Goal: Communication & Community: Answer question/provide support

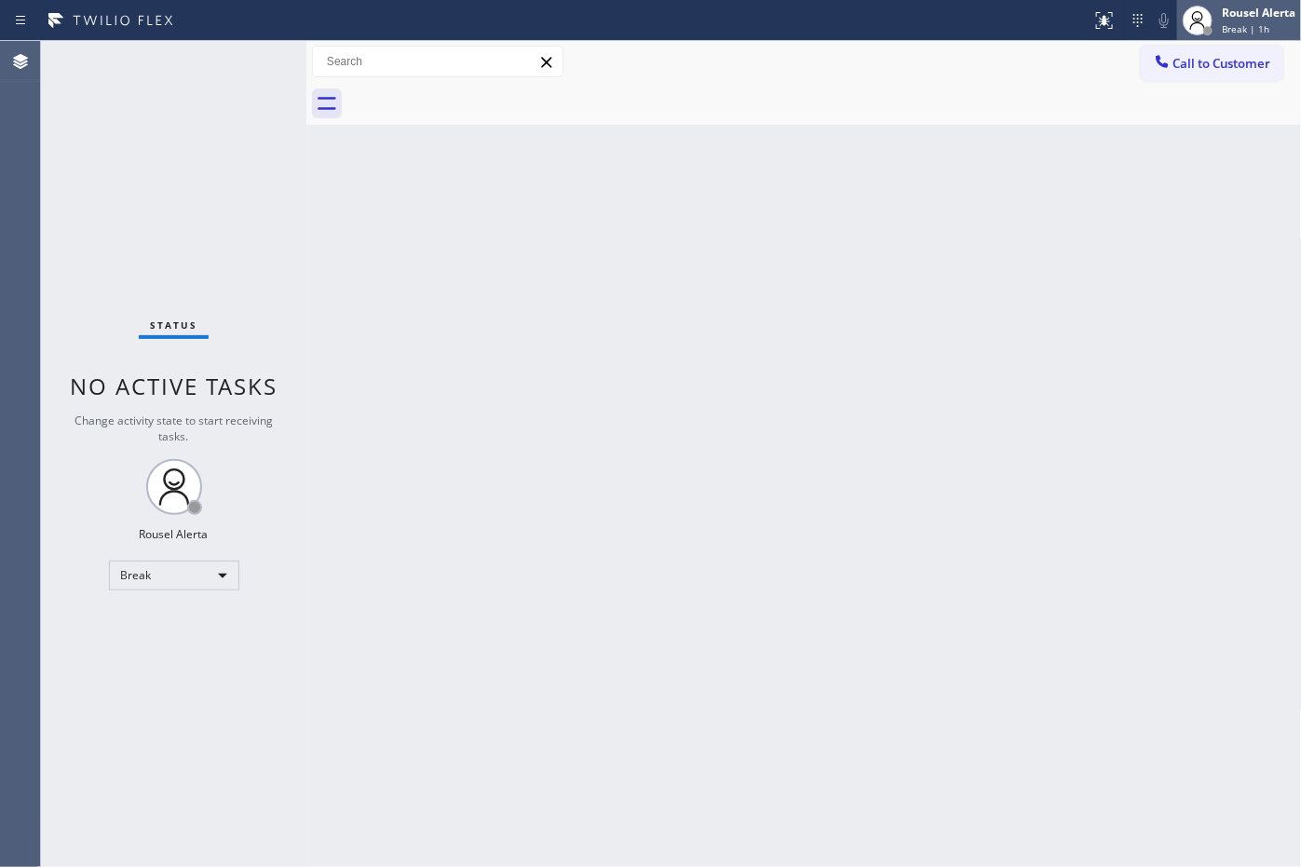
click at [1250, 22] on span "Break | 1h" at bounding box center [1245, 28] width 47 height 13
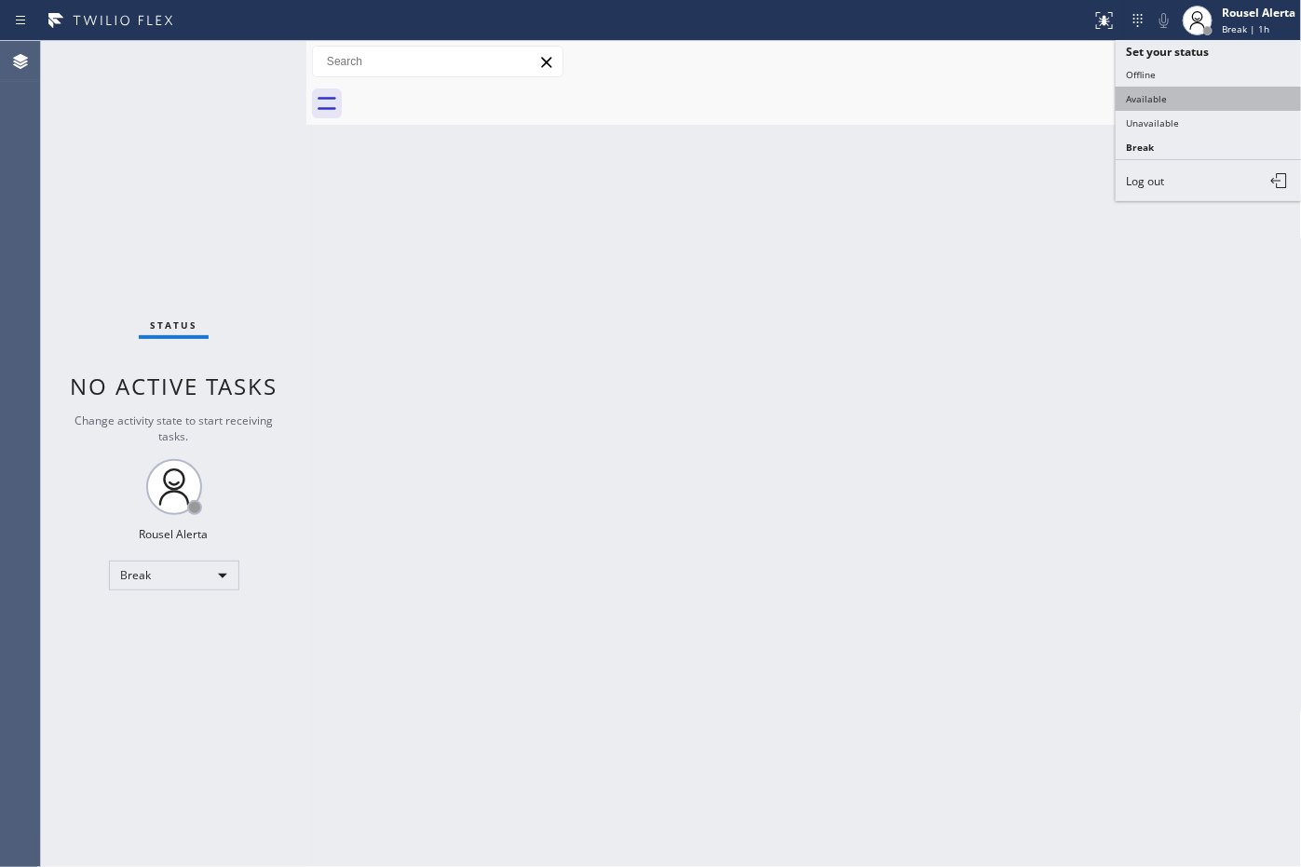
click at [1202, 93] on button "Available" at bounding box center [1209, 99] width 186 height 24
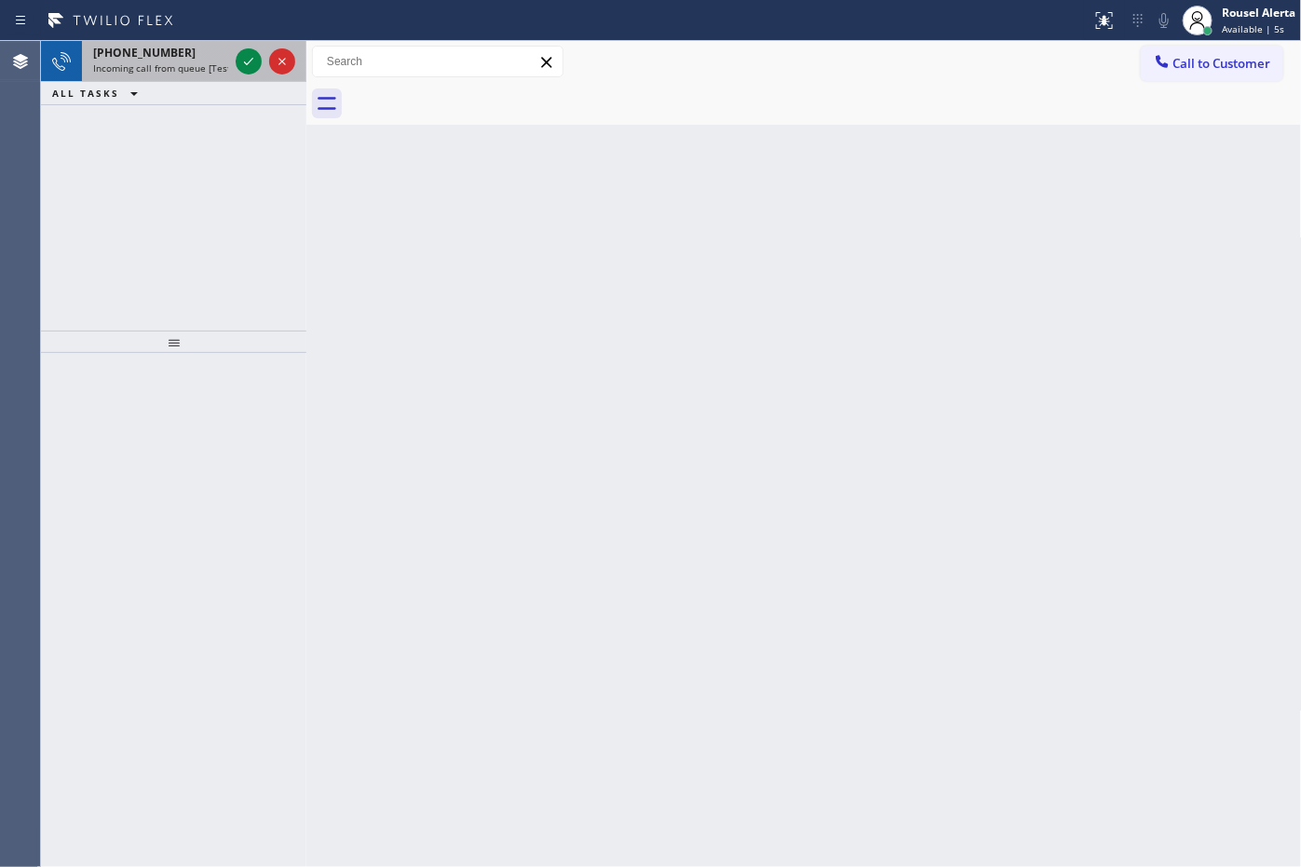
click at [219, 59] on div "[PHONE_NUMBER]" at bounding box center [160, 53] width 135 height 16
click at [188, 62] on span "Incoming call from queue [Test] All" at bounding box center [170, 67] width 155 height 13
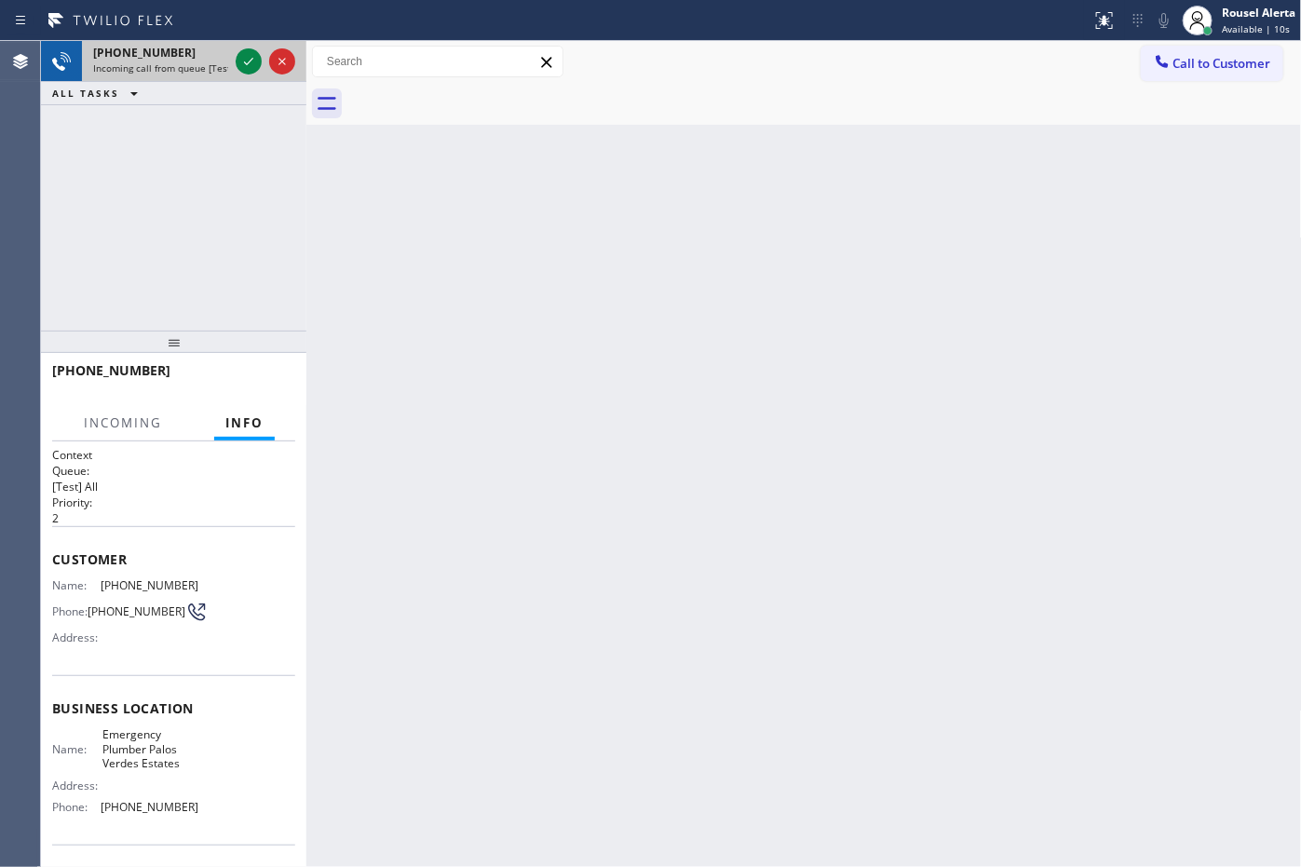
click at [196, 70] on span "Incoming call from queue [Test] All" at bounding box center [170, 67] width 155 height 13
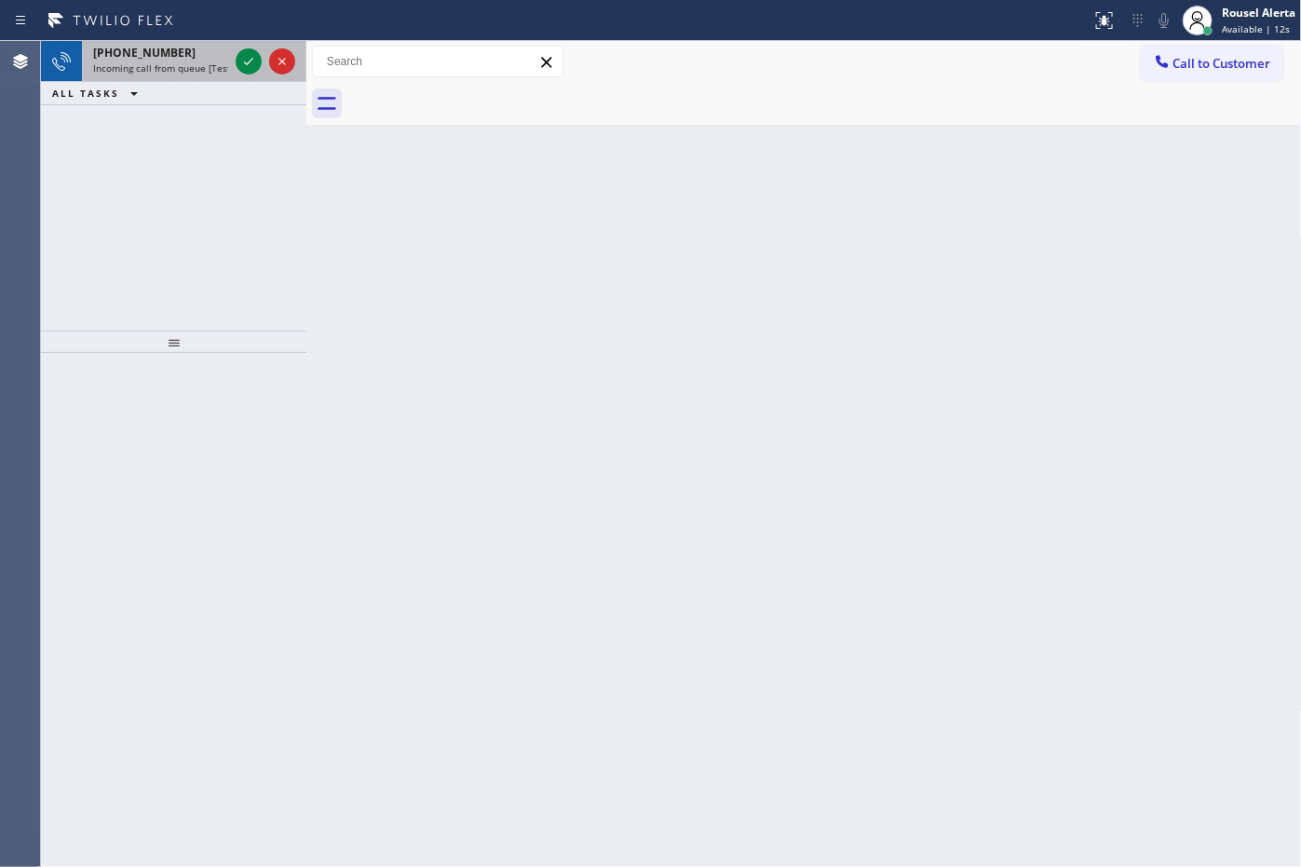
click at [211, 65] on span "Incoming call from queue [Test] All" at bounding box center [170, 67] width 155 height 13
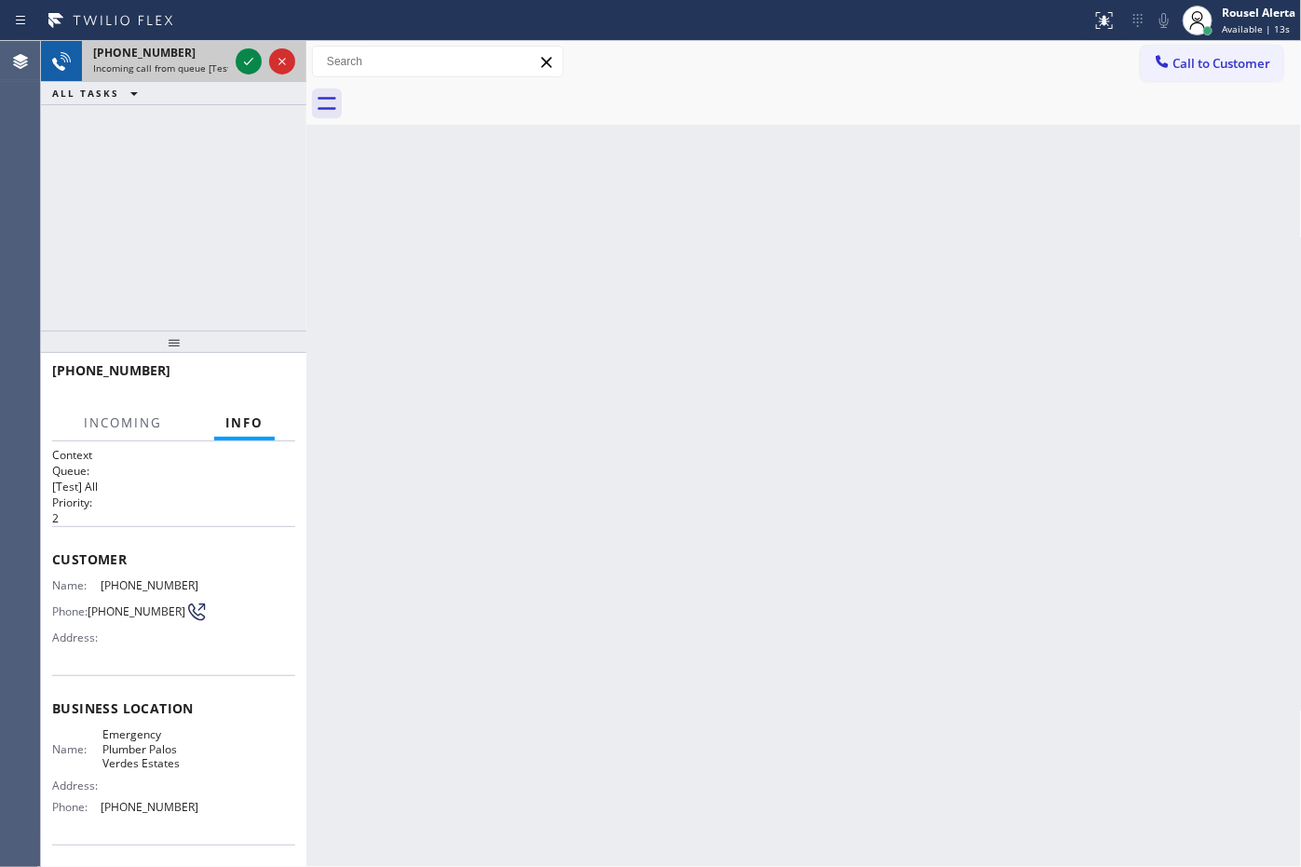
click at [234, 61] on div at bounding box center [265, 61] width 67 height 41
click at [236, 61] on div at bounding box center [249, 61] width 26 height 22
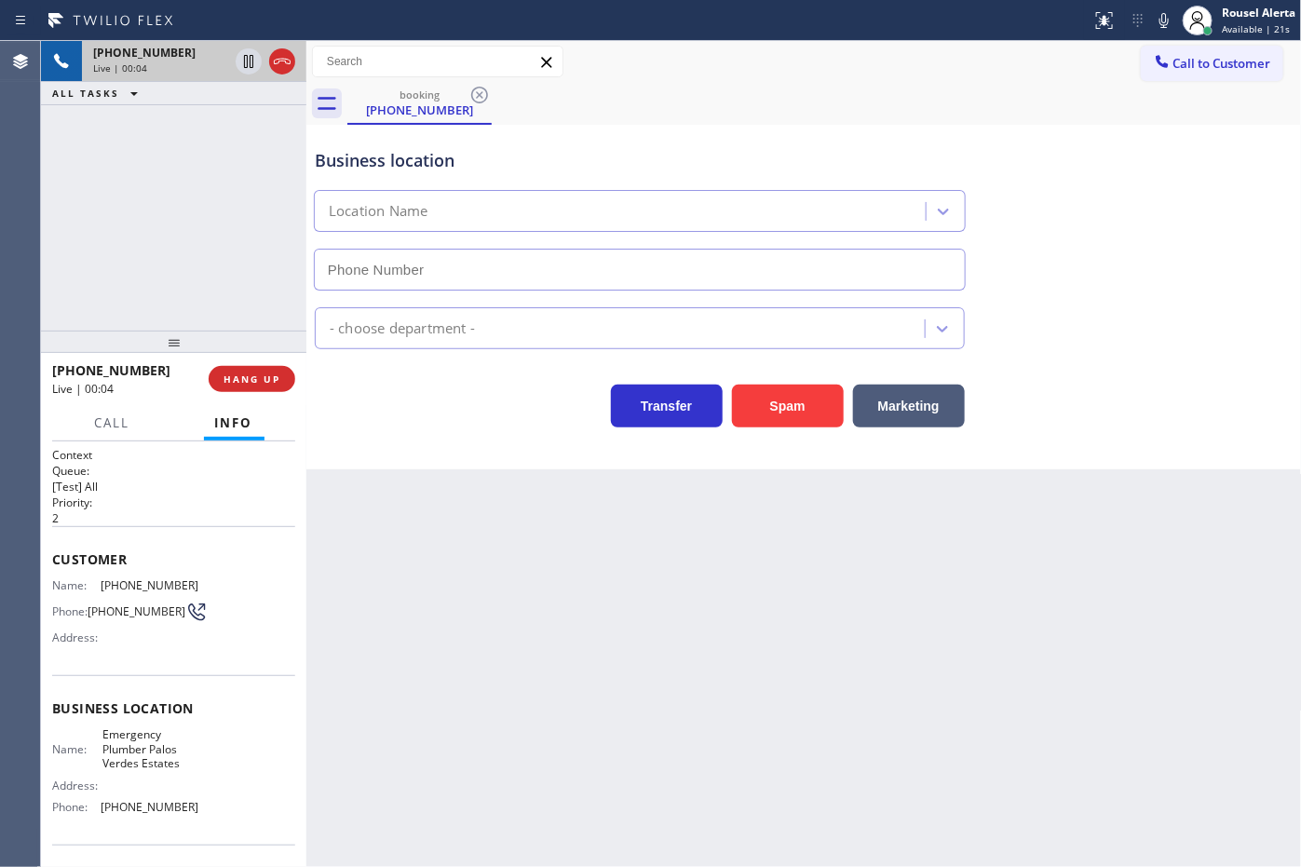
click at [439, 554] on div "Back to Dashboard Change Sender ID Customers Technicians Select a contact Outbo…" at bounding box center [803, 454] width 995 height 826
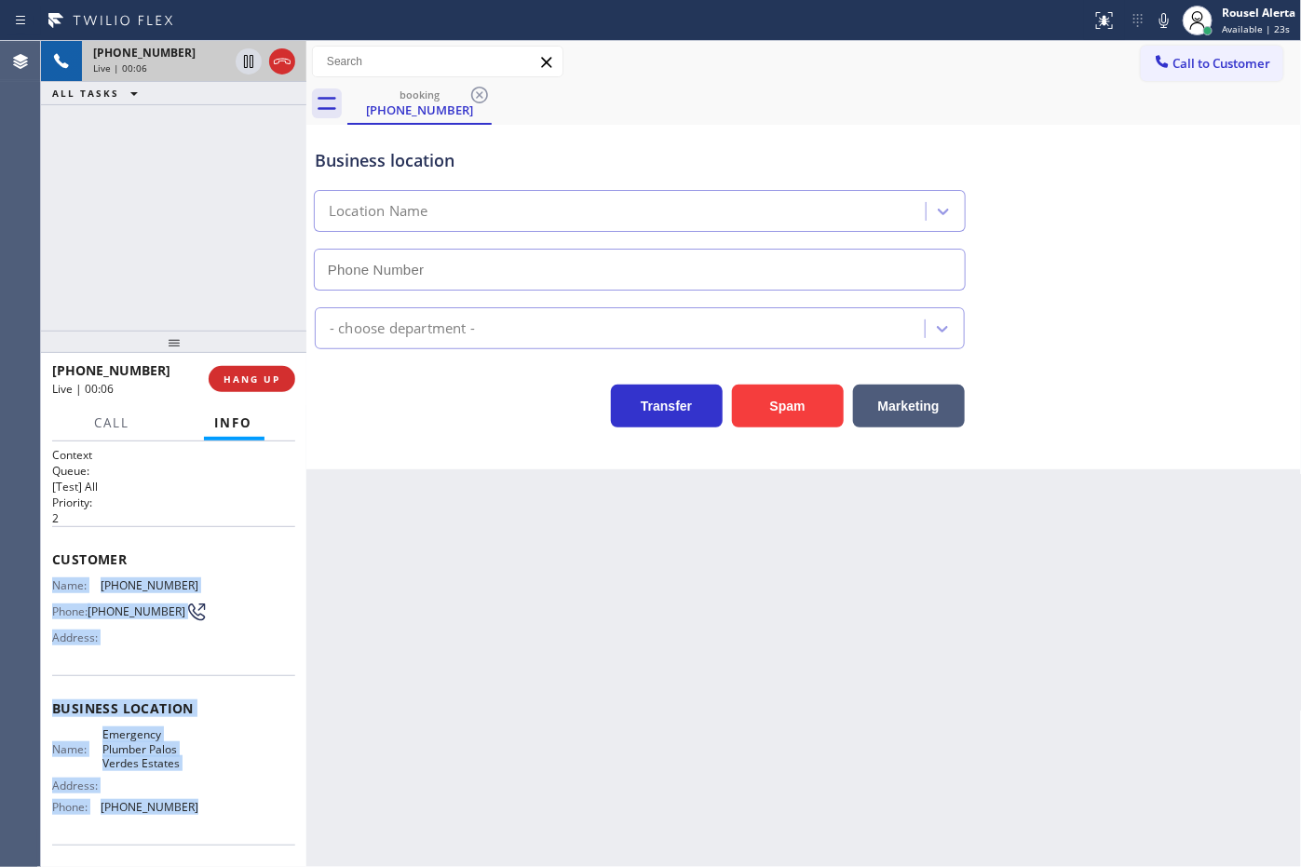
drag, startPoint x: 49, startPoint y: 585, endPoint x: 219, endPoint y: 835, distance: 302.4
click at [219, 835] on div "Context Queue: [Test] All Priority: 2 Customer Name: [PHONE_NUMBER] Phone: [PHO…" at bounding box center [173, 654] width 265 height 426
copy div "Name: [PHONE_NUMBER] Phone: [PHONE_NUMBER] Address: Business location Name: [GE…"
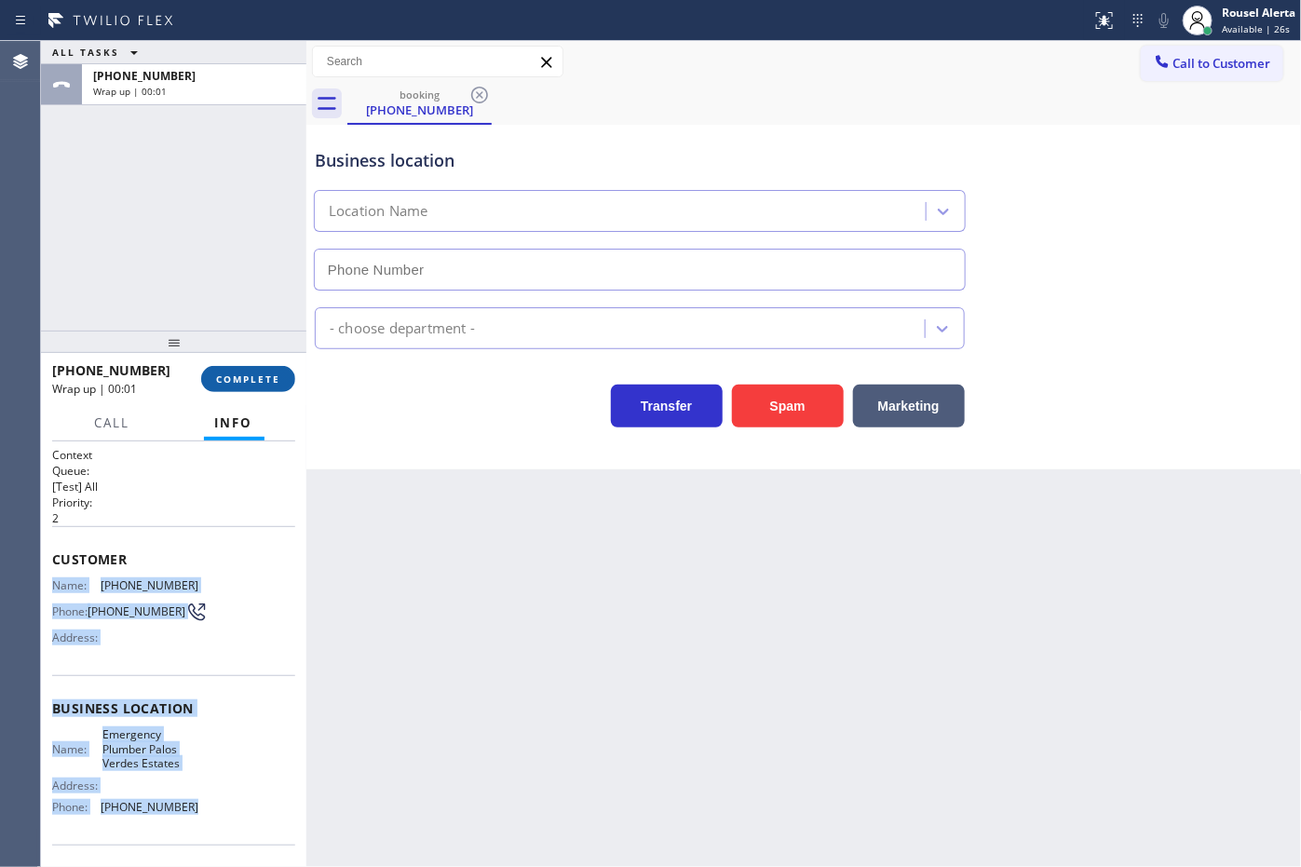
click at [235, 372] on span "COMPLETE" at bounding box center [248, 378] width 64 height 13
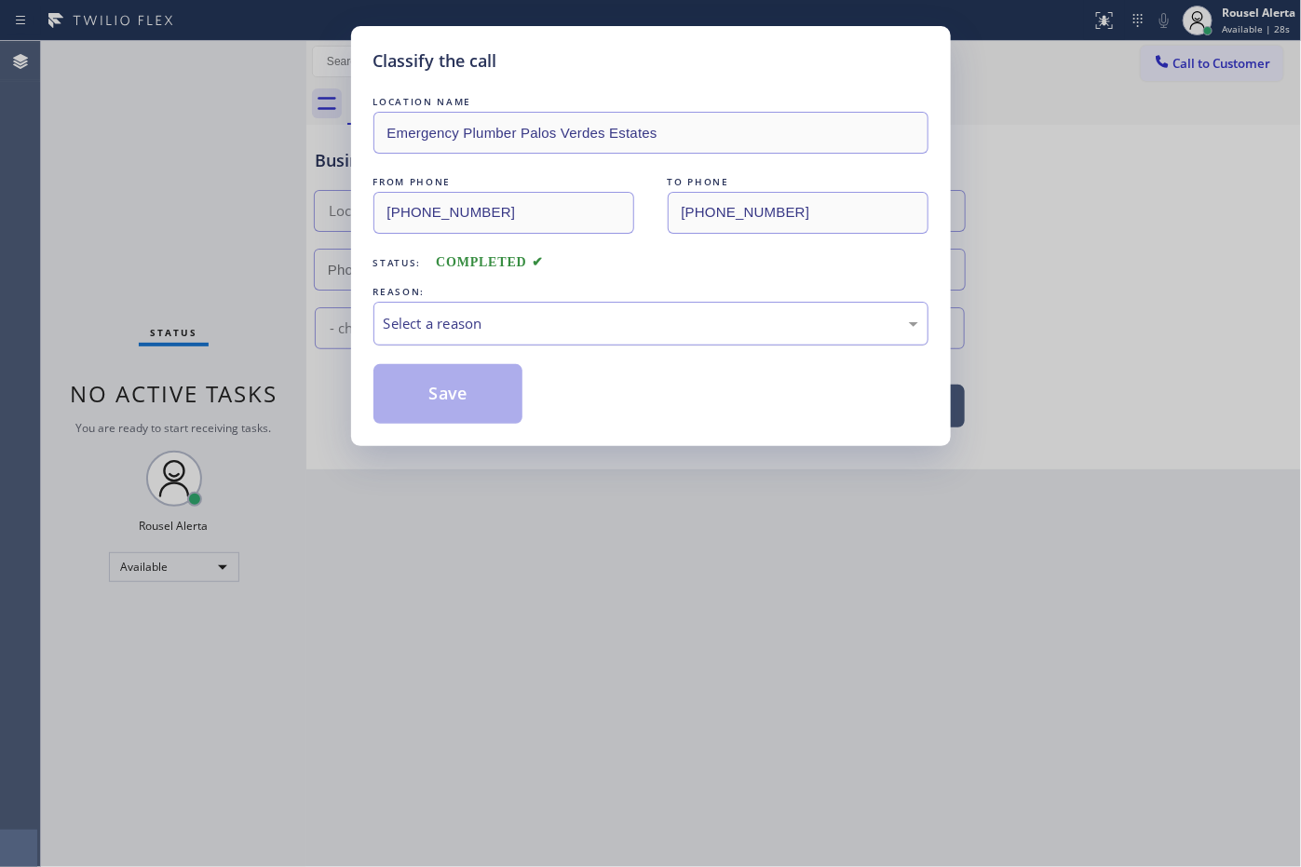
click at [514, 323] on div "Select a reason" at bounding box center [651, 323] width 535 height 21
click at [442, 380] on button "Save" at bounding box center [448, 394] width 150 height 60
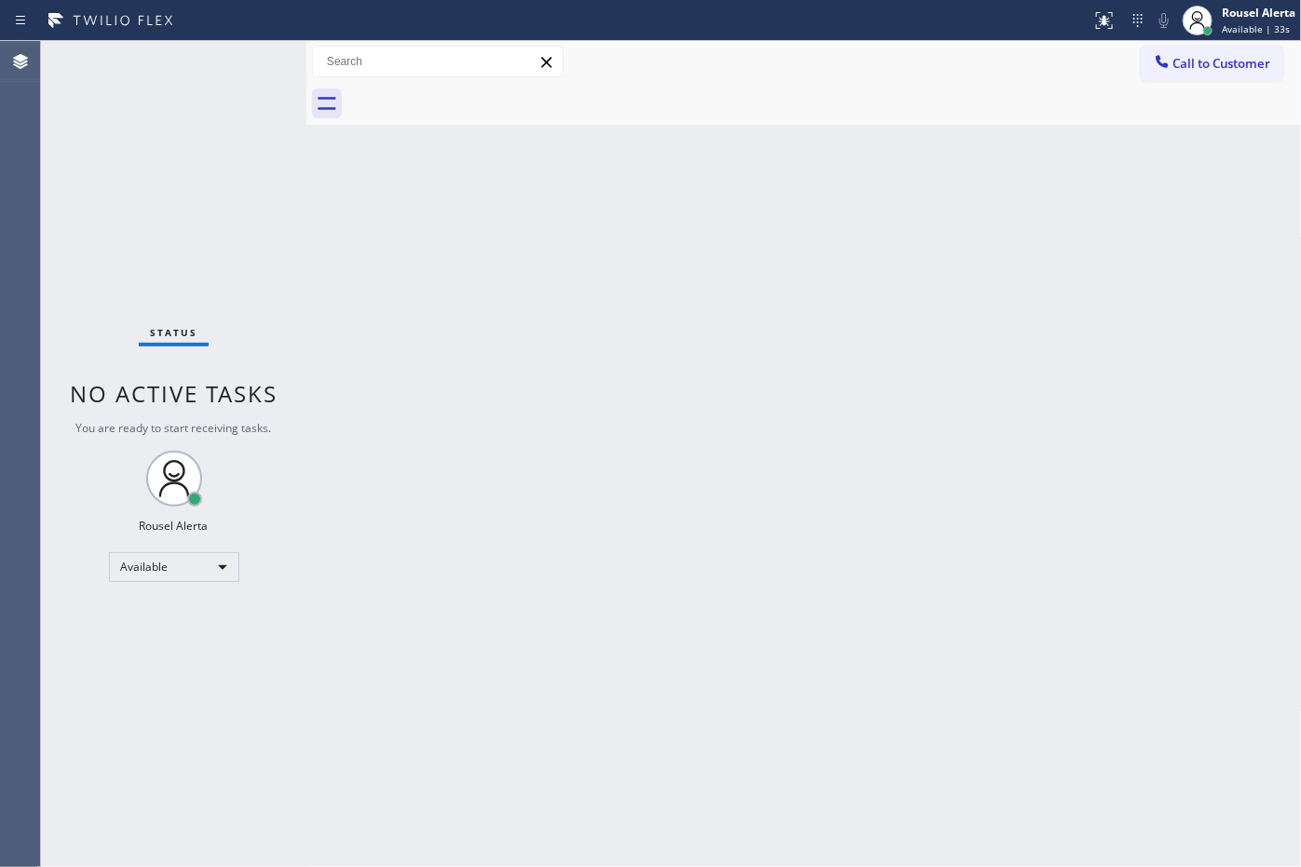
click at [1069, 363] on div "Back to Dashboard Change Sender ID Customers Technicians Select a contact Outbo…" at bounding box center [803, 454] width 995 height 826
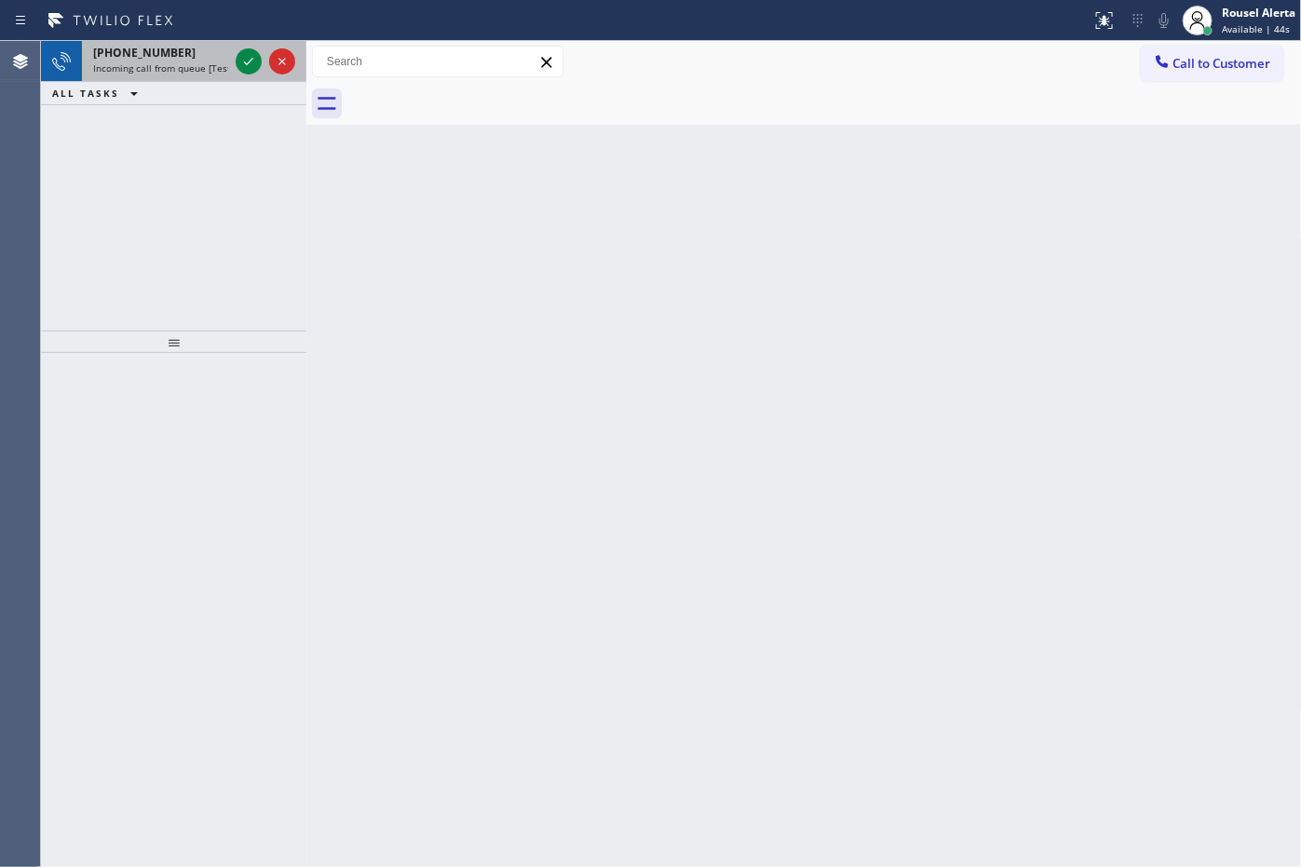
drag, startPoint x: 205, startPoint y: 71, endPoint x: 228, endPoint y: 68, distance: 23.4
click at [205, 71] on span "Incoming call from queue [Test] All" at bounding box center [170, 67] width 155 height 13
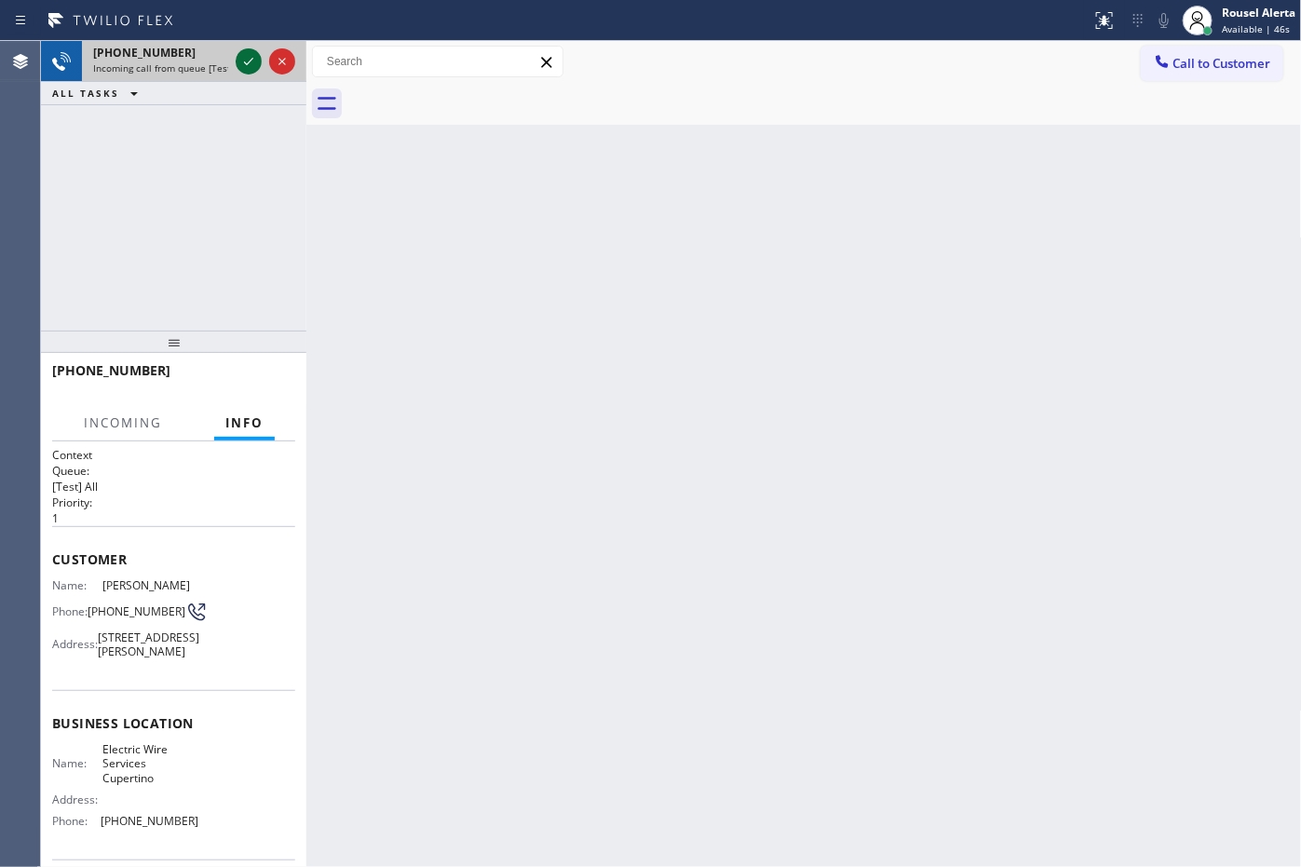
click at [253, 67] on icon at bounding box center [248, 61] width 22 height 22
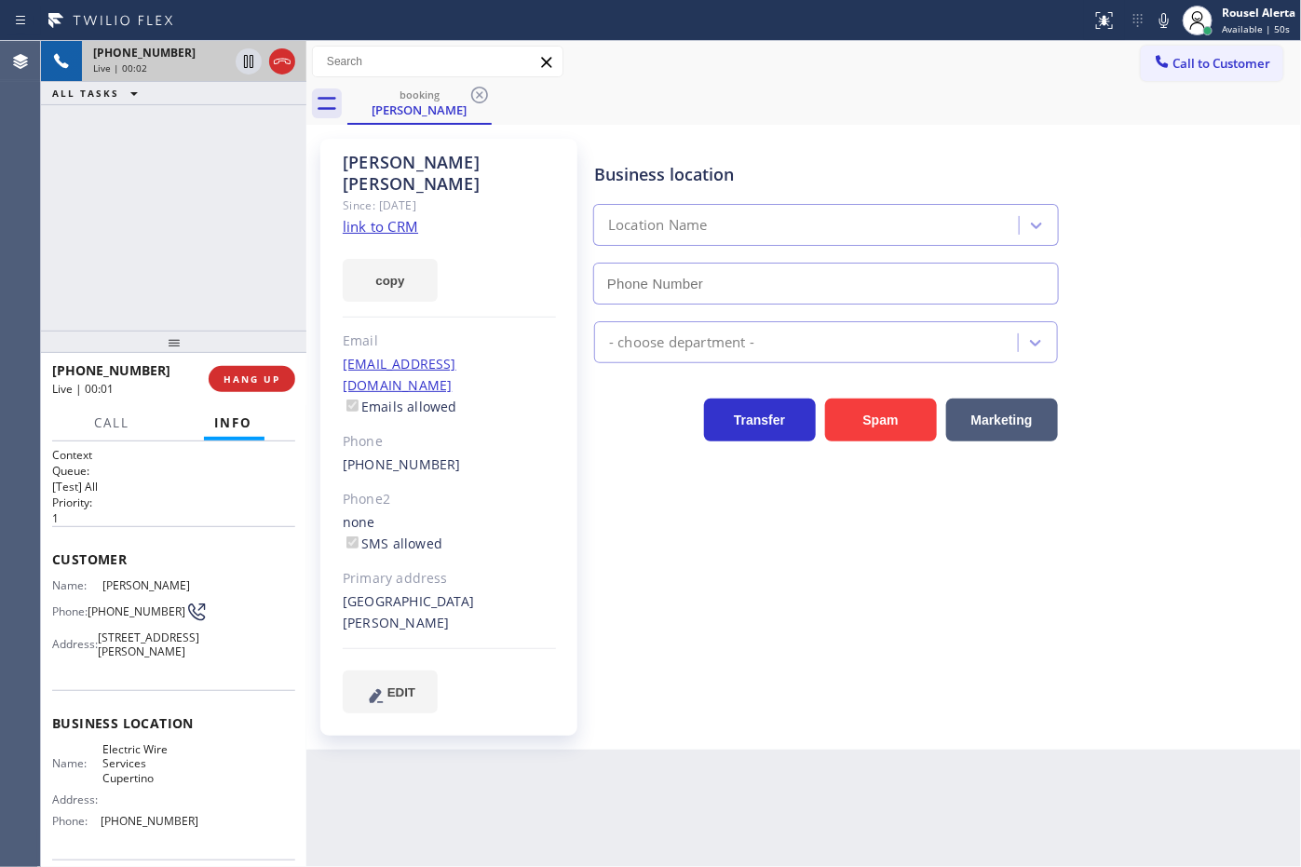
type input "[PHONE_NUMBER]"
click at [387, 217] on link "link to CRM" at bounding box center [380, 226] width 75 height 19
click at [559, 747] on div "Back to Dashboard Change Sender ID Customers Technicians Select a contact Outbo…" at bounding box center [803, 454] width 995 height 826
click at [130, 163] on div "[PHONE_NUMBER] Live | 01:02 ALL TASKS ALL TASKS ACTIVE TASKS TASKS IN WRAP UP" at bounding box center [173, 186] width 265 height 290
click at [239, 67] on icon at bounding box center [248, 61] width 22 height 22
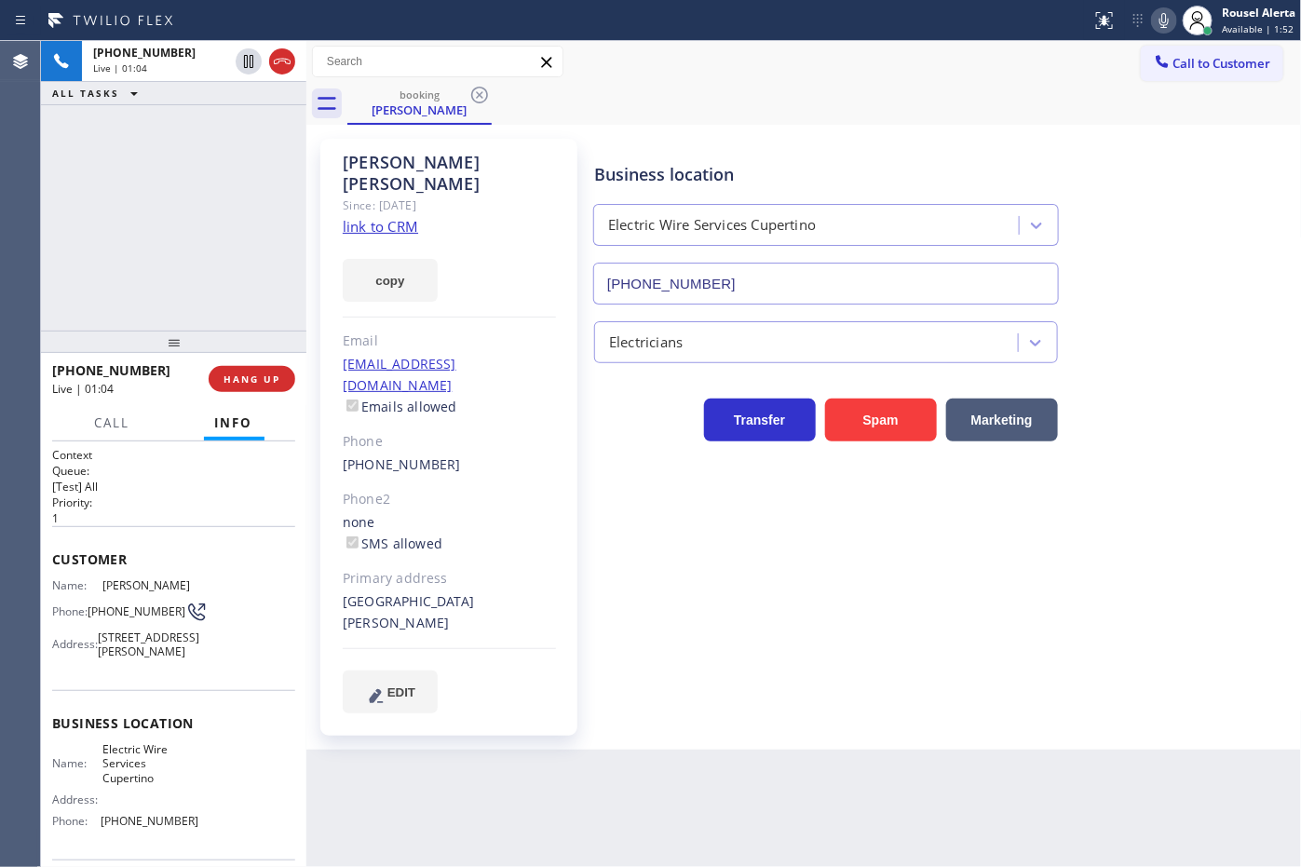
click at [1153, 23] on icon at bounding box center [1164, 20] width 22 height 22
click at [244, 68] on icon at bounding box center [248, 61] width 22 height 22
click at [1156, 20] on icon at bounding box center [1164, 20] width 22 height 22
click at [238, 132] on icon at bounding box center [248, 126] width 22 height 22
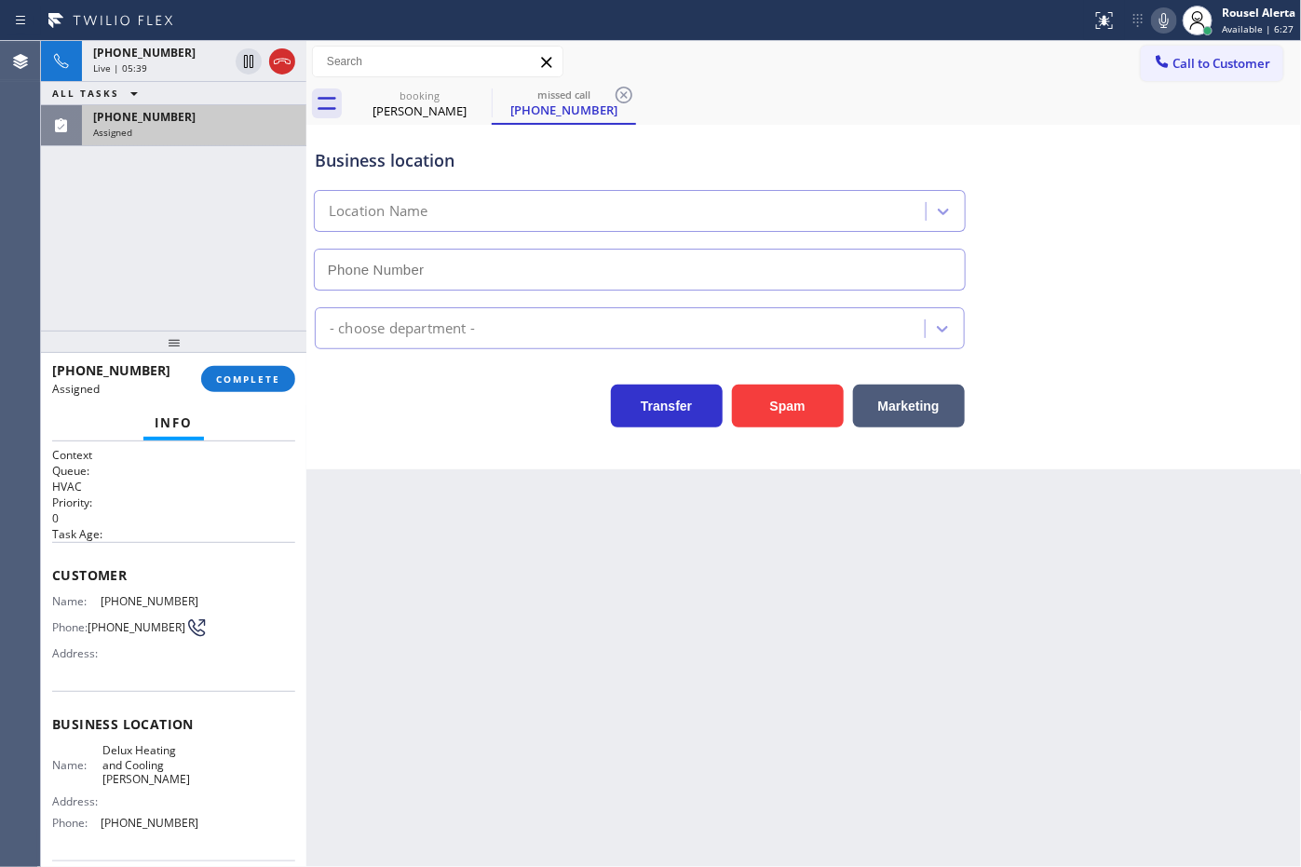
type input "[PHONE_NUMBER]"
click at [605, 719] on div "Back to Dashboard Change Sender ID Customers Technicians Select a contact Outbo…" at bounding box center [803, 454] width 995 height 826
click at [229, 135] on div "Assigned" at bounding box center [194, 132] width 202 height 13
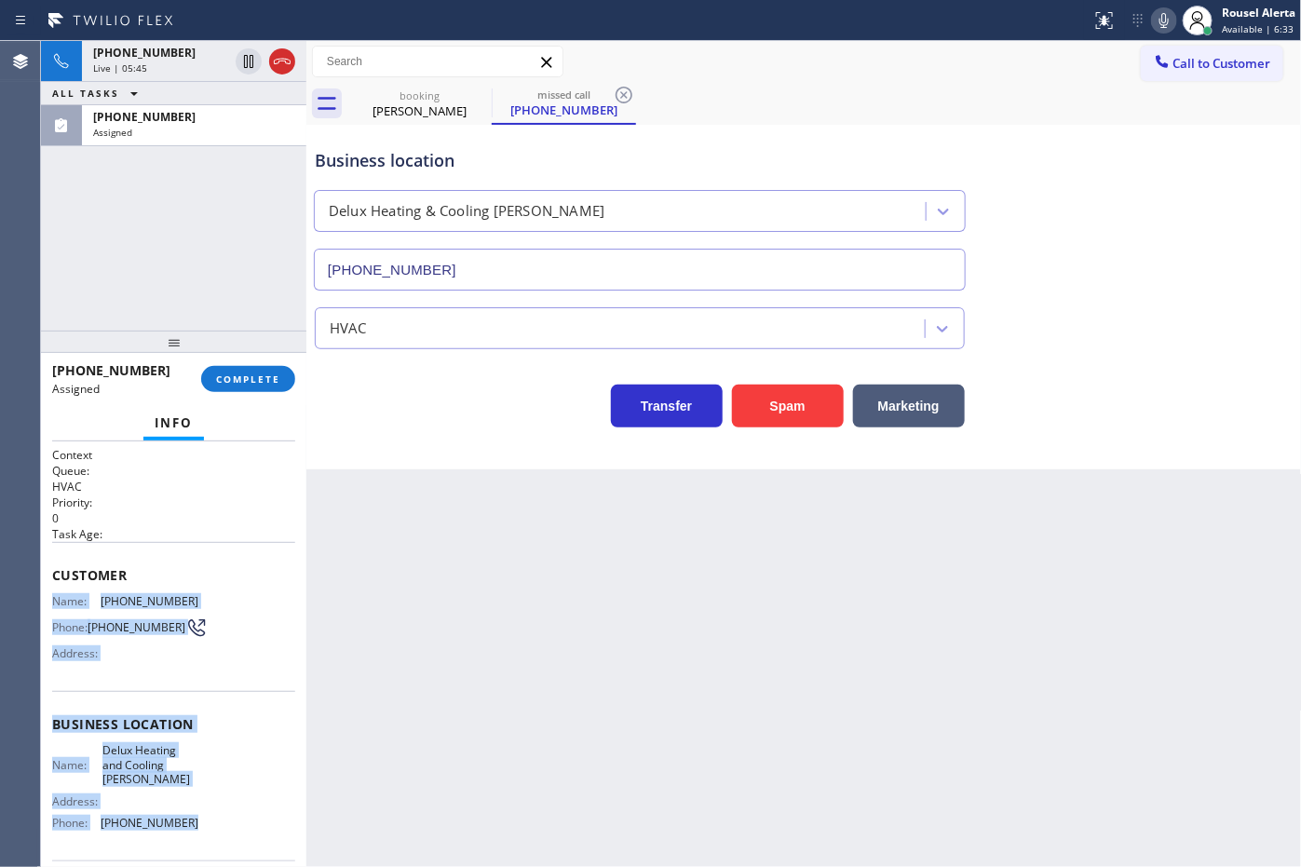
drag, startPoint x: 52, startPoint y: 598, endPoint x: 188, endPoint y: 829, distance: 268.0
click at [188, 829] on div "Context Queue: HVAC Priority: 0 Task Age: Customer Name: [PHONE_NUMBER] Phone: …" at bounding box center [173, 724] width 243 height 555
copy div "Name: [PHONE_NUMBER] Phone: [PHONE_NUMBER] Address: Business location Name: Del…"
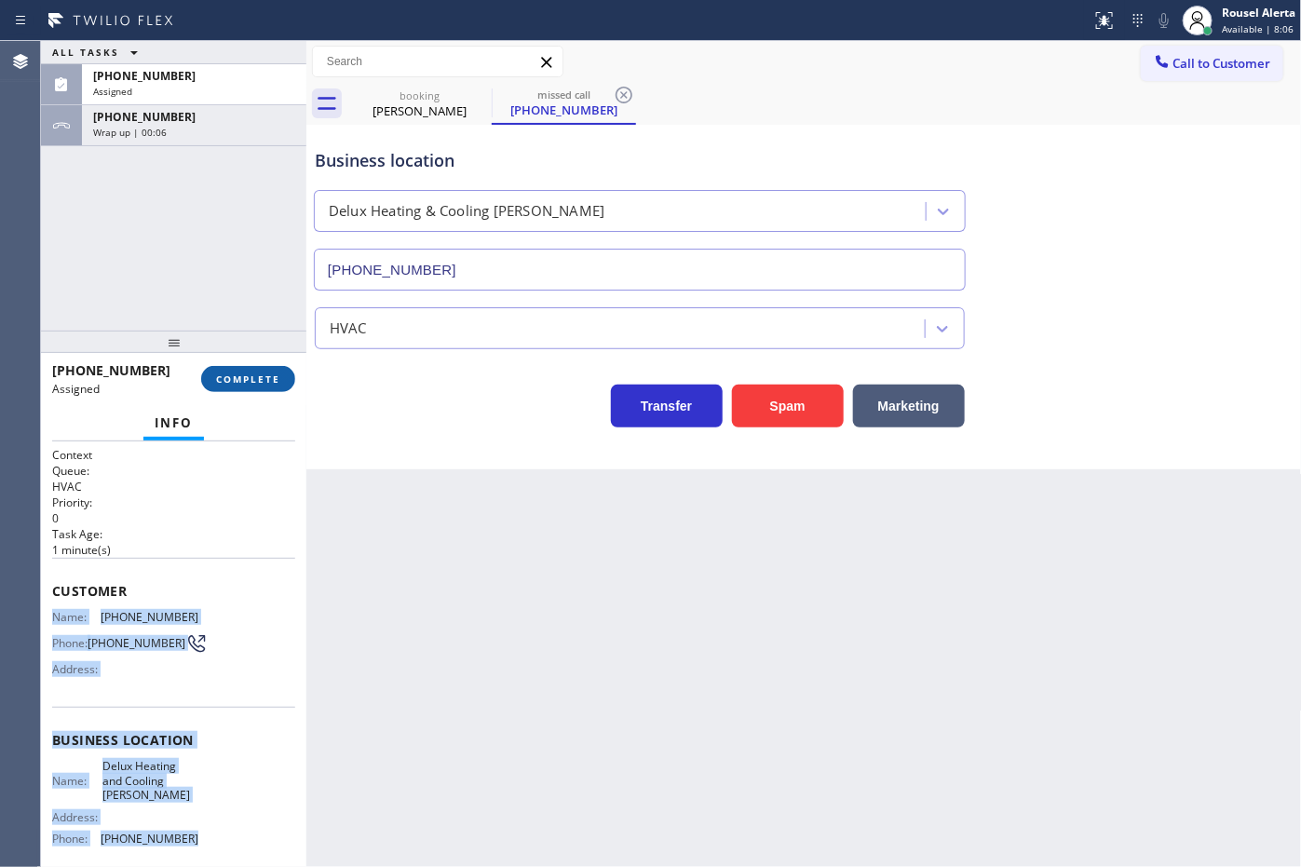
click at [228, 375] on span "COMPLETE" at bounding box center [248, 378] width 64 height 13
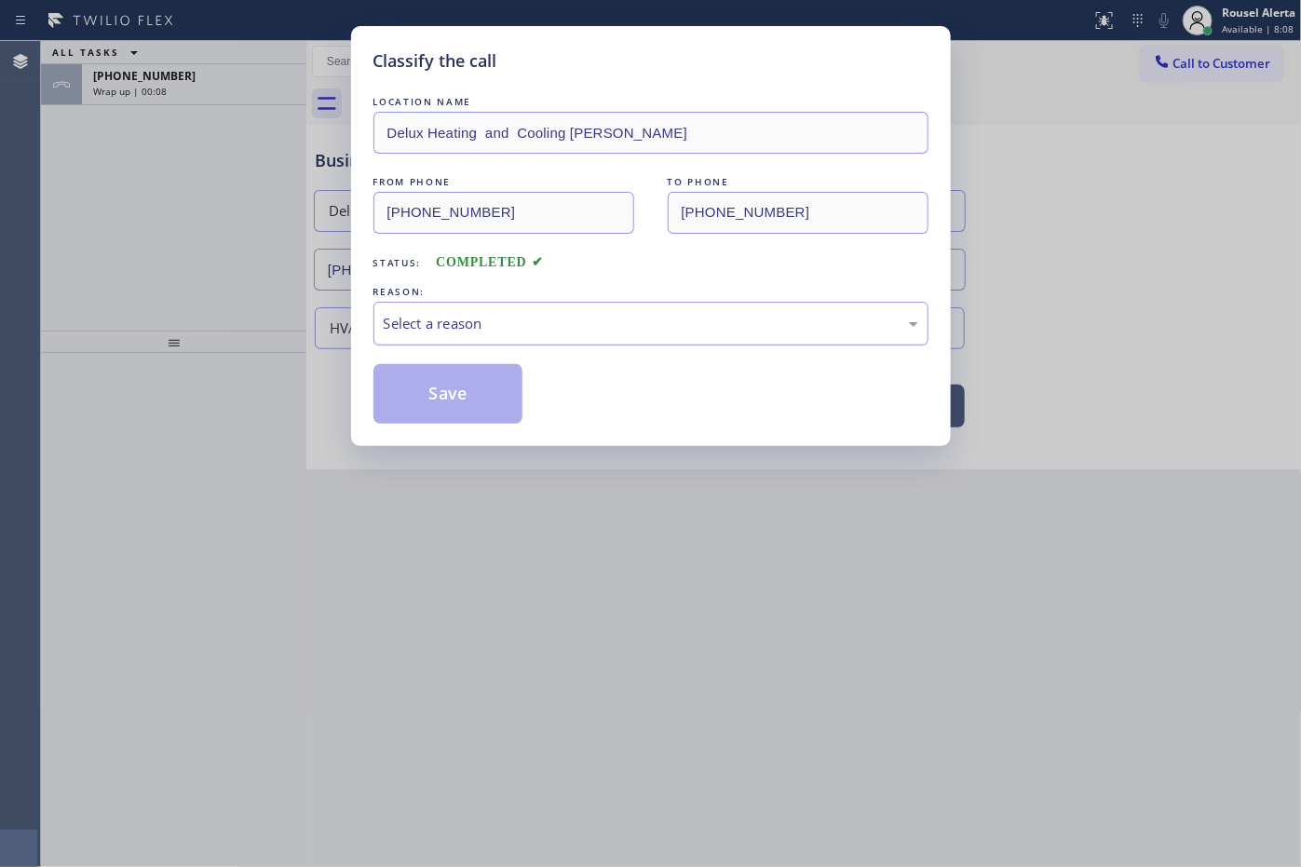
click at [606, 341] on div "Select a reason" at bounding box center [650, 324] width 555 height 44
click at [477, 412] on button "Save" at bounding box center [448, 394] width 150 height 60
type input "[PHONE_NUMBER]"
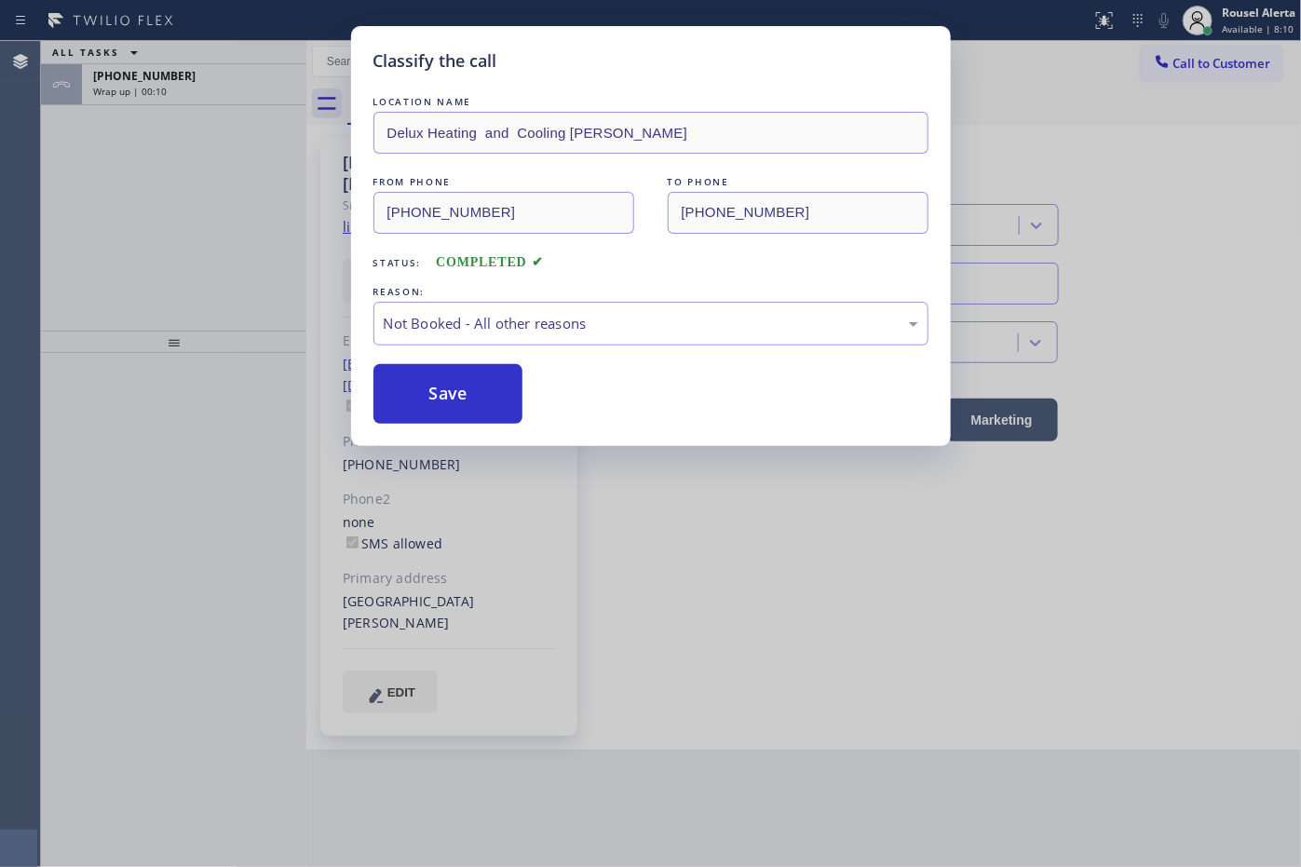
click at [200, 71] on div "Classify the call LOCATION NAME Delux Heating and Cooling [PERSON_NAME] FROM PH…" at bounding box center [650, 433] width 1301 height 867
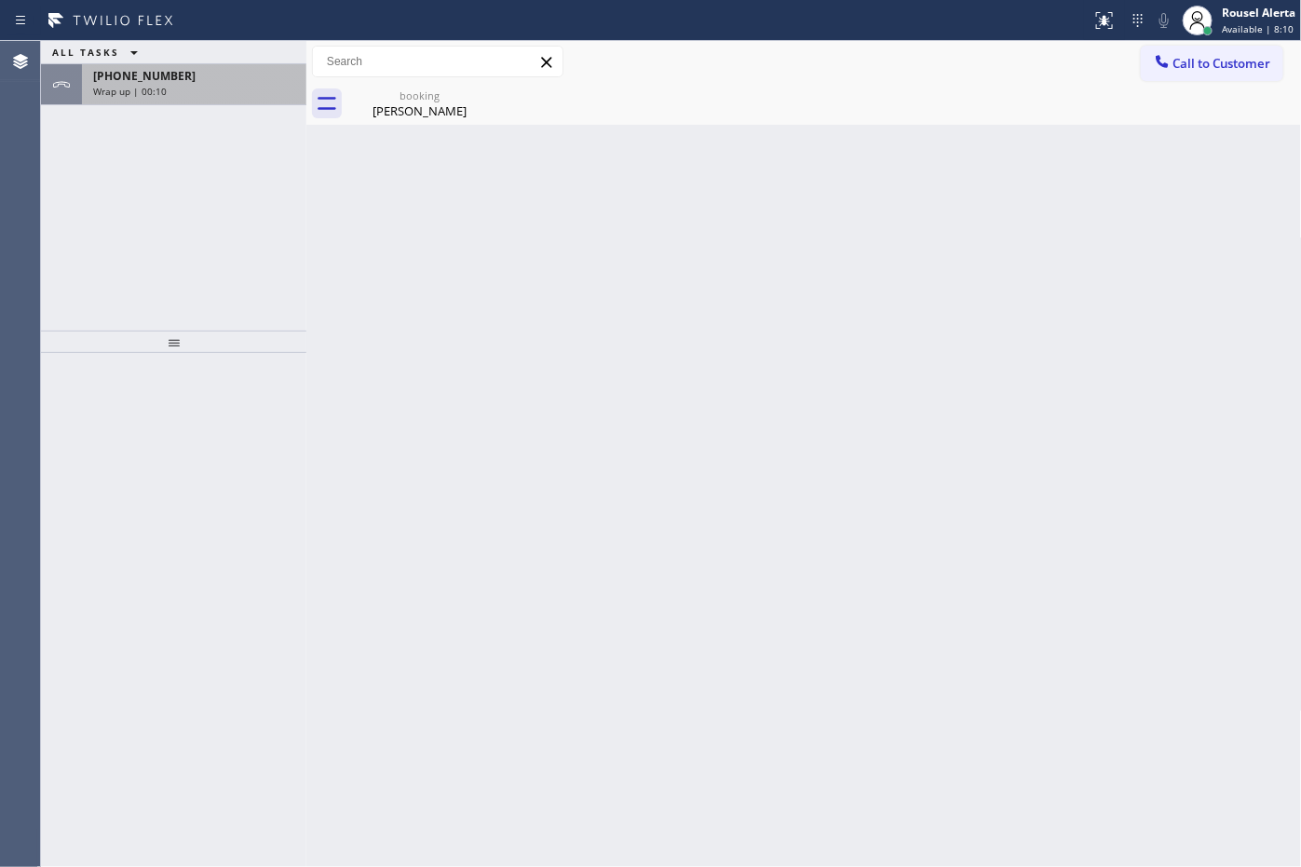
drag, startPoint x: 200, startPoint y: 71, endPoint x: 201, endPoint y: 100, distance: 28.9
click at [200, 72] on div "[PHONE_NUMBER]" at bounding box center [194, 76] width 202 height 16
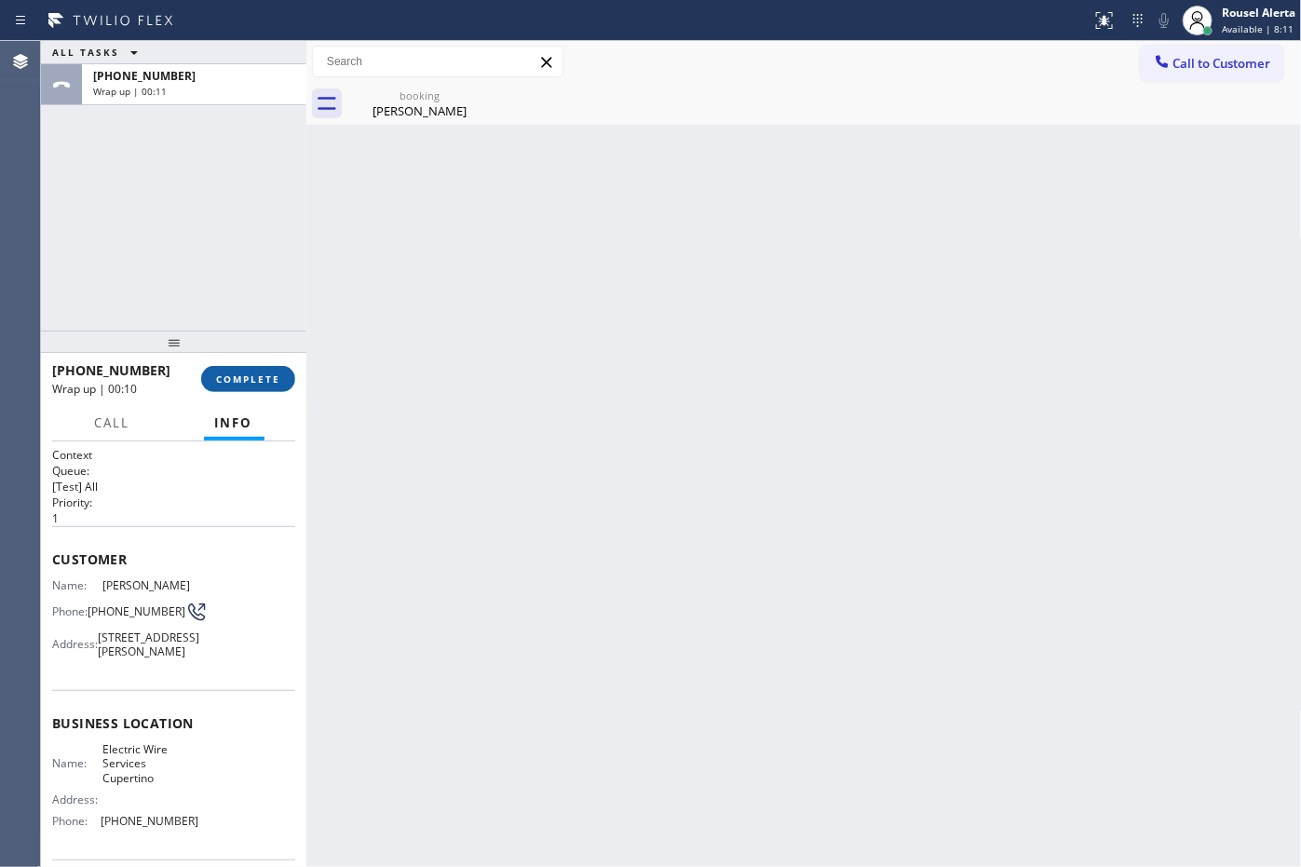
click at [225, 382] on span "COMPLETE" at bounding box center [248, 378] width 64 height 13
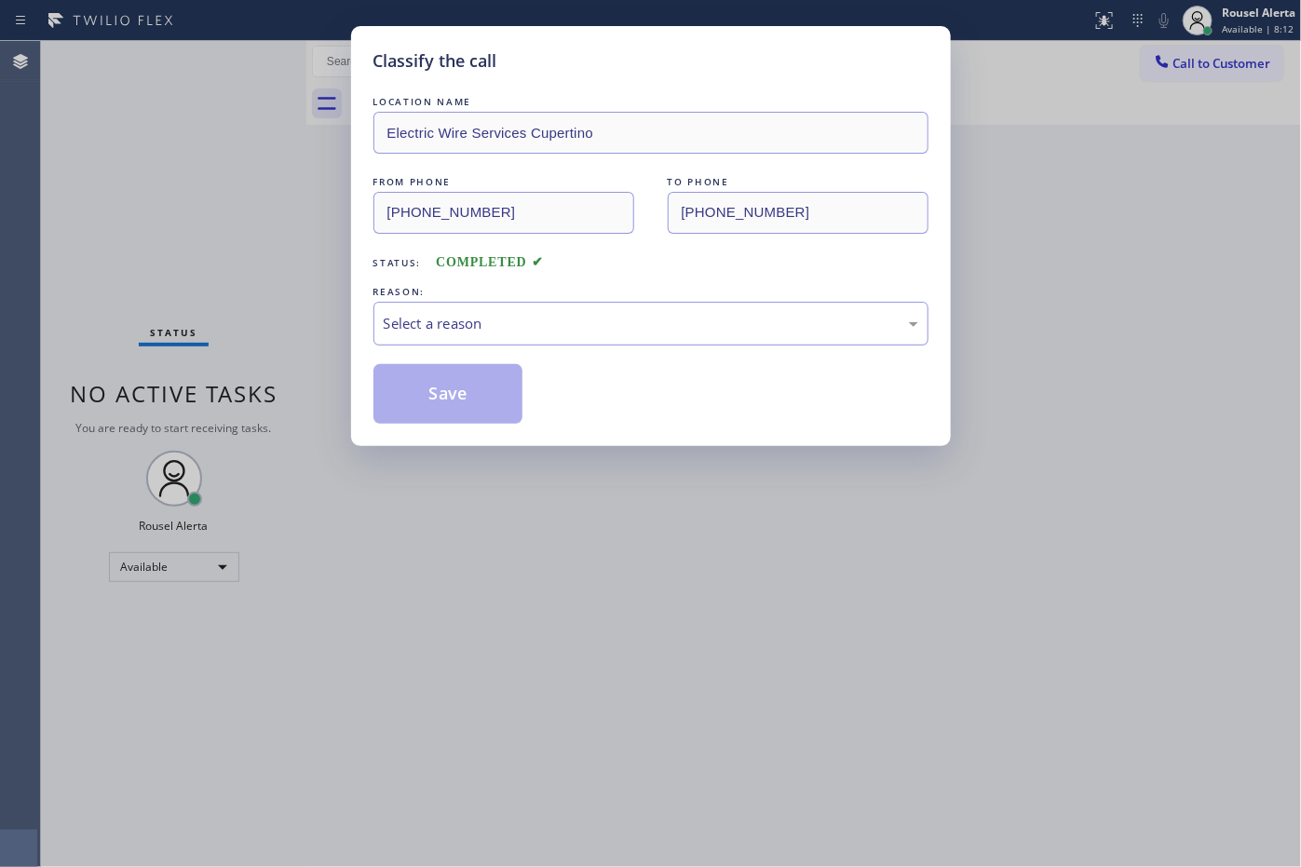
click at [506, 318] on div "Select a reason" at bounding box center [651, 323] width 535 height 21
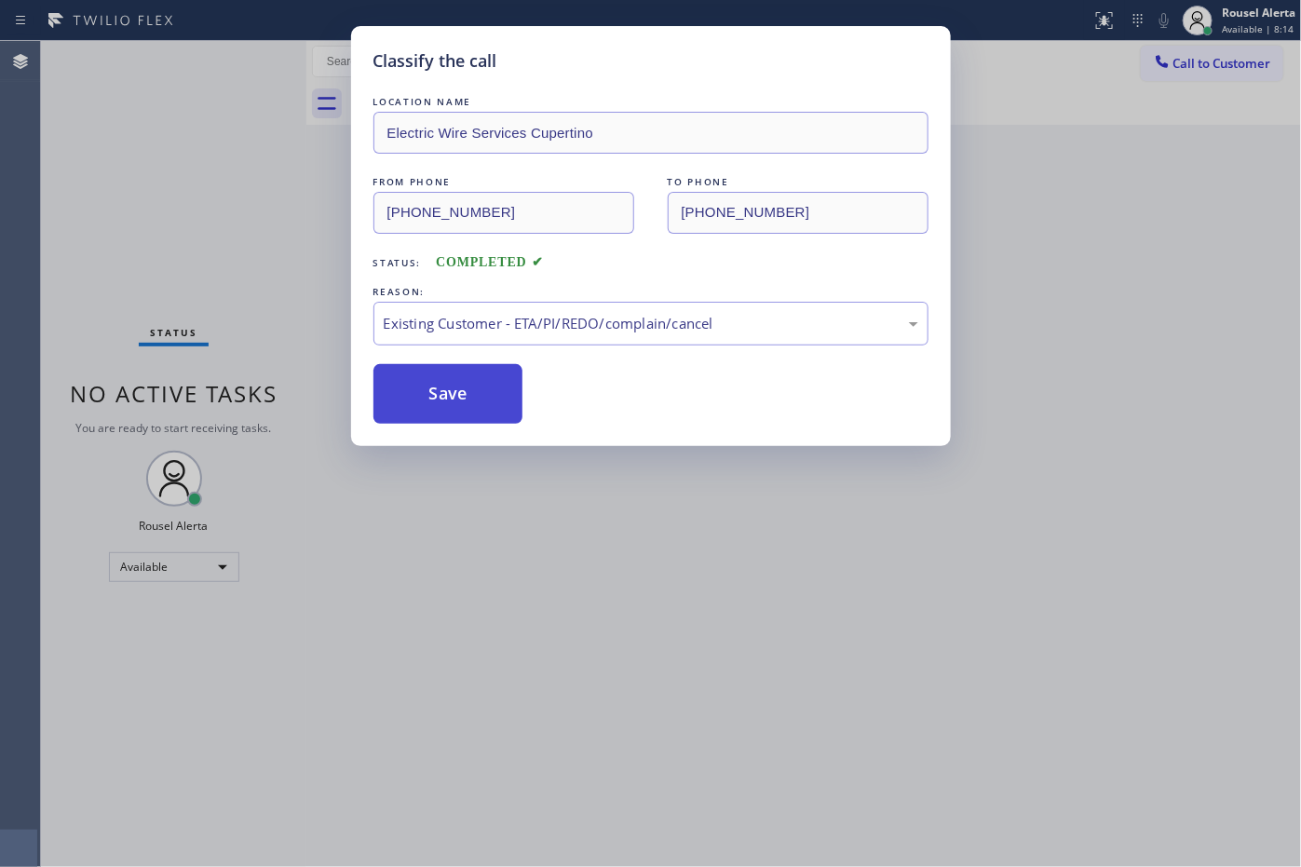
click at [471, 414] on button "Save" at bounding box center [448, 394] width 150 height 60
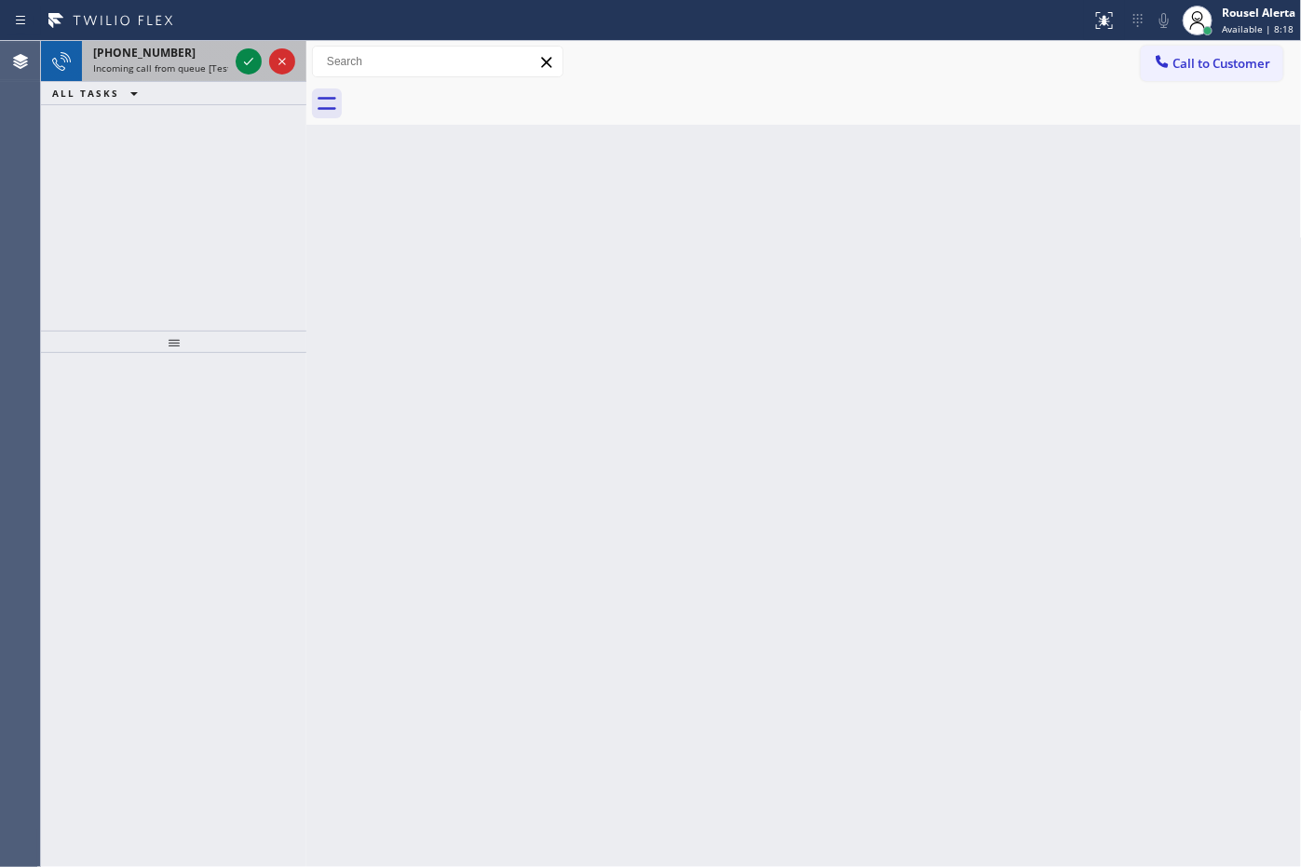
click at [196, 68] on span "Incoming call from queue [Test] All" at bounding box center [170, 67] width 155 height 13
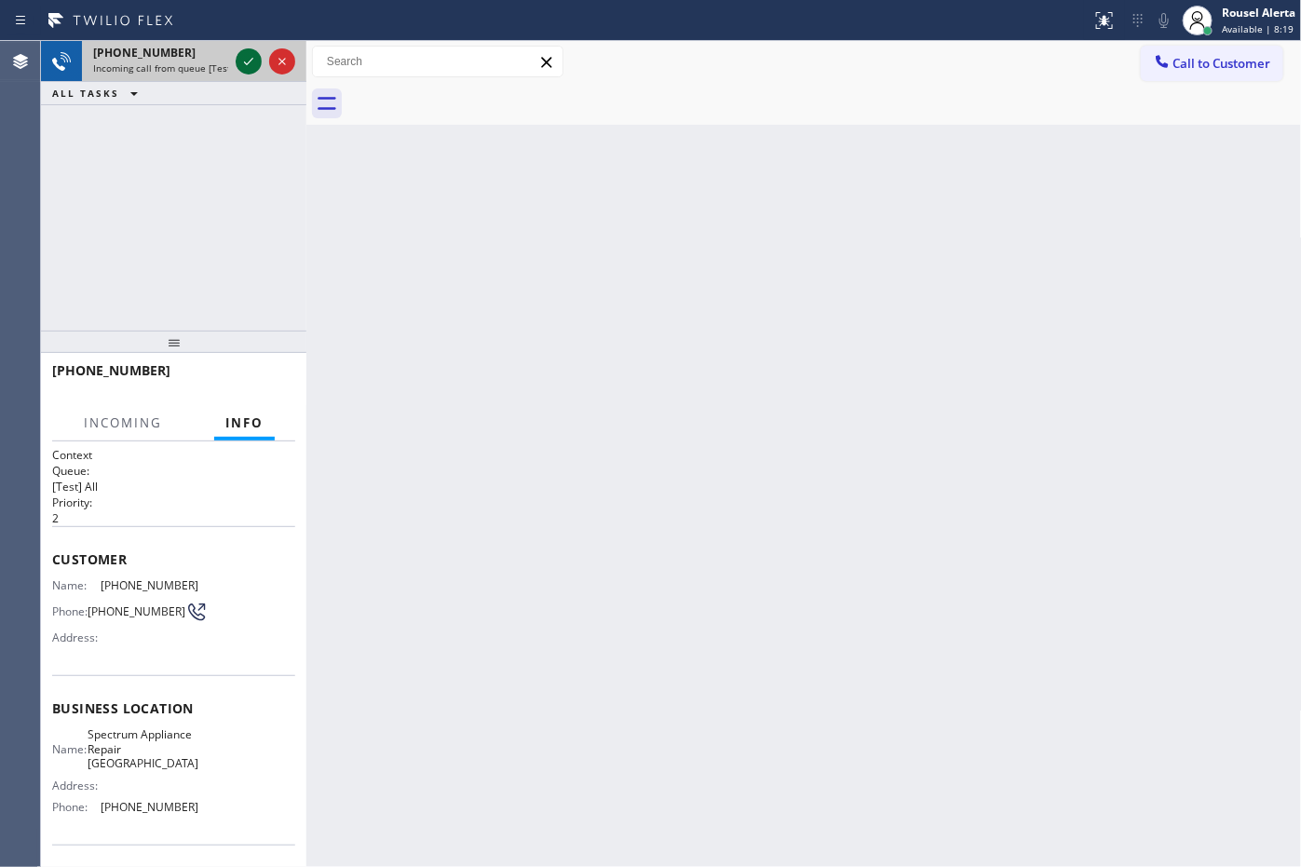
click at [245, 54] on icon at bounding box center [248, 61] width 22 height 22
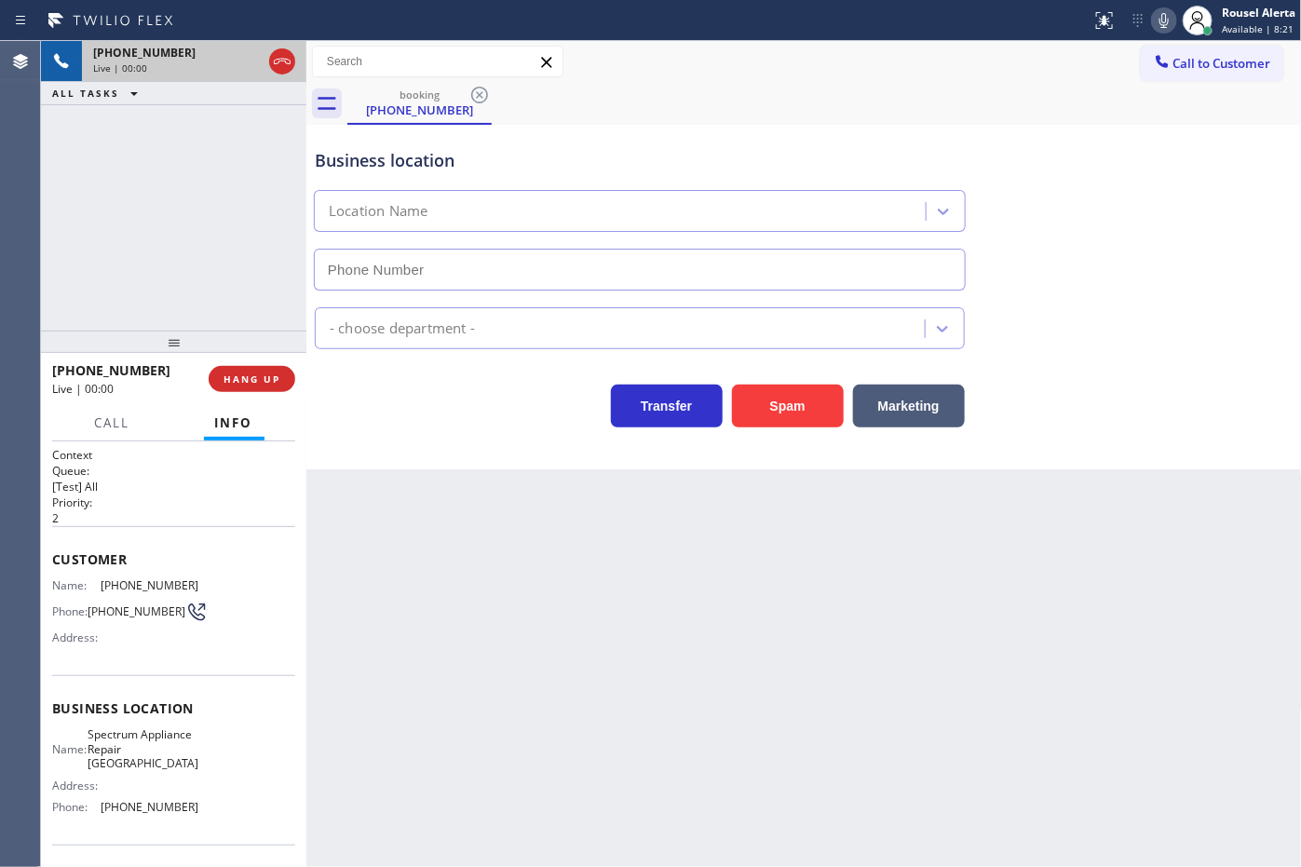
type input "[PHONE_NUMBER]"
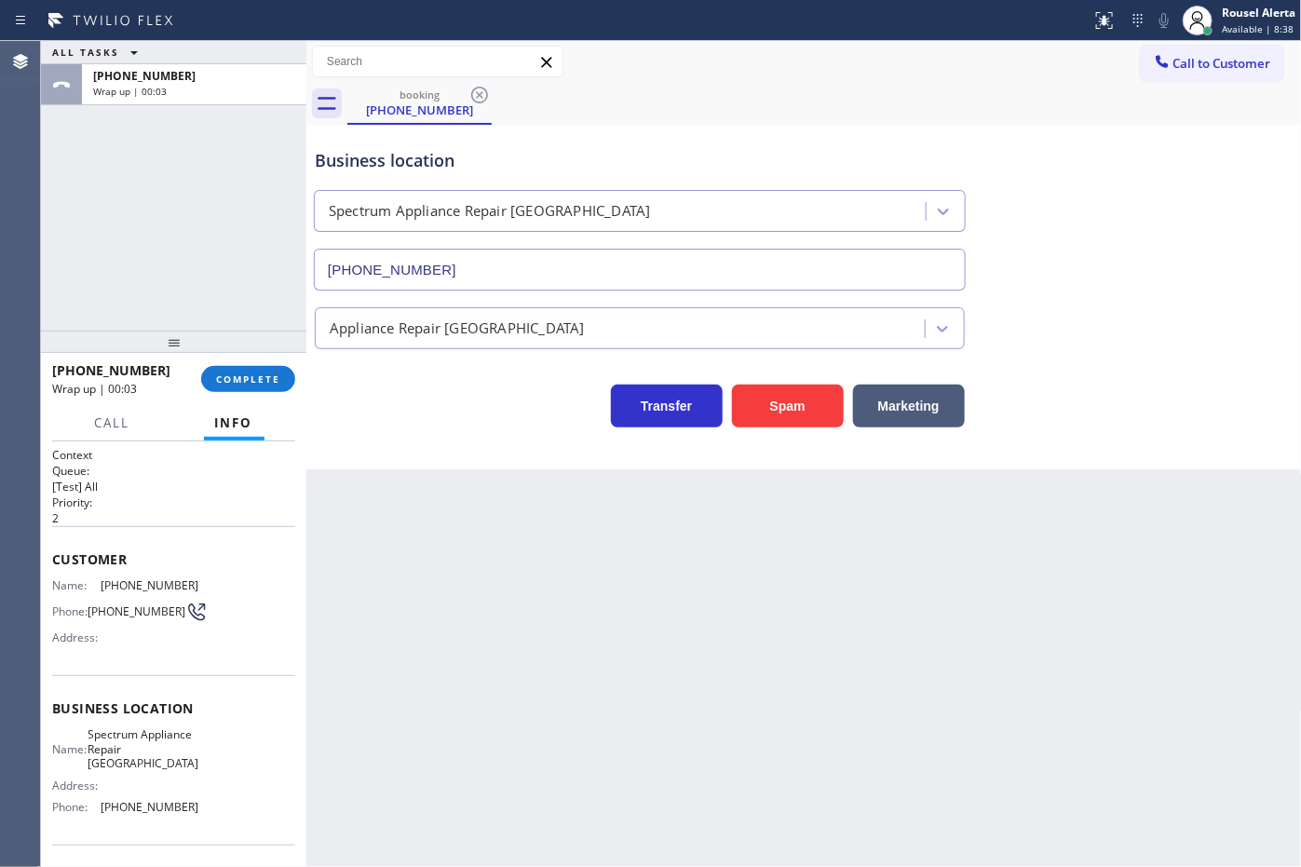
click at [183, 135] on div "ALL TASKS ALL TASKS ACTIVE TASKS TASKS IN WRAP UP [PHONE_NUMBER] Wrap up | 00:03" at bounding box center [173, 186] width 265 height 290
click at [219, 372] on span "COMPLETE" at bounding box center [248, 378] width 64 height 13
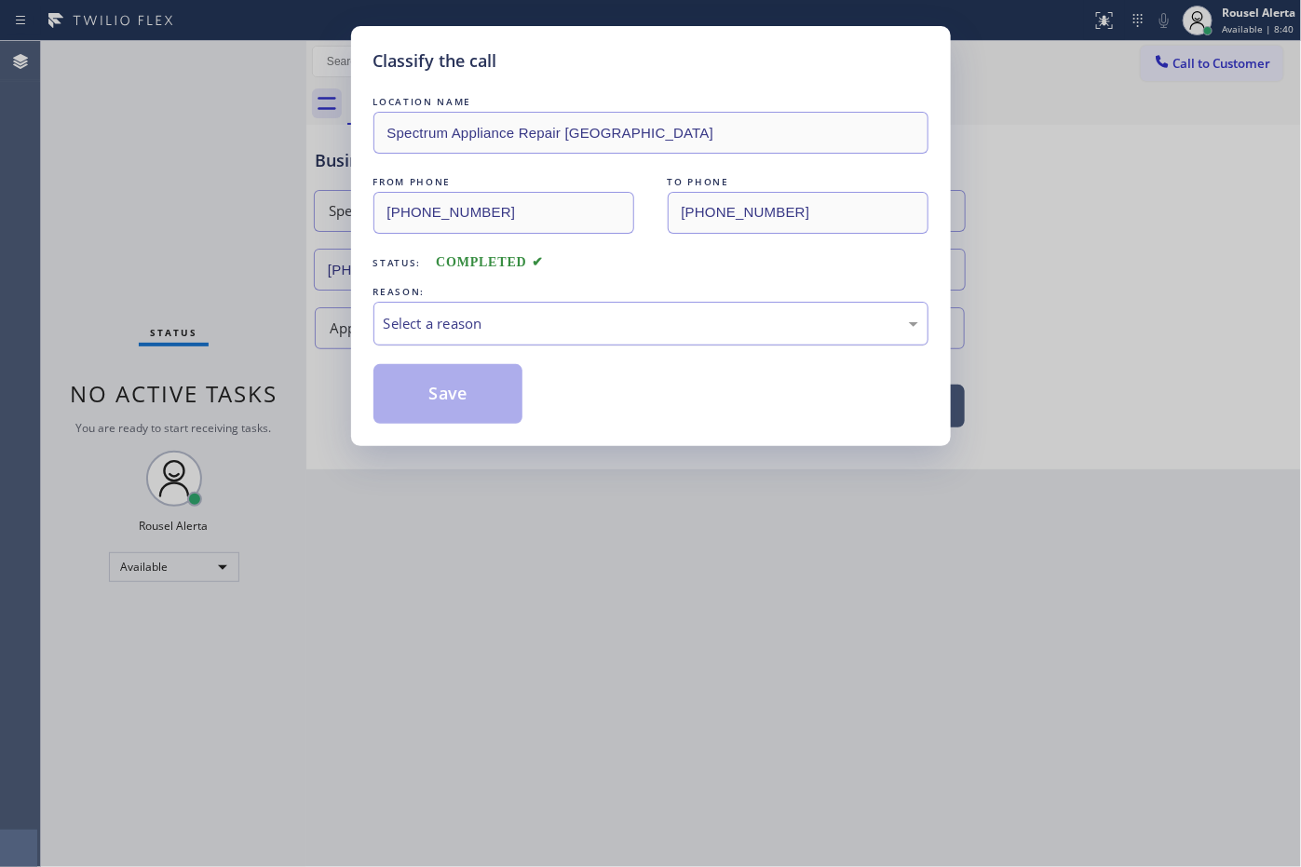
click at [442, 315] on div "Select a reason" at bounding box center [651, 323] width 535 height 21
click at [434, 406] on button "Save" at bounding box center [448, 394] width 150 height 60
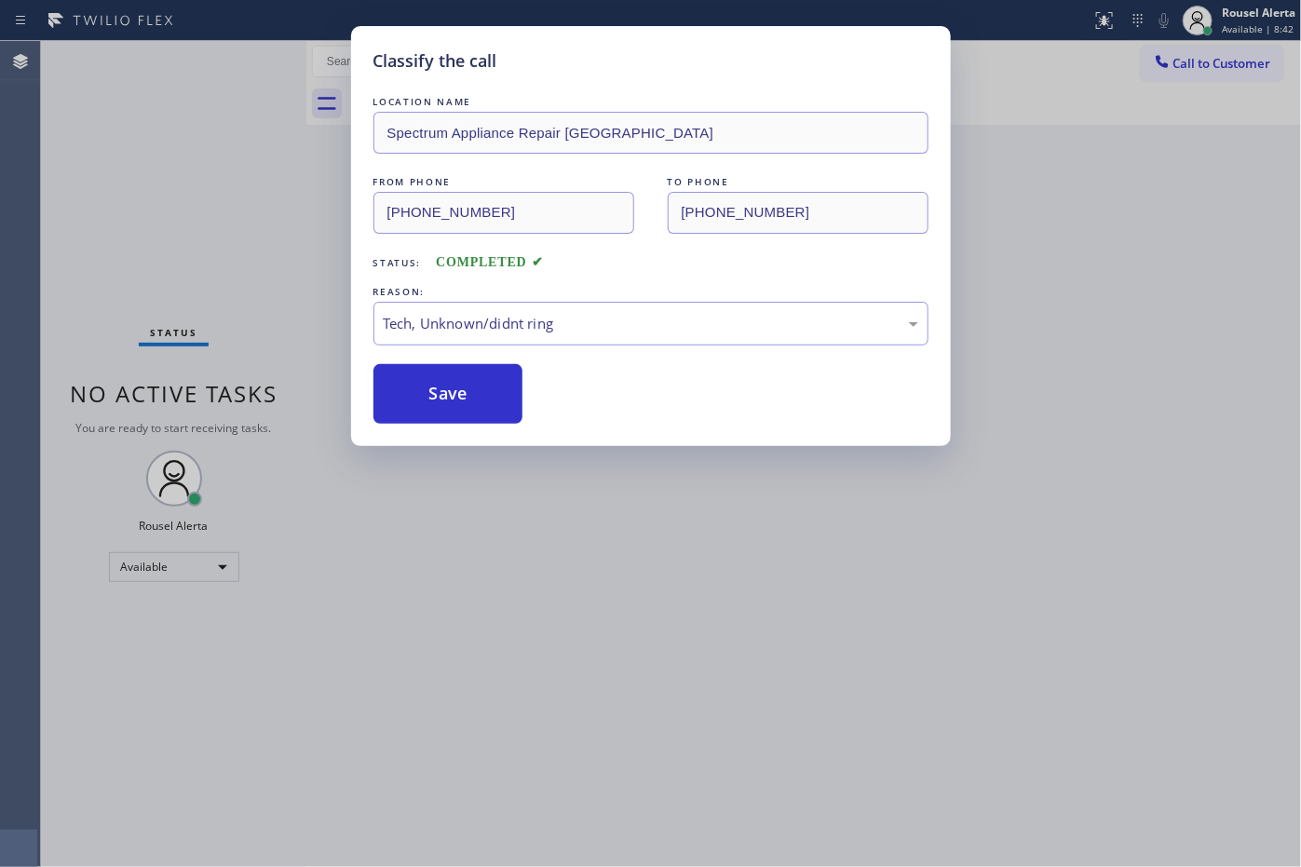
click at [233, 156] on div "Classify the call LOCATION NAME Spectrum Appliance Repair [GEOGRAPHIC_DATA] FRO…" at bounding box center [650, 433] width 1301 height 867
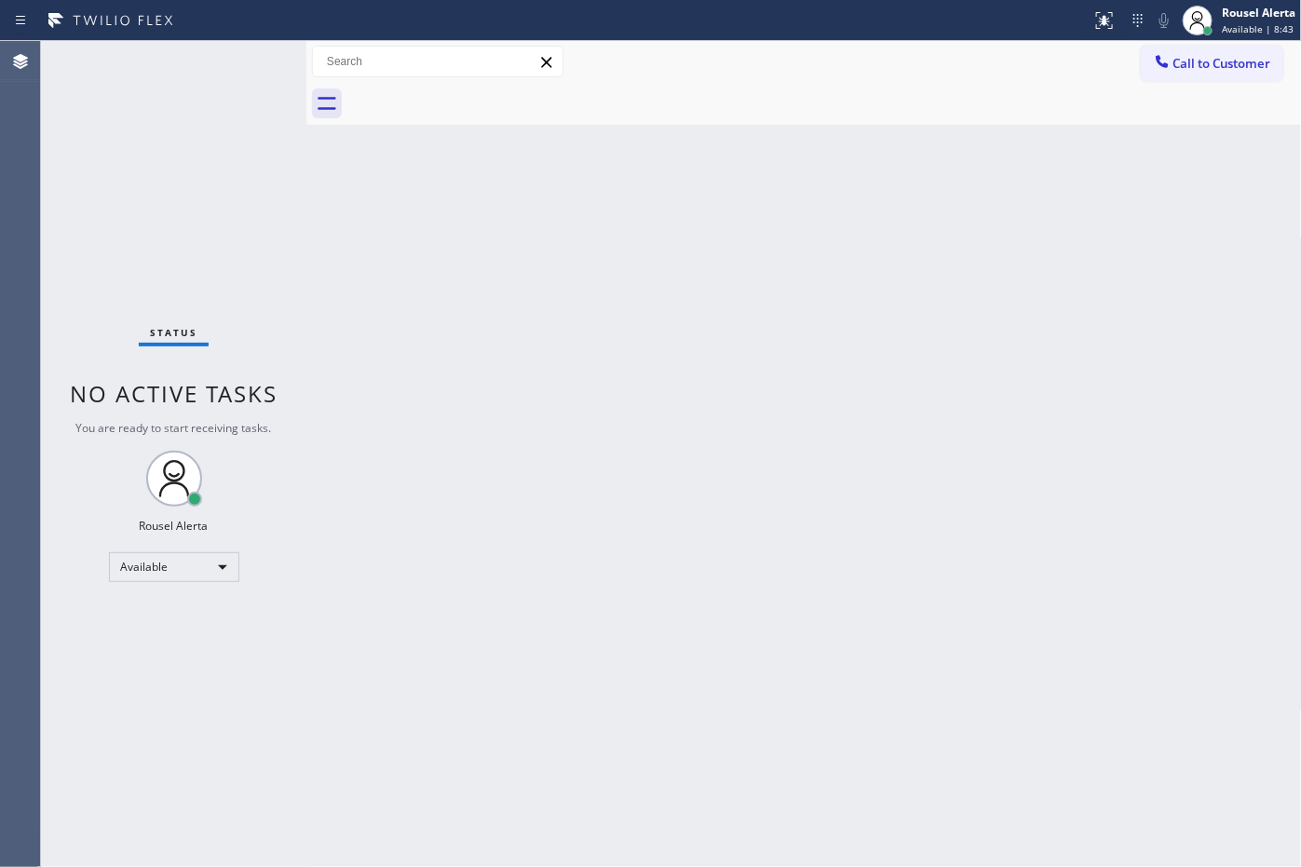
click at [692, 305] on div "Back to Dashboard Change Sender ID Customers Technicians Select a contact Outbo…" at bounding box center [803, 454] width 995 height 826
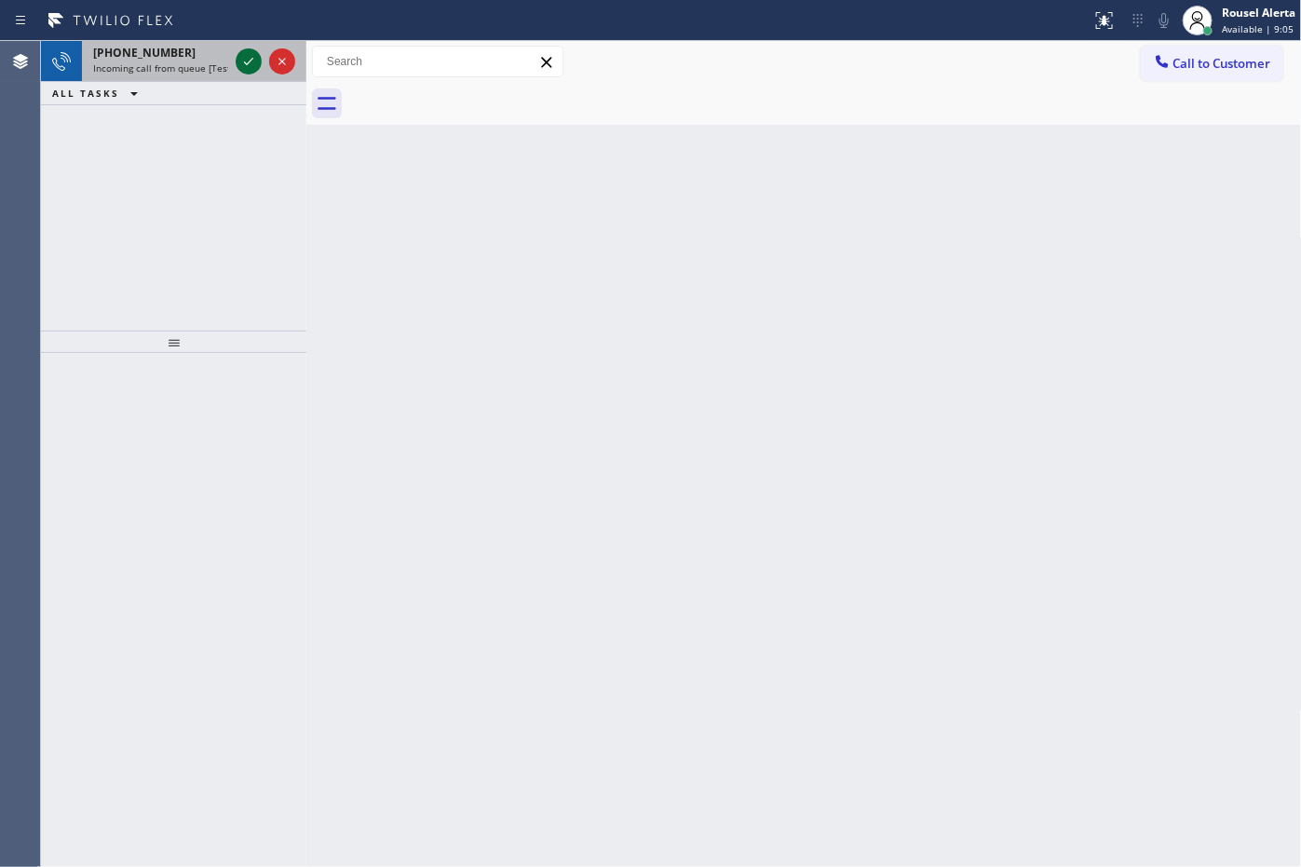
click at [254, 61] on icon at bounding box center [248, 61] width 22 height 22
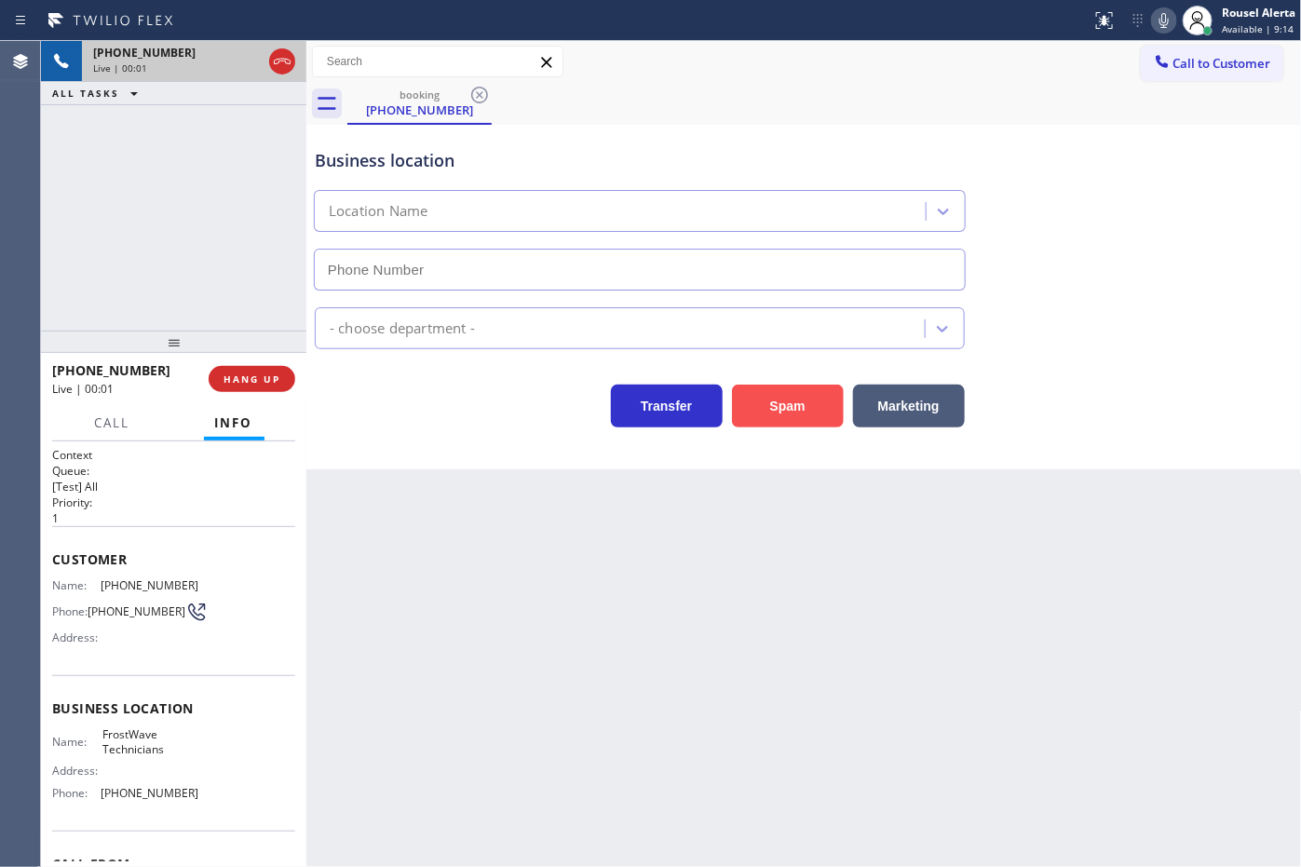
type input "[PHONE_NUMBER]"
click at [792, 419] on button "Spam" at bounding box center [788, 406] width 112 height 43
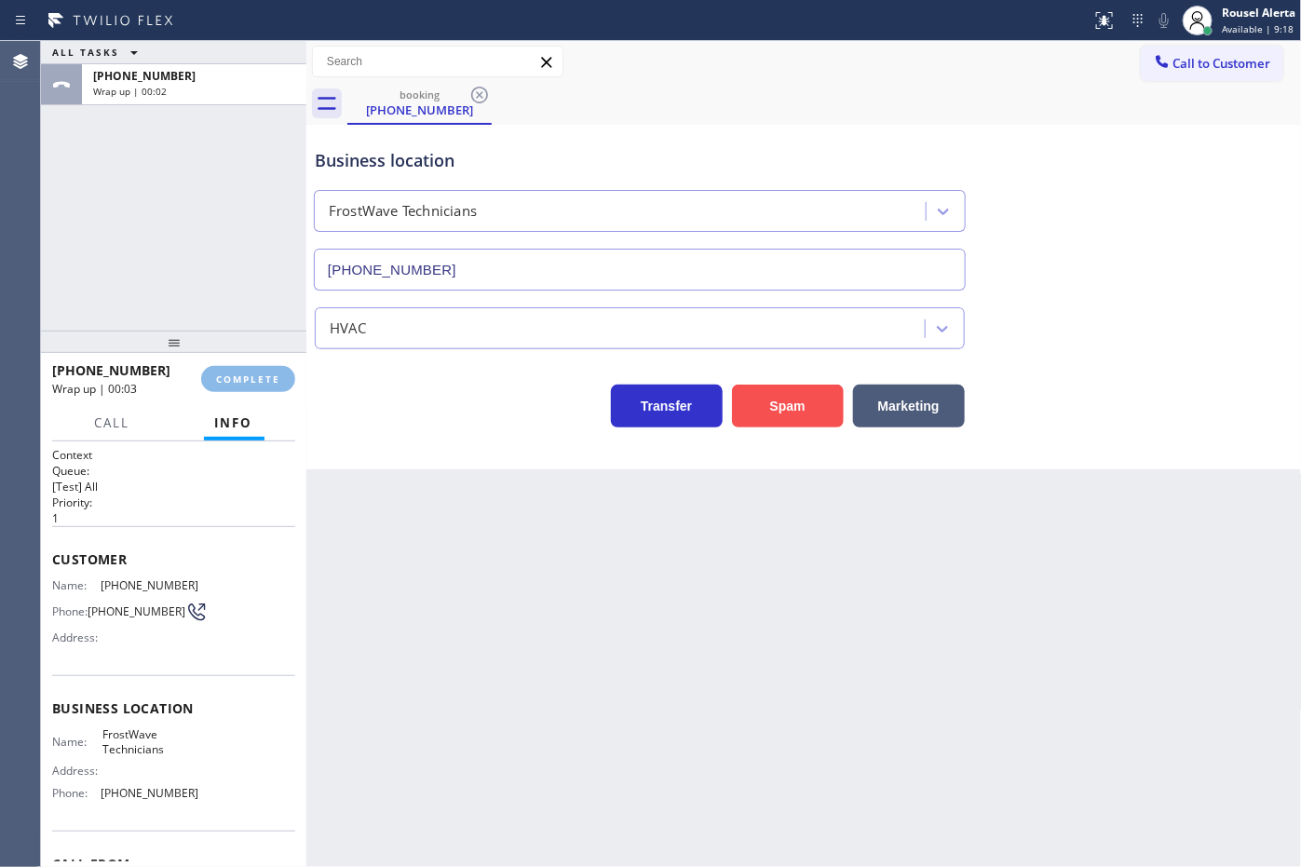
click at [792, 403] on button "Spam" at bounding box center [788, 406] width 112 height 43
drag, startPoint x: 754, startPoint y: 626, endPoint x: 282, endPoint y: 403, distance: 521.9
click at [738, 619] on div "Back to Dashboard Change Sender ID Customers Technicians Select a contact Outbo…" at bounding box center [803, 454] width 995 height 826
click at [210, 405] on button "Info" at bounding box center [234, 423] width 61 height 36
click at [230, 373] on span "COMPLETE" at bounding box center [248, 378] width 64 height 13
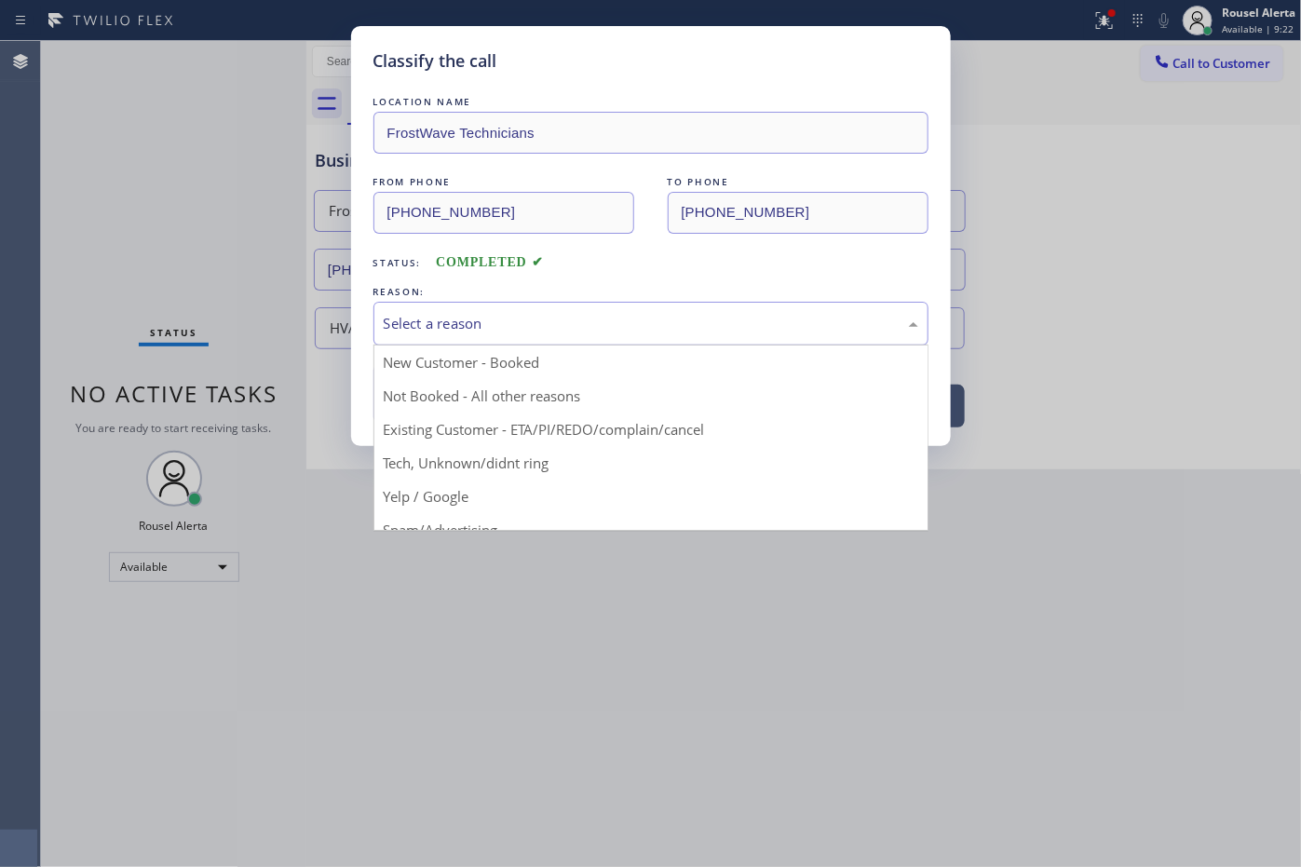
click at [422, 309] on div "Select a reason" at bounding box center [650, 324] width 555 height 44
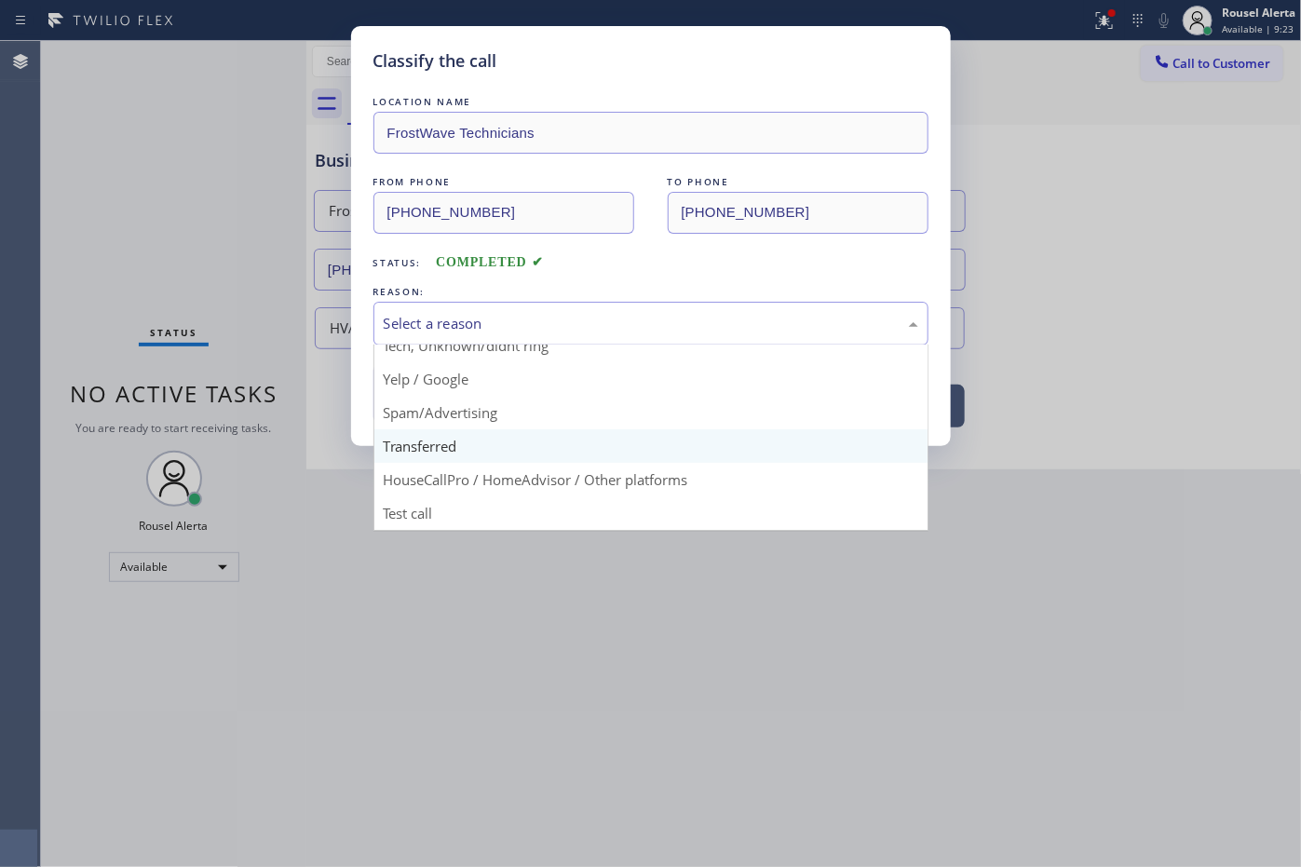
scroll to position [128, 0]
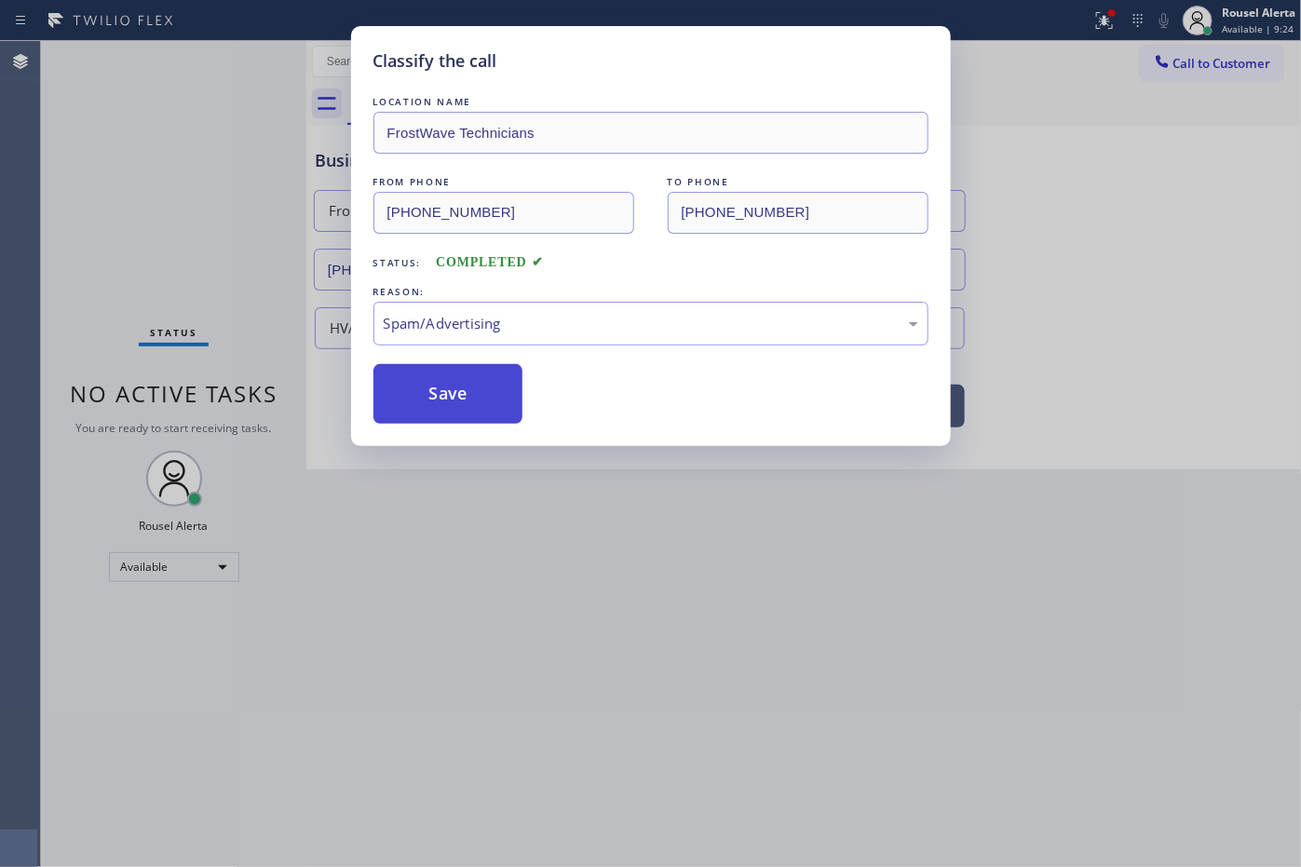
click at [467, 421] on button "Save" at bounding box center [448, 394] width 150 height 60
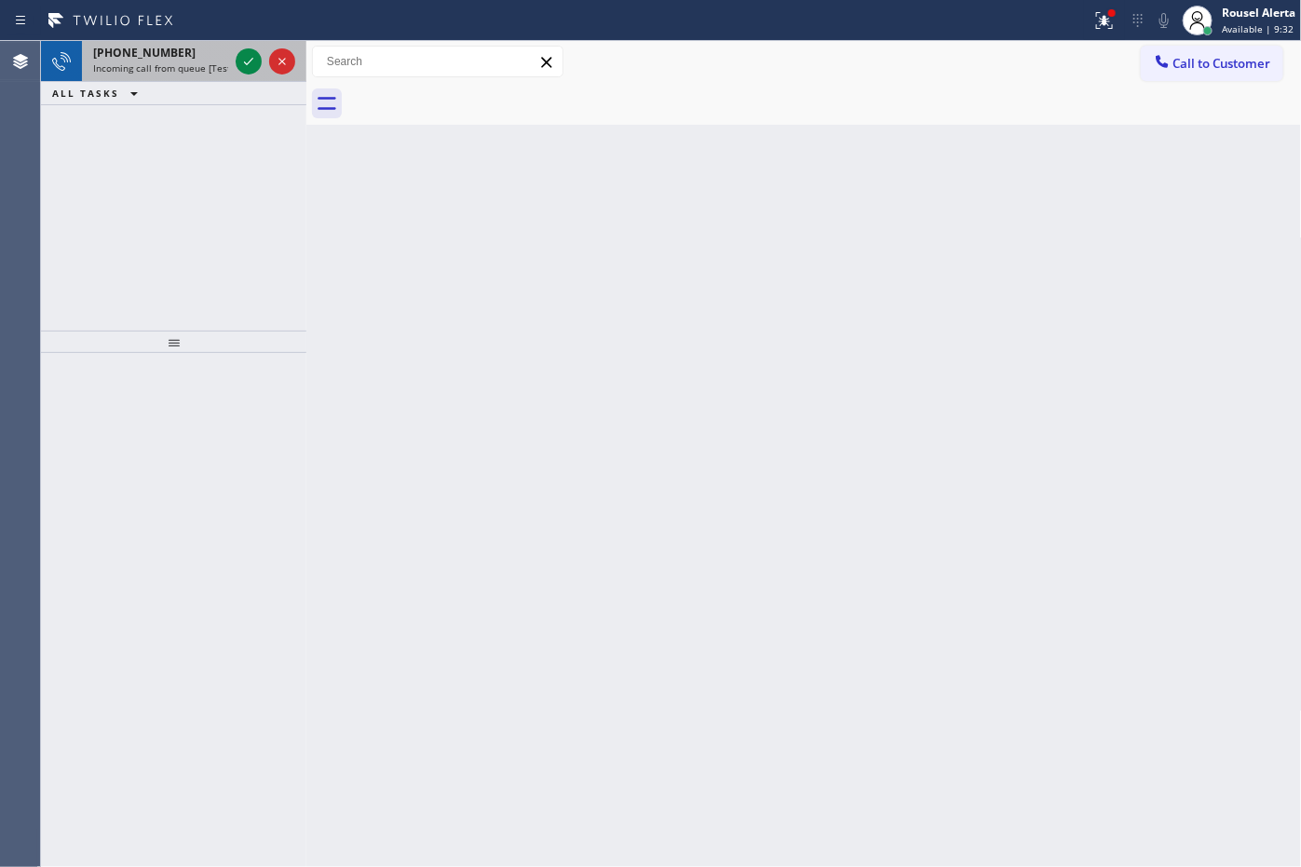
click at [183, 52] on div "[PHONE_NUMBER]" at bounding box center [160, 53] width 135 height 16
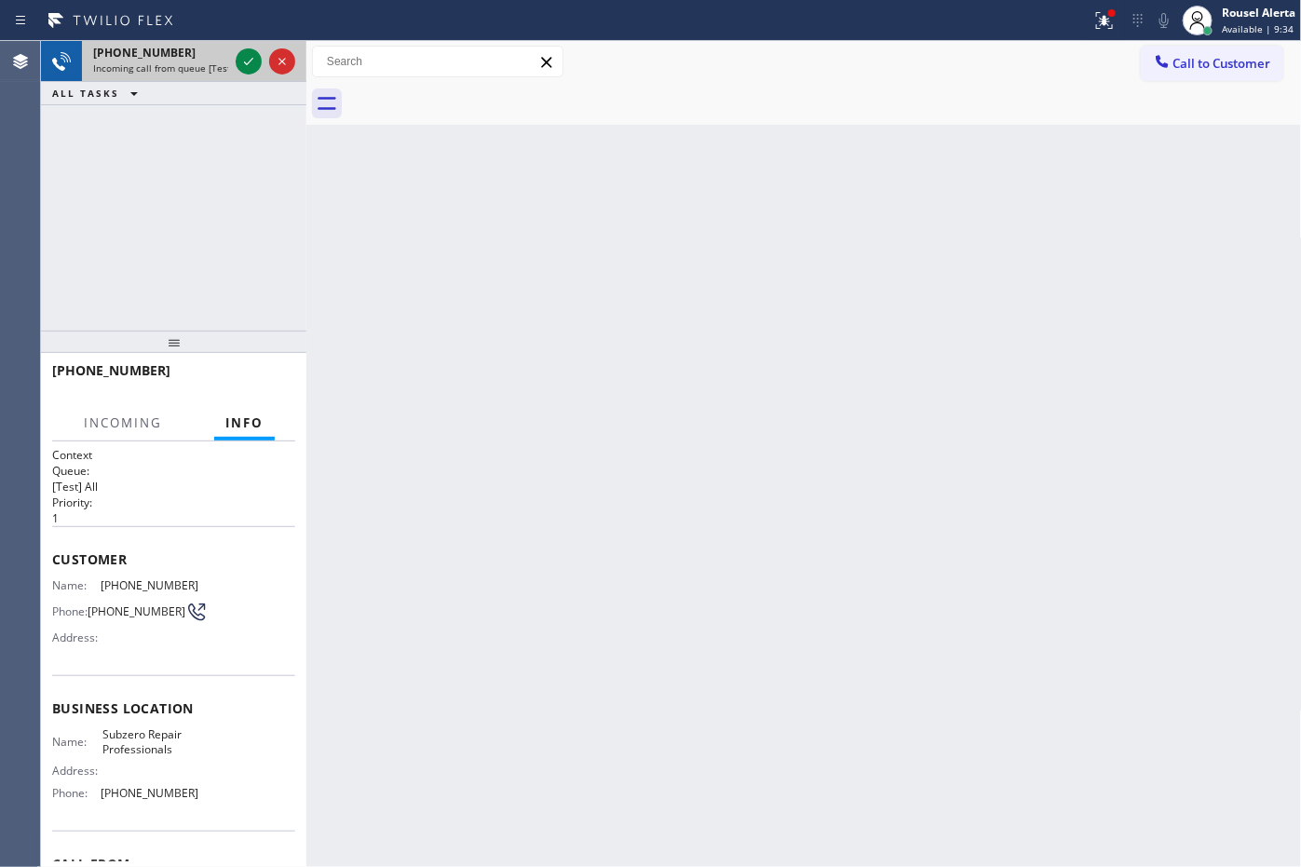
click at [214, 62] on span "Incoming call from queue [Test] All" at bounding box center [170, 67] width 155 height 13
click at [214, 63] on span "Incoming call from queue [Test] All" at bounding box center [170, 67] width 155 height 13
click at [239, 68] on icon at bounding box center [248, 61] width 22 height 22
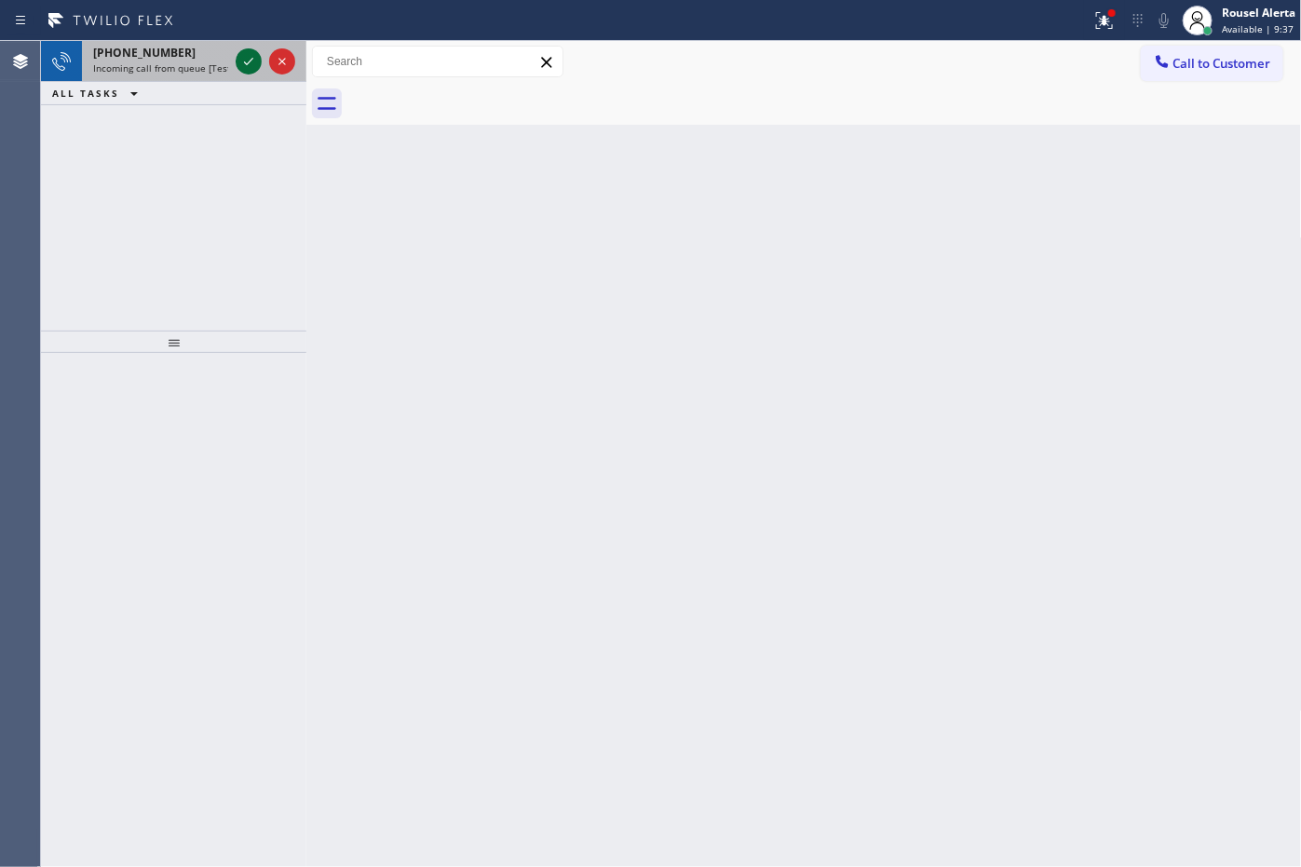
click at [239, 68] on icon at bounding box center [248, 61] width 22 height 22
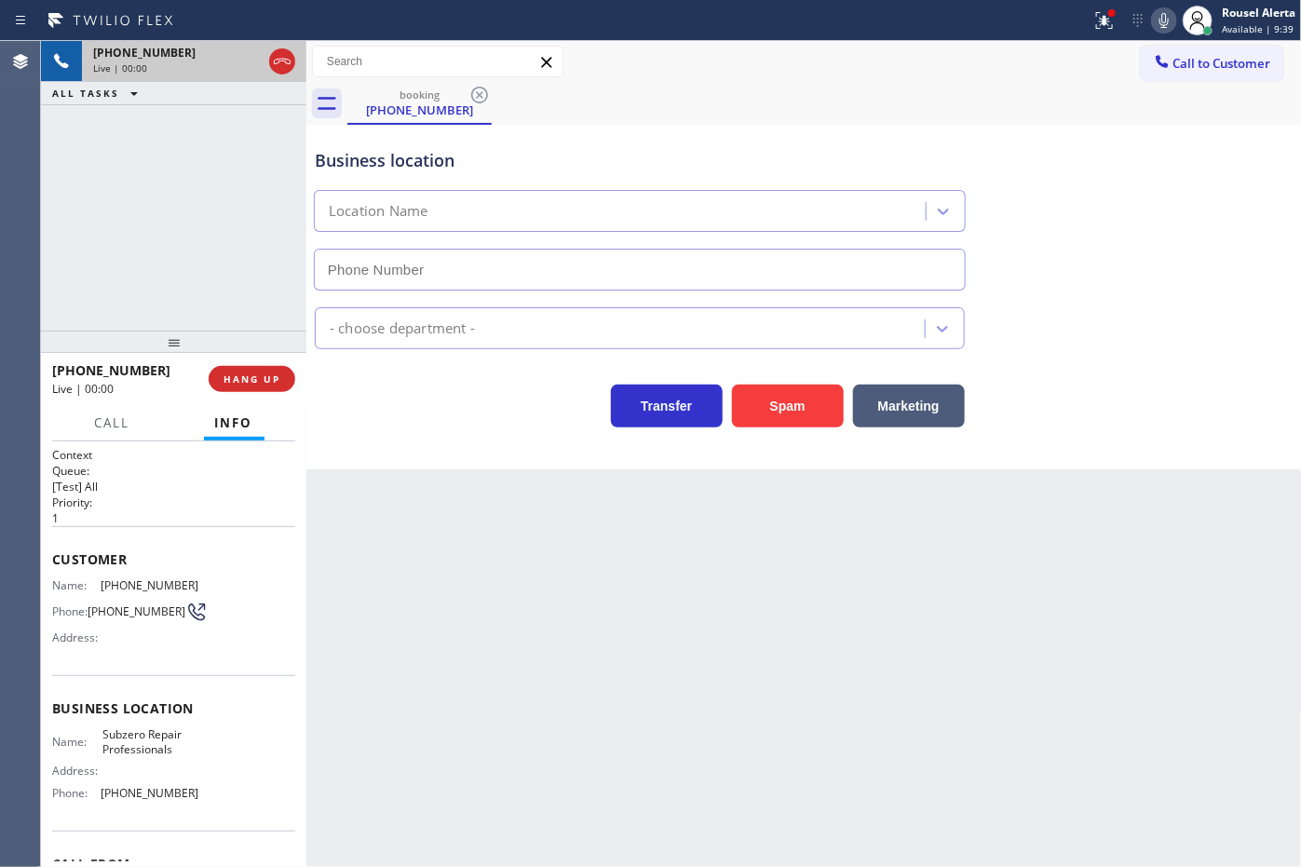
type input "[PHONE_NUMBER]"
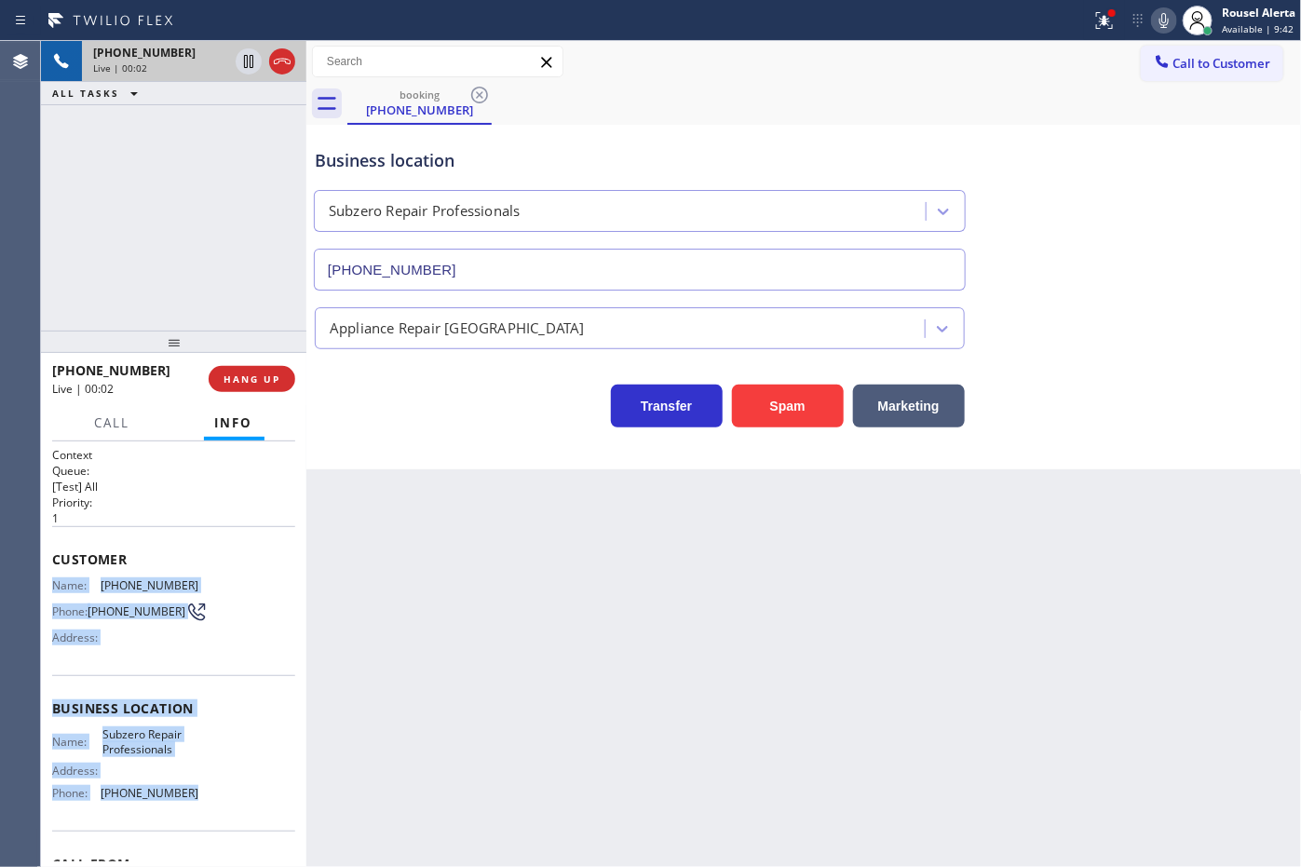
drag, startPoint x: 49, startPoint y: 577, endPoint x: 188, endPoint y: 818, distance: 277.4
click at [188, 818] on div "Context Queue: [Test] All Priority: 1 Customer Name: [PHONE_NUMBER] Phone: [PHO…" at bounding box center [173, 654] width 265 height 426
copy div "Name: [PHONE_NUMBER] Phone: [PHONE_NUMBER] Address: Business location Name: Sub…"
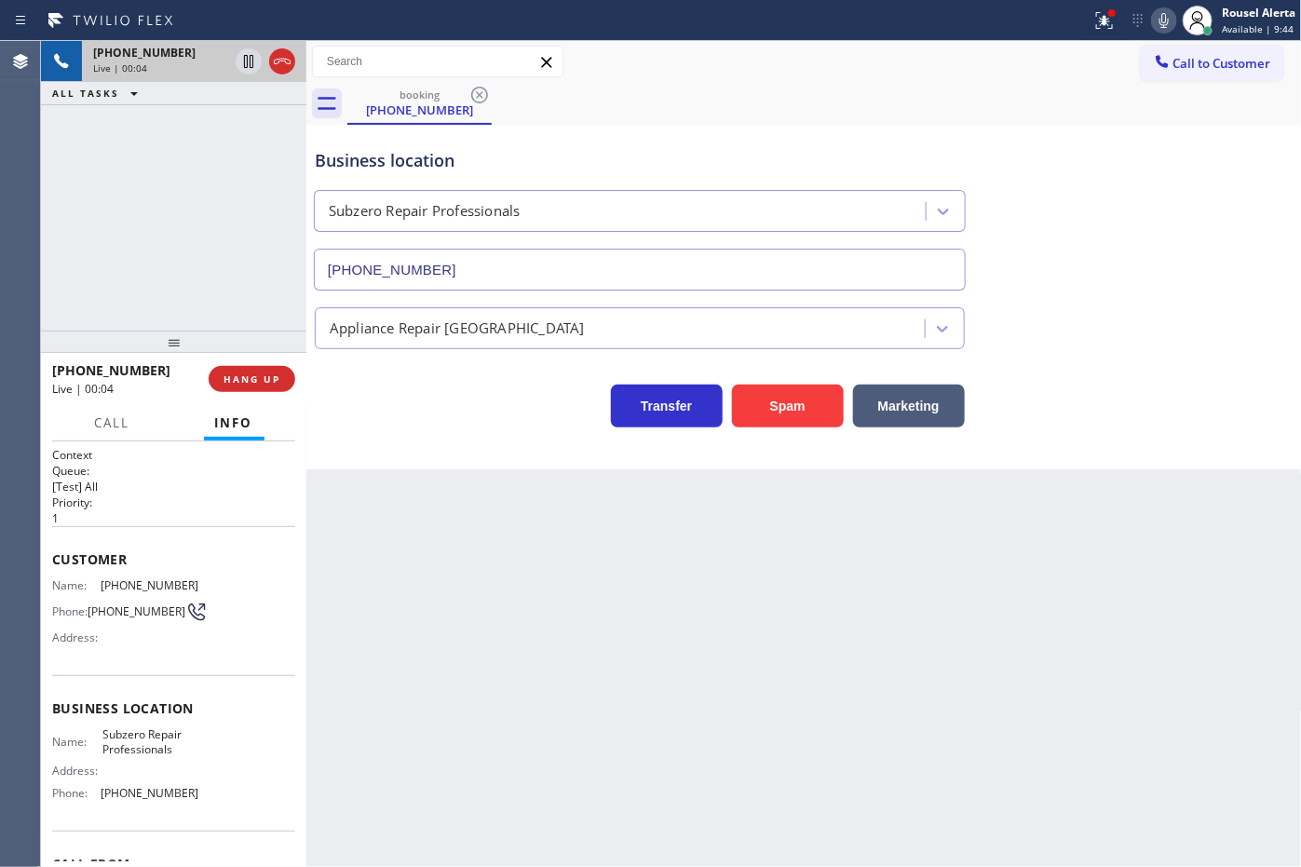
click at [1031, 83] on div "booking [PHONE_NUMBER]" at bounding box center [824, 104] width 954 height 42
click at [1101, 37] on button at bounding box center [1104, 20] width 41 height 41
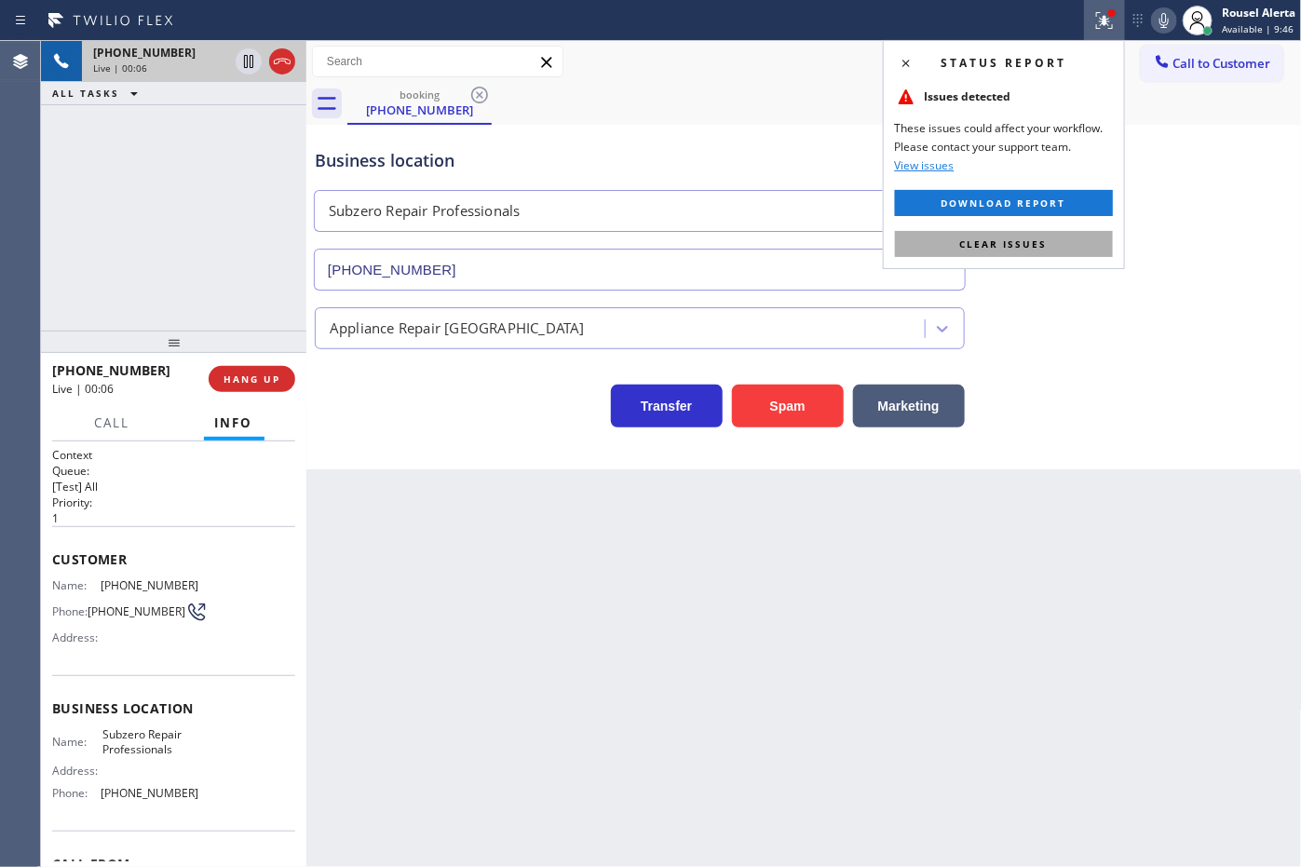
click at [1022, 247] on span "Clear issues" at bounding box center [1004, 243] width 88 height 13
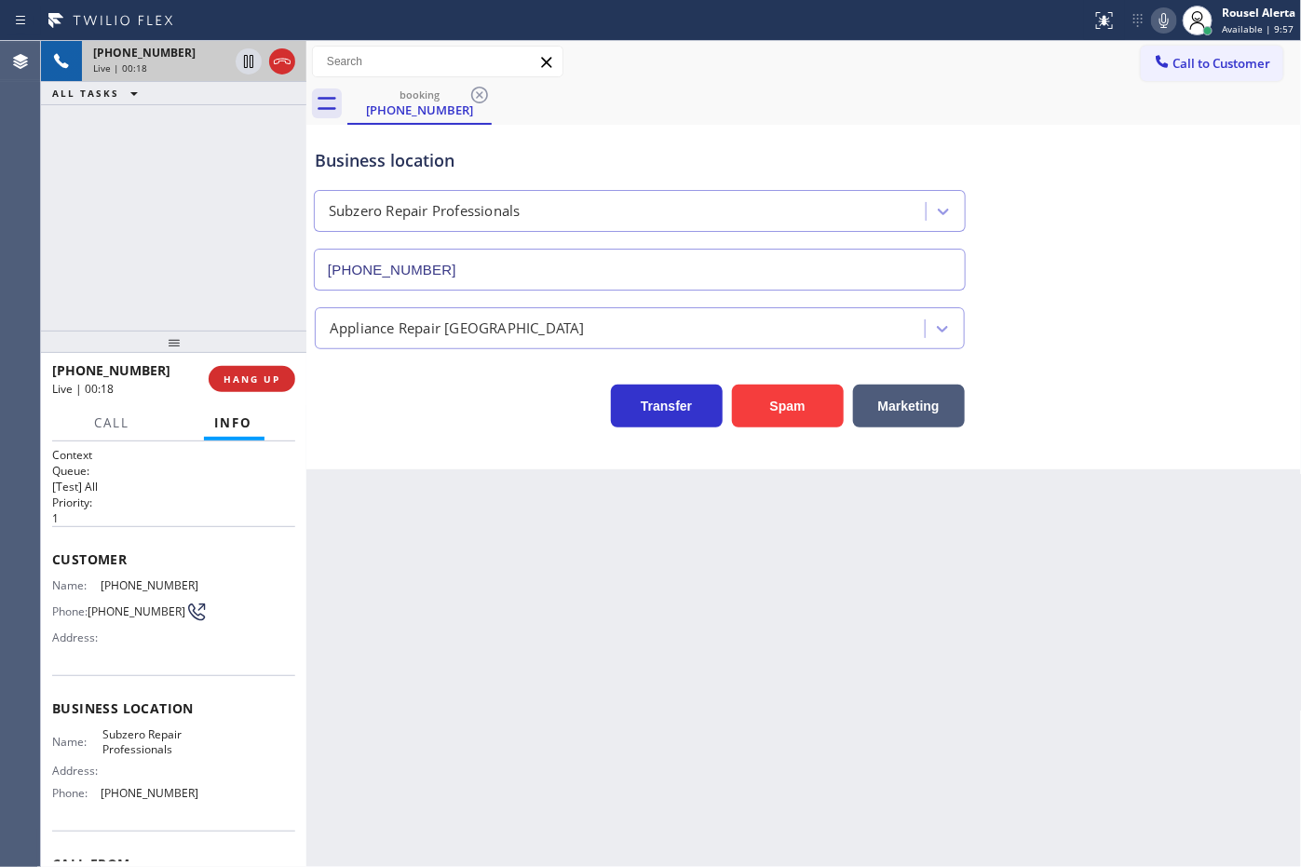
click at [430, 504] on div "Back to Dashboard Change Sender ID Customers Technicians Select a contact Outbo…" at bounding box center [803, 454] width 995 height 826
click at [226, 285] on div "[PHONE_NUMBER] Live | 00:18 ALL TASKS ALL TASKS ACTIVE TASKS TASKS IN WRAP UP" at bounding box center [173, 186] width 265 height 290
click at [411, 592] on div "Back to Dashboard Change Sender ID Customers Technicians Select a contact Outbo…" at bounding box center [803, 454] width 995 height 826
click at [249, 383] on span "HANG UP" at bounding box center [251, 378] width 57 height 13
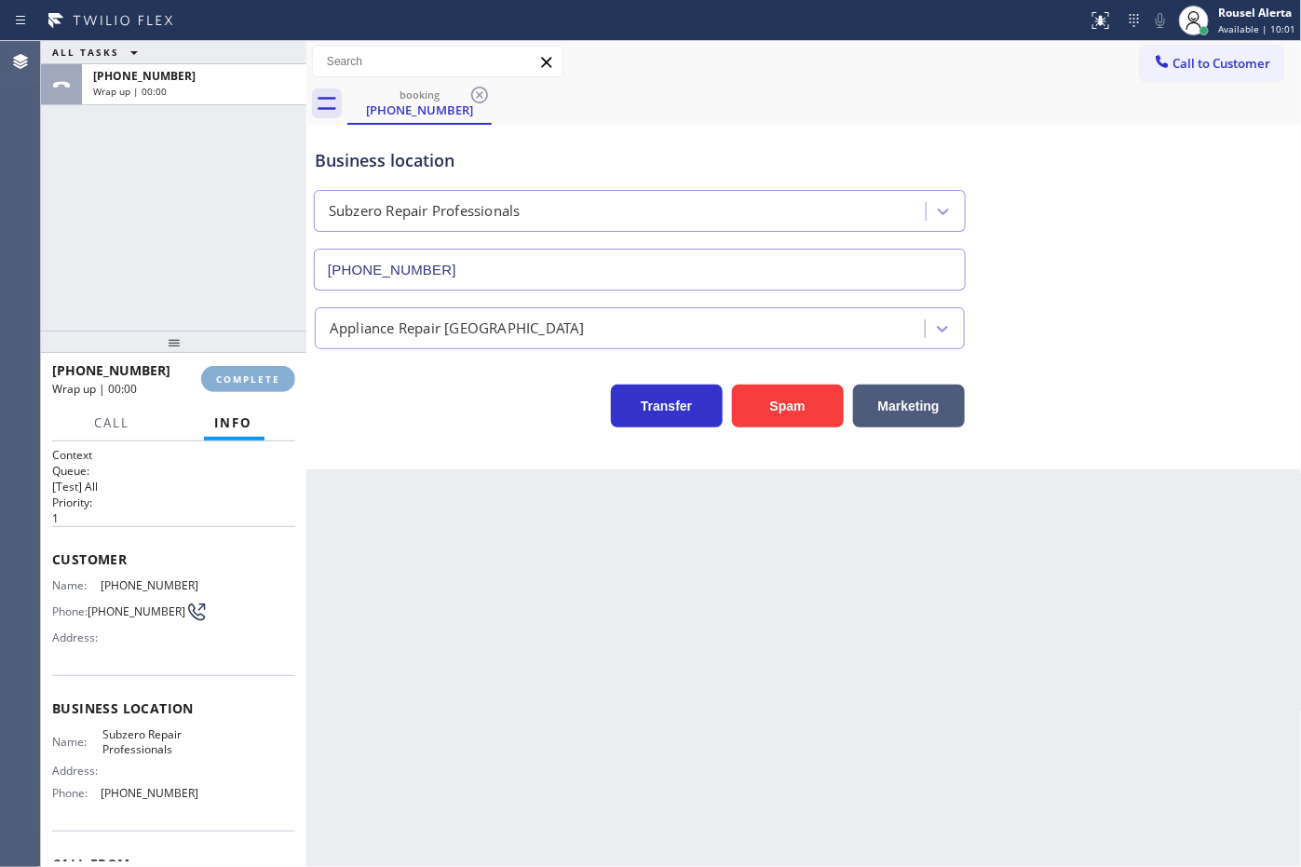
click at [249, 383] on span "COMPLETE" at bounding box center [248, 378] width 64 height 13
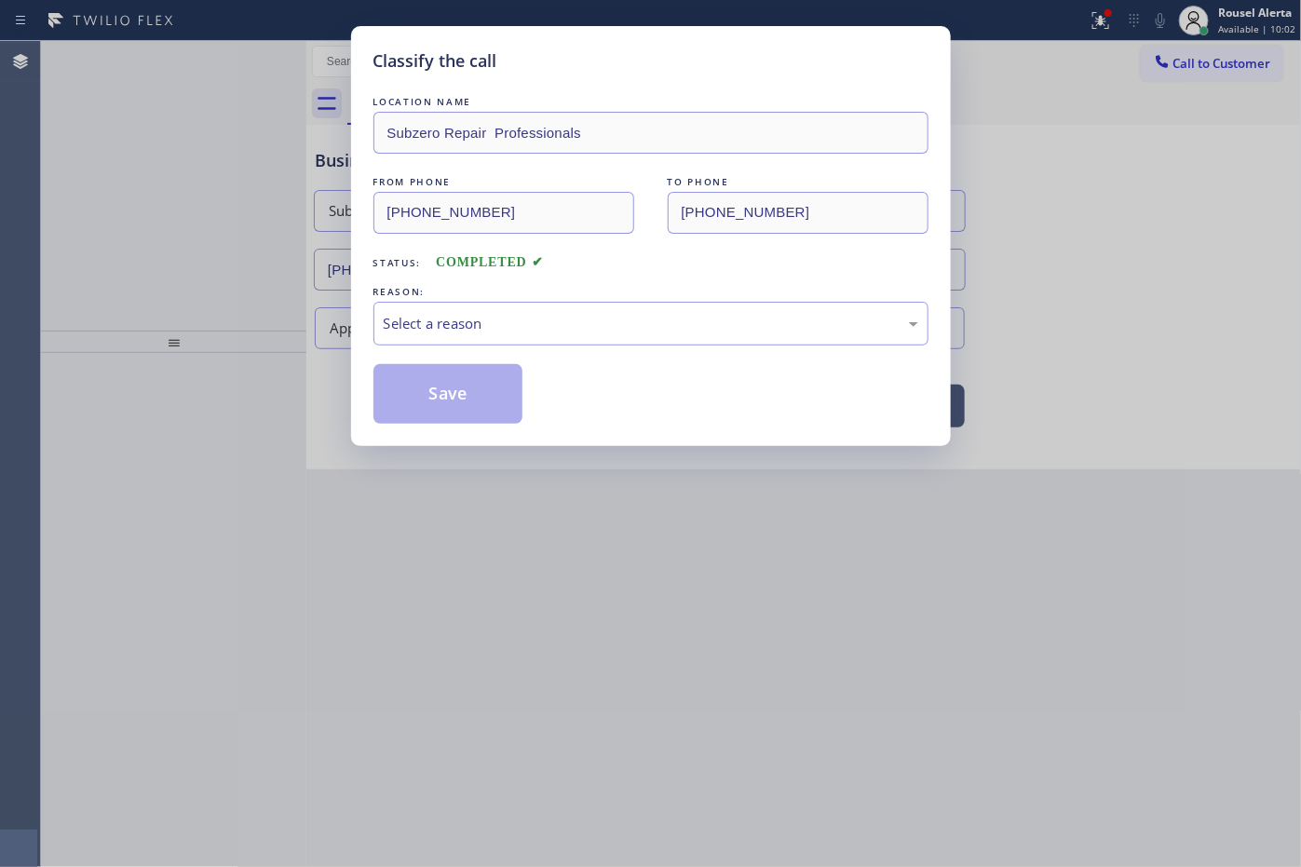
click at [249, 383] on div "Classify the call LOCATION NAME Subzero Repair Professionals FROM PHONE [PHONE_…" at bounding box center [650, 433] width 1301 height 867
click at [467, 328] on div "Select a reason" at bounding box center [651, 323] width 535 height 21
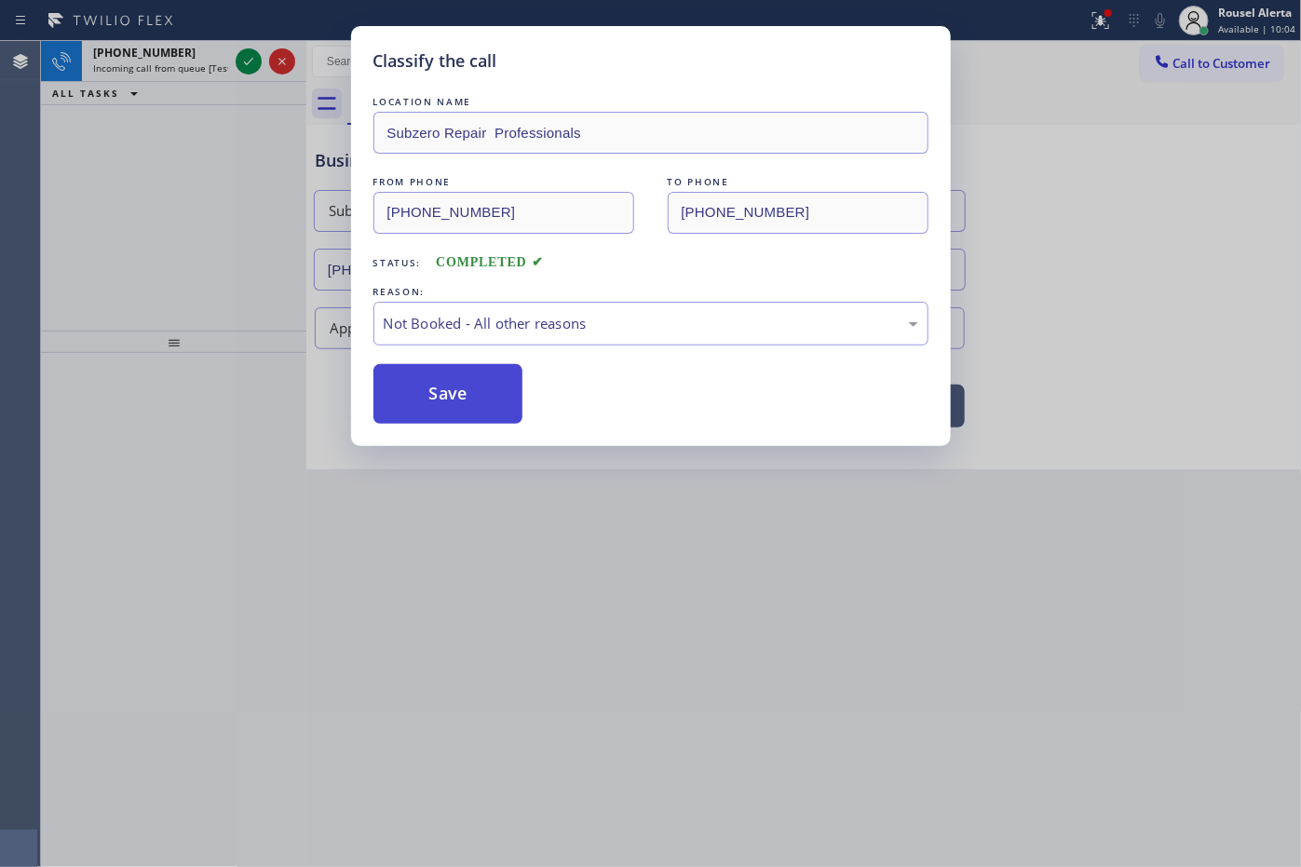
click at [473, 396] on button "Save" at bounding box center [448, 394] width 150 height 60
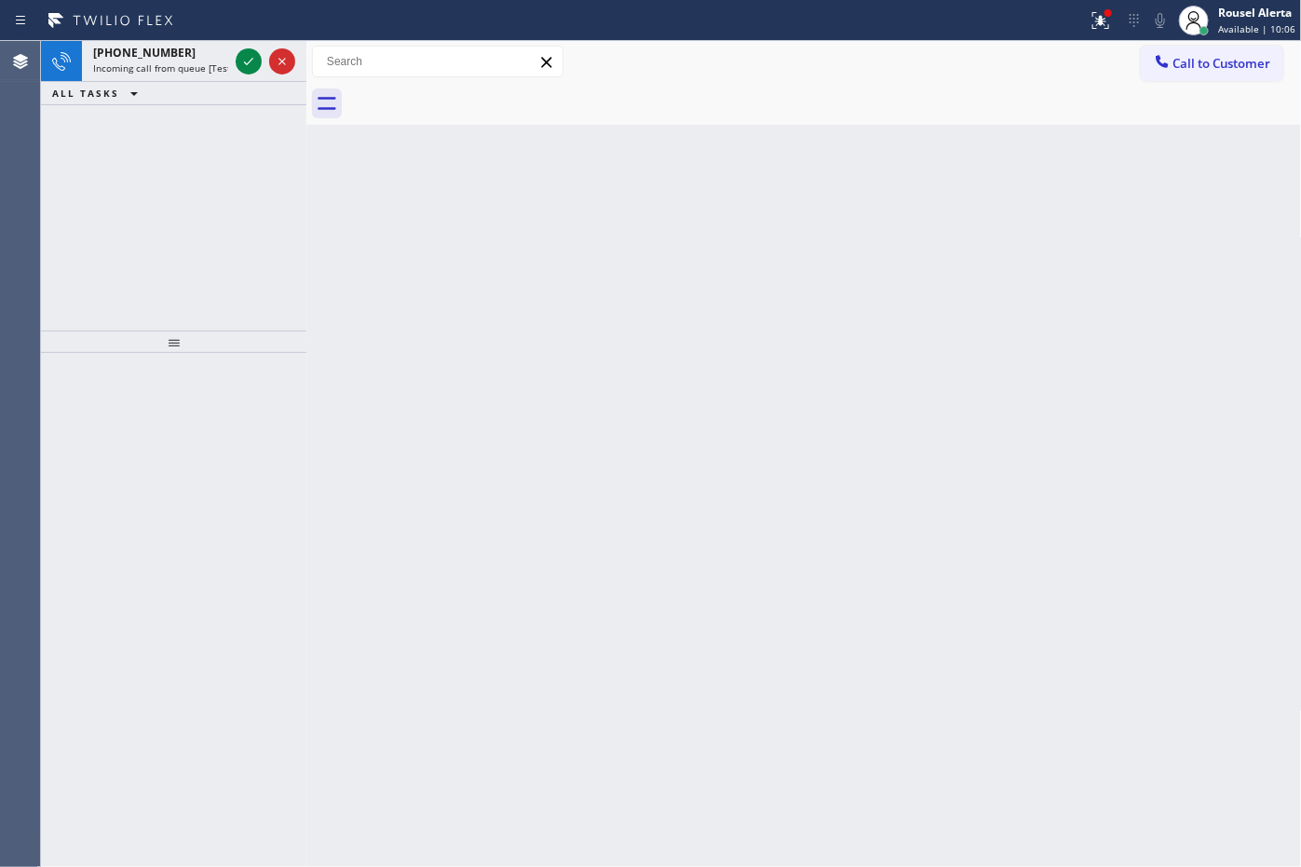
click at [178, 59] on div "[PHONE_NUMBER]" at bounding box center [160, 53] width 135 height 16
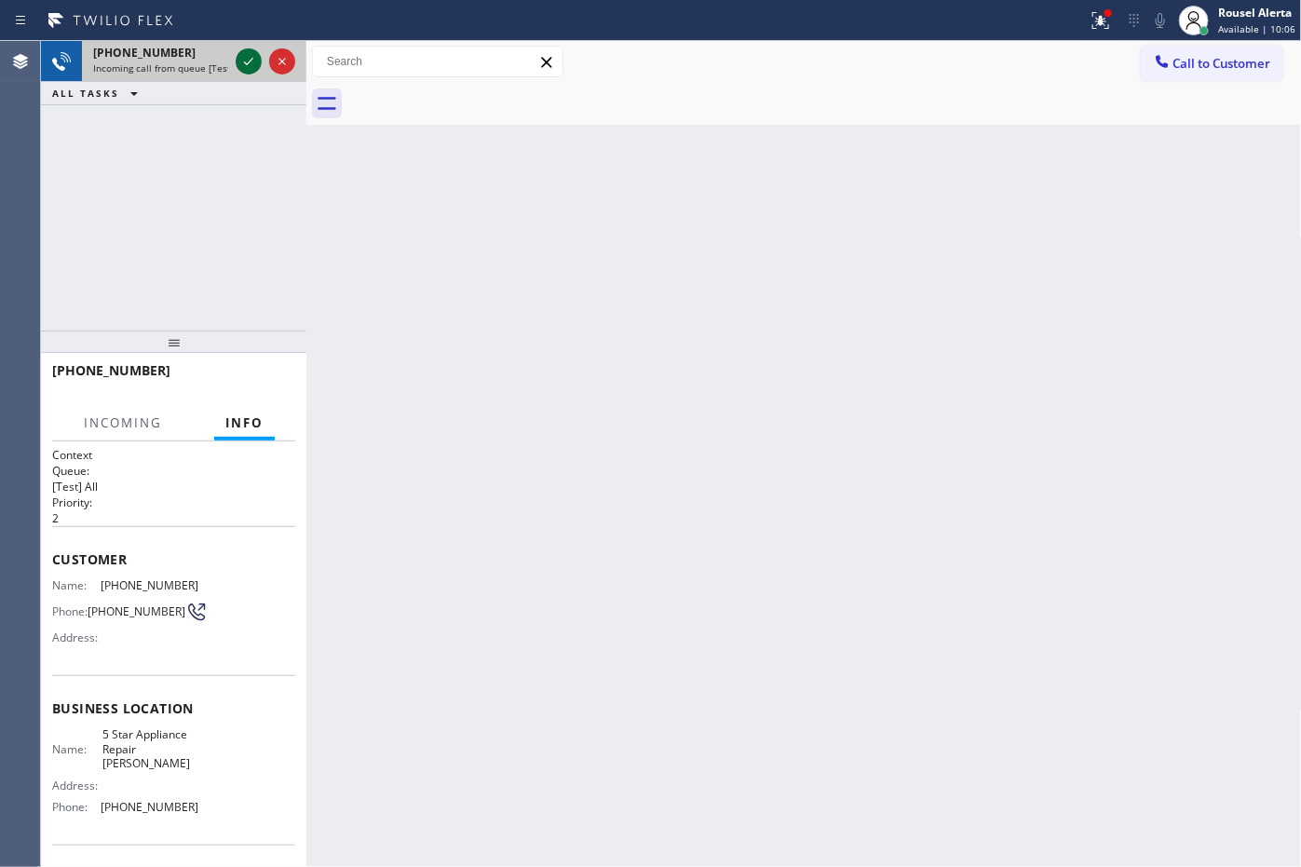
click at [236, 56] on div at bounding box center [249, 61] width 26 height 22
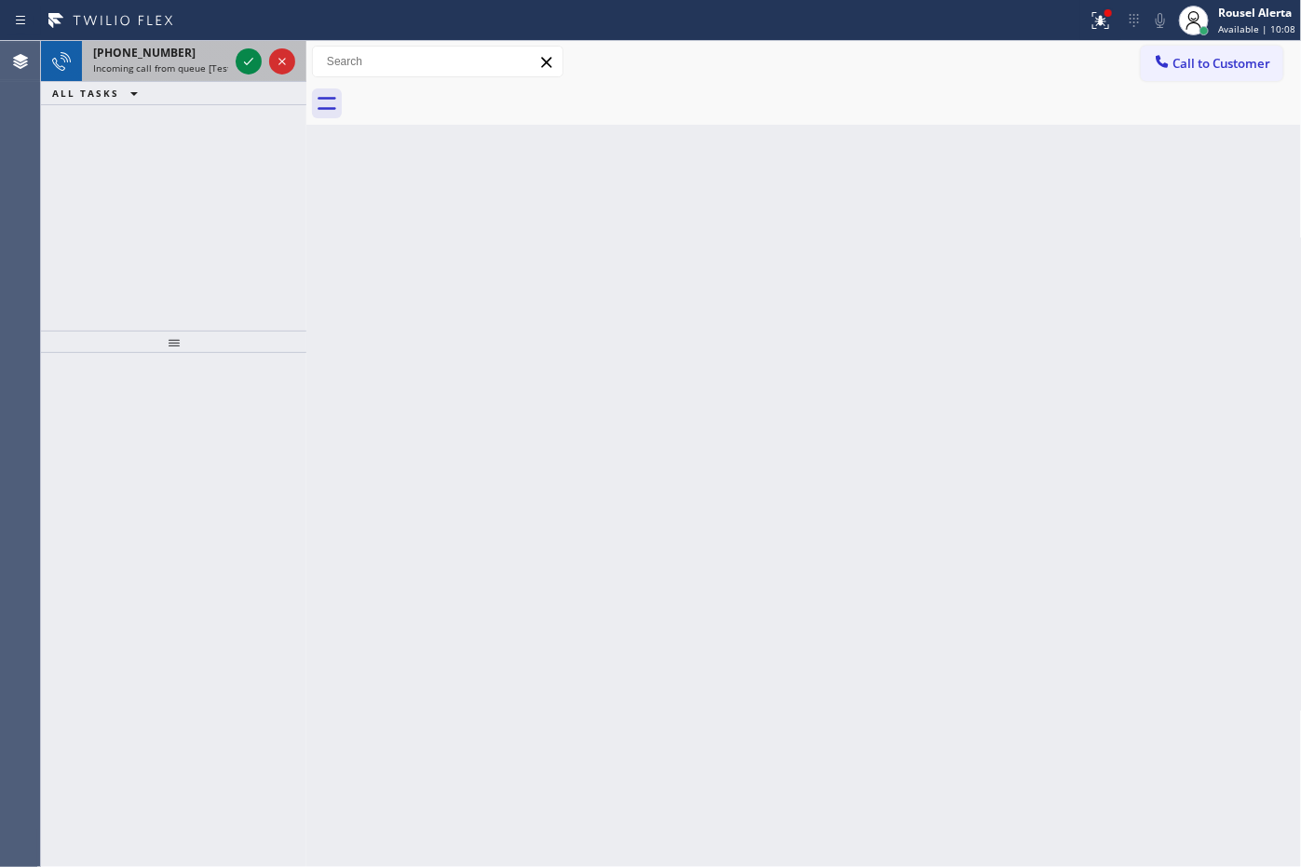
drag, startPoint x: 239, startPoint y: 47, endPoint x: 245, endPoint y: 66, distance: 19.4
click at [239, 48] on div at bounding box center [265, 61] width 67 height 41
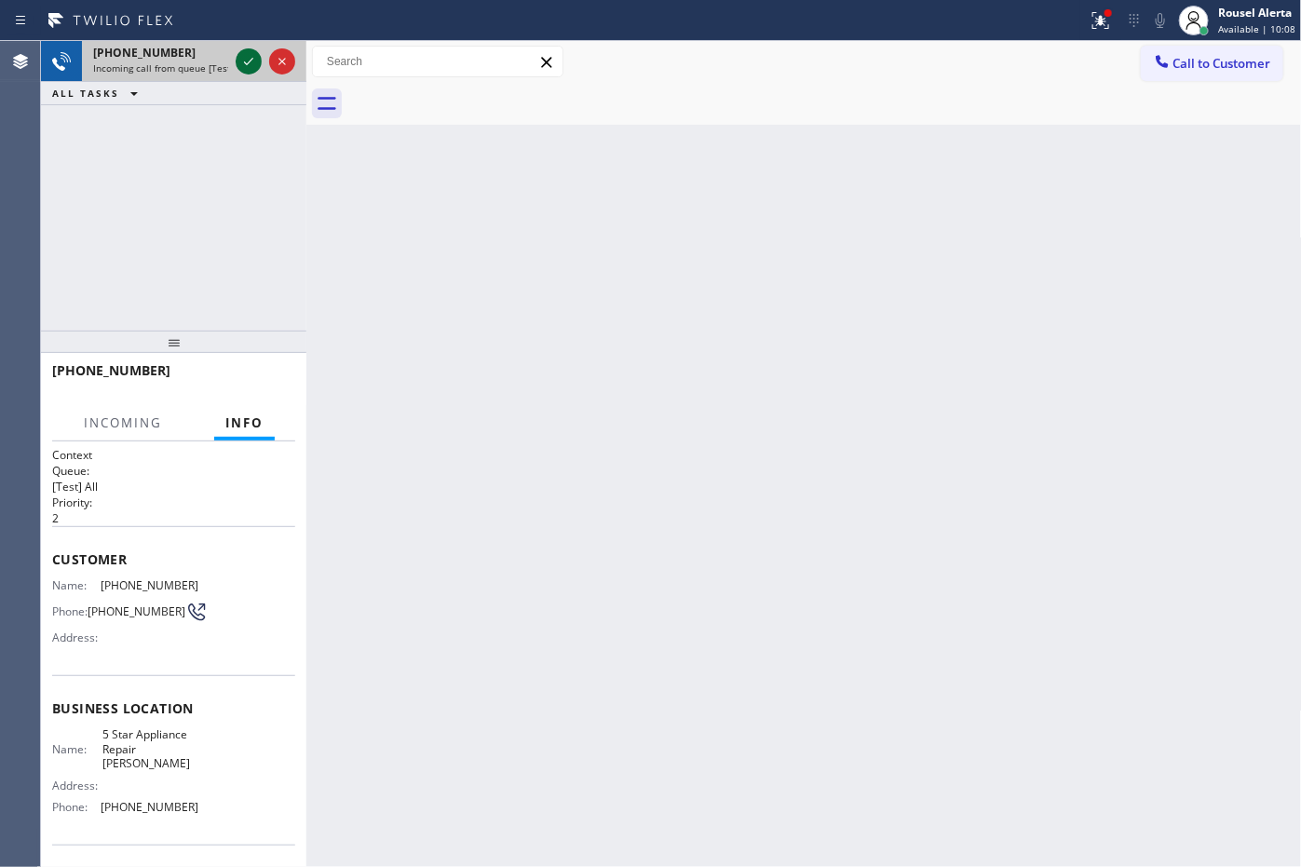
click at [245, 66] on icon at bounding box center [248, 61] width 22 height 22
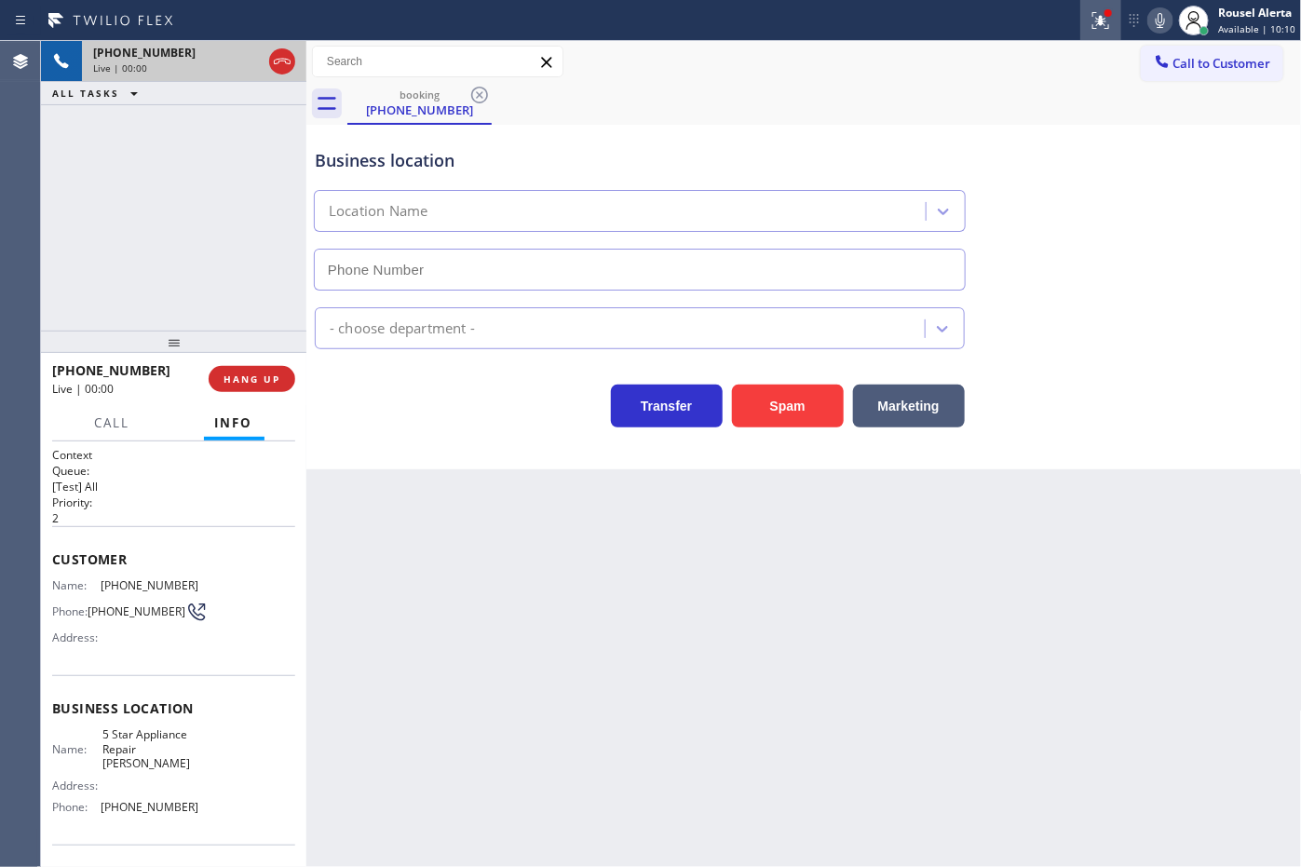
type input "[PHONE_NUMBER]"
click at [1106, 25] on icon at bounding box center [1101, 20] width 22 height 22
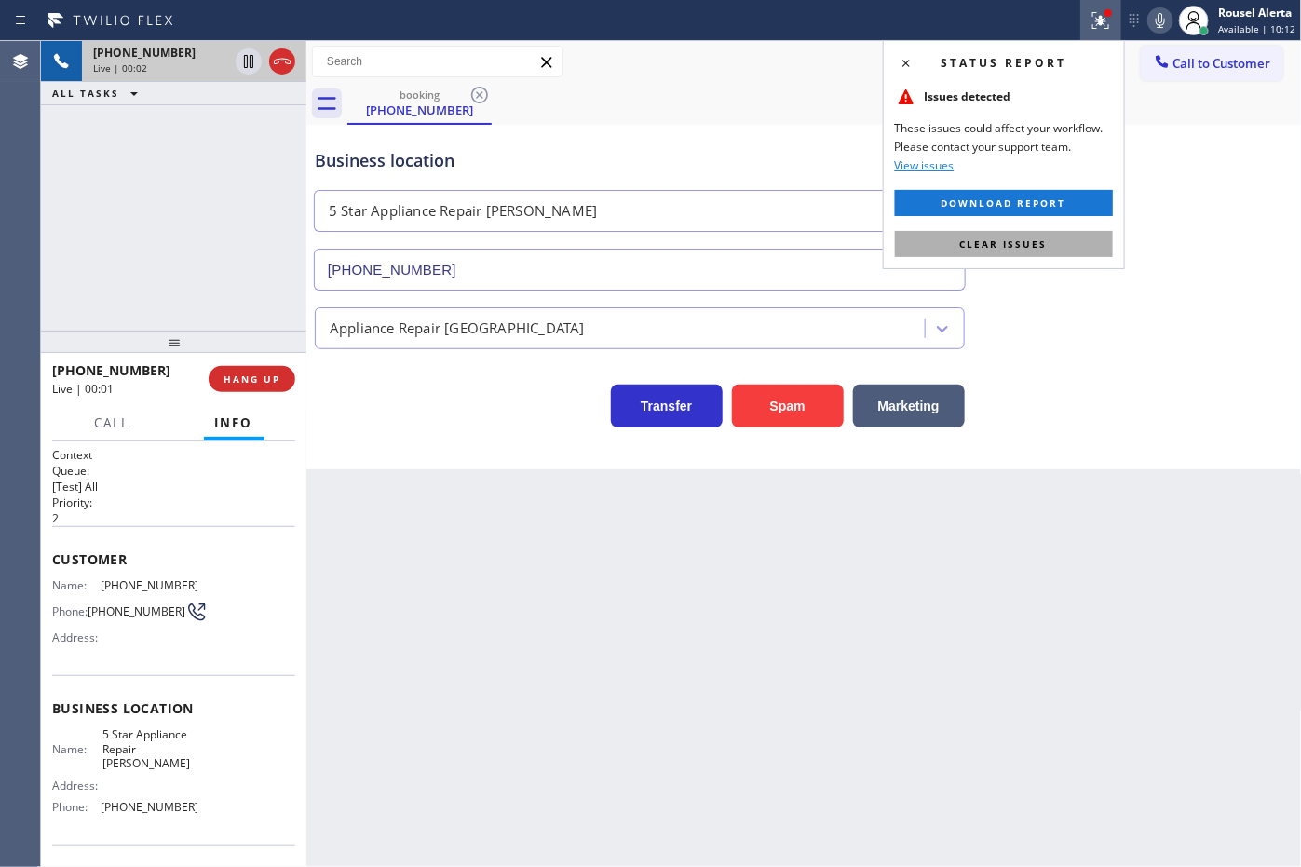
click at [1059, 239] on button "Clear issues" at bounding box center [1004, 244] width 218 height 26
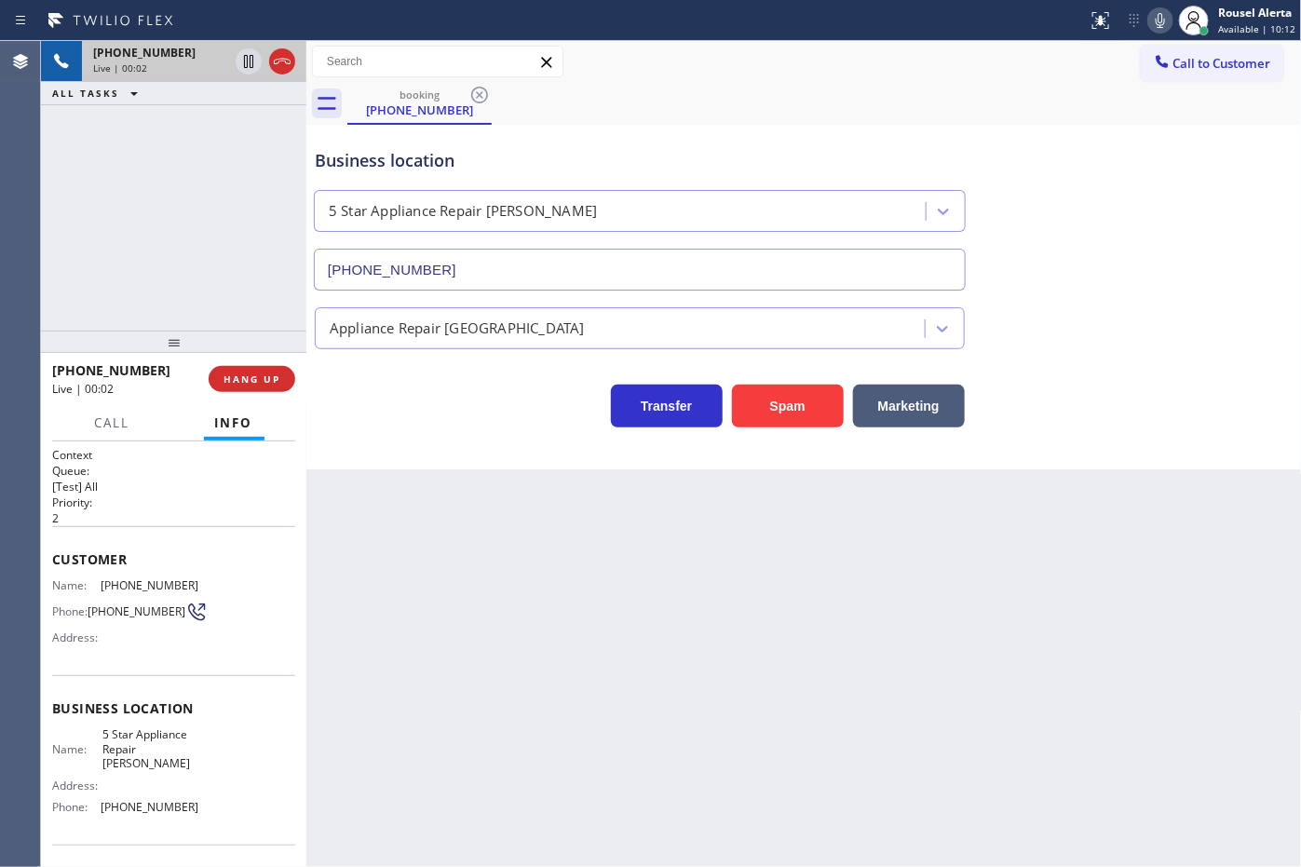
click at [776, 594] on div "Back to Dashboard Change Sender ID Customers Technicians Select a contact Outbo…" at bounding box center [803, 454] width 995 height 826
click at [374, 519] on div "Back to Dashboard Change Sender ID Customers Technicians Select a contact Outbo…" at bounding box center [803, 454] width 995 height 826
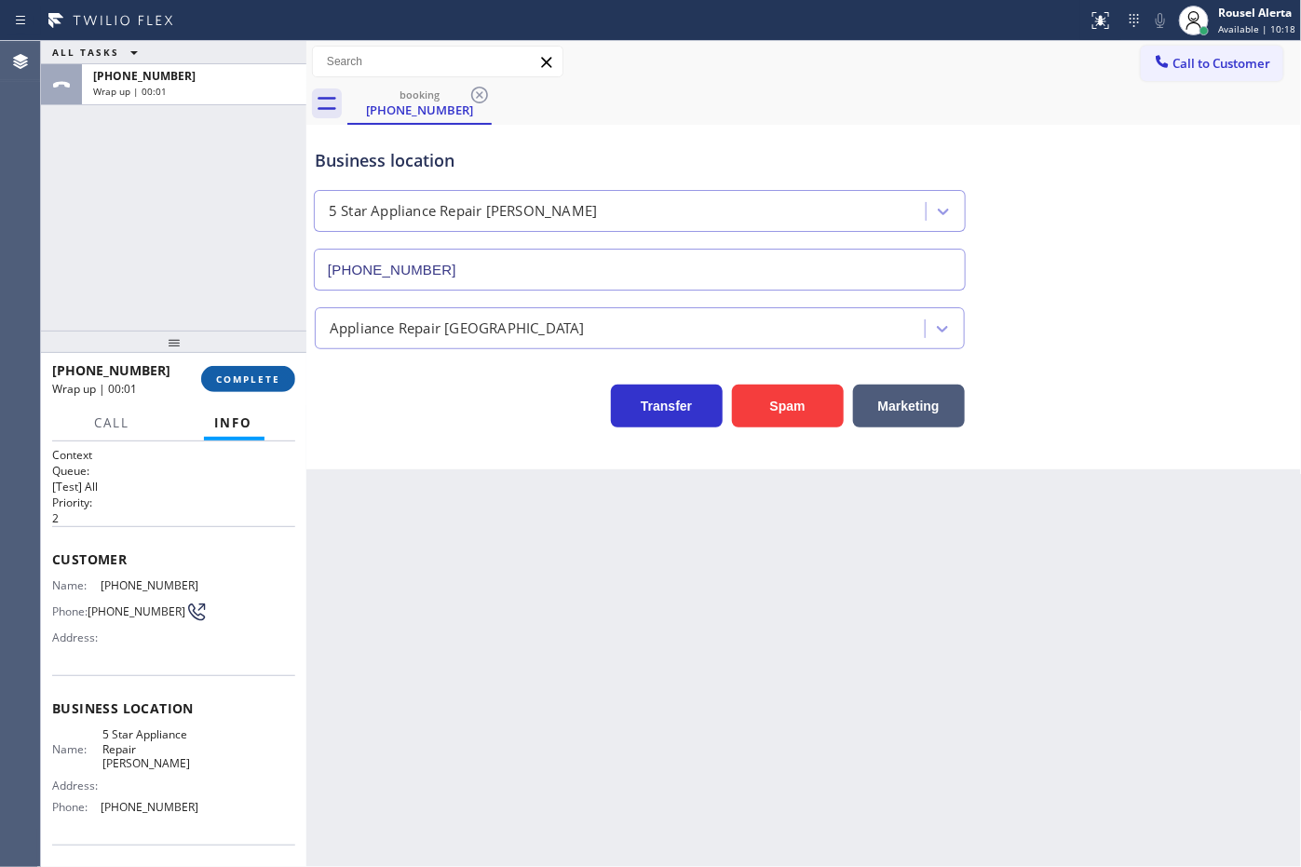
click at [258, 370] on button "COMPLETE" at bounding box center [248, 379] width 94 height 26
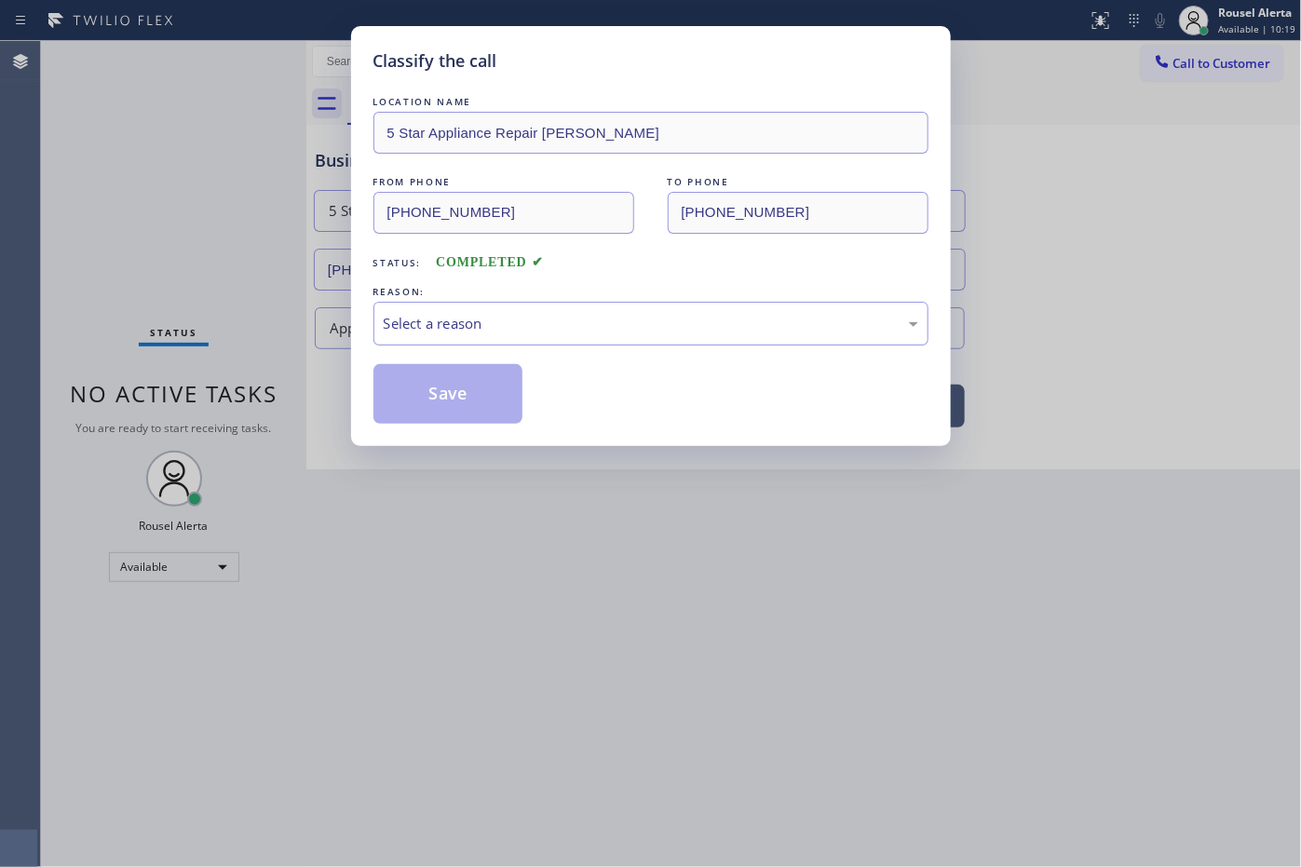
click at [559, 345] on div "Select a reason" at bounding box center [650, 324] width 555 height 44
click at [476, 396] on button "Save" at bounding box center [448, 394] width 150 height 60
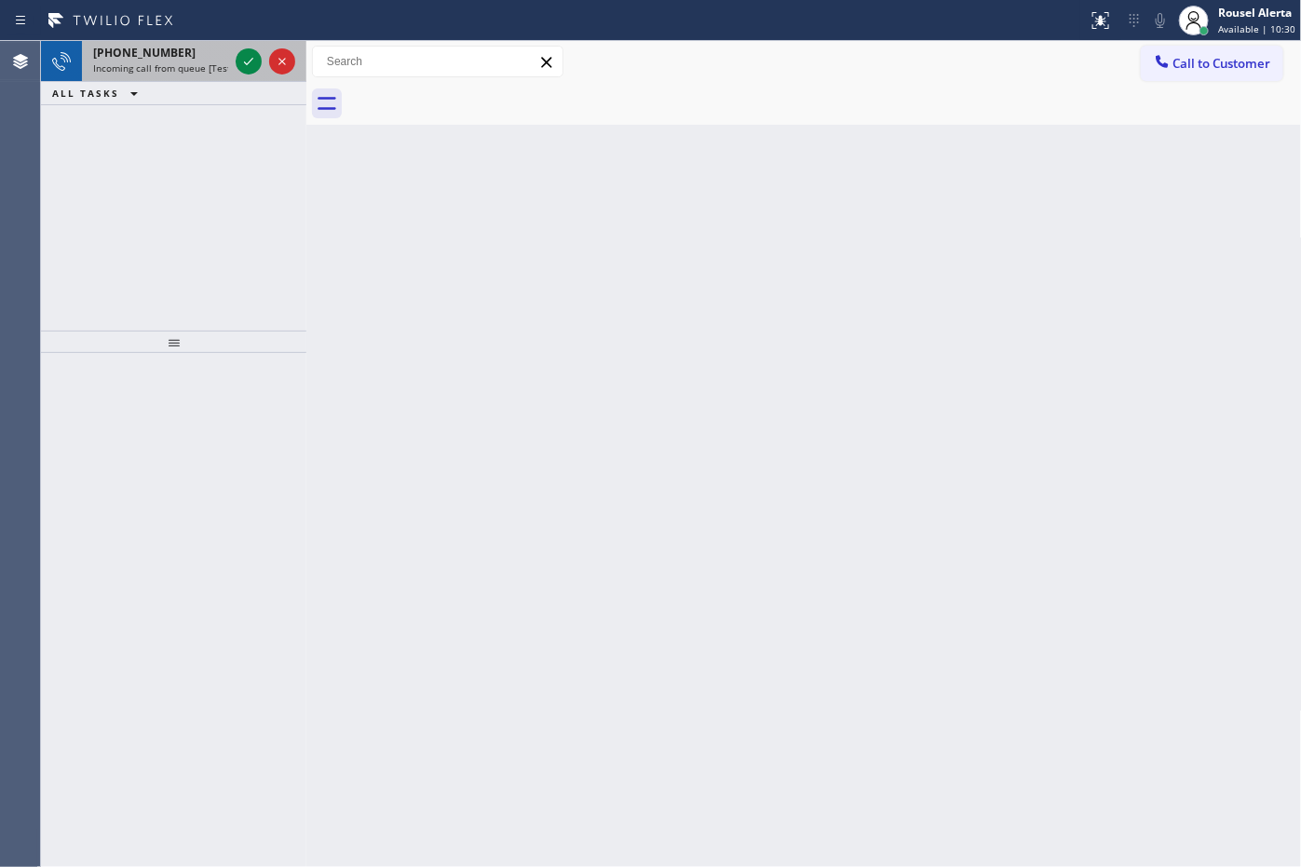
drag, startPoint x: 196, startPoint y: 66, endPoint x: 212, endPoint y: 61, distance: 16.8
click at [196, 66] on span "Incoming call from queue [Test] All" at bounding box center [170, 67] width 155 height 13
click at [188, 54] on div "[PHONE_NUMBER]" at bounding box center [160, 53] width 135 height 16
click at [221, 72] on span "Incoming call from queue [Test] All" at bounding box center [170, 67] width 155 height 13
click at [201, 65] on span "Incoming call from queue [Test] All" at bounding box center [170, 67] width 155 height 13
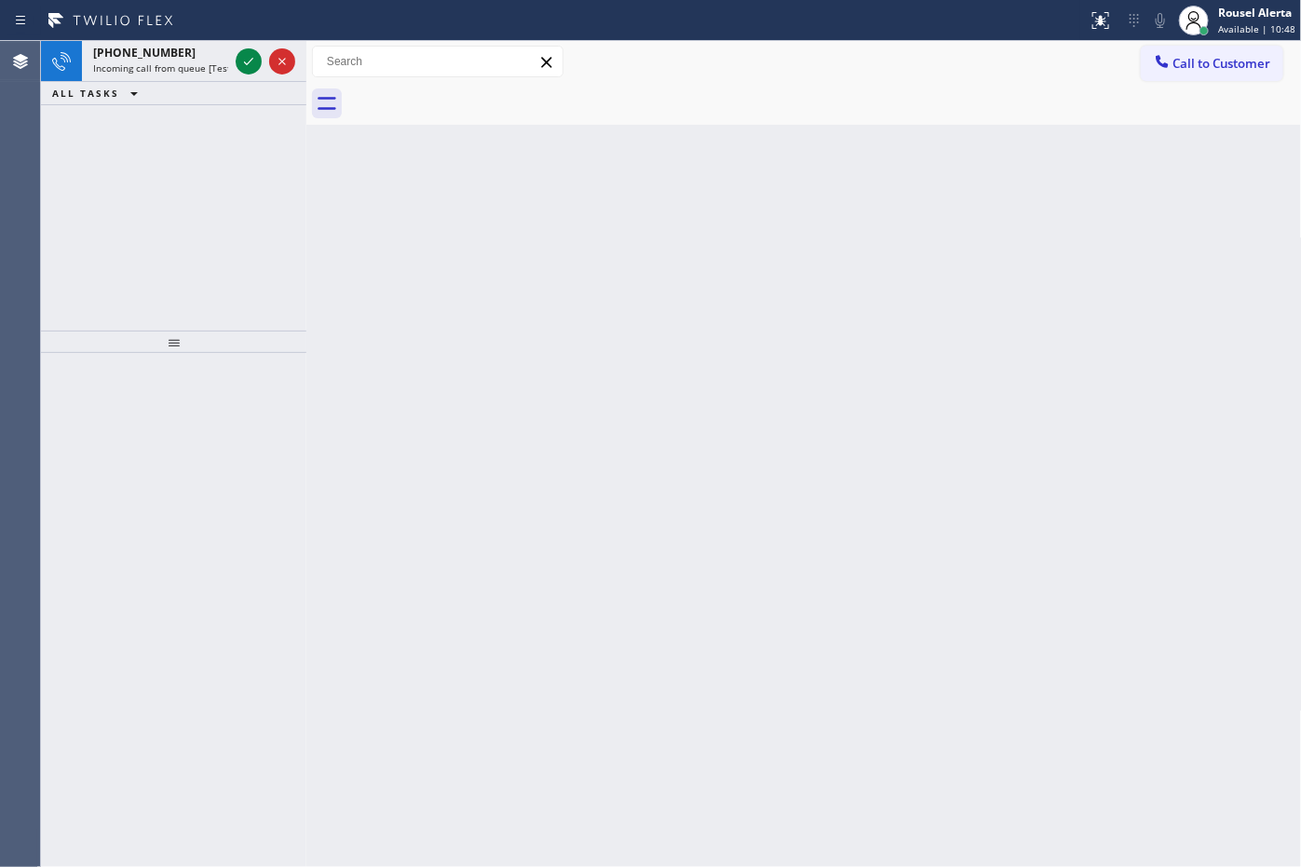
click at [238, 63] on icon at bounding box center [248, 61] width 22 height 22
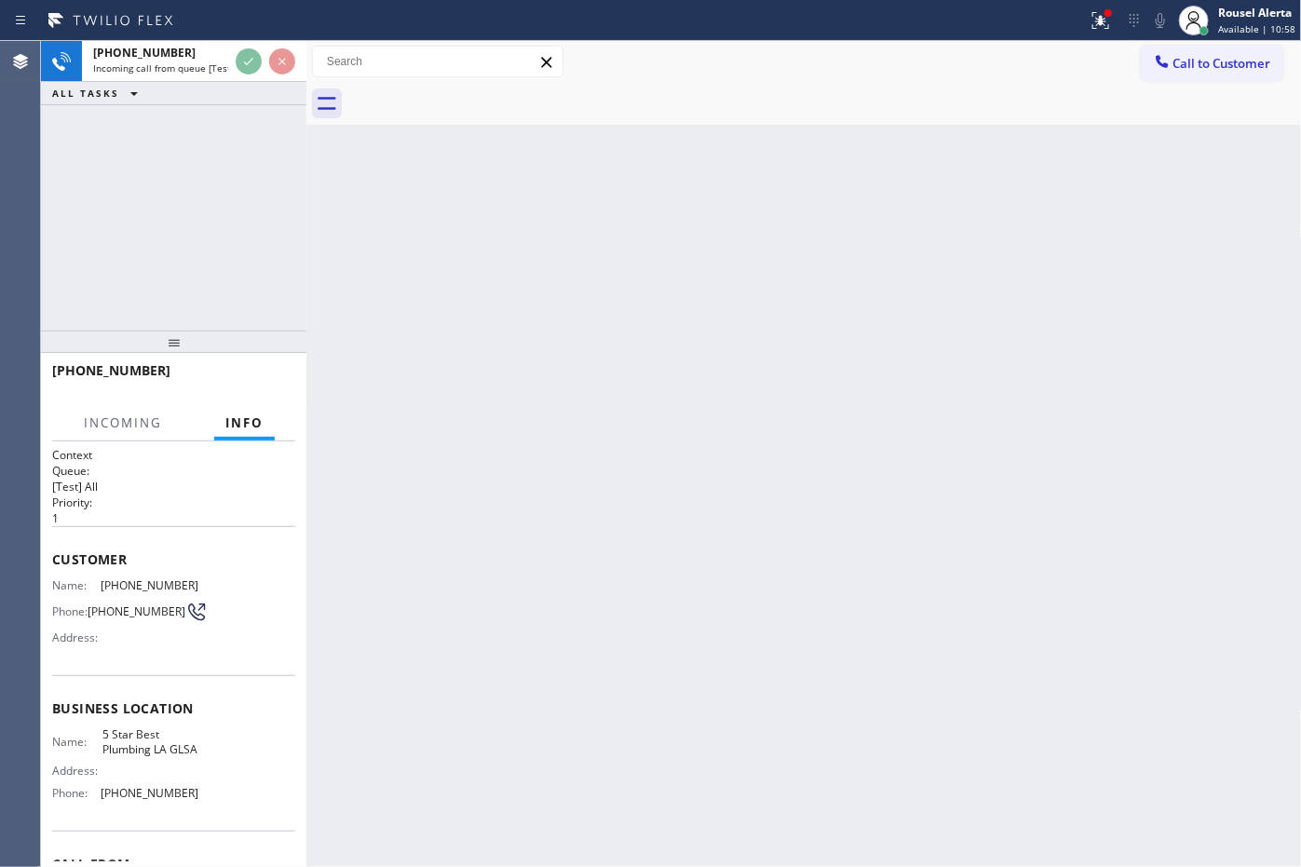
drag, startPoint x: 428, startPoint y: 359, endPoint x: 415, endPoint y: 345, distance: 19.8
click at [429, 360] on div "Back to Dashboard Change Sender ID Customers Technicians Select a contact Outbo…" at bounding box center [803, 454] width 995 height 826
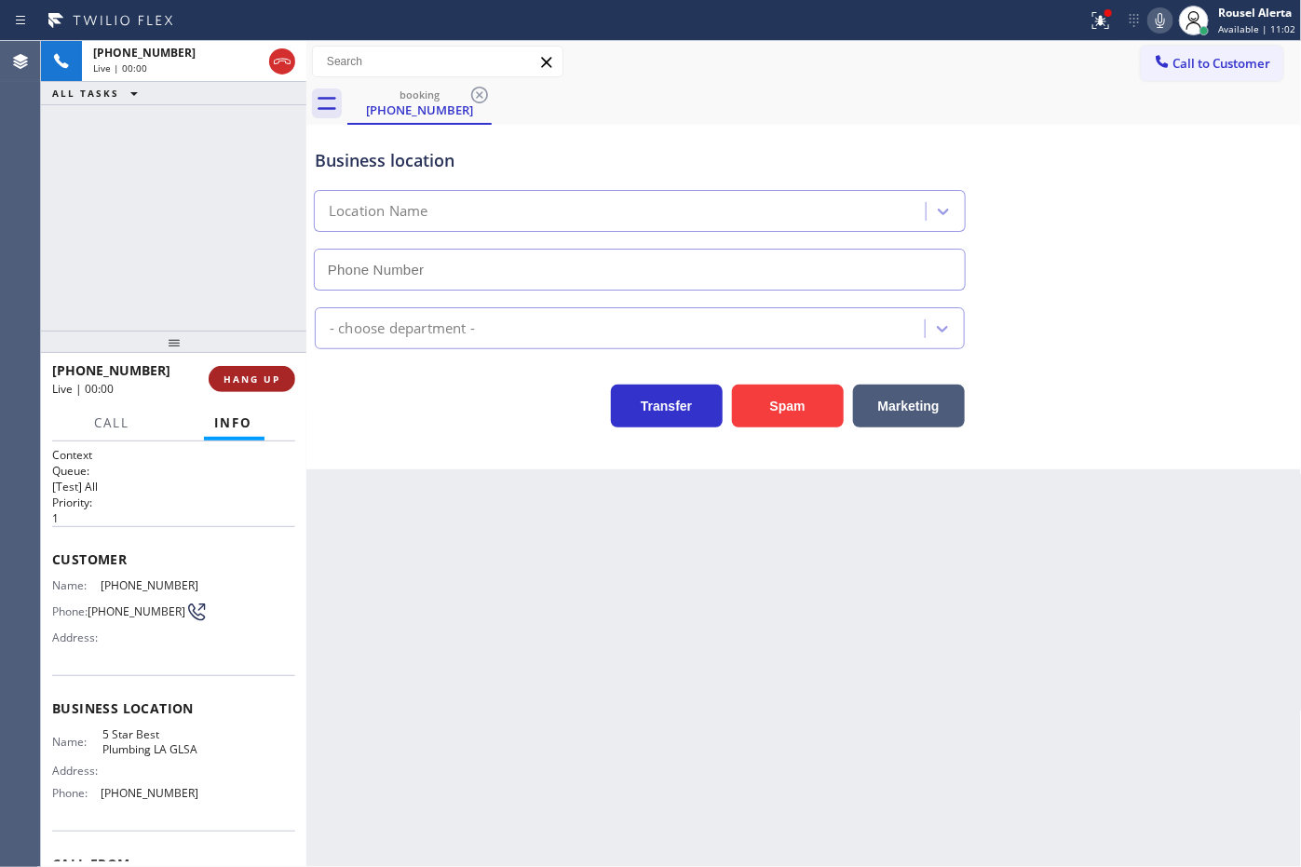
type input "[PHONE_NUMBER]"
click at [282, 378] on button "HANG UP" at bounding box center [252, 379] width 87 height 26
click at [612, 685] on div "Back to Dashboard Change Sender ID Customers Technicians Select a contact Outbo…" at bounding box center [803, 454] width 995 height 826
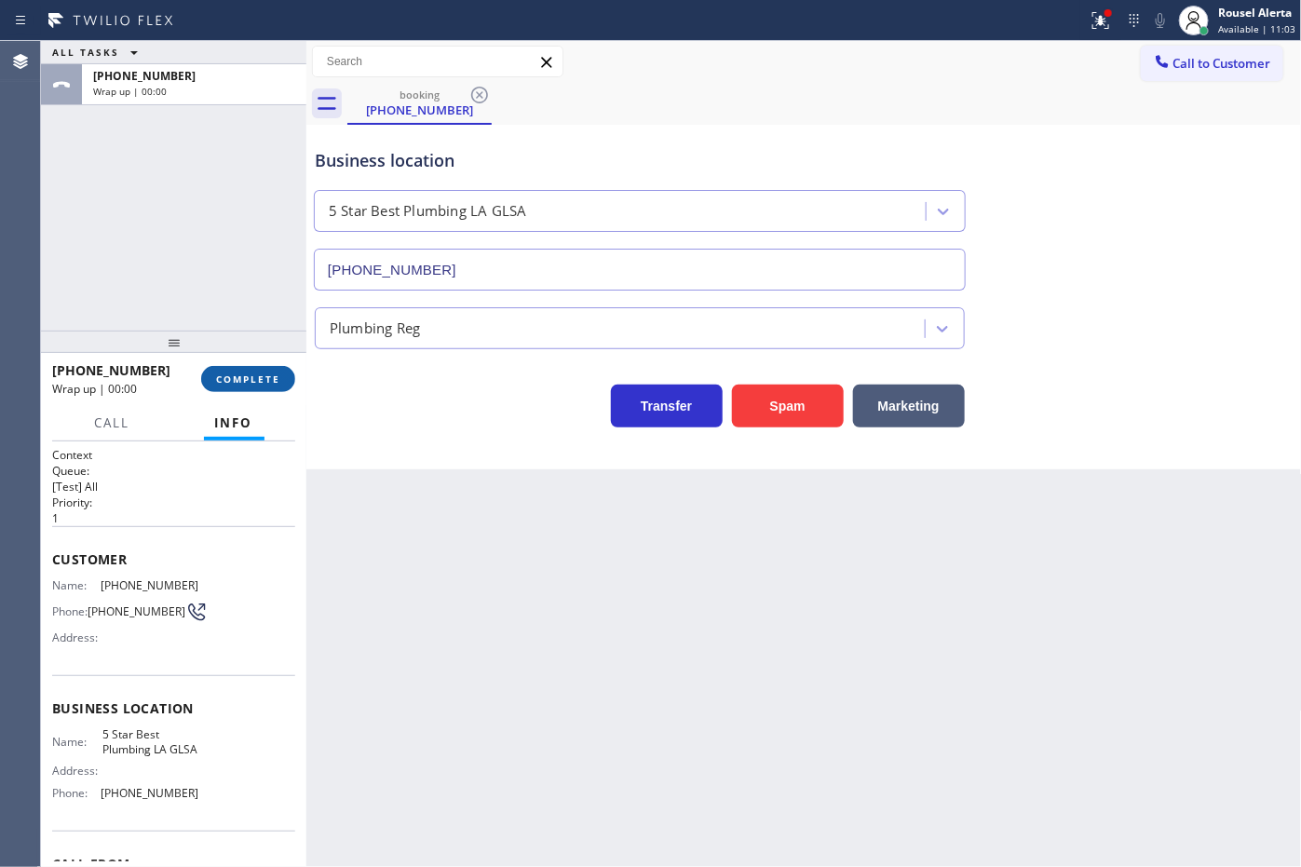
click at [263, 392] on div "[PHONE_NUMBER] Wrap up | 00:00 COMPLETE" at bounding box center [173, 379] width 243 height 48
click at [263, 383] on span "COMPLETE" at bounding box center [248, 378] width 64 height 13
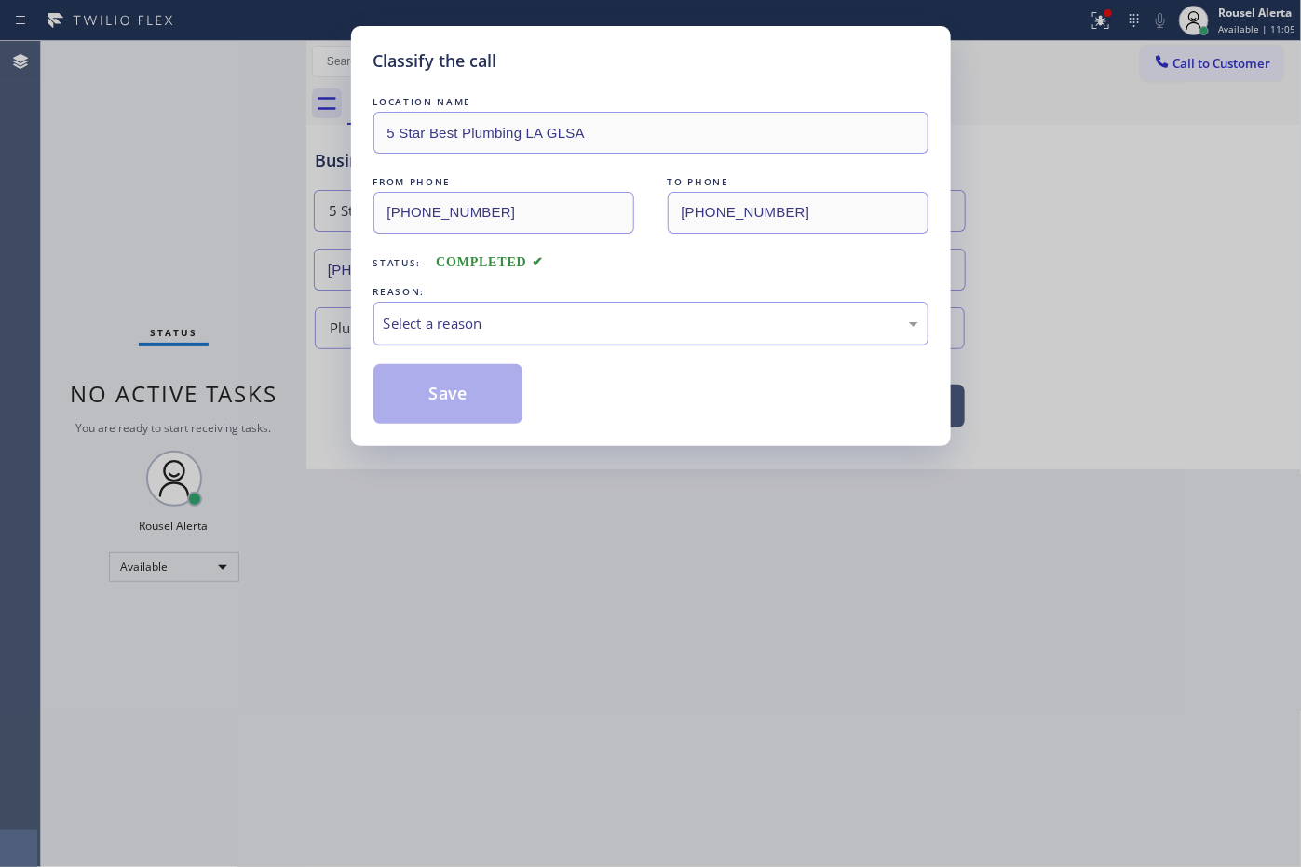
click at [599, 315] on div "Select a reason" at bounding box center [651, 323] width 535 height 21
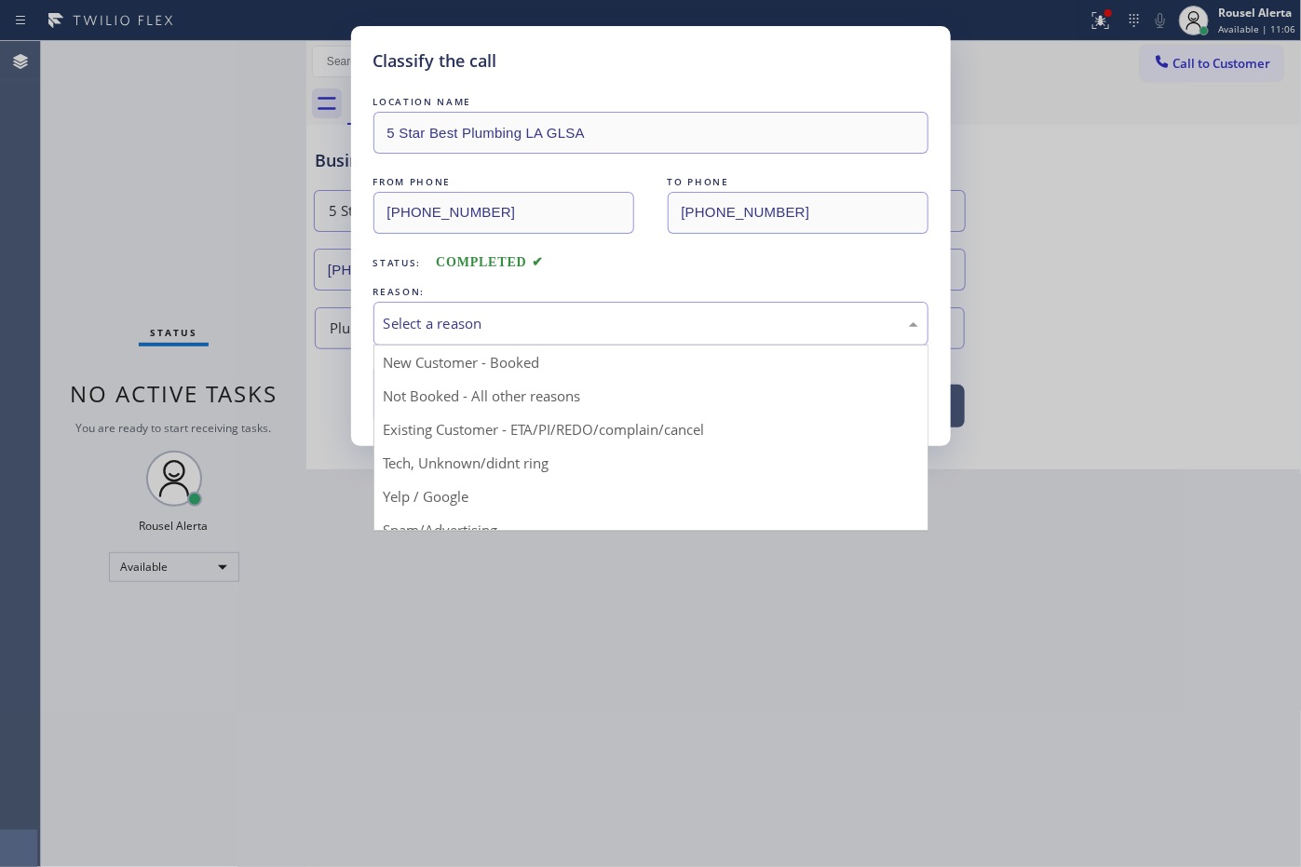
drag, startPoint x: 587, startPoint y: 466, endPoint x: 570, endPoint y: 454, distance: 20.1
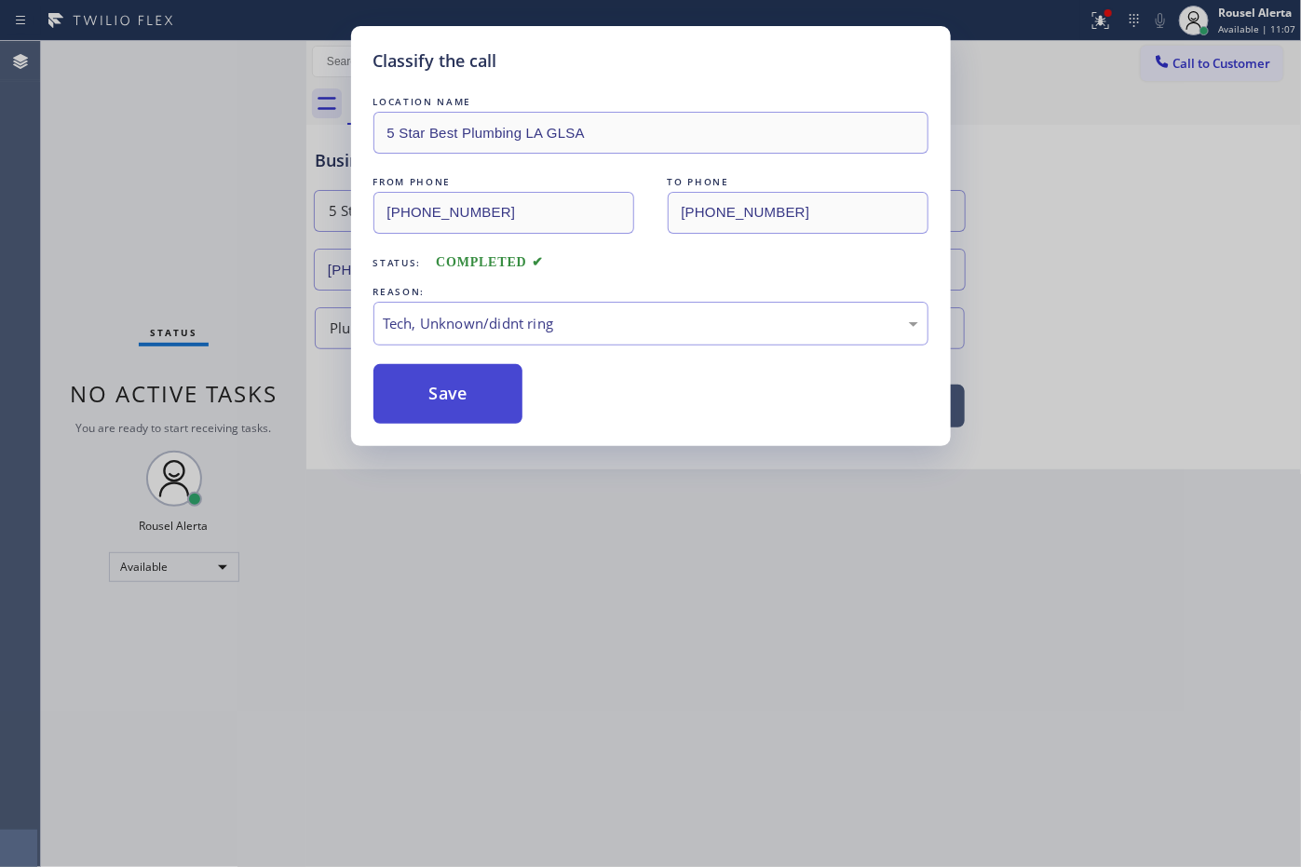
click at [467, 396] on button "Save" at bounding box center [448, 394] width 150 height 60
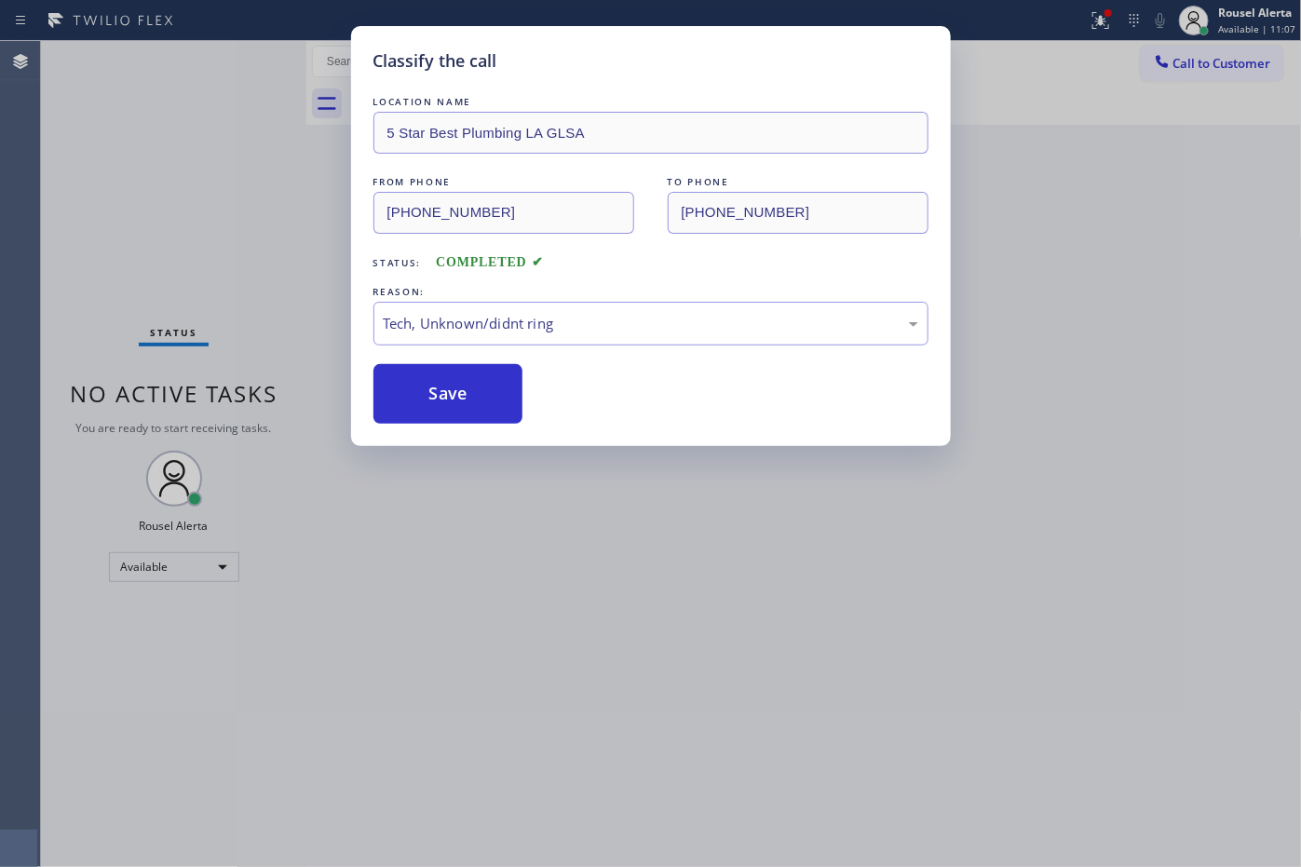
click at [620, 580] on div "Classify the call LOCATION NAME 5 Star Best Plumbing LA GLSA FROM PHONE [PHONE_…" at bounding box center [650, 433] width 1301 height 867
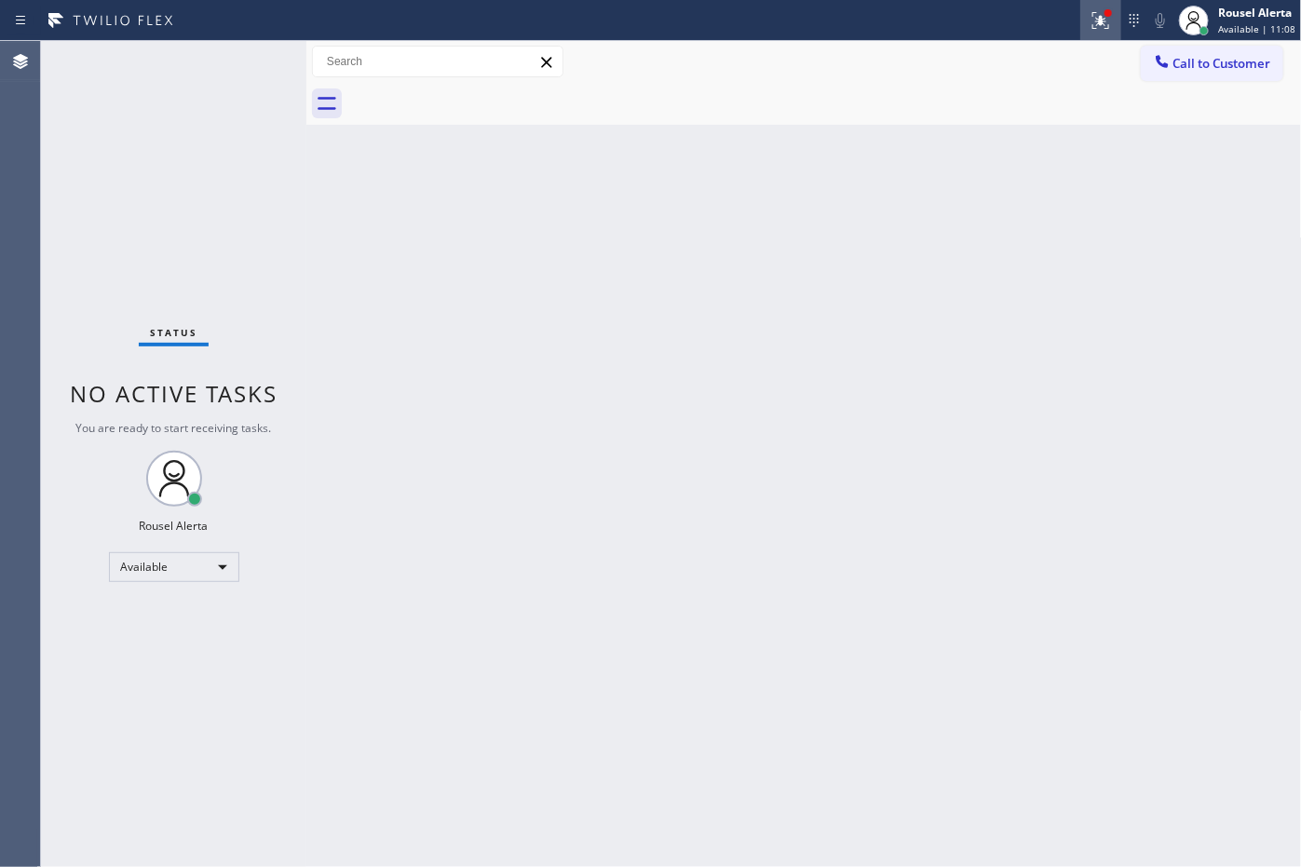
click at [1103, 21] on icon at bounding box center [1097, 18] width 11 height 13
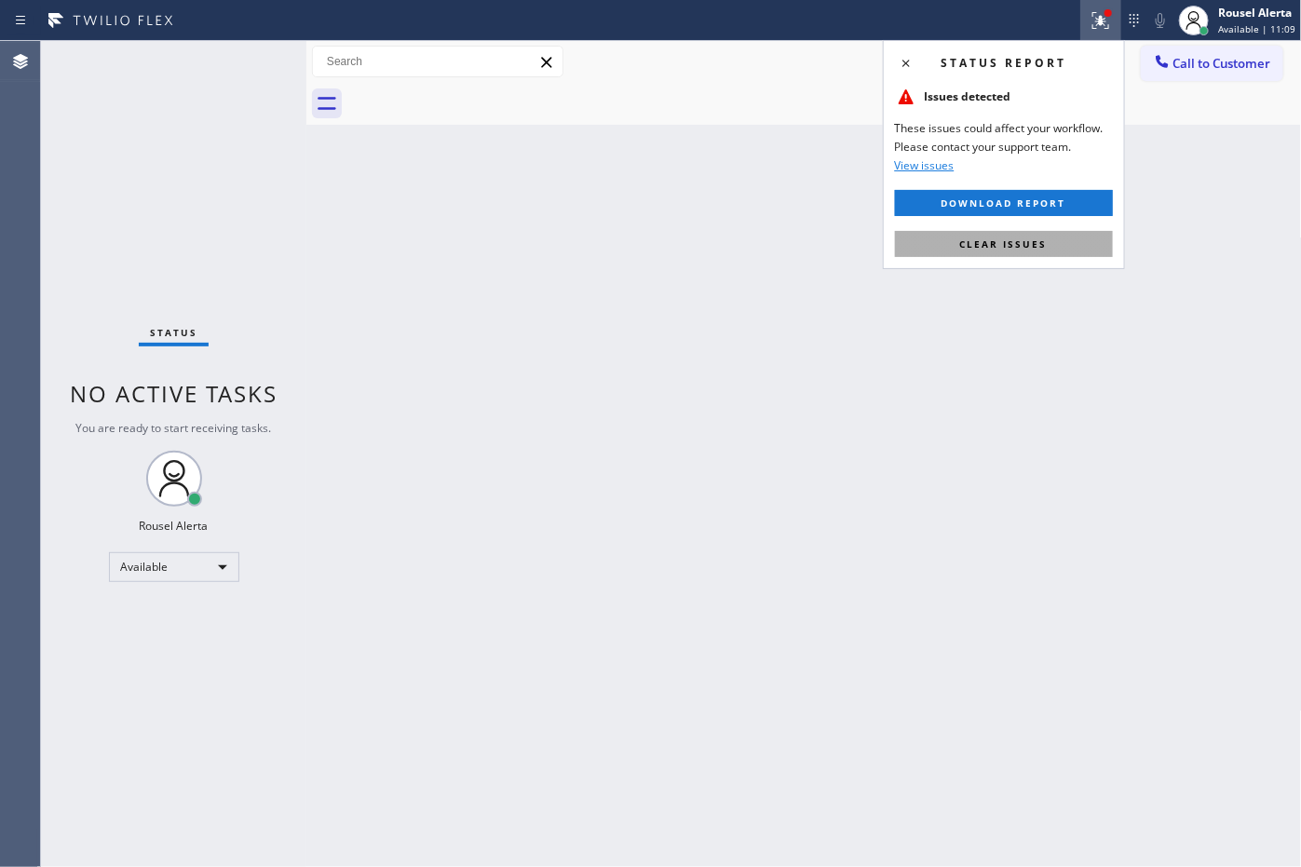
click at [1068, 257] on button "Clear issues" at bounding box center [1004, 244] width 218 height 26
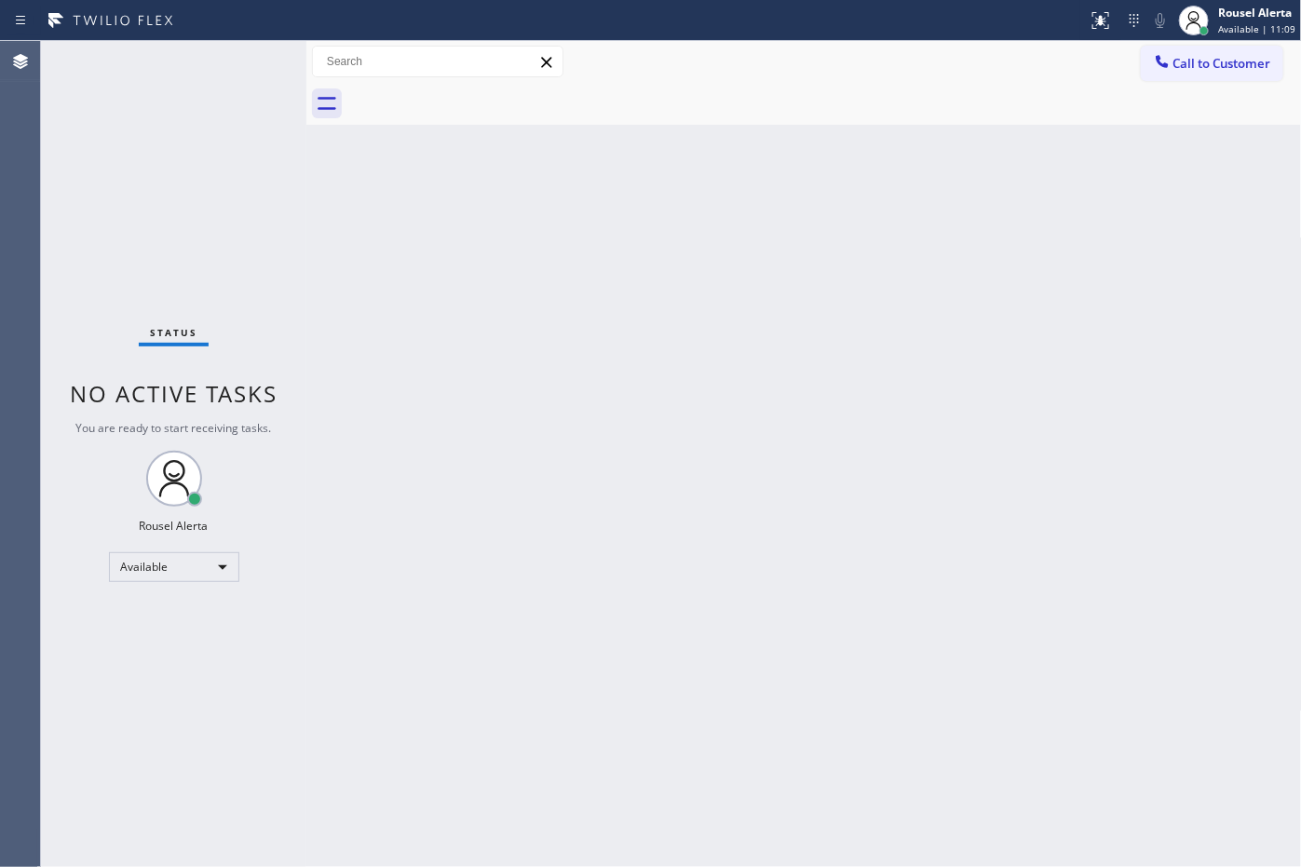
click at [1054, 447] on div "Back to Dashboard Change Sender ID Customers Technicians Select a contact Outbo…" at bounding box center [803, 454] width 995 height 826
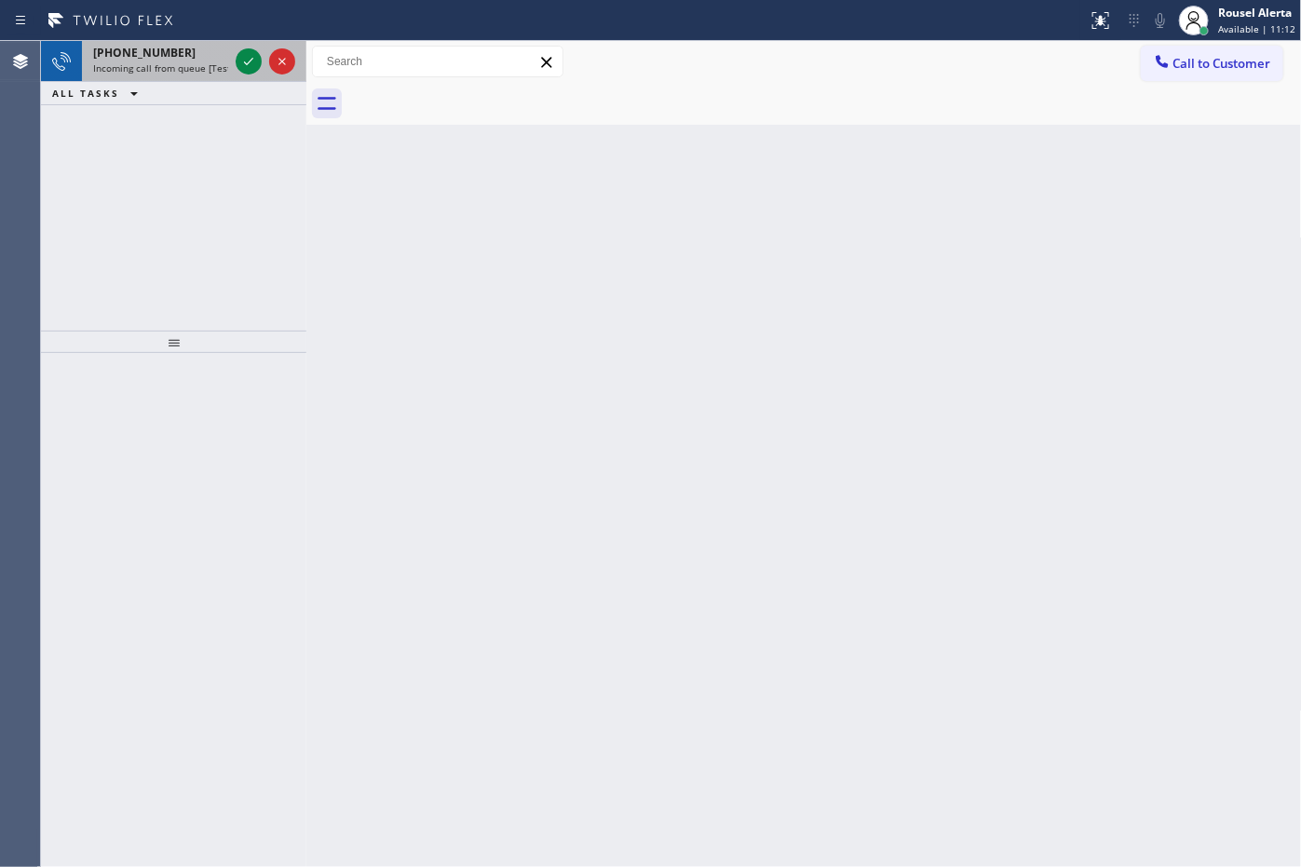
click at [175, 67] on span "Incoming call from queue [Test] All" at bounding box center [170, 67] width 155 height 13
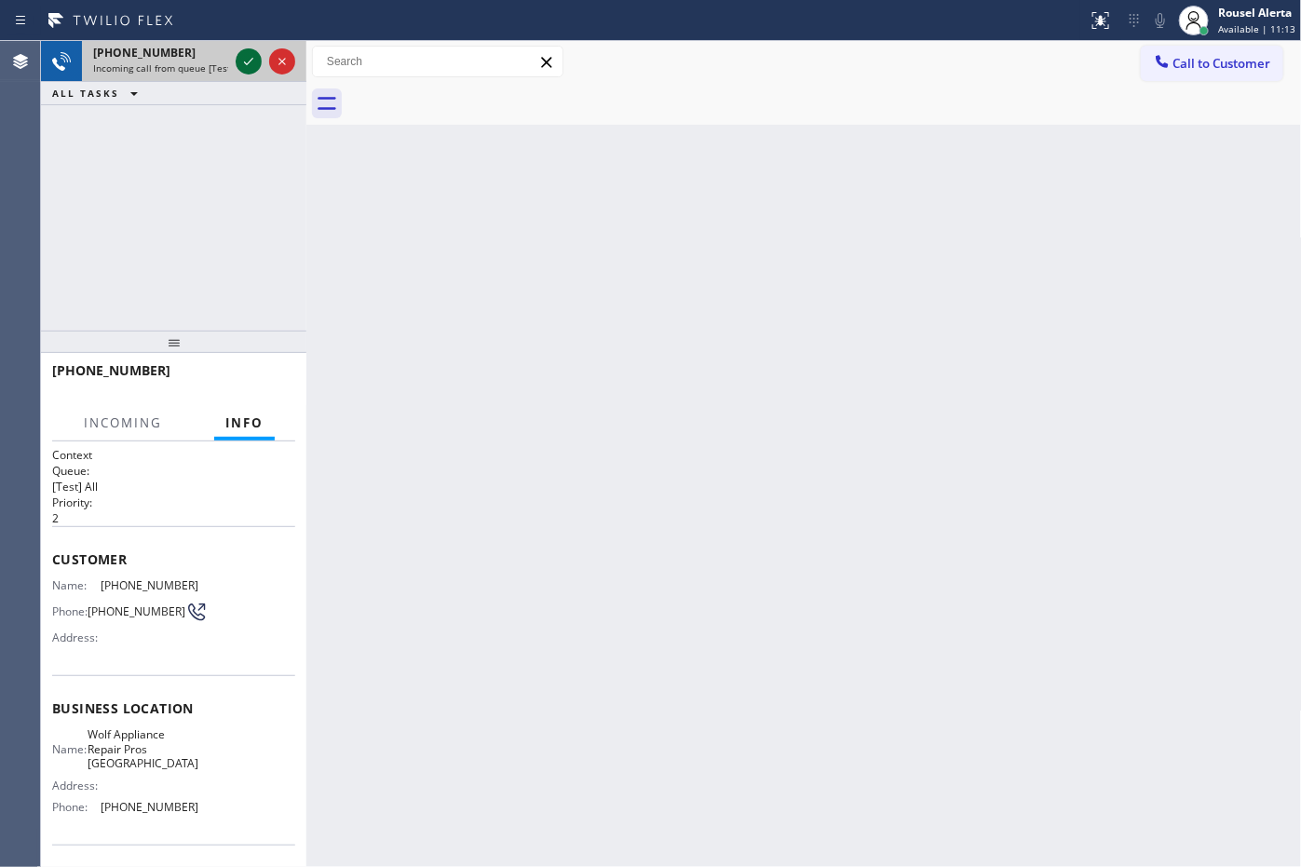
click at [243, 61] on icon at bounding box center [248, 61] width 22 height 22
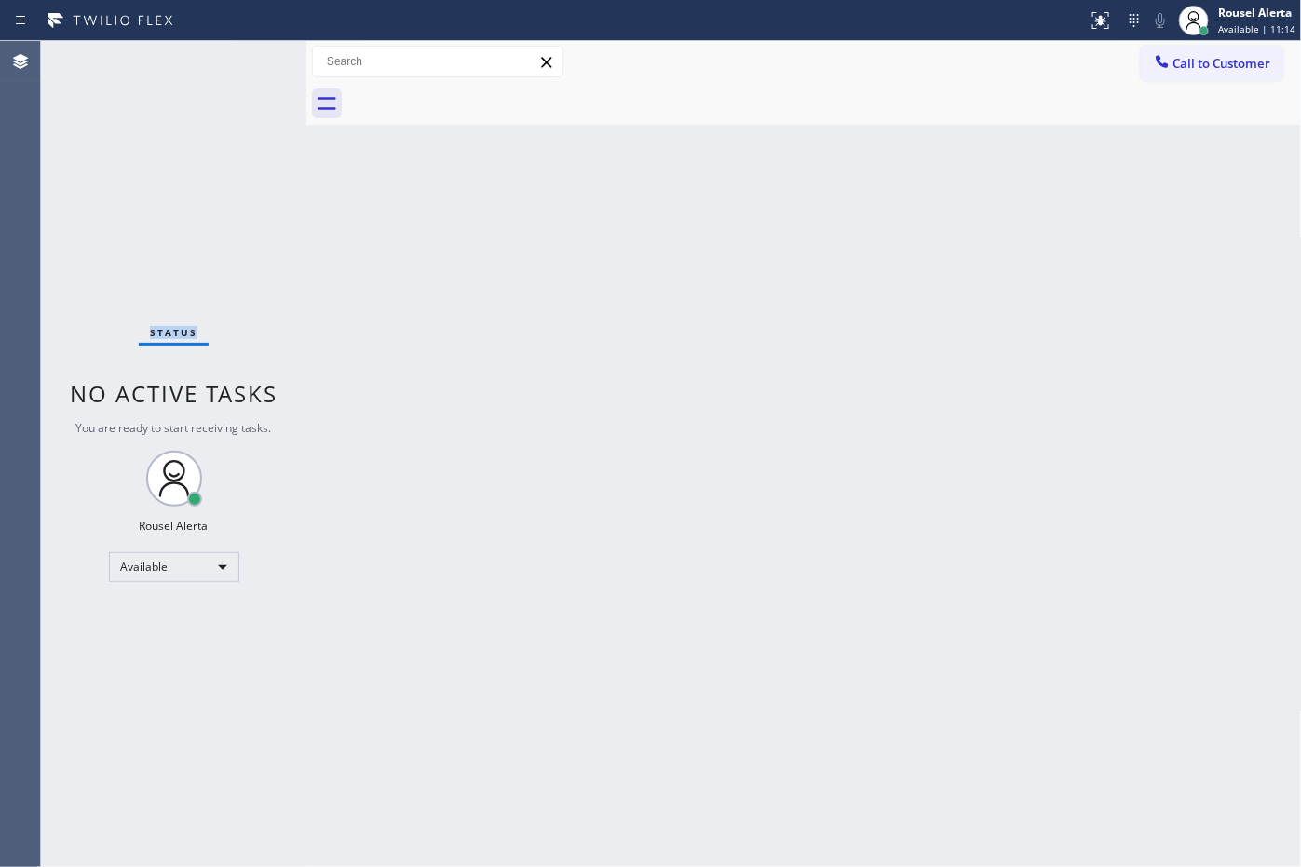
click at [243, 61] on div "Status No active tasks You are ready to start receiving tasks. Rousel Alerta Av…" at bounding box center [173, 454] width 265 height 826
click at [1100, 26] on icon at bounding box center [1101, 20] width 22 height 22
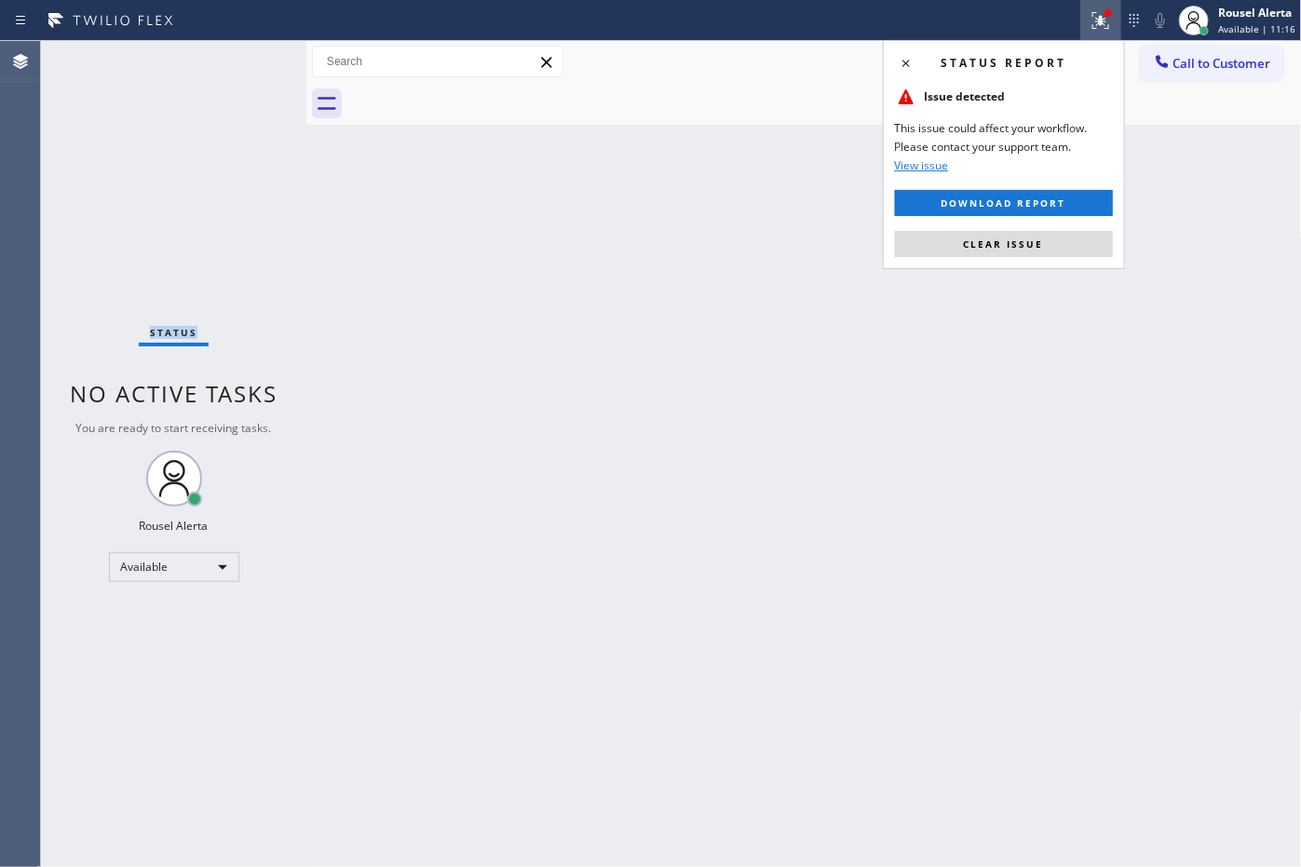
click at [1058, 237] on button "Clear issue" at bounding box center [1004, 244] width 218 height 26
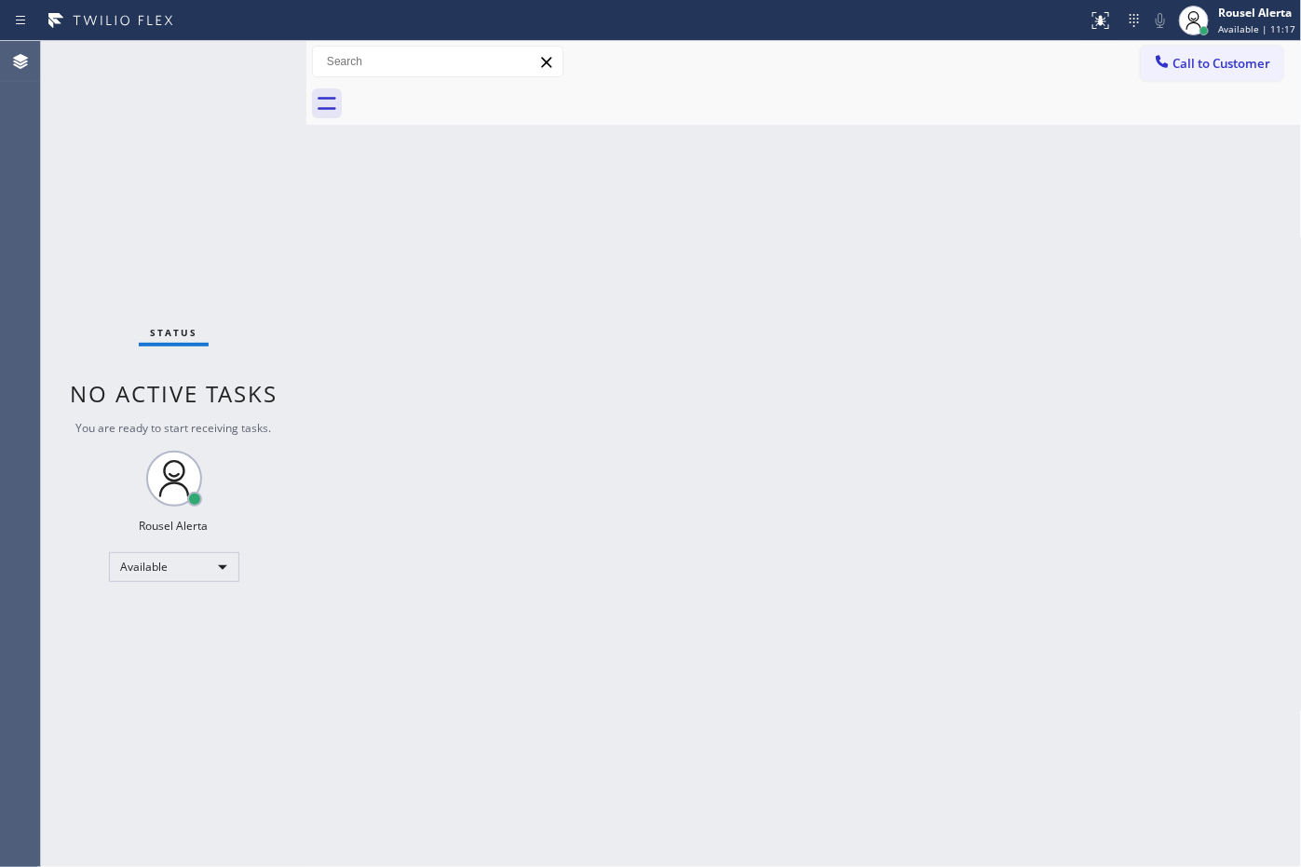
click at [1062, 308] on div "Back to Dashboard Change Sender ID Customers Technicians Select a contact Outbo…" at bounding box center [803, 454] width 995 height 826
click at [1090, 815] on div "Back to Dashboard Change Sender ID Customers Technicians Select a contact Outbo…" at bounding box center [803, 454] width 995 height 826
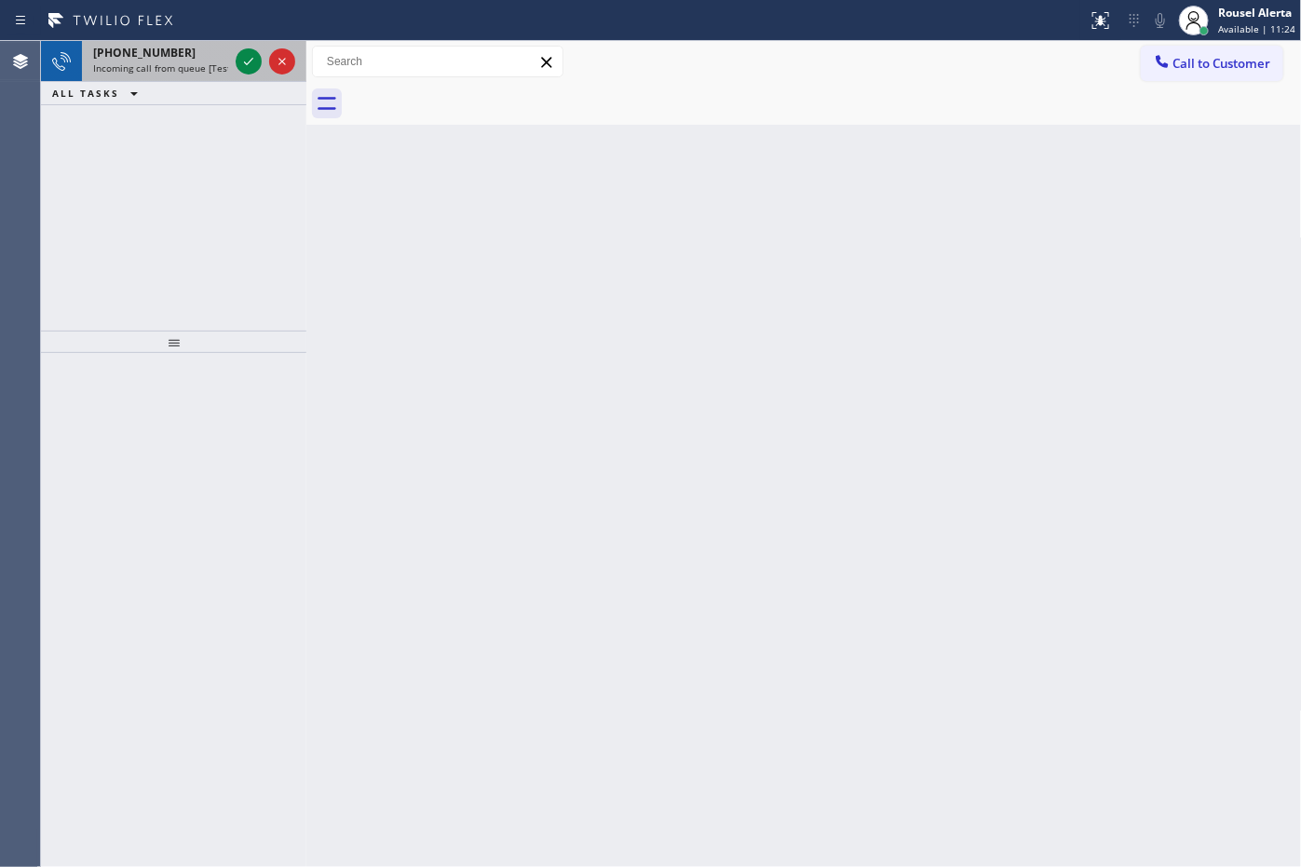
click at [214, 73] on span "Incoming call from queue [Test] All" at bounding box center [170, 67] width 155 height 13
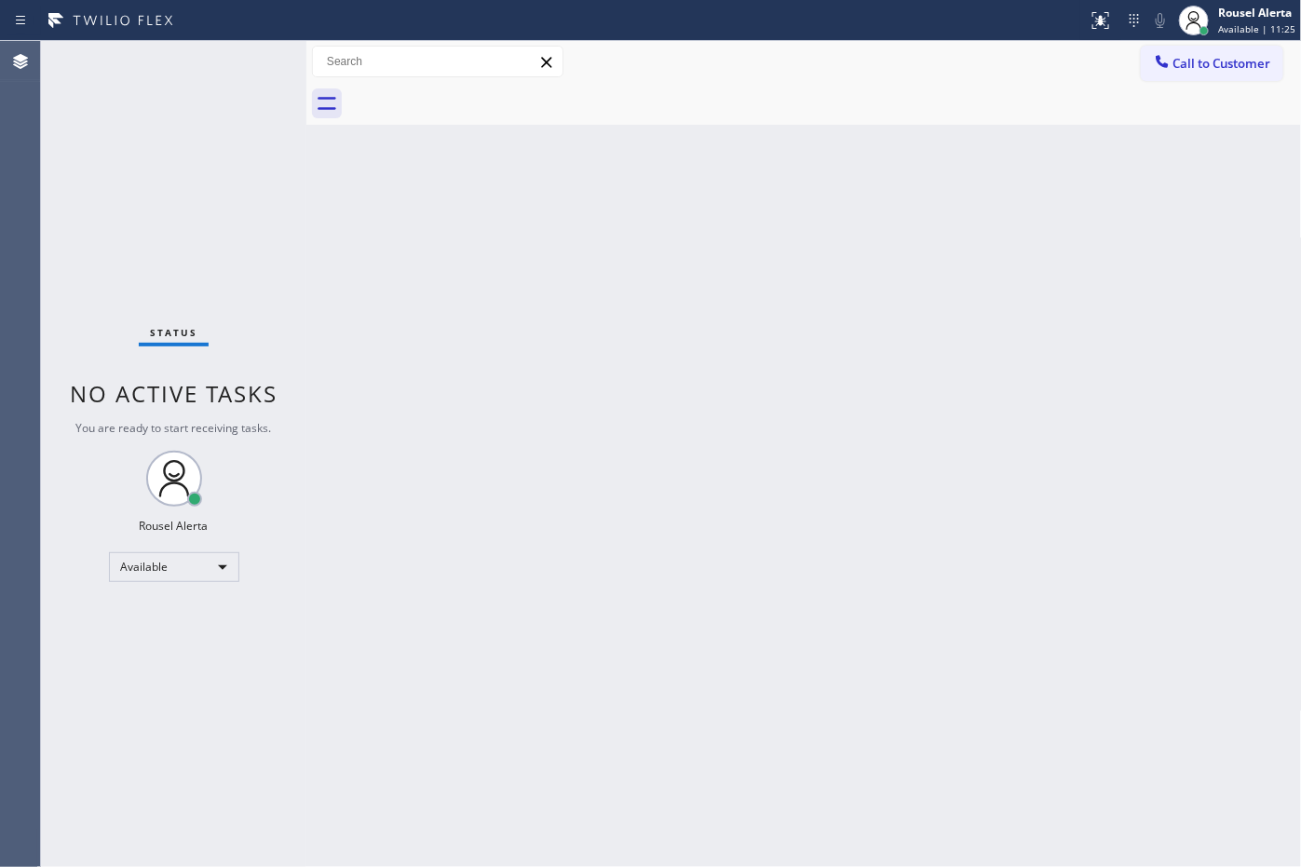
click at [244, 62] on div "Status No active tasks You are ready to start receiving tasks. Rousel Alerta Av…" at bounding box center [173, 454] width 265 height 826
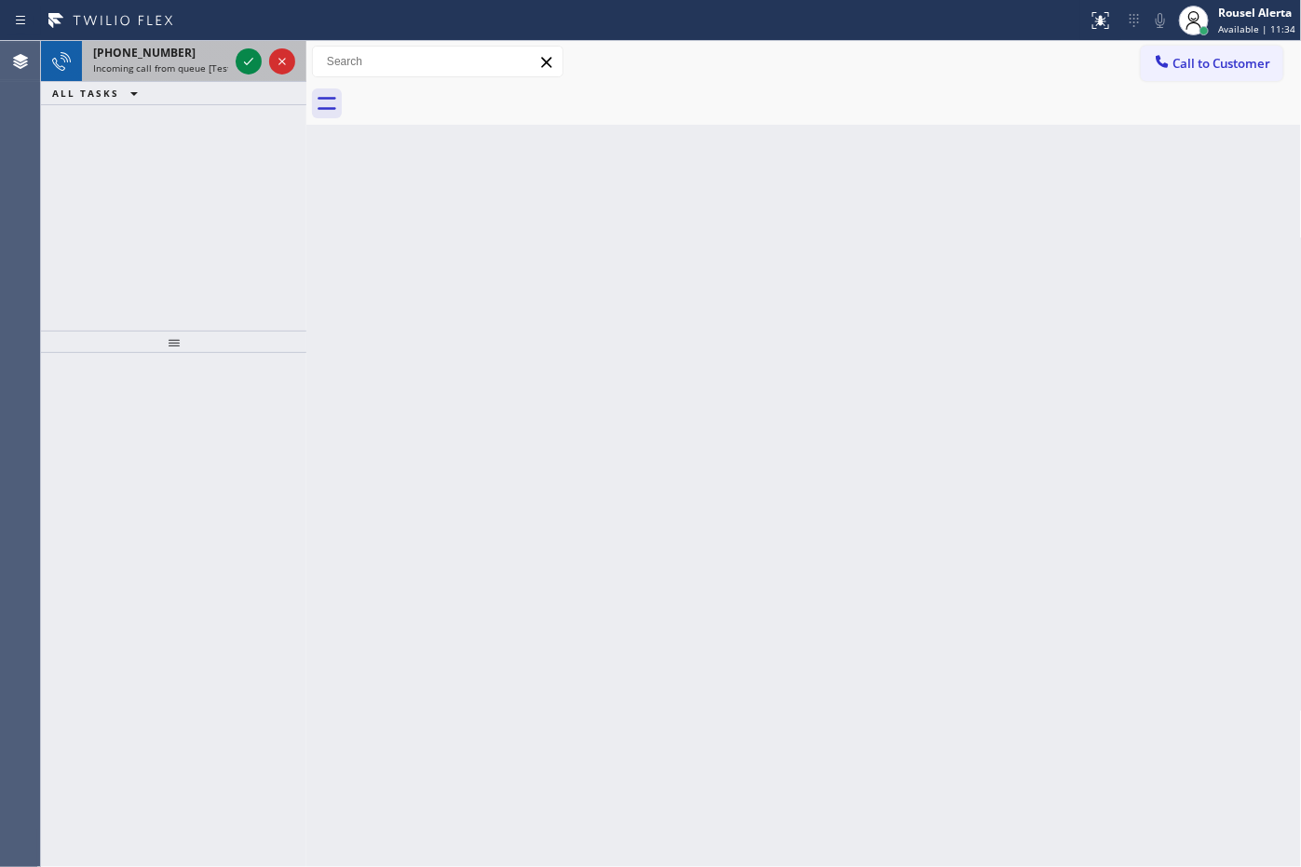
click at [198, 62] on span "Incoming call from queue [Test] All" at bounding box center [170, 67] width 155 height 13
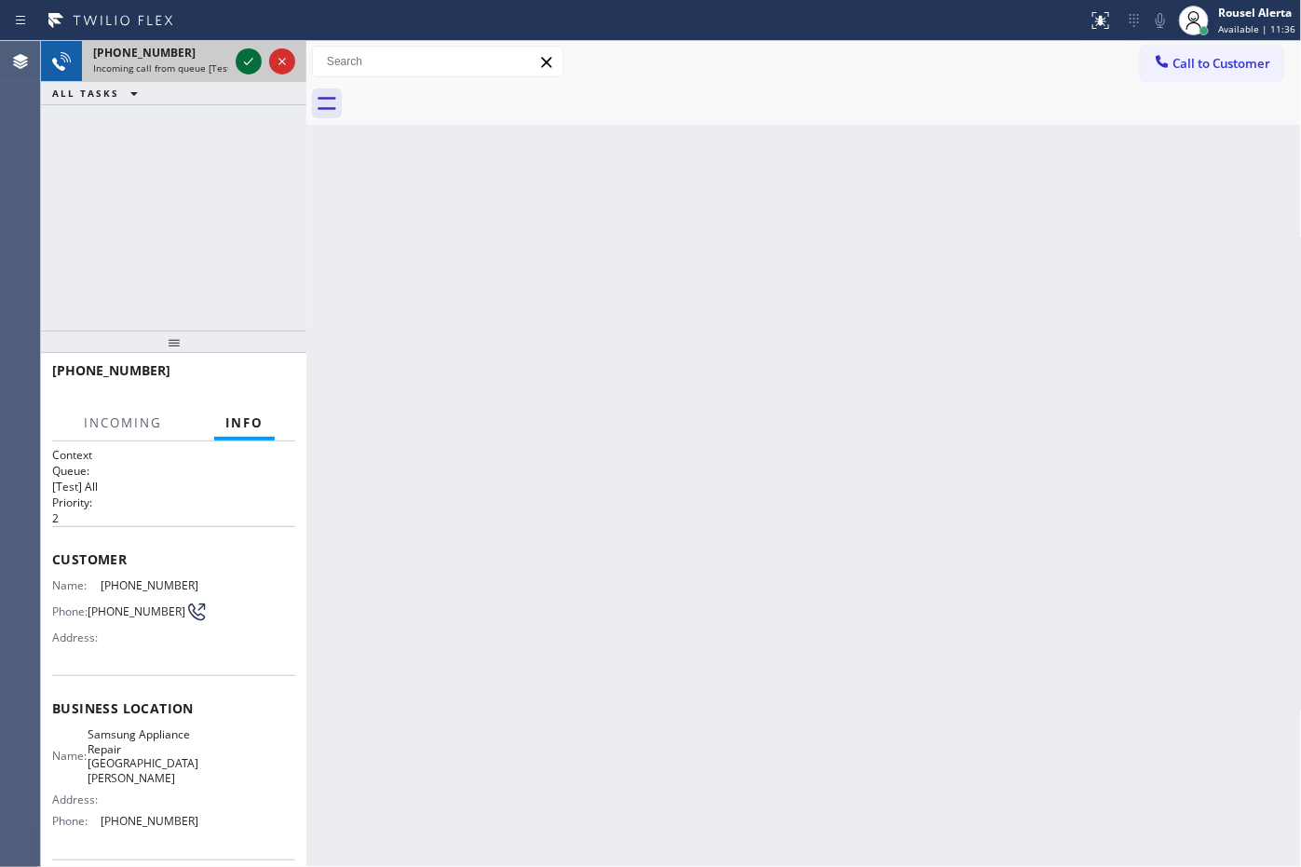
click at [236, 59] on div at bounding box center [249, 61] width 26 height 22
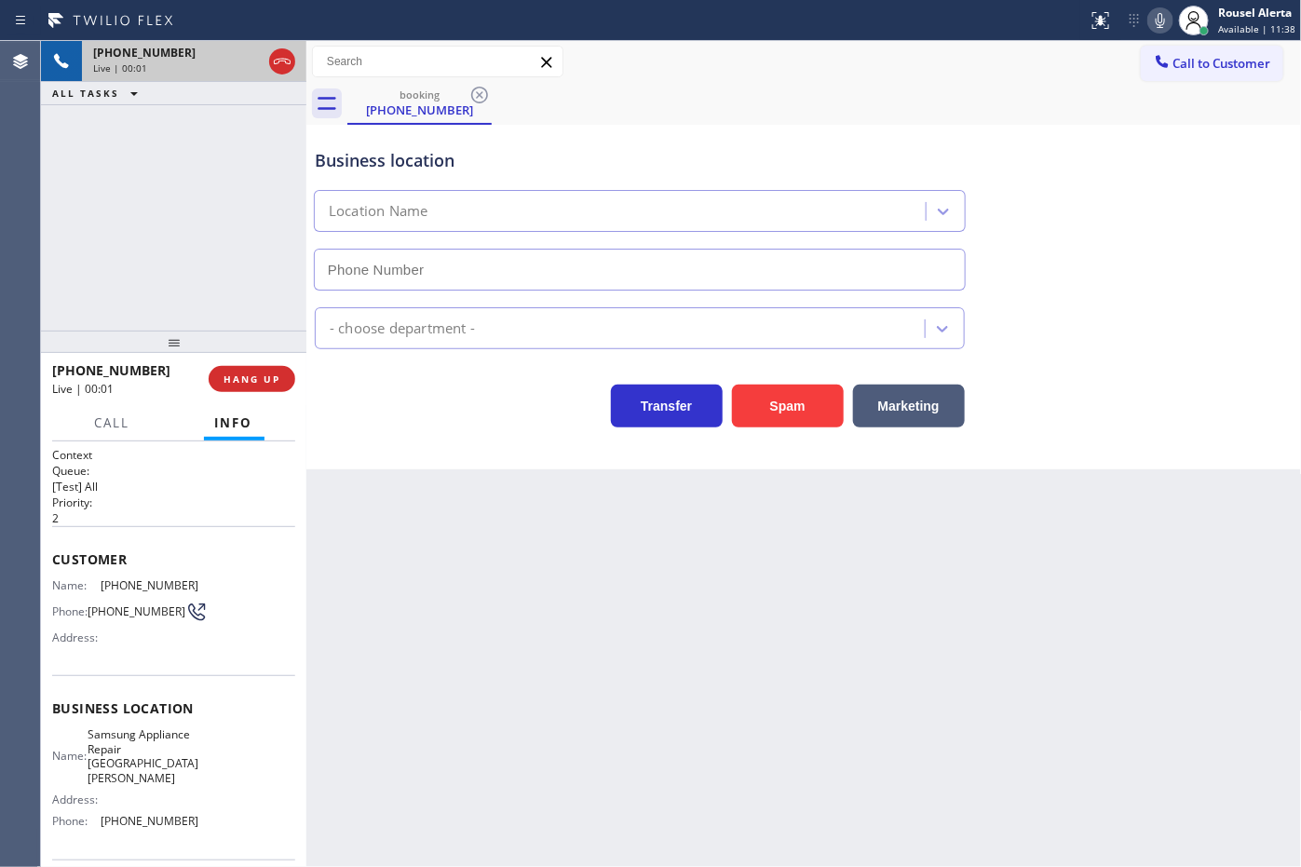
type input "[PHONE_NUMBER]"
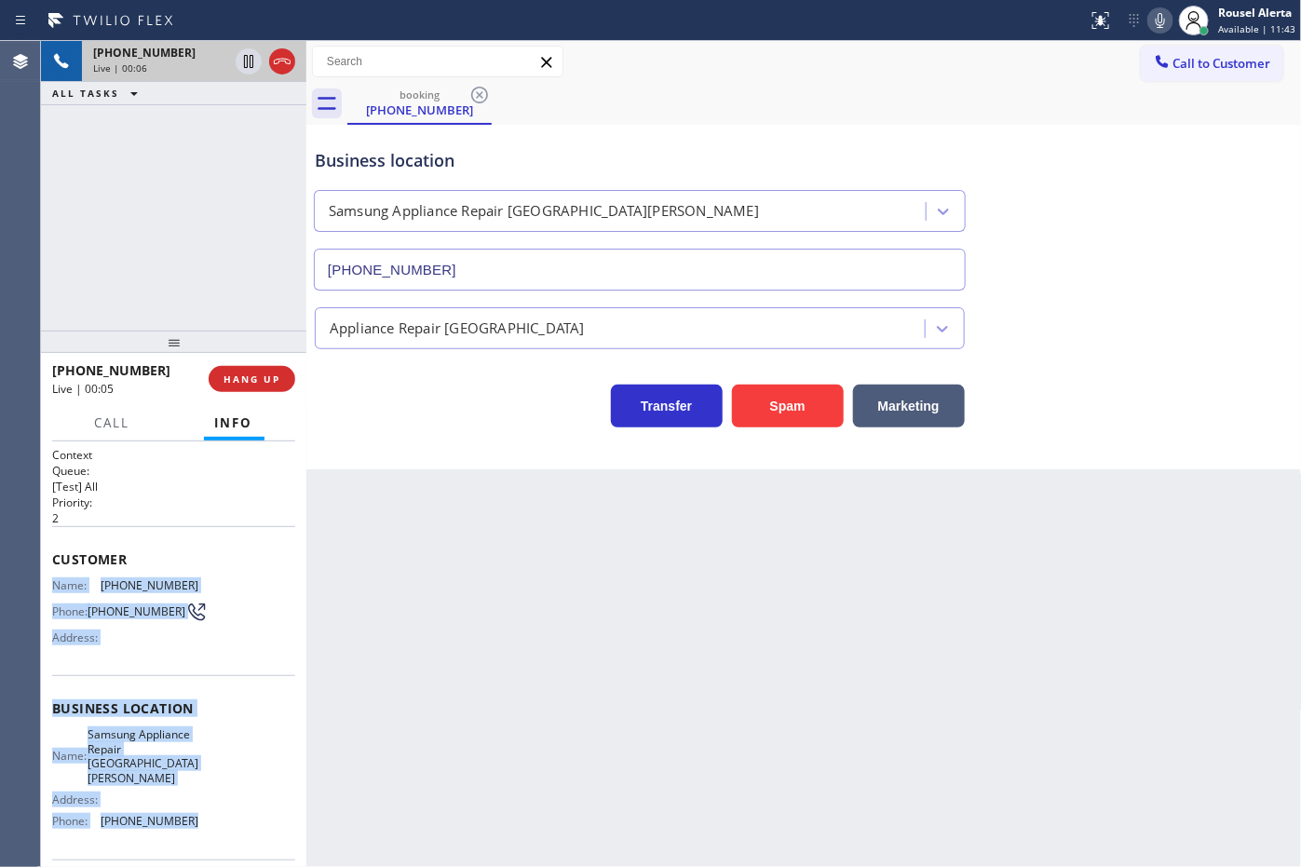
drag, startPoint x: 56, startPoint y: 580, endPoint x: 196, endPoint y: 812, distance: 270.7
click at [196, 812] on div "Context Queue: [Test] All Priority: 2 Customer Name: [PHONE_NUMBER] Phone: [PHO…" at bounding box center [173, 731] width 243 height 568
copy div "Name: [PHONE_NUMBER] Phone: [PHONE_NUMBER] Address: Business location Name: Sam…"
click at [249, 389] on button "HANG UP" at bounding box center [252, 379] width 87 height 26
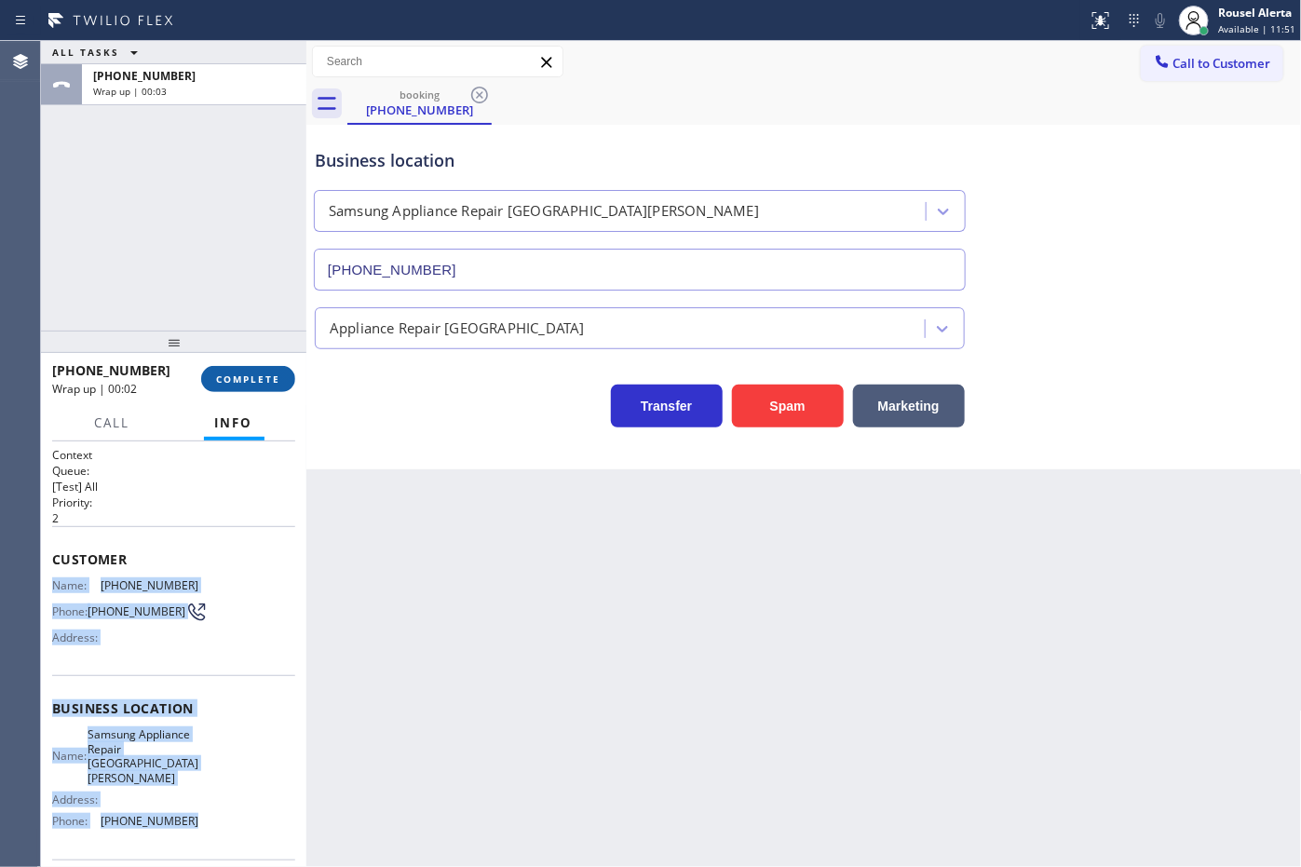
click at [263, 386] on button "COMPLETE" at bounding box center [248, 379] width 94 height 26
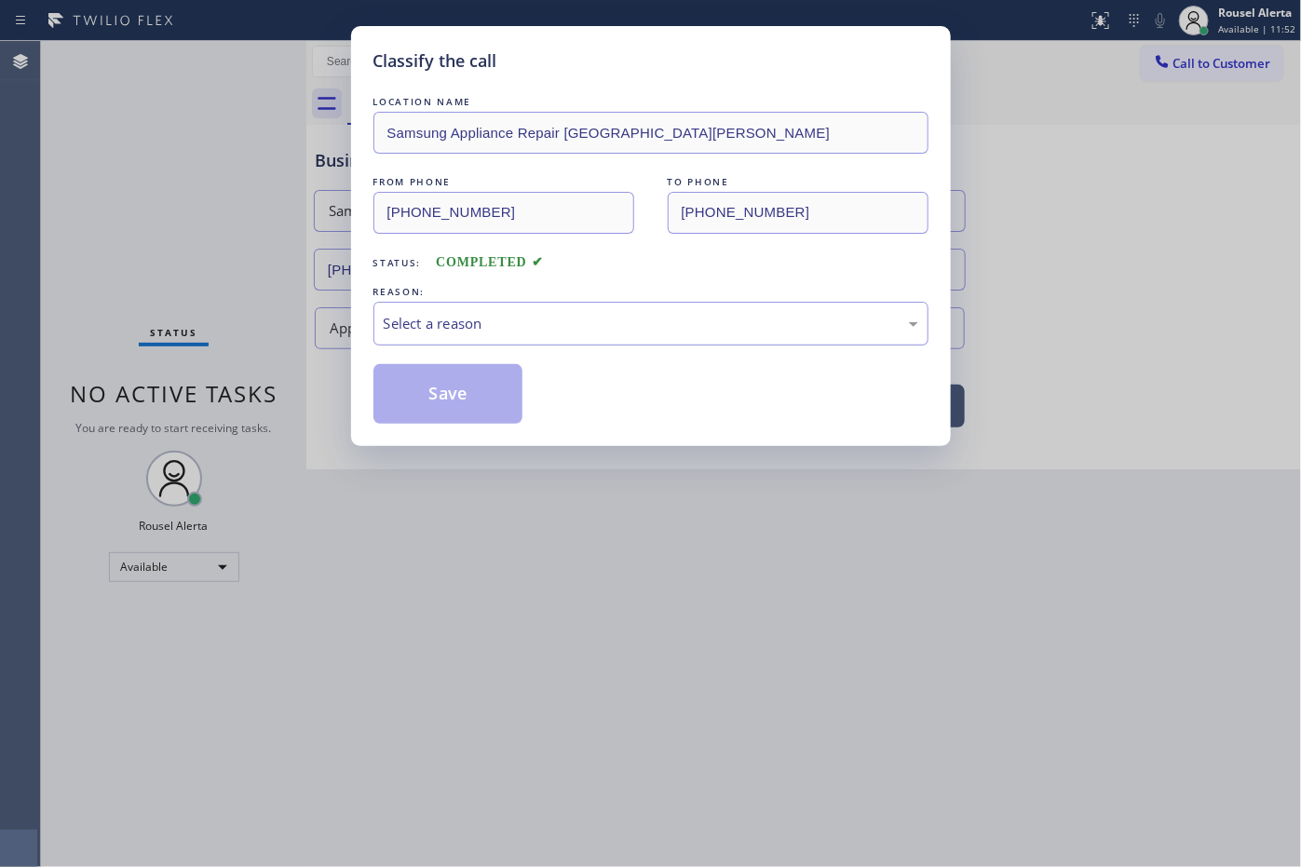
click at [512, 324] on div "Select a reason" at bounding box center [651, 323] width 535 height 21
click at [466, 402] on button "Save" at bounding box center [448, 394] width 150 height 60
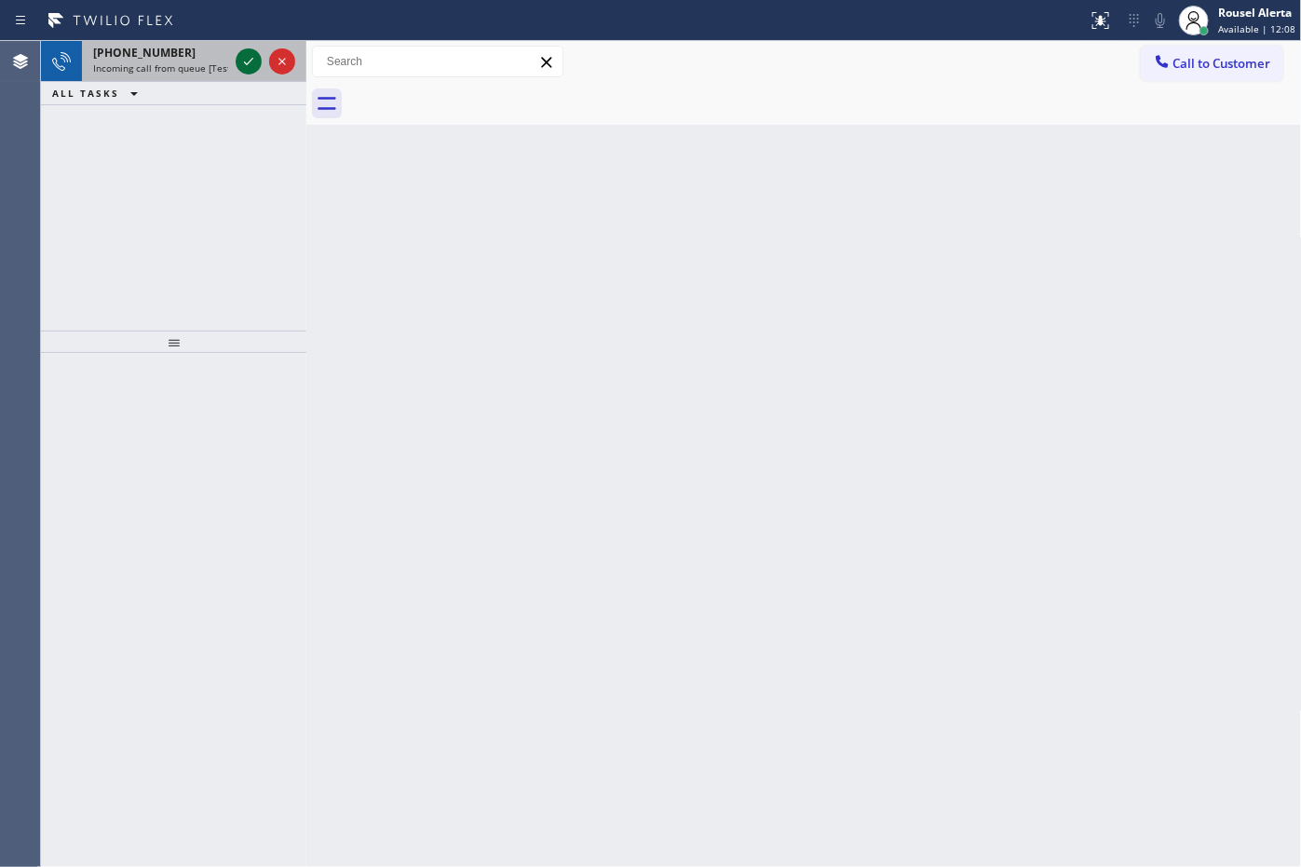
drag, startPoint x: 203, startPoint y: 56, endPoint x: 249, endPoint y: 56, distance: 45.6
click at [210, 56] on div "[PHONE_NUMBER]" at bounding box center [160, 53] width 135 height 16
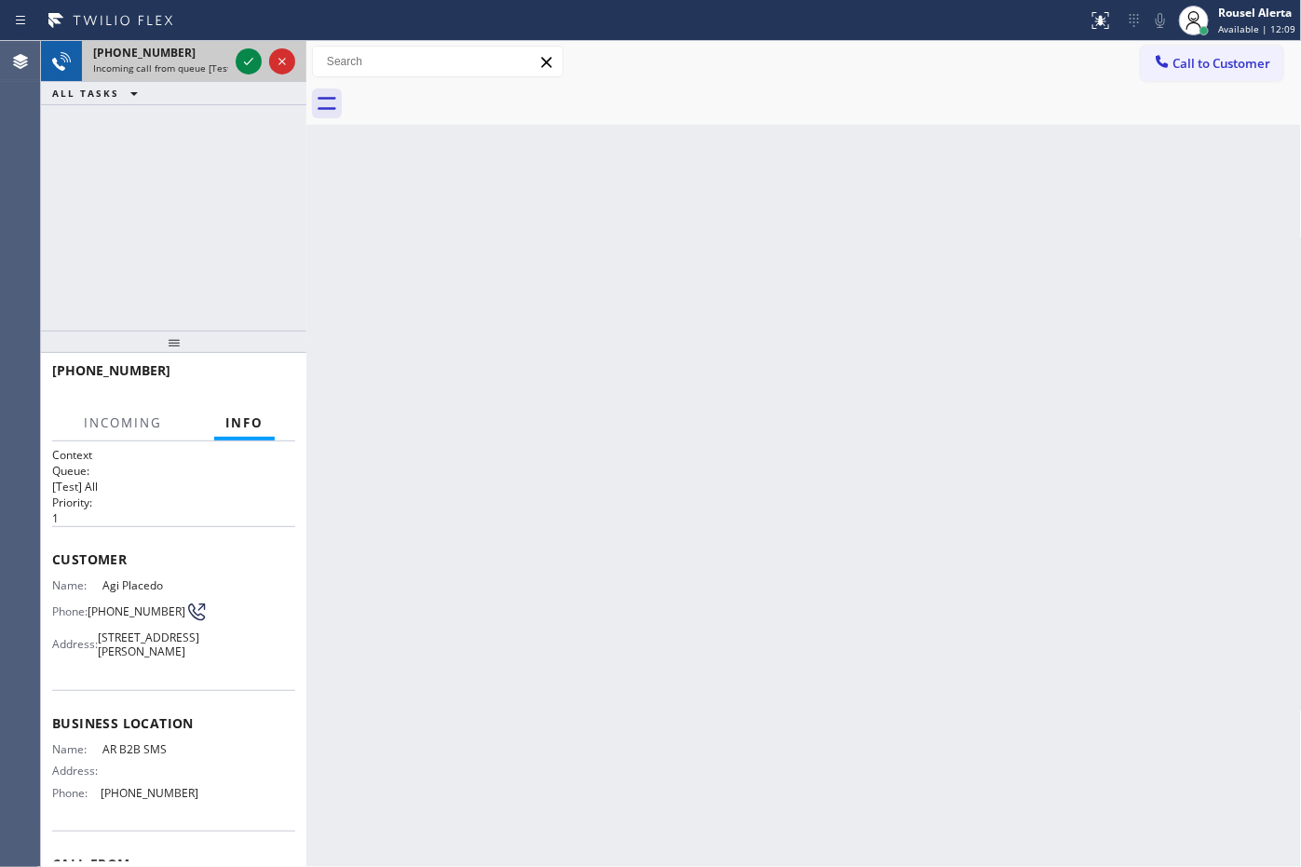
click at [206, 61] on span "Incoming call from queue [Test] All" at bounding box center [170, 67] width 155 height 13
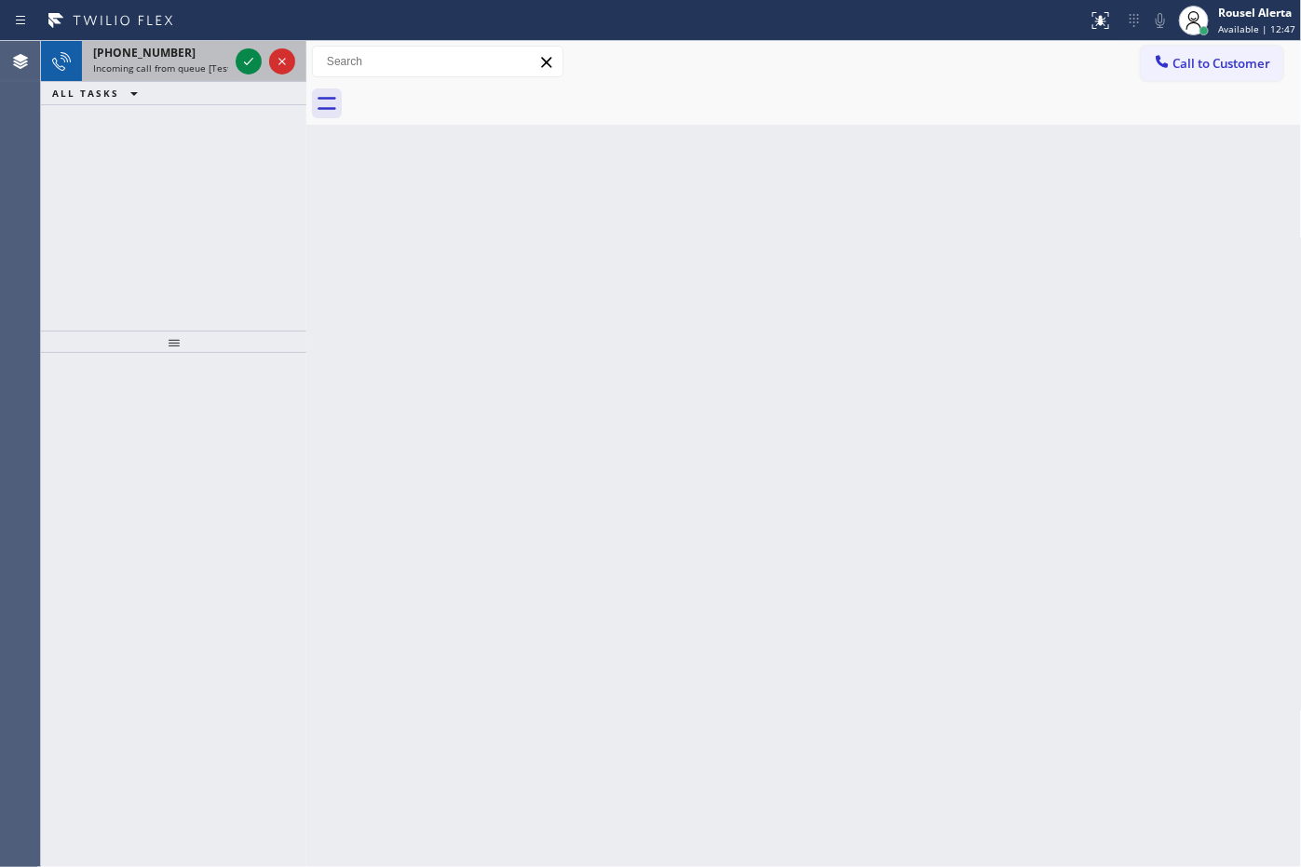
click at [174, 48] on div "[PHONE_NUMBER]" at bounding box center [160, 53] width 135 height 16
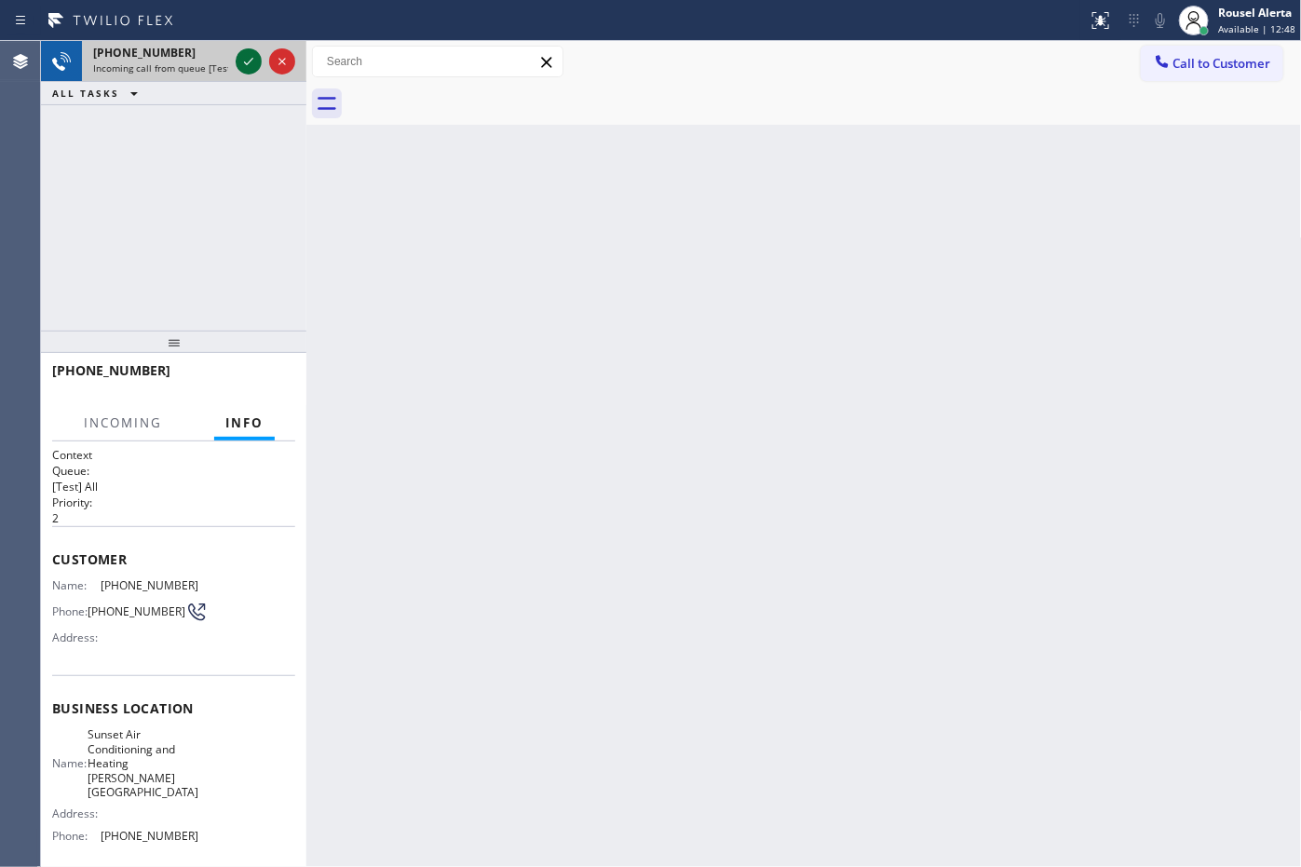
click at [239, 67] on icon at bounding box center [248, 61] width 22 height 22
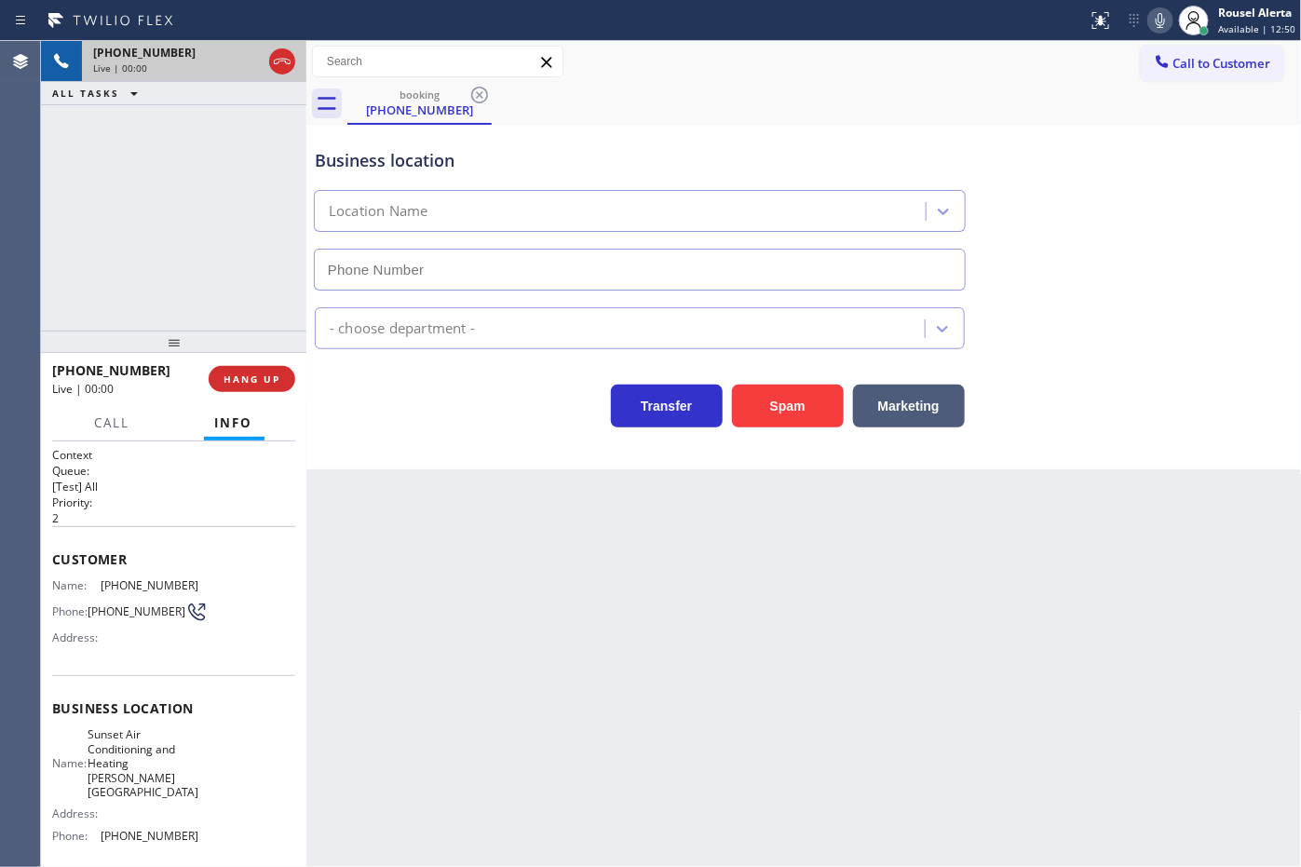
type input "[PHONE_NUMBER]"
click at [160, 137] on div "[PHONE_NUMBER] Live | 00:08 ALL TASKS ALL TASKS ACTIVE TASKS TASKS IN WRAP UP" at bounding box center [173, 186] width 265 height 290
click at [253, 387] on button "HANG UP" at bounding box center [252, 379] width 87 height 26
click at [254, 382] on span "HANG UP" at bounding box center [251, 378] width 57 height 13
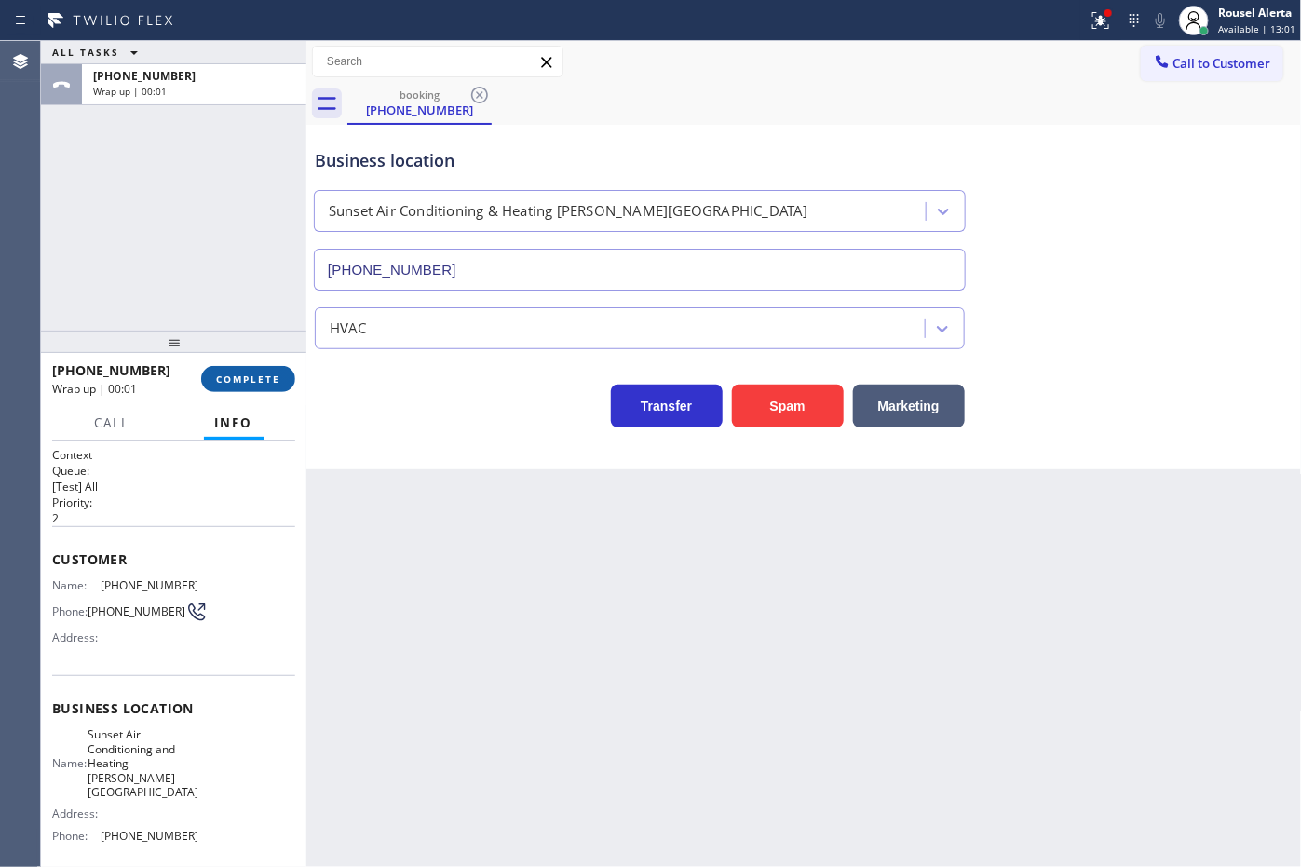
click at [251, 375] on span "COMPLETE" at bounding box center [248, 378] width 64 height 13
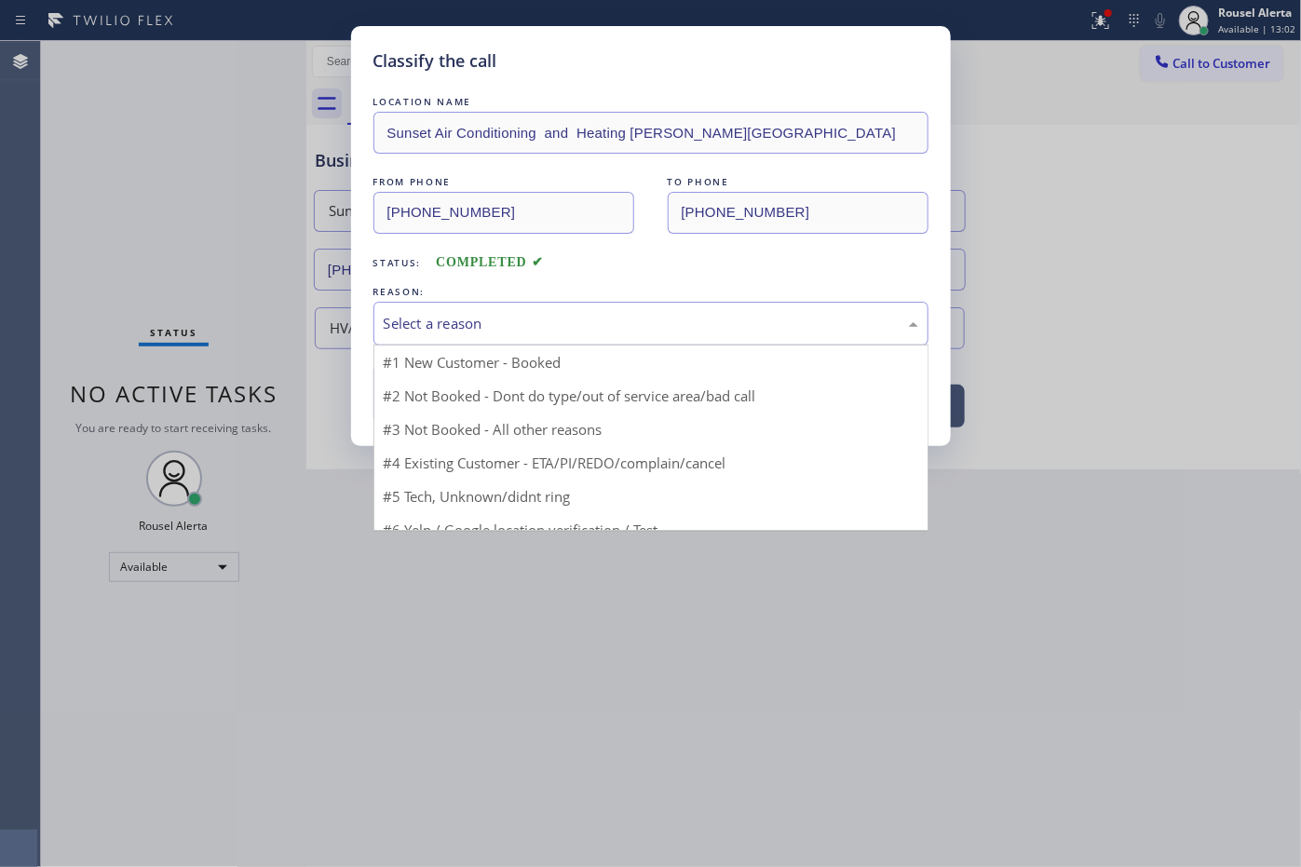
click at [408, 332] on div "Select a reason" at bounding box center [651, 323] width 535 height 21
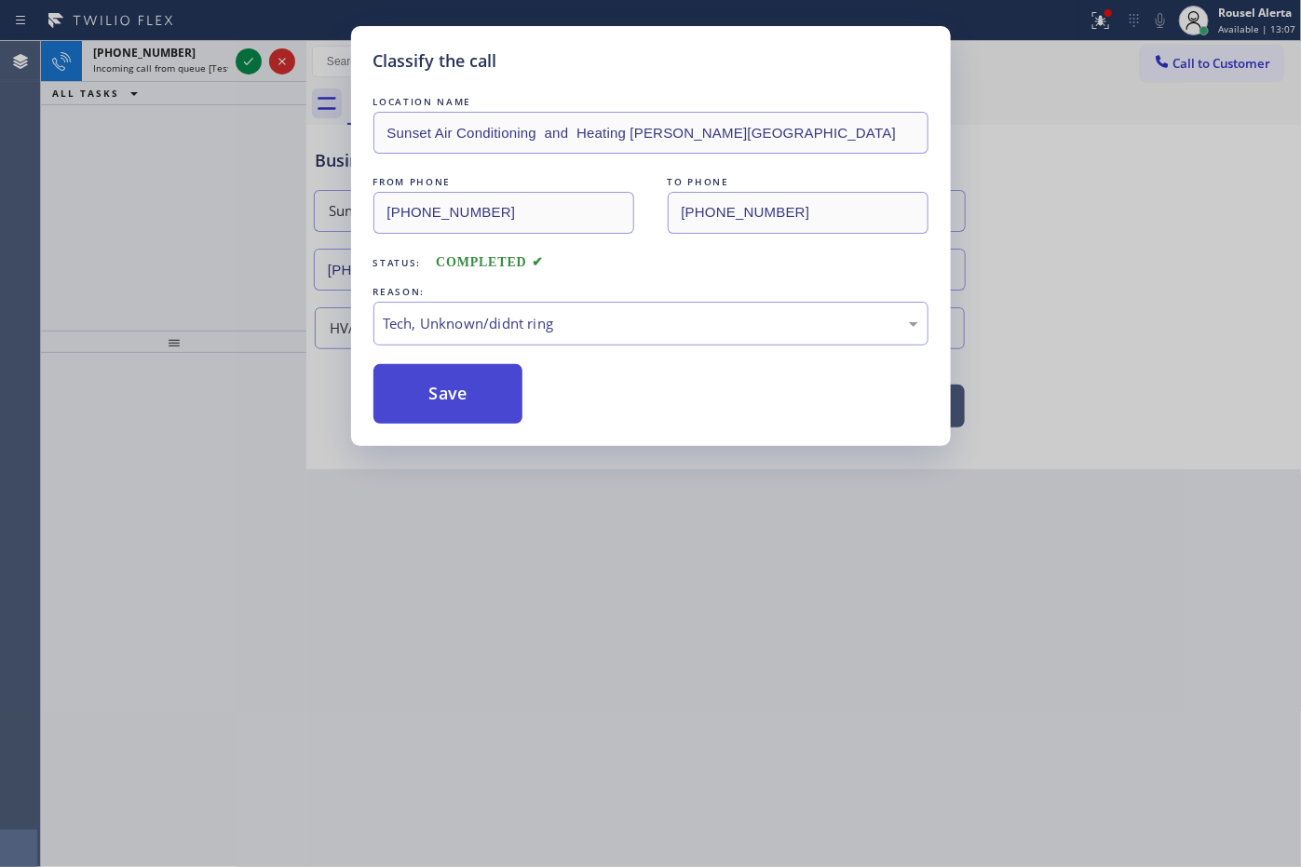
click at [473, 415] on button "Save" at bounding box center [448, 394] width 150 height 60
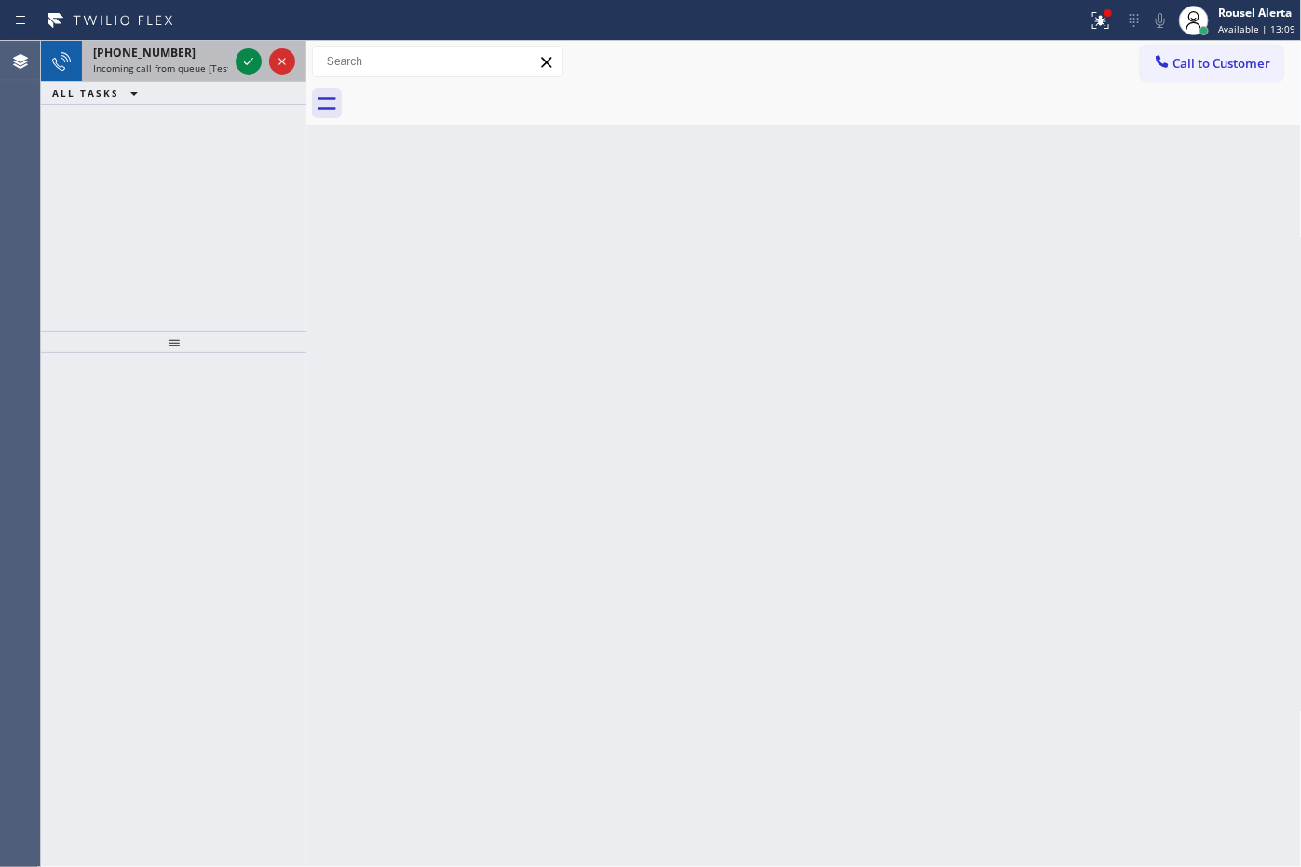
click at [183, 48] on div "[PHONE_NUMBER]" at bounding box center [160, 53] width 135 height 16
click at [205, 45] on div "[PHONE_NUMBER]" at bounding box center [160, 53] width 135 height 16
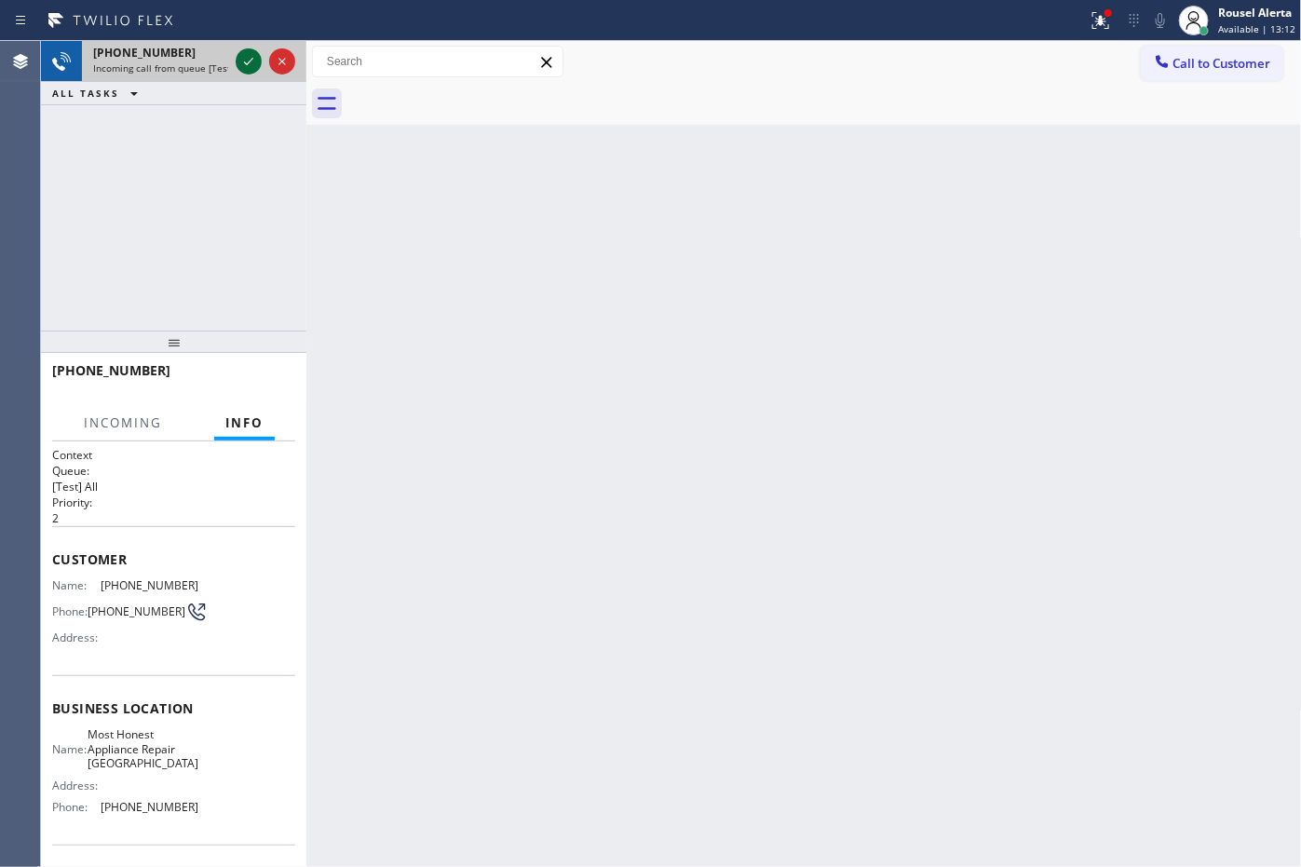
click at [239, 63] on icon at bounding box center [248, 61] width 22 height 22
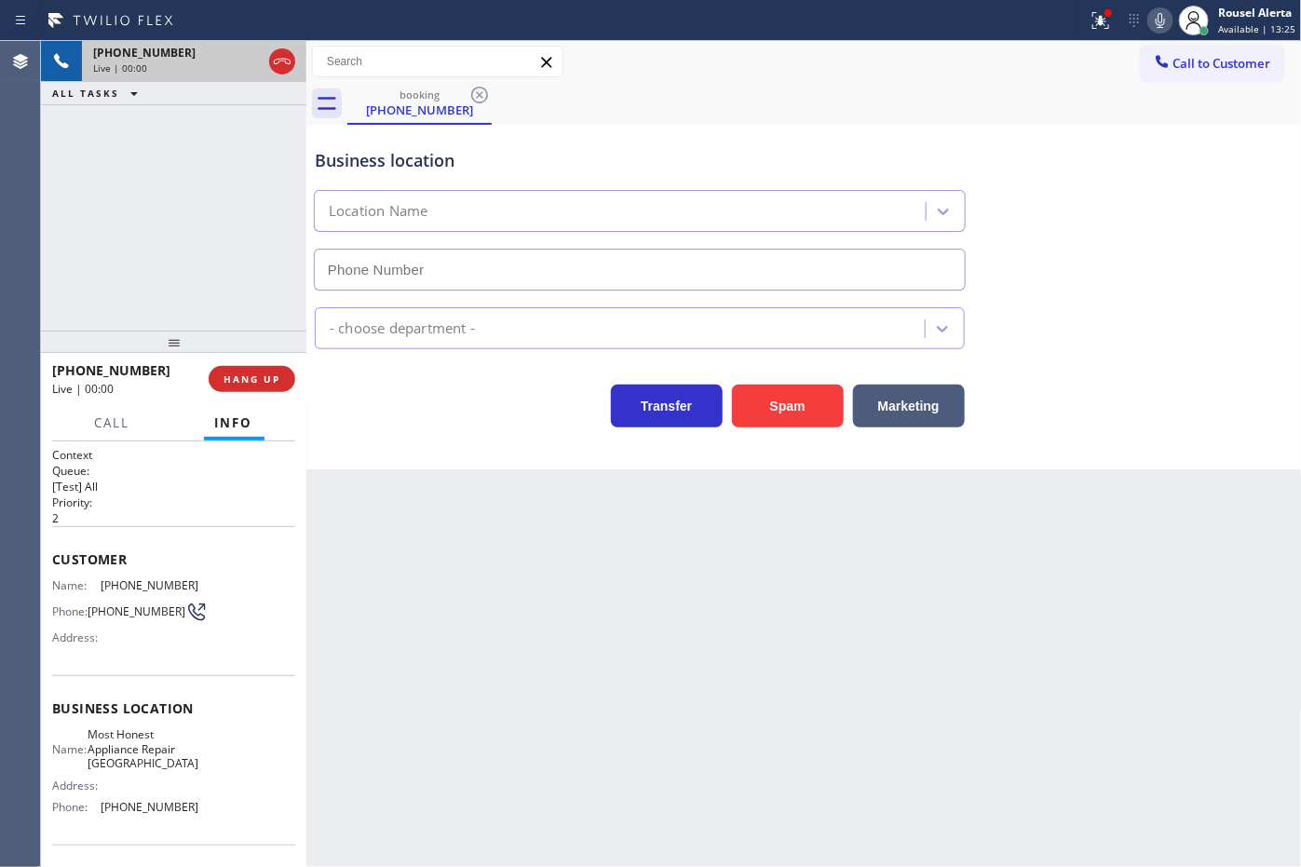
type input "[PHONE_NUMBER]"
click at [1097, 15] on icon at bounding box center [1101, 20] width 22 height 22
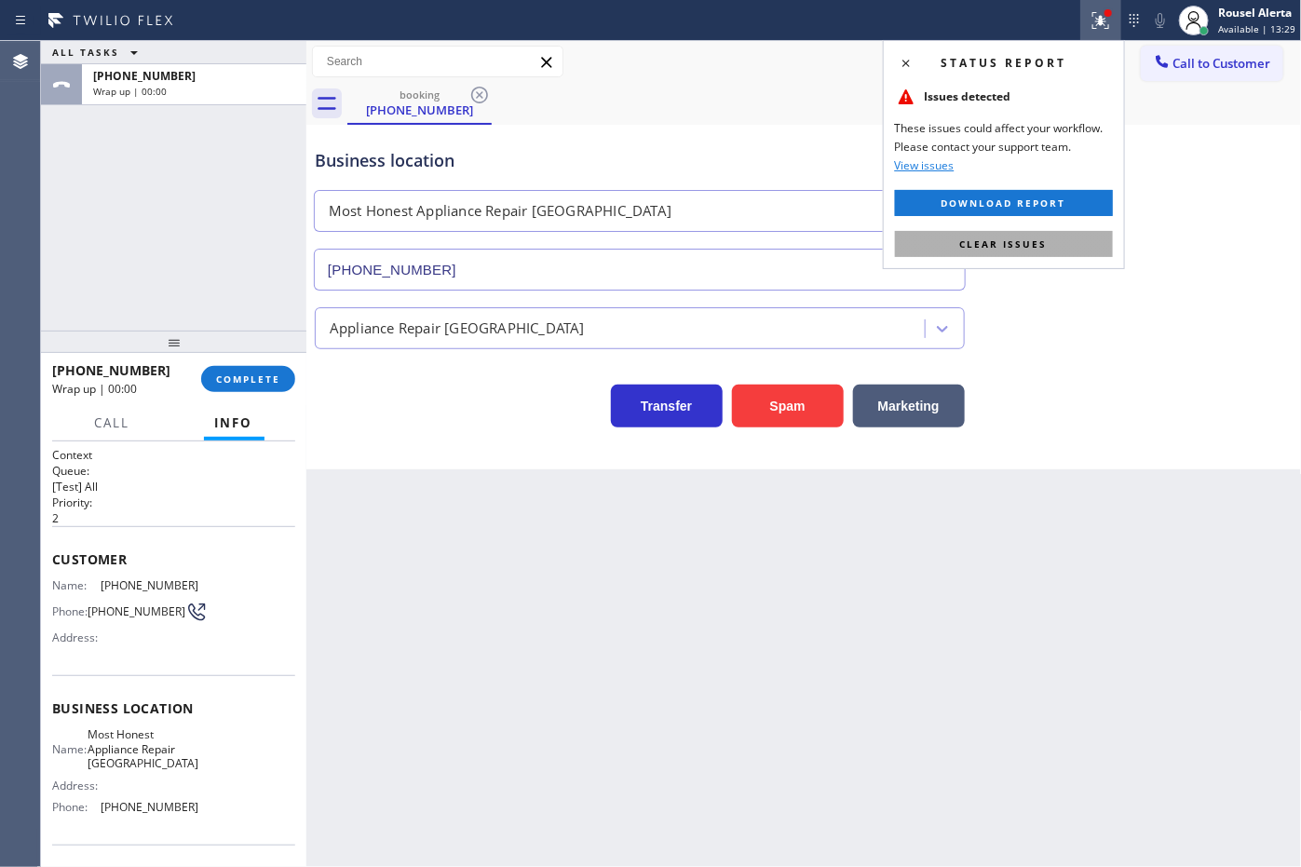
click at [1063, 239] on button "Clear issues" at bounding box center [1004, 244] width 218 height 26
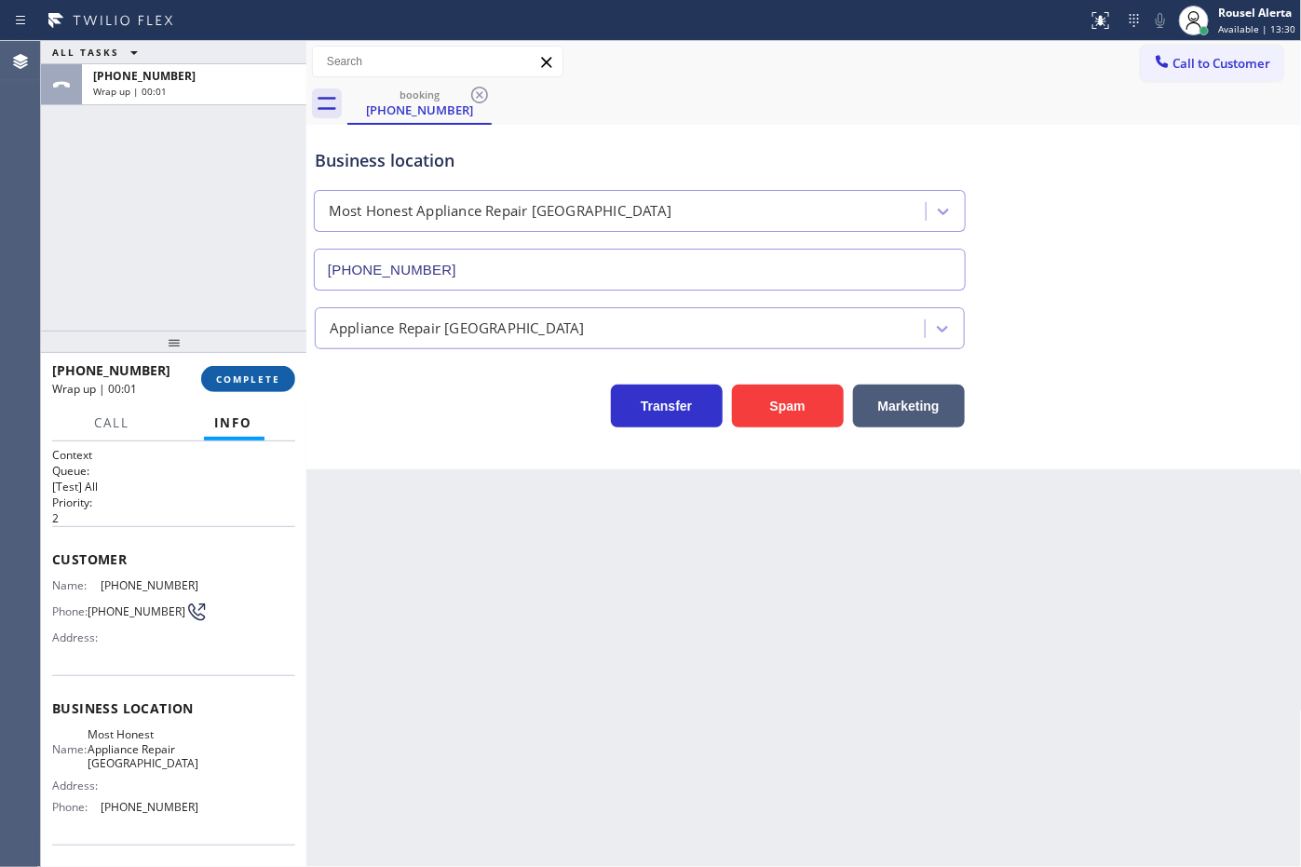
click at [235, 385] on button "COMPLETE" at bounding box center [248, 379] width 94 height 26
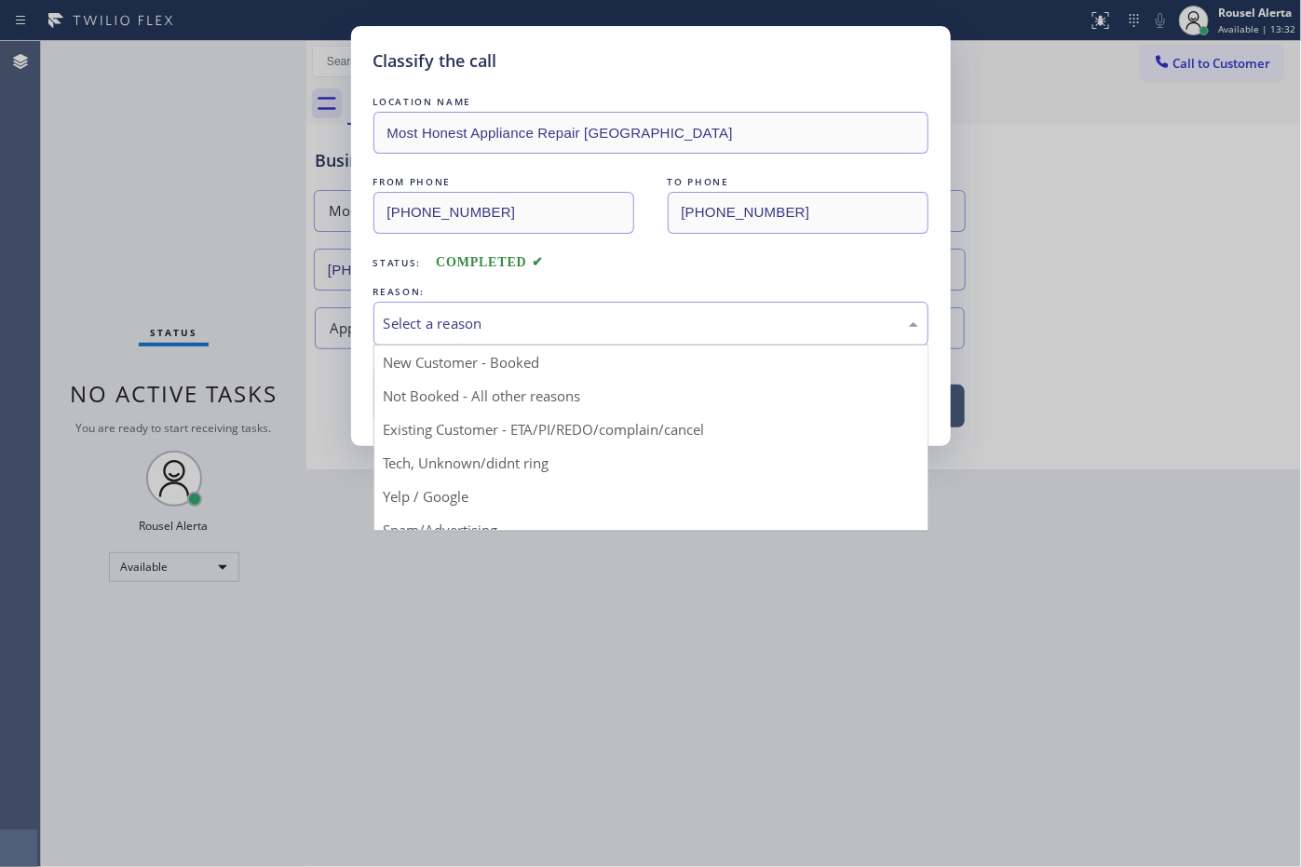
click at [487, 318] on div "Select a reason" at bounding box center [651, 323] width 535 height 21
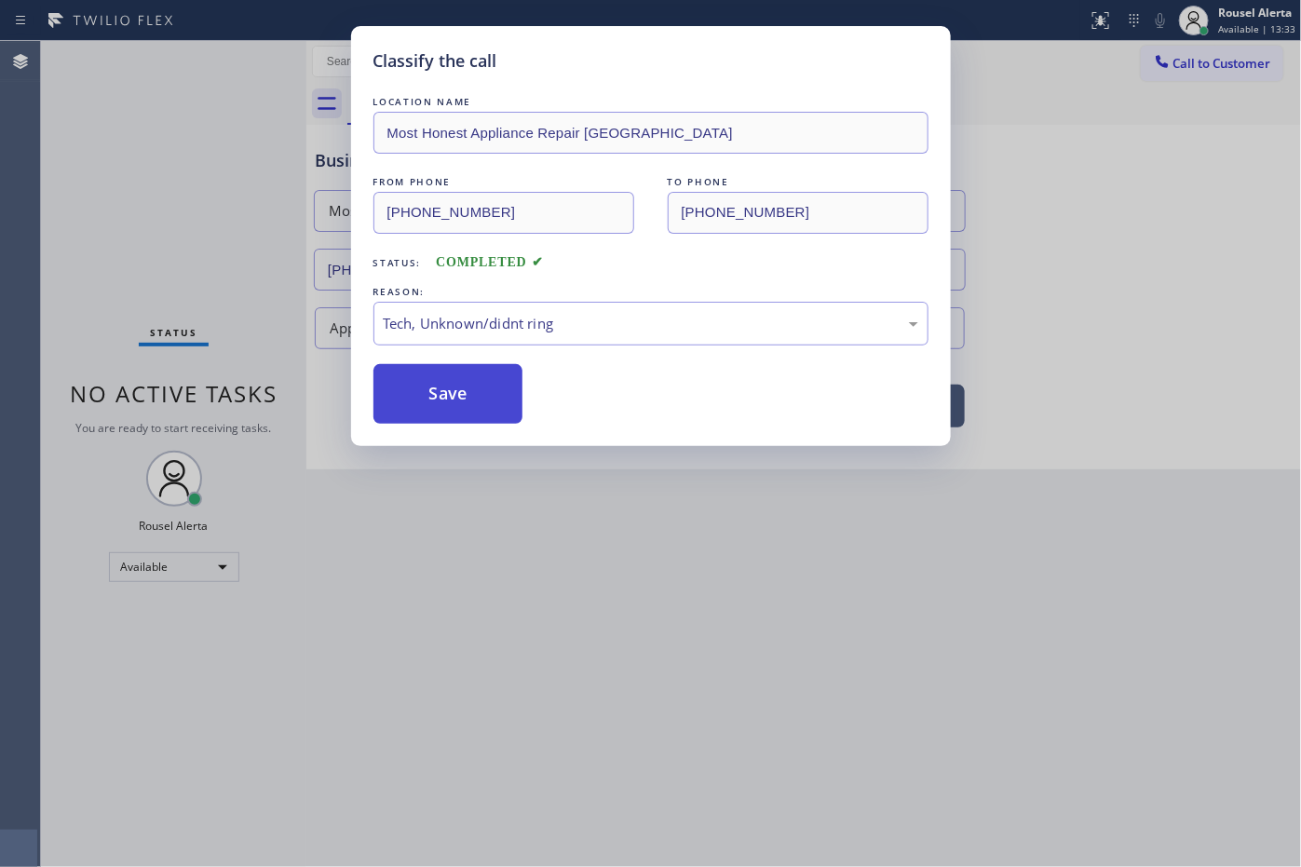
click at [466, 394] on button "Save" at bounding box center [448, 394] width 150 height 60
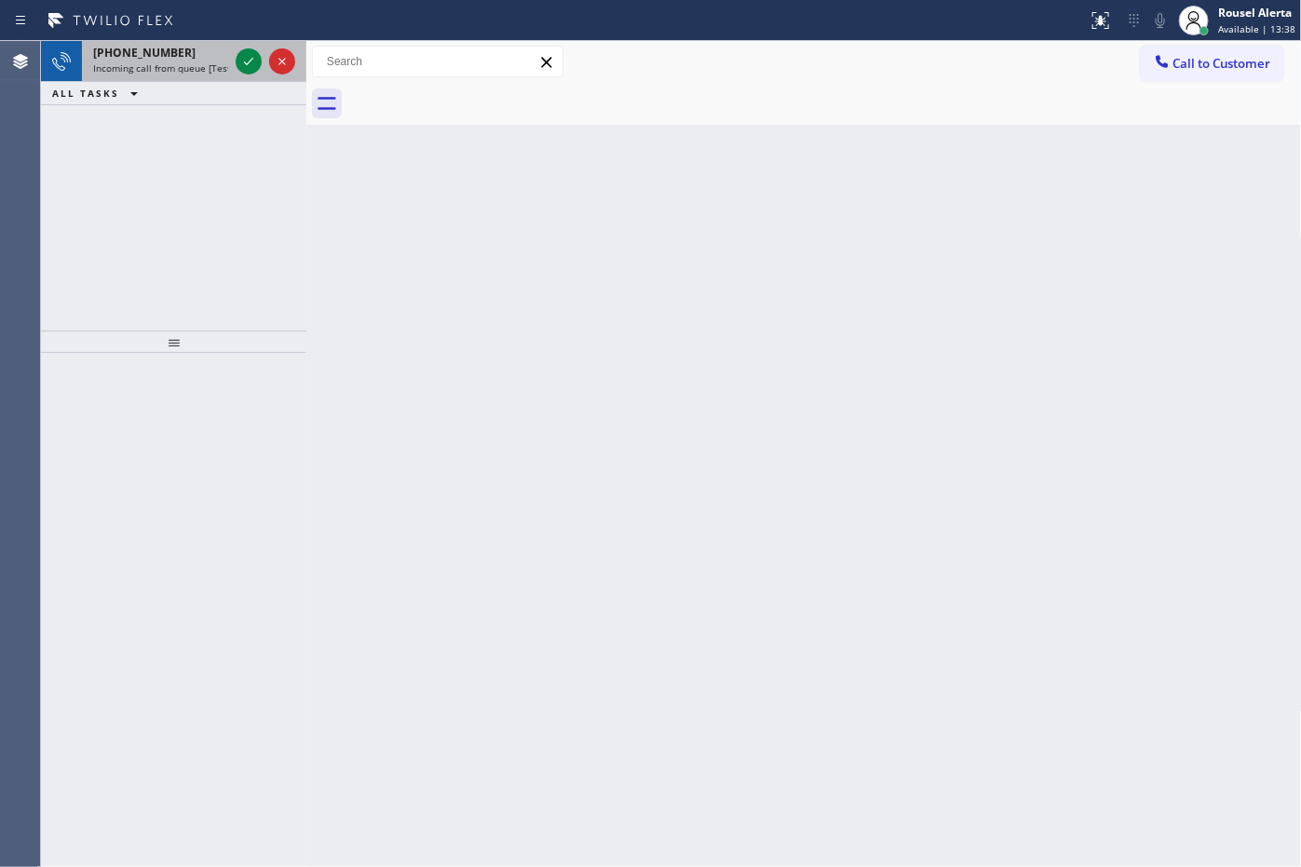
click at [174, 80] on div "[PHONE_NUMBER] Incoming call from queue [Test] All" at bounding box center [157, 61] width 150 height 41
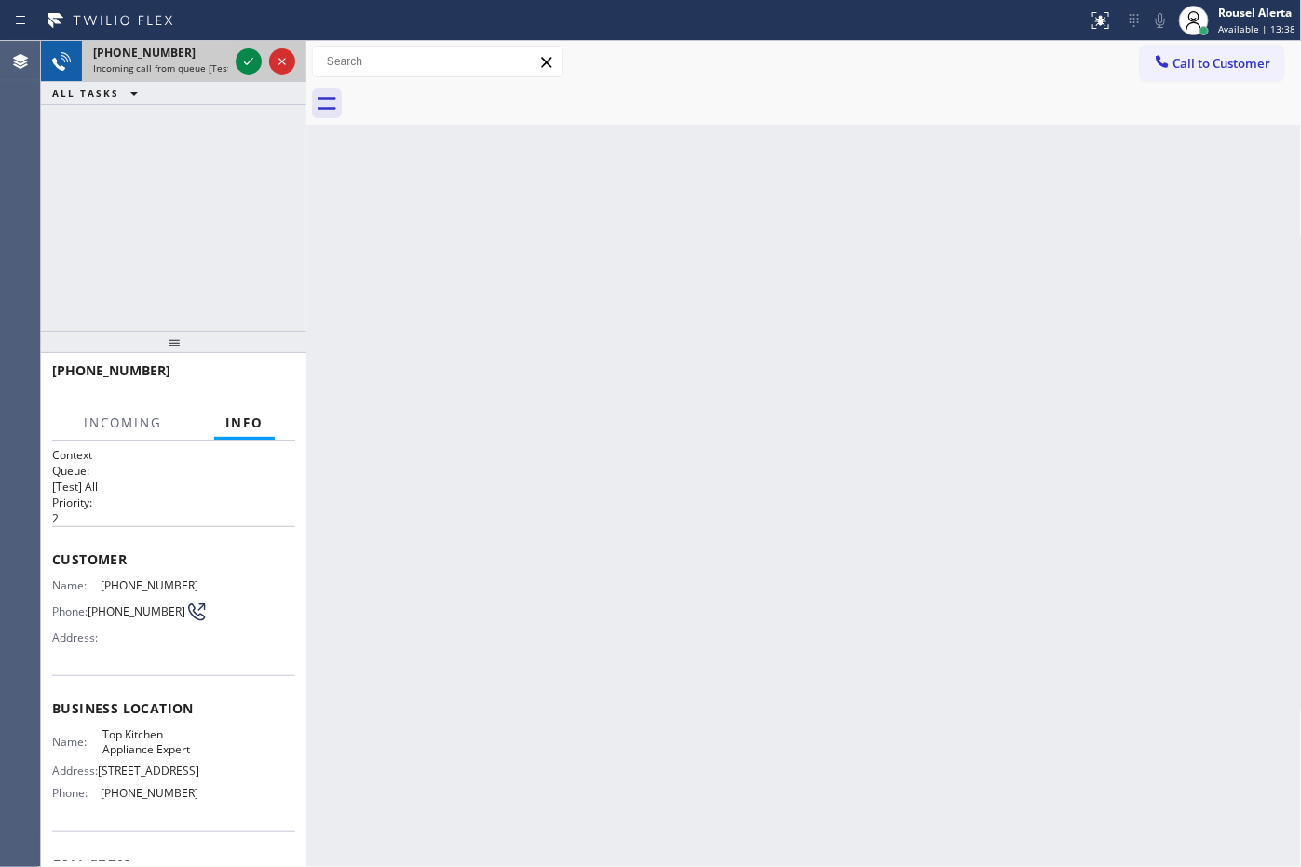
click at [189, 65] on span "Incoming call from queue [Test] All" at bounding box center [170, 67] width 155 height 13
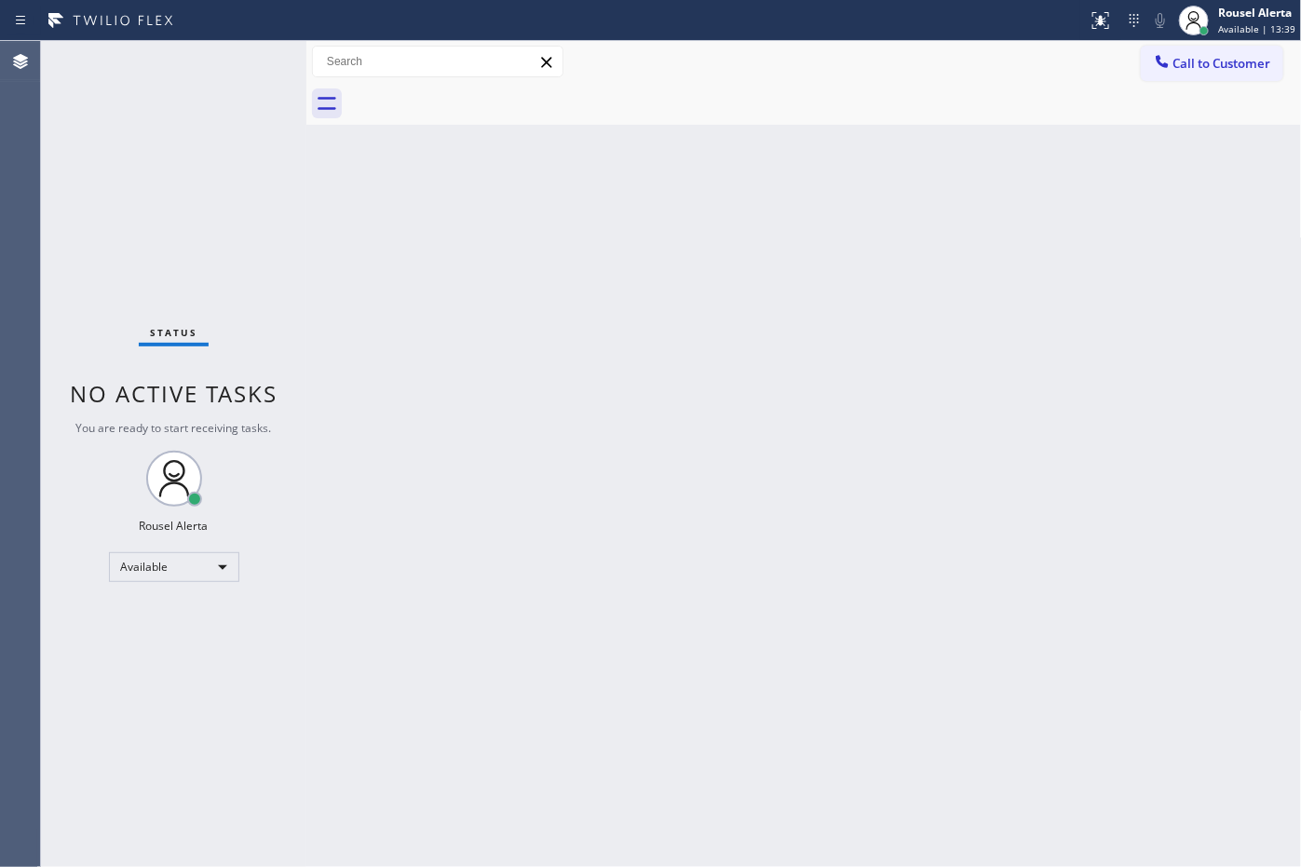
click at [238, 66] on div "Status No active tasks You are ready to start receiving tasks. Rousel Alerta Av…" at bounding box center [173, 454] width 265 height 826
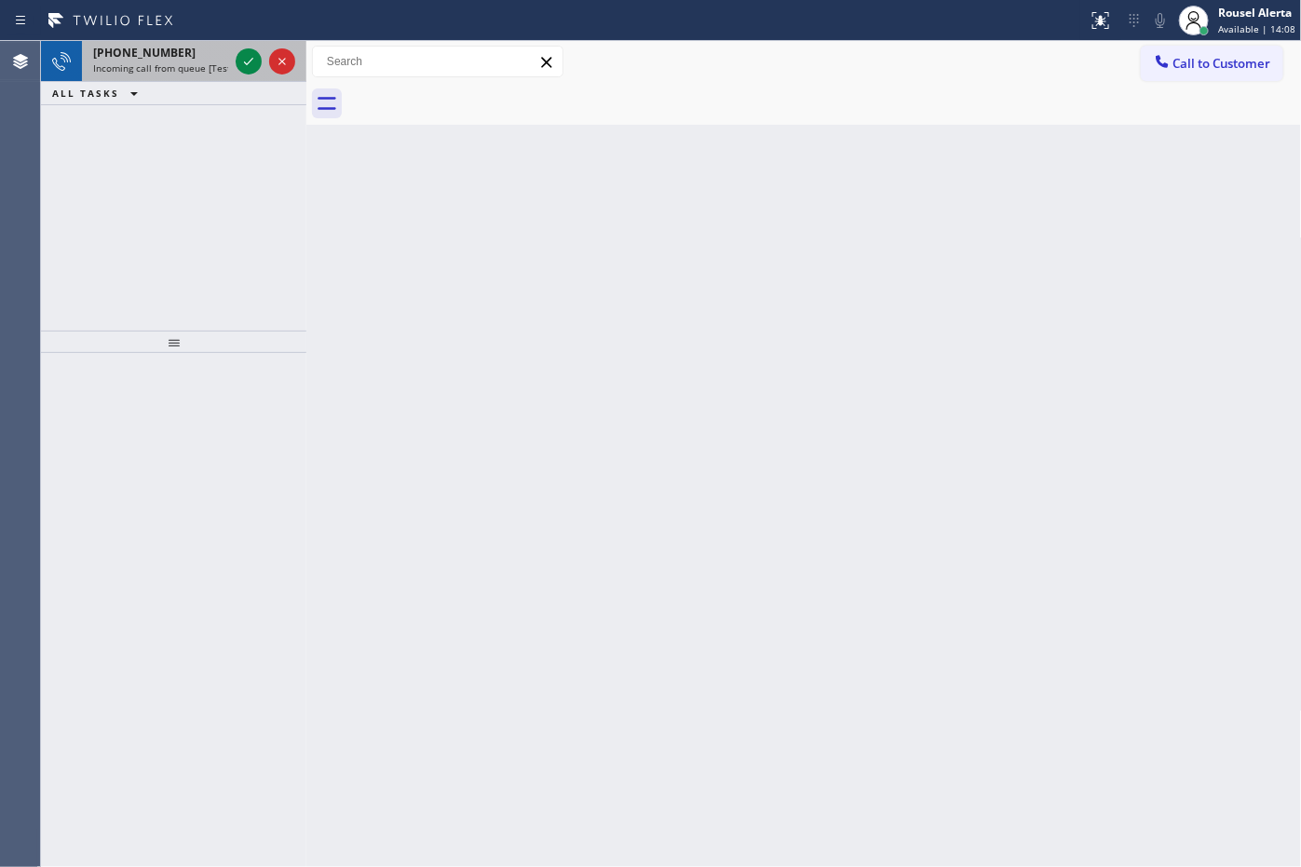
click at [183, 65] on span "Incoming call from queue [Test] All" at bounding box center [170, 67] width 155 height 13
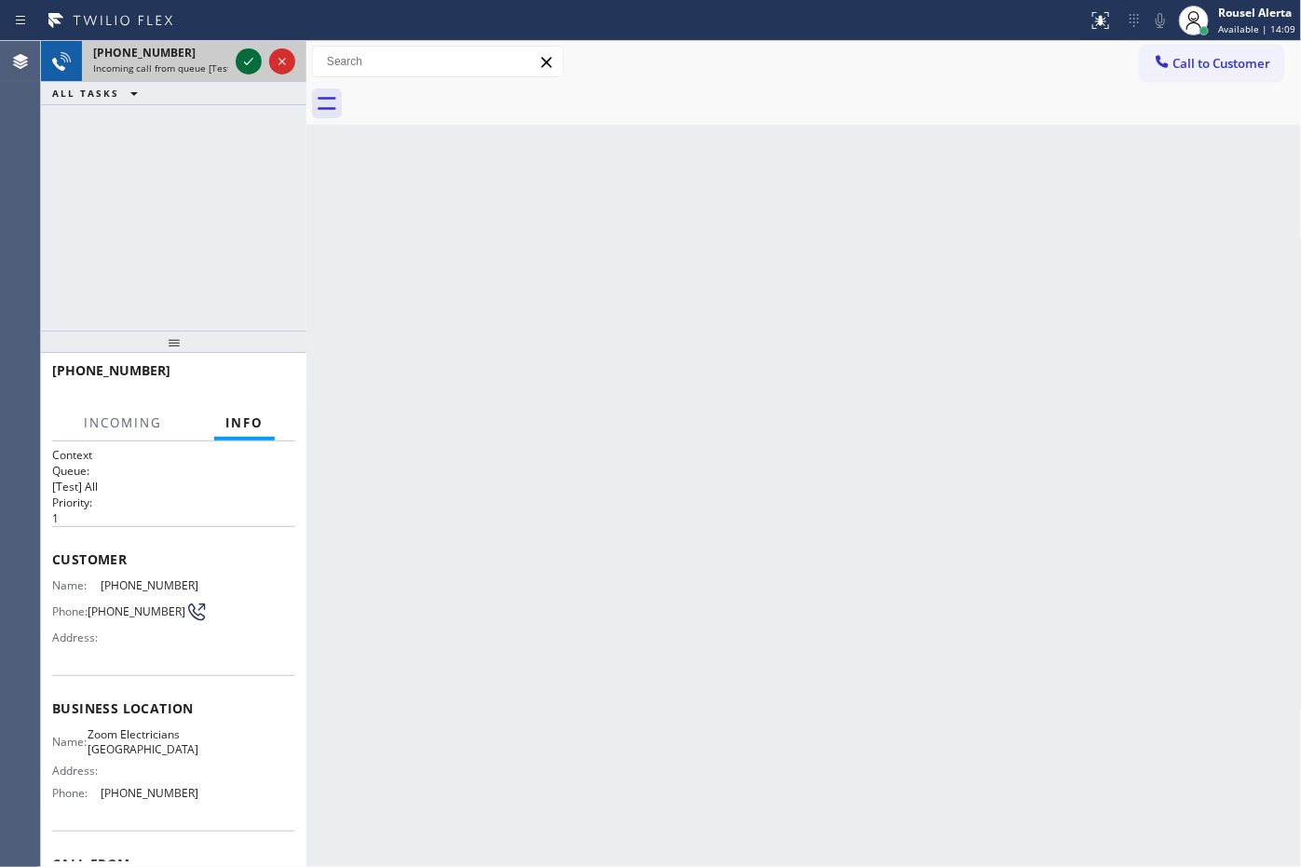
click at [237, 71] on icon at bounding box center [248, 61] width 22 height 22
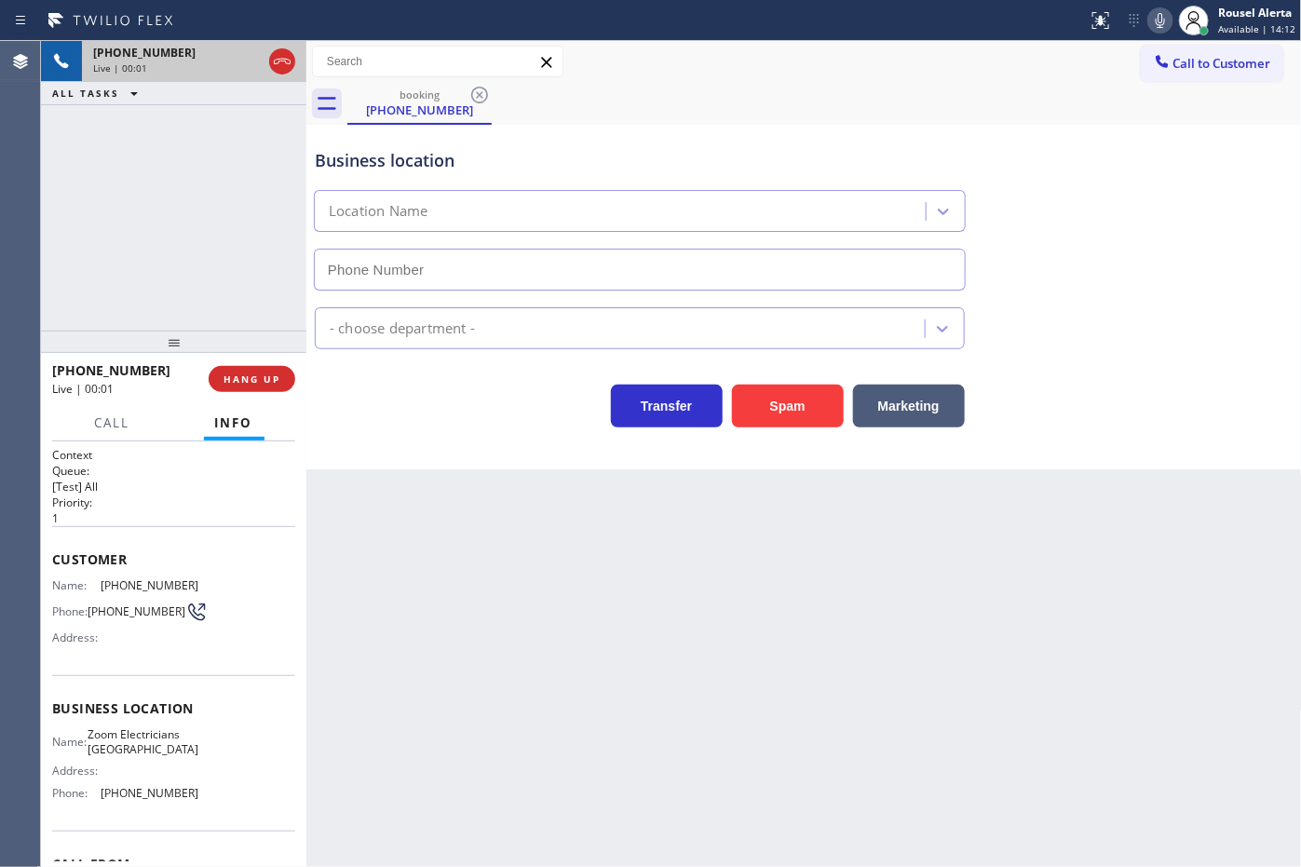
type input "[PHONE_NUMBER]"
drag, startPoint x: 59, startPoint y: 574, endPoint x: 87, endPoint y: 626, distance: 59.2
click at [87, 626] on div "Name: [PHONE_NUMBER] Phone: [PHONE_NUMBER] Address:" at bounding box center [125, 615] width 146 height 74
click at [159, 638] on div "Address:" at bounding box center [125, 637] width 146 height 14
click at [546, 603] on div "Back to Dashboard Change Sender ID Customers Technicians Select a contact Outbo…" at bounding box center [803, 454] width 995 height 826
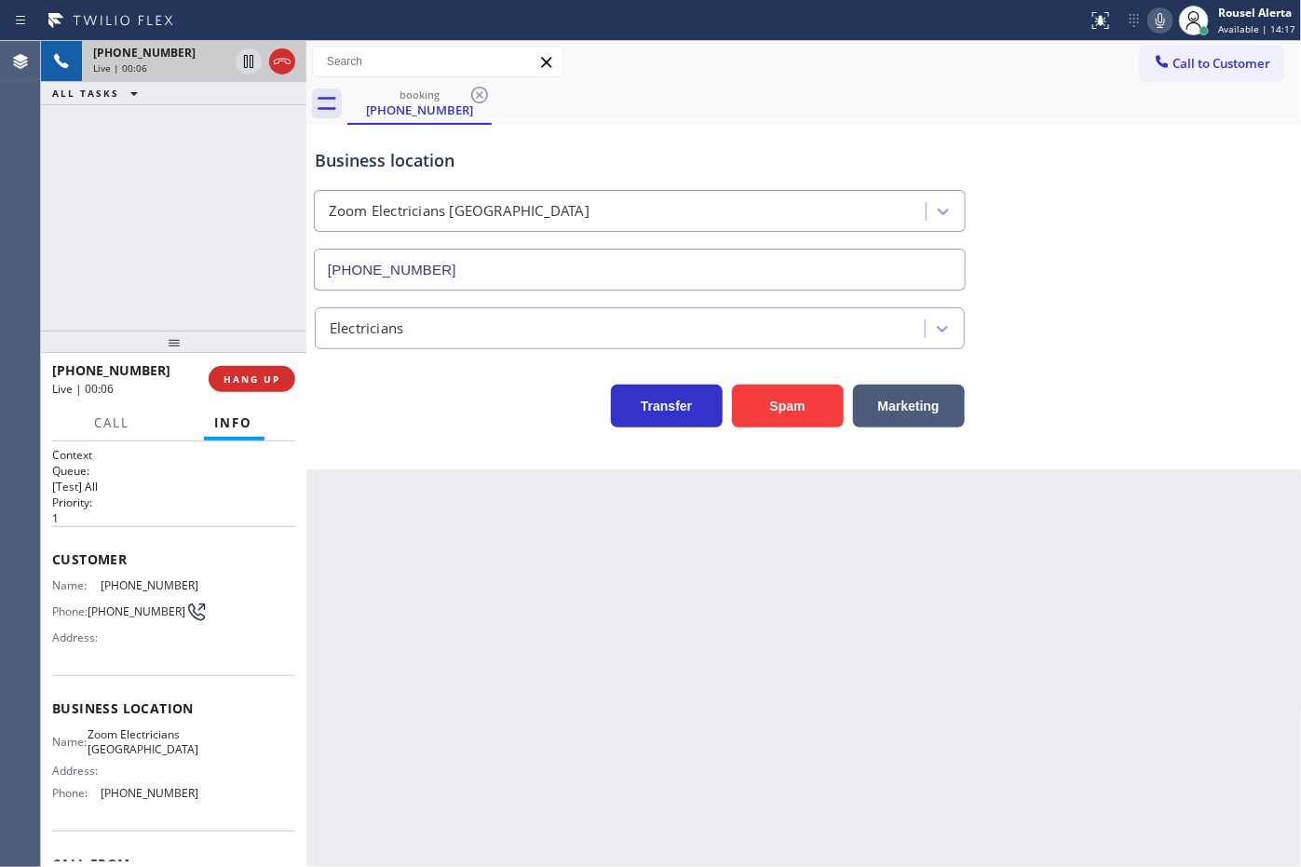
click at [537, 568] on div "Back to Dashboard Change Sender ID Customers Technicians Select a contact Outbo…" at bounding box center [803, 454] width 995 height 826
drag, startPoint x: 178, startPoint y: 242, endPoint x: 180, endPoint y: 259, distance: 16.9
click at [177, 242] on div "[PHONE_NUMBER] Live | 00:06 ALL TASKS ALL TASKS ACTIVE TASKS TASKS IN WRAP UP" at bounding box center [173, 186] width 265 height 290
click at [424, 569] on div "Back to Dashboard Change Sender ID Customers Technicians Select a contact Outbo…" at bounding box center [803, 454] width 995 height 826
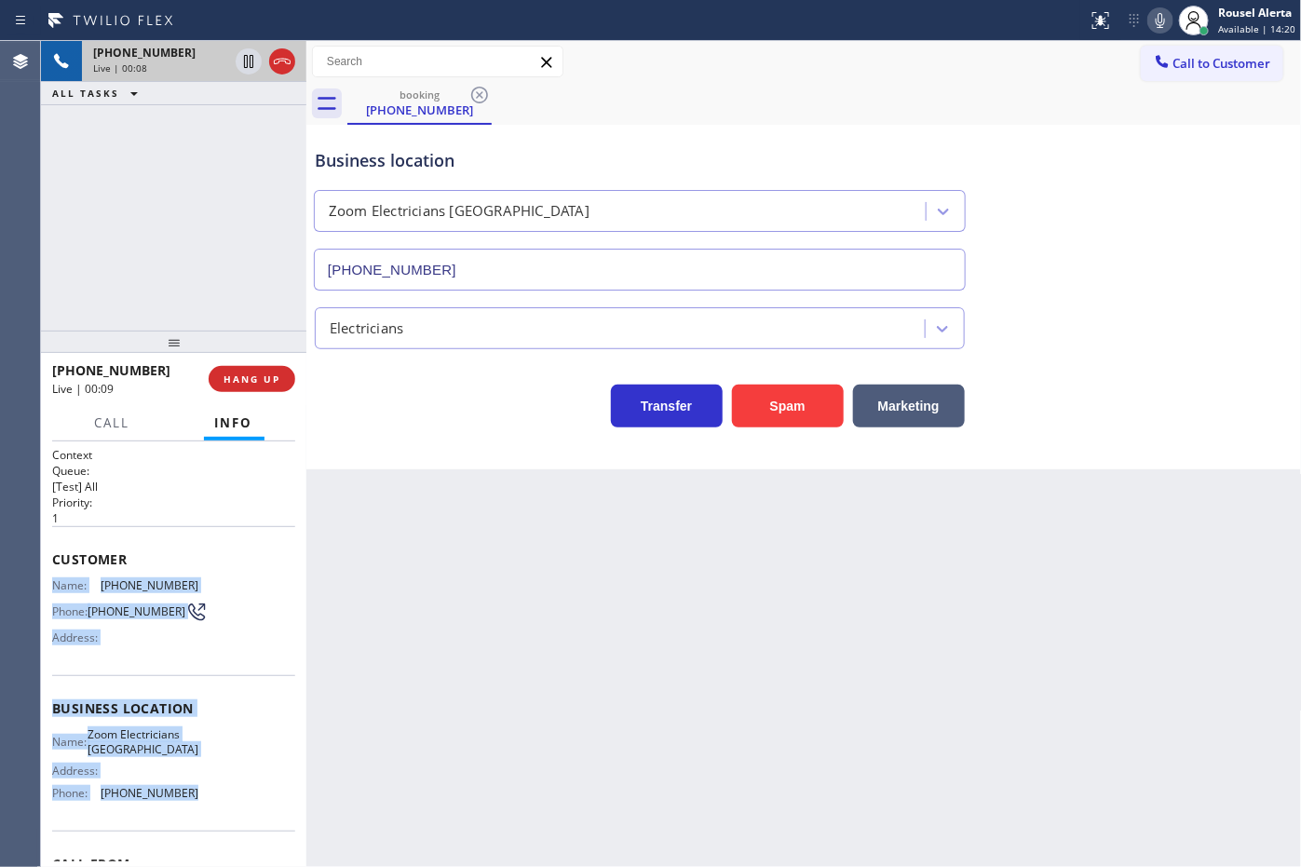
drag, startPoint x: 52, startPoint y: 585, endPoint x: 200, endPoint y: 826, distance: 283.0
click at [200, 826] on div "Context Queue: [Test] All Priority: 1 Customer Name: [PHONE_NUMBER] Phone: [PHO…" at bounding box center [173, 709] width 243 height 524
copy div "Name: [PHONE_NUMBER] Phone: [PHONE_NUMBER] Address: Business location Name: Zoo…"
click at [144, 82] on button "ALL TASKS" at bounding box center [98, 93] width 115 height 22
click at [239, 70] on icon at bounding box center [248, 61] width 22 height 22
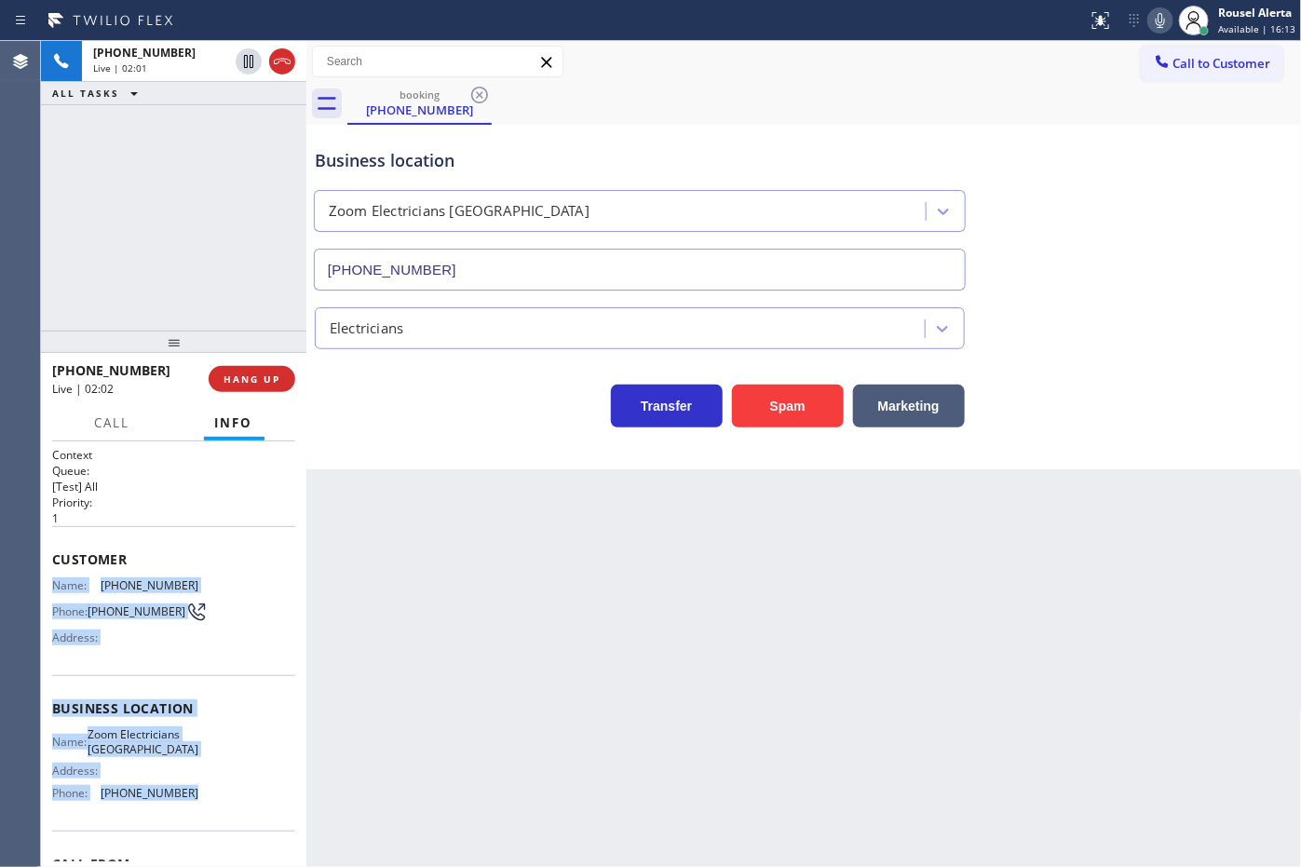
click at [1165, 24] on icon at bounding box center [1160, 20] width 9 height 15
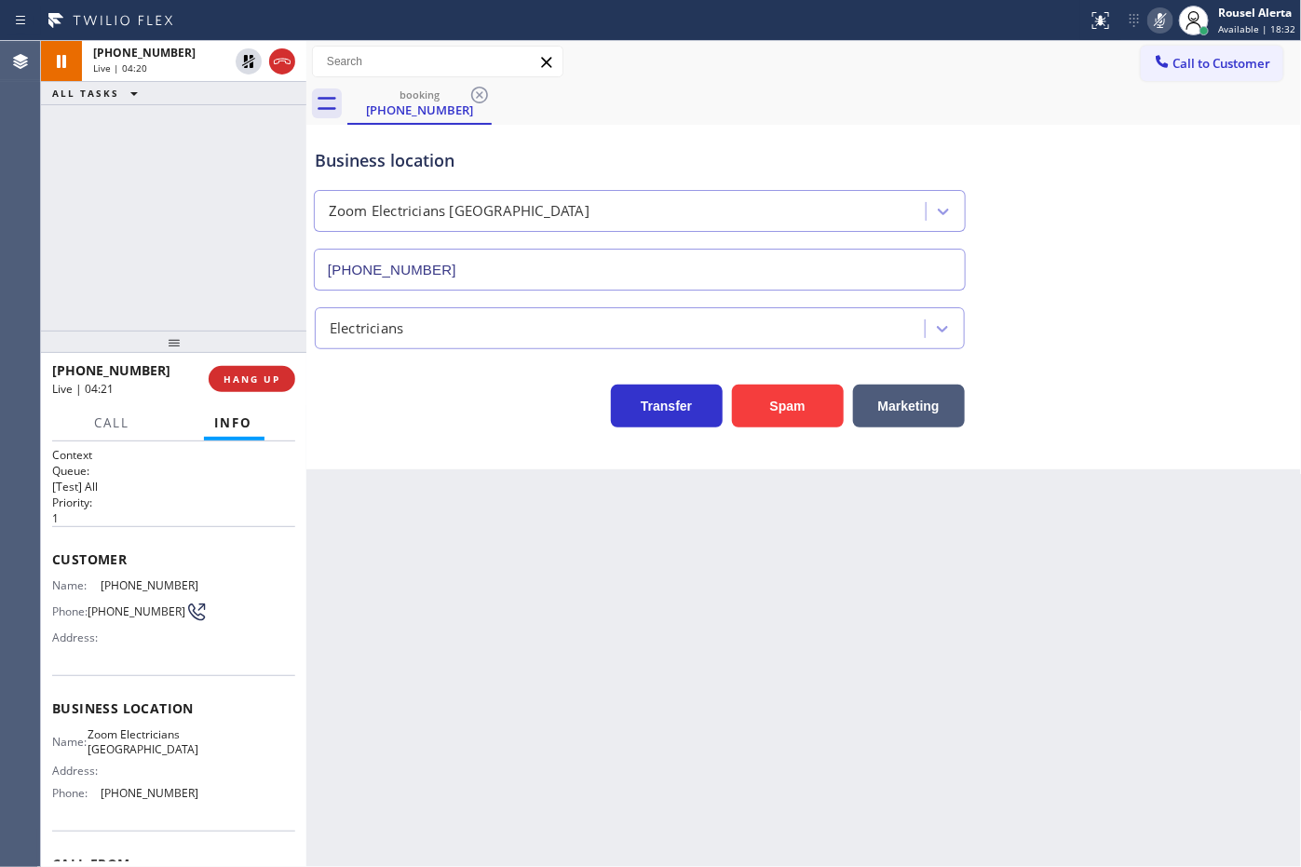
drag, startPoint x: 154, startPoint y: 150, endPoint x: 202, endPoint y: 108, distance: 64.0
click at [155, 150] on div "[PHONE_NUMBER] Live | 04:20 ALL TASKS ALL TASKS ACTIVE TASKS TASKS IN WRAP UP" at bounding box center [173, 186] width 265 height 290
click at [247, 72] on icon at bounding box center [248, 61] width 22 height 22
drag, startPoint x: 1156, startPoint y: 20, endPoint x: 1251, endPoint y: 133, distance: 147.4
click at [1157, 20] on icon at bounding box center [1160, 20] width 22 height 22
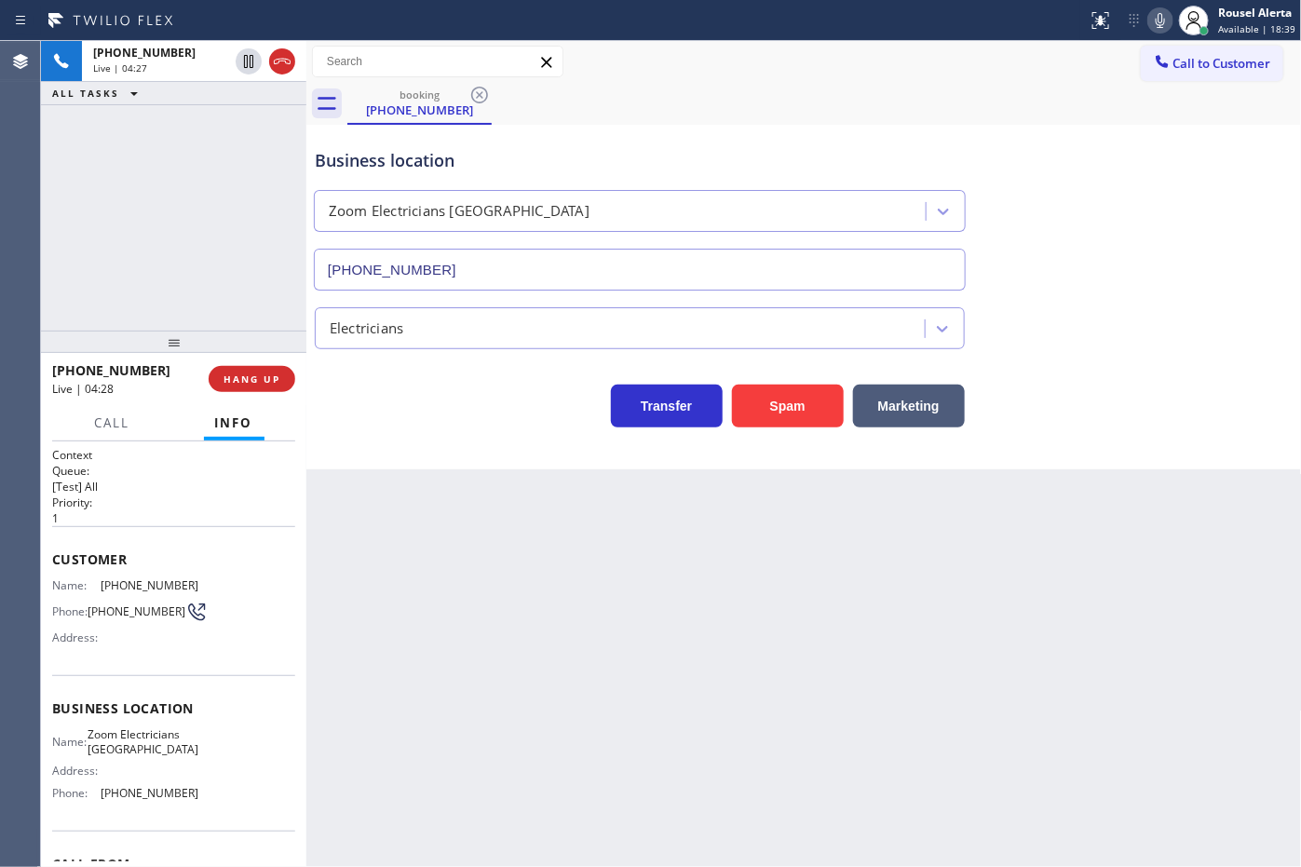
drag, startPoint x: 703, startPoint y: 149, endPoint x: 711, endPoint y: 141, distance: 11.2
click at [706, 144] on div "Business location Zoom Electricians [GEOGRAPHIC_DATA] [PHONE_NUMBER]" at bounding box center [639, 209] width 657 height 161
click at [200, 203] on div "[PHONE_NUMBER] Live | 07:55 ALL TASKS ALL TASKS ACTIVE TASKS TASKS IN WRAP UP" at bounding box center [173, 186] width 265 height 290
click at [243, 68] on icon at bounding box center [248, 61] width 22 height 22
click at [1157, 25] on icon at bounding box center [1160, 20] width 22 height 22
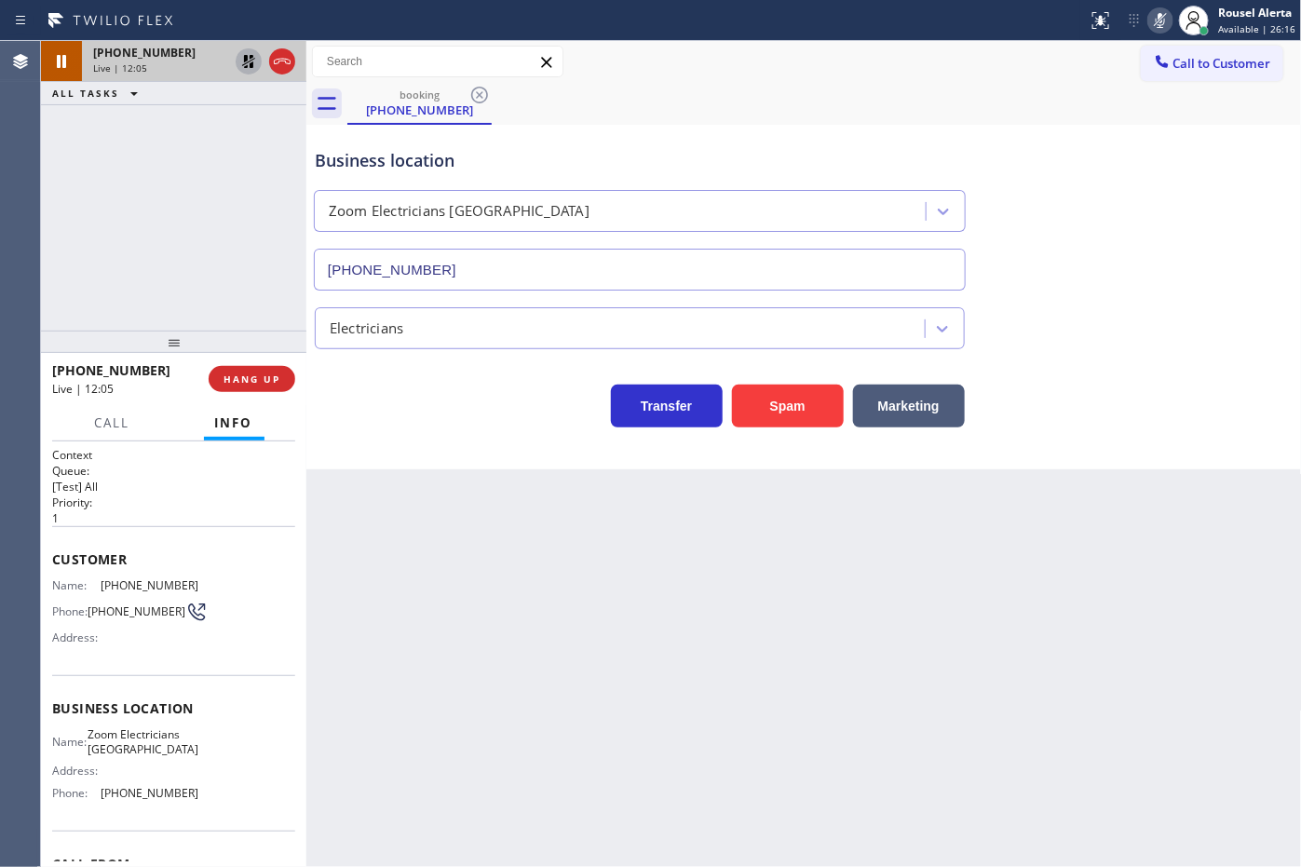
click at [242, 71] on icon at bounding box center [248, 61] width 22 height 22
click at [1159, 25] on icon at bounding box center [1160, 20] width 22 height 22
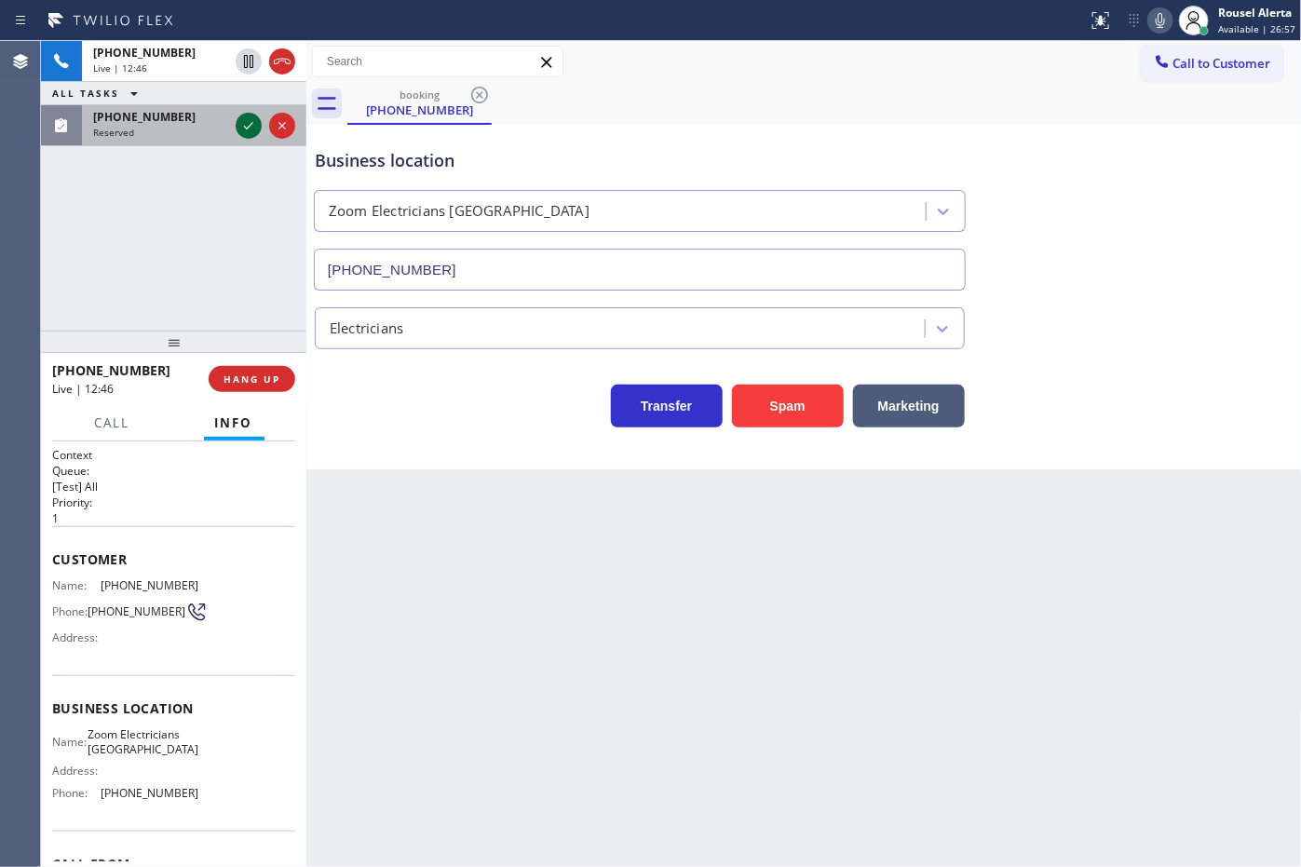
click at [245, 124] on icon at bounding box center [248, 126] width 22 height 22
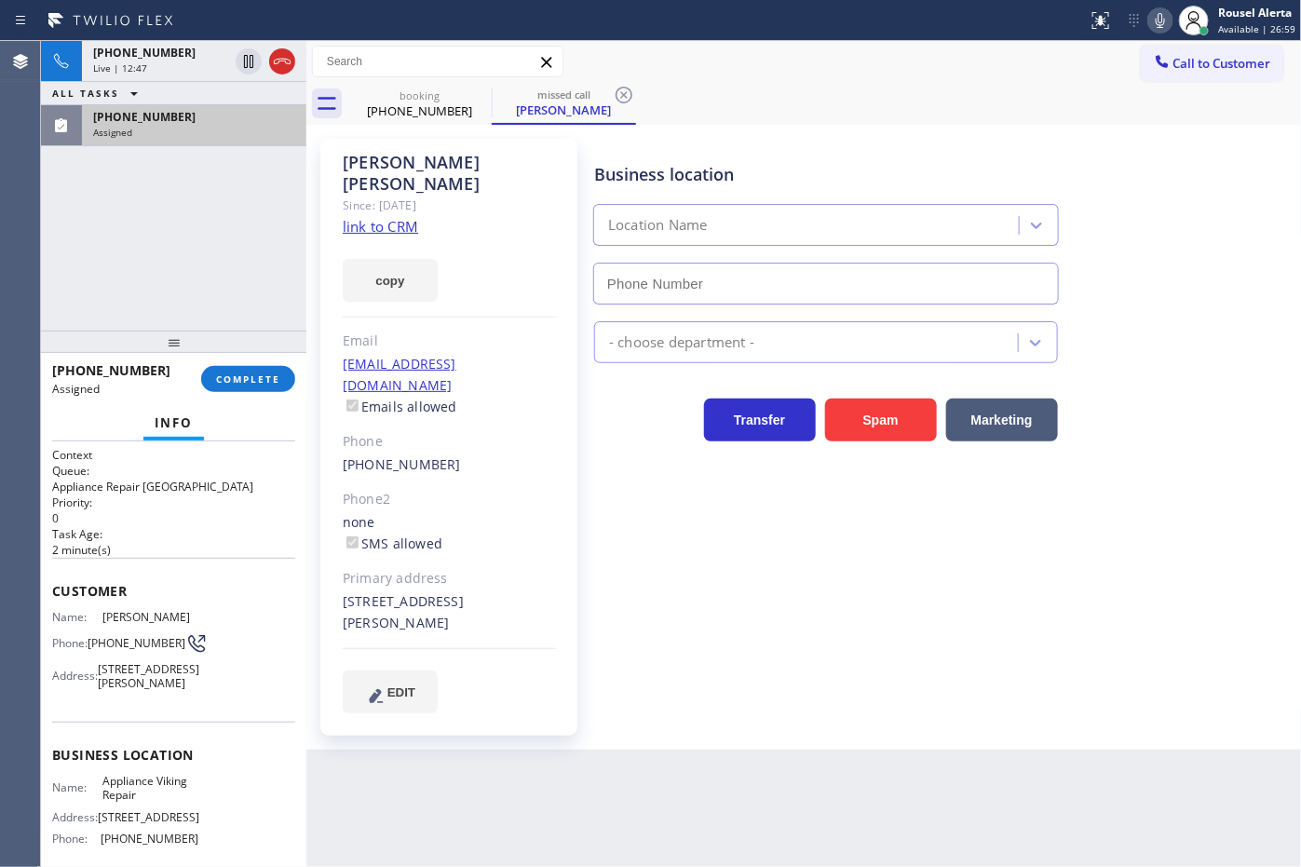
type input "[PHONE_NUMBER]"
click at [235, 133] on div "Assigned" at bounding box center [194, 132] width 202 height 13
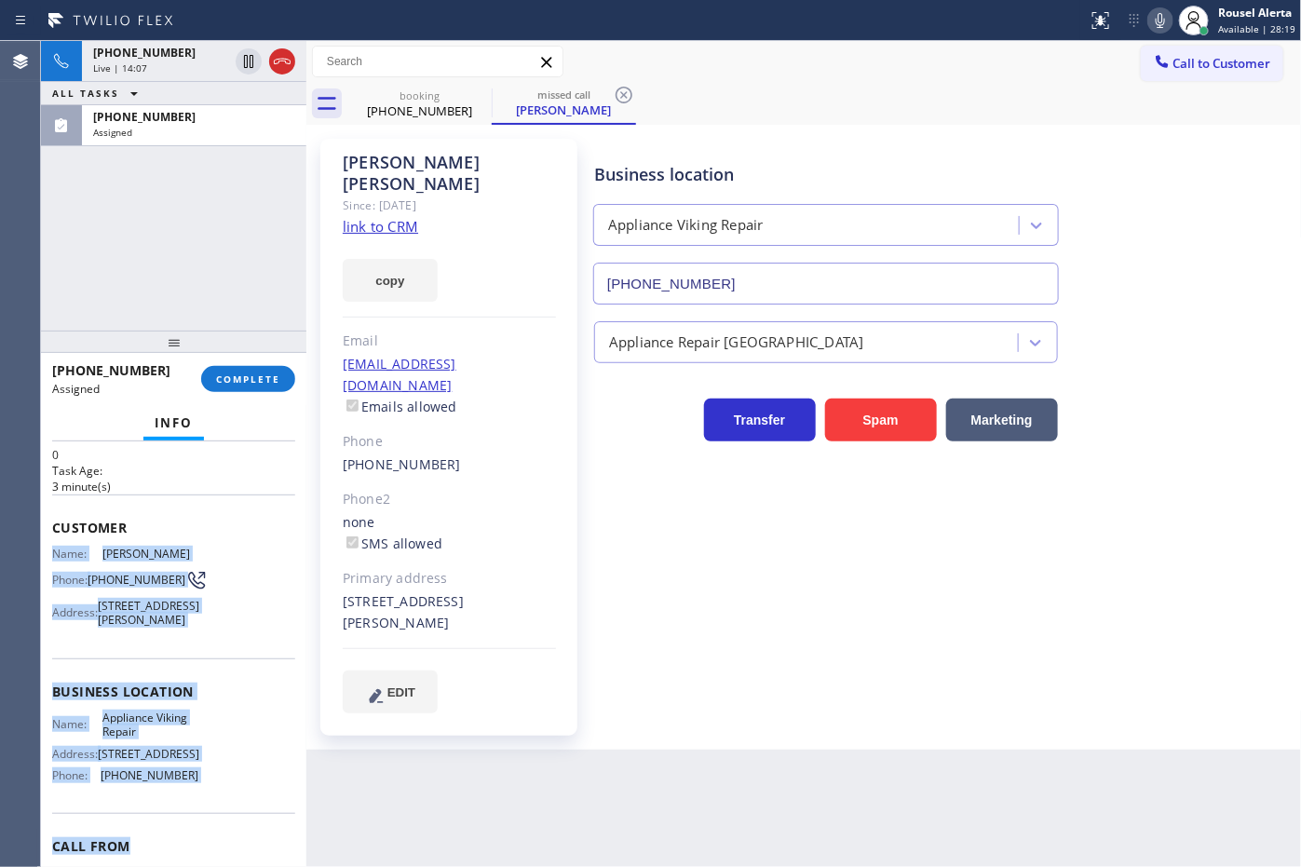
scroll to position [116, 0]
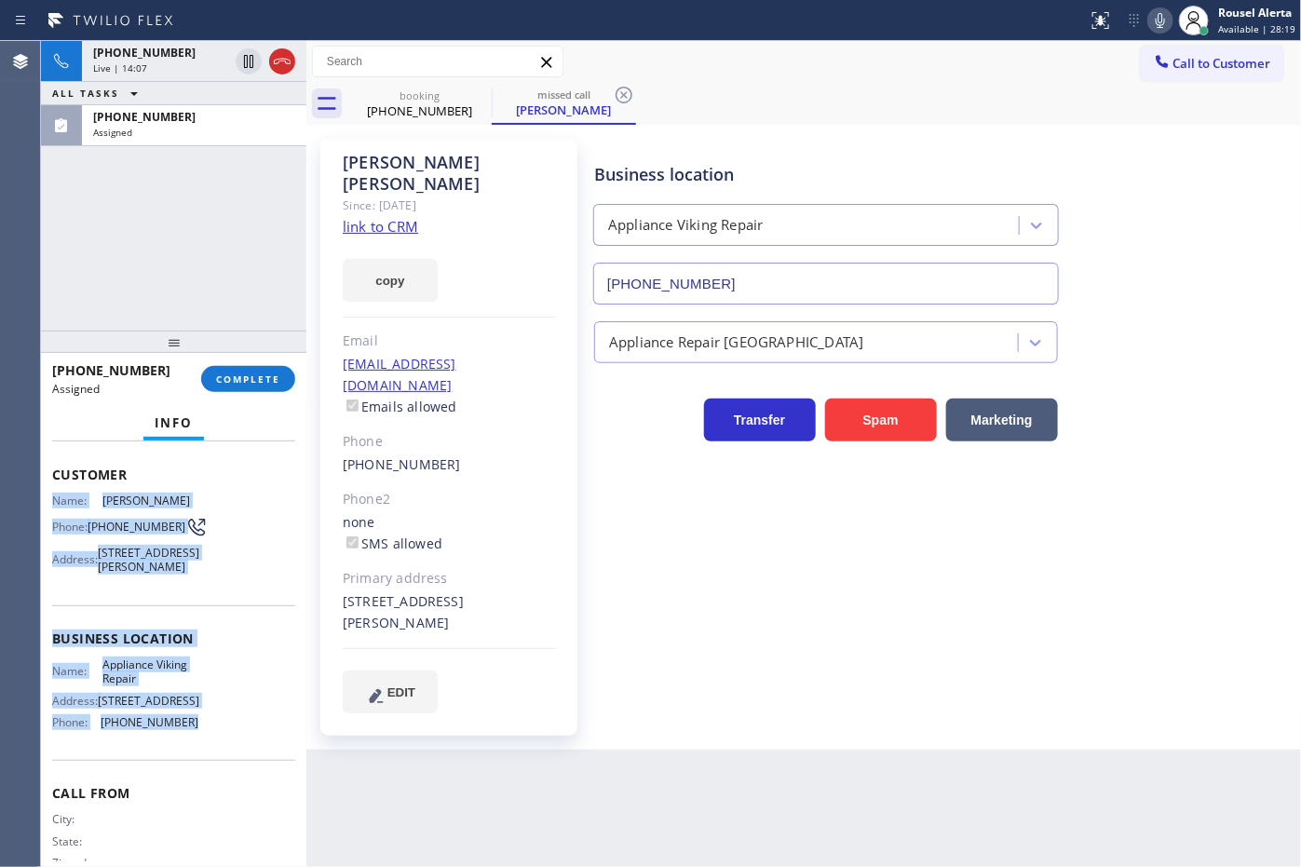
drag, startPoint x: 48, startPoint y: 617, endPoint x: 179, endPoint y: 780, distance: 208.7
click at [179, 780] on div "Context Queue: Appliance Repair High End Priority: 0 Task Age: [DEMOGRAPHIC_DAT…" at bounding box center [173, 654] width 265 height 426
copy div "Name: [PERSON_NAME] Phone: [PHONE_NUMBER] Address: [STREET_ADDRESS][PERSON_NAME…"
click at [198, 109] on div "[PHONE_NUMBER]" at bounding box center [194, 117] width 202 height 16
click at [258, 382] on button "COMPLETE" at bounding box center [248, 379] width 94 height 26
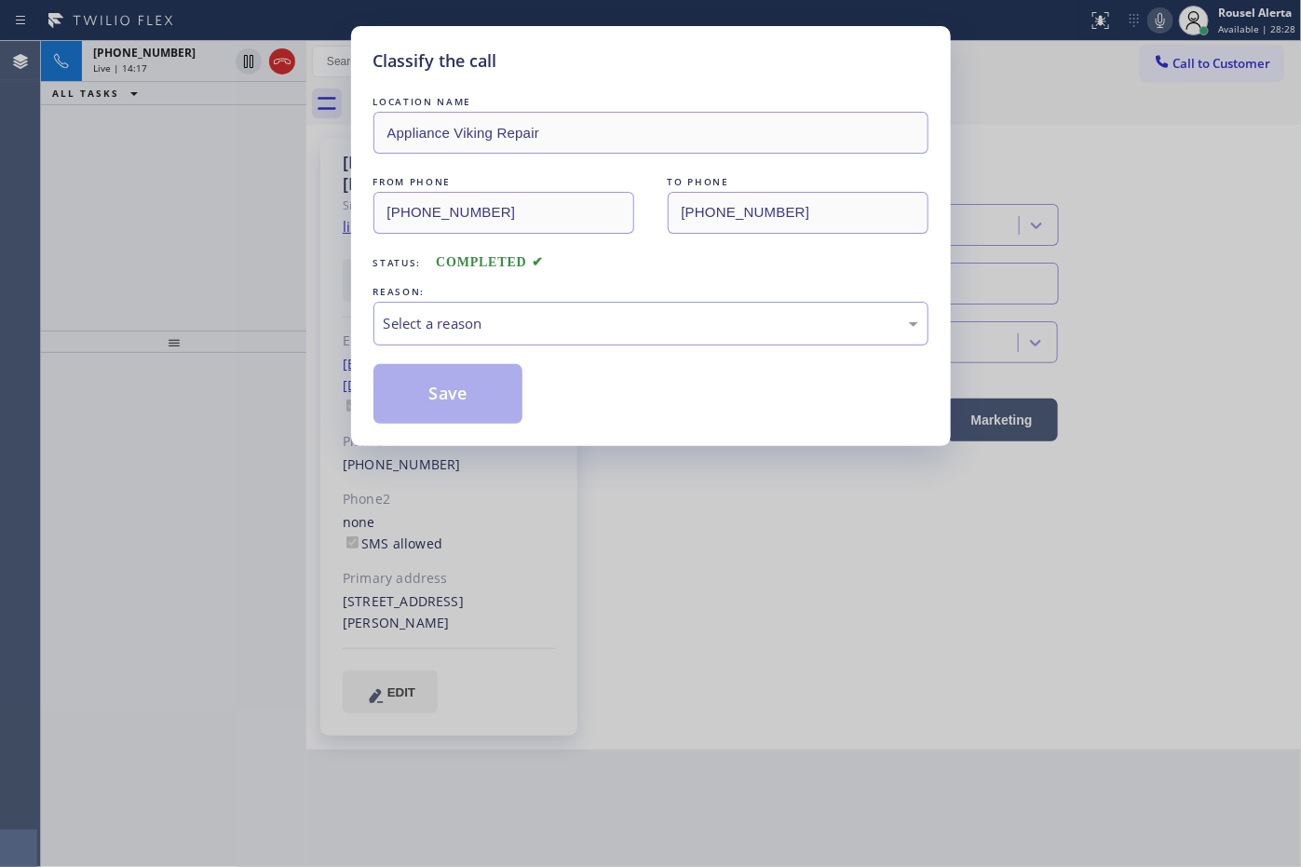
click at [506, 332] on div "Select a reason" at bounding box center [651, 323] width 535 height 21
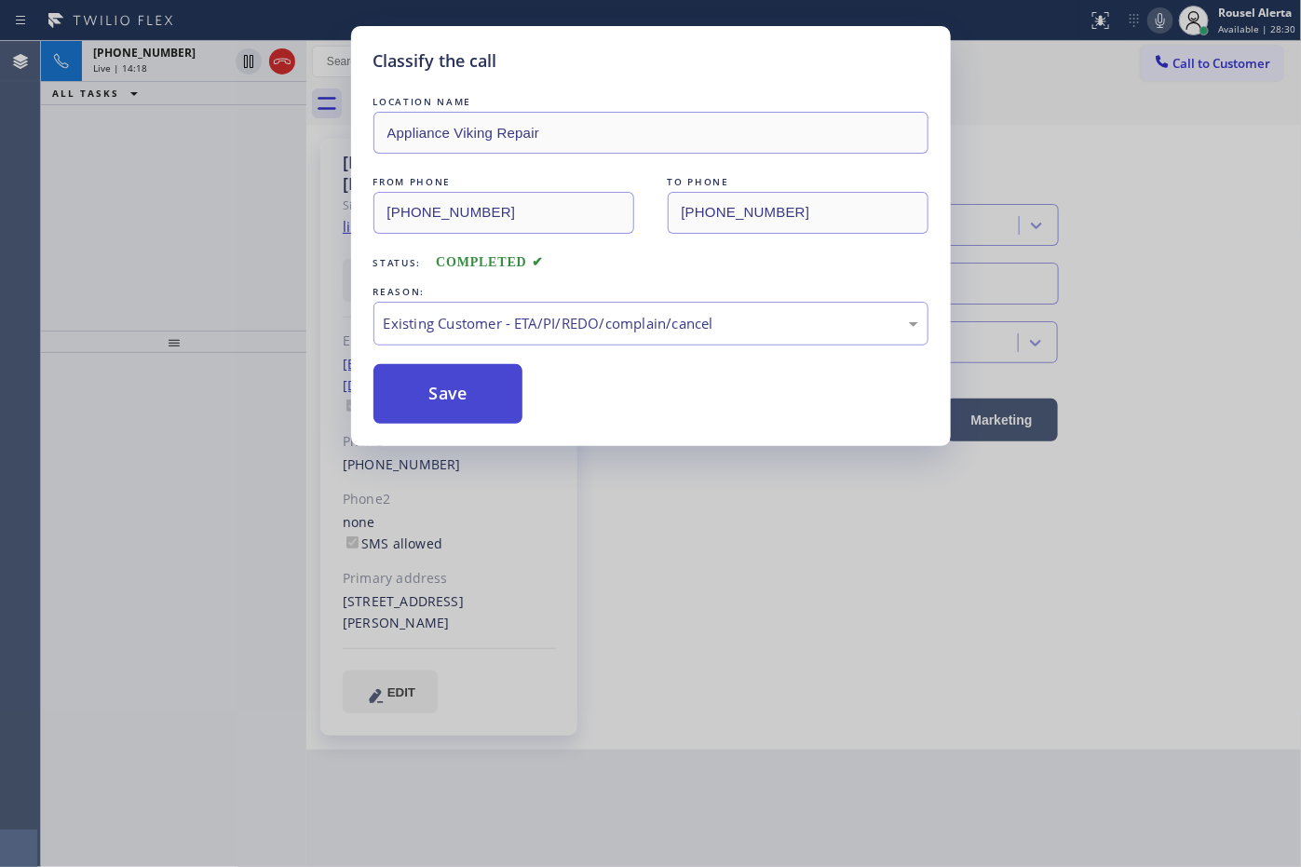
click at [453, 412] on button "Save" at bounding box center [448, 394] width 150 height 60
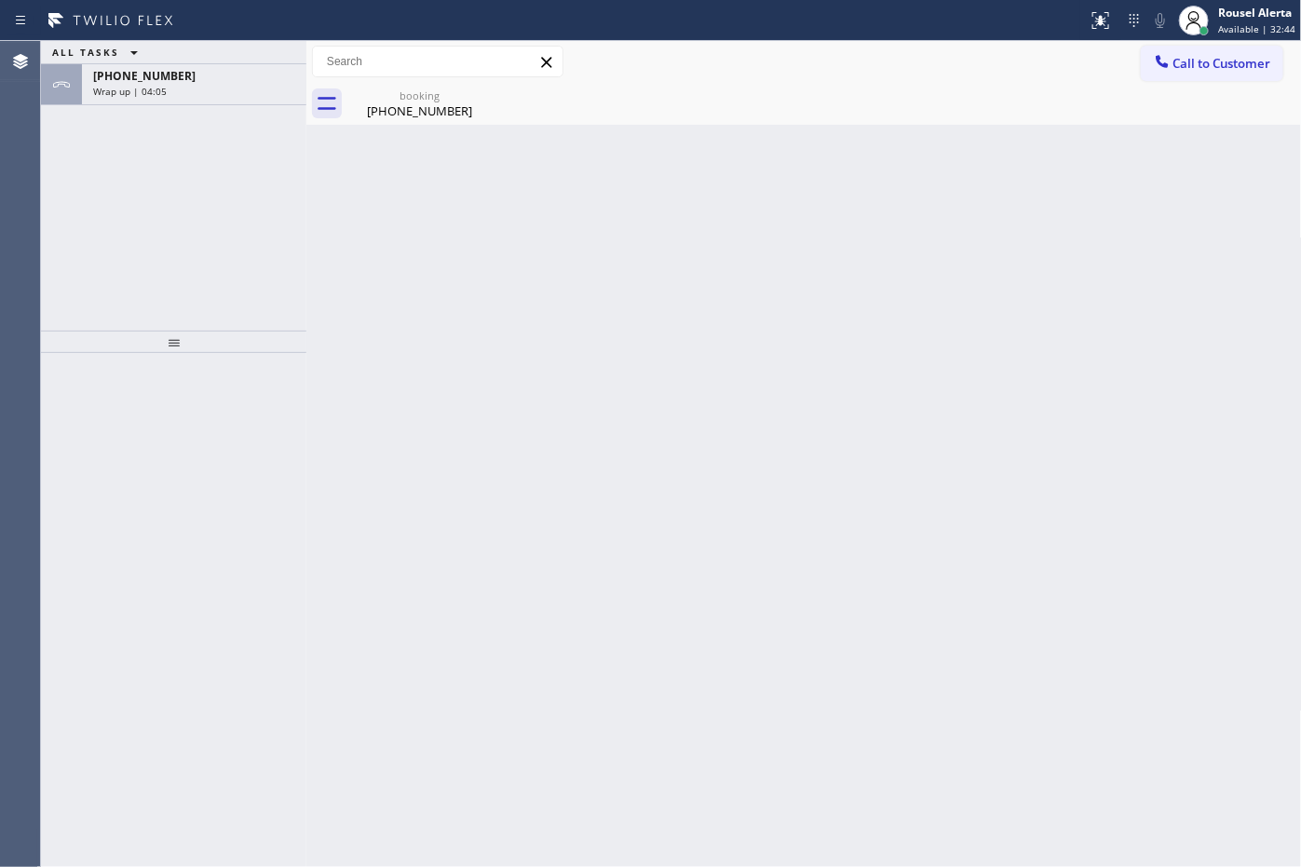
drag, startPoint x: 230, startPoint y: 90, endPoint x: 230, endPoint y: 109, distance: 18.6
click at [230, 89] on div "Wrap up | 04:05" at bounding box center [194, 91] width 202 height 13
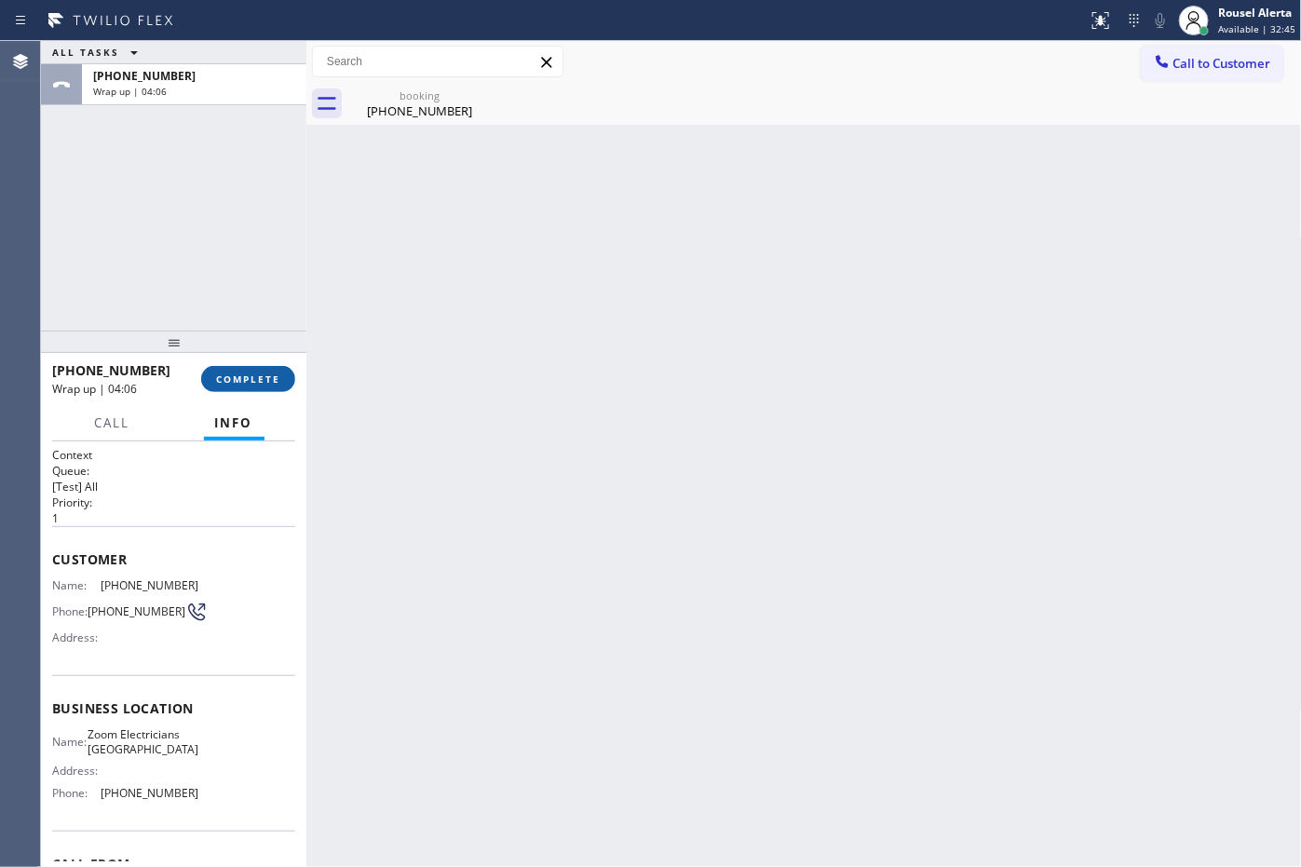
click at [237, 369] on button "COMPLETE" at bounding box center [248, 379] width 94 height 26
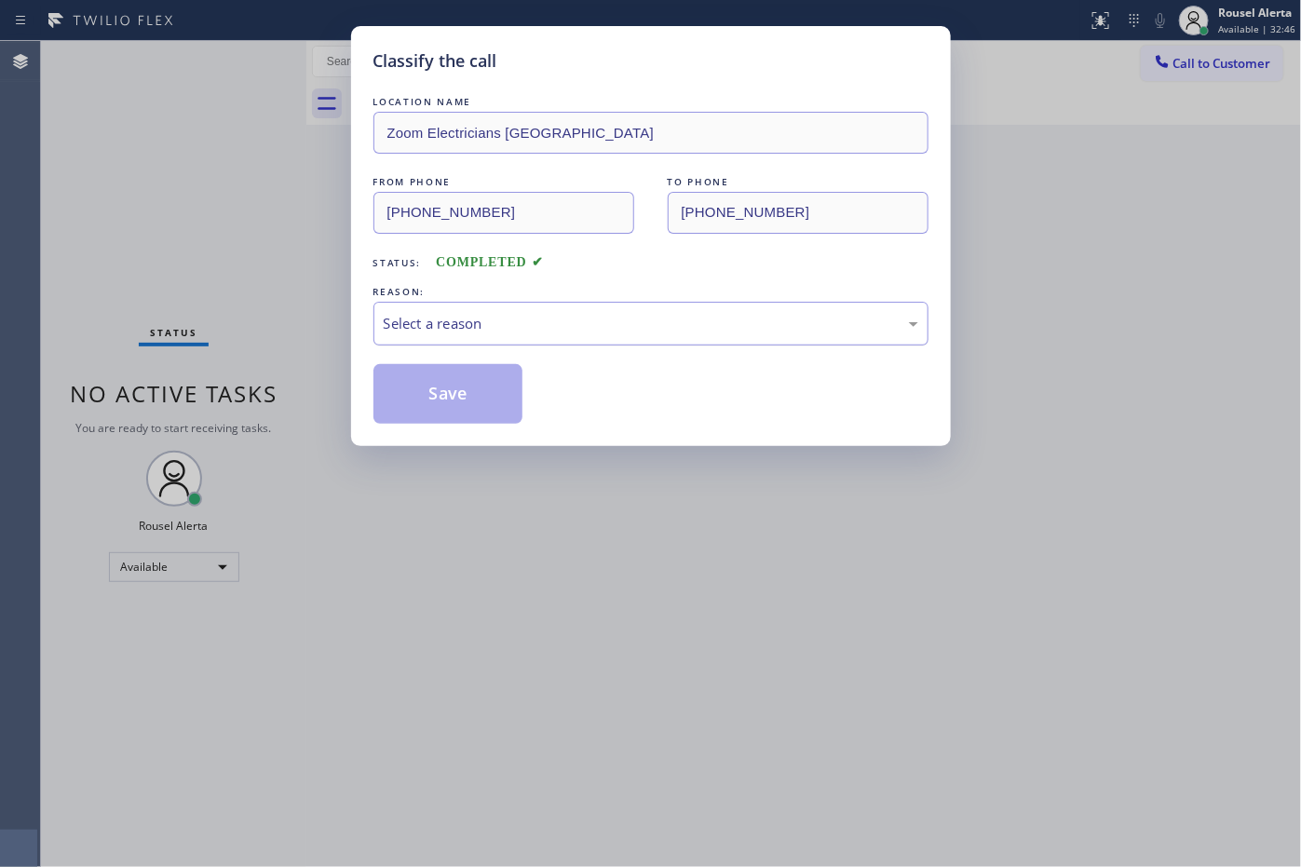
click at [594, 329] on div "Select a reason" at bounding box center [651, 323] width 535 height 21
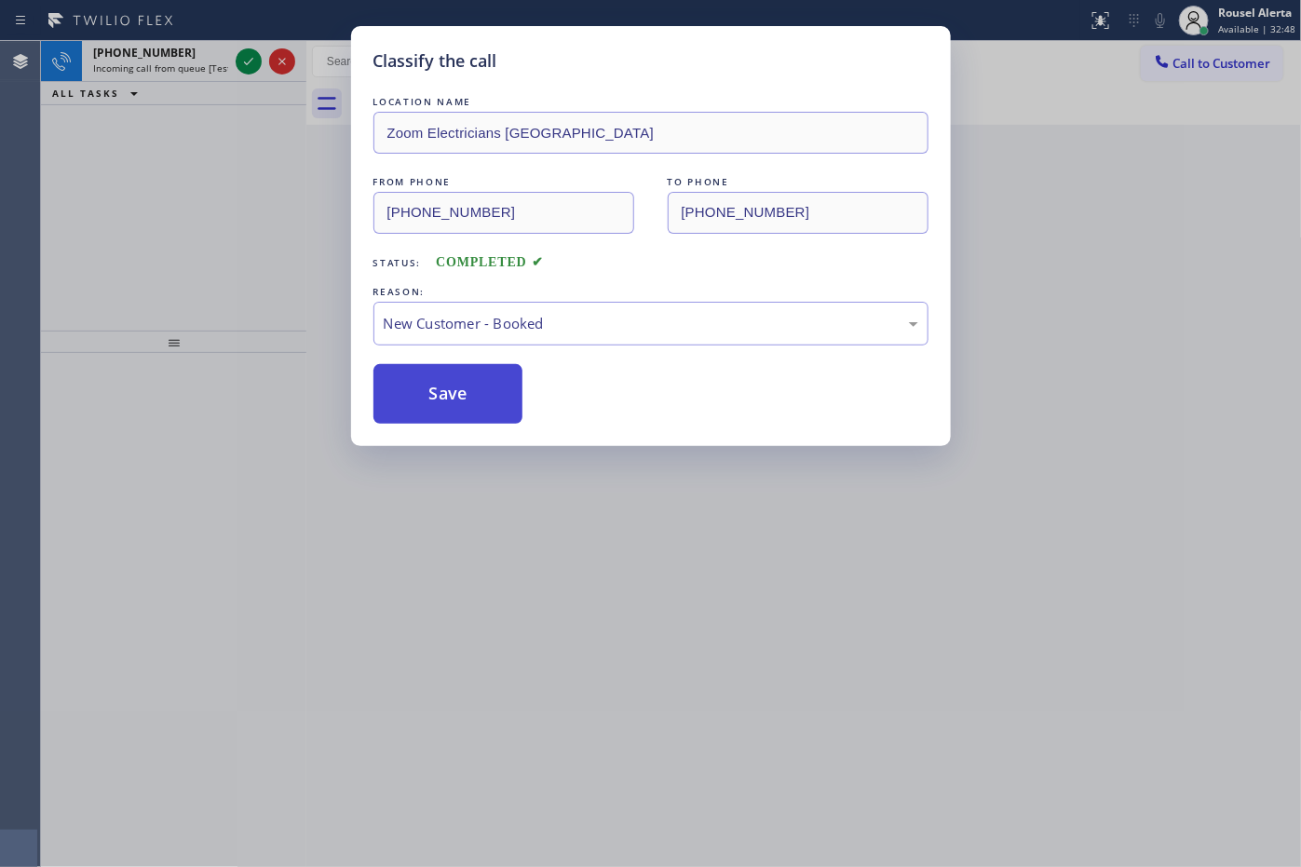
drag, startPoint x: 477, startPoint y: 385, endPoint x: 453, endPoint y: 366, distance: 30.5
click at [476, 385] on button "Save" at bounding box center [448, 394] width 150 height 60
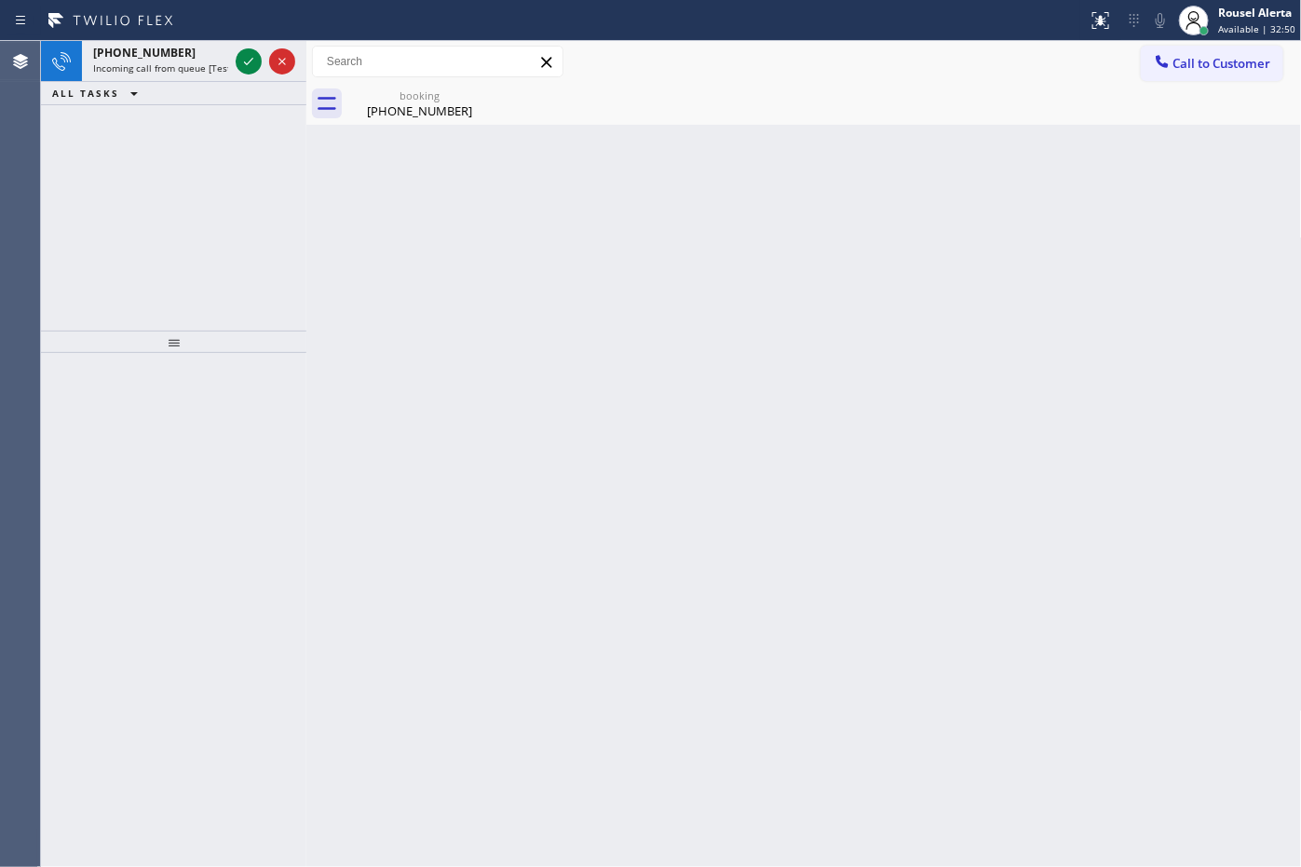
click at [180, 59] on div "[PHONE_NUMBER]" at bounding box center [160, 53] width 135 height 16
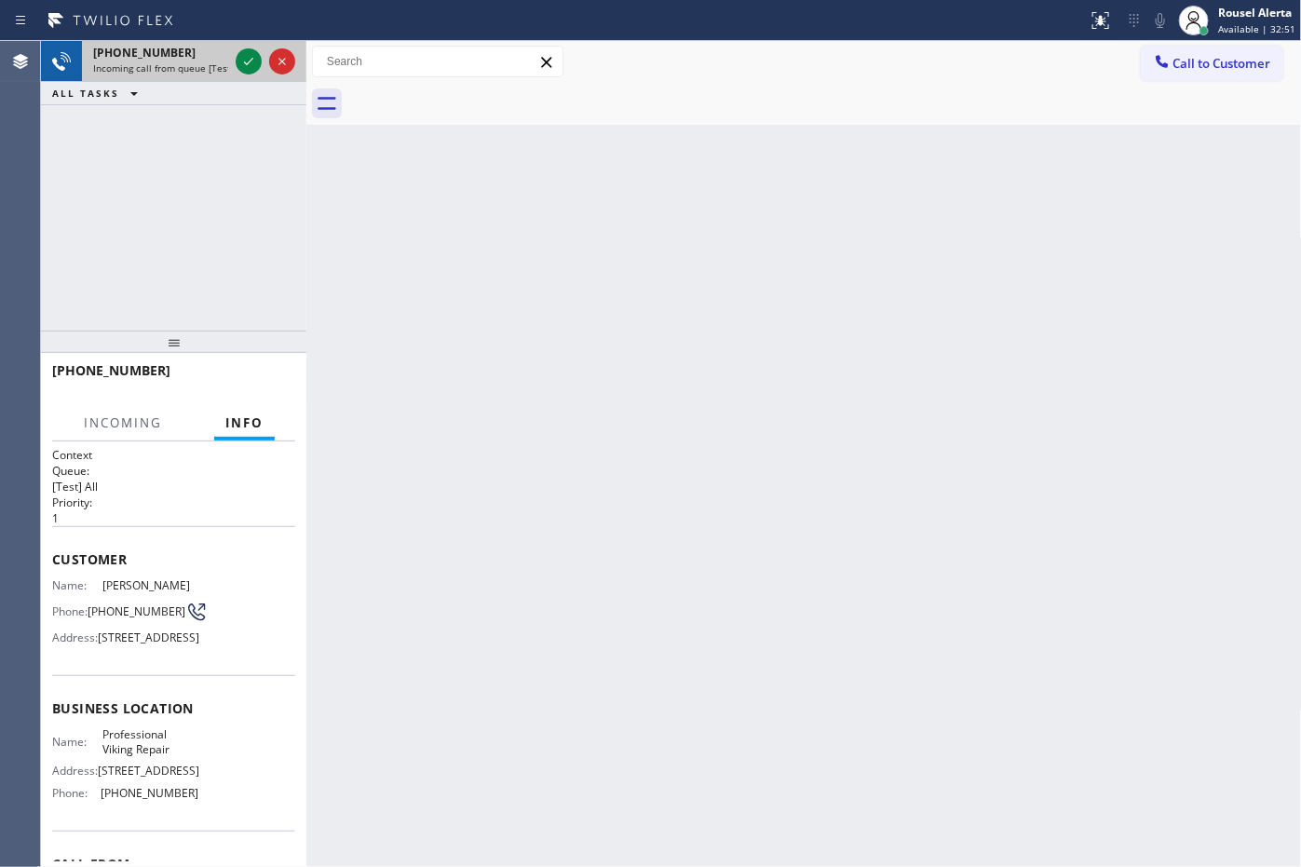
click at [183, 65] on span "Incoming call from queue [Test] All" at bounding box center [170, 67] width 155 height 13
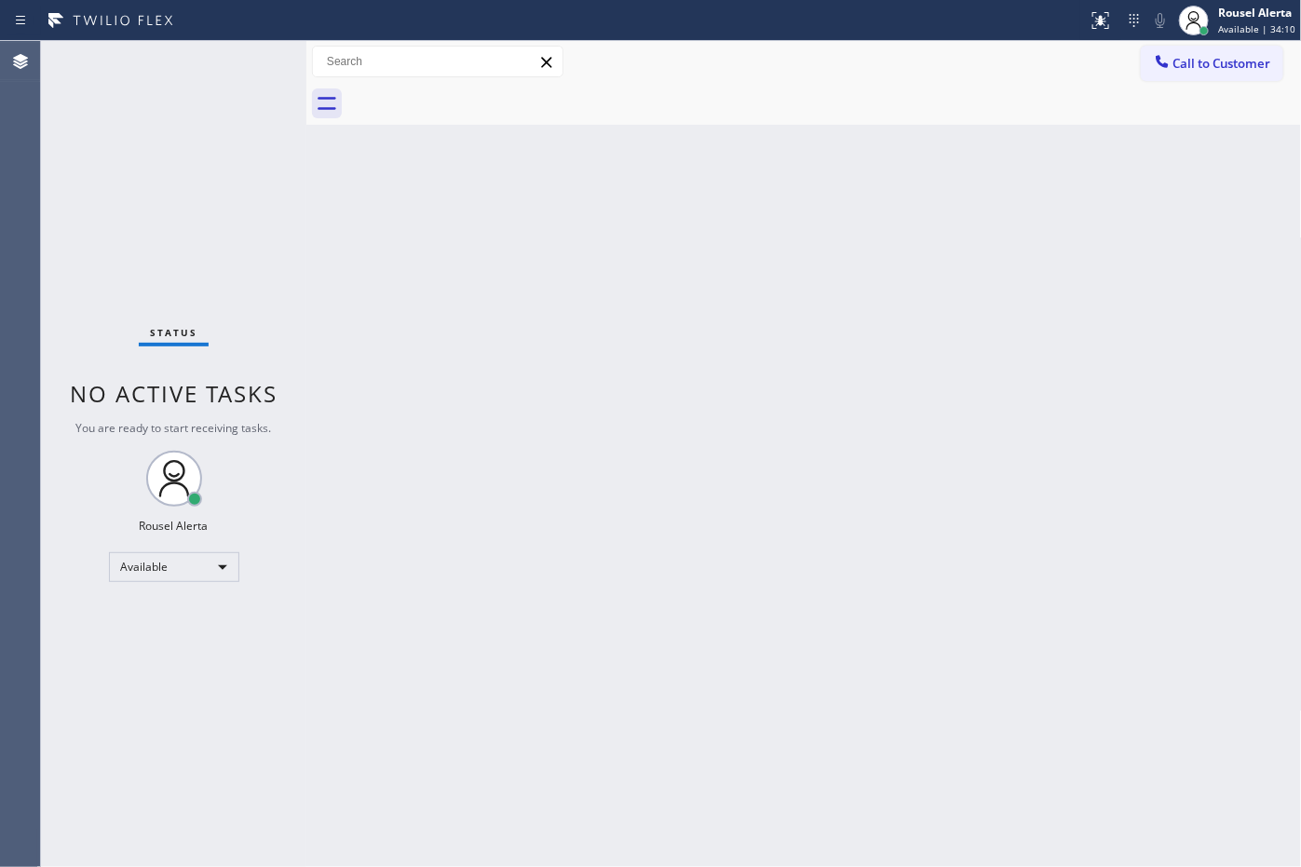
click at [197, 66] on div "Status No active tasks You are ready to start receiving tasks. Rousel Alerta Av…" at bounding box center [173, 454] width 265 height 826
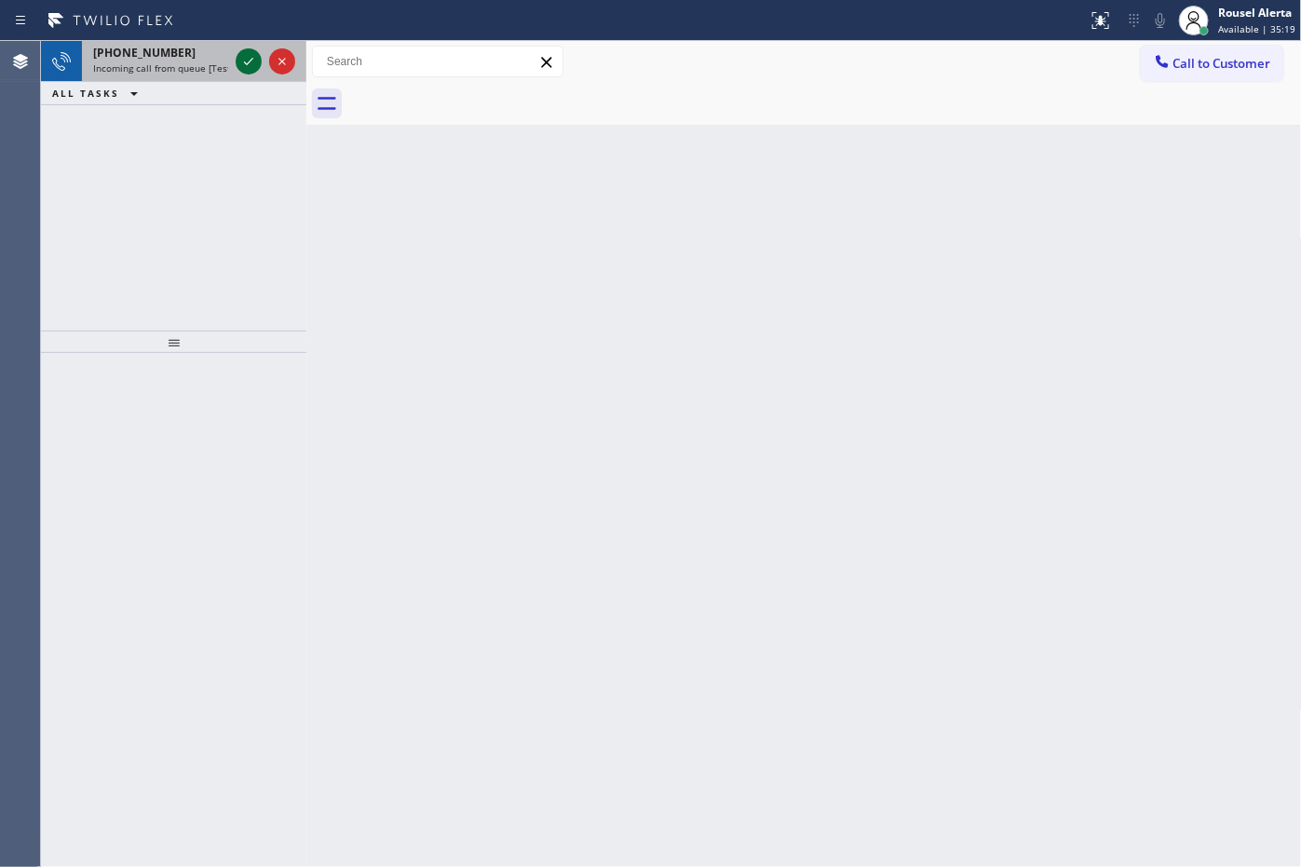
click at [187, 59] on div "[PHONE_NUMBER]" at bounding box center [160, 53] width 135 height 16
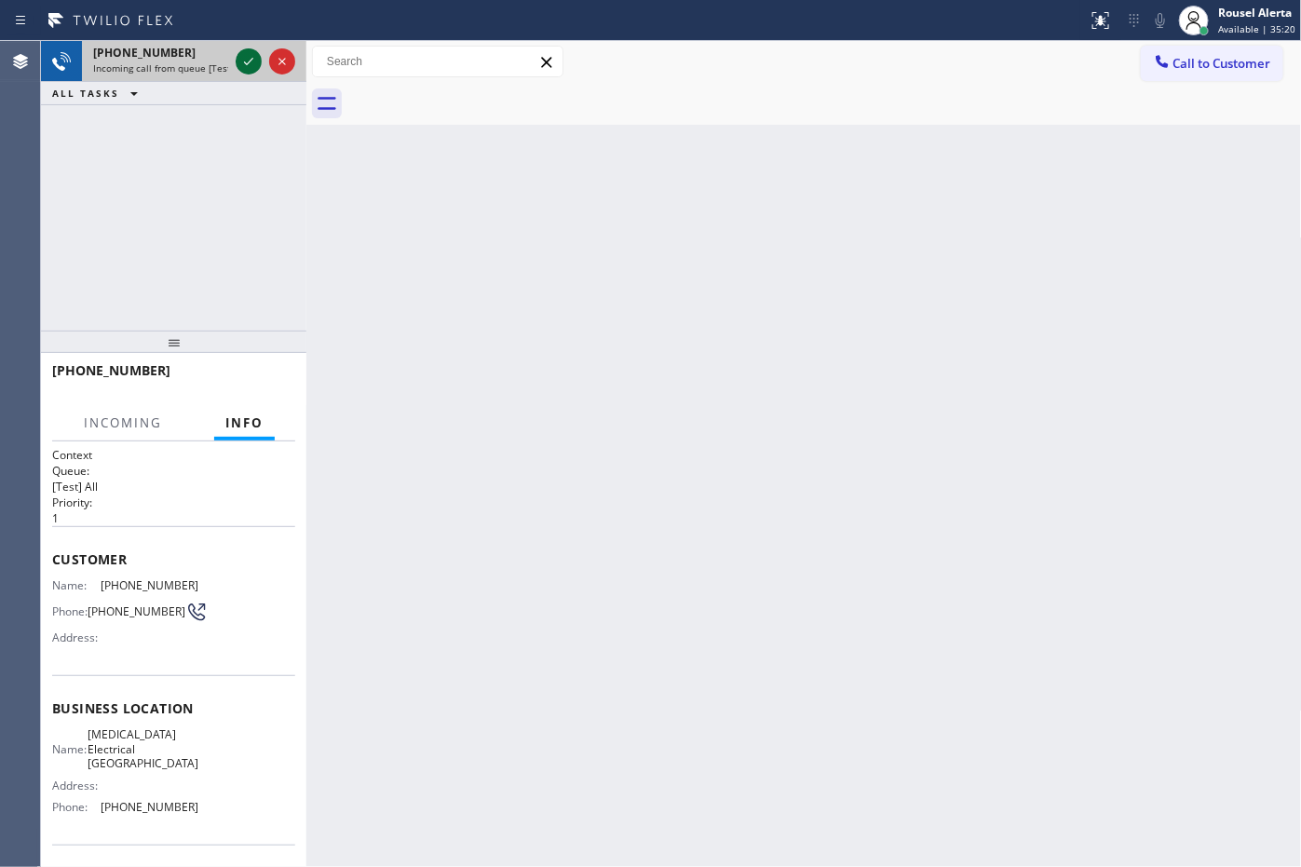
click at [249, 61] on icon at bounding box center [248, 61] width 22 height 22
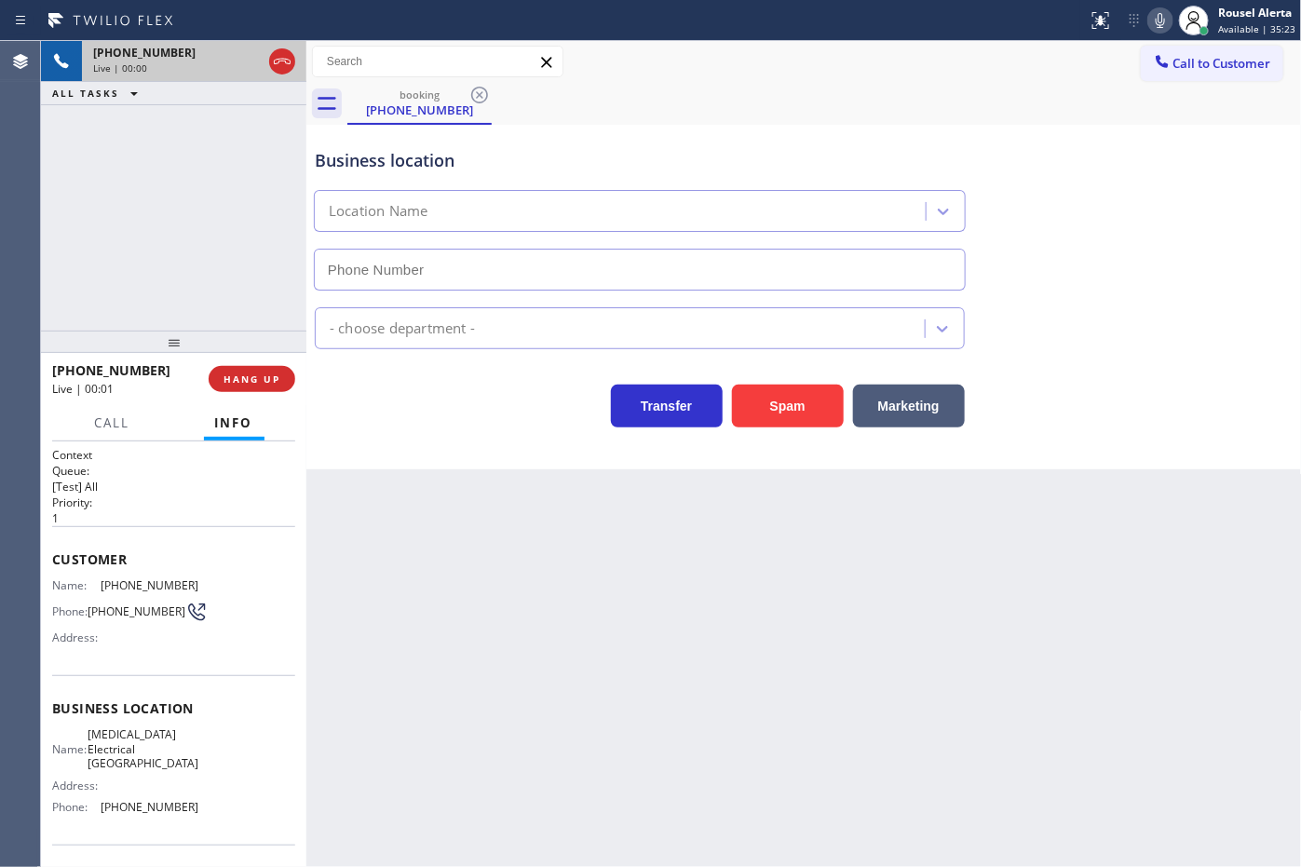
type input "[PHONE_NUMBER]"
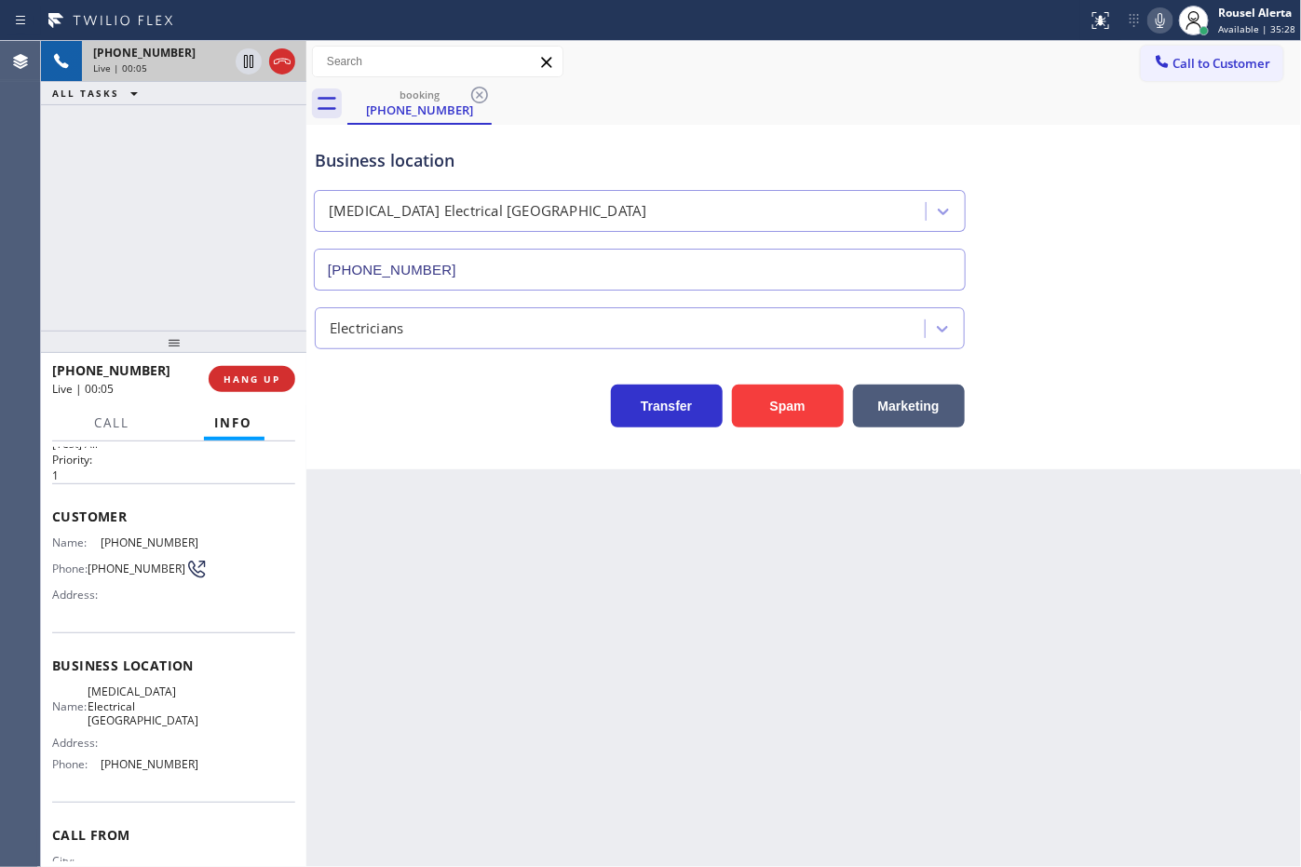
scroll to position [5, 0]
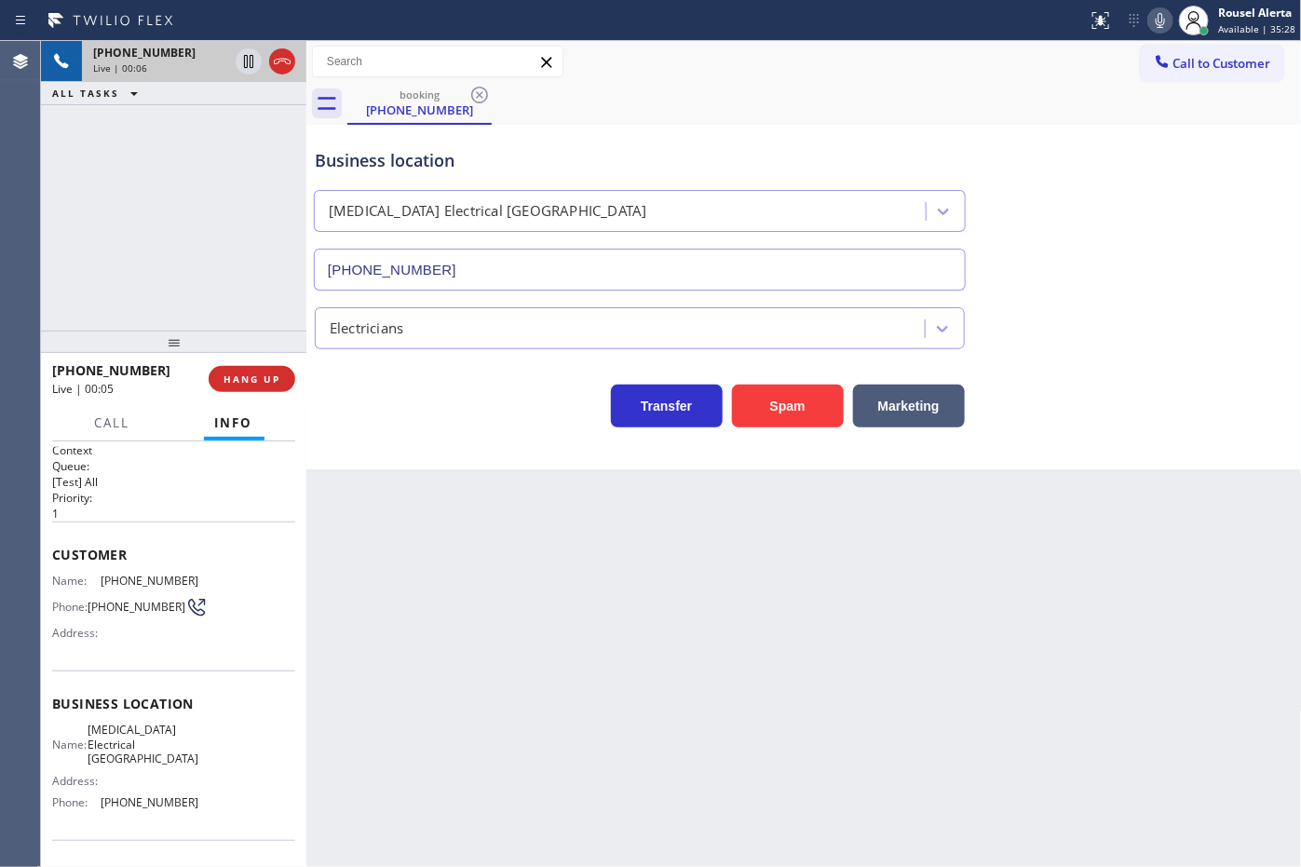
drag, startPoint x: 535, startPoint y: 643, endPoint x: 649, endPoint y: 677, distance: 118.4
click at [536, 643] on div "Back to Dashboard Change Sender ID Customers Technicians Select a contact Outbo…" at bounding box center [803, 454] width 995 height 826
click at [832, 573] on div "Back to Dashboard Change Sender ID Customers Technicians Select a contact Outbo…" at bounding box center [803, 454] width 995 height 826
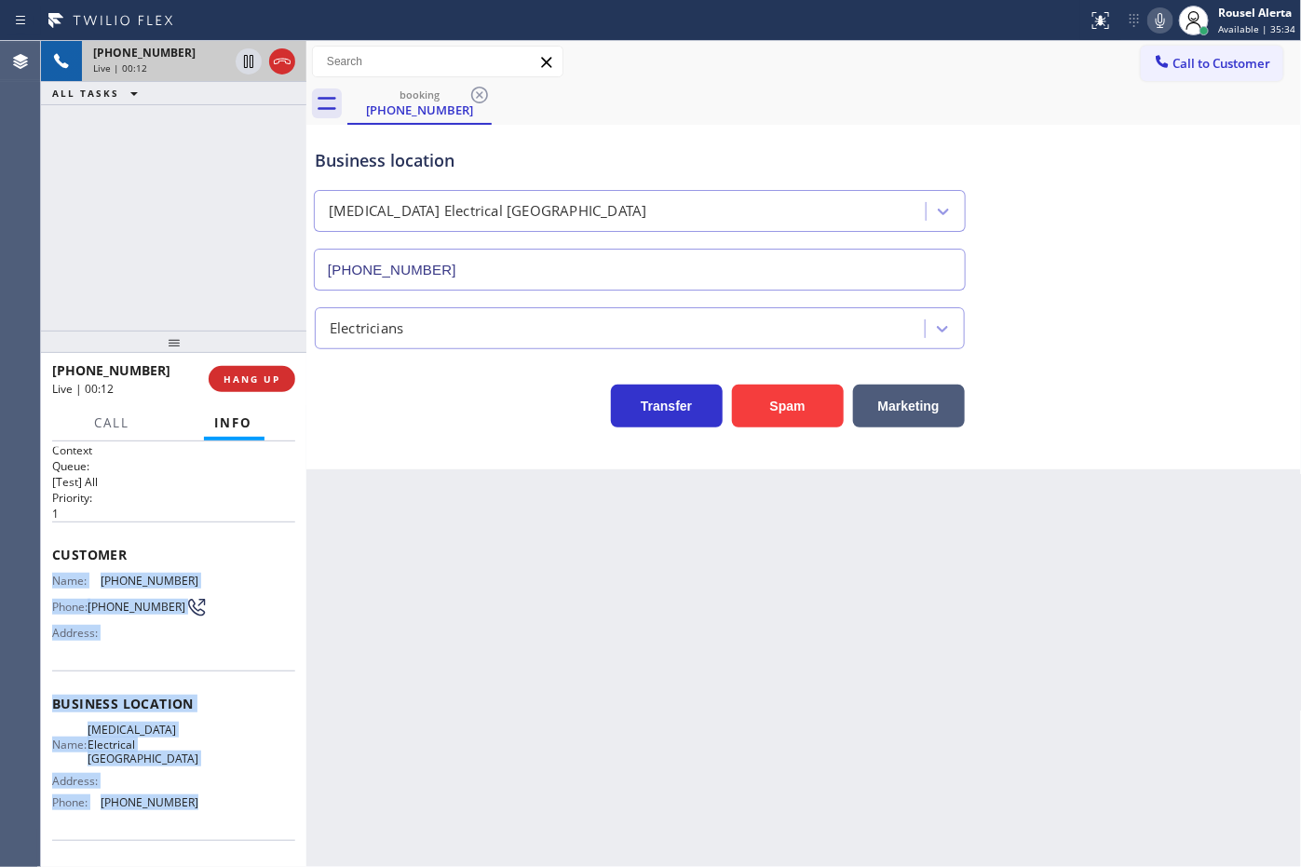
drag, startPoint x: 45, startPoint y: 574, endPoint x: 200, endPoint y: 799, distance: 273.8
click at [200, 799] on div "Context Queue: [Test] All Priority: 1 Customer Name: [PHONE_NUMBER] Phone: [PHO…" at bounding box center [173, 654] width 265 height 426
copy div "Name: [PHONE_NUMBER] Phone: [PHONE_NUMBER] Address: Business location Name: [ME…"
click at [203, 575] on div "Name: [PHONE_NUMBER] Phone: [PHONE_NUMBER] Address:" at bounding box center [173, 611] width 243 height 74
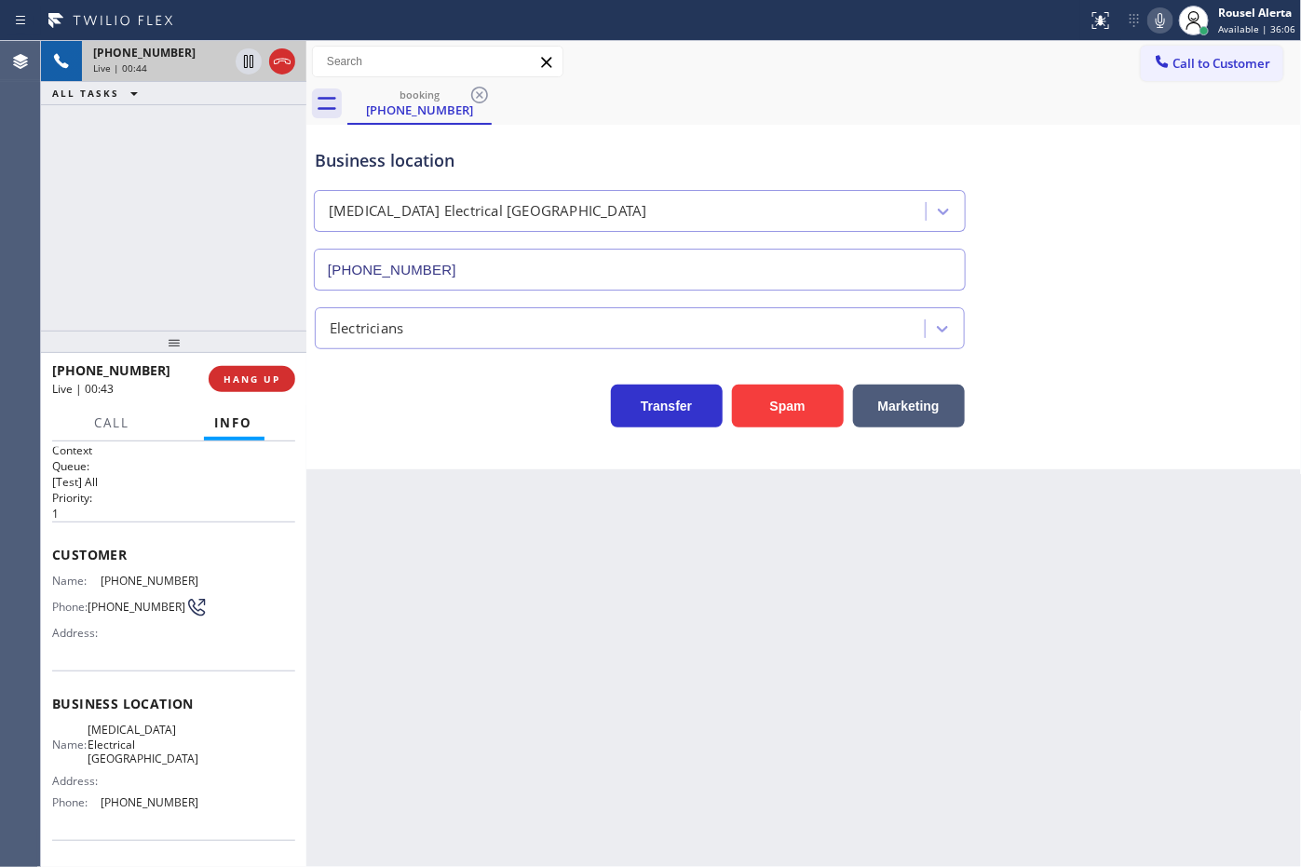
click at [203, 575] on div "Name: [PHONE_NUMBER] Phone: [PHONE_NUMBER] Address:" at bounding box center [173, 611] width 243 height 74
click at [373, 622] on div "Back to Dashboard Change Sender ID Customers Technicians Select a contact Outbo…" at bounding box center [803, 454] width 995 height 826
click at [156, 212] on div "[PHONE_NUMBER] Live | 02:02 ALL TASKS ALL TASKS ACTIVE TASKS TASKS IN WRAP UP" at bounding box center [173, 186] width 265 height 290
click at [419, 616] on div "Back to Dashboard Change Sender ID Customers Technicians Select a contact Outbo…" at bounding box center [803, 454] width 995 height 826
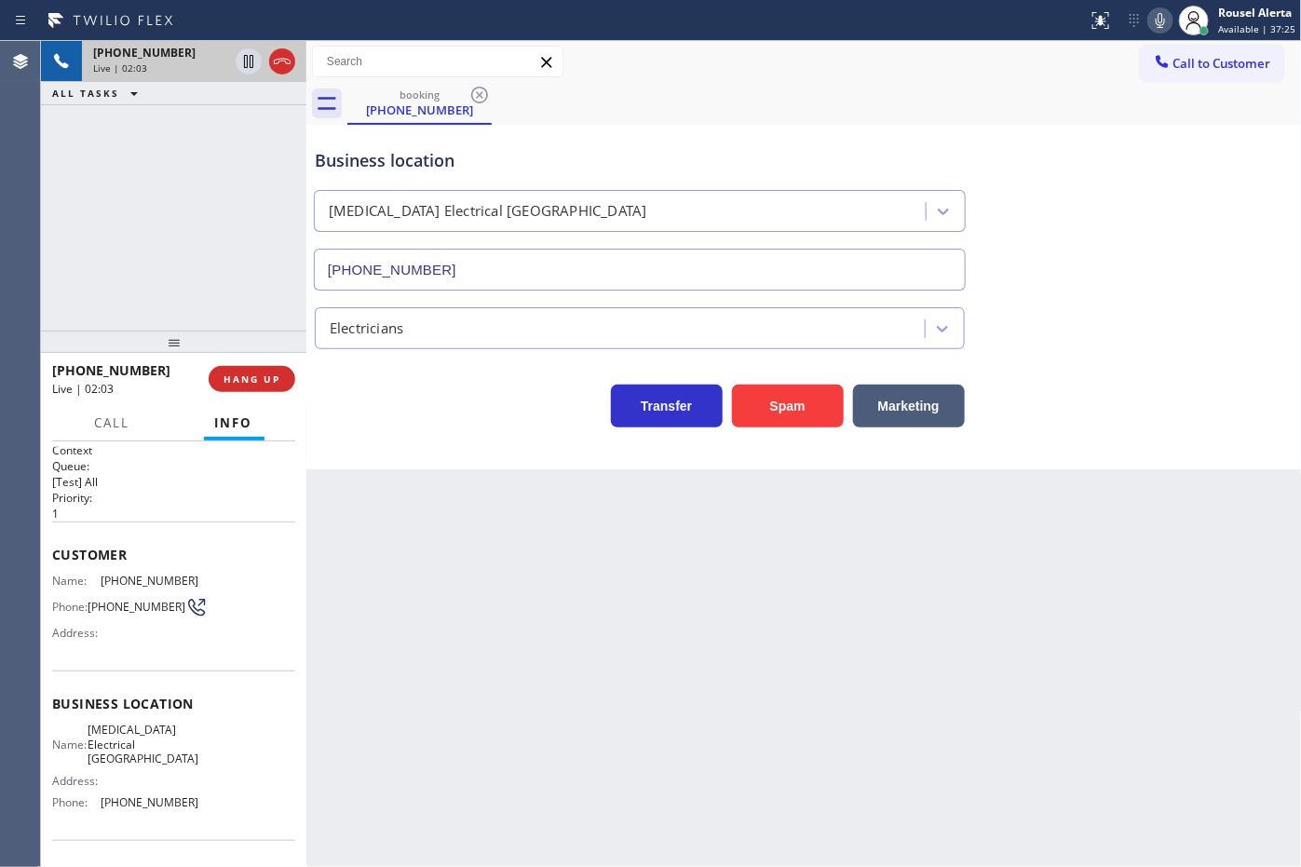
click at [210, 299] on div "[PHONE_NUMBER] Live | 02:03 ALL TASKS ALL TASKS ACTIVE TASKS TASKS IN WRAP UP" at bounding box center [173, 186] width 265 height 290
click at [435, 598] on div "Back to Dashboard Change Sender ID Customers Technicians Select a contact Outbo…" at bounding box center [803, 454] width 995 height 826
click at [258, 382] on span "HANG UP" at bounding box center [251, 378] width 57 height 13
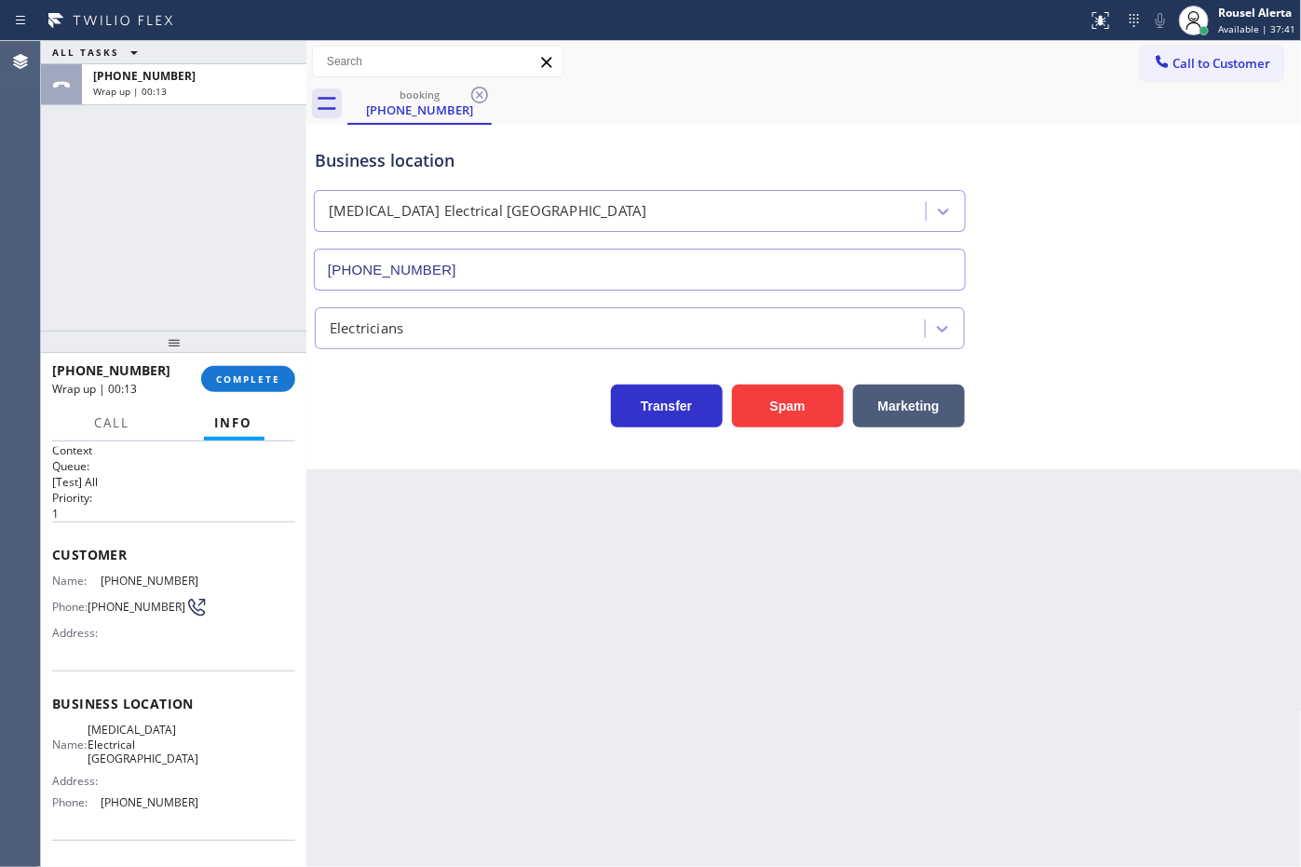
drag, startPoint x: 254, startPoint y: 113, endPoint x: 253, endPoint y: 124, distance: 11.2
click at [254, 113] on div "ALL TASKS ALL TASKS ACTIVE TASKS TASKS IN WRAP UP [PHONE_NUMBER] Wrap up | 00:13" at bounding box center [173, 186] width 265 height 290
click at [237, 366] on button "COMPLETE" at bounding box center [248, 379] width 94 height 26
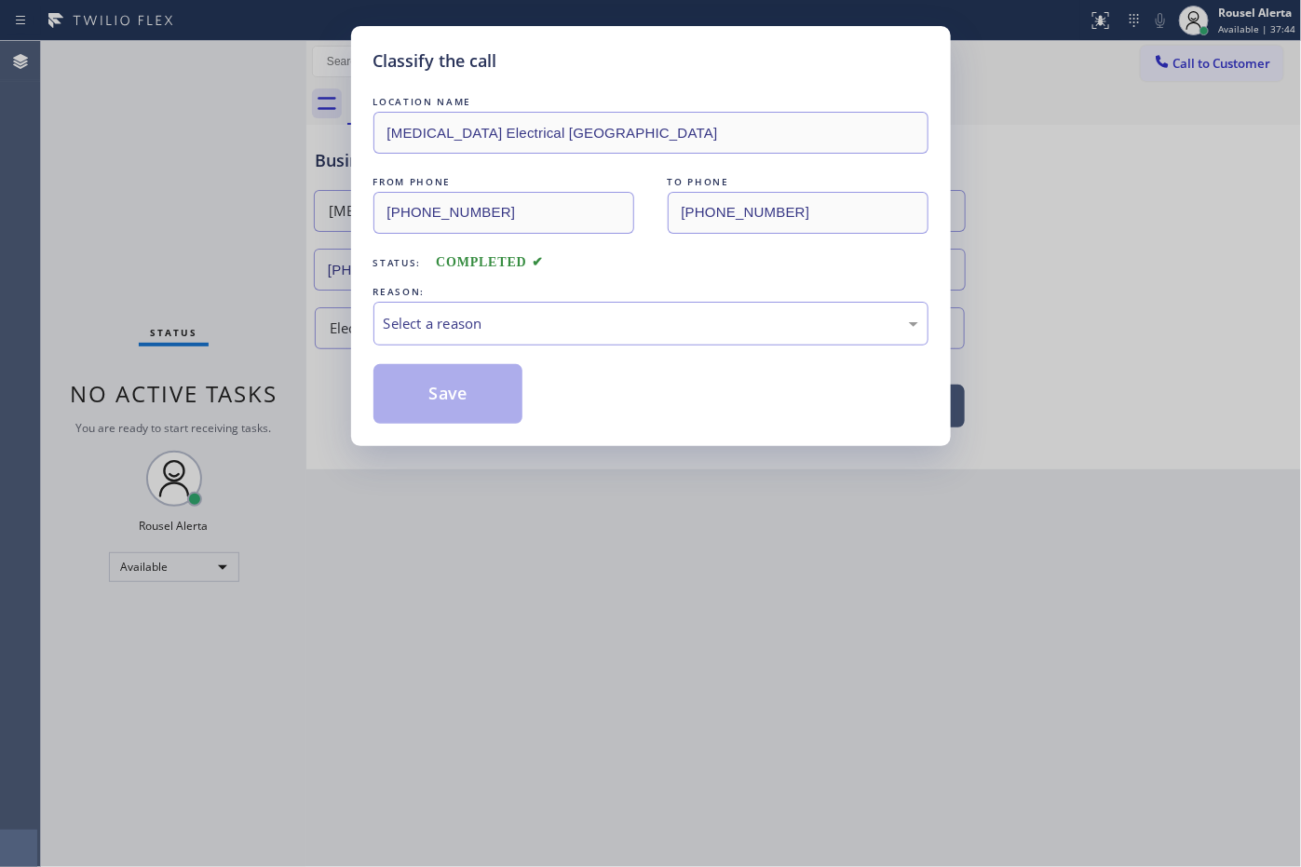
click at [555, 309] on div "Select a reason" at bounding box center [650, 324] width 555 height 44
click at [477, 382] on button "Save" at bounding box center [448, 394] width 150 height 60
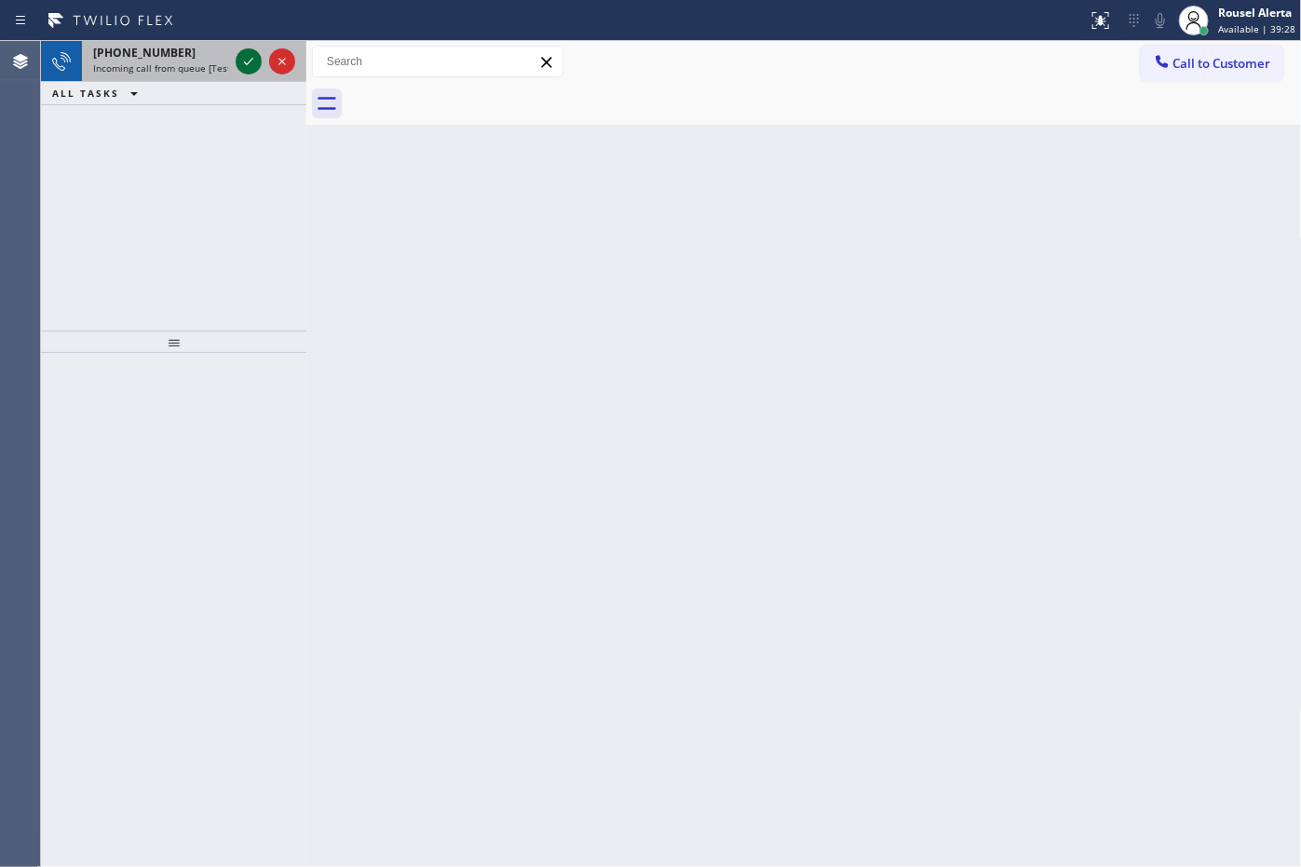
click at [217, 57] on div "[PHONE_NUMBER]" at bounding box center [160, 53] width 135 height 16
click at [226, 54] on div "[PHONE_NUMBER]" at bounding box center [160, 53] width 135 height 16
drag, startPoint x: 210, startPoint y: 63, endPoint x: 253, endPoint y: 63, distance: 42.8
click at [210, 63] on span "Incoming call from queue [Test] All" at bounding box center [170, 67] width 155 height 13
click at [182, 43] on div "[PHONE_NUMBER] Incoming call from queue [Test] All" at bounding box center [157, 61] width 150 height 41
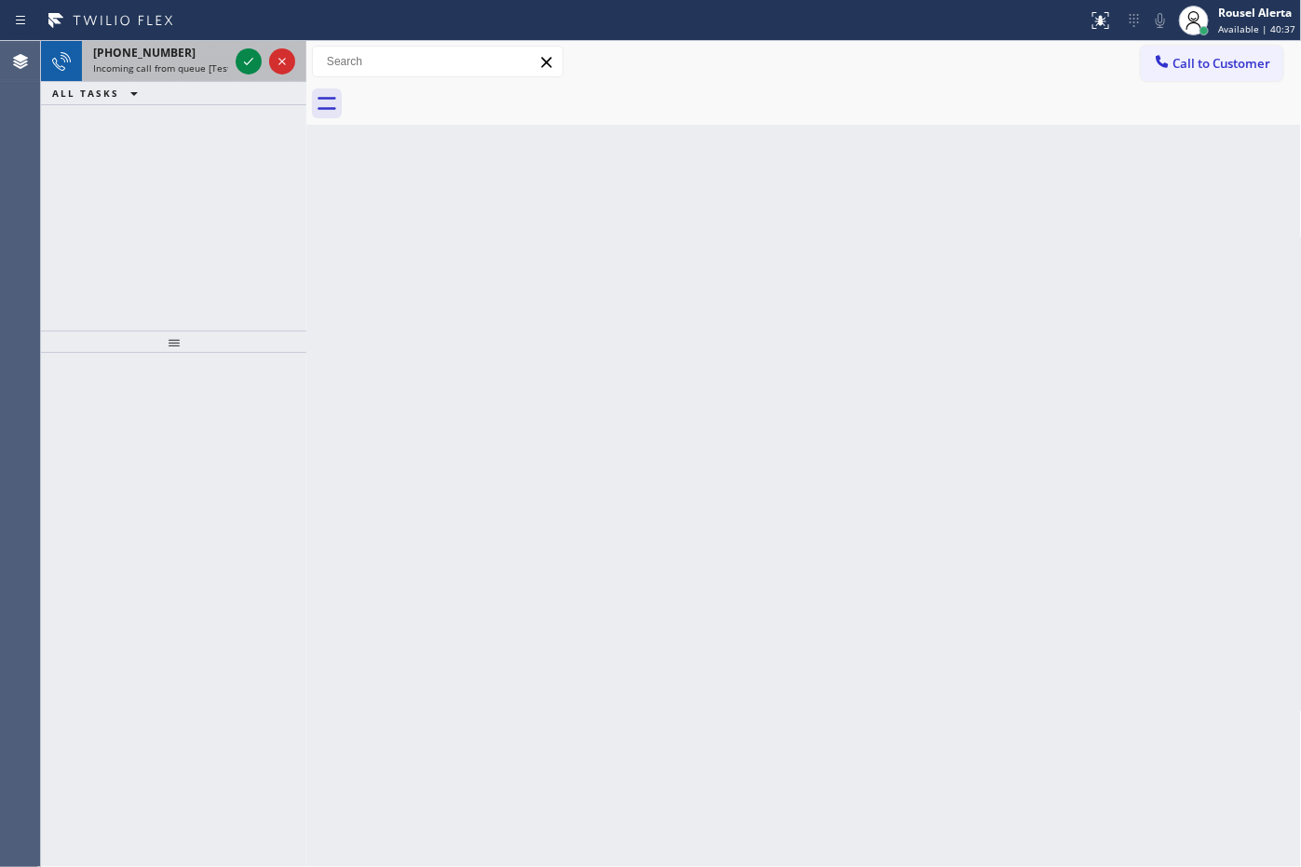
click at [191, 61] on span "Incoming call from queue [Test] All" at bounding box center [170, 67] width 155 height 13
click at [201, 70] on span "Incoming call from queue [Test] All" at bounding box center [170, 67] width 155 height 13
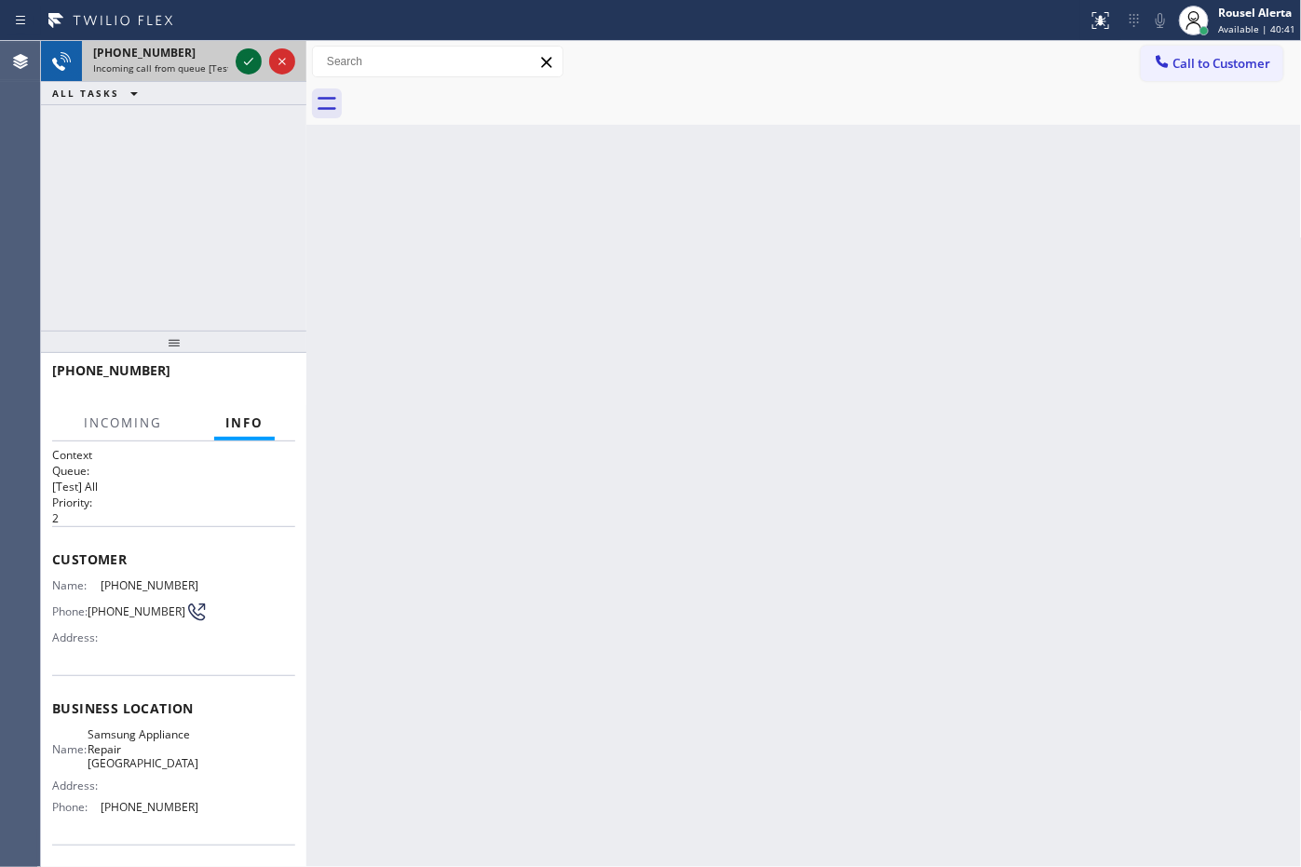
click at [245, 66] on icon at bounding box center [248, 61] width 22 height 22
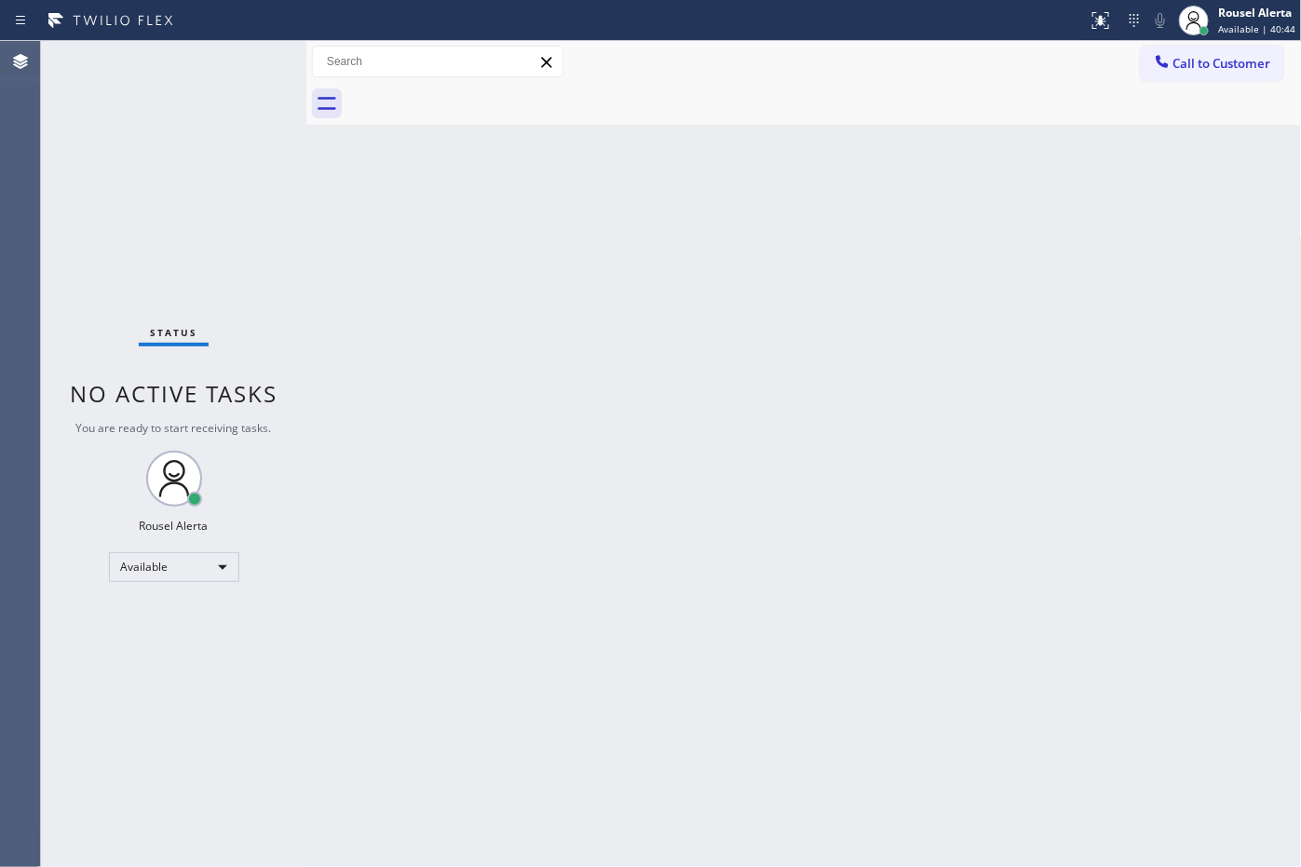
click at [964, 527] on div "Back to Dashboard Change Sender ID Customers Technicians Select a contact Outbo…" at bounding box center [803, 454] width 995 height 826
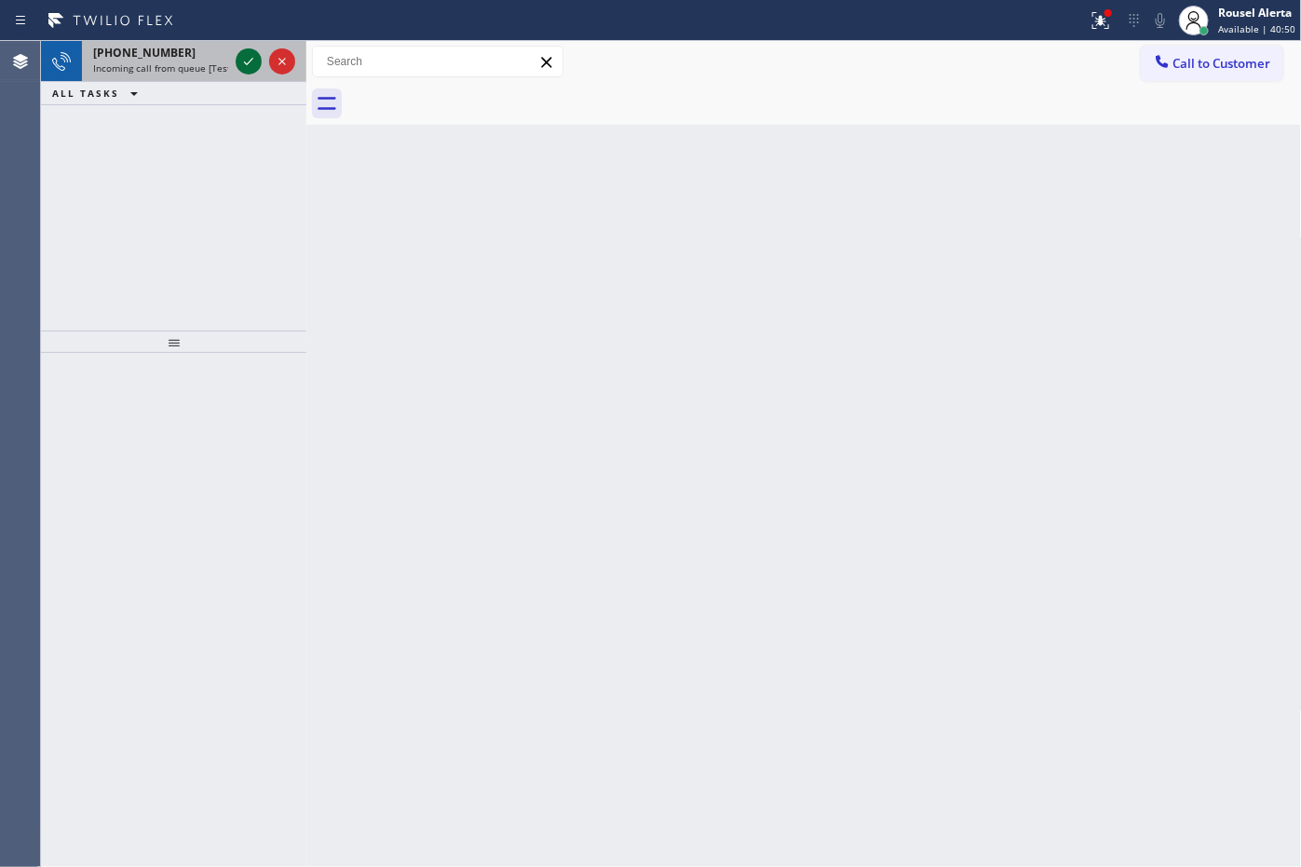
drag, startPoint x: 221, startPoint y: 61, endPoint x: 236, endPoint y: 59, distance: 15.0
click at [221, 59] on div "[PHONE_NUMBER] Incoming call from queue [Test] All" at bounding box center [157, 61] width 150 height 41
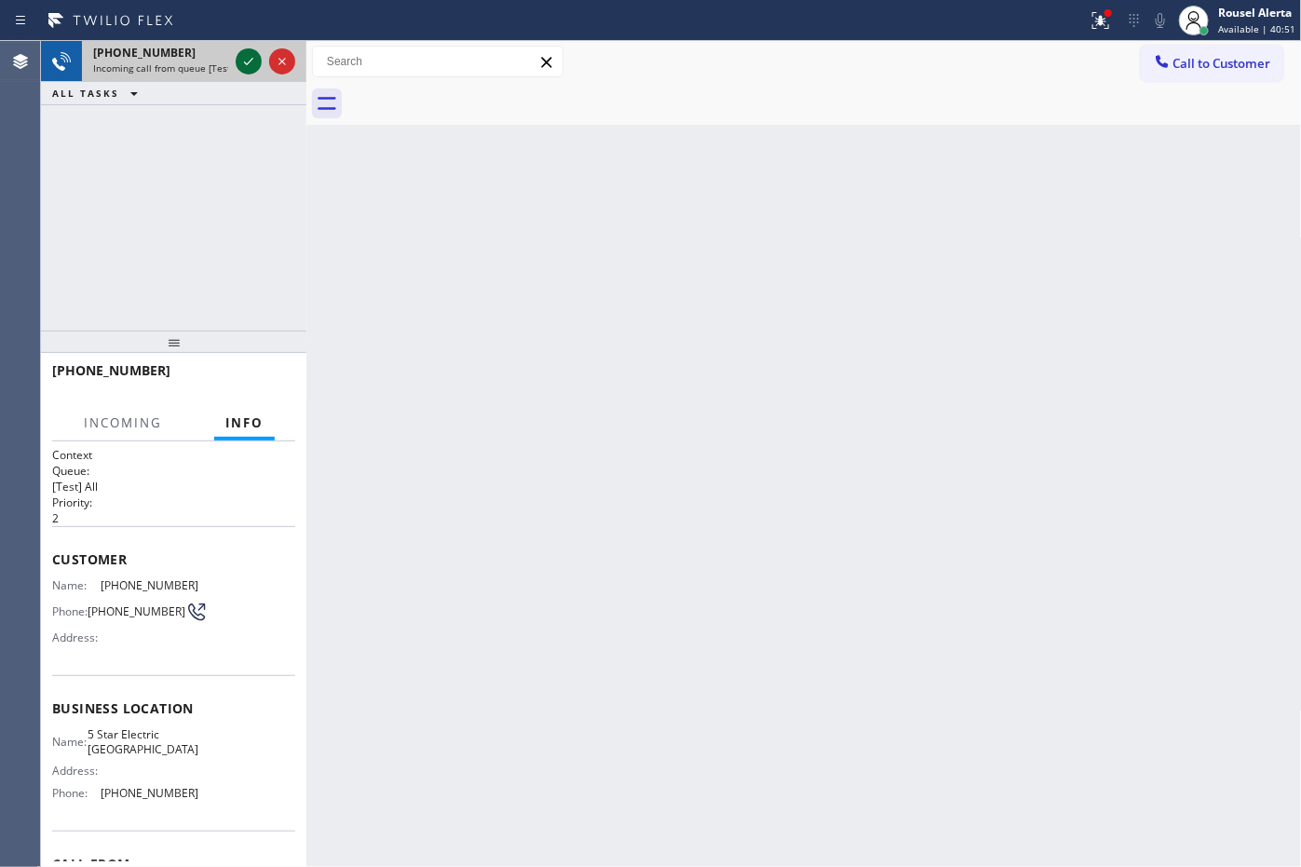
click at [244, 61] on icon at bounding box center [248, 61] width 22 height 22
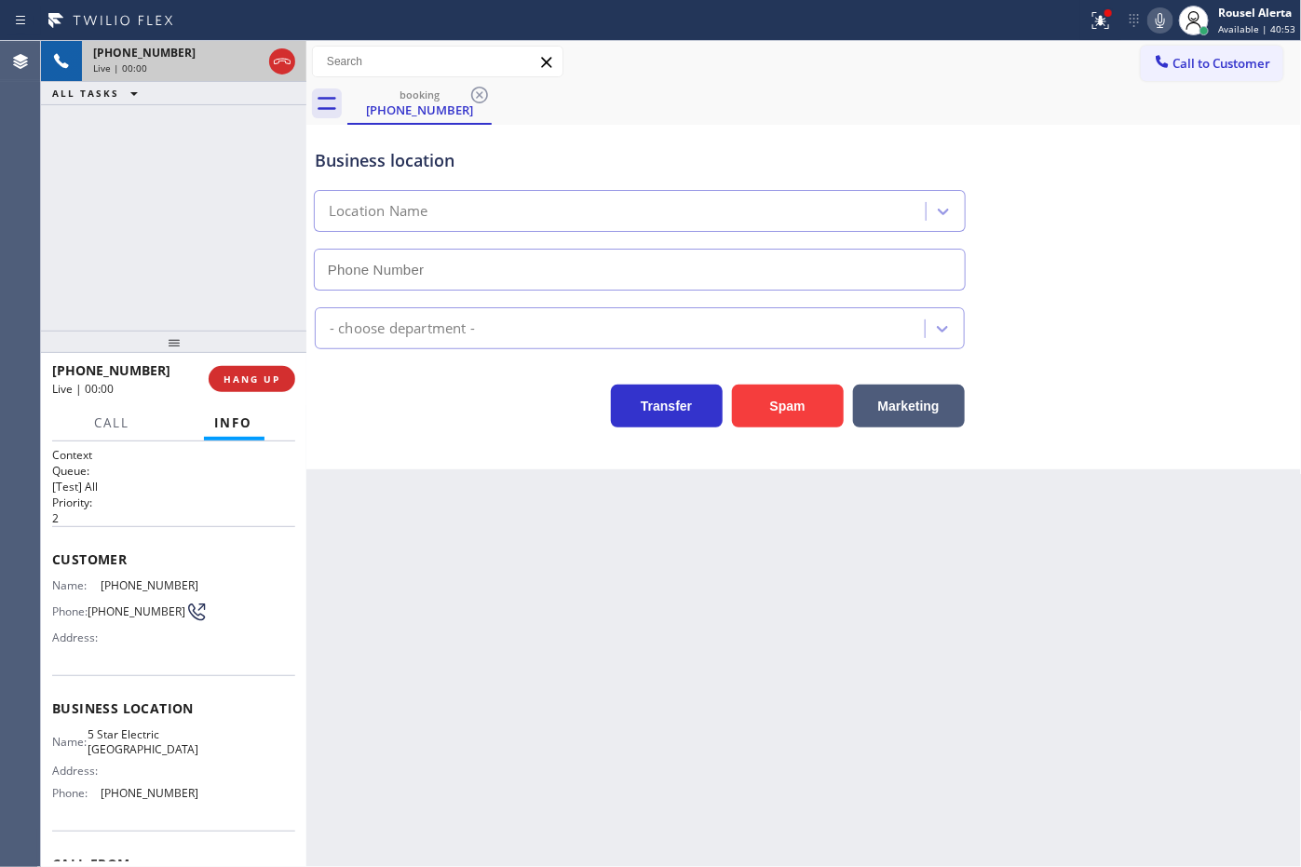
type input "[PHONE_NUMBER]"
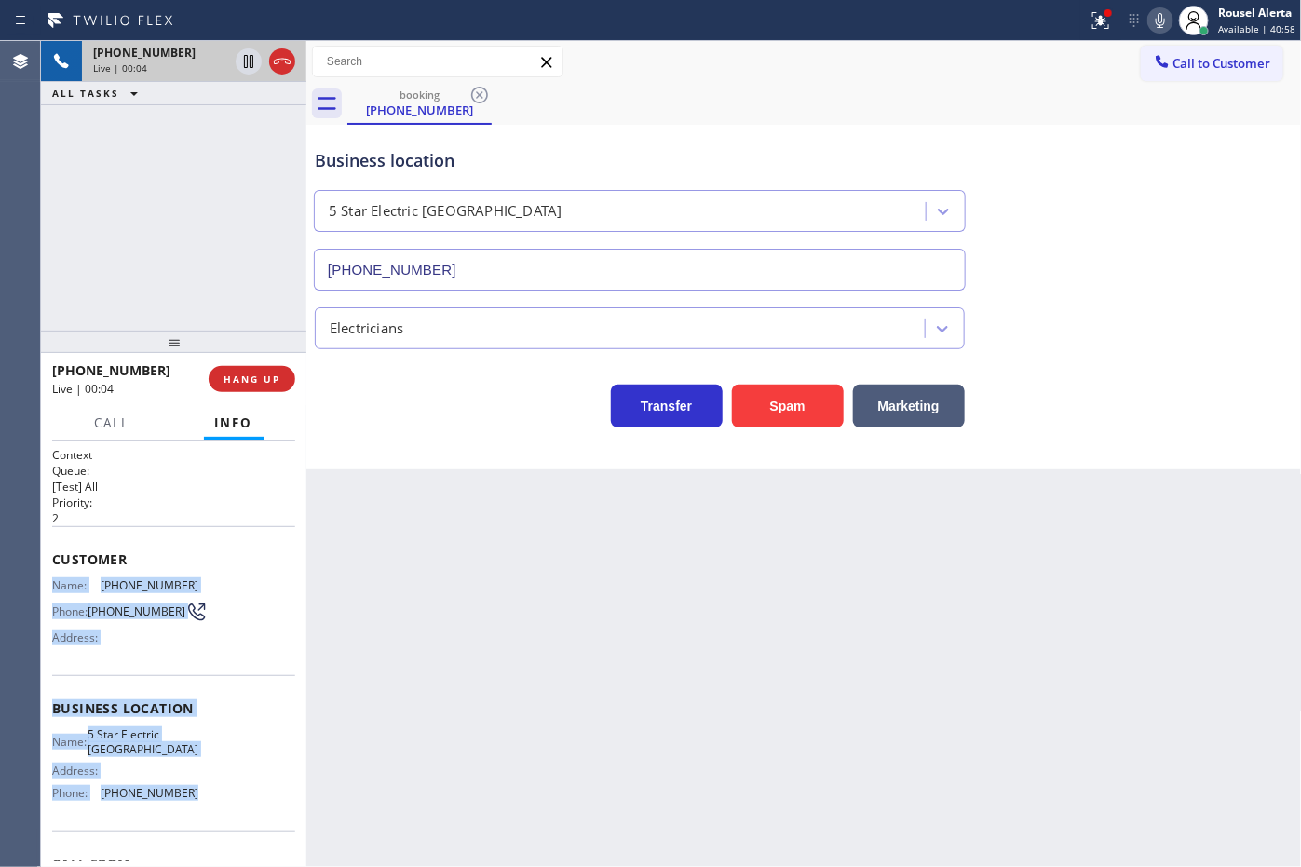
drag, startPoint x: 49, startPoint y: 582, endPoint x: 200, endPoint y: 793, distance: 259.7
click at [200, 793] on div "Context Queue: [Test] All Priority: 2 Customer Name: [PHONE_NUMBER] Phone: [PHO…" at bounding box center [173, 654] width 265 height 426
copy div "Name: [PHONE_NUMBER] Phone: [PHONE_NUMBER] Address: Business location Name: 5 S…"
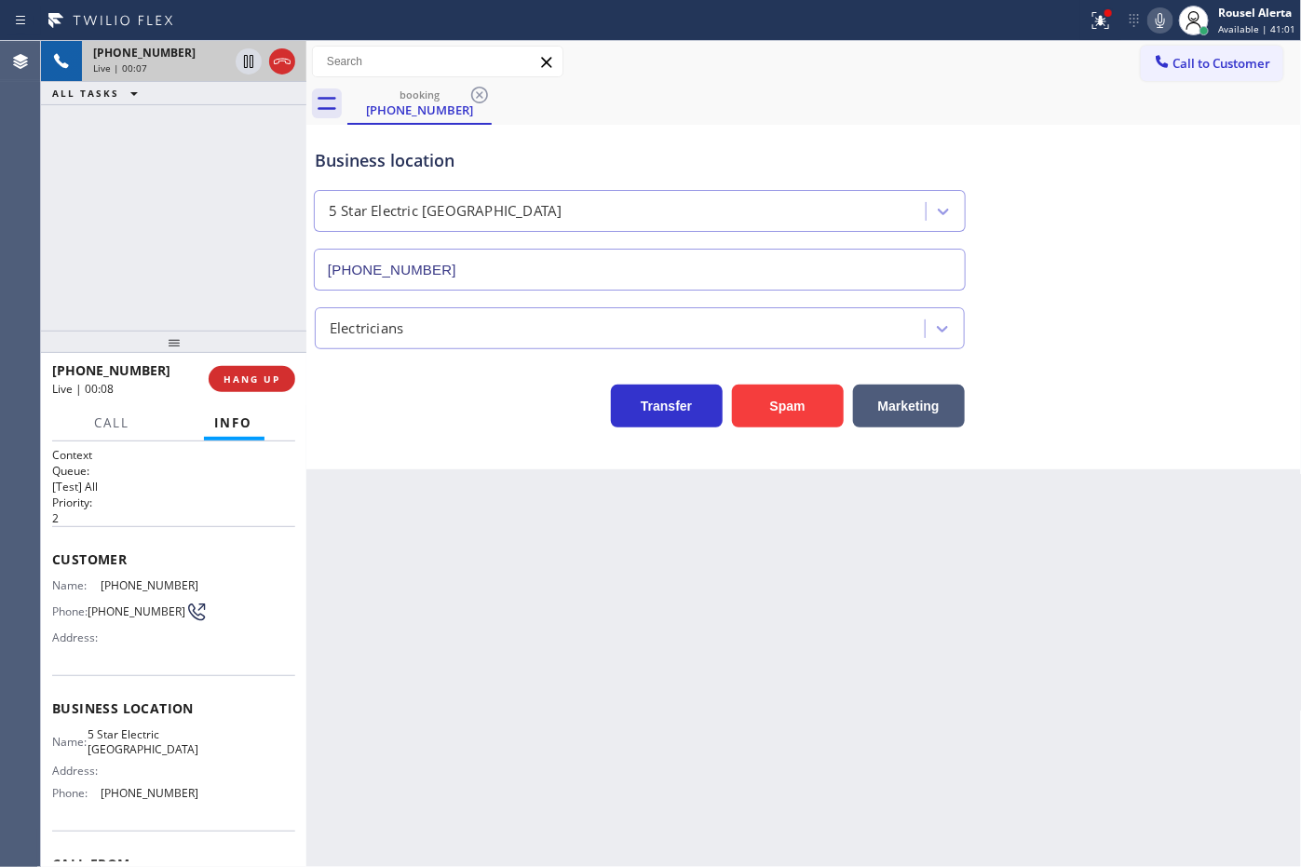
drag, startPoint x: 868, startPoint y: 47, endPoint x: 891, endPoint y: 47, distance: 23.3
click at [873, 47] on div "Call to Customer Outbound call Location Electric Wire Services [GEOGRAPHIC_DATA…" at bounding box center [803, 62] width 995 height 33
click at [1088, 24] on div at bounding box center [1100, 20] width 41 height 22
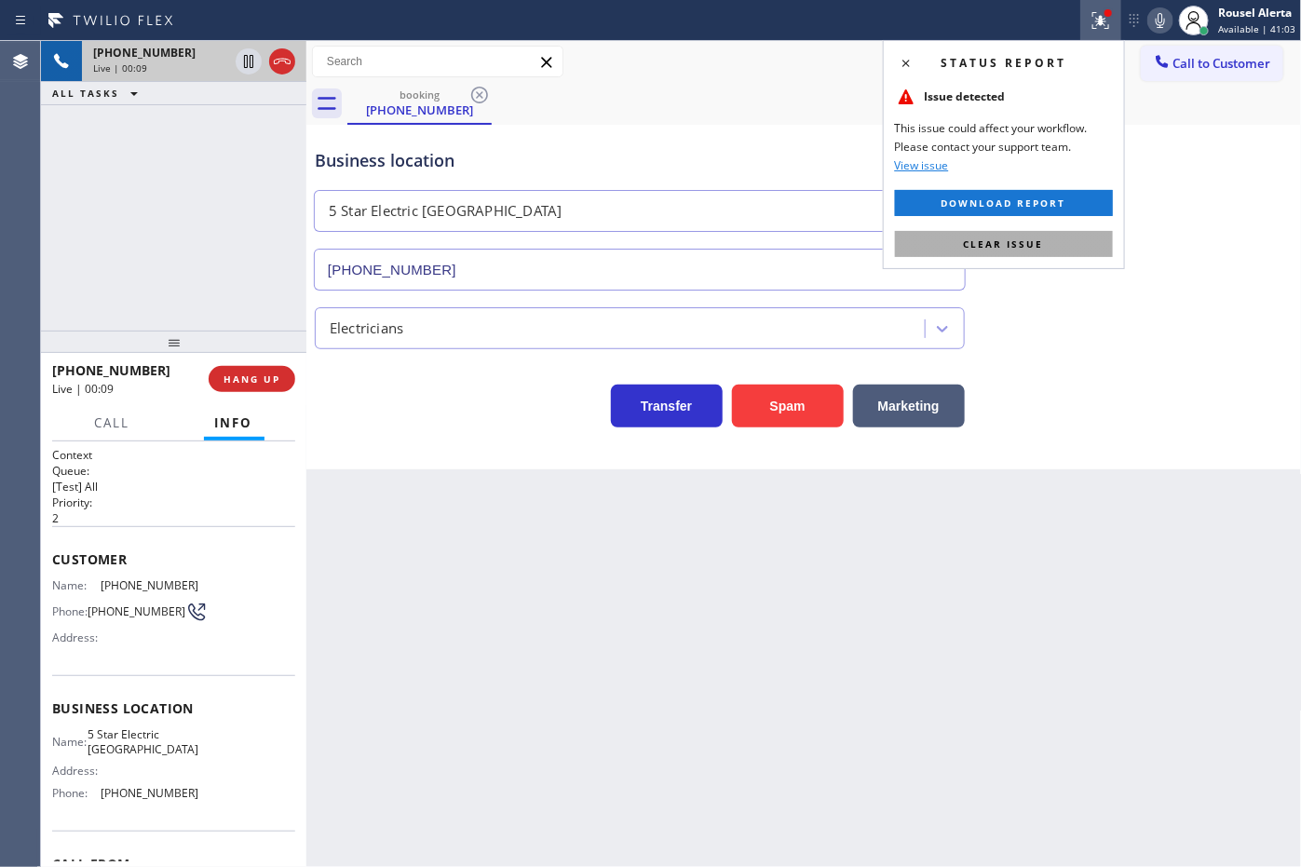
drag, startPoint x: 1060, startPoint y: 245, endPoint x: 1265, endPoint y: 279, distance: 207.7
click at [1063, 245] on button "Clear issue" at bounding box center [1004, 244] width 218 height 26
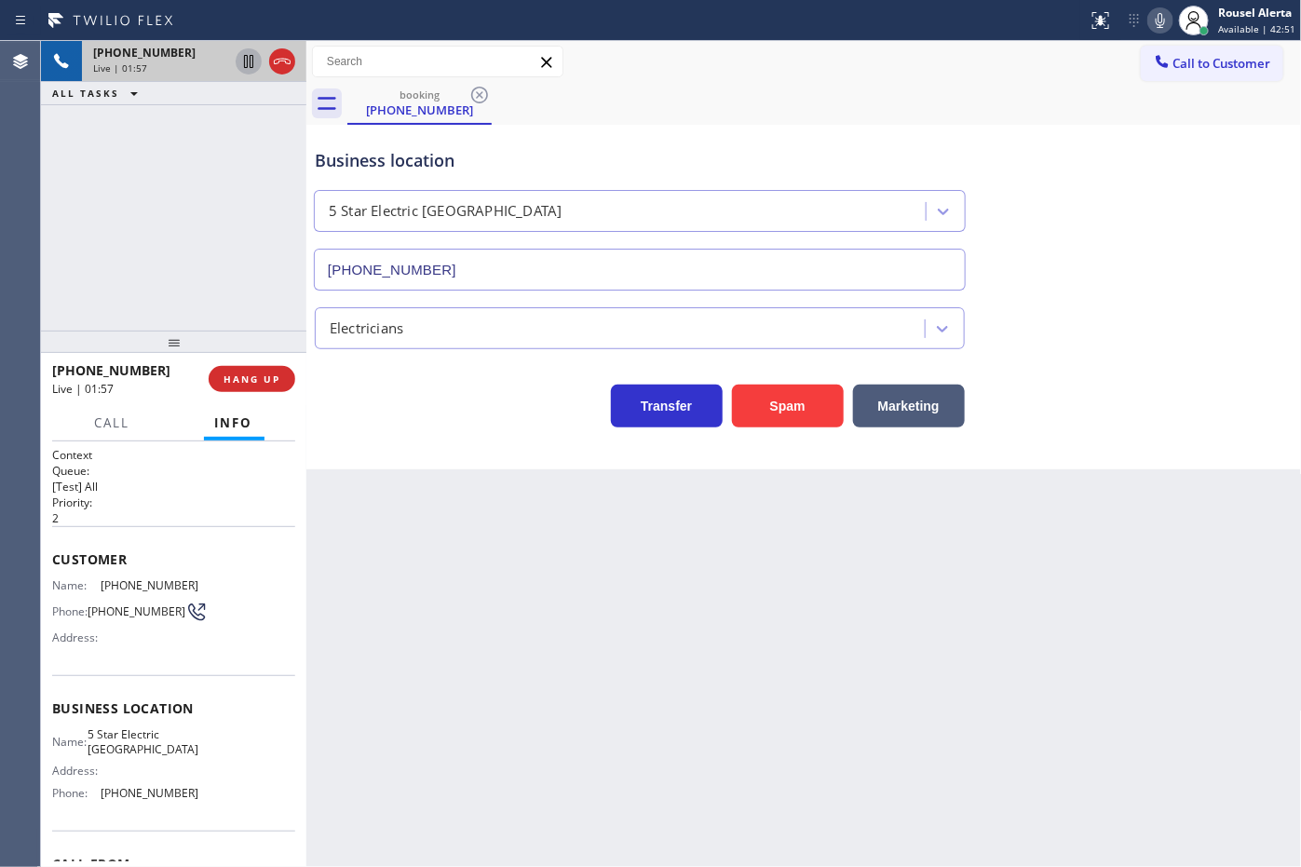
click at [248, 61] on icon at bounding box center [248, 61] width 22 height 22
click at [1161, 15] on icon at bounding box center [1160, 20] width 9 height 15
drag, startPoint x: 200, startPoint y: 149, endPoint x: 219, endPoint y: 150, distance: 18.6
click at [200, 149] on div "[PHONE_NUMBER] Live | 02:38 ALL TASKS ALL TASKS ACTIVE TASKS TASKS IN WRAP UP" at bounding box center [173, 186] width 265 height 290
click at [981, 700] on div "Back to Dashboard Change Sender ID Customers Technicians Select a contact Outbo…" at bounding box center [803, 454] width 995 height 826
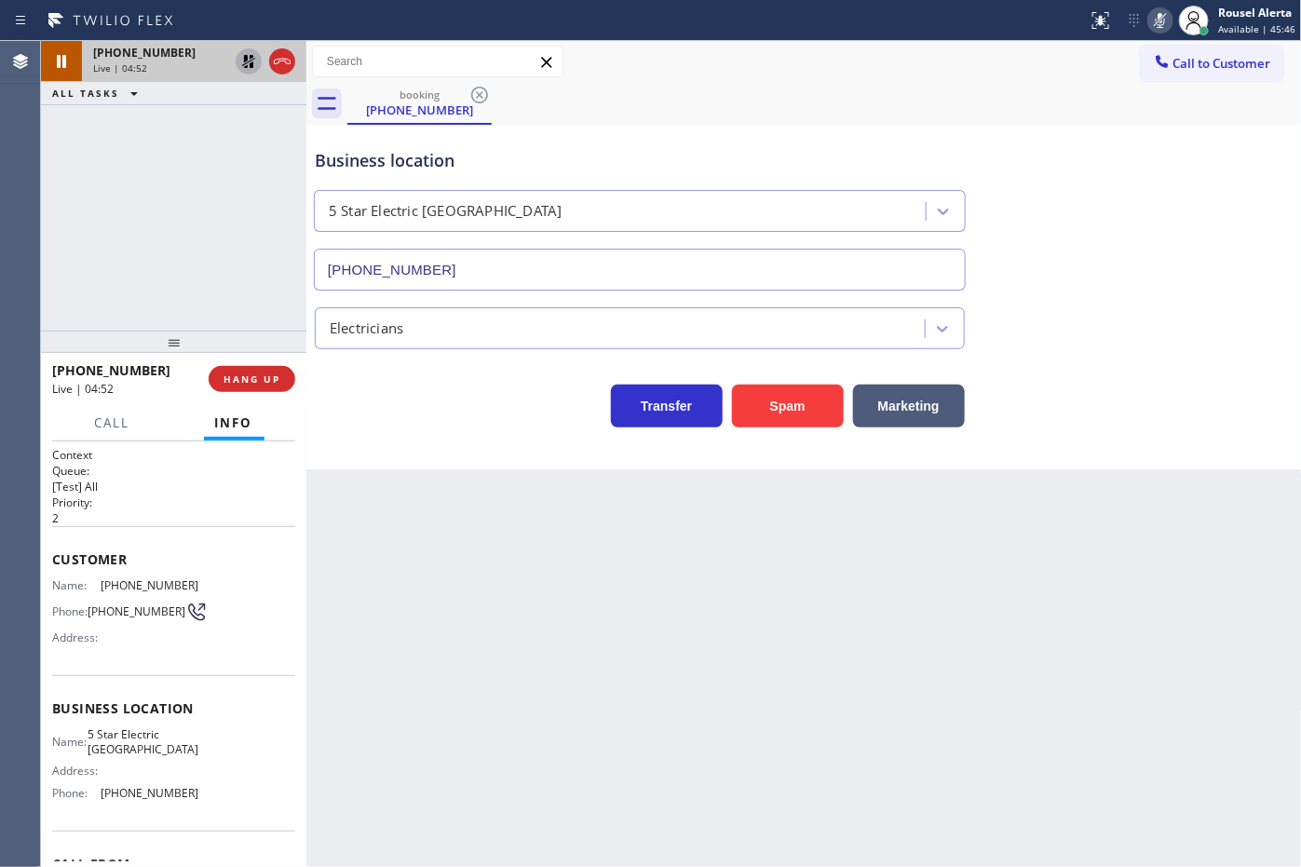
click at [244, 58] on icon at bounding box center [248, 61] width 13 height 13
click at [1157, 30] on icon at bounding box center [1160, 20] width 22 height 22
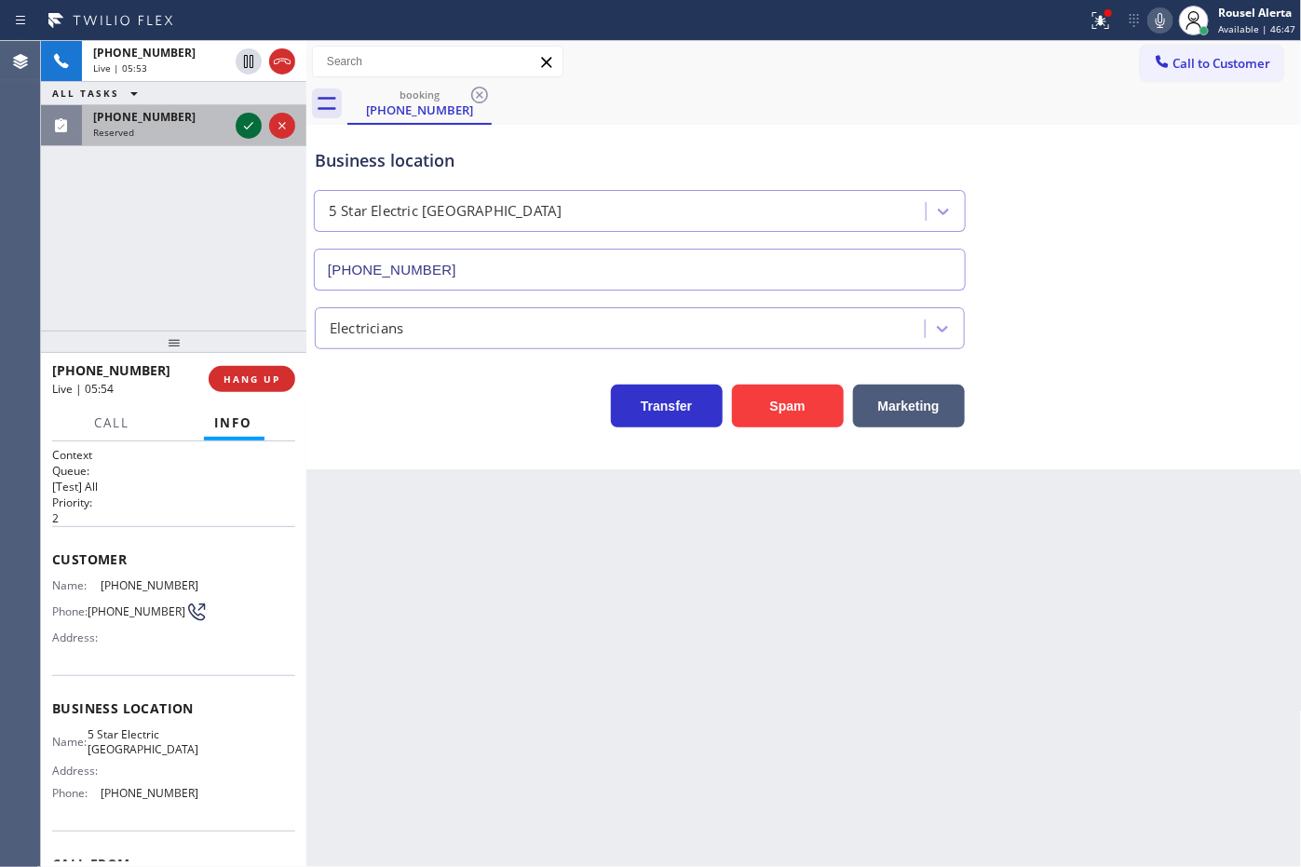
click at [252, 133] on icon at bounding box center [248, 126] width 22 height 22
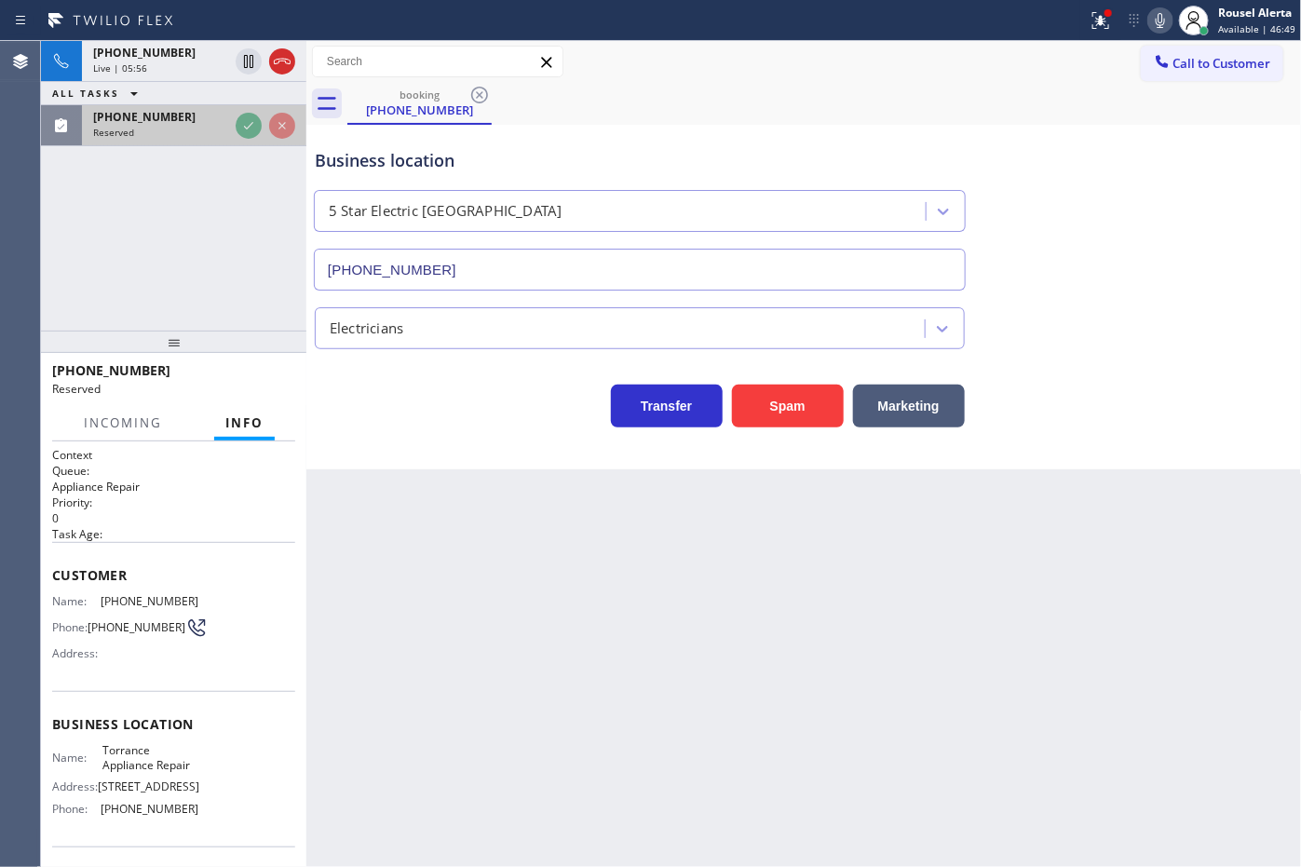
click at [228, 128] on div "Reserved" at bounding box center [160, 132] width 135 height 13
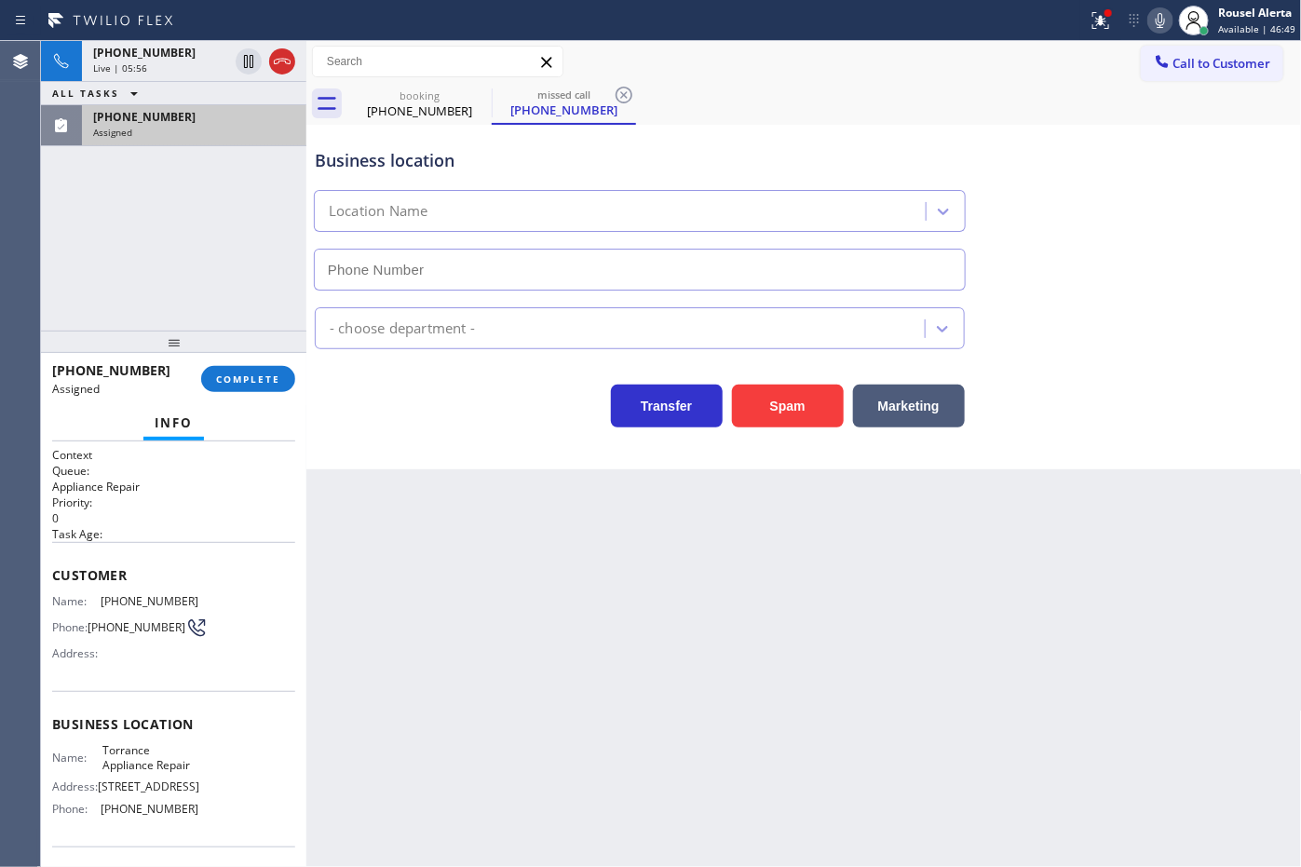
type input "[PHONE_NUMBER]"
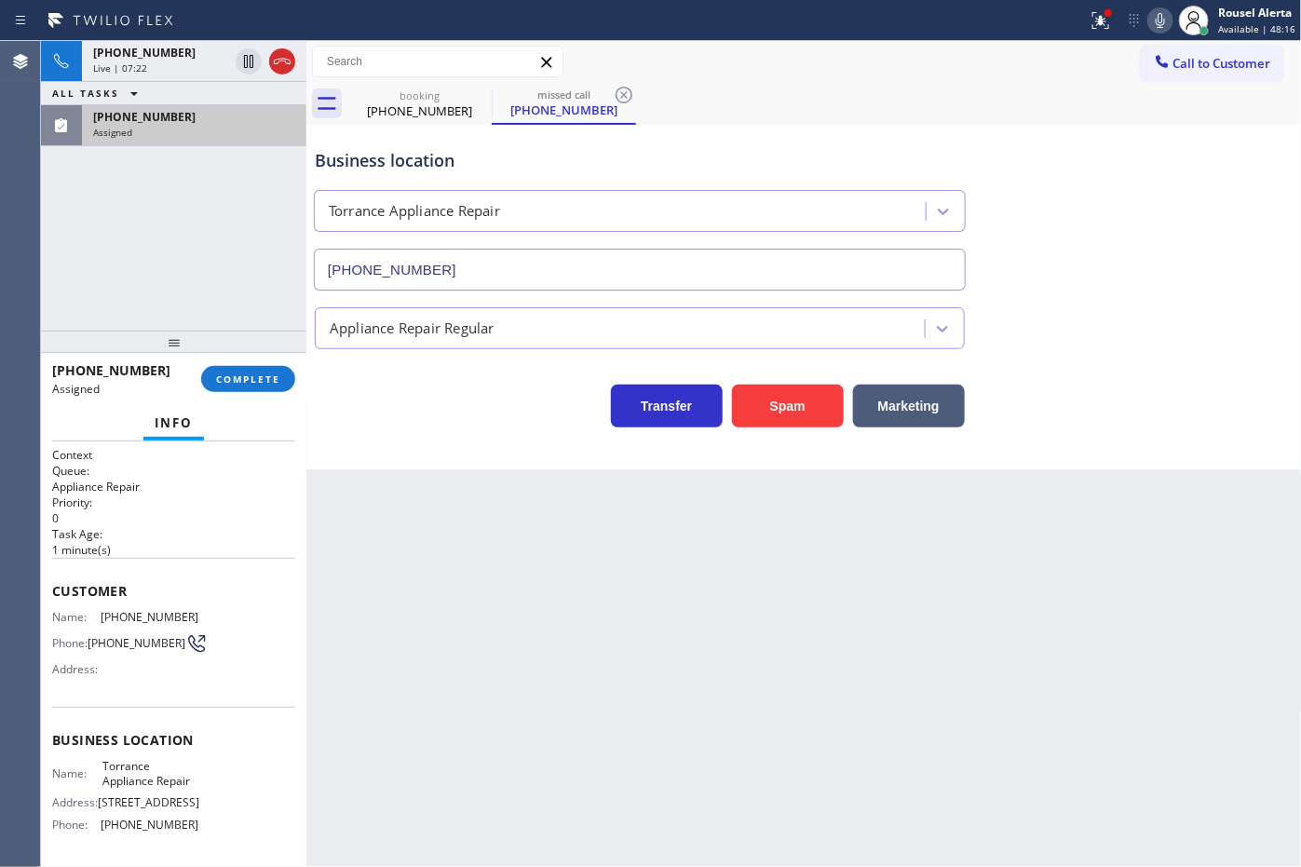
click at [291, 127] on div "Assigned" at bounding box center [194, 132] width 202 height 13
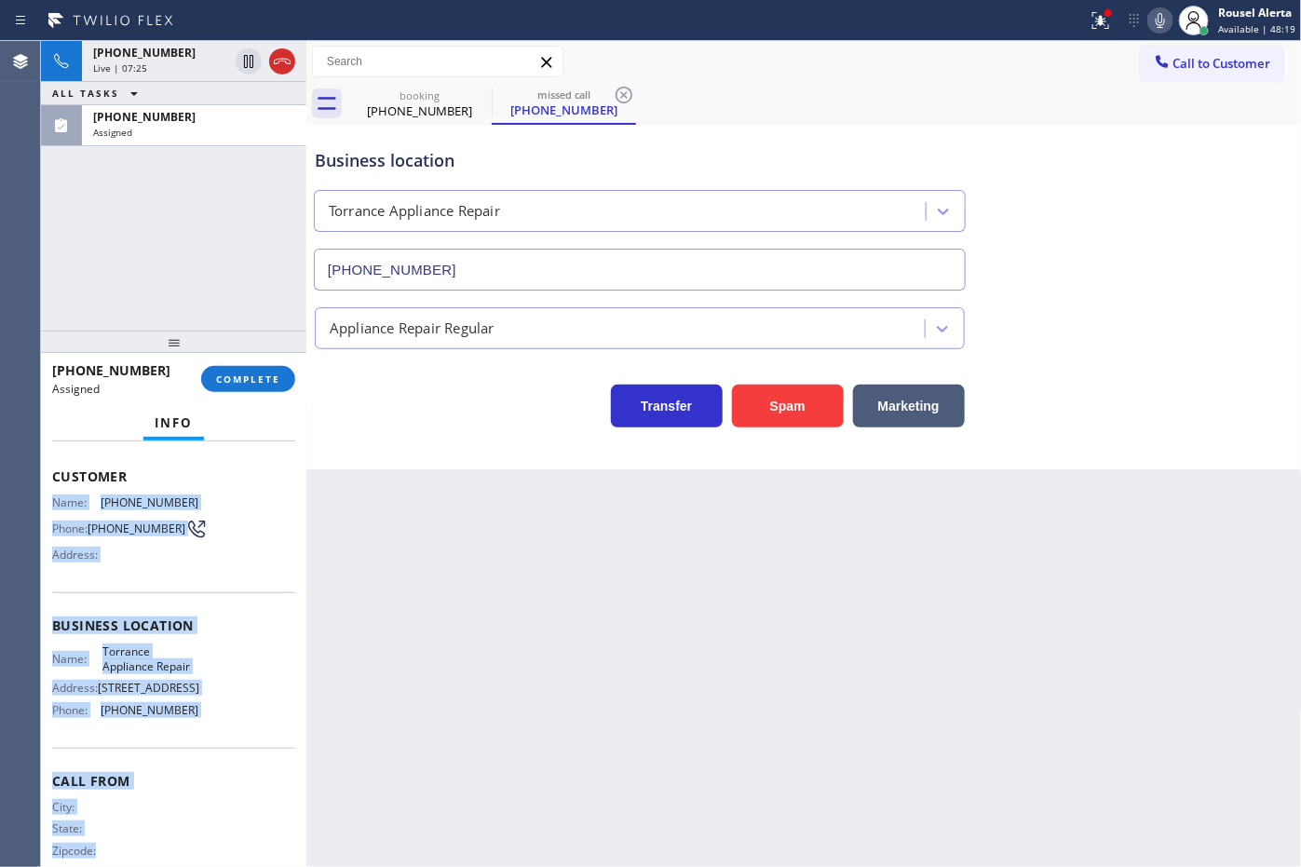
scroll to position [156, 0]
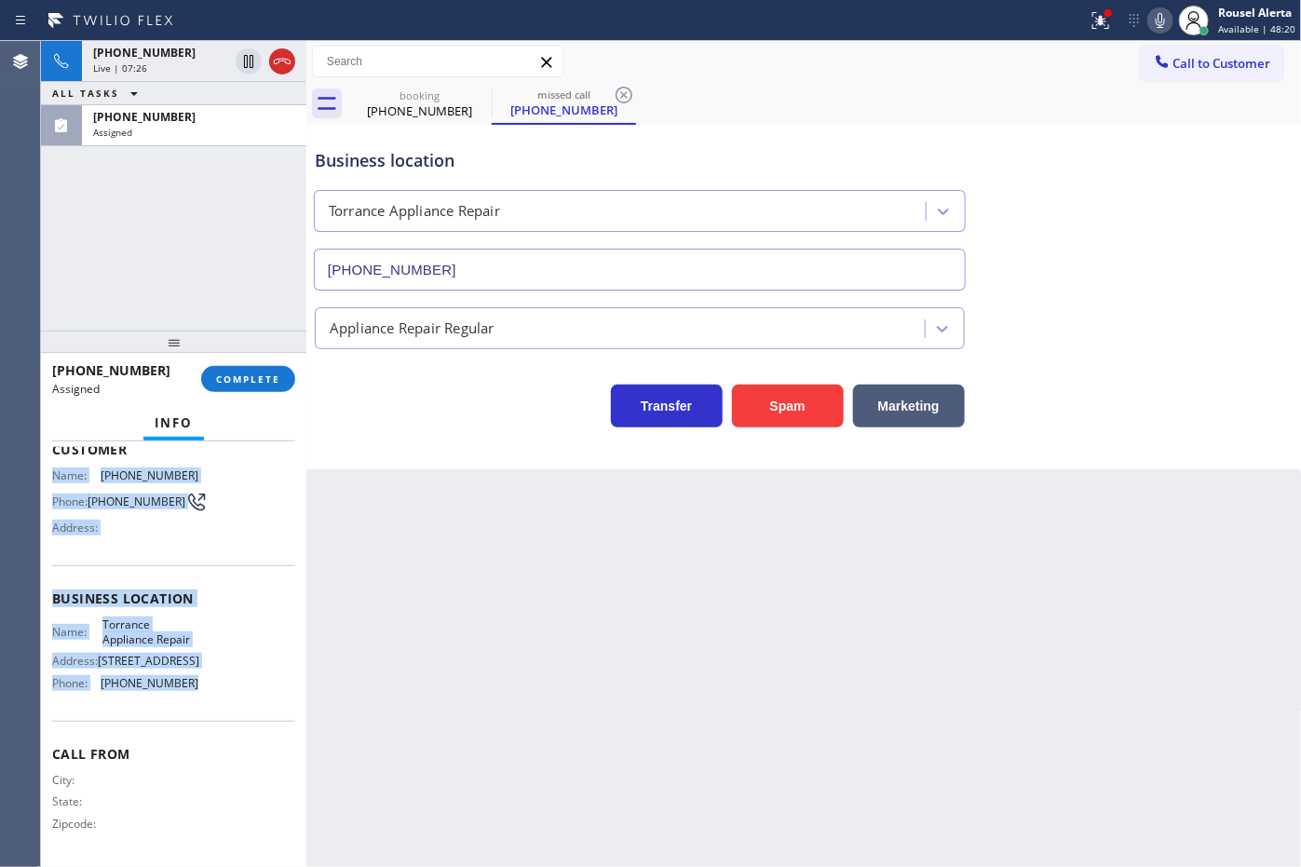
drag, startPoint x: 52, startPoint y: 605, endPoint x: 201, endPoint y: 690, distance: 171.4
click at [201, 690] on div "Context Queue: Appliance Repair Priority: 0 Task Age: [DEMOGRAPHIC_DATA] minute…" at bounding box center [173, 583] width 243 height 556
copy div "Name: [PHONE_NUMBER] Phone: [PHONE_NUMBER] Address: Business location Name: Tor…"
click at [164, 122] on span "[PHONE_NUMBER]" at bounding box center [144, 117] width 102 height 16
click at [244, 378] on span "COMPLETE" at bounding box center [248, 378] width 64 height 13
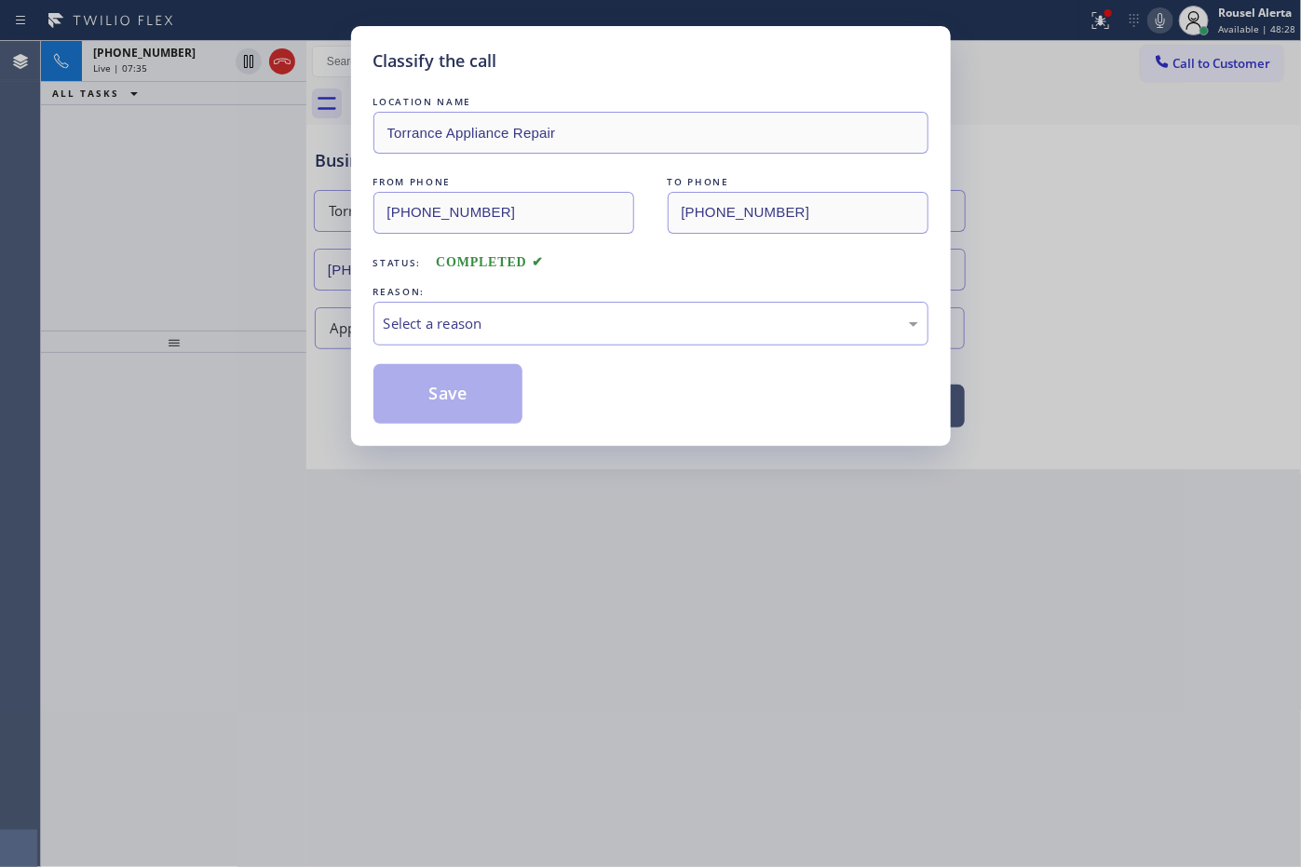
click at [490, 322] on div "Select a reason" at bounding box center [651, 323] width 535 height 21
click at [503, 399] on button "Save" at bounding box center [448, 394] width 150 height 60
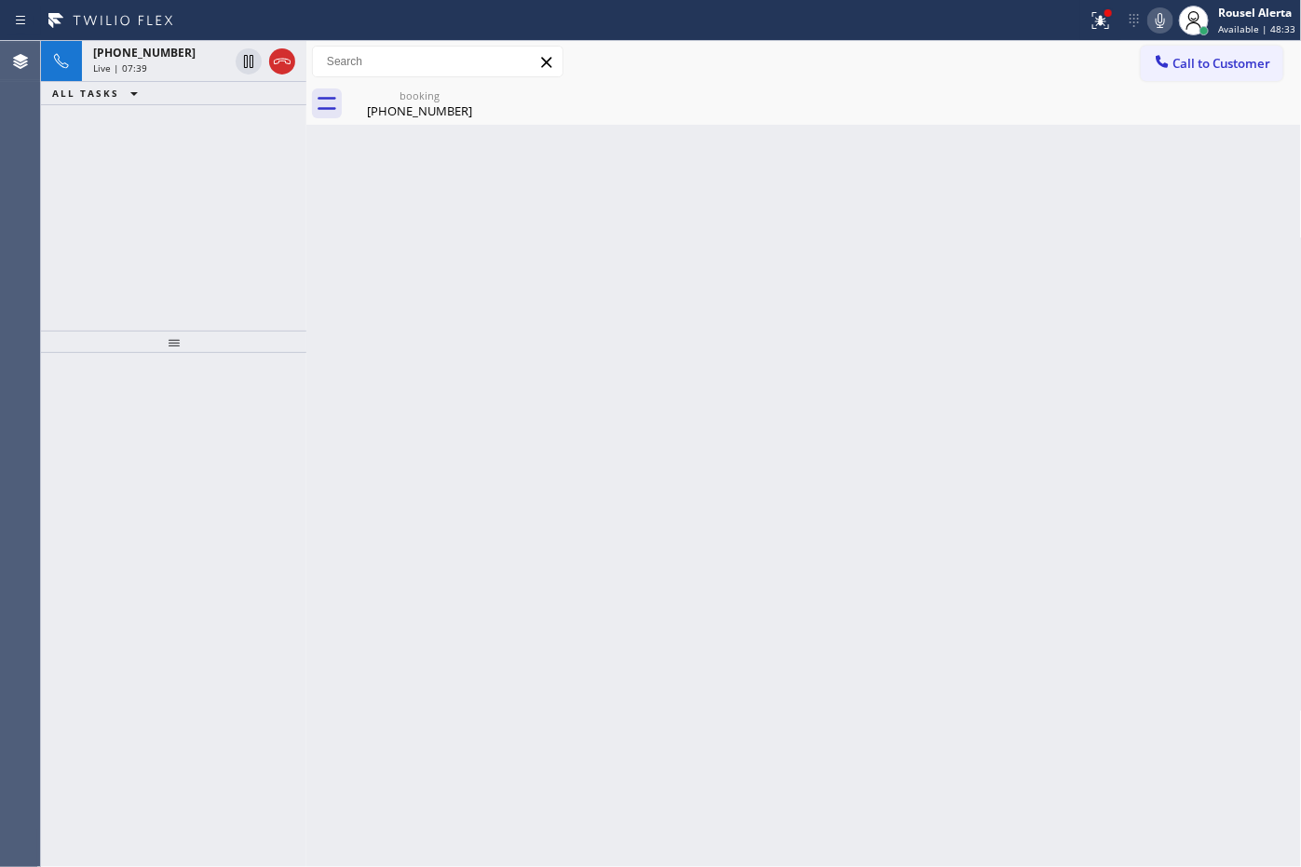
click at [462, 400] on div "Back to Dashboard Change Sender ID Customers Technicians Select a contact Outbo…" at bounding box center [803, 454] width 995 height 826
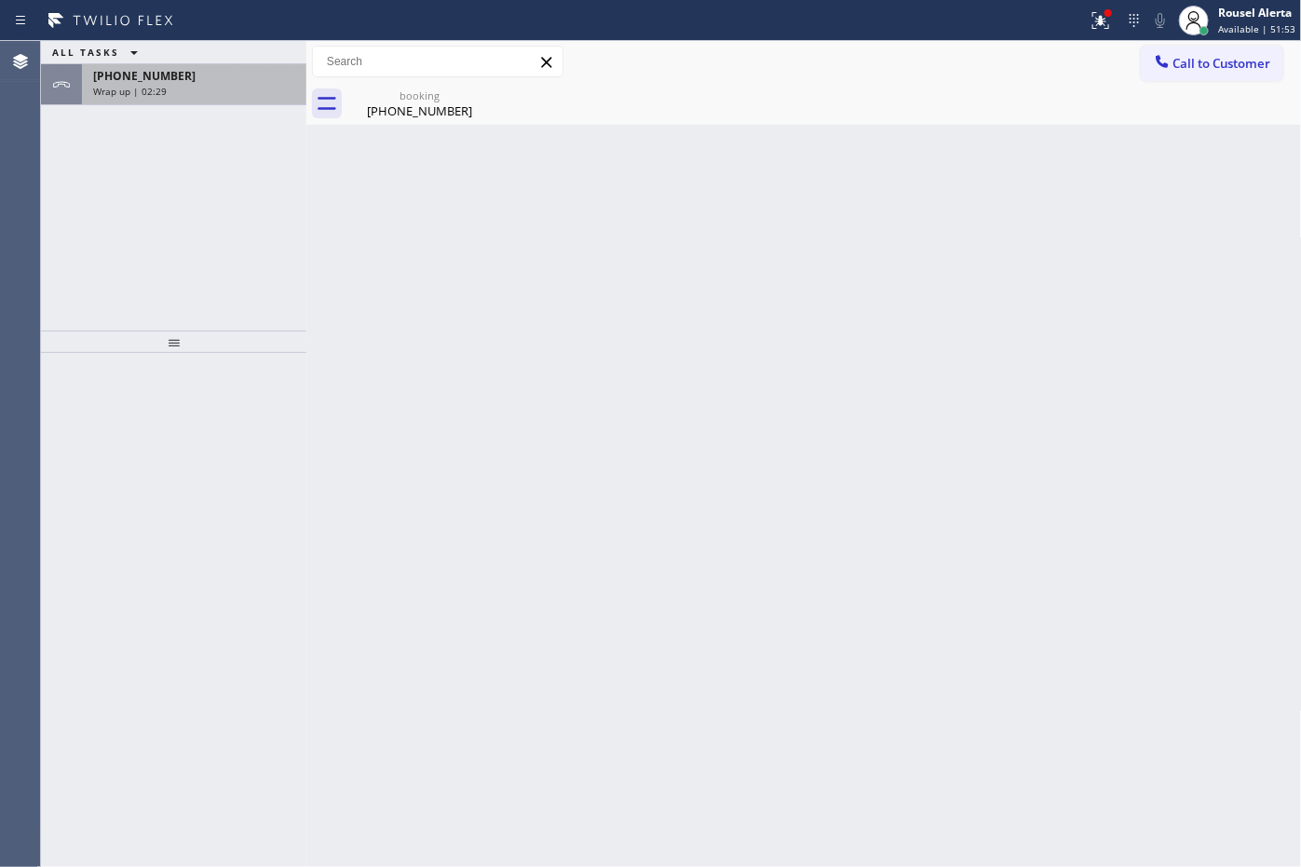
click at [179, 87] on div "Wrap up | 02:29" at bounding box center [194, 91] width 202 height 13
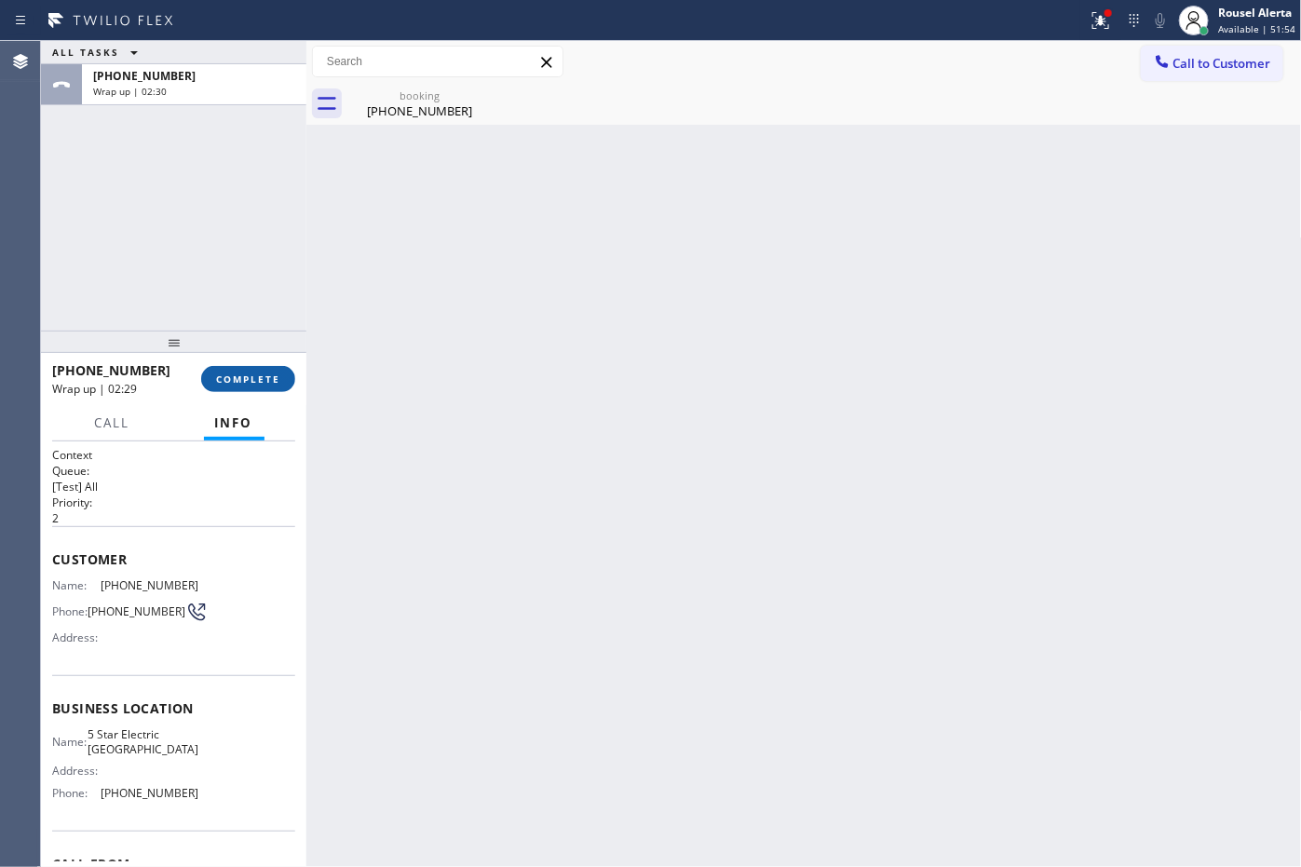
click at [238, 383] on span "COMPLETE" at bounding box center [248, 378] width 64 height 13
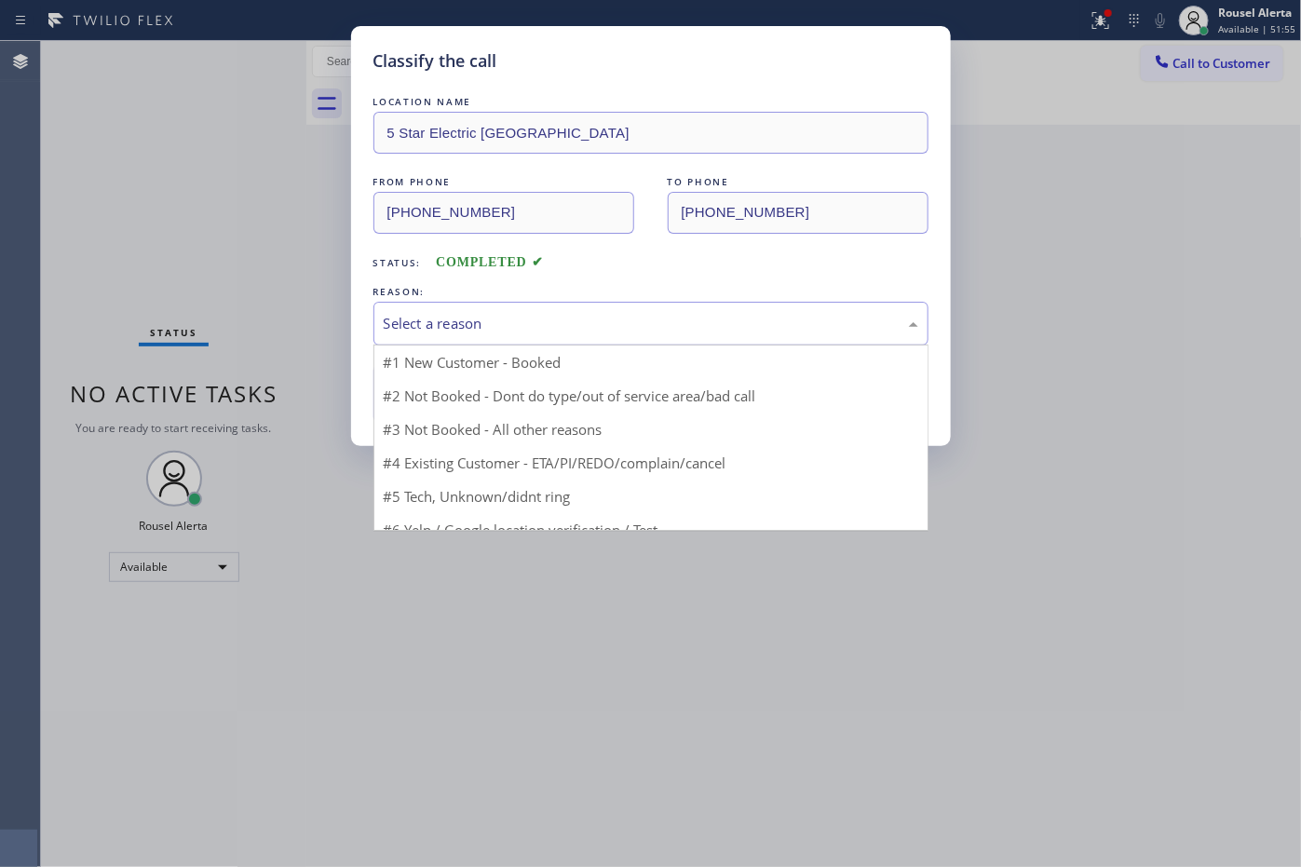
click at [527, 313] on div "Select a reason" at bounding box center [651, 323] width 535 height 21
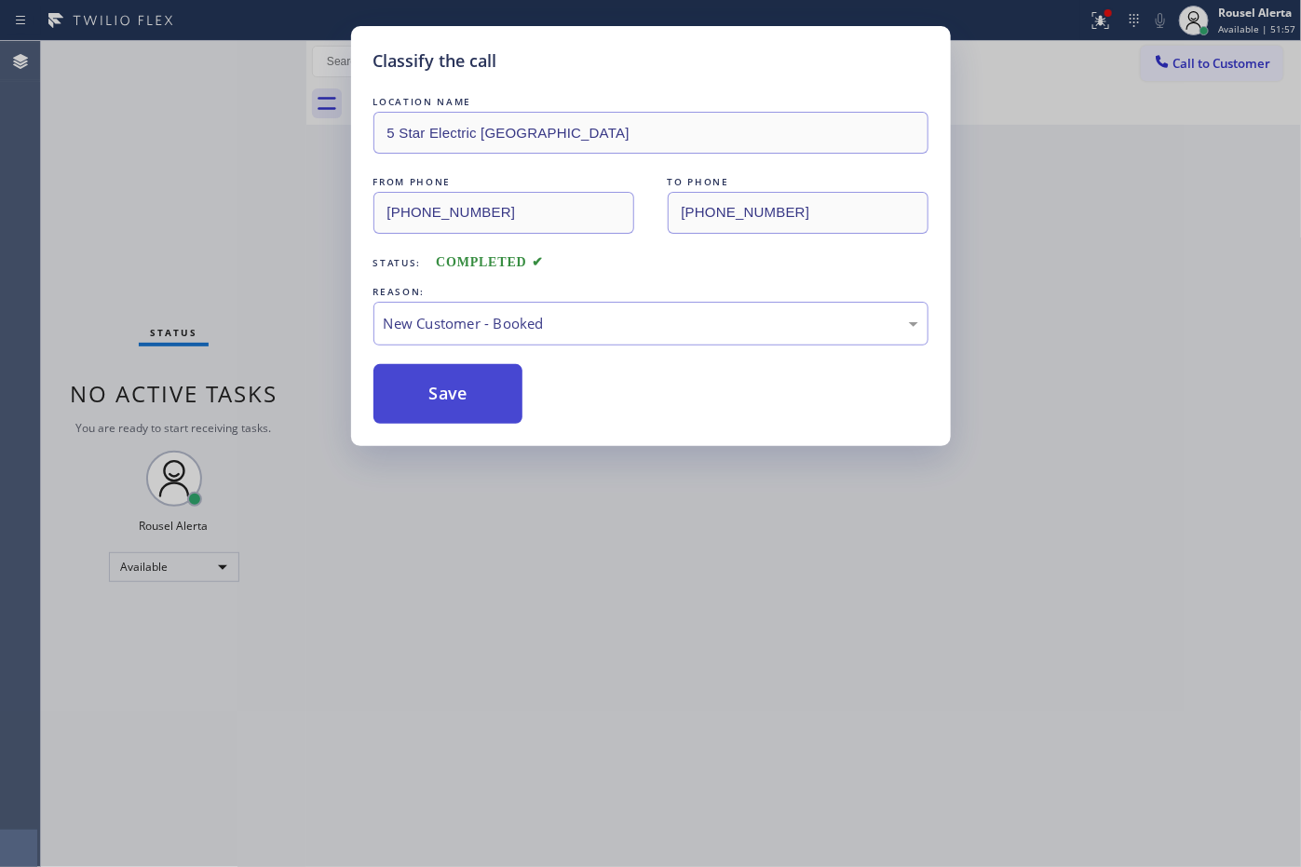
click at [457, 392] on button "Save" at bounding box center [448, 394] width 150 height 60
click at [662, 570] on div "Classify the call LOCATION NAME 5 Star Electric [GEOGRAPHIC_DATA] FROM PHONE [P…" at bounding box center [650, 433] width 1301 height 867
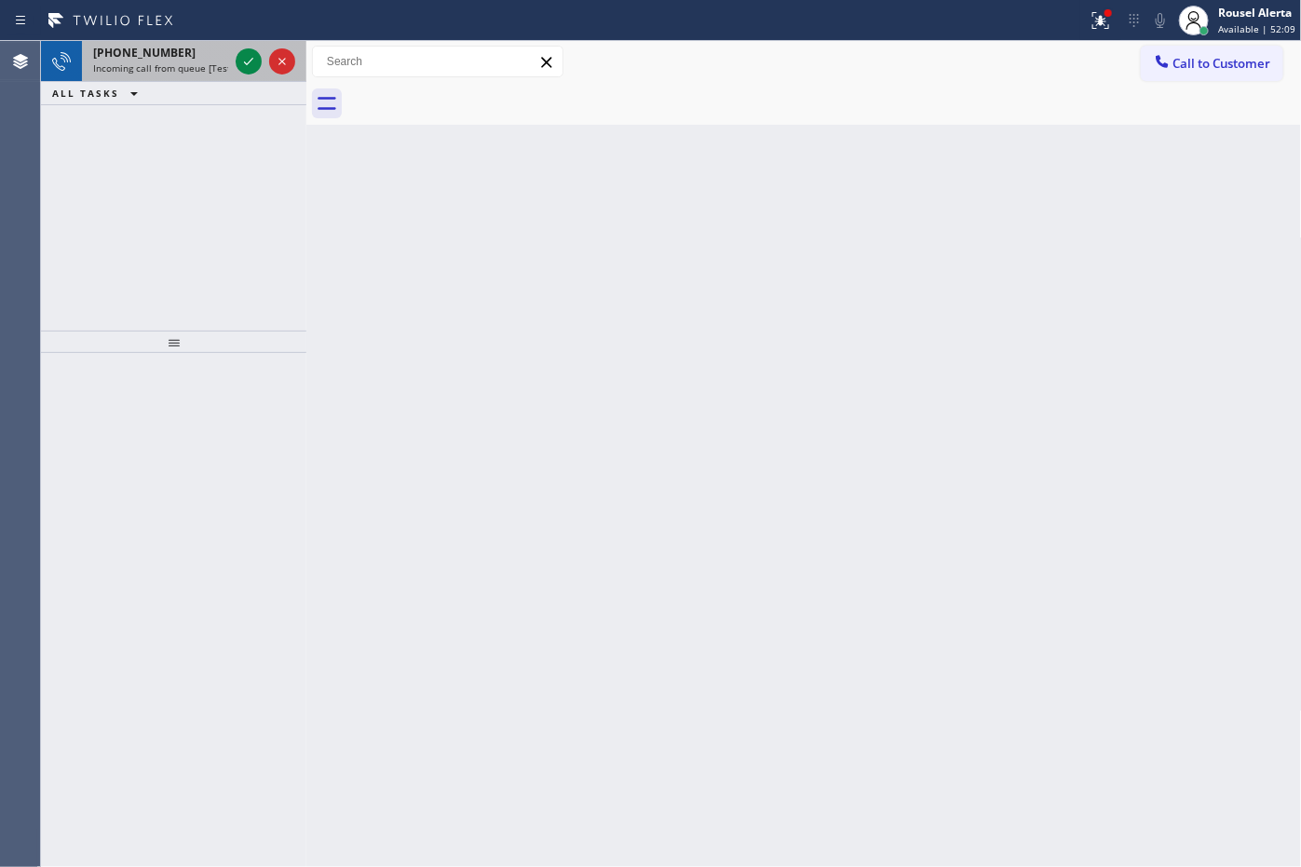
click at [163, 58] on span "[PHONE_NUMBER]" at bounding box center [144, 53] width 102 height 16
click at [200, 65] on span "Incoming call from queue [Test] All" at bounding box center [170, 67] width 155 height 13
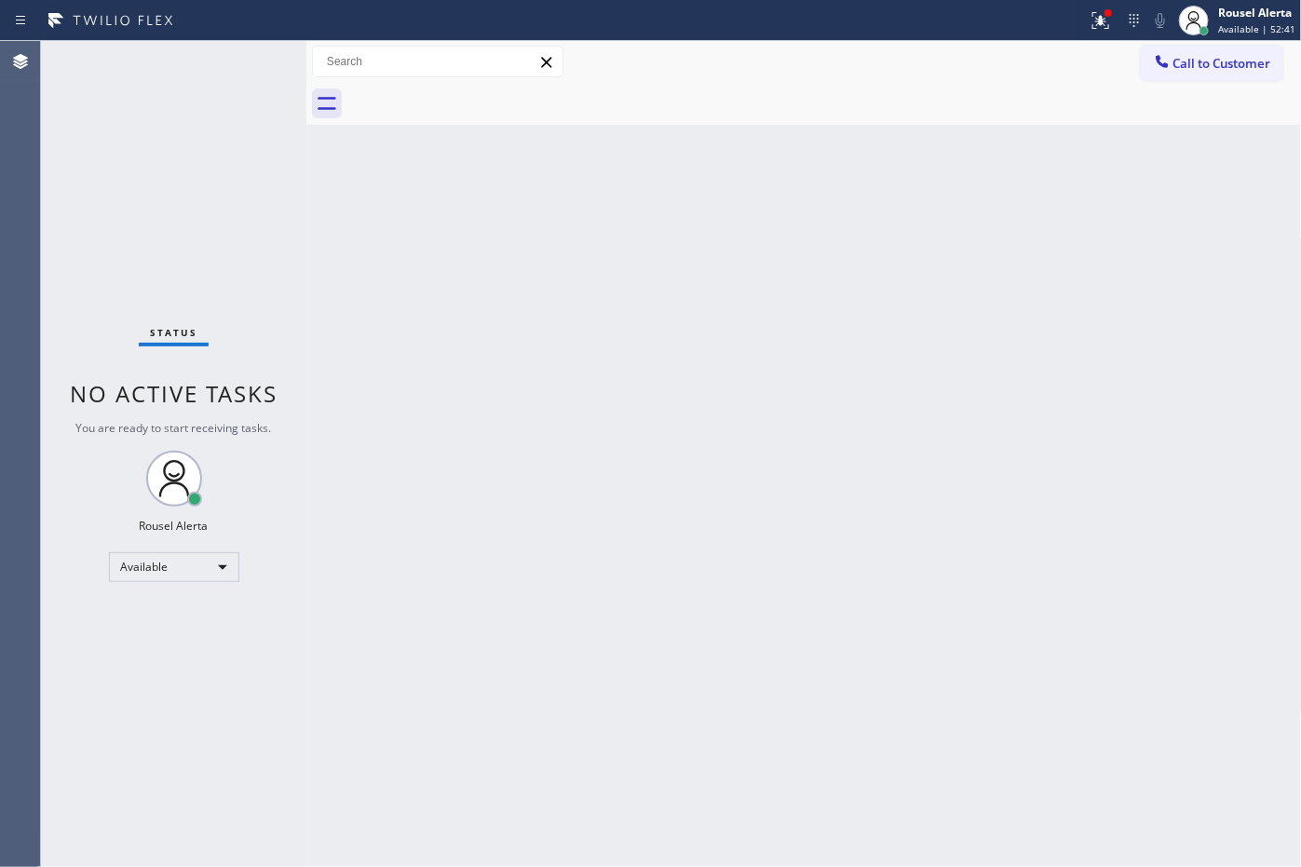
click at [1080, 20] on div at bounding box center [543, 21] width 1073 height 30
click at [1103, 24] on icon at bounding box center [1097, 18] width 11 height 13
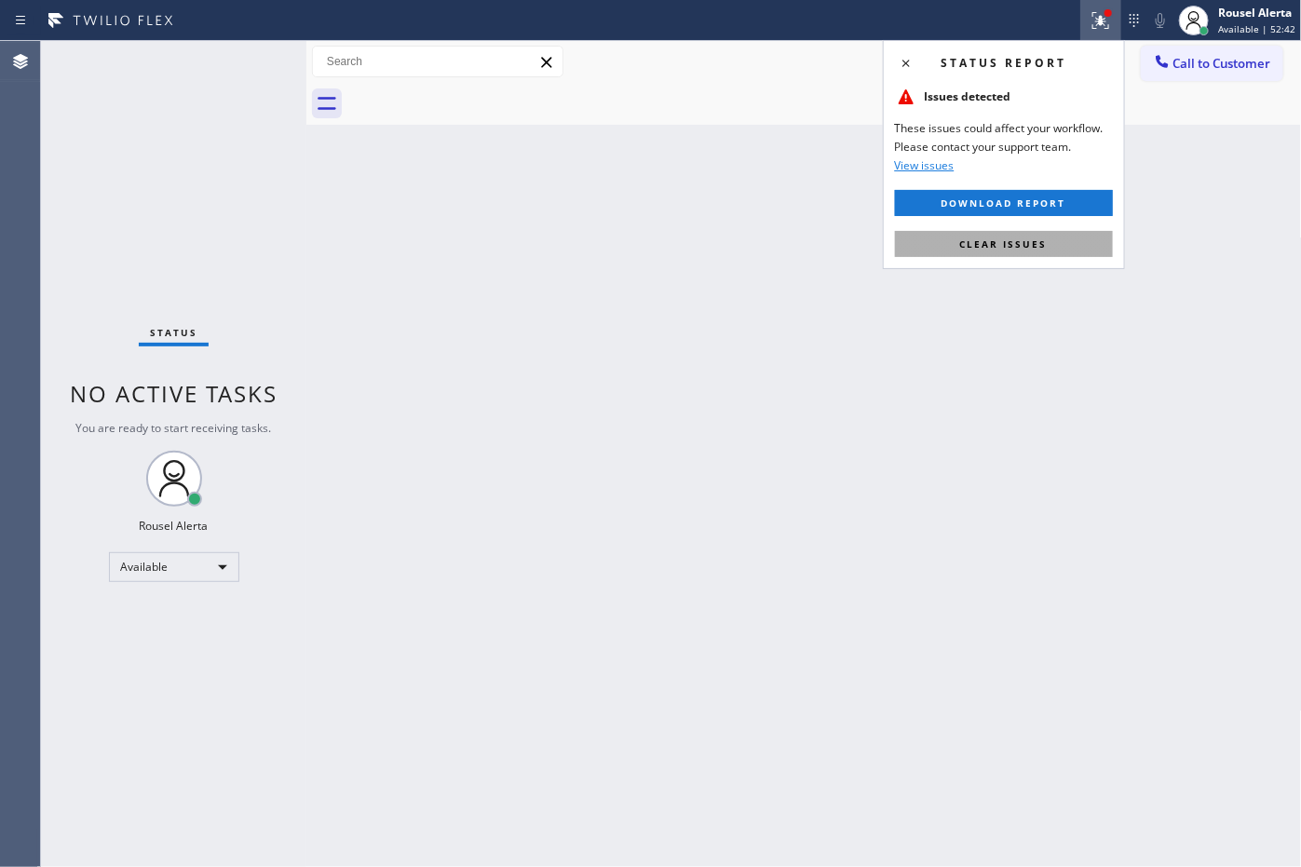
click at [1034, 240] on span "Clear issues" at bounding box center [1004, 243] width 88 height 13
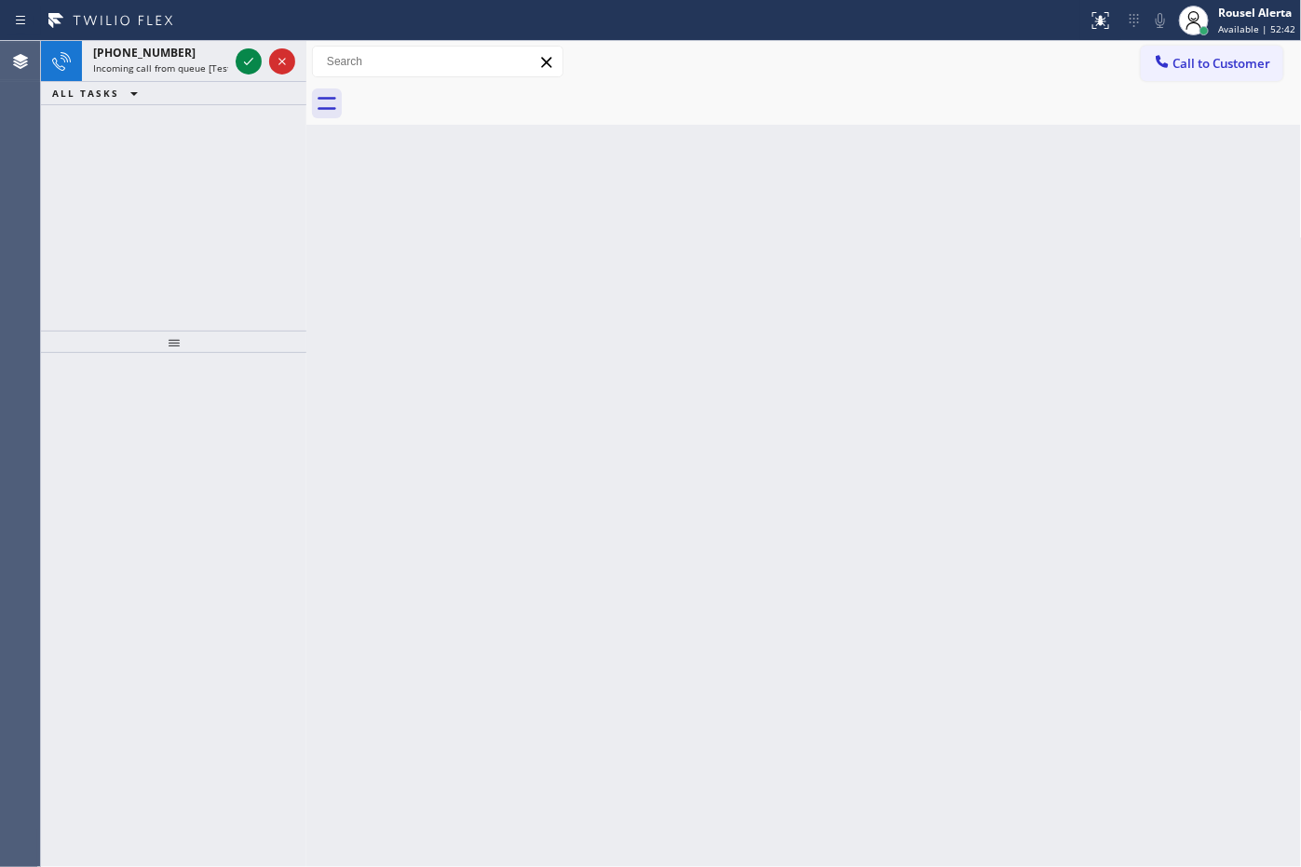
click at [827, 315] on div "Back to Dashboard Change Sender ID Customers Technicians Select a contact Outbo…" at bounding box center [803, 454] width 995 height 826
click at [152, 67] on span "Incoming call from queue [Test] All" at bounding box center [170, 67] width 155 height 13
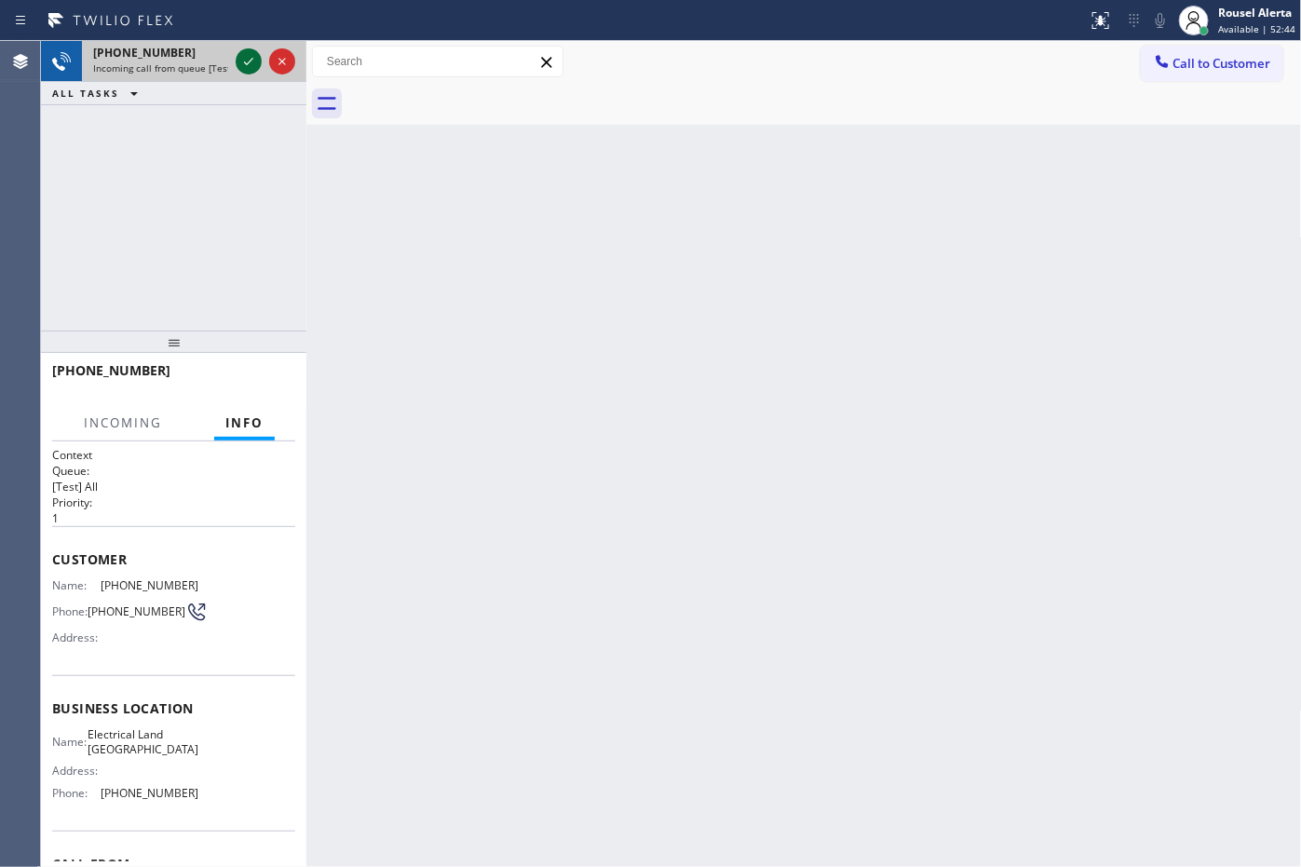
click at [248, 63] on icon at bounding box center [248, 61] width 9 height 7
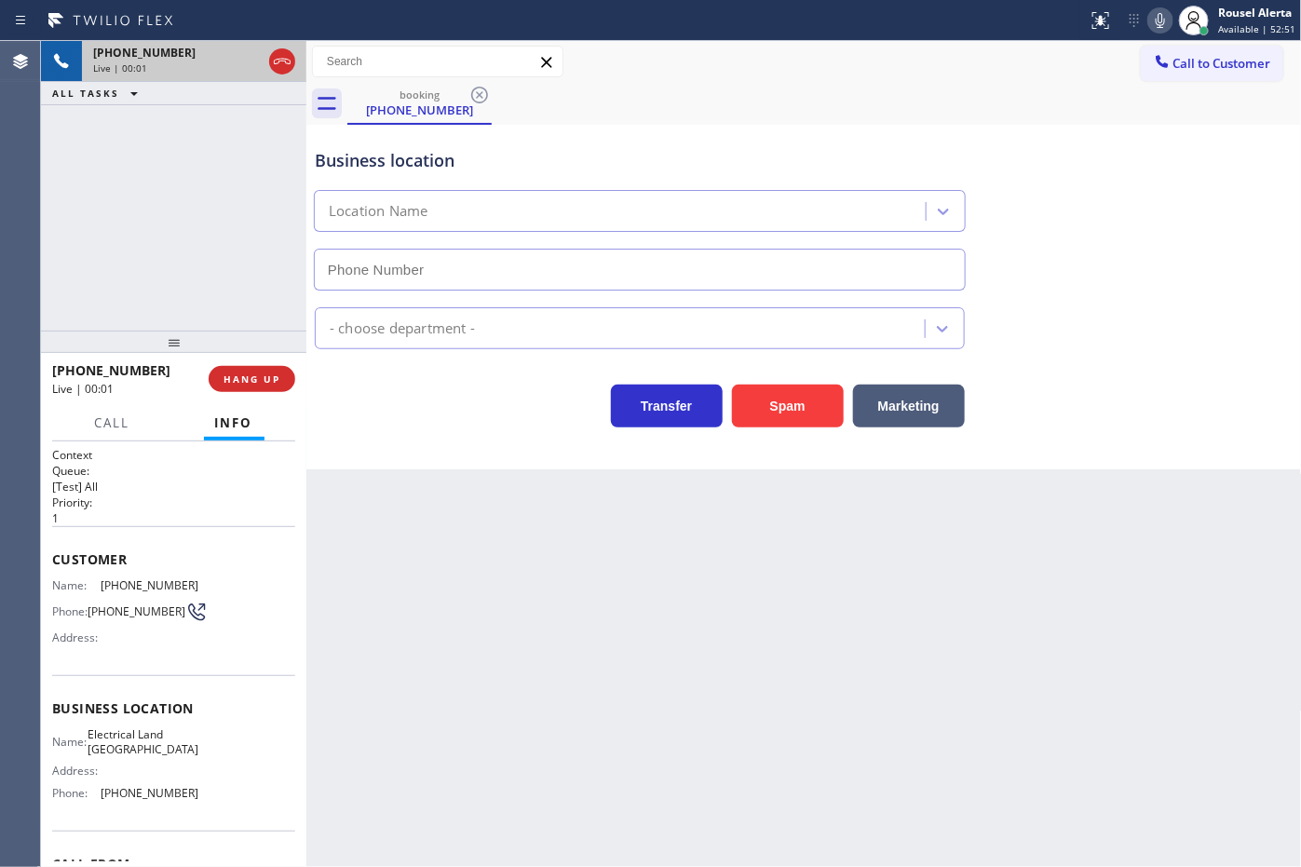
type input "[PHONE_NUMBER]"
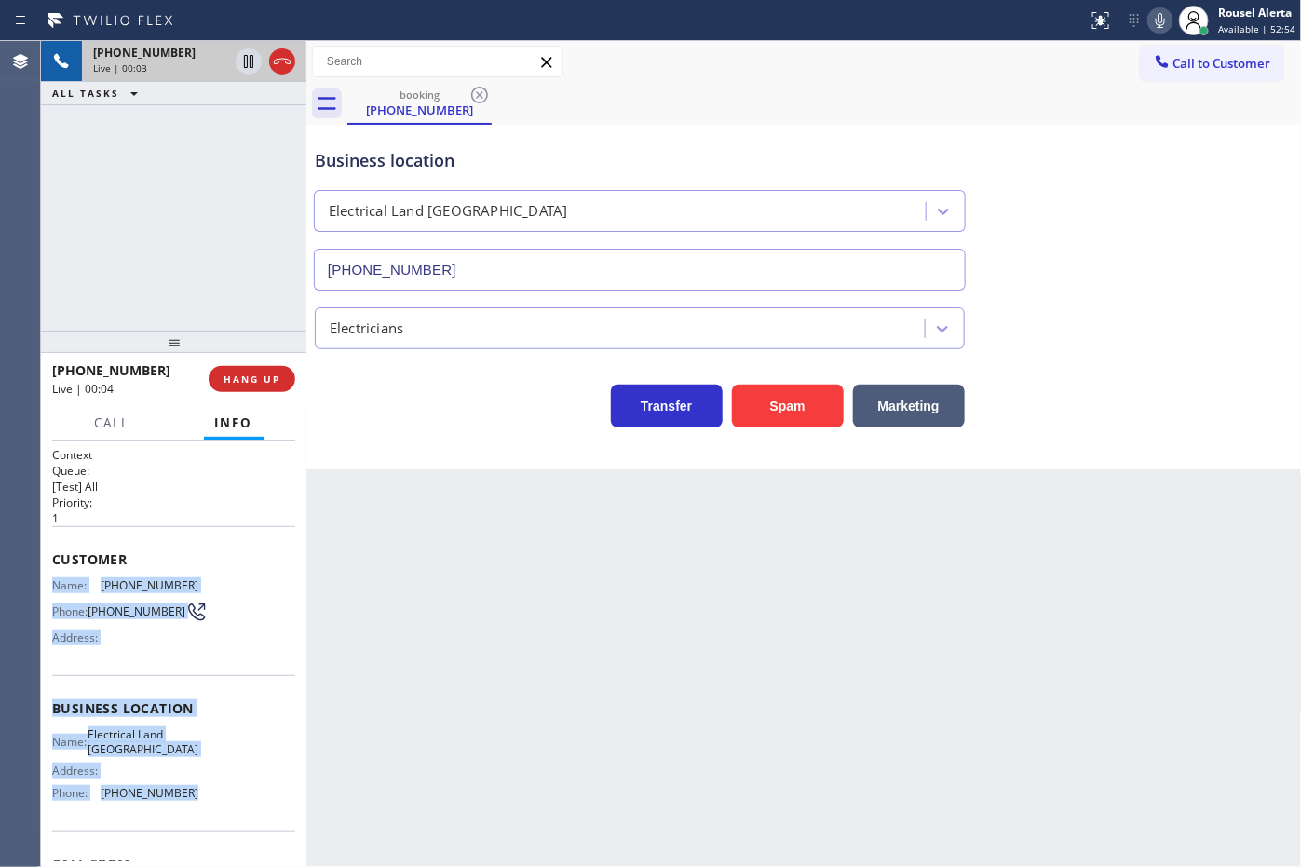
drag, startPoint x: 47, startPoint y: 575, endPoint x: 222, endPoint y: 830, distance: 309.4
click at [222, 830] on div "Context Queue: [Test] All Priority: 1 Customer Name: [PHONE_NUMBER] Phone: [PHO…" at bounding box center [173, 654] width 265 height 426
copy div "Name: [PHONE_NUMBER] Phone: [PHONE_NUMBER] Address: Business location Name: Ele…"
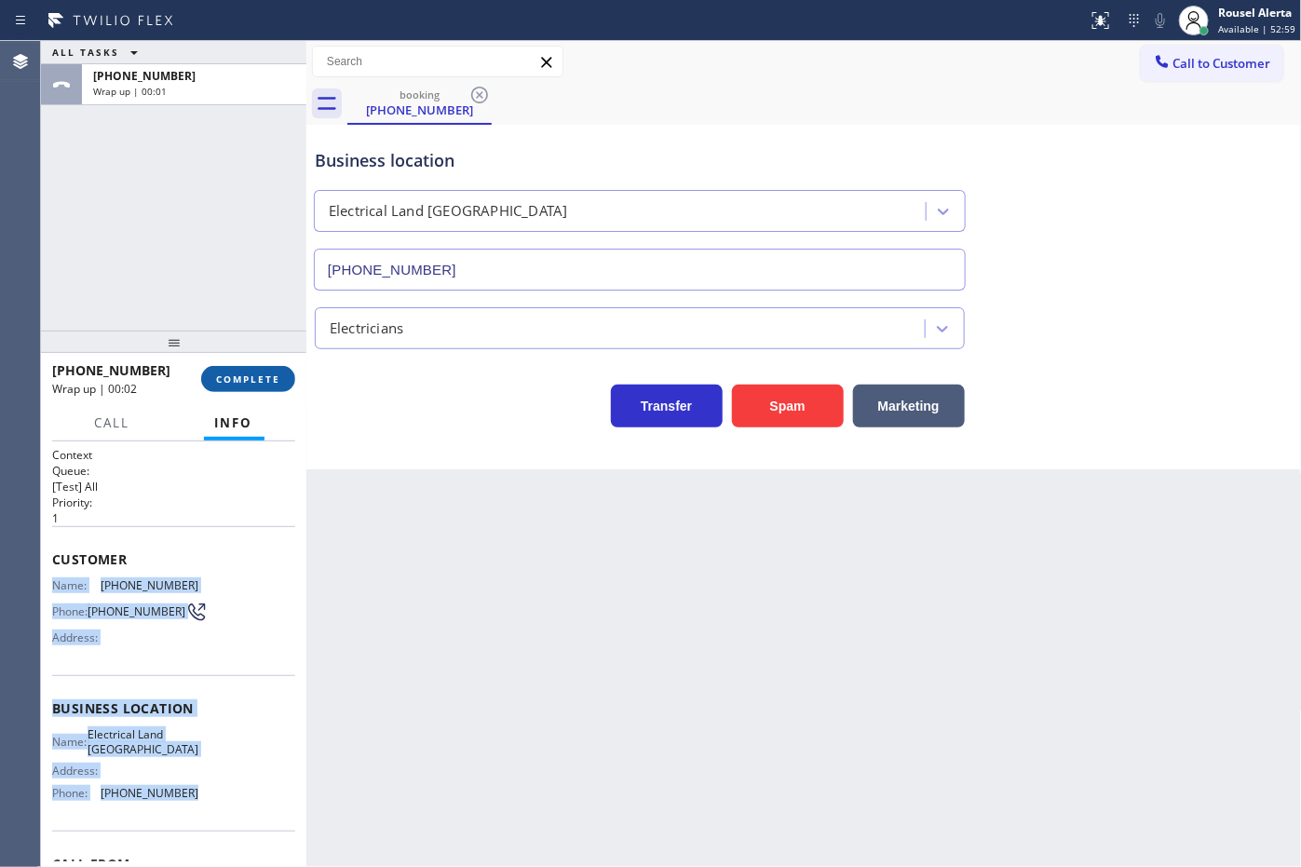
click at [284, 380] on button "COMPLETE" at bounding box center [248, 379] width 94 height 26
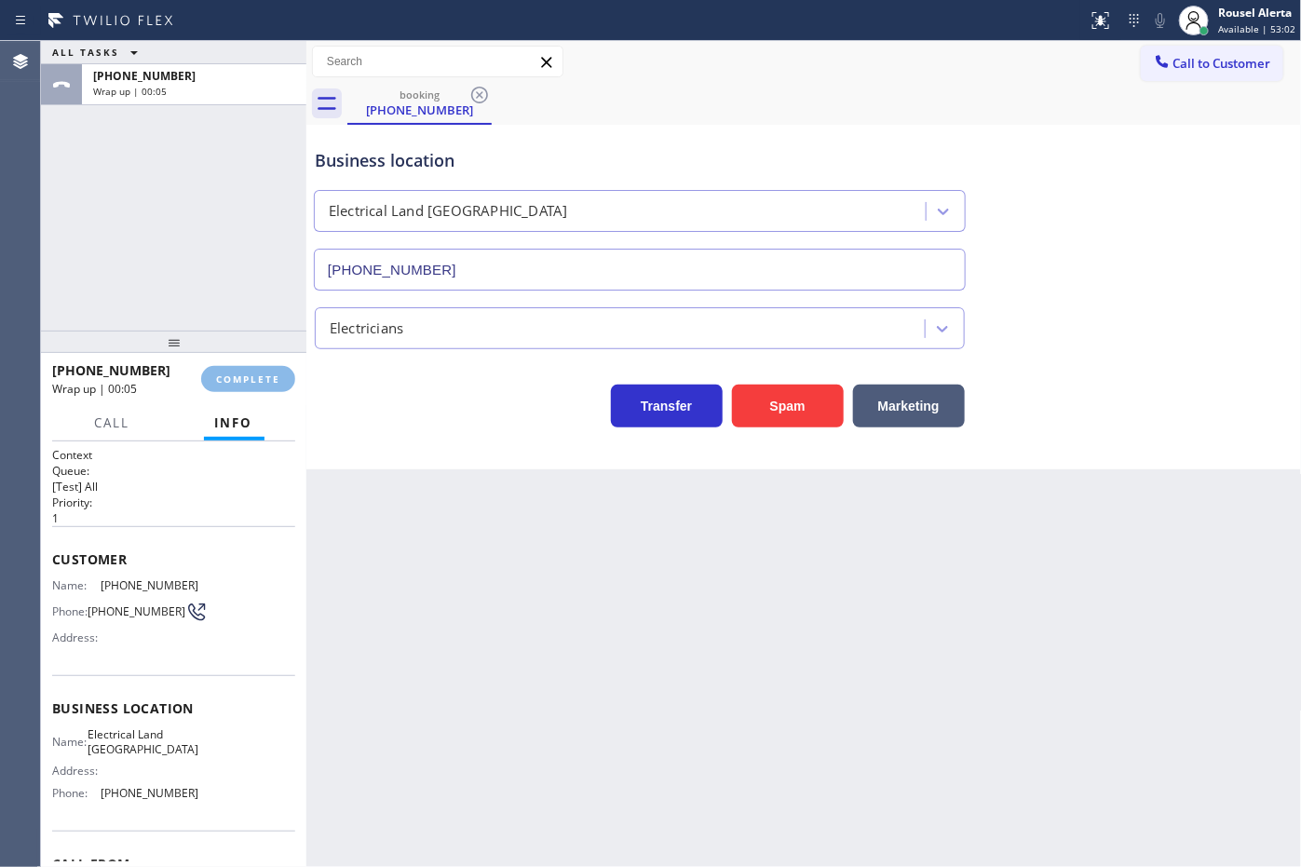
click at [589, 574] on div "Back to Dashboard Change Sender ID Customers Technicians Select a contact Outbo…" at bounding box center [803, 454] width 995 height 826
click at [430, 571] on div "Back to Dashboard Change Sender ID Customers Technicians Select a contact Outbo…" at bounding box center [803, 454] width 995 height 826
click at [467, 562] on div "Back to Dashboard Change Sender ID Customers Technicians Select a contact Outbo…" at bounding box center [803, 454] width 995 height 826
click at [226, 385] on button "COMPLETE" at bounding box center [248, 379] width 94 height 26
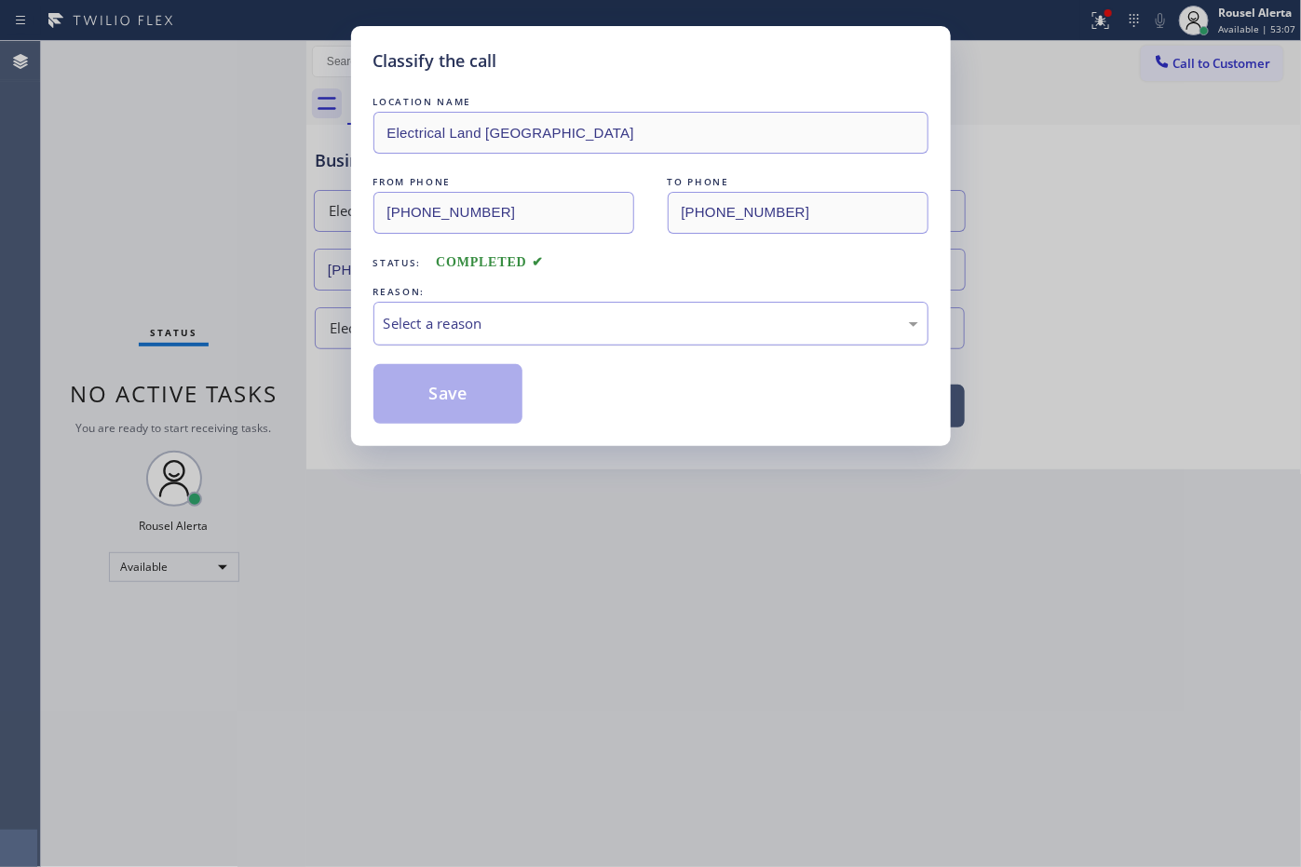
click at [440, 318] on div "Select a reason" at bounding box center [651, 323] width 535 height 21
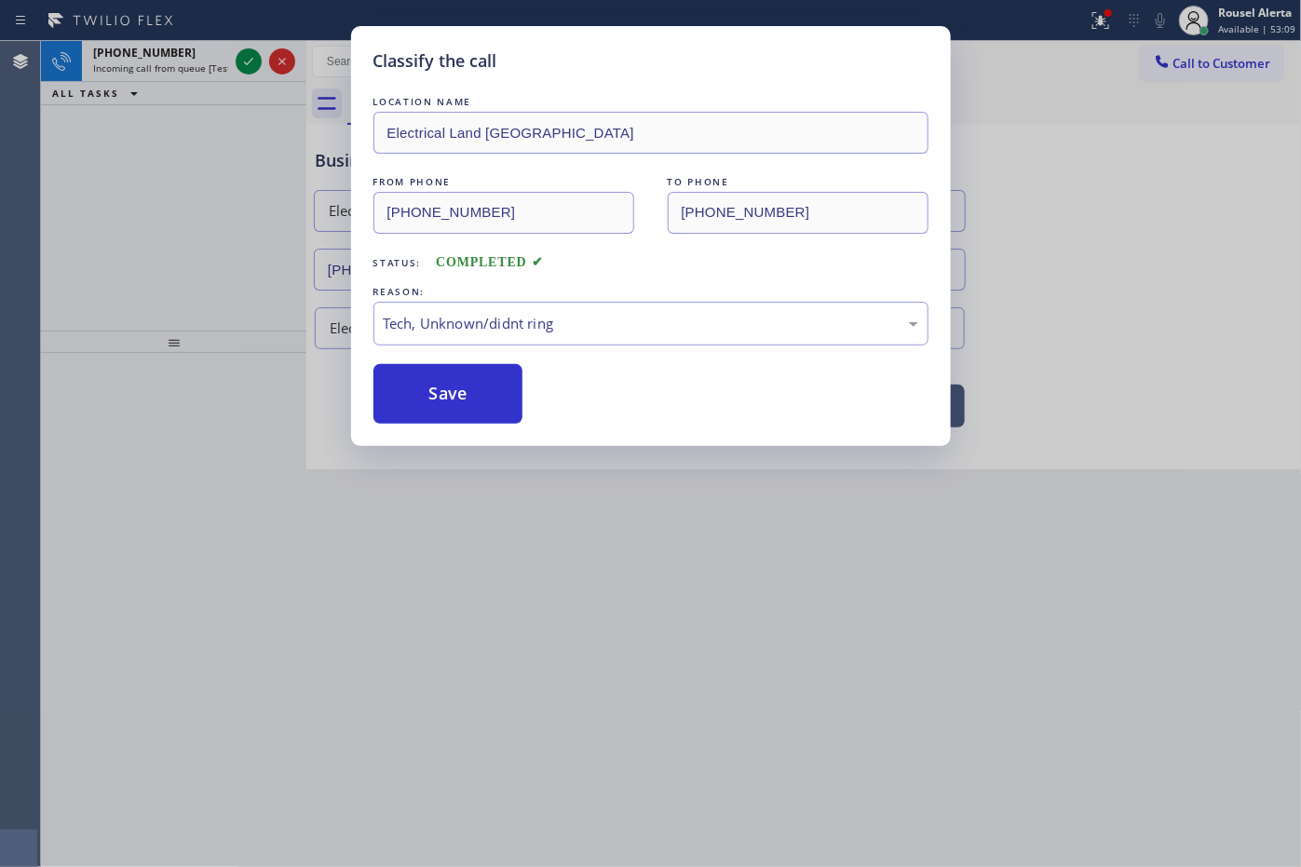
click at [458, 430] on div "Classify the call LOCATION NAME Electrical Land [GEOGRAPHIC_DATA] FROM PHONE [P…" at bounding box center [651, 236] width 600 height 420
click at [452, 400] on button "Save" at bounding box center [448, 394] width 150 height 60
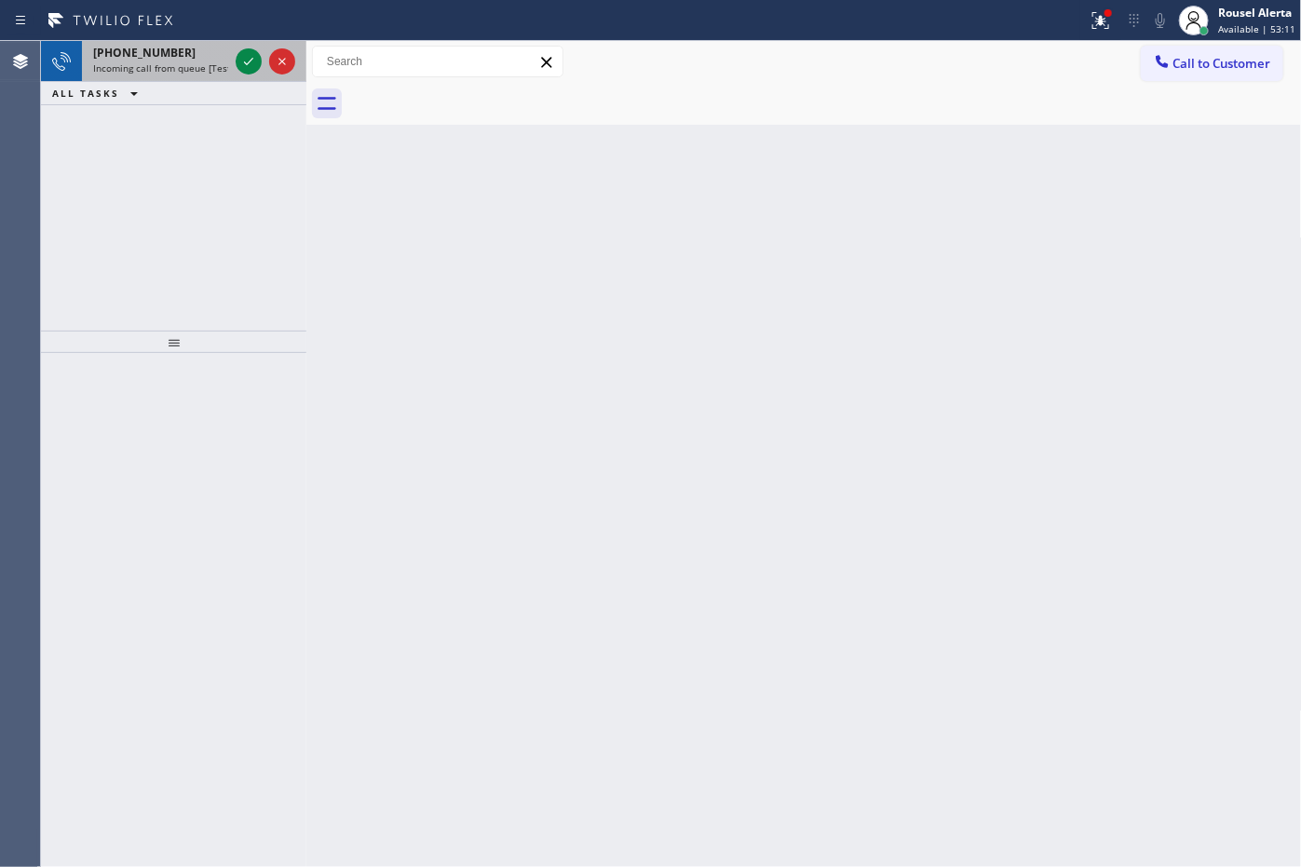
click at [198, 62] on span "Incoming call from queue [Test] All" at bounding box center [170, 67] width 155 height 13
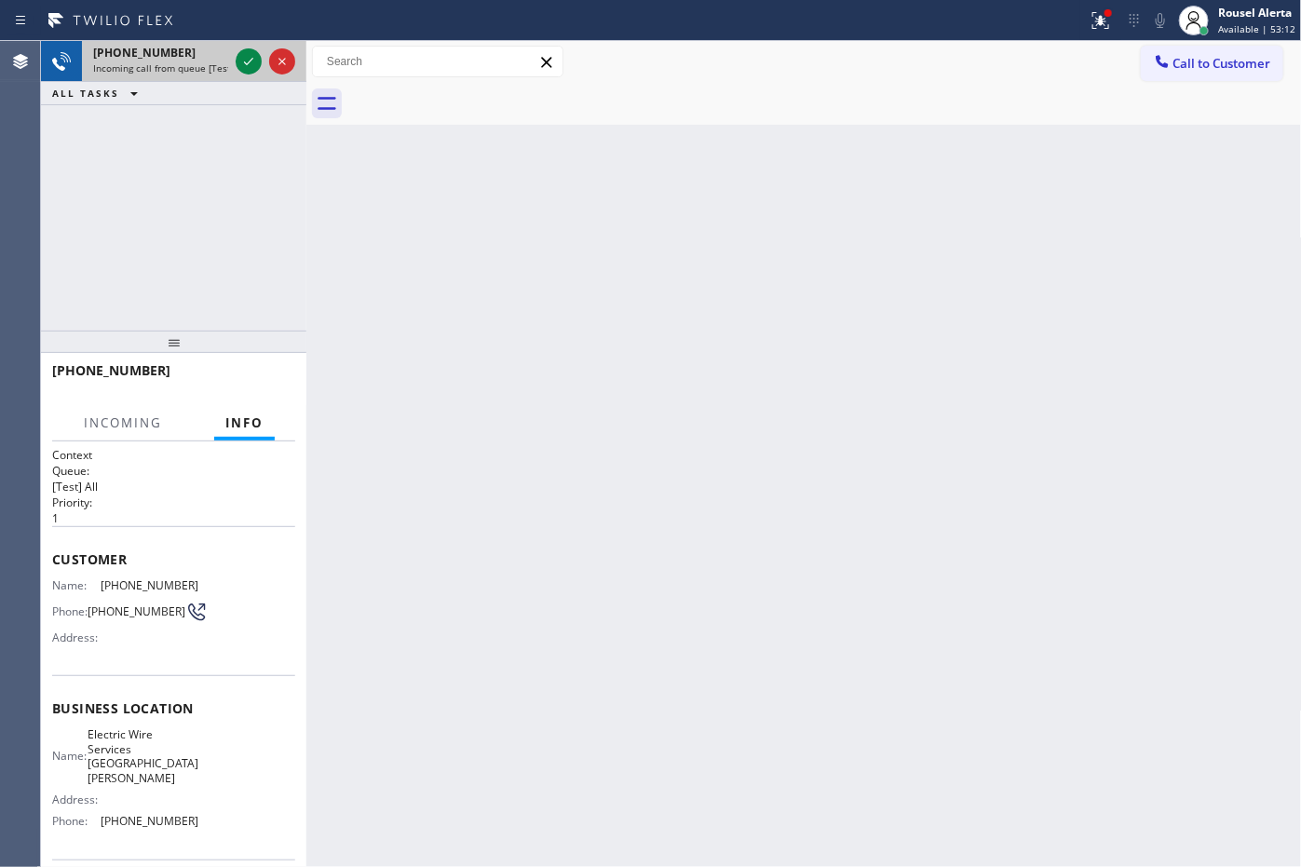
click at [210, 61] on span "Incoming call from queue [Test] All" at bounding box center [170, 67] width 155 height 13
click at [245, 62] on icon at bounding box center [248, 61] width 9 height 7
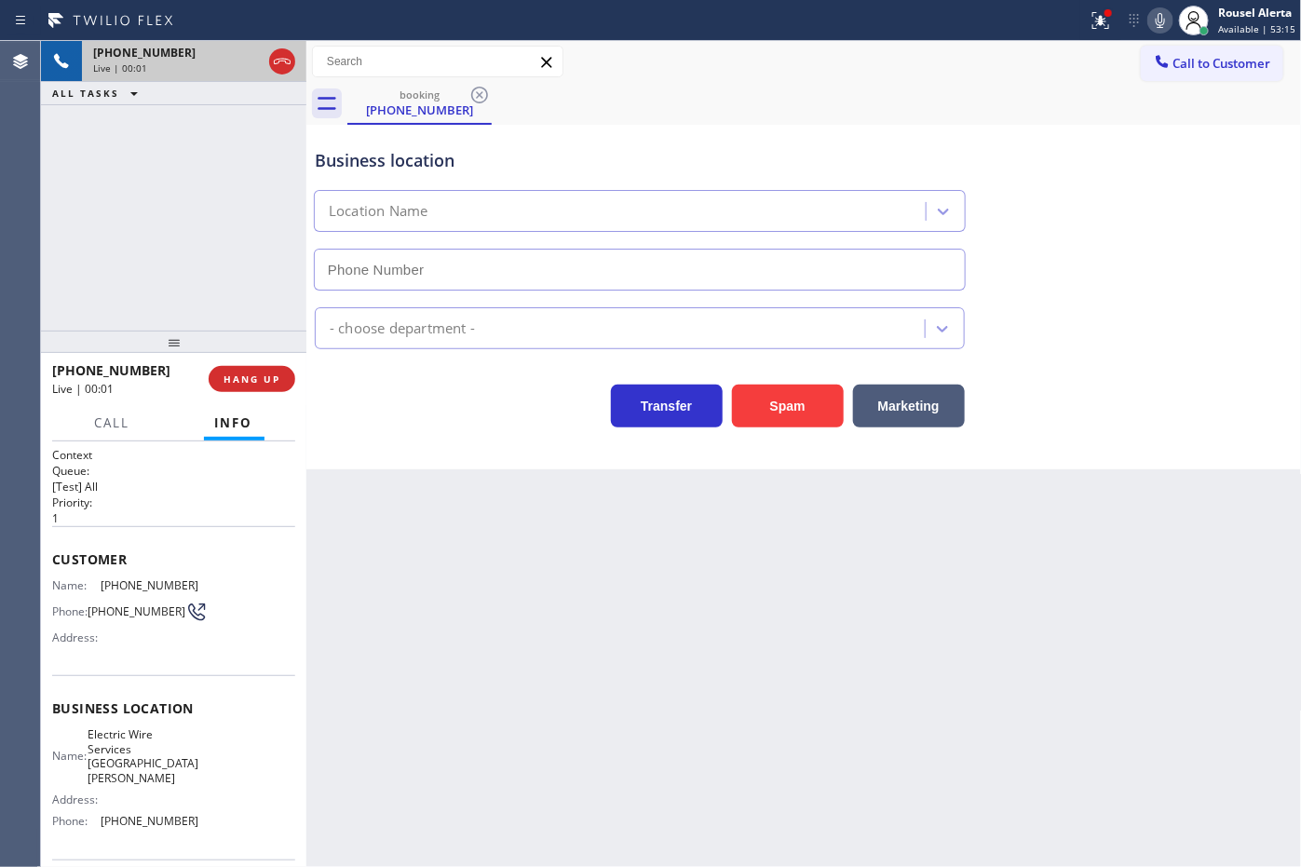
type input "[PHONE_NUMBER]"
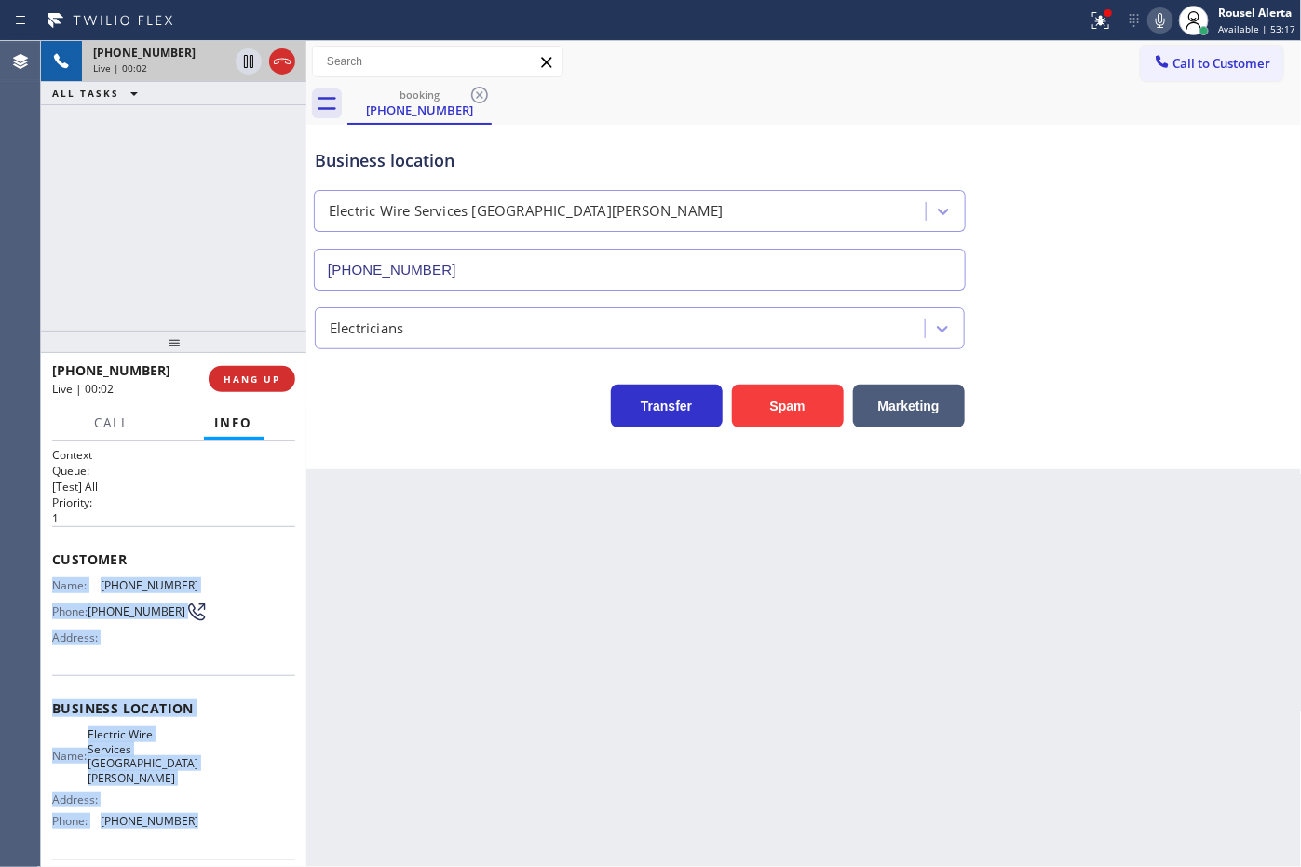
drag, startPoint x: 51, startPoint y: 587, endPoint x: 211, endPoint y: 816, distance: 279.5
click at [211, 816] on div "Context Queue: [Test] All Priority: 1 Customer Name: [PHONE_NUMBER] Phone: [PHO…" at bounding box center [173, 723] width 243 height 553
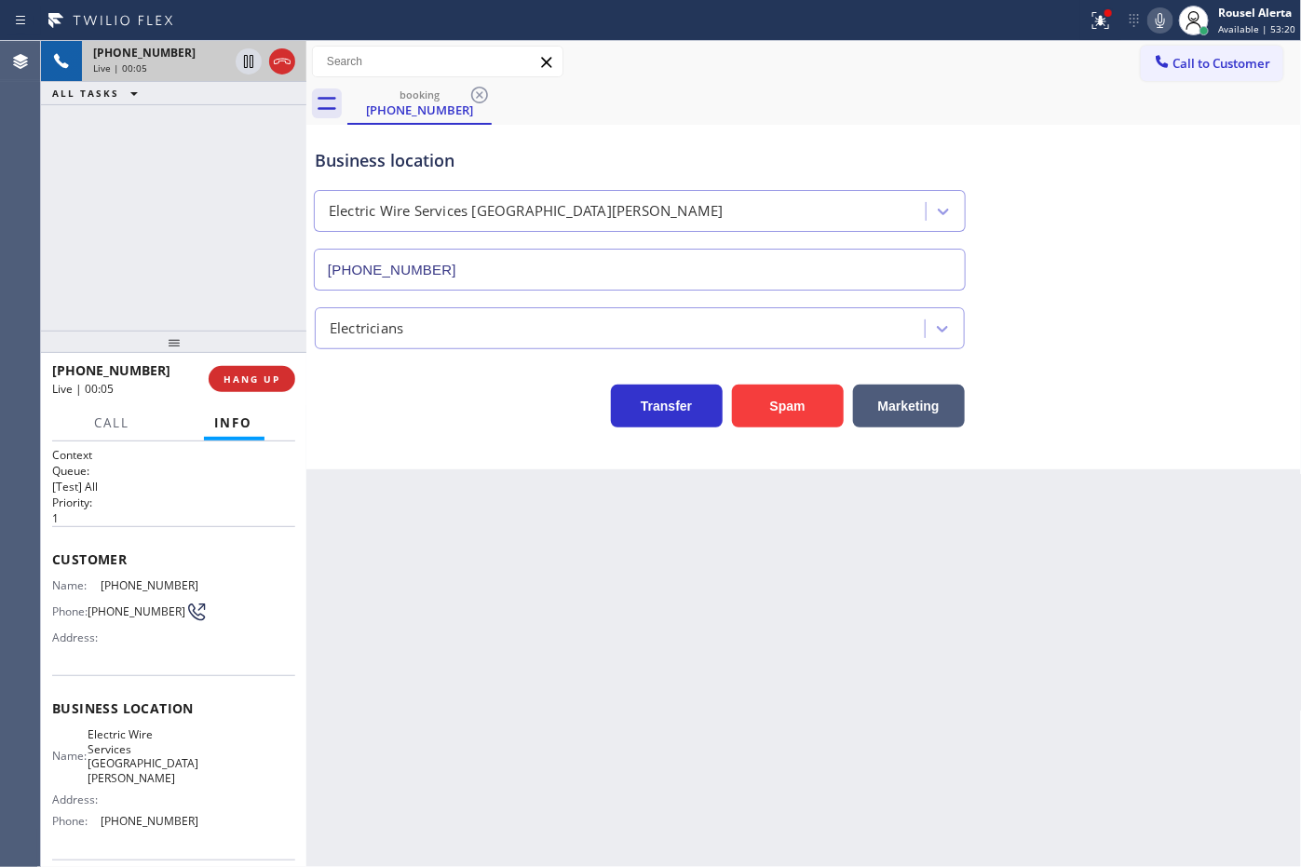
click at [992, 142] on div "Business location Electric Wire Services [GEOGRAPHIC_DATA][PERSON_NAME] [PHONE_…" at bounding box center [804, 206] width 986 height 169
click at [1092, 31] on button at bounding box center [1100, 20] width 41 height 41
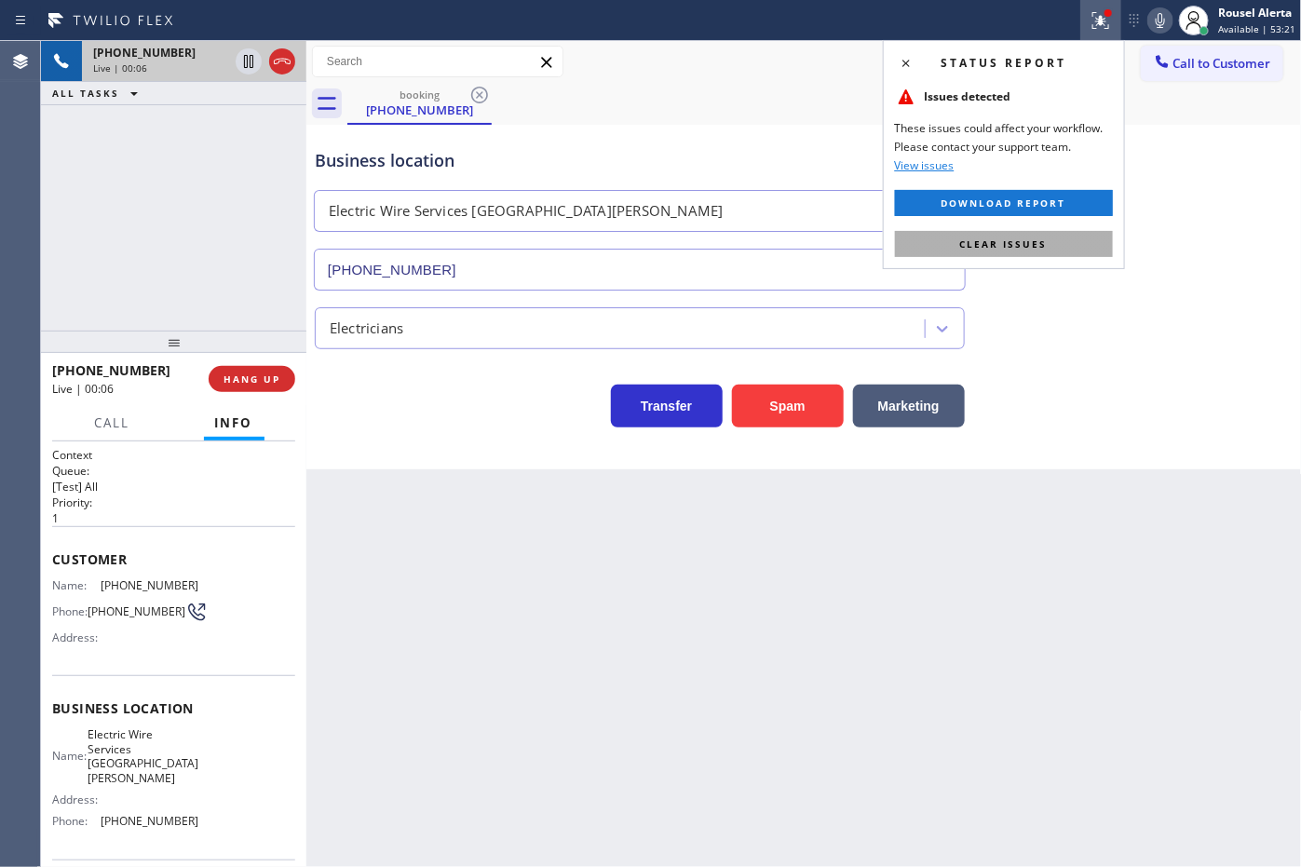
click at [1050, 252] on button "Clear issues" at bounding box center [1004, 244] width 218 height 26
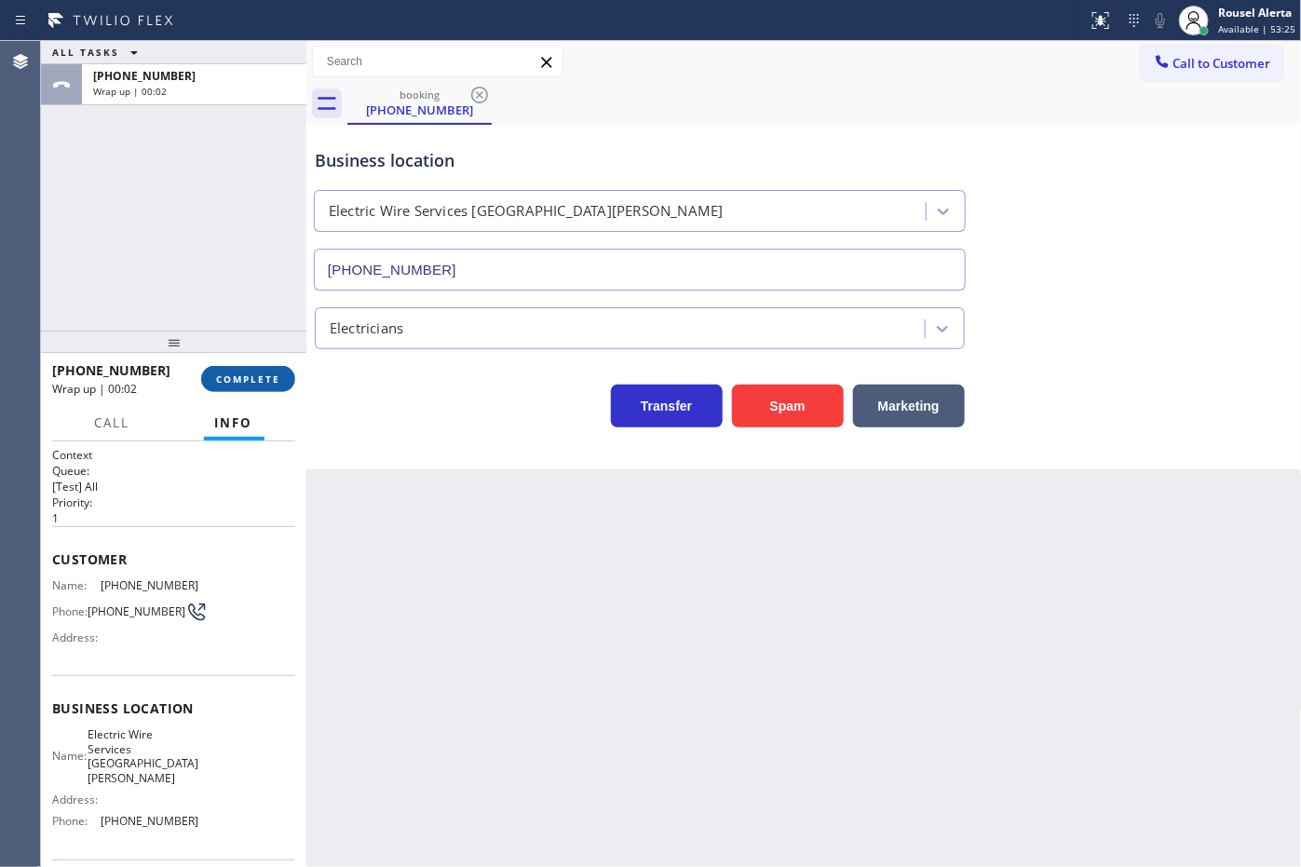
click at [234, 372] on span "COMPLETE" at bounding box center [248, 378] width 64 height 13
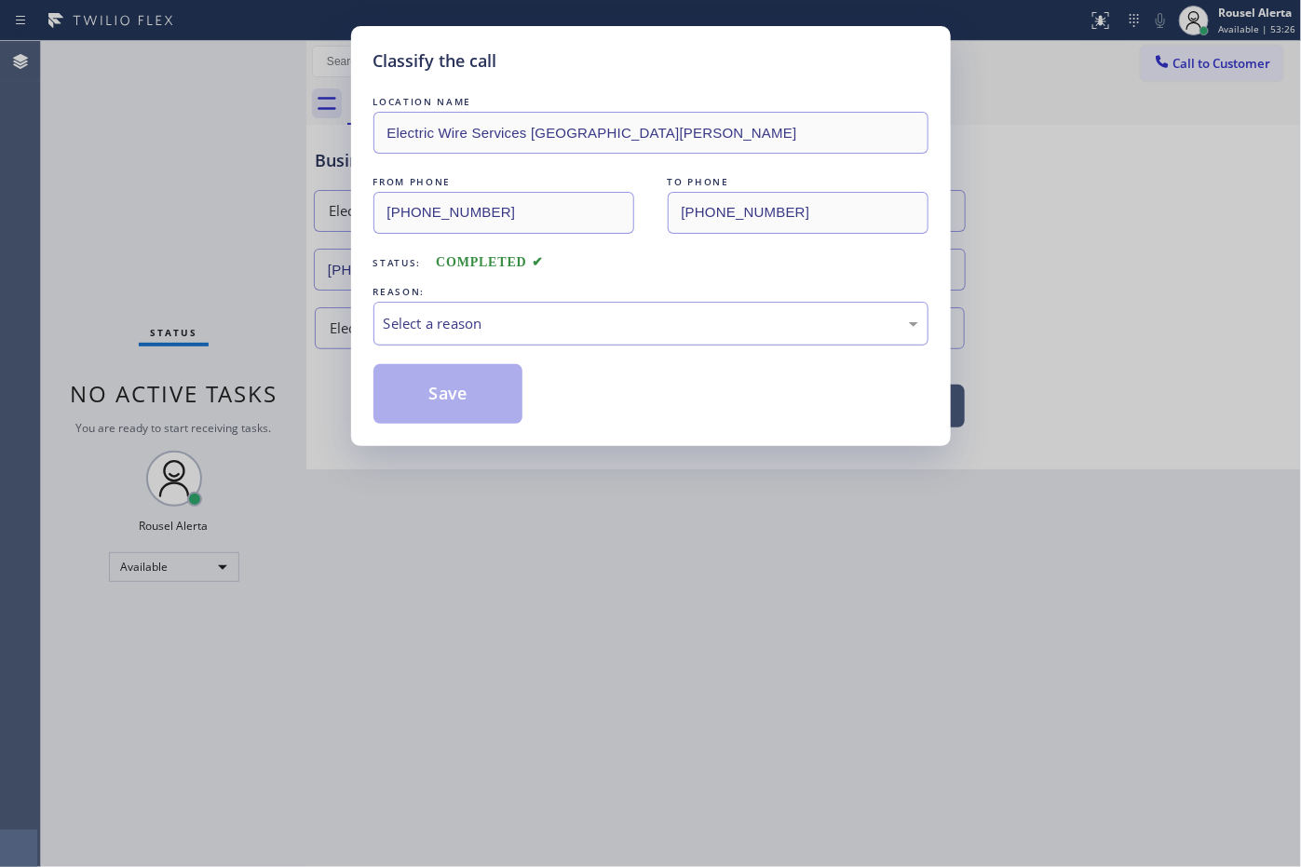
click at [573, 333] on div "Select a reason" at bounding box center [651, 323] width 535 height 21
click at [472, 419] on button "Save" at bounding box center [448, 394] width 150 height 60
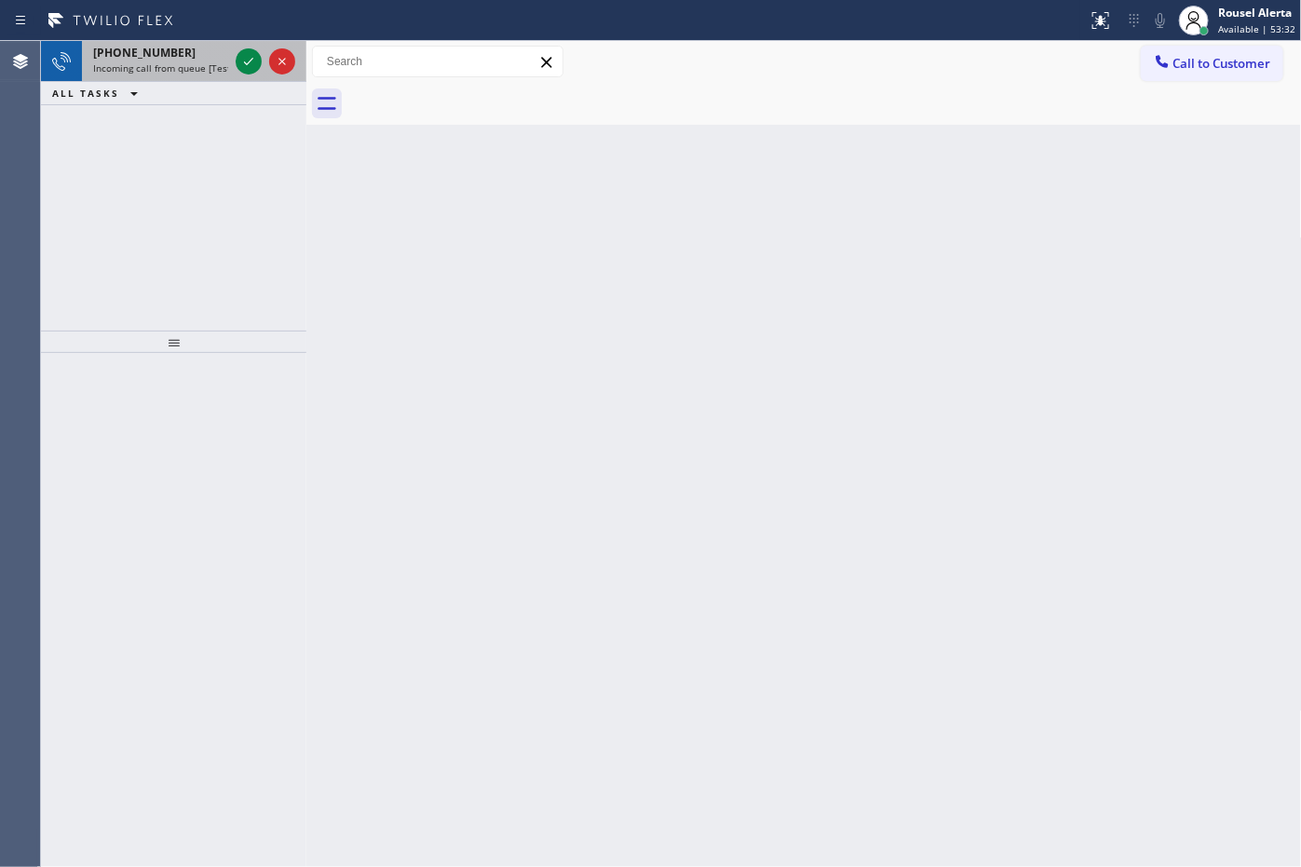
click at [192, 73] on span "Incoming call from queue [Test] All" at bounding box center [170, 67] width 155 height 13
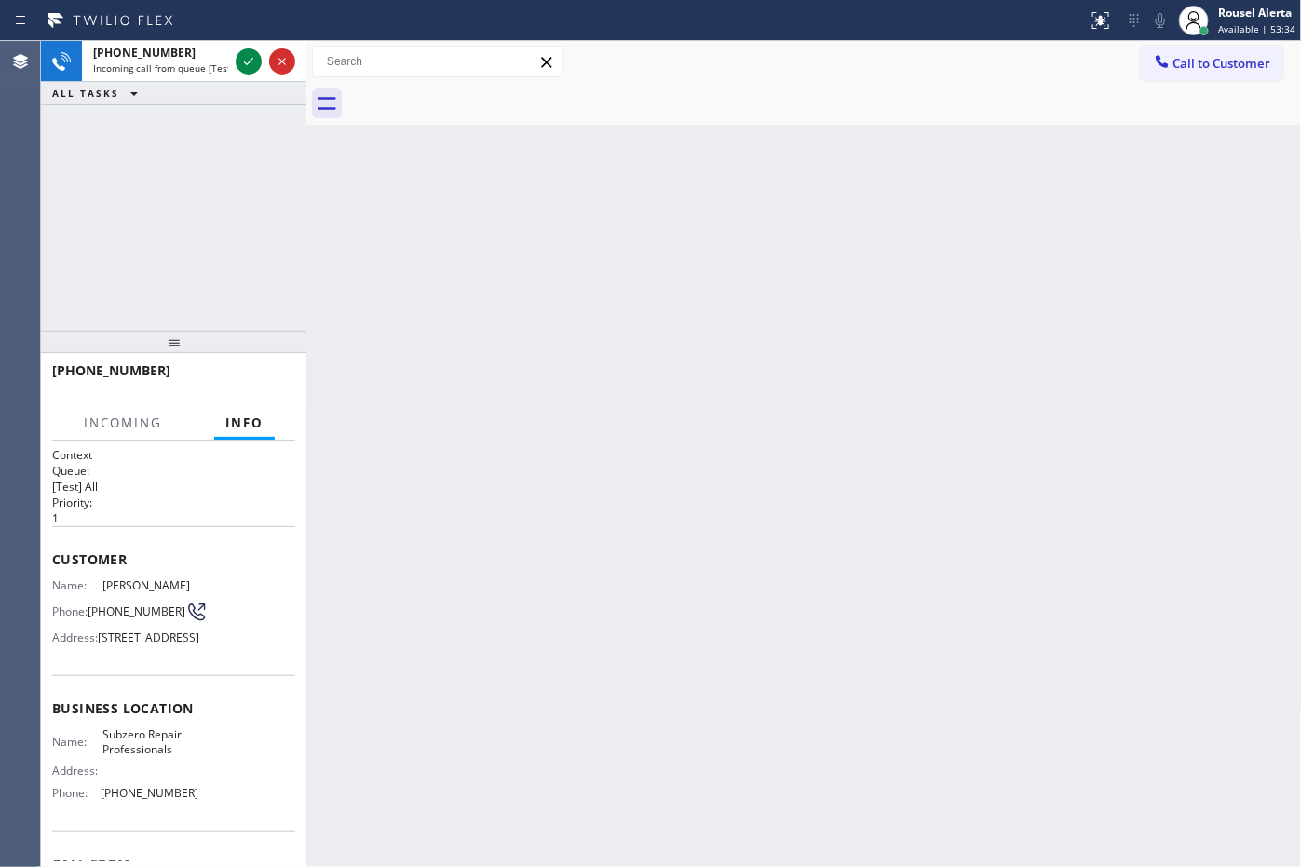
drag, startPoint x: 728, startPoint y: 519, endPoint x: 755, endPoint y: 224, distance: 295.5
click at [729, 513] on div "Back to Dashboard Change Sender ID Customers Technicians Select a contact Outbo…" at bounding box center [803, 454] width 995 height 826
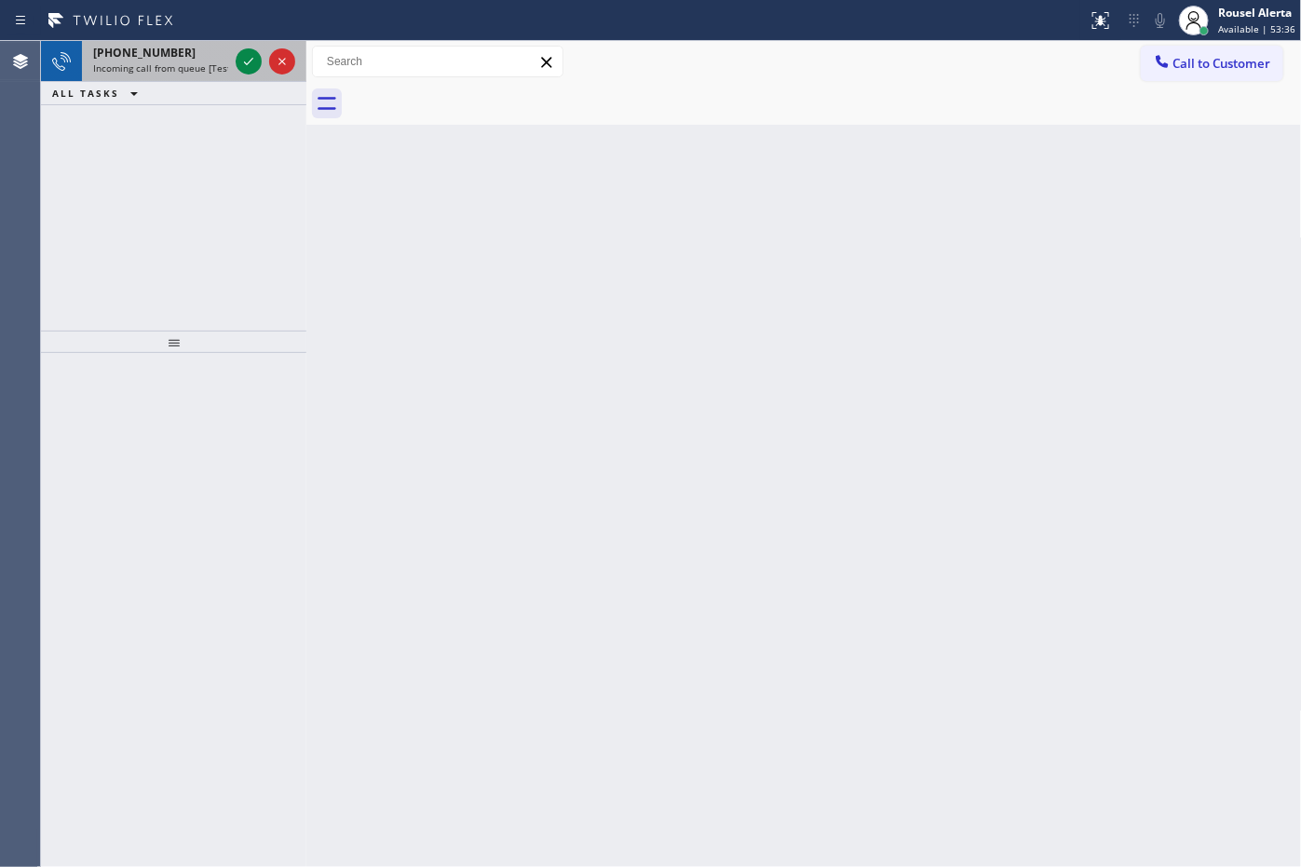
click at [180, 68] on span "Incoming call from queue [Test] All" at bounding box center [170, 67] width 155 height 13
click at [212, 56] on div "[PHONE_NUMBER]" at bounding box center [160, 53] width 135 height 16
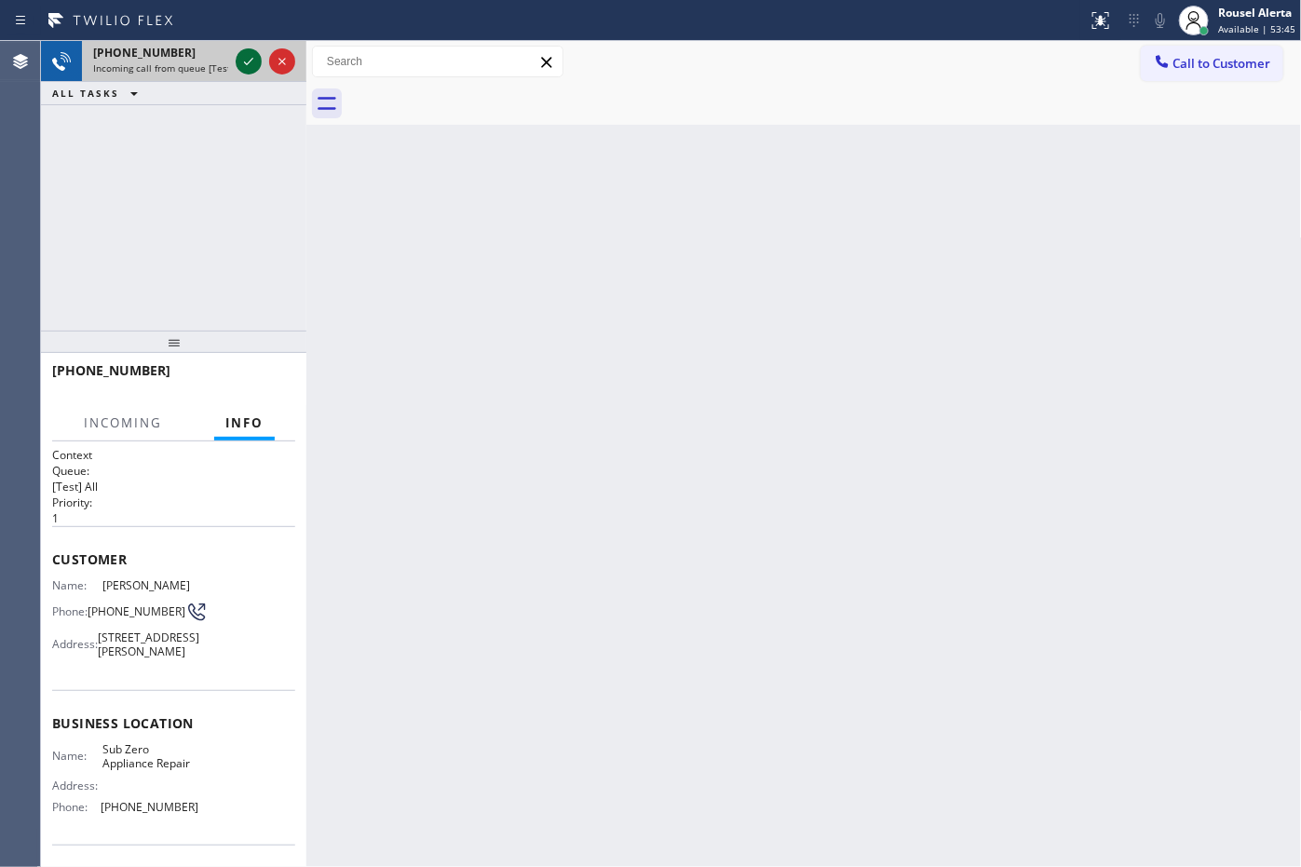
click at [244, 63] on icon at bounding box center [248, 61] width 22 height 22
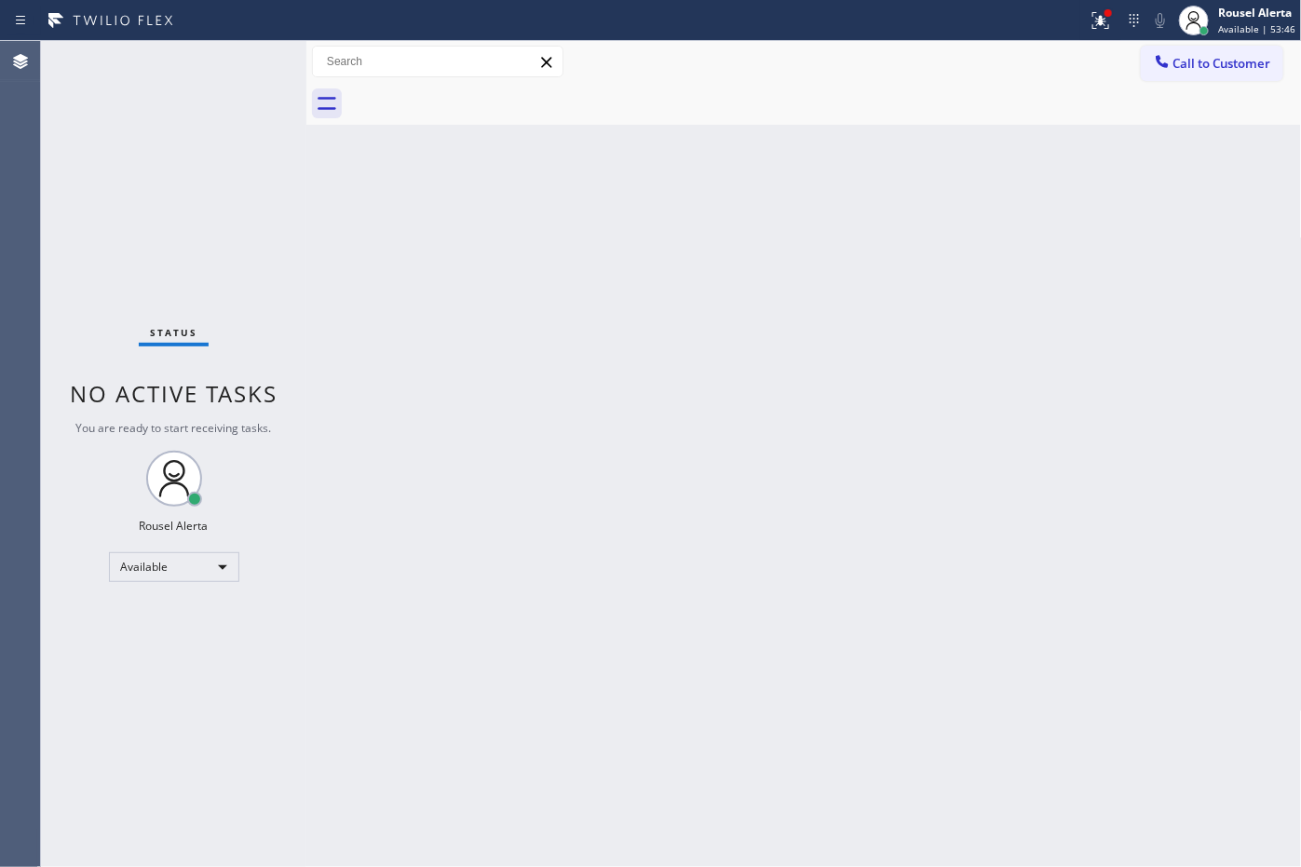
click at [383, 265] on div "Back to Dashboard Change Sender ID Customers Technicians Select a contact Outbo…" at bounding box center [803, 454] width 995 height 826
click at [1112, 21] on icon at bounding box center [1101, 20] width 22 height 22
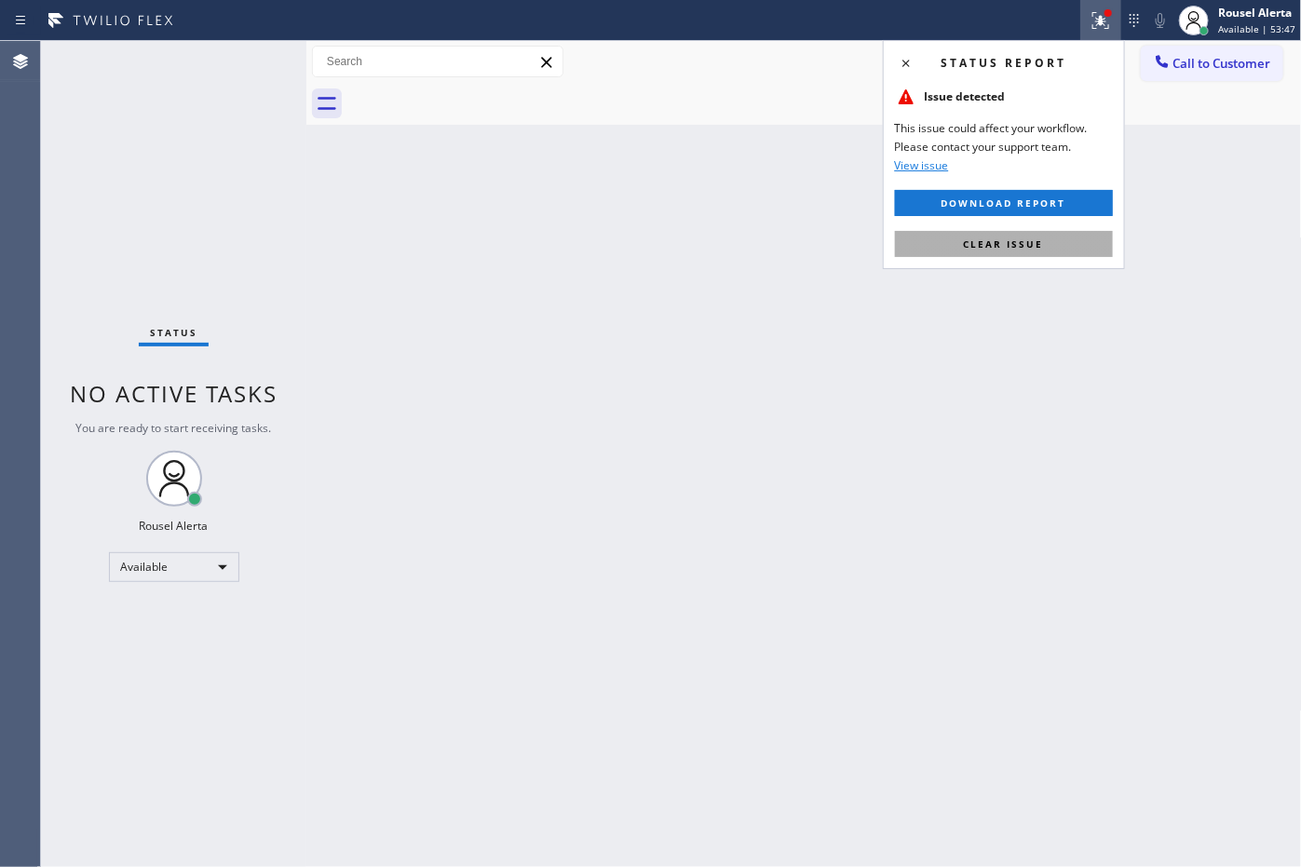
click at [990, 245] on span "Clear issue" at bounding box center [1004, 243] width 80 height 13
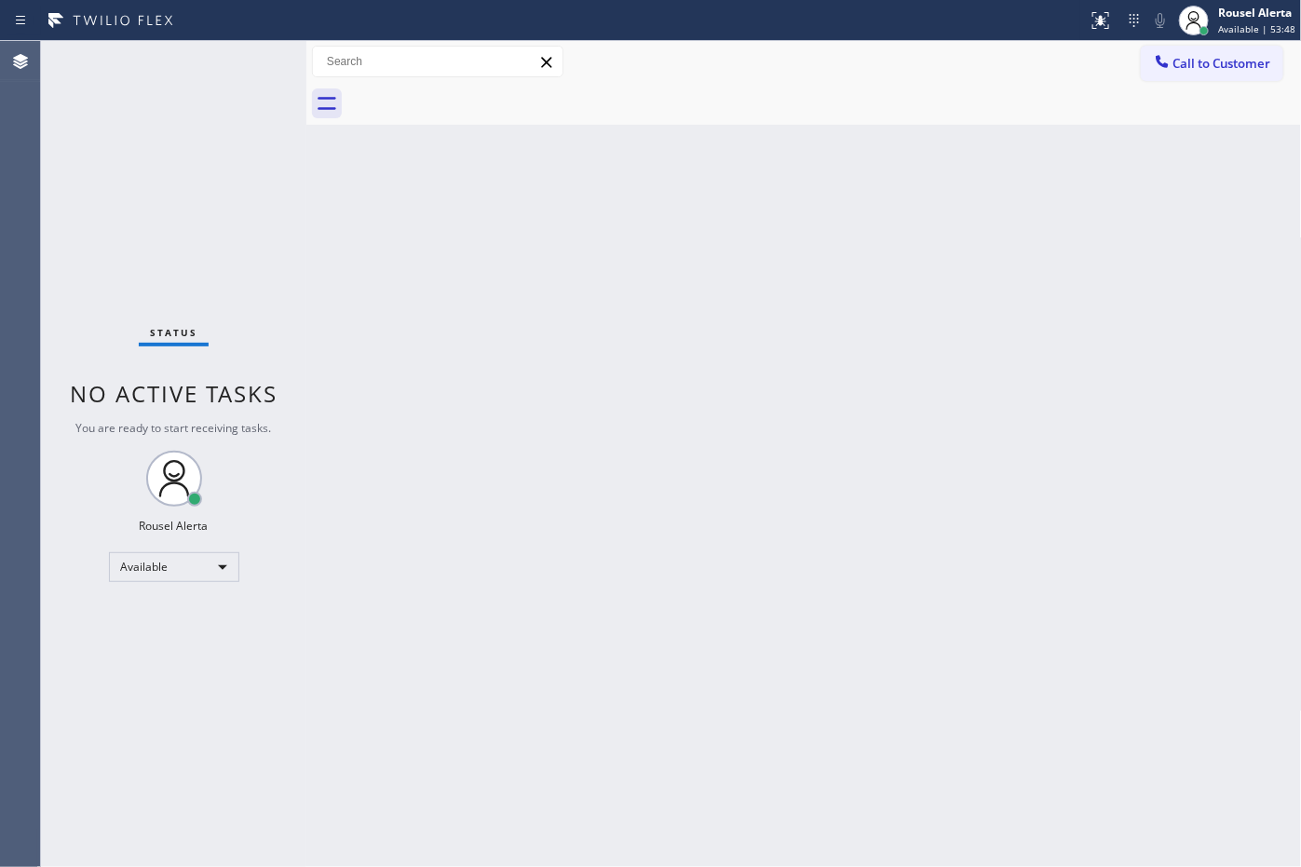
drag, startPoint x: 911, startPoint y: 387, endPoint x: 900, endPoint y: 453, distance: 66.1
click at [911, 388] on div "Back to Dashboard Change Sender ID Customers Technicians Select a contact Outbo…" at bounding box center [803, 454] width 995 height 826
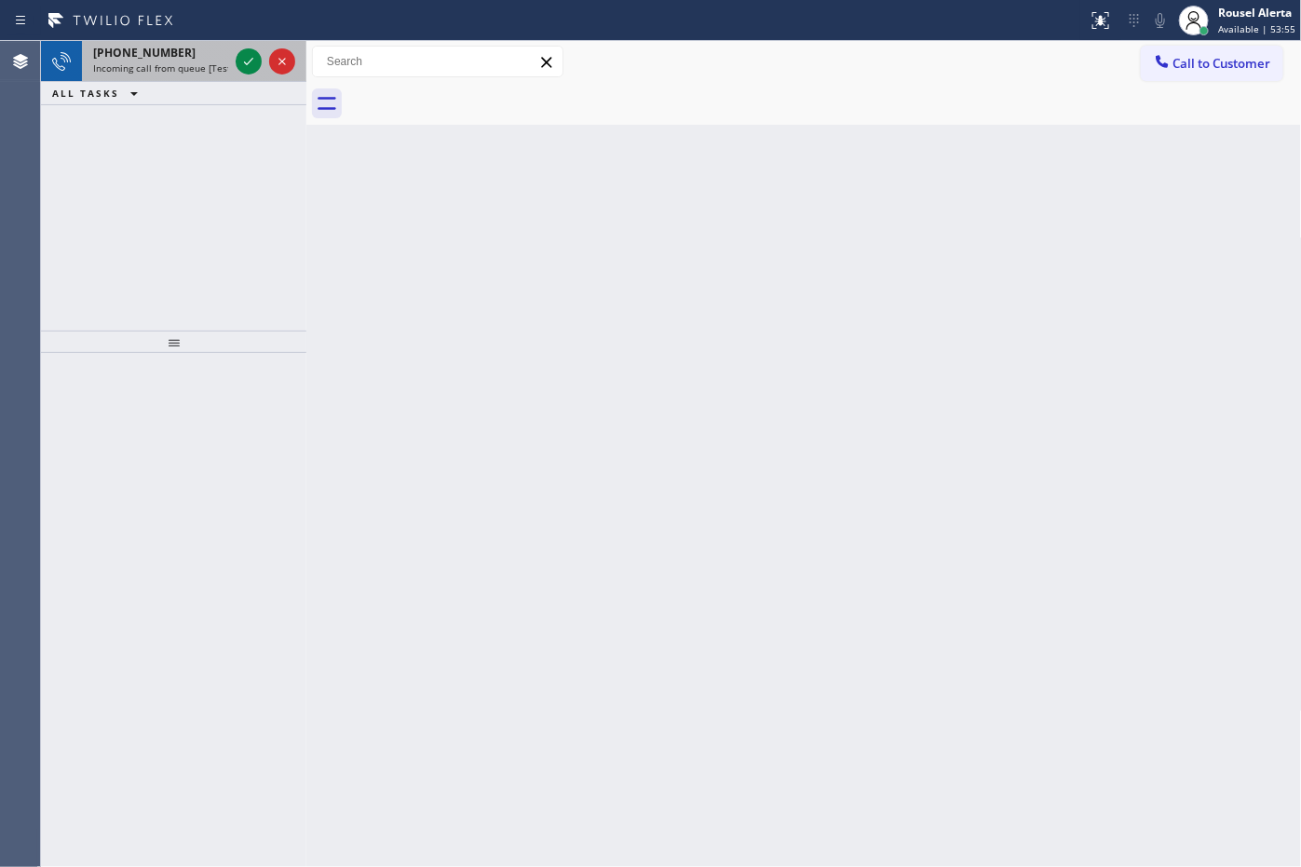
click at [214, 59] on div "[PHONE_NUMBER]" at bounding box center [160, 53] width 135 height 16
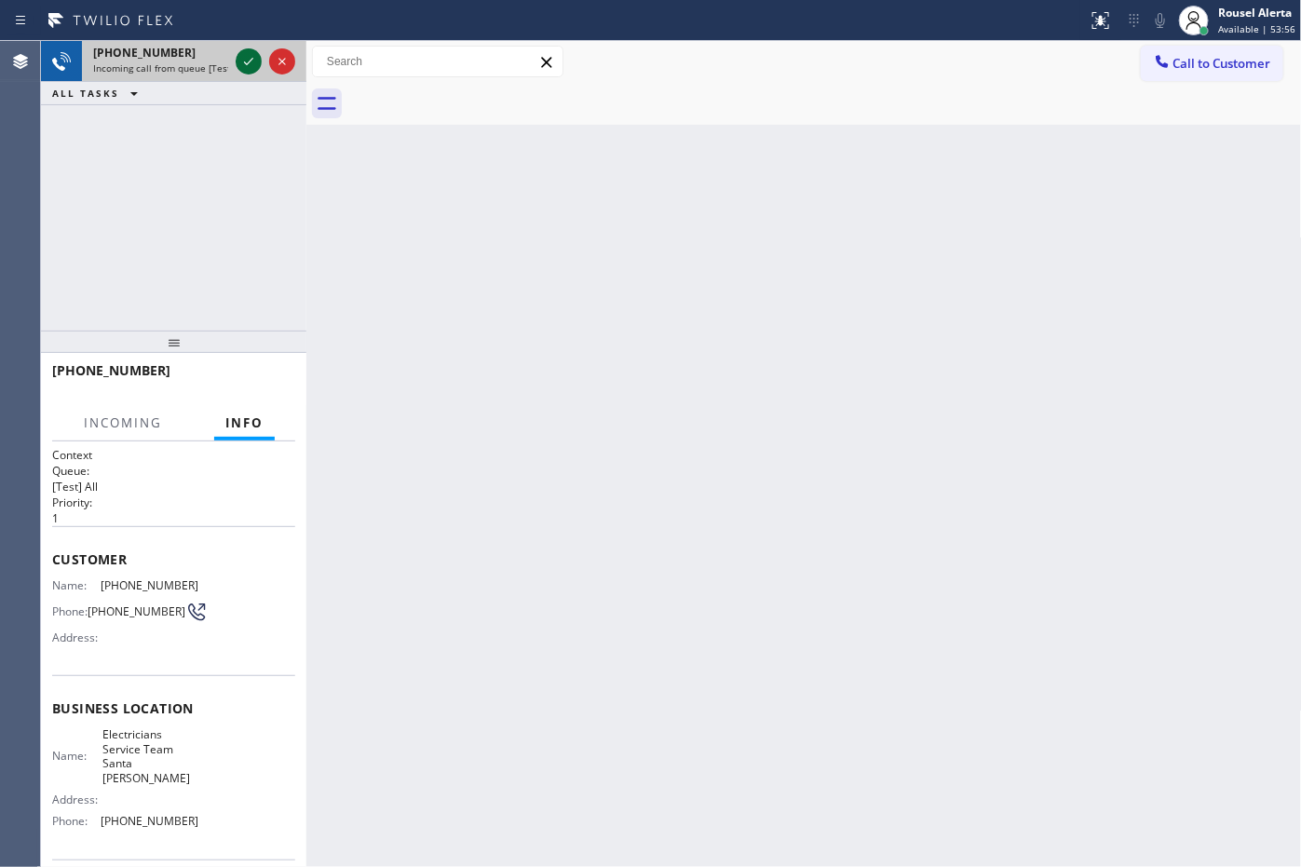
click at [236, 62] on div at bounding box center [249, 61] width 26 height 22
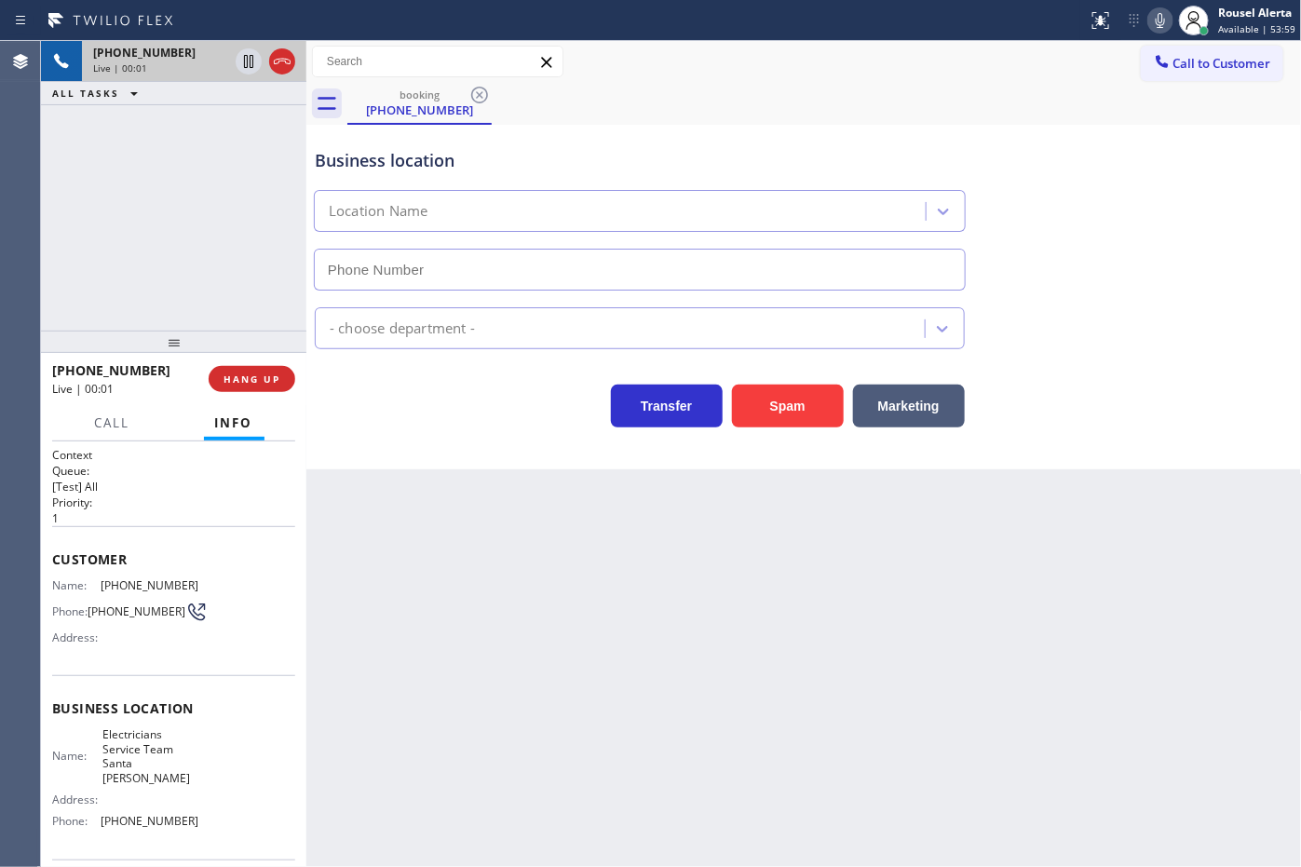
type input "[PHONE_NUMBER]"
click at [549, 582] on div "Back to Dashboard Change Sender ID Customers Technicians Select a contact Outbo…" at bounding box center [803, 454] width 995 height 826
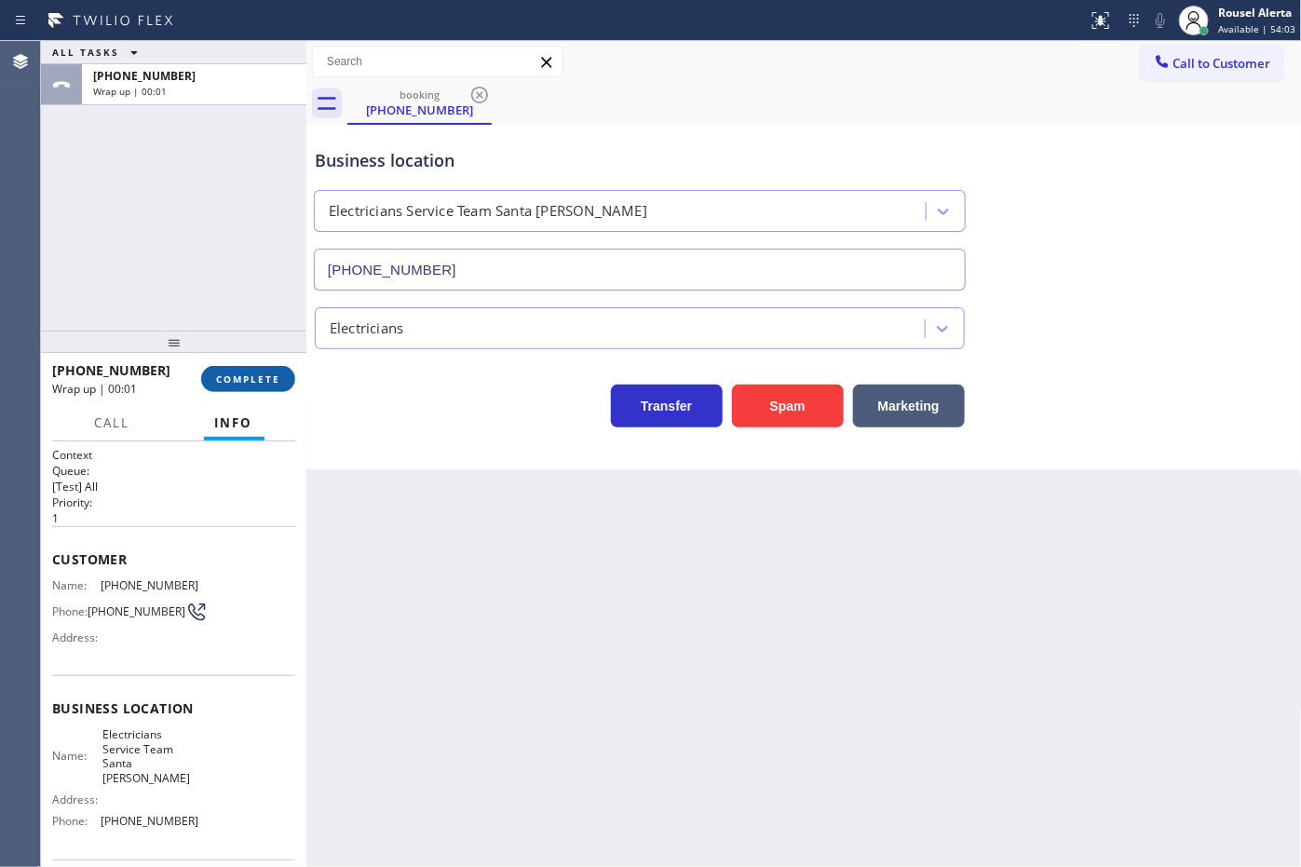
click at [238, 366] on button "COMPLETE" at bounding box center [248, 379] width 94 height 26
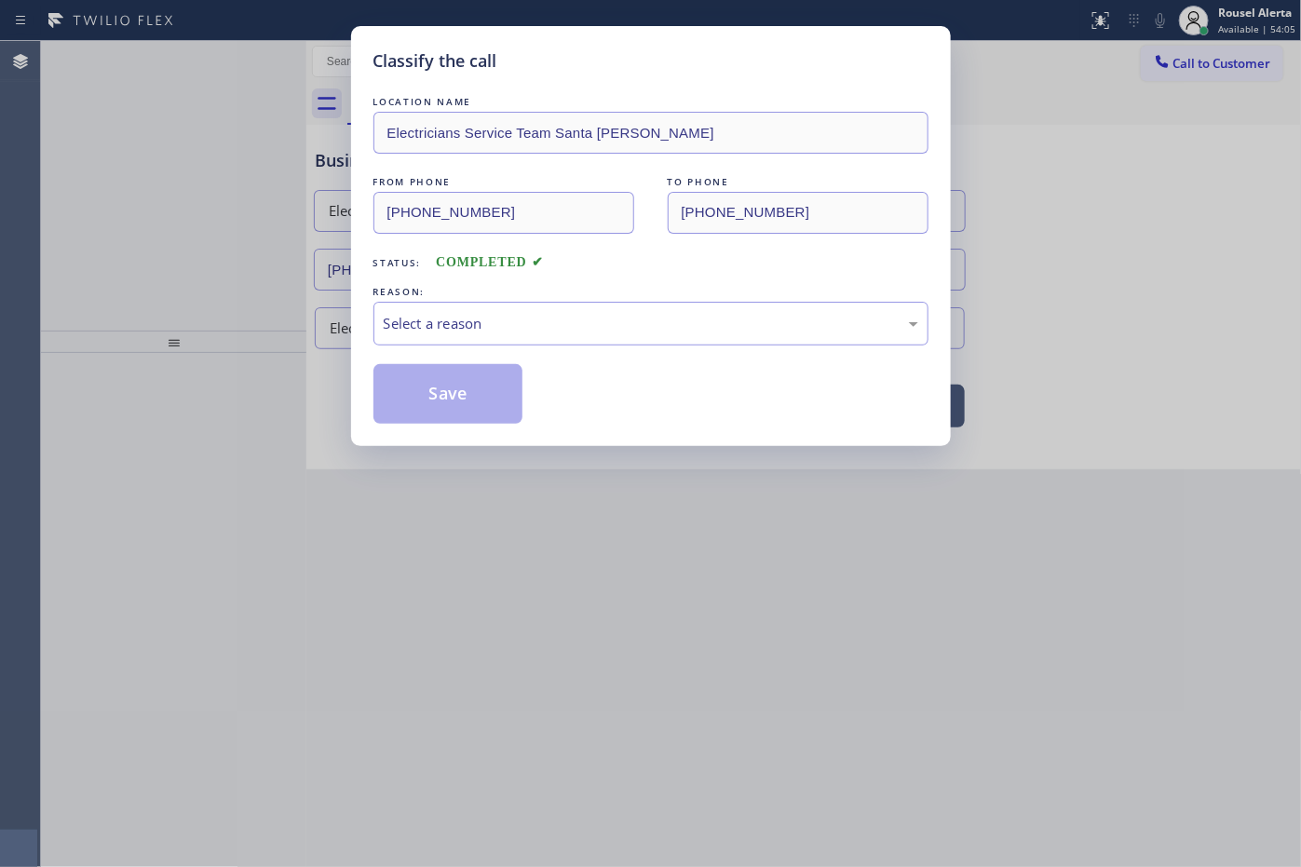
click at [473, 322] on div "Select a reason" at bounding box center [651, 323] width 535 height 21
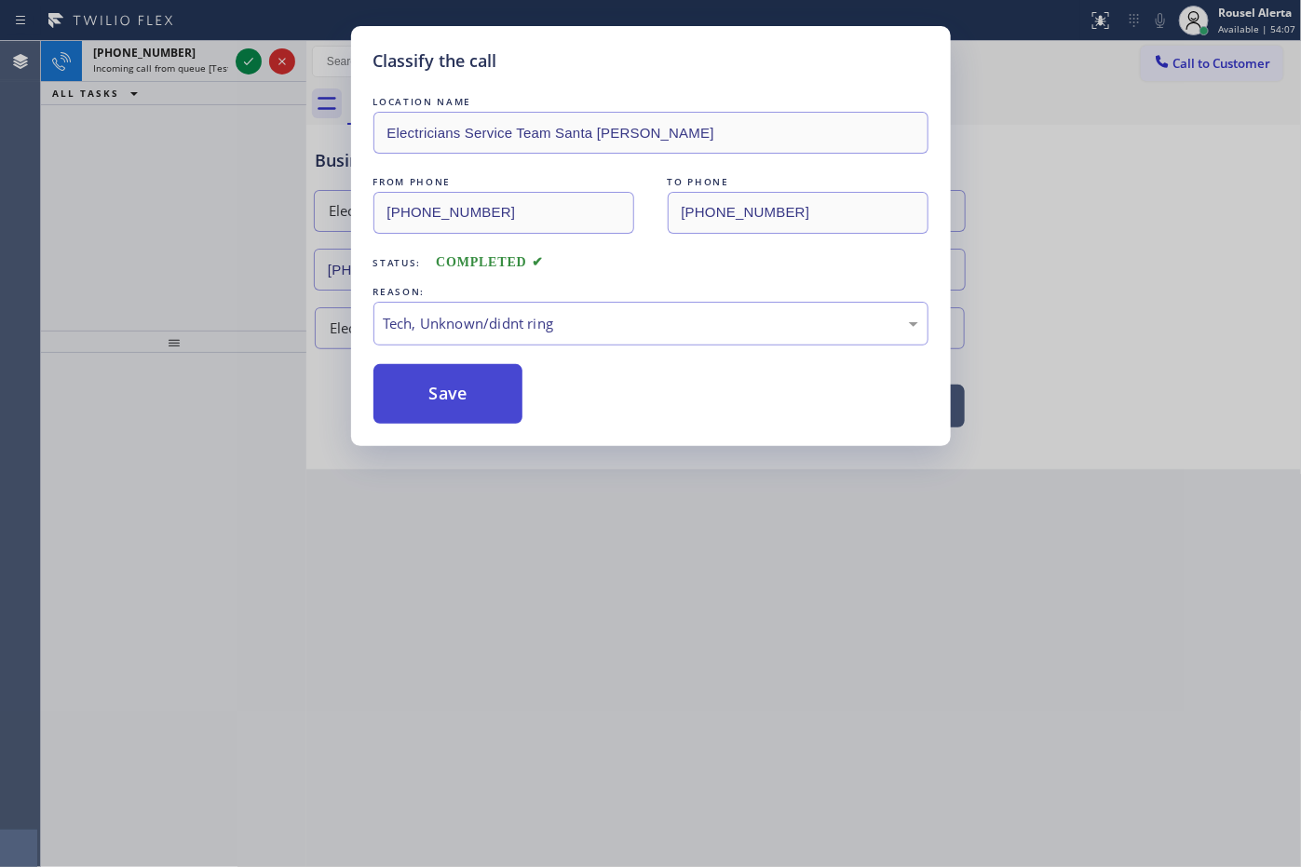
click at [425, 396] on button "Save" at bounding box center [448, 394] width 150 height 60
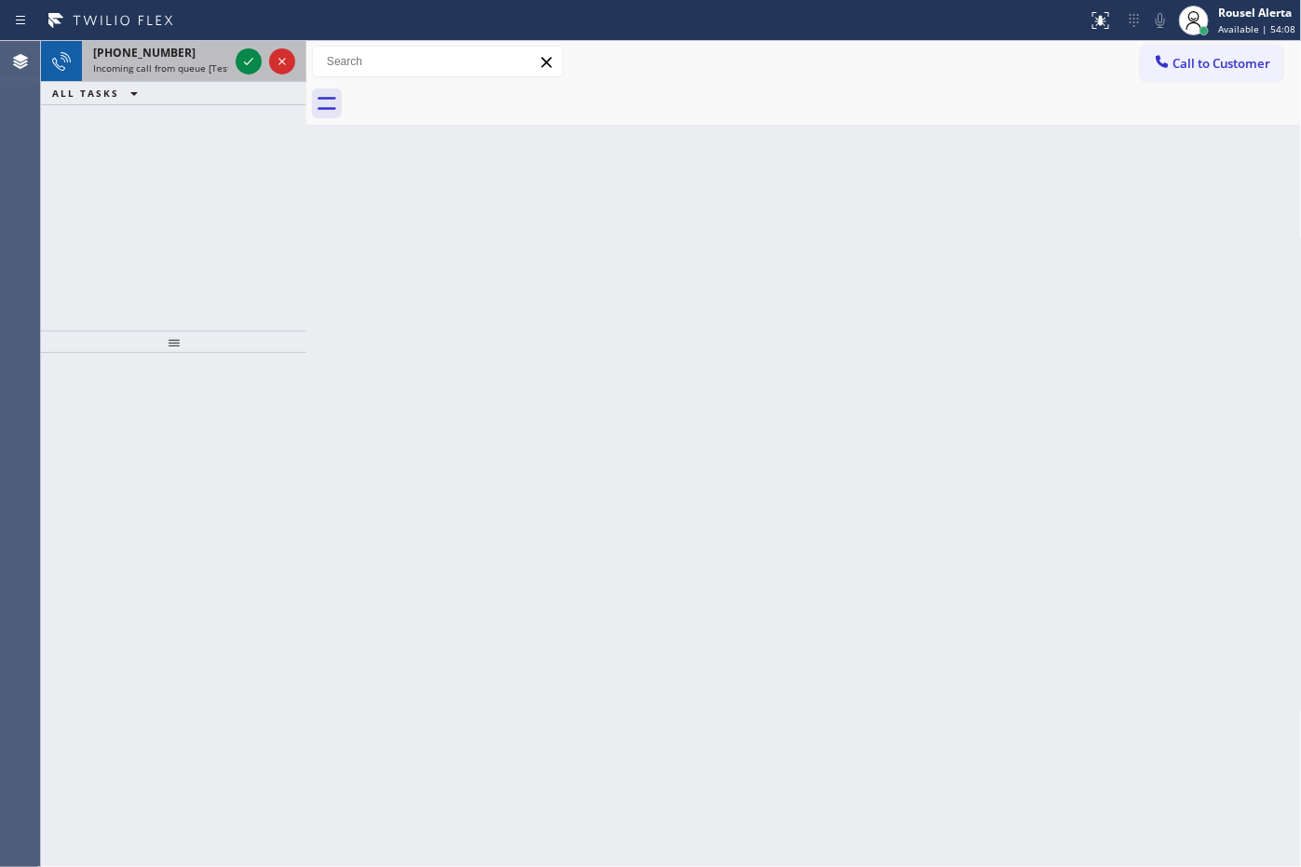
click at [193, 62] on span "Incoming call from queue [Test] All" at bounding box center [170, 67] width 155 height 13
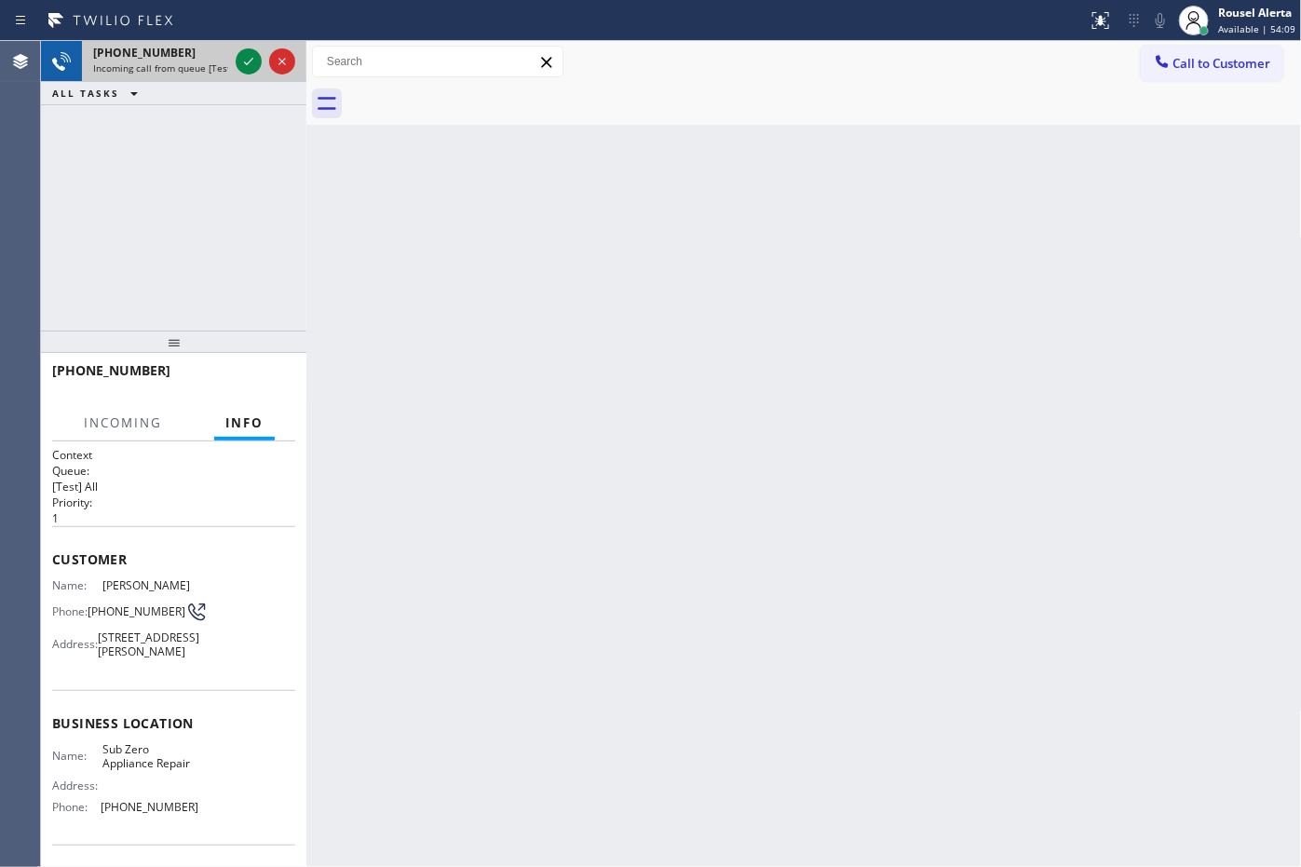
click at [193, 62] on span "Incoming call from queue [Test] All" at bounding box center [170, 67] width 155 height 13
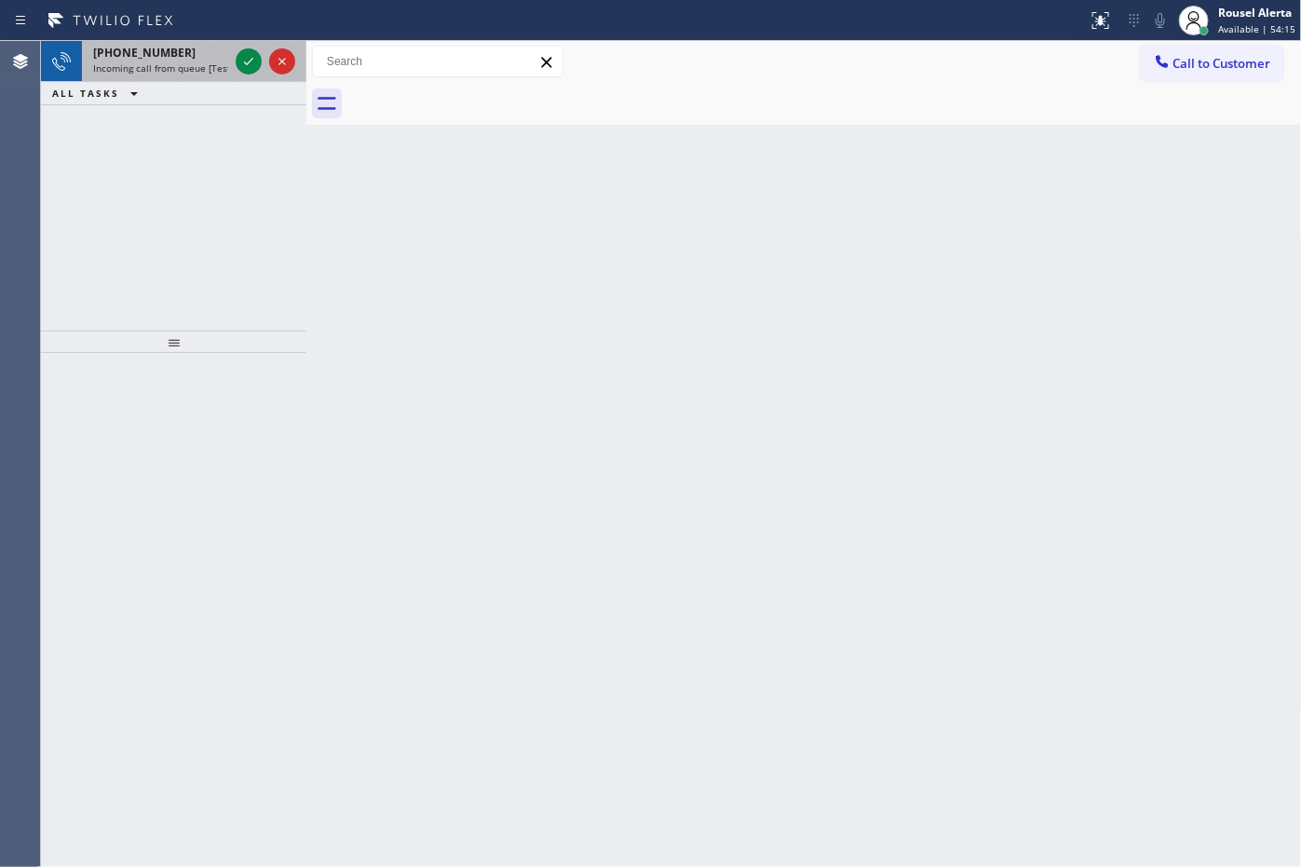
click at [196, 61] on span "Incoming call from queue [Test] All" at bounding box center [170, 67] width 155 height 13
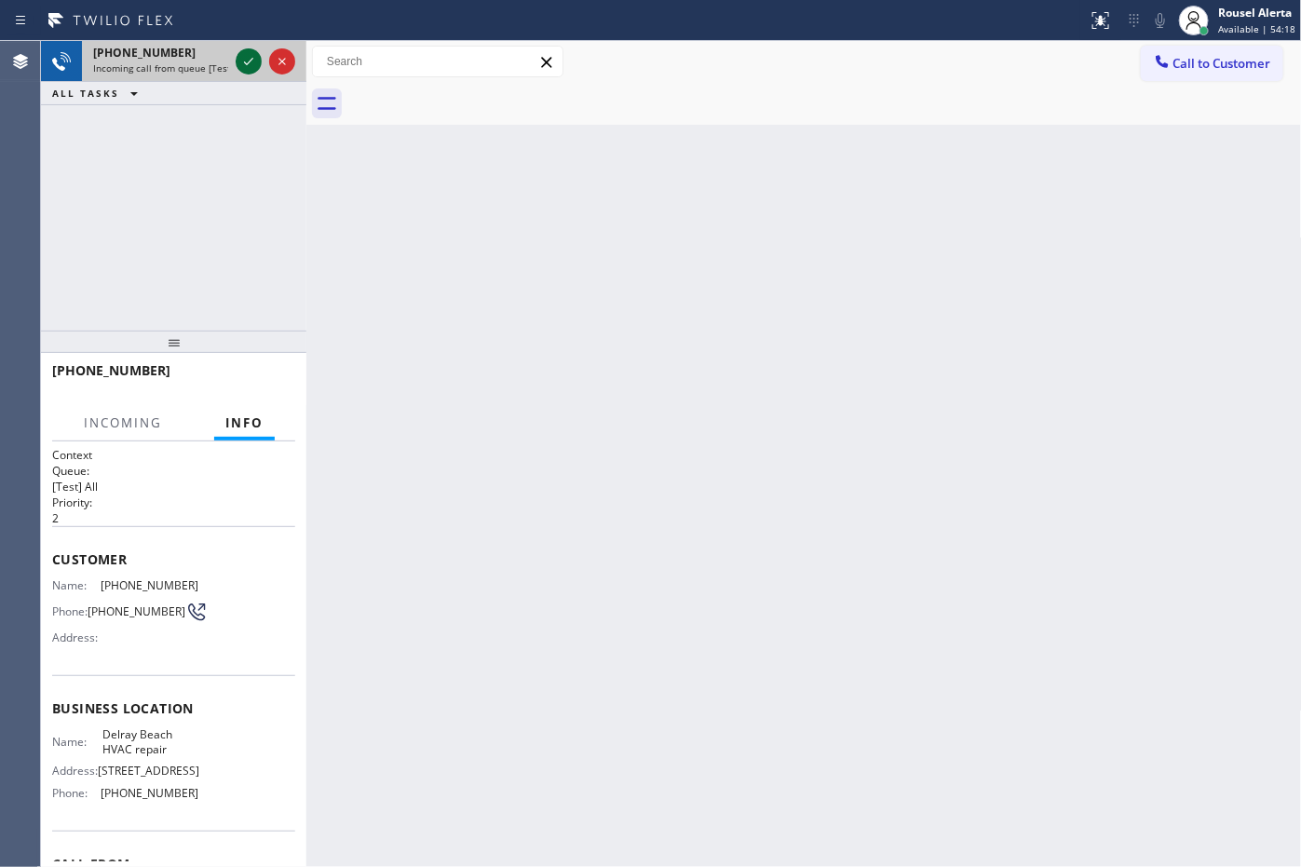
click at [248, 63] on icon at bounding box center [248, 61] width 9 height 7
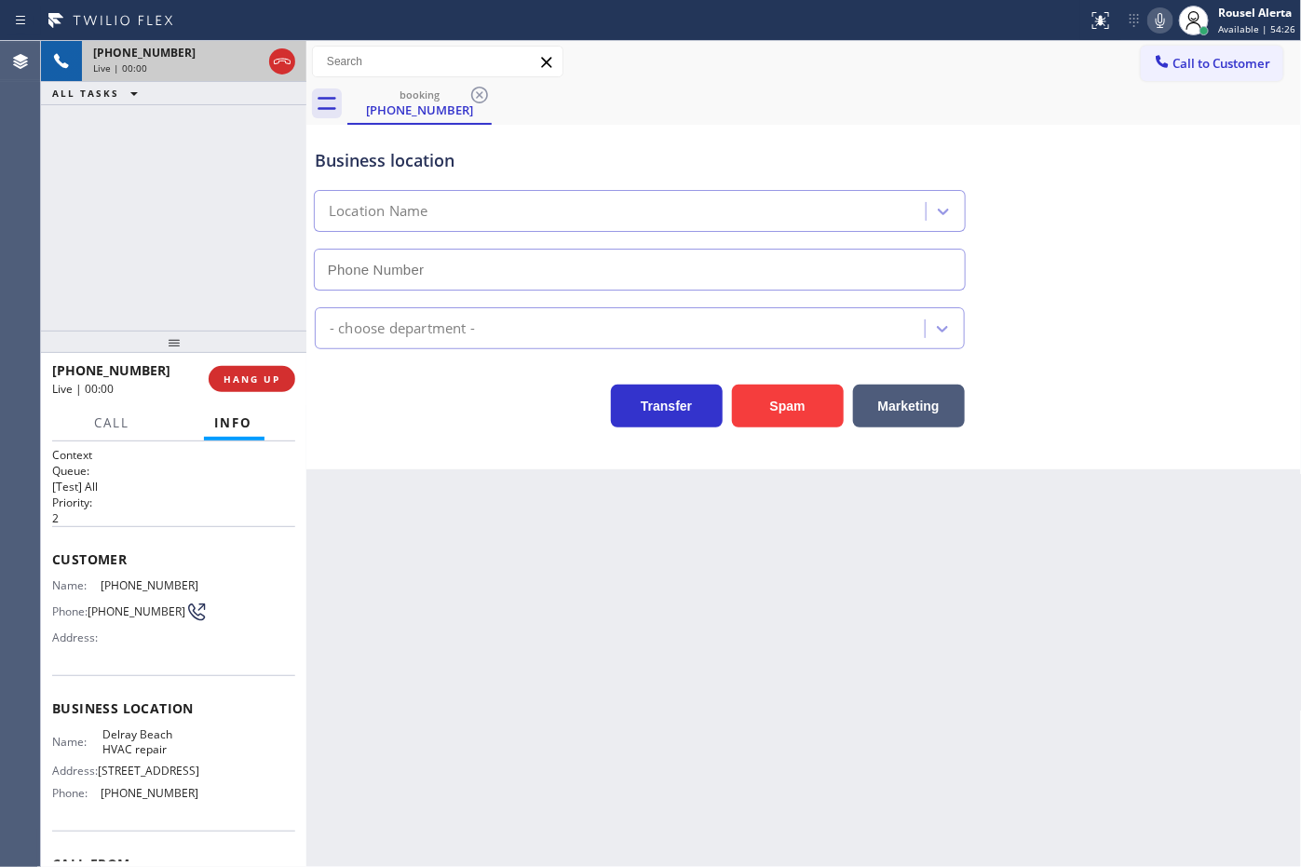
type input "[PHONE_NUMBER]"
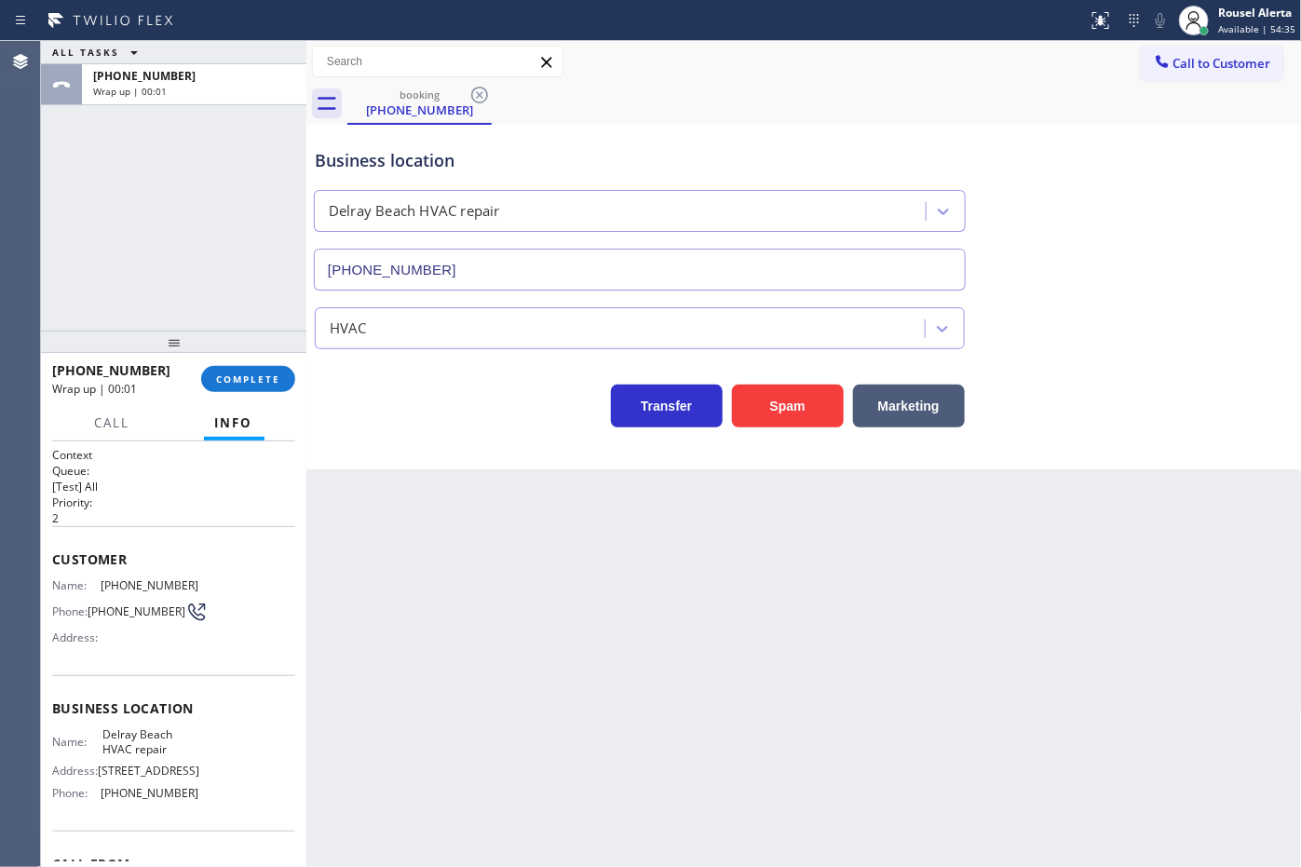
click at [216, 127] on div "ALL TASKS ALL TASKS ACTIVE TASKS TASKS IN WRAP UP [PHONE_NUMBER] Wrap up | 00:01" at bounding box center [173, 186] width 265 height 290
click at [243, 387] on button "COMPLETE" at bounding box center [248, 379] width 94 height 26
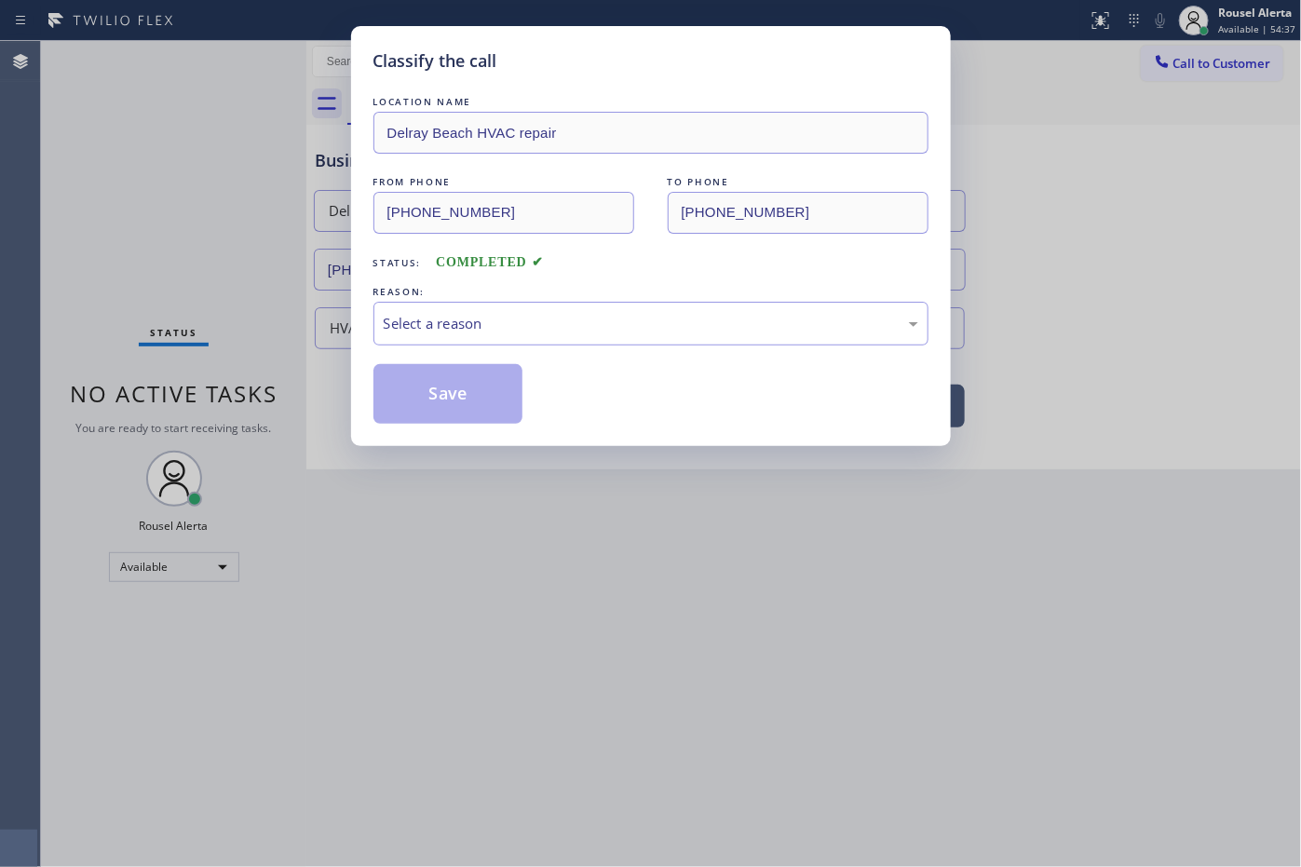
click at [503, 332] on div "Select a reason" at bounding box center [651, 323] width 535 height 21
click at [452, 400] on button "Save" at bounding box center [448, 394] width 150 height 60
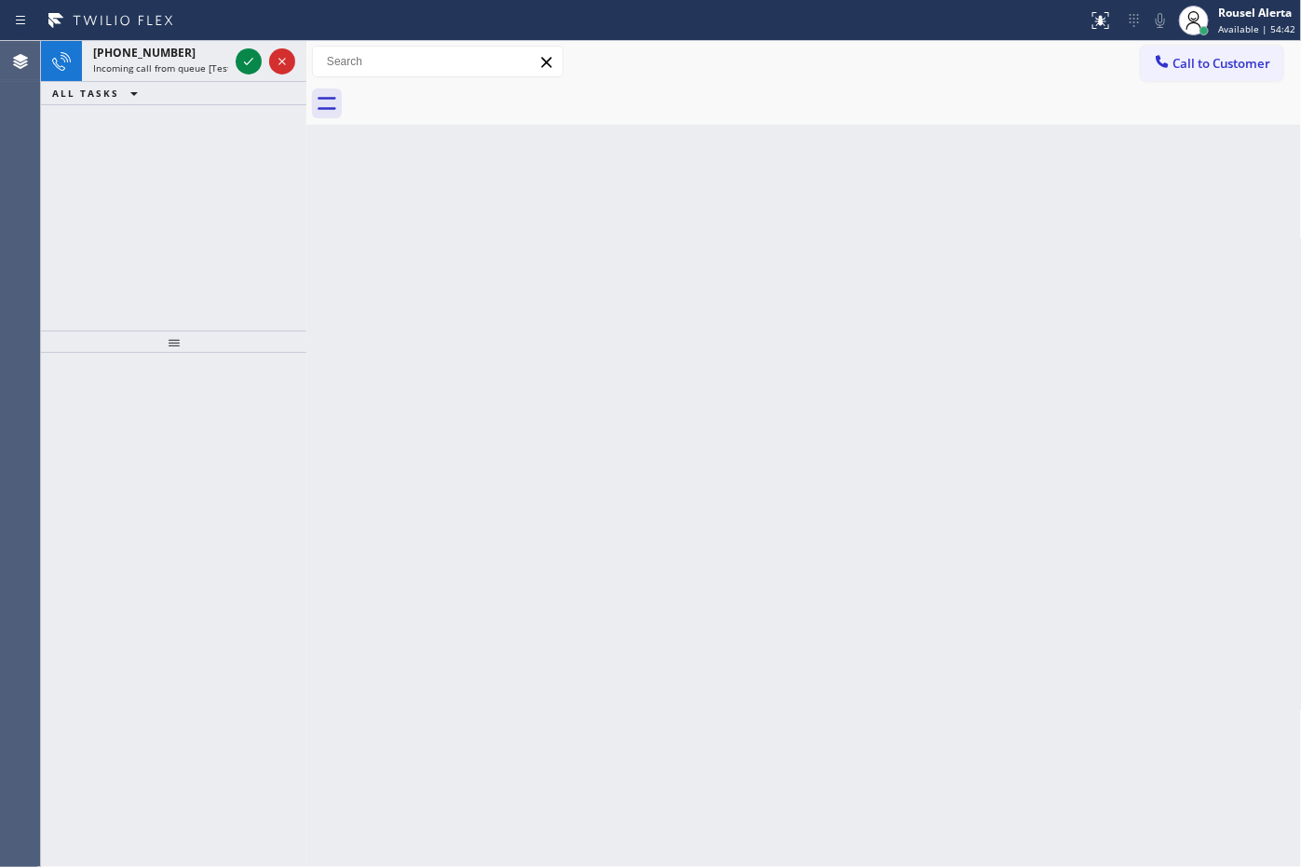
click at [224, 122] on div "[PHONE_NUMBER] Incoming call from queue [Test] All ALL TASKS ALL TASKS ACTIVE T…" at bounding box center [173, 186] width 265 height 290
drag, startPoint x: 212, startPoint y: 85, endPoint x: 210, endPoint y: 65, distance: 19.6
click at [212, 82] on div "ALL TASKS ALL TASKS ACTIVE TASKS TASKS IN WRAP UP" at bounding box center [173, 93] width 265 height 23
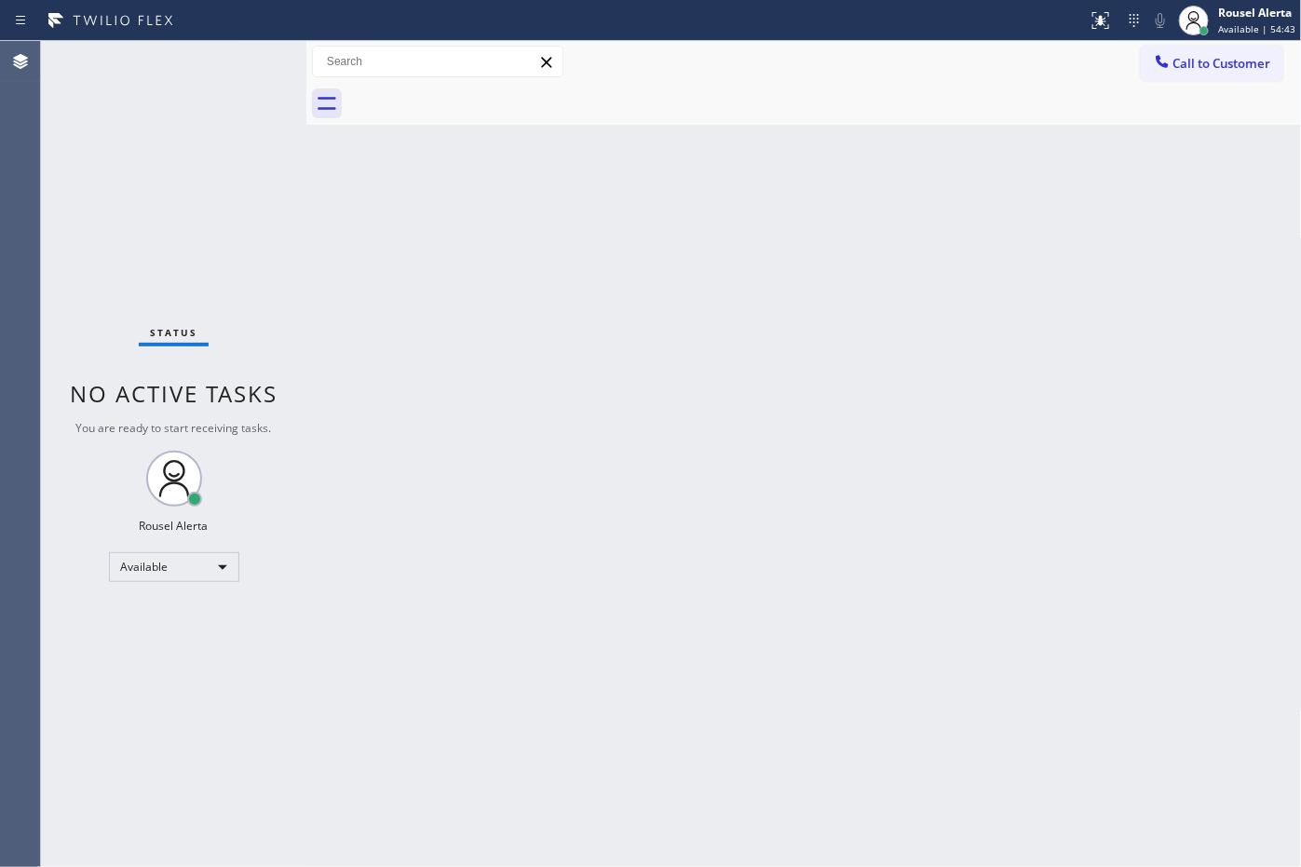
click at [210, 65] on div "Status No active tasks You are ready to start receiving tasks. Rousel Alerta Av…" at bounding box center [173, 454] width 265 height 826
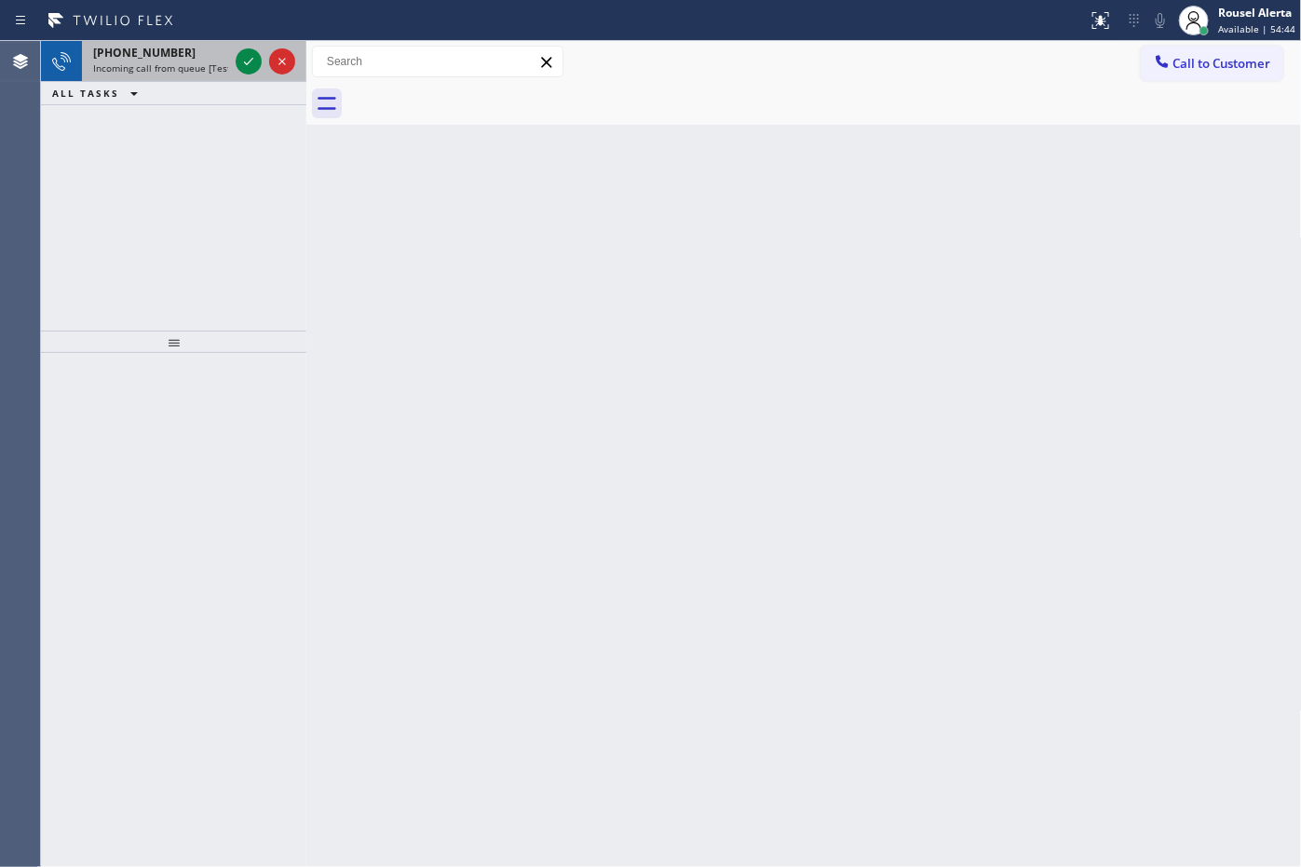
click at [222, 61] on span "Incoming call from queue [Test] All" at bounding box center [170, 67] width 155 height 13
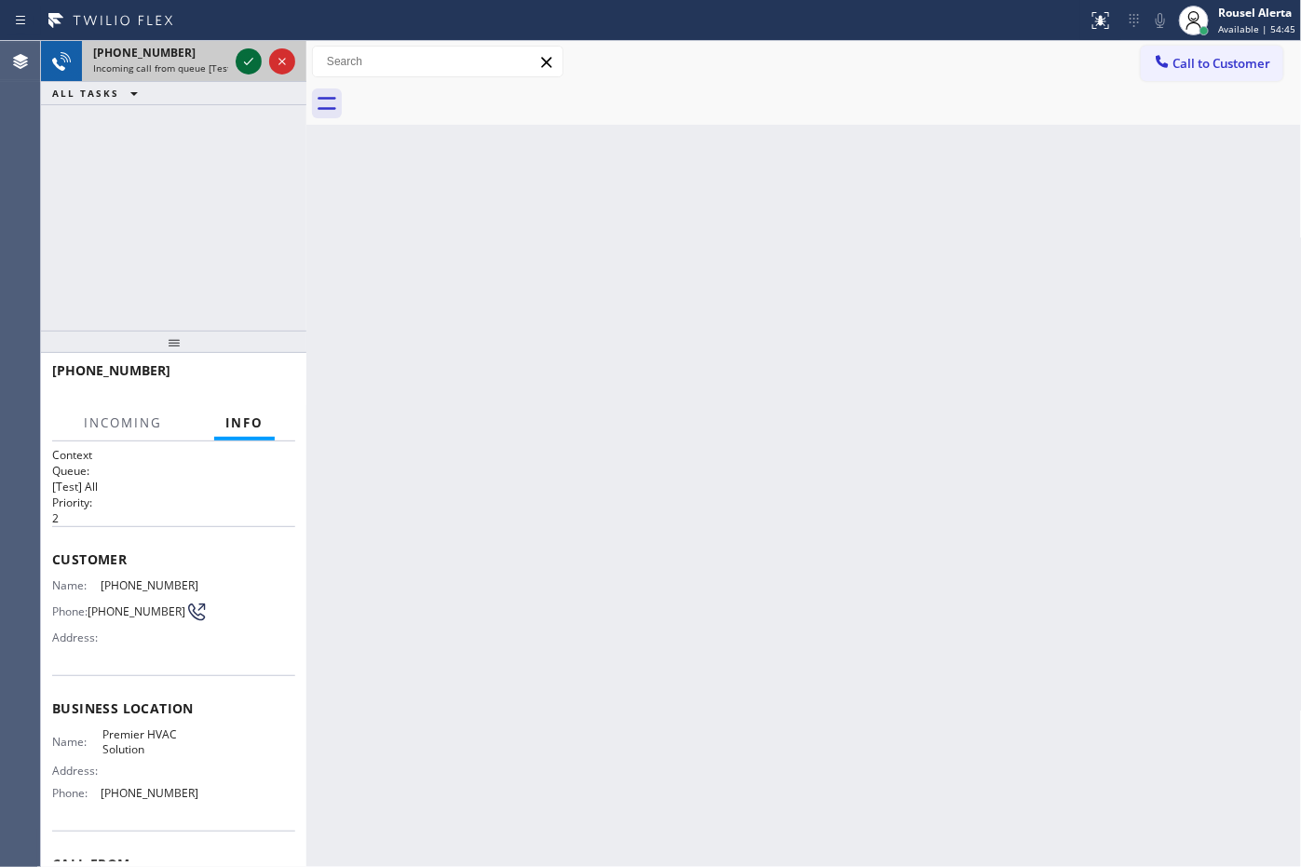
click at [236, 61] on div at bounding box center [249, 61] width 26 height 22
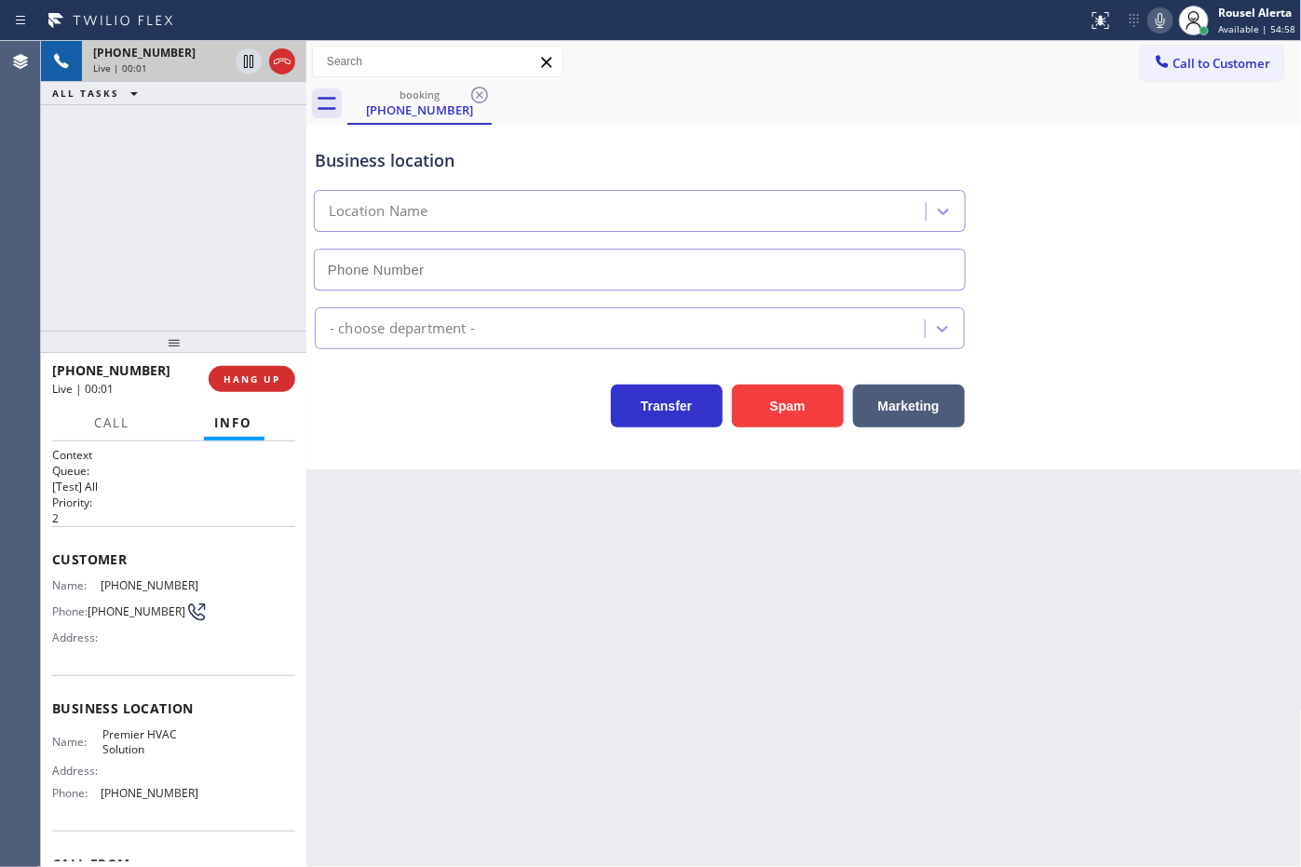
type input "[PHONE_NUMBER]"
click at [759, 399] on button "Spam" at bounding box center [788, 406] width 112 height 43
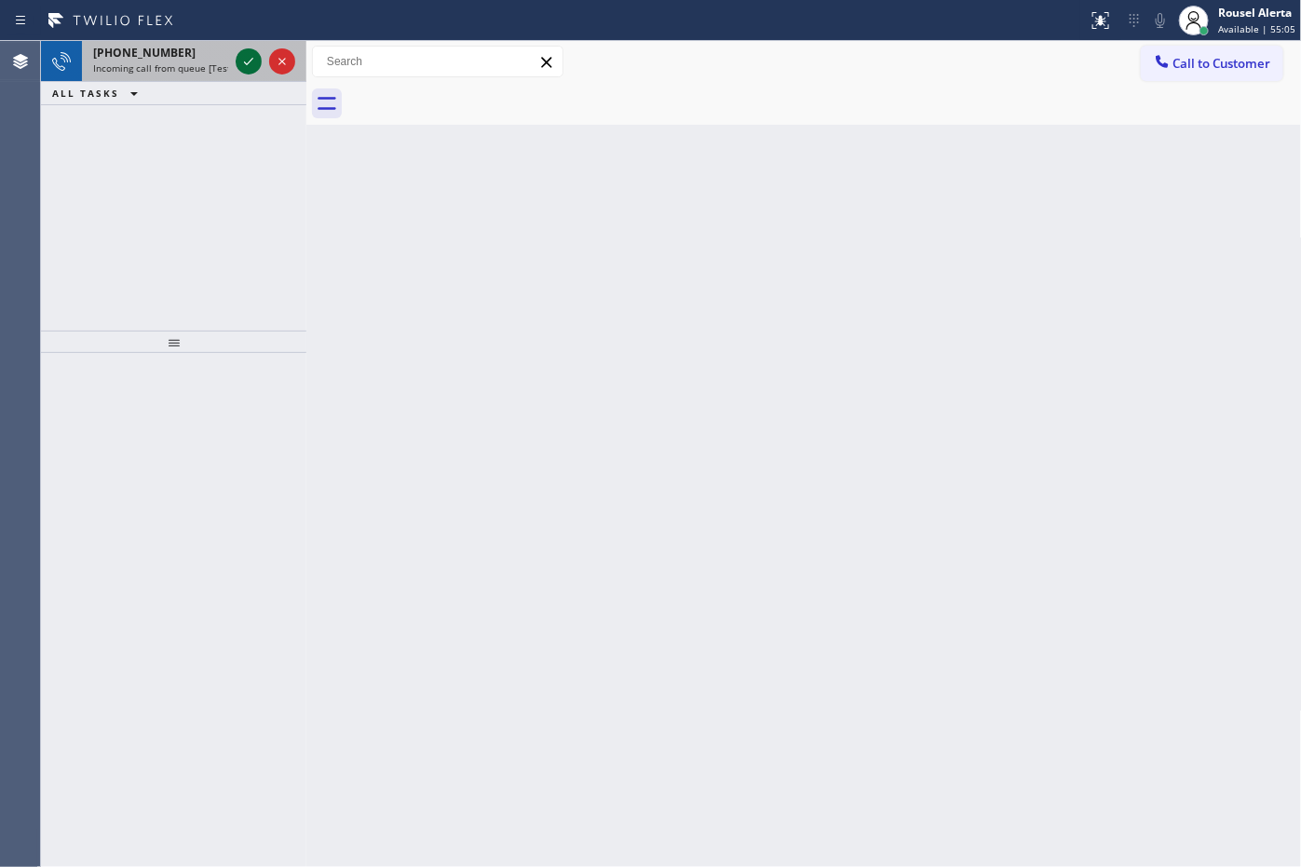
drag, startPoint x: 197, startPoint y: 56, endPoint x: 240, endPoint y: 62, distance: 43.3
click at [200, 57] on div "[PHONE_NUMBER]" at bounding box center [160, 53] width 135 height 16
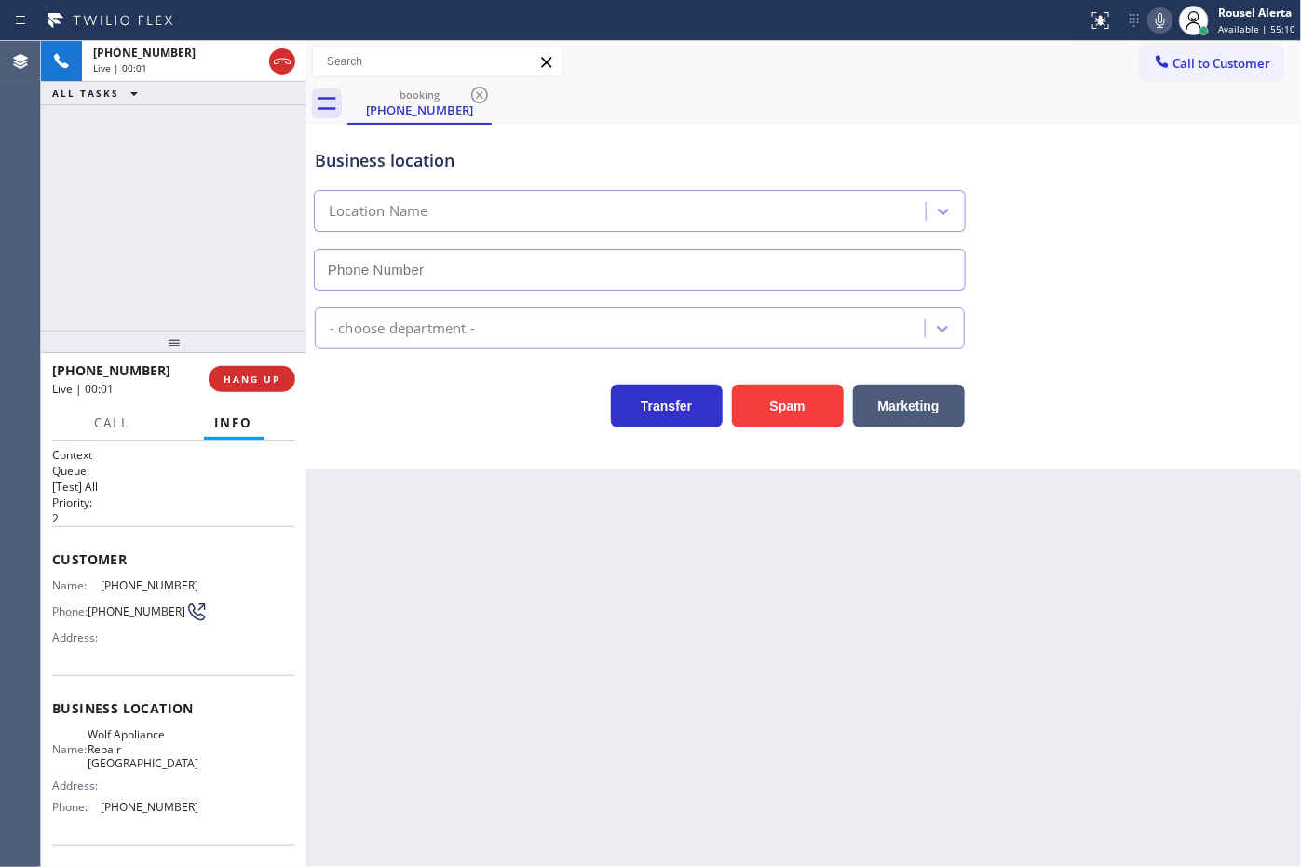
type input "[PHONE_NUMBER]"
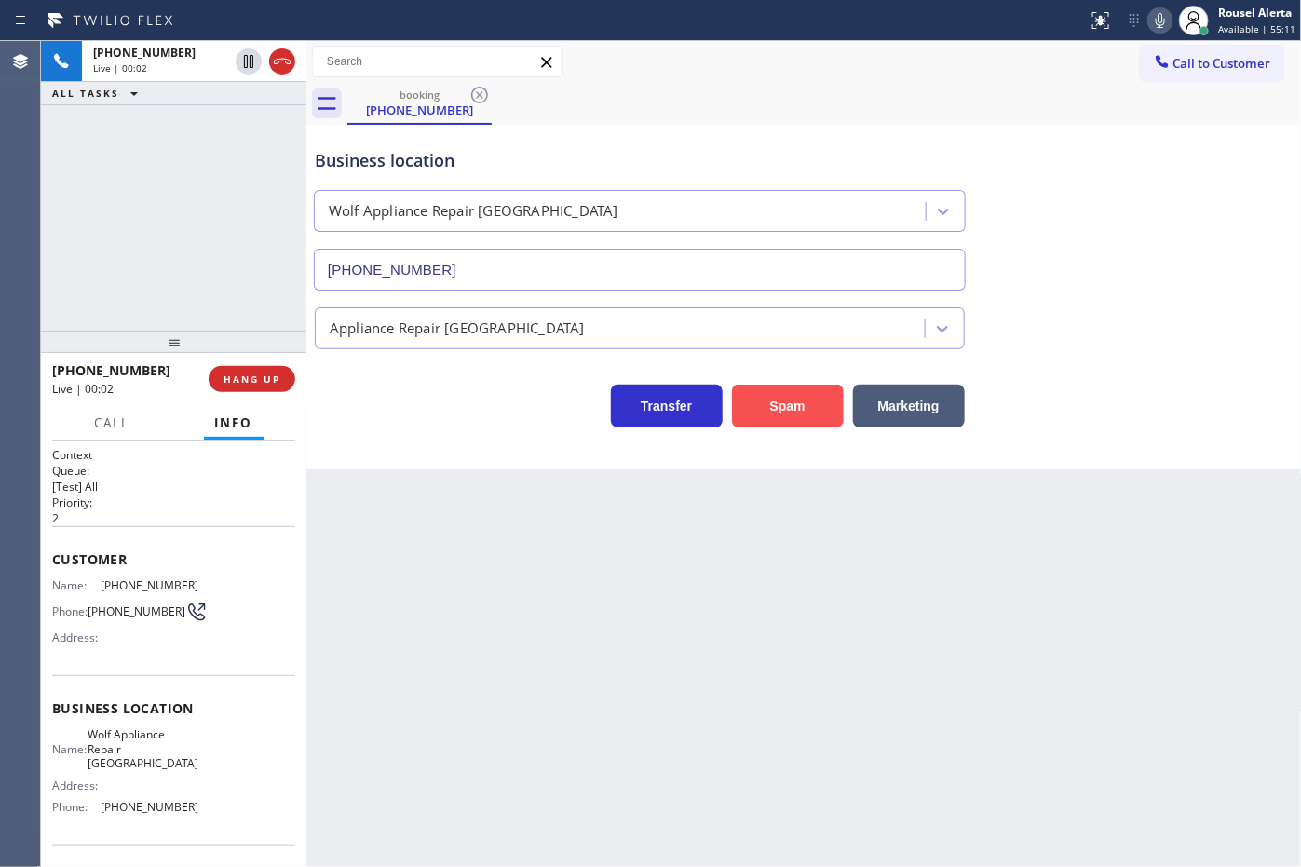
click at [775, 391] on button "Spam" at bounding box center [788, 406] width 112 height 43
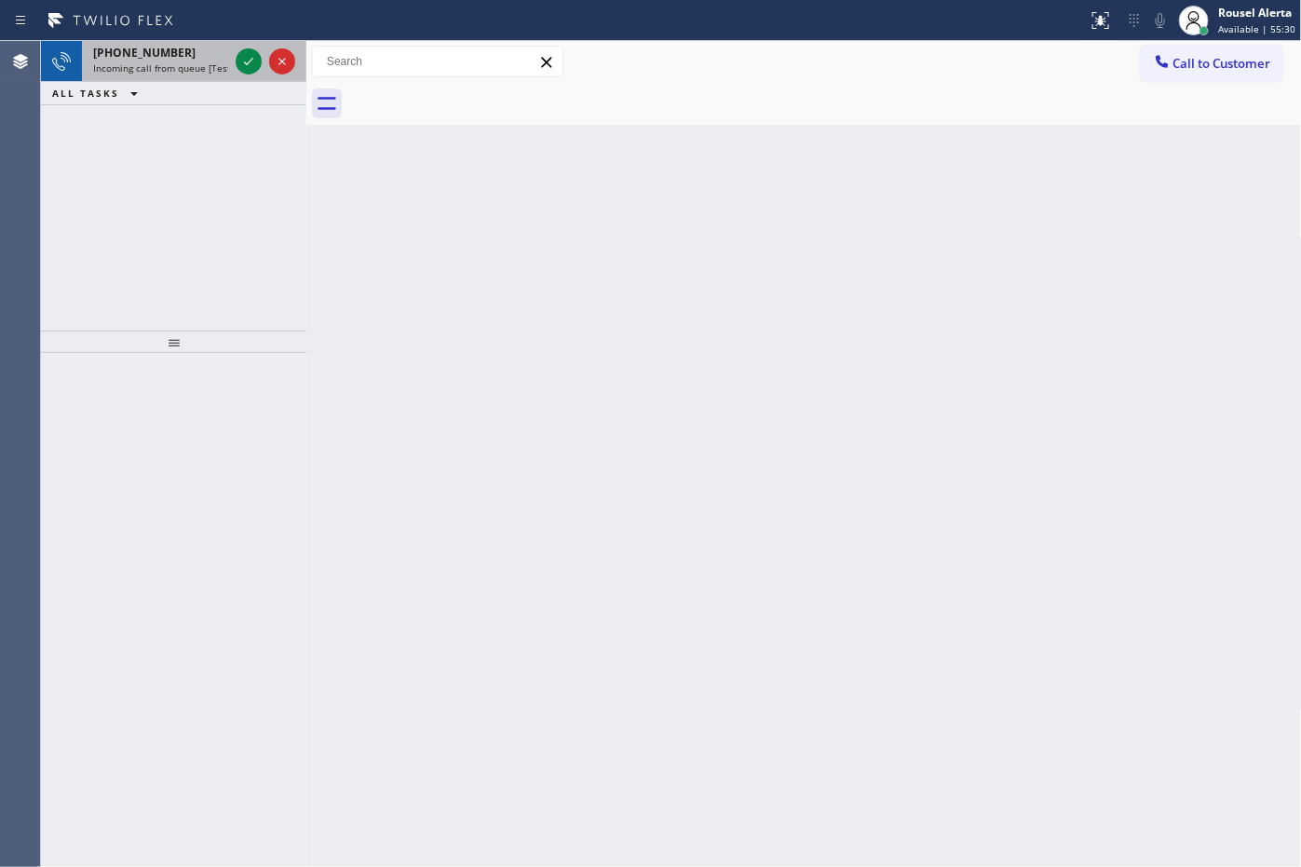
click at [193, 72] on span "Incoming call from queue [Test] All" at bounding box center [170, 67] width 155 height 13
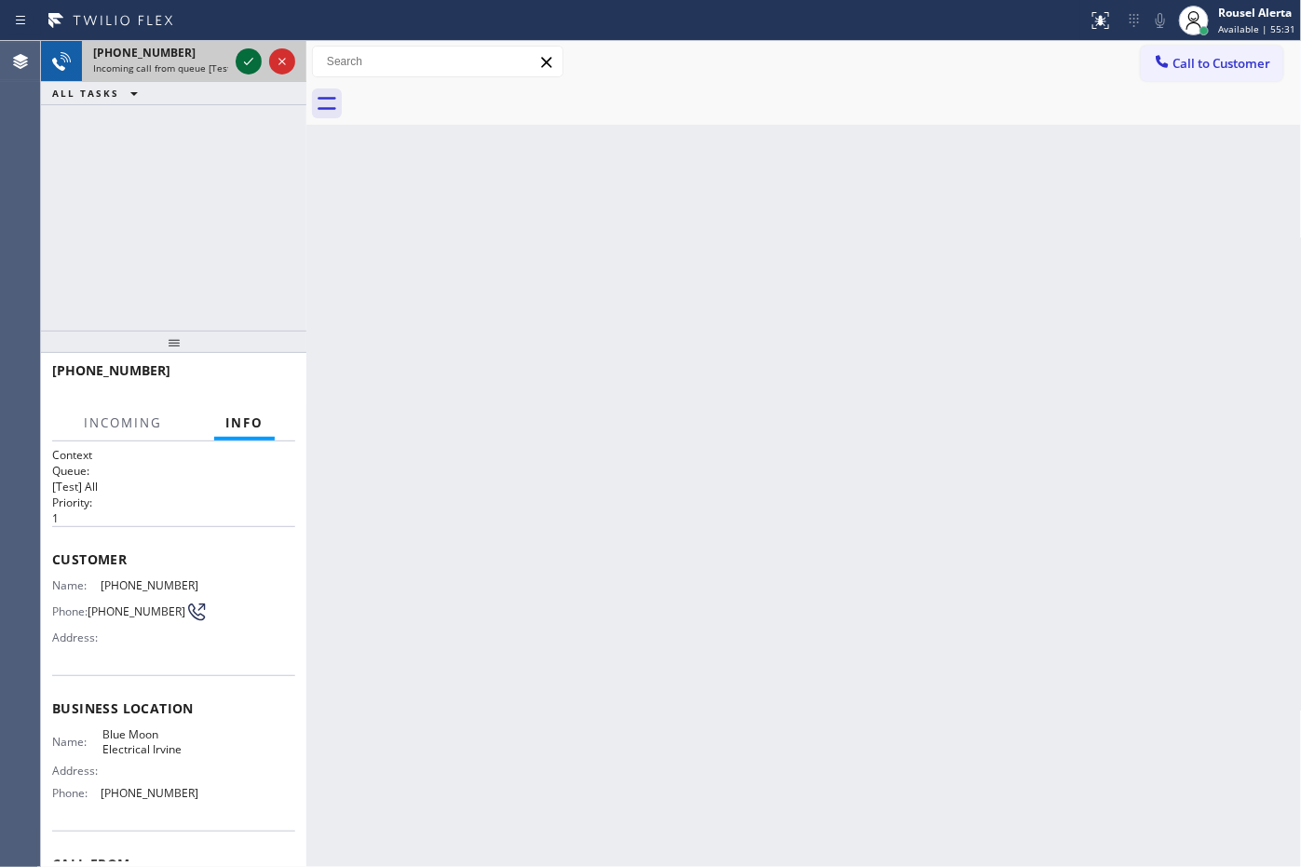
click at [245, 68] on icon at bounding box center [248, 61] width 22 height 22
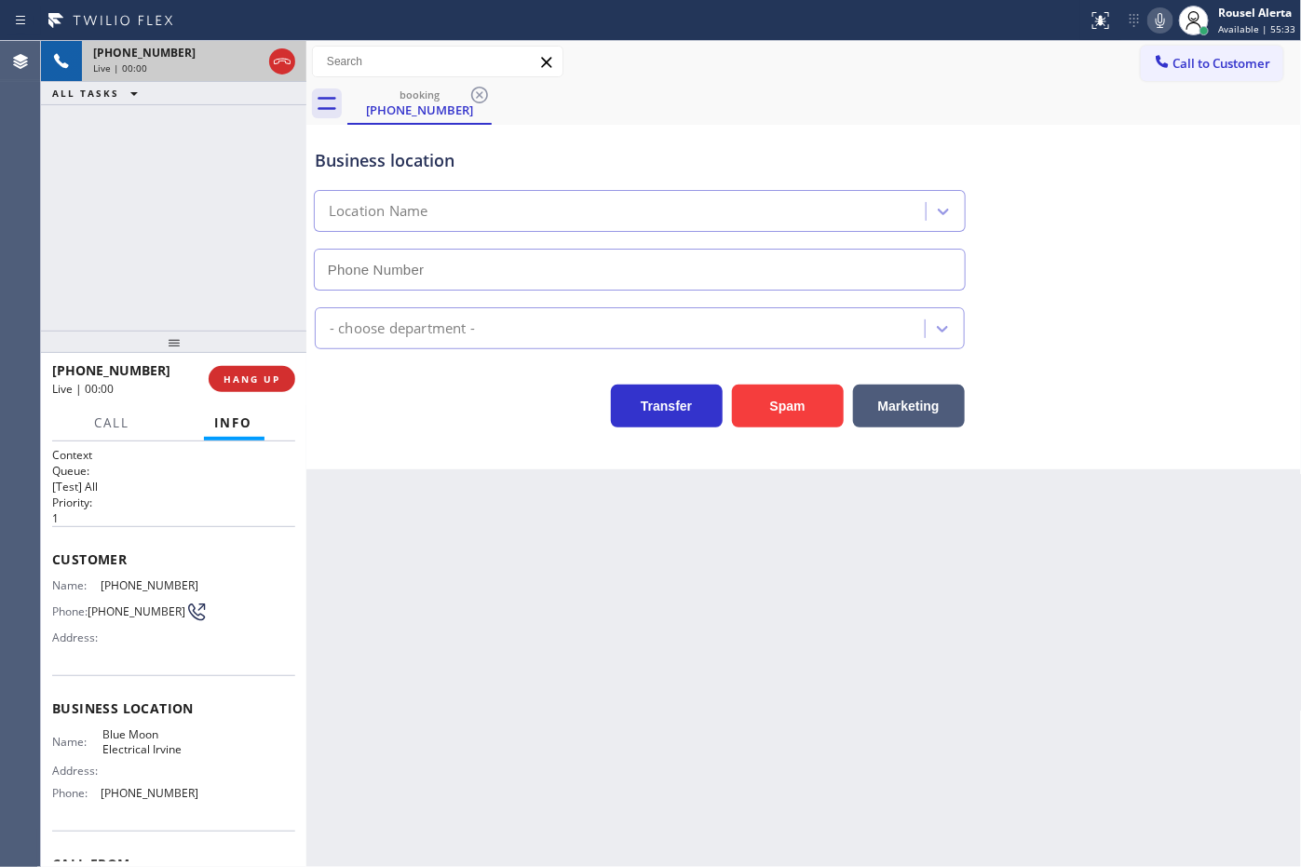
type input "[PHONE_NUMBER]"
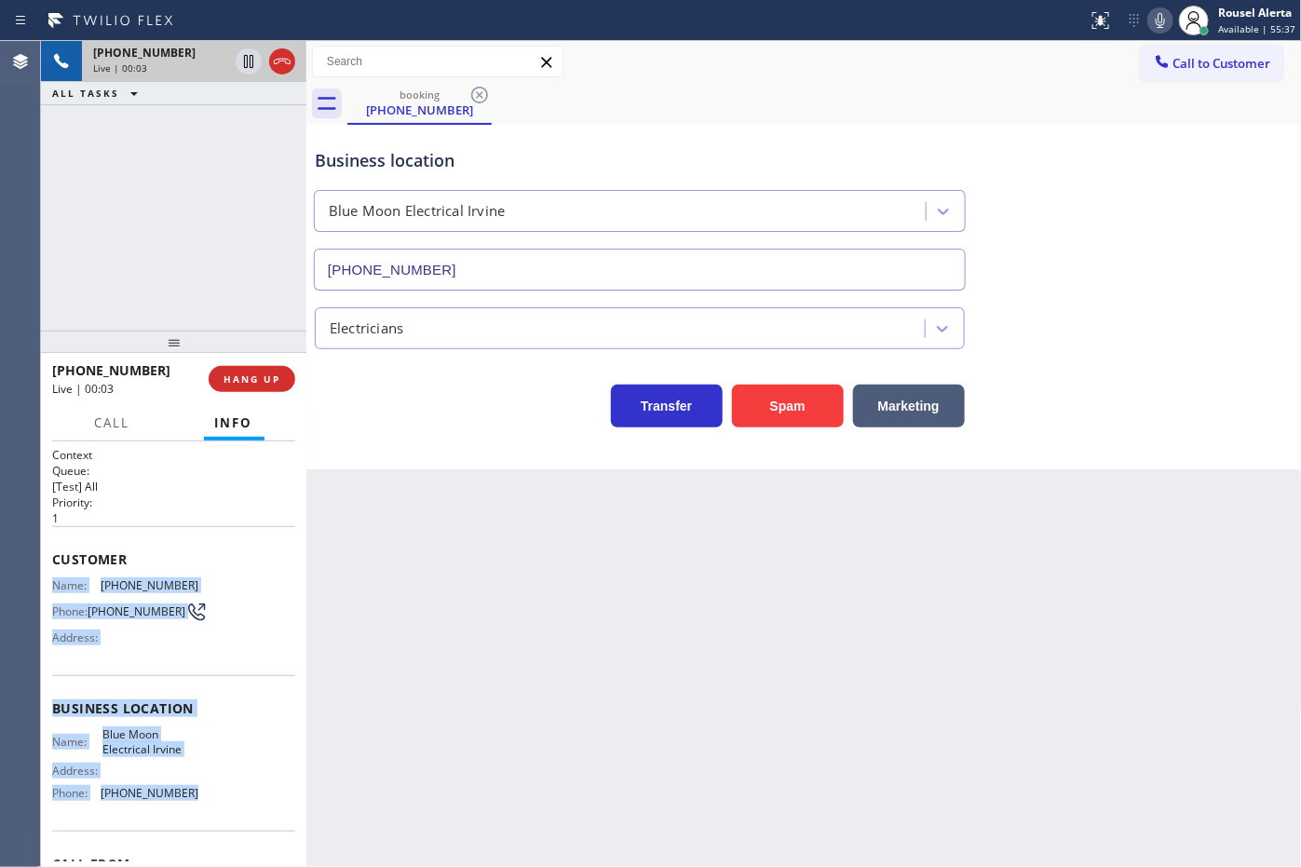
drag, startPoint x: 52, startPoint y: 583, endPoint x: 207, endPoint y: 799, distance: 265.6
click at [207, 799] on div "Context Queue: [Test] All Priority: 1 Customer Name: [PHONE_NUMBER] Phone: [PHO…" at bounding box center [173, 709] width 243 height 524
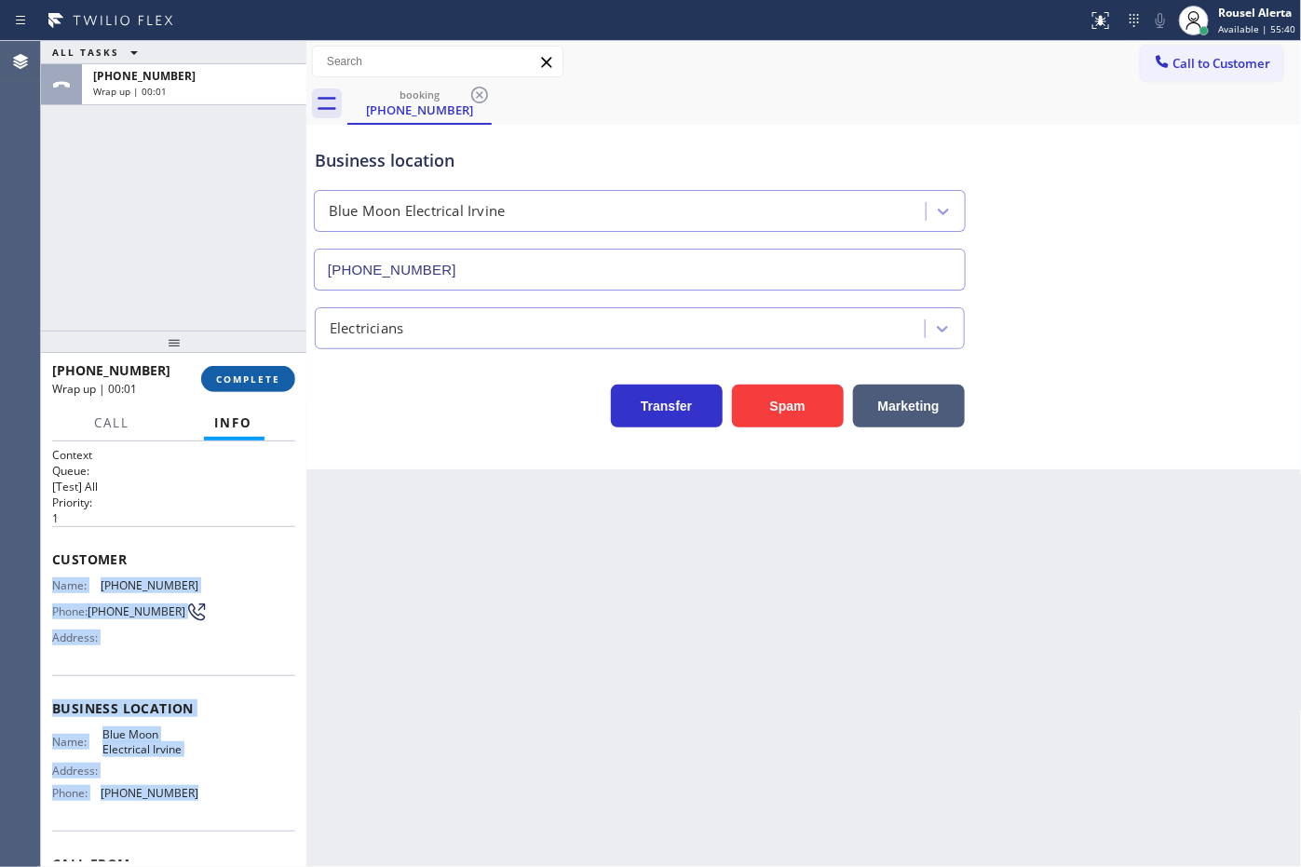
click at [242, 379] on span "COMPLETE" at bounding box center [248, 378] width 64 height 13
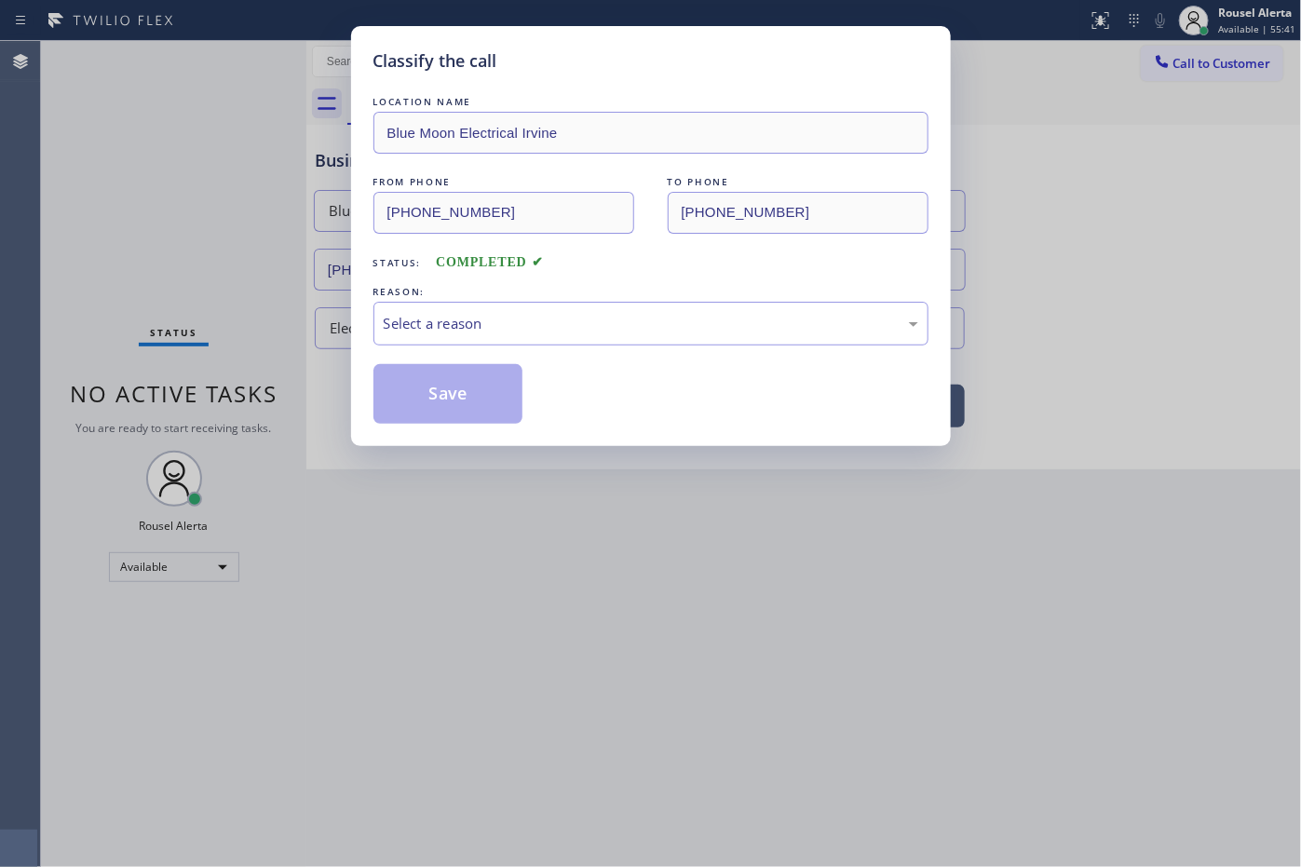
click at [448, 326] on div "Select a reason" at bounding box center [651, 323] width 535 height 21
click at [453, 403] on button "Save" at bounding box center [448, 394] width 150 height 60
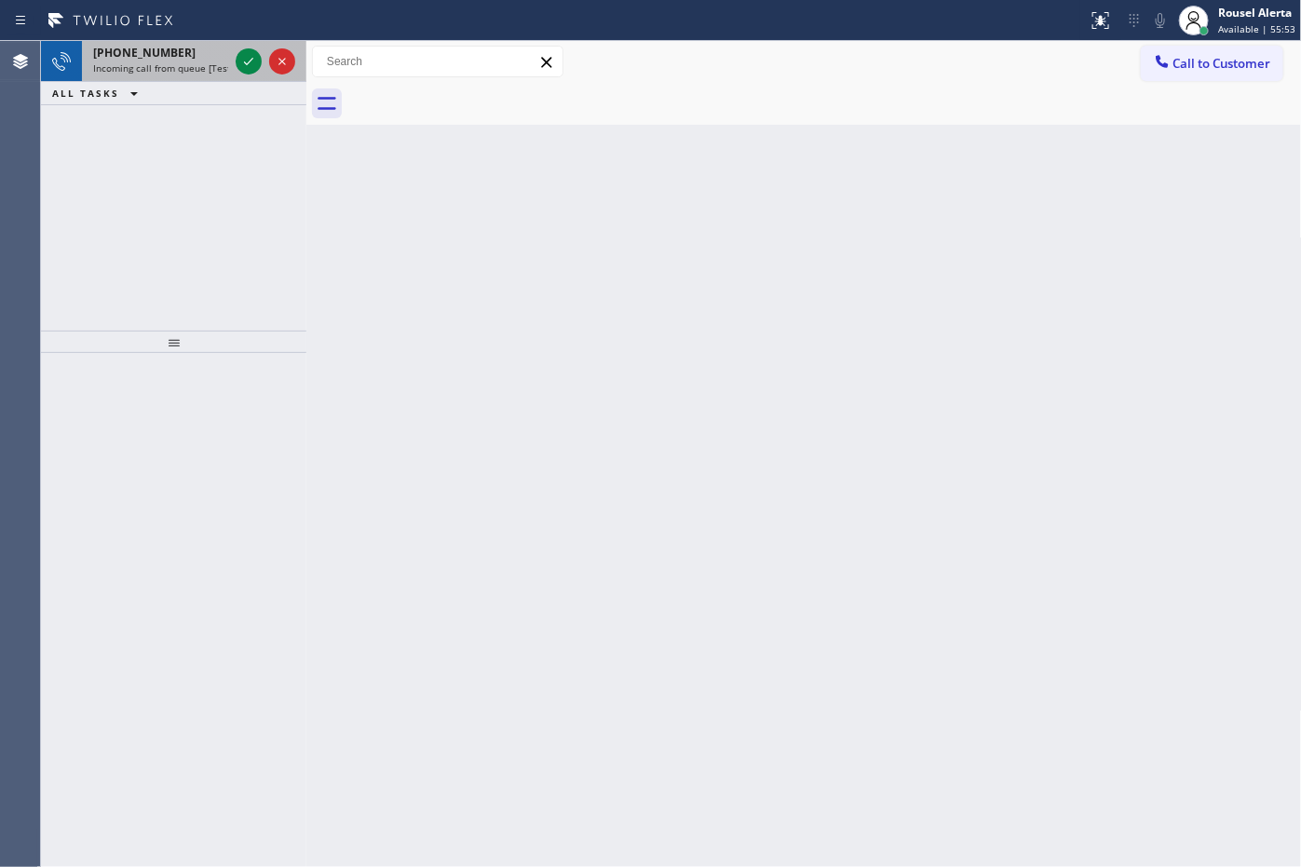
click at [210, 66] on span "Incoming call from queue [Test] All" at bounding box center [170, 67] width 155 height 13
click at [194, 34] on div at bounding box center [543, 21] width 1073 height 30
click at [212, 48] on div "[PHONE_NUMBER]" at bounding box center [160, 53] width 135 height 16
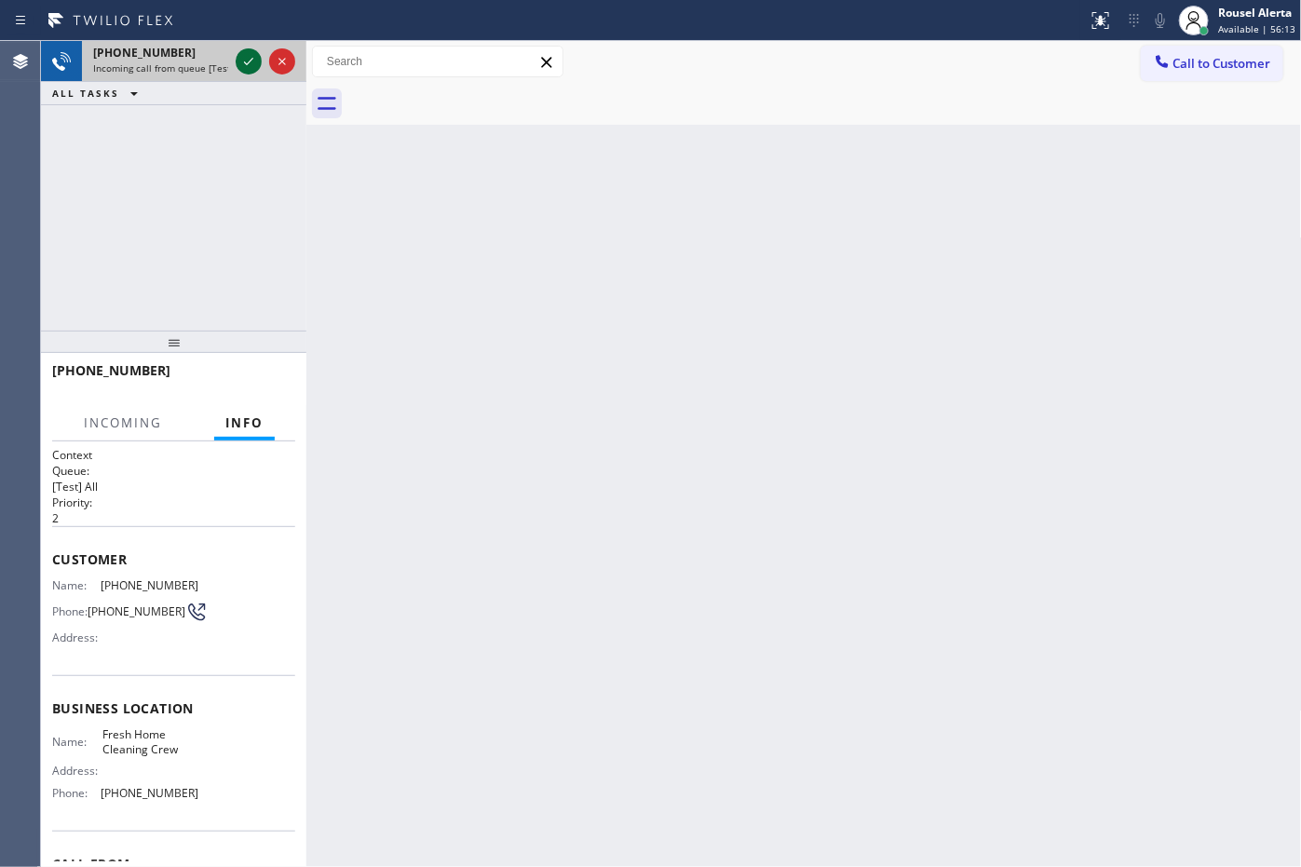
click at [238, 59] on icon at bounding box center [248, 61] width 22 height 22
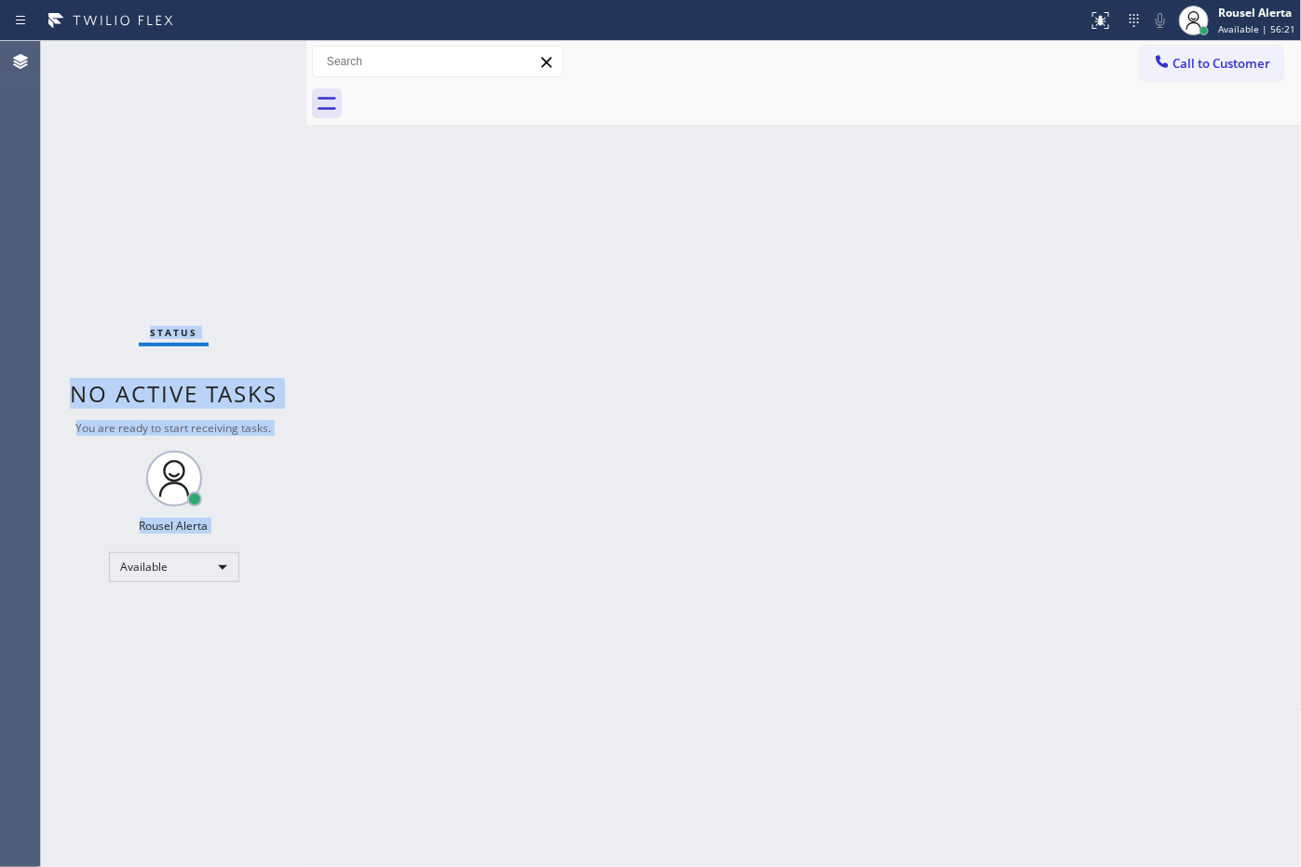
click at [240, 57] on div "Status No active tasks You are ready to start receiving tasks. Rousel Alerta Av…" at bounding box center [173, 454] width 265 height 826
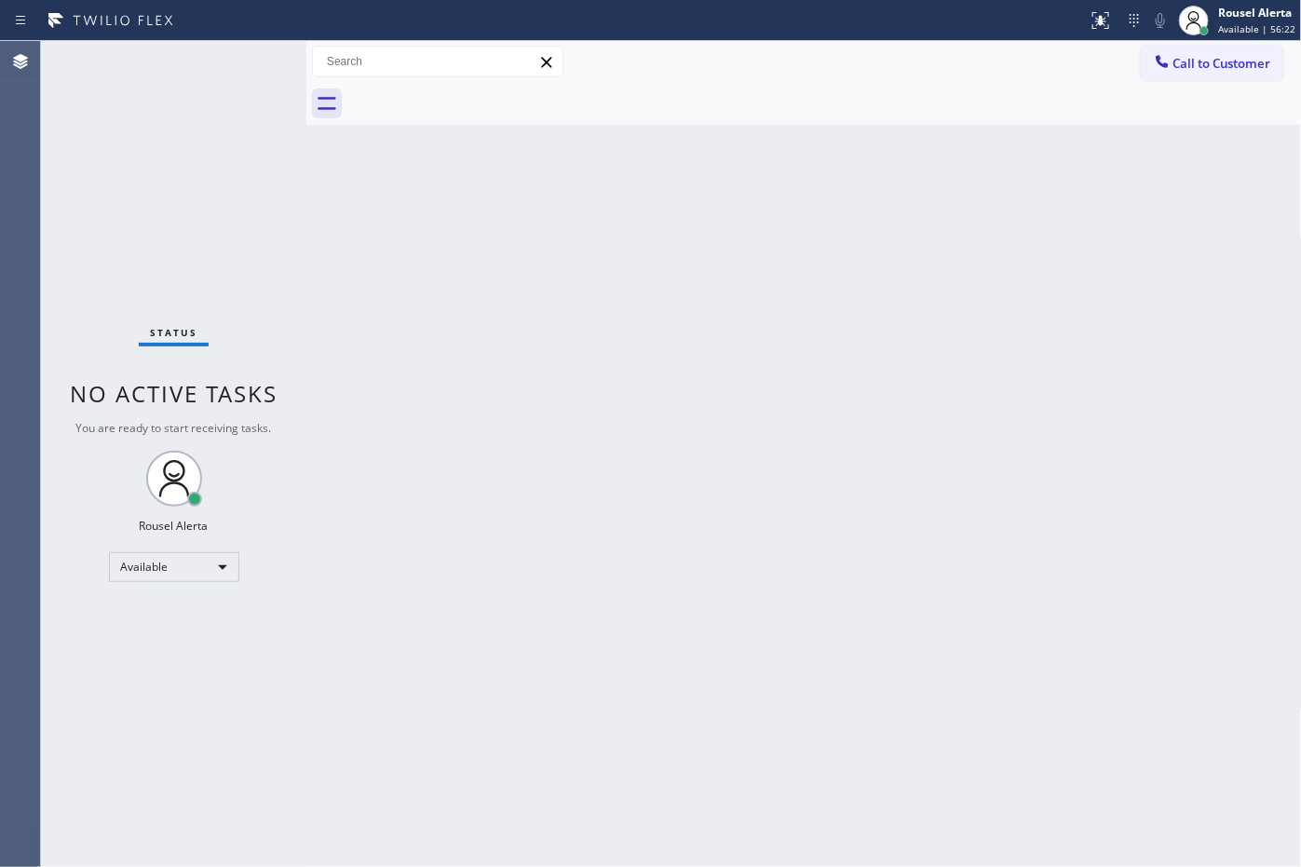
click at [477, 373] on div "Back to Dashboard Change Sender ID Customers Technicians Select a contact Outbo…" at bounding box center [803, 454] width 995 height 826
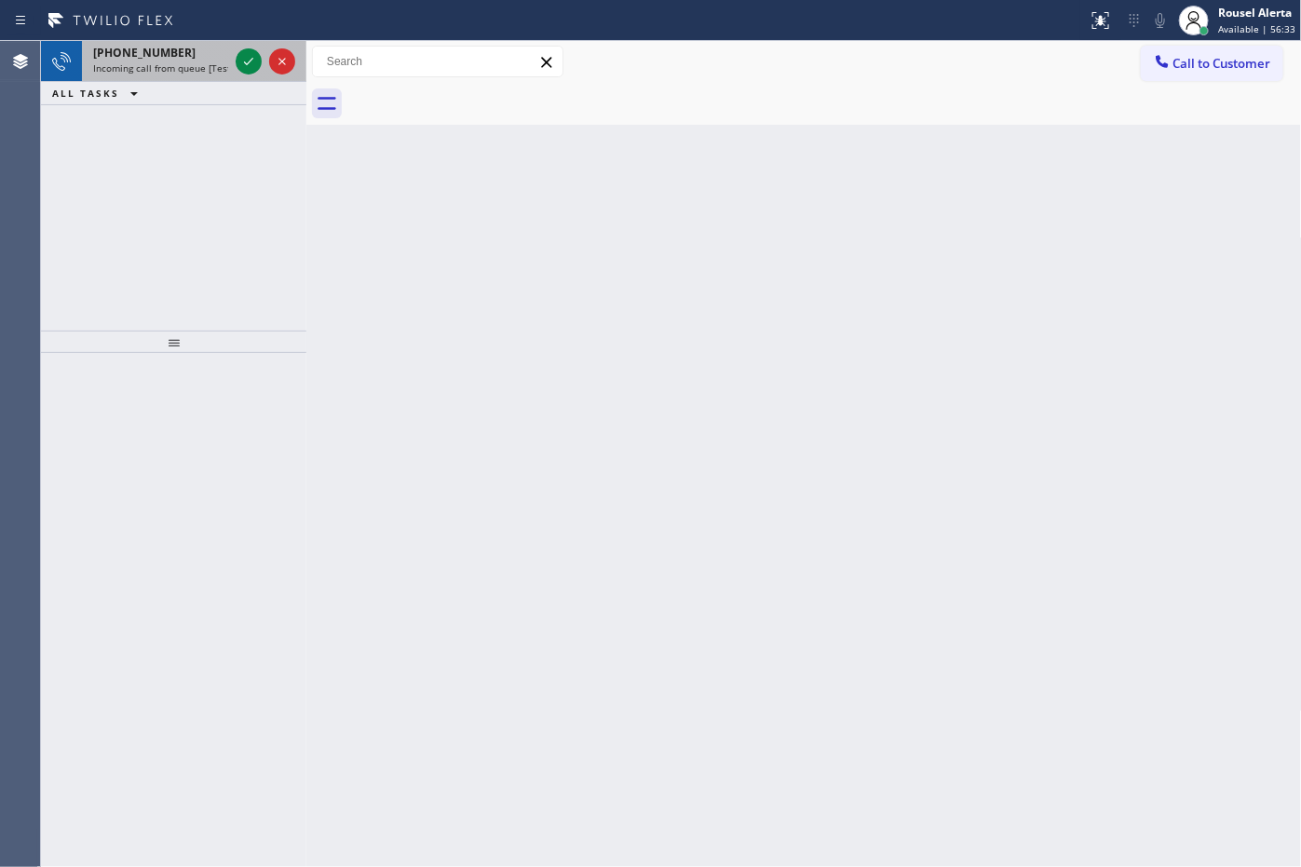
click at [184, 61] on span "Incoming call from queue [Test] All" at bounding box center [170, 67] width 155 height 13
click at [202, 51] on div "[PHONE_NUMBER]" at bounding box center [160, 53] width 135 height 16
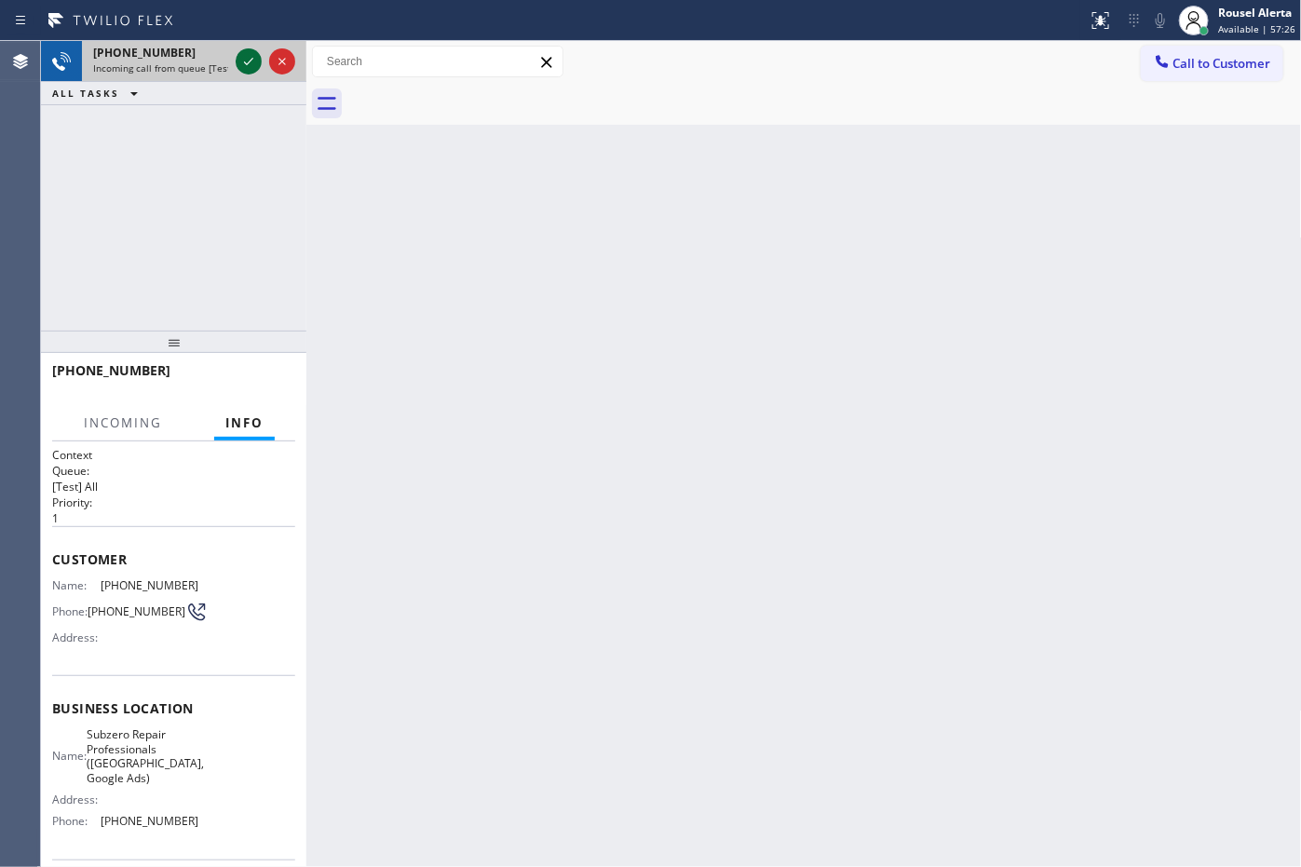
click at [240, 59] on icon at bounding box center [248, 61] width 22 height 22
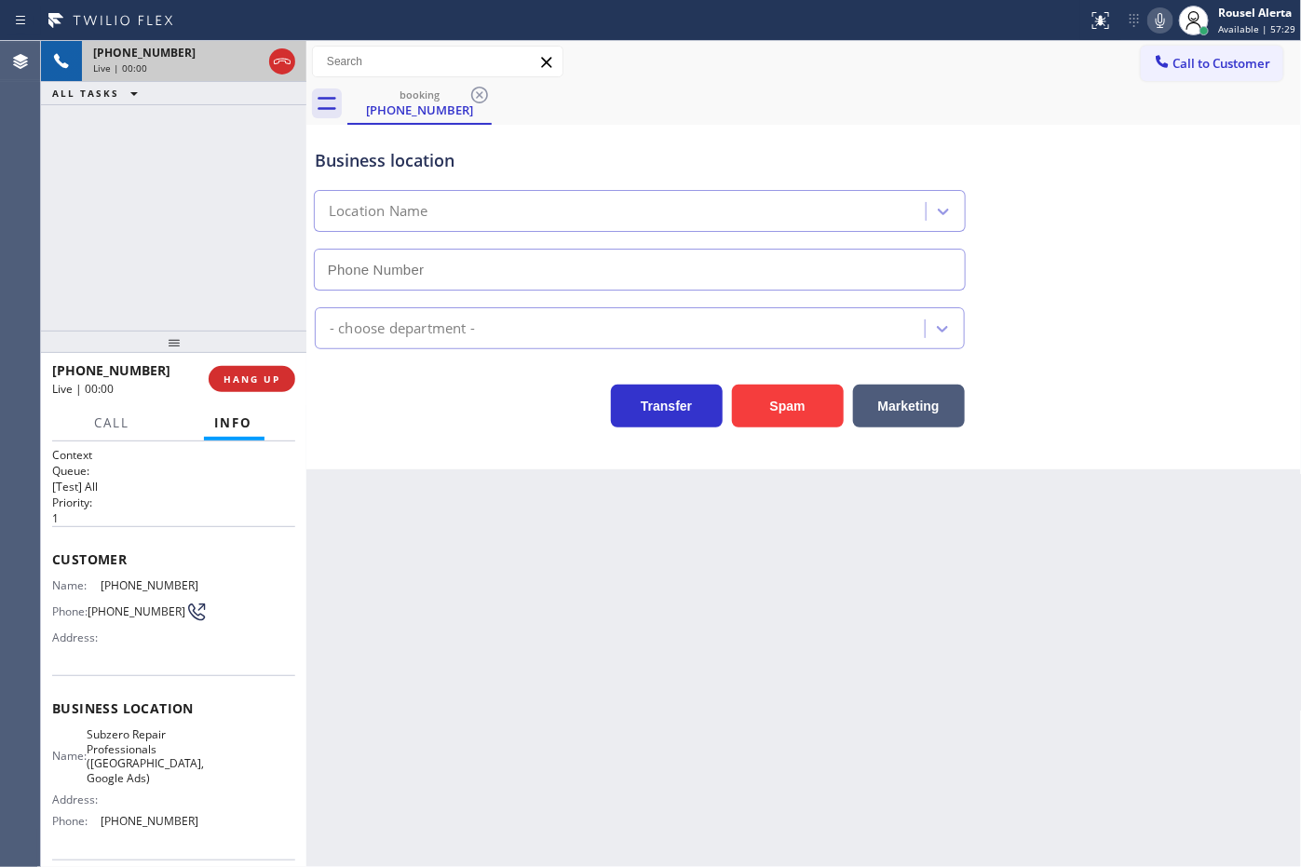
type input "[PHONE_NUMBER]"
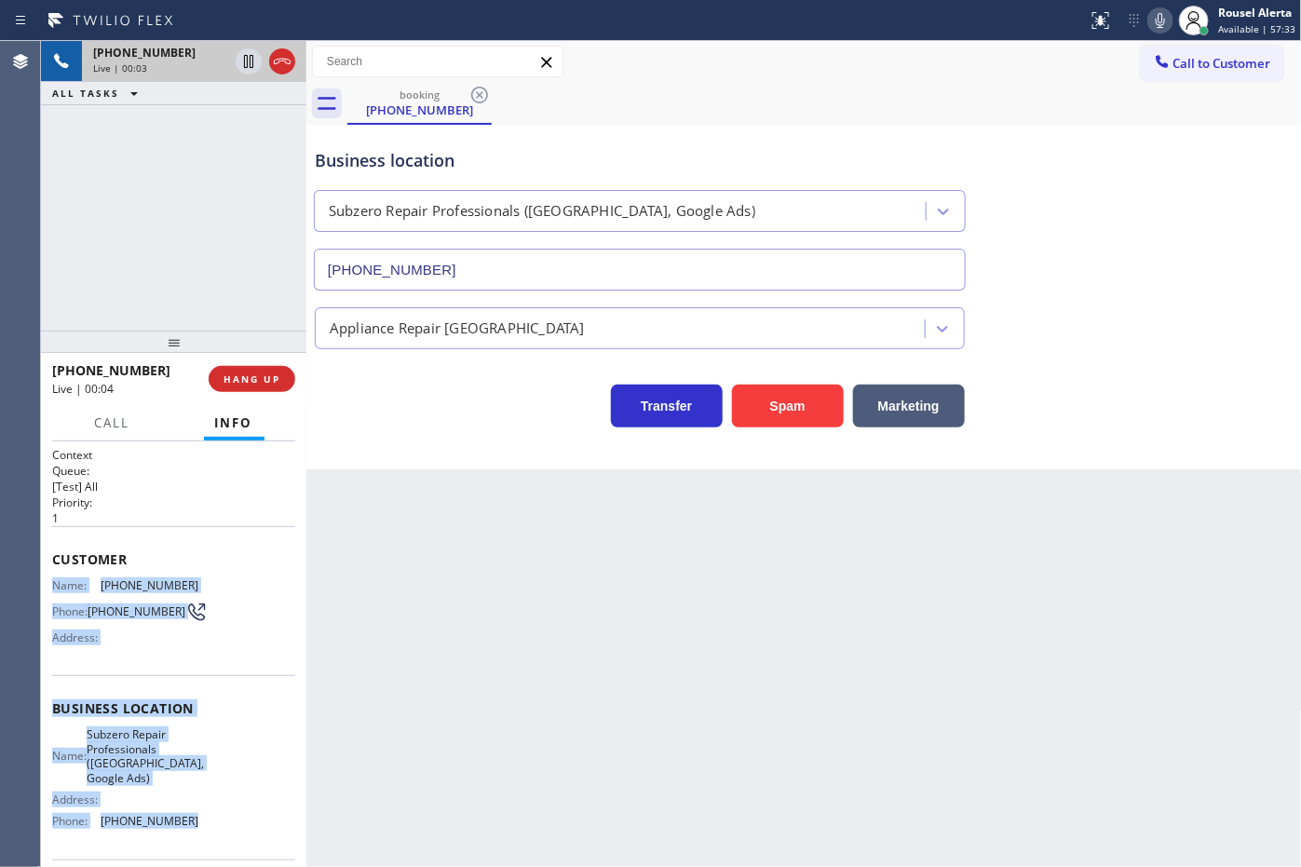
drag, startPoint x: 52, startPoint y: 578, endPoint x: 221, endPoint y: 822, distance: 296.5
click at [221, 822] on div "Context Queue: [Test] All Priority: 1 Customer Name: [PHONE_NUMBER] Phone: [PHO…" at bounding box center [173, 723] width 243 height 553
click at [1160, 20] on icon at bounding box center [1160, 20] width 22 height 22
click at [127, 424] on span "Call" at bounding box center [112, 422] width 35 height 17
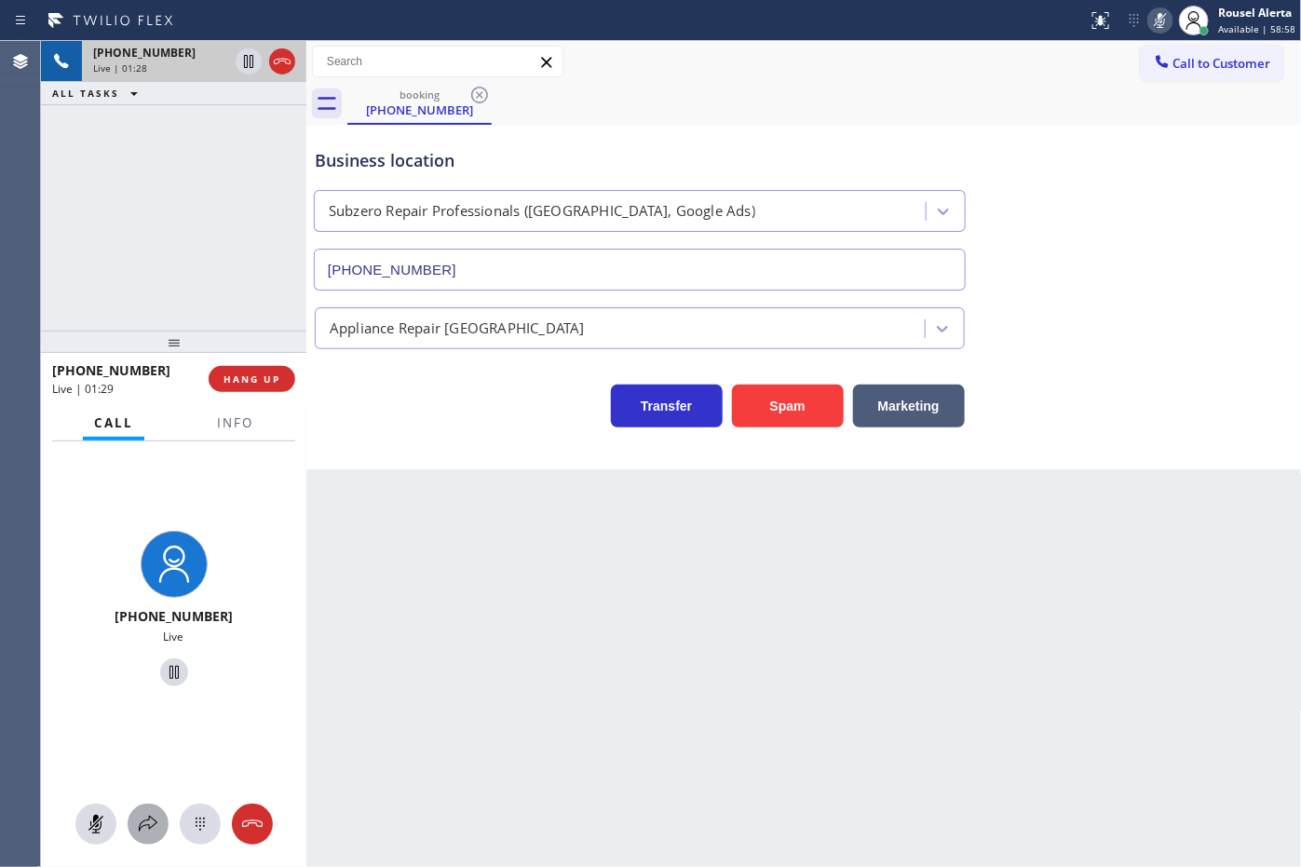
click at [146, 827] on icon at bounding box center [148, 824] width 22 height 22
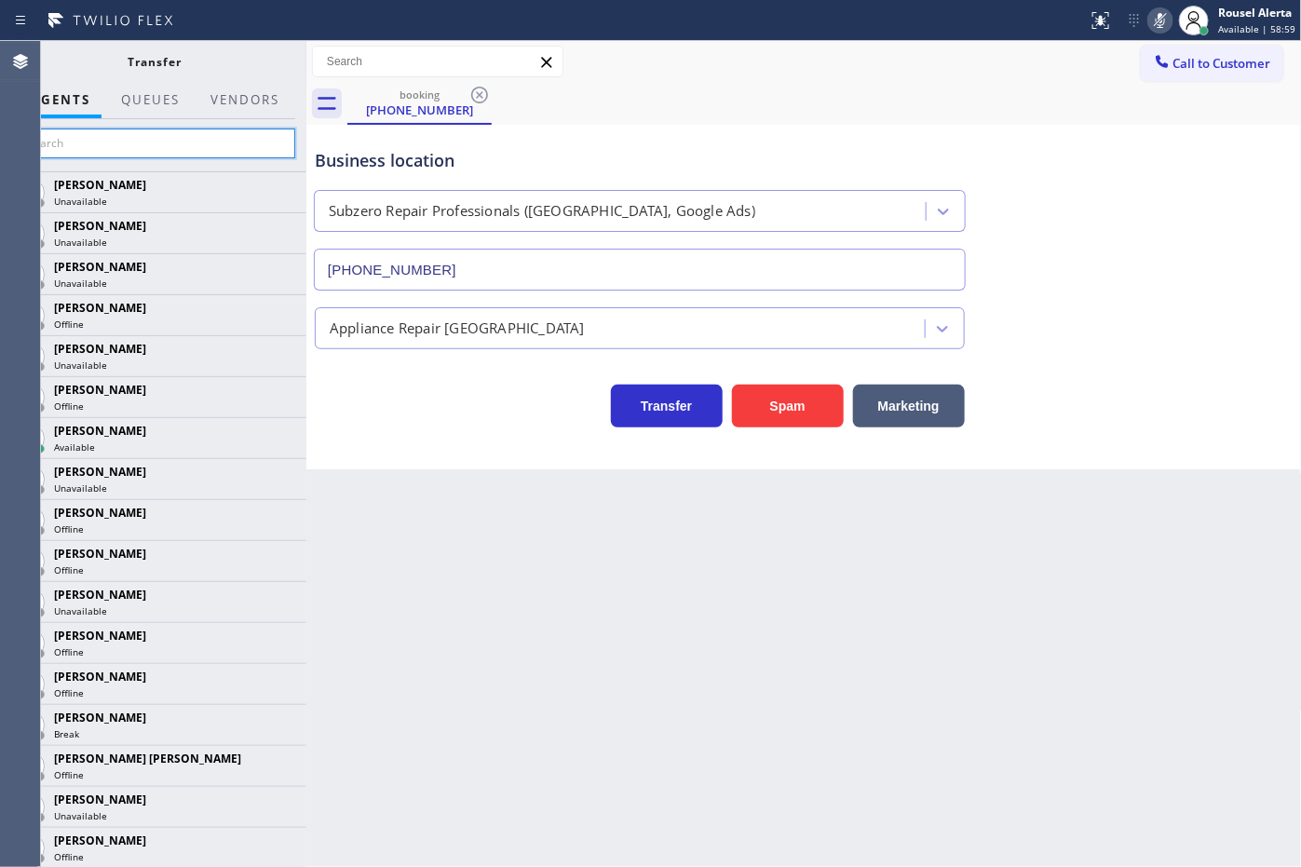
click at [172, 142] on input "text" at bounding box center [155, 144] width 280 height 30
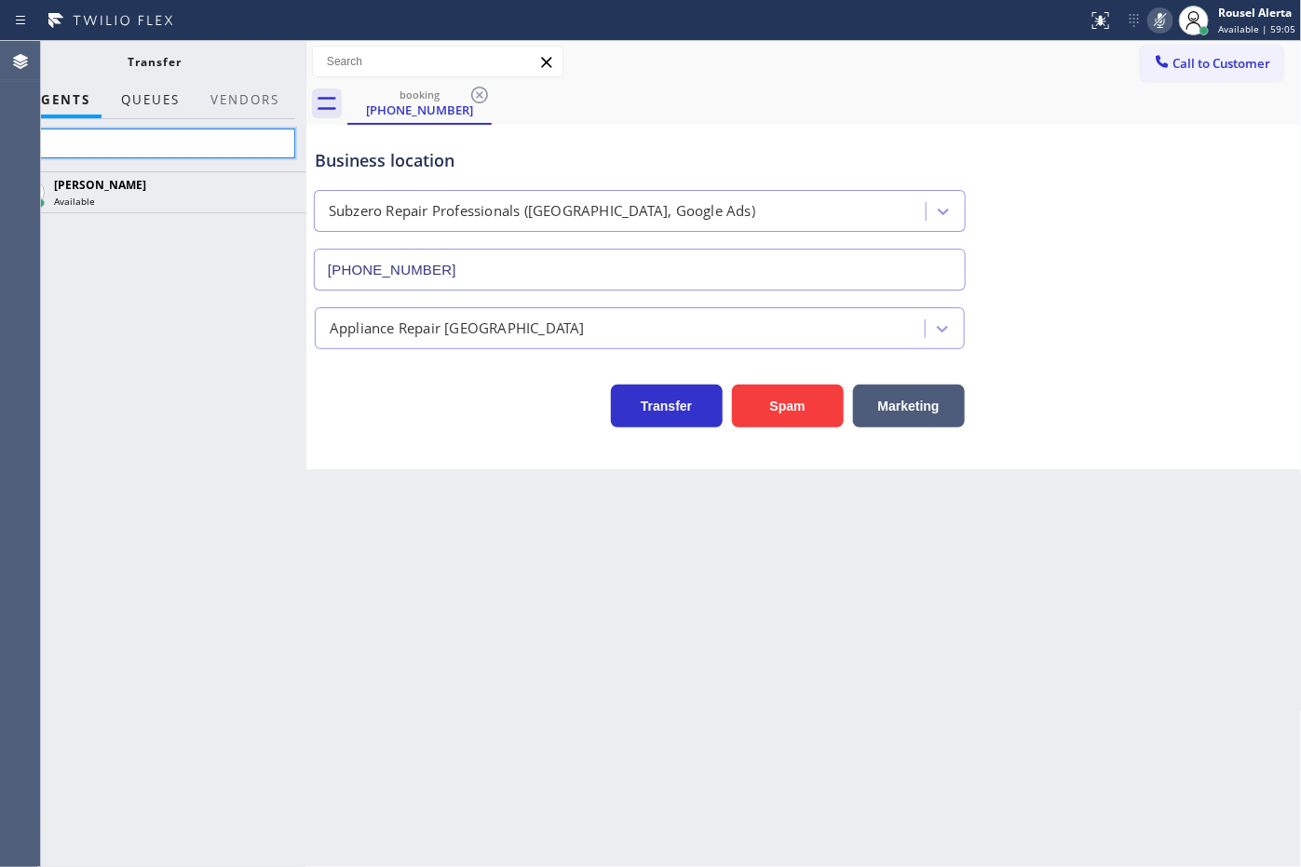
type input "j"
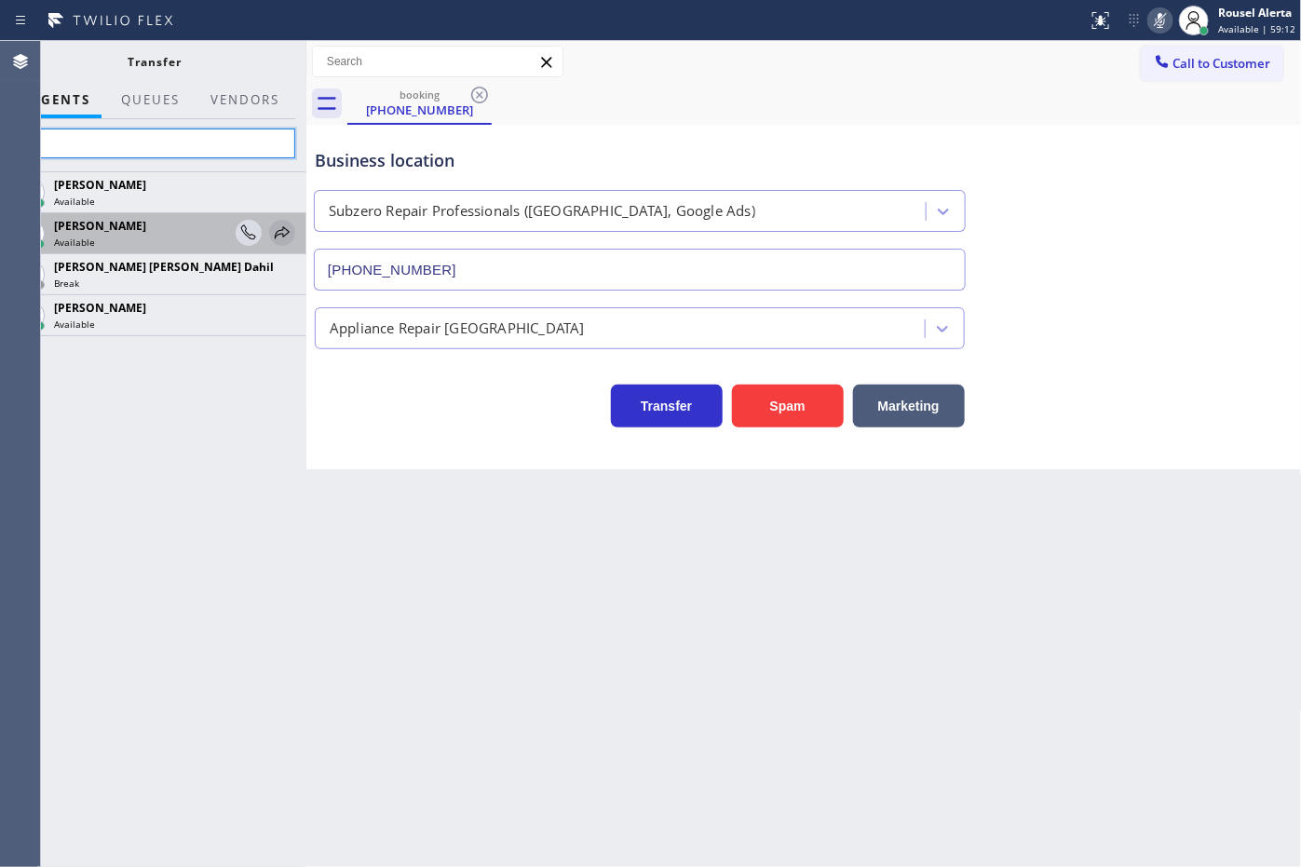
type input "ja"
click at [282, 237] on icon at bounding box center [282, 232] width 15 height 12
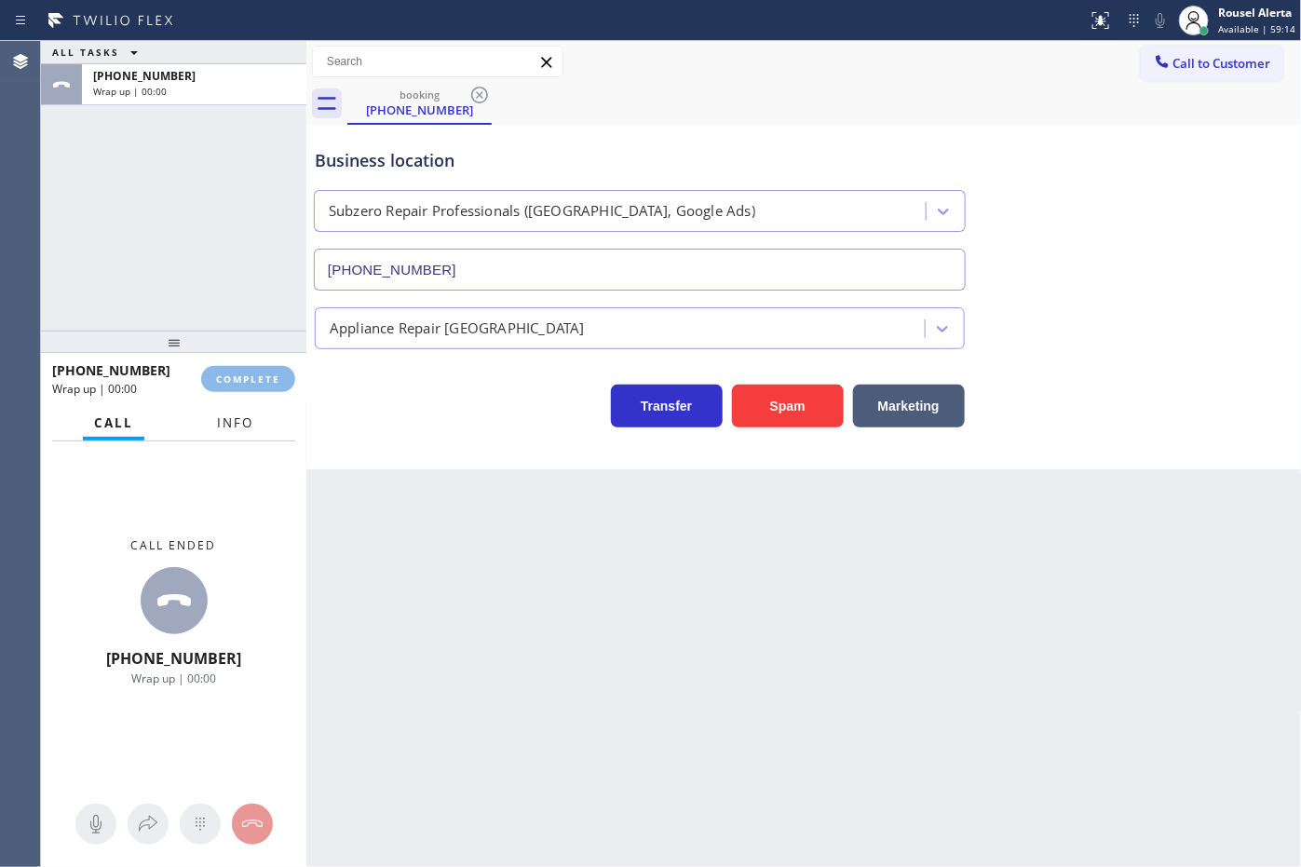
click at [236, 426] on span "Info" at bounding box center [235, 422] width 36 height 17
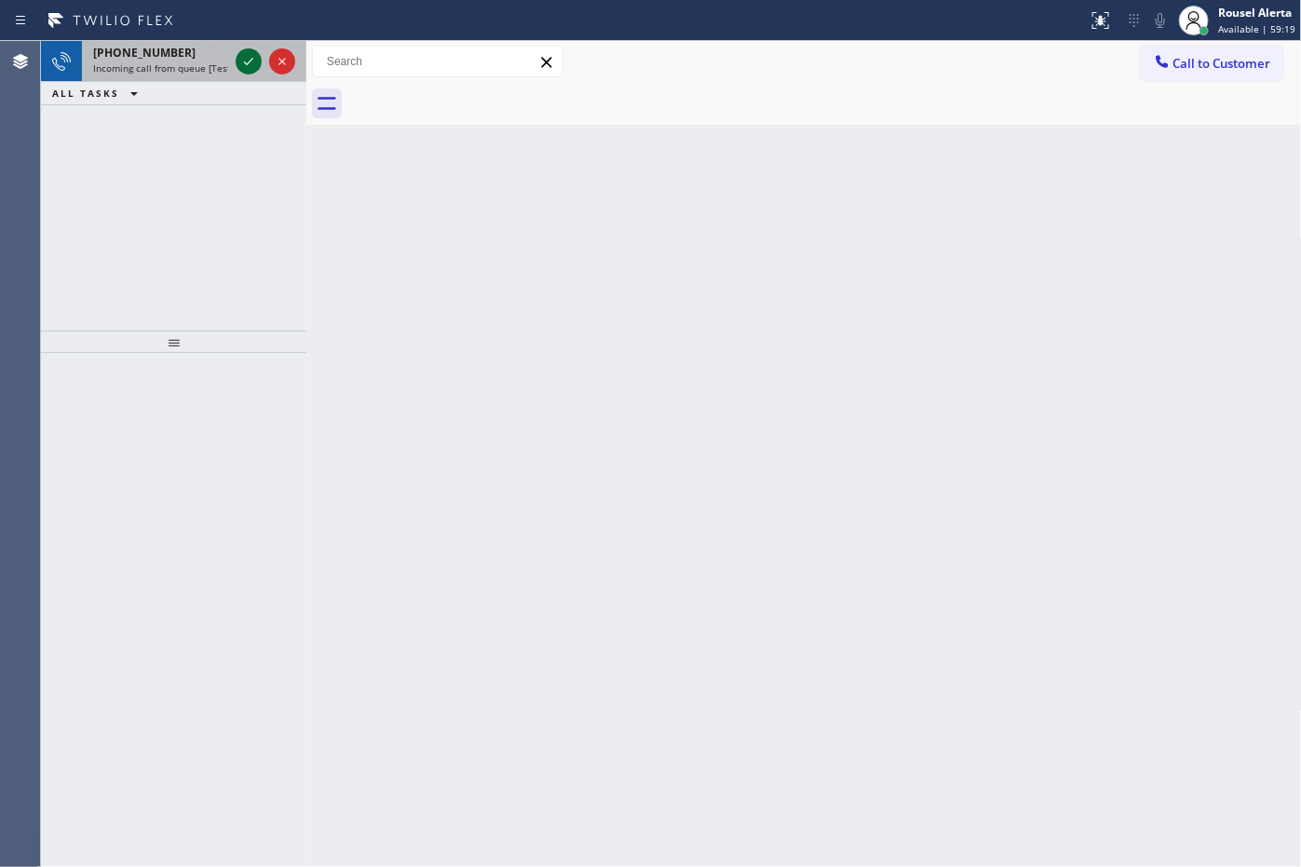
drag, startPoint x: 178, startPoint y: 66, endPoint x: 249, endPoint y: 65, distance: 70.8
click at [178, 66] on span "Incoming call from queue [Test] All" at bounding box center [170, 67] width 155 height 13
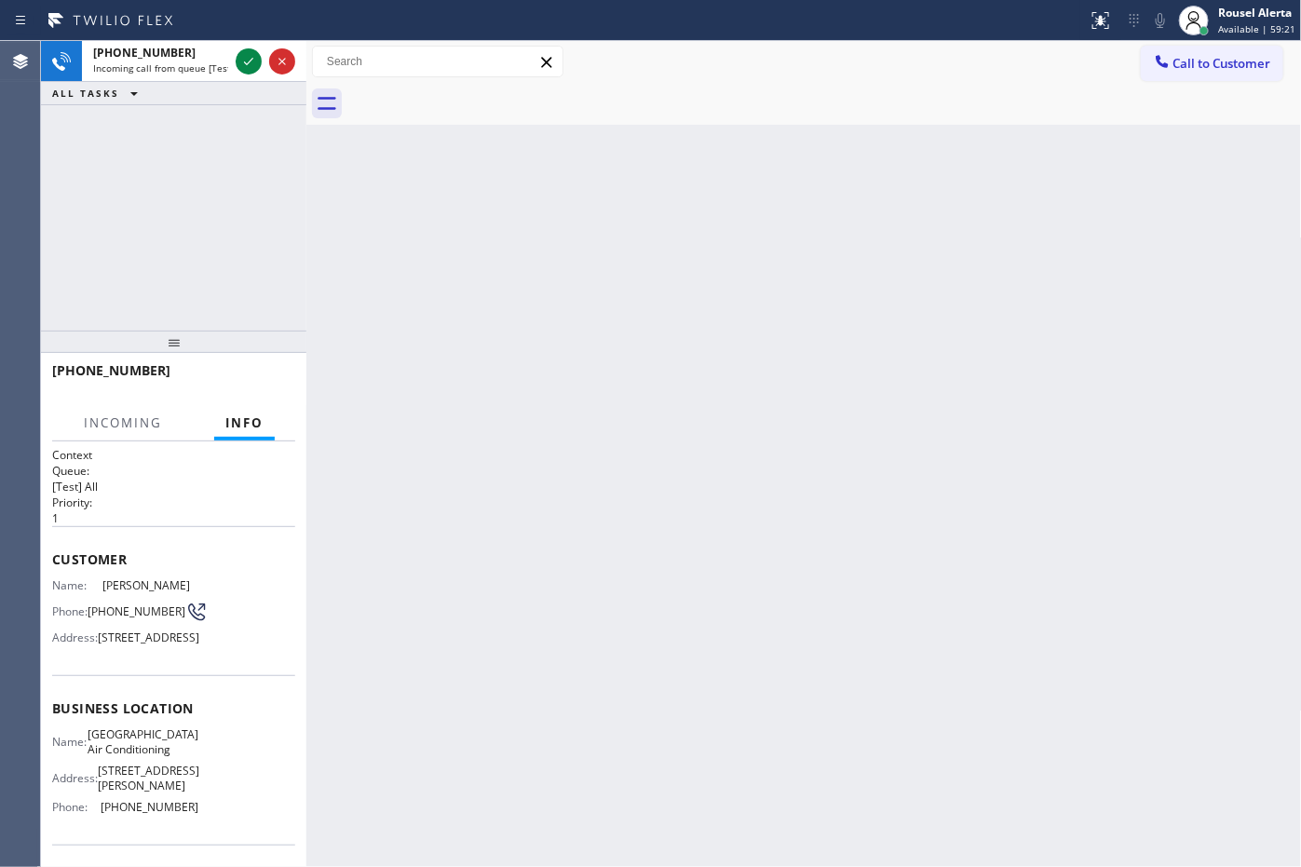
drag, startPoint x: 471, startPoint y: 267, endPoint x: 541, endPoint y: 266, distance: 69.8
click at [478, 267] on div "Back to Dashboard Change Sender ID Customers Technicians Select a contact Outbo…" at bounding box center [803, 454] width 995 height 826
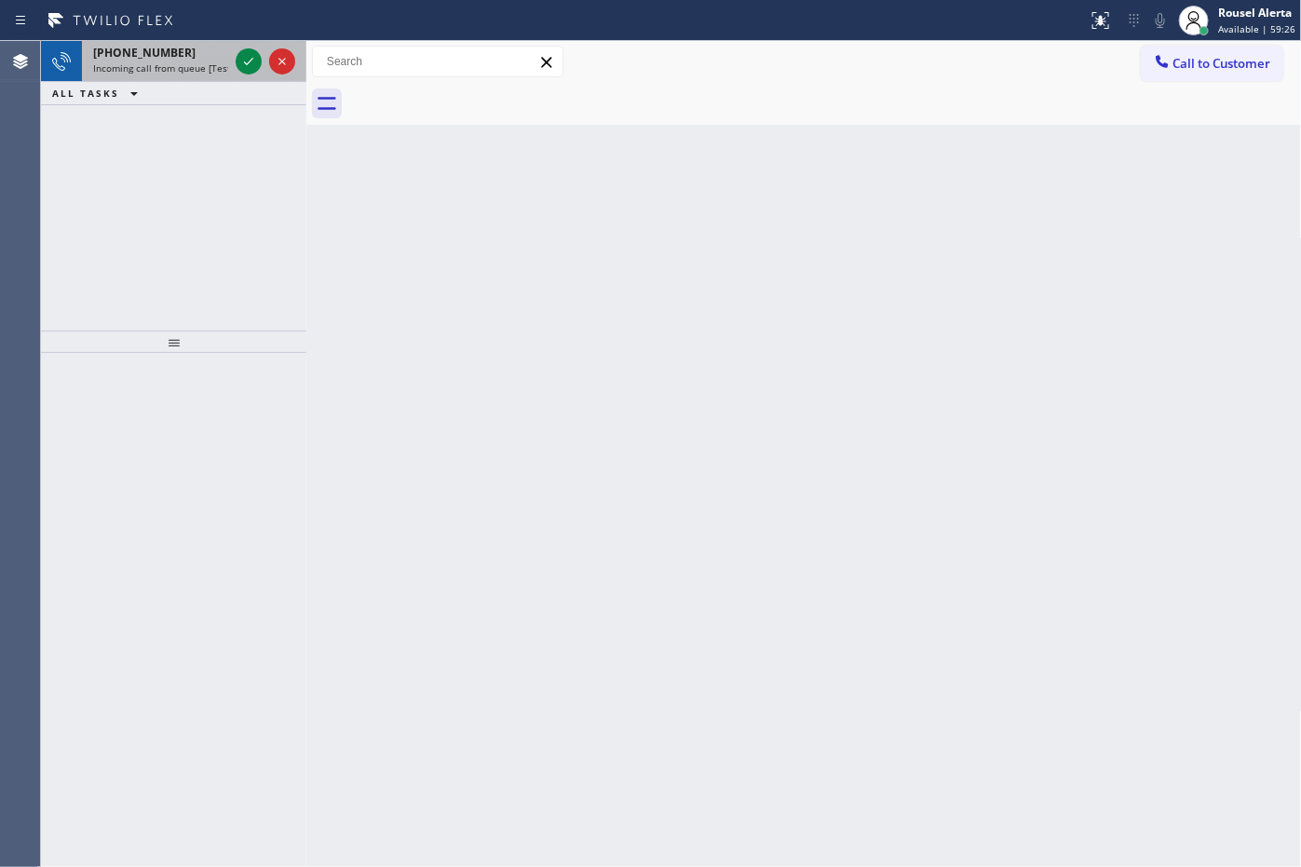
drag, startPoint x: 155, startPoint y: 44, endPoint x: 221, endPoint y: 56, distance: 67.2
click at [156, 45] on span "[PHONE_NUMBER]" at bounding box center [144, 53] width 102 height 16
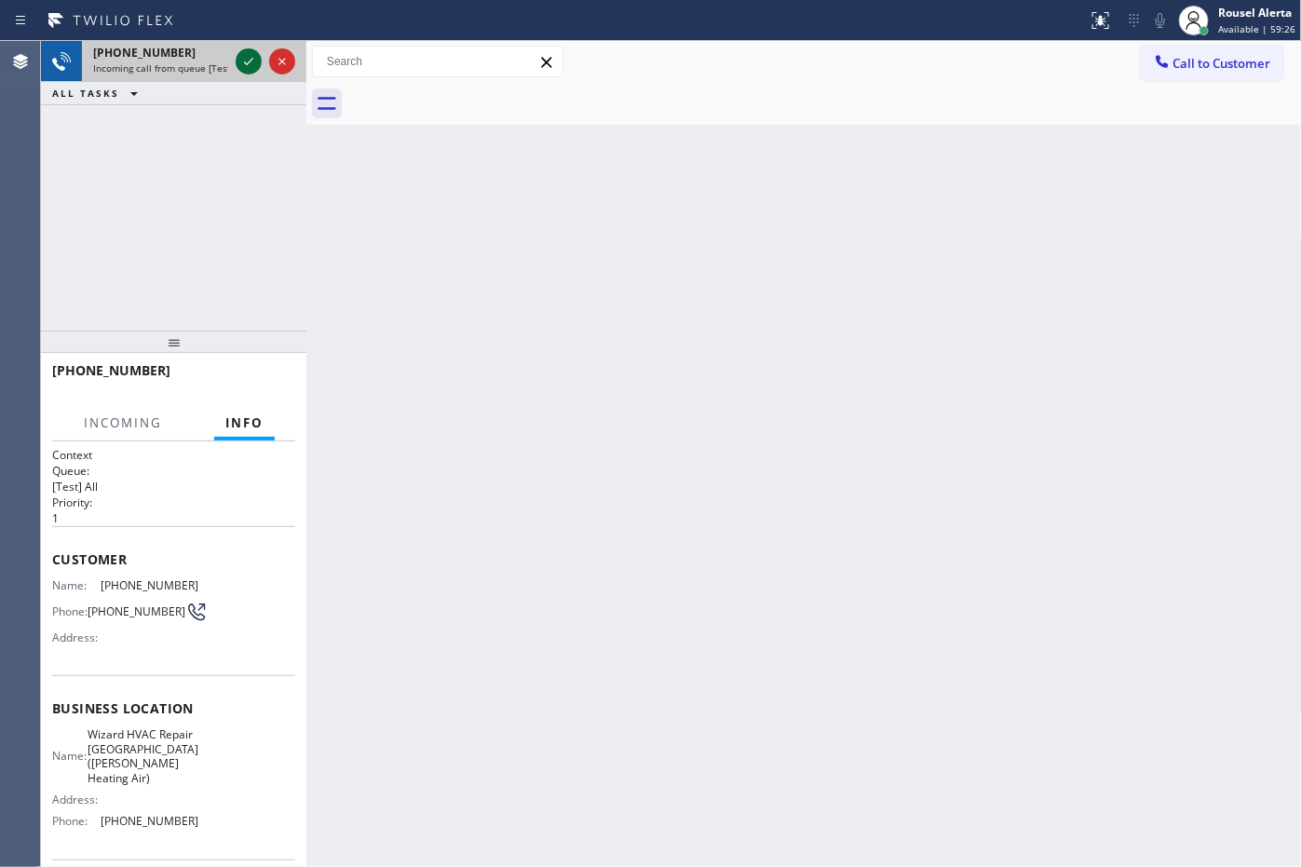
click at [238, 59] on icon at bounding box center [248, 61] width 22 height 22
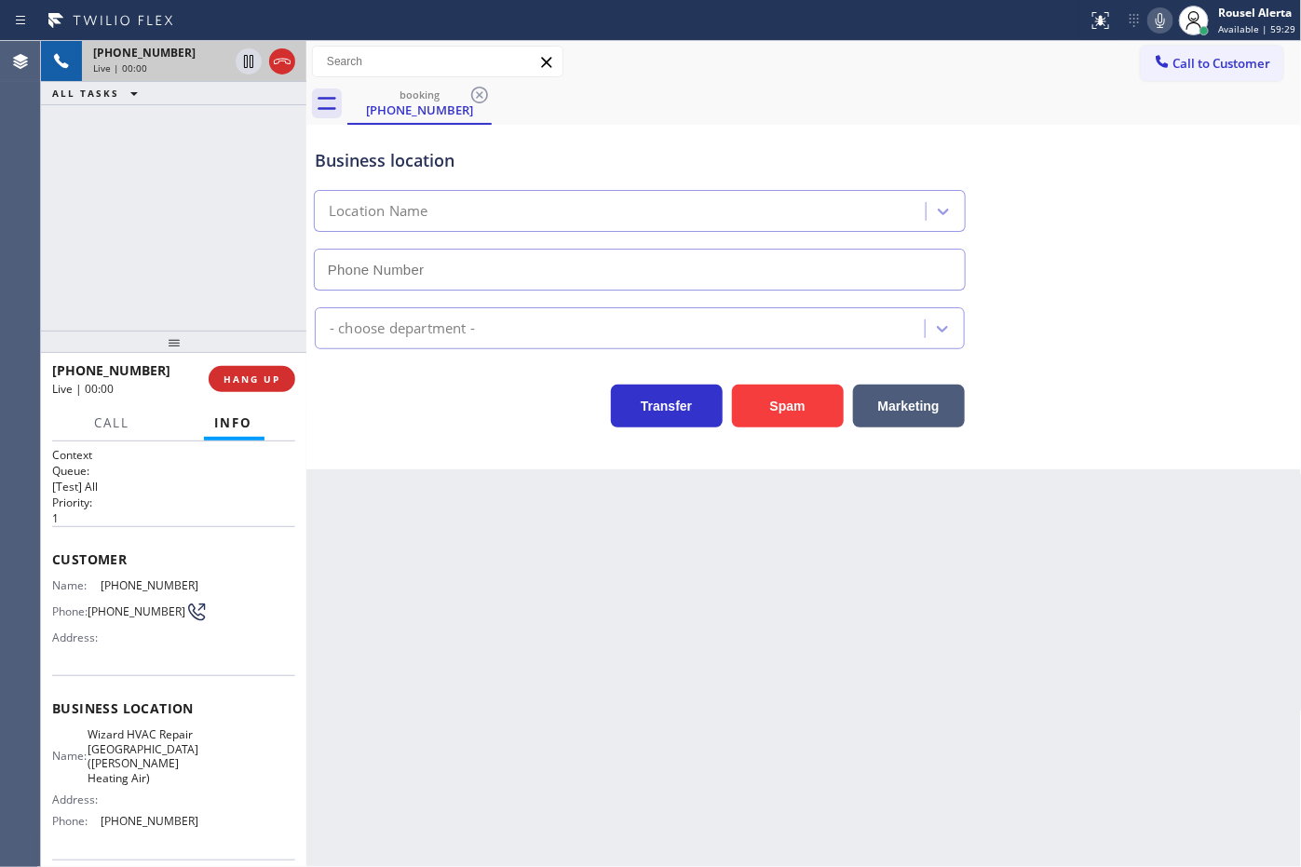
type input "[PHONE_NUMBER]"
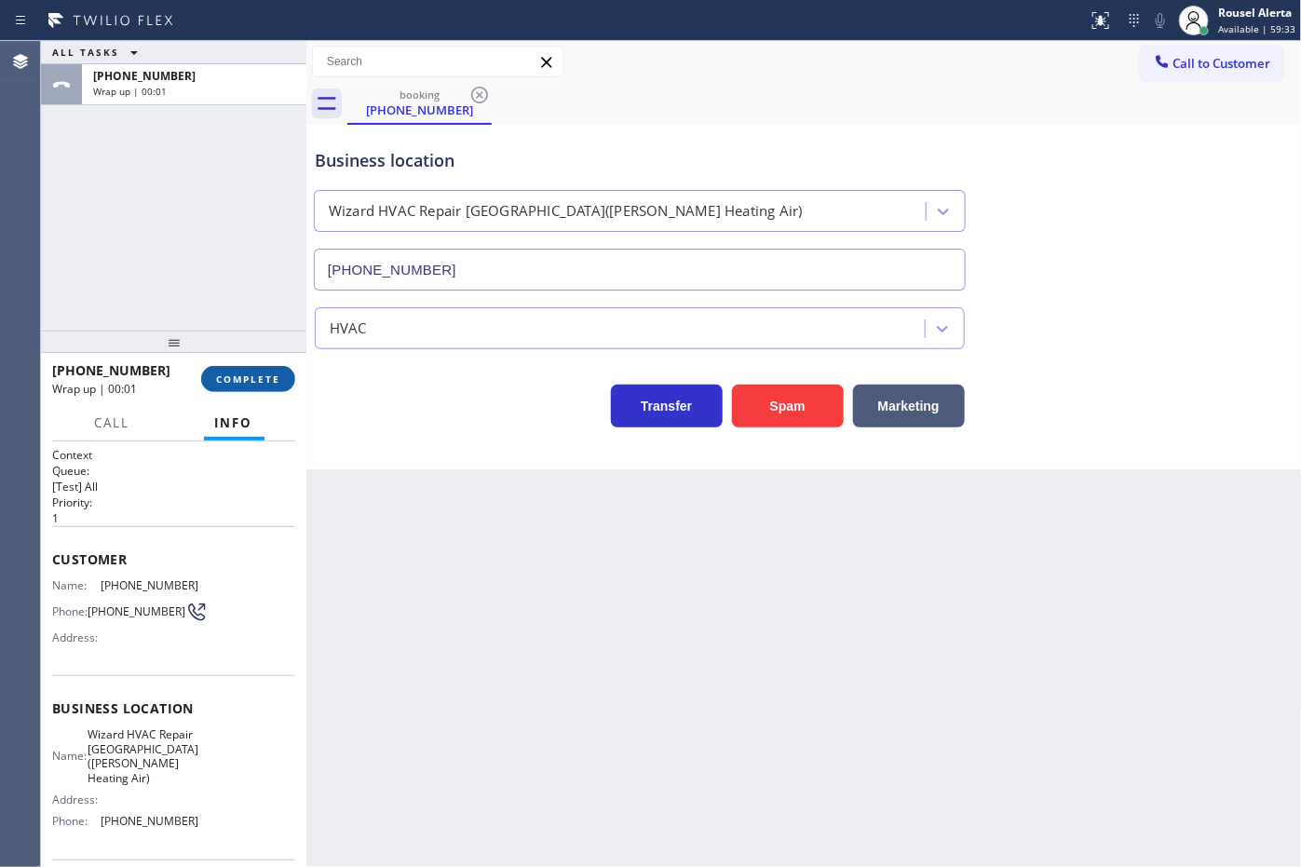
click at [257, 387] on button "COMPLETE" at bounding box center [248, 379] width 94 height 26
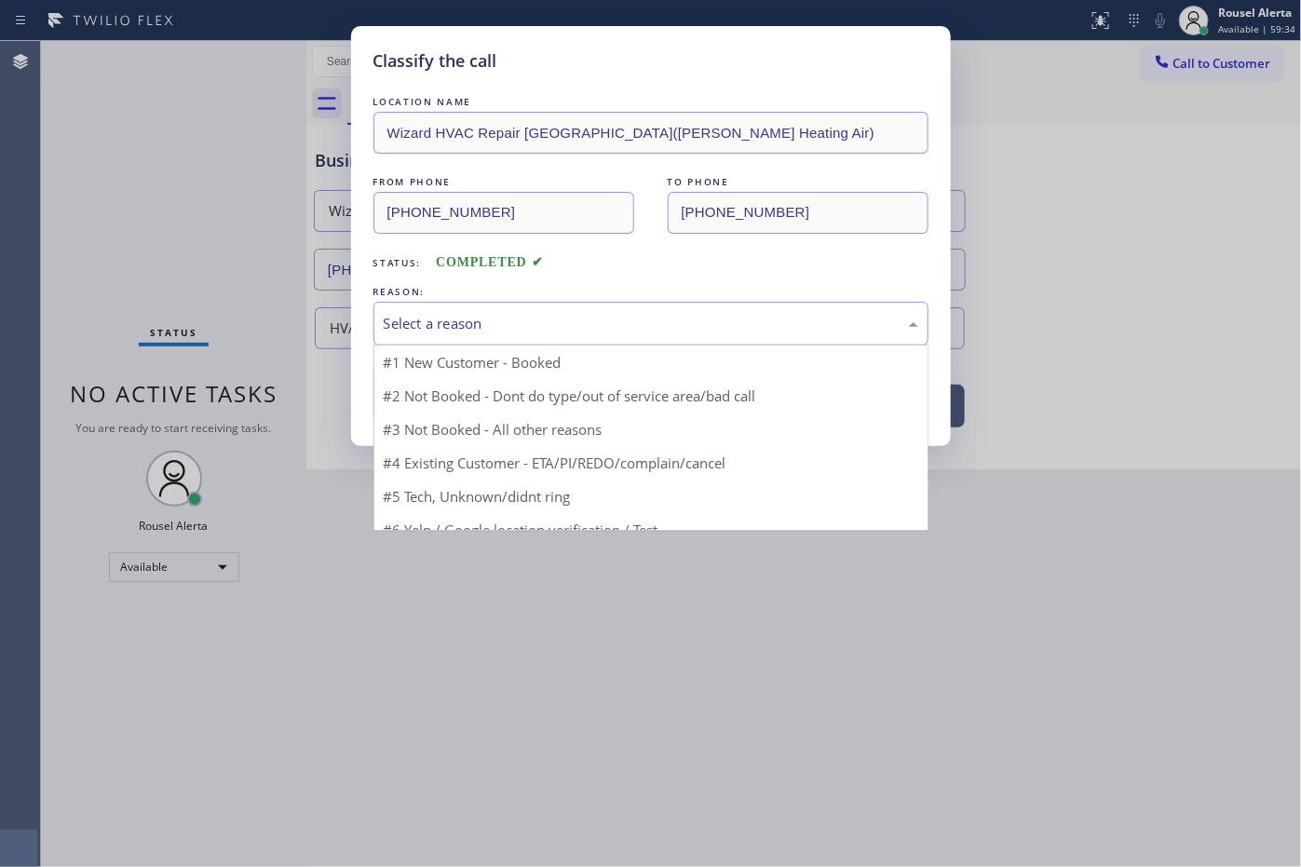
click at [570, 322] on div "Select a reason" at bounding box center [651, 323] width 535 height 21
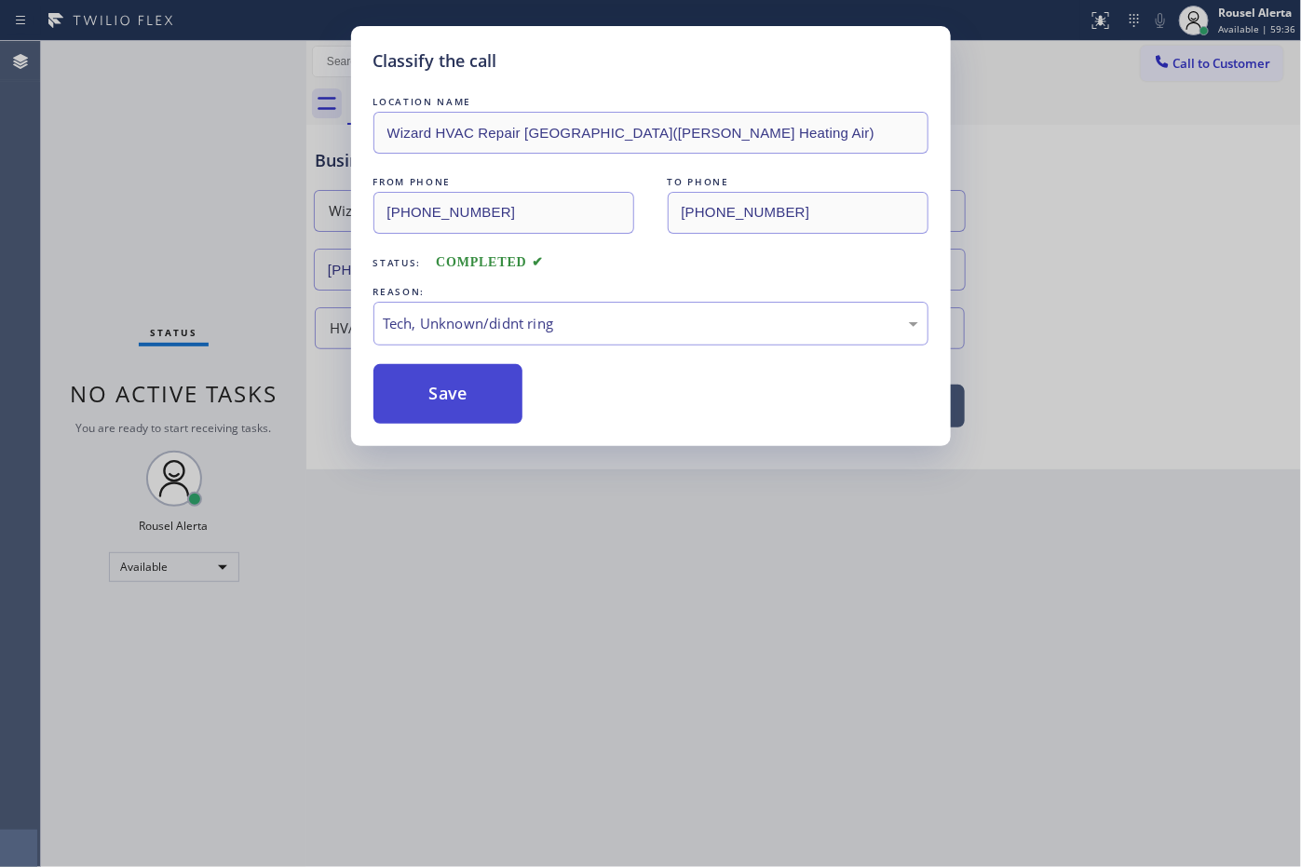
click at [458, 411] on button "Save" at bounding box center [448, 394] width 150 height 60
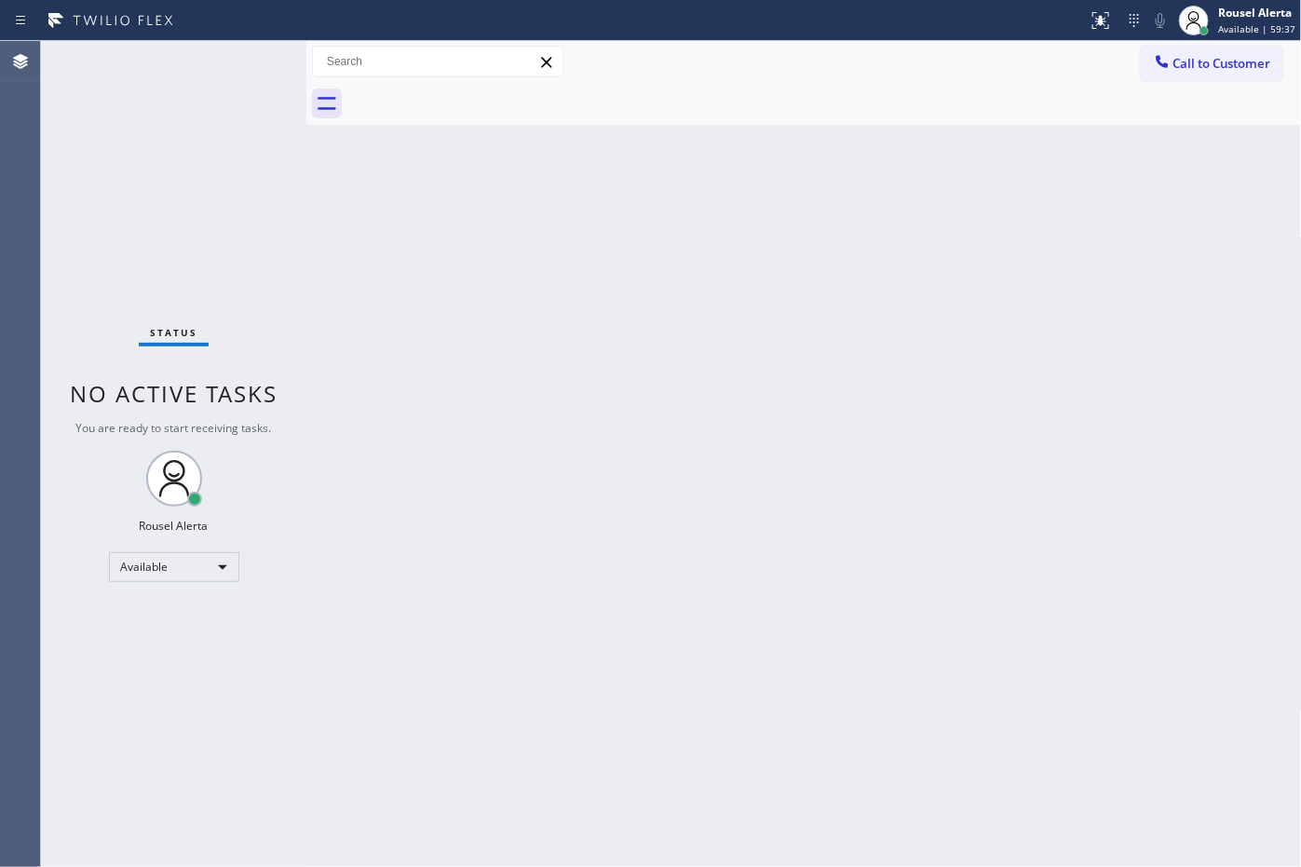
click at [854, 399] on div "Back to Dashboard Change Sender ID Customers Technicians Select a contact Outbo…" at bounding box center [803, 454] width 995 height 826
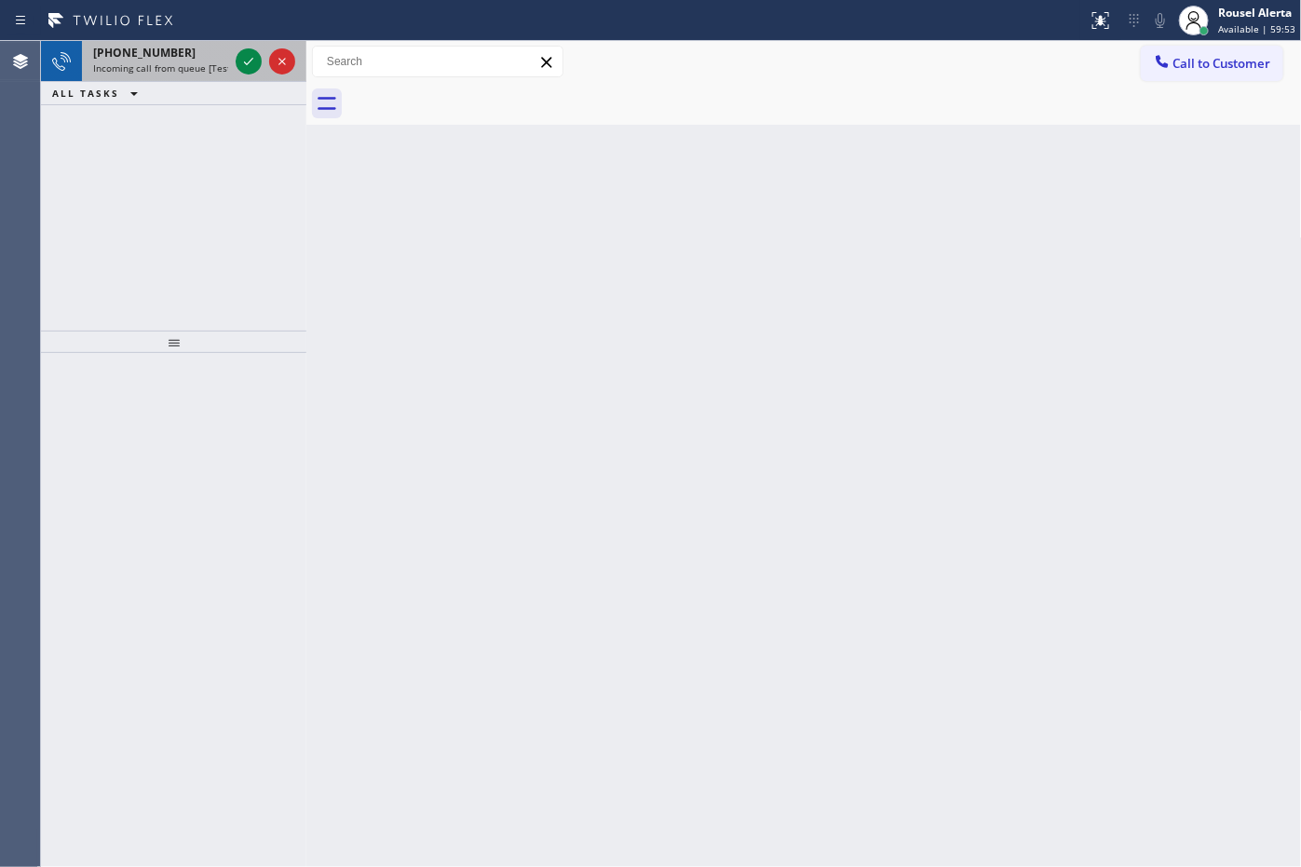
click at [202, 68] on span "Incoming call from queue [Test] All" at bounding box center [170, 67] width 155 height 13
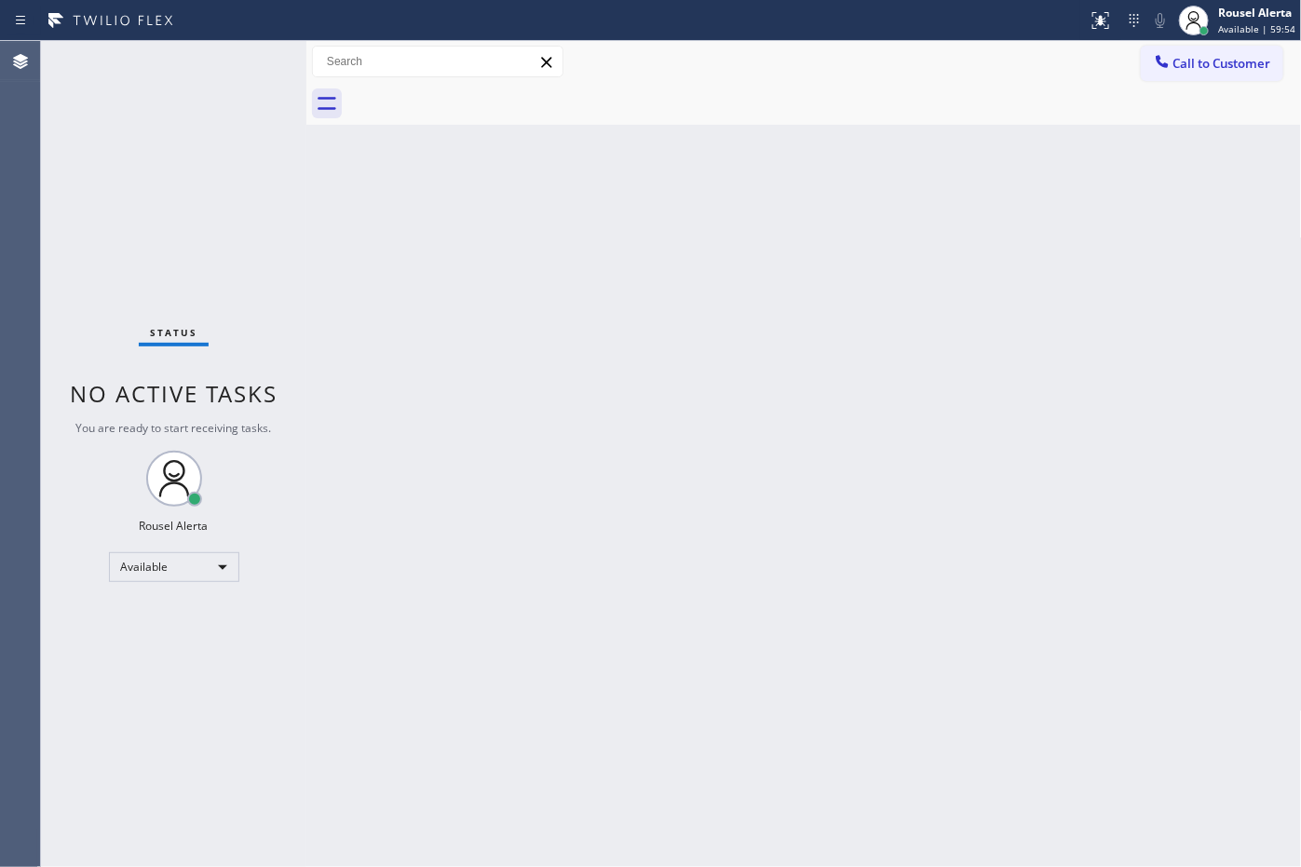
click at [681, 393] on div "Back to Dashboard Change Sender ID Customers Technicians Select a contact Outbo…" at bounding box center [803, 454] width 995 height 826
click at [484, 326] on div "Back to Dashboard Change Sender ID Customers Technicians Select a contact Outbo…" at bounding box center [803, 454] width 995 height 826
drag, startPoint x: 239, startPoint y: 70, endPoint x: 208, endPoint y: 45, distance: 40.4
click at [207, 43] on div "Status No active tasks You are ready to start receiving tasks. Rousel Alerta Av…" at bounding box center [173, 454] width 265 height 826
click at [197, 67] on div "Status No active tasks You are ready to start receiving tasks. Rousel Alerta Av…" at bounding box center [173, 454] width 265 height 826
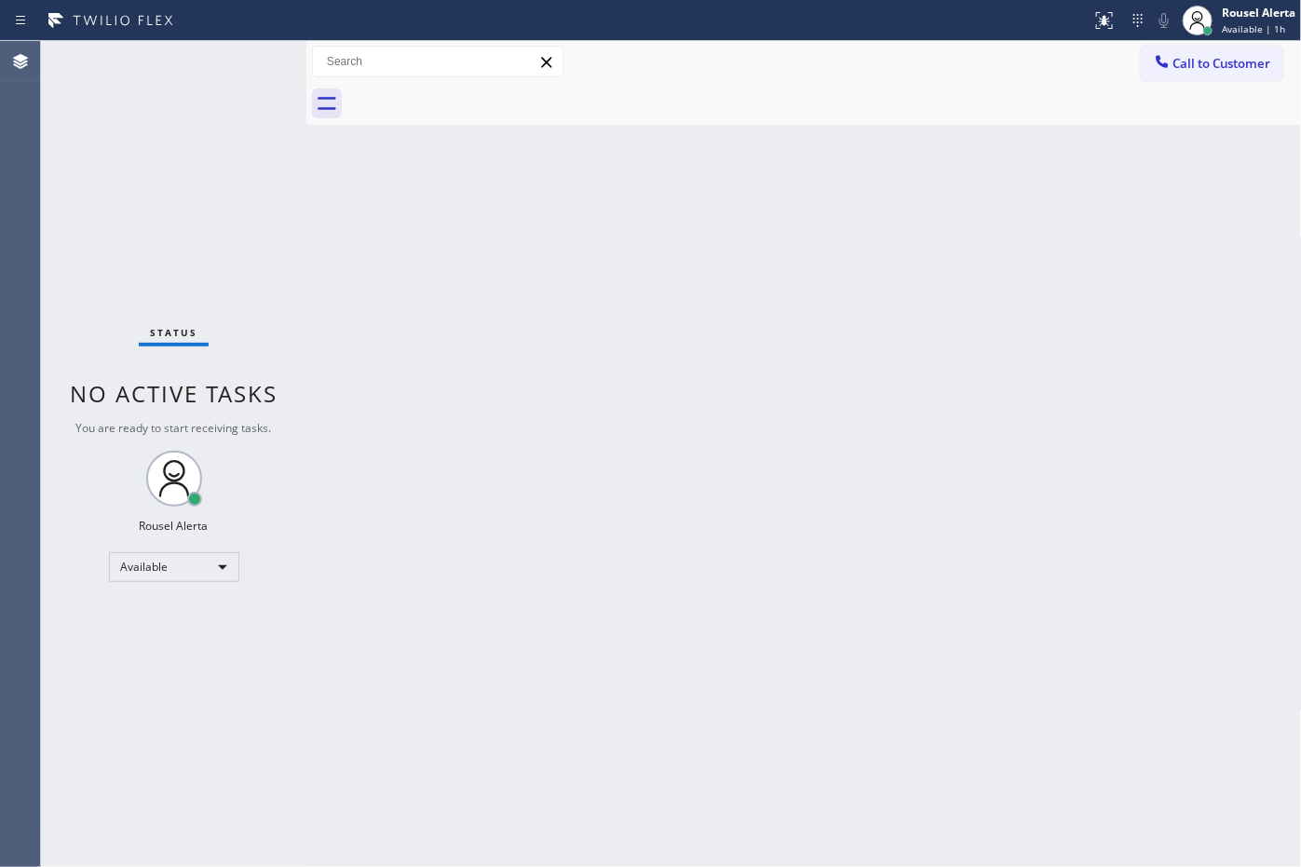
drag, startPoint x: 761, startPoint y: 617, endPoint x: 764, endPoint y: 608, distance: 9.7
click at [762, 610] on div "Back to Dashboard Change Sender ID Customers Technicians Select a contact Outbo…" at bounding box center [803, 454] width 995 height 826
drag, startPoint x: 1114, startPoint y: 691, endPoint x: 1099, endPoint y: 765, distance: 75.1
click at [1116, 690] on div "Back to Dashboard Change Sender ID Customers Technicians Select a contact Outbo…" at bounding box center [803, 454] width 995 height 826
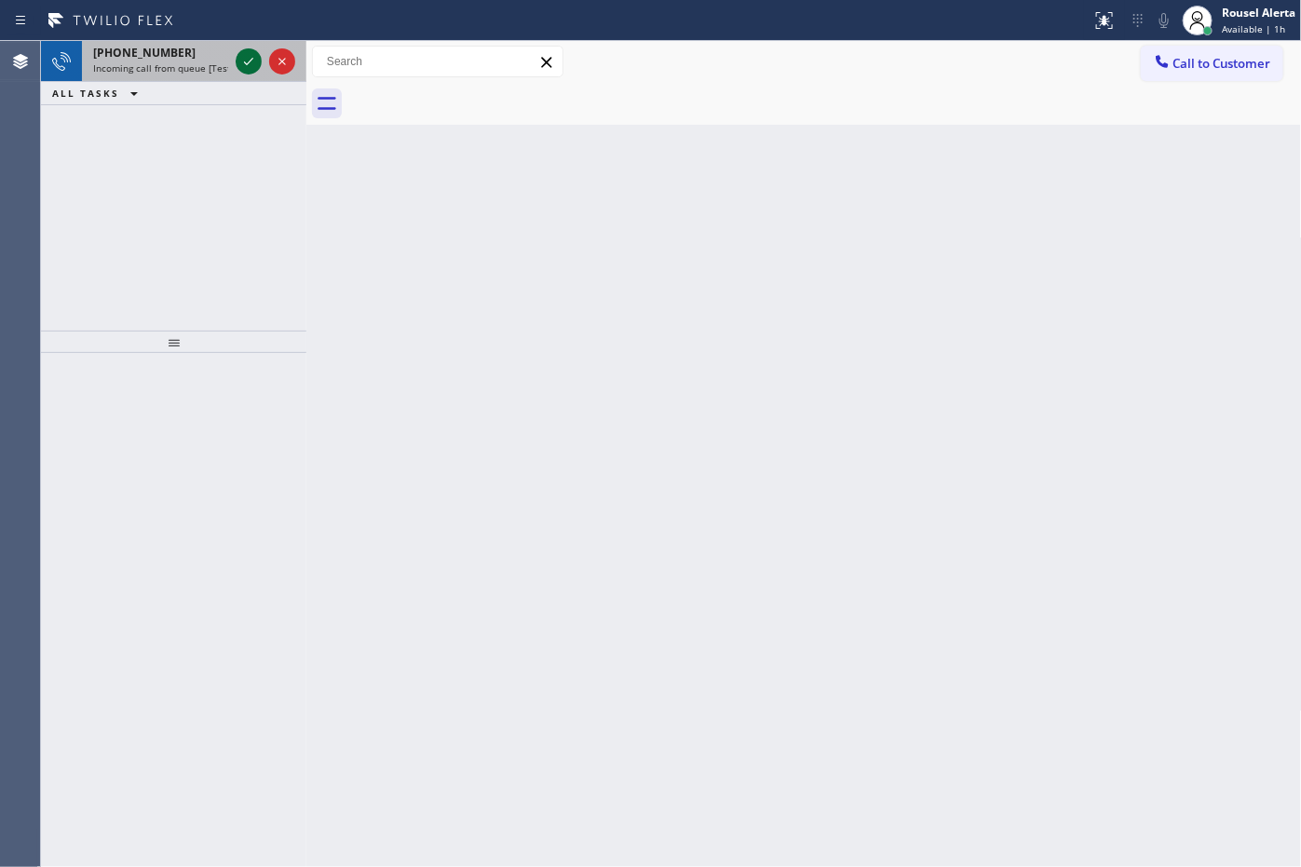
drag, startPoint x: 196, startPoint y: 48, endPoint x: 238, endPoint y: 51, distance: 42.0
click at [196, 48] on div "[PHONE_NUMBER]" at bounding box center [160, 53] width 135 height 16
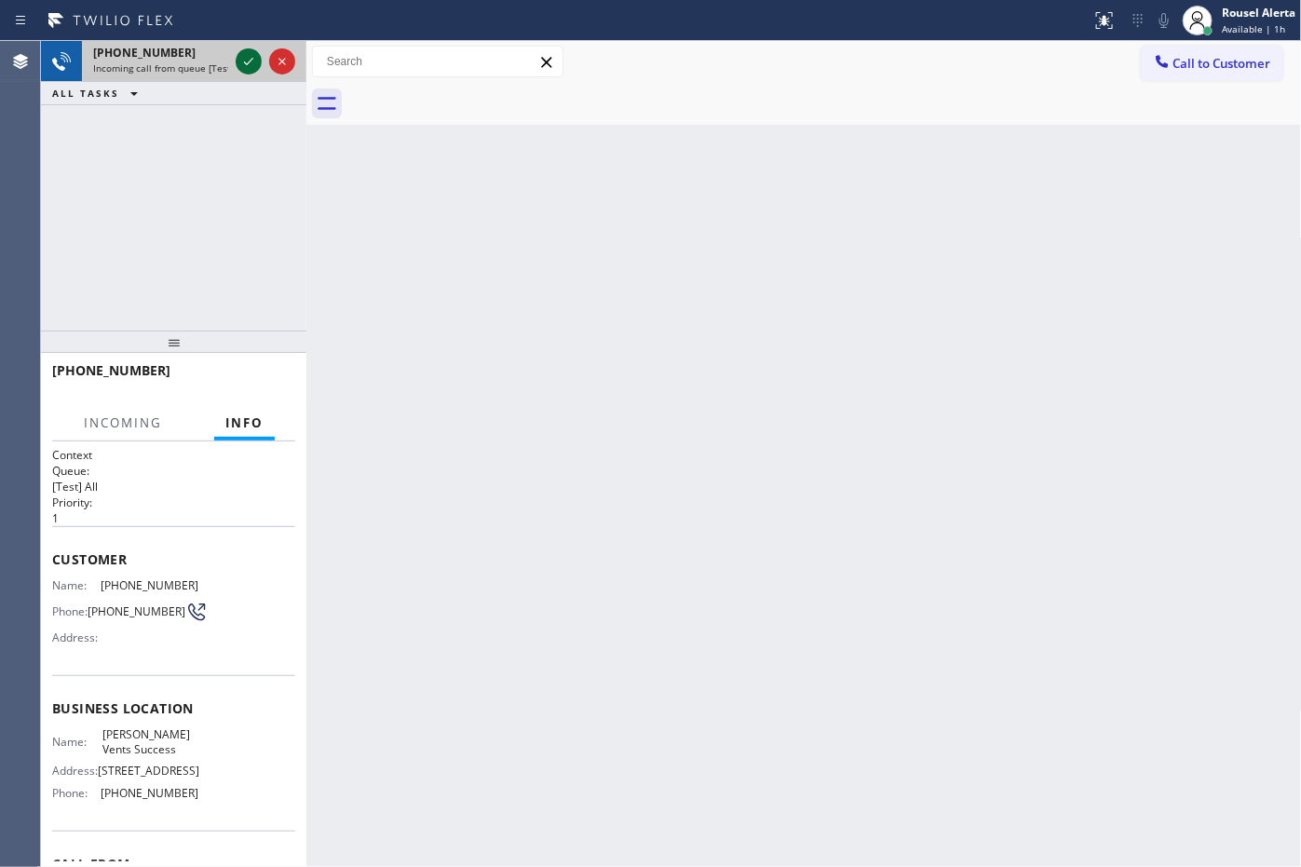
click at [239, 51] on icon at bounding box center [248, 61] width 22 height 22
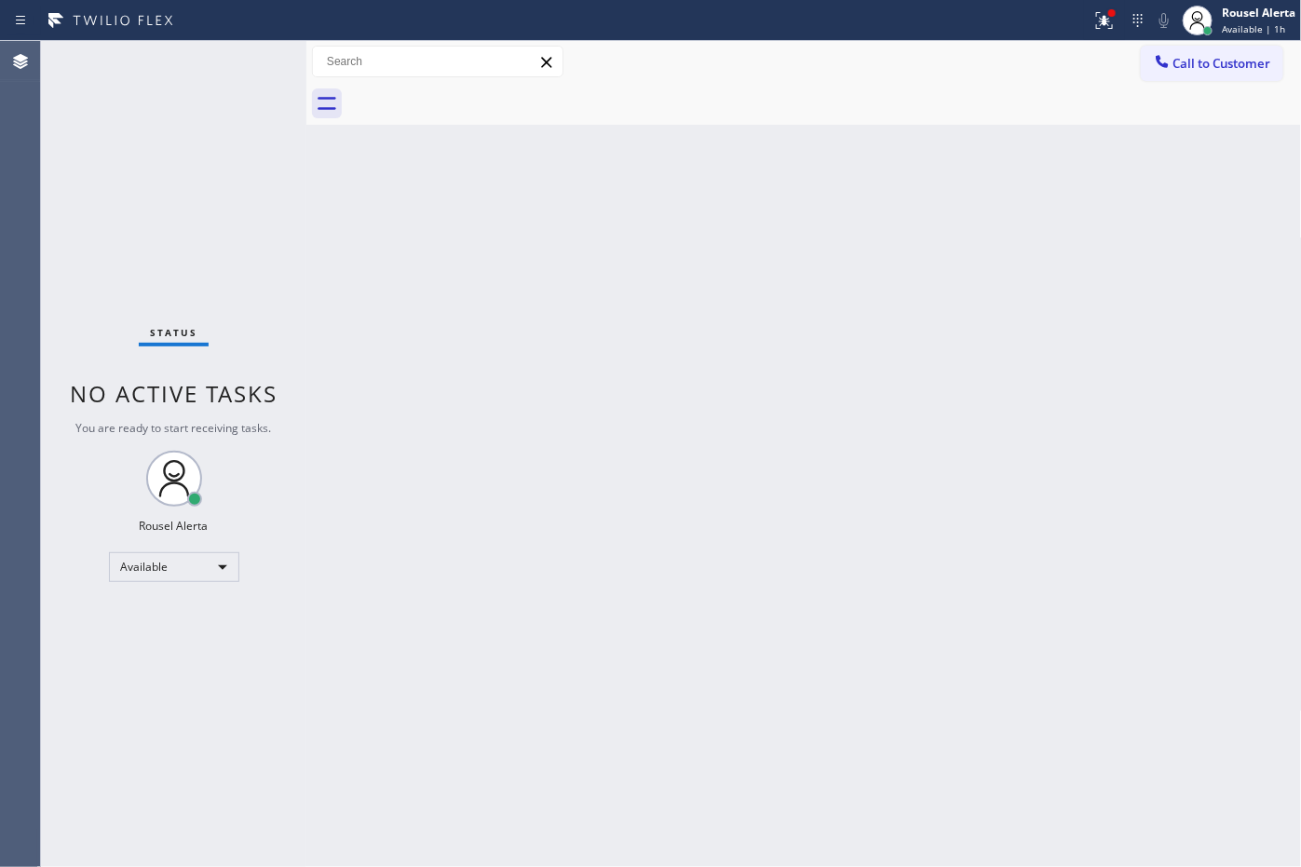
click at [239, 61] on div "Status No active tasks You are ready to start receiving tasks. Rousel Alerta Av…" at bounding box center [173, 454] width 265 height 826
click at [606, 482] on div "Back to Dashboard Change Sender ID Customers Technicians Select a contact Outbo…" at bounding box center [803, 454] width 995 height 826
click at [1090, 12] on icon at bounding box center [1089, 20] width 22 height 22
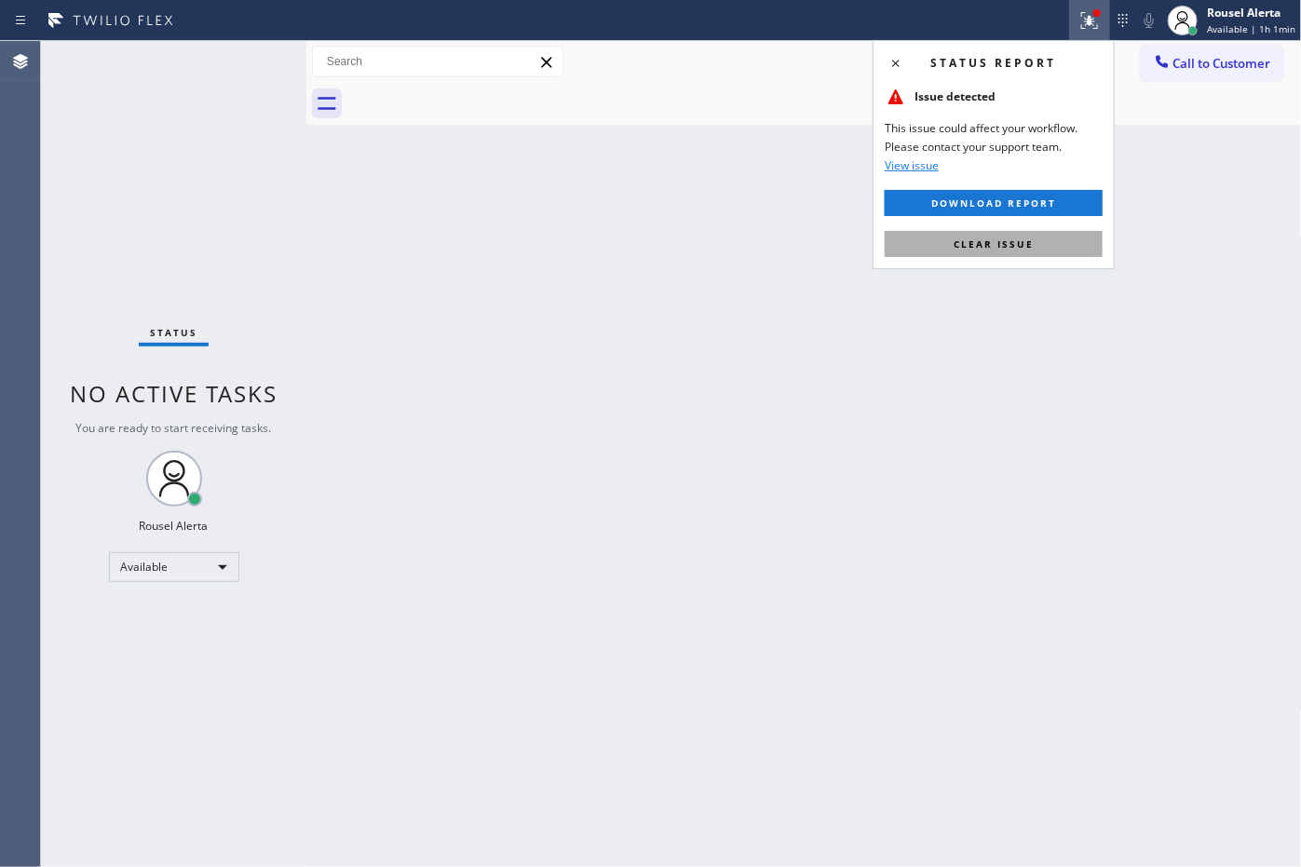
click at [1036, 231] on button "Clear issue" at bounding box center [994, 244] width 218 height 26
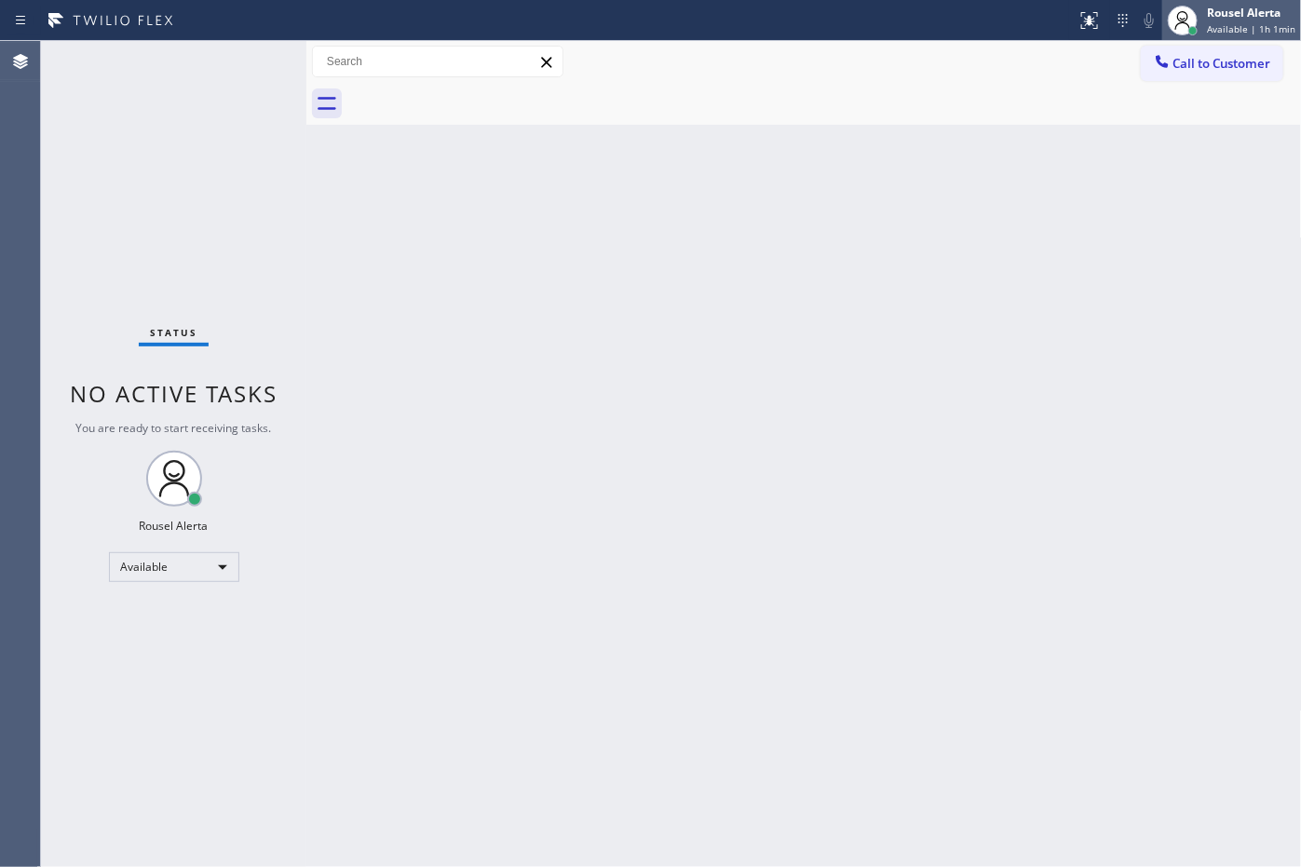
click at [1229, 14] on div "Rousel Alerta" at bounding box center [1251, 13] width 88 height 16
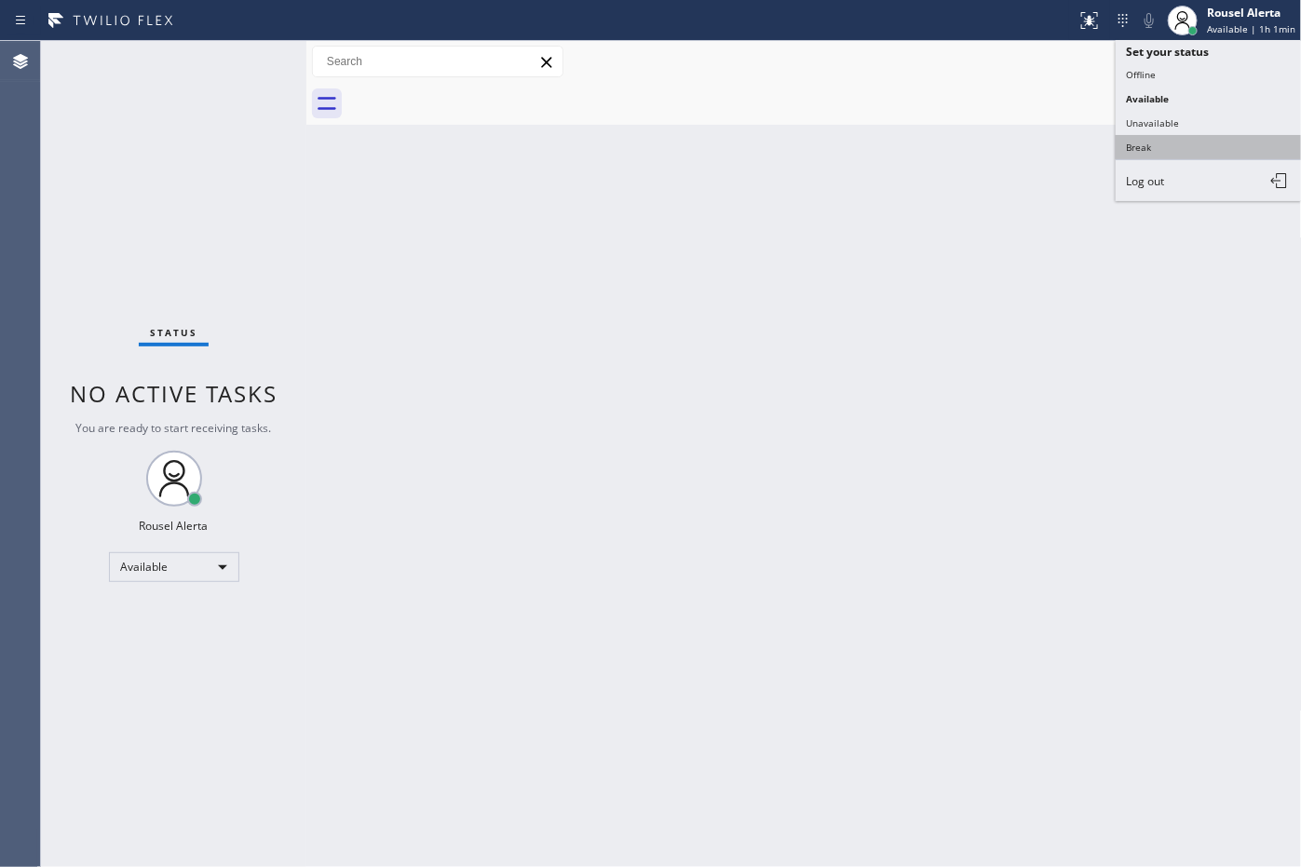
click at [1159, 142] on button "Break" at bounding box center [1209, 147] width 186 height 24
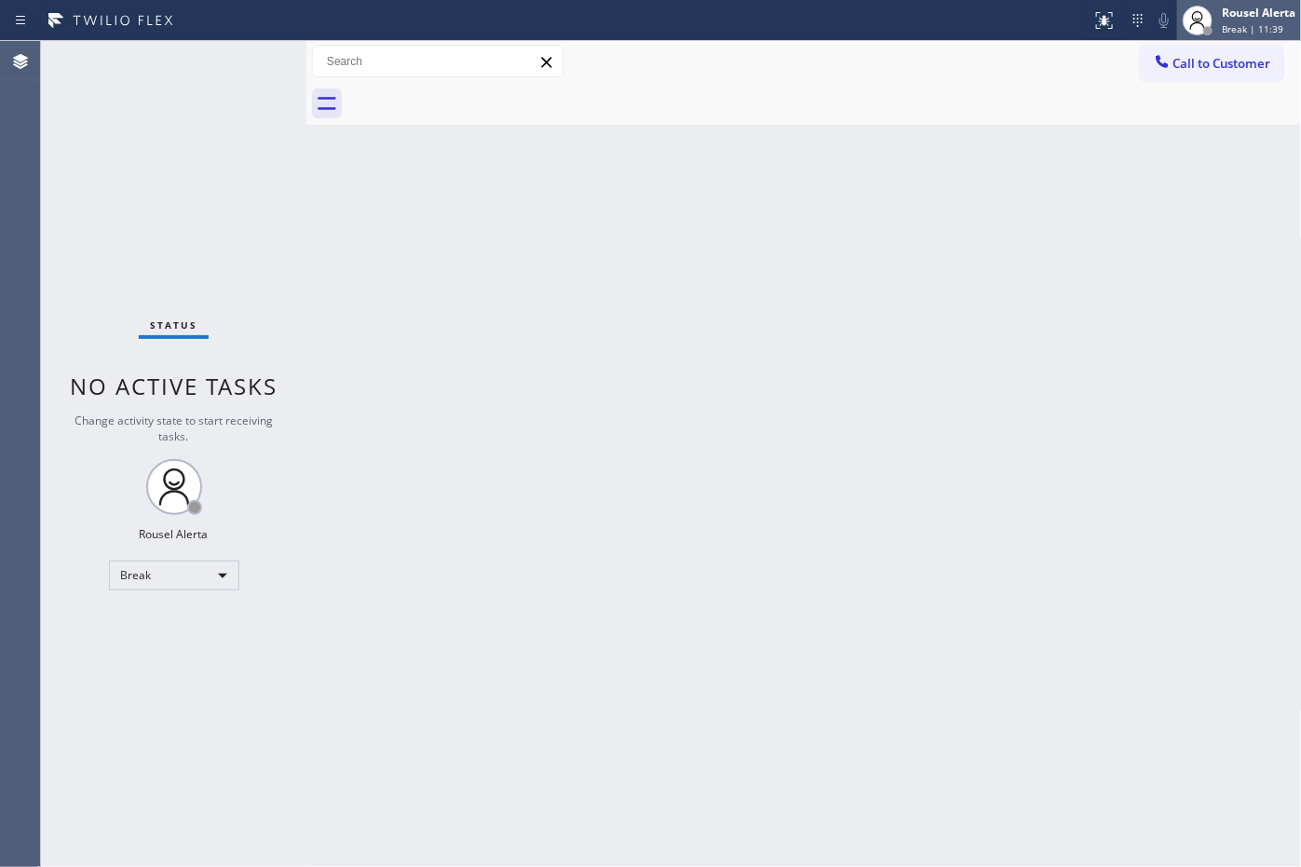
click at [1226, 25] on span "Break | 11:39" at bounding box center [1252, 28] width 61 height 13
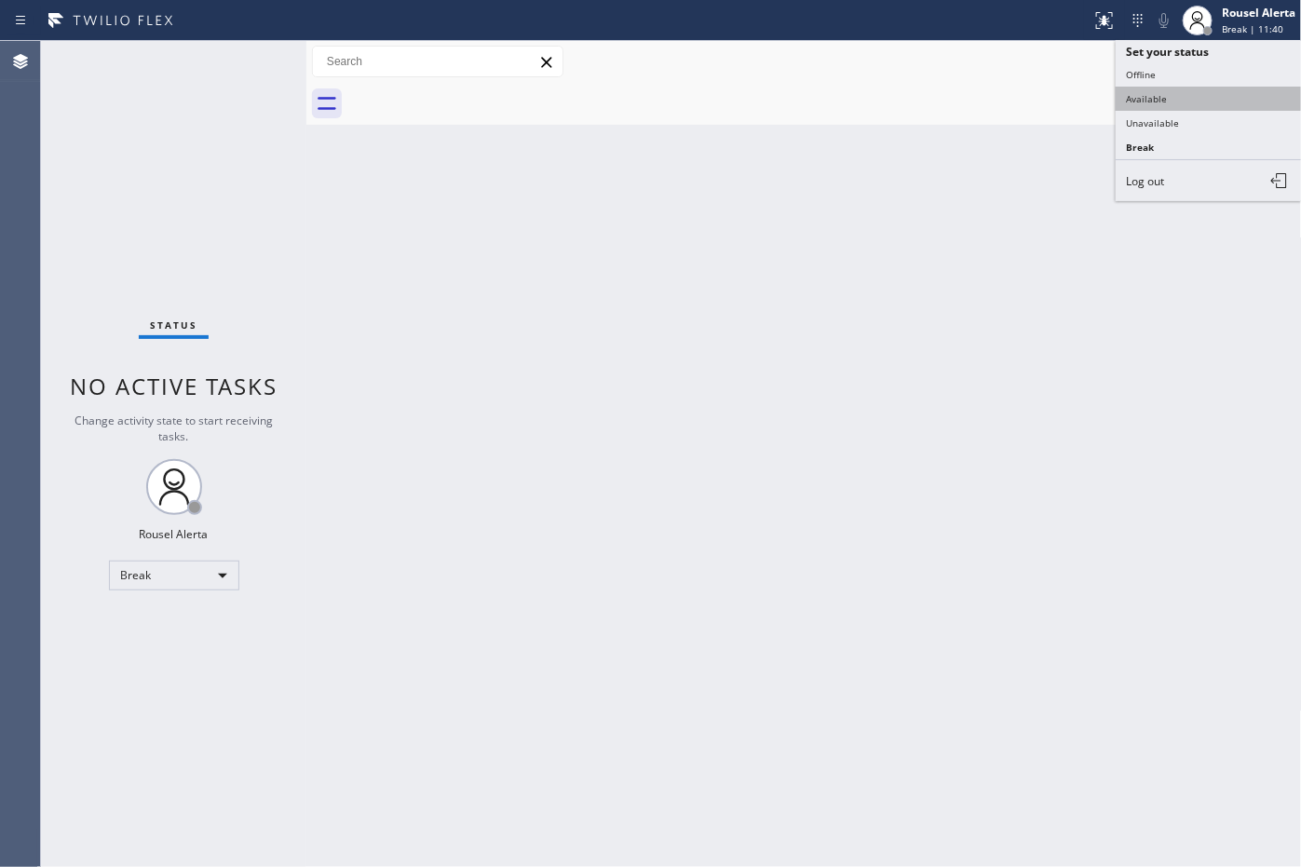
click at [1176, 102] on button "Available" at bounding box center [1209, 99] width 186 height 24
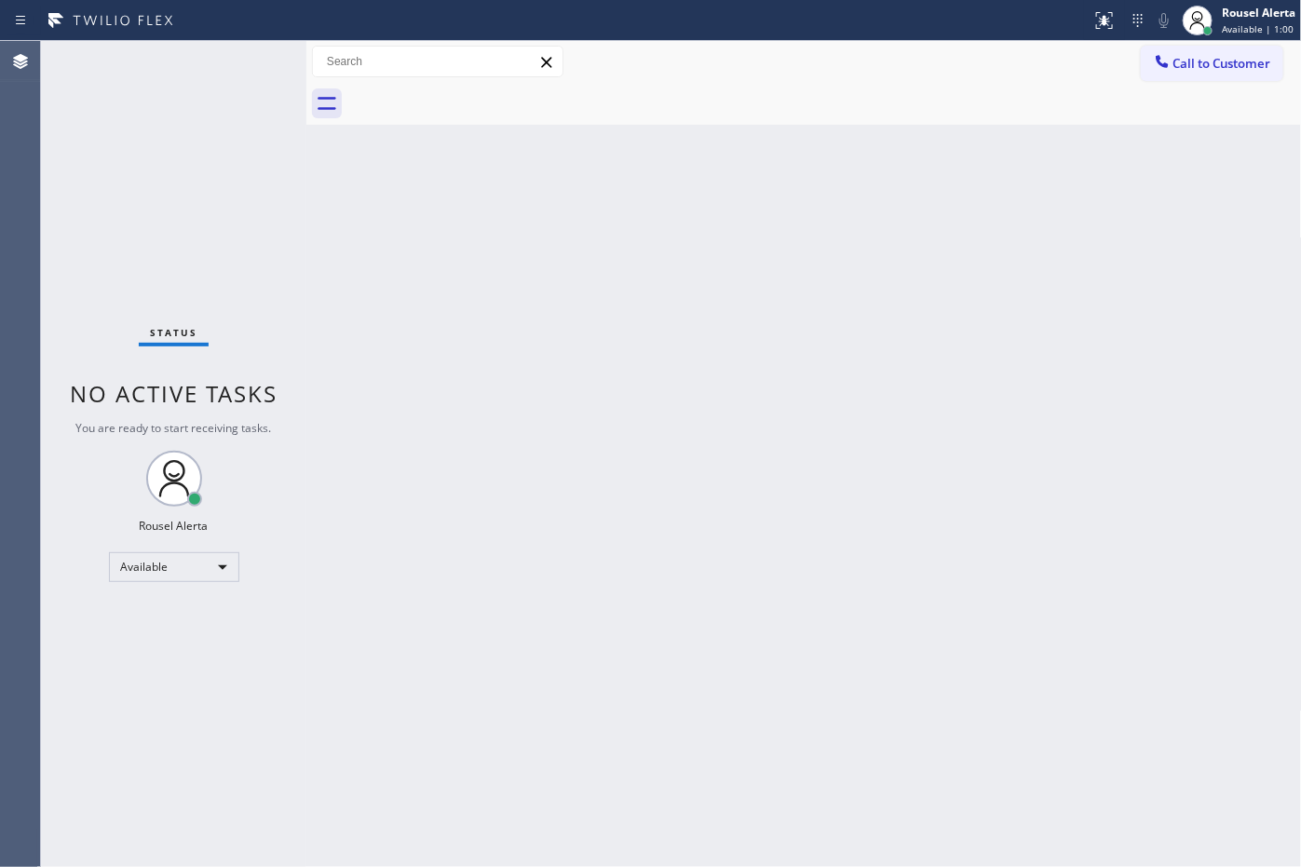
click at [223, 62] on div "Status No active tasks You are ready to start receiving tasks. Rousel Alerta Av…" at bounding box center [173, 454] width 265 height 826
click at [201, 72] on div "Status No active tasks You are ready to start receiving tasks. Rousel Alerta Av…" at bounding box center [173, 454] width 265 height 826
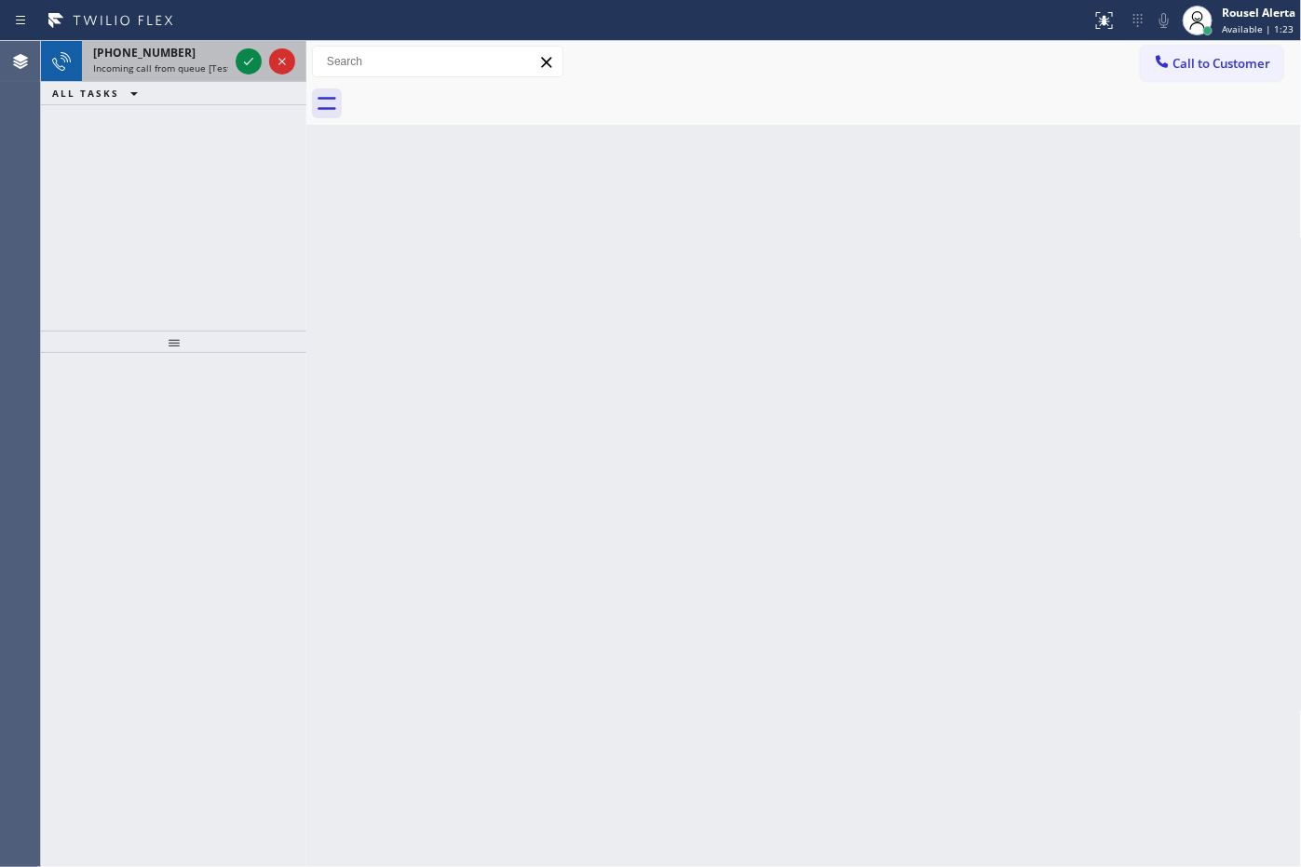
click at [208, 59] on div "[PHONE_NUMBER]" at bounding box center [160, 53] width 135 height 16
click at [189, 57] on div "[PHONE_NUMBER]" at bounding box center [160, 53] width 135 height 16
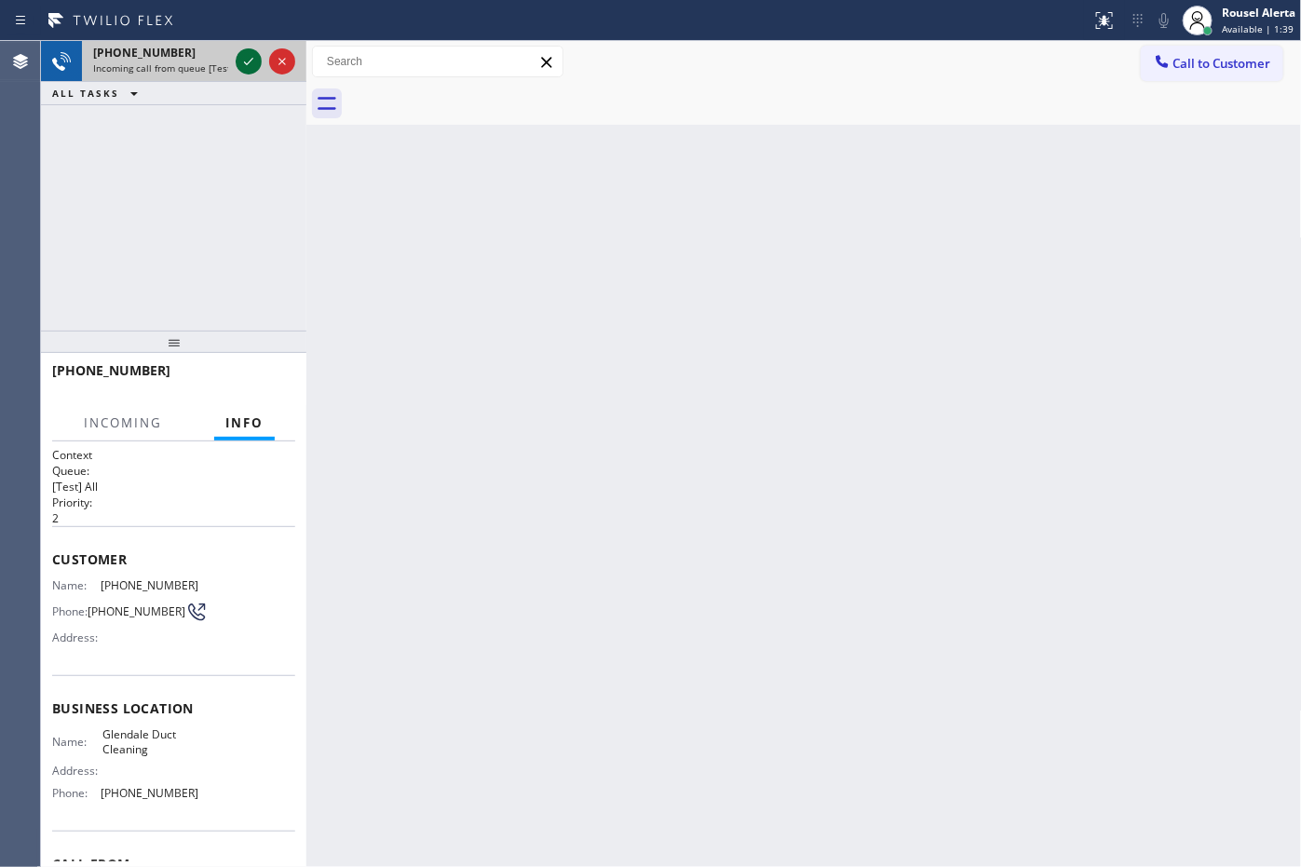
click at [240, 62] on icon at bounding box center [248, 61] width 22 height 22
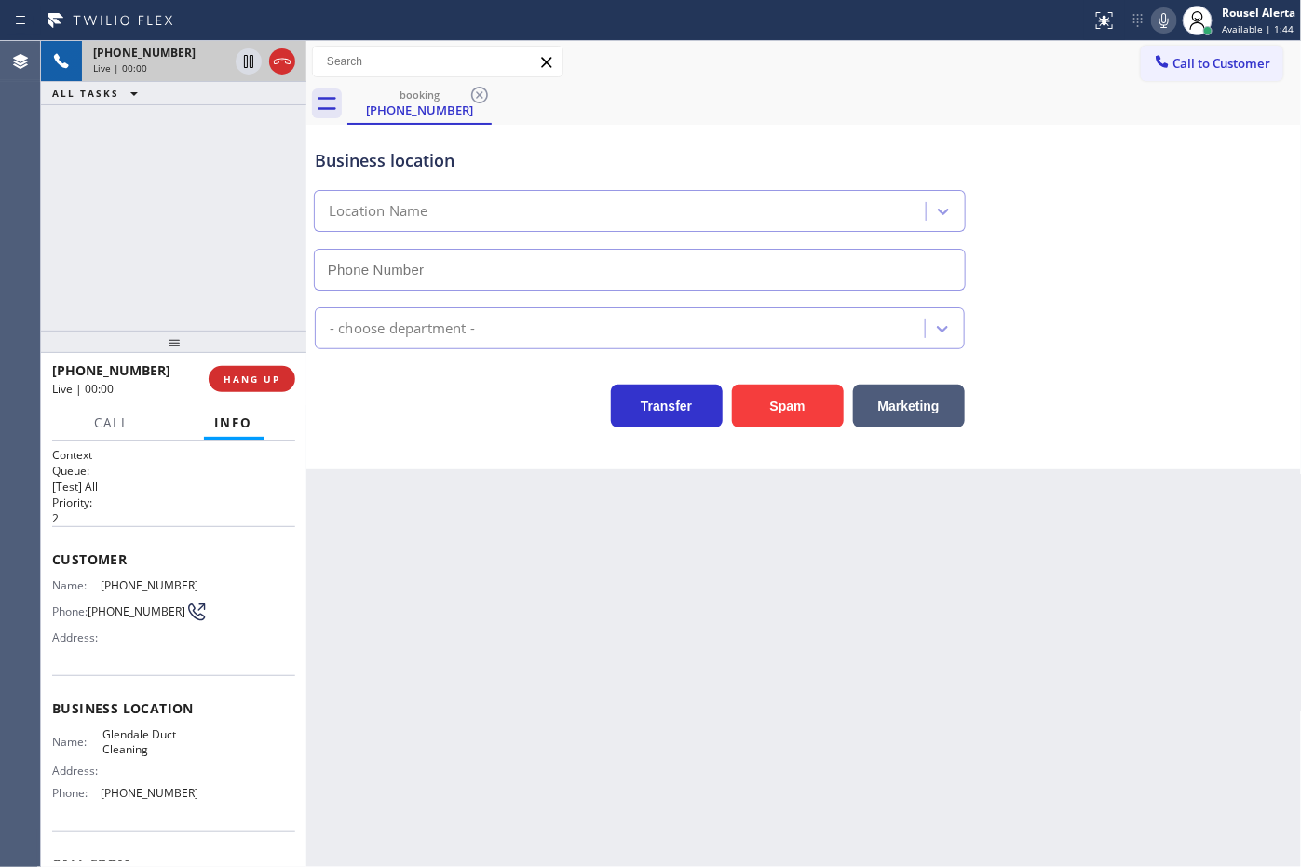
type input "[PHONE_NUMBER]"
click at [248, 372] on span "HANG UP" at bounding box center [251, 378] width 57 height 13
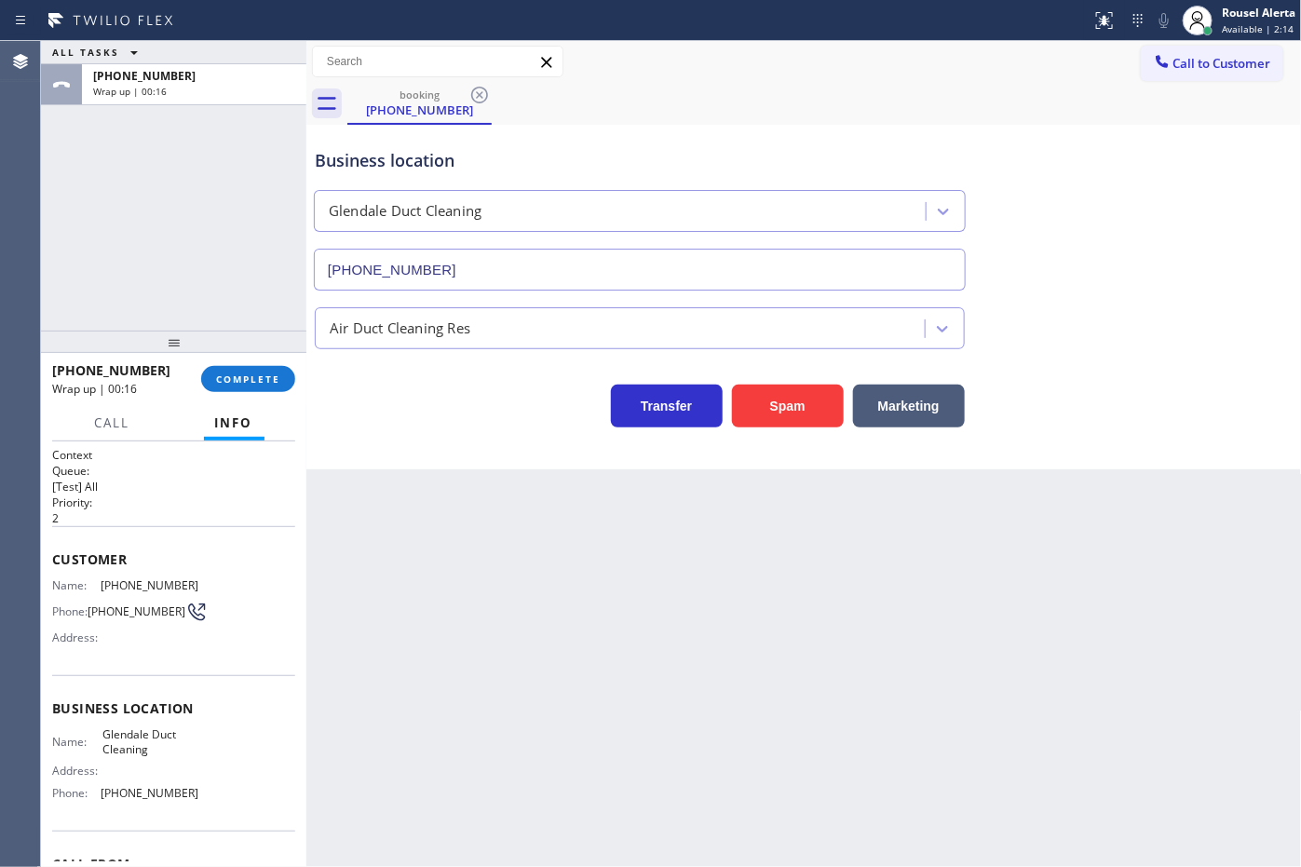
click at [473, 697] on div "Back to Dashboard Change Sender ID Customers Technicians Select a contact Outbo…" at bounding box center [803, 454] width 995 height 826
click at [240, 391] on button "COMPLETE" at bounding box center [248, 379] width 94 height 26
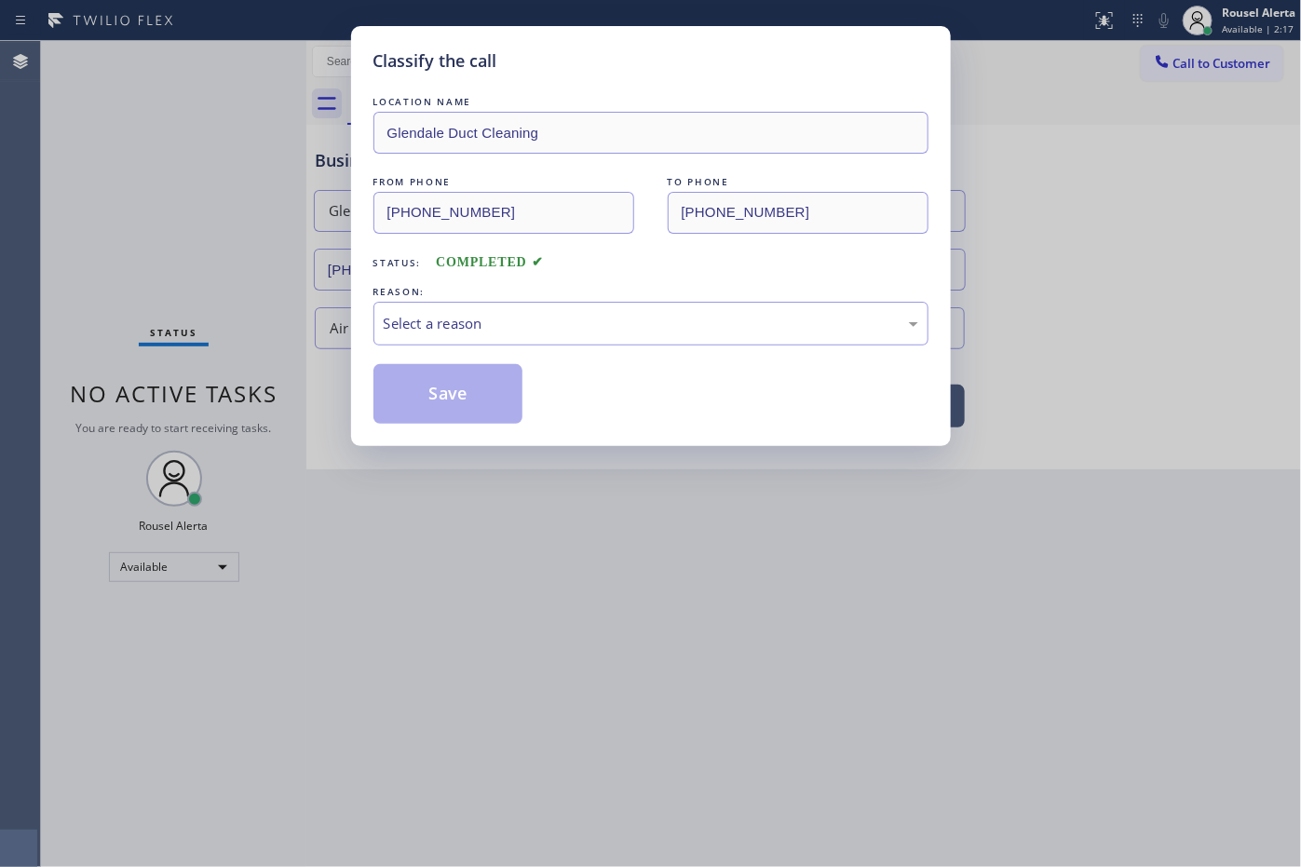
click at [534, 347] on div "LOCATION NAME Glendale Duct Cleaning FROM PHONE [PHONE_NUMBER] TO PHONE [PHONE_…" at bounding box center [650, 258] width 555 height 332
click at [540, 332] on div "Select a reason" at bounding box center [651, 323] width 535 height 21
click at [468, 411] on button "Save" at bounding box center [448, 394] width 150 height 60
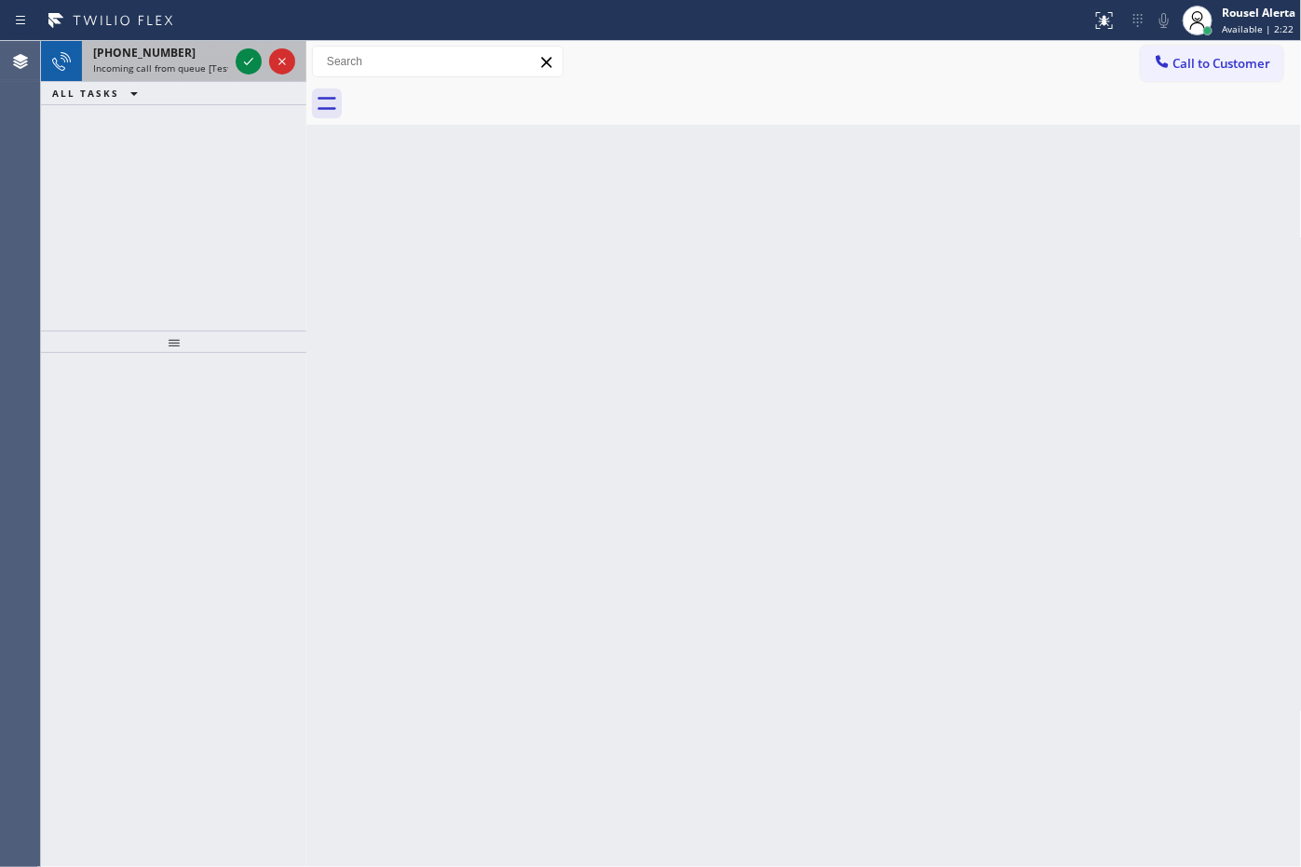
click at [202, 59] on div "[PHONE_NUMBER]" at bounding box center [160, 53] width 135 height 16
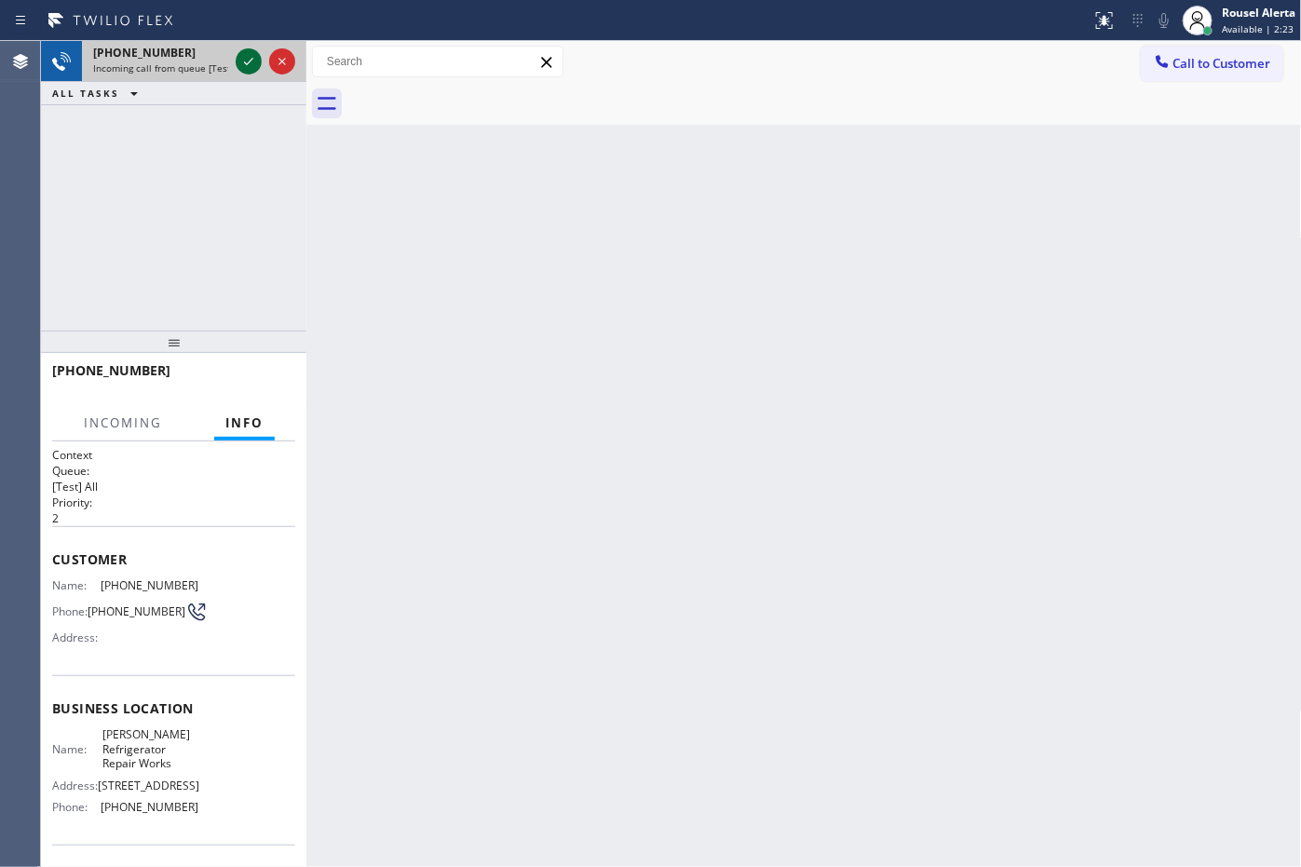
click at [238, 61] on icon at bounding box center [248, 61] width 22 height 22
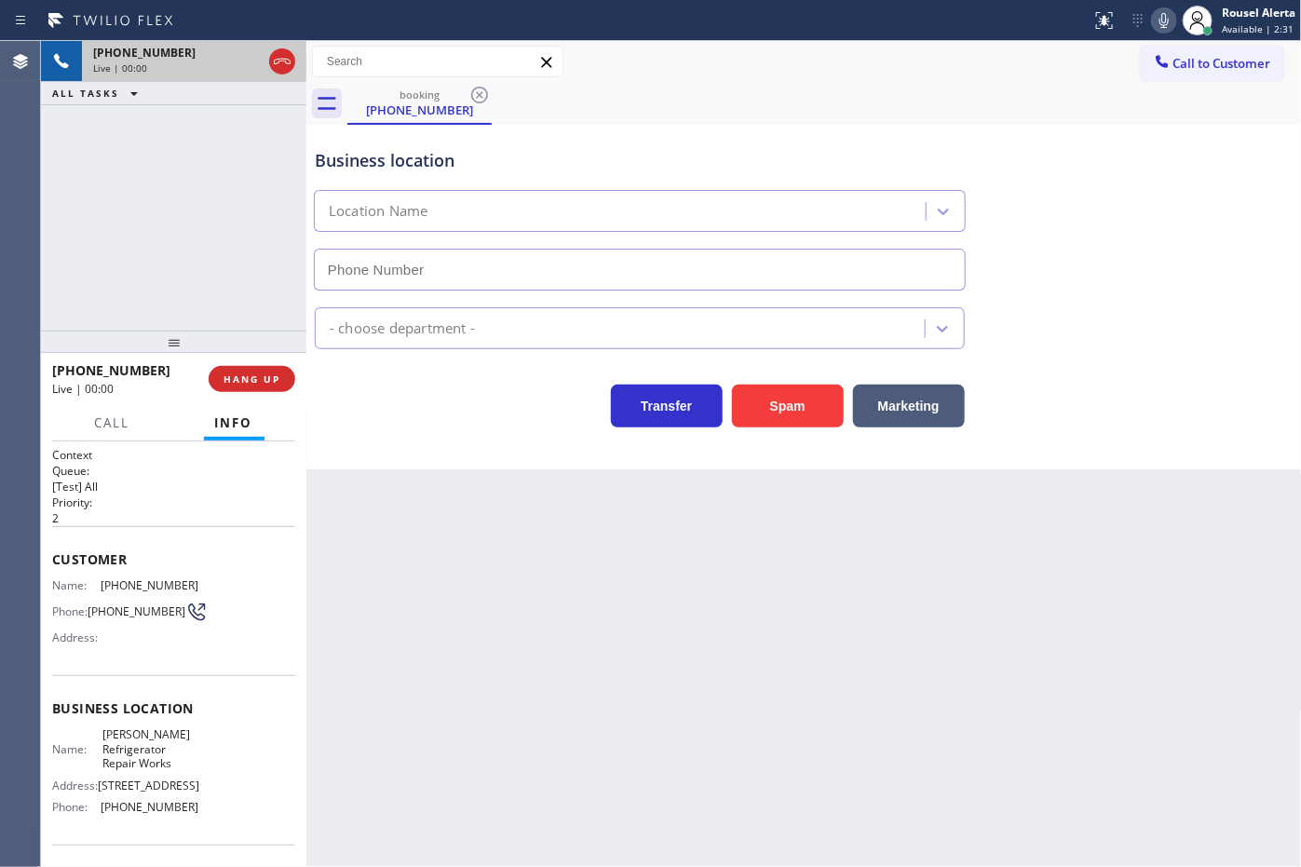
type input "[PHONE_NUMBER]"
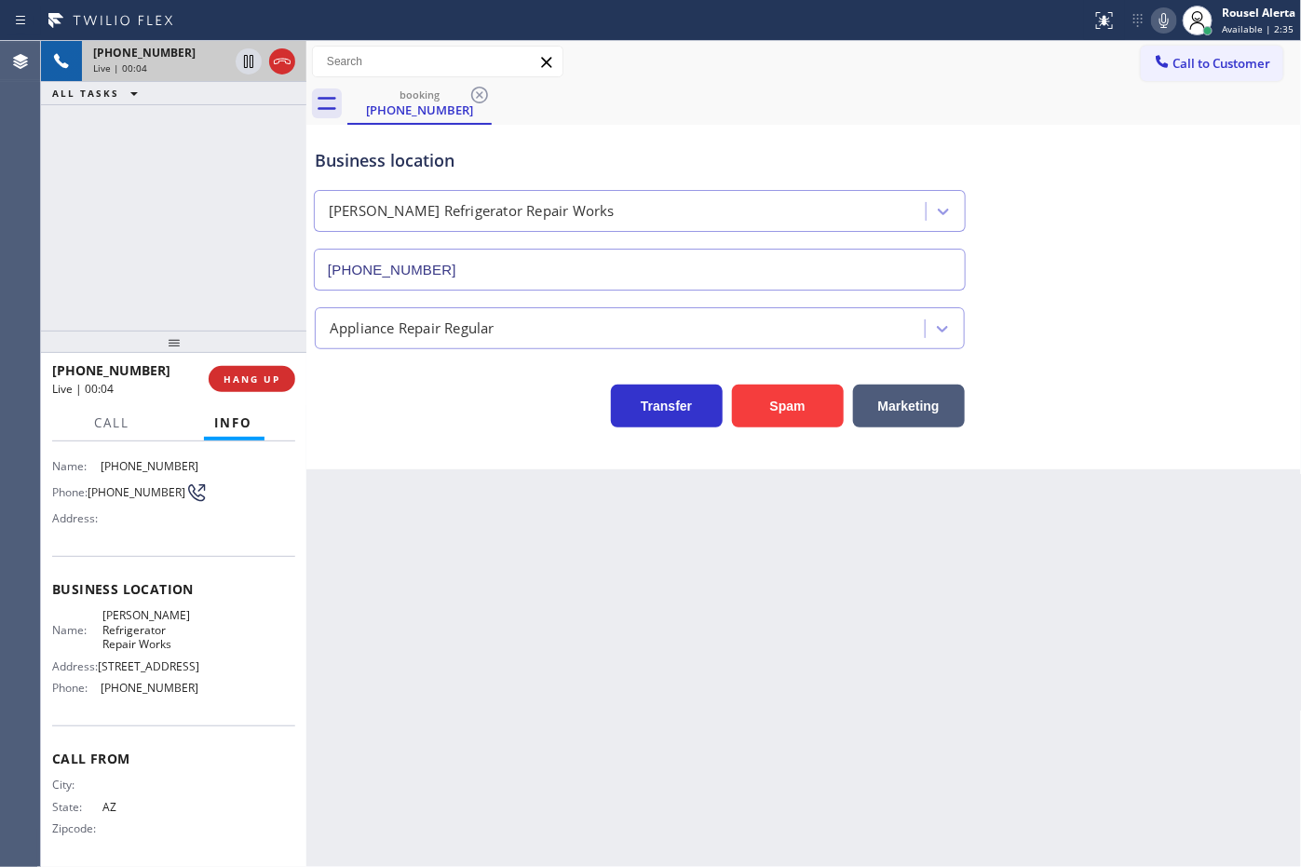
scroll to position [124, 0]
click at [1030, 636] on div "Back to Dashboard Change Sender ID Customers Technicians Select a contact Outbo…" at bounding box center [803, 454] width 995 height 826
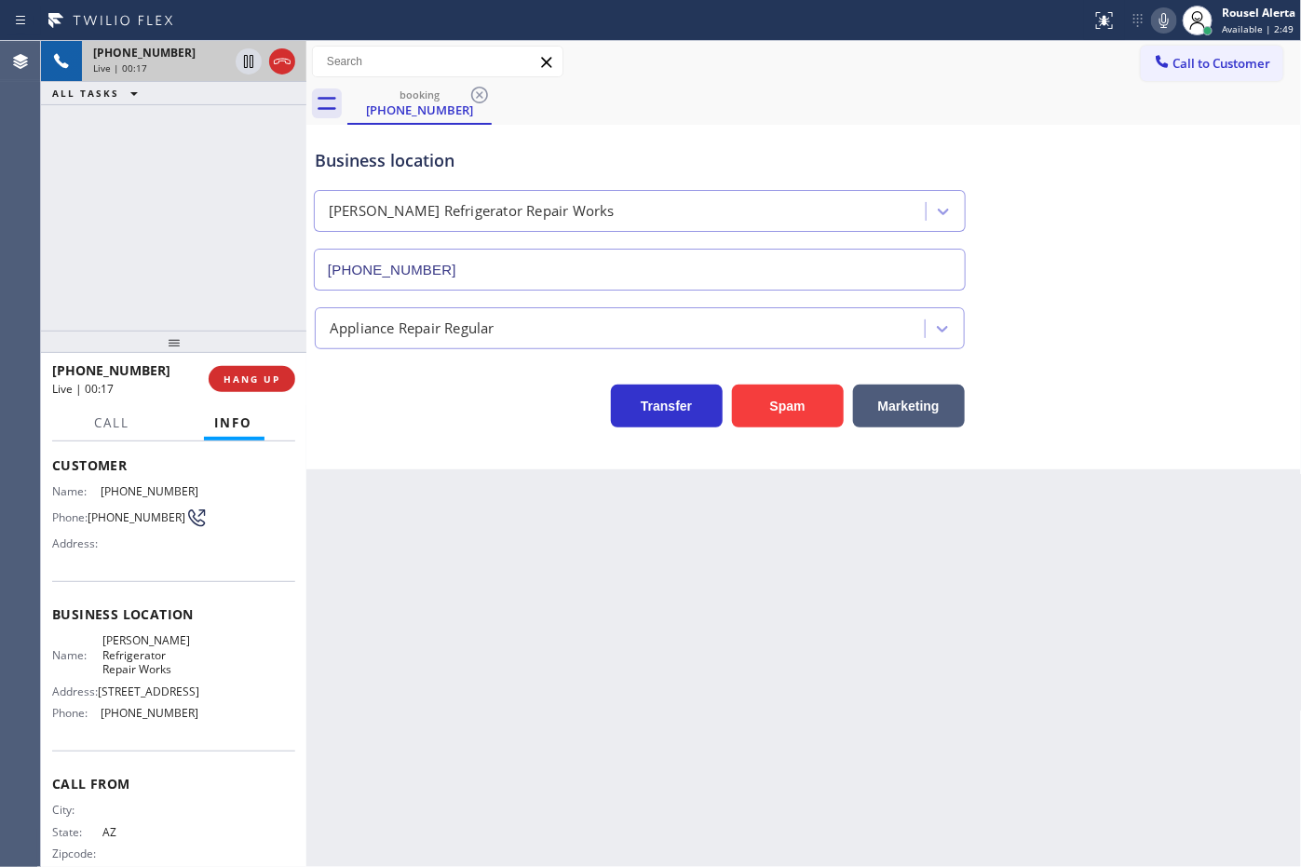
scroll to position [7, 0]
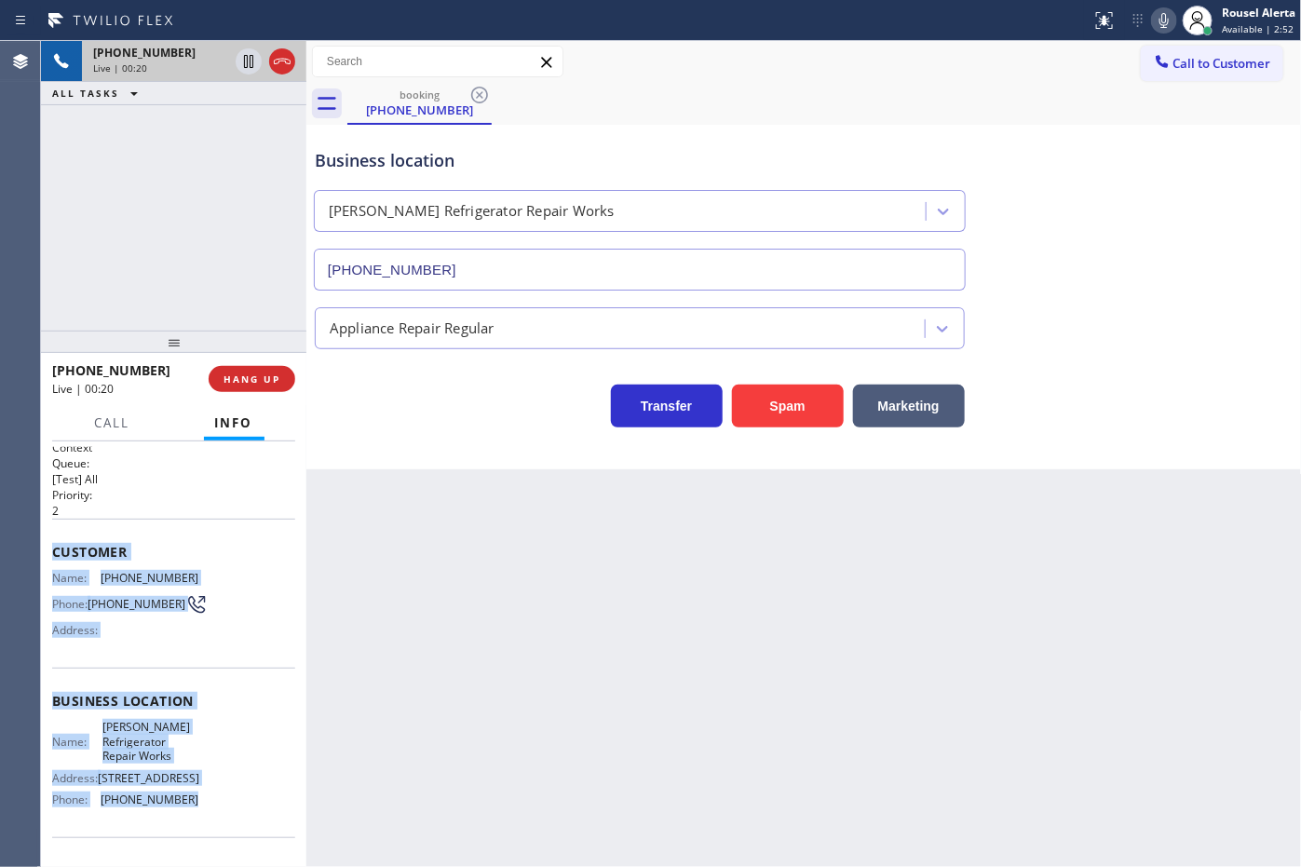
drag, startPoint x: 42, startPoint y: 561, endPoint x: 201, endPoint y: 812, distance: 297.6
click at [201, 812] on div "Context Queue: [Test] All Priority: 2 Customer Name: [PHONE_NUMBER] Phone: [PHO…" at bounding box center [173, 654] width 265 height 426
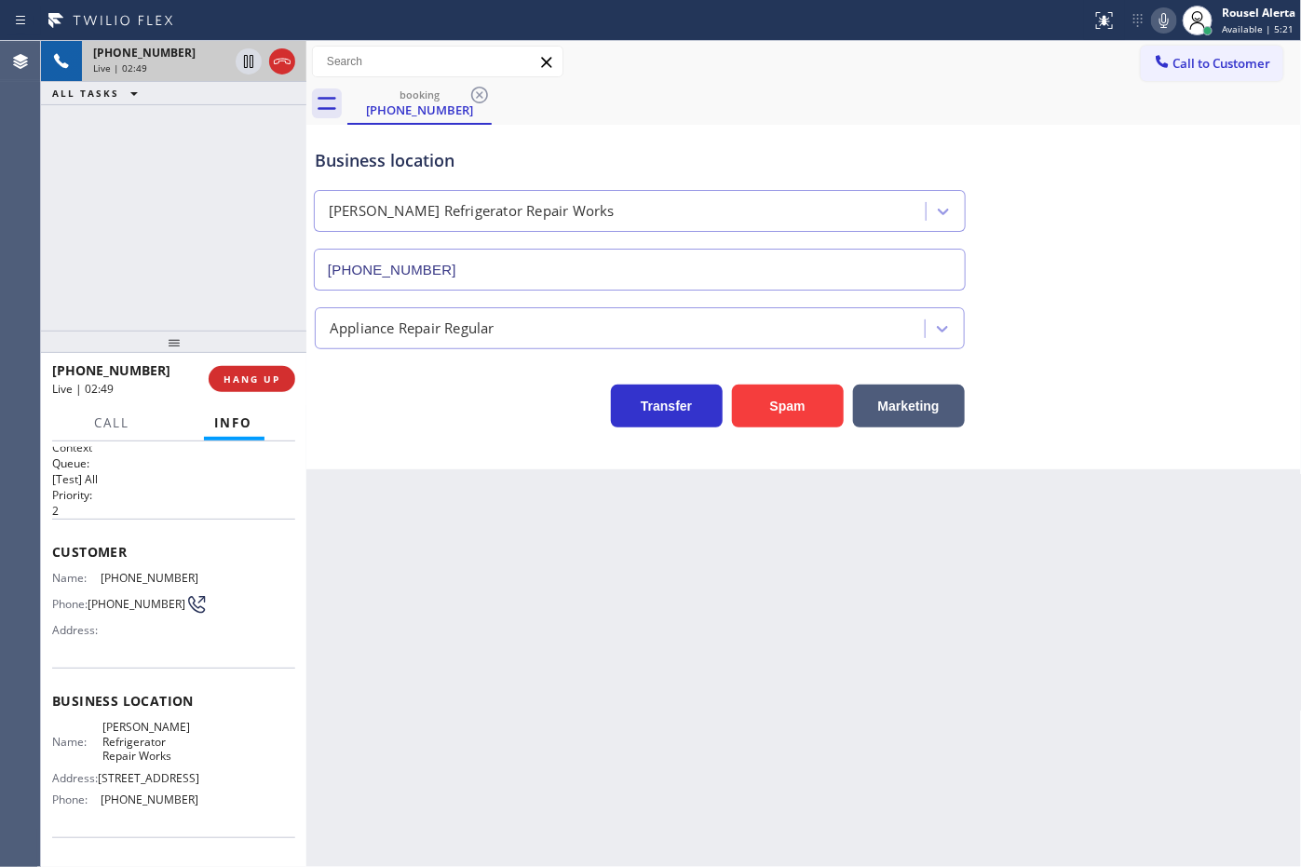
click at [909, 138] on div "Business location [PERSON_NAME] Refrigerator Repair Works [PHONE_NUMBER]" at bounding box center [639, 209] width 657 height 161
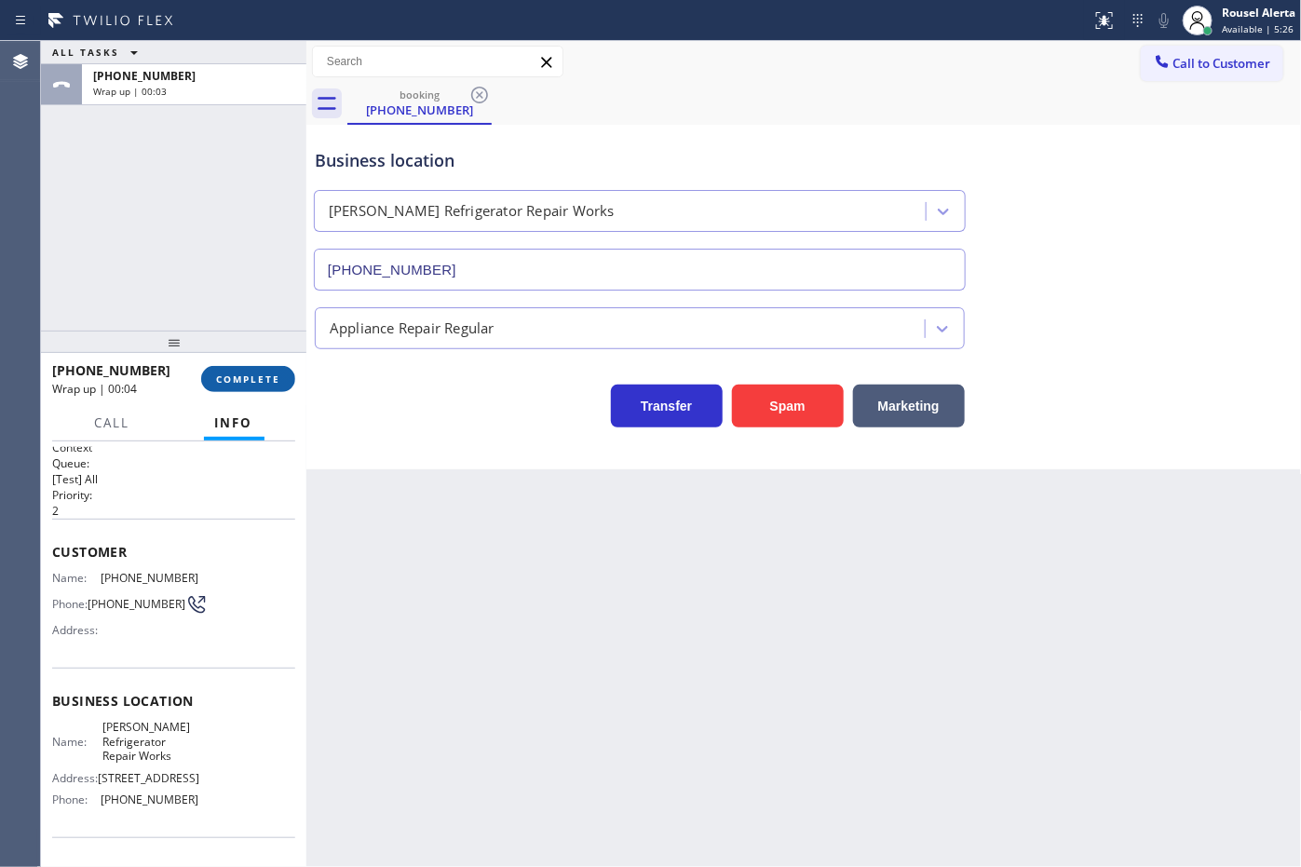
click at [237, 378] on span "COMPLETE" at bounding box center [248, 378] width 64 height 13
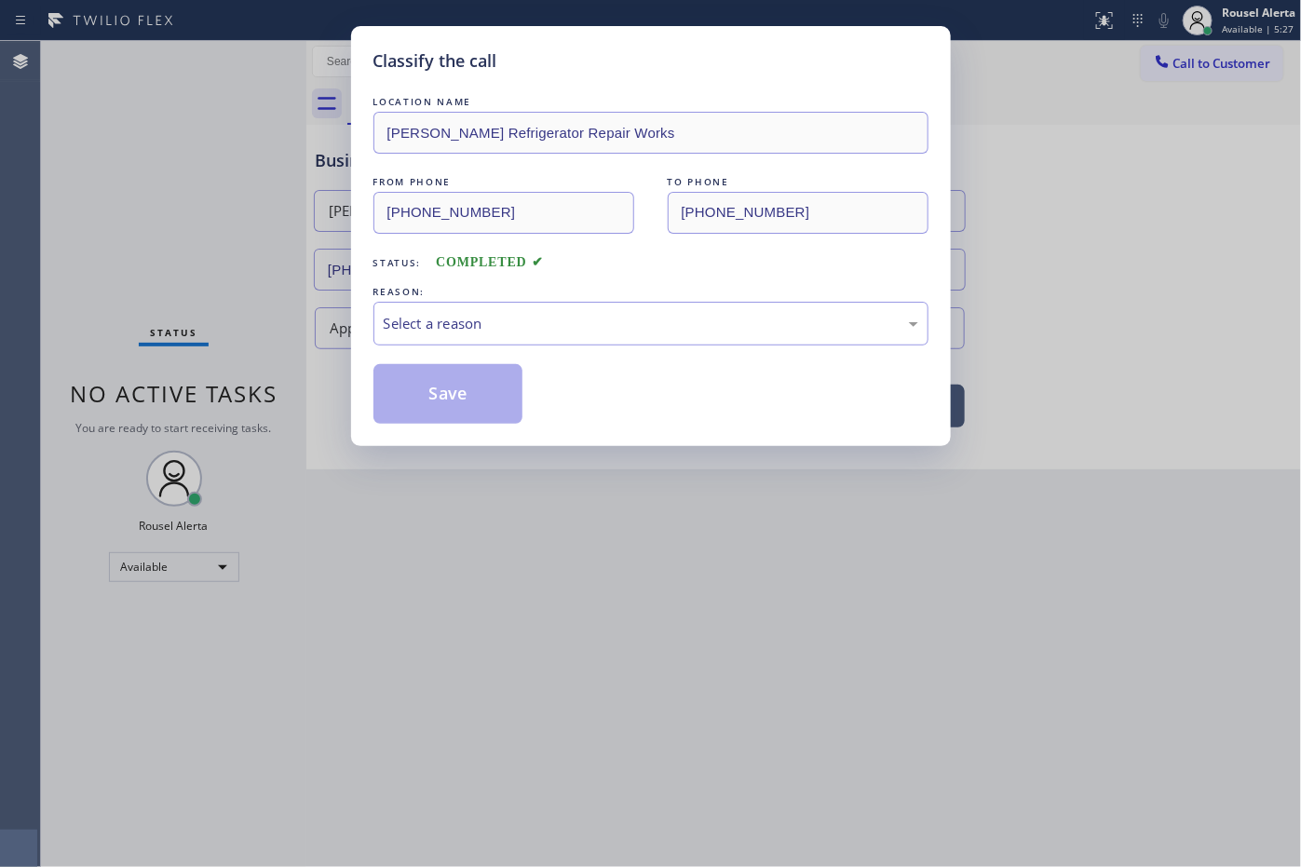
click at [542, 333] on div "Select a reason" at bounding box center [651, 323] width 535 height 21
click at [473, 386] on button "Save" at bounding box center [448, 394] width 150 height 60
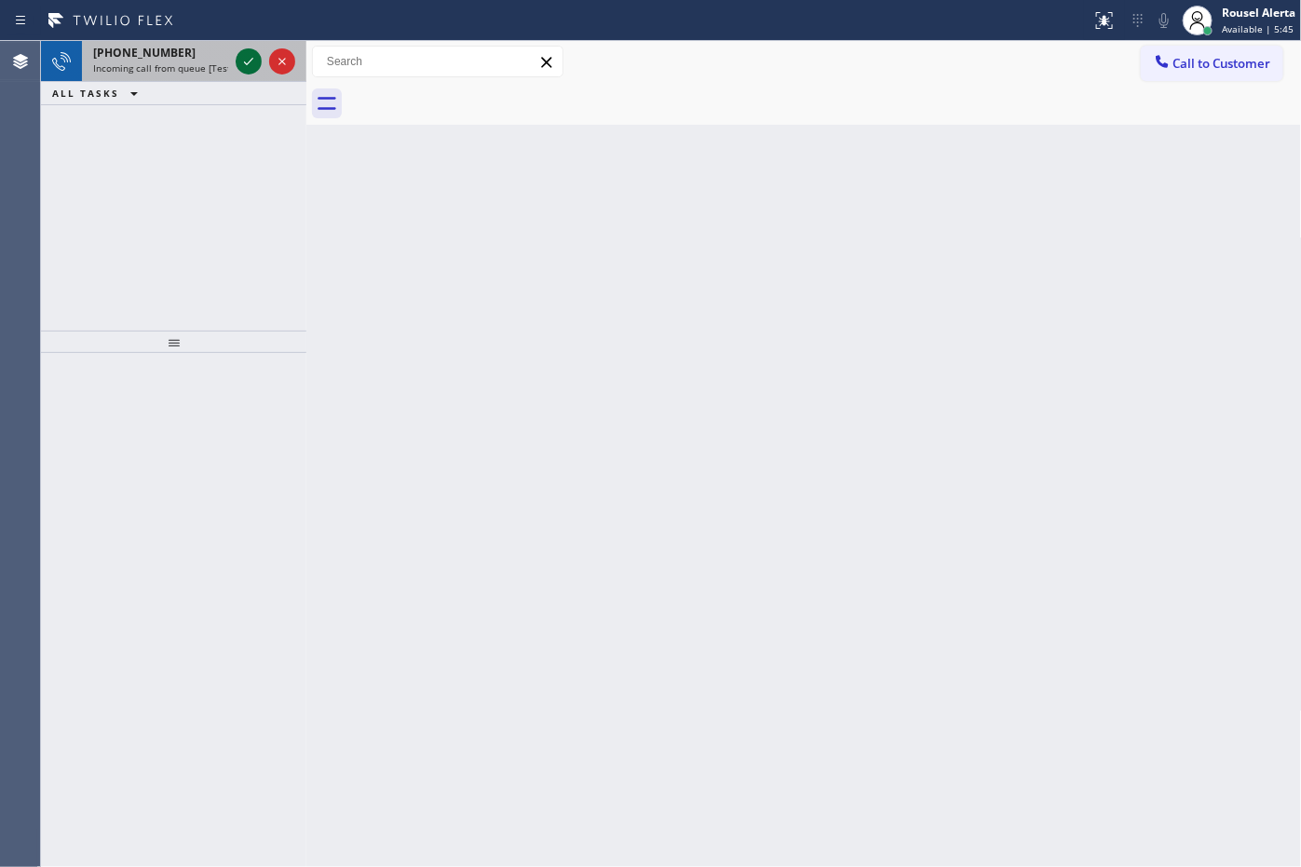
click at [229, 74] on div "[PHONE_NUMBER] Incoming call from queue [Test] All" at bounding box center [157, 61] width 150 height 41
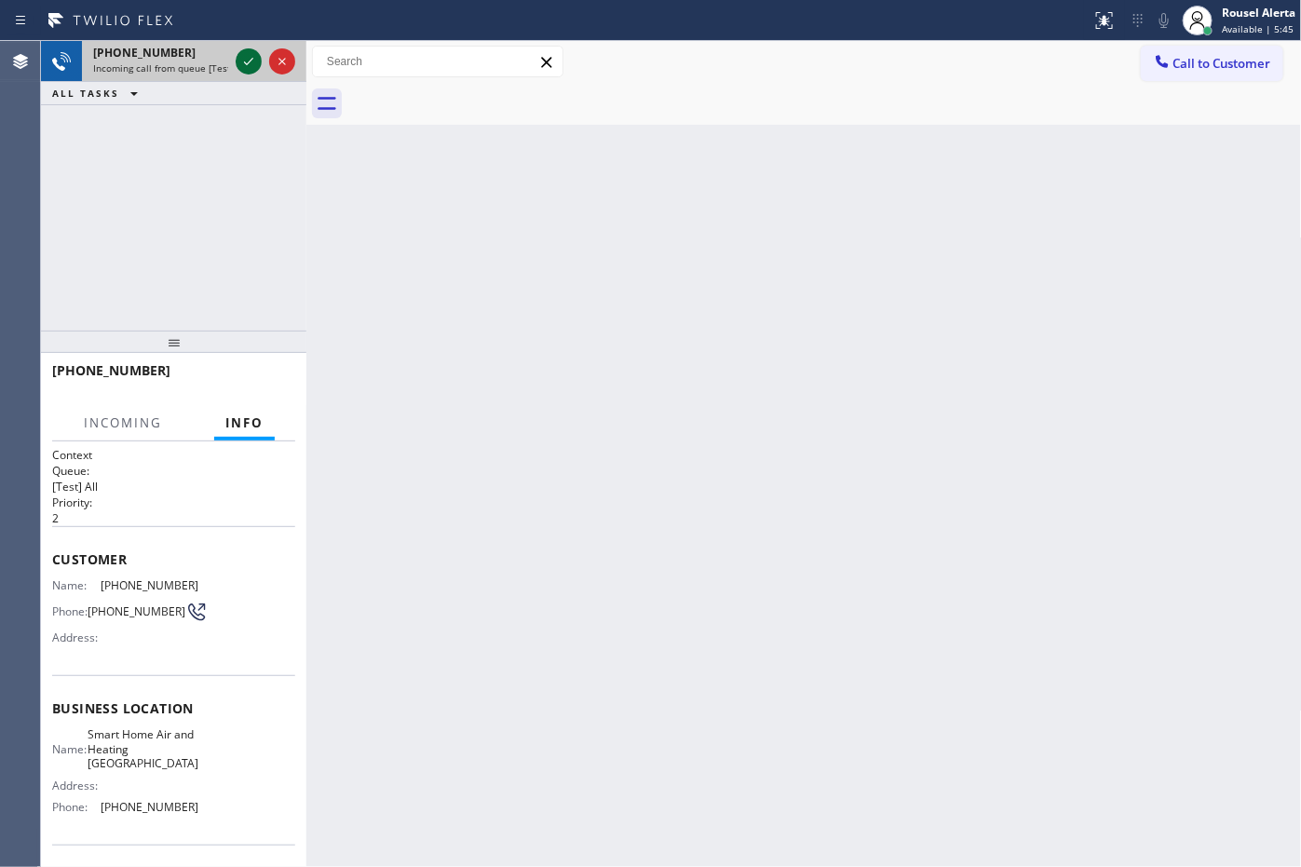
click at [238, 68] on icon at bounding box center [248, 61] width 22 height 22
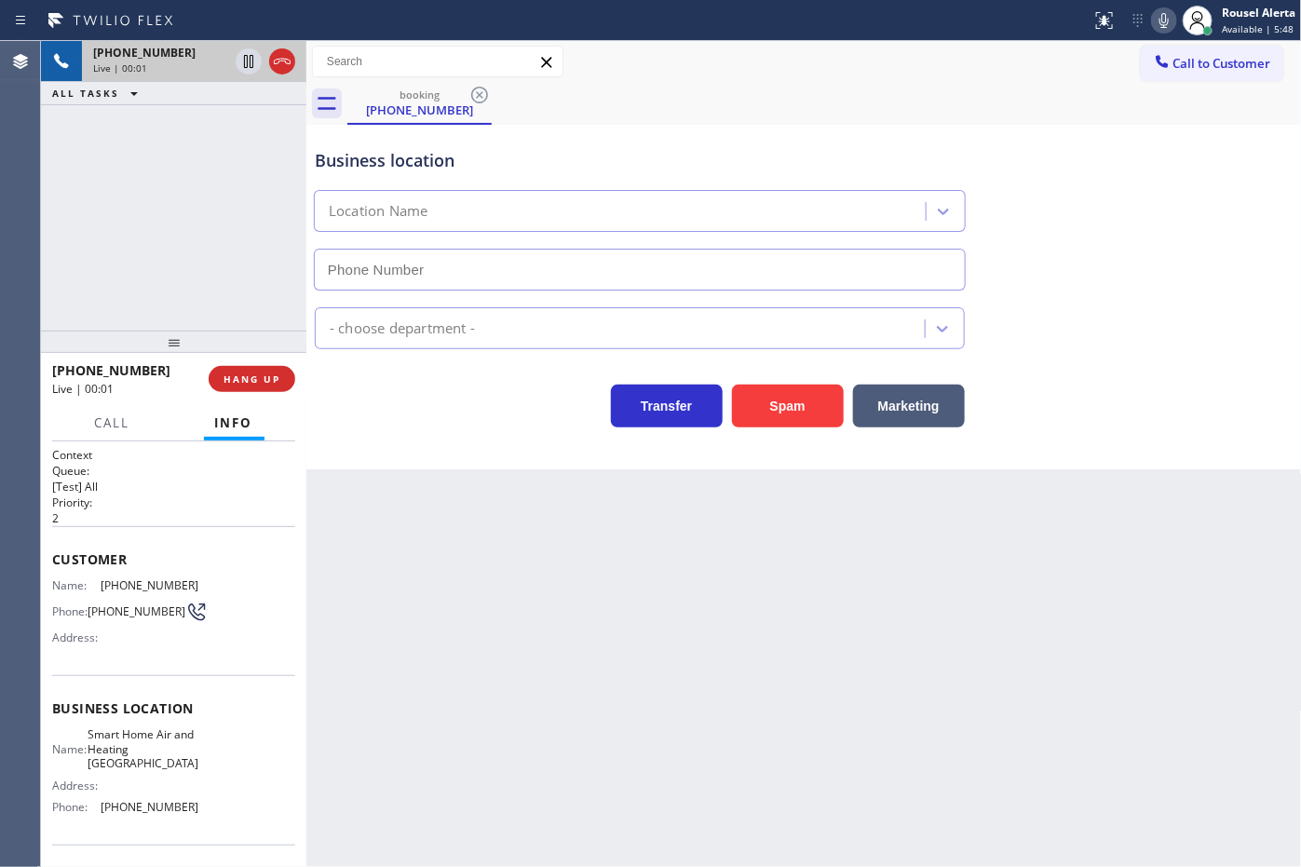
type input "[PHONE_NUMBER]"
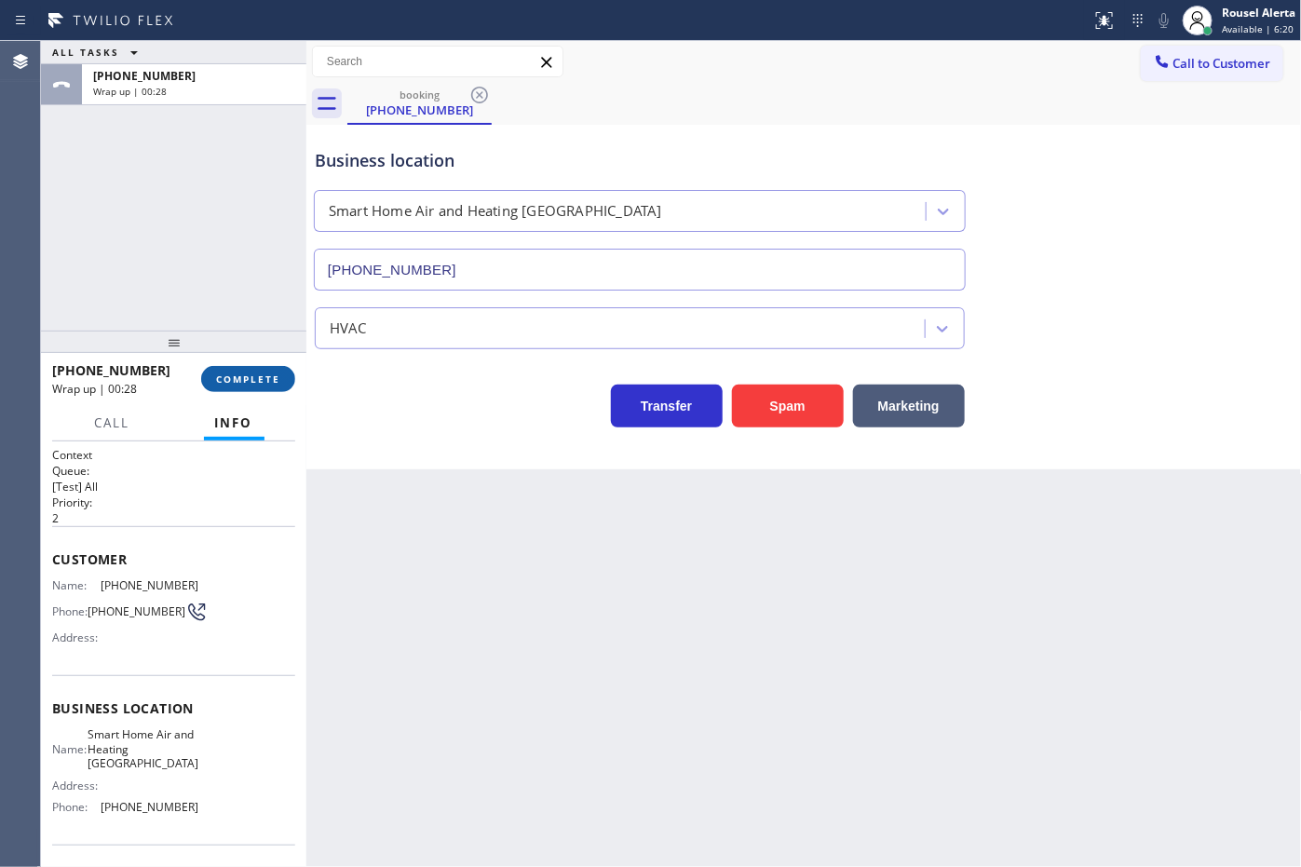
click at [217, 377] on span "COMPLETE" at bounding box center [248, 378] width 64 height 13
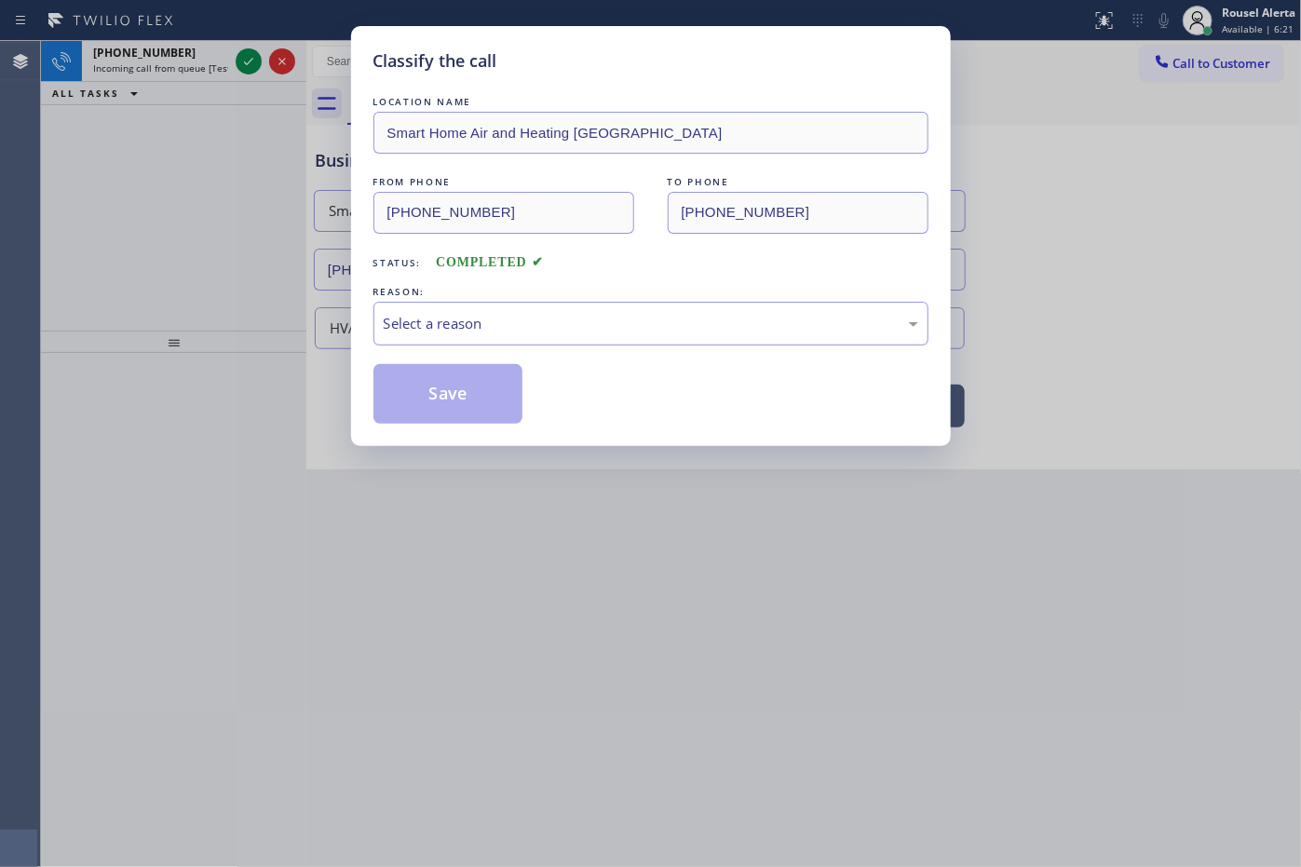
click at [481, 334] on div "Select a reason" at bounding box center [651, 323] width 535 height 21
click at [477, 429] on div "Classify the call LOCATION NAME Smart Home Air and Heating [GEOGRAPHIC_DATA] FR…" at bounding box center [651, 236] width 600 height 420
drag, startPoint x: 463, startPoint y: 392, endPoint x: 452, endPoint y: 379, distance: 17.2
click at [463, 394] on button "Save" at bounding box center [448, 394] width 150 height 60
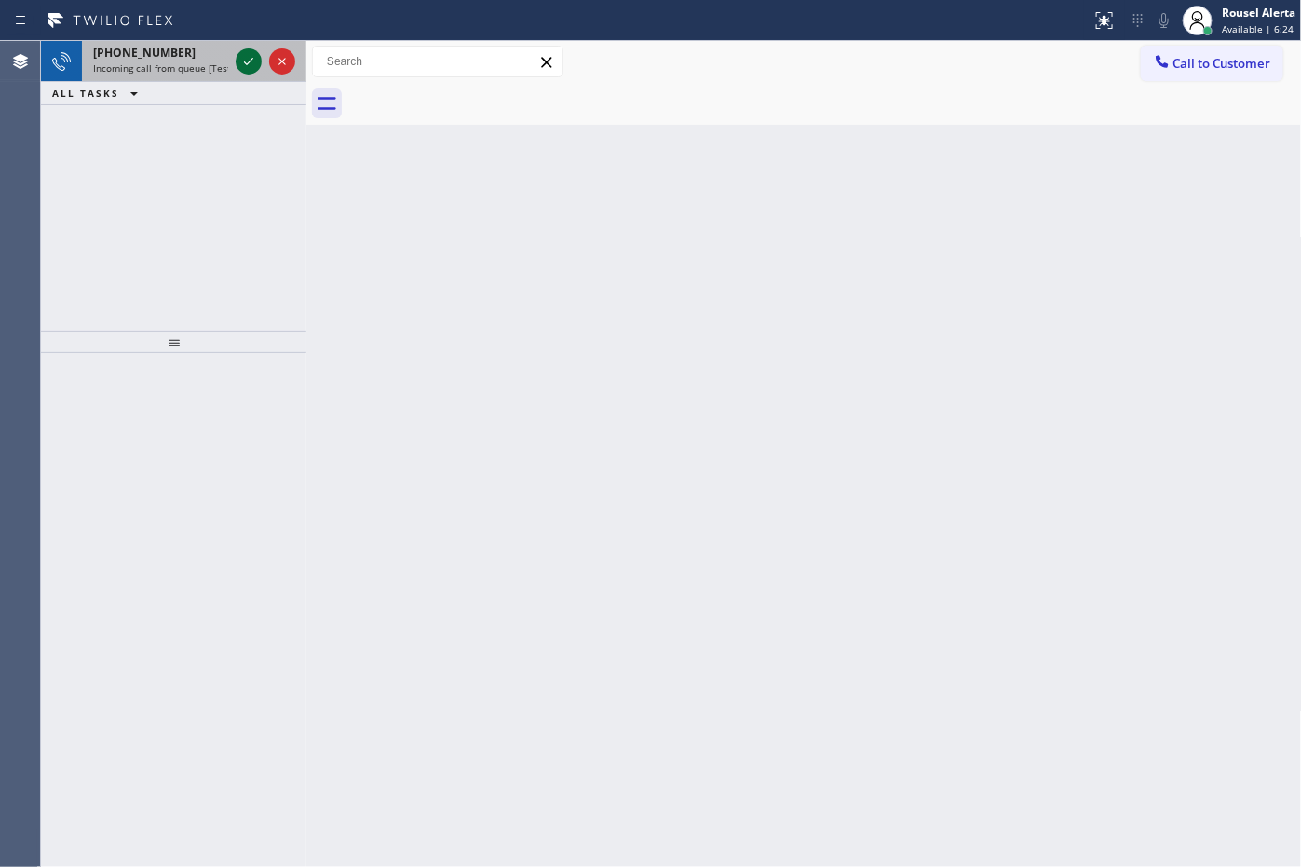
drag, startPoint x: 211, startPoint y: 63, endPoint x: 240, endPoint y: 68, distance: 29.2
click at [212, 63] on span "Incoming call from queue [Test] All" at bounding box center [170, 67] width 155 height 13
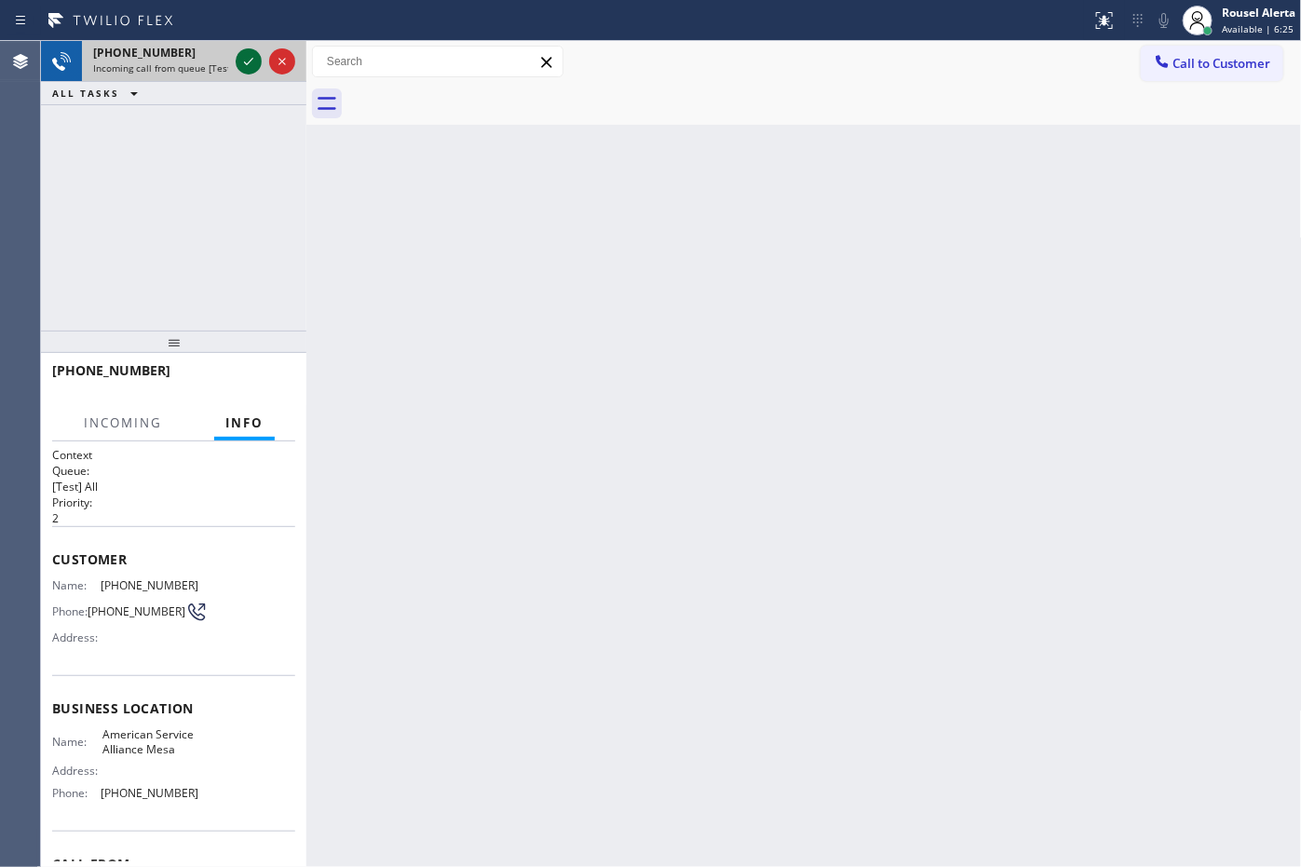
click at [251, 70] on icon at bounding box center [248, 61] width 22 height 22
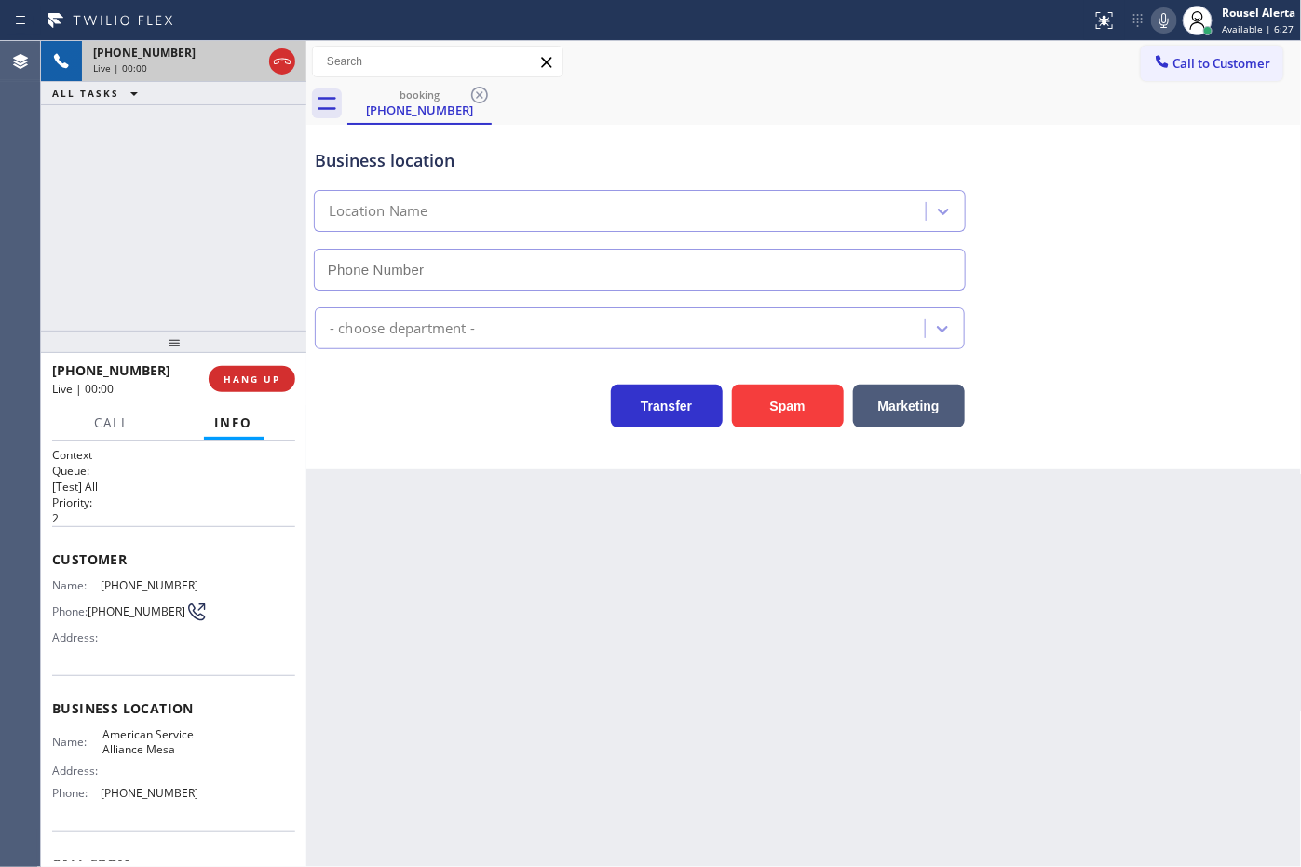
type input "[PHONE_NUMBER]"
click at [811, 408] on button "Spam" at bounding box center [788, 406] width 112 height 43
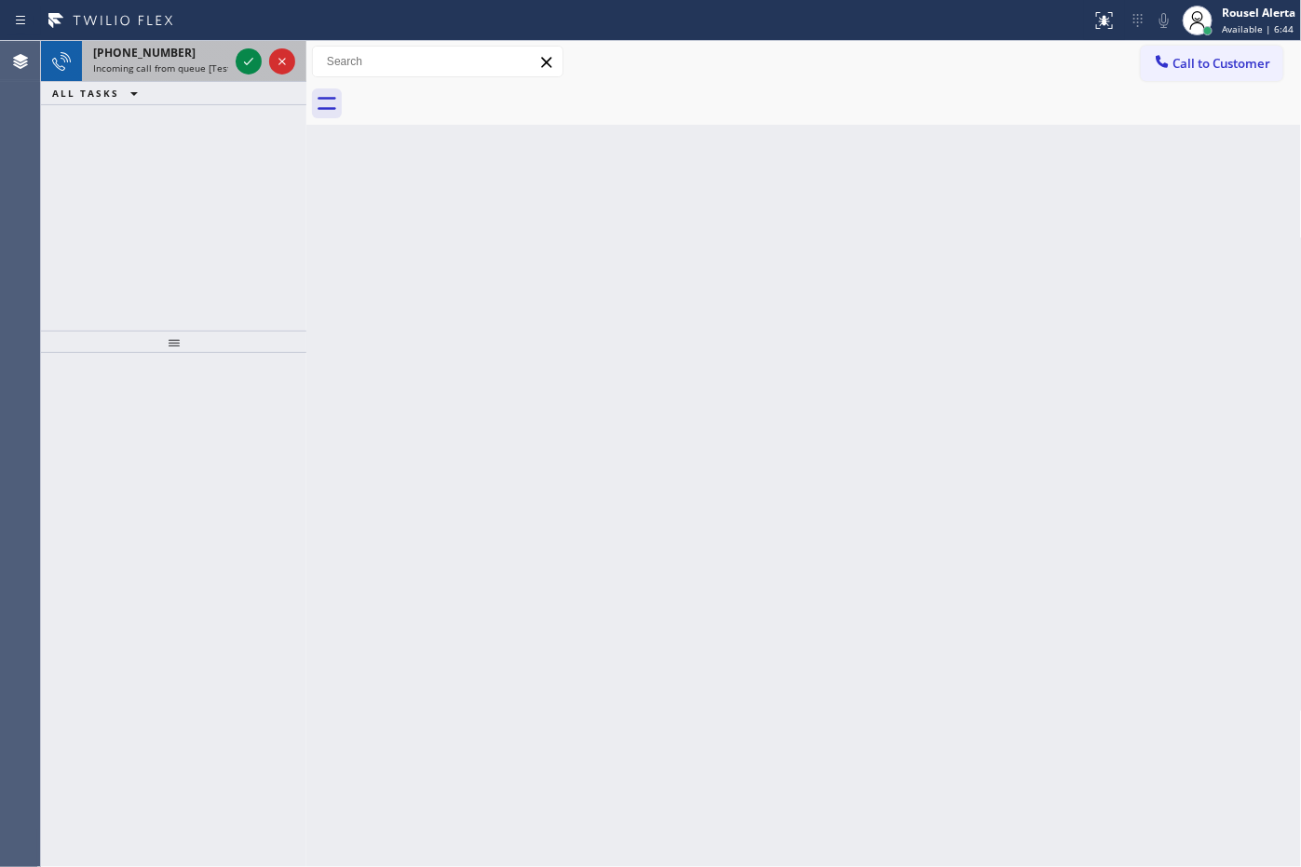
click at [226, 47] on div "[PHONE_NUMBER]" at bounding box center [160, 53] width 135 height 16
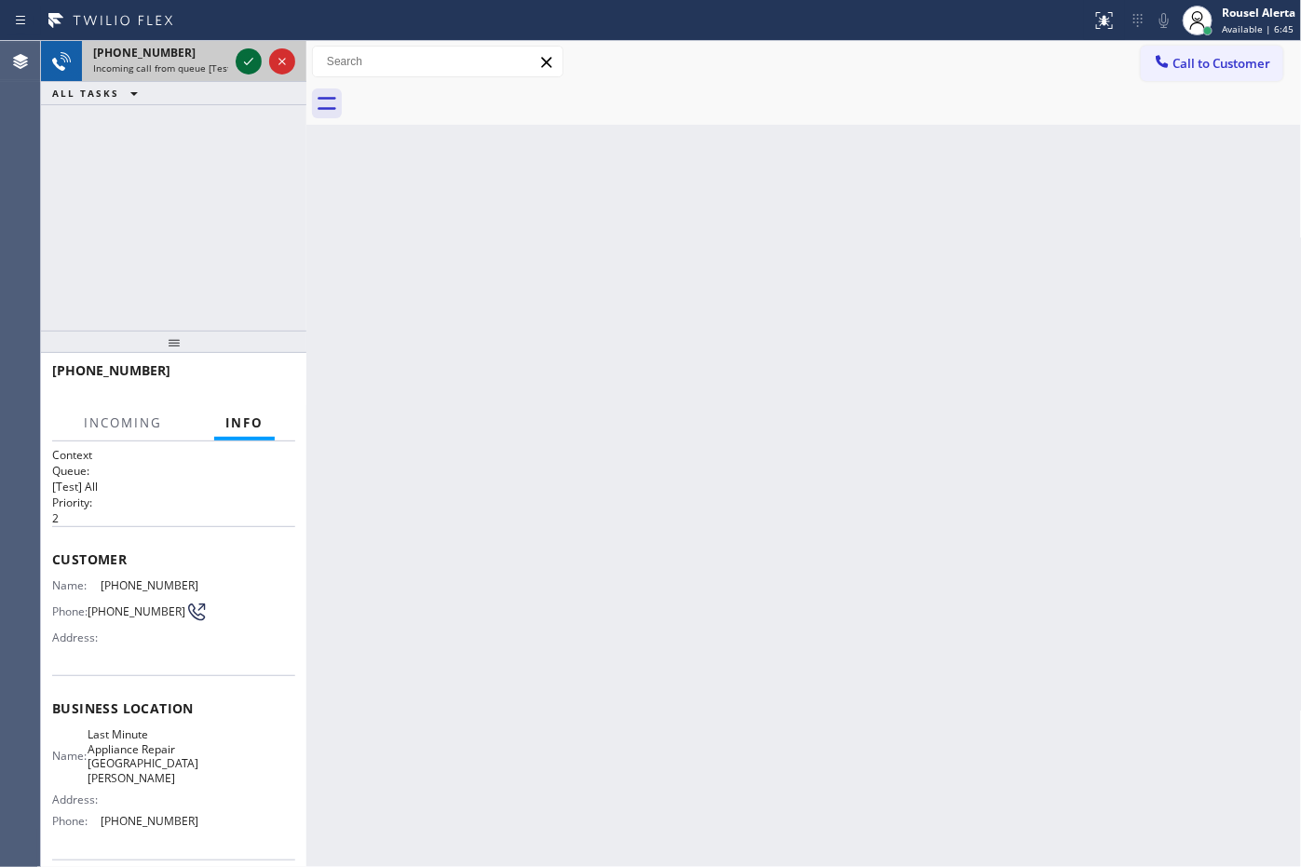
click at [238, 63] on icon at bounding box center [248, 61] width 22 height 22
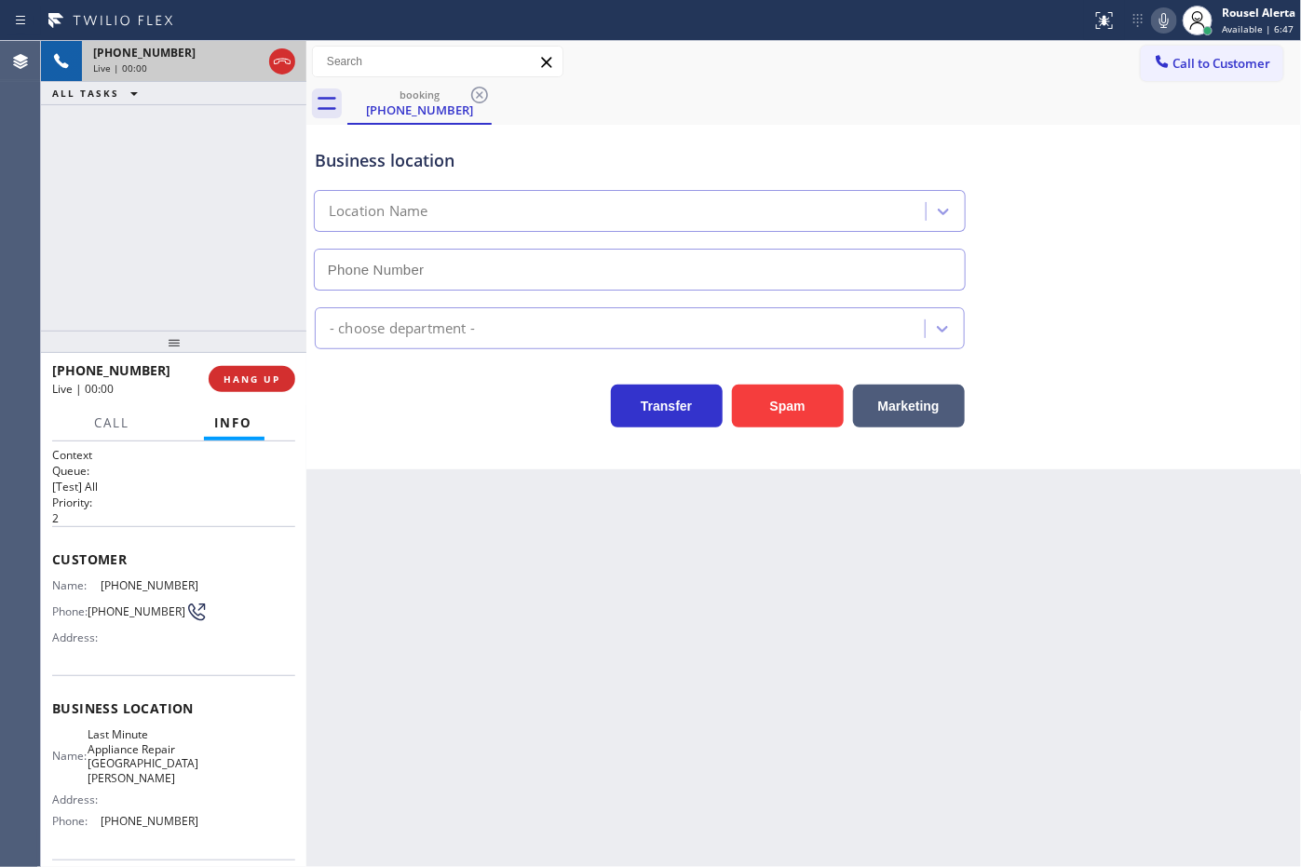
type input "[PHONE_NUMBER]"
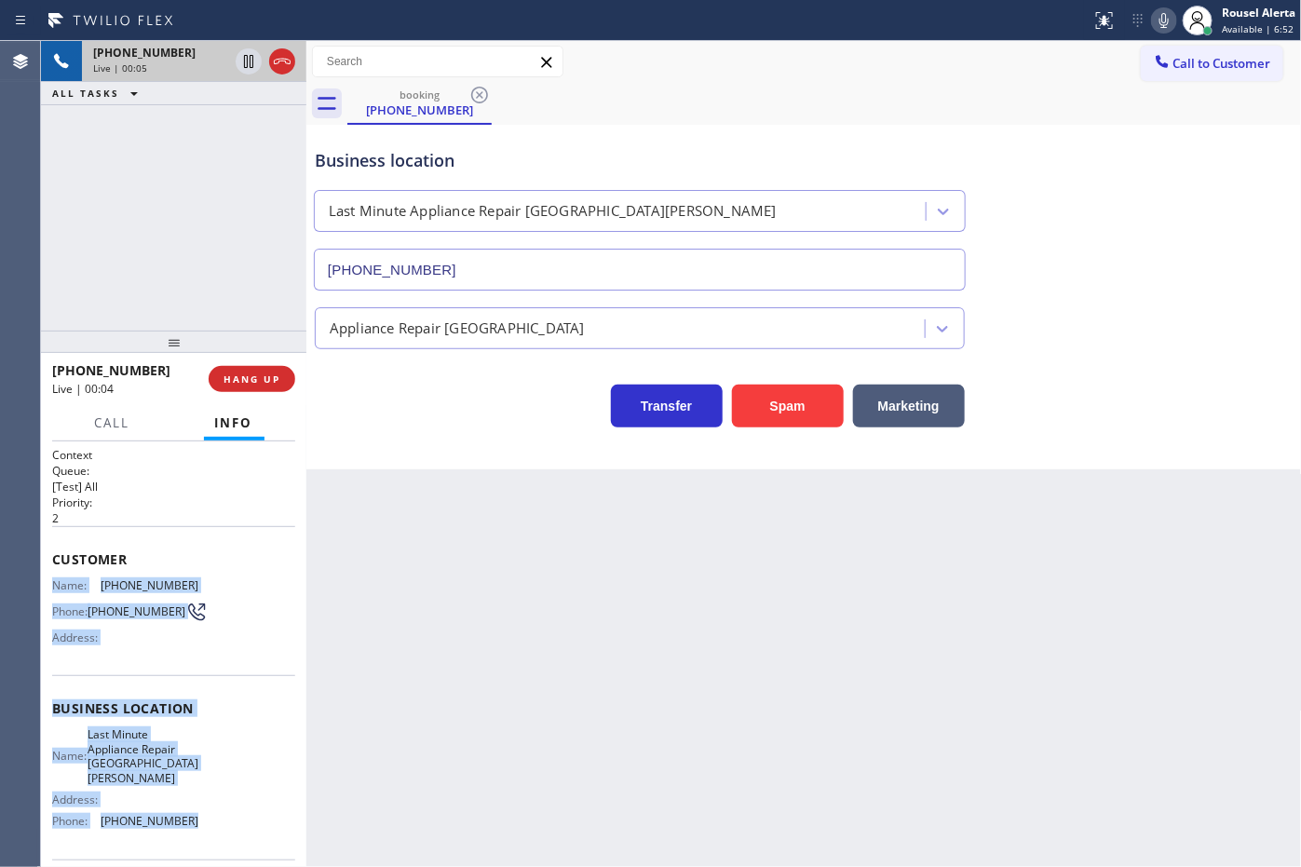
drag, startPoint x: 54, startPoint y: 579, endPoint x: 203, endPoint y: 805, distance: 270.9
click at [203, 805] on div "Context Queue: [Test] All Priority: 2 Customer Name: [PHONE_NUMBER] Phone: [PHO…" at bounding box center [173, 731] width 243 height 568
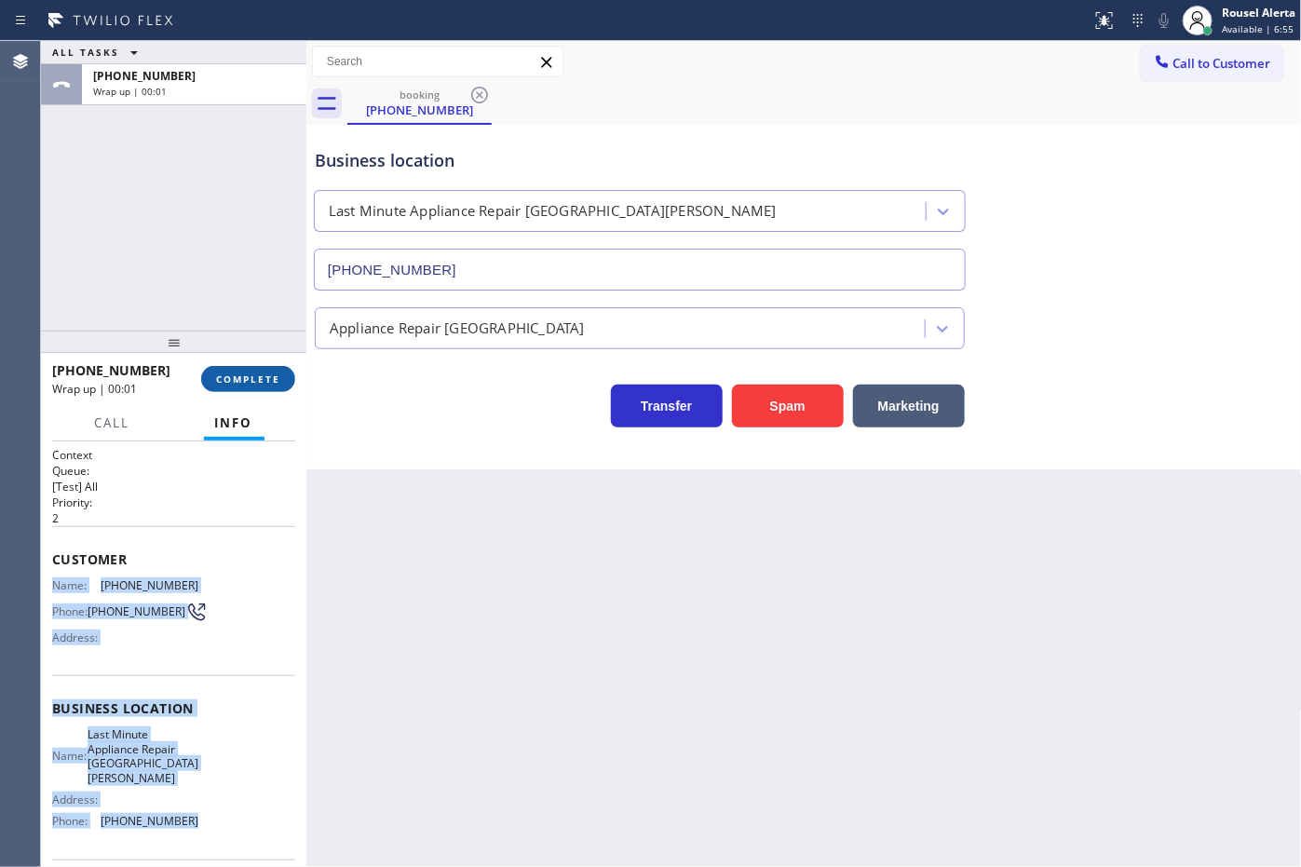
click at [265, 385] on button "COMPLETE" at bounding box center [248, 379] width 94 height 26
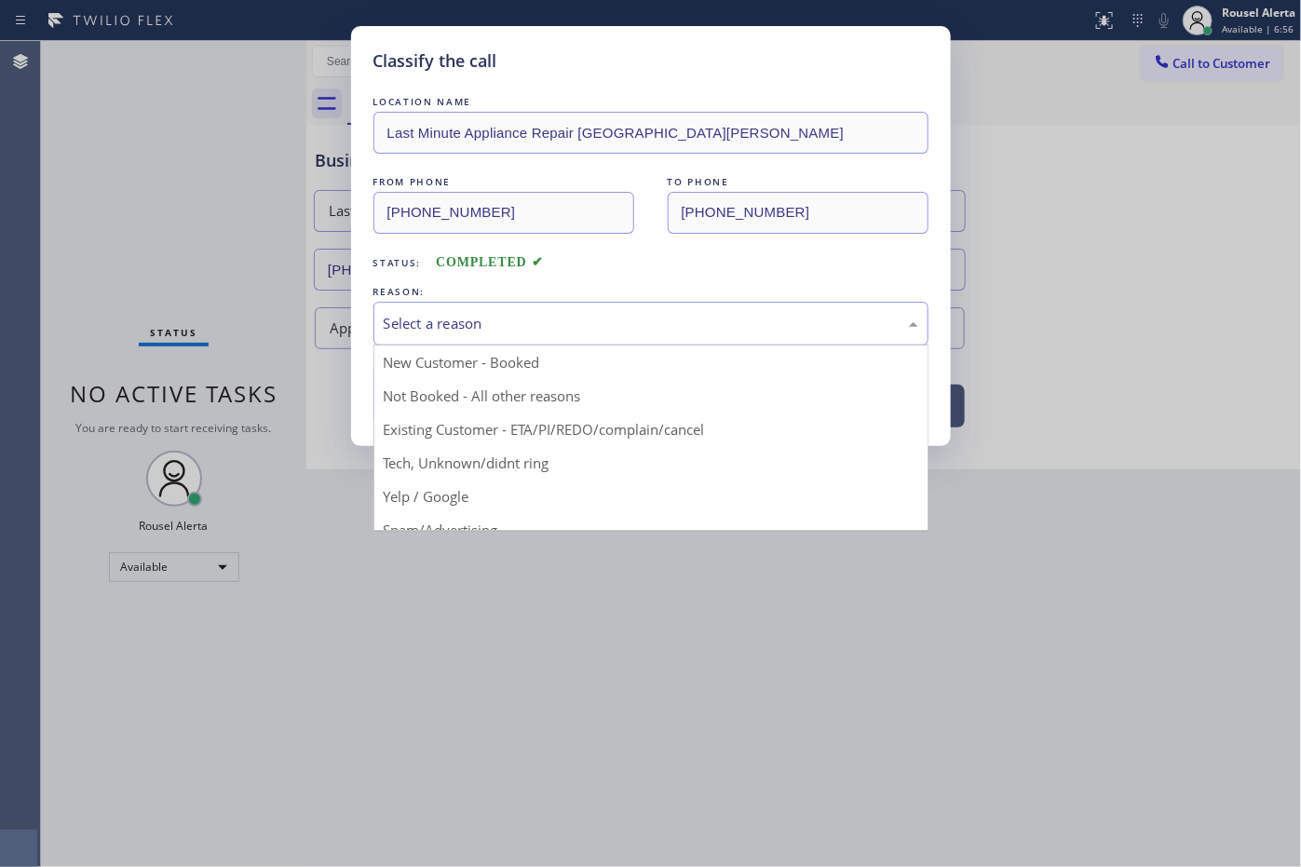
click at [399, 332] on div "Select a reason" at bounding box center [651, 323] width 535 height 21
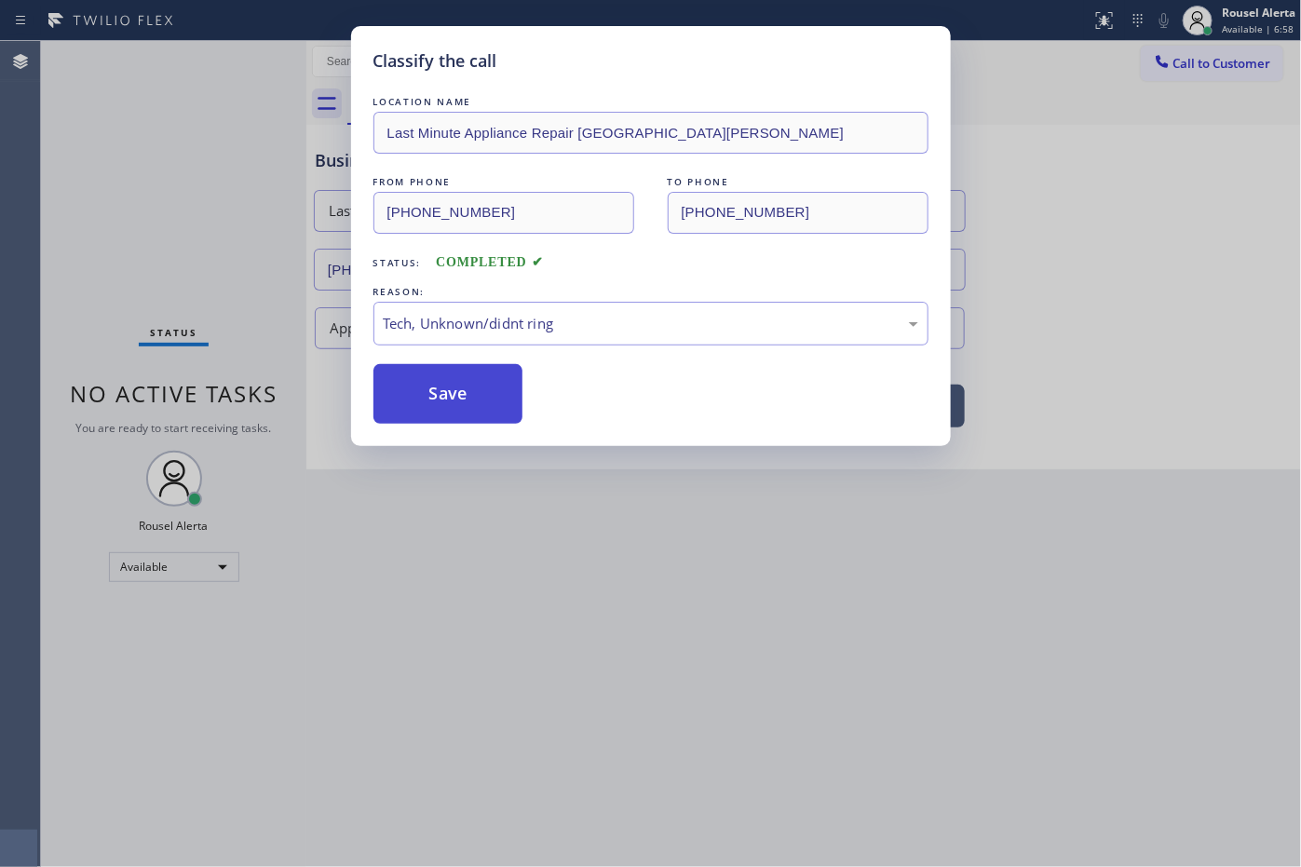
click at [467, 408] on button "Save" at bounding box center [448, 394] width 150 height 60
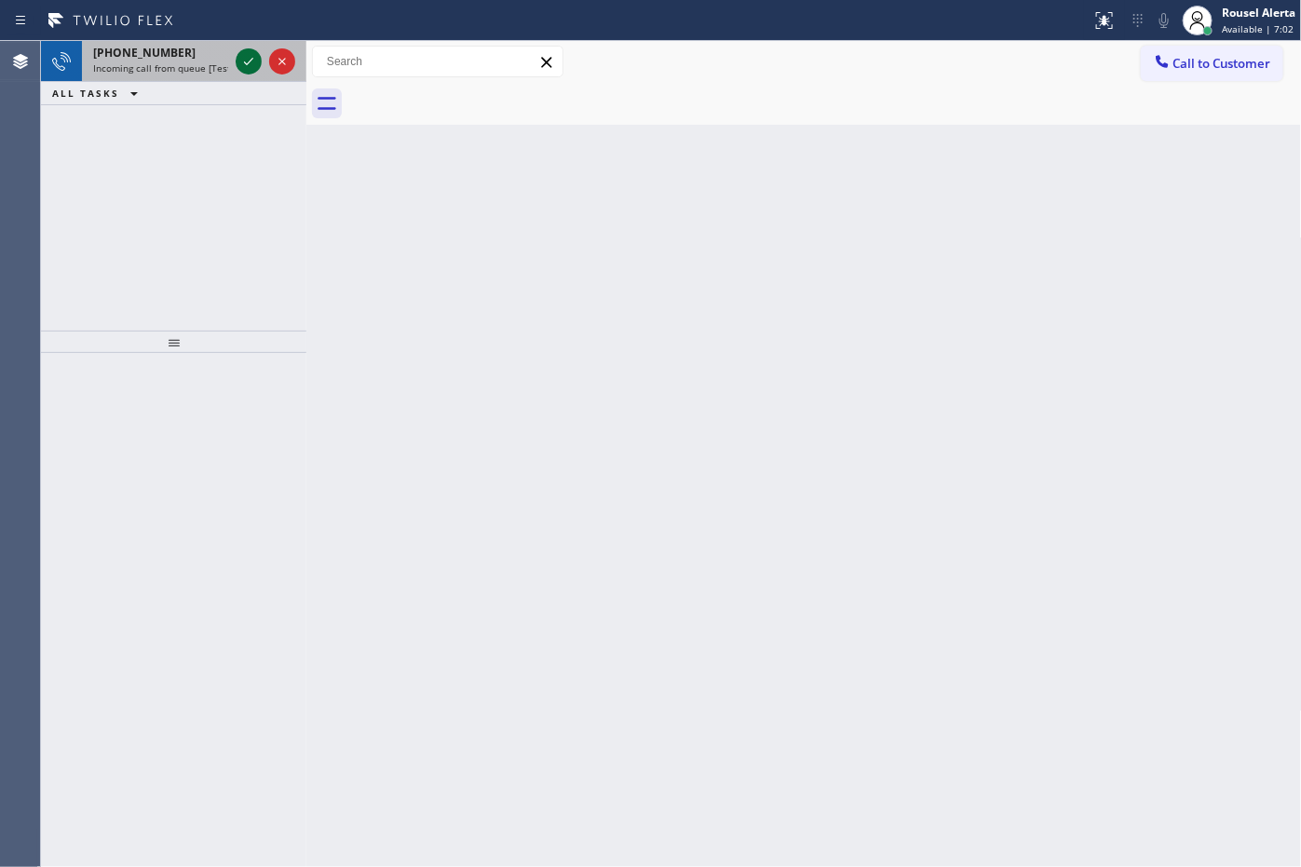
click at [249, 70] on icon at bounding box center [248, 61] width 22 height 22
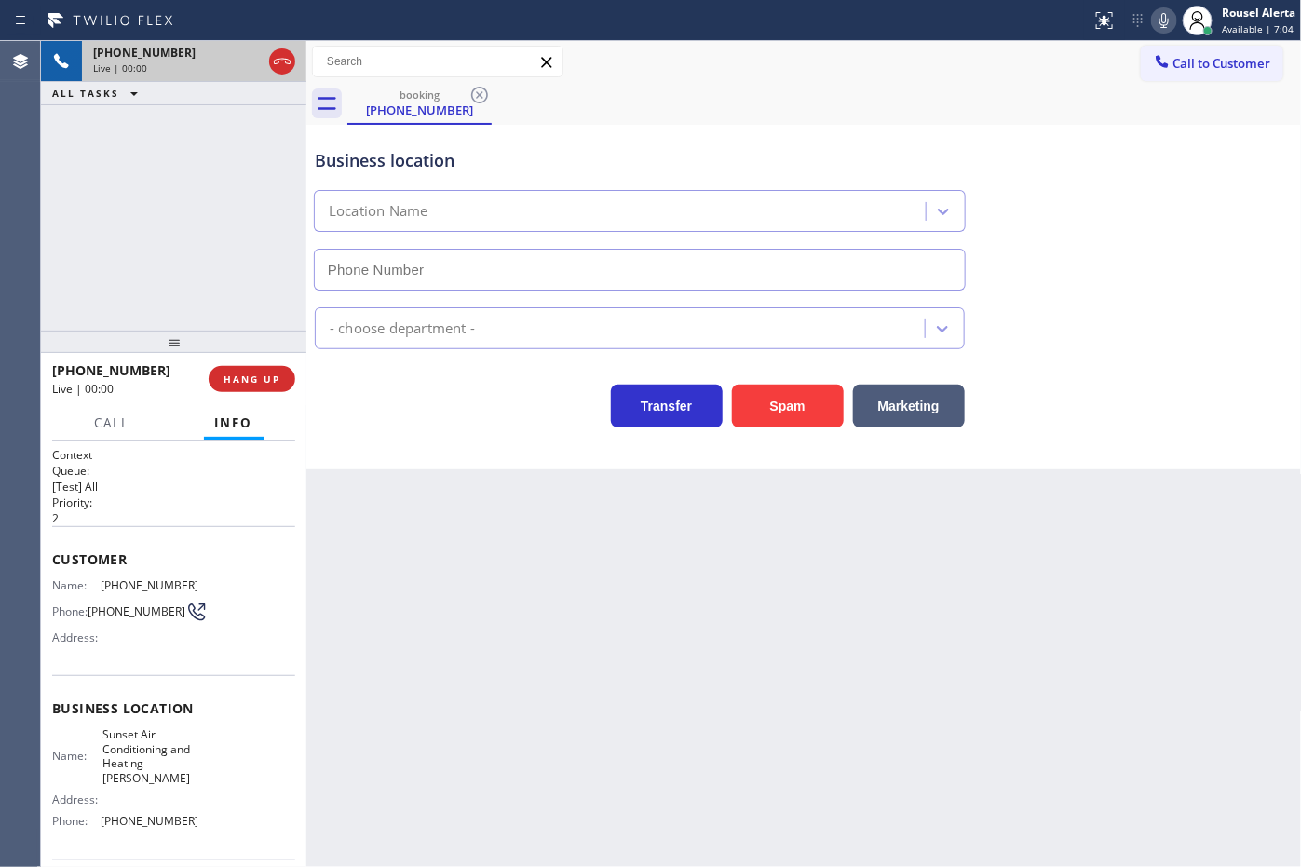
type input "[PHONE_NUMBER]"
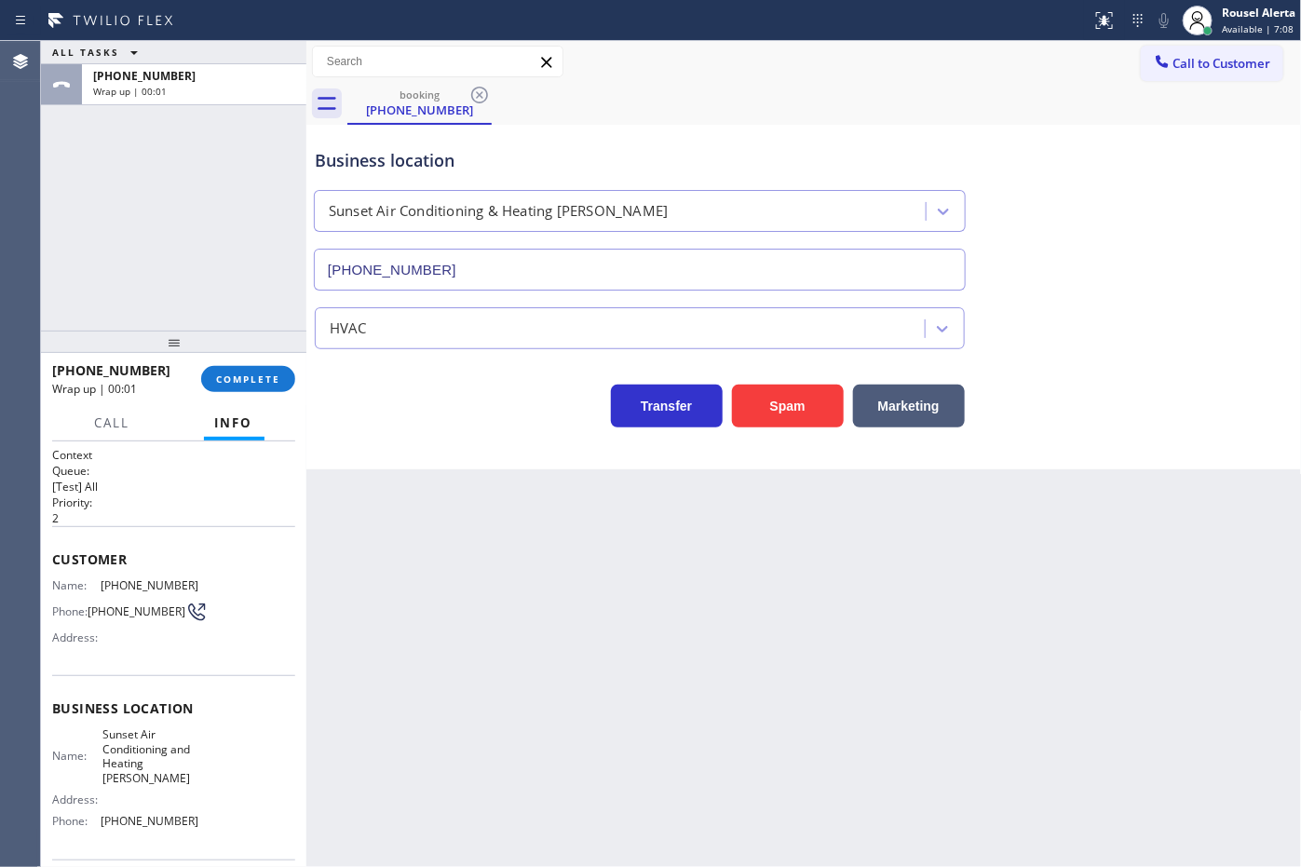
click at [256, 393] on div "[PHONE_NUMBER] Wrap up | 00:01 COMPLETE" at bounding box center [173, 379] width 243 height 48
click at [256, 387] on button "COMPLETE" at bounding box center [248, 379] width 94 height 26
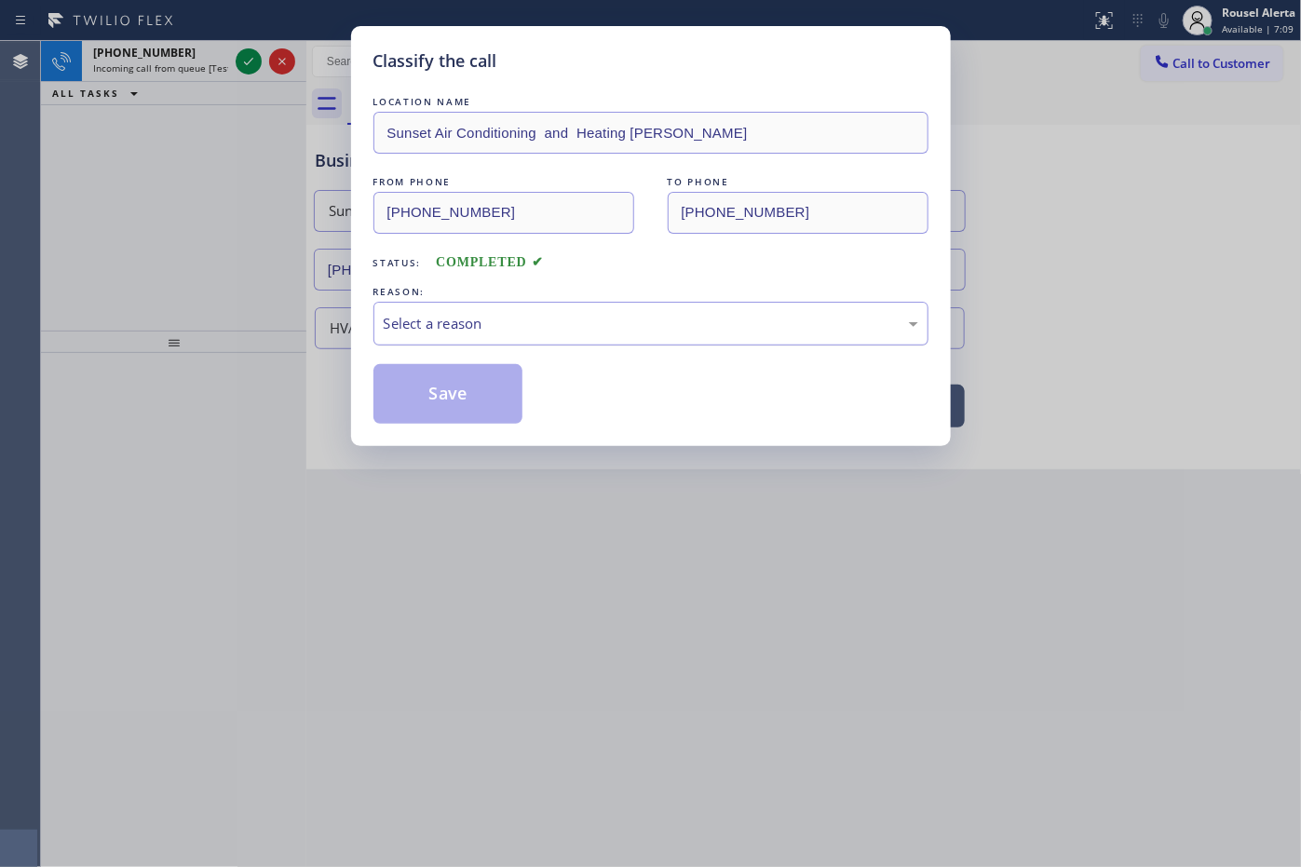
click at [517, 331] on div "Select a reason" at bounding box center [651, 323] width 535 height 21
click at [500, 412] on button "Save" at bounding box center [448, 394] width 150 height 60
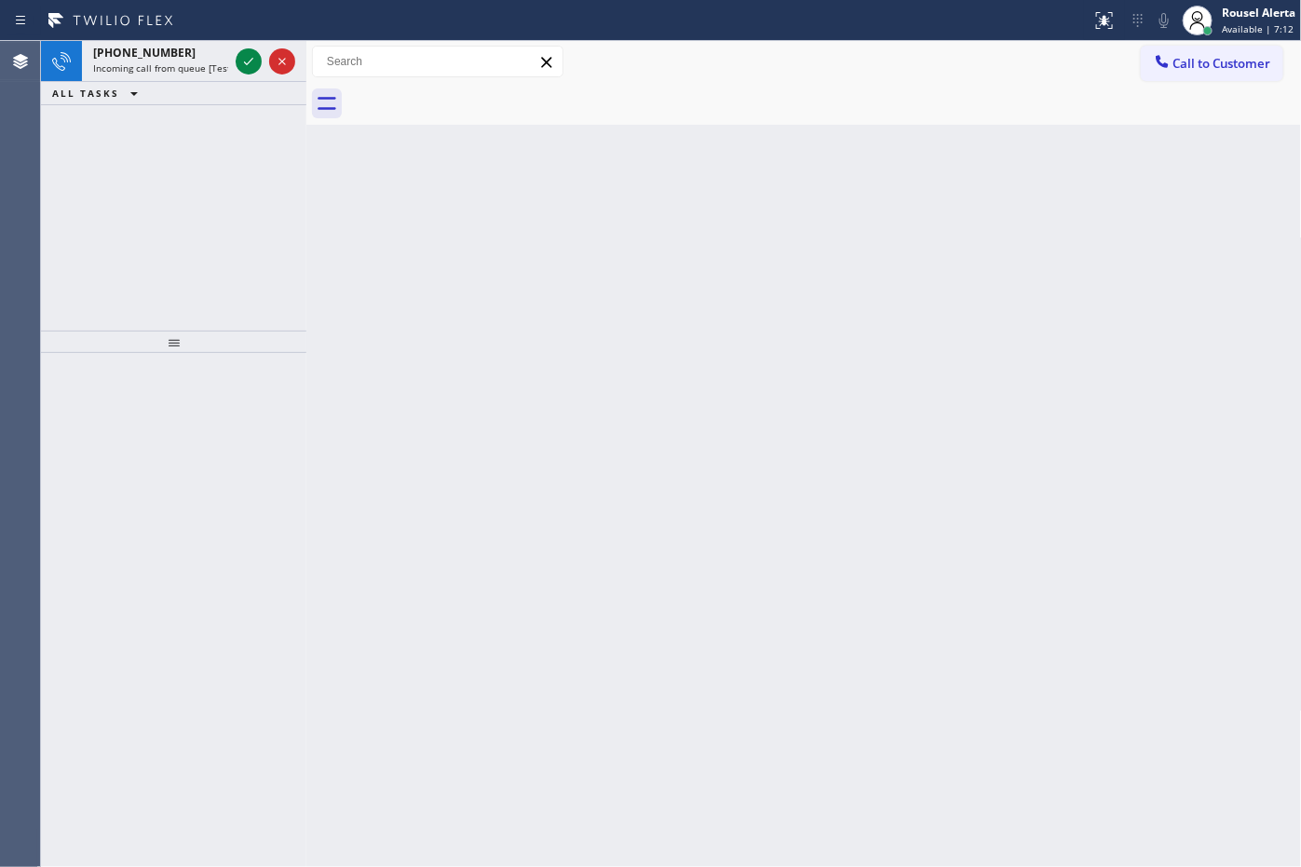
click at [208, 66] on span "Incoming call from queue [Test] All" at bounding box center [170, 67] width 155 height 13
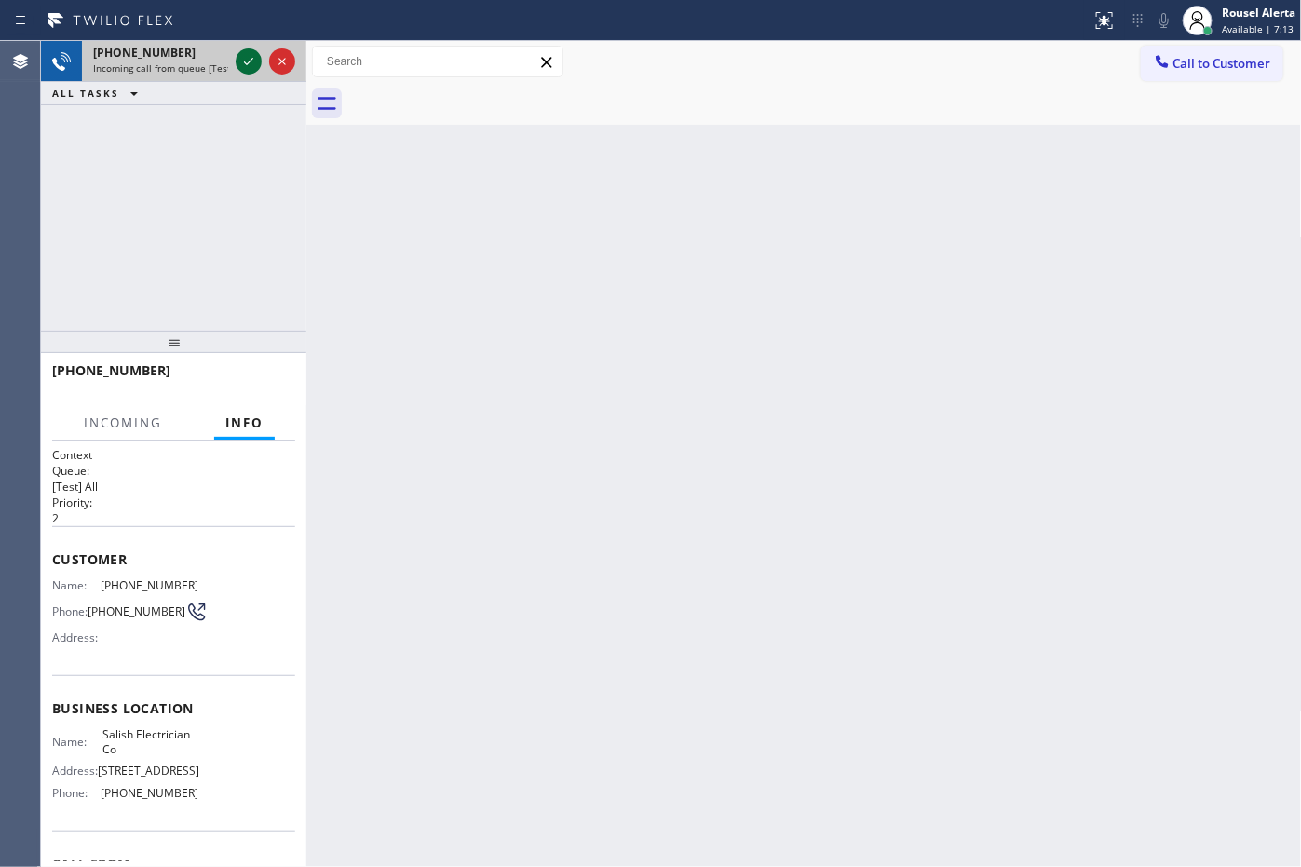
click at [247, 72] on icon at bounding box center [248, 61] width 22 height 22
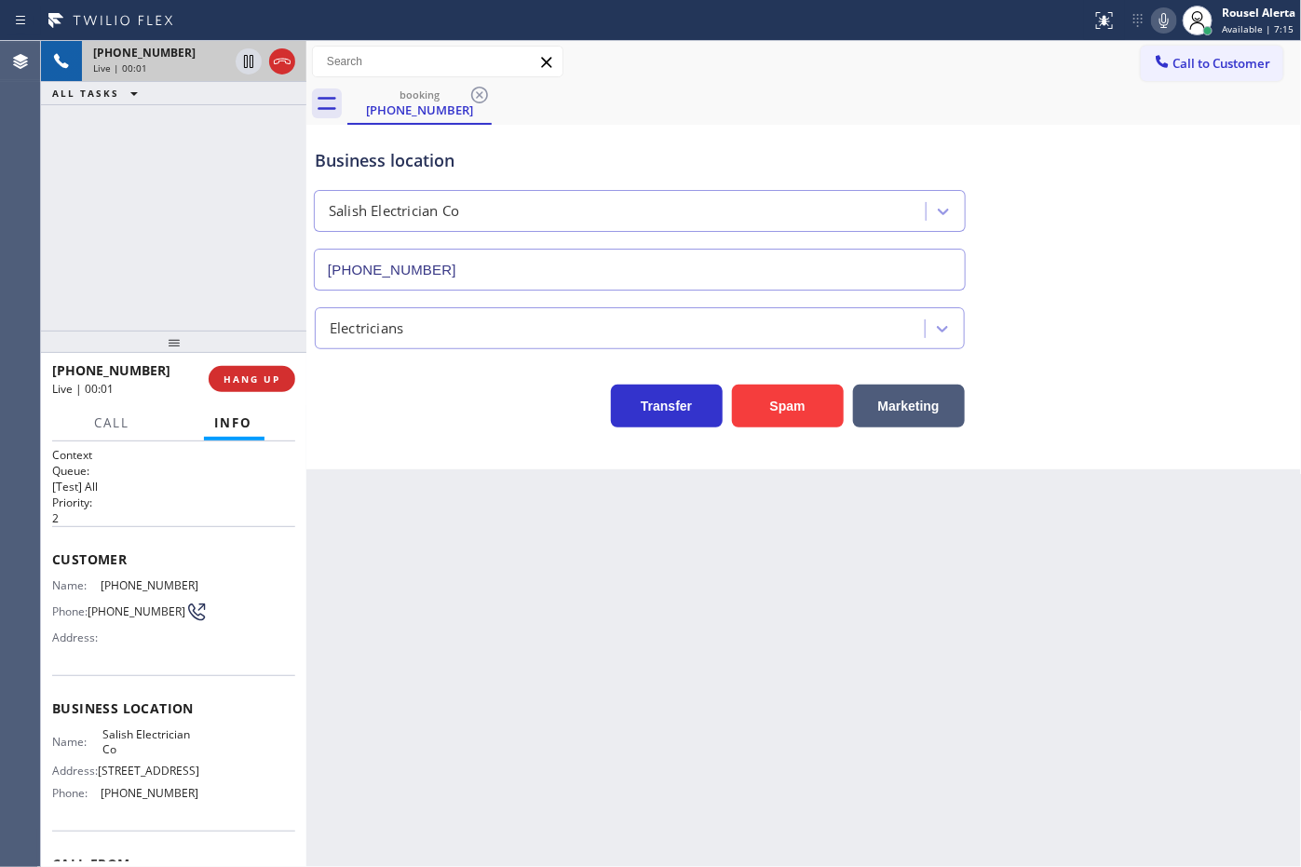
type input "[PHONE_NUMBER]"
click at [766, 407] on button "Spam" at bounding box center [788, 406] width 112 height 43
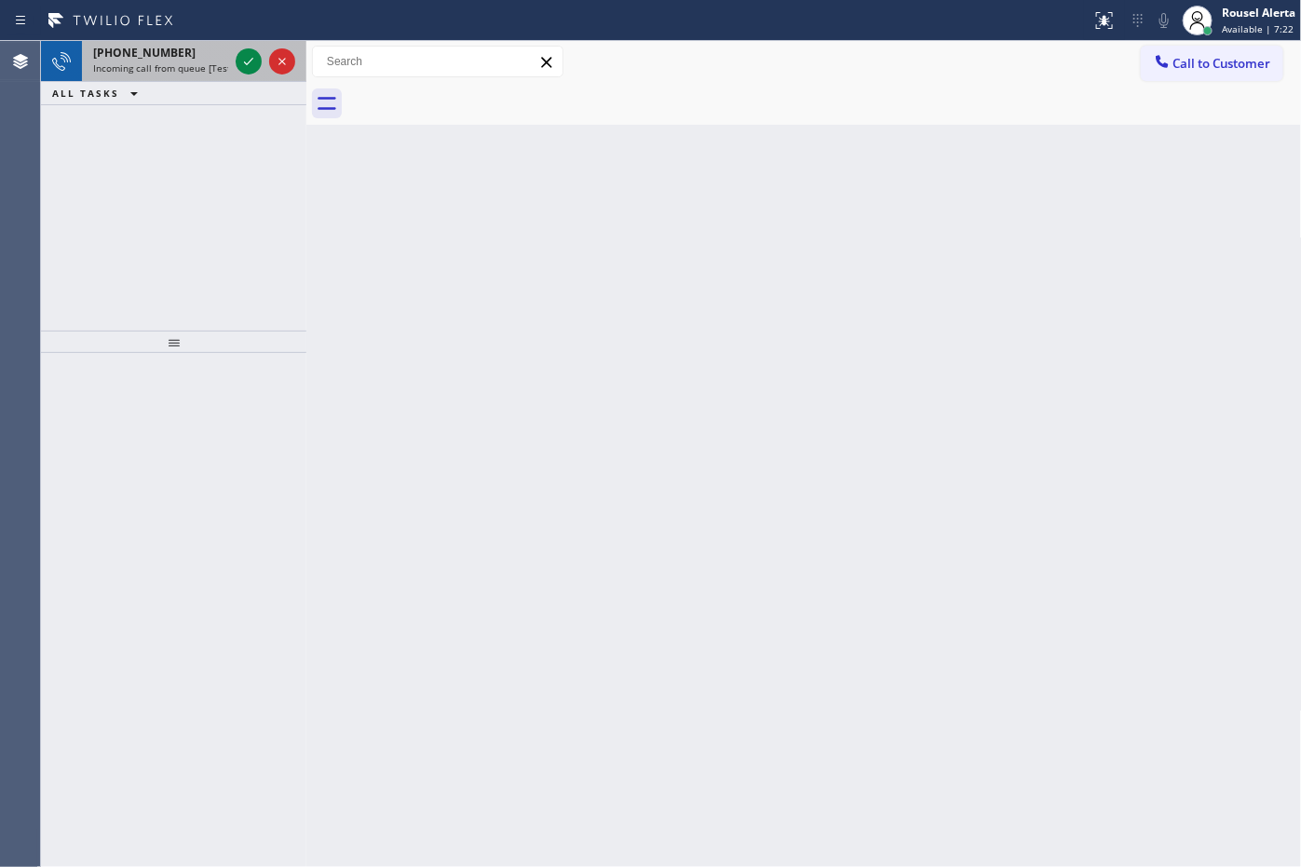
drag, startPoint x: 212, startPoint y: 59, endPoint x: 234, endPoint y: 62, distance: 21.7
click at [212, 59] on div "[PHONE_NUMBER]" at bounding box center [160, 53] width 135 height 16
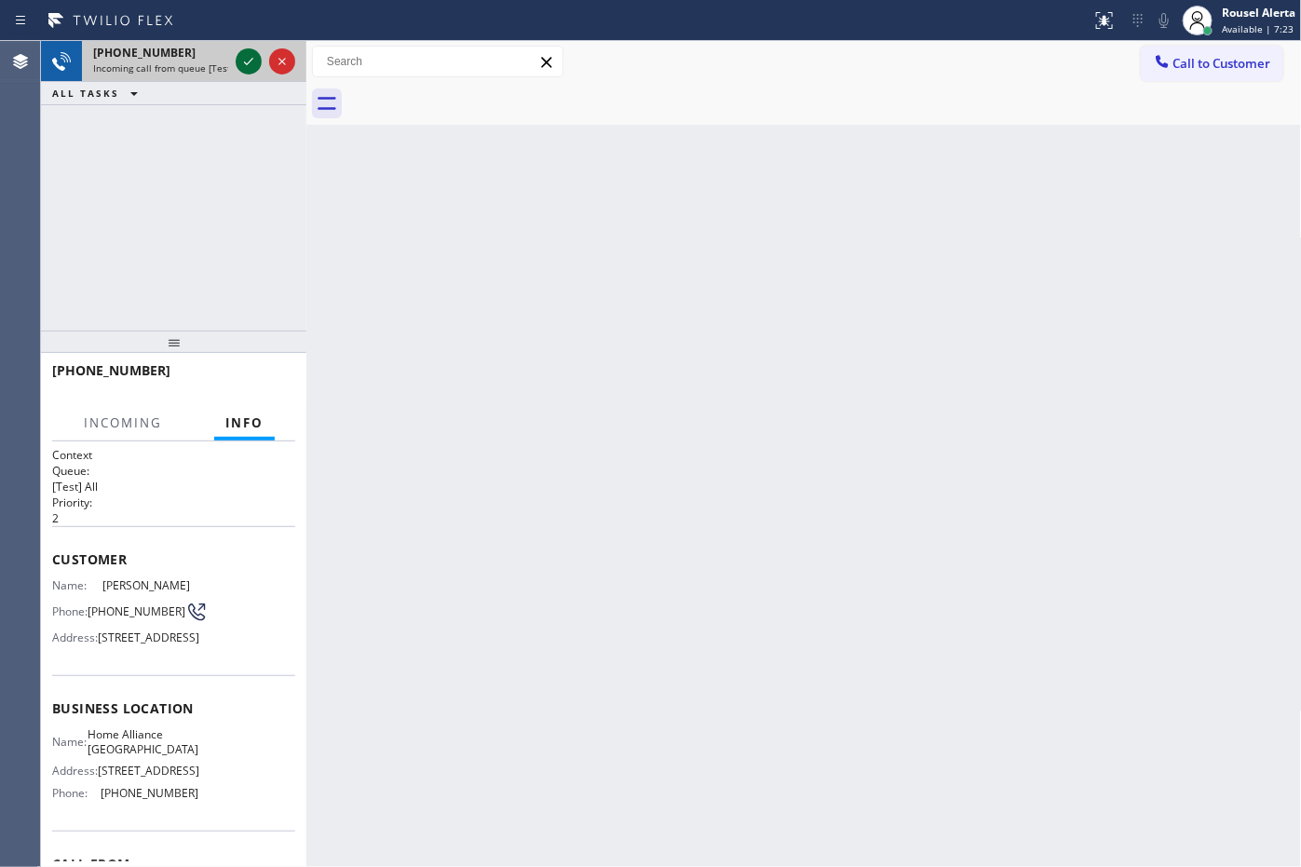
click at [242, 63] on icon at bounding box center [248, 61] width 22 height 22
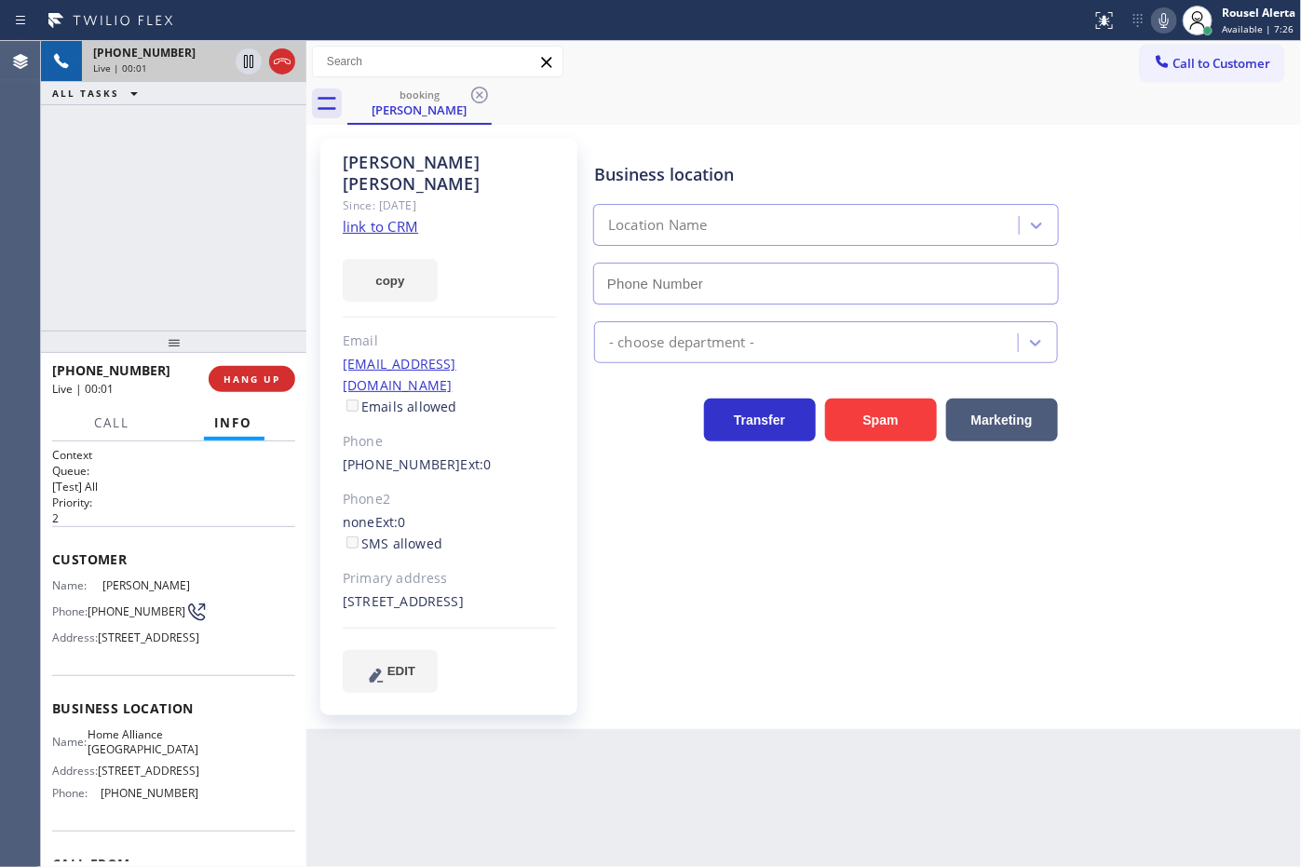
type input "[PHONE_NUMBER]"
click at [406, 217] on link "link to CRM" at bounding box center [380, 226] width 75 height 19
click at [244, 61] on icon at bounding box center [248, 61] width 9 height 13
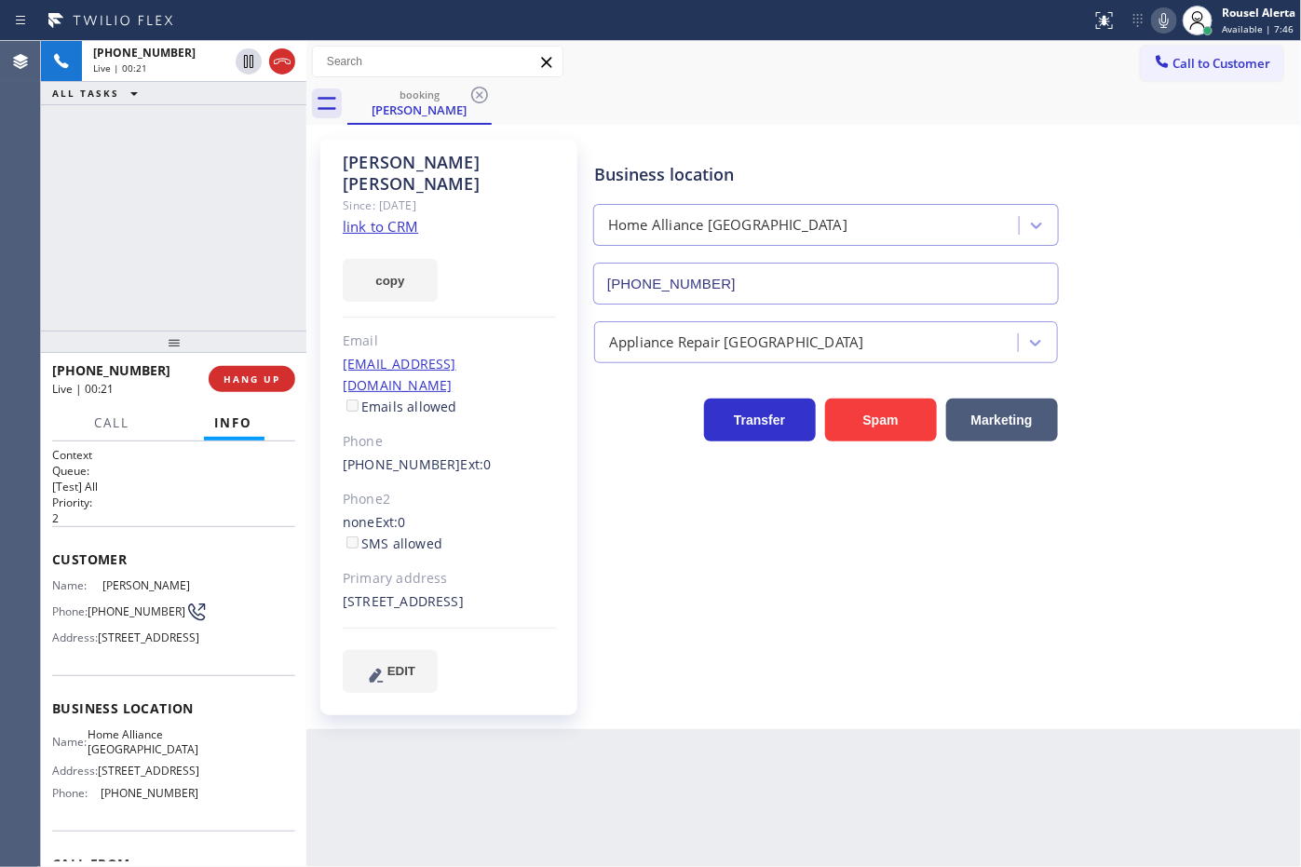
click at [1162, 17] on icon at bounding box center [1164, 20] width 22 height 22
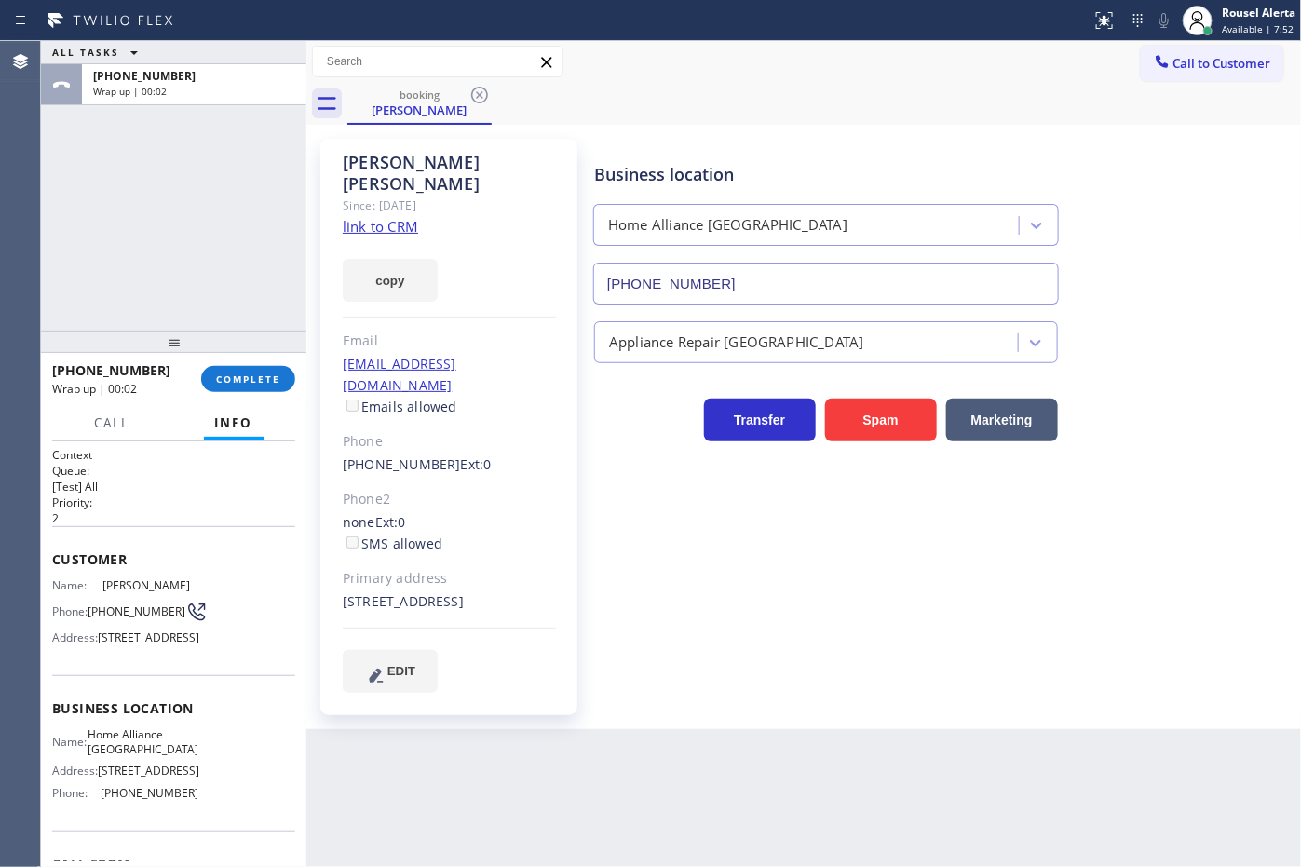
click at [247, 122] on div "ALL TASKS ALL TASKS ACTIVE TASKS TASKS IN WRAP UP [PHONE_NUMBER] Wrap up | 00:02" at bounding box center [173, 186] width 265 height 290
click at [187, 141] on div "ALL TASKS ALL TASKS ACTIVE TASKS TASKS IN WRAP UP [PHONE_NUMBER] Wrap up | 00:36" at bounding box center [173, 186] width 265 height 290
click at [254, 393] on div "[PHONE_NUMBER] Wrap up | 00:36 COMPLETE" at bounding box center [173, 379] width 243 height 48
click at [264, 374] on span "COMPLETE" at bounding box center [248, 378] width 64 height 13
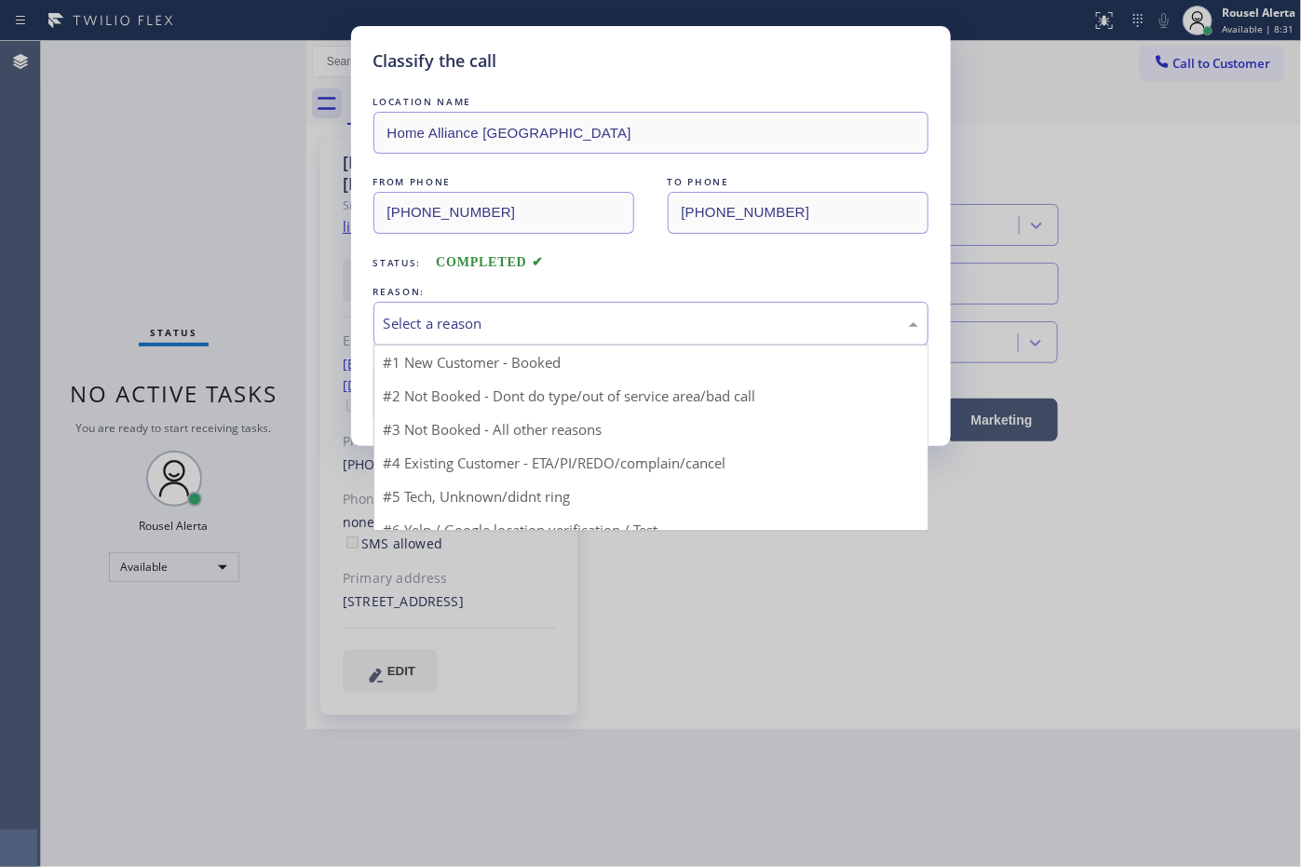
click at [394, 336] on div "Select a reason" at bounding box center [650, 324] width 555 height 44
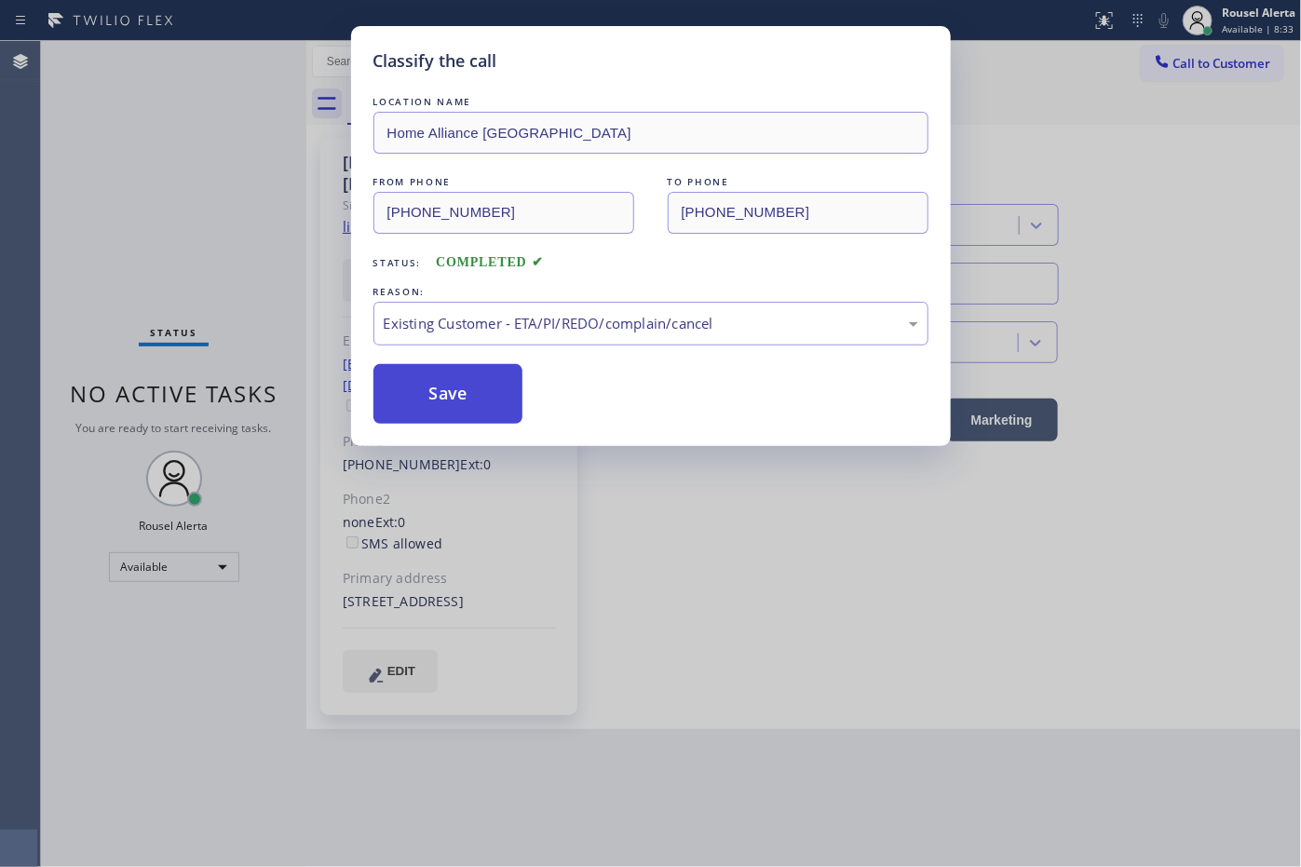
click at [459, 407] on button "Save" at bounding box center [448, 394] width 150 height 60
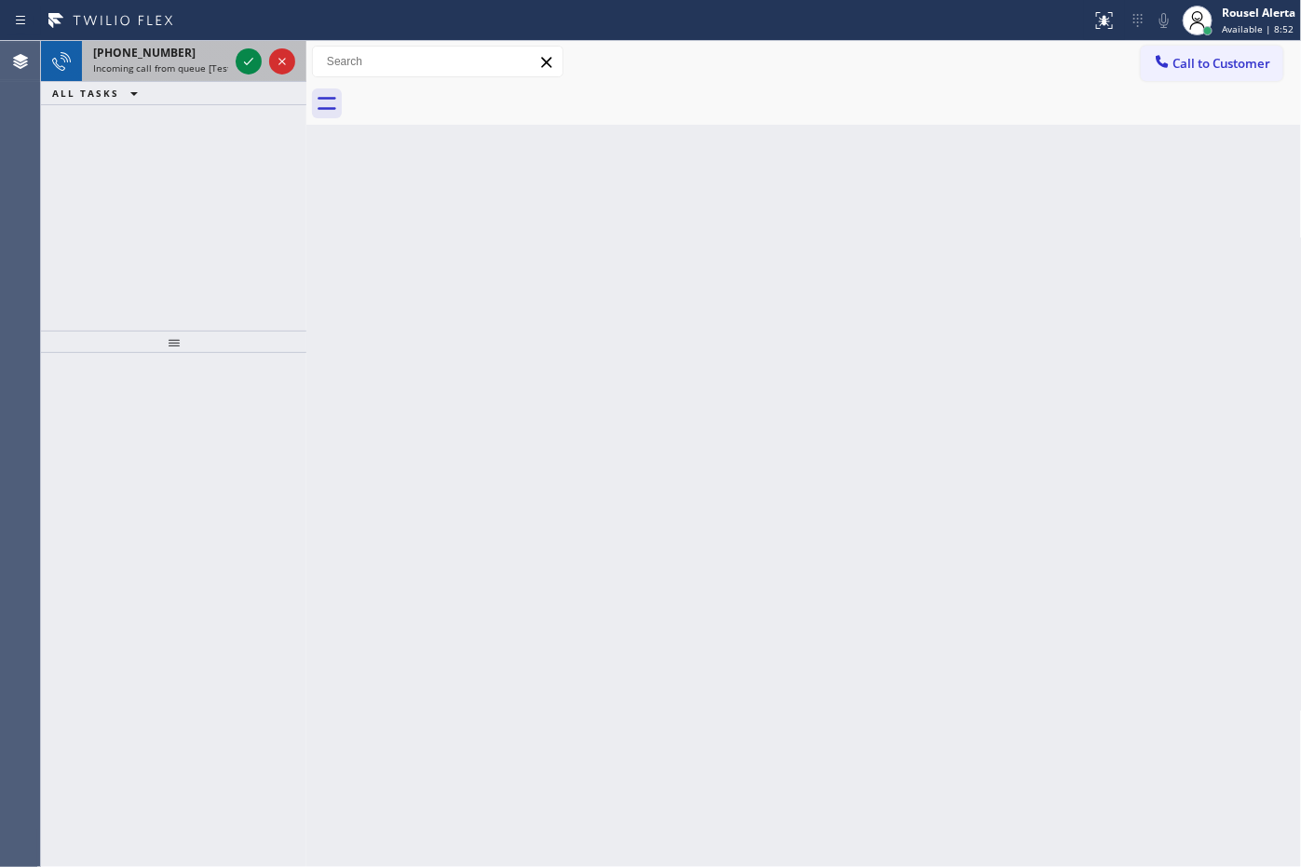
click at [201, 65] on span "Incoming call from queue [Test] All" at bounding box center [170, 67] width 155 height 13
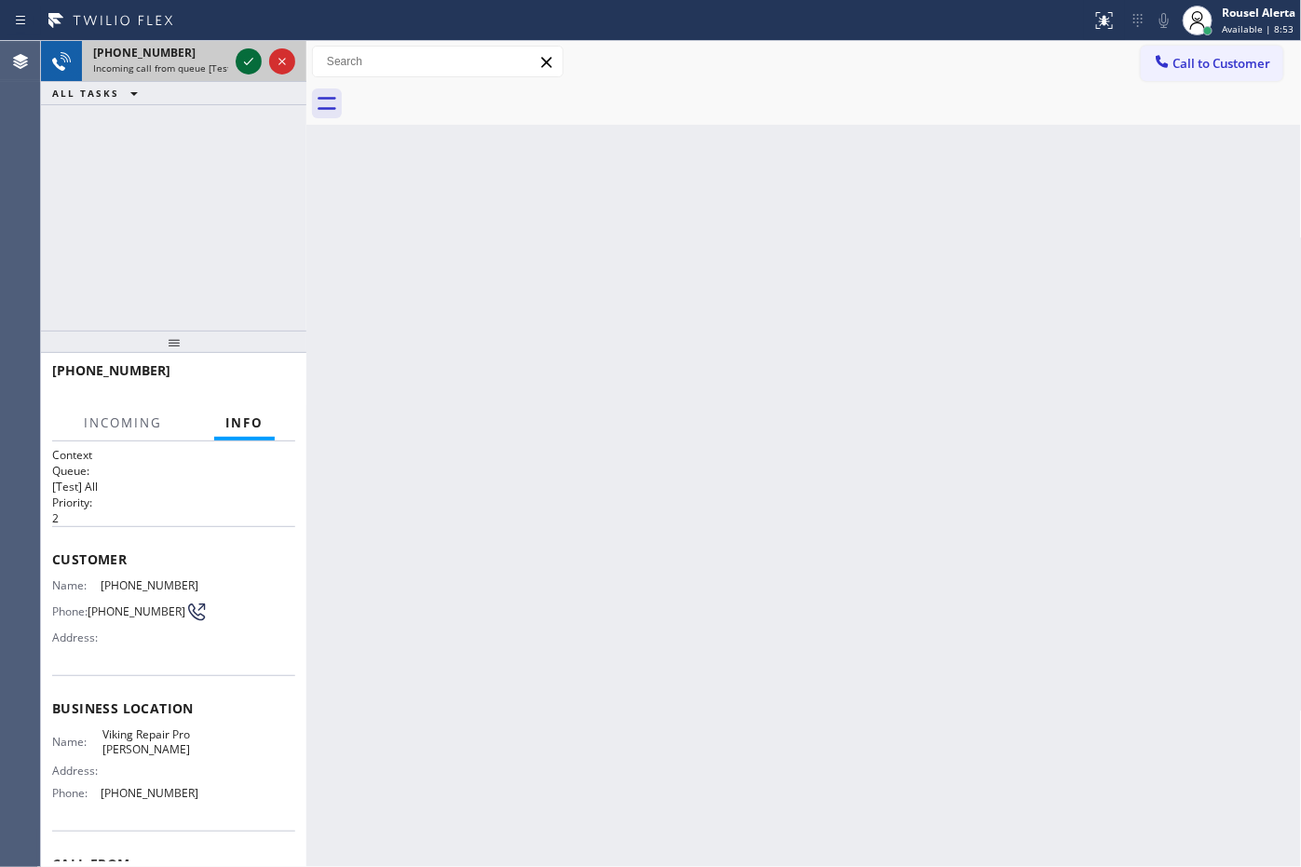
click at [247, 57] on icon at bounding box center [248, 61] width 22 height 22
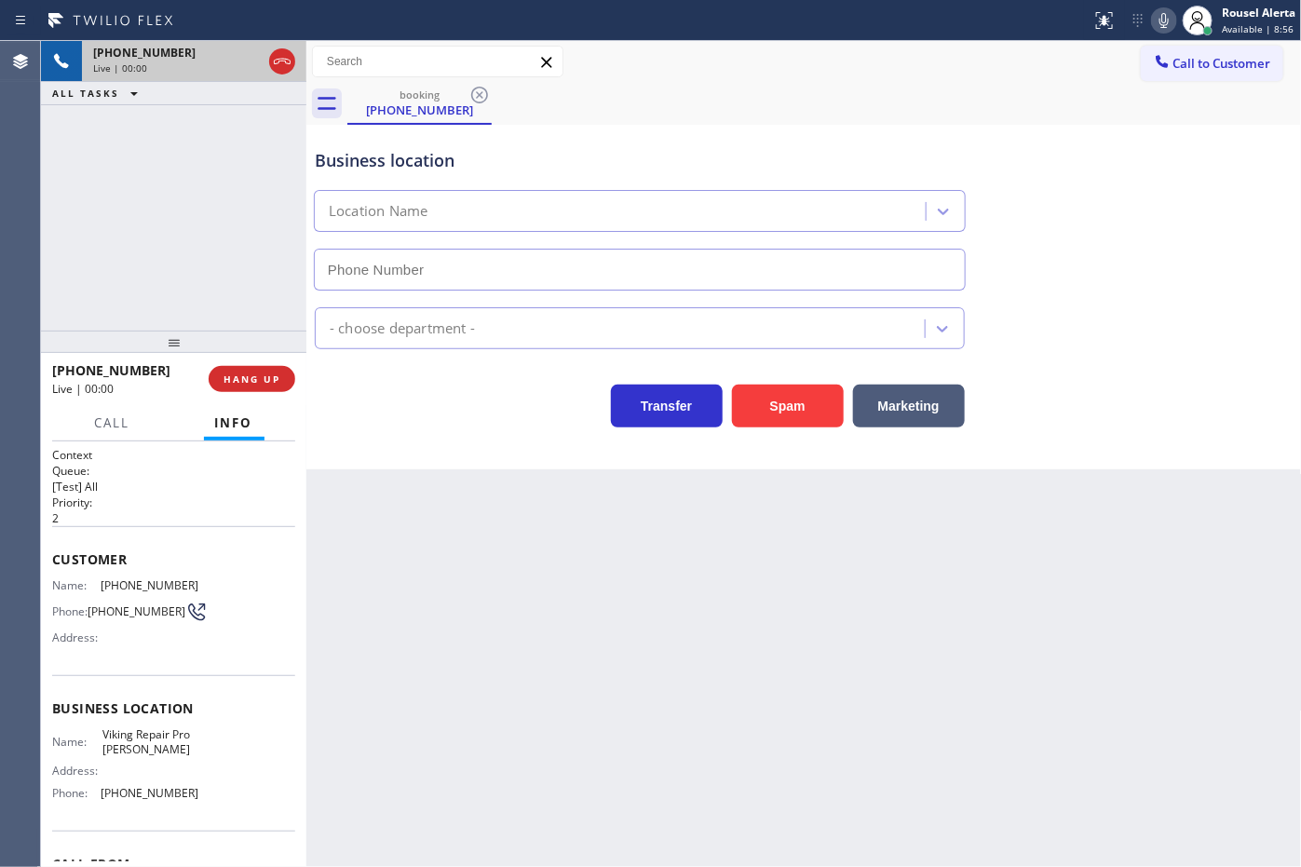
type input "[PHONE_NUMBER]"
click at [765, 398] on button "Spam" at bounding box center [788, 406] width 112 height 43
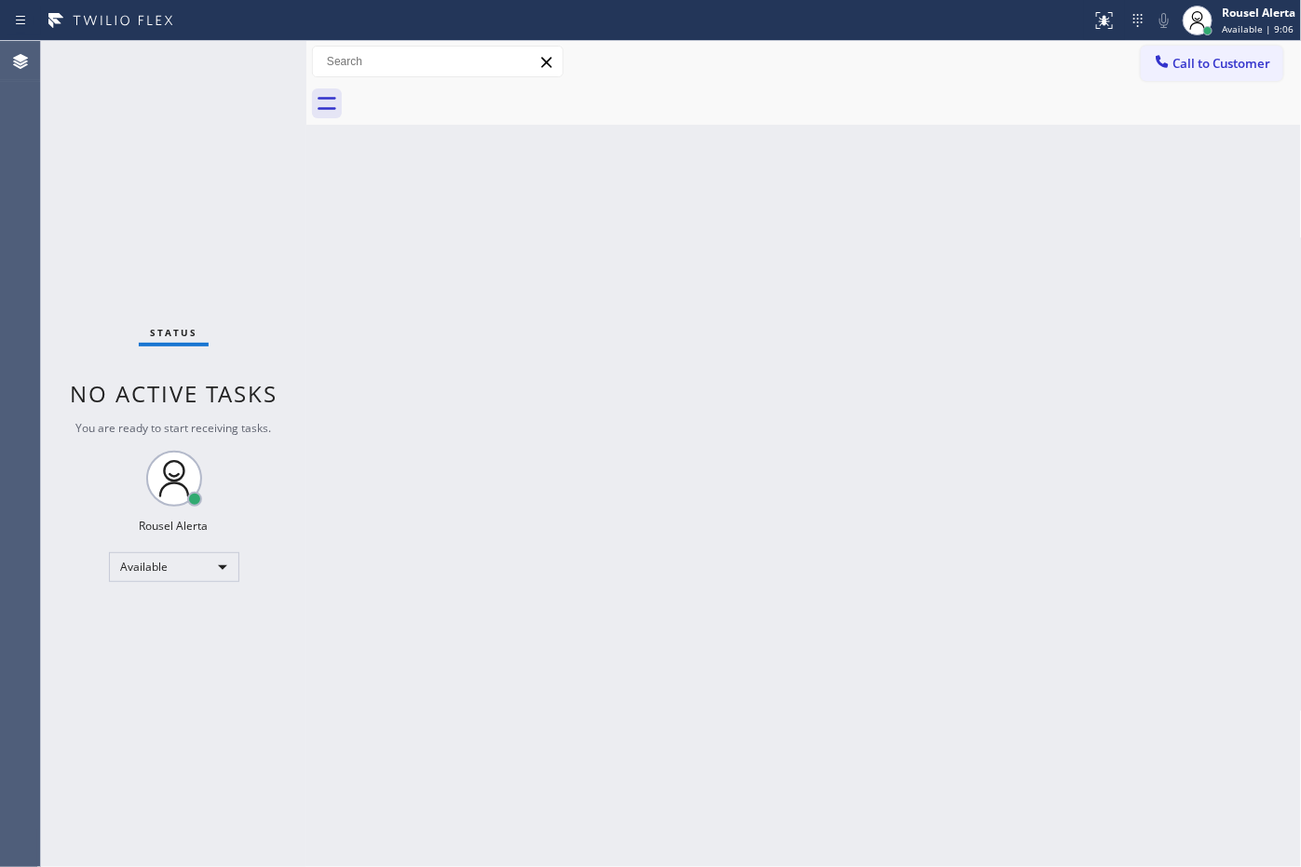
drag, startPoint x: 146, startPoint y: 150, endPoint x: 235, endPoint y: 249, distance: 132.5
click at [156, 144] on div "Status No active tasks You are ready to start receiving tasks. Rousel Alerta Av…" at bounding box center [173, 454] width 265 height 826
click at [234, 131] on div "Status No active tasks You are ready to start receiving tasks. Rousel Alerta Av…" at bounding box center [173, 454] width 265 height 826
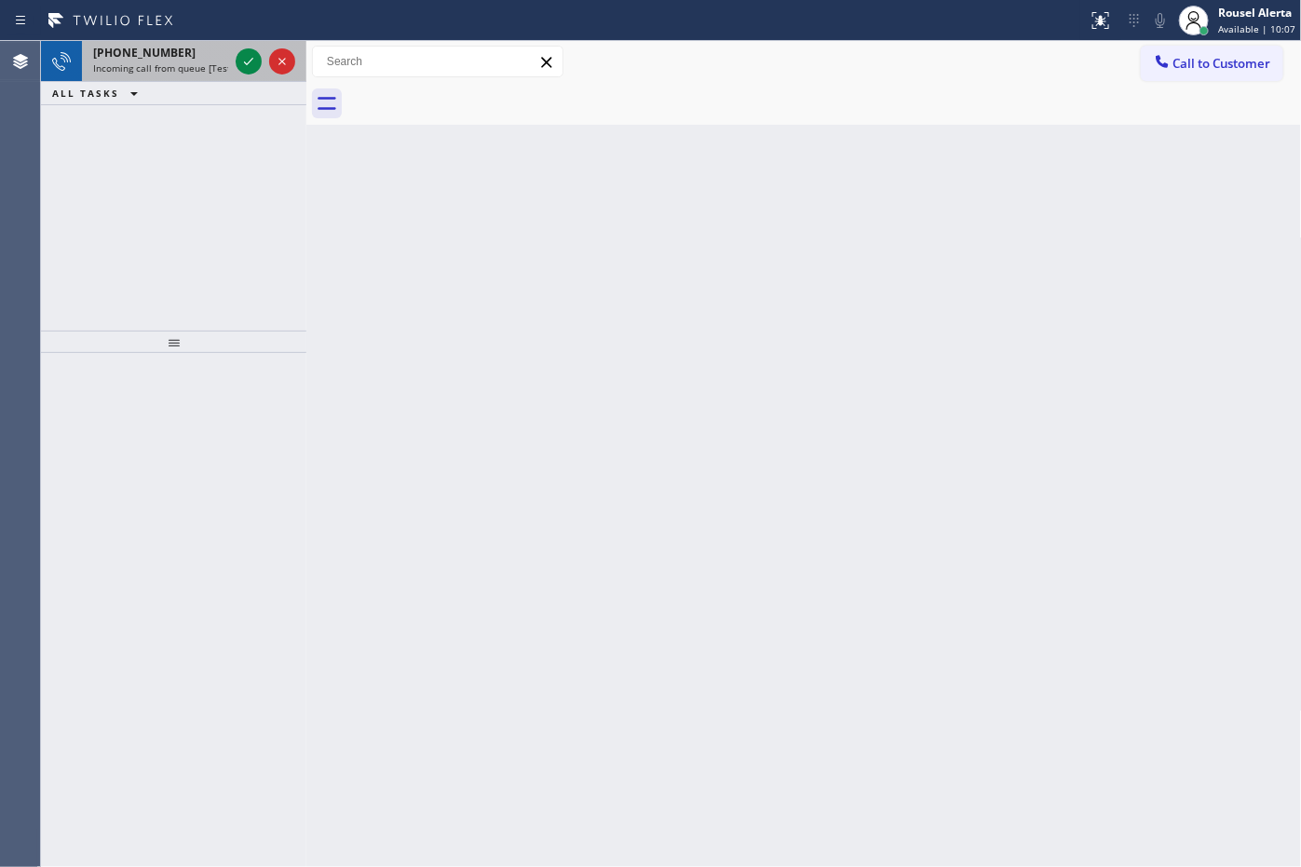
click at [198, 75] on div "[PHONE_NUMBER] Incoming call from queue [Test] All" at bounding box center [157, 61] width 150 height 41
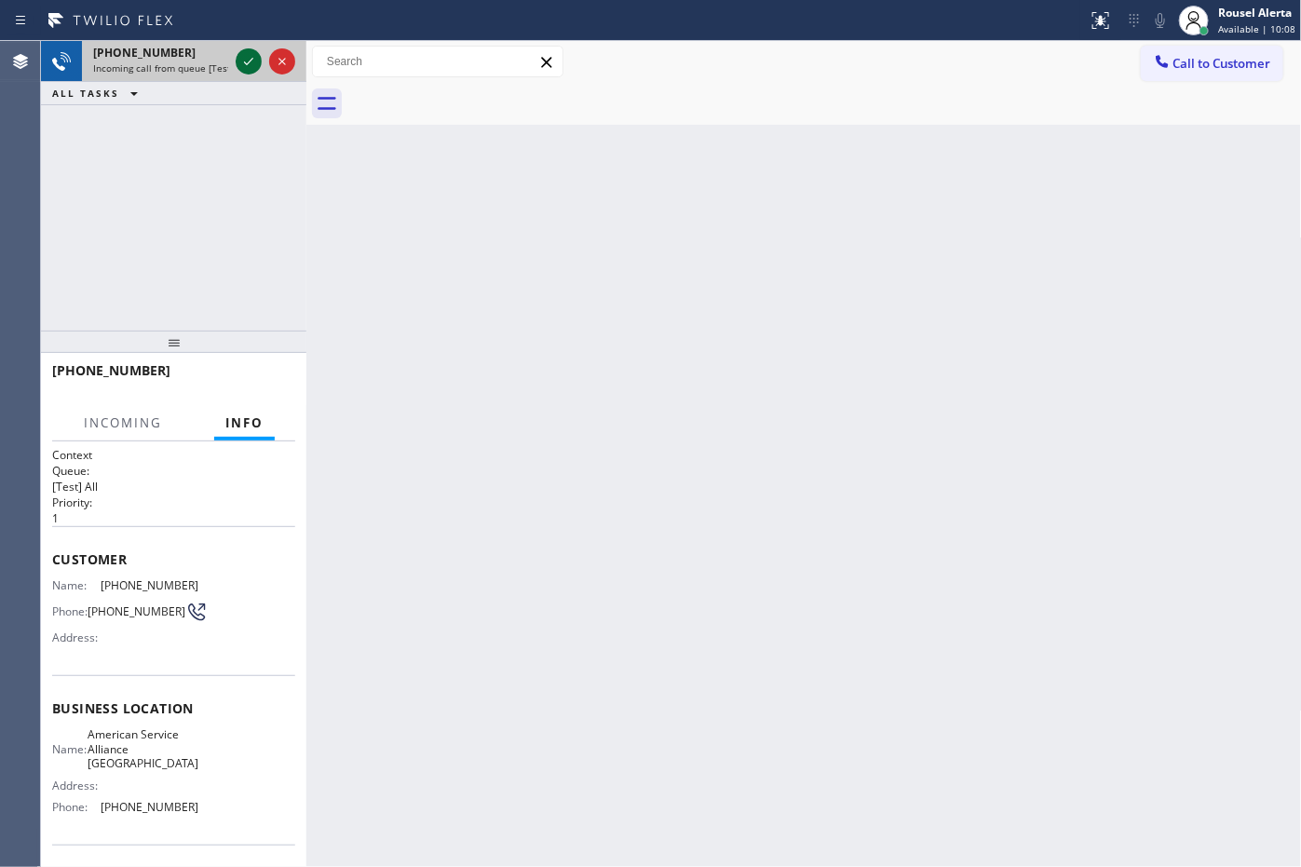
click at [248, 61] on icon at bounding box center [248, 61] width 22 height 22
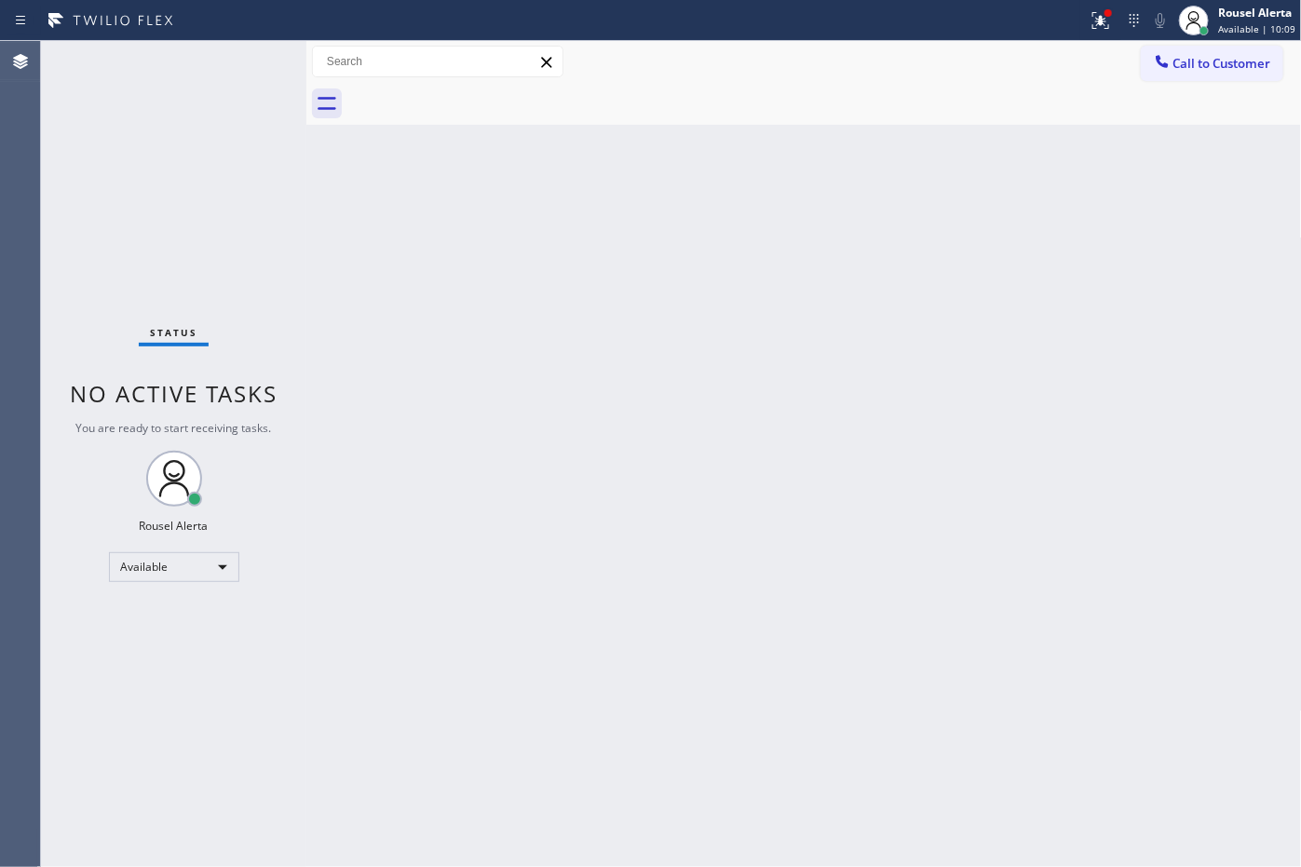
drag, startPoint x: 248, startPoint y: 61, endPoint x: 254, endPoint y: 75, distance: 16.3
click at [254, 76] on div "Status No active tasks You are ready to start receiving tasks. Rousel Alerta Av…" at bounding box center [173, 454] width 265 height 826
click at [1094, 15] on icon at bounding box center [1101, 20] width 22 height 22
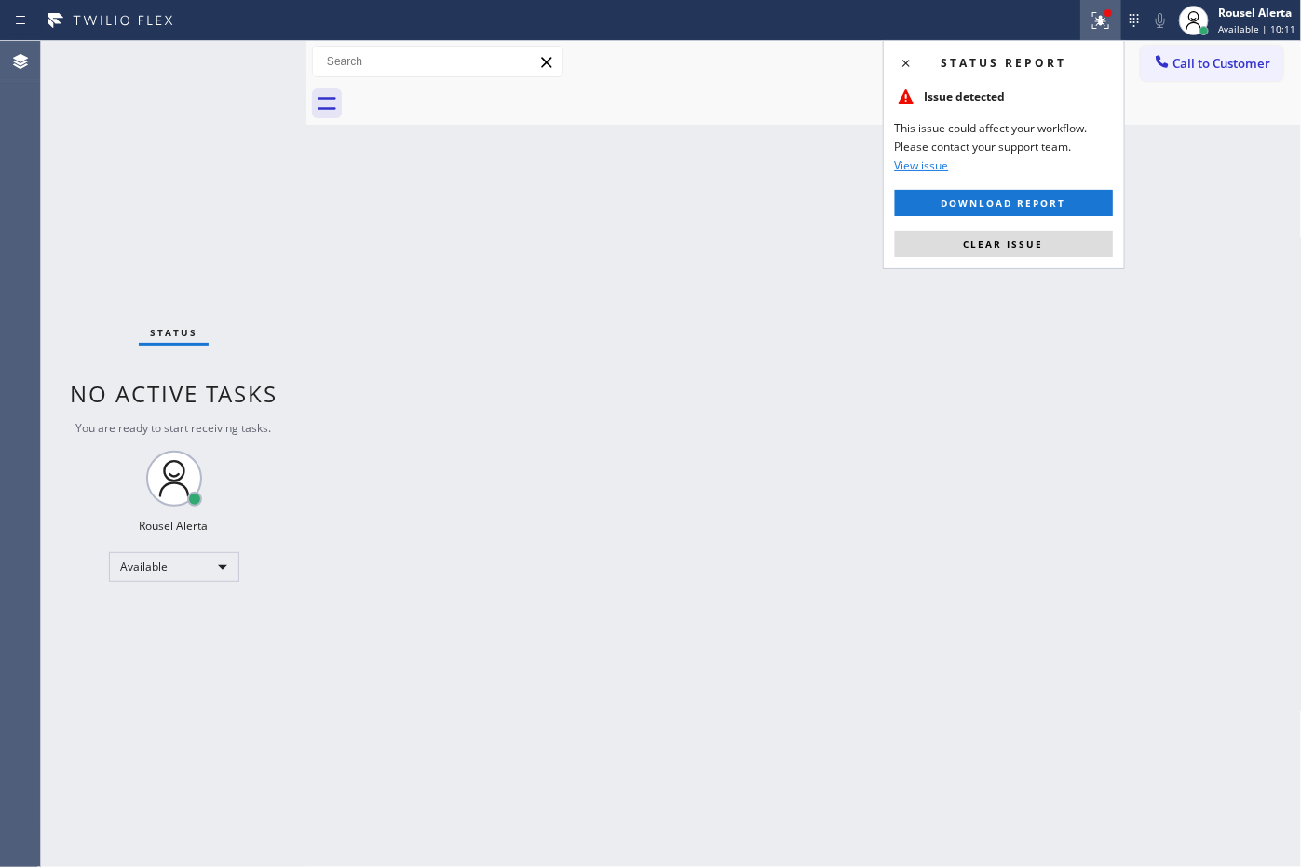
click at [1055, 253] on button "Clear issue" at bounding box center [1004, 244] width 218 height 26
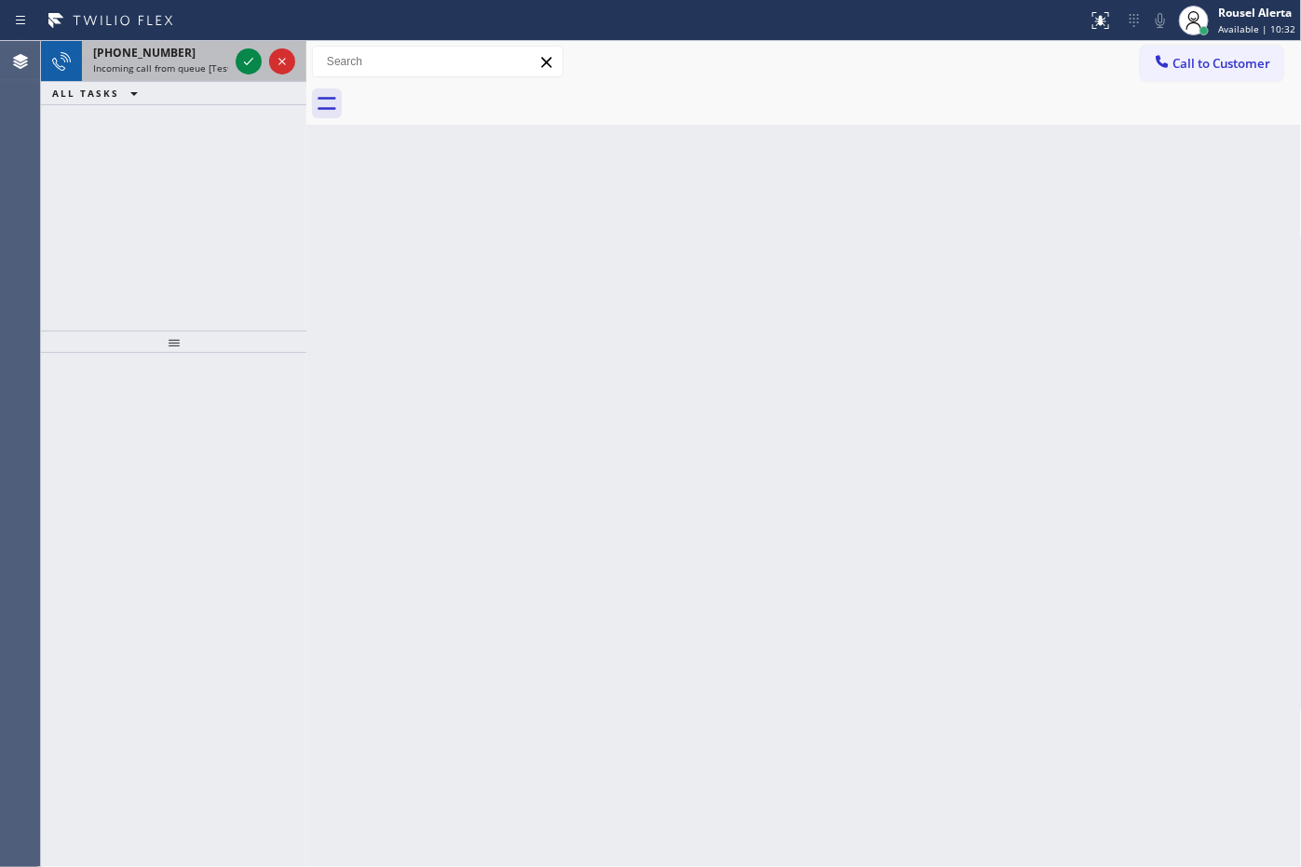
drag, startPoint x: 206, startPoint y: 61, endPoint x: 221, endPoint y: 63, distance: 15.0
click at [208, 62] on span "Incoming call from queue [Test] All" at bounding box center [170, 67] width 155 height 13
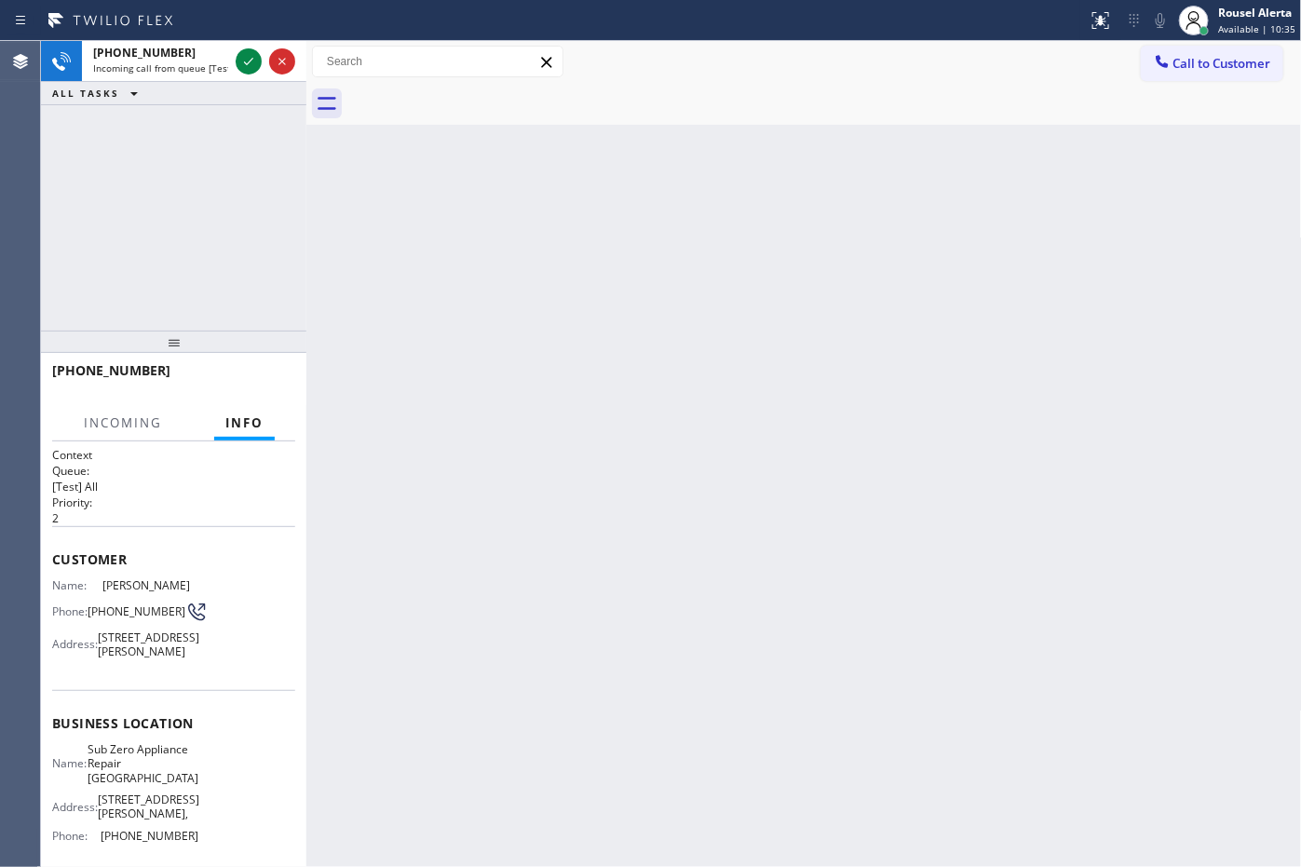
click at [471, 475] on div "Back to Dashboard Change Sender ID Customers Technicians Select a contact Outbo…" at bounding box center [803, 454] width 995 height 826
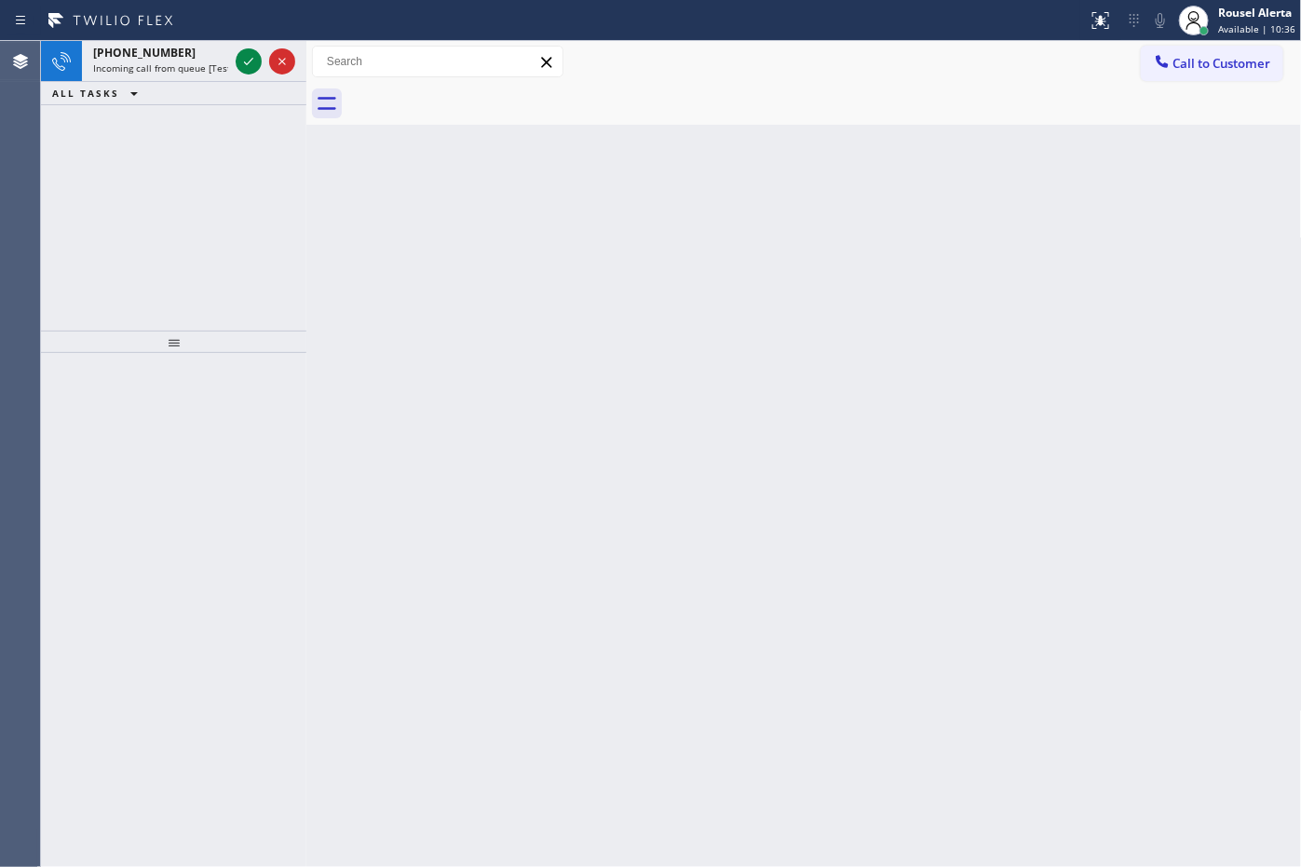
click at [179, 82] on div "ALL TASKS ALL TASKS ACTIVE TASKS TASKS IN WRAP UP" at bounding box center [173, 93] width 265 height 23
click at [179, 72] on span "Incoming call from queue [Test] All" at bounding box center [170, 67] width 155 height 13
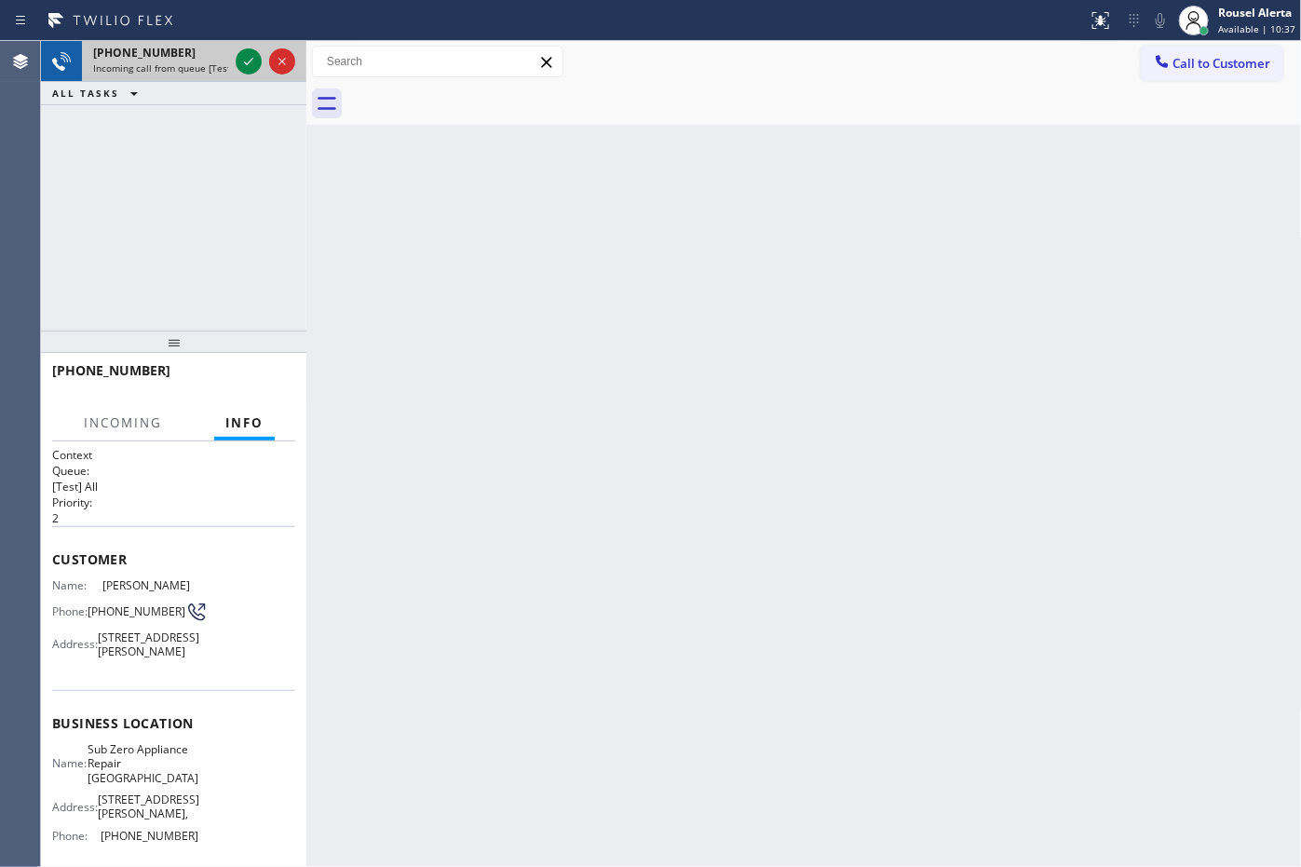
click at [179, 72] on span "Incoming call from queue [Test] All" at bounding box center [170, 67] width 155 height 13
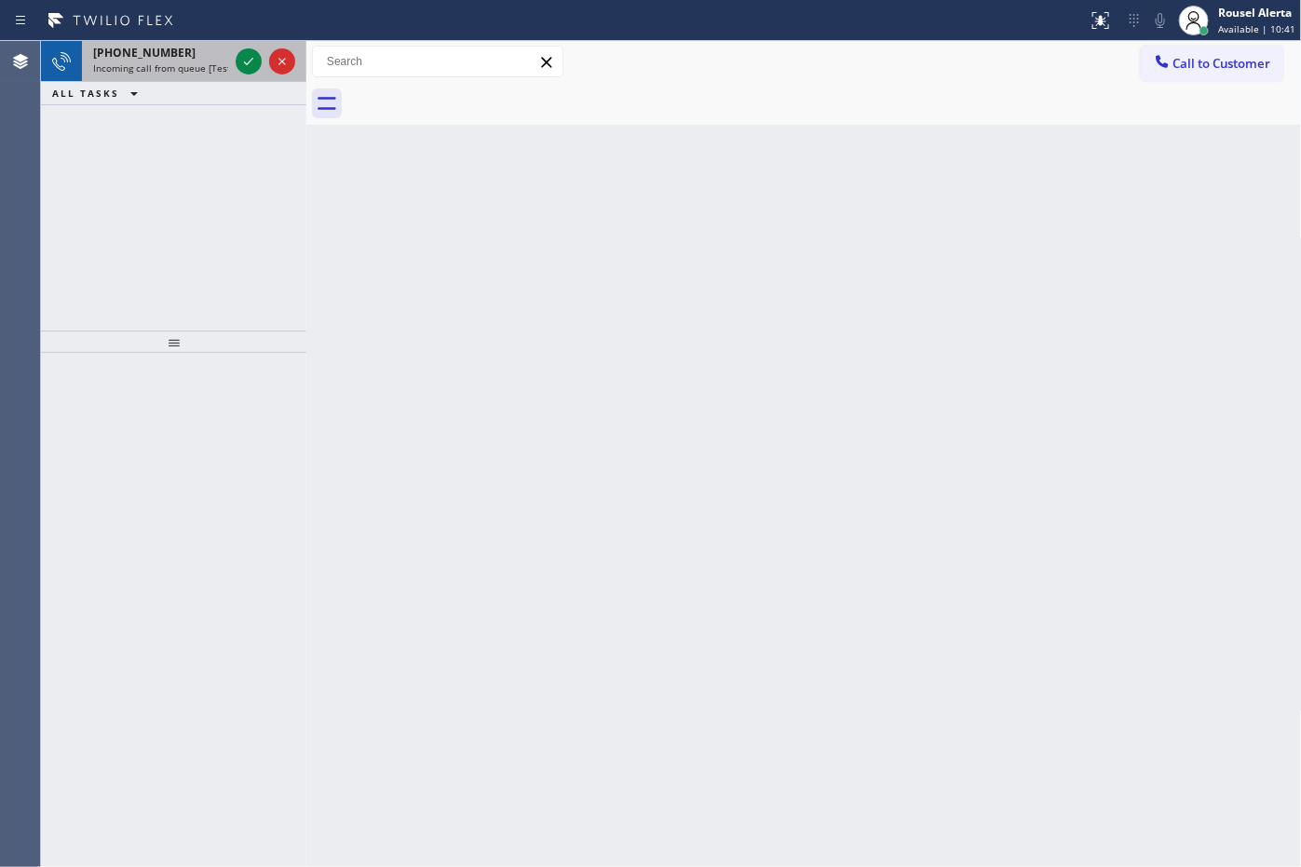
click at [210, 58] on div "[PHONE_NUMBER]" at bounding box center [160, 53] width 135 height 16
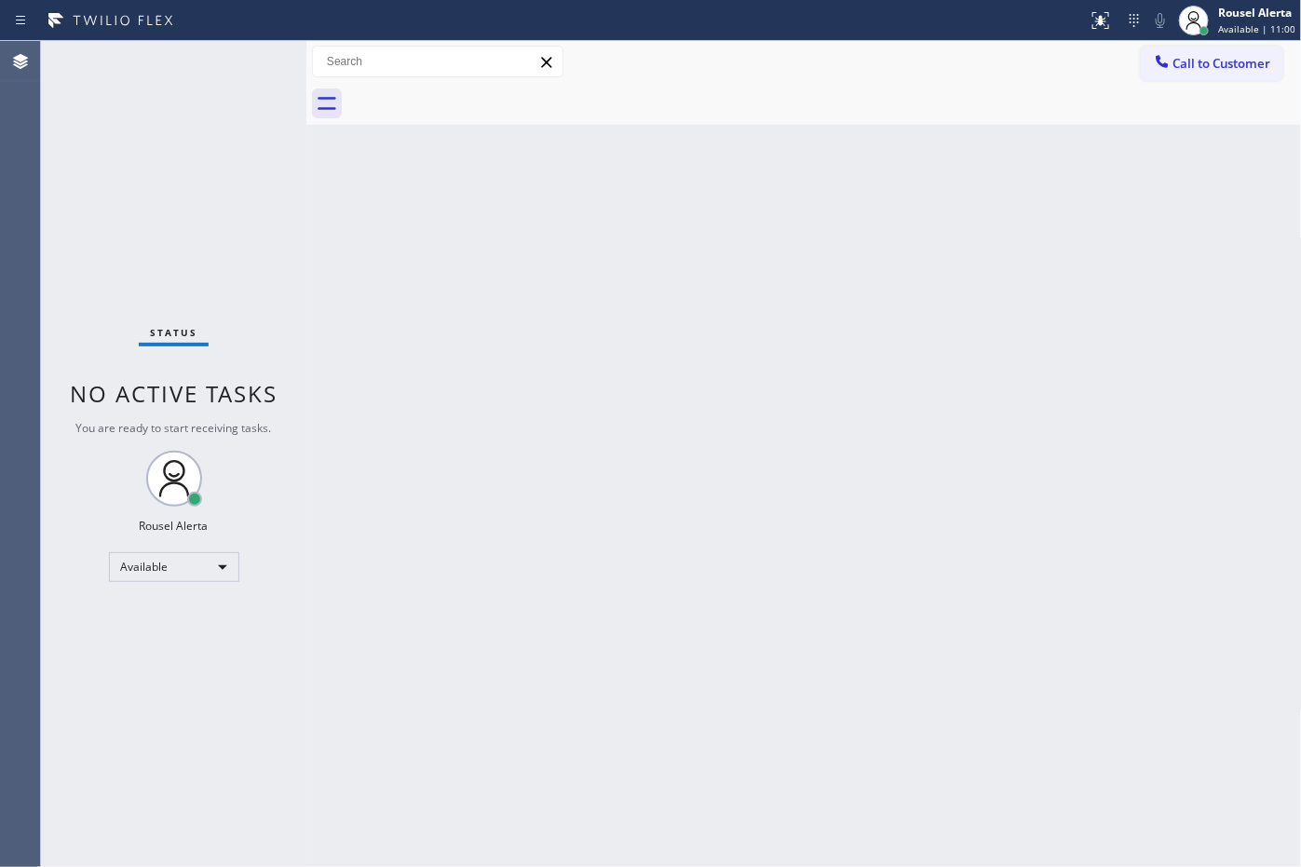
click at [453, 309] on div "Back to Dashboard Change Sender ID Customers Technicians Select a contact Outbo…" at bounding box center [803, 454] width 995 height 826
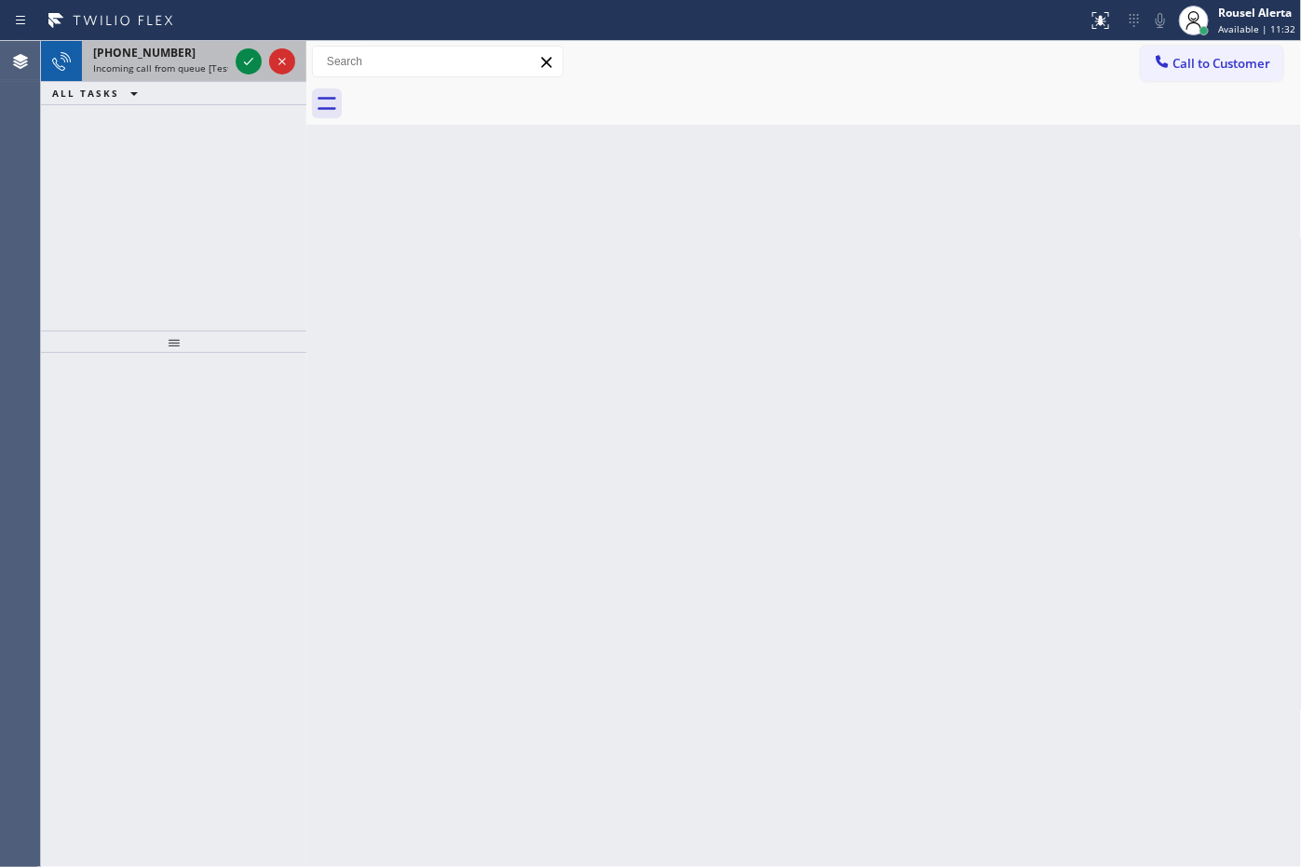
drag, startPoint x: 178, startPoint y: 84, endPoint x: 211, endPoint y: 67, distance: 37.5
click at [182, 84] on div "ALL TASKS ALL TASKS ACTIVE TASKS TASKS IN WRAP UP" at bounding box center [173, 93] width 265 height 23
click at [211, 62] on span "Incoming call from queue [Test] All" at bounding box center [170, 67] width 155 height 13
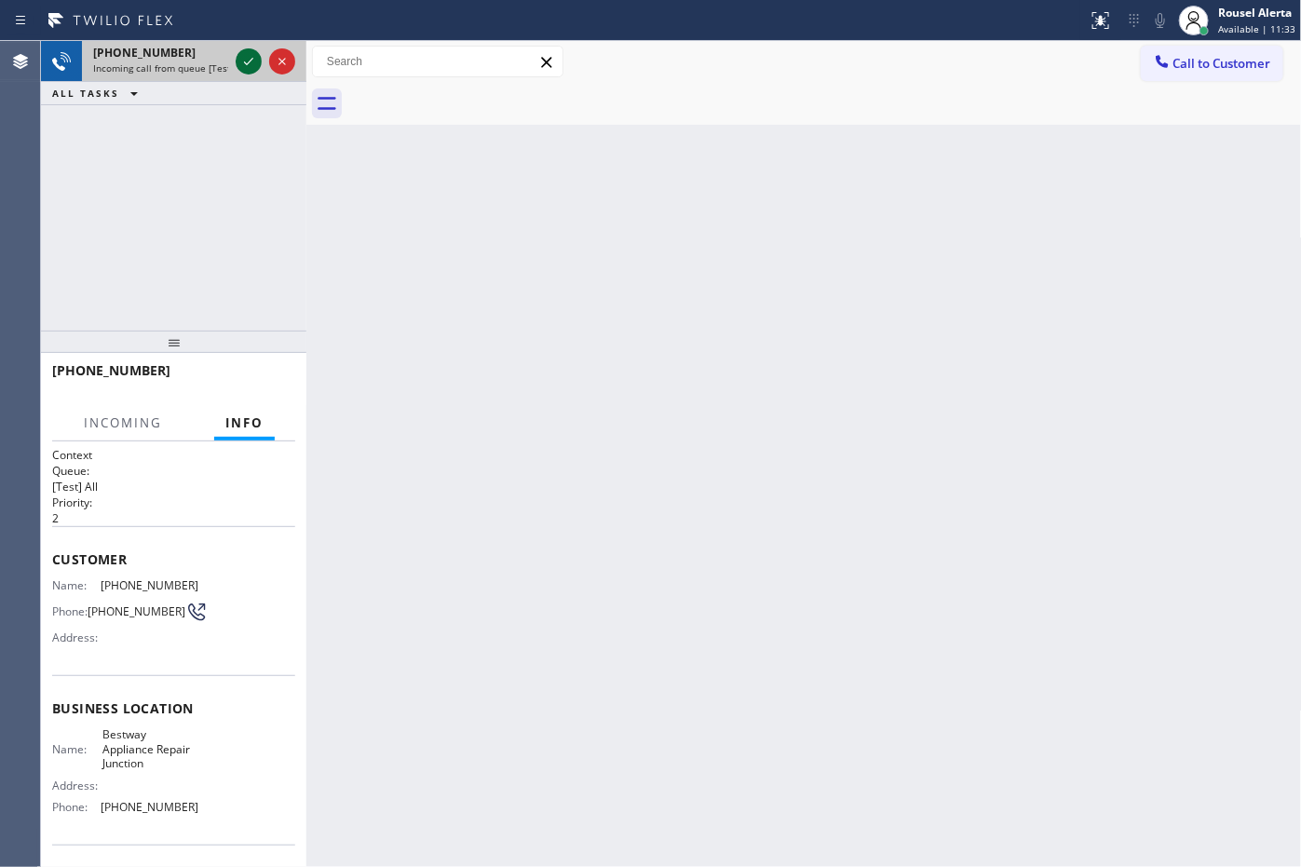
click at [247, 62] on icon at bounding box center [248, 61] width 22 height 22
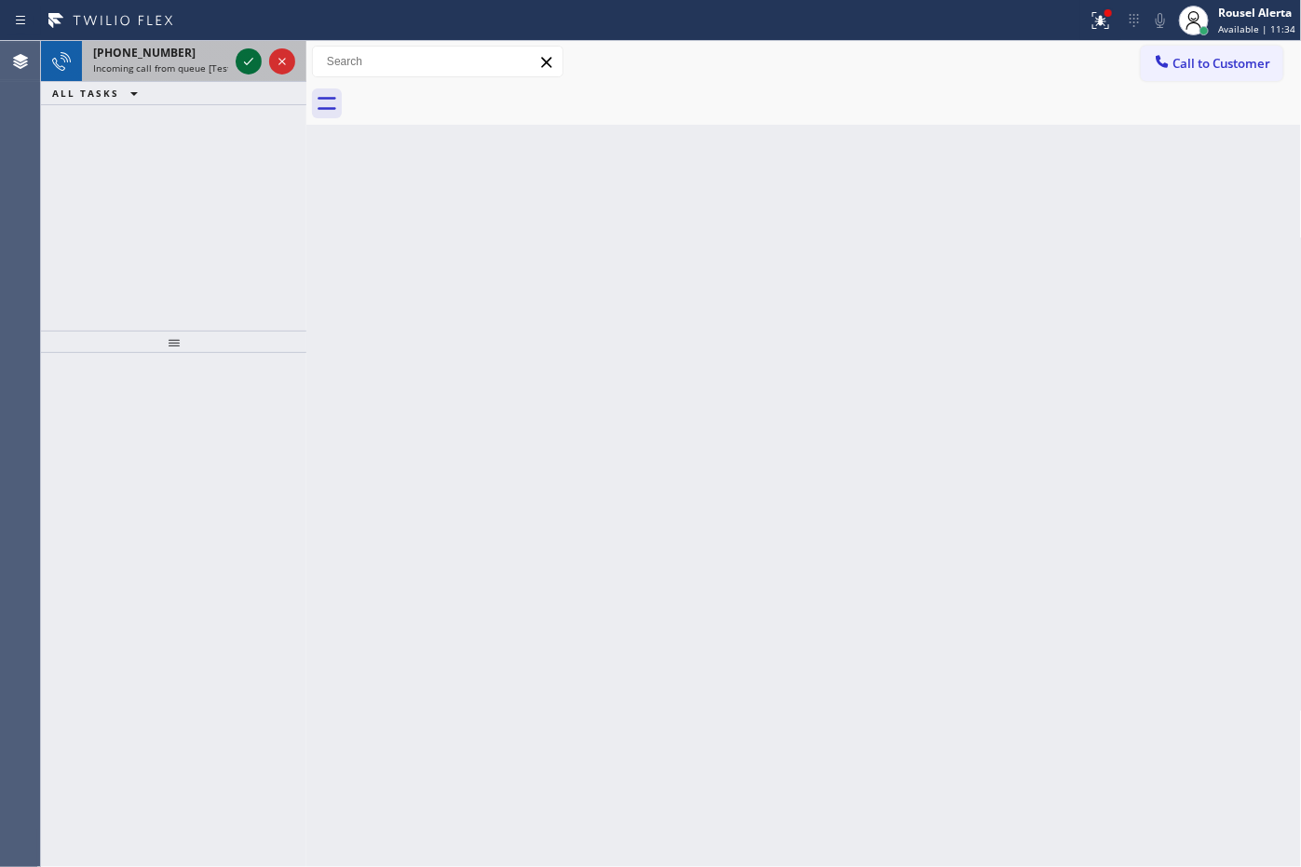
click at [247, 62] on icon at bounding box center [248, 61] width 22 height 22
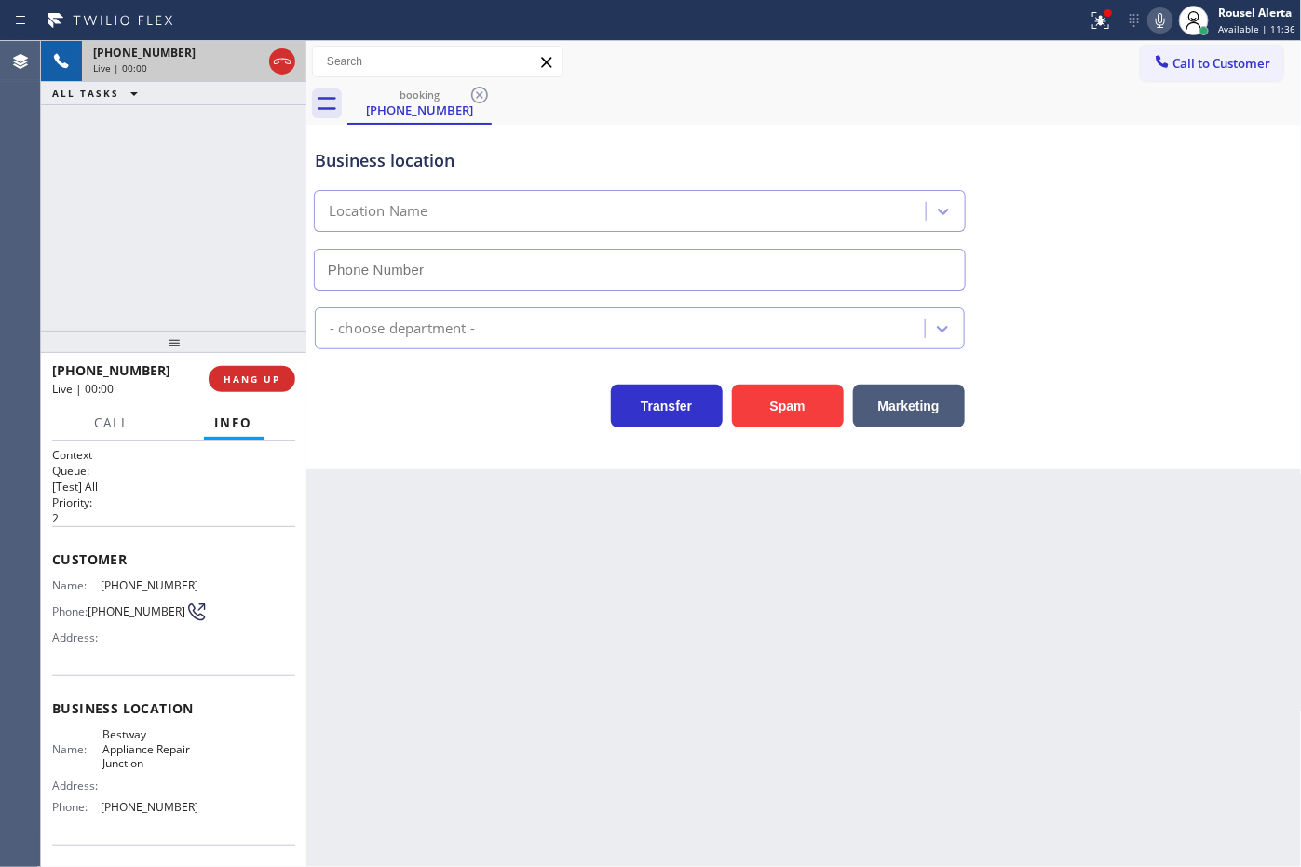
type input "[PHONE_NUMBER]"
click at [236, 169] on div "[PHONE_NUMBER] Live | 00:09 ALL TASKS ALL TASKS ACTIVE TASKS TASKS IN WRAP UP" at bounding box center [173, 186] width 265 height 290
click at [477, 692] on div "Back to Dashboard Change Sender ID Customers Technicians Select a contact Outbo…" at bounding box center [803, 454] width 995 height 826
click at [275, 379] on span "HANG UP" at bounding box center [251, 378] width 57 height 13
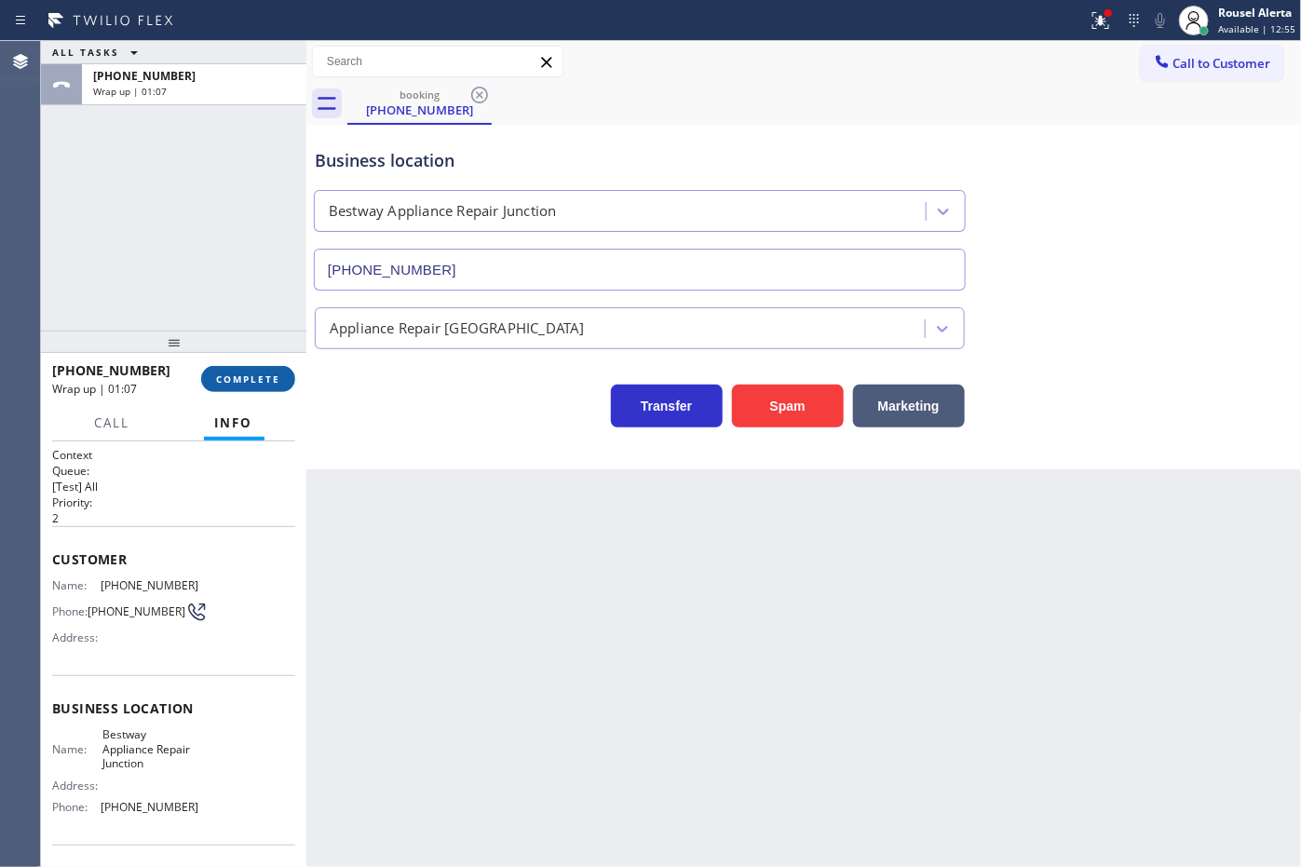
click at [265, 373] on span "COMPLETE" at bounding box center [248, 378] width 64 height 13
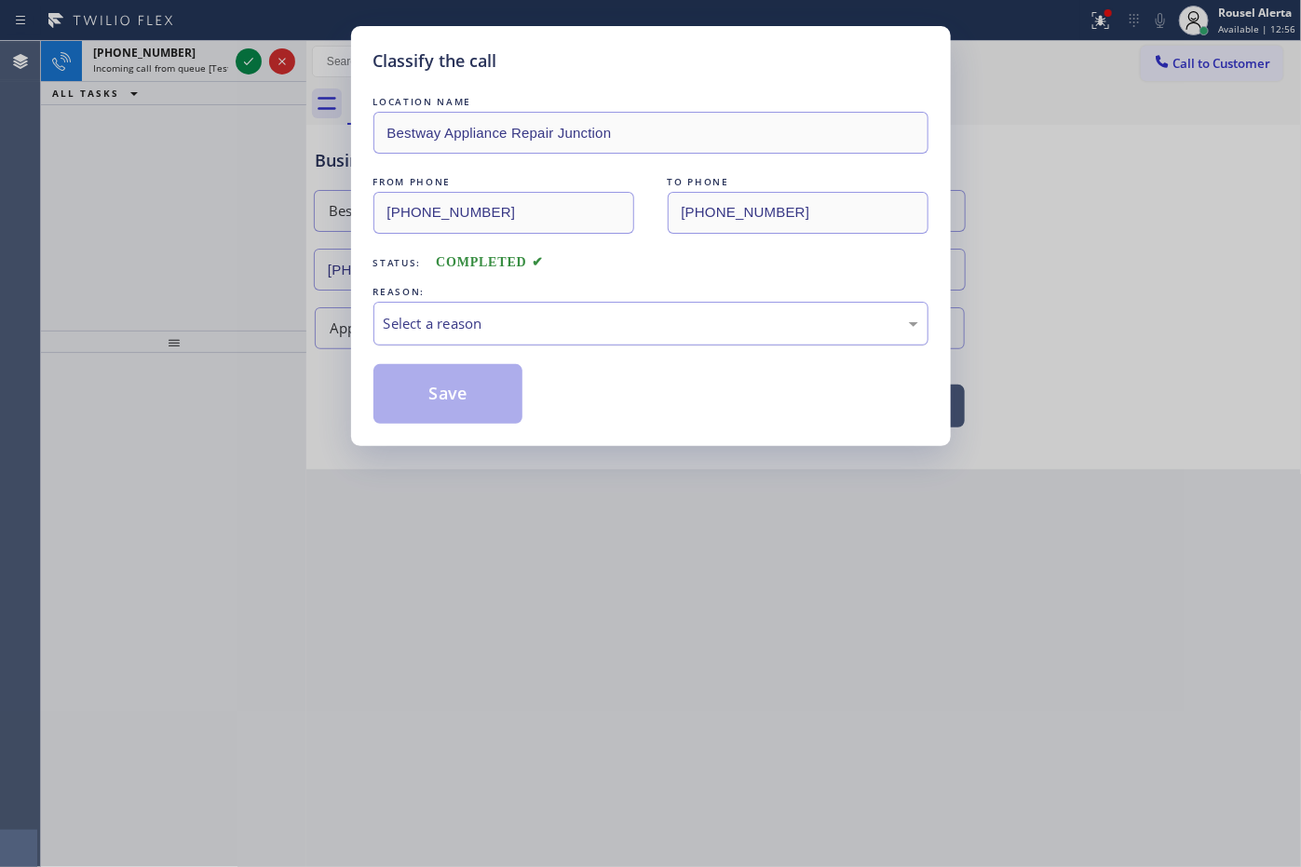
click at [445, 337] on div "Select a reason" at bounding box center [650, 324] width 555 height 44
click at [416, 412] on button "Save" at bounding box center [448, 394] width 150 height 60
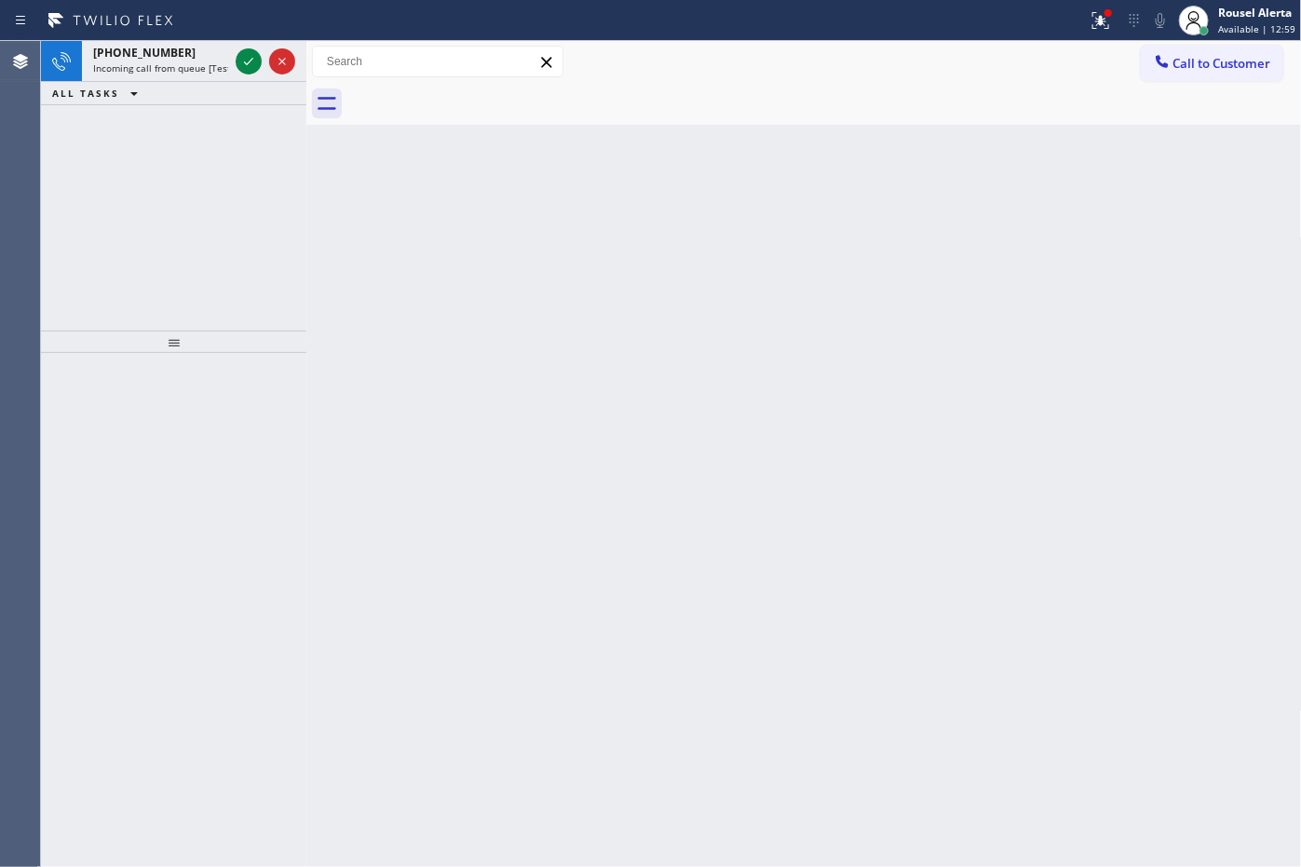
click at [223, 58] on div "[PHONE_NUMBER]" at bounding box center [160, 53] width 135 height 16
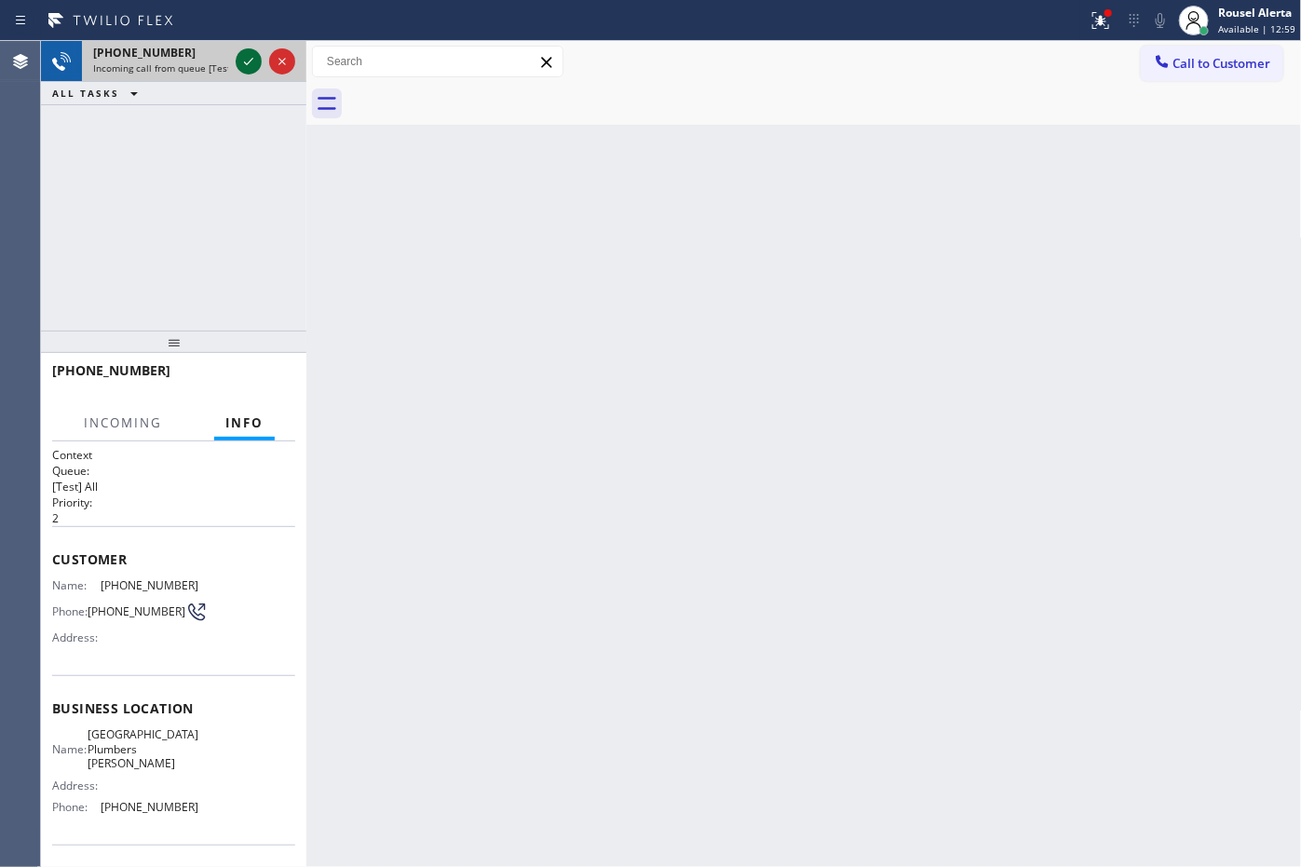
click at [248, 65] on icon at bounding box center [248, 61] width 22 height 22
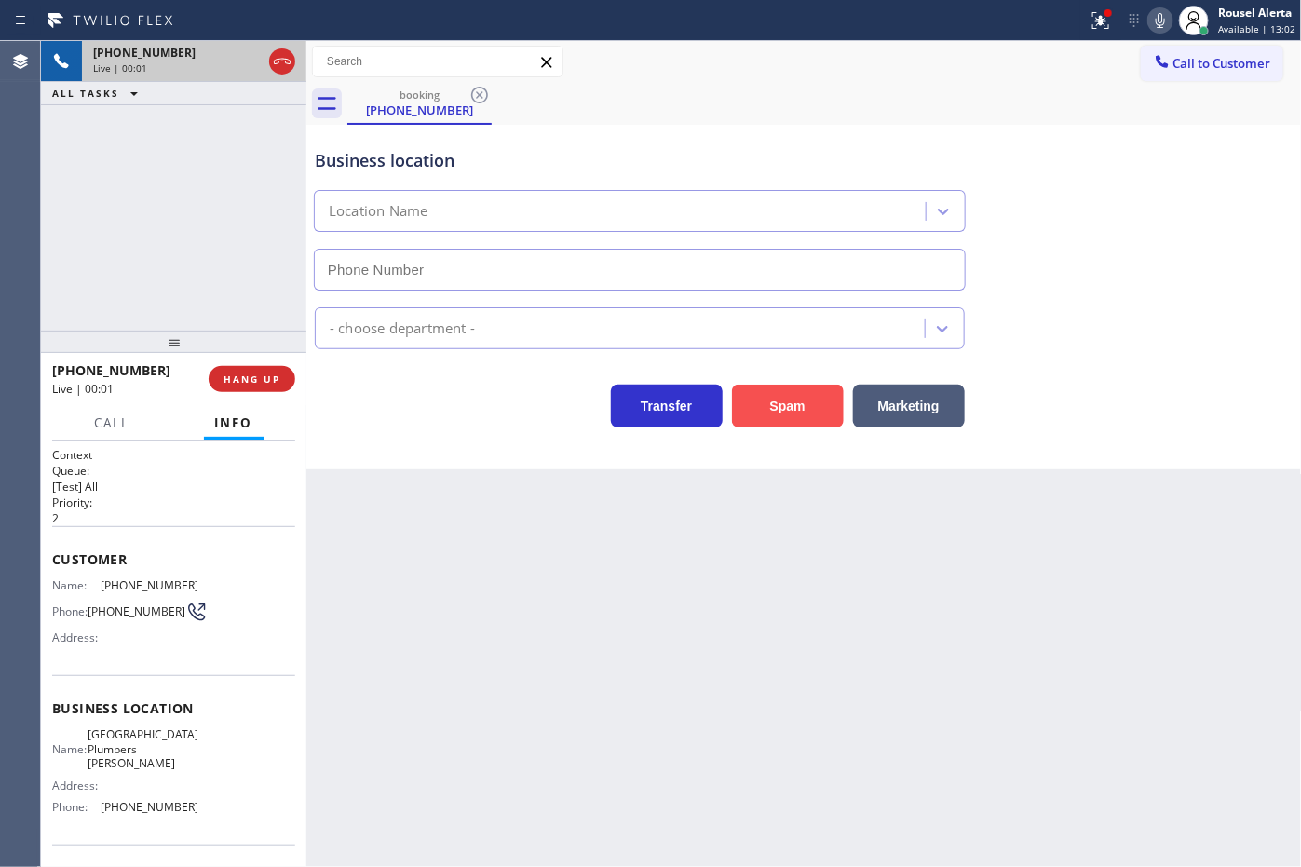
type input "[PHONE_NUMBER]"
click at [750, 420] on button "Spam" at bounding box center [788, 406] width 112 height 43
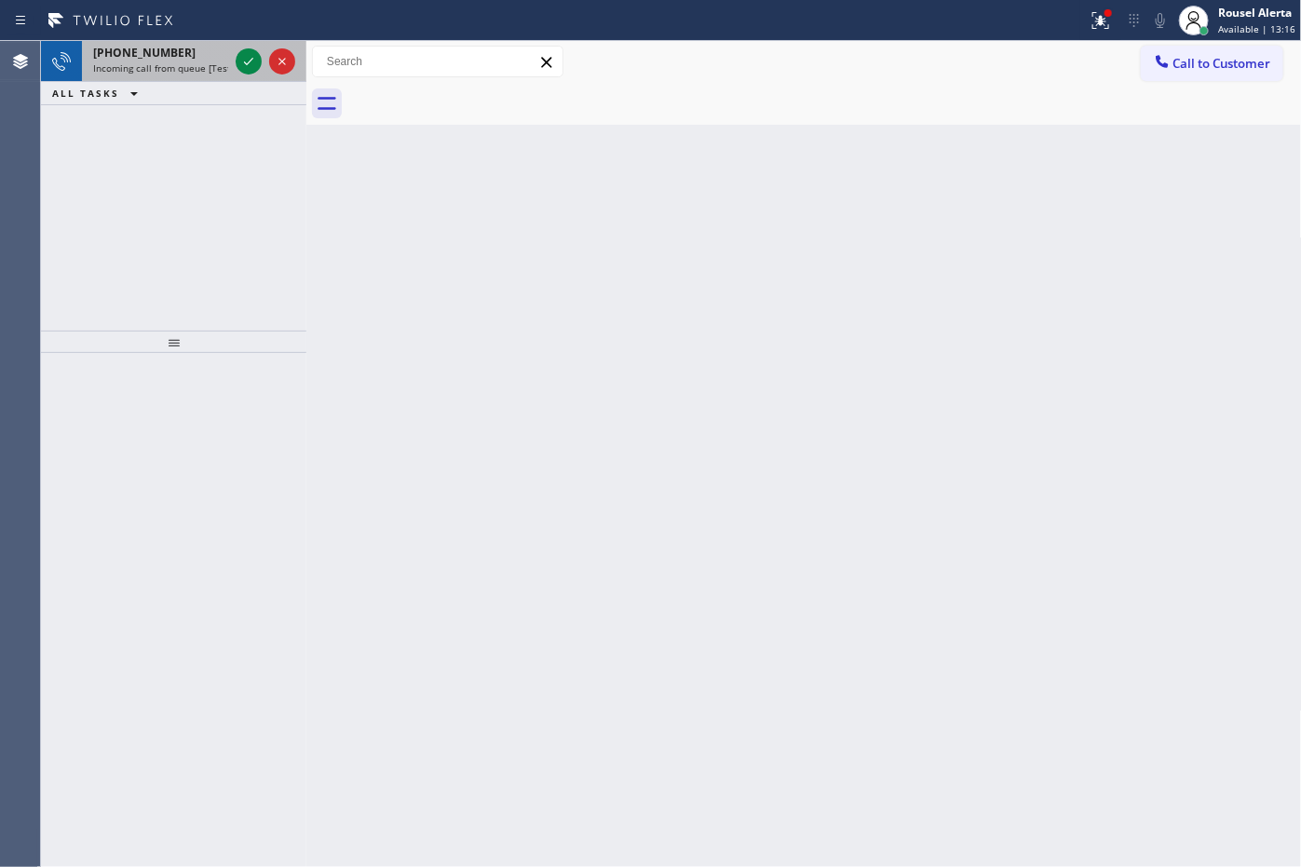
click at [225, 76] on div "[PHONE_NUMBER] Incoming call from queue [Test] All" at bounding box center [157, 61] width 150 height 41
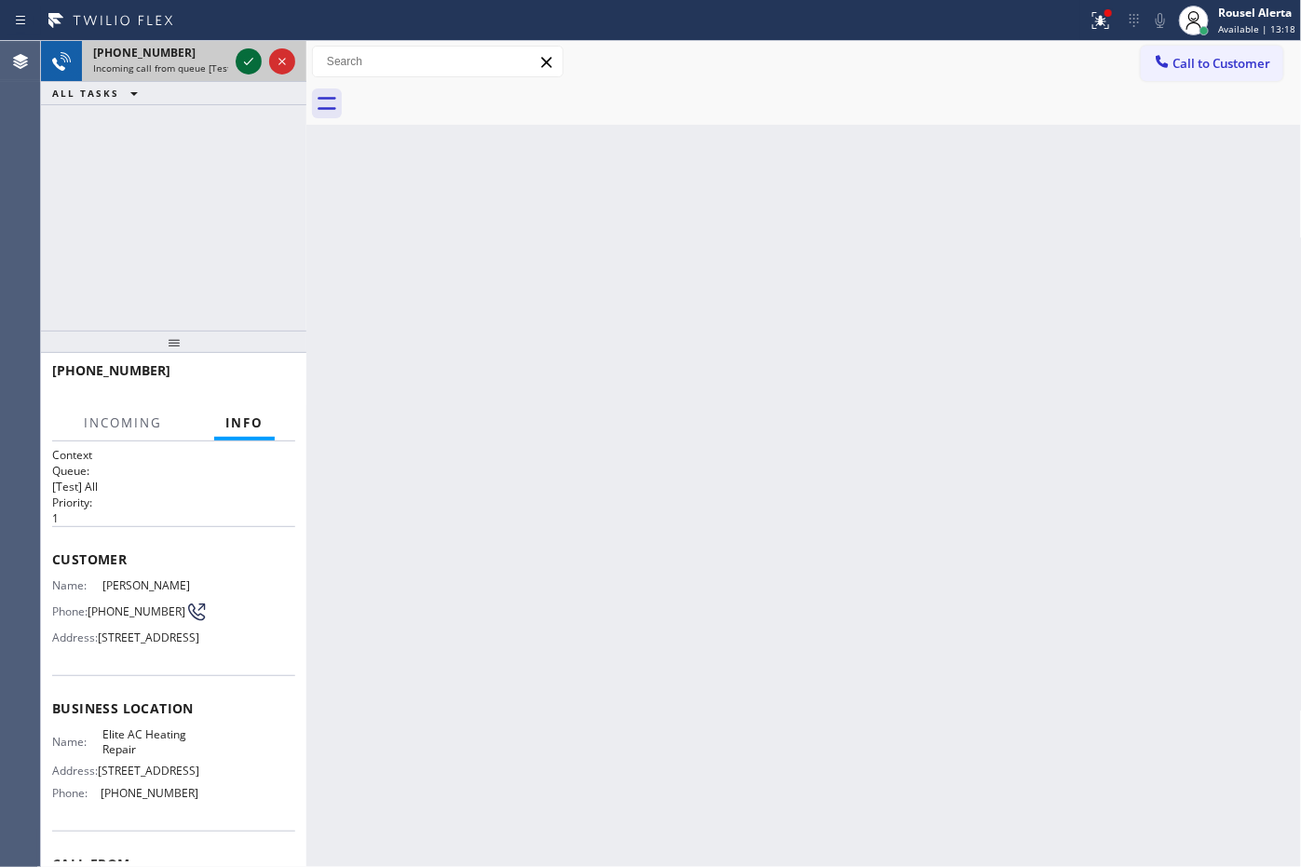
click at [239, 70] on icon at bounding box center [248, 61] width 22 height 22
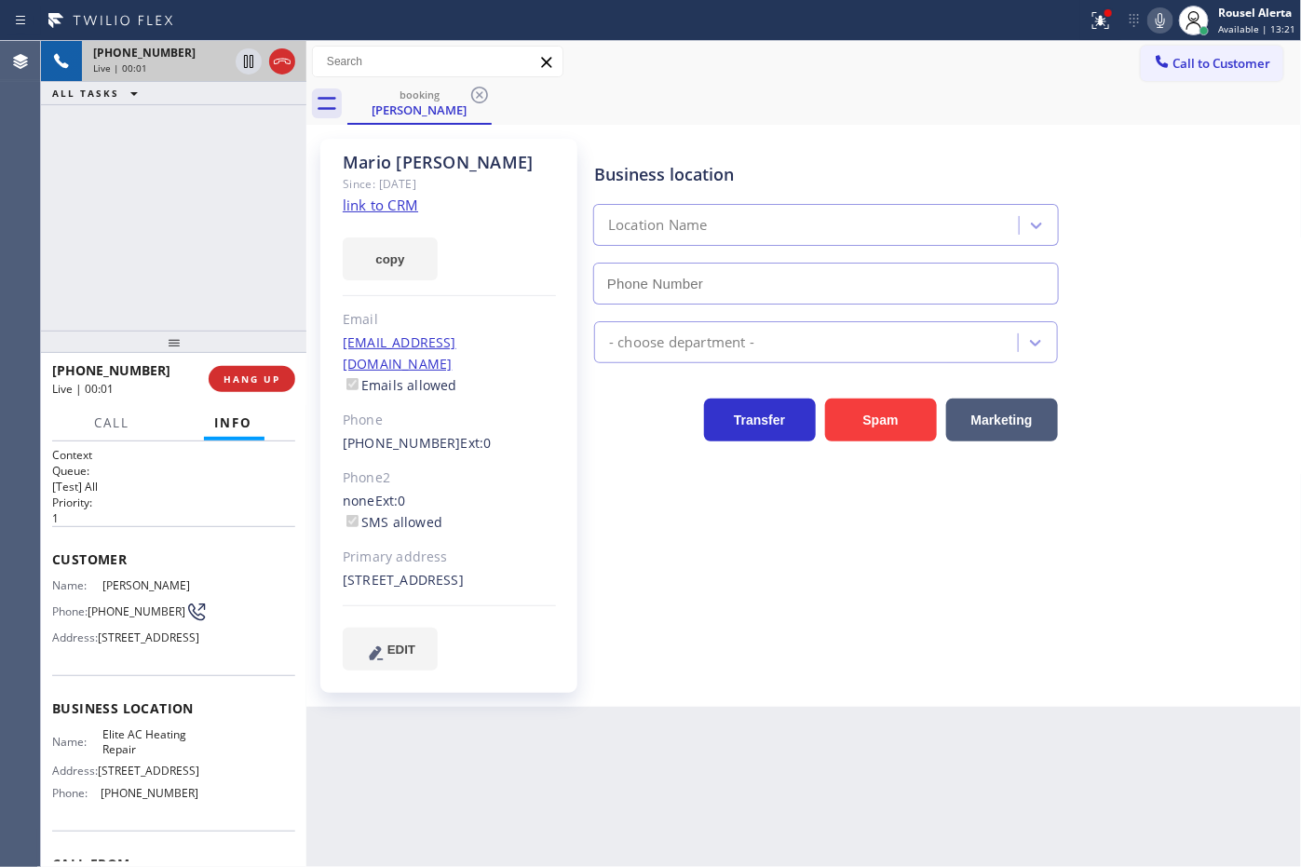
type input "[PHONE_NUMBER]"
click at [396, 205] on link "link to CRM" at bounding box center [380, 205] width 75 height 19
click at [245, 53] on icon at bounding box center [248, 61] width 22 height 22
click at [1164, 26] on icon at bounding box center [1160, 20] width 9 height 15
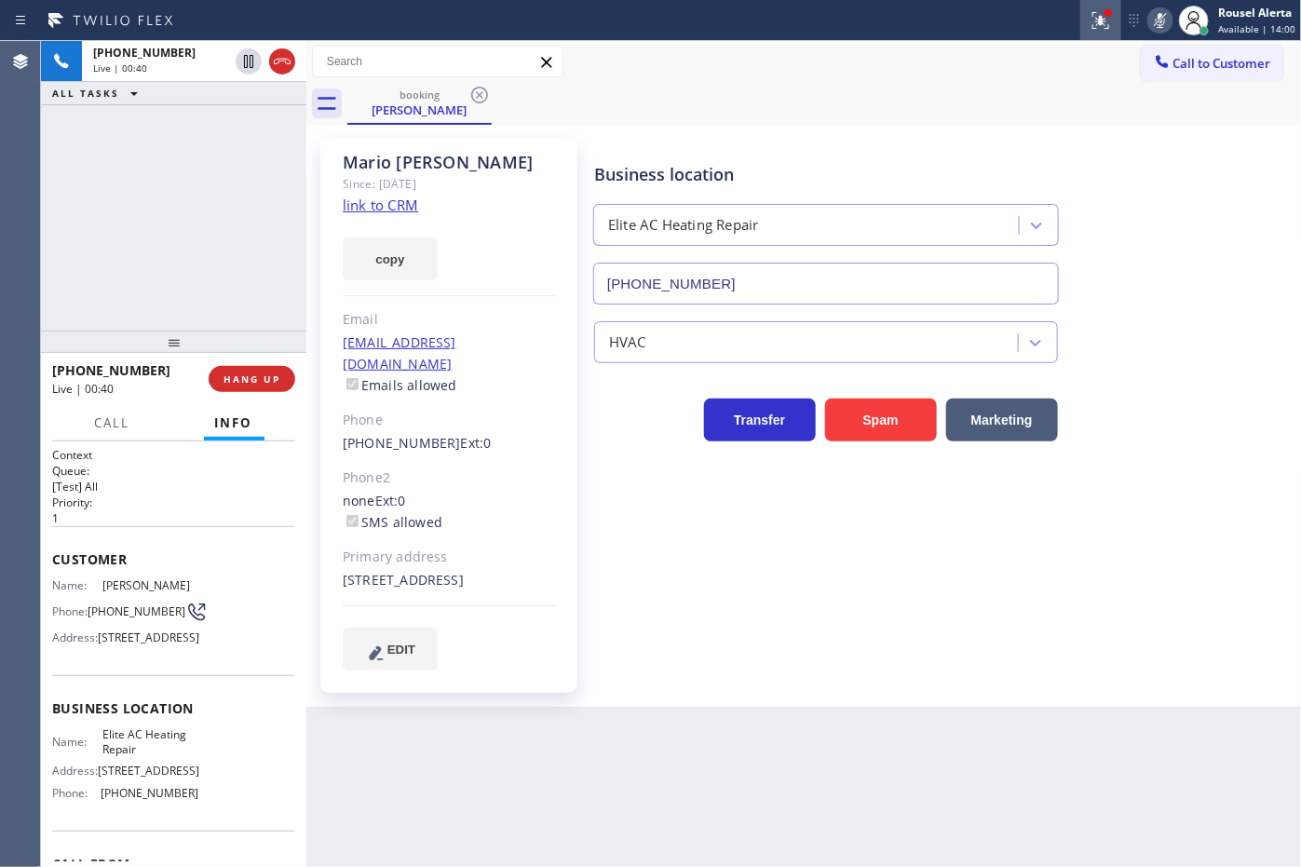
click at [1096, 21] on icon at bounding box center [1101, 20] width 22 height 22
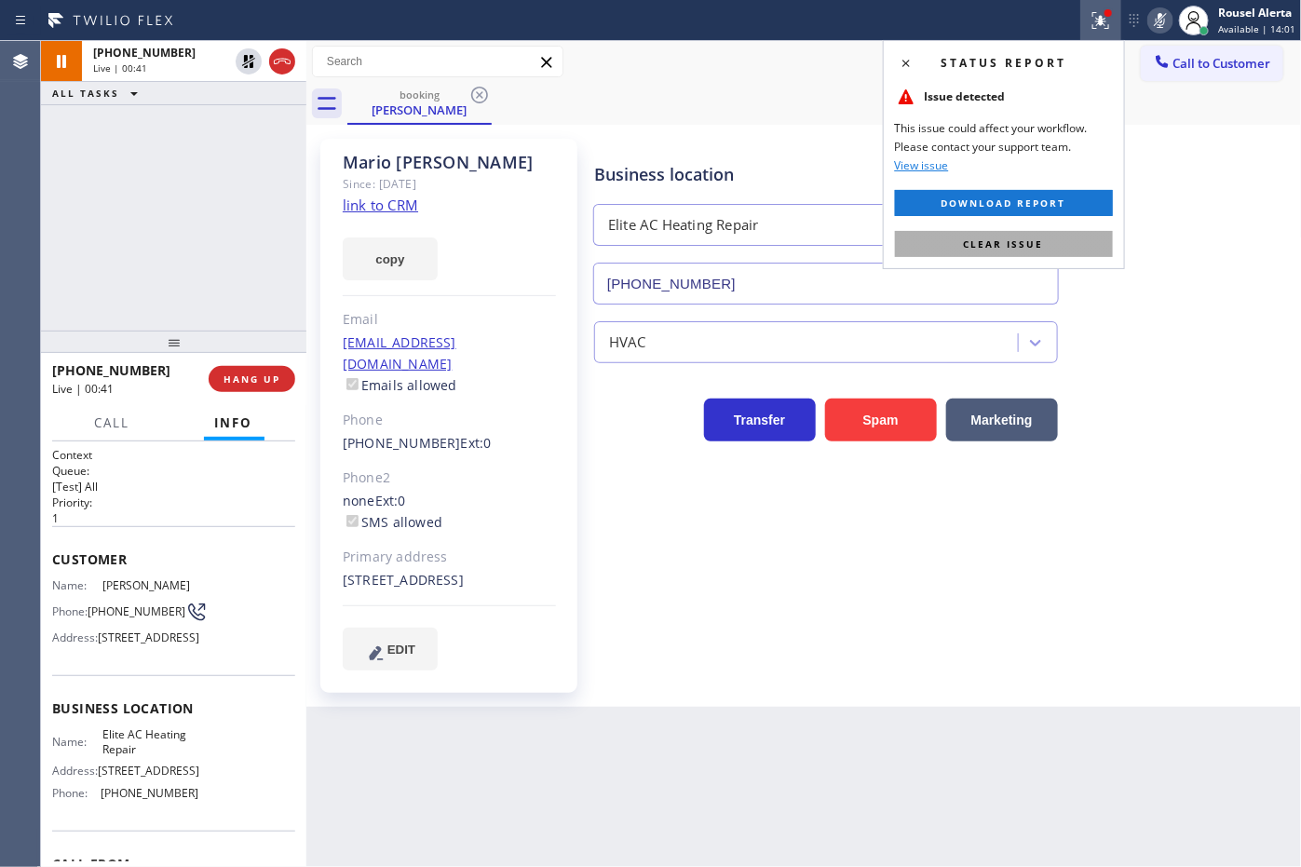
click at [1054, 231] on button "Clear issue" at bounding box center [1004, 244] width 218 height 26
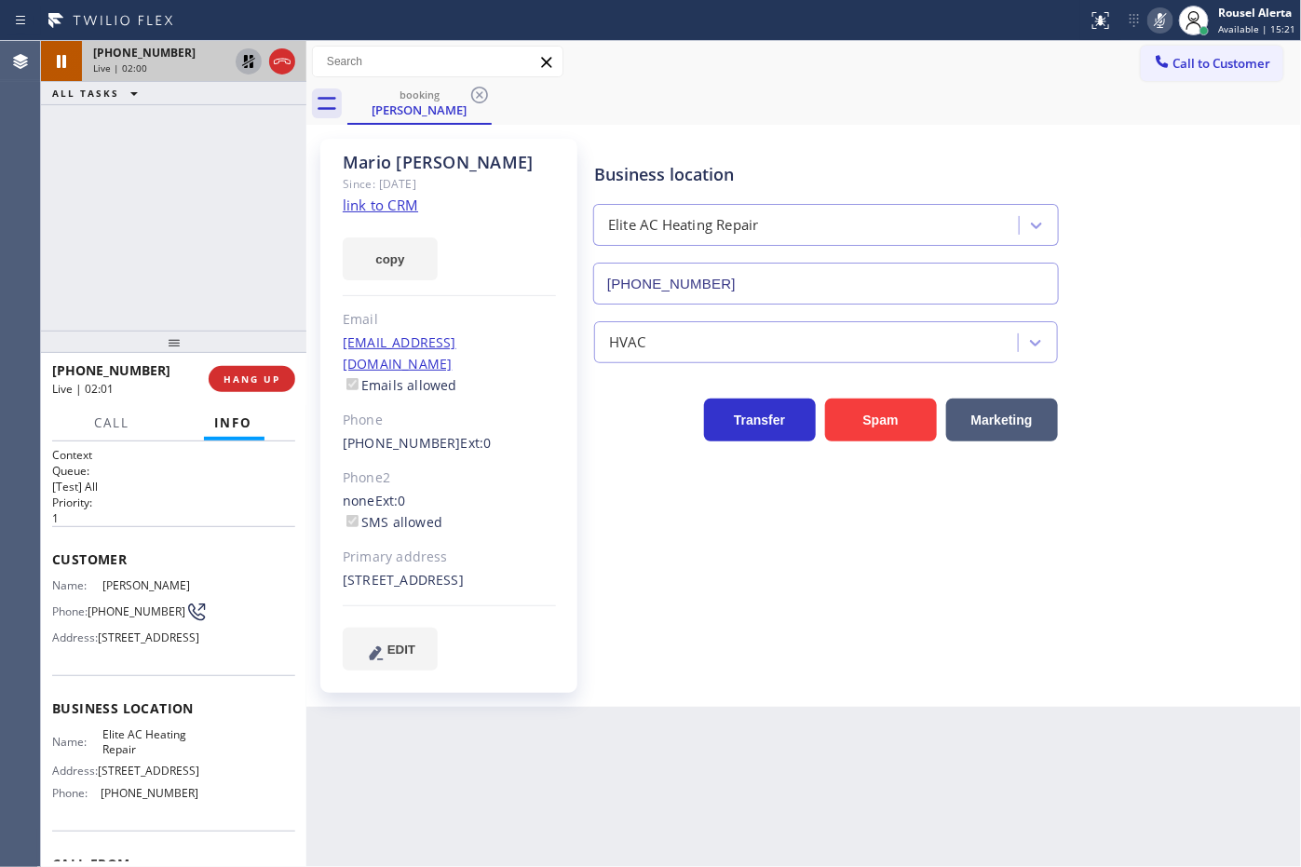
click at [249, 70] on icon at bounding box center [248, 61] width 22 height 22
click at [1152, 25] on icon at bounding box center [1160, 20] width 22 height 22
click at [1211, 237] on div "Business location Elite AC Heating Repair [PHONE_NUMBER]" at bounding box center [943, 220] width 707 height 169
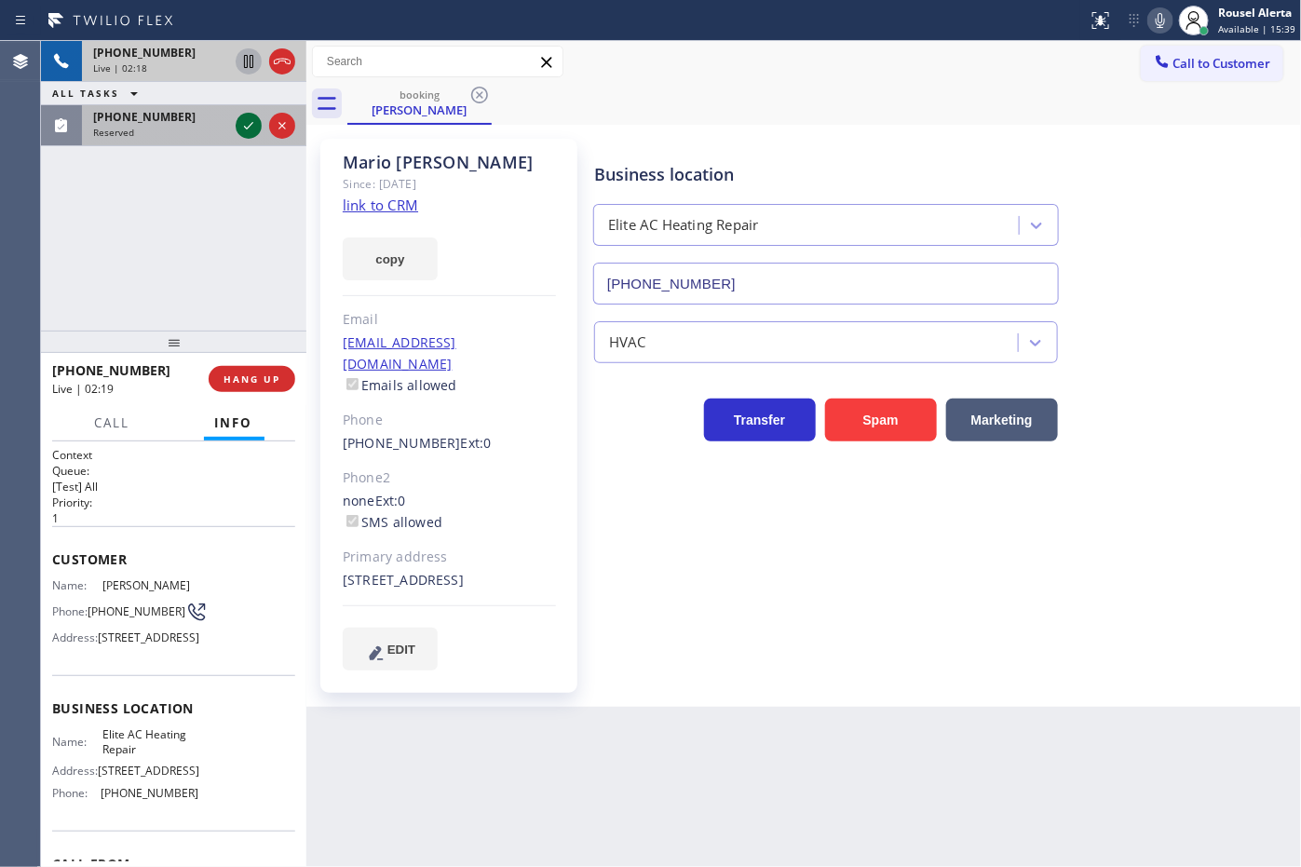
click at [248, 129] on icon at bounding box center [248, 126] width 22 height 22
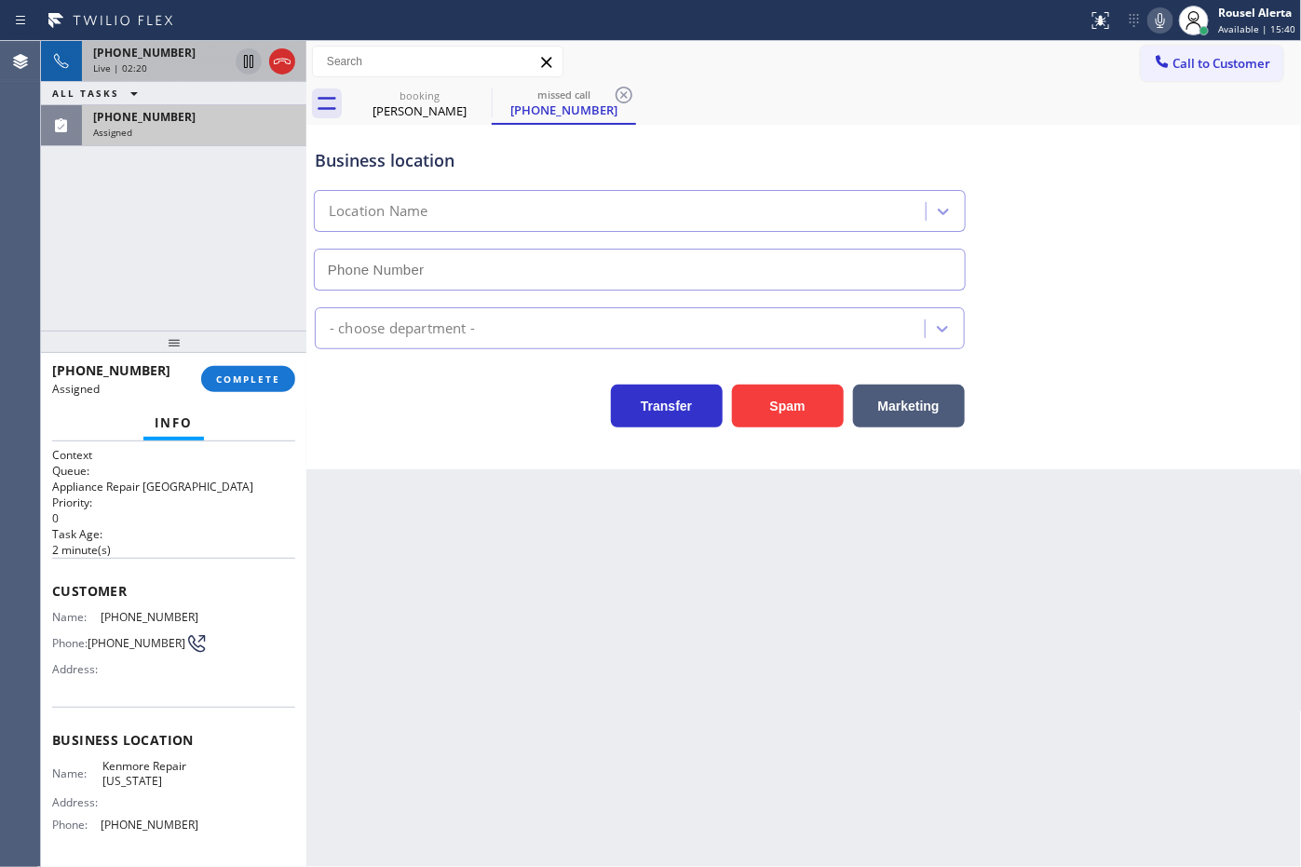
type input "[PHONE_NUMBER]"
click at [128, 52] on span "[PHONE_NUMBER]" at bounding box center [144, 53] width 102 height 16
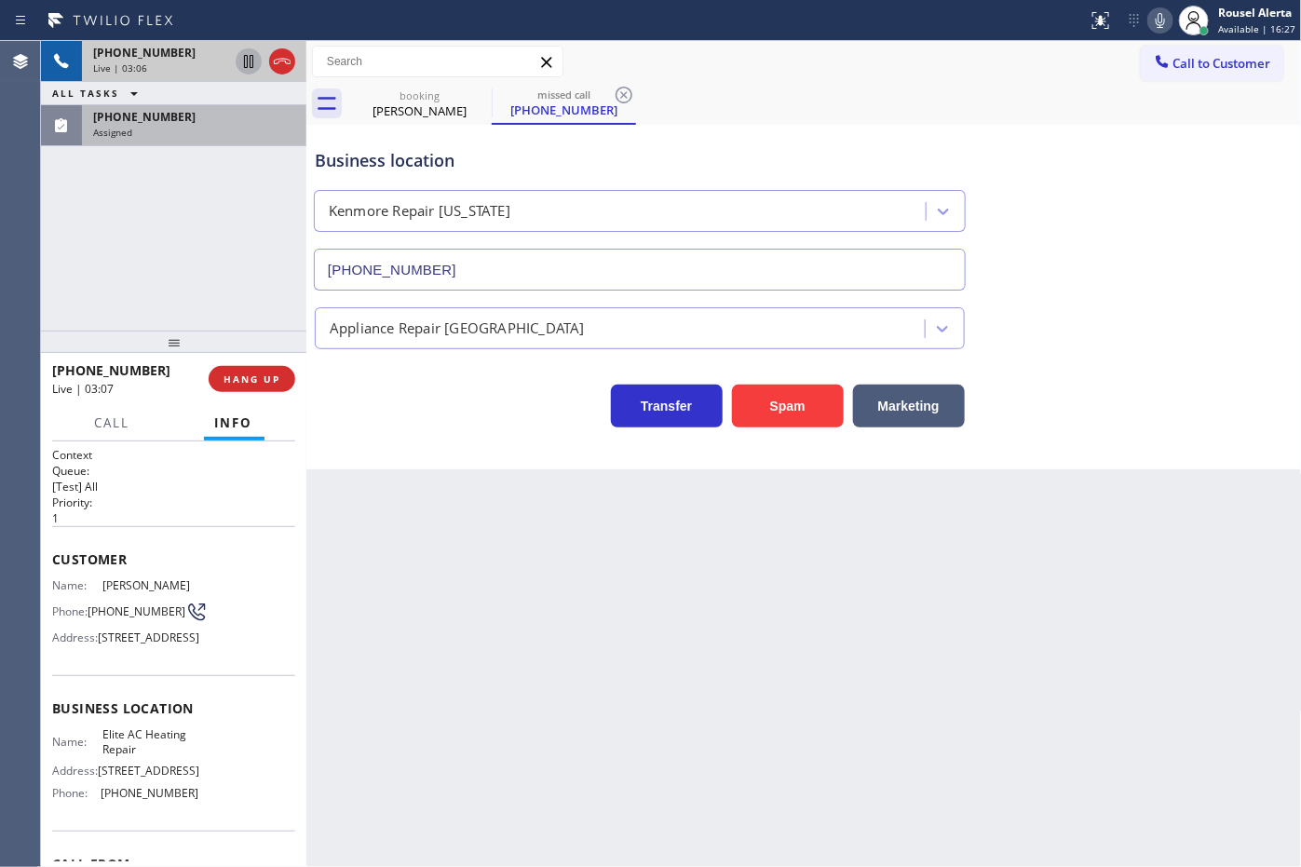
click at [220, 48] on div "[PHONE_NUMBER]" at bounding box center [160, 53] width 135 height 16
click at [459, 570] on div "Back to Dashboard Change Sender ID Customers Technicians Select a contact Outbo…" at bounding box center [803, 454] width 995 height 826
click at [189, 48] on div "[PHONE_NUMBER]" at bounding box center [160, 53] width 135 height 16
click at [237, 374] on span "HANG UP" at bounding box center [251, 378] width 57 height 13
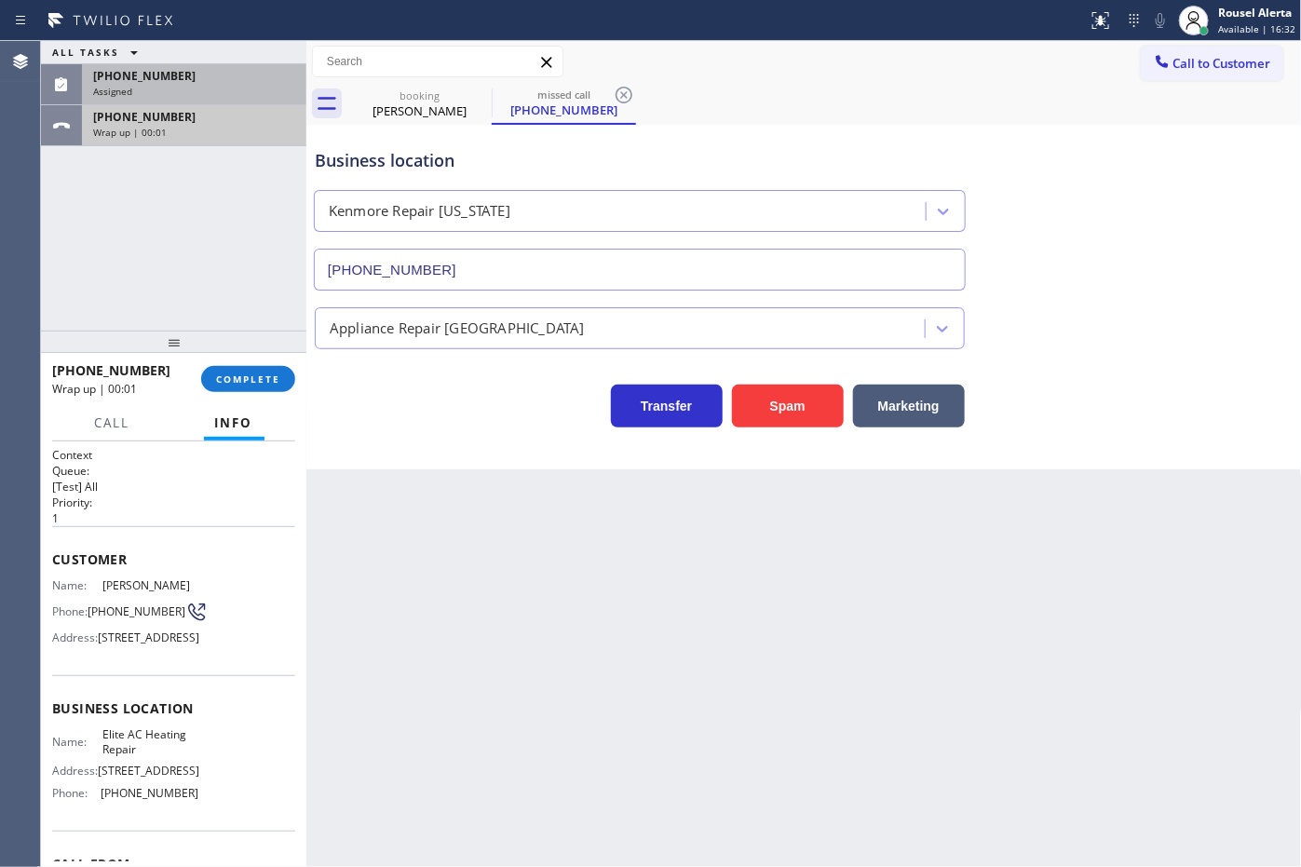
click at [169, 115] on span "[PHONE_NUMBER]" at bounding box center [144, 117] width 102 height 16
click at [173, 85] on div "Assigned" at bounding box center [194, 91] width 202 height 13
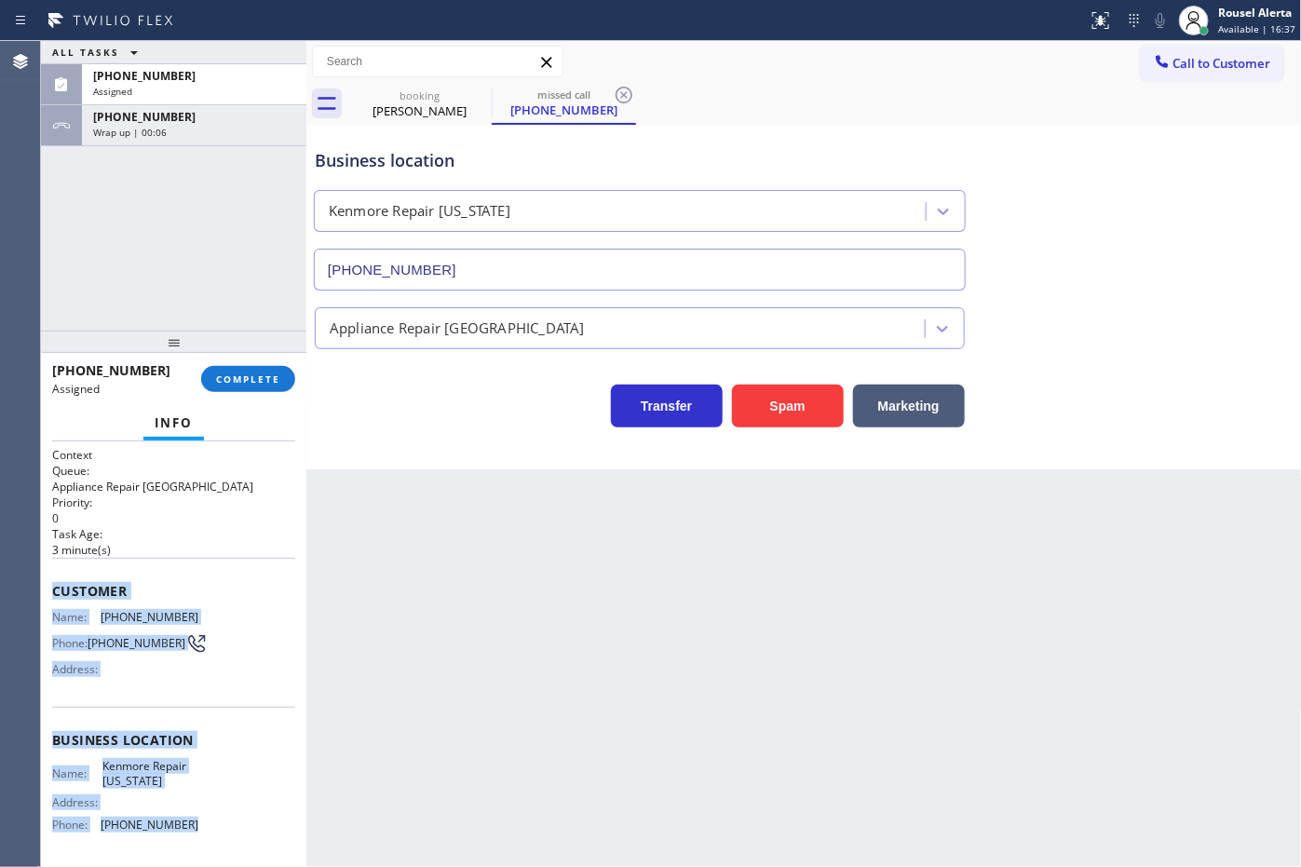
drag, startPoint x: 88, startPoint y: 625, endPoint x: 214, endPoint y: 827, distance: 238.0
click at [214, 827] on div "Context Queue: Appliance Repair High End Priority: 0 Task Age: [DEMOGRAPHIC_DAT…" at bounding box center [173, 725] width 243 height 556
drag, startPoint x: 197, startPoint y: 86, endPoint x: 223, endPoint y: 151, distance: 70.2
click at [197, 86] on div "Assigned" at bounding box center [194, 91] width 202 height 13
click at [276, 385] on button "COMPLETE" at bounding box center [248, 379] width 94 height 26
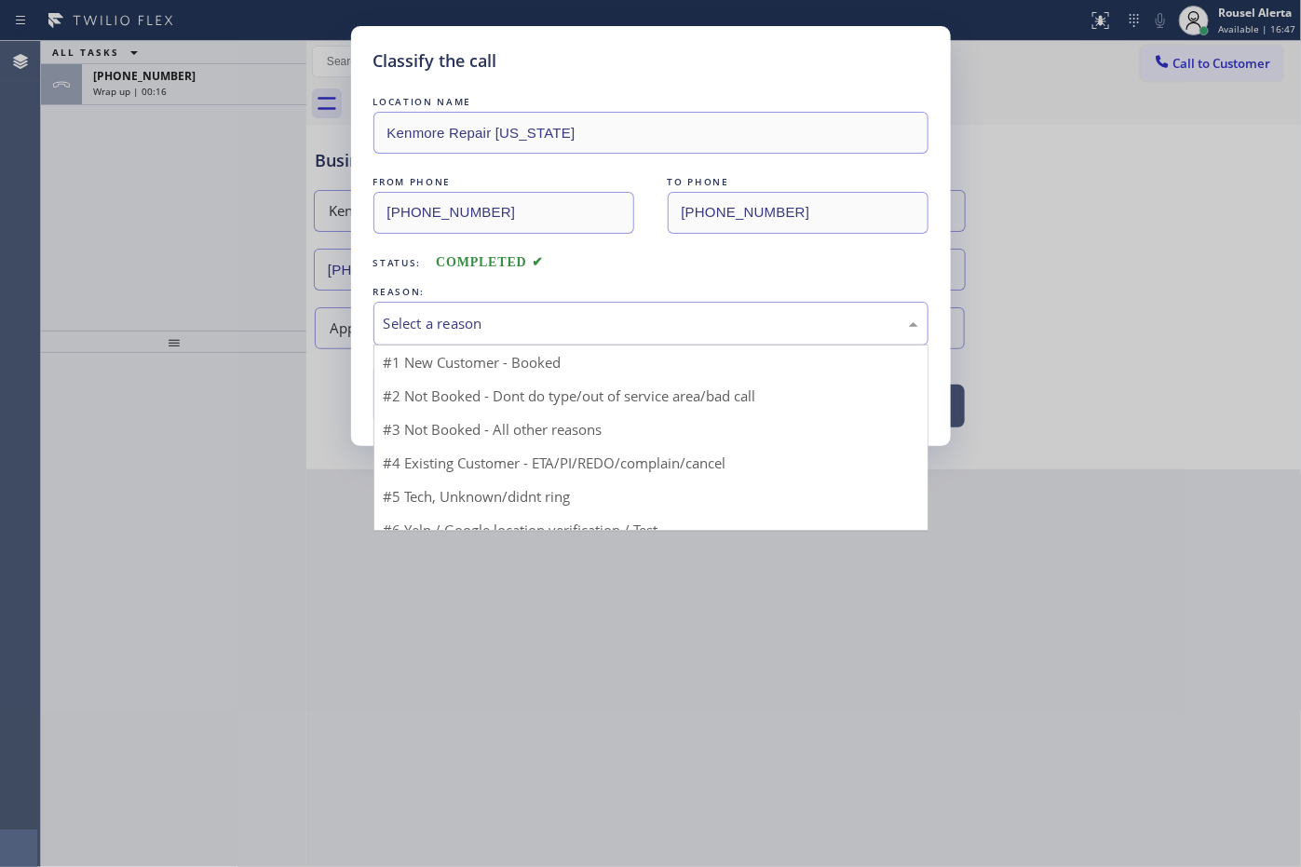
click at [500, 334] on div "Select a reason" at bounding box center [651, 323] width 535 height 21
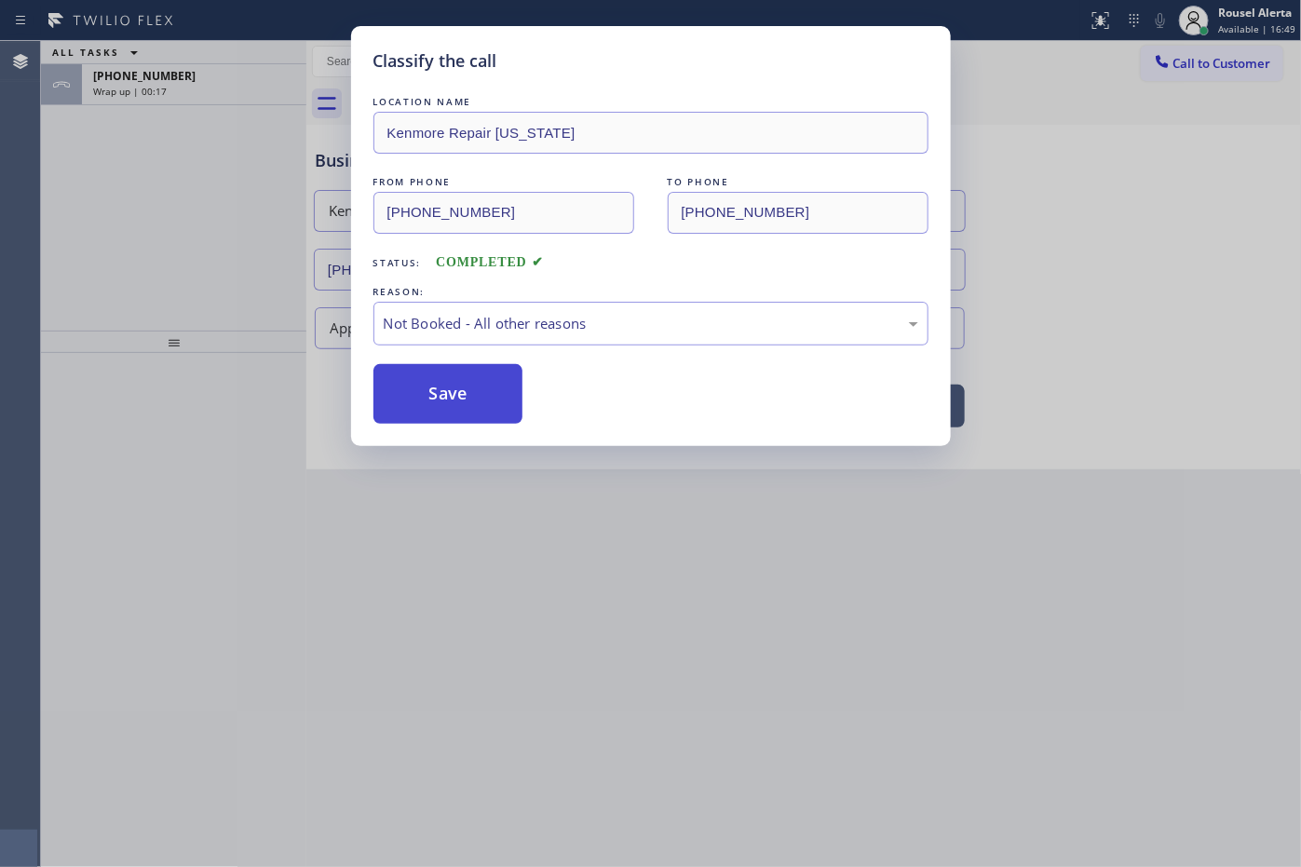
click at [470, 408] on button "Save" at bounding box center [448, 394] width 150 height 60
type input "[PHONE_NUMBER]"
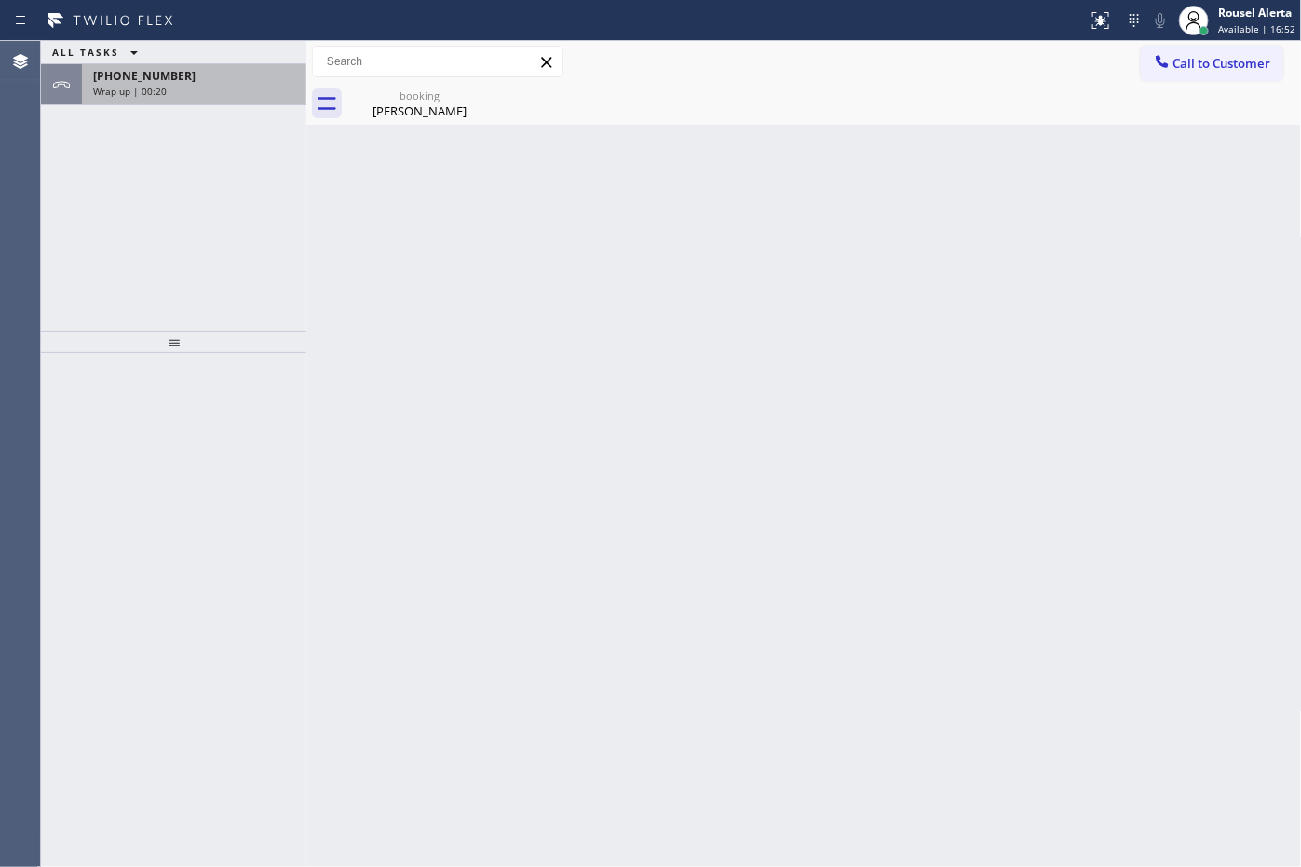
click at [198, 71] on div "[PHONE_NUMBER]" at bounding box center [194, 76] width 202 height 16
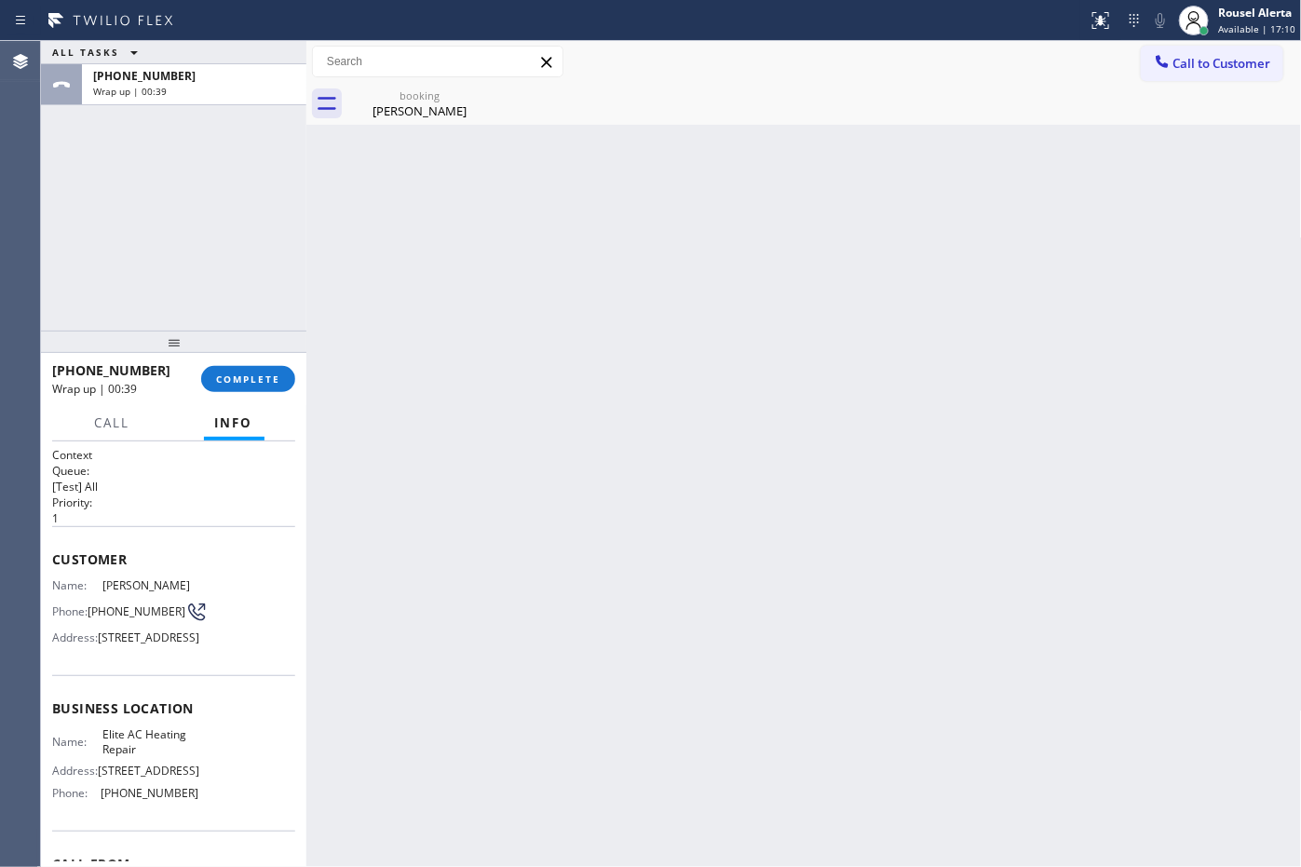
click at [370, 499] on div "Back to Dashboard Change Sender ID Customers Technicians Select a contact Outbo…" at bounding box center [803, 454] width 995 height 826
click at [257, 392] on div "[PHONE_NUMBER] Wrap up | 00:40 COMPLETE" at bounding box center [173, 379] width 243 height 48
click at [253, 373] on span "COMPLETE" at bounding box center [248, 378] width 64 height 13
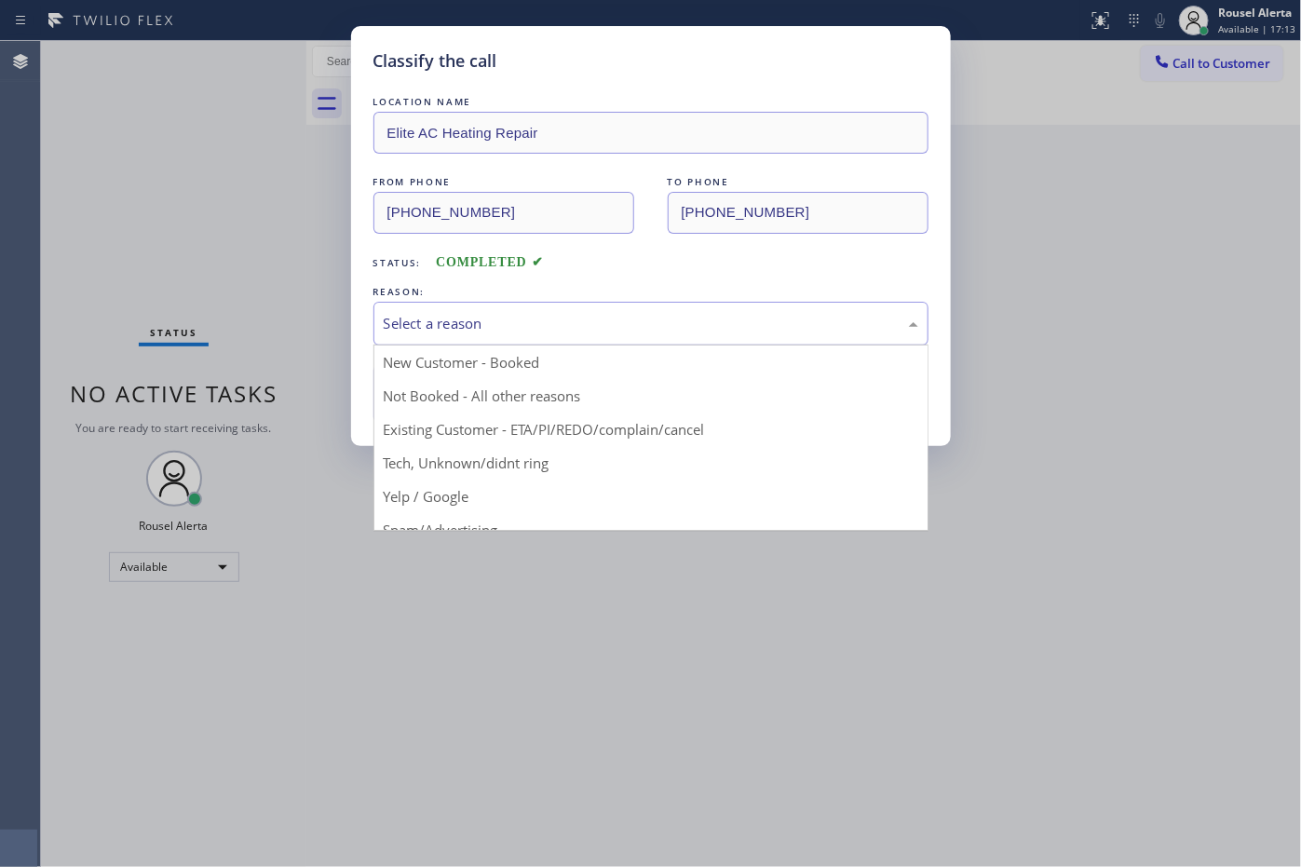
click at [607, 340] on div "Select a reason" at bounding box center [650, 324] width 555 height 44
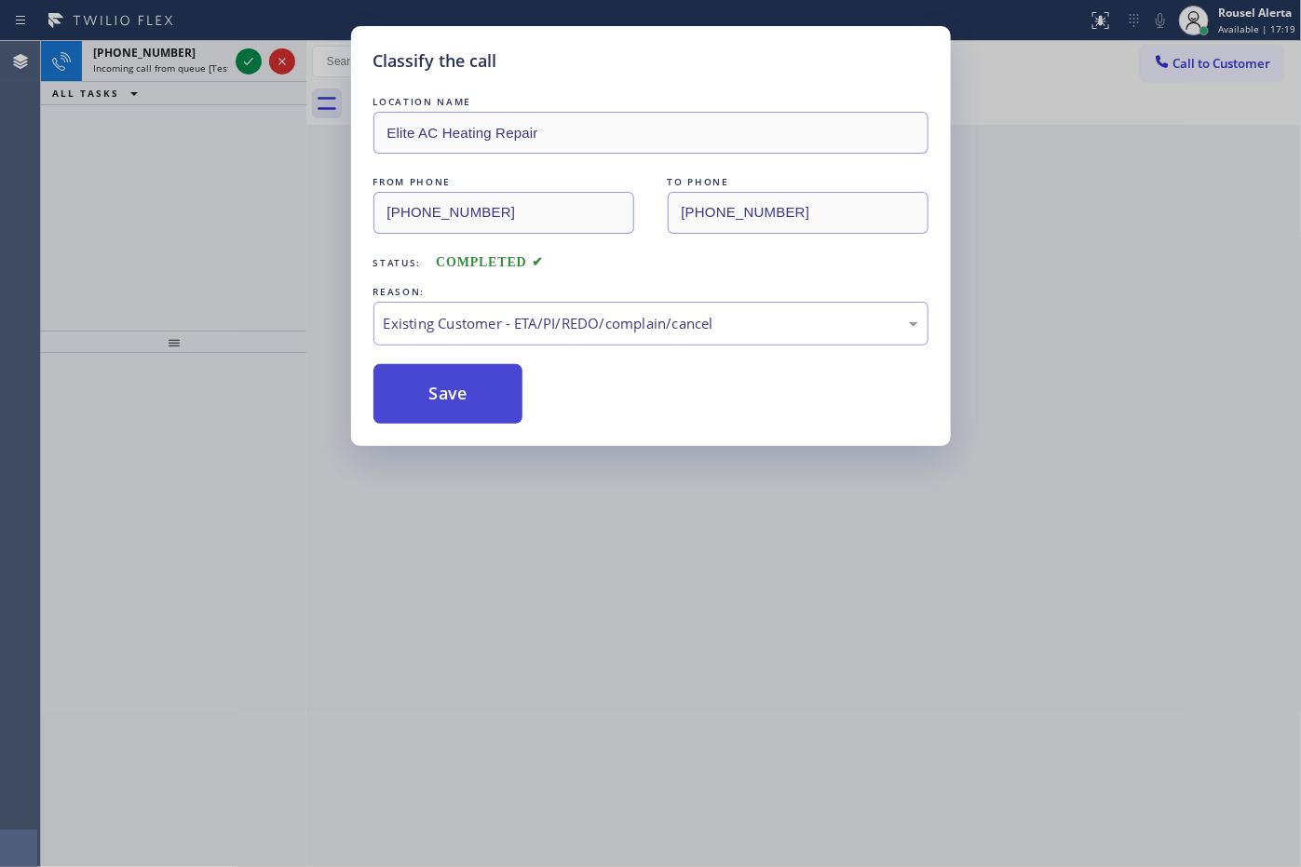
click at [487, 392] on button "Save" at bounding box center [448, 394] width 150 height 60
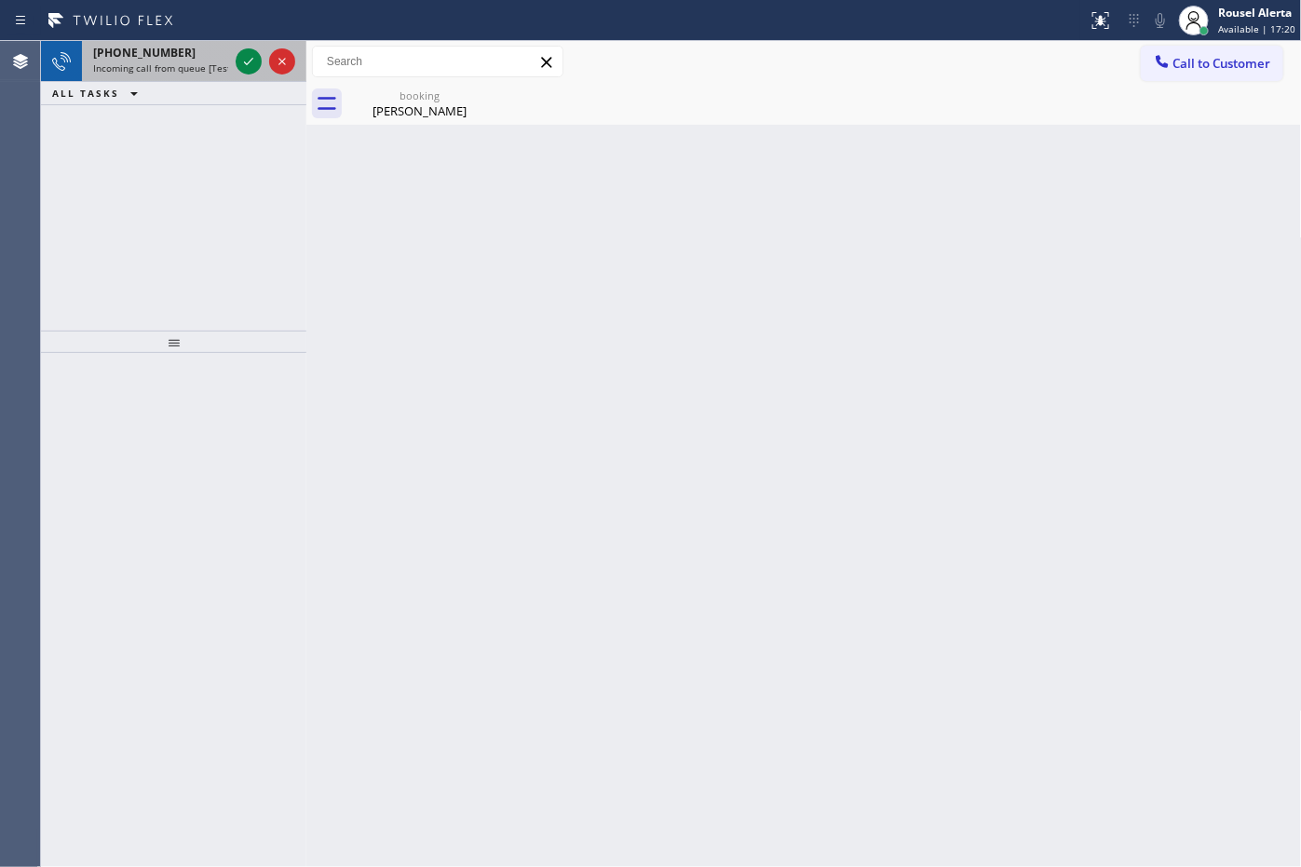
click at [203, 56] on div "[PHONE_NUMBER]" at bounding box center [160, 53] width 135 height 16
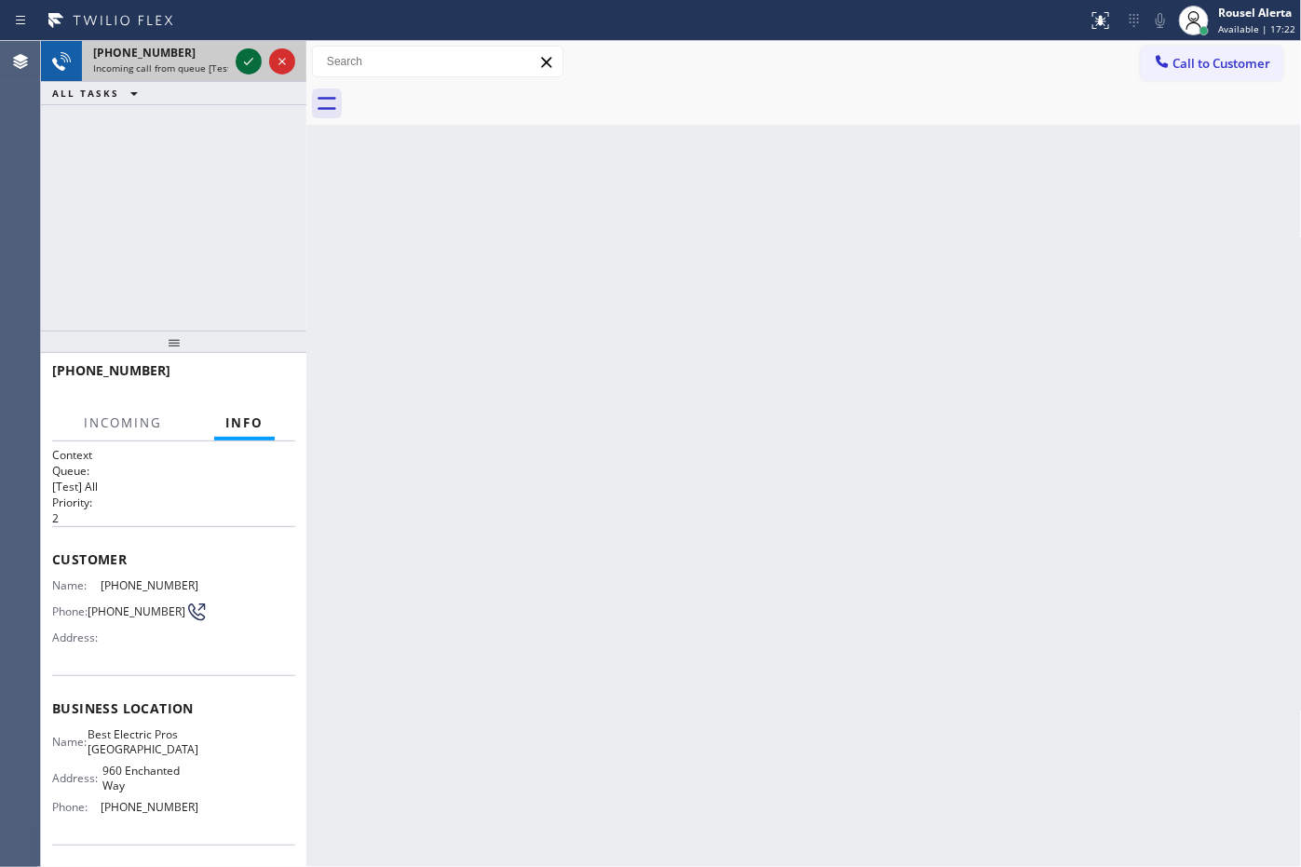
click at [239, 57] on icon at bounding box center [248, 61] width 22 height 22
click at [263, 56] on div at bounding box center [265, 61] width 67 height 41
click at [265, 54] on div at bounding box center [265, 61] width 67 height 41
click at [265, 53] on div at bounding box center [265, 61] width 67 height 41
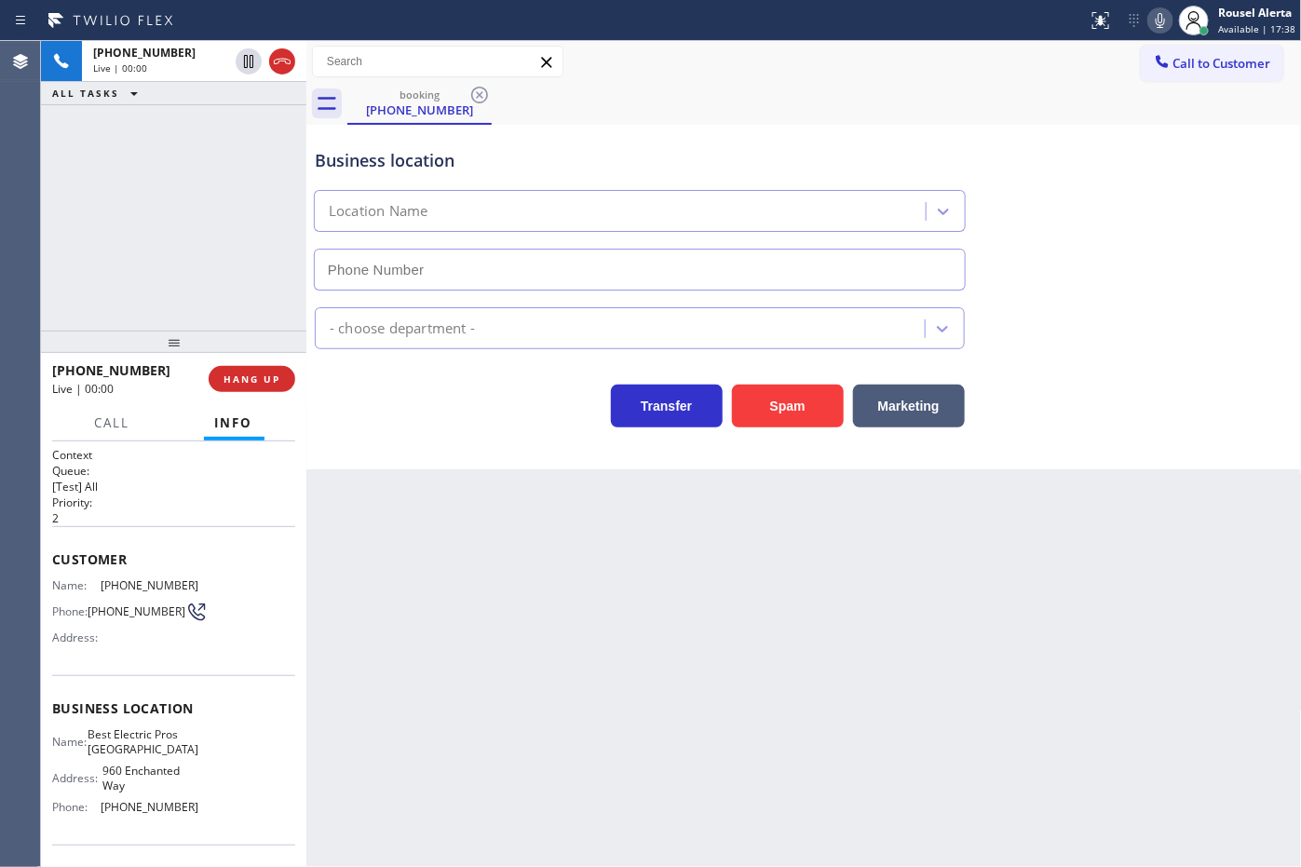
type input "[PHONE_NUMBER]"
click at [234, 387] on button "HANG UP" at bounding box center [252, 379] width 87 height 26
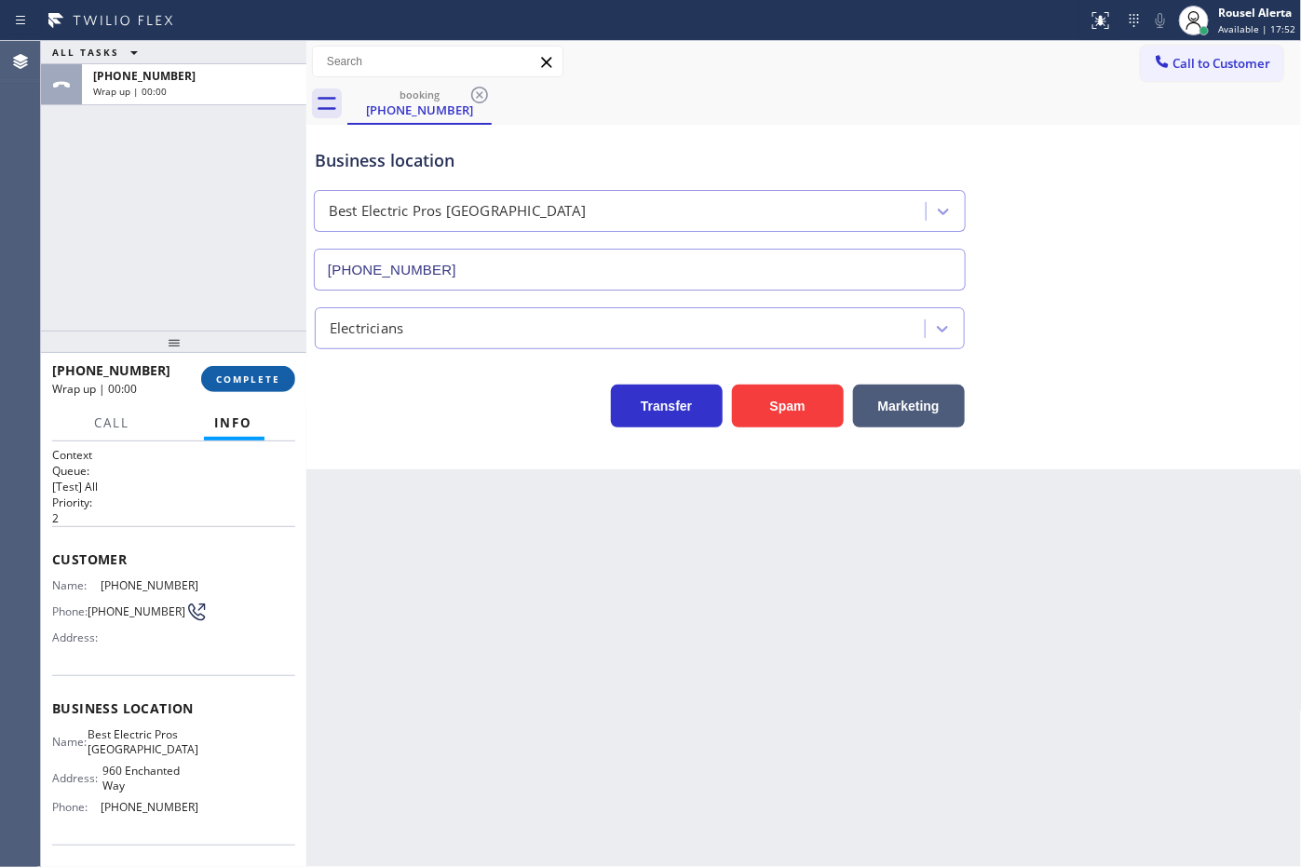
click at [234, 387] on button "COMPLETE" at bounding box center [248, 379] width 94 height 26
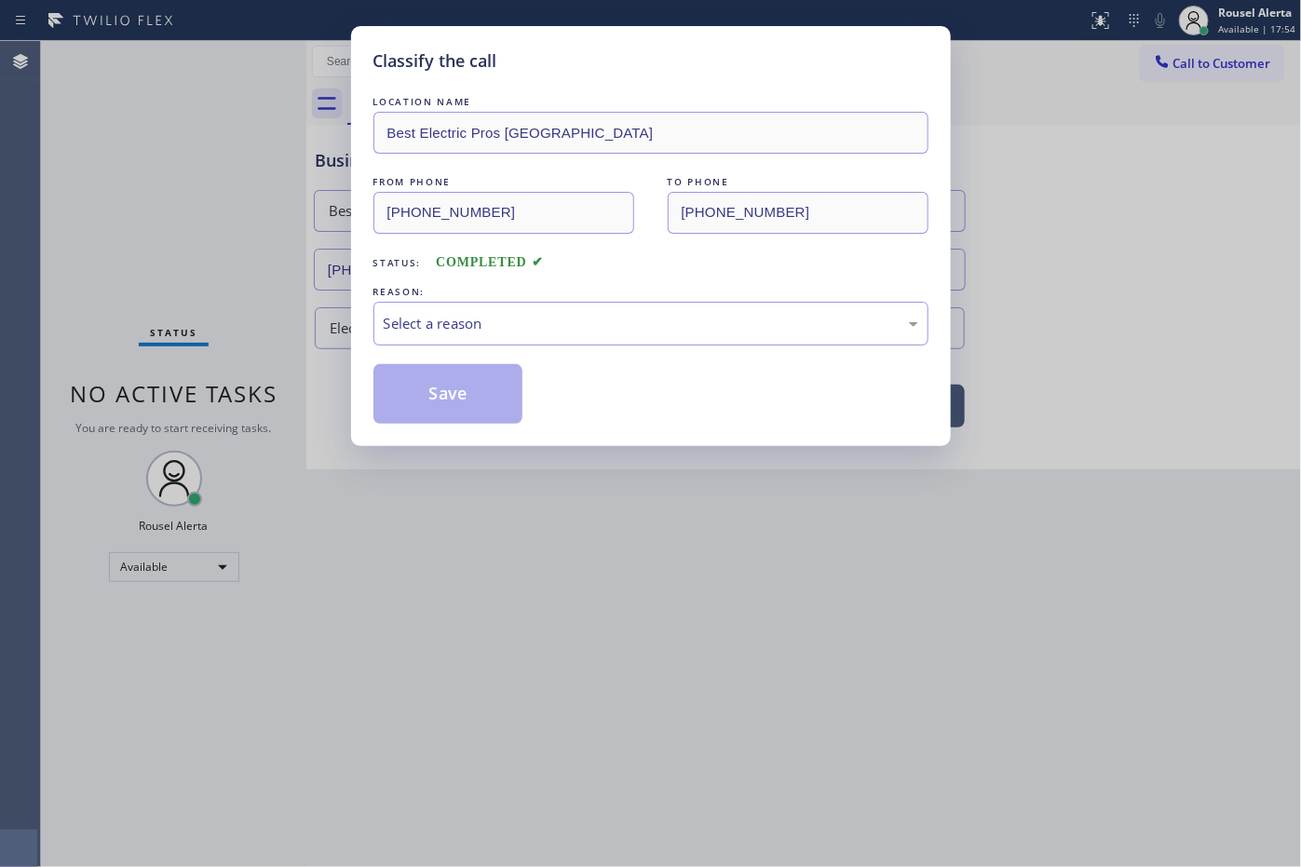
click at [417, 322] on div "Select a reason" at bounding box center [651, 323] width 535 height 21
click at [448, 413] on button "Save" at bounding box center [448, 394] width 150 height 60
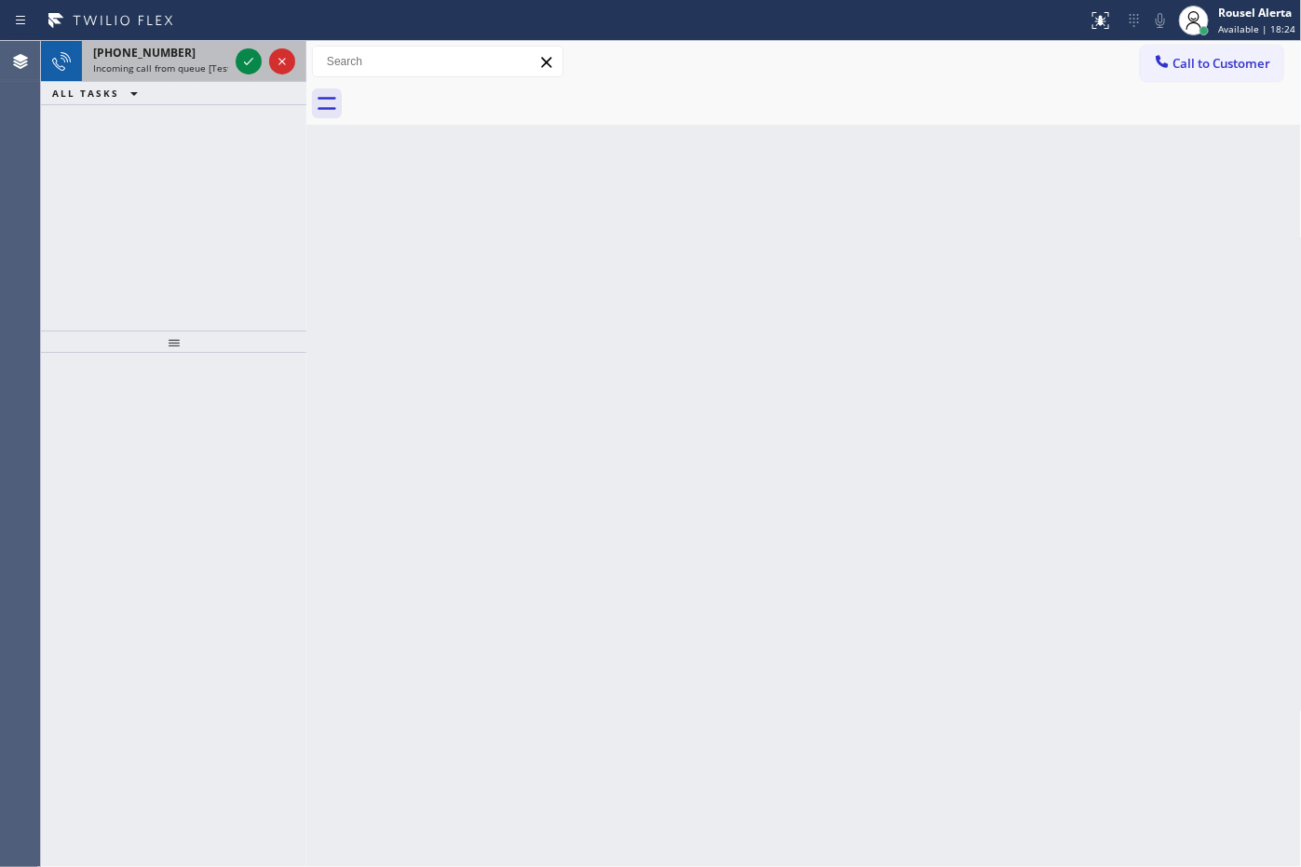
click at [198, 59] on div "[PHONE_NUMBER]" at bounding box center [160, 53] width 135 height 16
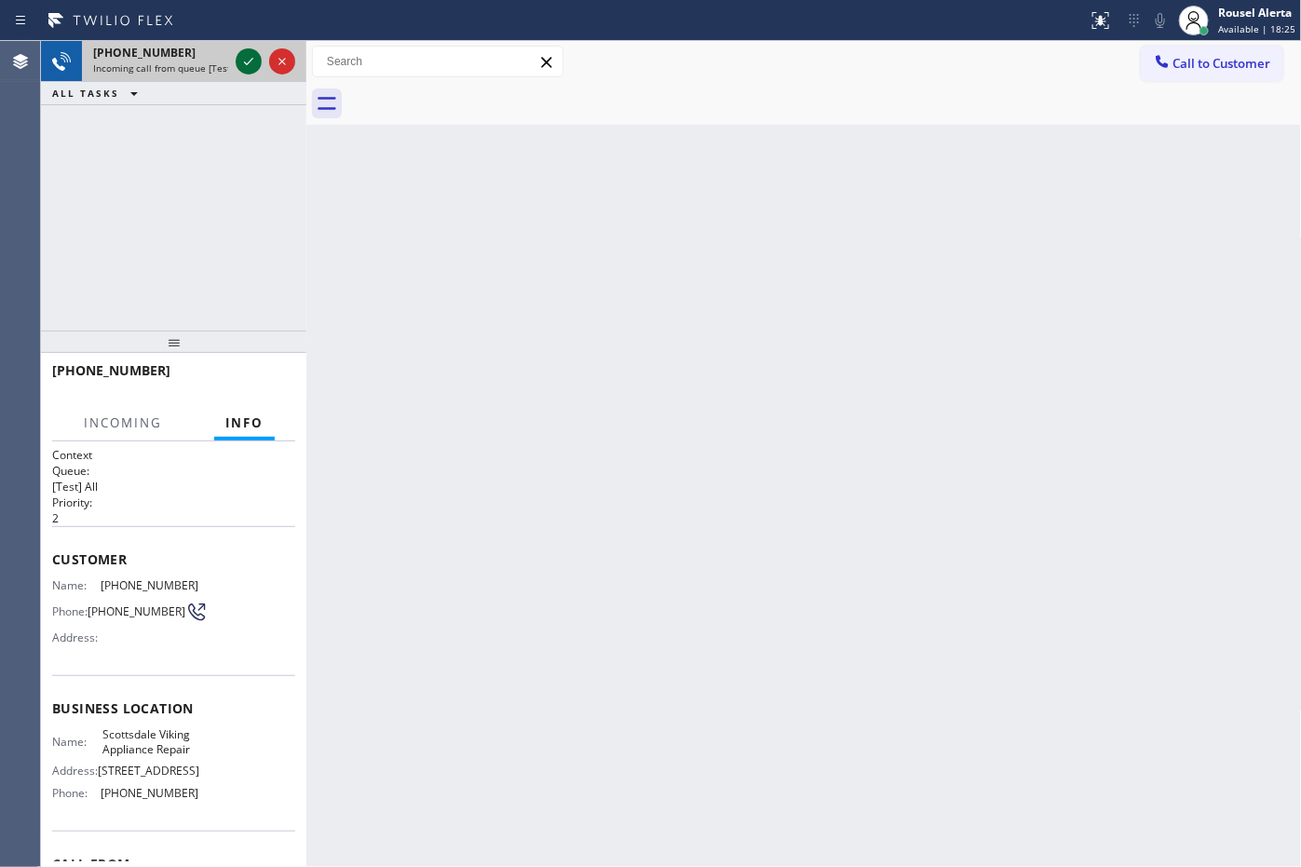
click at [253, 65] on icon at bounding box center [248, 61] width 22 height 22
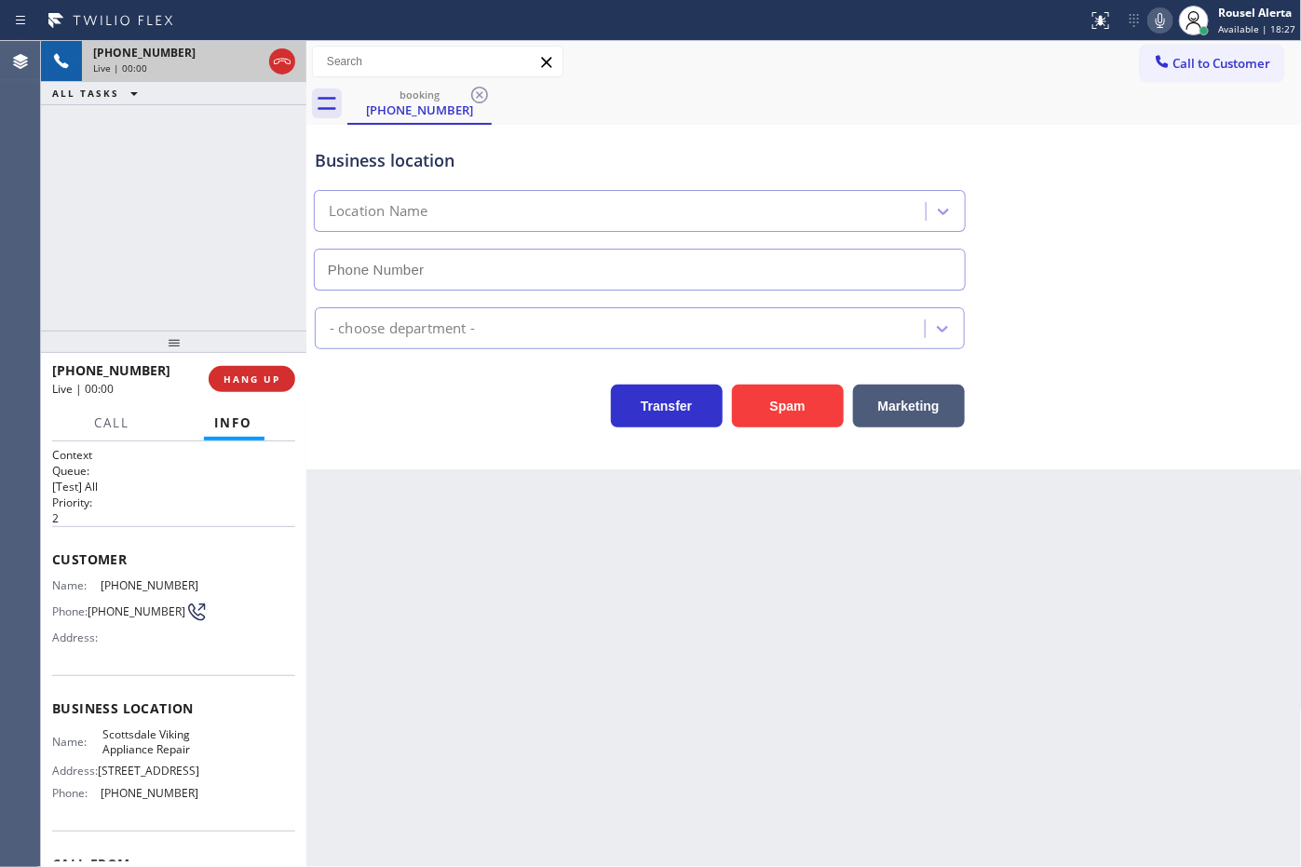
type input "[PHONE_NUMBER]"
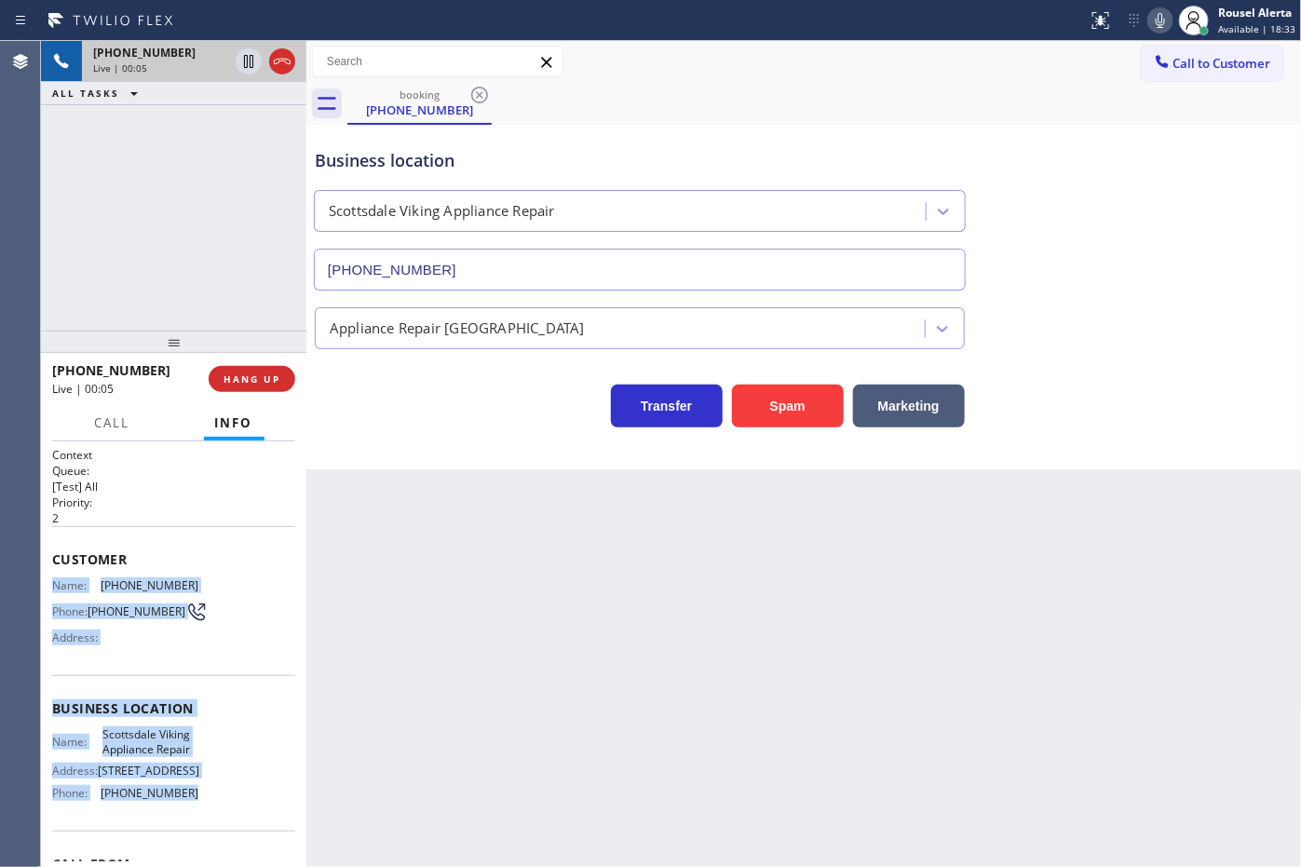
drag, startPoint x: 51, startPoint y: 577, endPoint x: 215, endPoint y: 824, distance: 296.2
click at [214, 829] on div "Context Queue: [Test] All Priority: 2 Customer Name: [PHONE_NUMBER] Phone: [PHO…" at bounding box center [173, 709] width 243 height 524
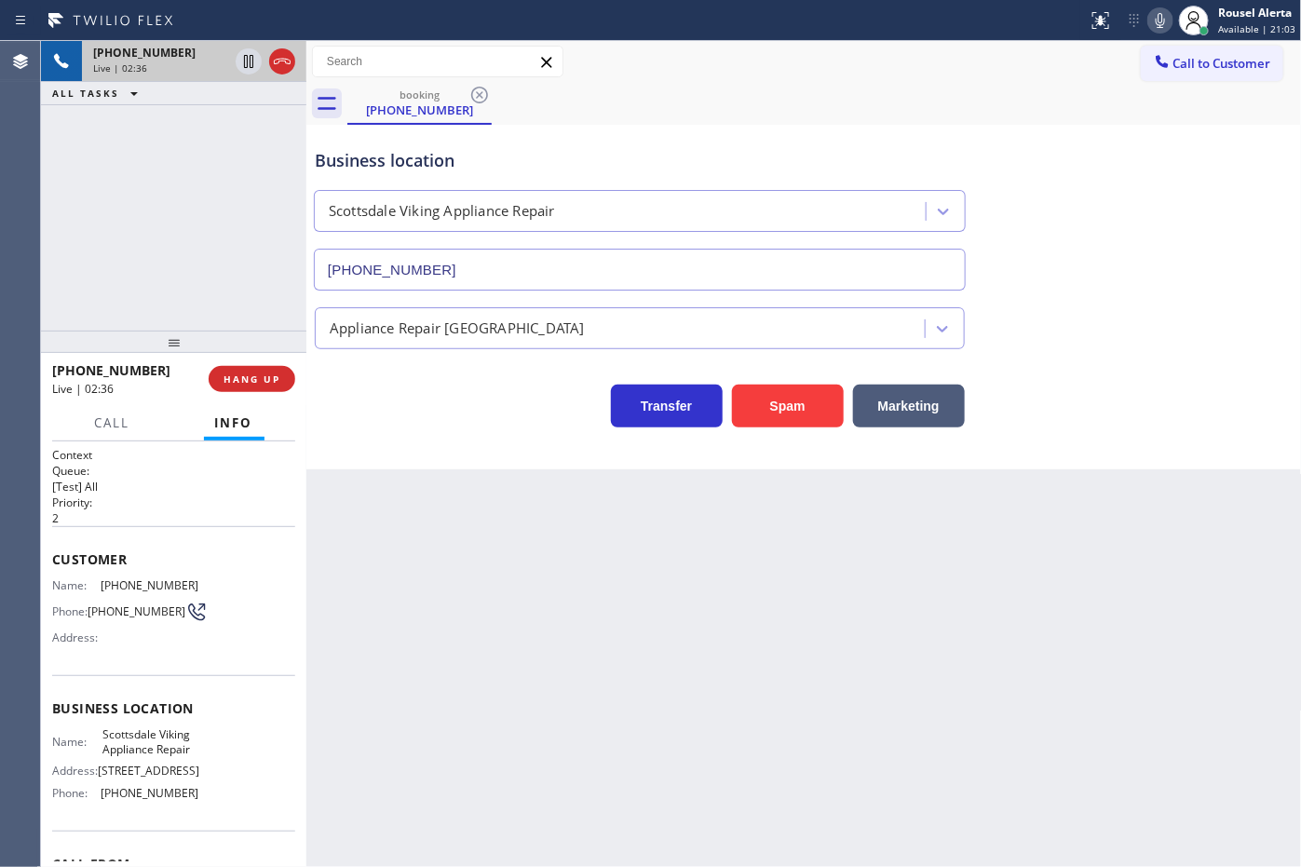
click at [504, 548] on div "Back to Dashboard Change Sender ID Customers Technicians Select a contact Outbo…" at bounding box center [803, 454] width 995 height 826
click at [99, 193] on div "[PHONE_NUMBER] Live | 02:36 ALL TASKS ALL TASKS ACTIVE TASKS TASKS IN WRAP UP" at bounding box center [173, 186] width 265 height 290
click at [245, 67] on icon at bounding box center [248, 61] width 9 height 13
click at [1151, 20] on div at bounding box center [1160, 20] width 26 height 22
click at [243, 57] on icon at bounding box center [248, 61] width 22 height 22
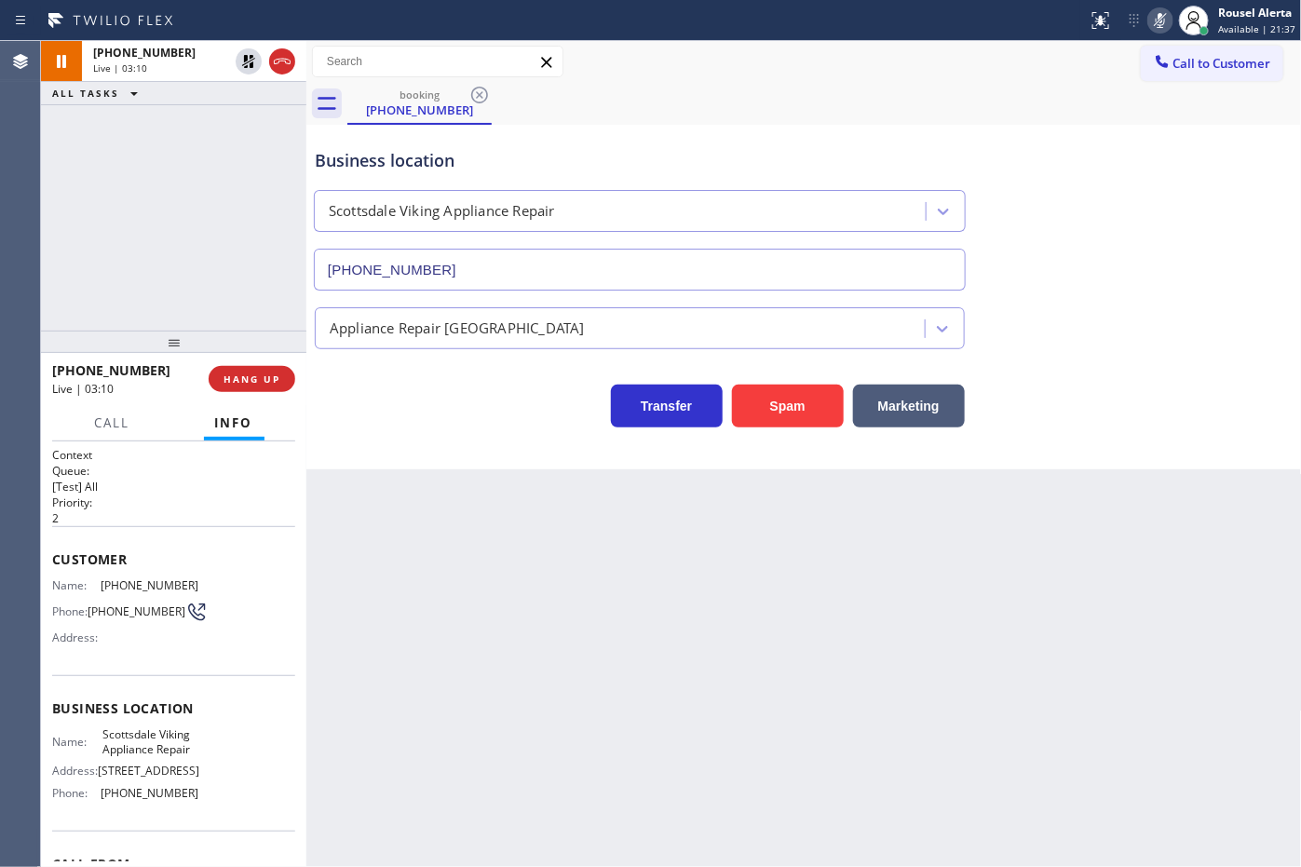
click at [1151, 24] on div at bounding box center [1160, 20] width 26 height 22
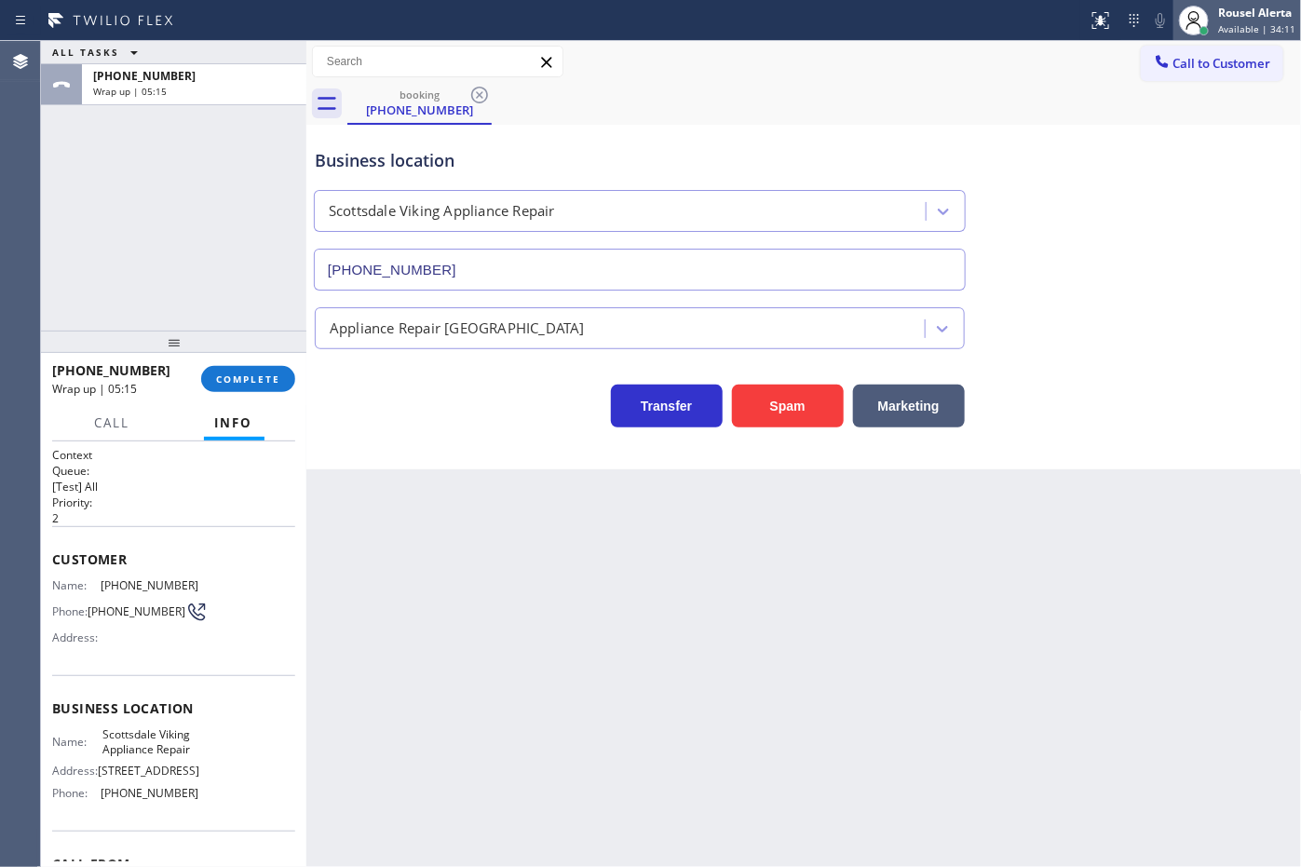
click at [1209, 24] on div at bounding box center [1204, 30] width 13 height 13
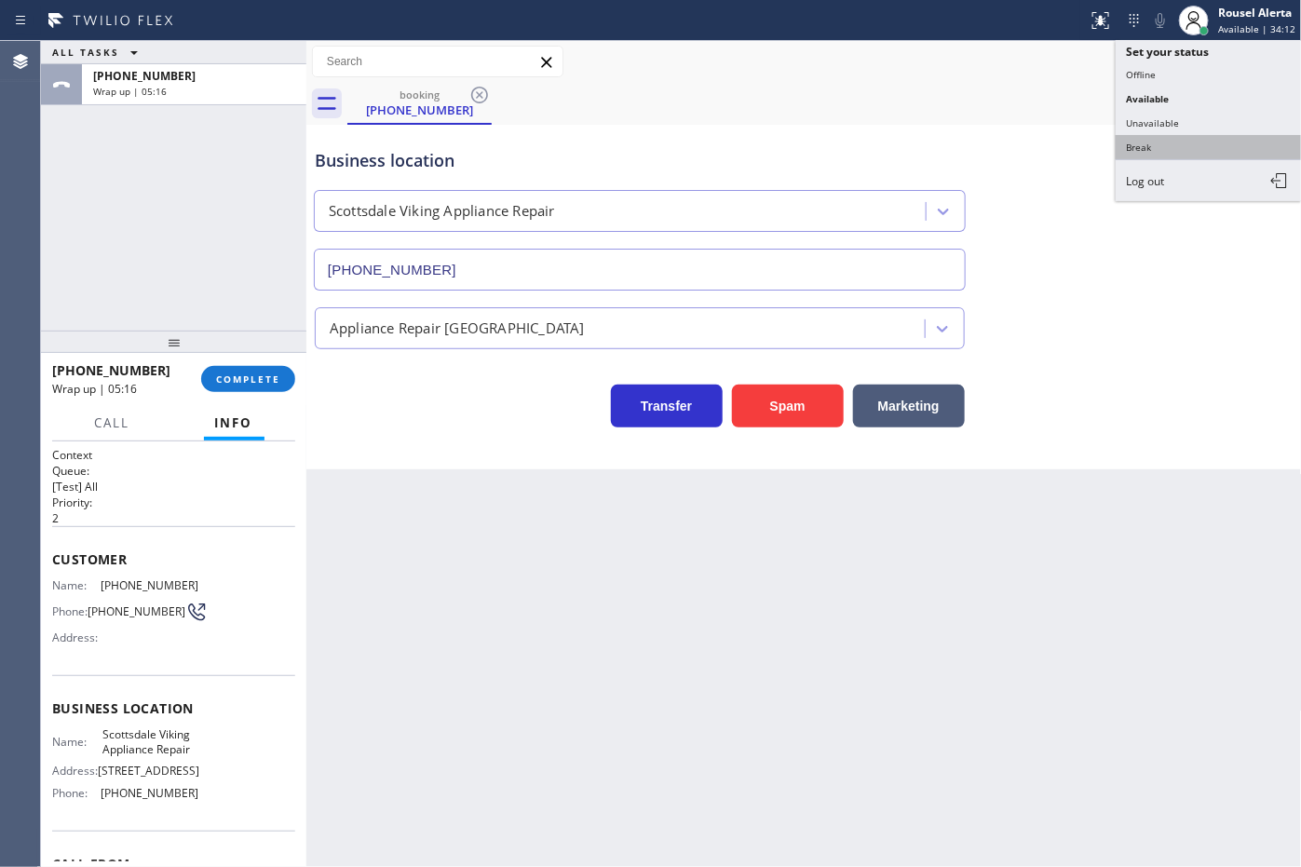
click at [1212, 140] on button "Break" at bounding box center [1209, 147] width 186 height 24
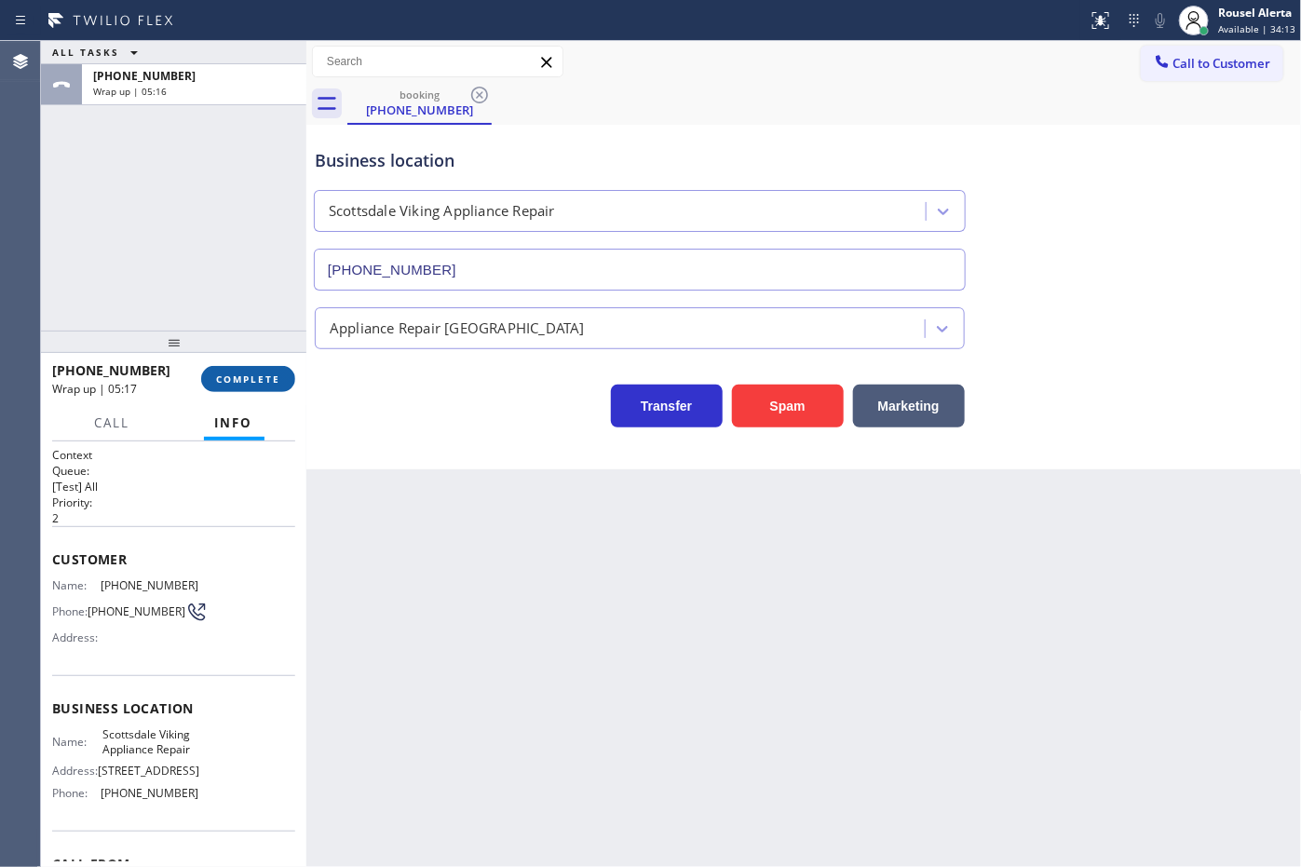
click at [258, 373] on span "COMPLETE" at bounding box center [248, 378] width 64 height 13
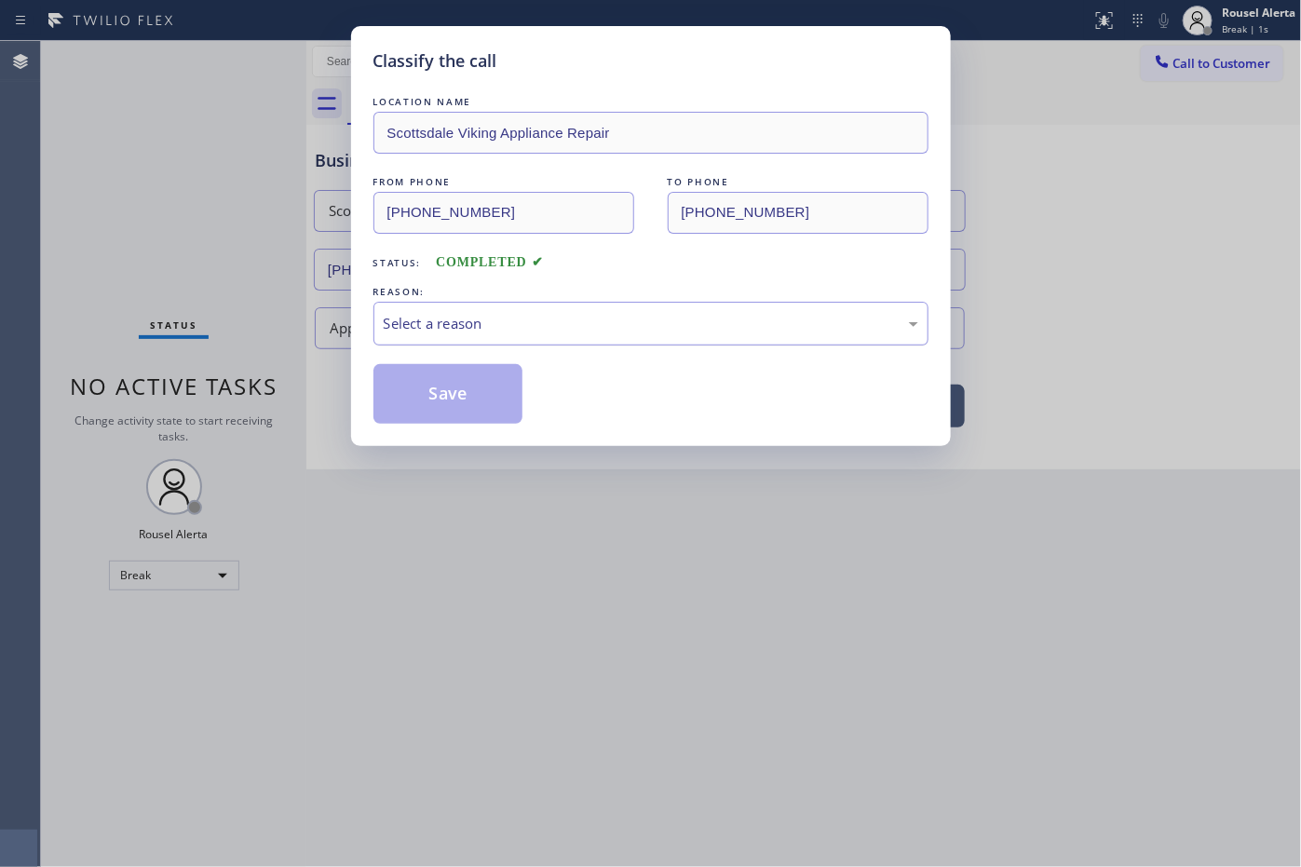
click at [478, 327] on div "Select a reason" at bounding box center [651, 323] width 535 height 21
click at [452, 408] on button "Save" at bounding box center [448, 394] width 150 height 60
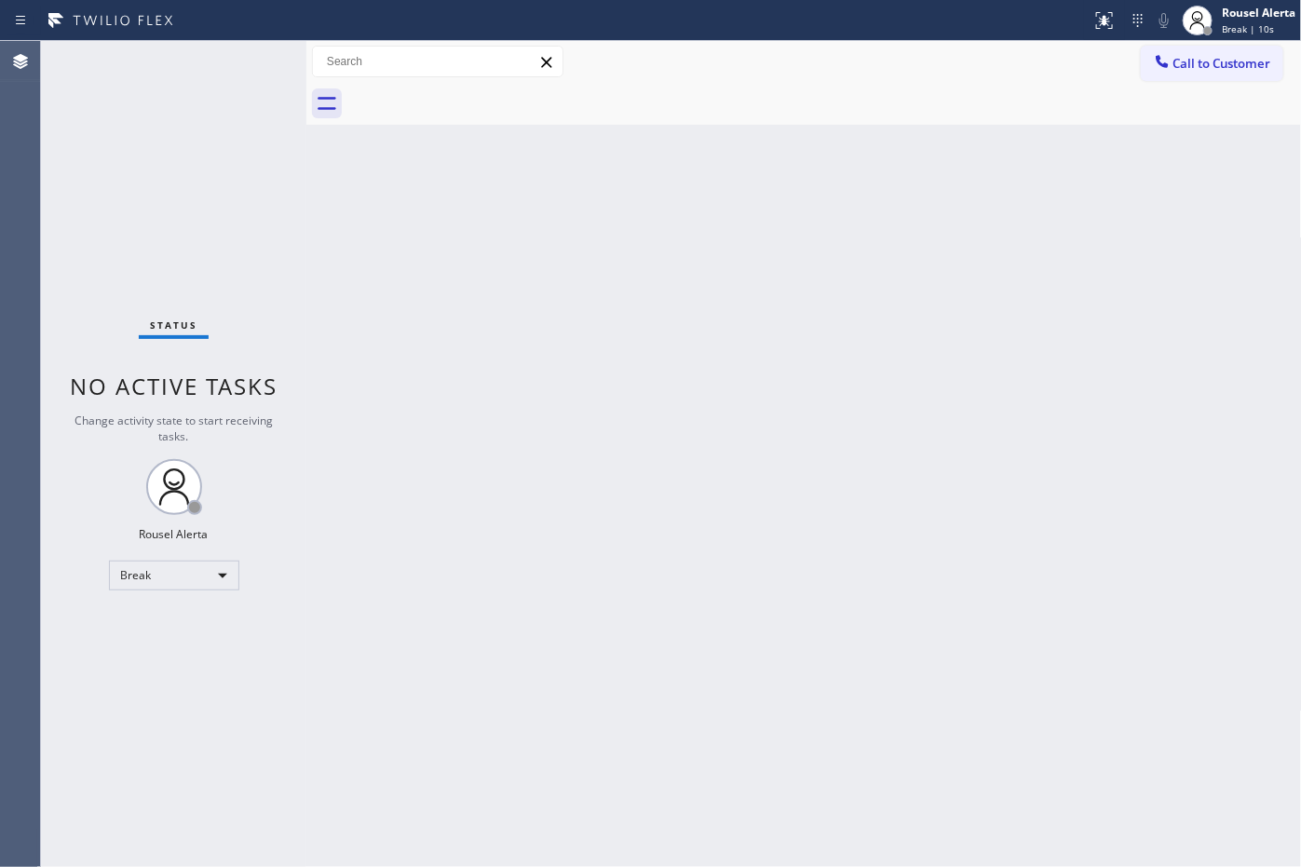
click at [210, 88] on div "Status No active tasks Change activity state to start receiving tasks. Rousel A…" at bounding box center [173, 454] width 265 height 826
click at [840, 540] on div "Back to Dashboard Change Sender ID Customers Technicians Select a contact Outbo…" at bounding box center [803, 454] width 995 height 826
drag, startPoint x: 196, startPoint y: 100, endPoint x: 203, endPoint y: 140, distance: 40.7
click at [196, 102] on div "Status No active tasks Change activity state to start receiving tasks. Rousel A…" at bounding box center [173, 454] width 265 height 826
click at [220, 563] on div "Break" at bounding box center [174, 576] width 130 height 30
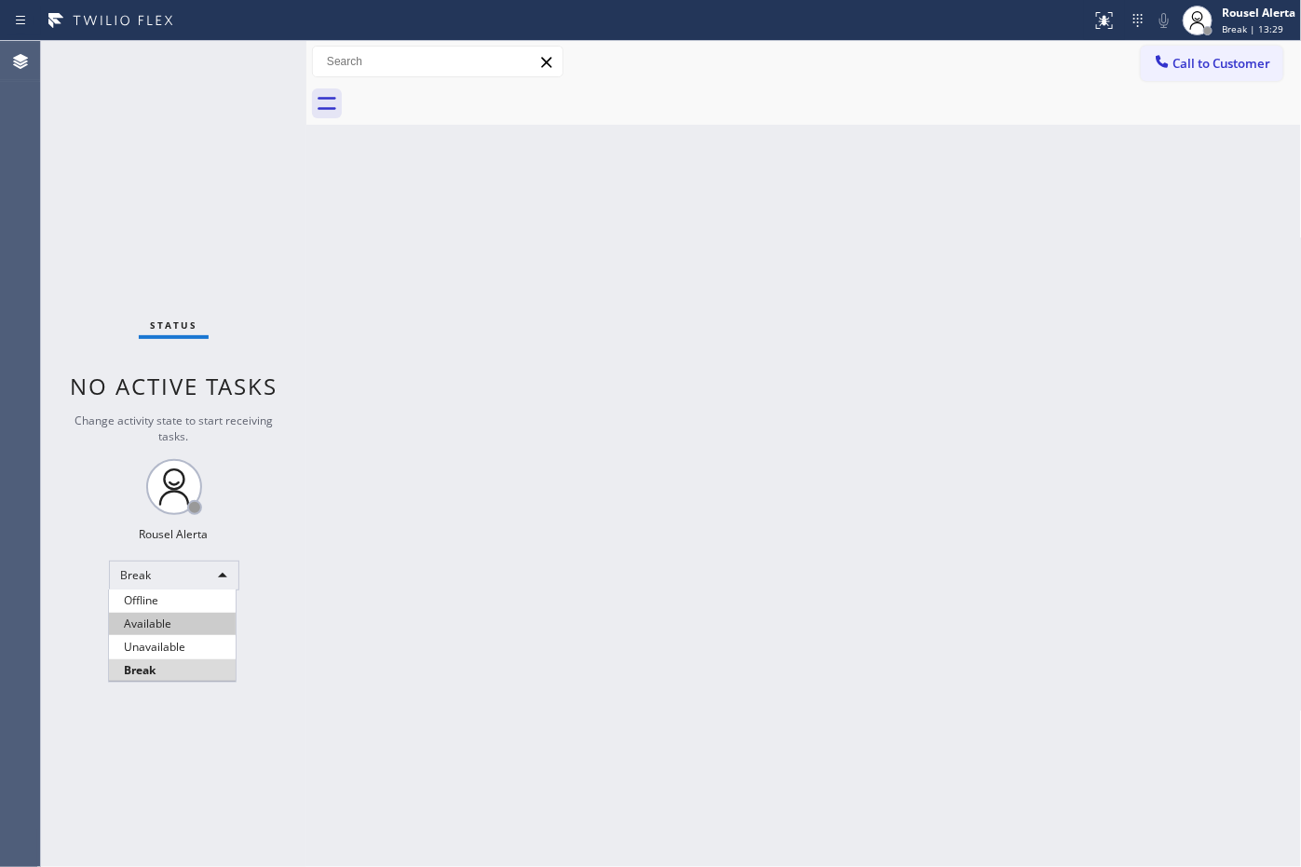
click at [200, 615] on li "Available" at bounding box center [172, 624] width 127 height 22
click at [396, 578] on div "Back to Dashboard Change Sender ID Customers Technicians Select a contact Outbo…" at bounding box center [803, 454] width 995 height 826
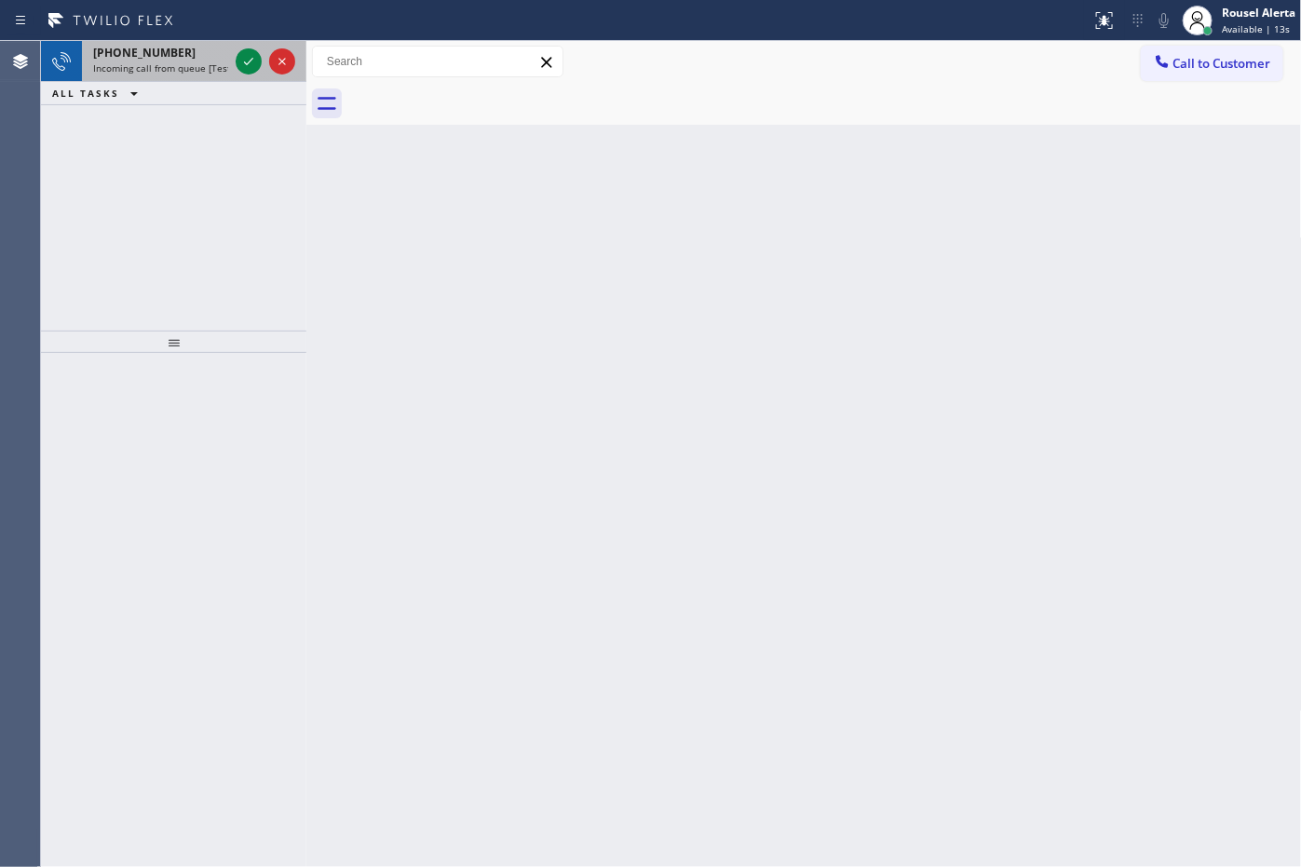
click at [225, 59] on div "[PHONE_NUMBER]" at bounding box center [160, 53] width 135 height 16
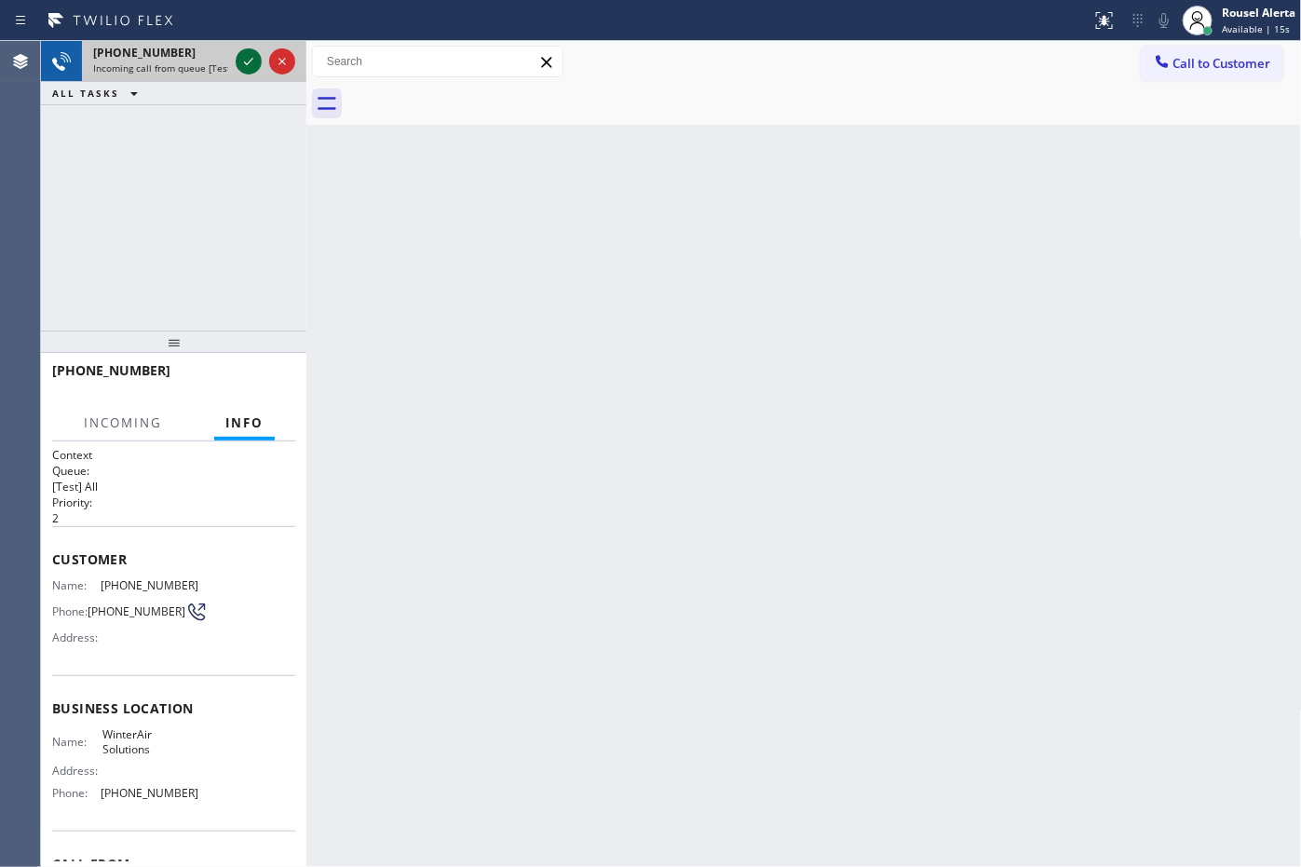
click at [239, 61] on icon at bounding box center [248, 61] width 22 height 22
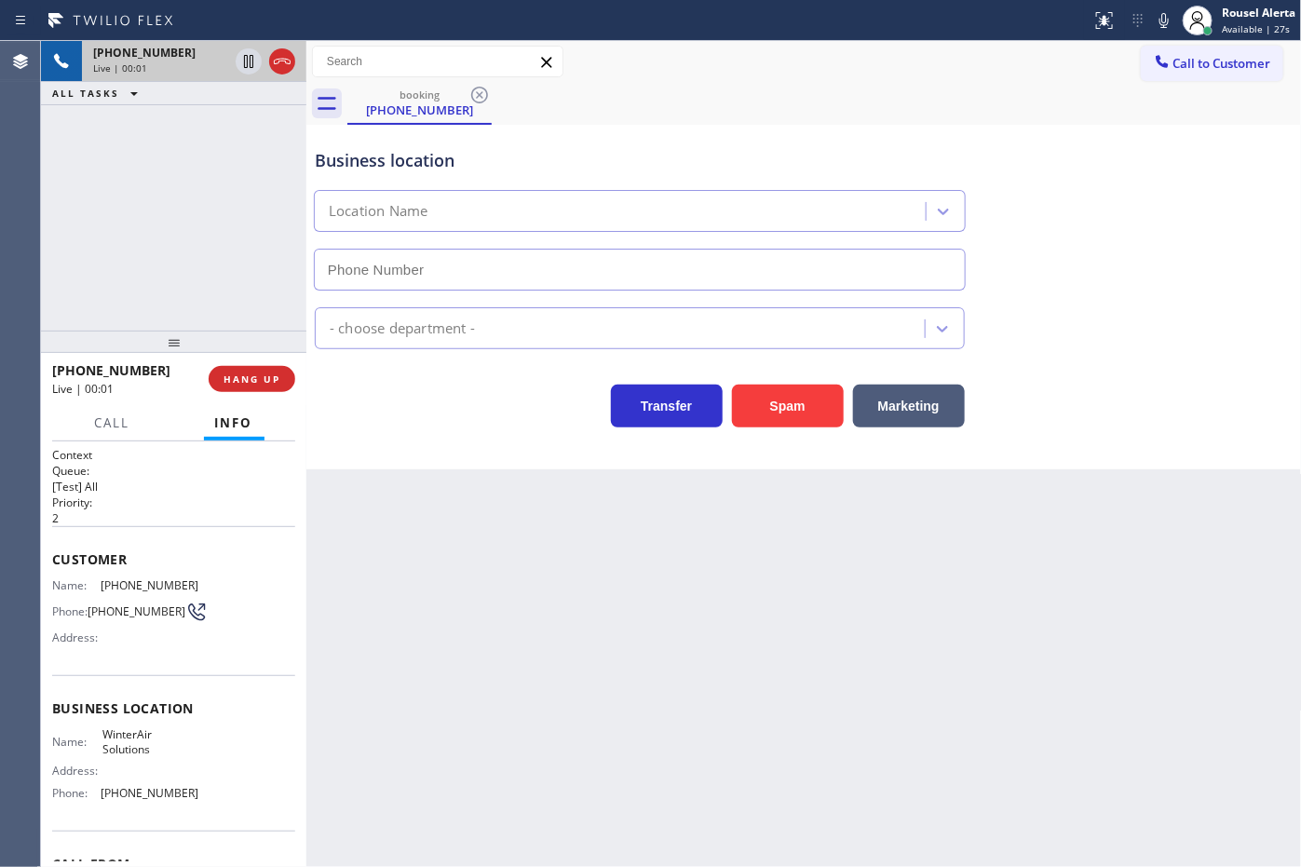
type input "[PHONE_NUMBER]"
click at [416, 561] on div "Back to Dashboard Change Sender ID Customers Technicians Select a contact Outbo…" at bounding box center [803, 454] width 995 height 826
drag, startPoint x: 262, startPoint y: 387, endPoint x: 291, endPoint y: 442, distance: 62.5
click at [262, 386] on button "HANG UP" at bounding box center [252, 379] width 87 height 26
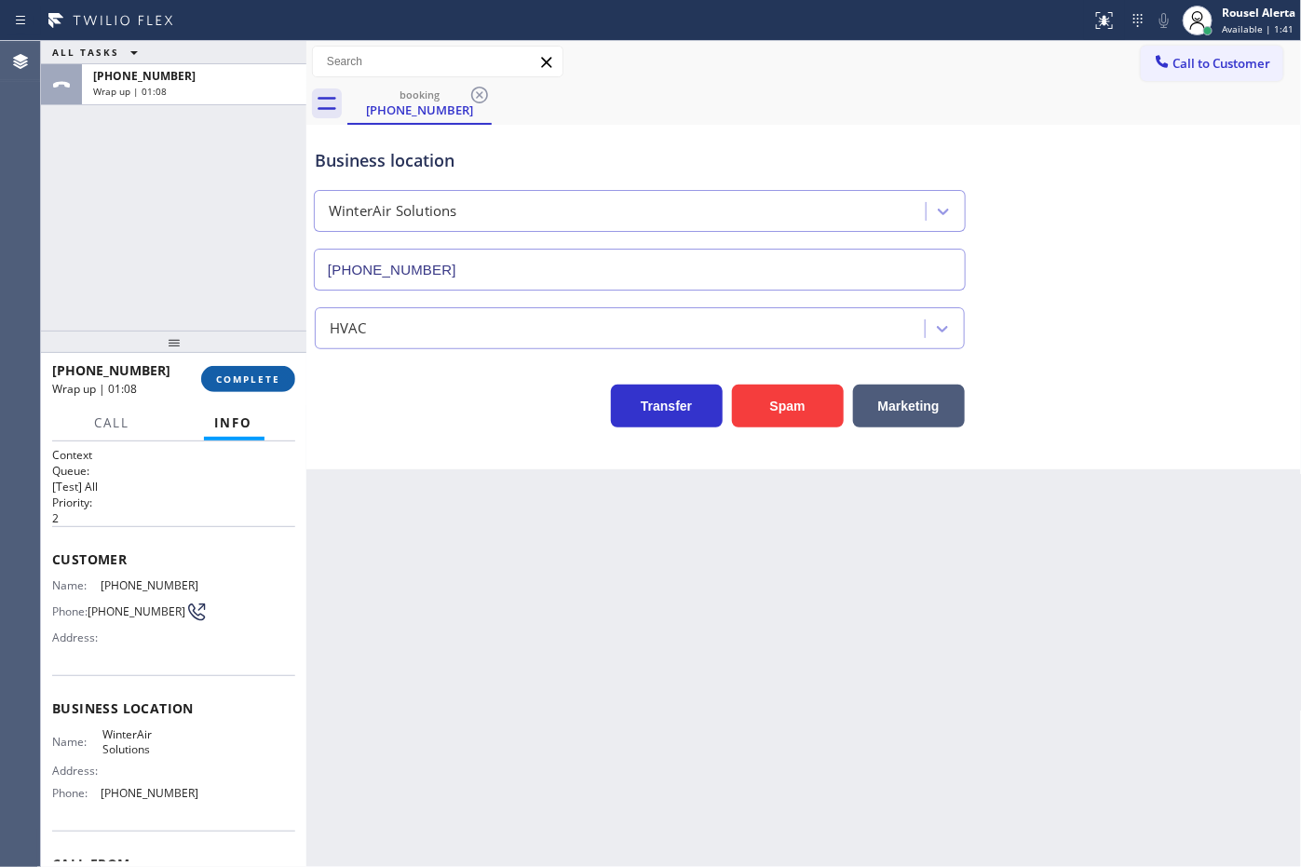
click at [256, 380] on span "COMPLETE" at bounding box center [248, 378] width 64 height 13
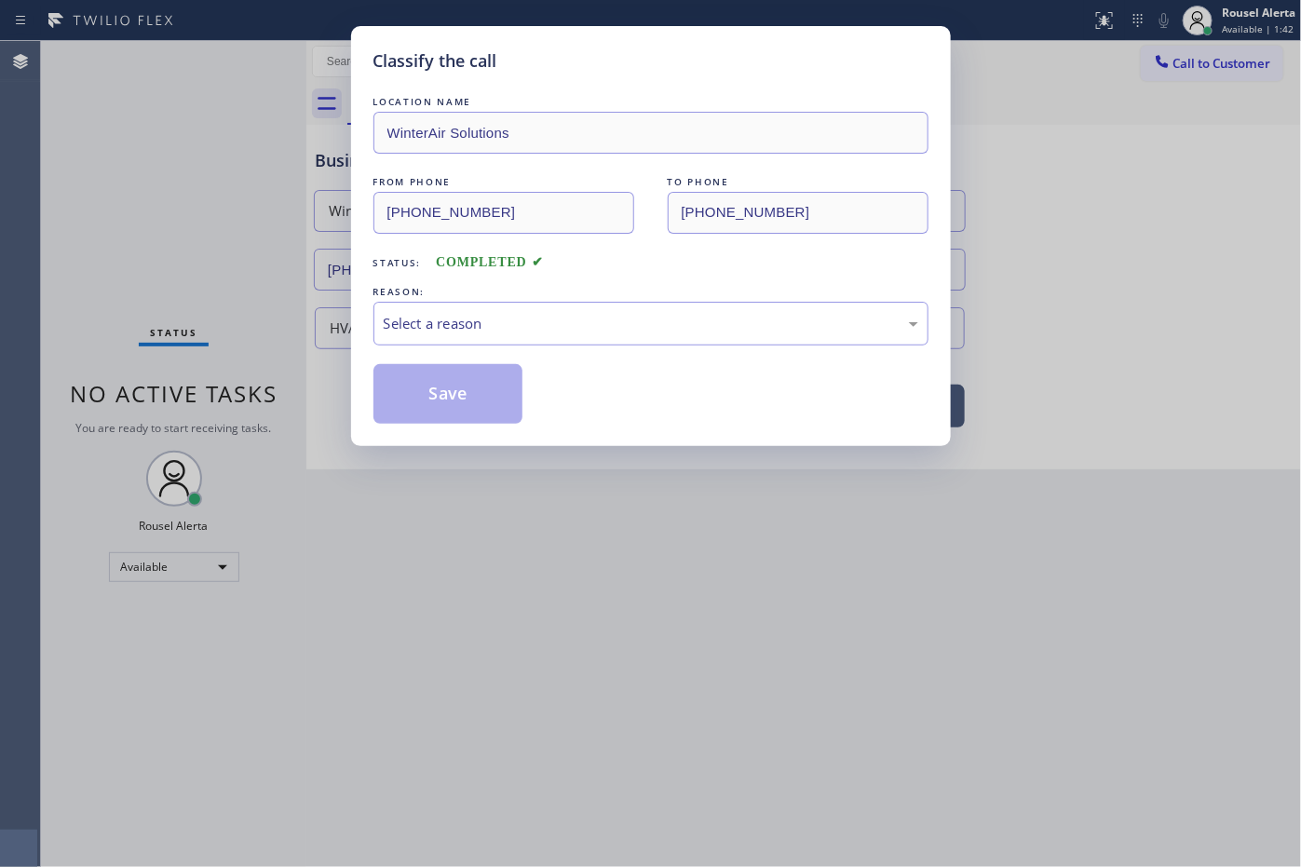
click at [464, 336] on div "Select a reason" at bounding box center [650, 324] width 555 height 44
click at [440, 399] on button "Save" at bounding box center [448, 394] width 150 height 60
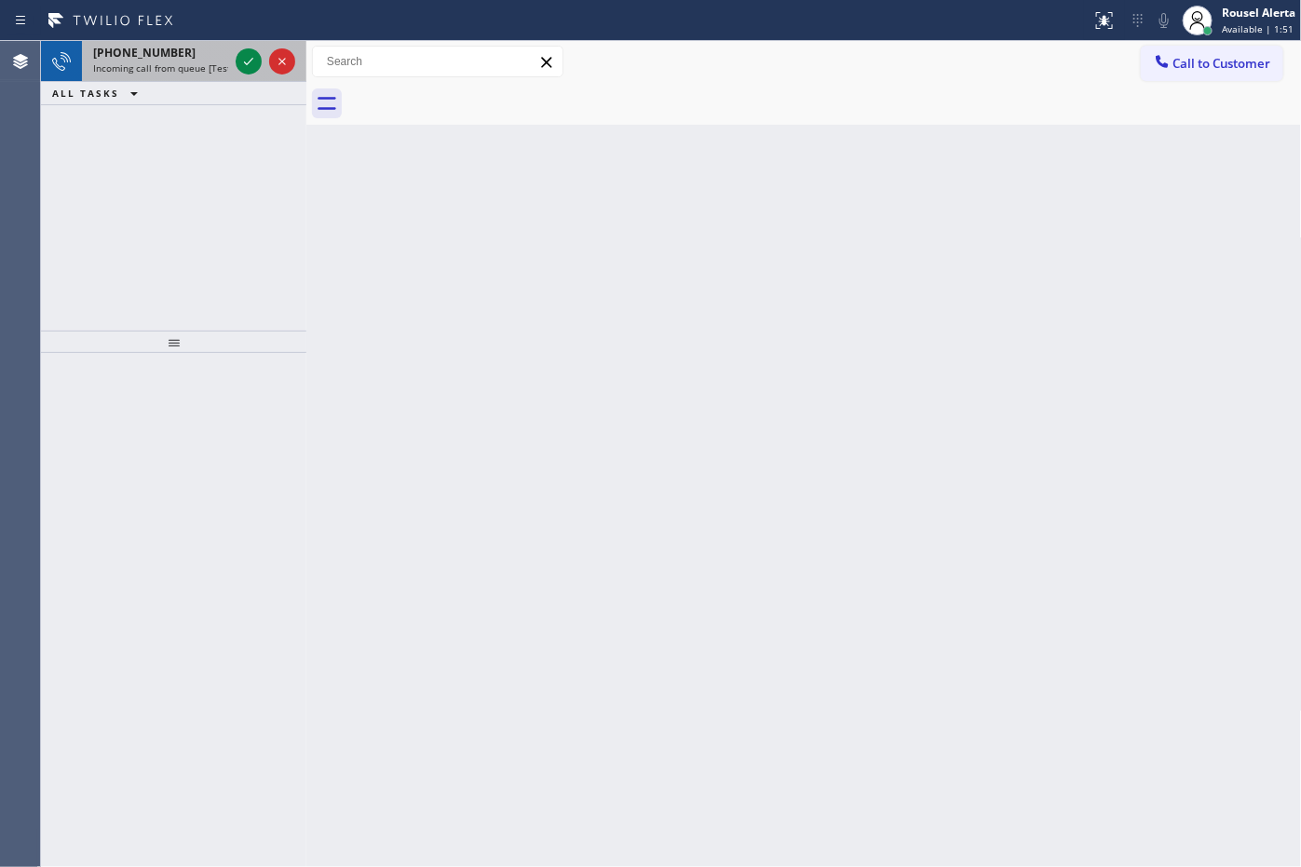
click at [211, 51] on div "[PHONE_NUMBER]" at bounding box center [160, 53] width 135 height 16
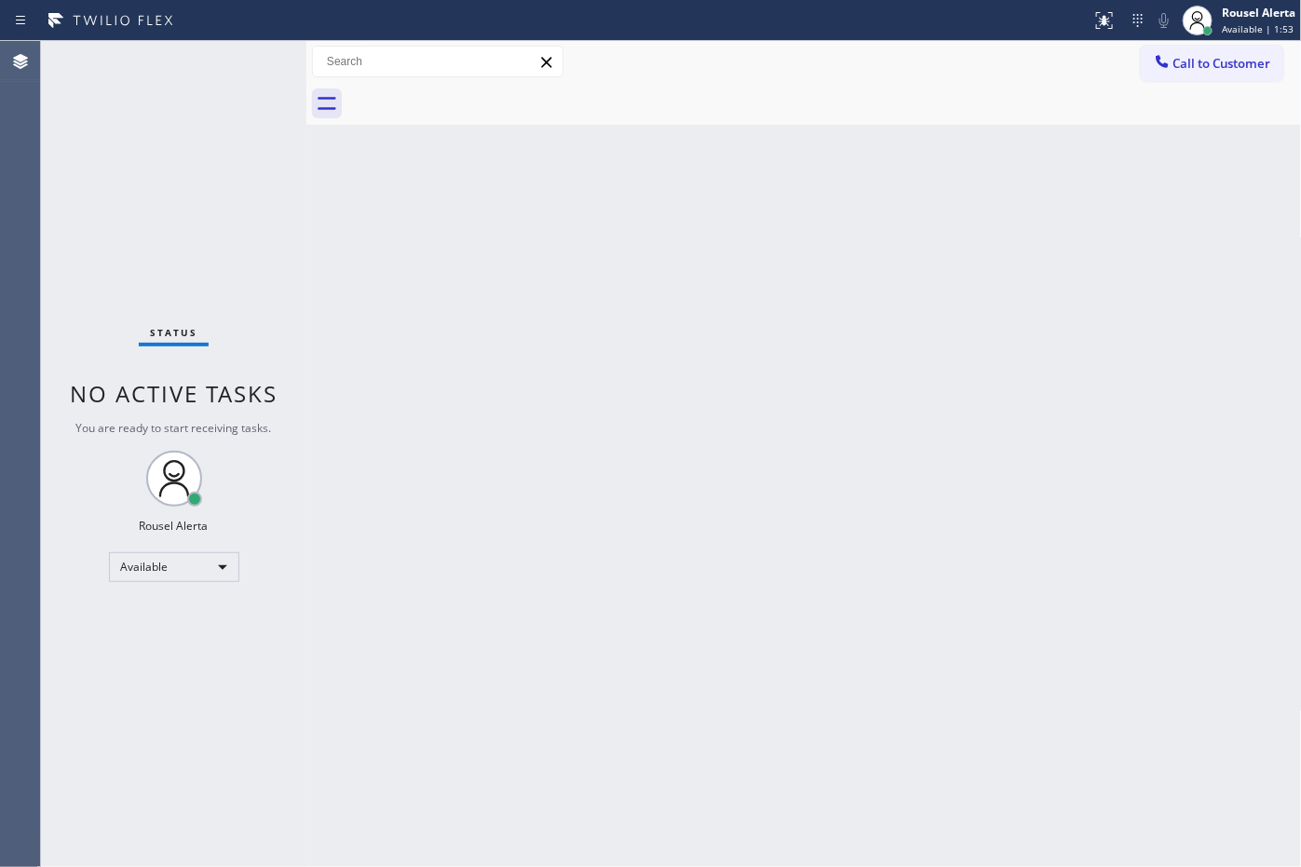
click at [237, 62] on div "Status No active tasks You are ready to start receiving tasks. Rousel Alerta Av…" at bounding box center [173, 454] width 265 height 826
click at [486, 368] on div "Back to Dashboard Change Sender ID Customers Technicians Select a contact Outbo…" at bounding box center [803, 454] width 995 height 826
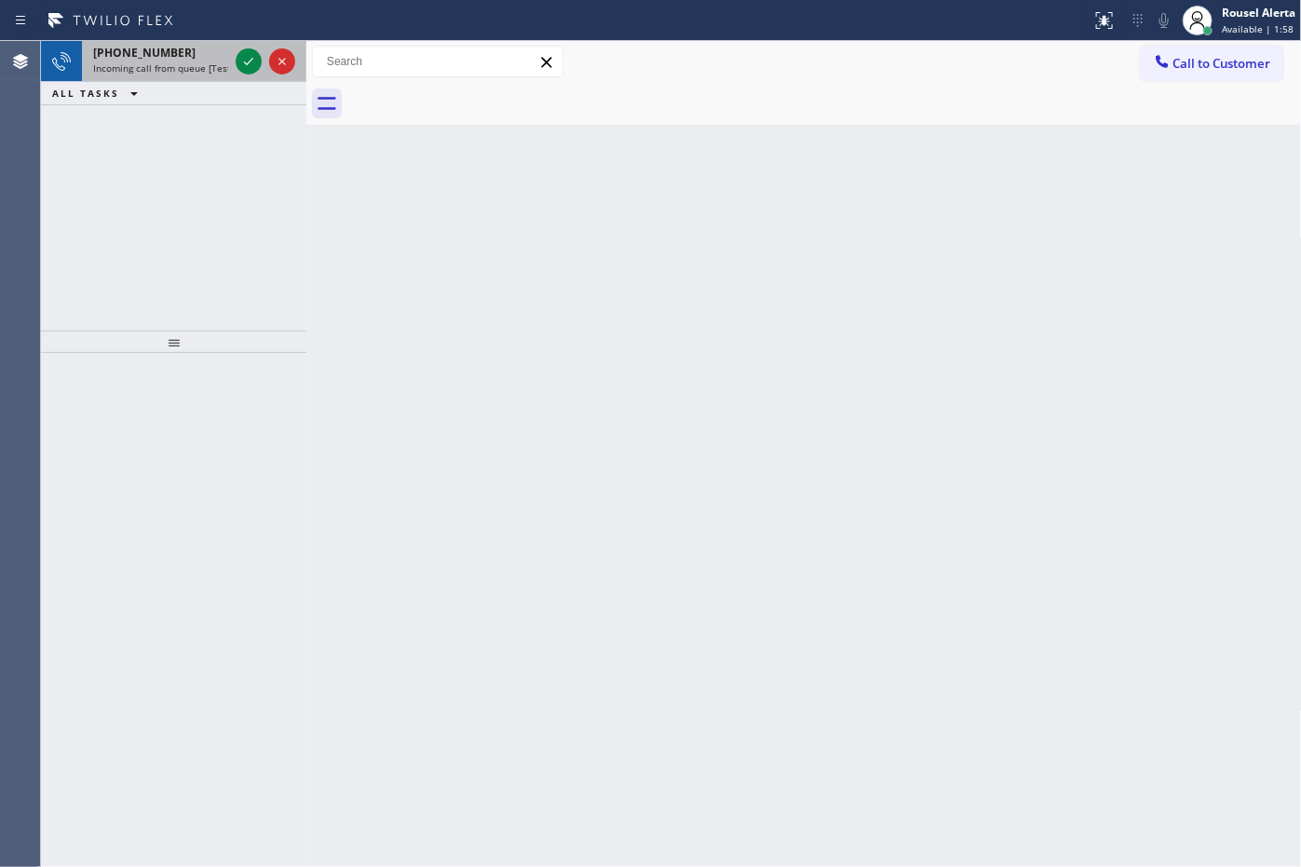
click at [175, 56] on div "[PHONE_NUMBER]" at bounding box center [160, 53] width 135 height 16
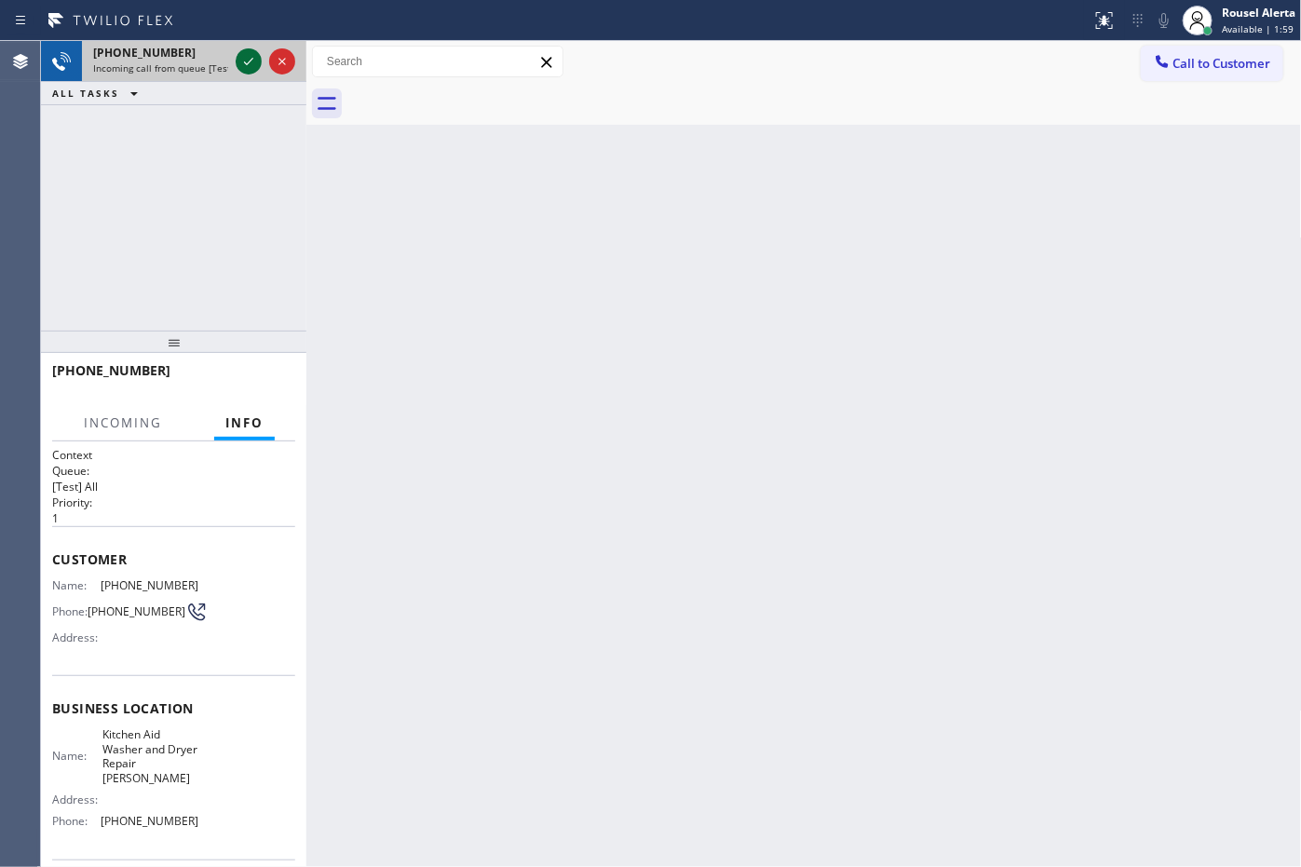
click at [245, 68] on icon at bounding box center [248, 61] width 22 height 22
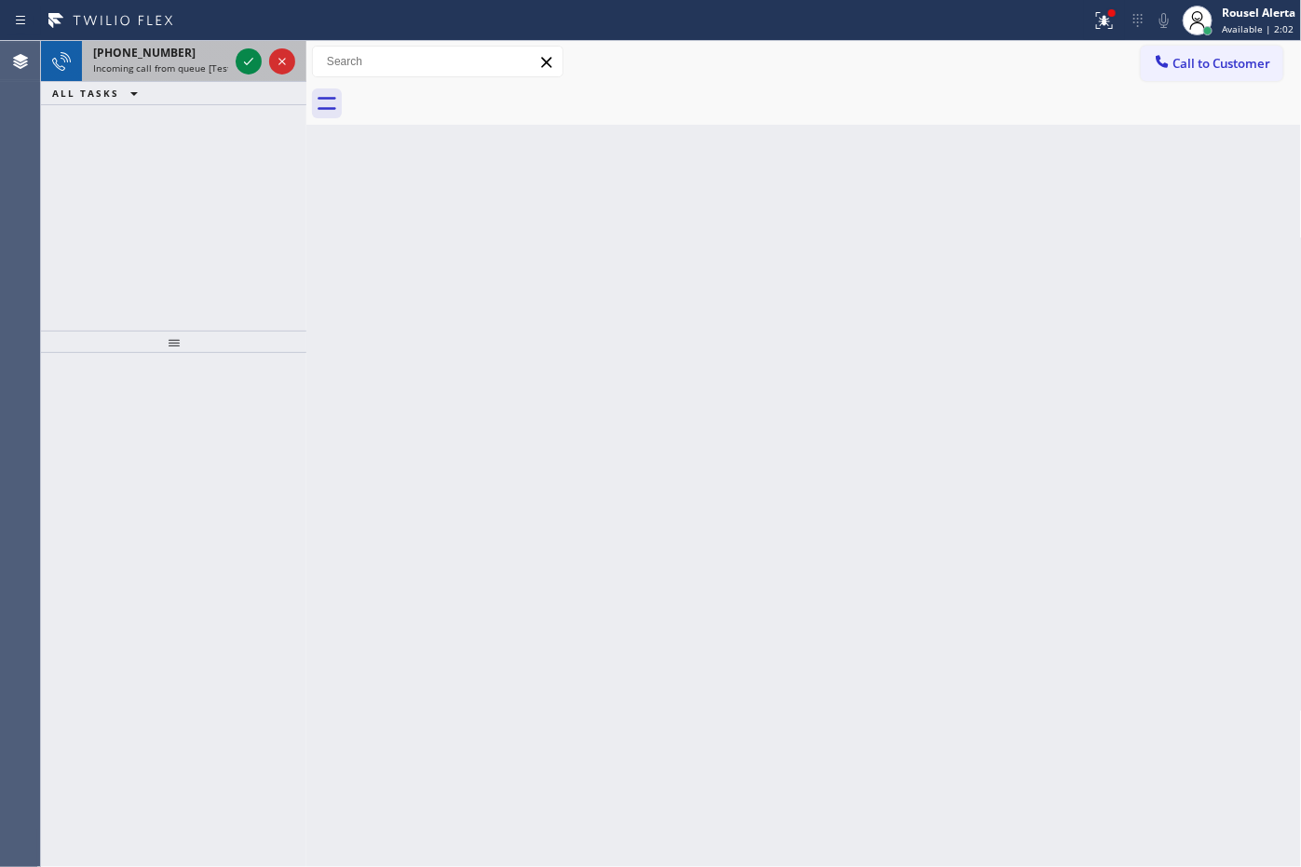
click at [205, 80] on div "[PHONE_NUMBER] Incoming call from queue [Test] All" at bounding box center [157, 61] width 150 height 41
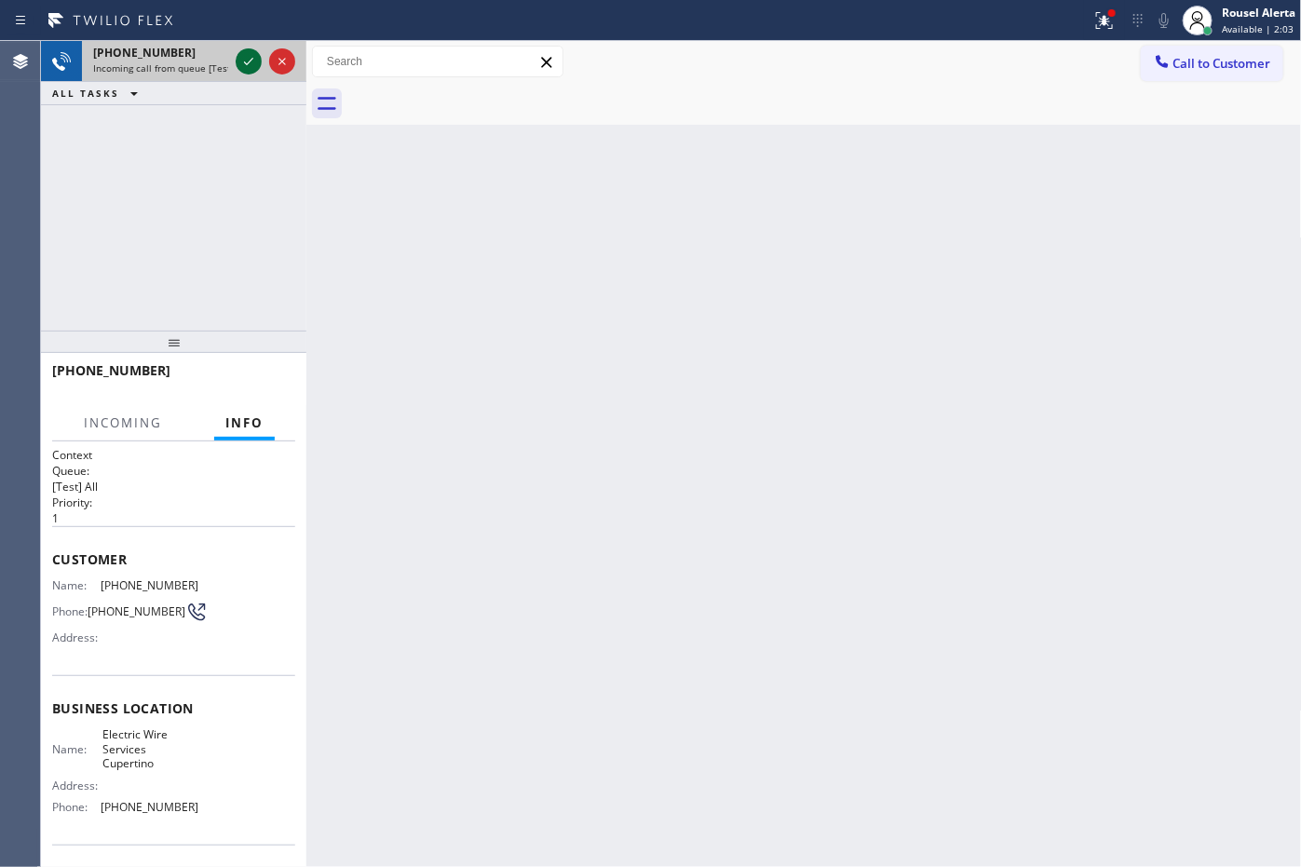
click at [237, 51] on icon at bounding box center [248, 61] width 22 height 22
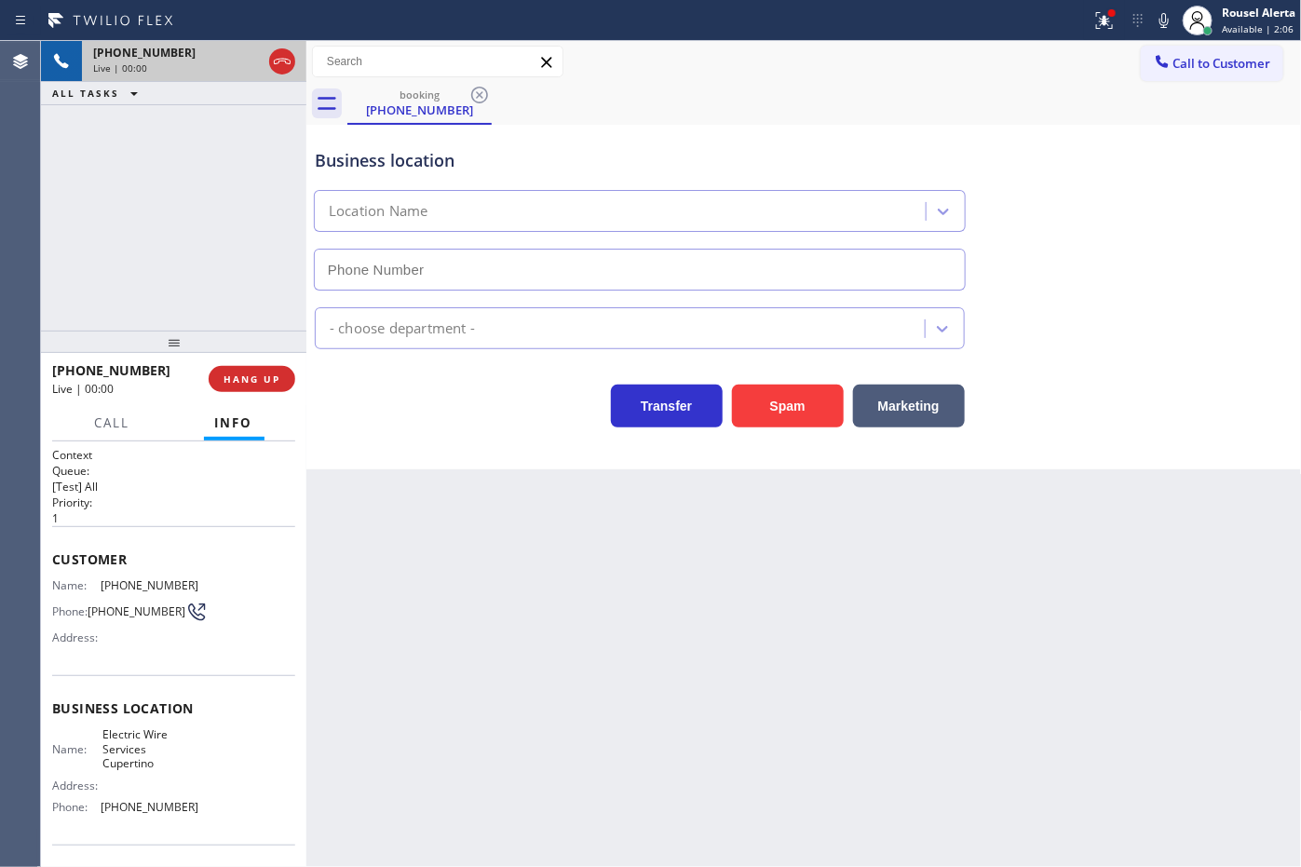
type input "[PHONE_NUMBER]"
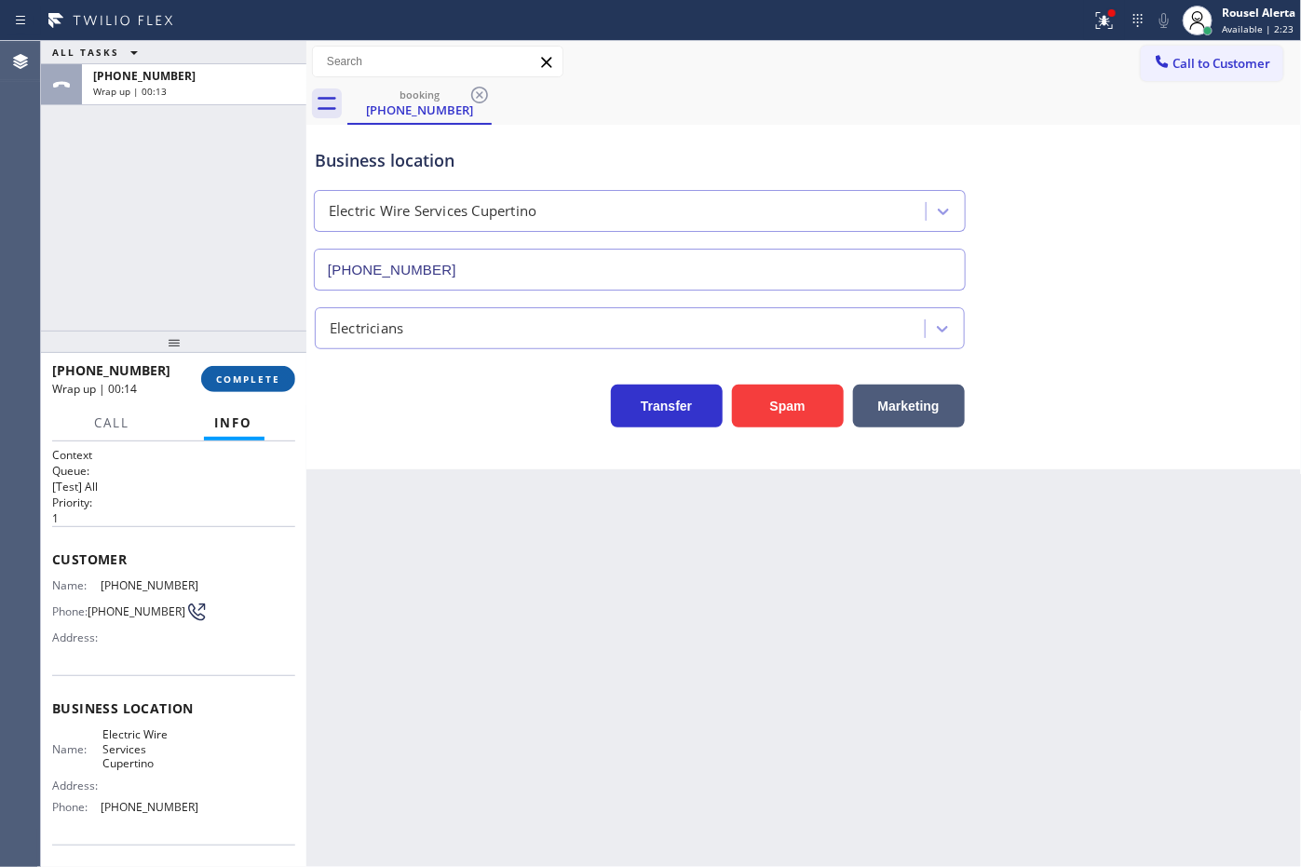
click at [229, 377] on span "COMPLETE" at bounding box center [248, 378] width 64 height 13
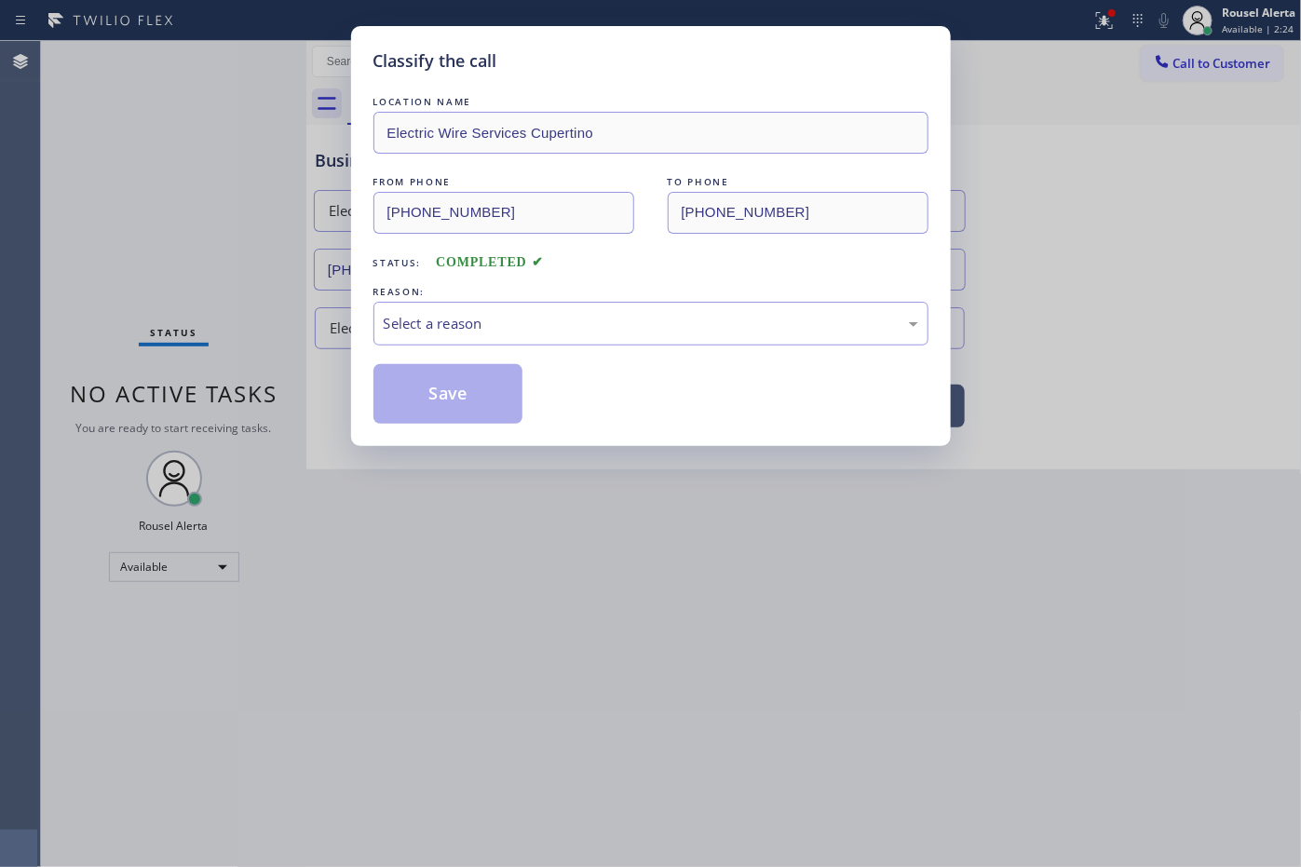
click at [531, 331] on div "Select a reason" at bounding box center [651, 323] width 535 height 21
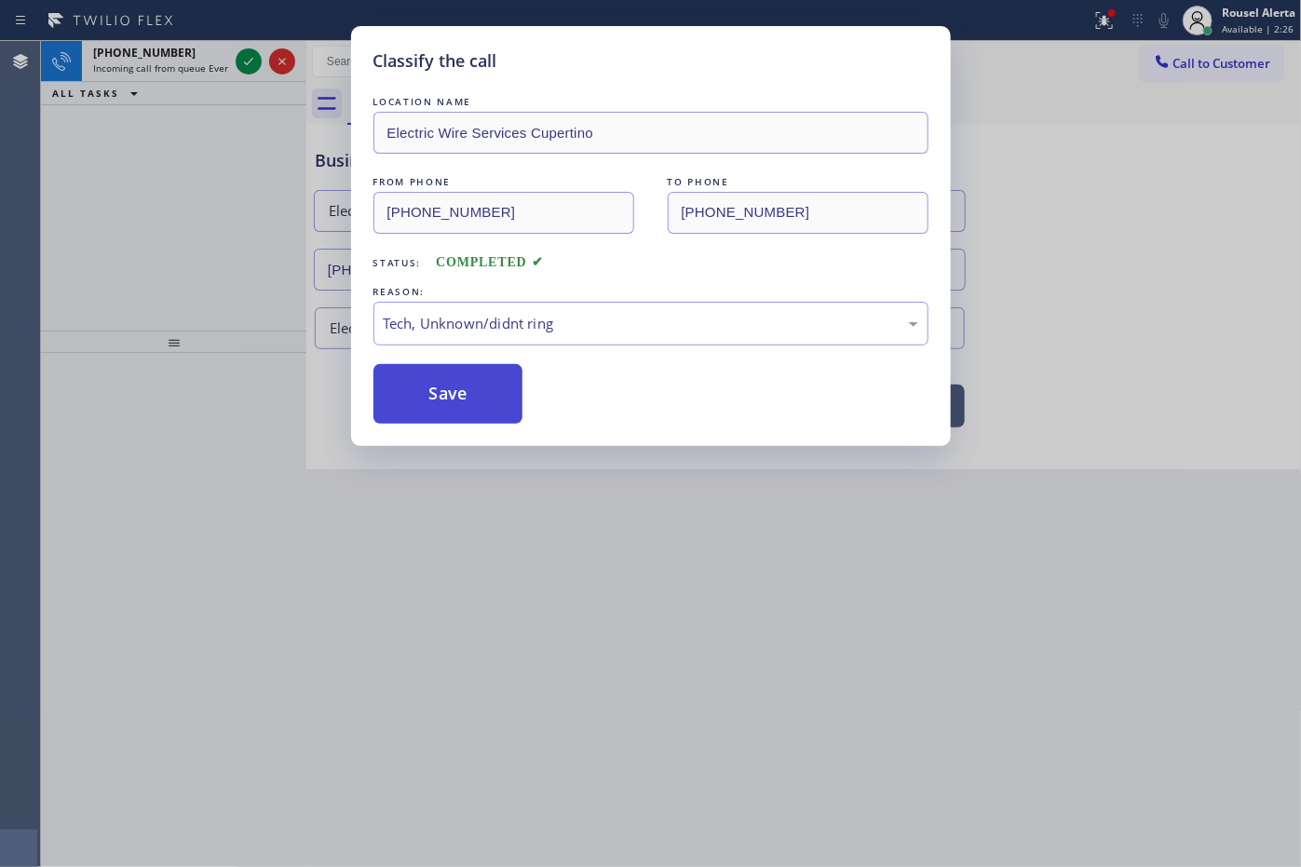
click at [454, 402] on button "Save" at bounding box center [448, 394] width 150 height 60
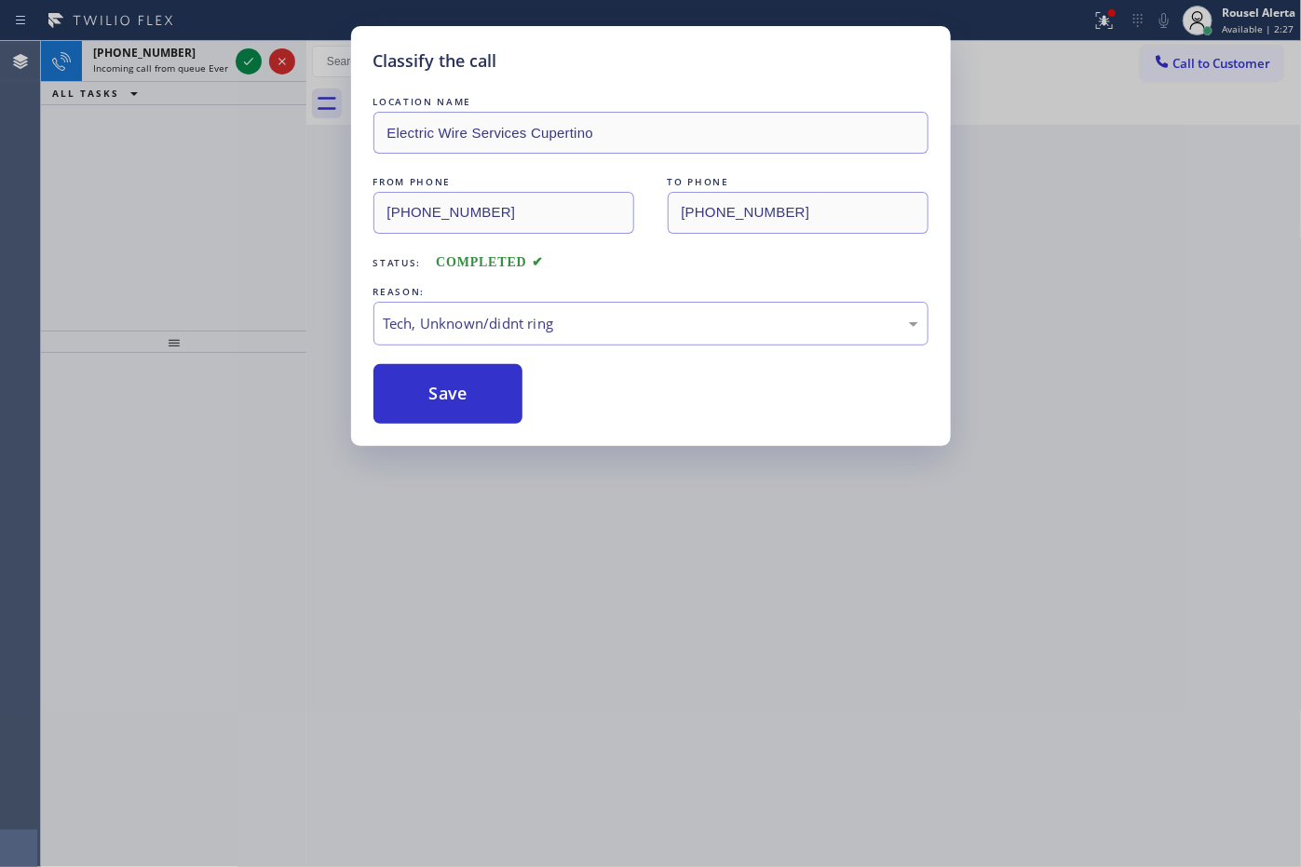
click at [191, 53] on div "Classify the call LOCATION NAME Electric Wire Services Cupertino FROM PHONE [PH…" at bounding box center [650, 433] width 1301 height 867
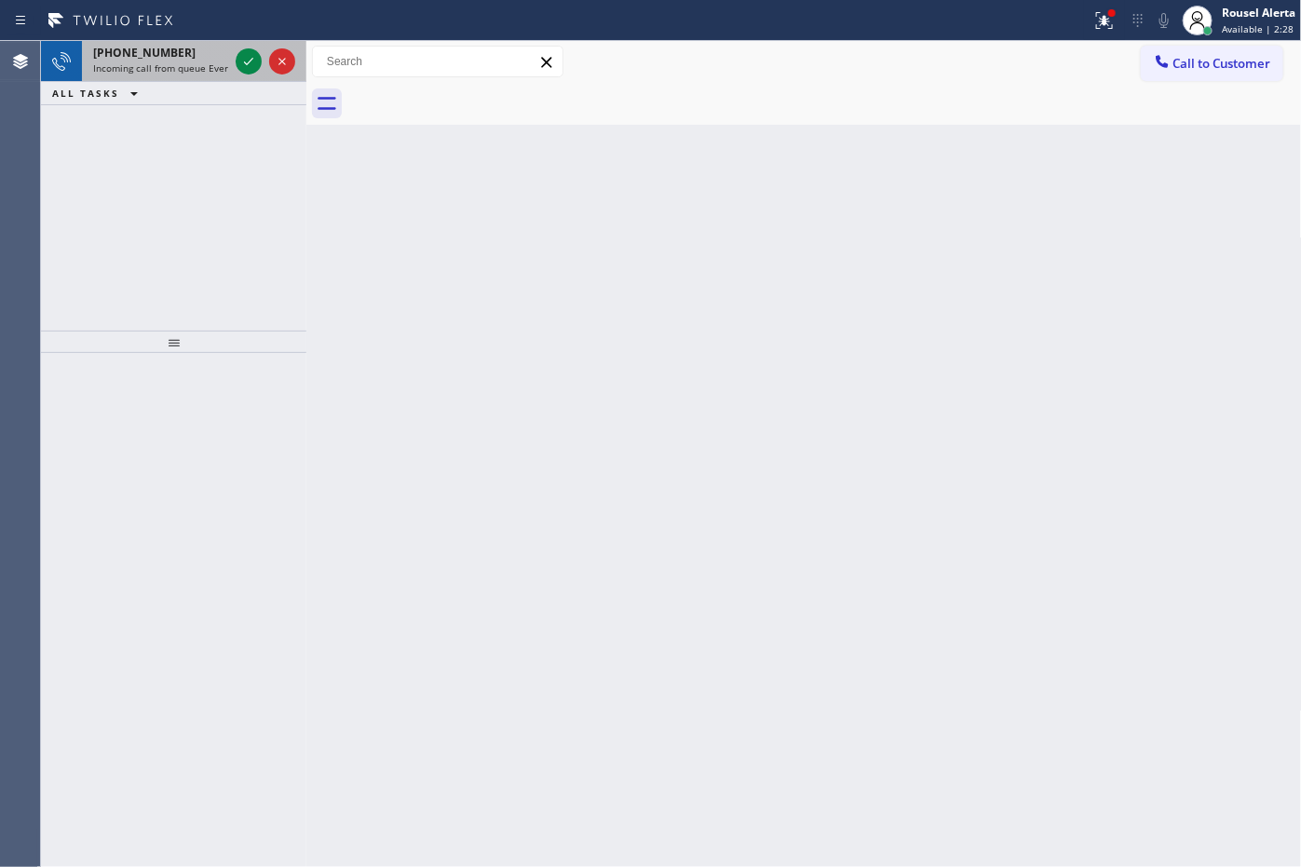
click at [186, 65] on span "Incoming call from queue Everybody" at bounding box center [173, 67] width 161 height 13
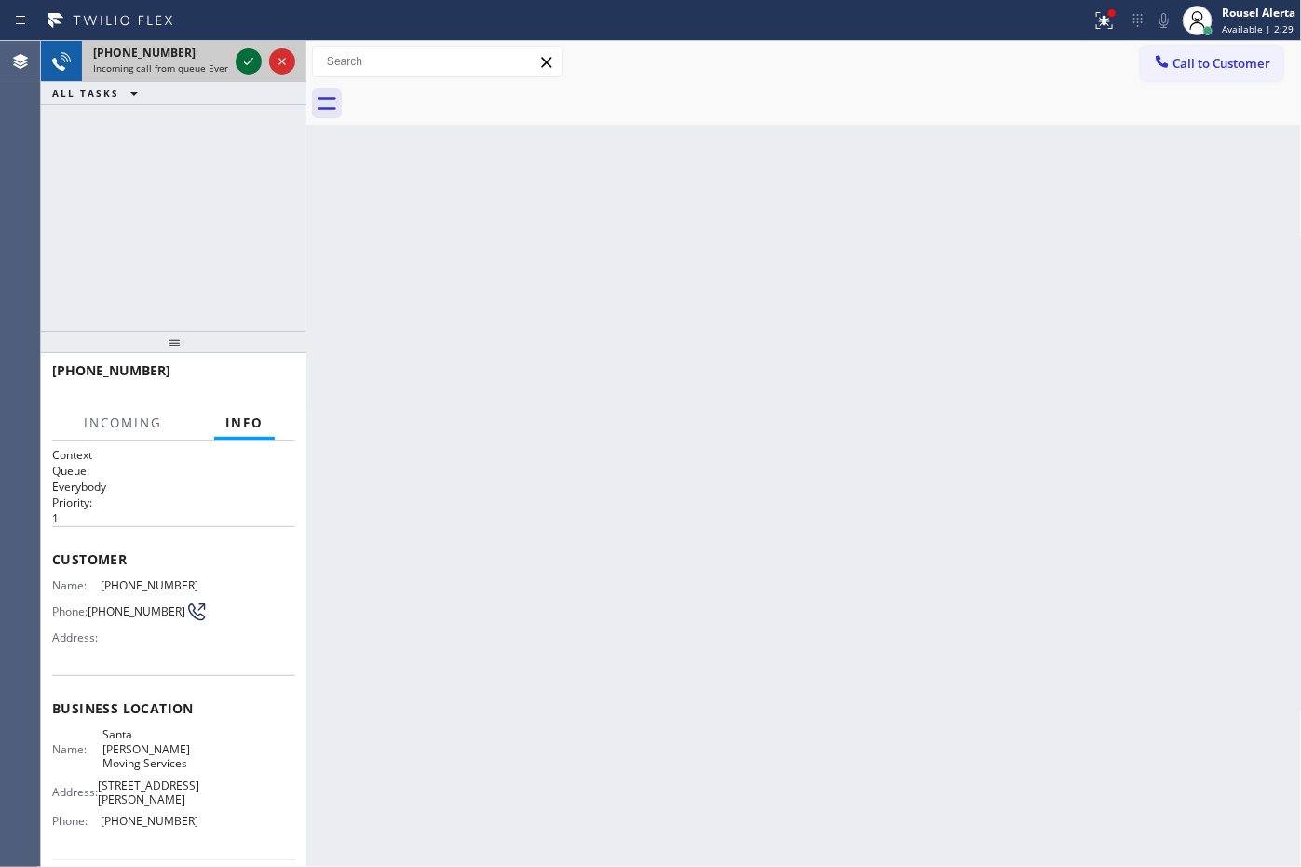
click at [248, 62] on icon at bounding box center [248, 61] width 9 height 7
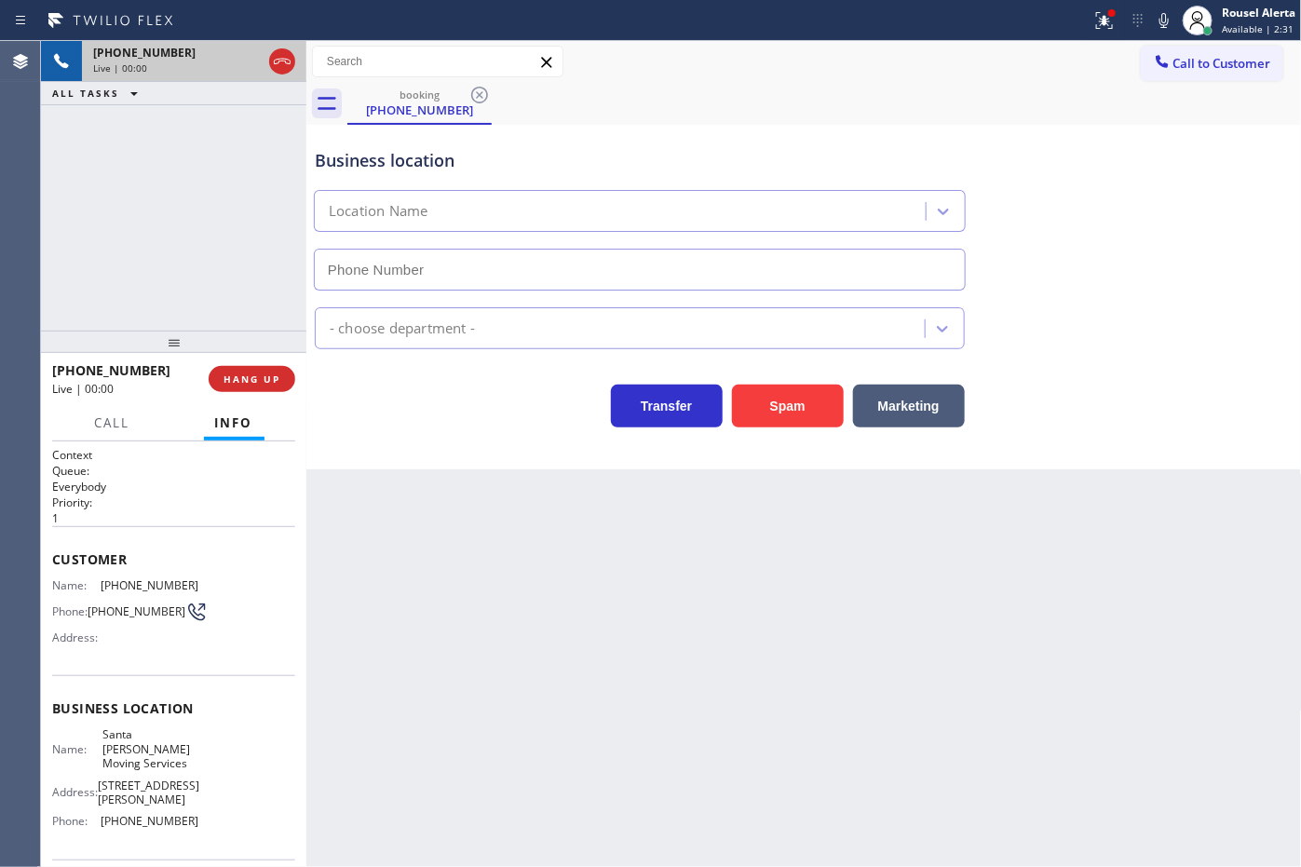
type input "[PHONE_NUMBER]"
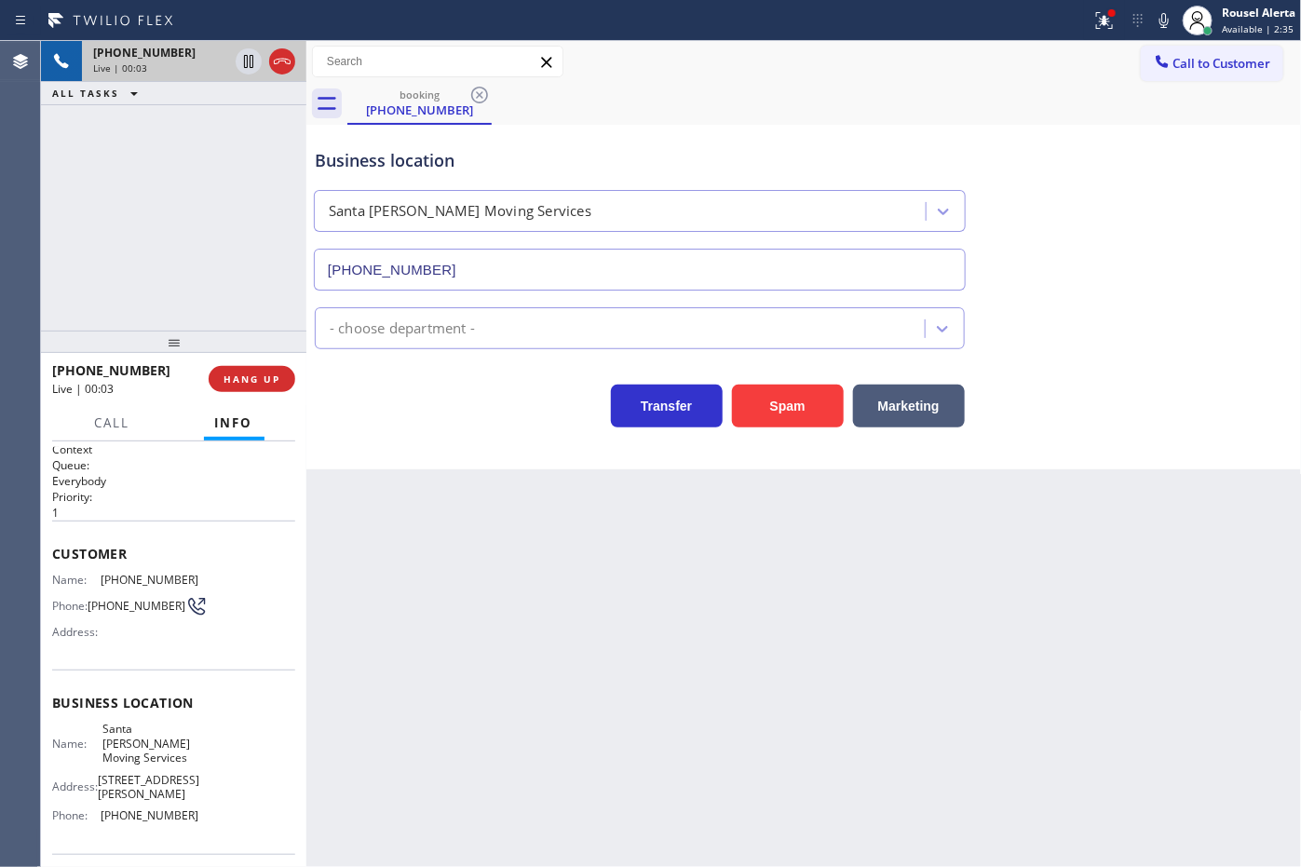
scroll to position [2, 0]
click at [459, 592] on div "Back to Dashboard Change Sender ID Customers Technicians Select a contact Outbo…" at bounding box center [803, 454] width 995 height 826
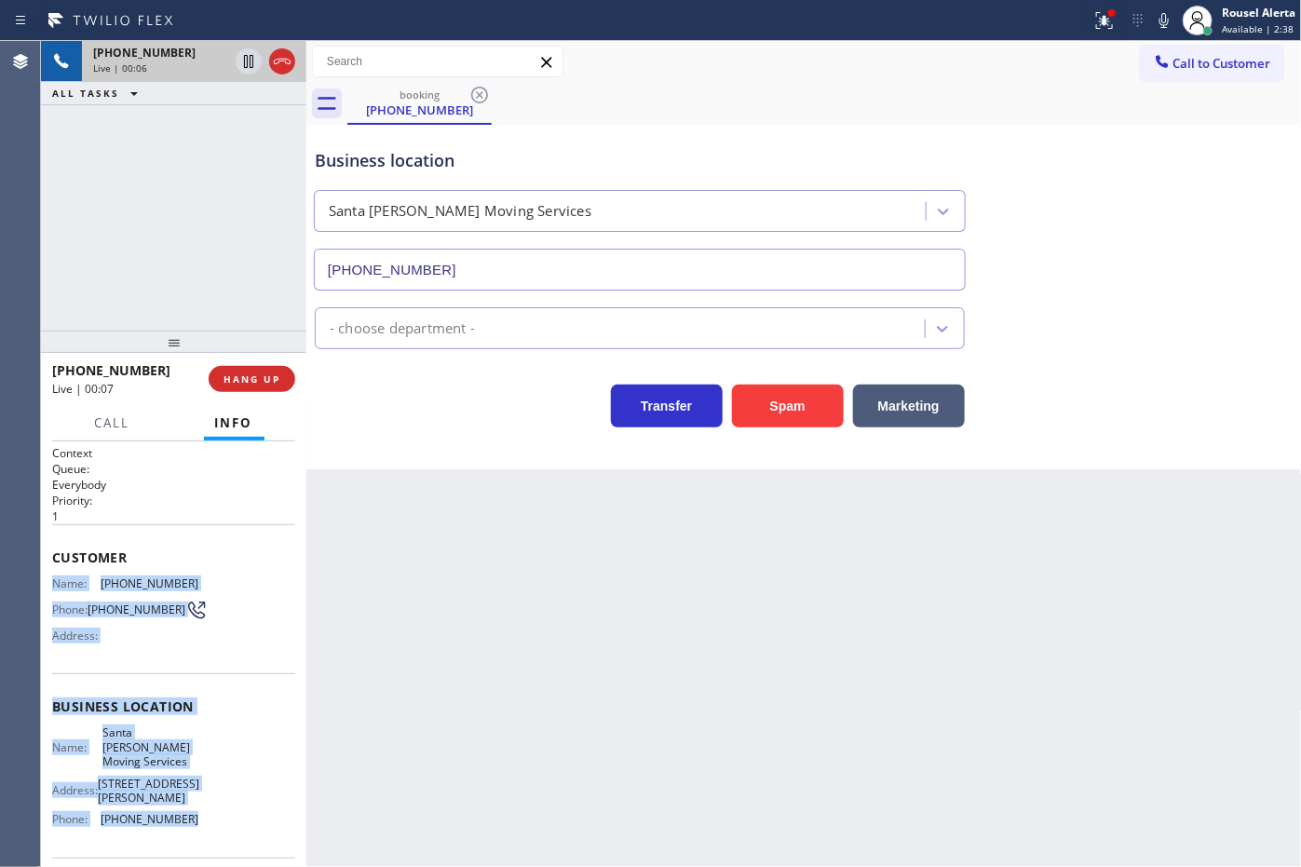
drag, startPoint x: 51, startPoint y: 575, endPoint x: 201, endPoint y: 839, distance: 303.2
click at [201, 839] on div "Context Queue: Everybody Priority: 1 Customer Name: [PHONE_NUMBER] Phone: [PHON…" at bounding box center [173, 721] width 243 height 553
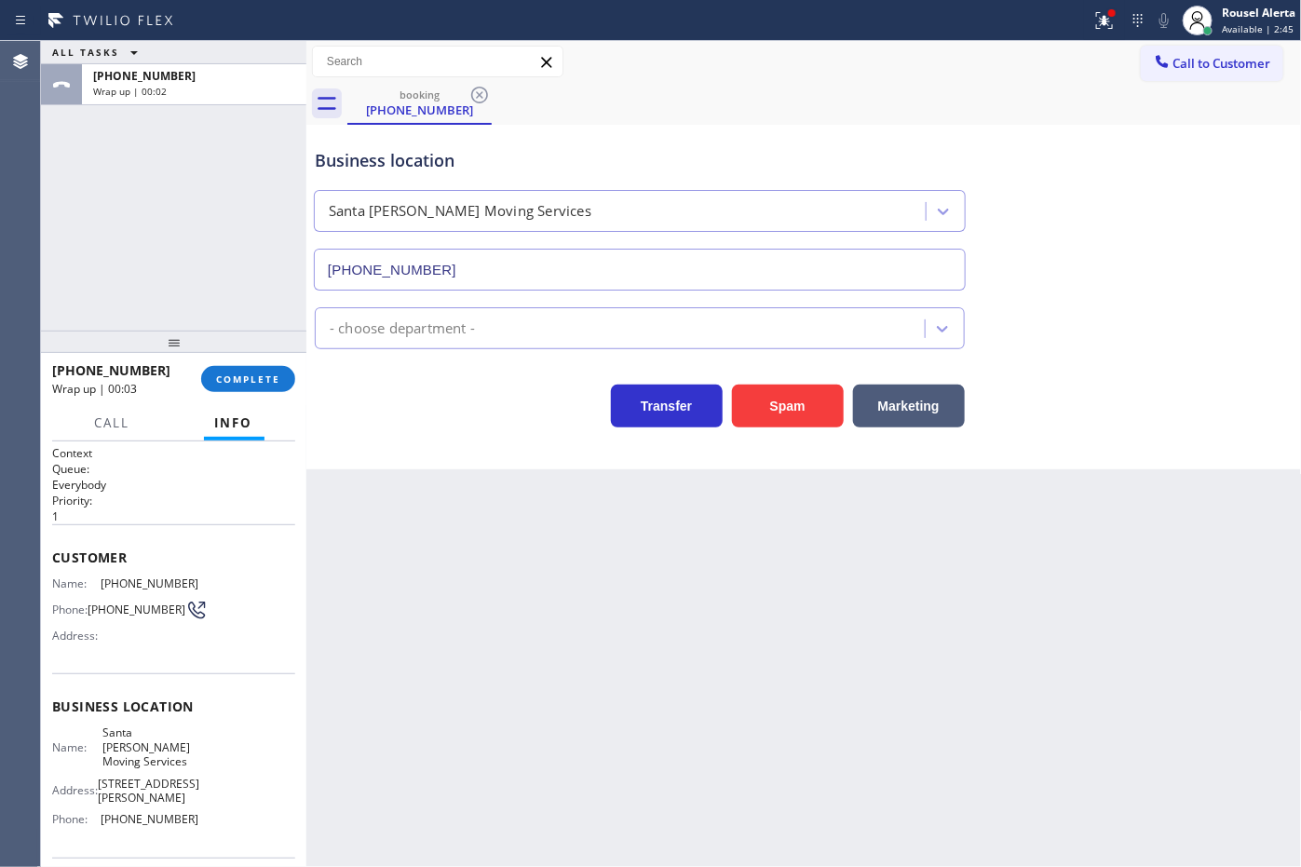
click at [263, 363] on div "[PHONE_NUMBER] Wrap up | 00:03 COMPLETE" at bounding box center [173, 379] width 243 height 48
click at [261, 369] on button "COMPLETE" at bounding box center [248, 379] width 94 height 26
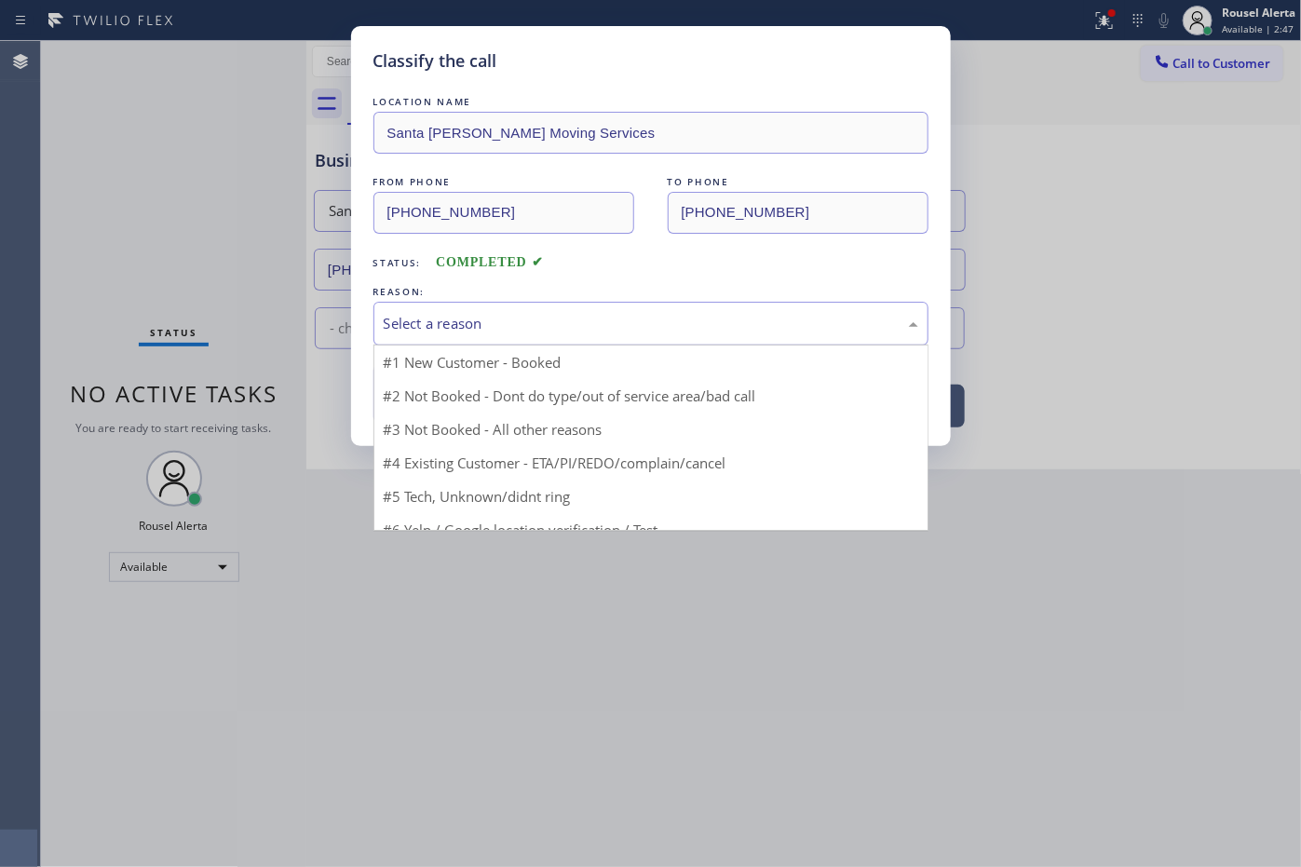
click at [505, 308] on div "Select a reason" at bounding box center [650, 324] width 555 height 44
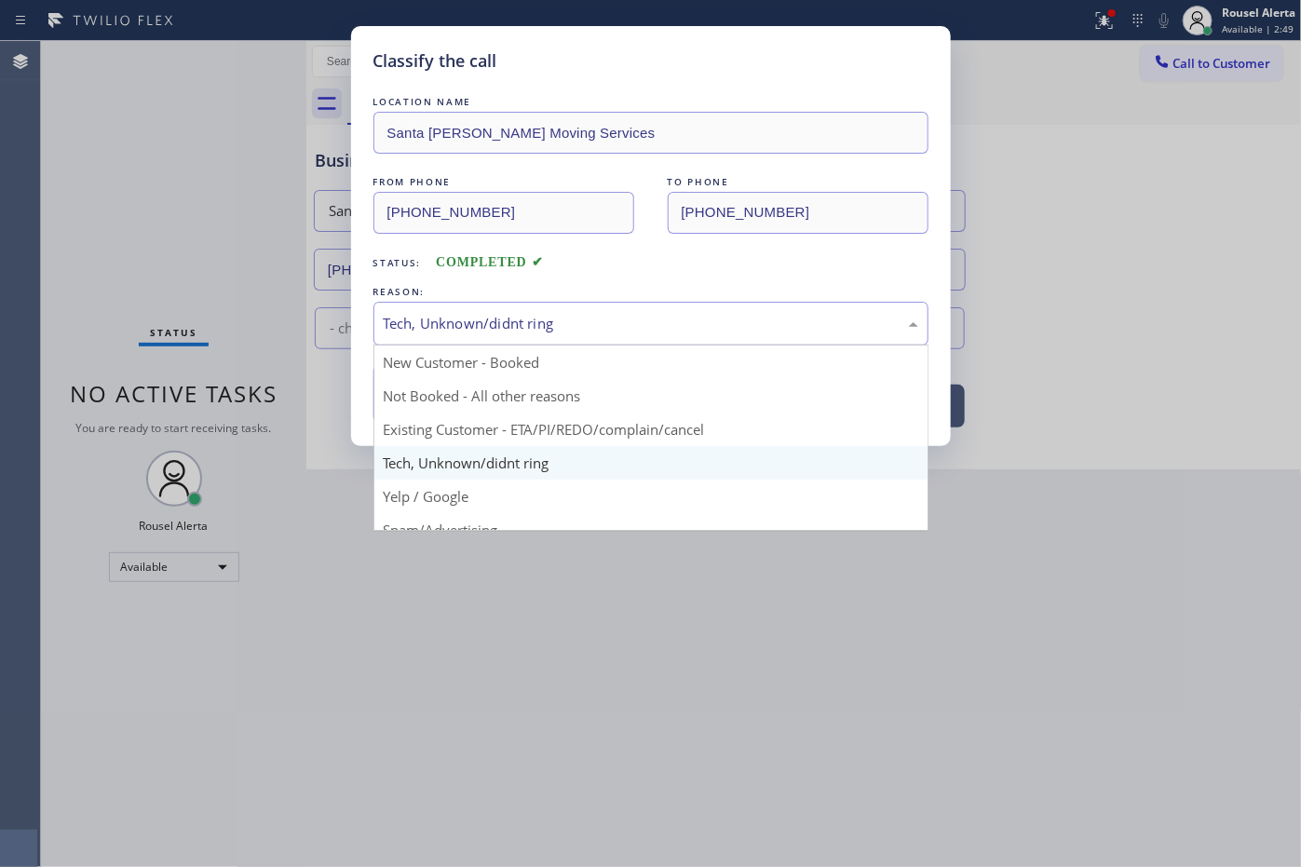
click at [551, 318] on div "Tech, Unknown/didnt ring" at bounding box center [651, 323] width 535 height 21
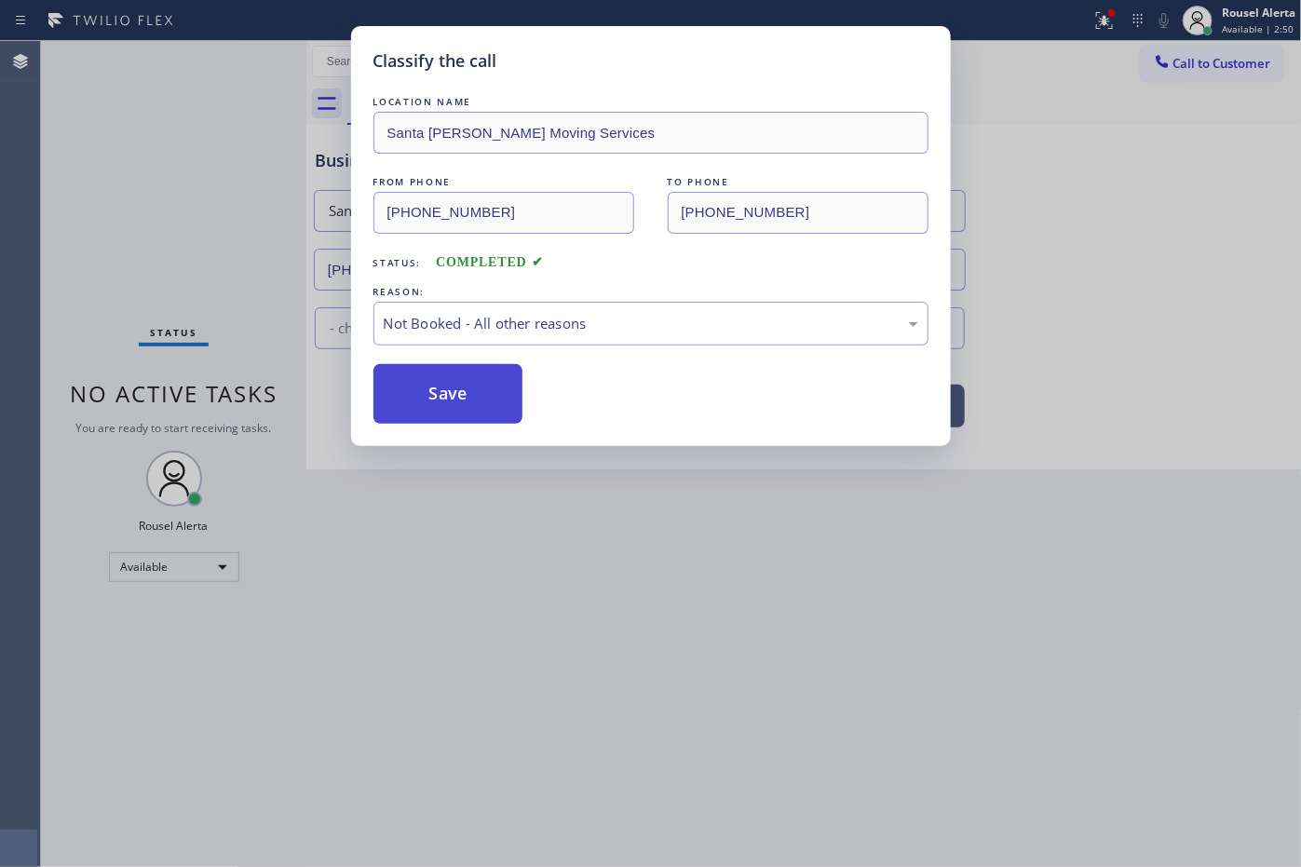
click at [477, 394] on button "Save" at bounding box center [448, 394] width 150 height 60
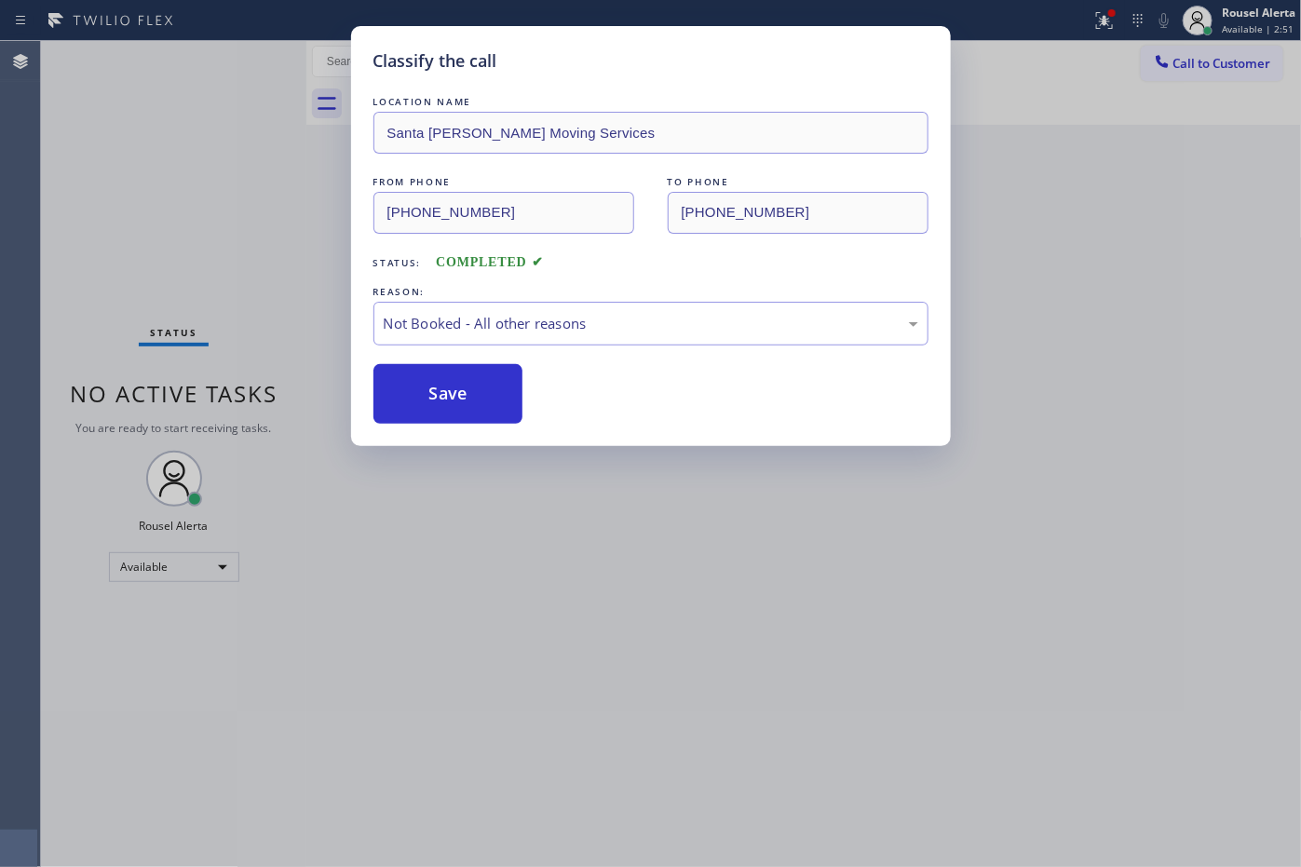
drag, startPoint x: 584, startPoint y: 577, endPoint x: 799, endPoint y: 780, distance: 295.8
click at [603, 594] on div "Classify the call LOCATION NAME [GEOGRAPHIC_DATA][PERSON_NAME] Moving Services …" at bounding box center [650, 433] width 1301 height 867
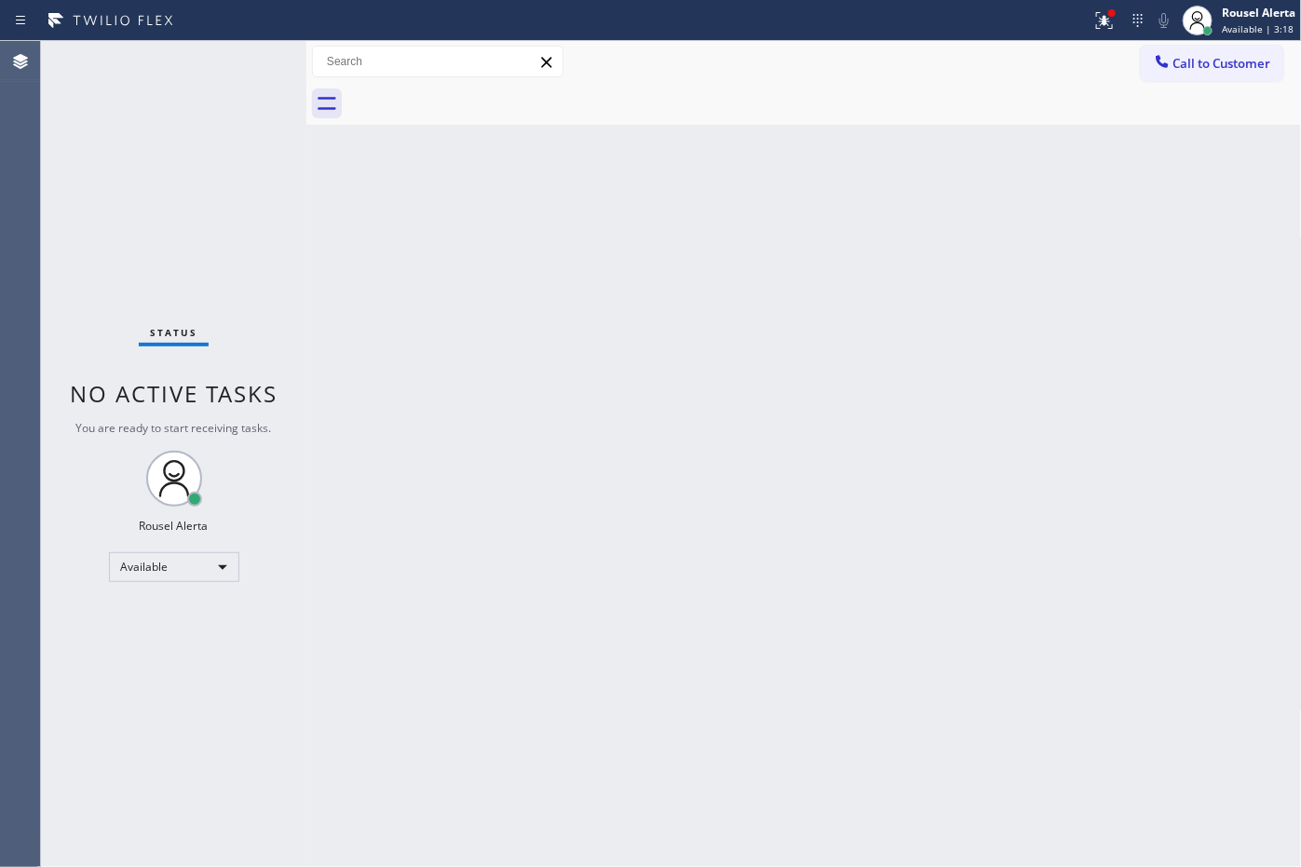
click at [534, 413] on div "Back to Dashboard Change Sender ID Customers Technicians Select a contact Outbo…" at bounding box center [803, 454] width 995 height 826
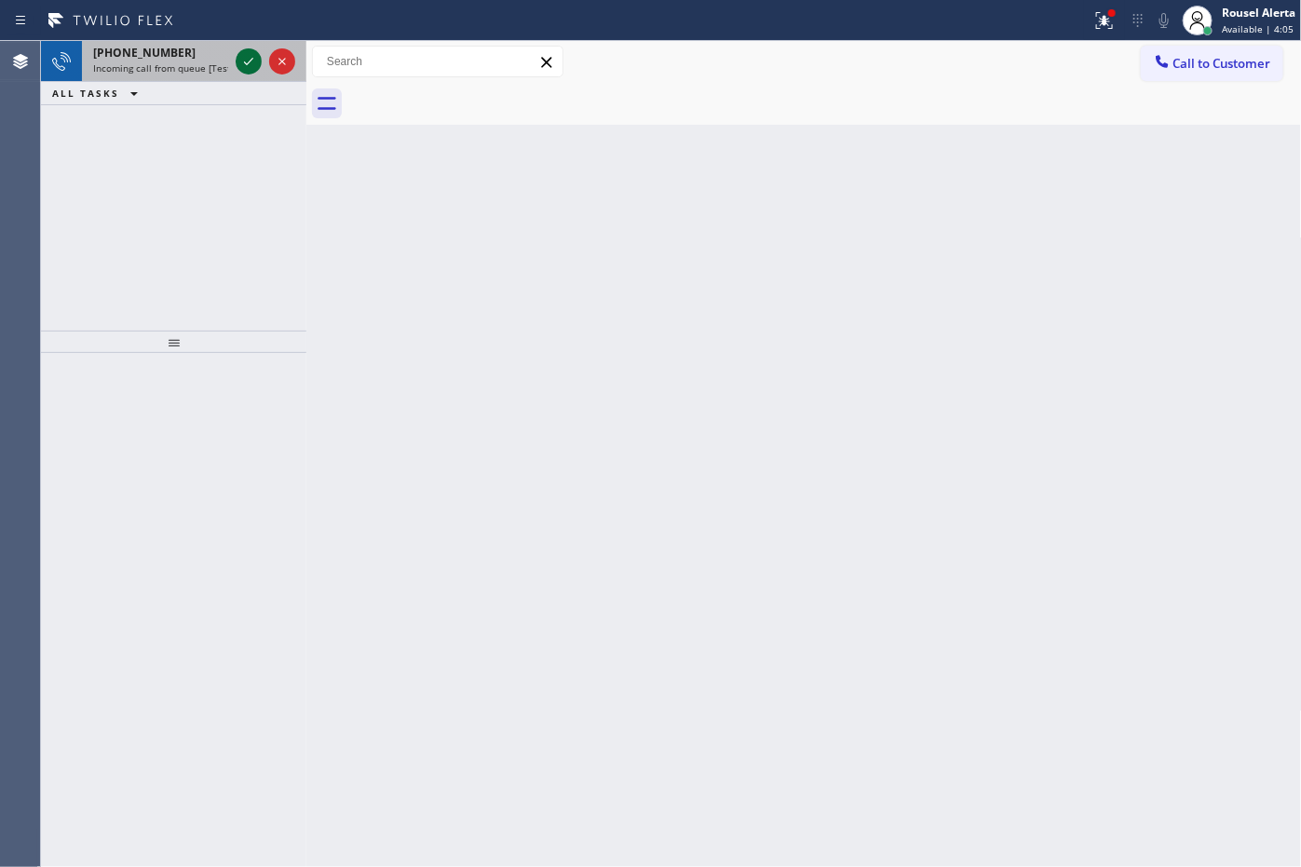
drag, startPoint x: 205, startPoint y: 65, endPoint x: 240, endPoint y: 61, distance: 35.6
click at [205, 65] on span "Incoming call from queue [Test] All" at bounding box center [170, 67] width 155 height 13
drag, startPoint x: 187, startPoint y: 54, endPoint x: 234, endPoint y: 57, distance: 46.6
click at [191, 54] on div "[PHONE_NUMBER]" at bounding box center [160, 53] width 135 height 16
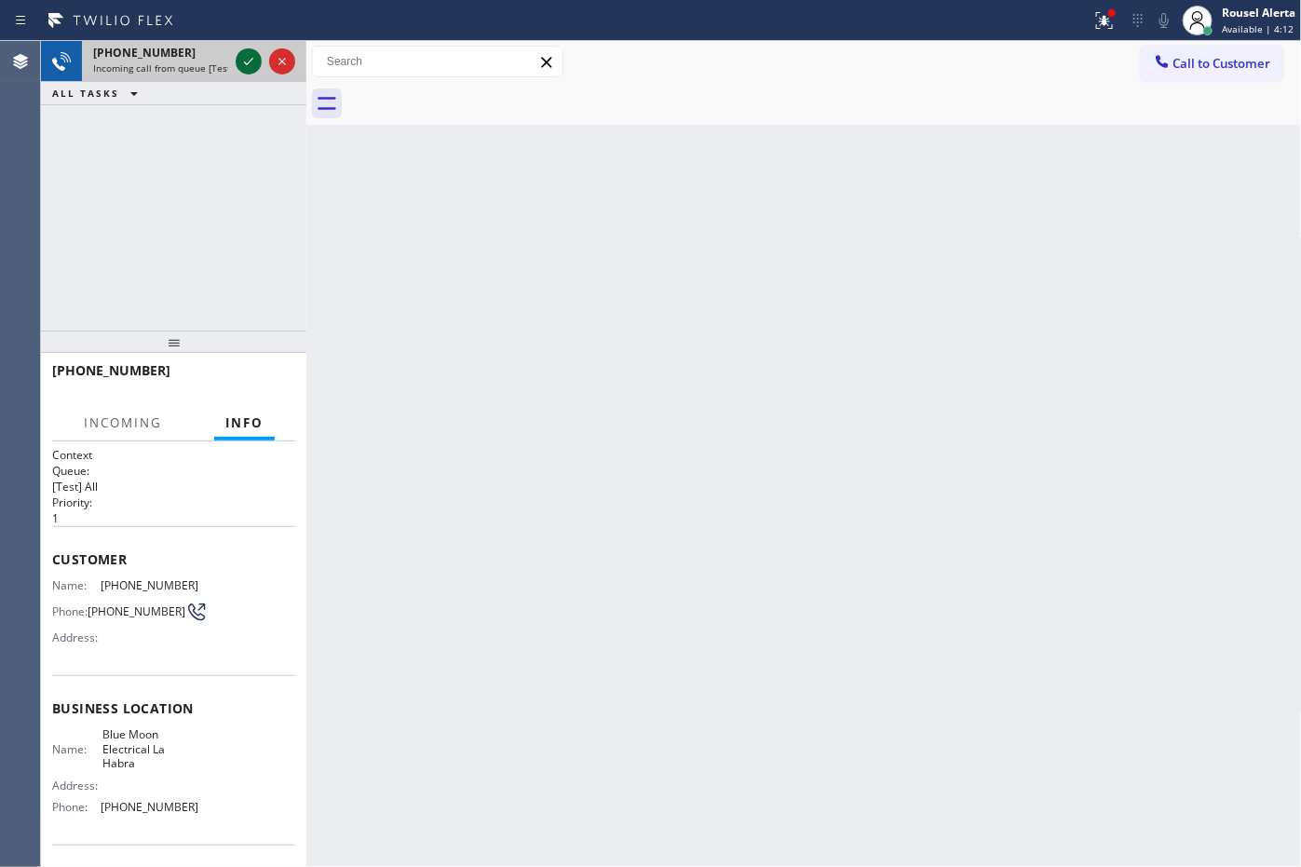
click at [236, 57] on div at bounding box center [249, 61] width 26 height 22
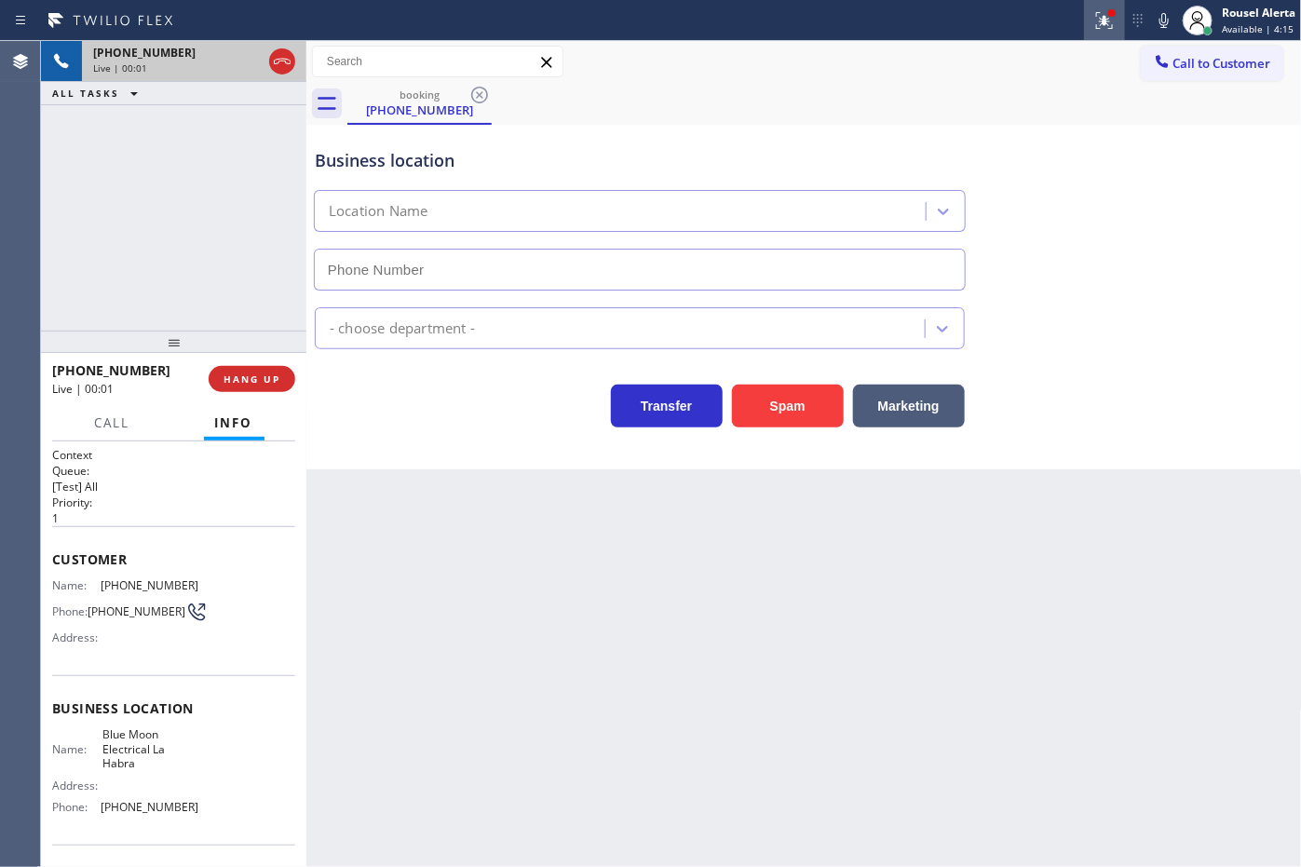
type input "[PHONE_NUMBER]"
click at [1105, 17] on icon at bounding box center [1104, 20] width 22 height 22
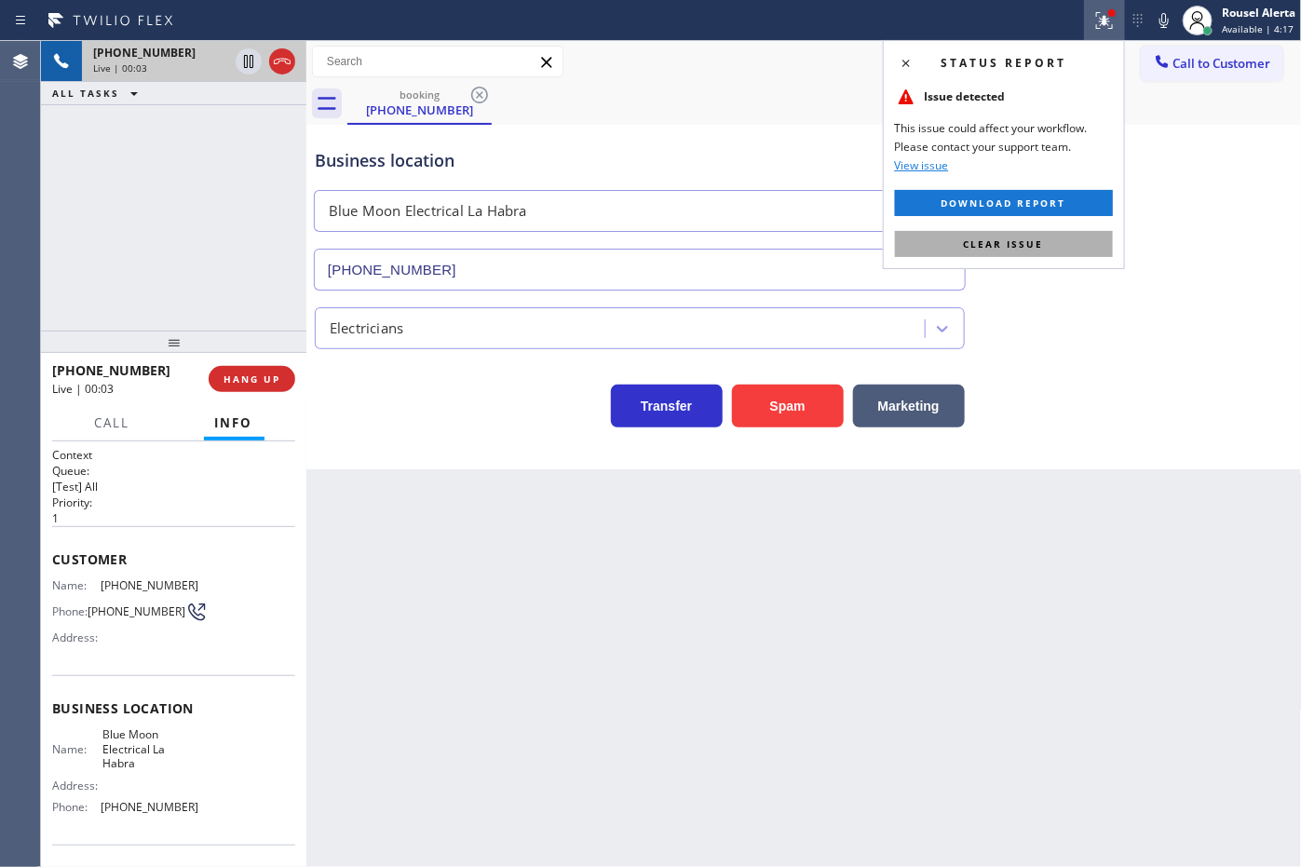
click at [1053, 233] on button "Clear issue" at bounding box center [1004, 244] width 218 height 26
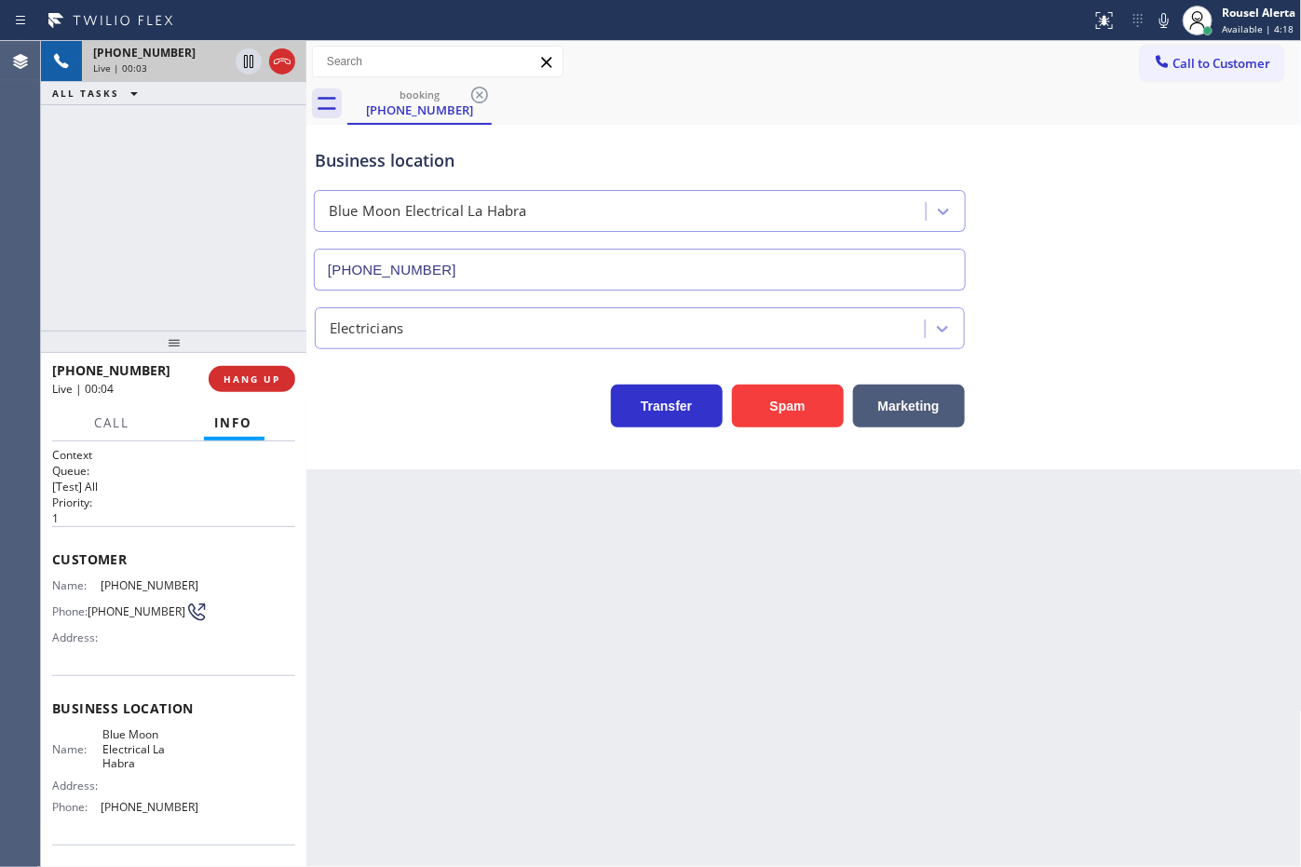
click at [1062, 506] on div "Back to Dashboard Change Sender ID Customers Technicians Select a contact Outbo…" at bounding box center [803, 454] width 995 height 826
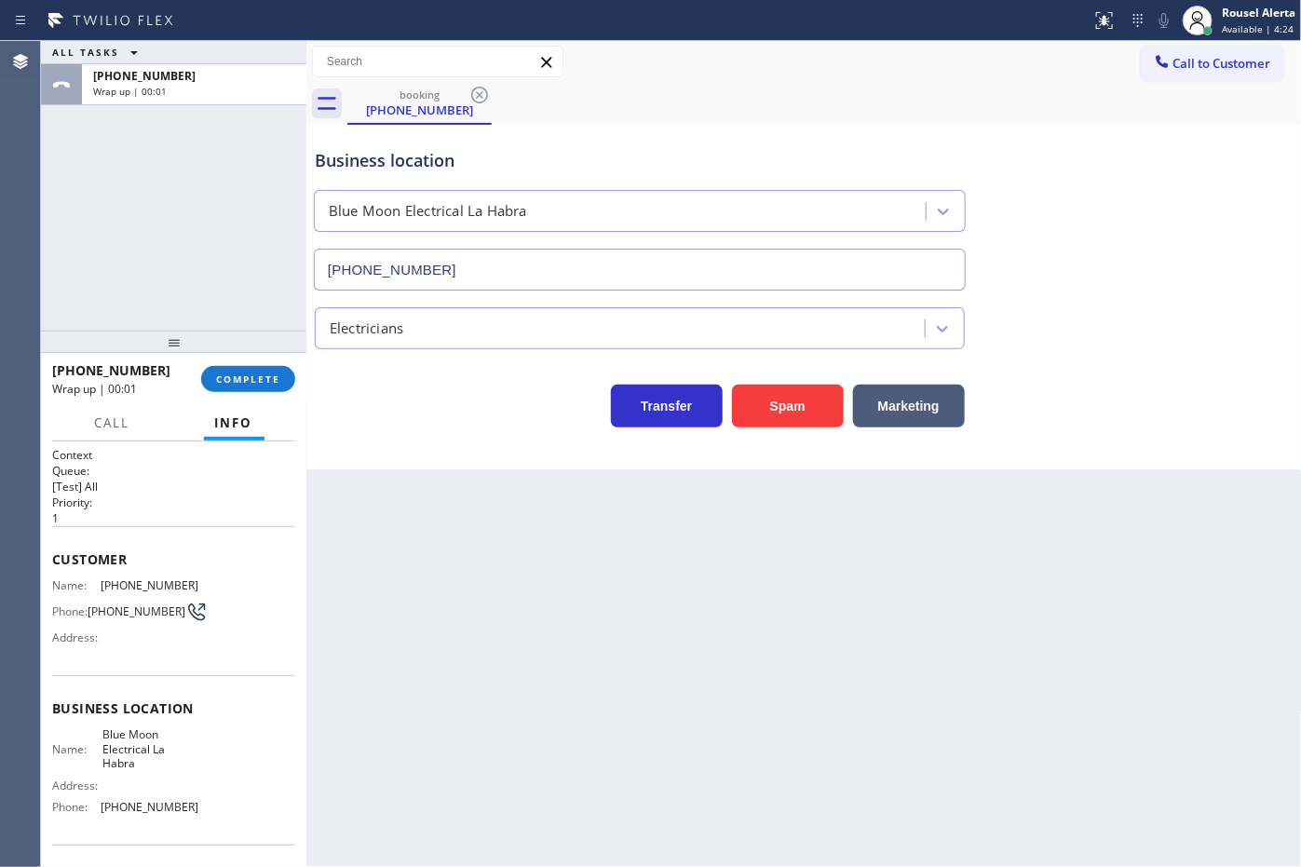
drag, startPoint x: 672, startPoint y: 643, endPoint x: 481, endPoint y: 531, distance: 221.7
click at [672, 643] on div "Back to Dashboard Change Sender ID Customers Technicians Select a contact Outbo…" at bounding box center [803, 454] width 995 height 826
click at [235, 397] on div "[PHONE_NUMBER] Wrap up | 00:02 COMPLETE" at bounding box center [173, 379] width 243 height 48
click at [233, 379] on span "COMPLETE" at bounding box center [248, 378] width 64 height 13
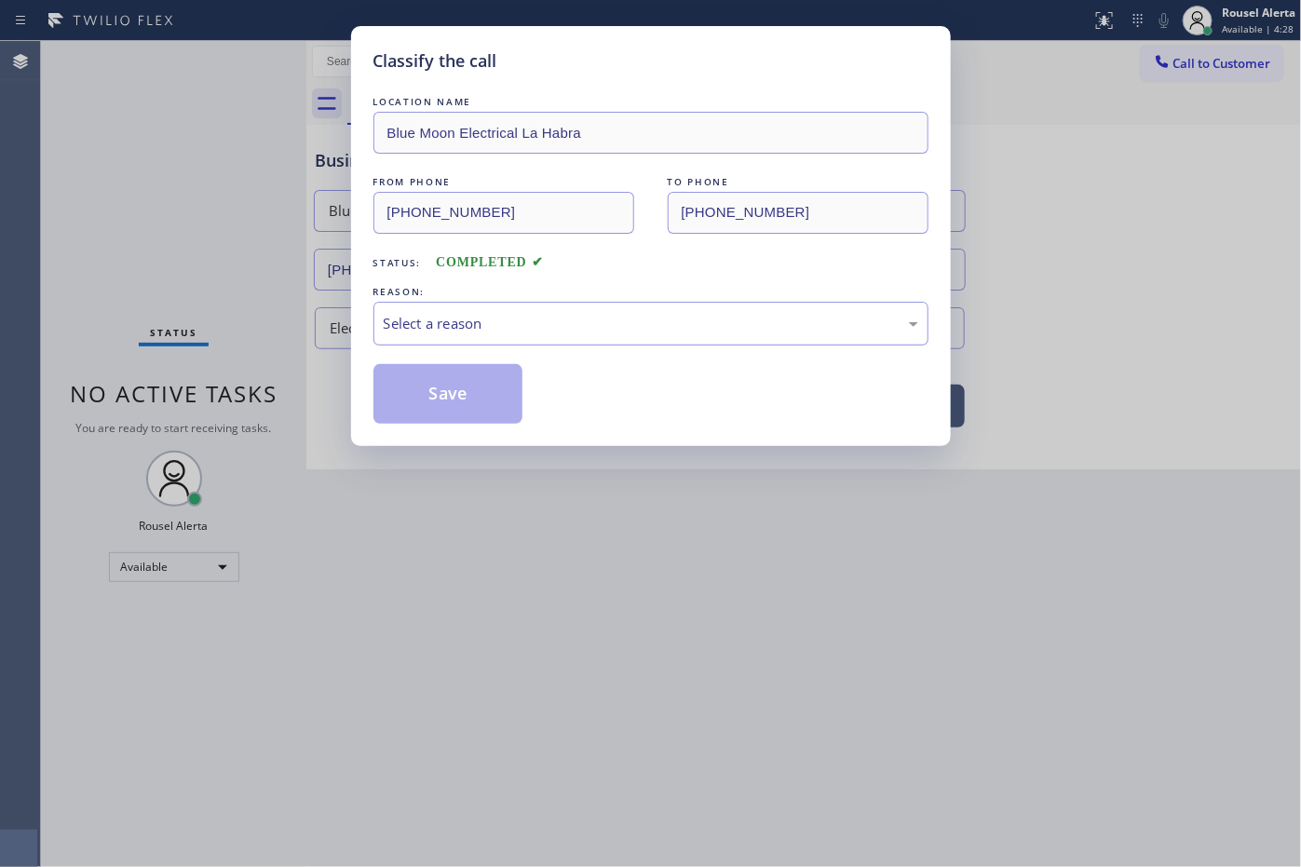
click at [528, 333] on div "Select a reason" at bounding box center [651, 323] width 535 height 21
click at [435, 406] on button "Save" at bounding box center [448, 394] width 150 height 60
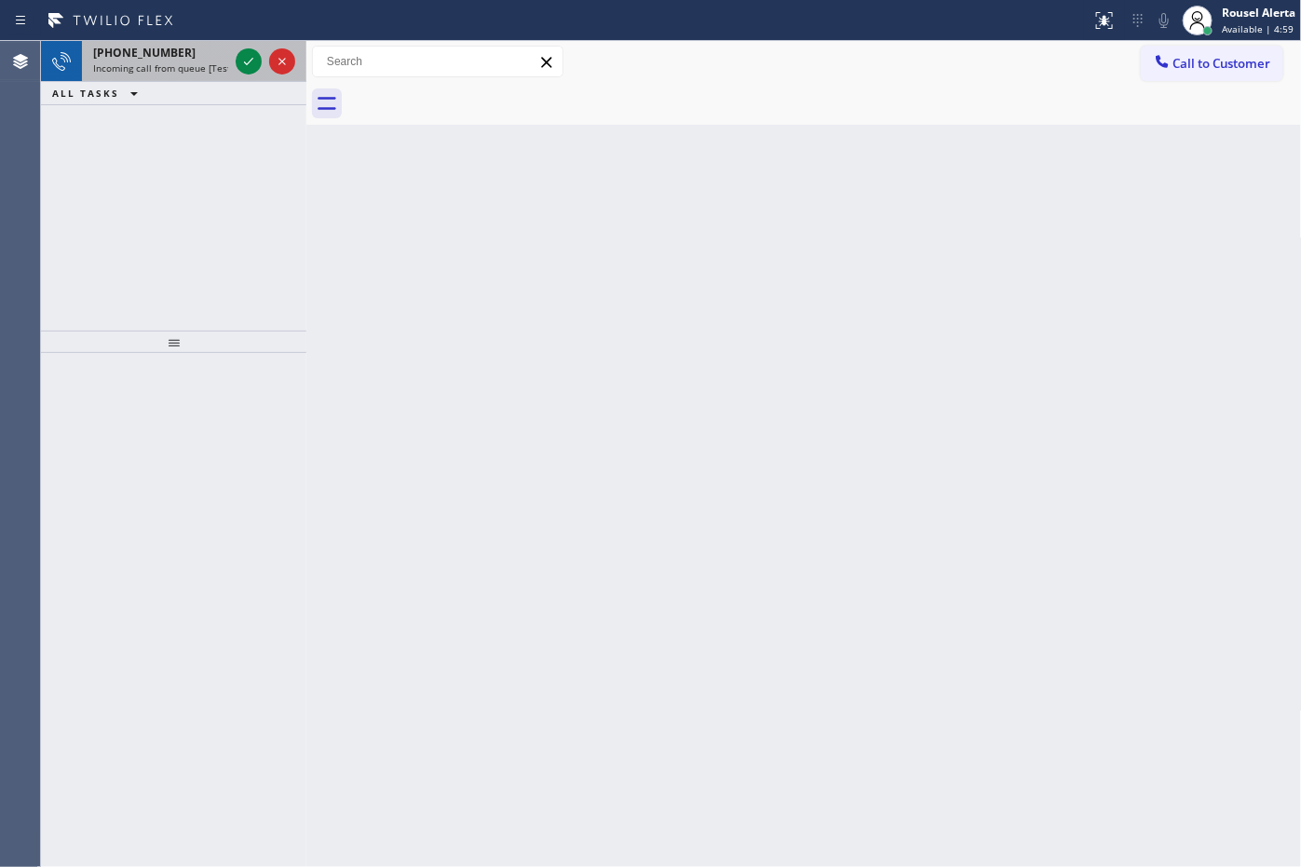
drag, startPoint x: 186, startPoint y: 68, endPoint x: 211, endPoint y: 63, distance: 25.6
click at [186, 68] on span "Incoming call from queue [Test] All" at bounding box center [170, 67] width 155 height 13
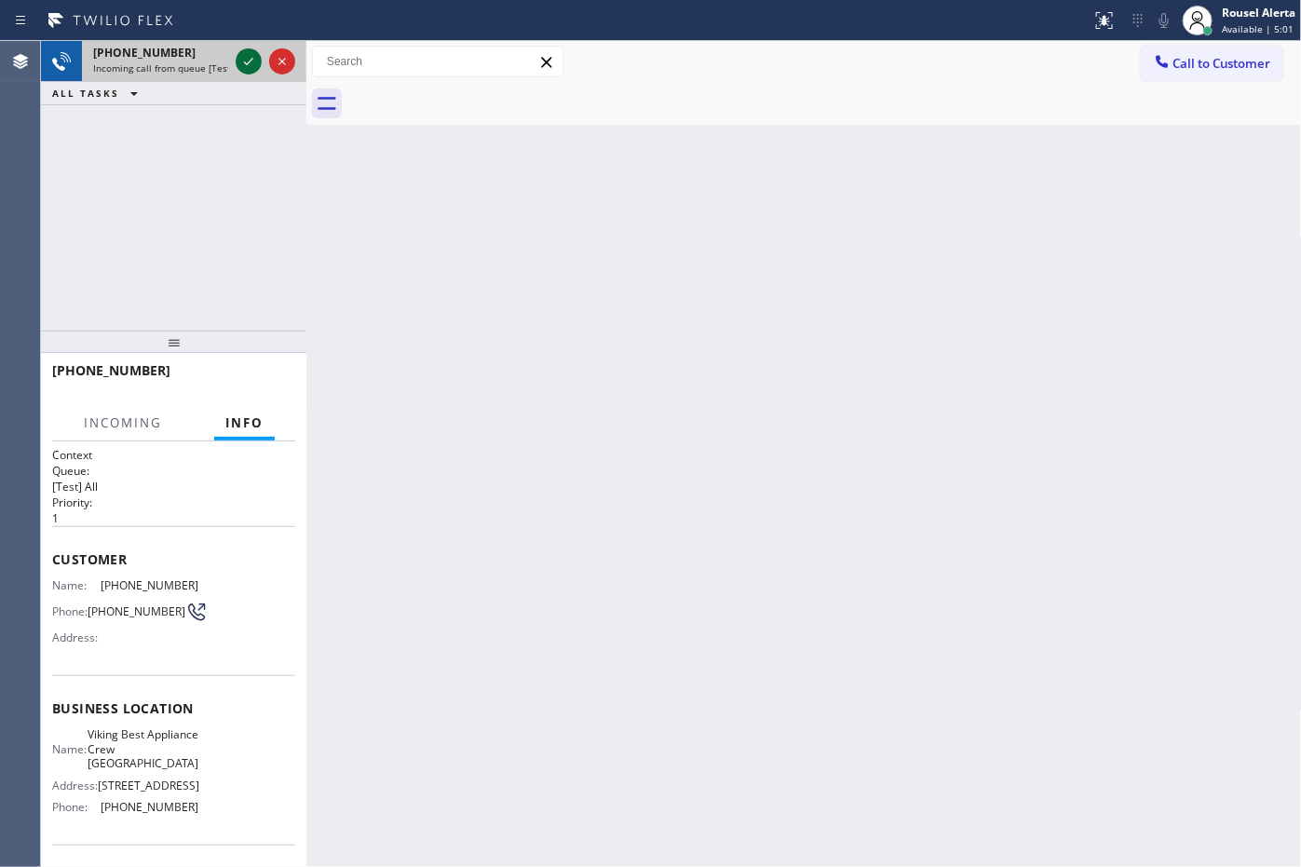
click at [237, 61] on icon at bounding box center [248, 61] width 22 height 22
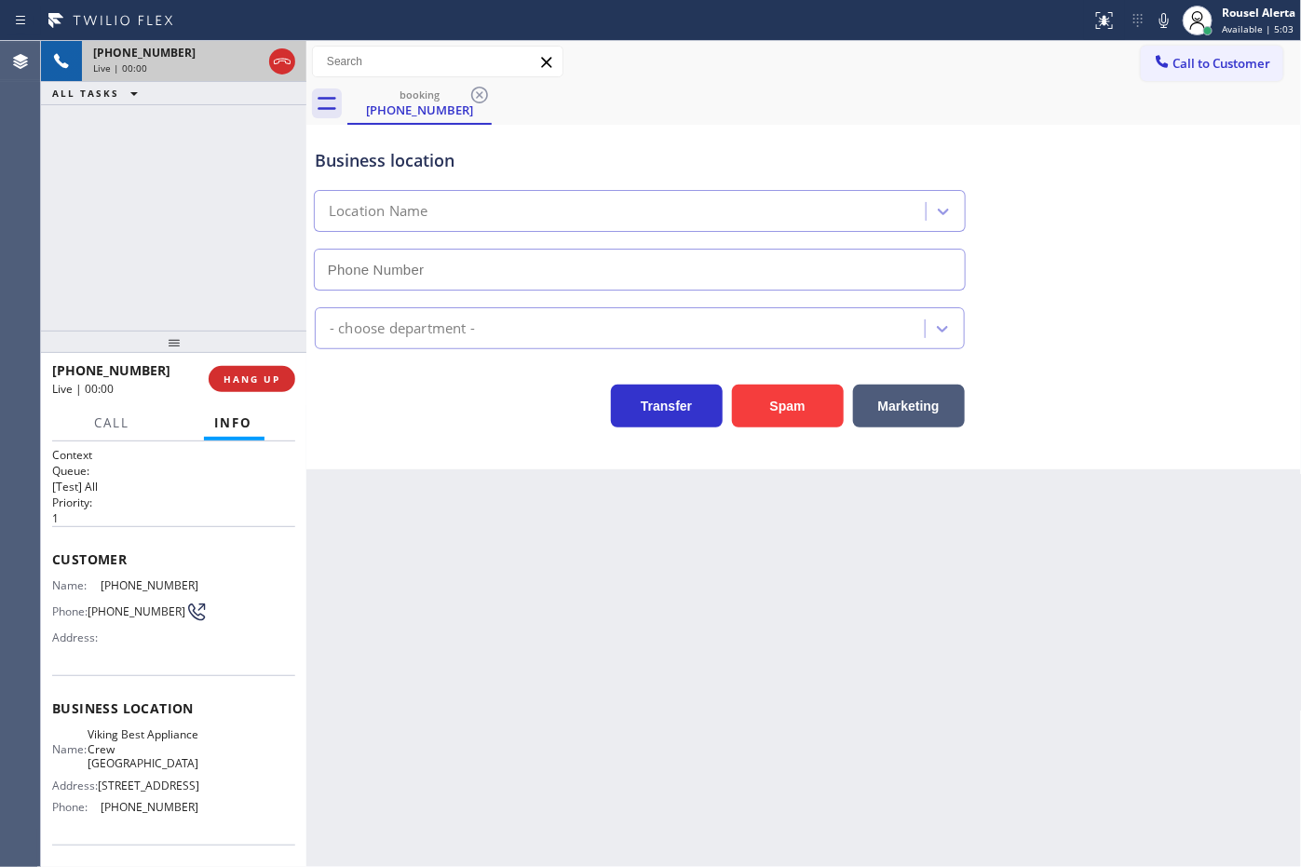
type input "[PHONE_NUMBER]"
click at [239, 373] on span "HANG UP" at bounding box center [251, 378] width 57 height 13
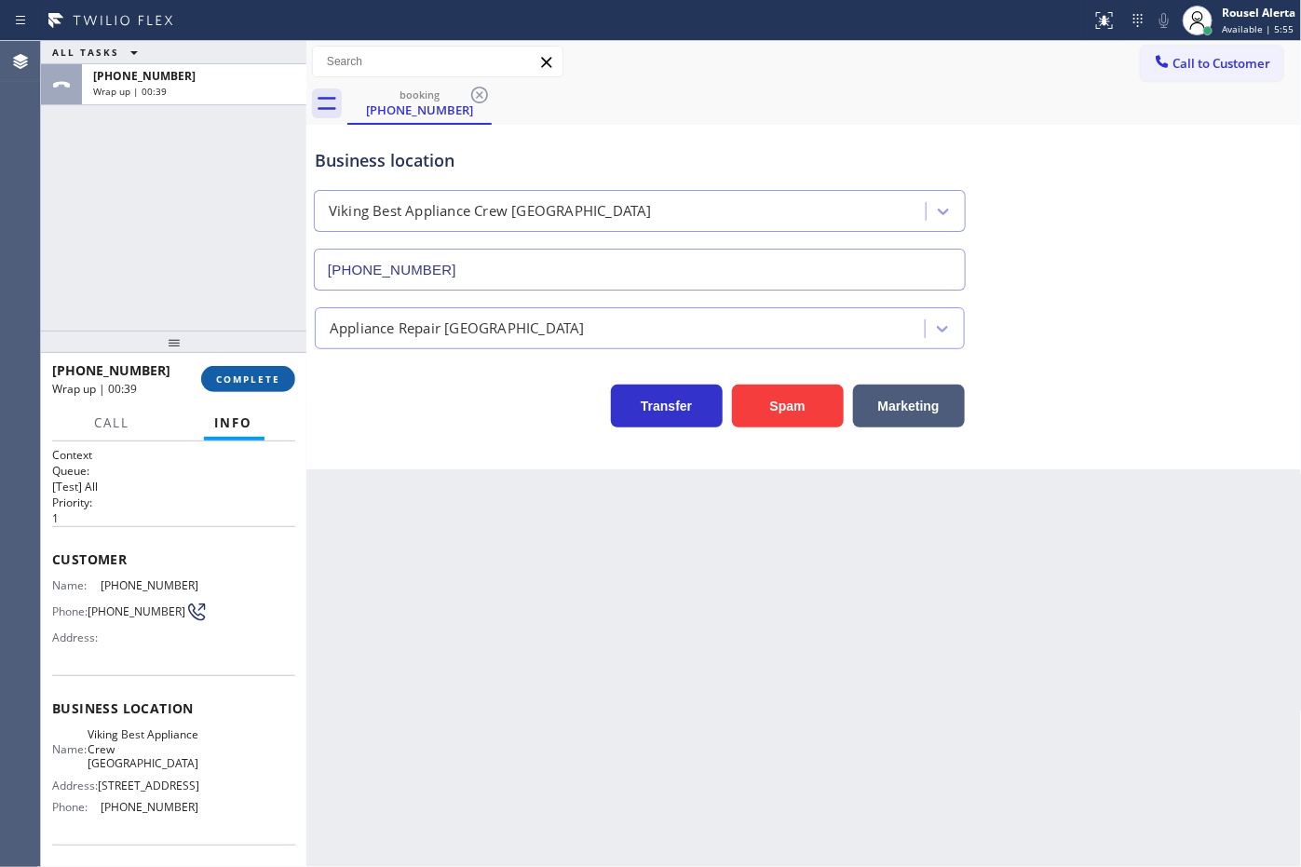
click at [265, 369] on button "COMPLETE" at bounding box center [248, 379] width 94 height 26
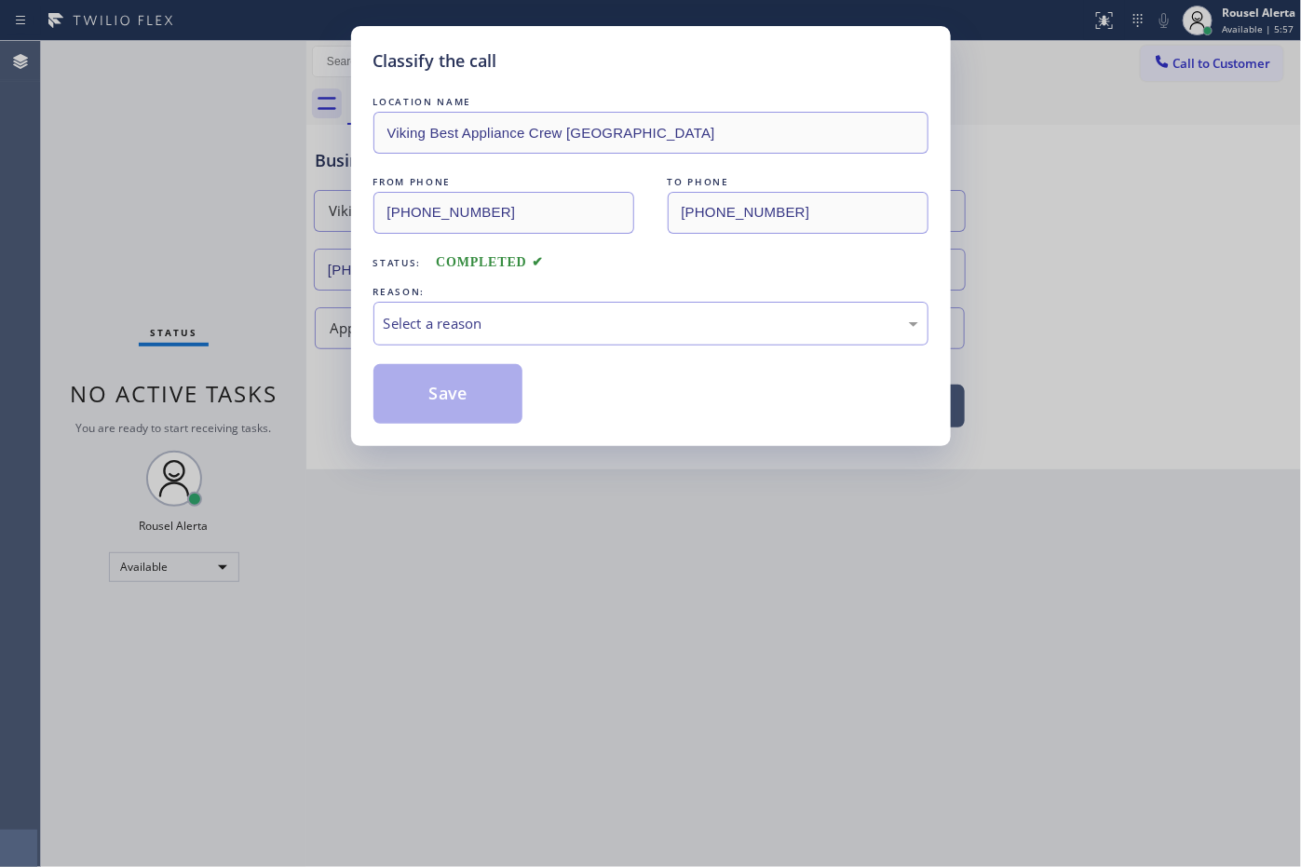
click at [486, 342] on div "Select a reason" at bounding box center [650, 324] width 555 height 44
click at [444, 443] on div "Classify the call LOCATION NAME Viking Best Appliance Crew Simi Valley FROM PHO…" at bounding box center [651, 236] width 600 height 420
drag, startPoint x: 440, startPoint y: 386, endPoint x: 430, endPoint y: 380, distance: 11.4
click at [440, 389] on button "Save" at bounding box center [448, 394] width 150 height 60
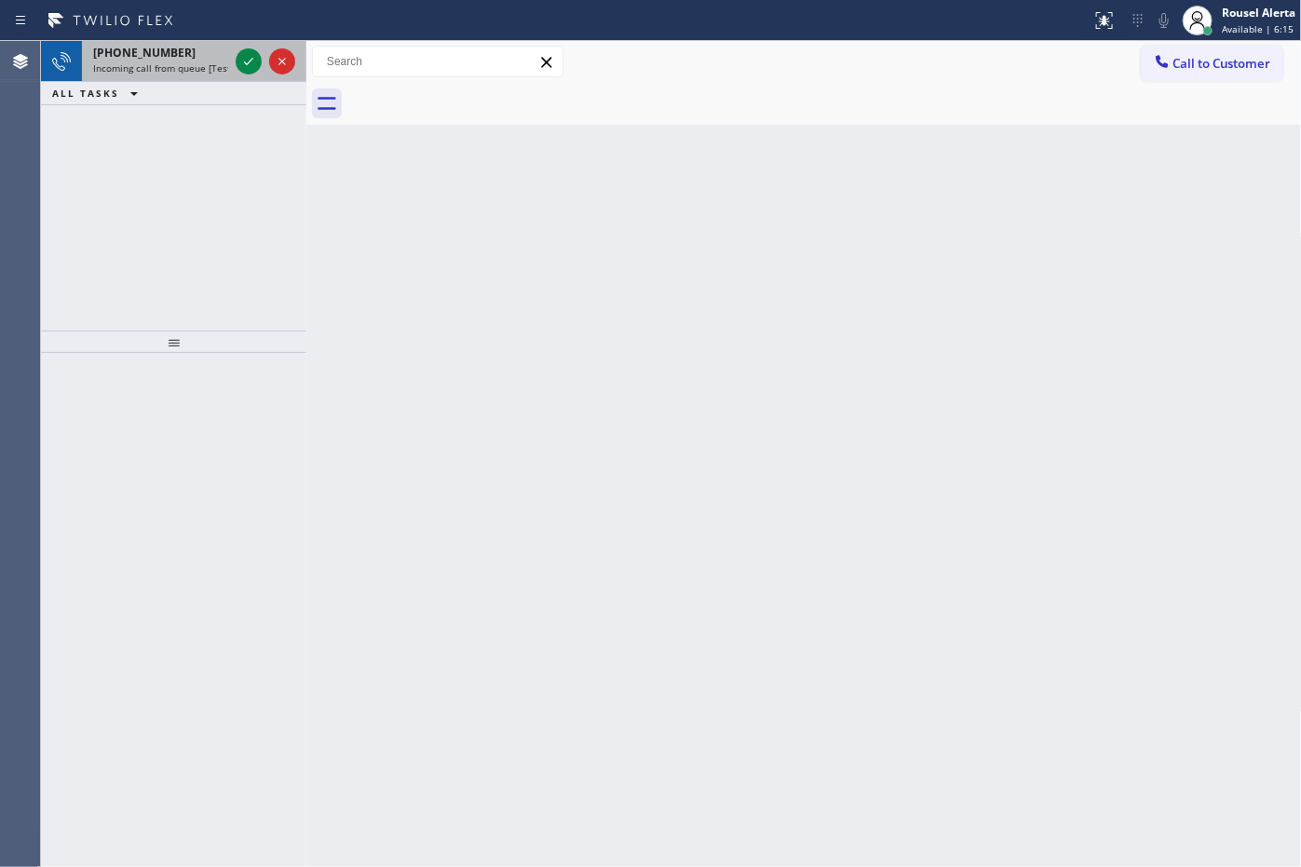
click at [196, 66] on span "Incoming call from queue [Test] All" at bounding box center [170, 67] width 155 height 13
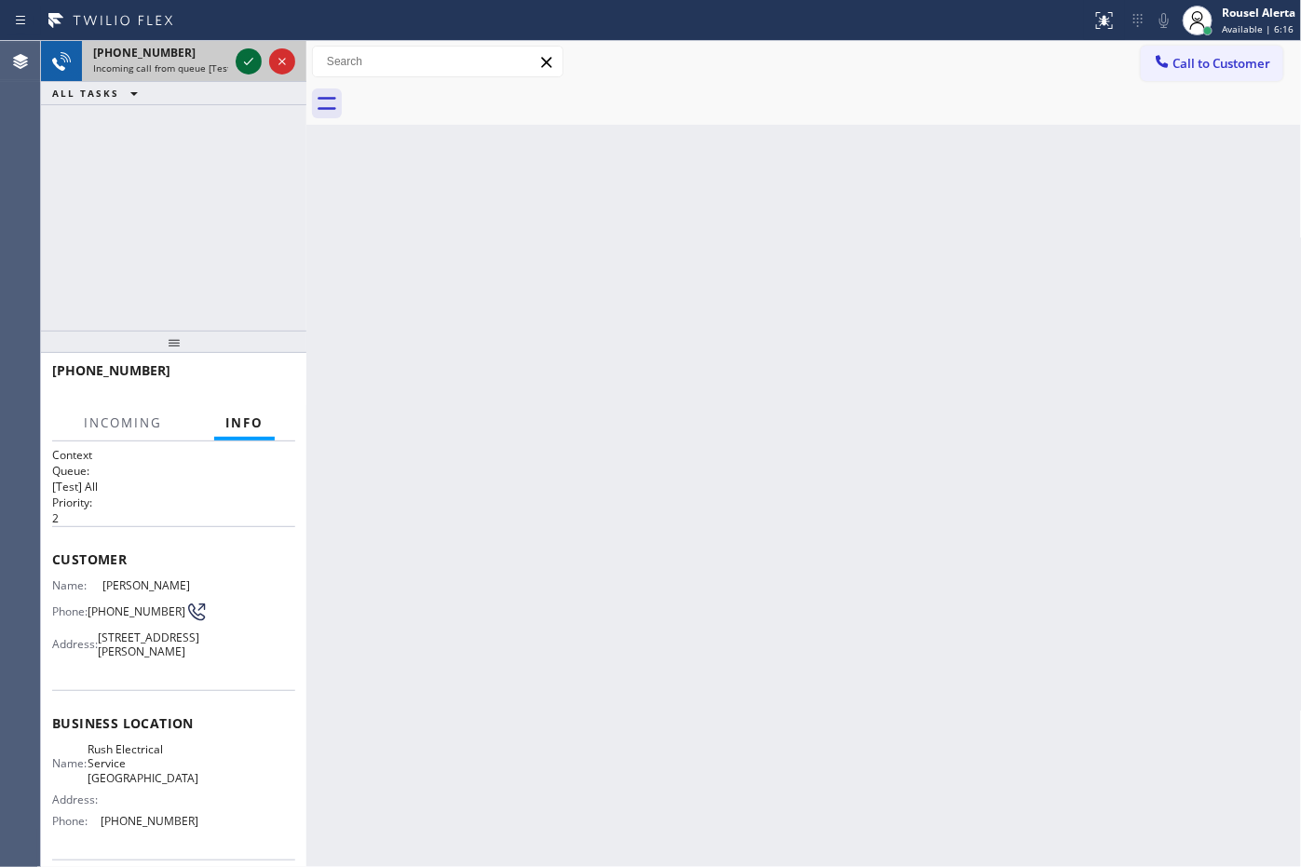
click at [238, 57] on icon at bounding box center [248, 61] width 22 height 22
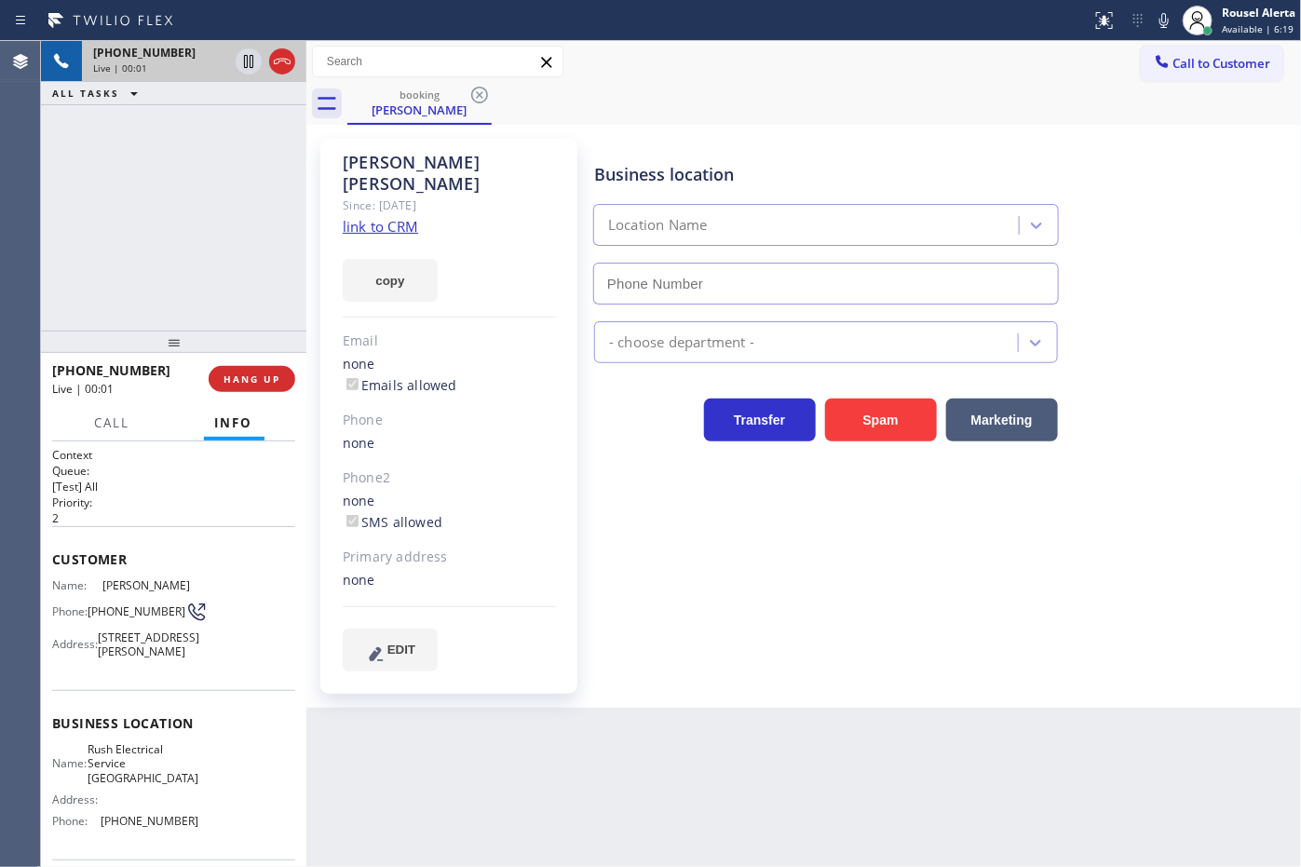
type input "[PHONE_NUMBER]"
click at [378, 217] on link "link to CRM" at bounding box center [380, 226] width 75 height 19
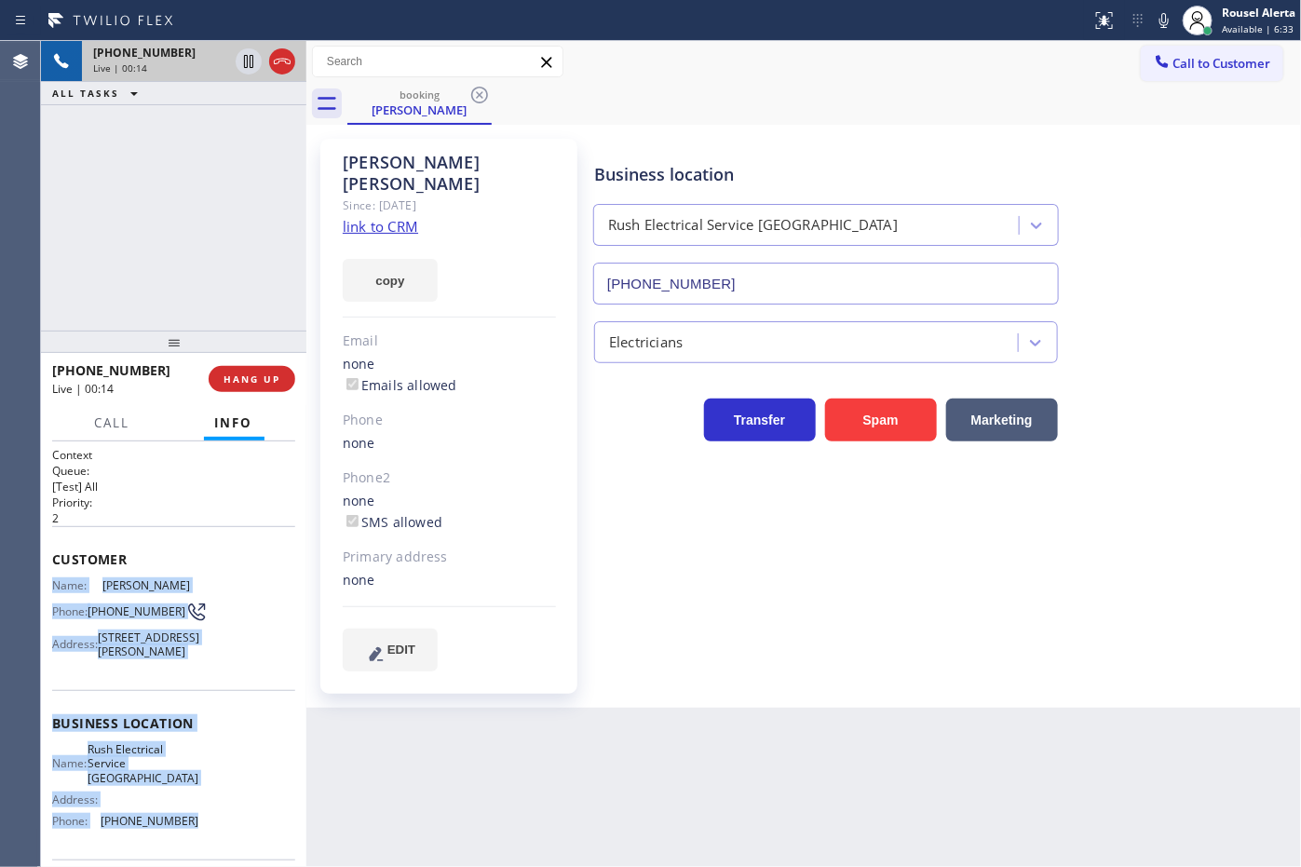
drag, startPoint x: 54, startPoint y: 583, endPoint x: 188, endPoint y: 819, distance: 271.9
click at [188, 819] on div "Context Queue: [Test] All Priority: 2 Customer Name: [PERSON_NAME] Phone: [PHON…" at bounding box center [173, 731] width 243 height 568
click at [243, 56] on icon at bounding box center [248, 61] width 22 height 22
click at [1157, 16] on icon at bounding box center [1160, 20] width 22 height 22
click at [242, 59] on icon at bounding box center [248, 61] width 22 height 22
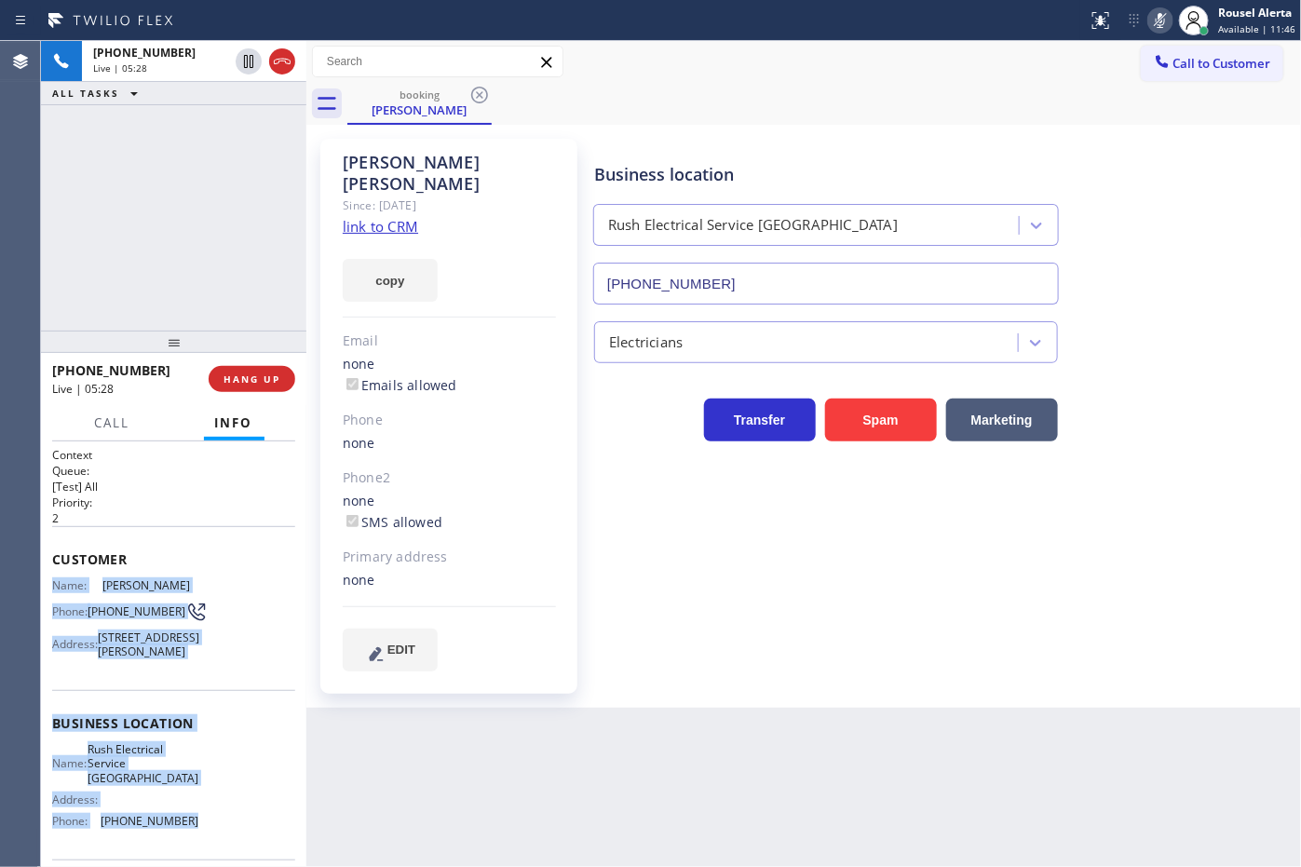
click at [1160, 15] on icon at bounding box center [1160, 20] width 22 height 22
click at [242, 123] on icon at bounding box center [248, 126] width 22 height 22
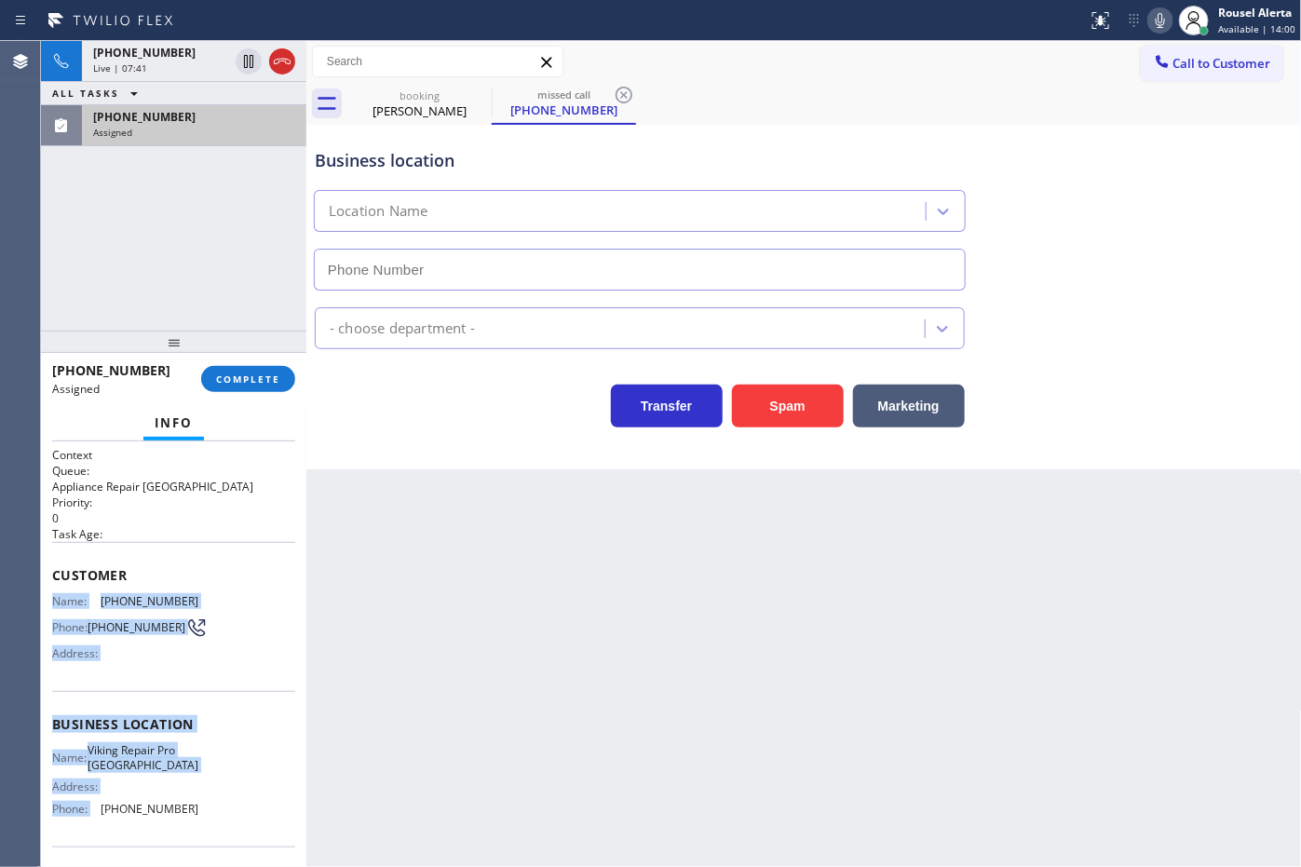
type input "[PHONE_NUMBER]"
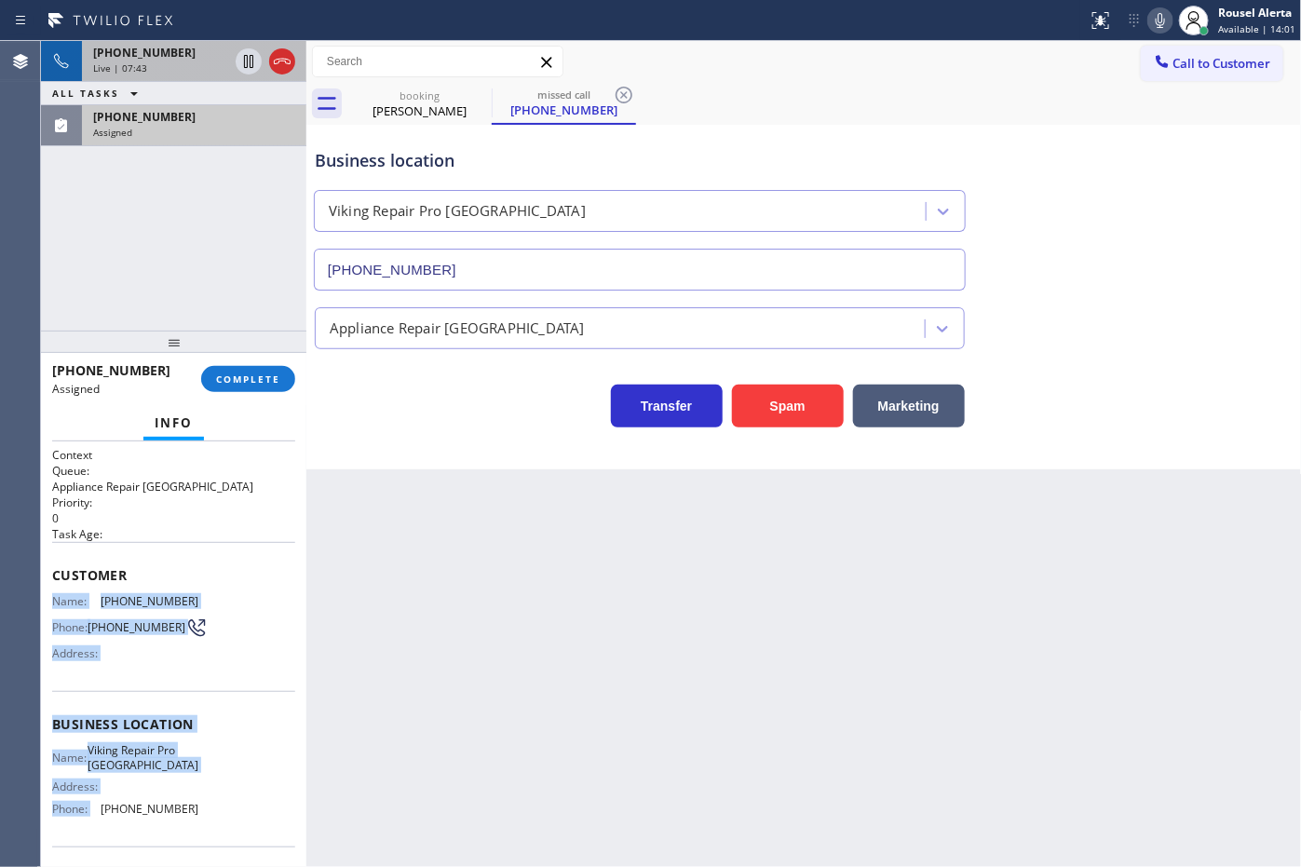
click at [150, 52] on span "[PHONE_NUMBER]" at bounding box center [144, 53] width 102 height 16
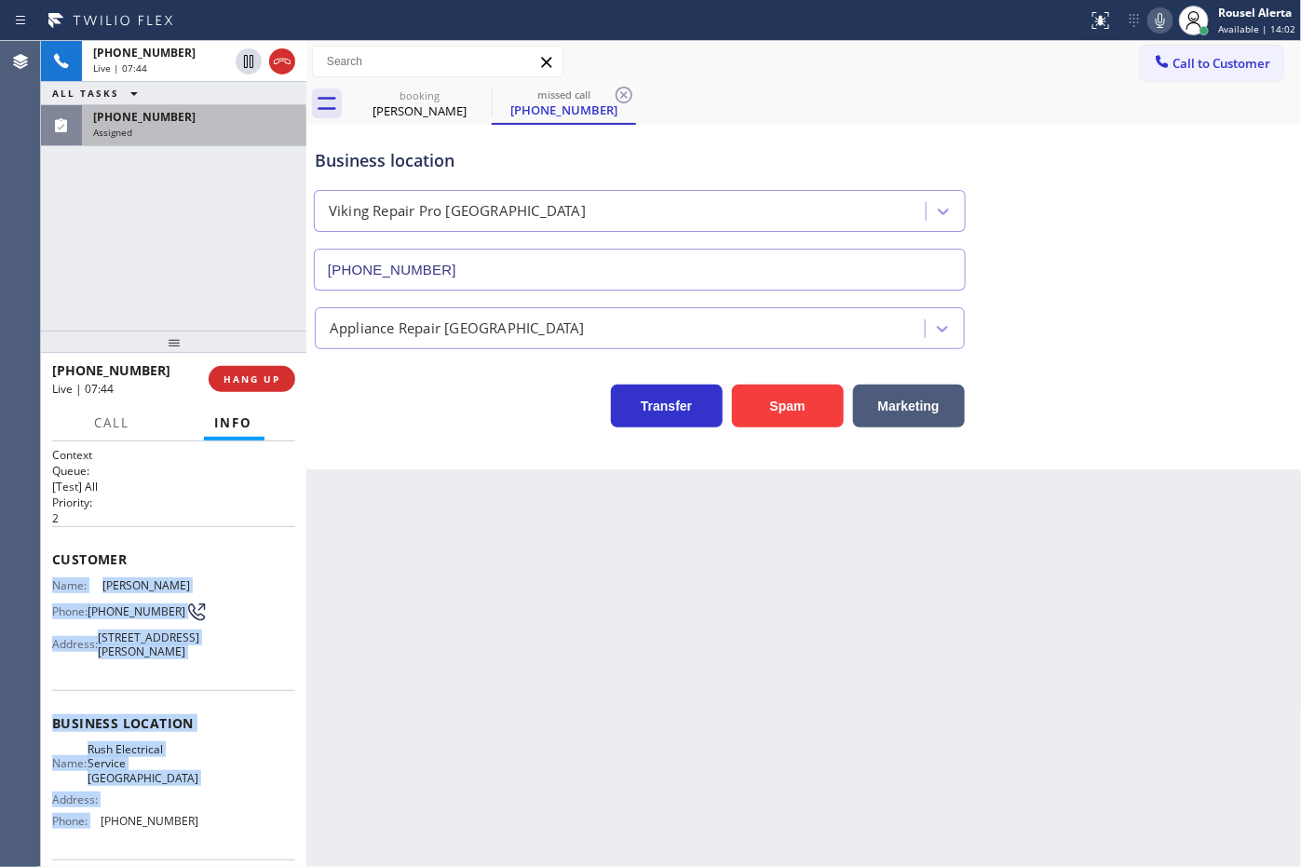
click at [169, 130] on div "Assigned" at bounding box center [194, 132] width 202 height 13
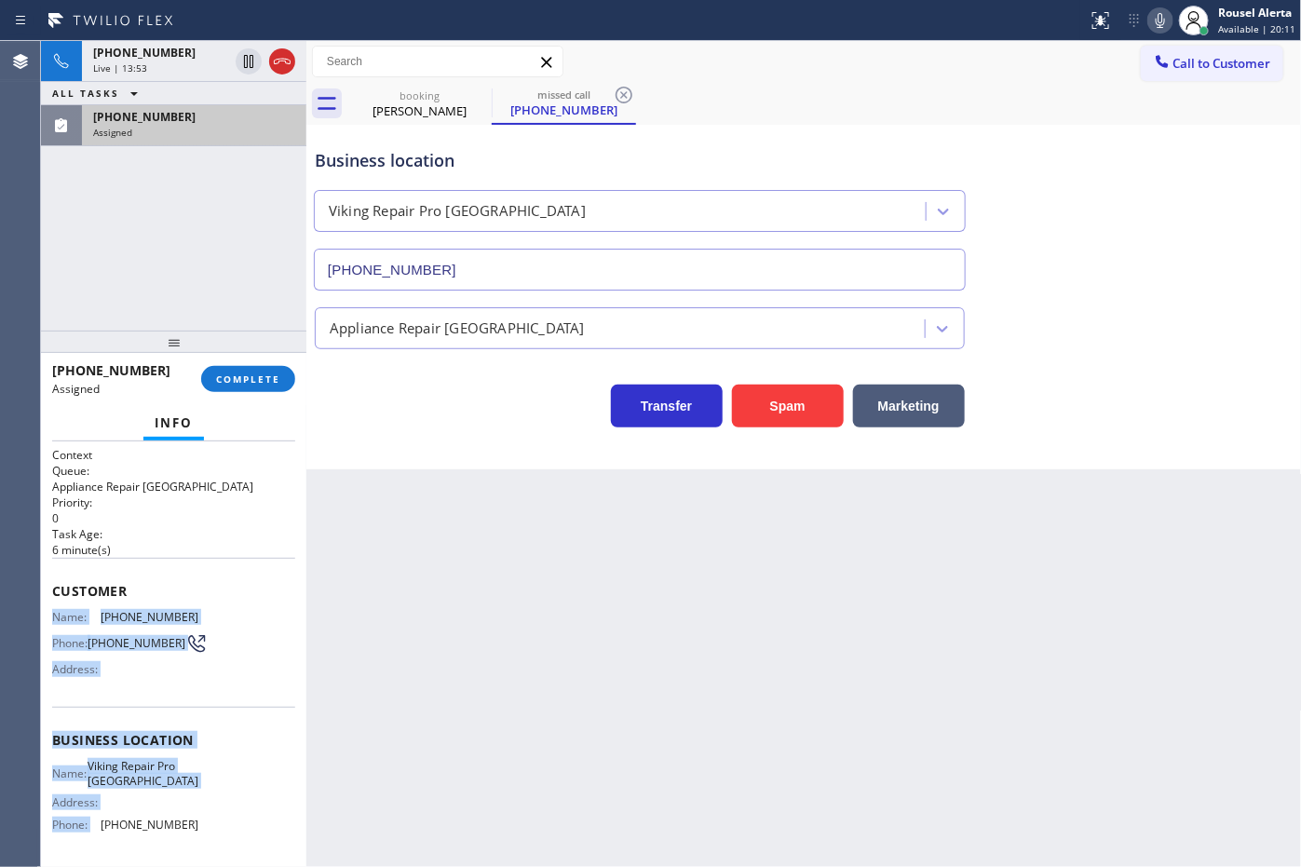
click at [207, 105] on div "[PHONE_NUMBER] Assigned" at bounding box center [190, 125] width 217 height 41
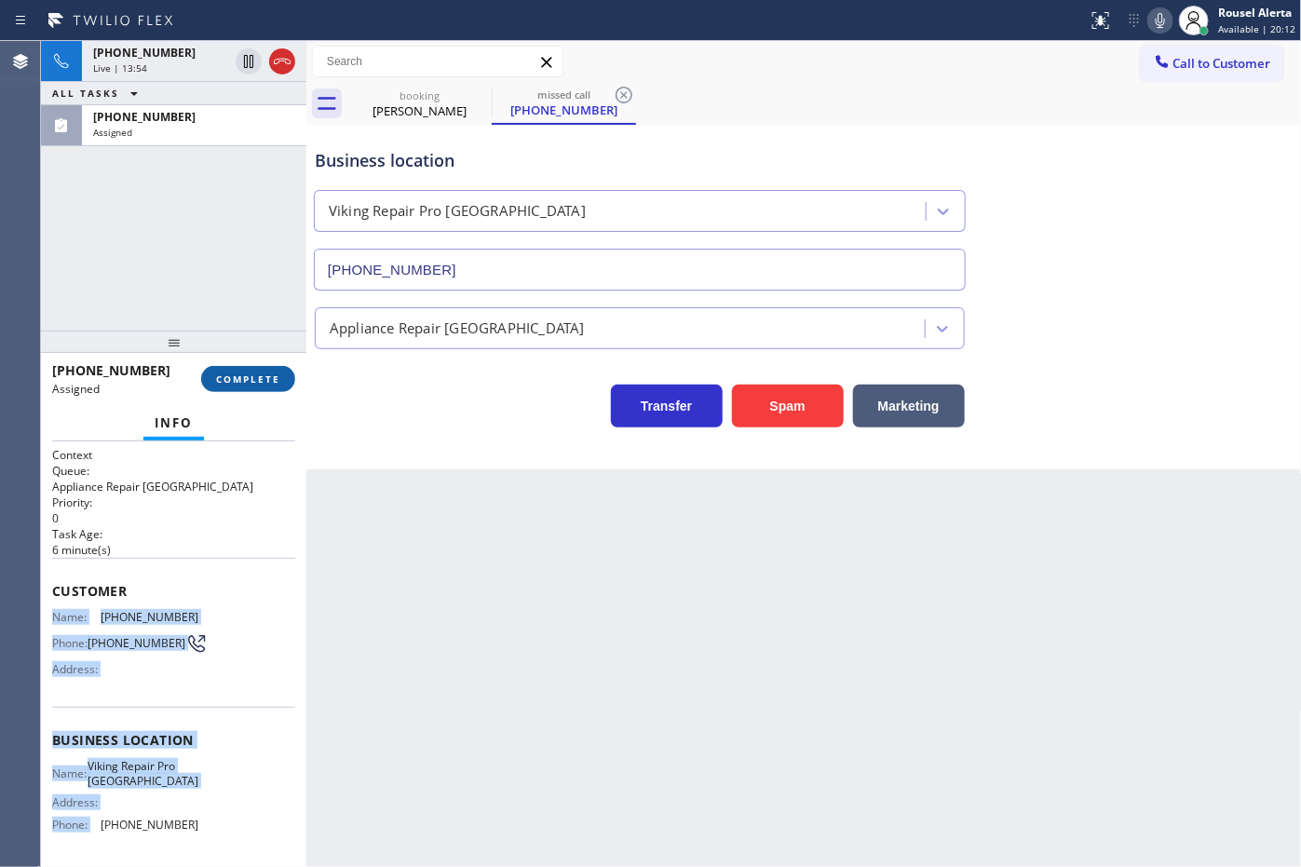
click at [223, 372] on span "COMPLETE" at bounding box center [248, 378] width 64 height 13
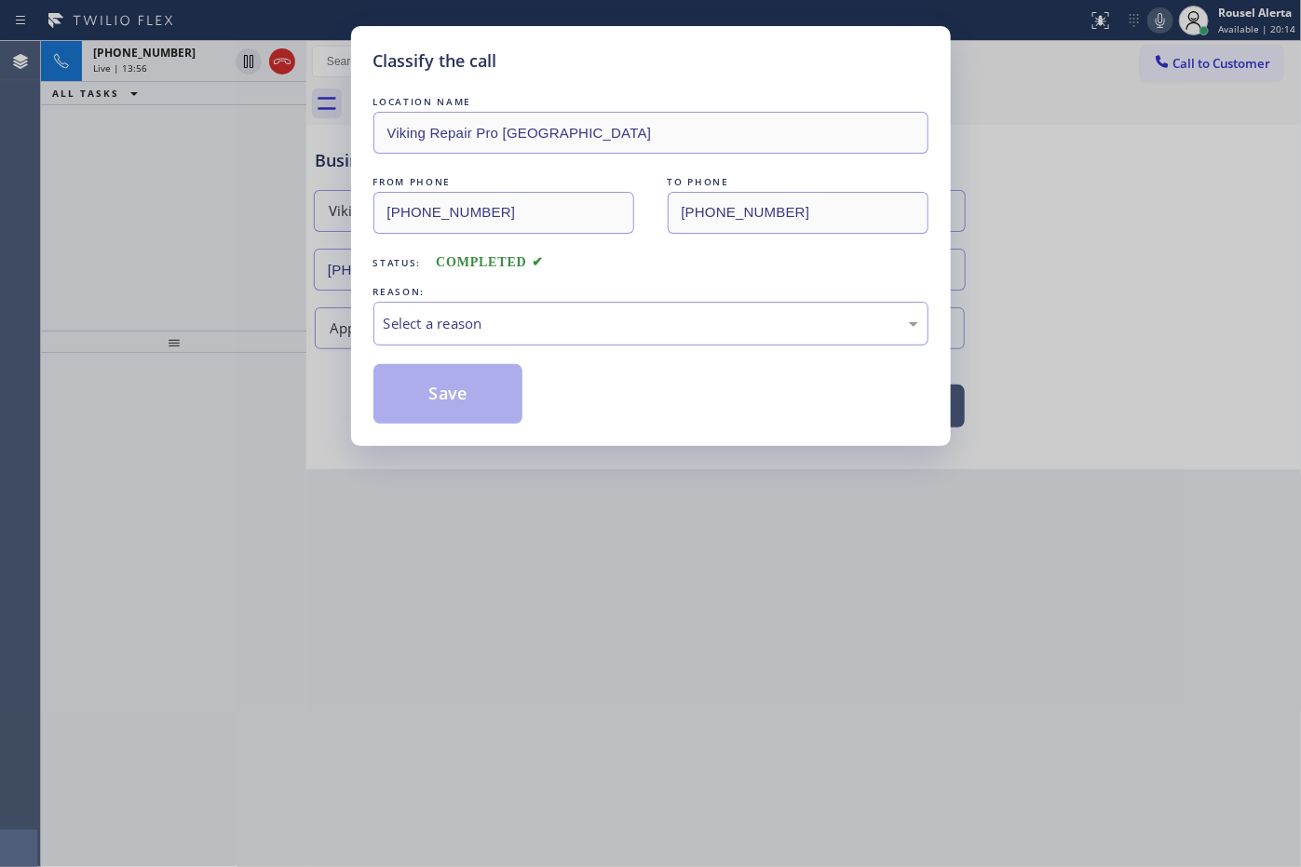
click at [444, 332] on div "Select a reason" at bounding box center [651, 323] width 535 height 21
click at [445, 392] on button "Save" at bounding box center [448, 394] width 150 height 60
type input "[PHONE_NUMBER]"
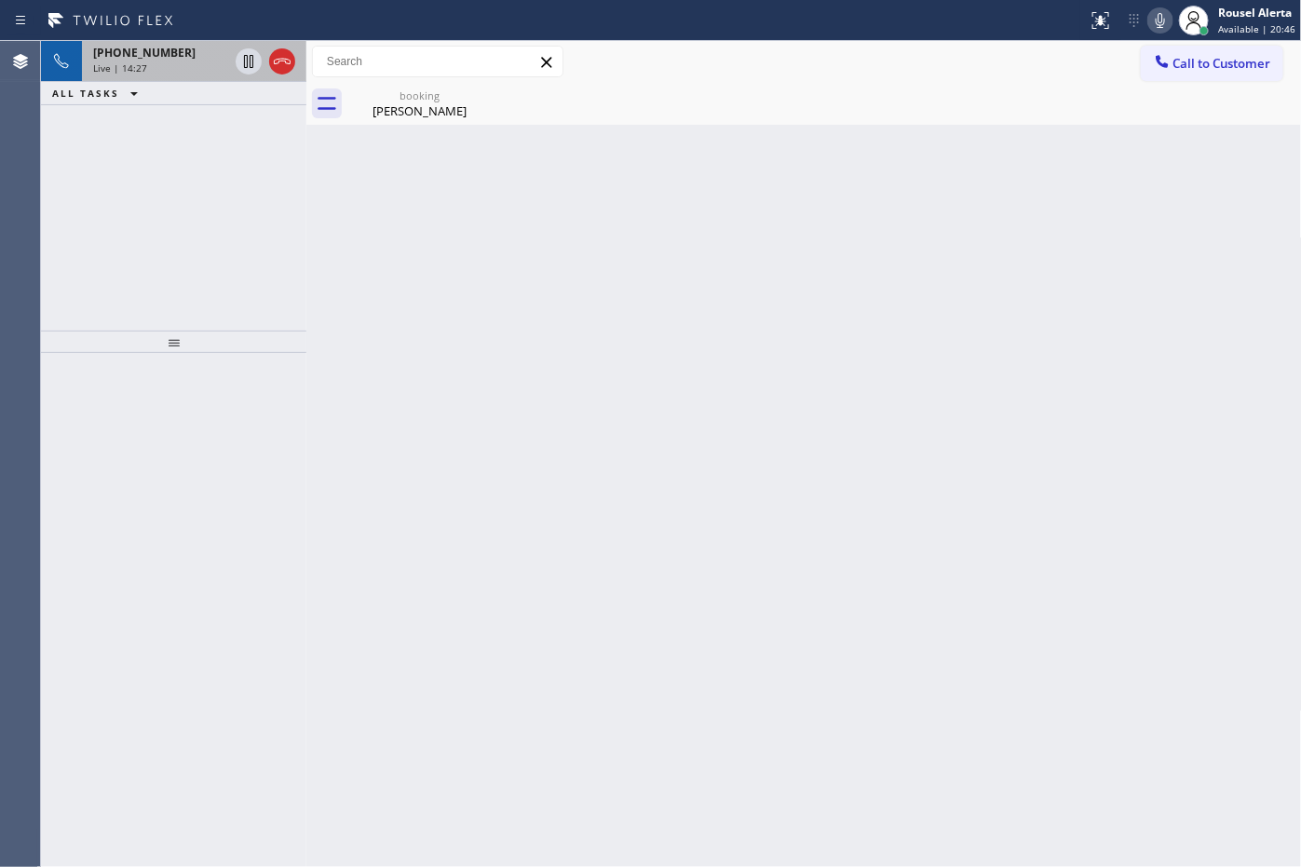
click at [144, 56] on span "[PHONE_NUMBER]" at bounding box center [144, 53] width 102 height 16
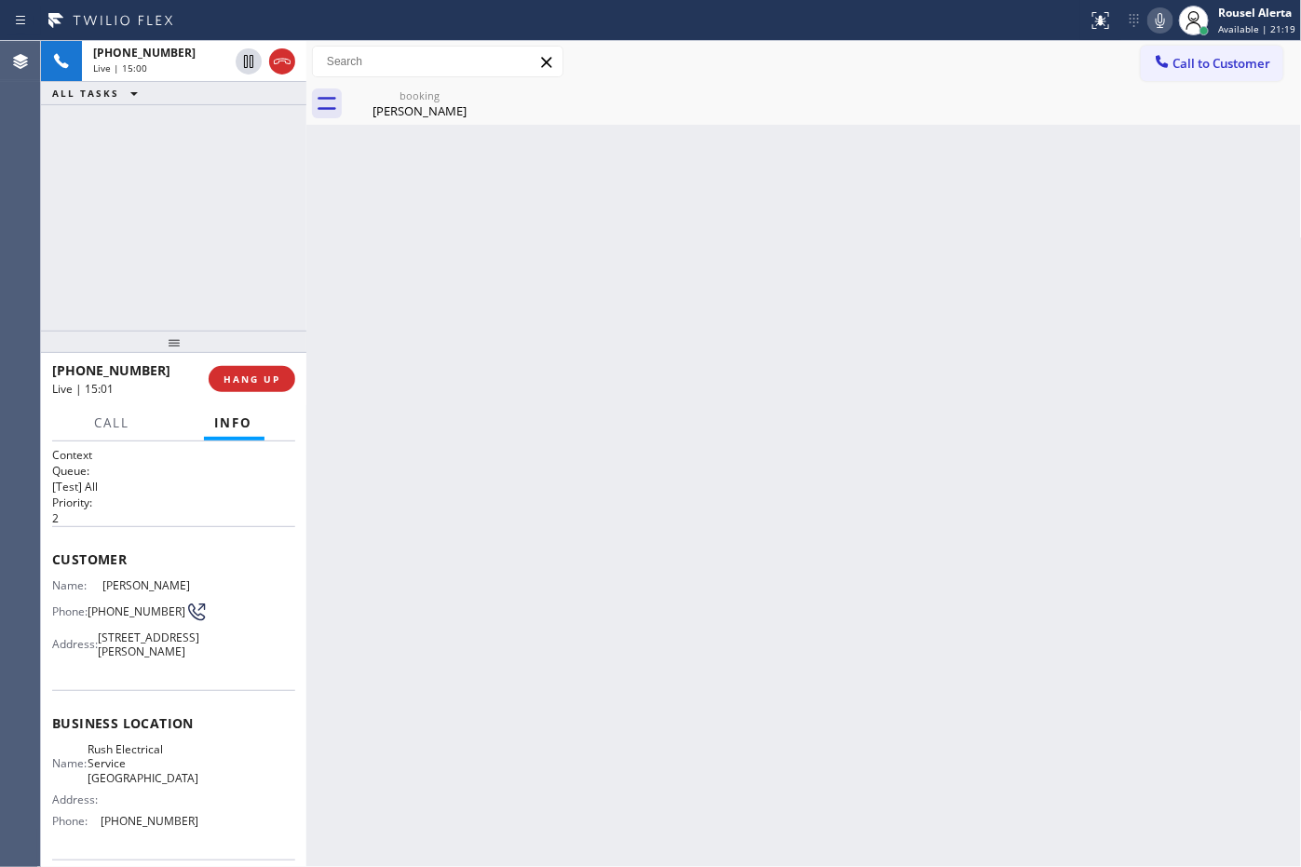
click at [738, 253] on div "Back to Dashboard Change Sender ID Customers Technicians Select a contact Outbo…" at bounding box center [803, 454] width 995 height 826
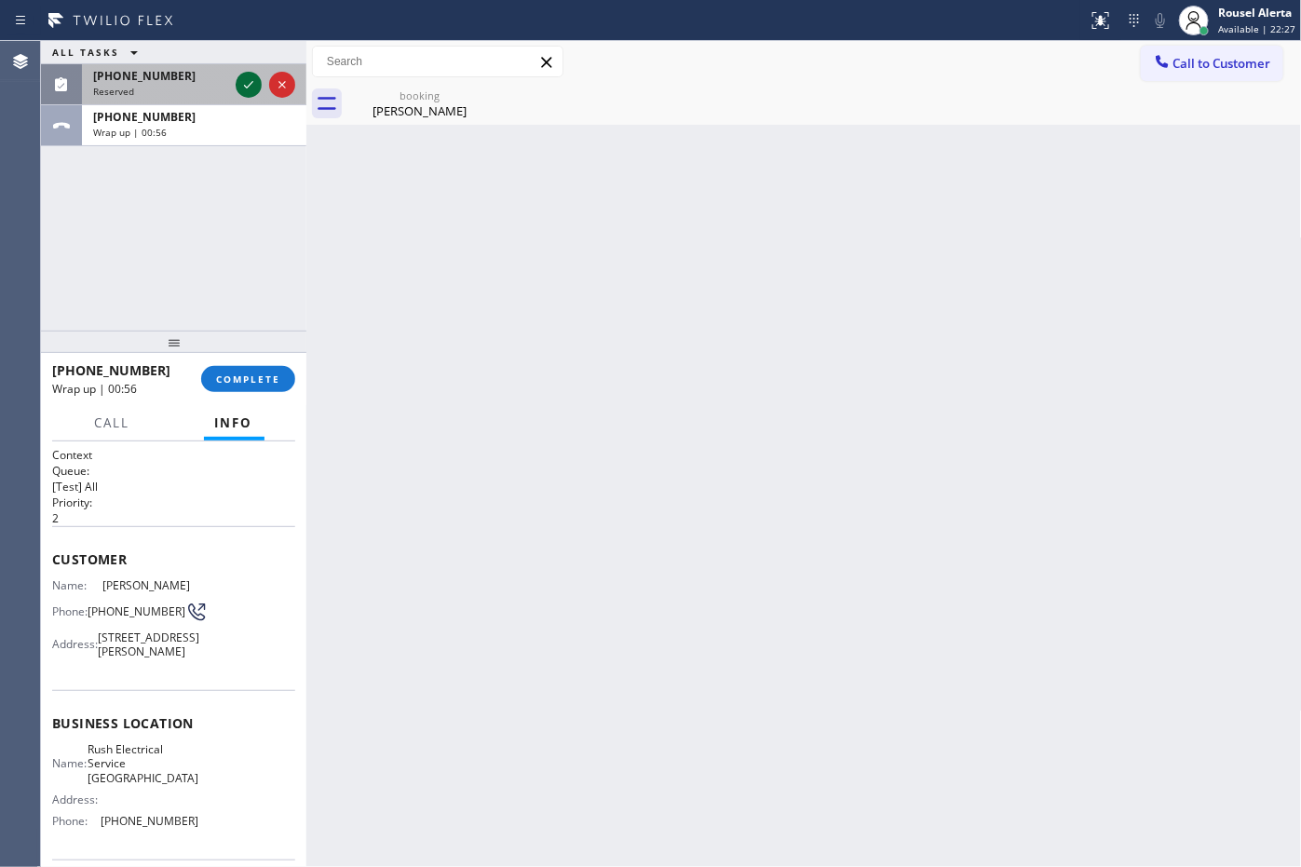
click at [243, 84] on icon at bounding box center [248, 85] width 22 height 22
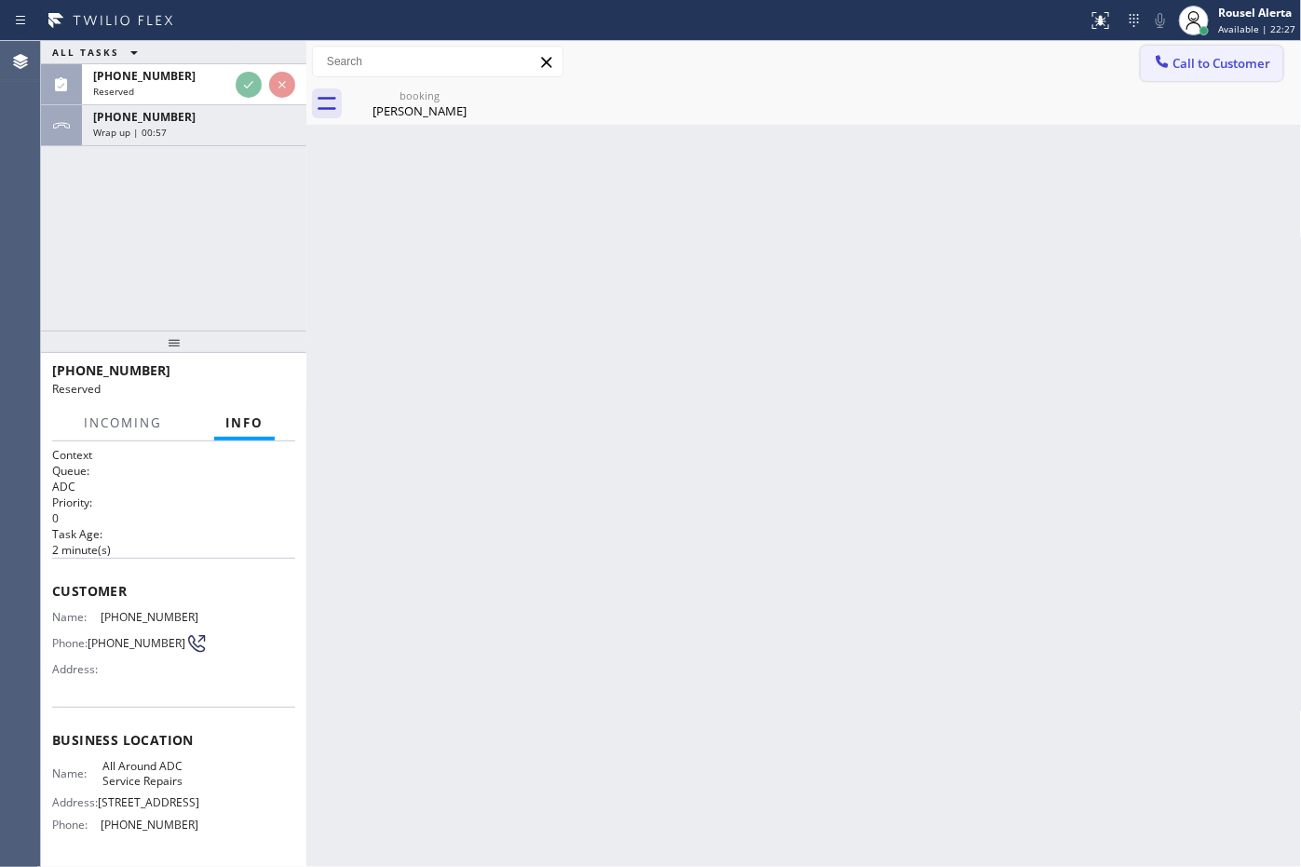
click at [1203, 49] on button "Call to Customer" at bounding box center [1212, 63] width 142 height 35
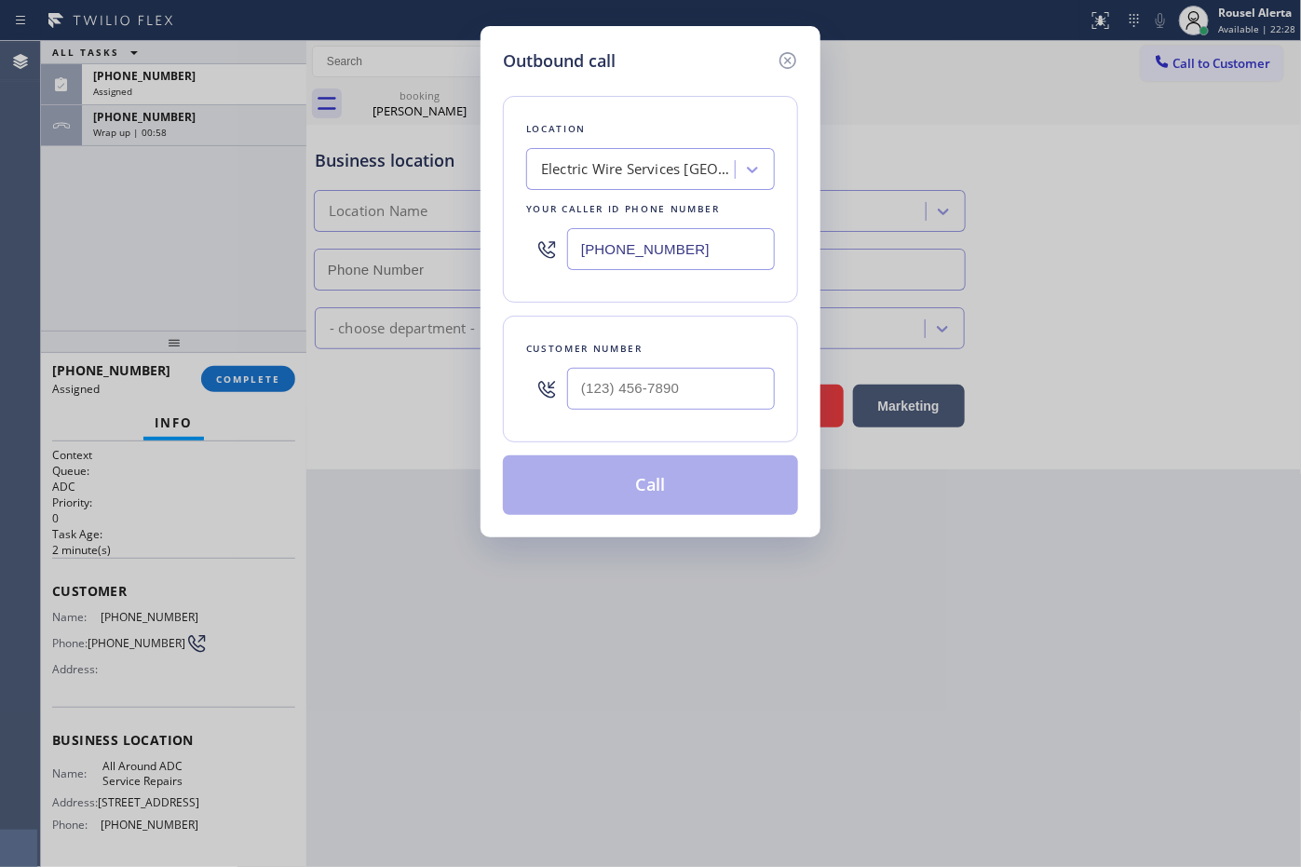
type input "[PHONE_NUMBER]"
click at [661, 406] on input "(___) ___-____" at bounding box center [671, 389] width 208 height 42
paste input "805) 453-7613"
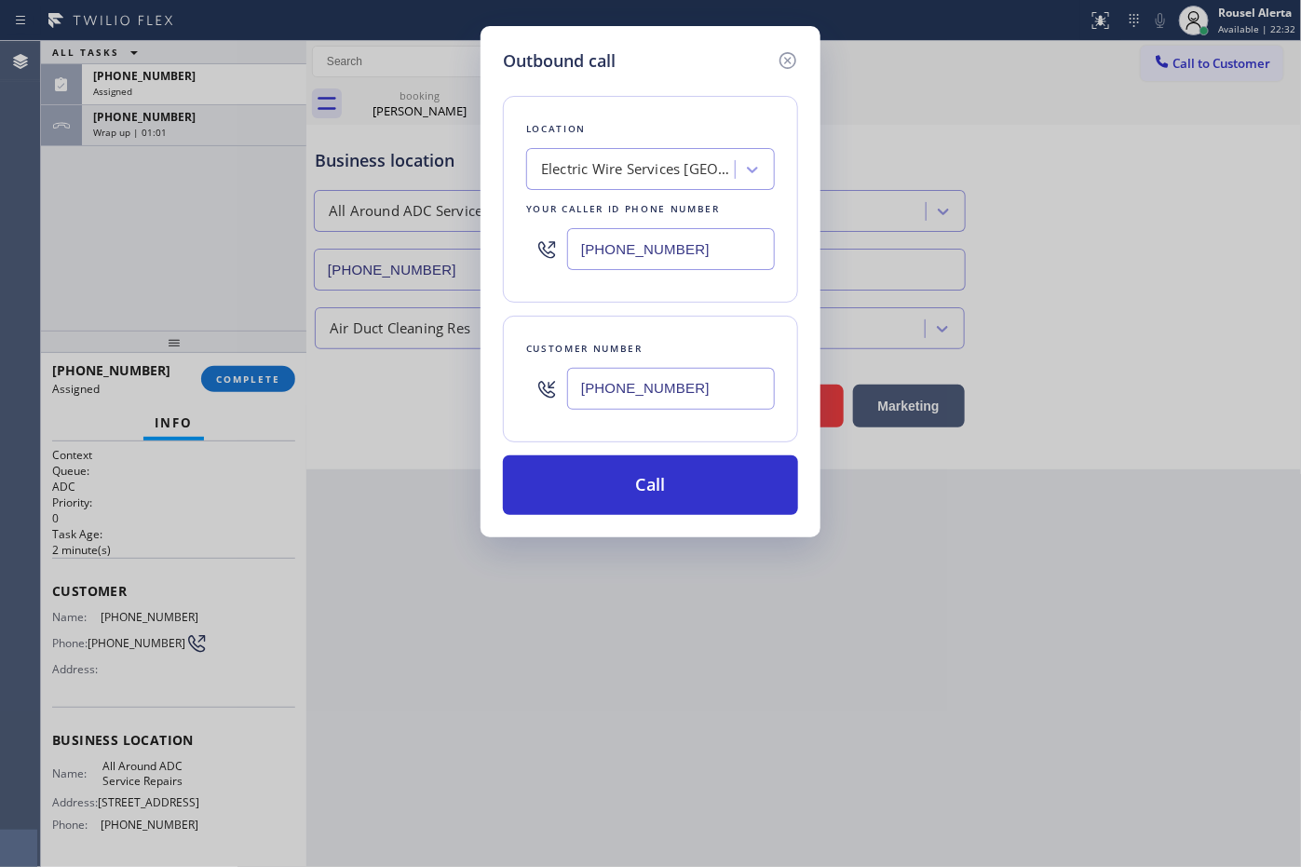
type input "[PHONE_NUMBER]"
paste input "805) 307-327"
drag, startPoint x: 718, startPoint y: 236, endPoint x: 534, endPoint y: 251, distance: 185.1
click at [534, 251] on div "[PHONE_NUMBER]" at bounding box center [650, 249] width 249 height 61
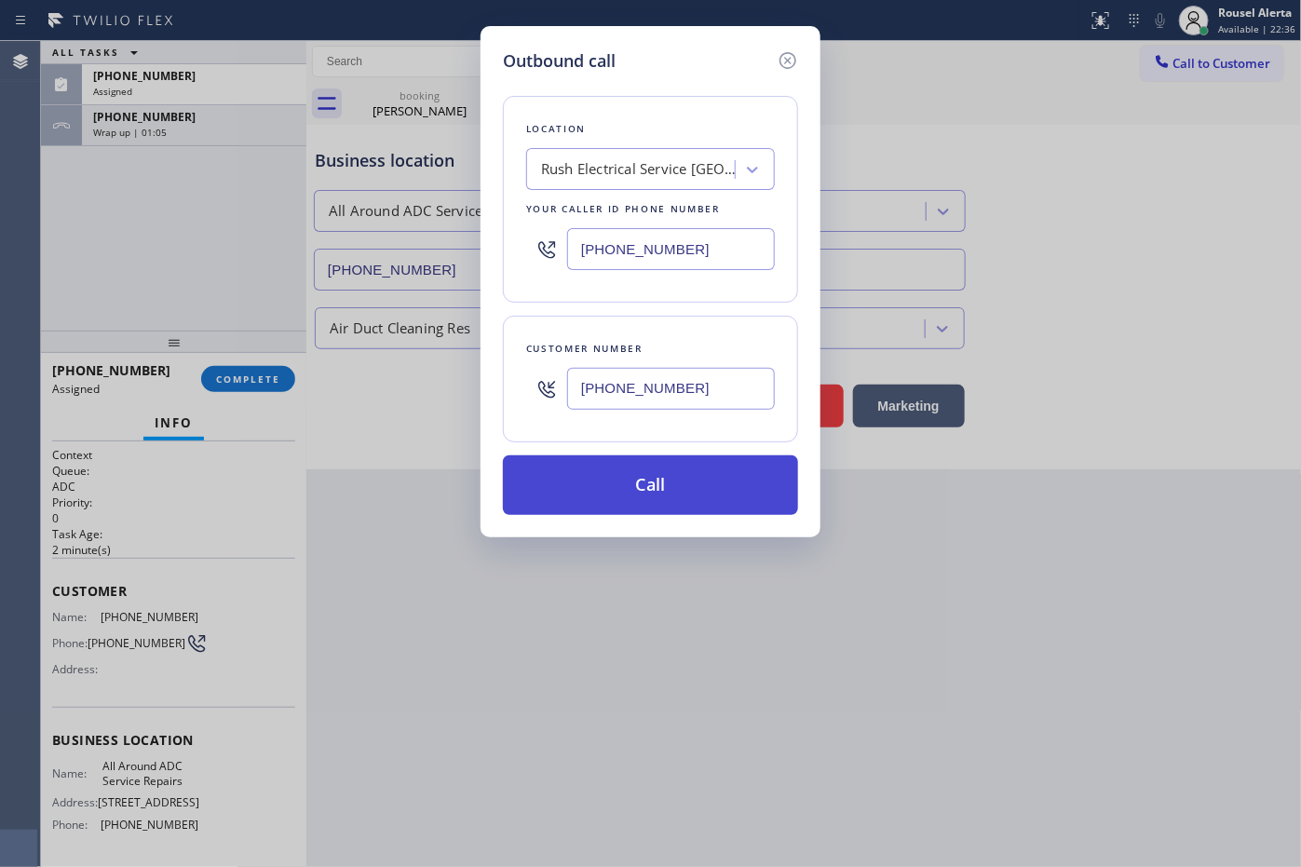
type input "[PHONE_NUMBER]"
click at [643, 492] on button "Call" at bounding box center [650, 485] width 295 height 60
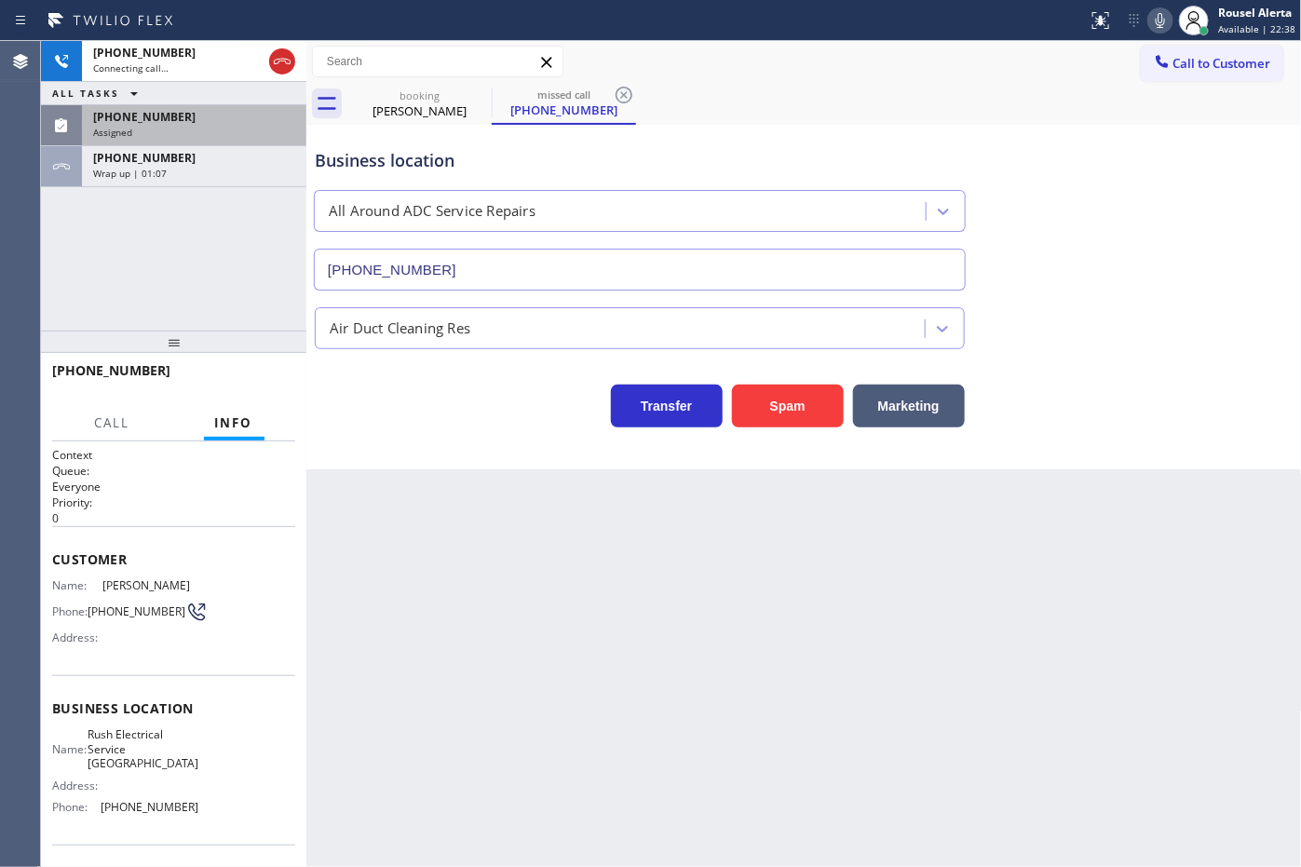
click at [225, 119] on div "[PHONE_NUMBER]" at bounding box center [194, 117] width 202 height 16
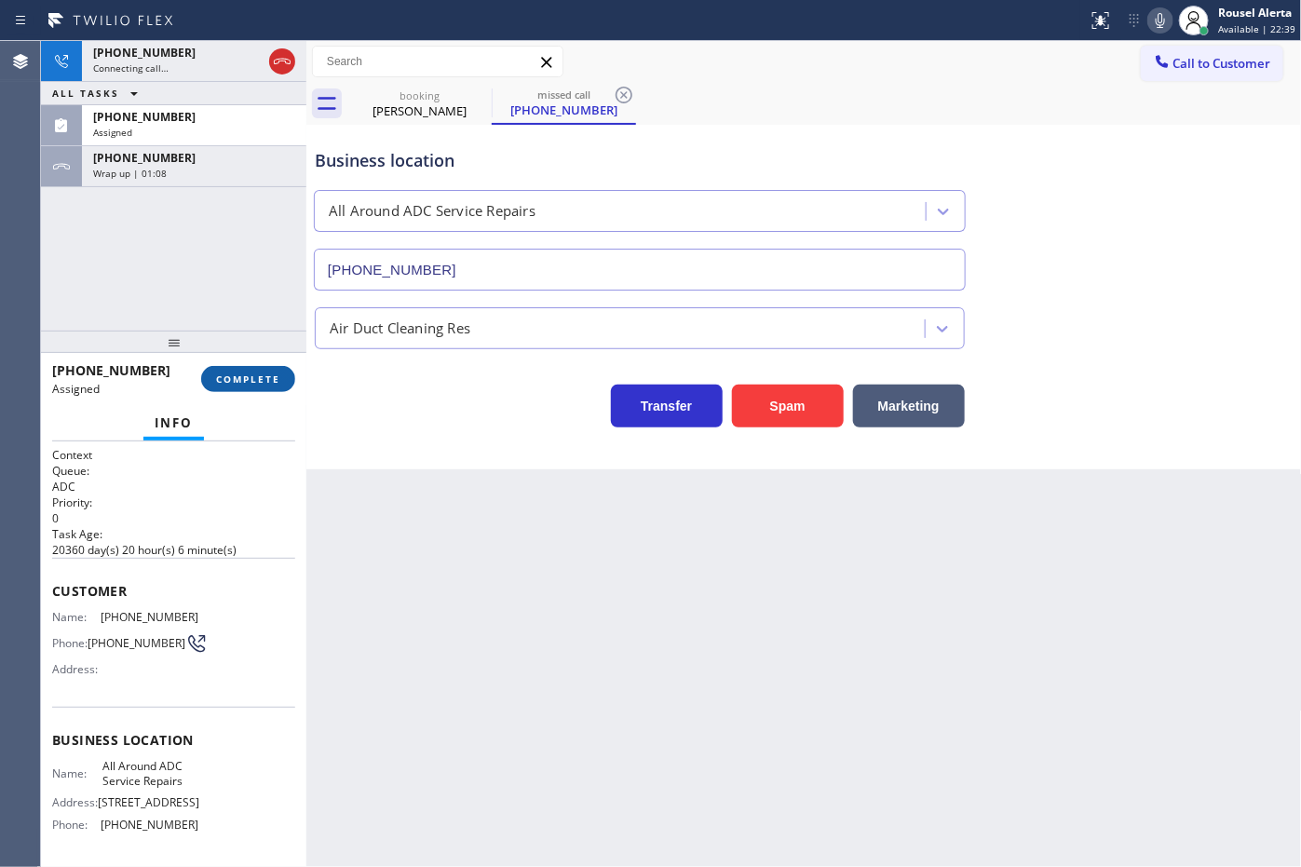
click at [230, 386] on button "COMPLETE" at bounding box center [248, 379] width 94 height 26
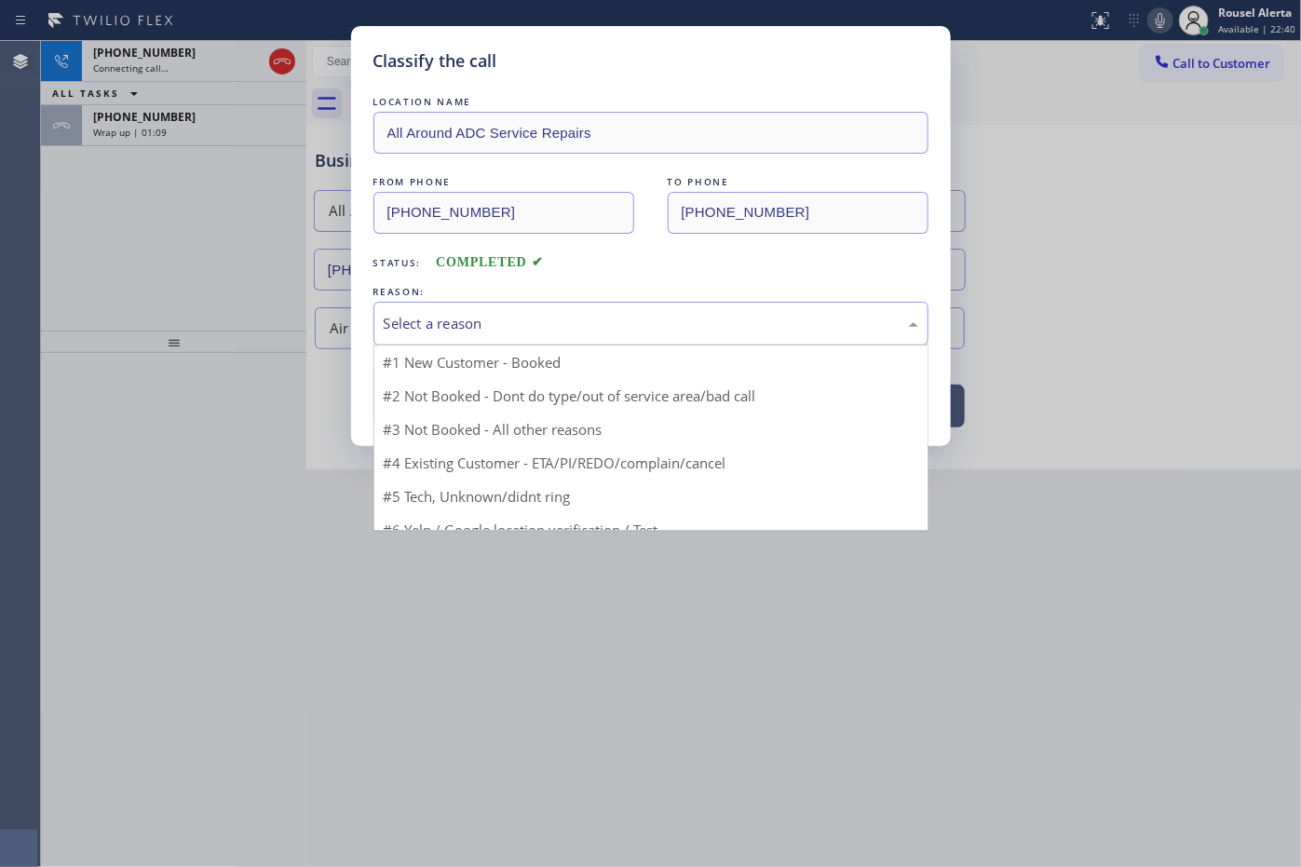
click at [466, 338] on div "Select a reason" at bounding box center [650, 324] width 555 height 44
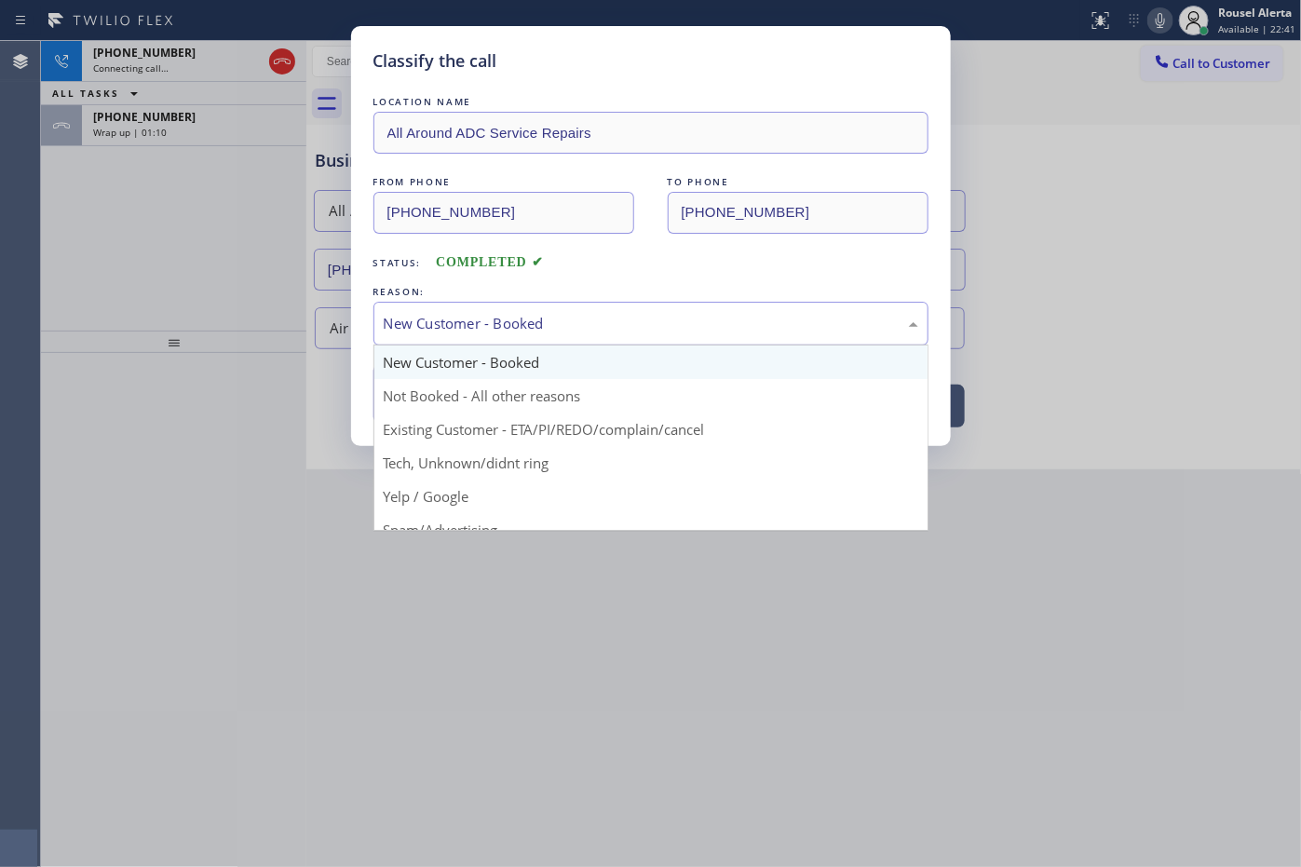
click at [498, 321] on div "New Customer - Booked" at bounding box center [651, 323] width 535 height 21
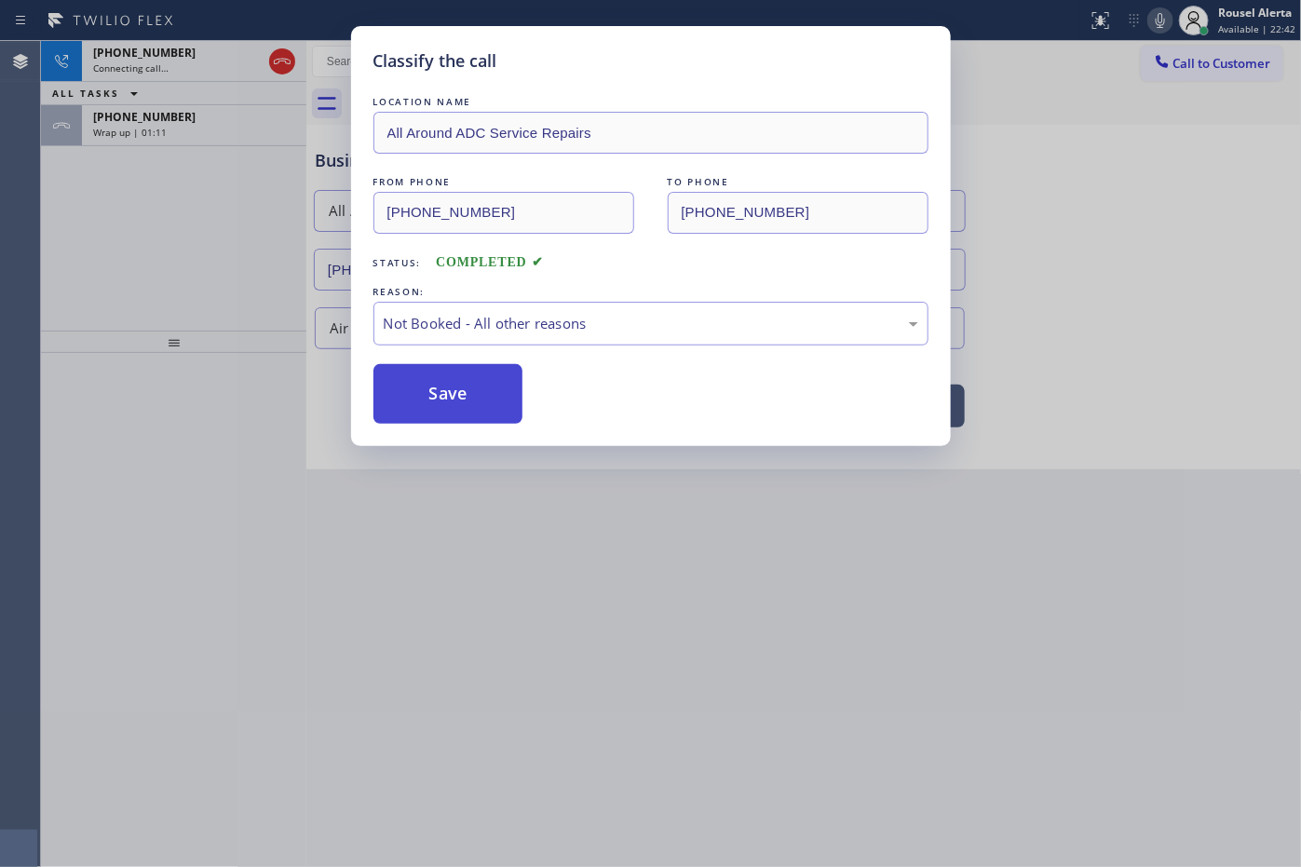
click at [456, 391] on button "Save" at bounding box center [448, 394] width 150 height 60
type input "[PHONE_NUMBER]"
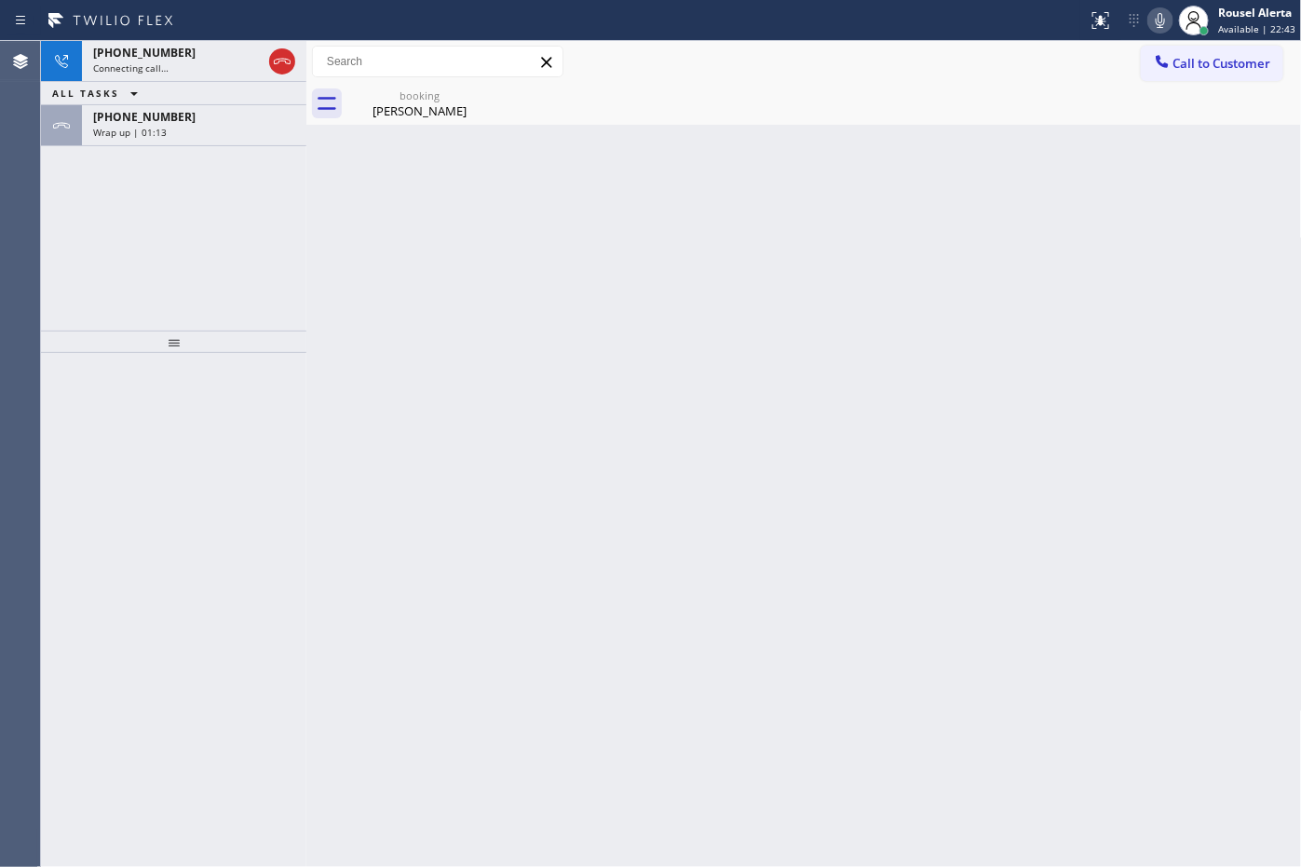
click at [217, 127] on div "Wrap up | 01:13" at bounding box center [194, 132] width 202 height 13
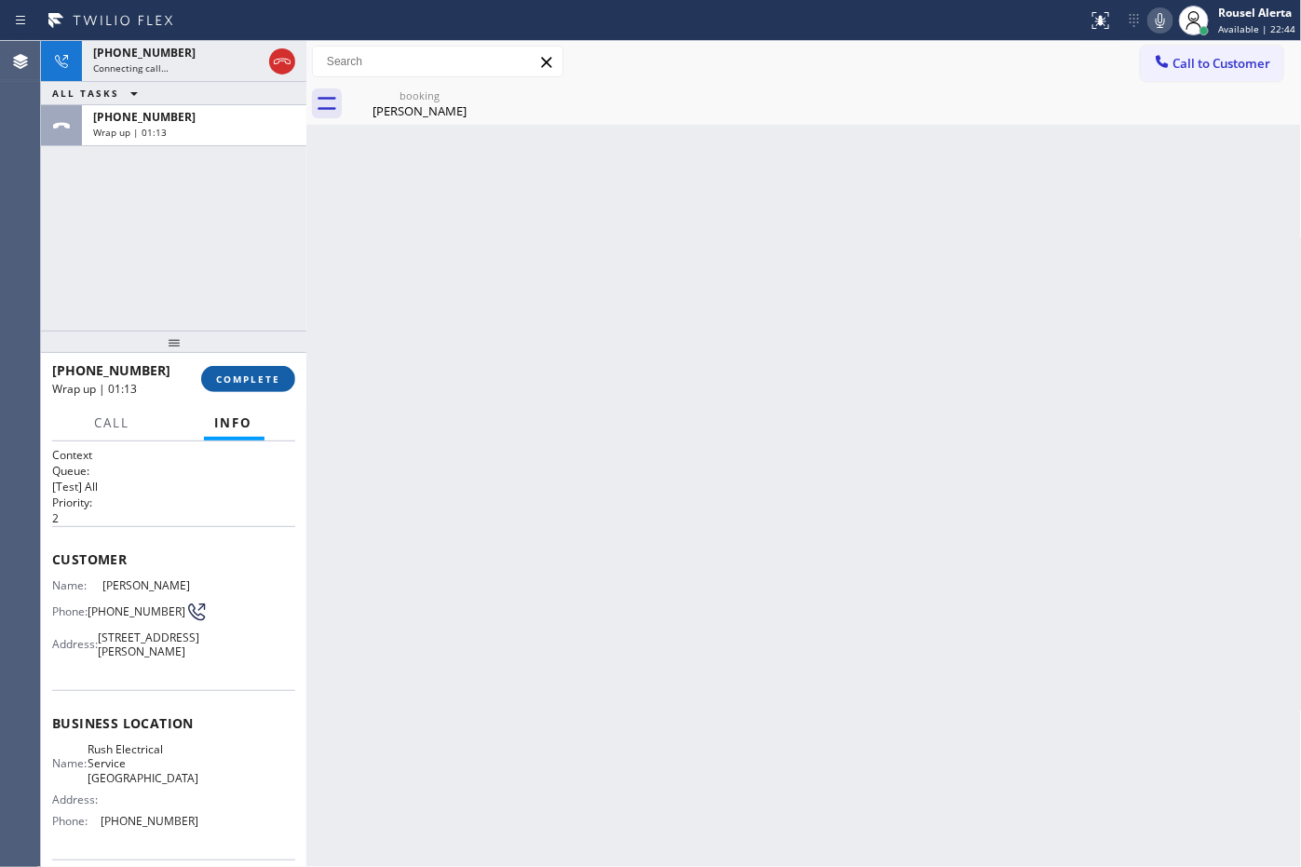
click at [231, 369] on button "COMPLETE" at bounding box center [248, 379] width 94 height 26
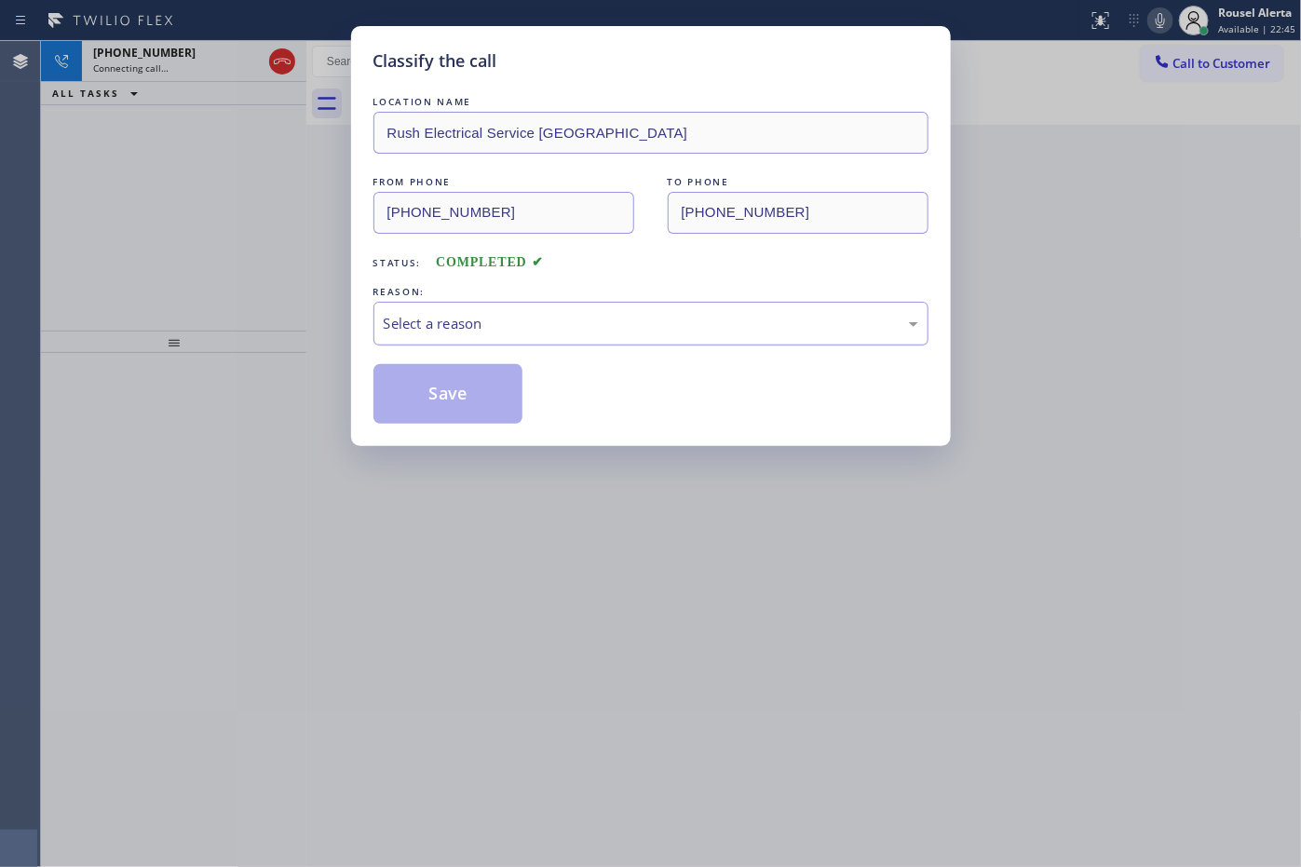
click at [533, 322] on div "Select a reason" at bounding box center [651, 323] width 535 height 21
click at [415, 387] on button "Save" at bounding box center [448, 394] width 150 height 60
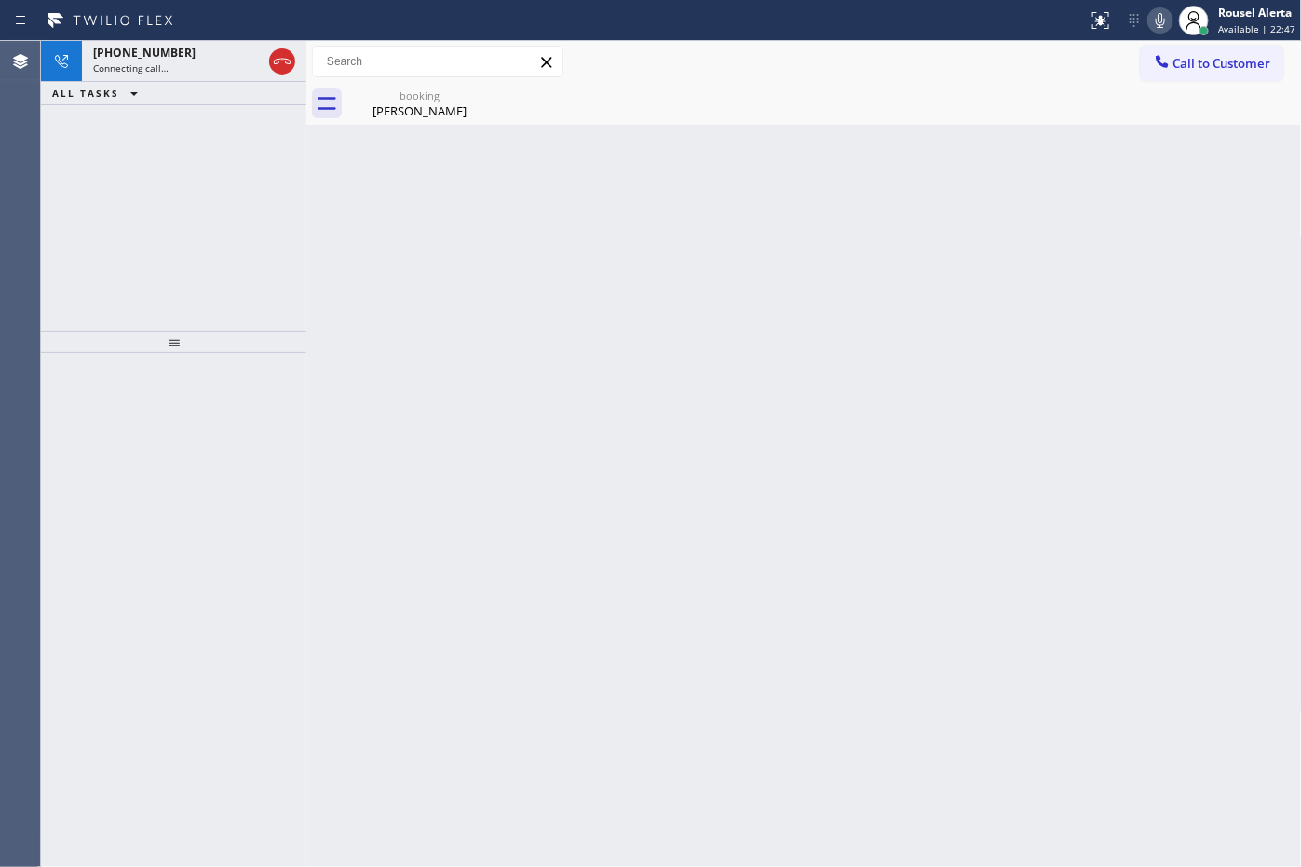
click at [149, 57] on span "[PHONE_NUMBER]" at bounding box center [144, 53] width 102 height 16
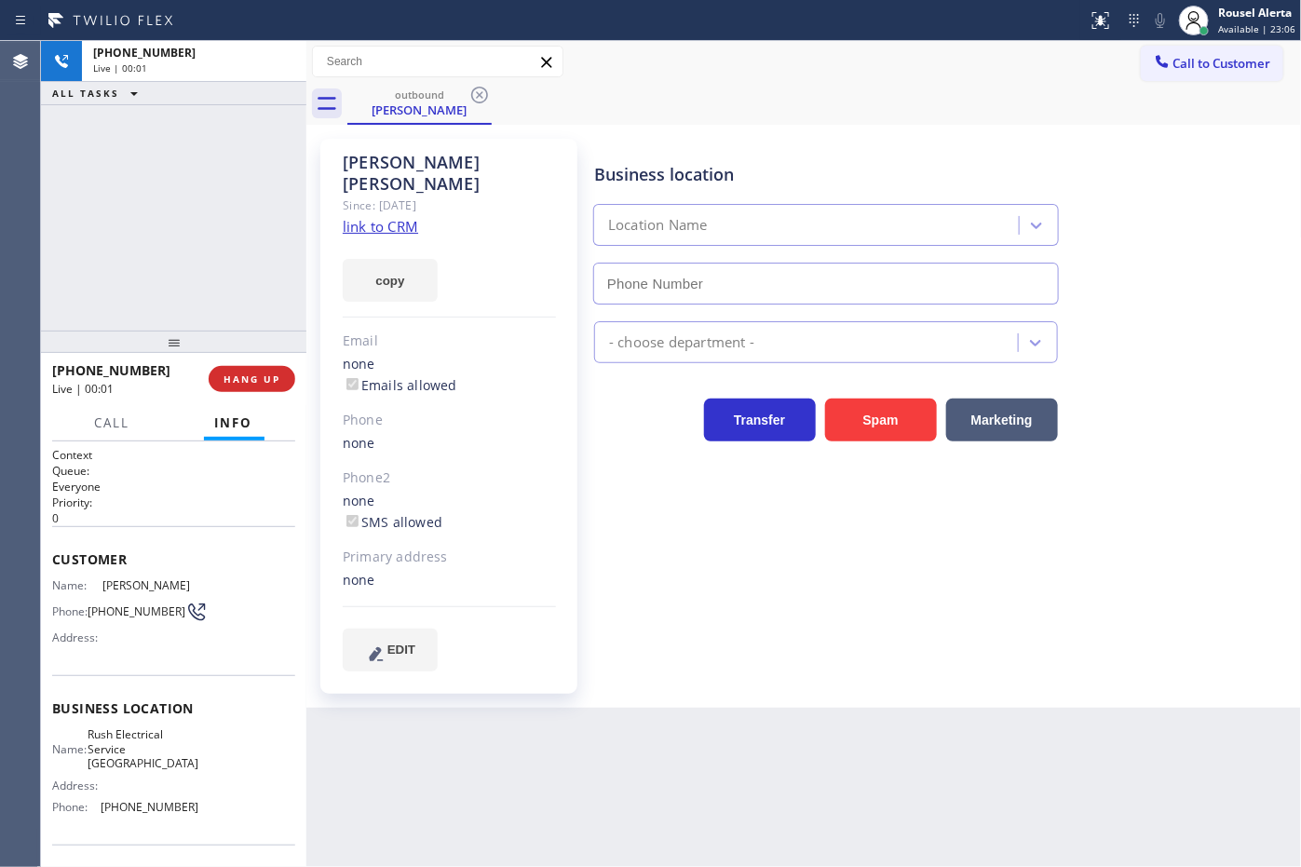
type input "[PHONE_NUMBER]"
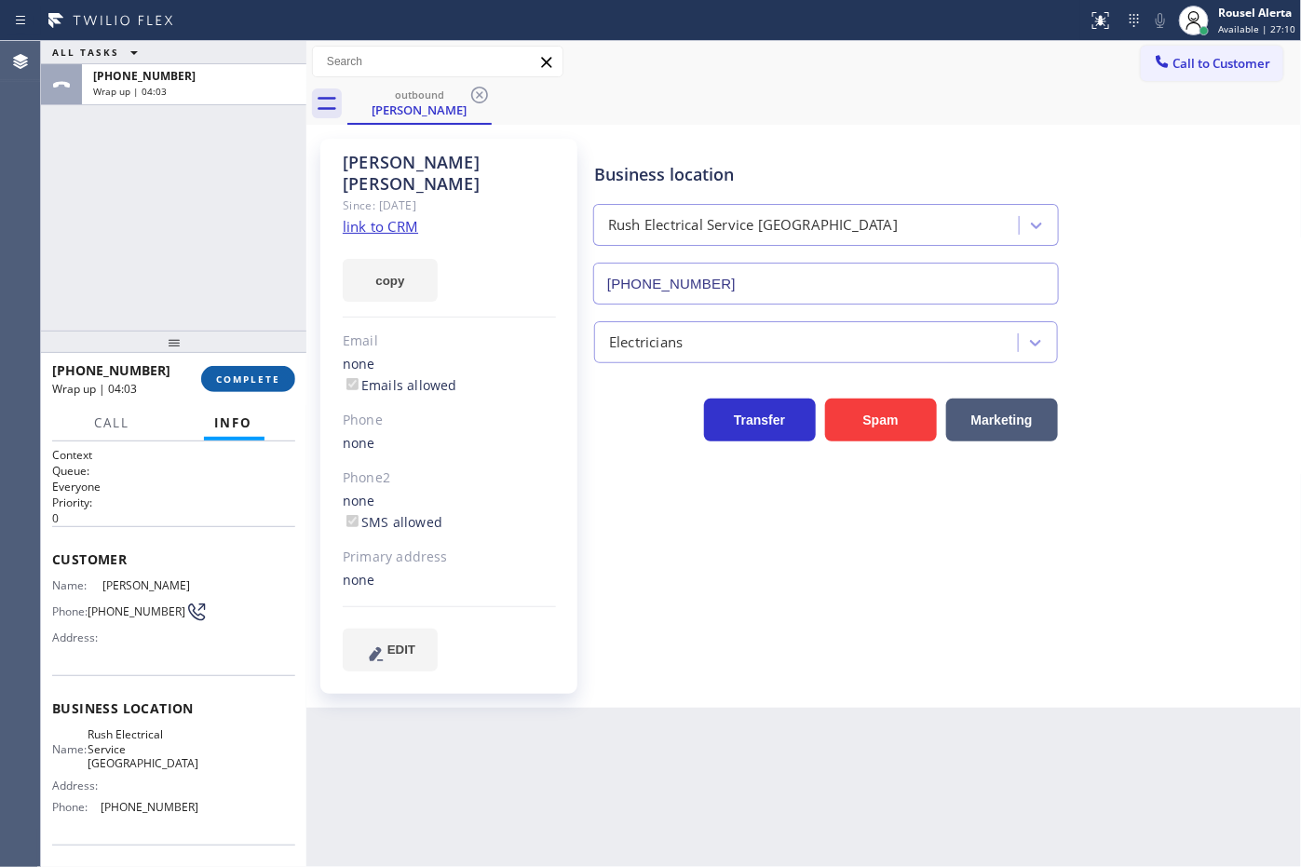
click at [220, 383] on span "COMPLETE" at bounding box center [248, 378] width 64 height 13
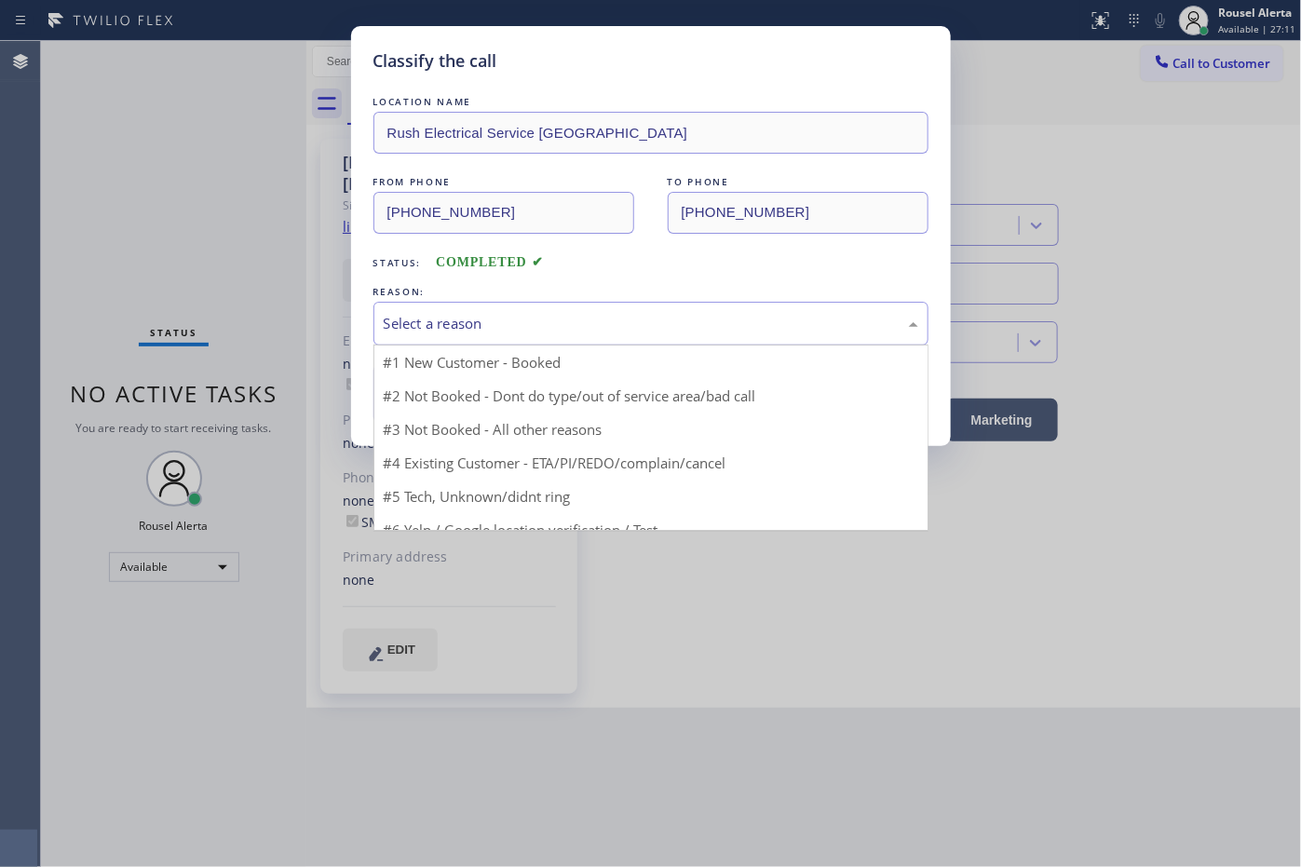
click at [438, 337] on div "Select a reason" at bounding box center [650, 324] width 555 height 44
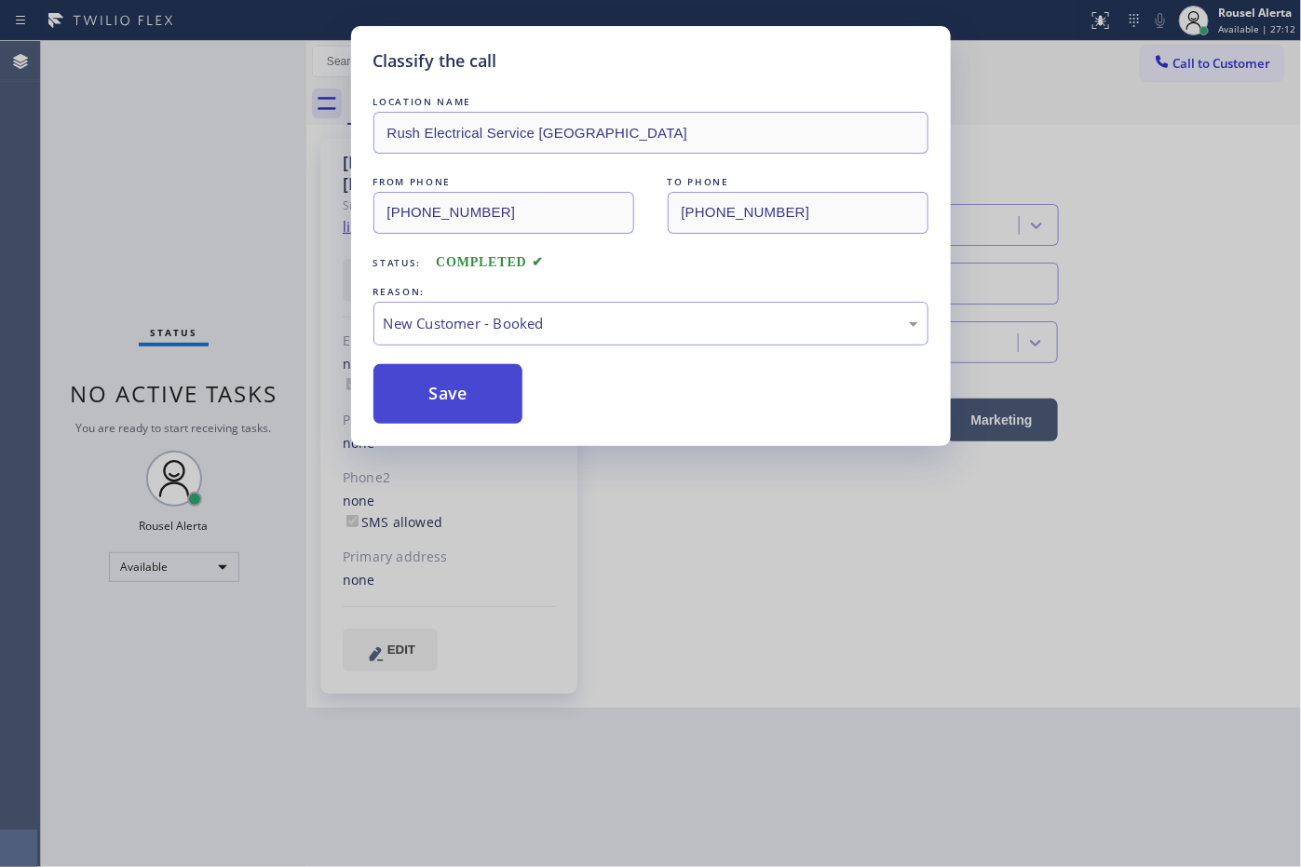
click at [439, 410] on button "Save" at bounding box center [448, 394] width 150 height 60
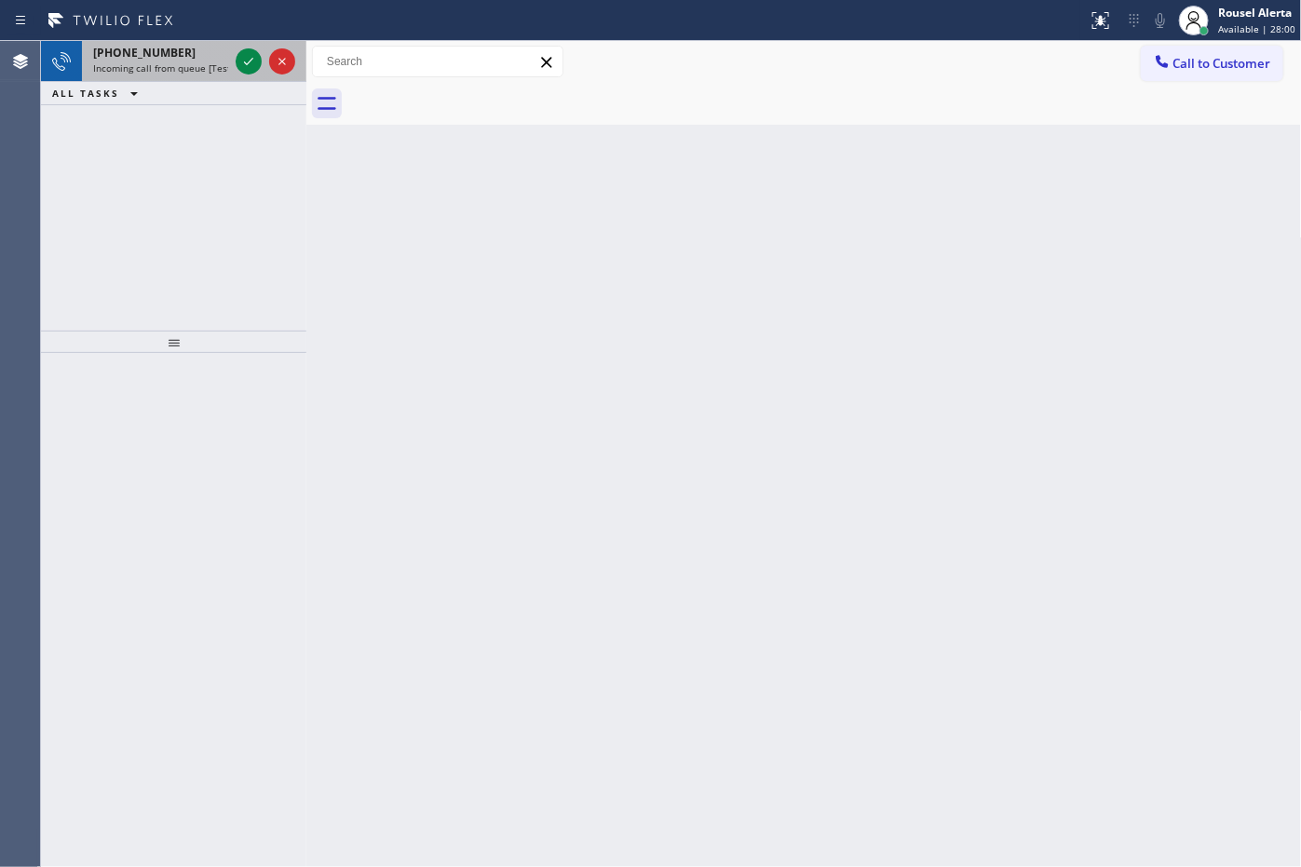
click at [196, 54] on div "[PHONE_NUMBER]" at bounding box center [160, 53] width 135 height 16
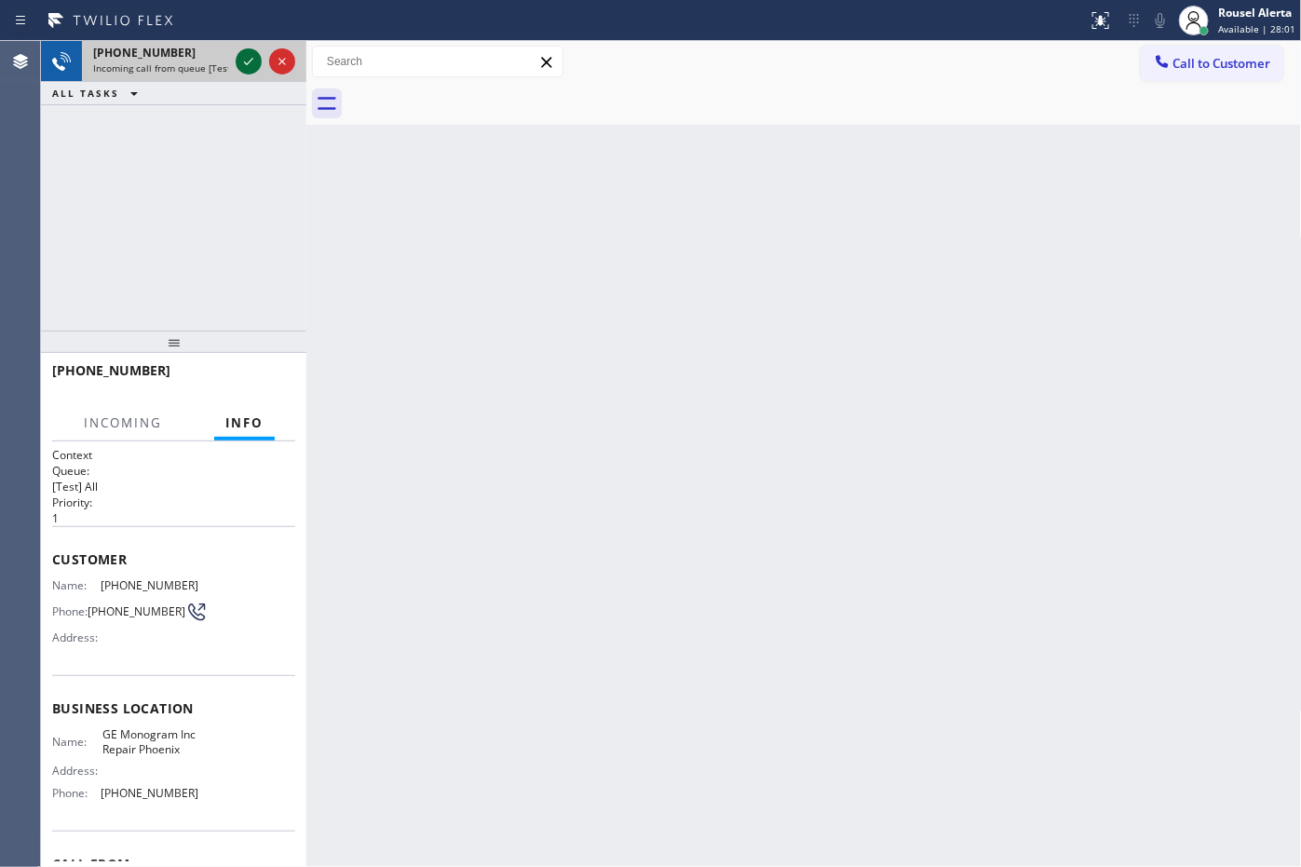
click at [240, 61] on icon at bounding box center [248, 61] width 22 height 22
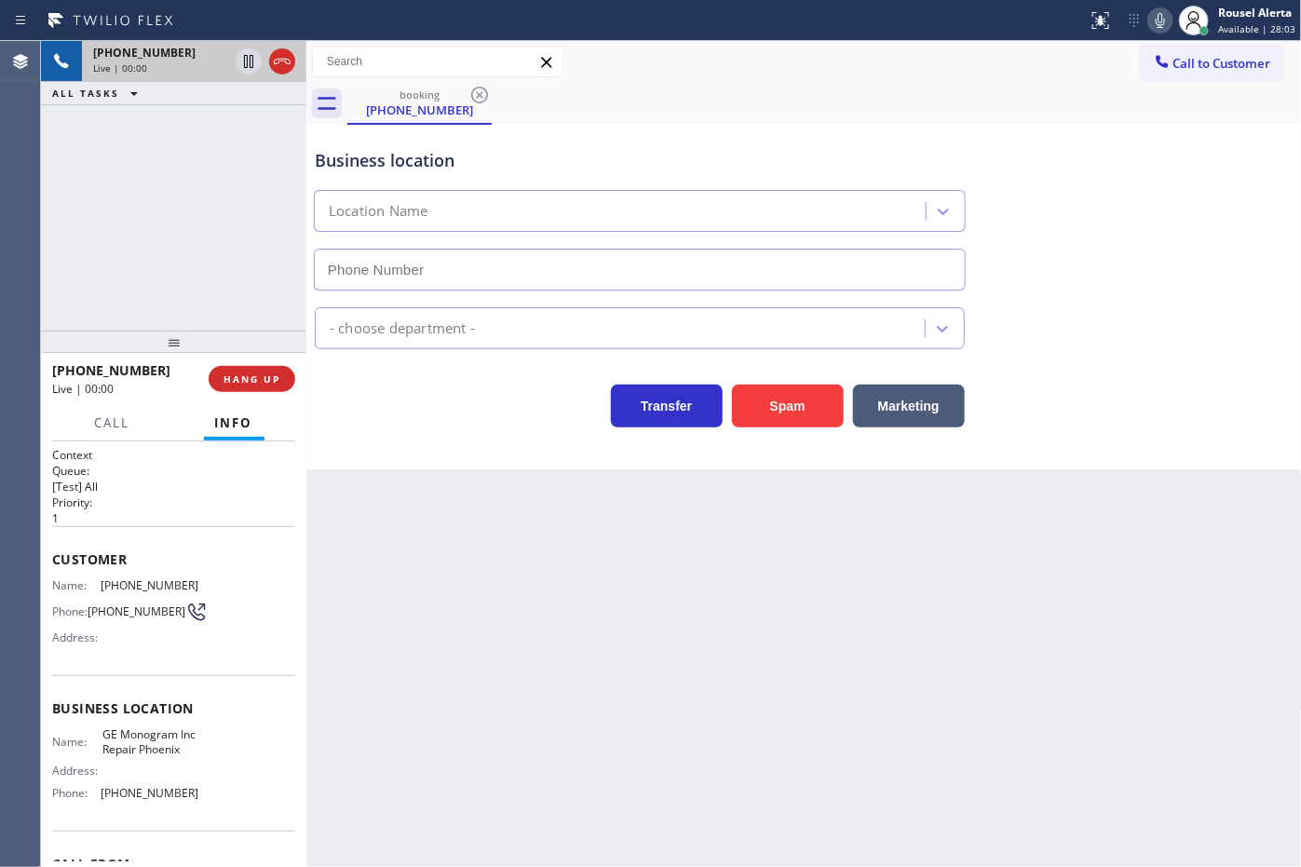
type input "[PHONE_NUMBER]"
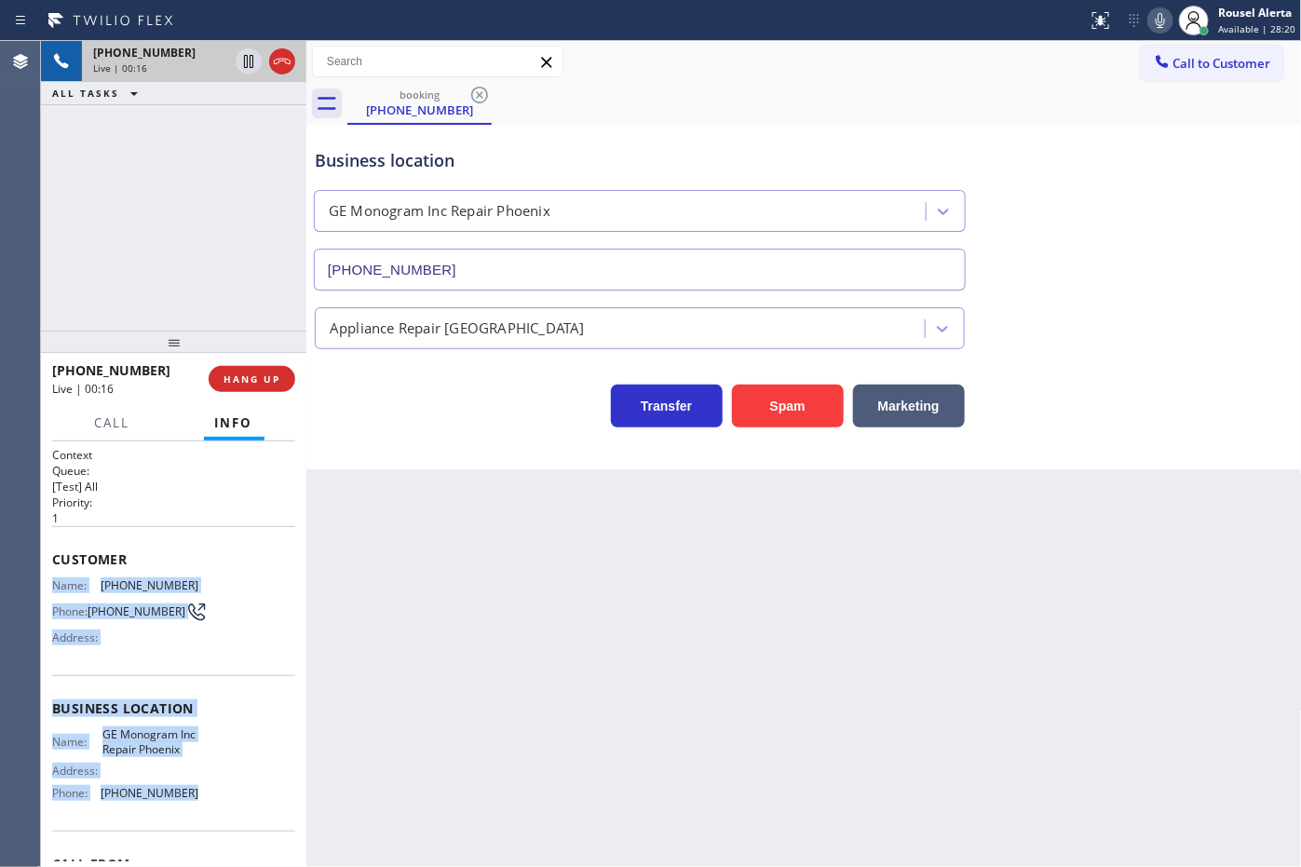
drag, startPoint x: 53, startPoint y: 573, endPoint x: 179, endPoint y: 813, distance: 271.2
click at [179, 813] on div "Context Queue: [Test] All Priority: 1 Customer Name: [PHONE_NUMBER] Phone: [PHO…" at bounding box center [173, 709] width 243 height 524
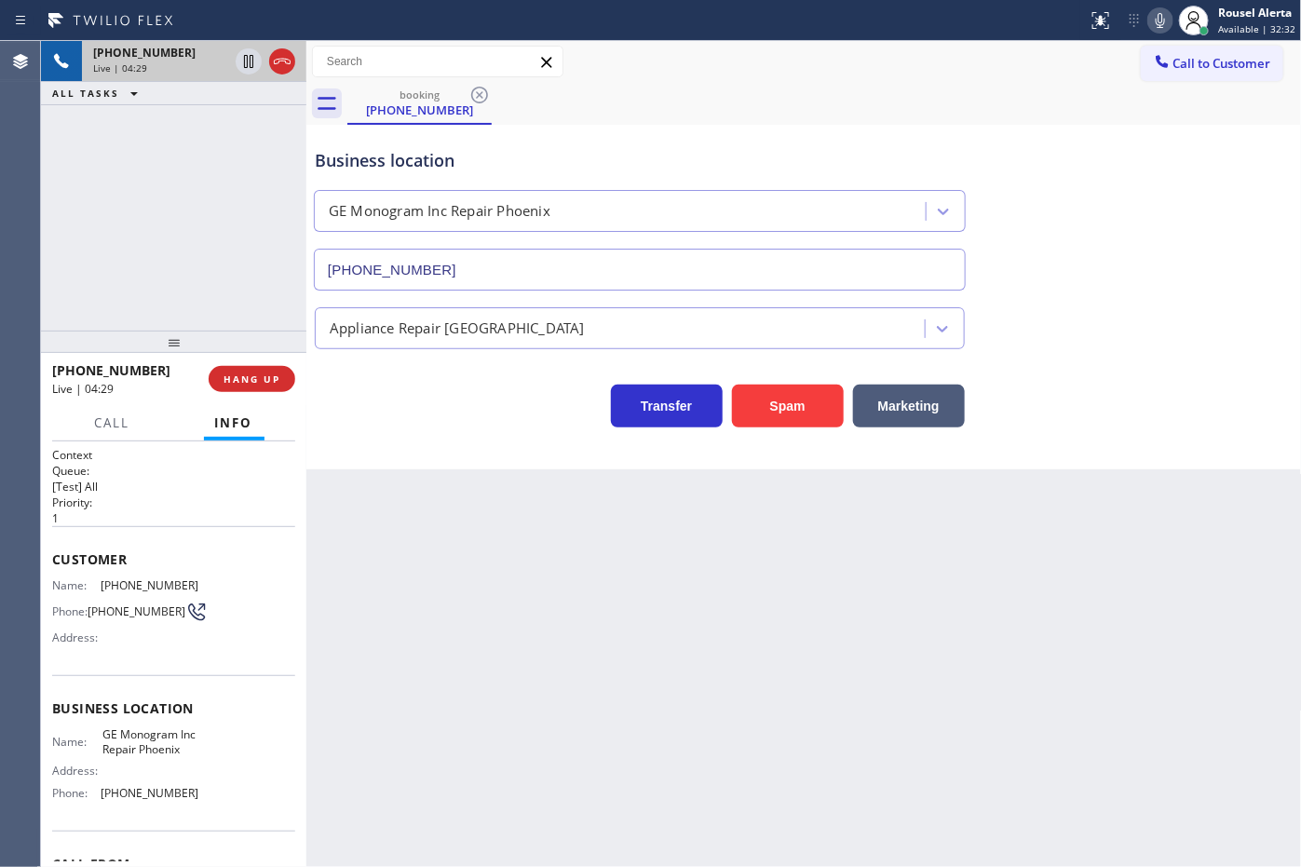
click at [485, 546] on div "Back to Dashboard Change Sender ID Customers Technicians Select a contact Outbo…" at bounding box center [803, 454] width 995 height 826
click at [216, 124] on div "[PHONE_NUMBER] Live | 04:34 ALL TASKS ALL TASKS ACTIVE TASKS TASKS IN WRAP UP" at bounding box center [173, 186] width 265 height 290
click at [243, 66] on icon at bounding box center [248, 61] width 22 height 22
click at [1164, 19] on icon at bounding box center [1160, 20] width 22 height 22
click at [230, 156] on div "[PHONE_NUMBER] Live | 04:53 ALL TASKS ALL TASKS ACTIVE TASKS TASKS IN WRAP UP" at bounding box center [173, 186] width 265 height 290
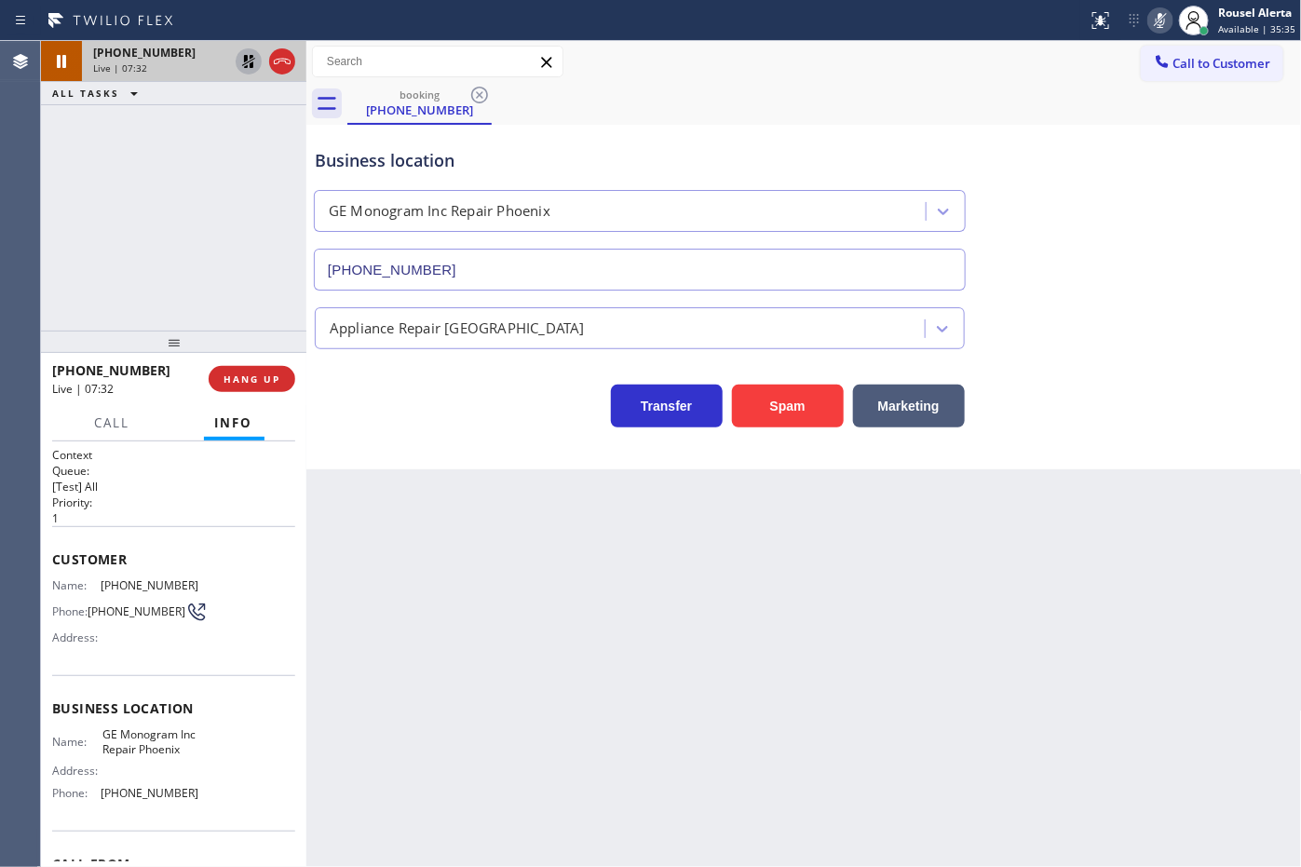
click at [244, 58] on icon at bounding box center [248, 61] width 13 height 13
click at [1160, 14] on icon at bounding box center [1160, 20] width 22 height 22
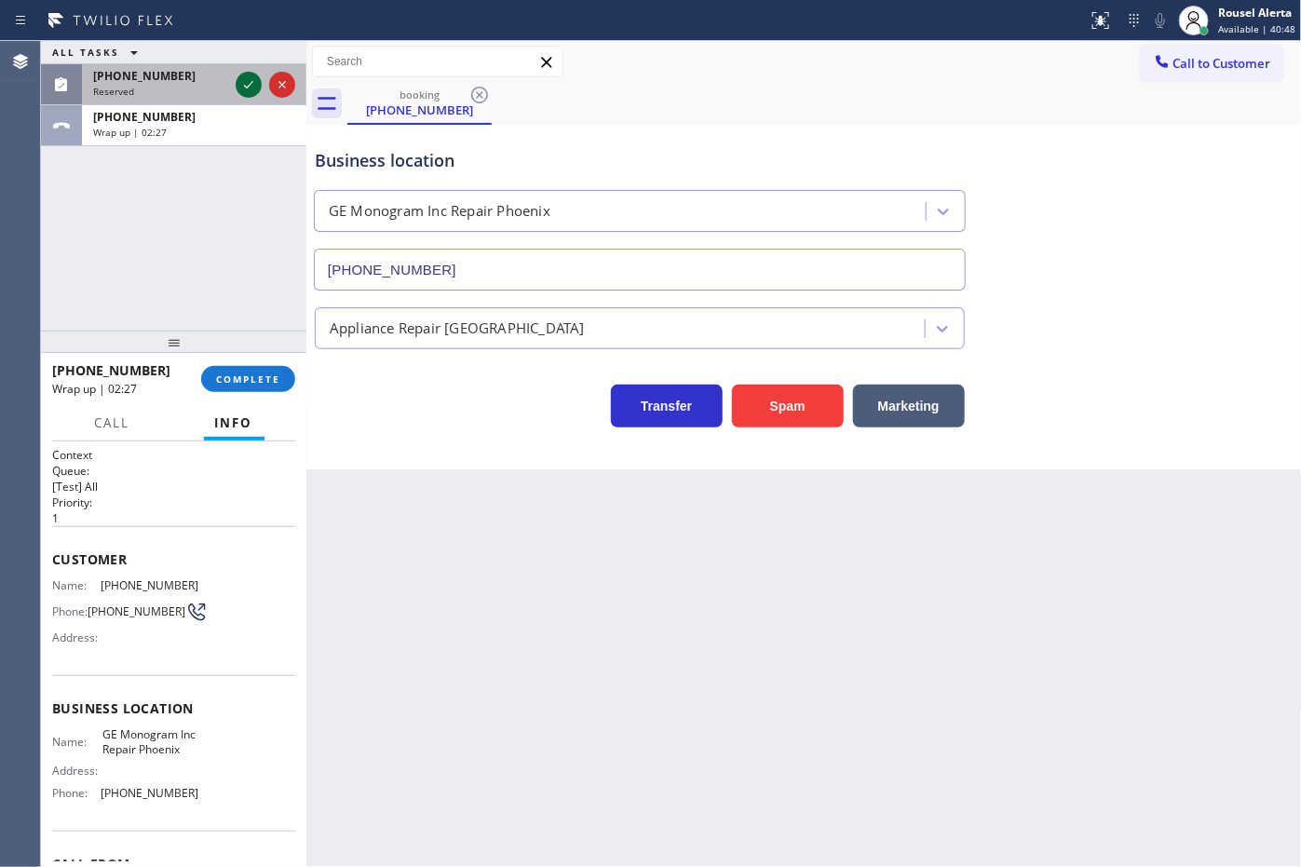
click at [238, 85] on icon at bounding box center [248, 85] width 22 height 22
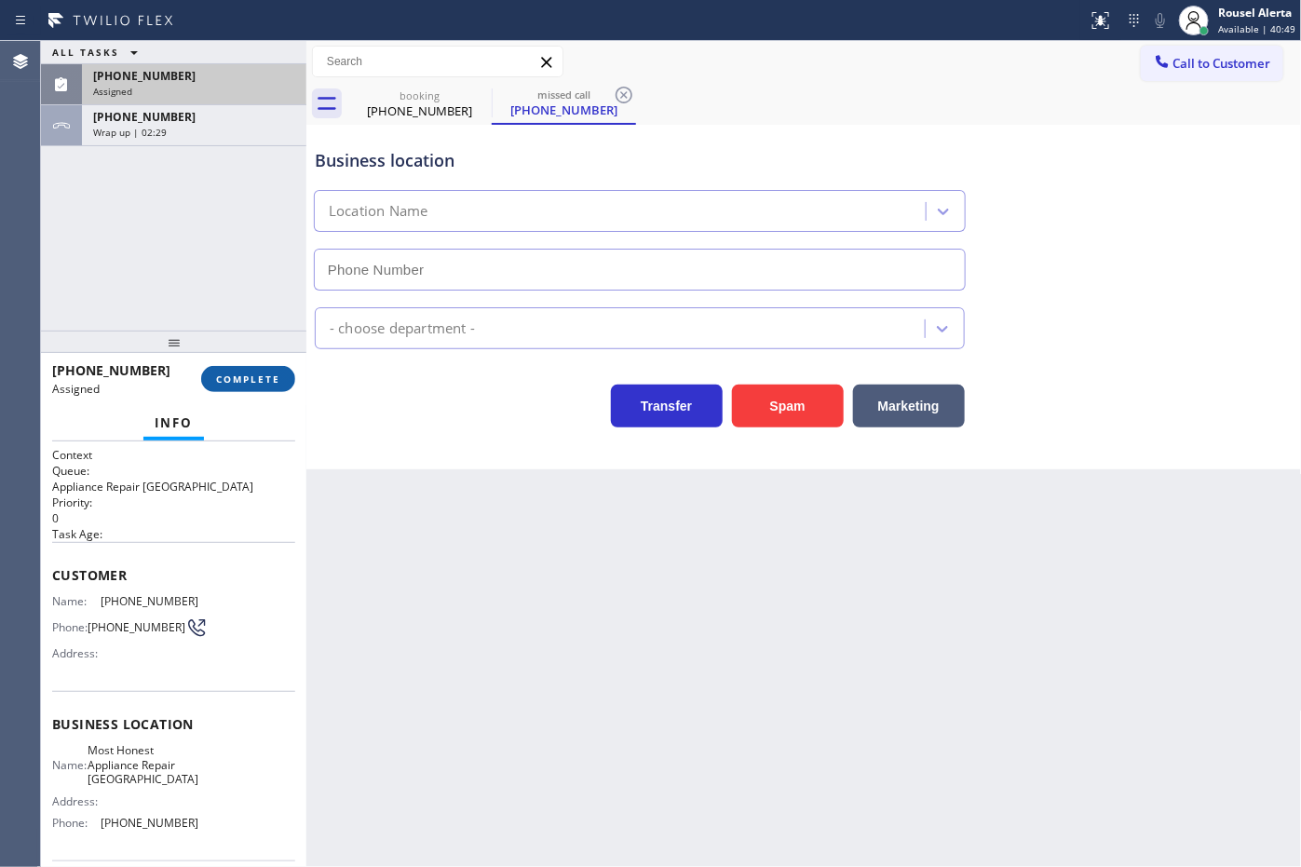
type input "[PHONE_NUMBER]"
click at [215, 363] on div "[PHONE_NUMBER] Assigned COMPLETE" at bounding box center [173, 379] width 243 height 48
click at [277, 379] on span "COMPLETE" at bounding box center [248, 378] width 64 height 13
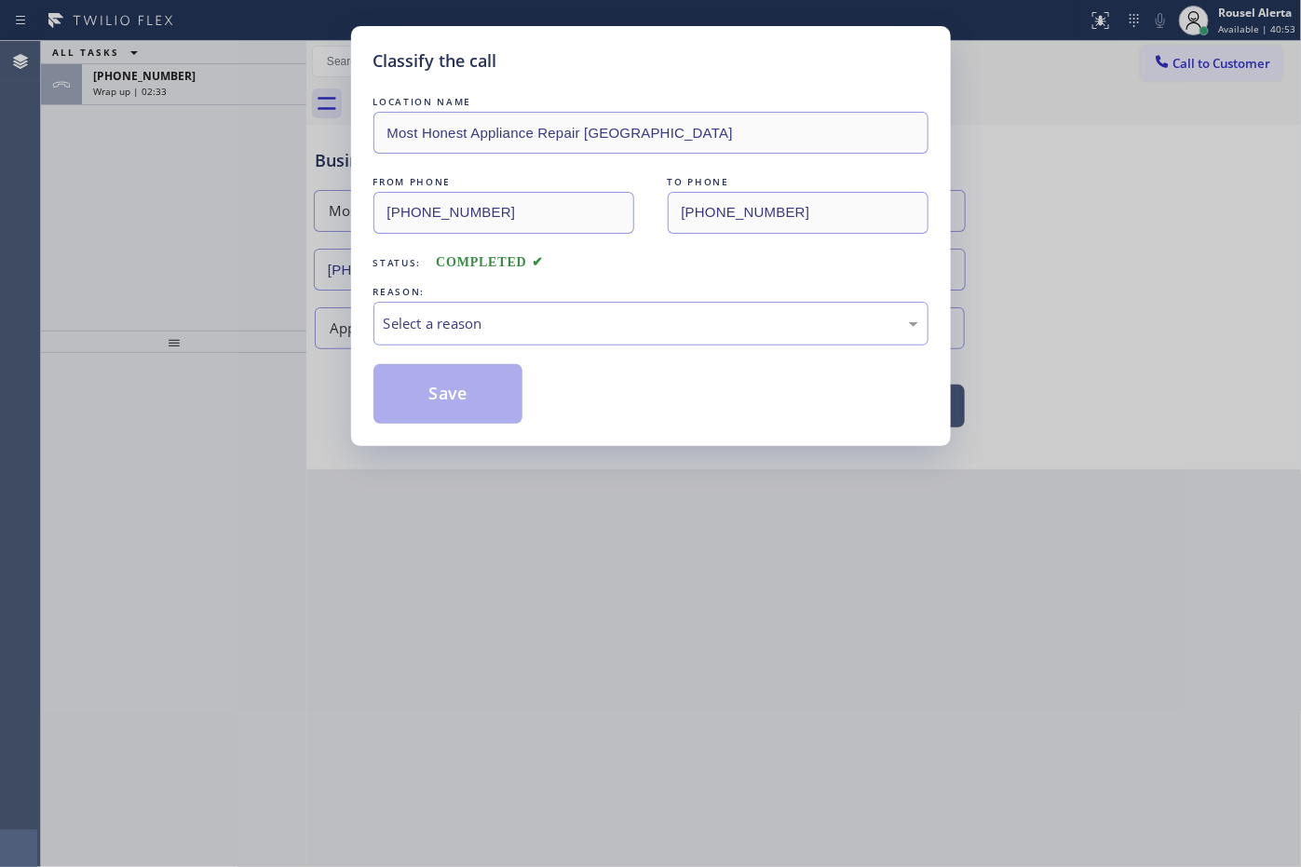
click at [464, 326] on div "Select a reason" at bounding box center [651, 323] width 535 height 21
click at [453, 389] on button "Save" at bounding box center [448, 394] width 150 height 60
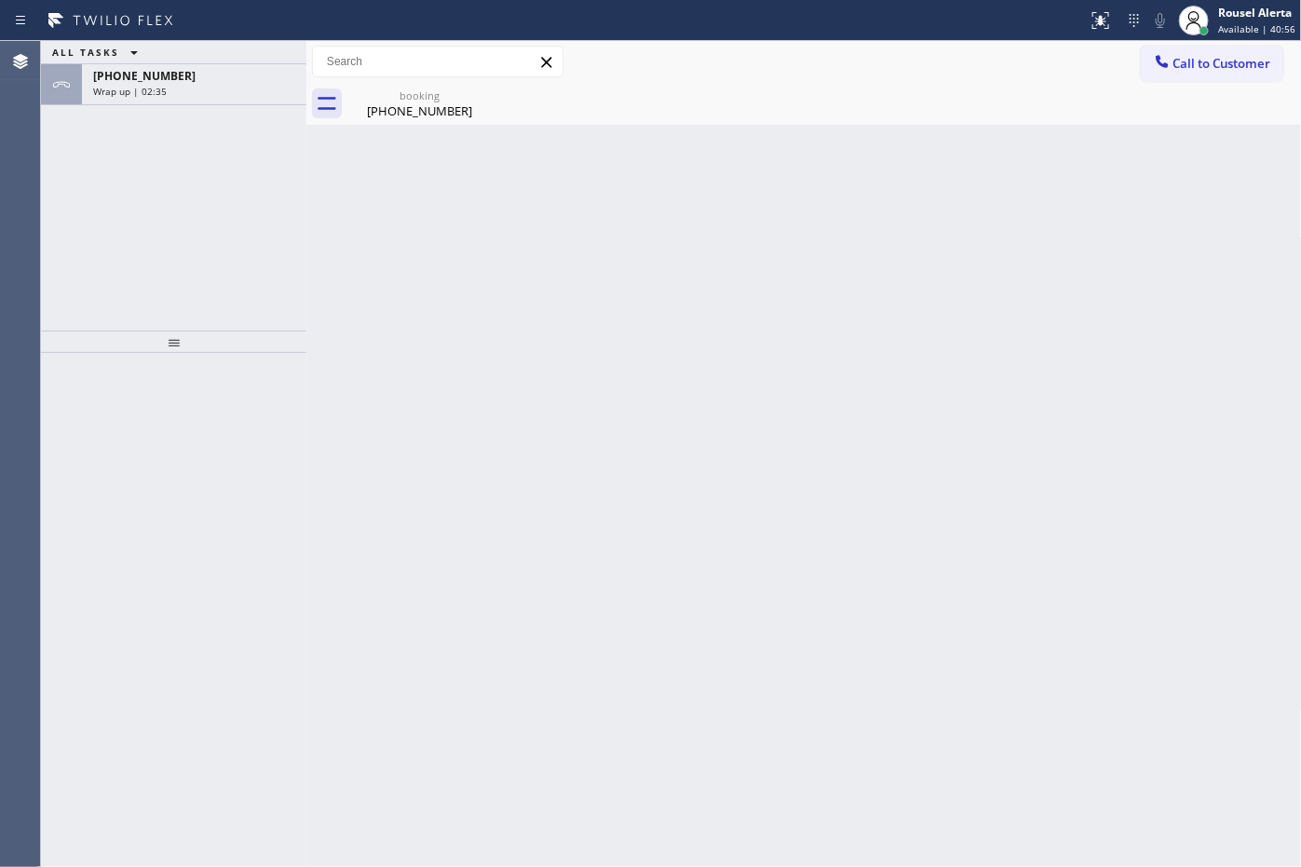
click at [247, 99] on div "[PHONE_NUMBER] Wrap up | 02:35" at bounding box center [190, 84] width 217 height 41
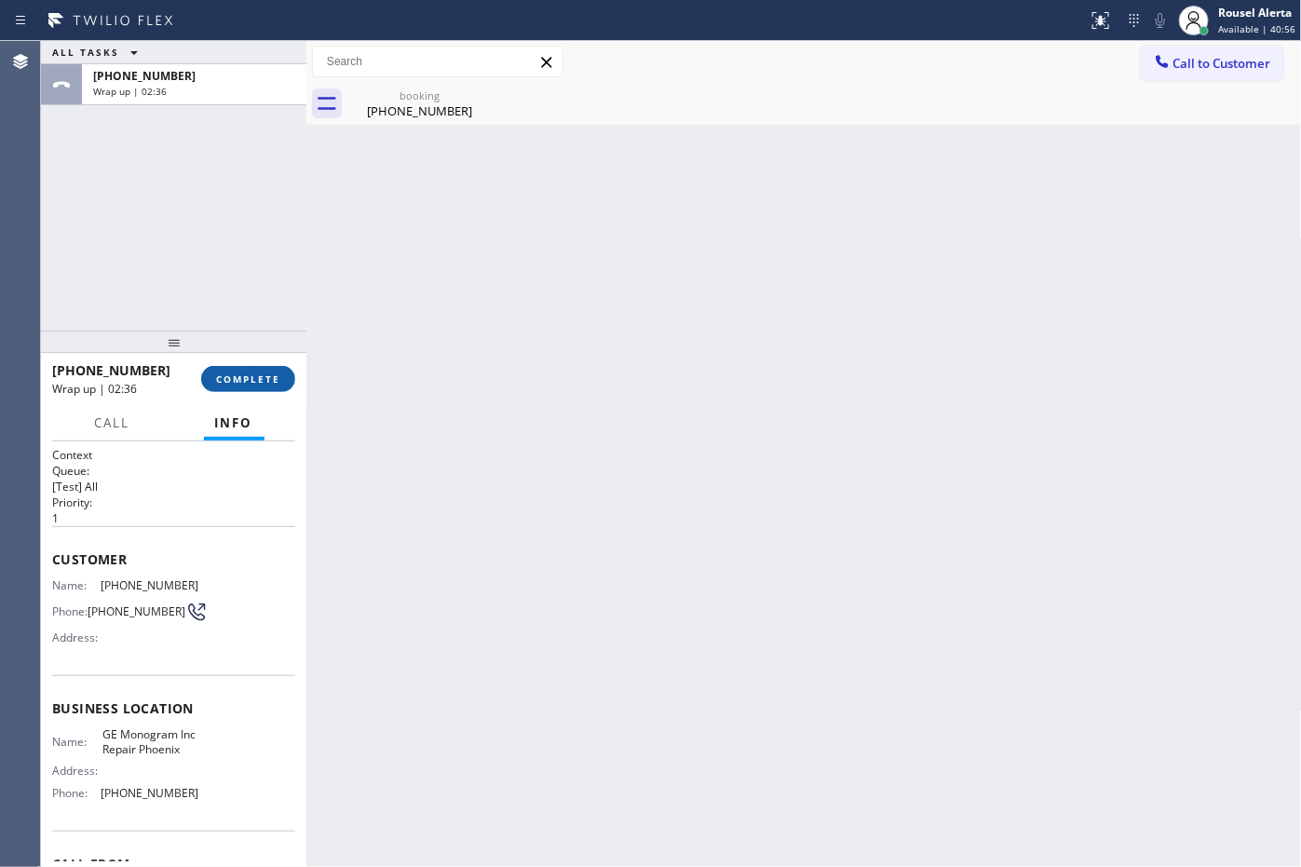
click at [266, 374] on span "COMPLETE" at bounding box center [248, 378] width 64 height 13
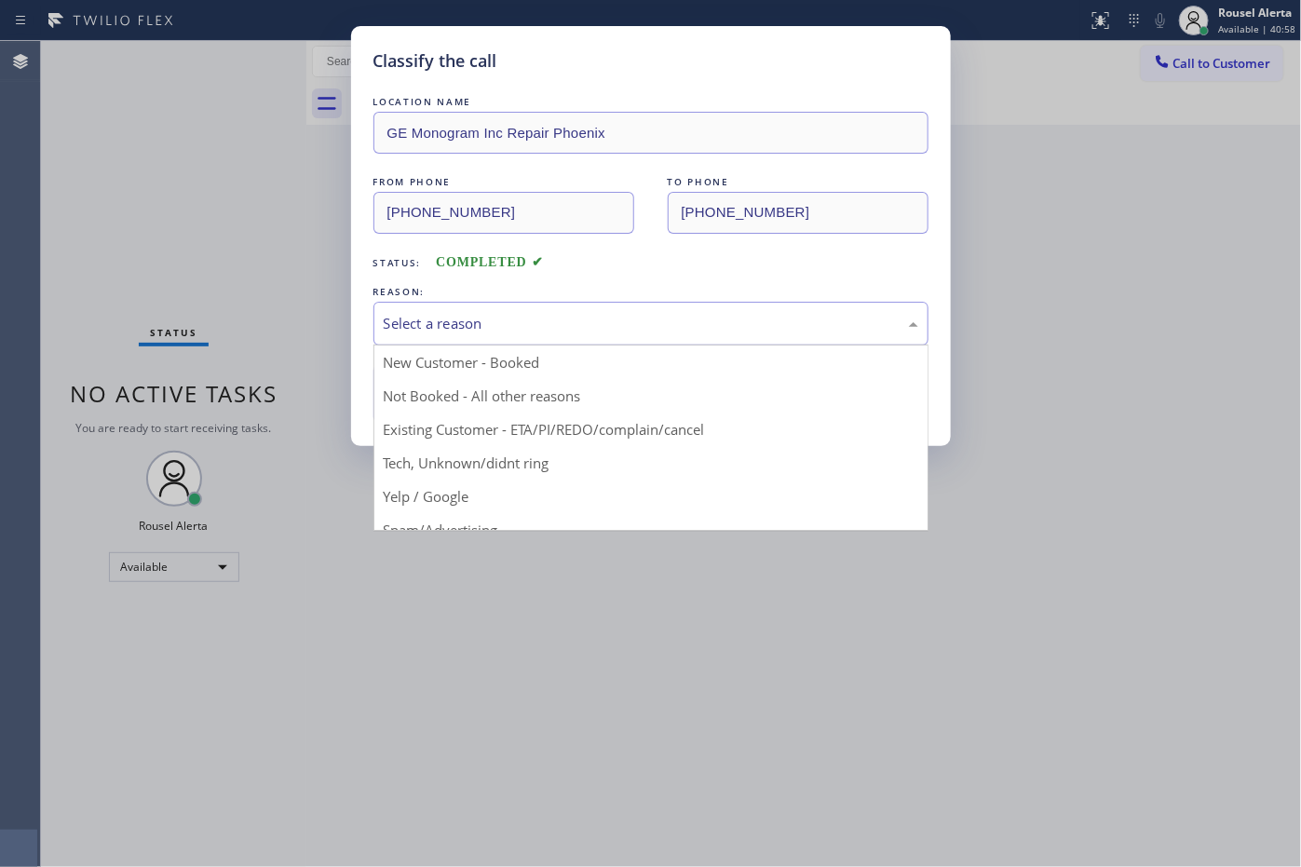
click at [498, 329] on div "Select a reason" at bounding box center [651, 323] width 535 height 21
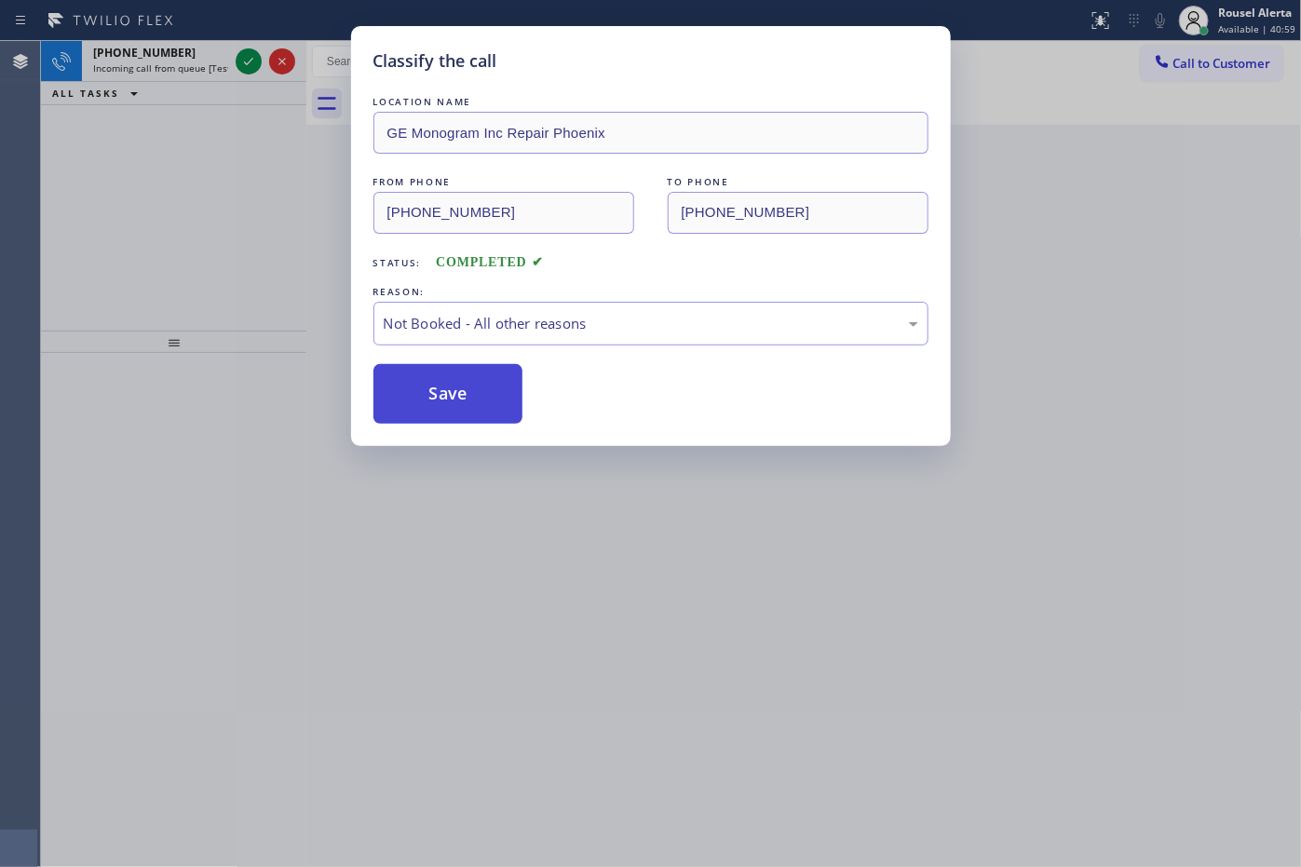
click at [439, 384] on button "Save" at bounding box center [448, 394] width 150 height 60
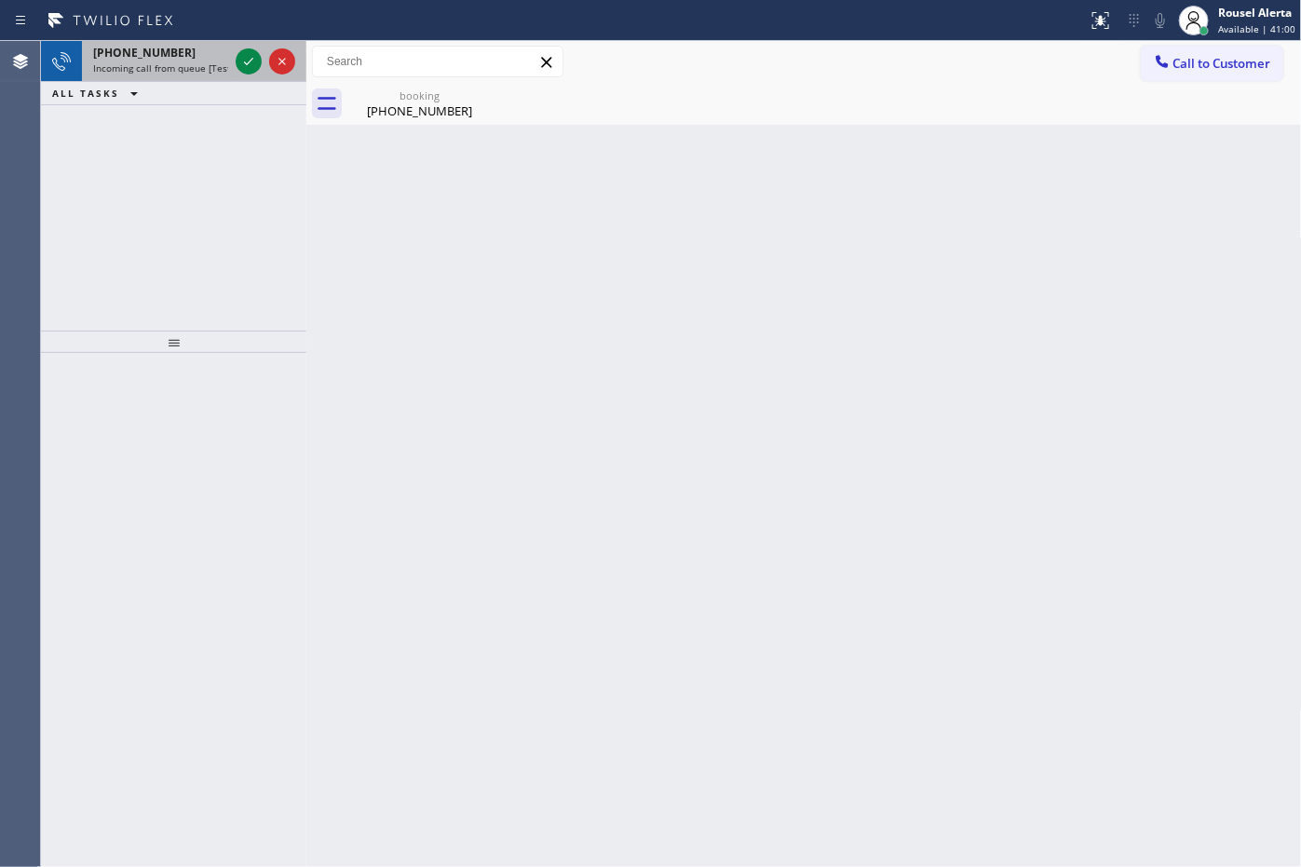
click at [192, 73] on span "Incoming call from queue [Test] All" at bounding box center [170, 67] width 155 height 13
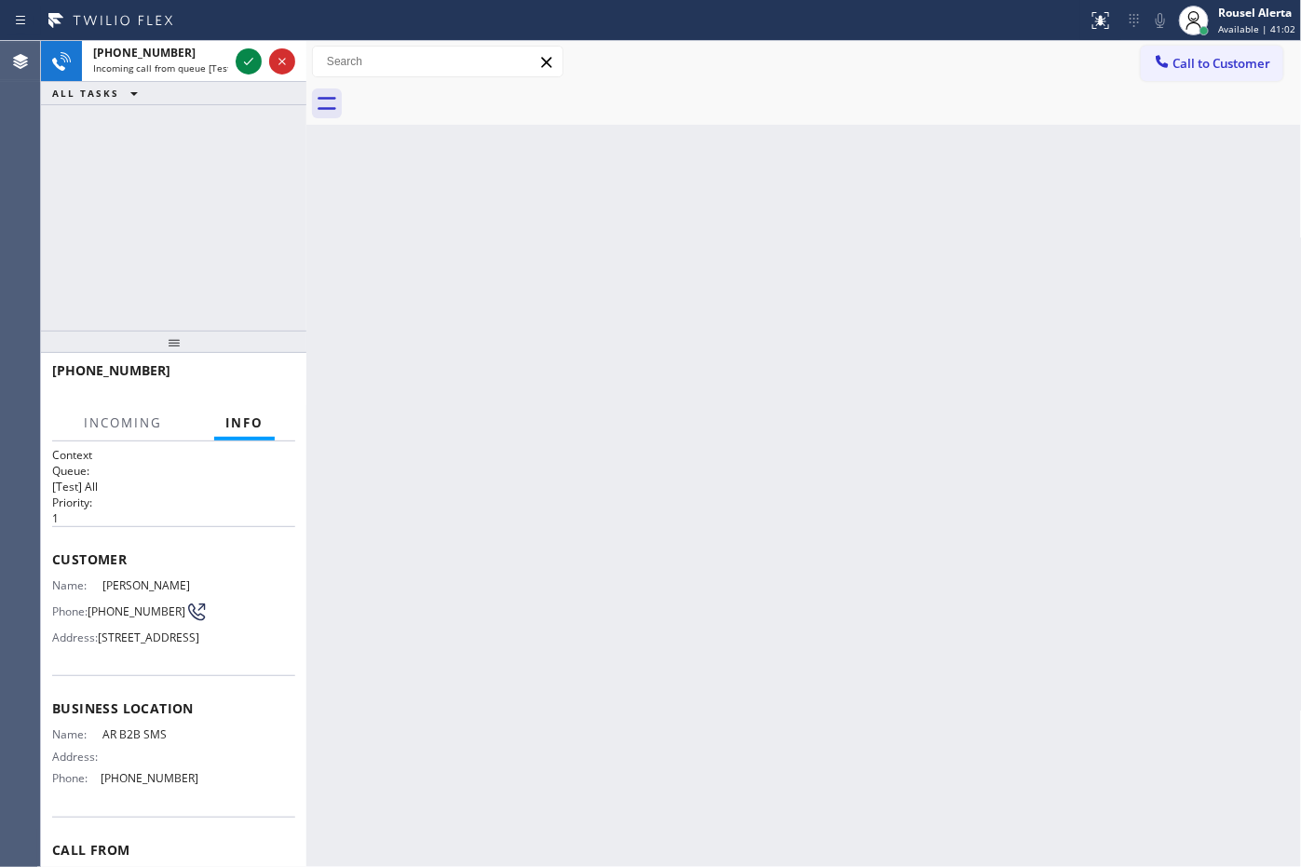
click at [608, 420] on div "Back to Dashboard Change Sender ID Customers Technicians Select a contact Outbo…" at bounding box center [803, 454] width 995 height 826
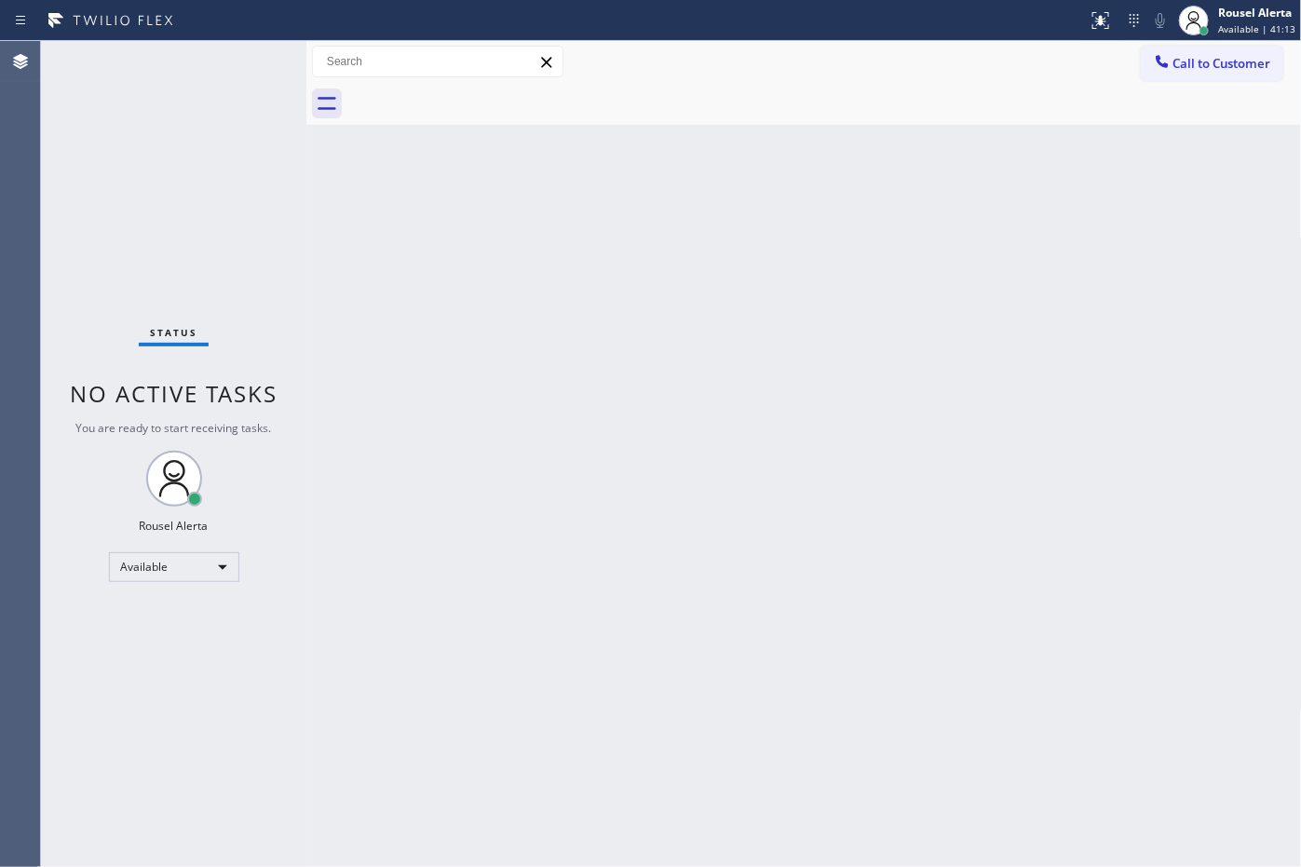
click at [621, 547] on div "Back to Dashboard Change Sender ID Customers Technicians Select a contact Outbo…" at bounding box center [803, 454] width 995 height 826
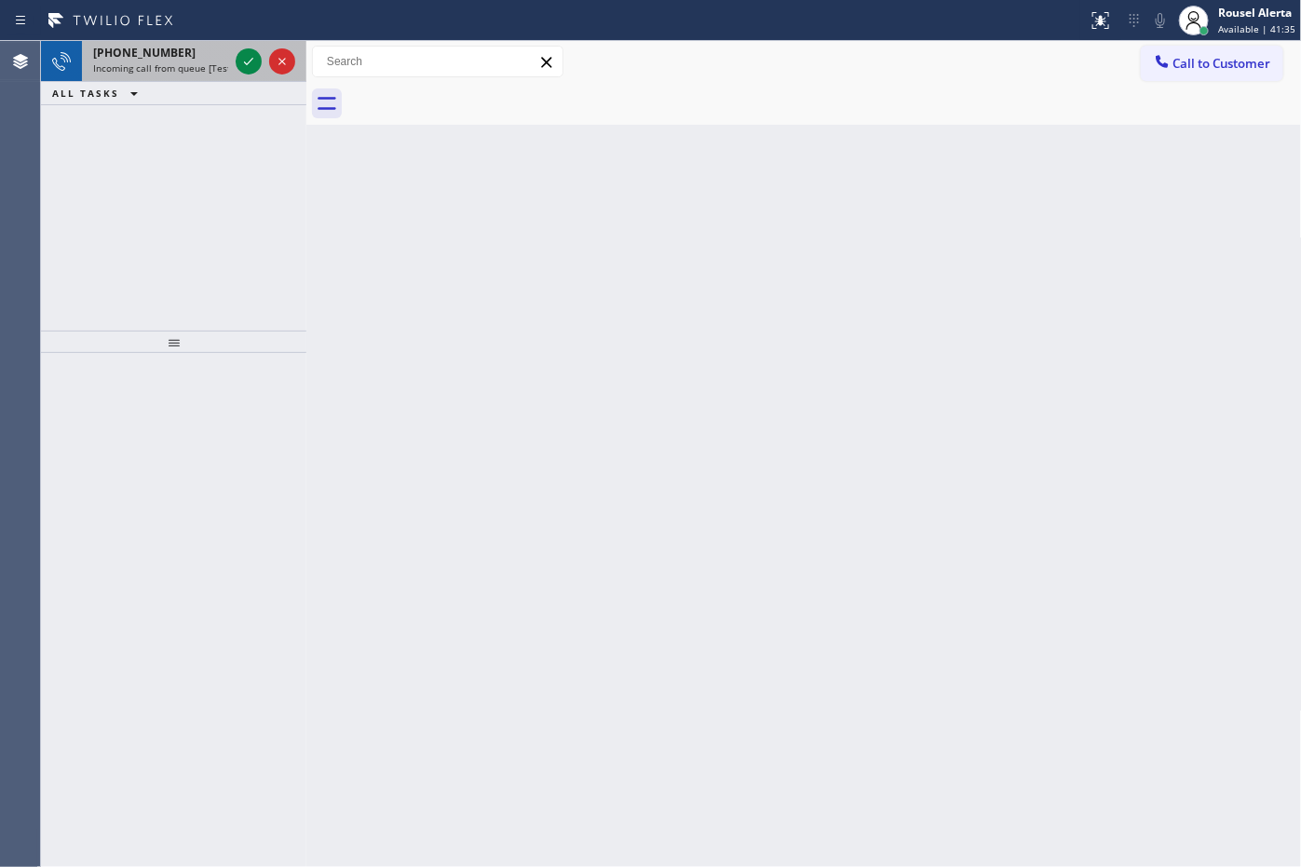
drag, startPoint x: 197, startPoint y: 68, endPoint x: 207, endPoint y: 67, distance: 9.4
click at [197, 68] on span "Incoming call from queue [Test] All" at bounding box center [170, 67] width 155 height 13
click at [177, 61] on span "Incoming call from queue [Test] All" at bounding box center [170, 67] width 155 height 13
click at [225, 65] on span "Incoming call from queue [Test] All" at bounding box center [170, 67] width 155 height 13
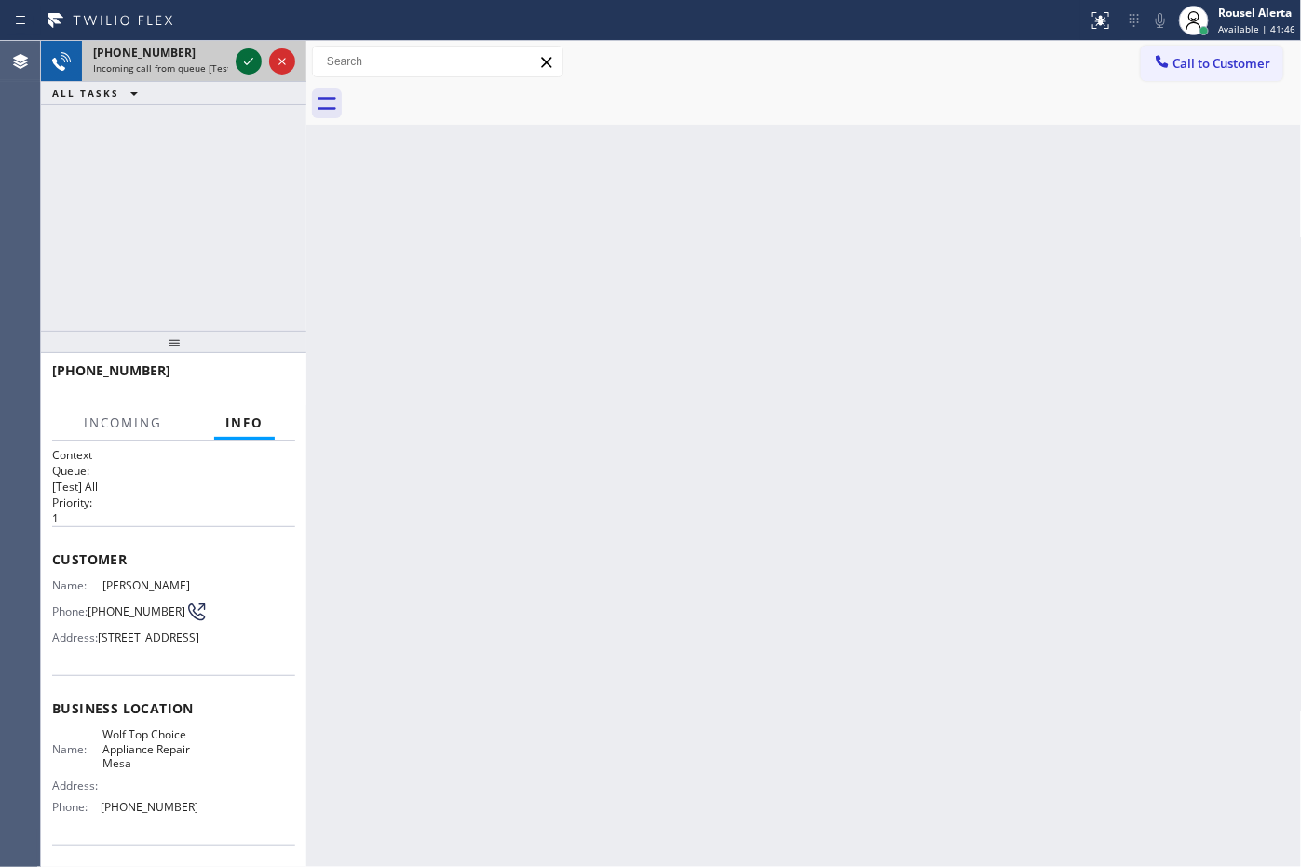
click at [239, 61] on icon at bounding box center [248, 61] width 22 height 22
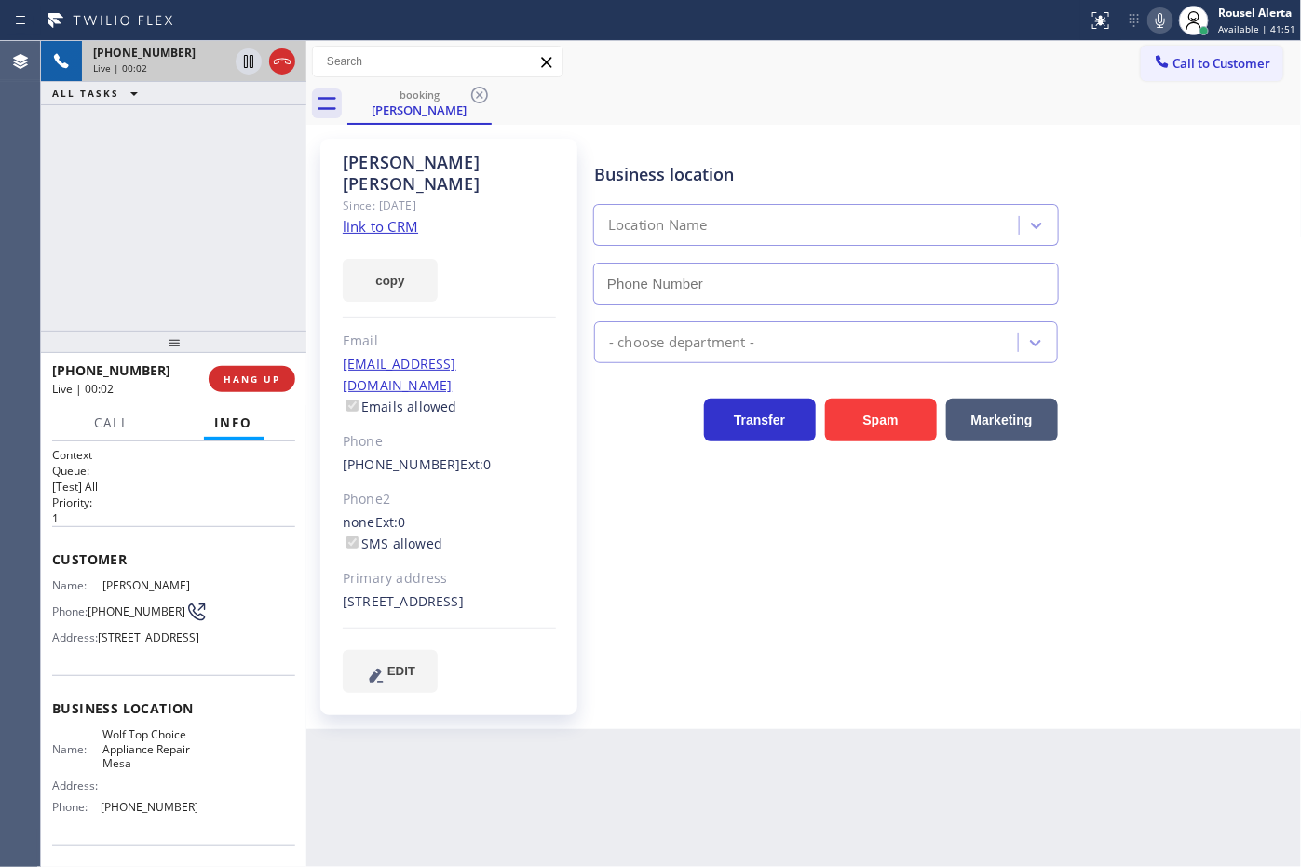
type input "[PHONE_NUMBER]"
click at [207, 142] on div "[PHONE_NUMBER] Live | 00:17 ALL TASKS ALL TASKS ACTIVE TASKS TASKS IN WRAP UP" at bounding box center [173, 186] width 265 height 290
click at [360, 217] on link "link to CRM" at bounding box center [380, 226] width 75 height 19
click at [709, 829] on div "Back to Dashboard Change Sender ID Customers Technicians Select a contact Outbo…" at bounding box center [803, 454] width 995 height 826
click at [196, 263] on div "[PHONE_NUMBER] Live | 01:17 ALL TASKS ALL TASKS ACTIVE TASKS TASKS IN WRAP UP" at bounding box center [173, 186] width 265 height 290
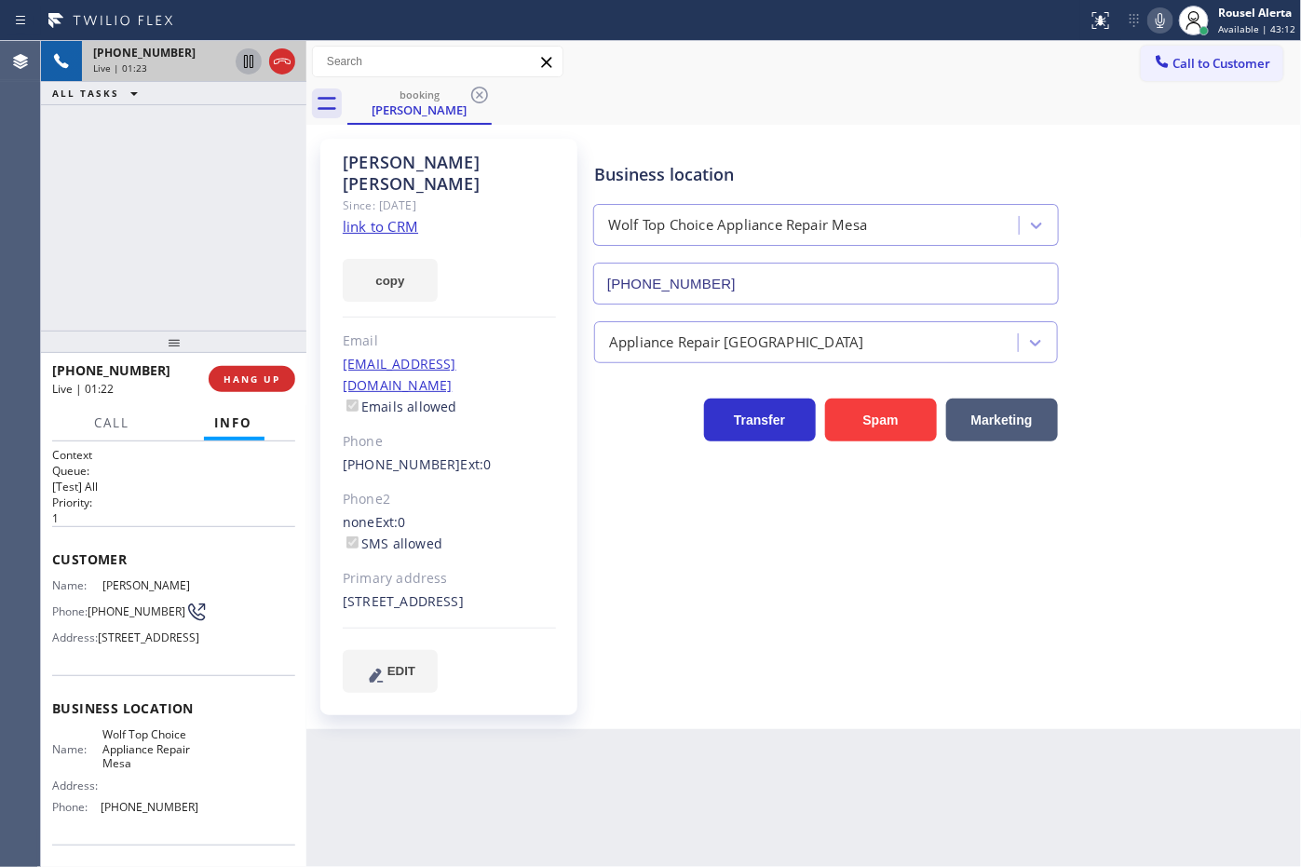
click at [247, 67] on icon at bounding box center [248, 61] width 9 height 13
click at [1157, 20] on icon at bounding box center [1160, 20] width 22 height 22
click at [135, 135] on div "[PHONE_NUMBER] Live | 03:50 ALL TASKS ALL TASKS ACTIVE TASKS TASKS IN WRAP UP" at bounding box center [173, 186] width 265 height 290
click at [625, 789] on div "Back to Dashboard Change Sender ID Customers Technicians Select a contact Outbo…" at bounding box center [803, 454] width 995 height 826
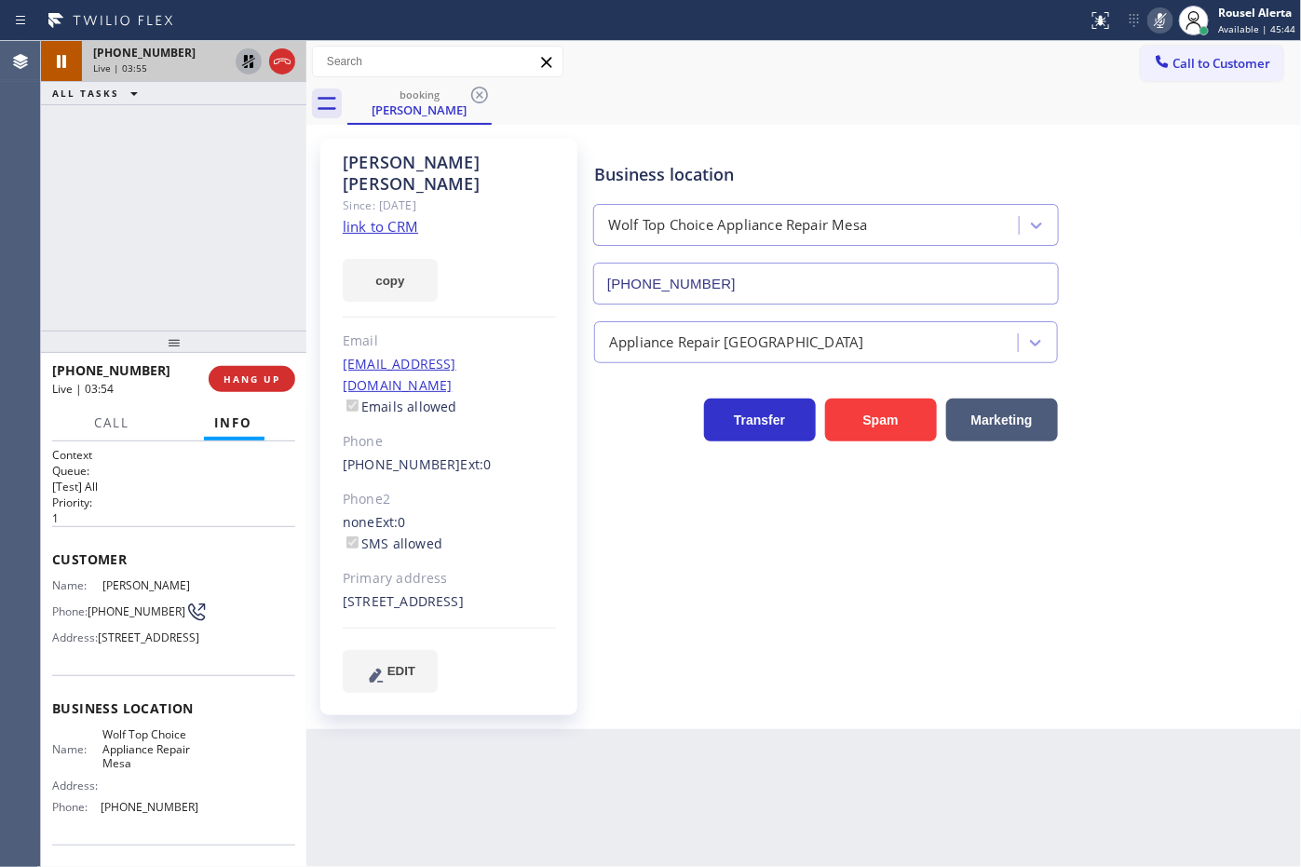
click at [247, 63] on icon at bounding box center [248, 61] width 22 height 22
click at [1157, 26] on icon at bounding box center [1160, 20] width 22 height 22
click at [254, 146] on div "[PHONE_NUMBER] Live | 04:20 ALL TASKS ALL TASKS ACTIVE TASKS TASKS IN WRAP UP" at bounding box center [173, 186] width 265 height 290
click at [540, 770] on div "Back to Dashboard Change Sender ID Customers Technicians Select a contact Outbo…" at bounding box center [803, 454] width 995 height 826
drag, startPoint x: 234, startPoint y: 144, endPoint x: 240, endPoint y: 160, distance: 17.1
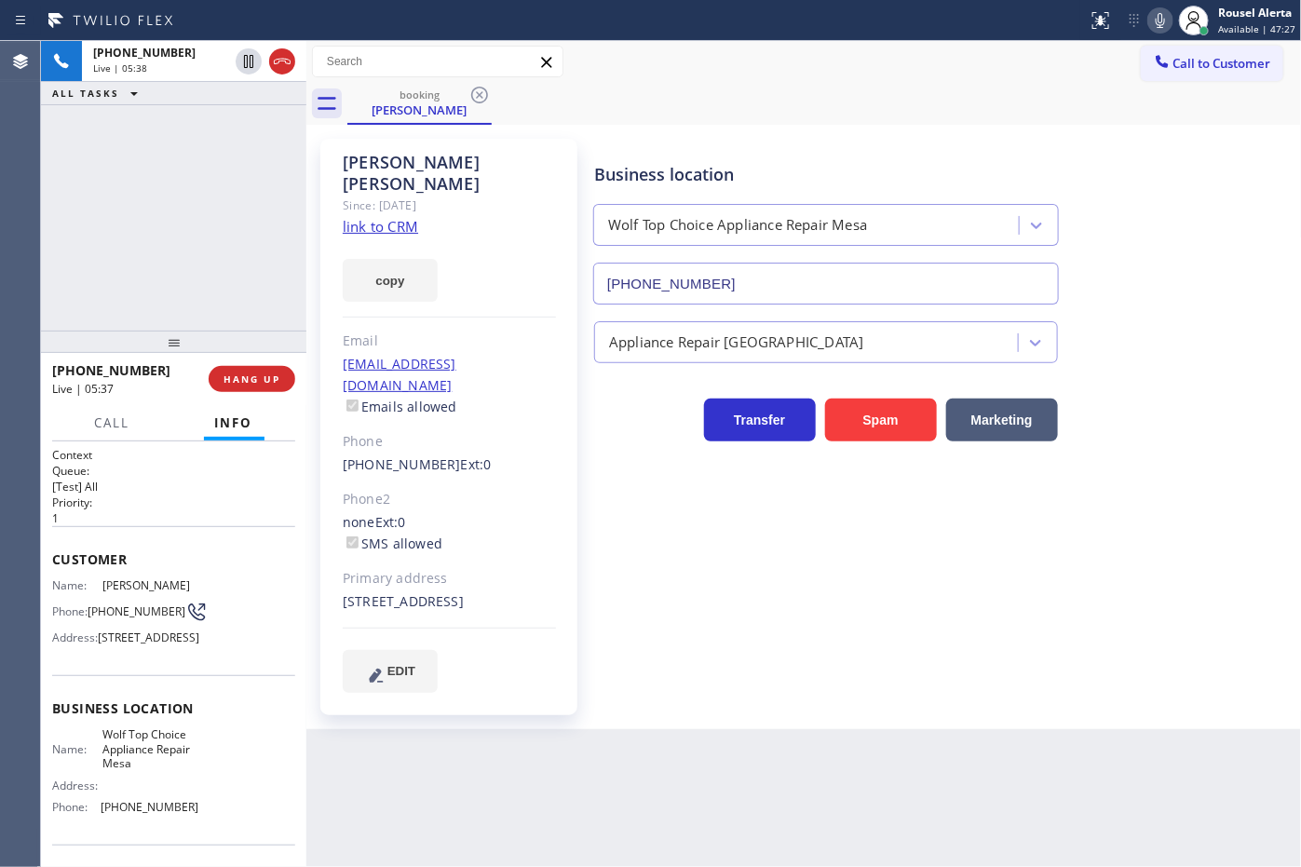
click at [234, 142] on div "[PHONE_NUMBER] Live | 05:38 ALL TASKS ALL TASKS ACTIVE TASKS TASKS IN WRAP UP" at bounding box center [173, 186] width 265 height 290
drag, startPoint x: 724, startPoint y: 859, endPoint x: 743, endPoint y: 861, distance: 18.7
click at [726, 859] on div "Back to Dashboard Change Sender ID Customers Technicians Select a contact Outbo…" at bounding box center [803, 454] width 995 height 826
click at [208, 141] on div "[PHONE_NUMBER] Reserved" at bounding box center [157, 125] width 150 height 41
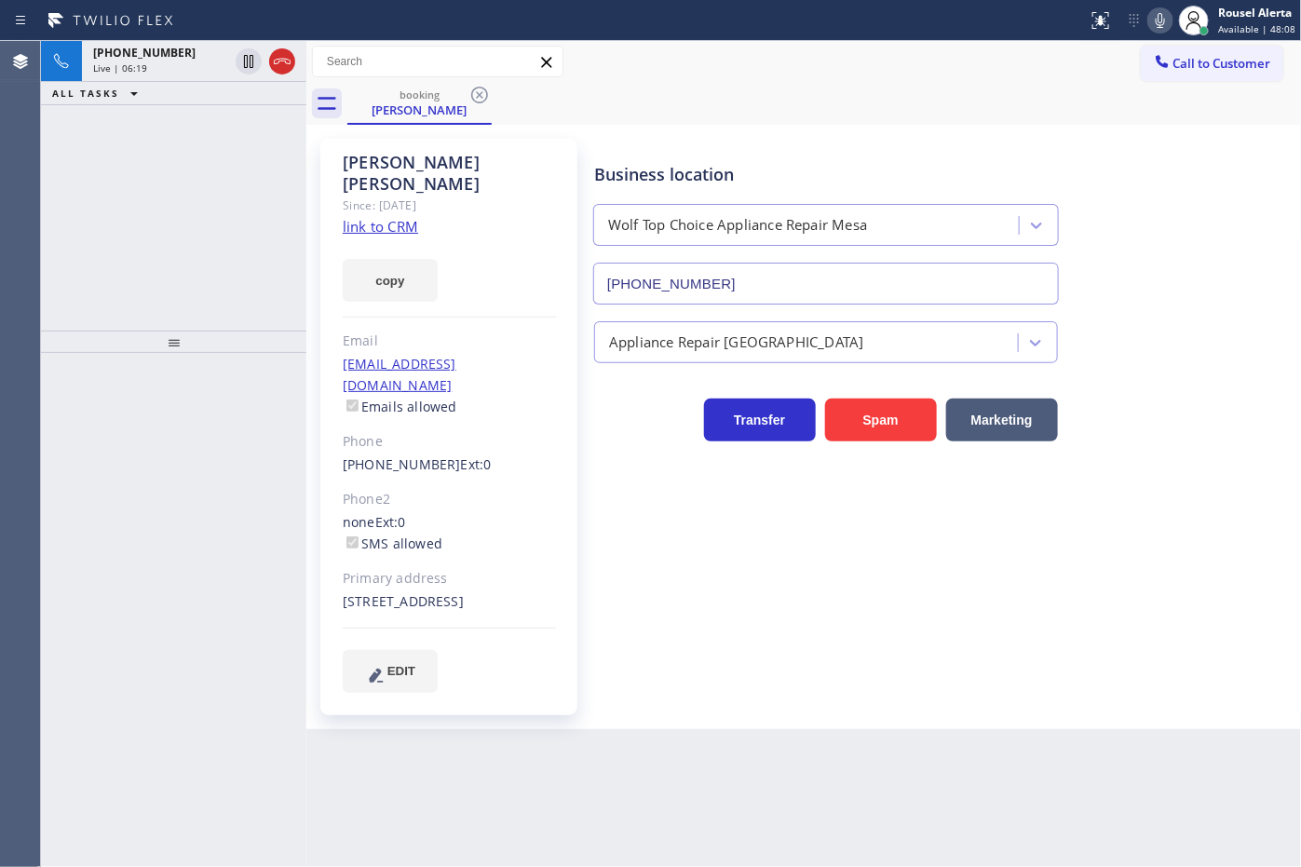
click at [239, 129] on div "[PHONE_NUMBER] Live | 06:19 ALL TASKS ALL TASKS ACTIVE TASKS TASKS IN WRAP UP" at bounding box center [173, 186] width 265 height 290
click at [223, 119] on div "[PHONE_NUMBER] Live | 07:16 ALL TASKS ALL TASKS ACTIVE TASKS TASKS IN WRAP UP" at bounding box center [173, 186] width 265 height 290
click at [291, 68] on div "Live | 07:18" at bounding box center [194, 67] width 202 height 13
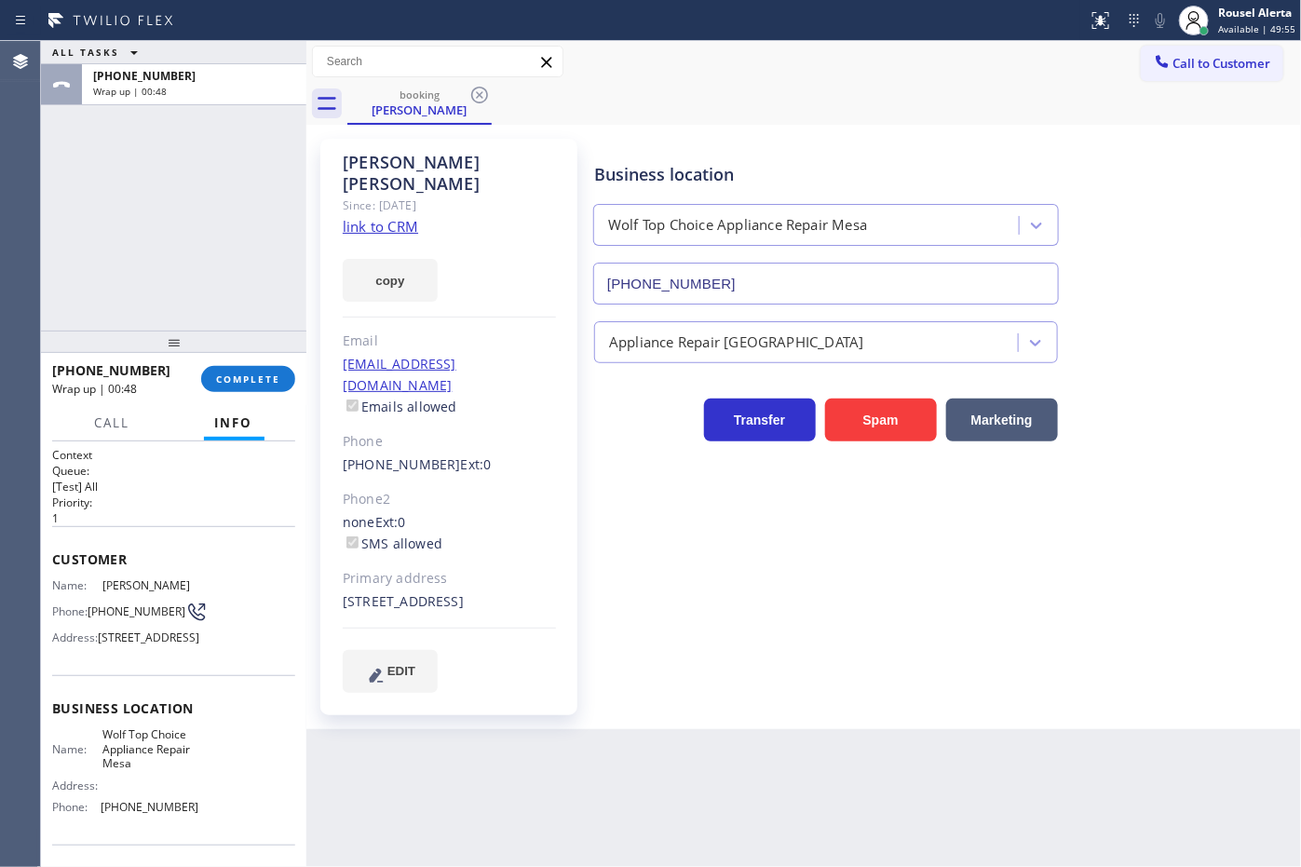
drag, startPoint x: 211, startPoint y: 118, endPoint x: 210, endPoint y: 156, distance: 37.3
click at [210, 121] on div "ALL TASKS ALL TASKS ACTIVE TASKS TASKS IN WRAP UP [PHONE_NUMBER] Wrap up | 00:48" at bounding box center [173, 186] width 265 height 290
click at [240, 373] on span "COMPLETE" at bounding box center [248, 378] width 64 height 13
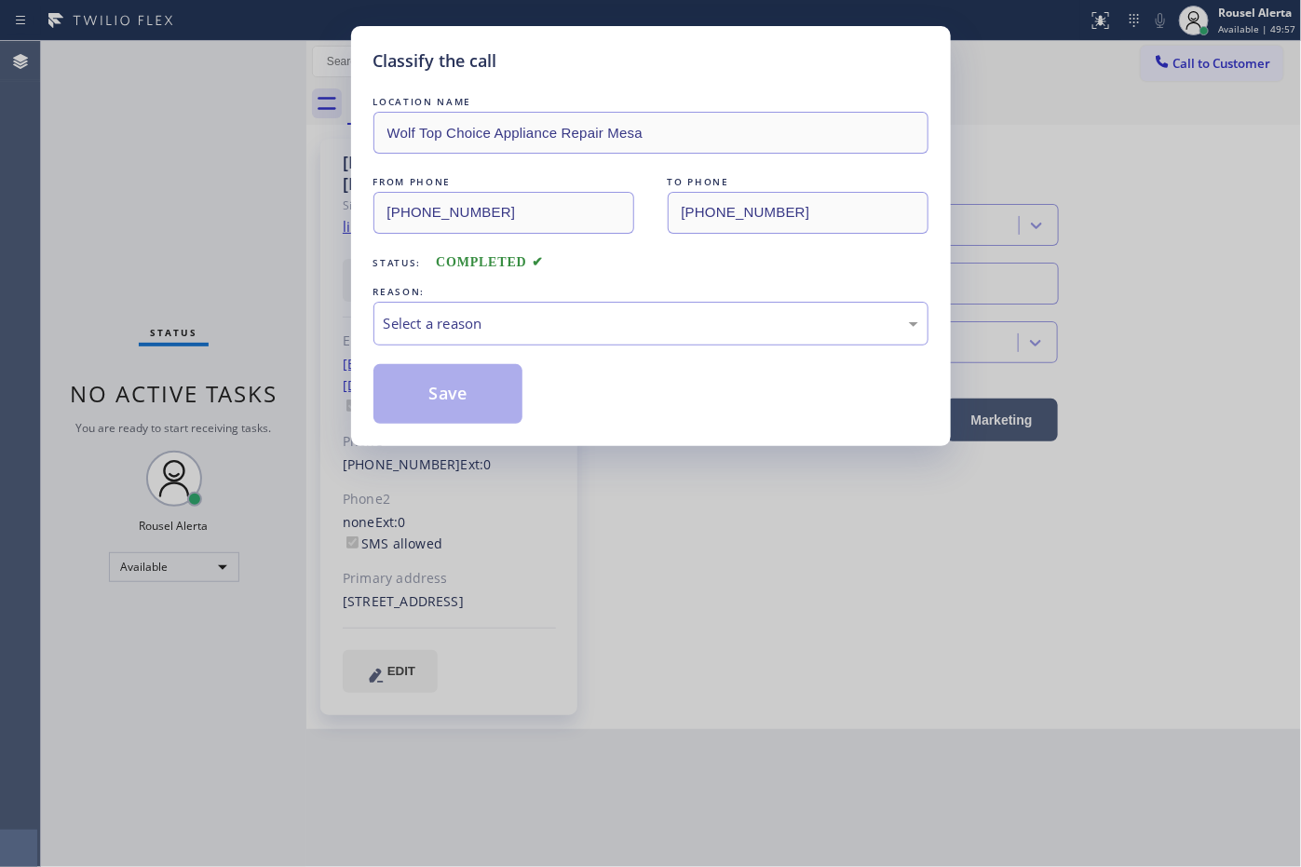
click at [463, 327] on div "Select a reason" at bounding box center [651, 323] width 535 height 21
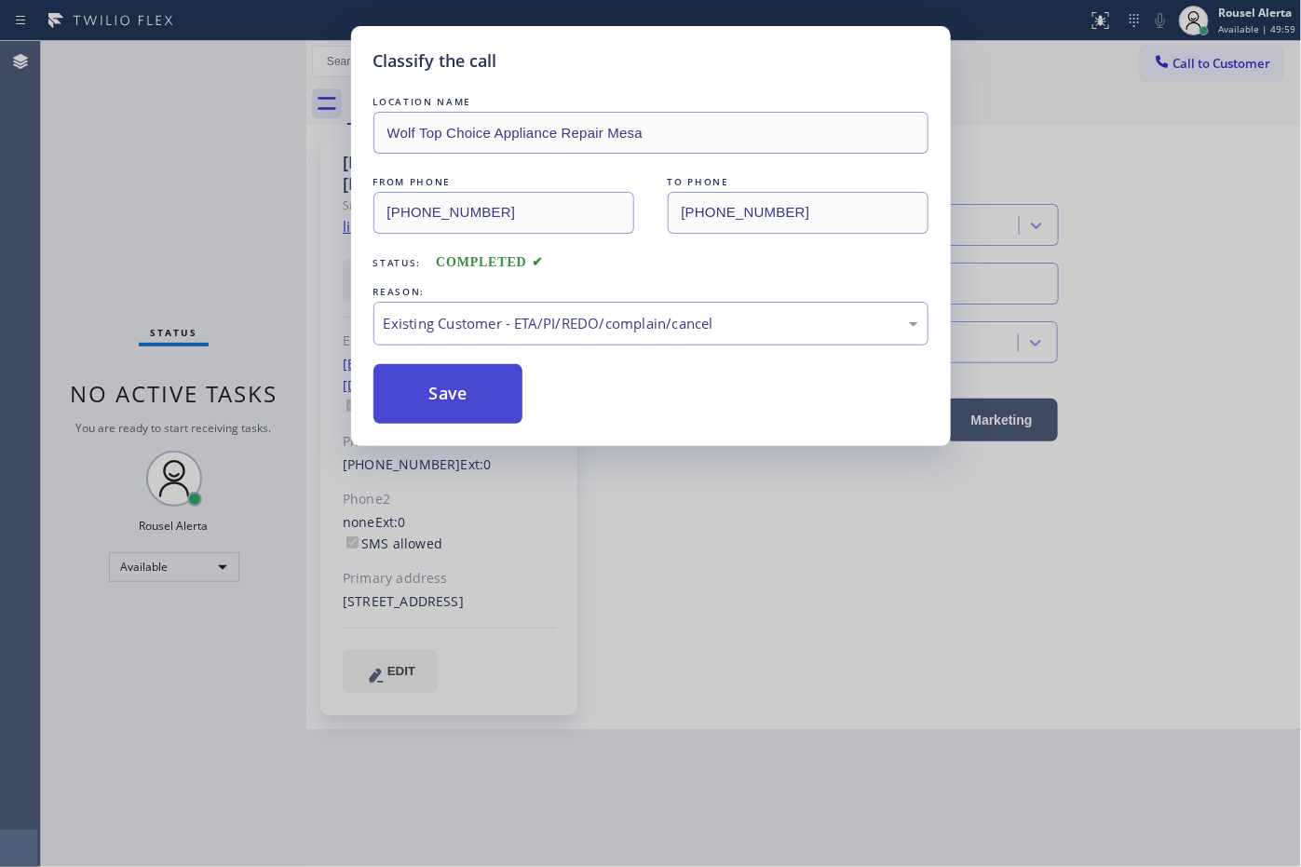
click at [489, 402] on button "Save" at bounding box center [448, 394] width 150 height 60
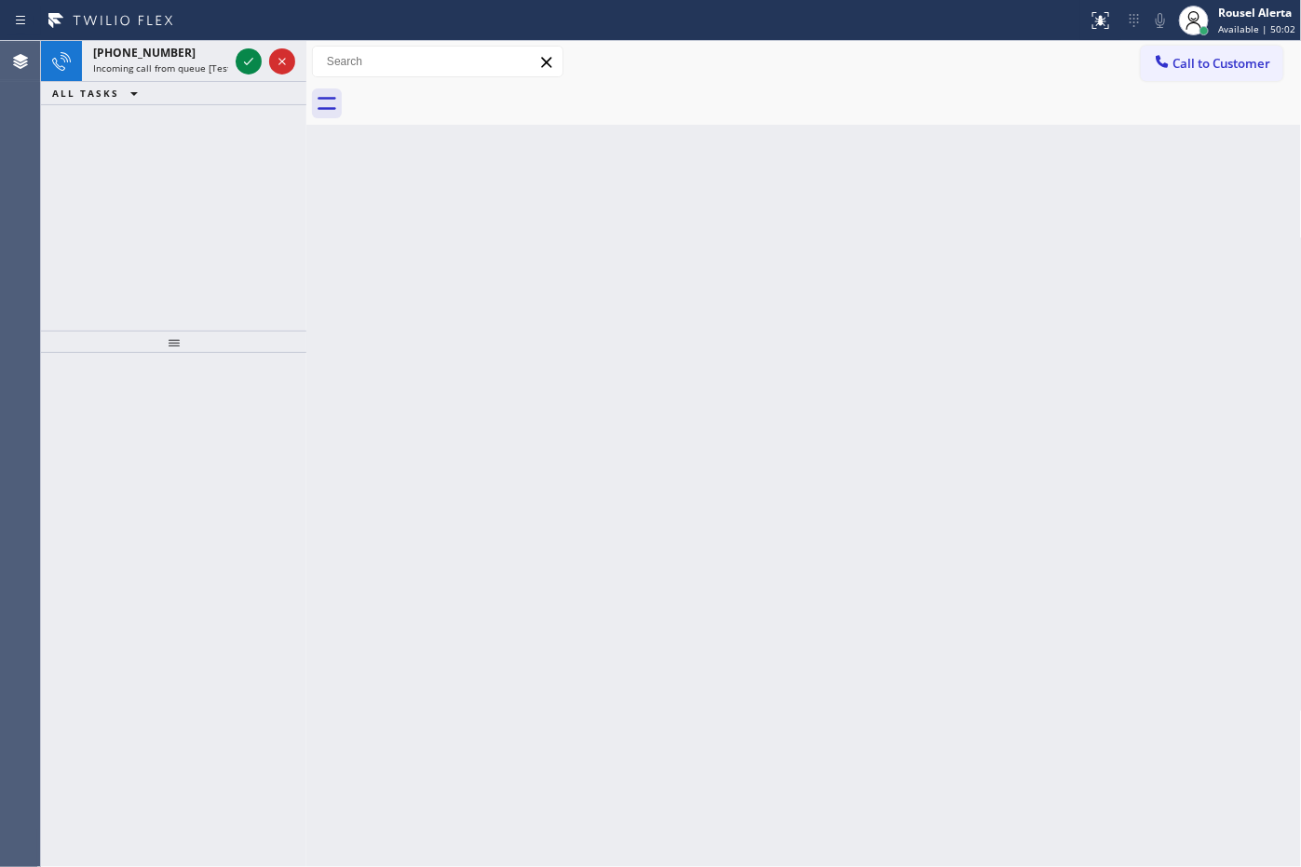
click at [762, 242] on div "Back to Dashboard Change Sender ID Customers Technicians Select a contact Outbo…" at bounding box center [803, 454] width 995 height 826
click at [141, 56] on span "[PHONE_NUMBER]" at bounding box center [144, 53] width 102 height 16
click at [168, 56] on span "[PHONE_NUMBER]" at bounding box center [144, 53] width 102 height 16
click at [233, 63] on div at bounding box center [265, 61] width 67 height 41
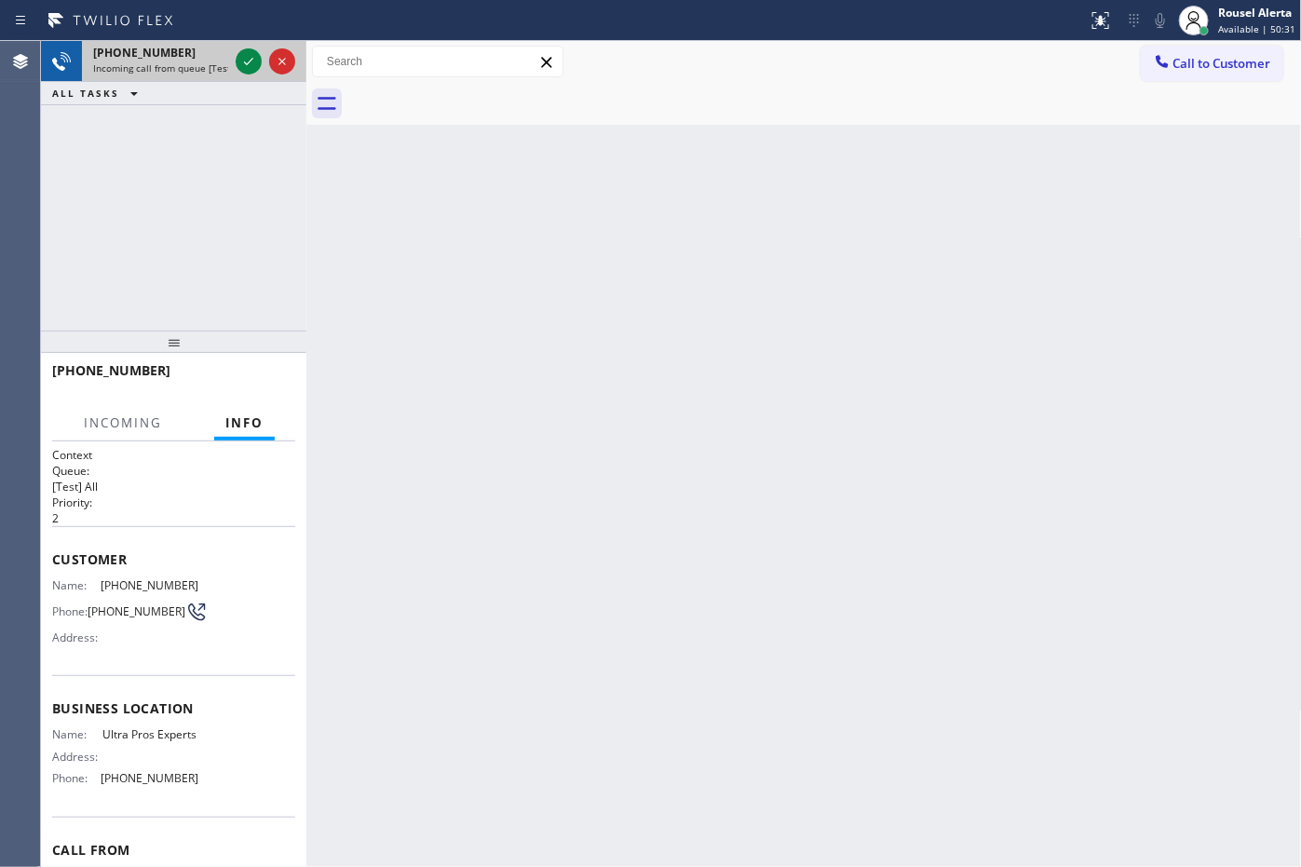
click at [233, 63] on div at bounding box center [265, 61] width 67 height 41
click at [236, 63] on div at bounding box center [249, 61] width 26 height 22
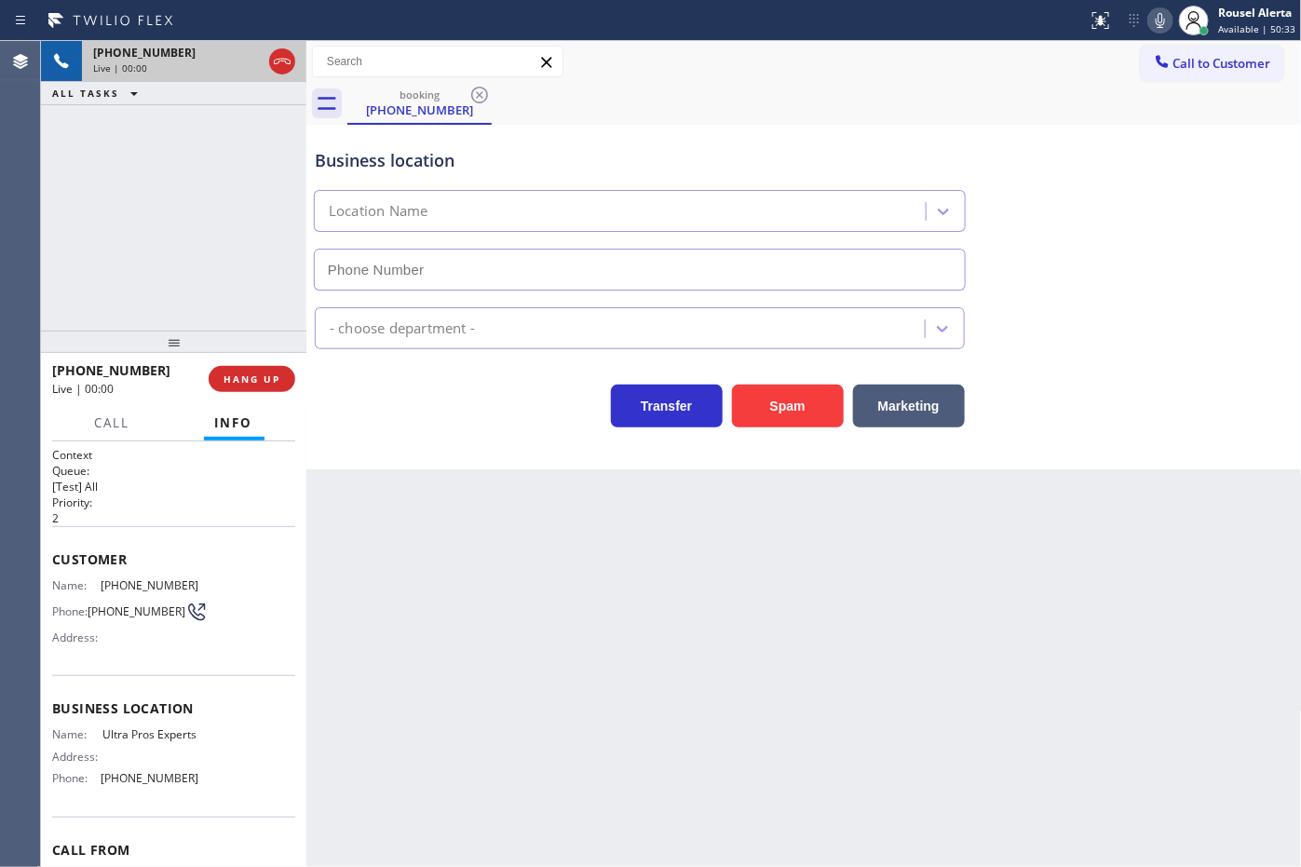
type input "[PHONE_NUMBER]"
click at [692, 630] on div "Back to Dashboard Change Sender ID Customers Technicians Select a contact Outbo…" at bounding box center [803, 454] width 995 height 826
click at [1012, 87] on div "booking [PHONE_NUMBER]" at bounding box center [824, 104] width 954 height 42
click at [900, 71] on div "Call to Customer Outbound call Location Rush Electrical Service Goleta Your cal…" at bounding box center [803, 62] width 995 height 33
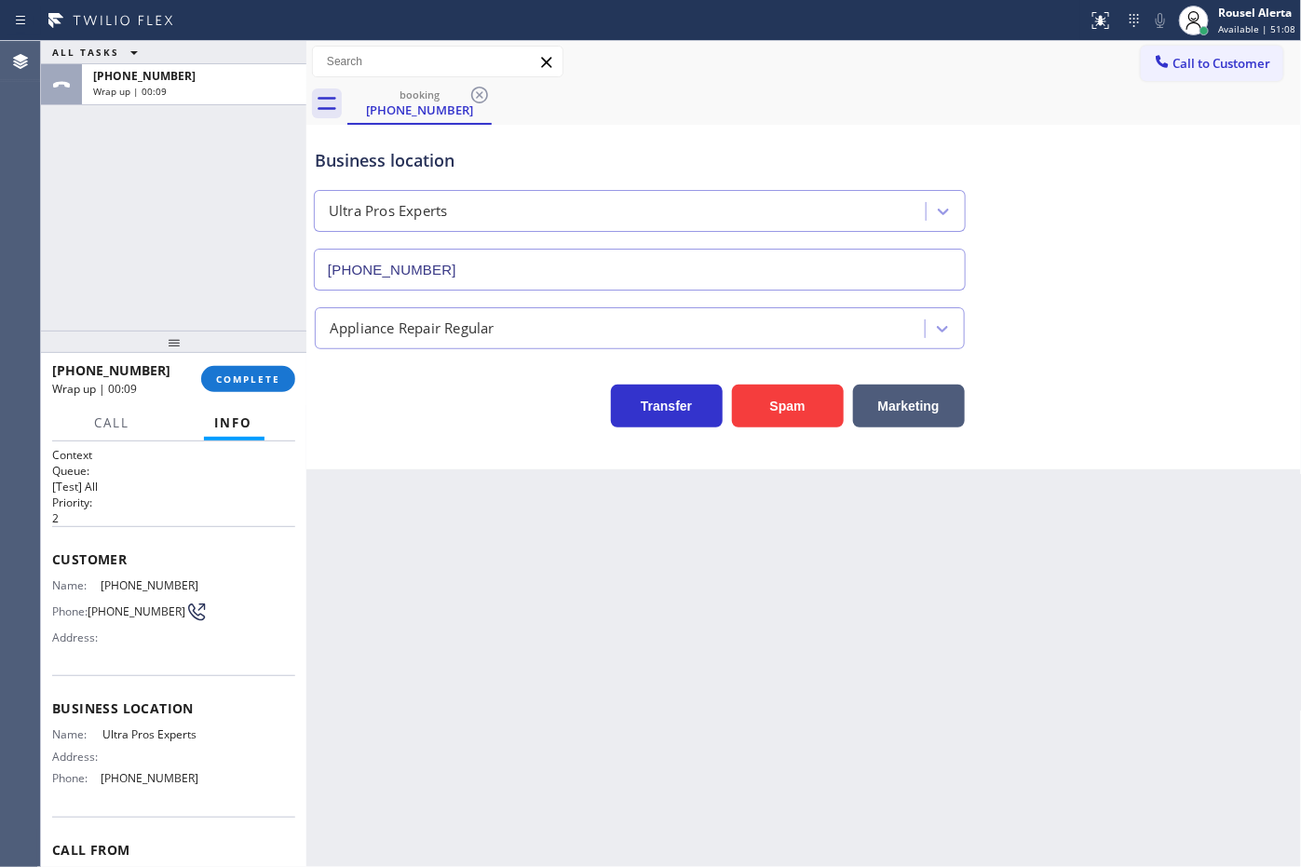
click at [216, 158] on div "ALL TASKS ALL TASKS ACTIVE TASKS TASKS IN WRAP UP [PHONE_NUMBER] Wrap up | 00:09" at bounding box center [173, 186] width 265 height 290
click at [247, 380] on span "COMPLETE" at bounding box center [248, 378] width 64 height 13
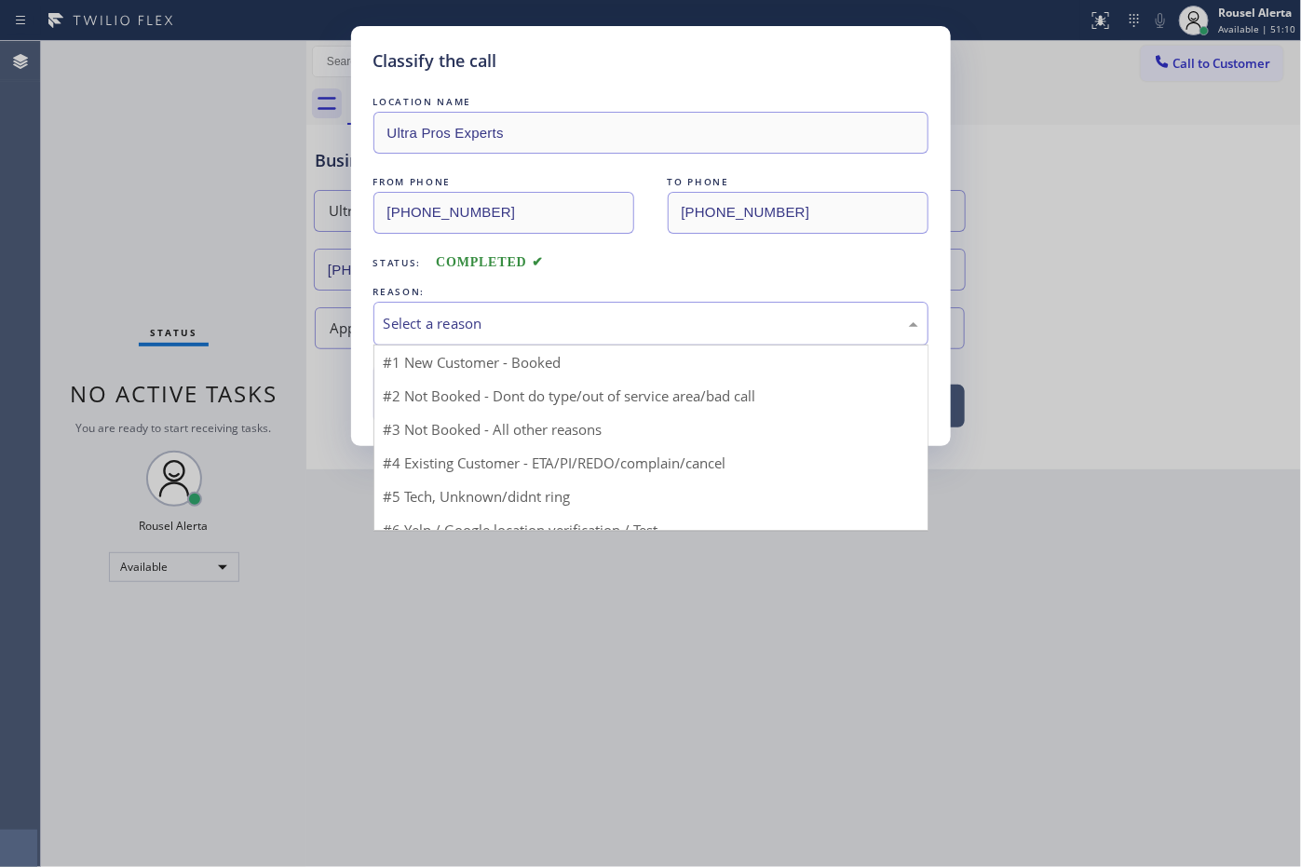
click at [402, 338] on div "Select a reason" at bounding box center [650, 324] width 555 height 44
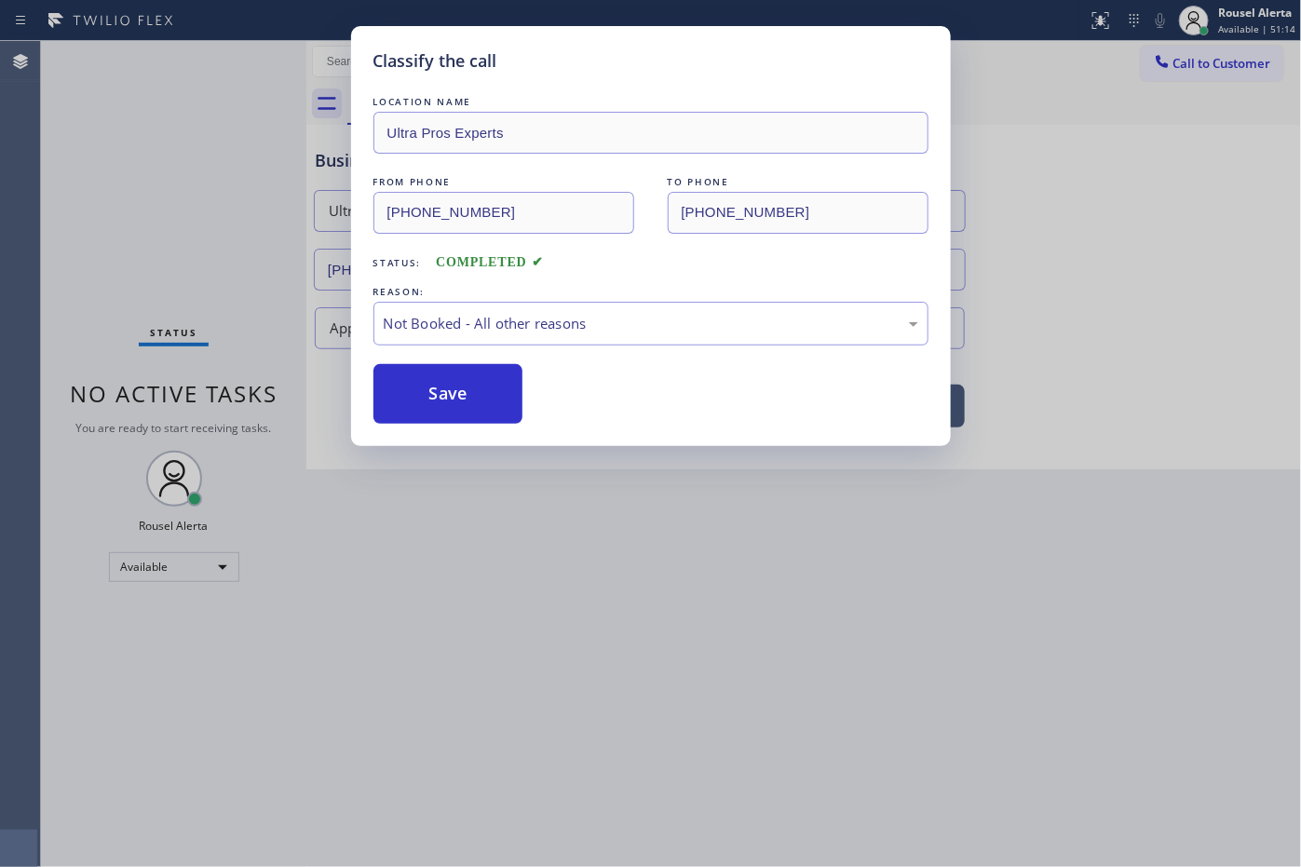
drag, startPoint x: 486, startPoint y: 391, endPoint x: 546, endPoint y: 491, distance: 116.1
click at [484, 391] on button "Save" at bounding box center [448, 394] width 150 height 60
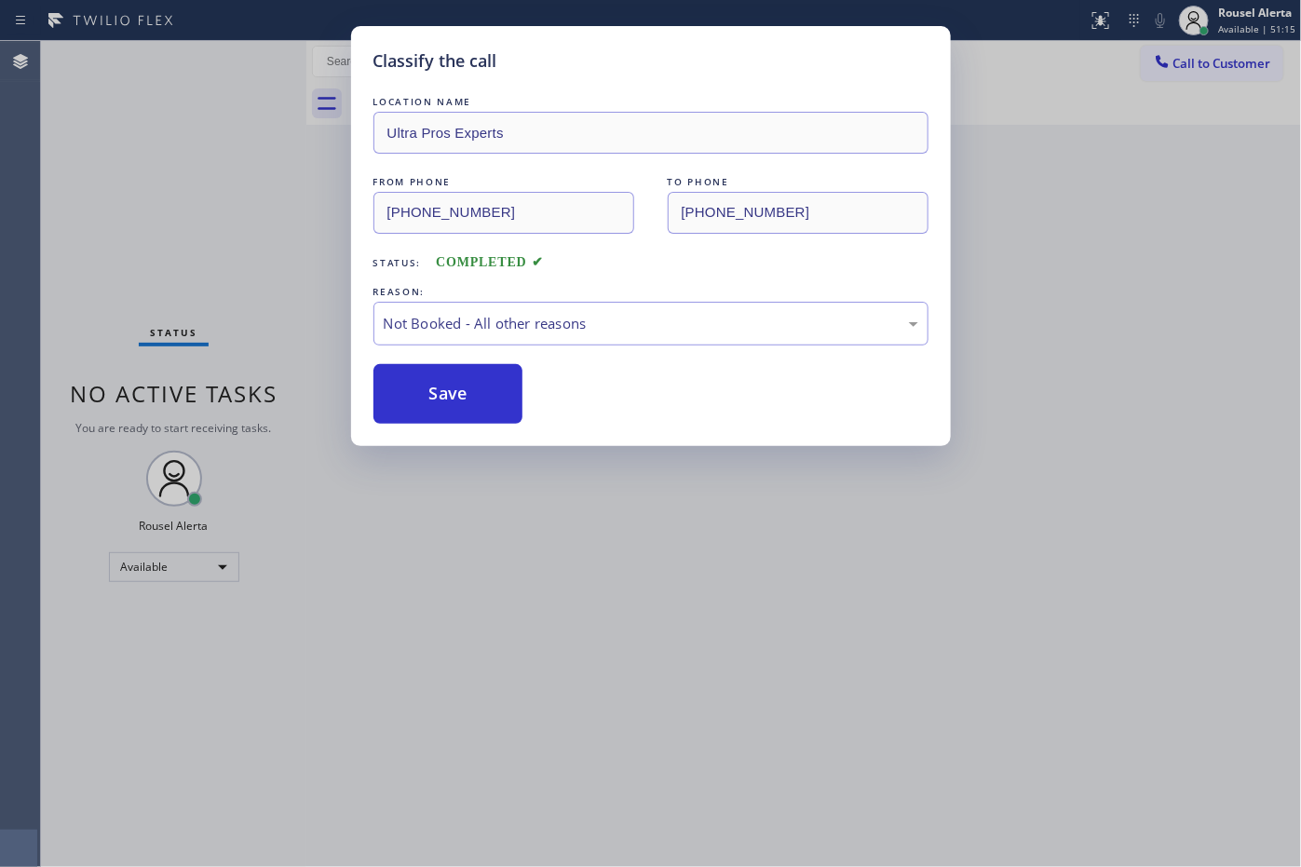
click at [661, 615] on div "Classify the call LOCATION NAME Ultra Pros Experts FROM PHONE [PHONE_NUMBER] TO…" at bounding box center [650, 433] width 1301 height 867
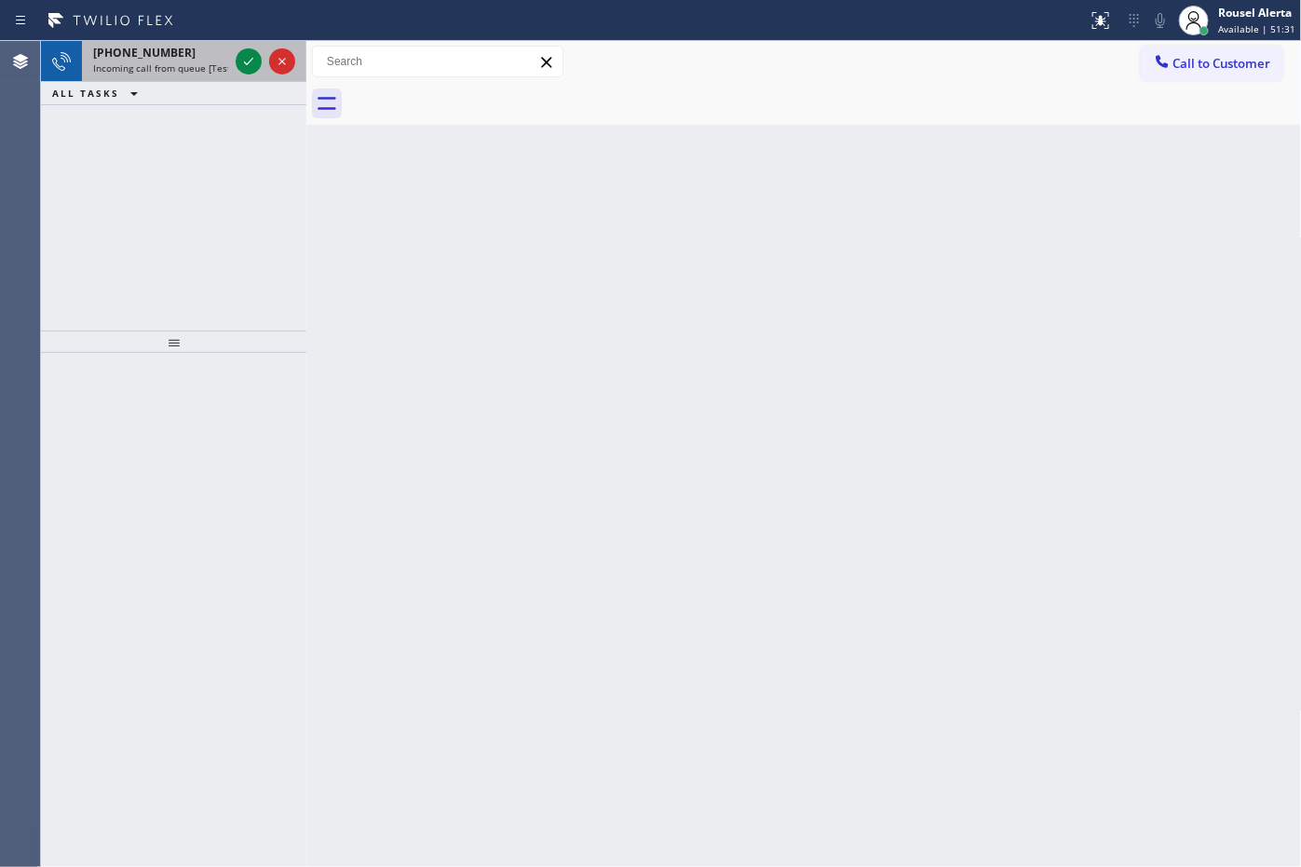
click at [178, 49] on div "[PHONE_NUMBER]" at bounding box center [160, 53] width 135 height 16
click at [177, 54] on div "[PHONE_NUMBER]" at bounding box center [160, 53] width 135 height 16
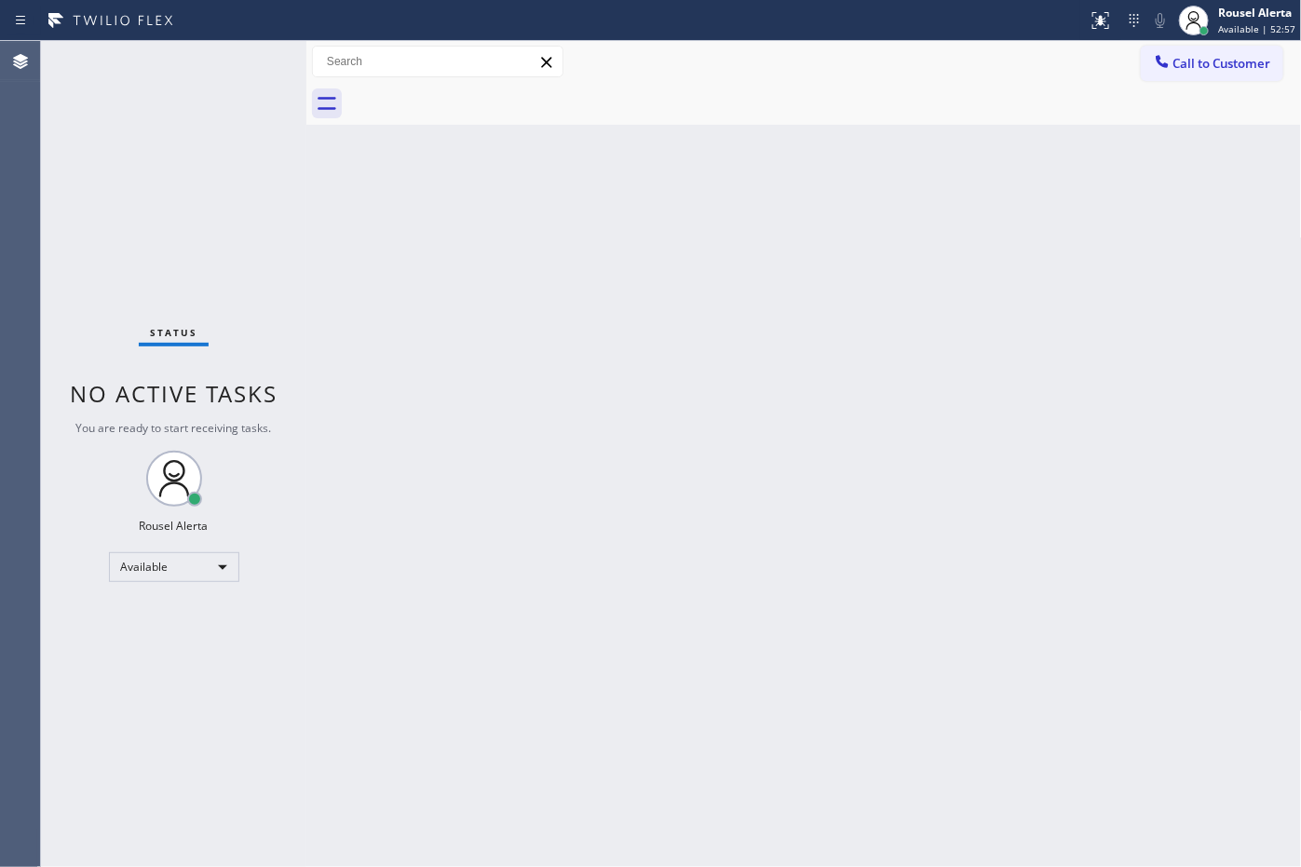
click at [177, 54] on div "Status No active tasks You are ready to start receiving tasks. Rousel Alerta Av…" at bounding box center [173, 454] width 265 height 826
click at [201, 45] on div "Status No active tasks You are ready to start receiving tasks. Rousel Alerta Av…" at bounding box center [173, 454] width 265 height 826
click at [220, 62] on div "Status No active tasks You are ready to start receiving tasks. Rousel Alerta Av…" at bounding box center [173, 454] width 265 height 826
click at [228, 45] on div "Status No active tasks You are ready to start receiving tasks. Rousel Alerta Av…" at bounding box center [173, 454] width 265 height 826
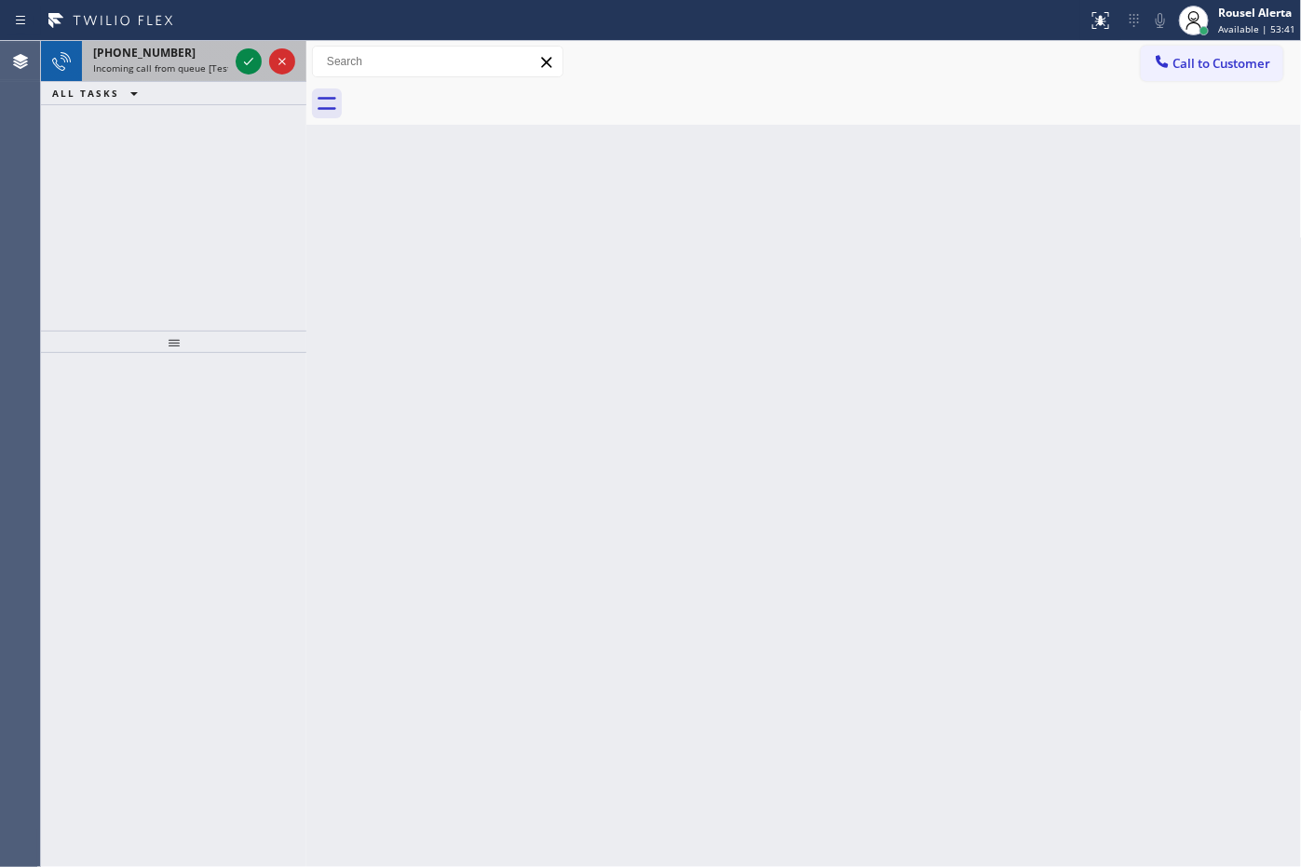
click at [174, 56] on div "[PHONE_NUMBER]" at bounding box center [160, 53] width 135 height 16
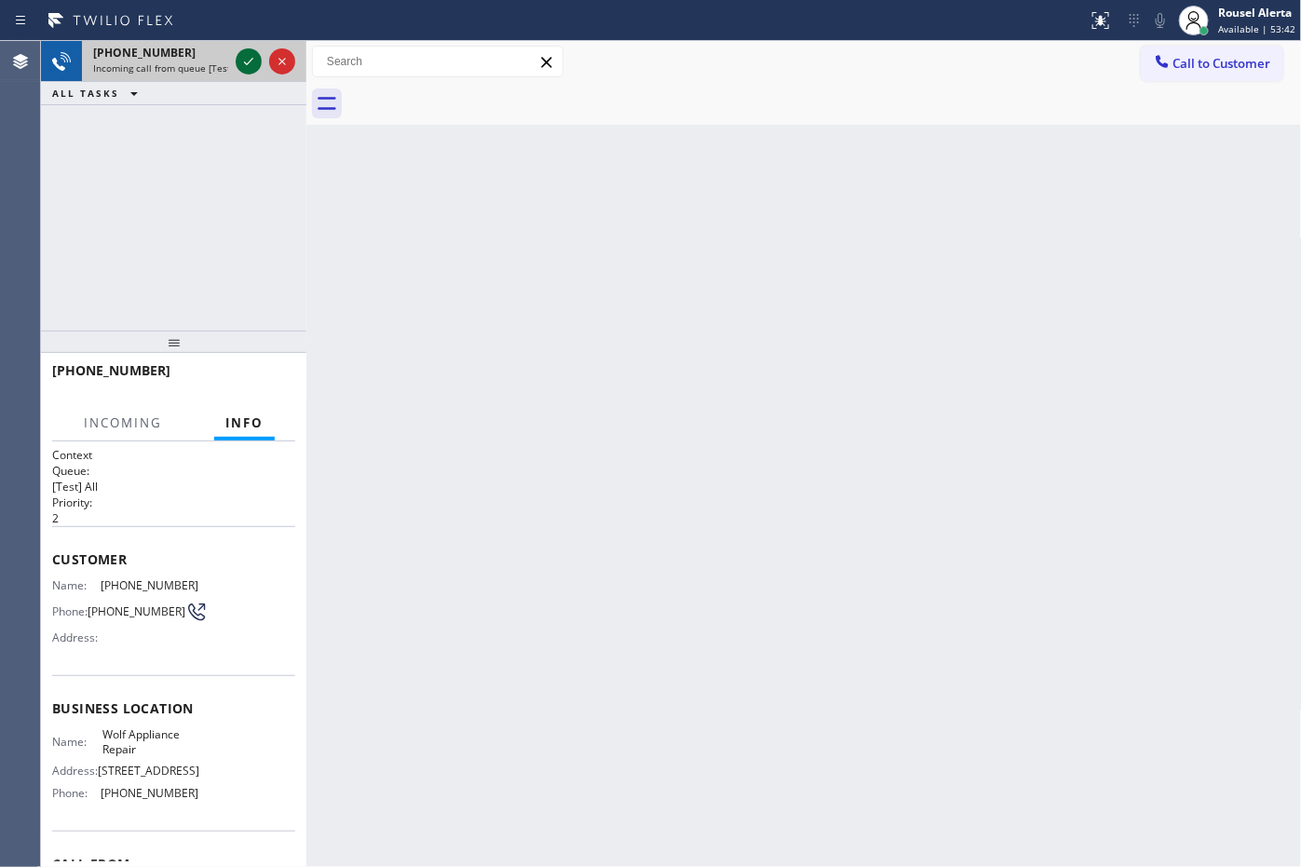
click at [236, 61] on div at bounding box center [249, 61] width 26 height 22
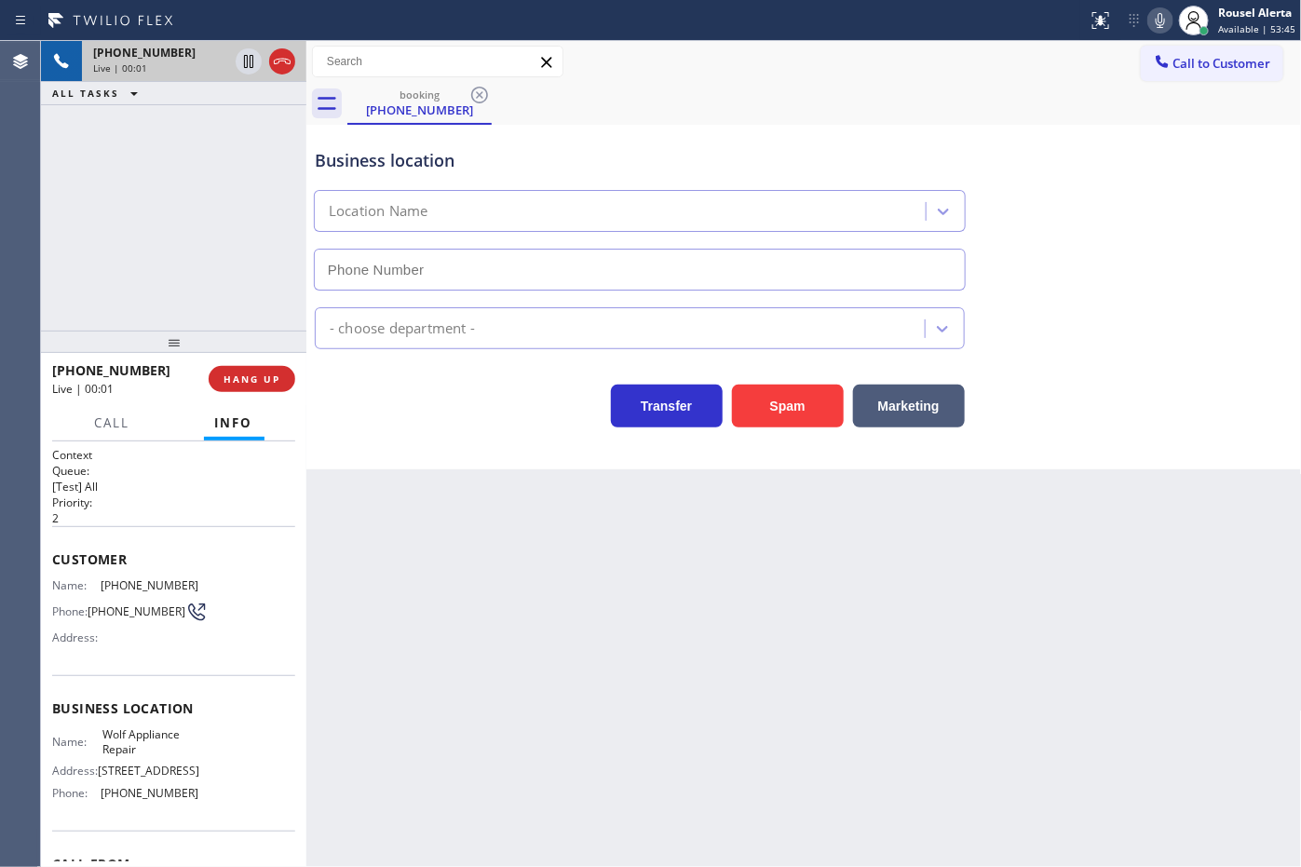
type input "[PHONE_NUMBER]"
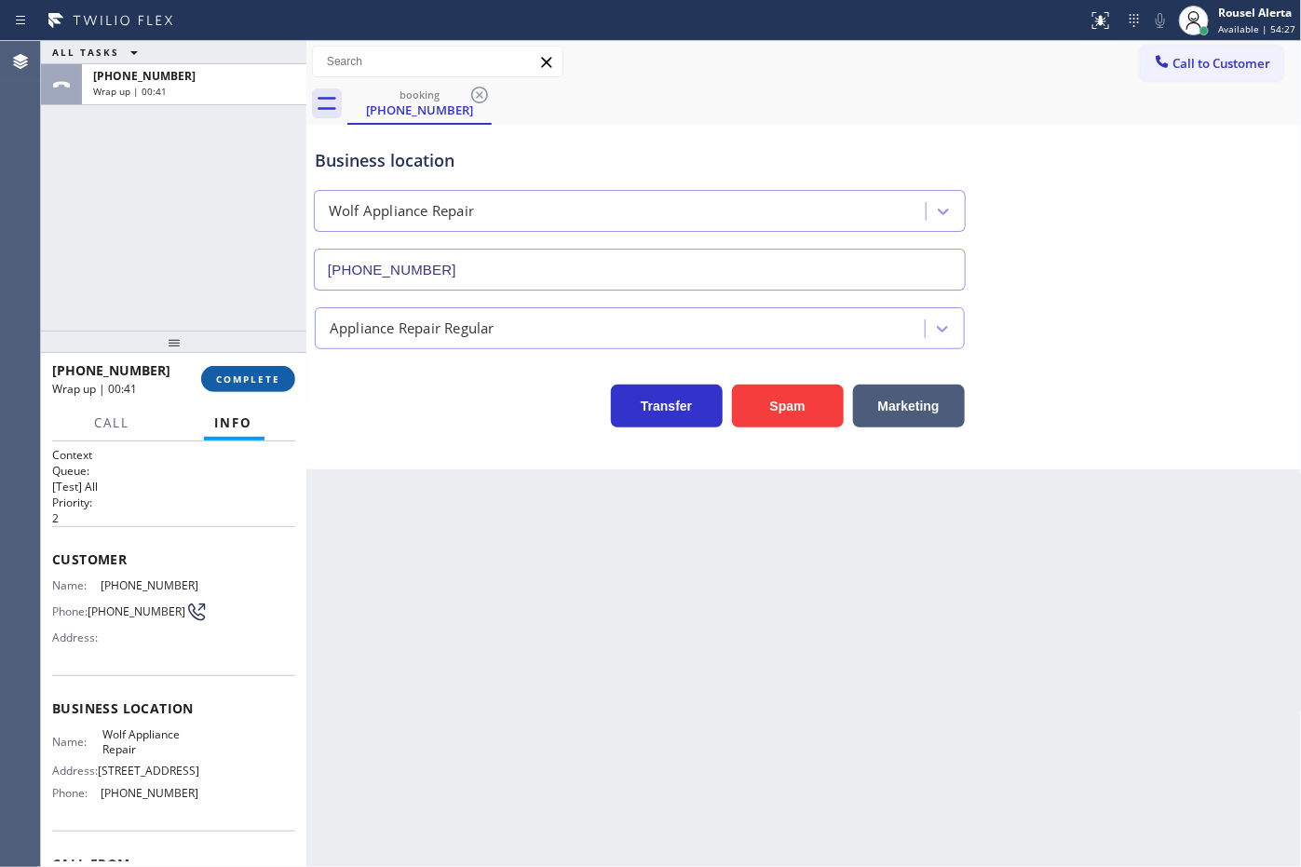
click at [249, 387] on button "COMPLETE" at bounding box center [248, 379] width 94 height 26
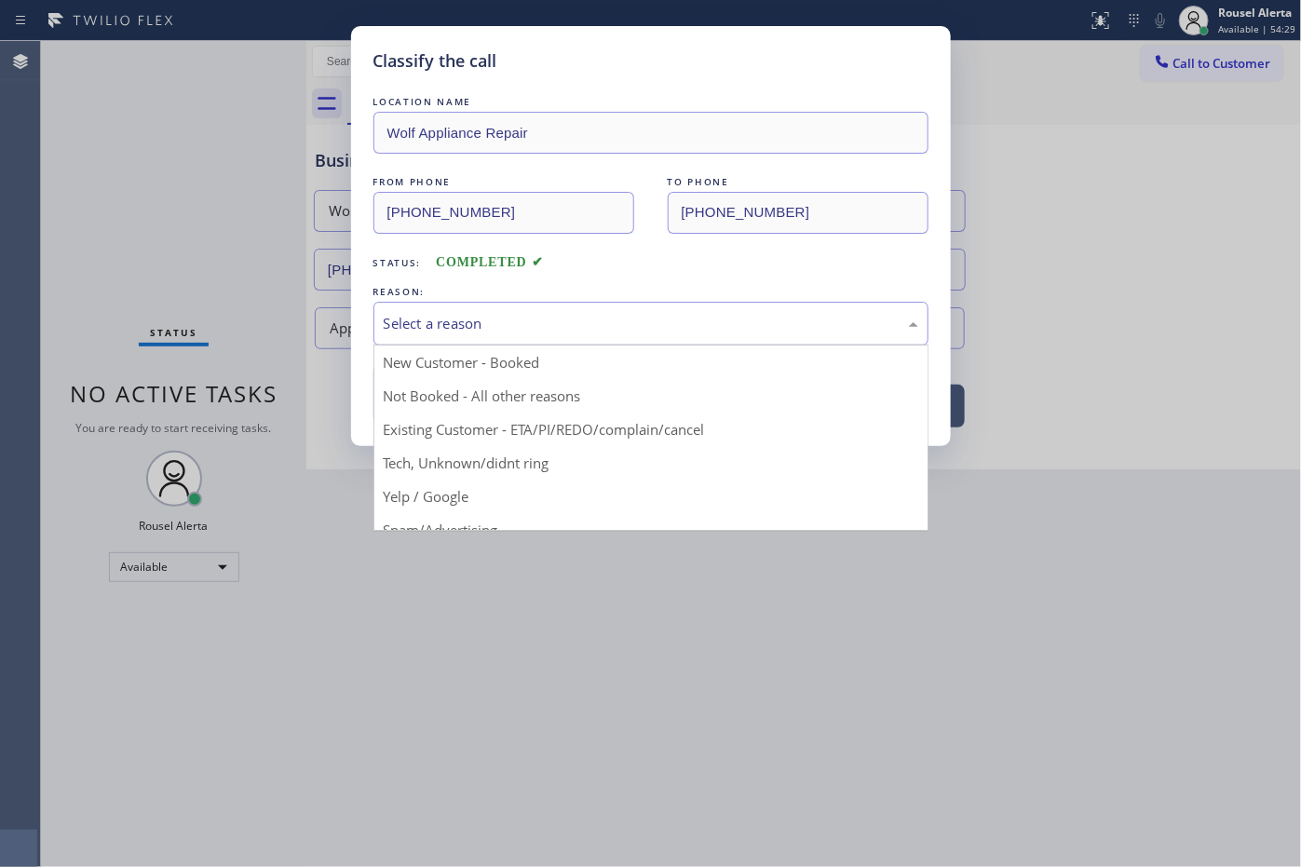
click at [445, 318] on div "Select a reason" at bounding box center [651, 323] width 535 height 21
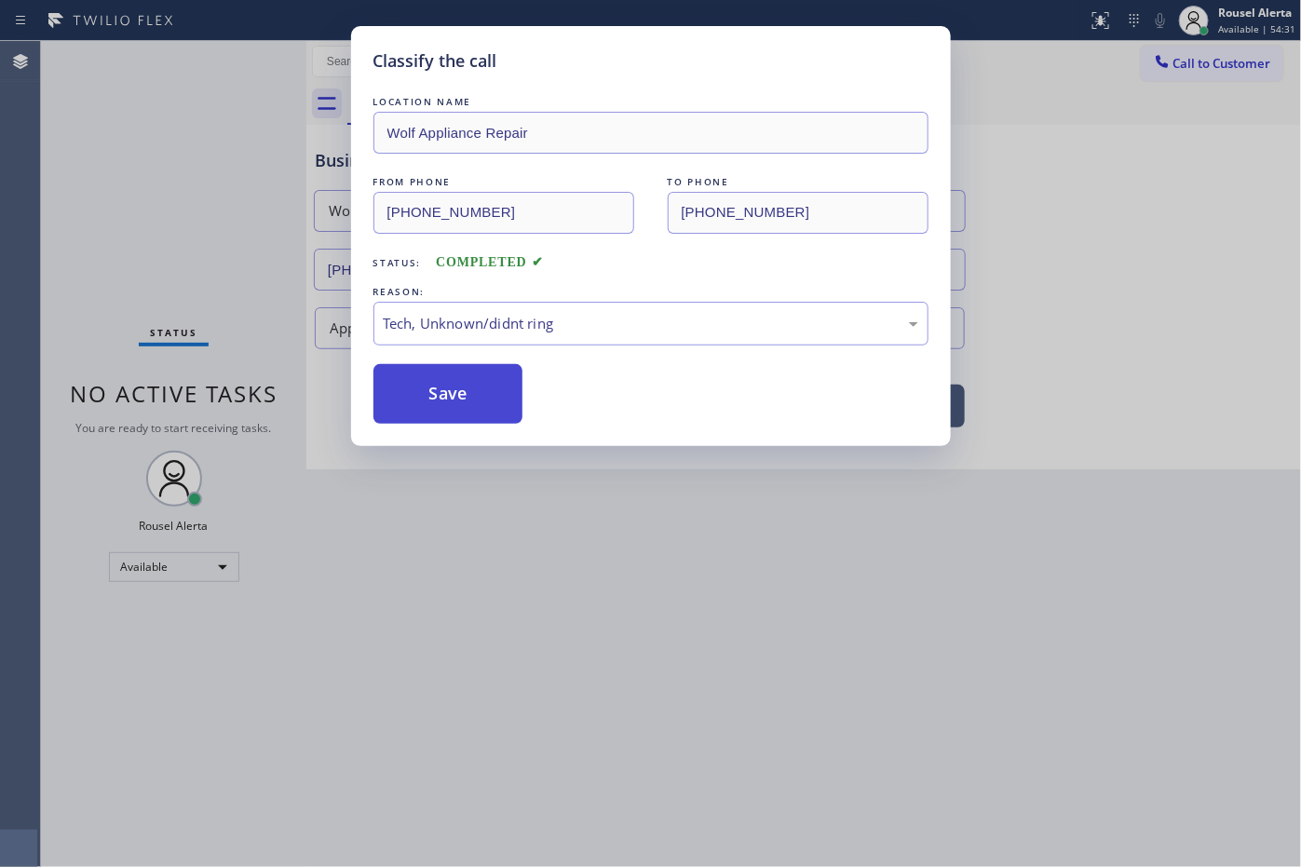
click at [430, 373] on button "Save" at bounding box center [448, 394] width 150 height 60
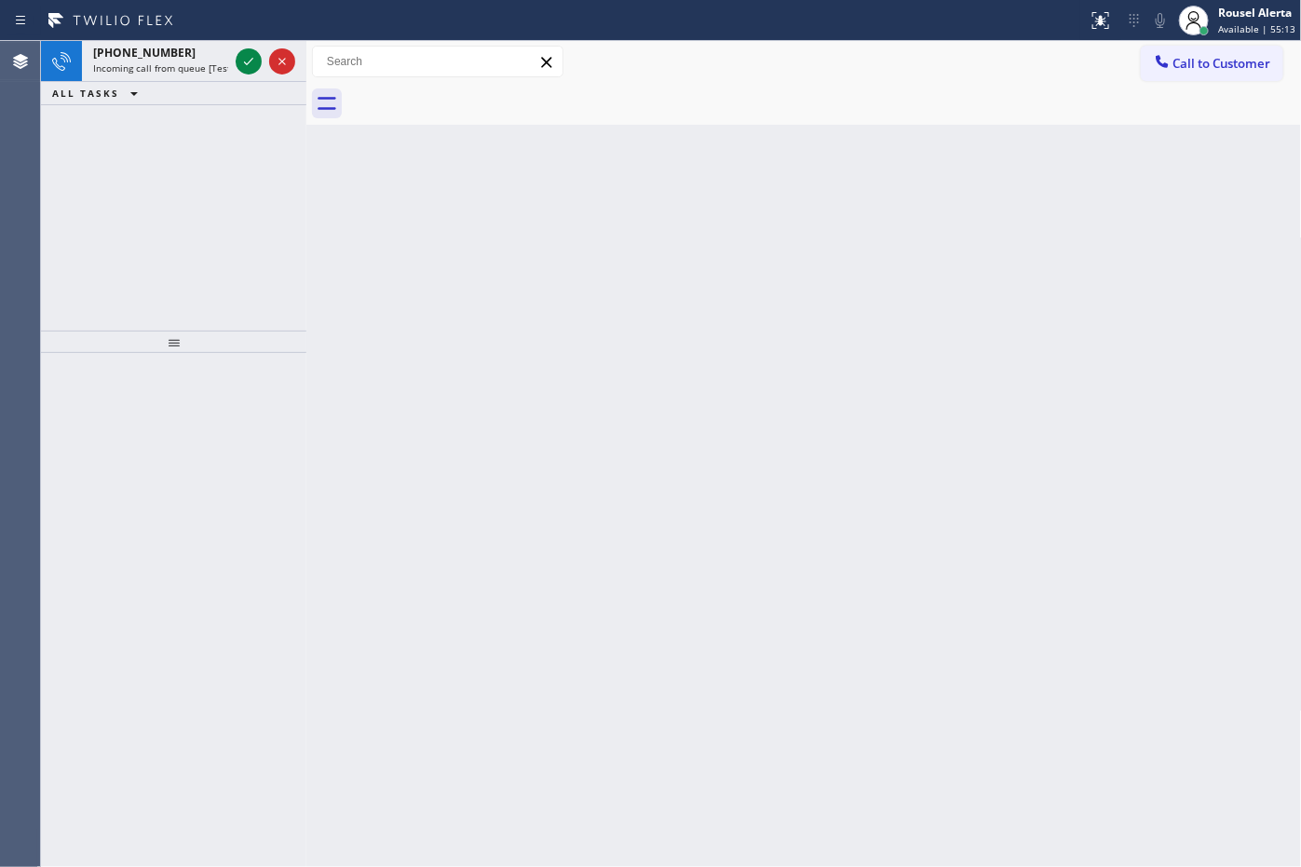
click at [211, 57] on div "[PHONE_NUMBER]" at bounding box center [160, 53] width 135 height 16
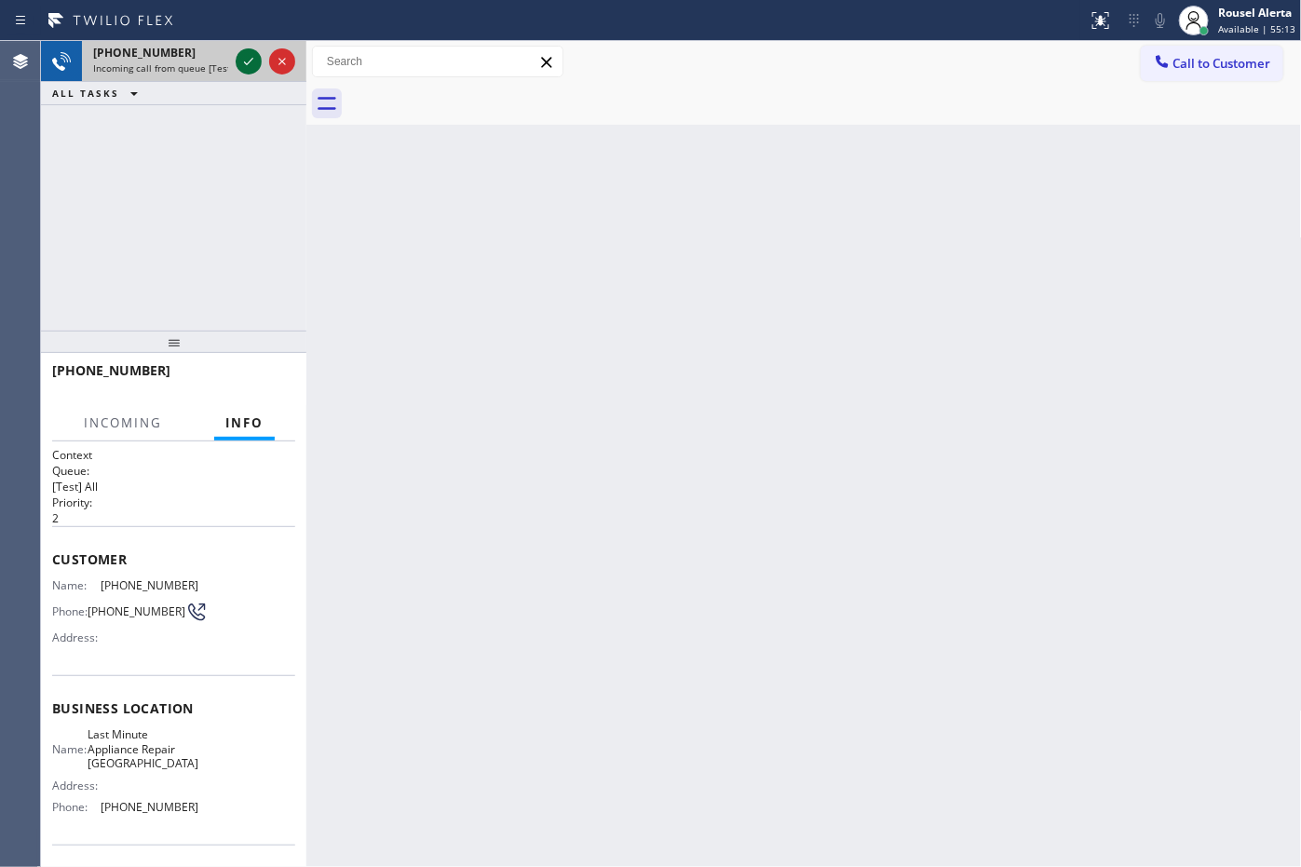
click at [256, 62] on icon at bounding box center [248, 61] width 22 height 22
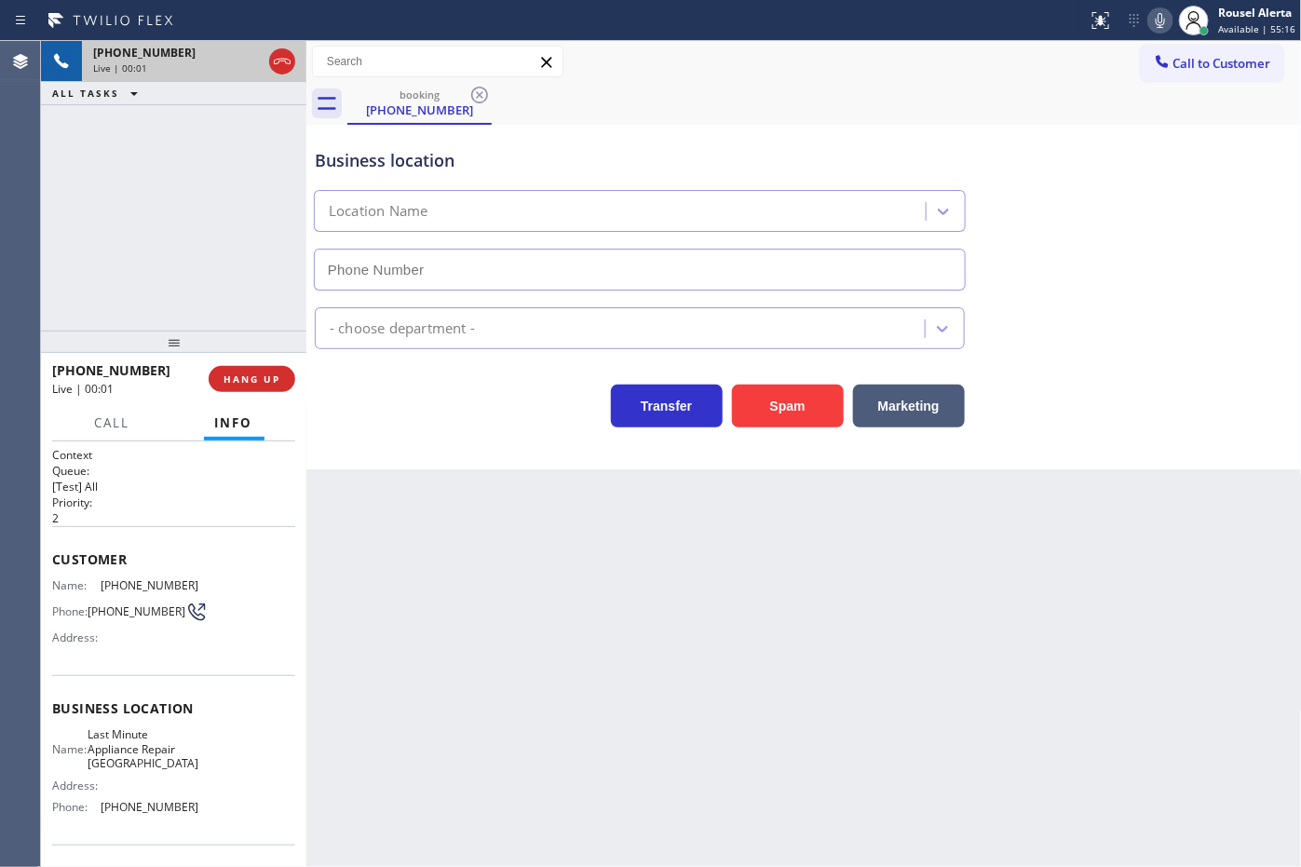
type input "[PHONE_NUMBER]"
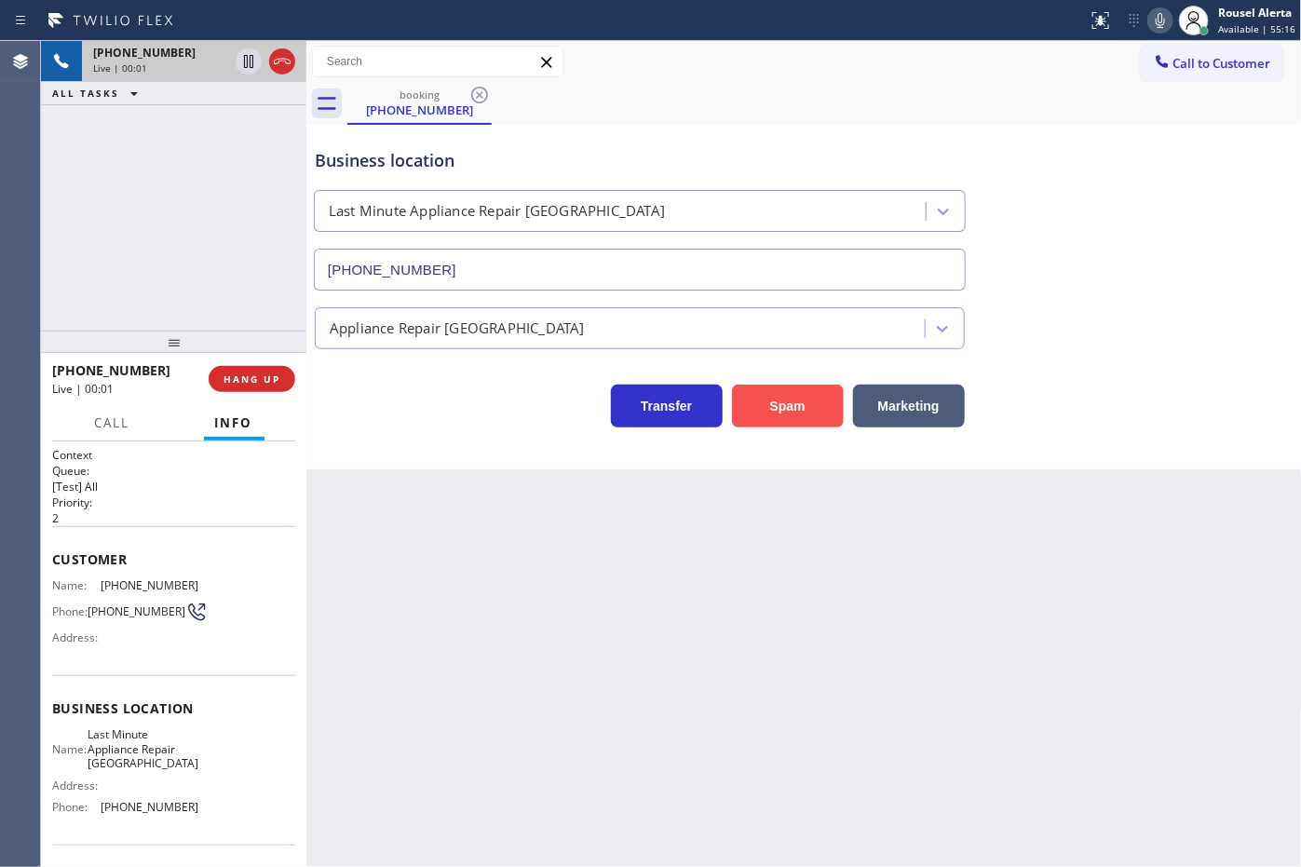
click at [783, 421] on button "Spam" at bounding box center [788, 406] width 112 height 43
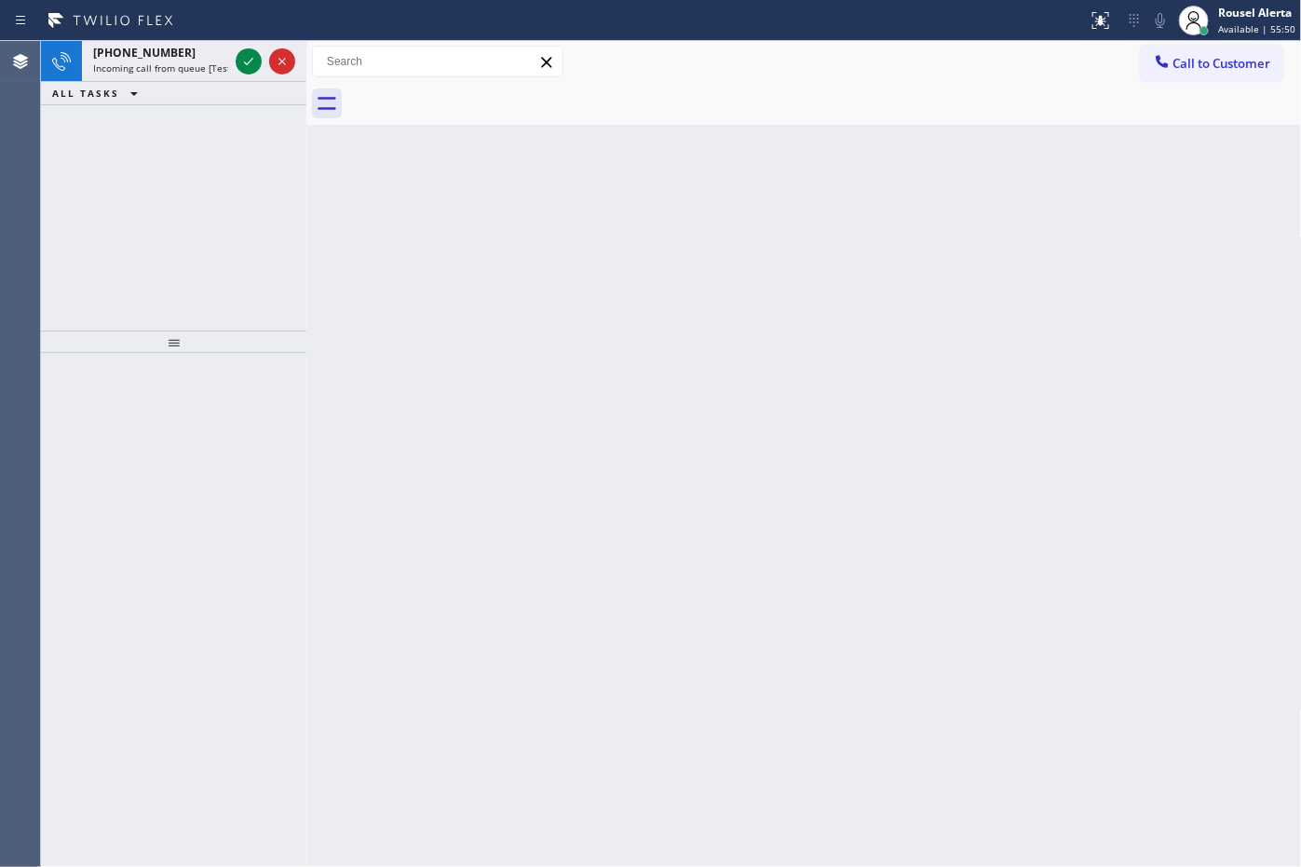
drag, startPoint x: 128, startPoint y: 68, endPoint x: 235, endPoint y: 90, distance: 109.4
click at [129, 68] on span "Incoming call from queue [Test] All" at bounding box center [170, 67] width 155 height 13
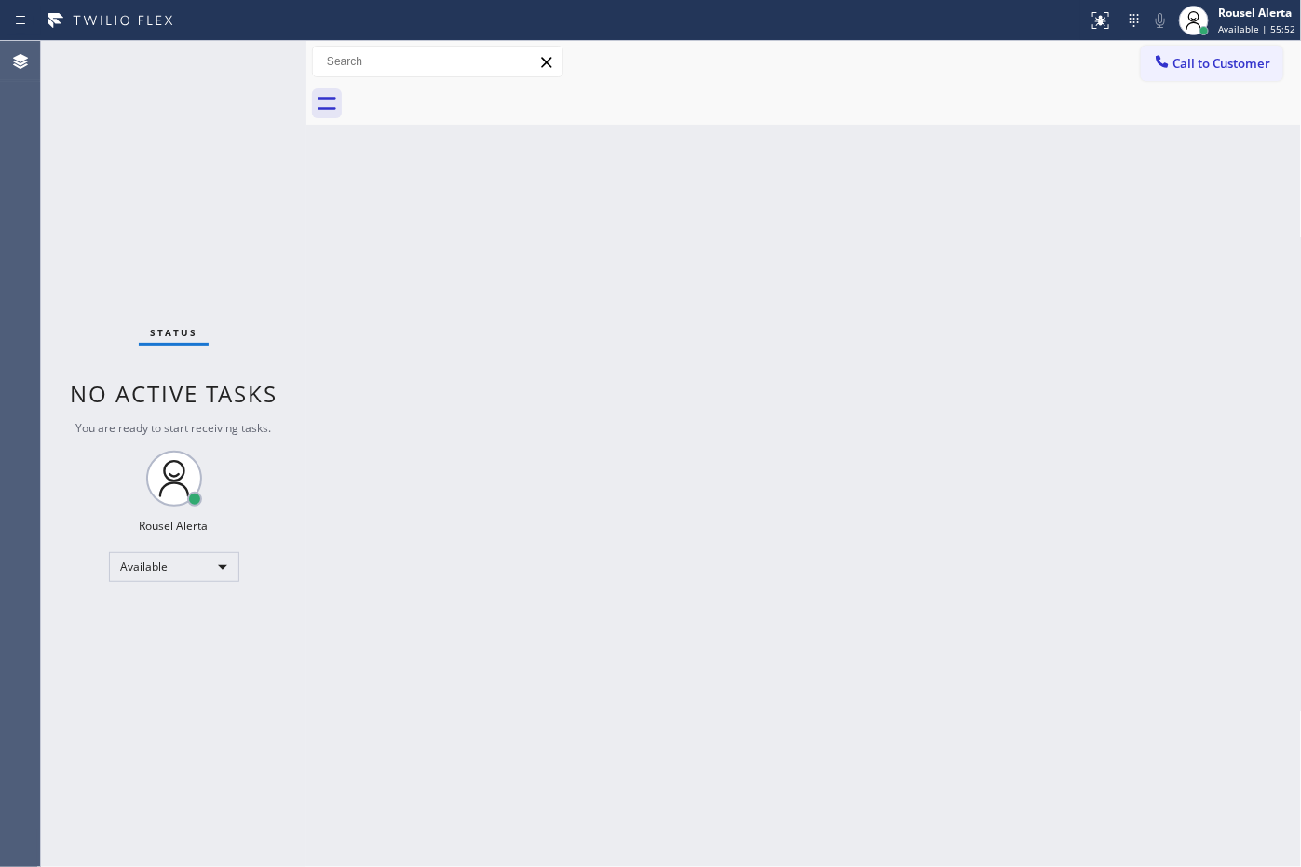
click at [878, 573] on div "Back to Dashboard Change Sender ID Customers Technicians Select a contact Outbo…" at bounding box center [803, 454] width 995 height 826
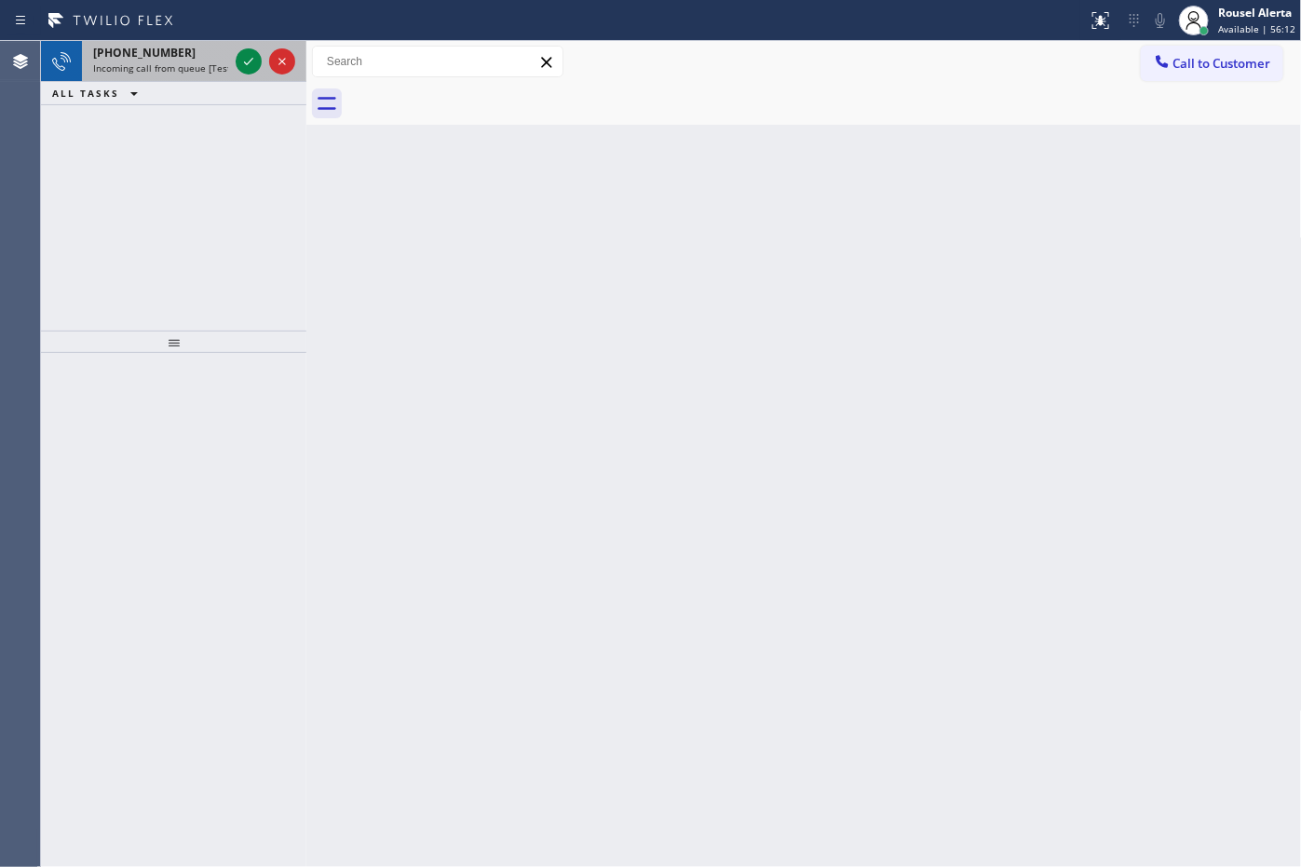
click at [189, 56] on div "[PHONE_NUMBER]" at bounding box center [160, 53] width 135 height 16
click at [180, 57] on div "[PHONE_NUMBER]" at bounding box center [160, 53] width 135 height 16
click at [206, 72] on span "Incoming call from queue [Test] All" at bounding box center [170, 67] width 155 height 13
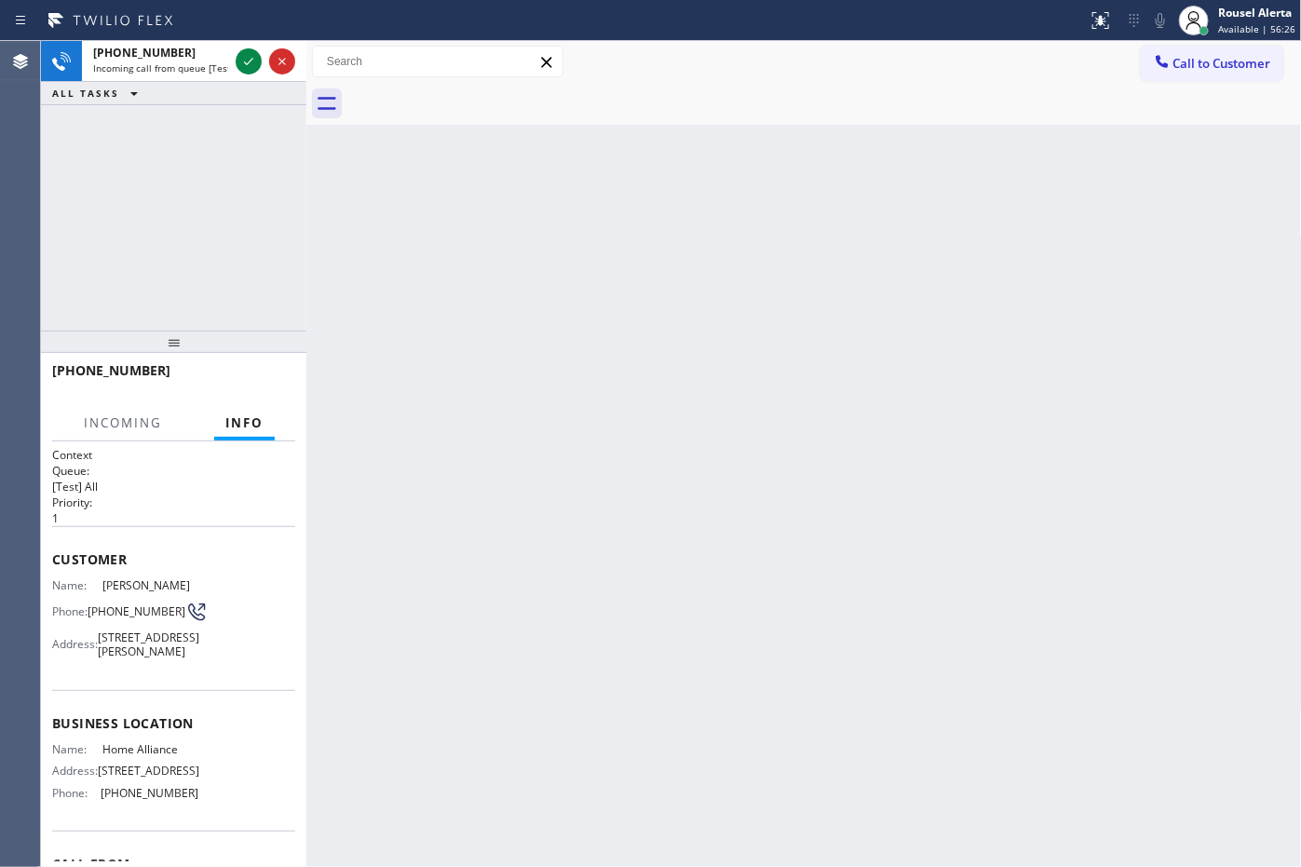
click at [435, 356] on div "Back to Dashboard Change Sender ID Customers Technicians Select a contact Outbo…" at bounding box center [803, 454] width 995 height 826
drag, startPoint x: 555, startPoint y: 411, endPoint x: 847, endPoint y: 487, distance: 302.2
click at [574, 411] on div "Back to Dashboard Change Sender ID Customers Technicians Select a contact Outbo…" at bounding box center [803, 454] width 995 height 826
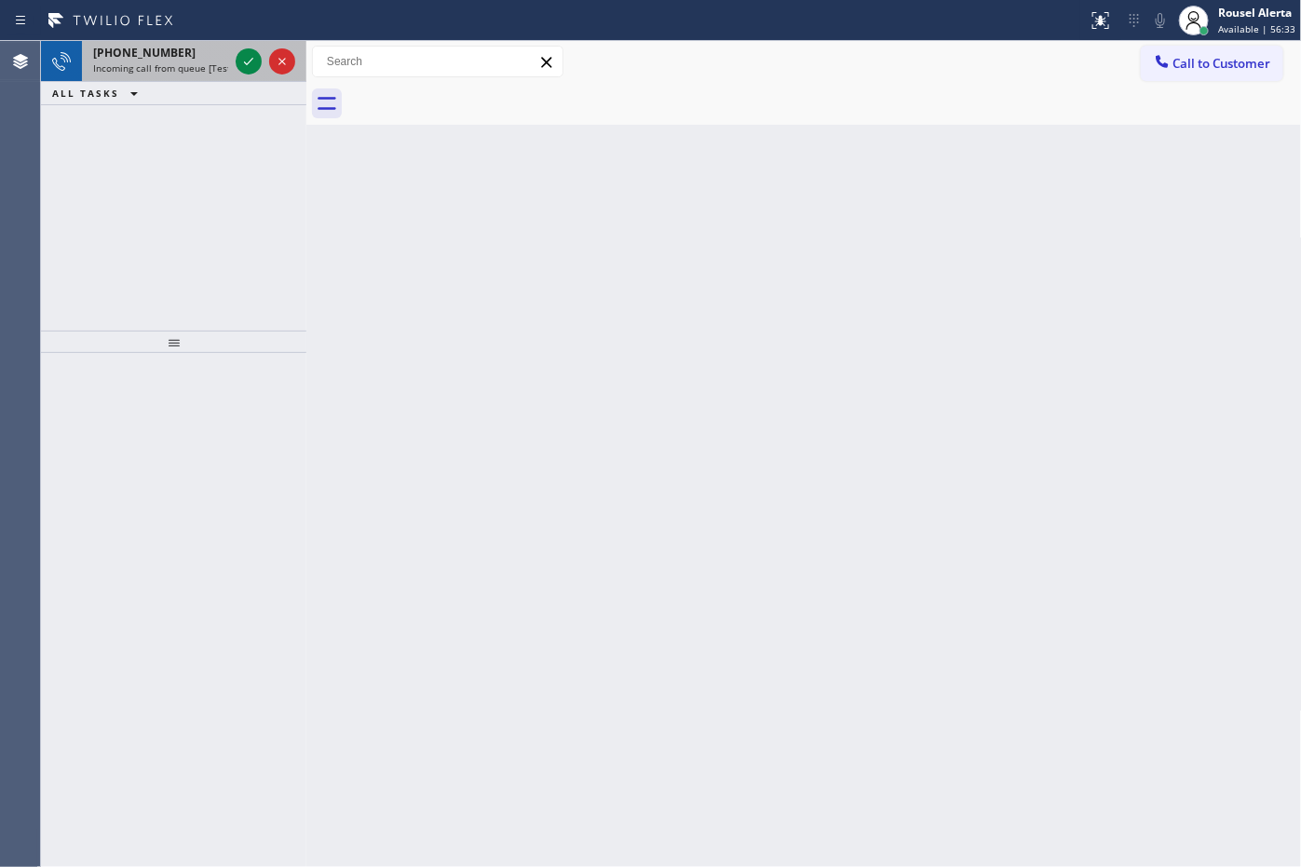
drag, startPoint x: 192, startPoint y: 66, endPoint x: 233, endPoint y: 62, distance: 41.1
click at [192, 66] on span "Incoming call from queue [Test] All" at bounding box center [170, 67] width 155 height 13
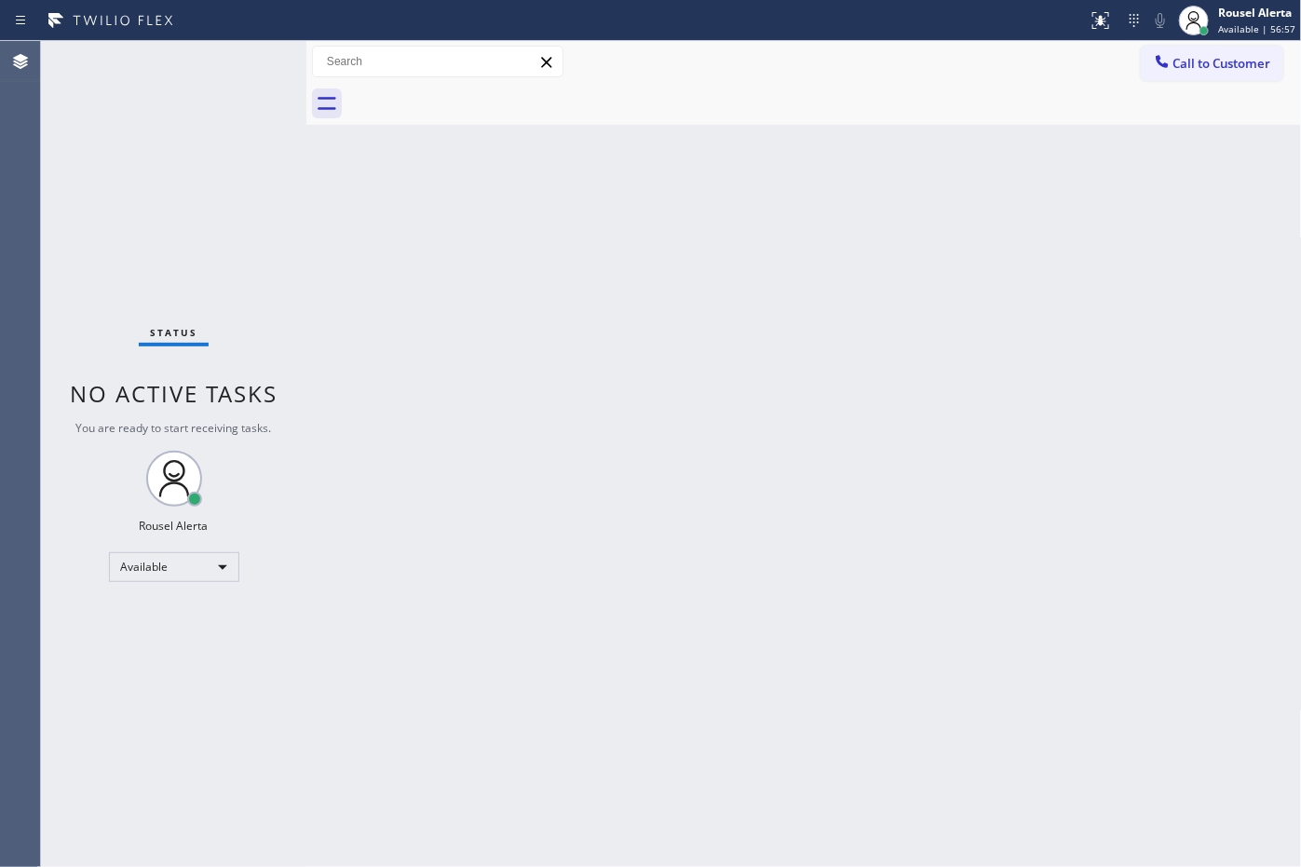
click at [803, 196] on div "Back to Dashboard Change Sender ID Customers Technicians Select a contact Outbo…" at bounding box center [803, 454] width 995 height 826
click at [231, 230] on div "Status No active tasks You are ready to start receiving tasks. Rousel Alerta Av…" at bounding box center [173, 454] width 265 height 826
click at [988, 226] on div "Back to Dashboard Change Sender ID Customers Technicians Select a contact Outbo…" at bounding box center [803, 454] width 995 height 826
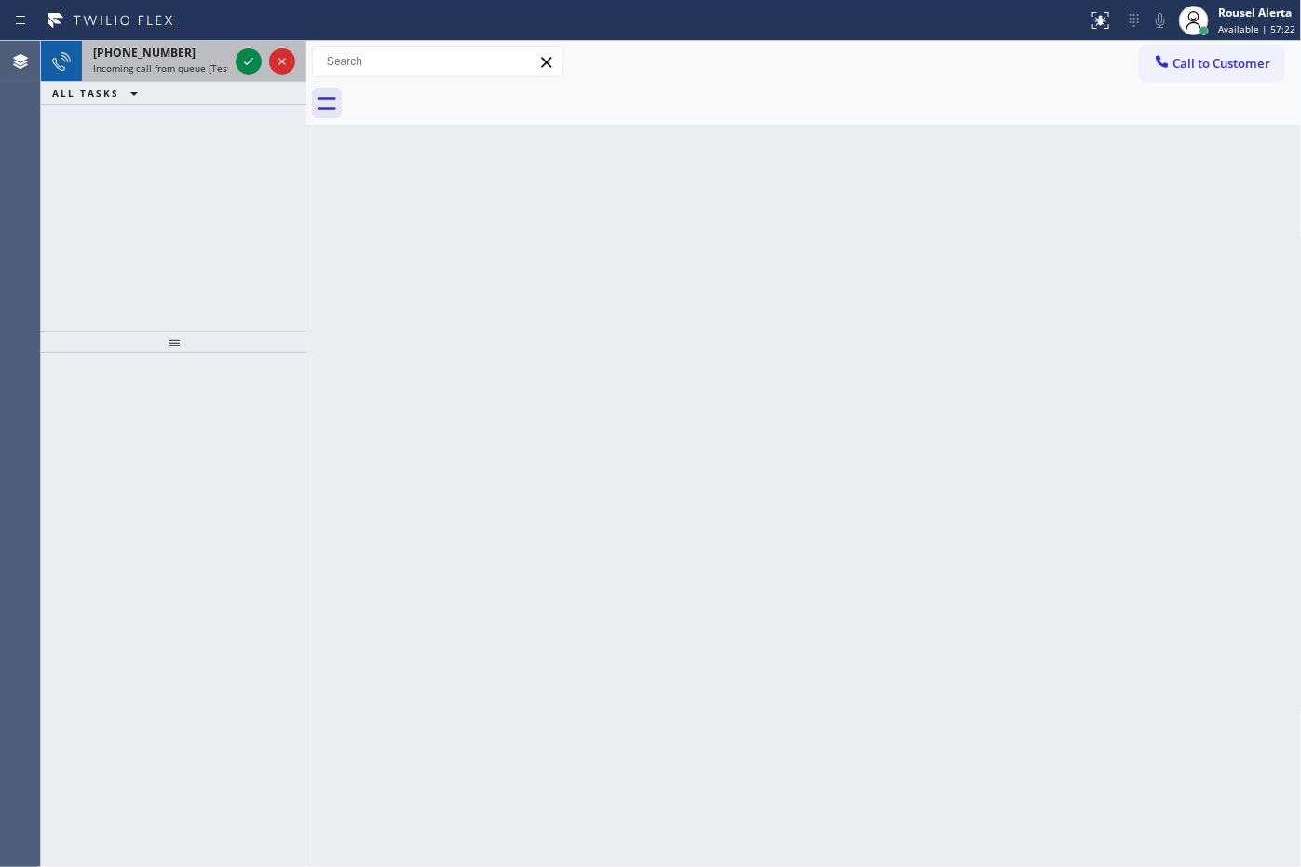
click at [207, 72] on span "Incoming call from queue [Test] All" at bounding box center [170, 67] width 155 height 13
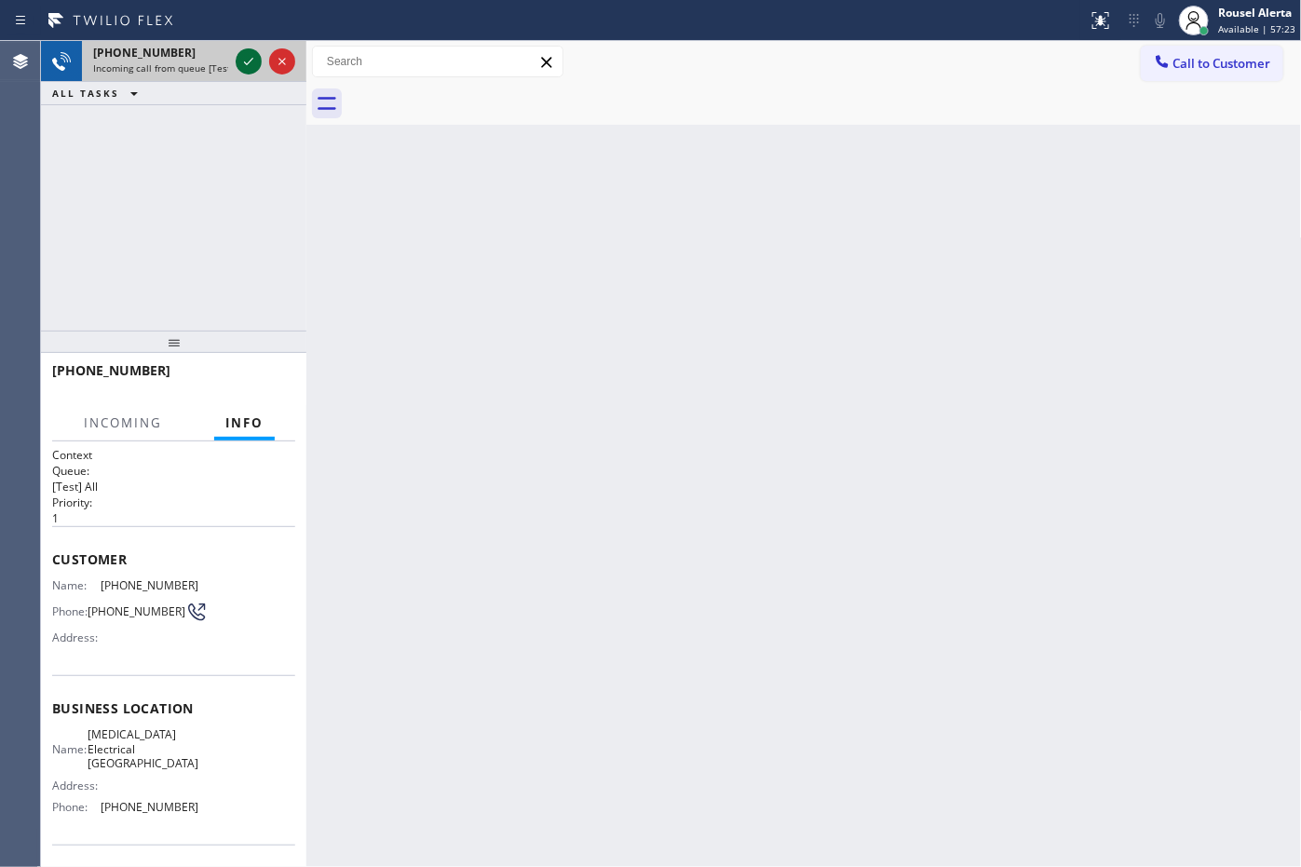
click at [236, 59] on div at bounding box center [249, 61] width 26 height 22
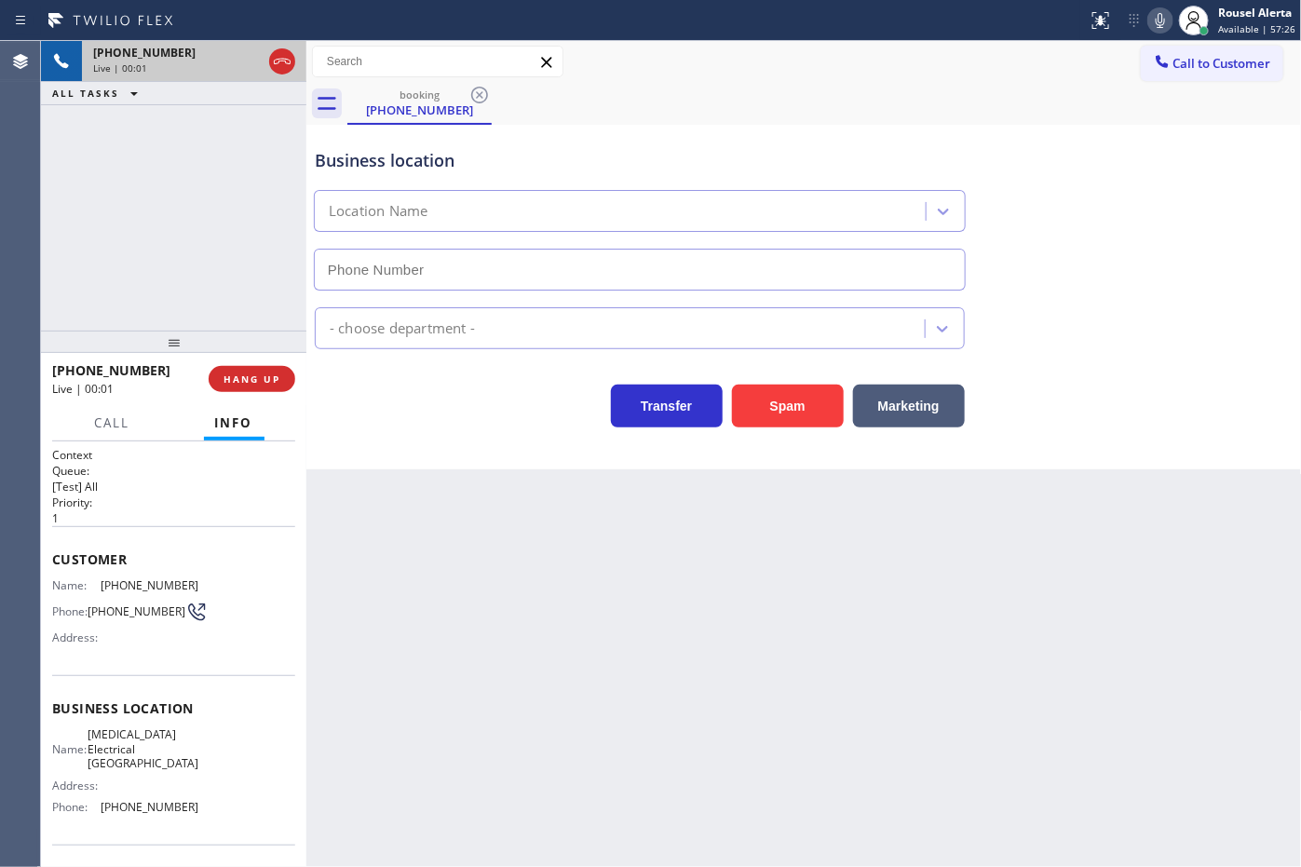
type input "[PHONE_NUMBER]"
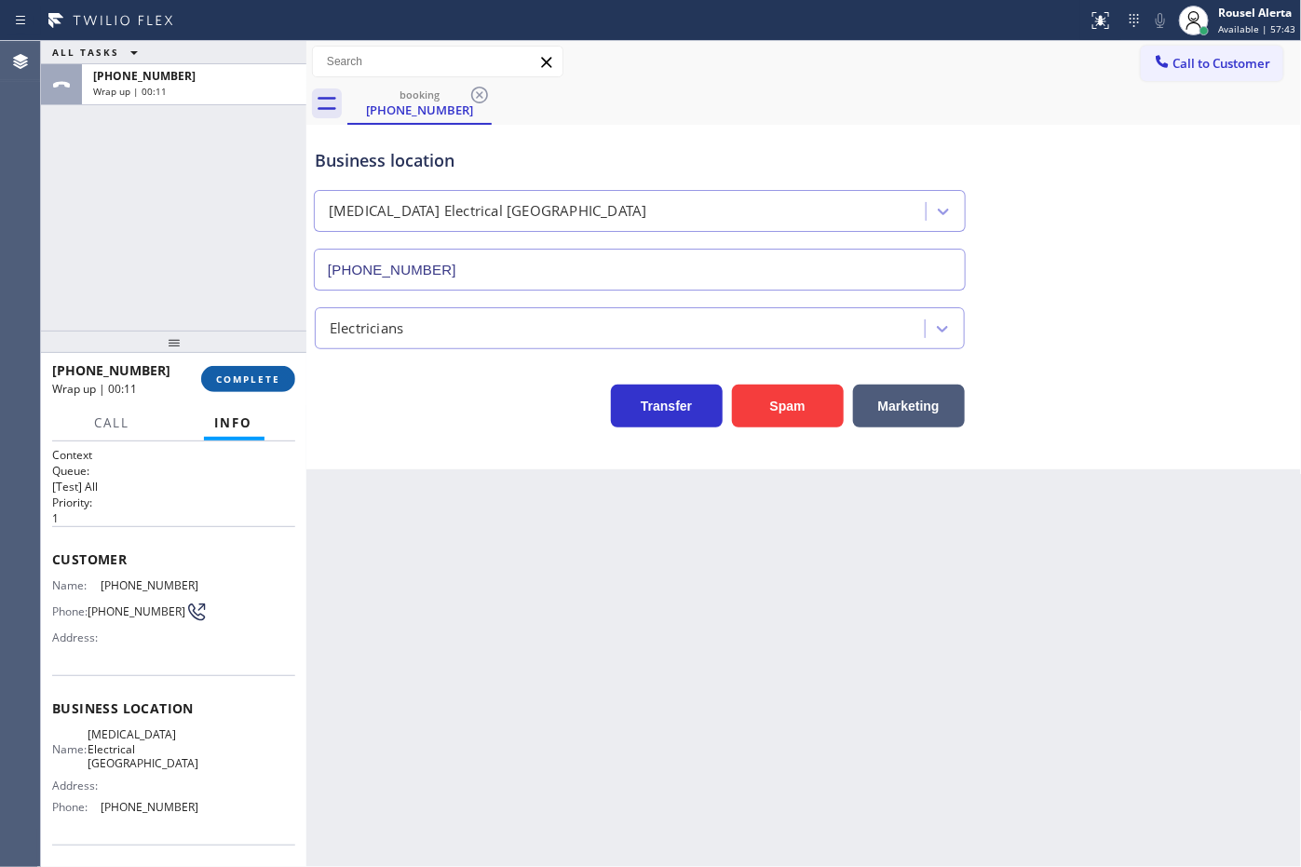
click at [234, 370] on button "COMPLETE" at bounding box center [248, 379] width 94 height 26
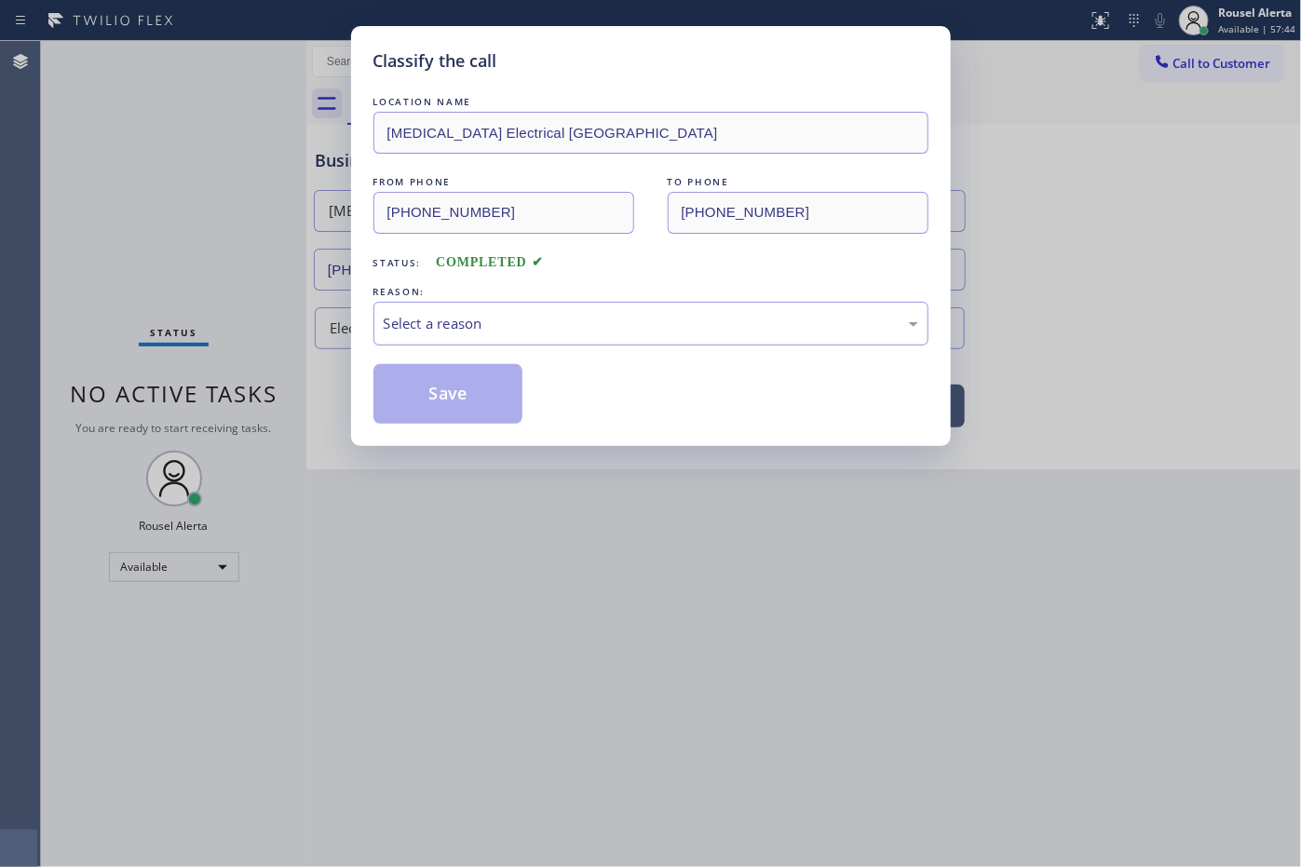
click at [557, 333] on div "Select a reason" at bounding box center [651, 323] width 535 height 21
click at [456, 405] on button "Save" at bounding box center [448, 394] width 150 height 60
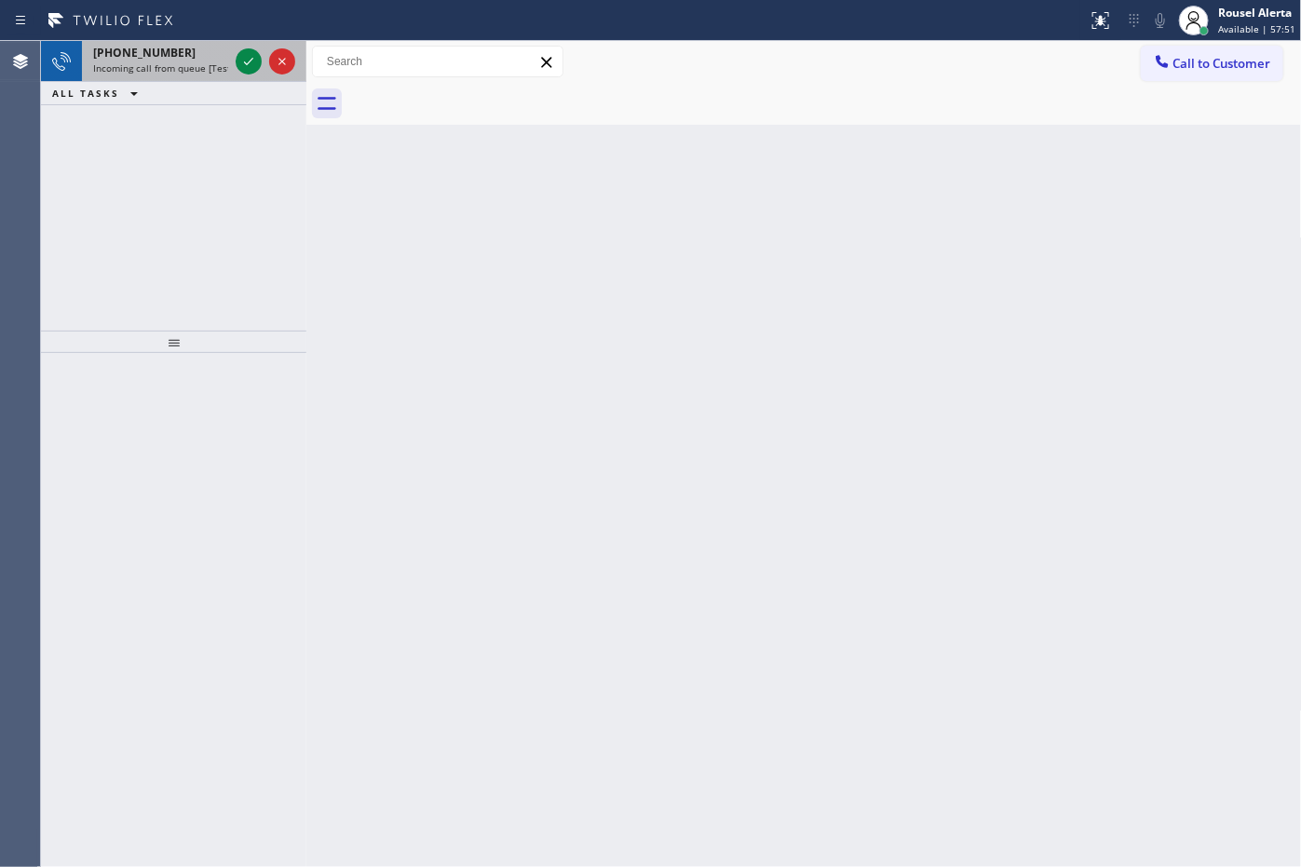
drag, startPoint x: 170, startPoint y: 44, endPoint x: 221, endPoint y: 48, distance: 50.5
click at [170, 45] on div "[PHONE_NUMBER]" at bounding box center [160, 53] width 135 height 16
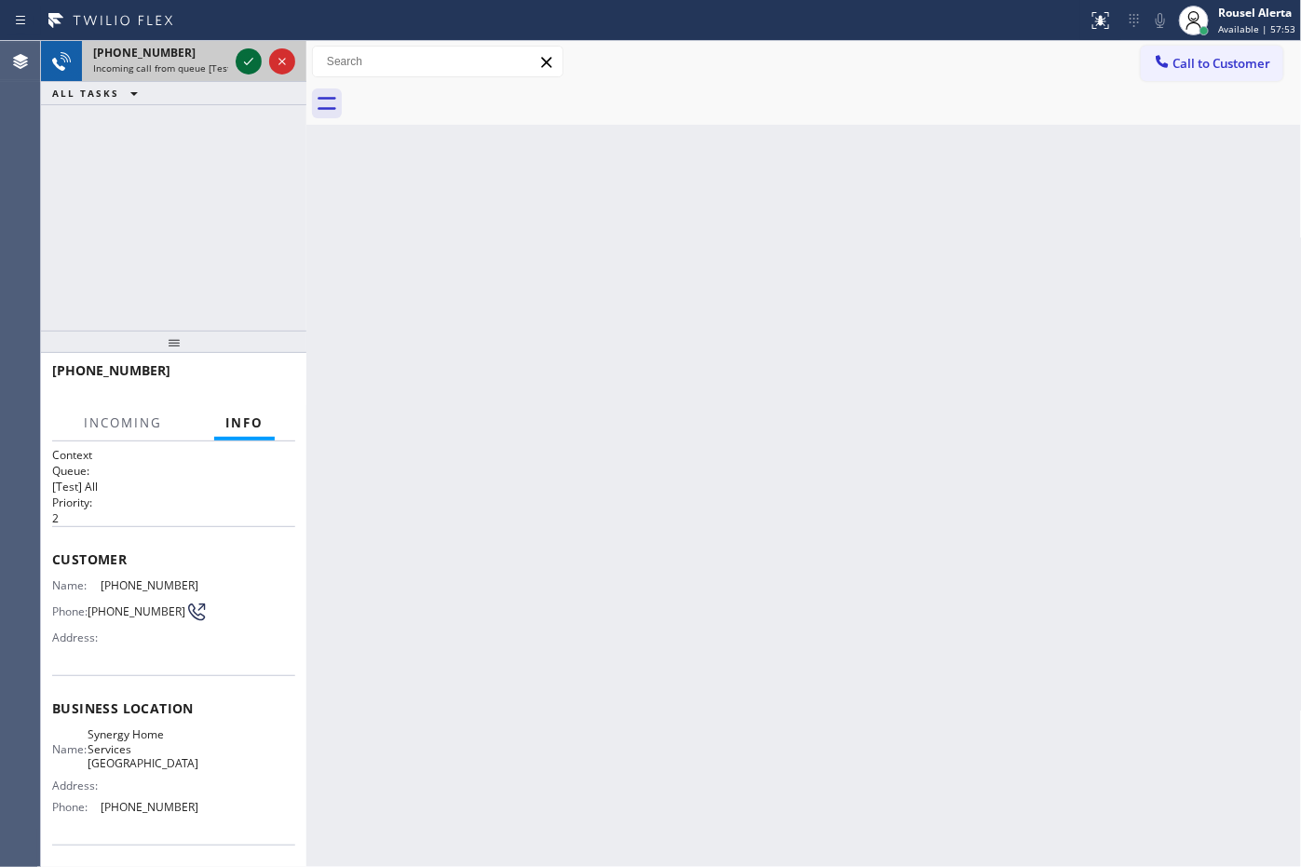
click at [236, 54] on div at bounding box center [249, 61] width 26 height 22
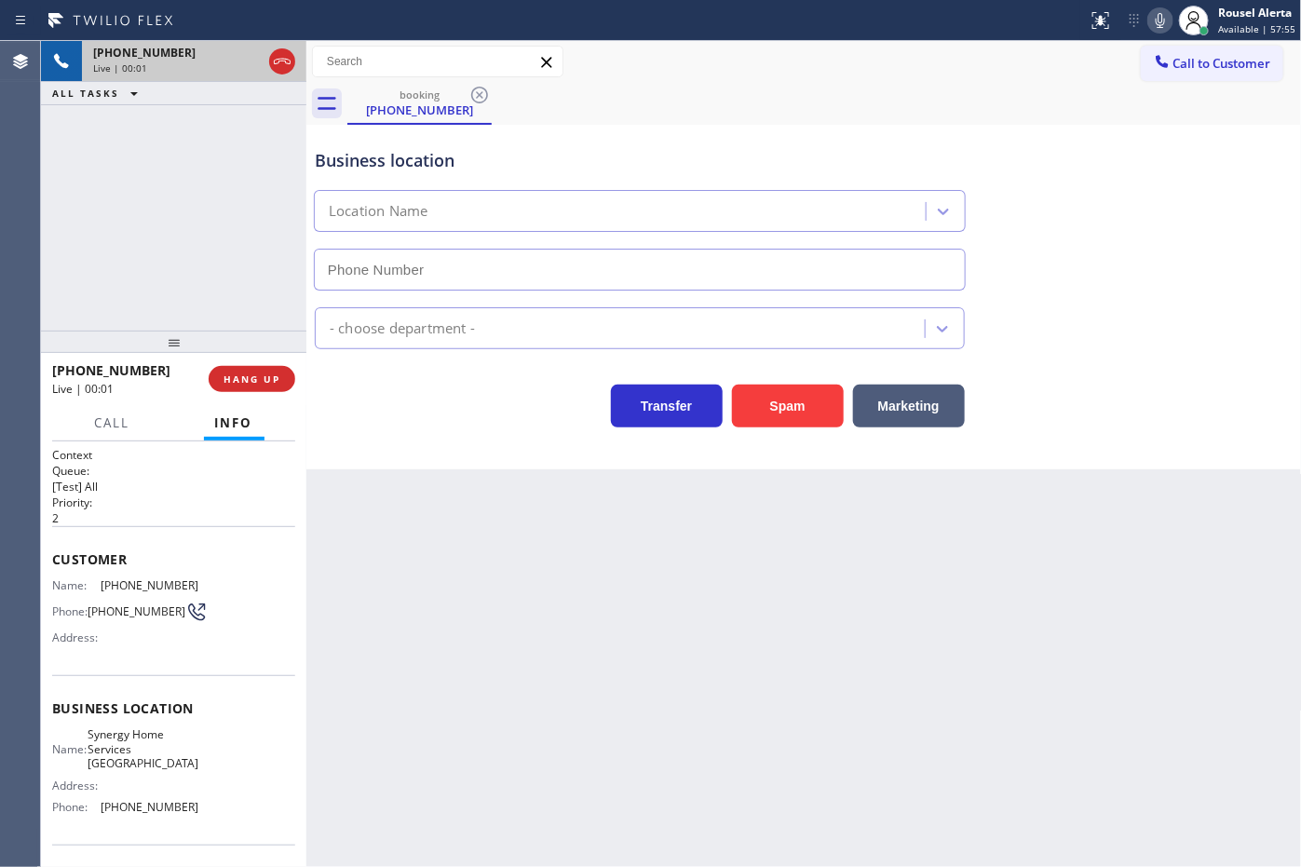
type input "[PHONE_NUMBER]"
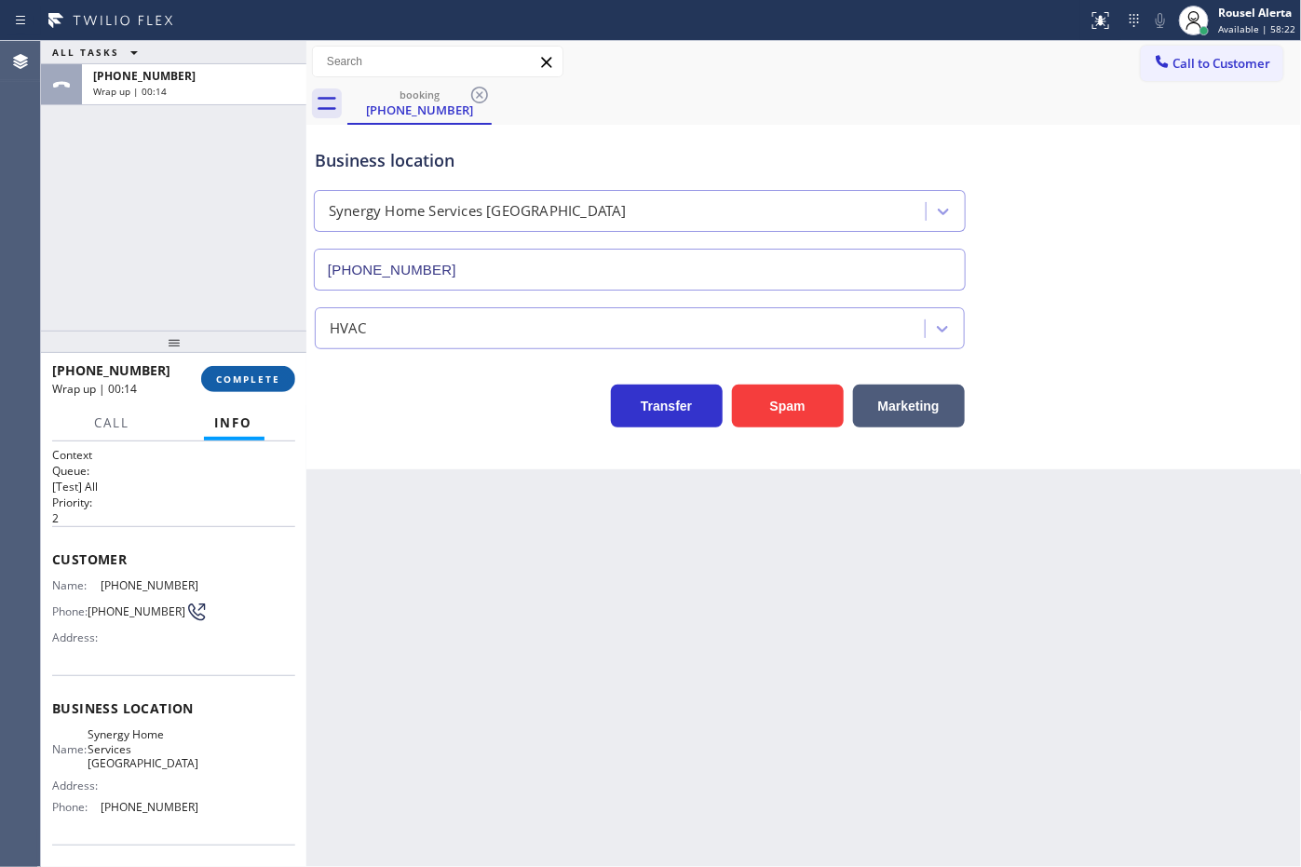
click at [237, 374] on span "COMPLETE" at bounding box center [248, 378] width 64 height 13
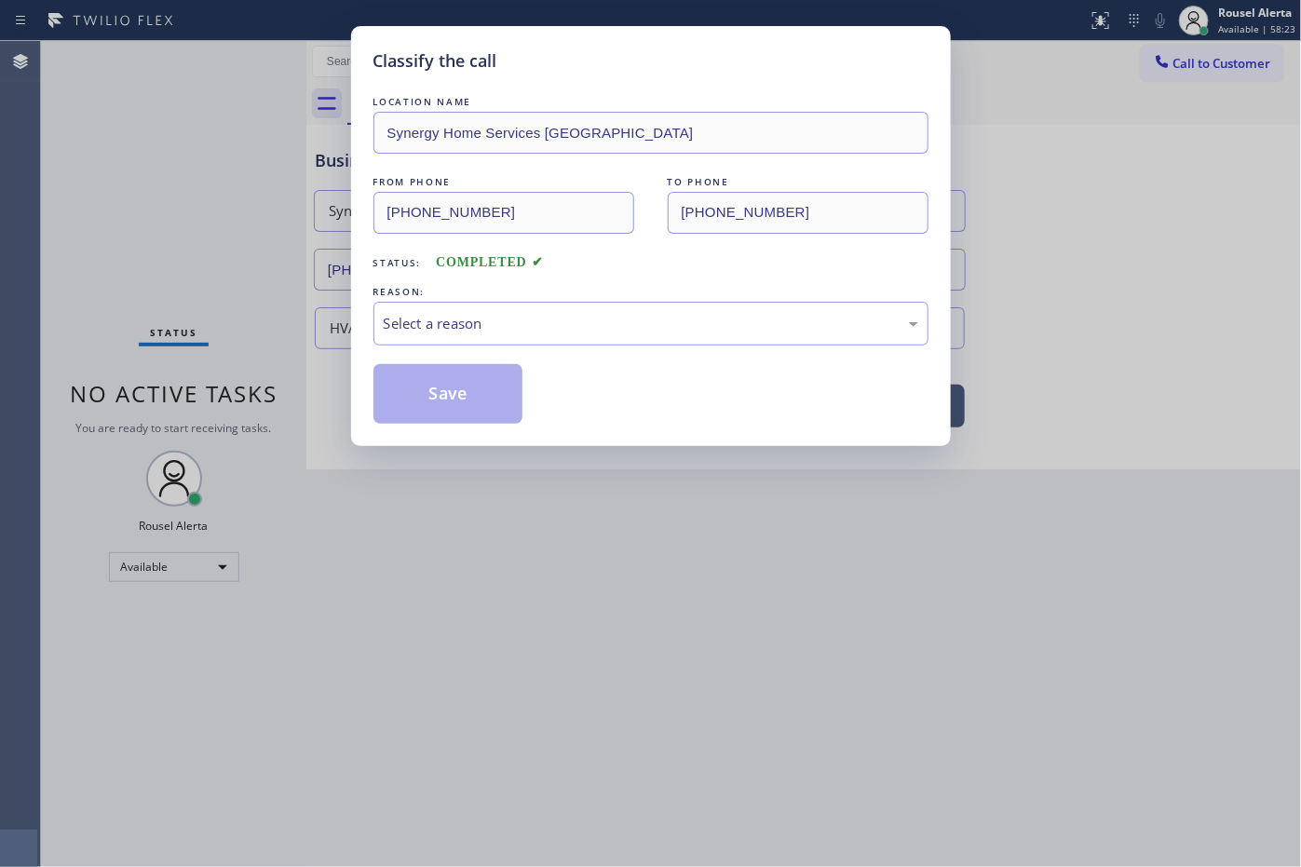
click at [514, 313] on div "Select a reason" at bounding box center [651, 323] width 535 height 21
click at [485, 403] on button "Save" at bounding box center [448, 394] width 150 height 60
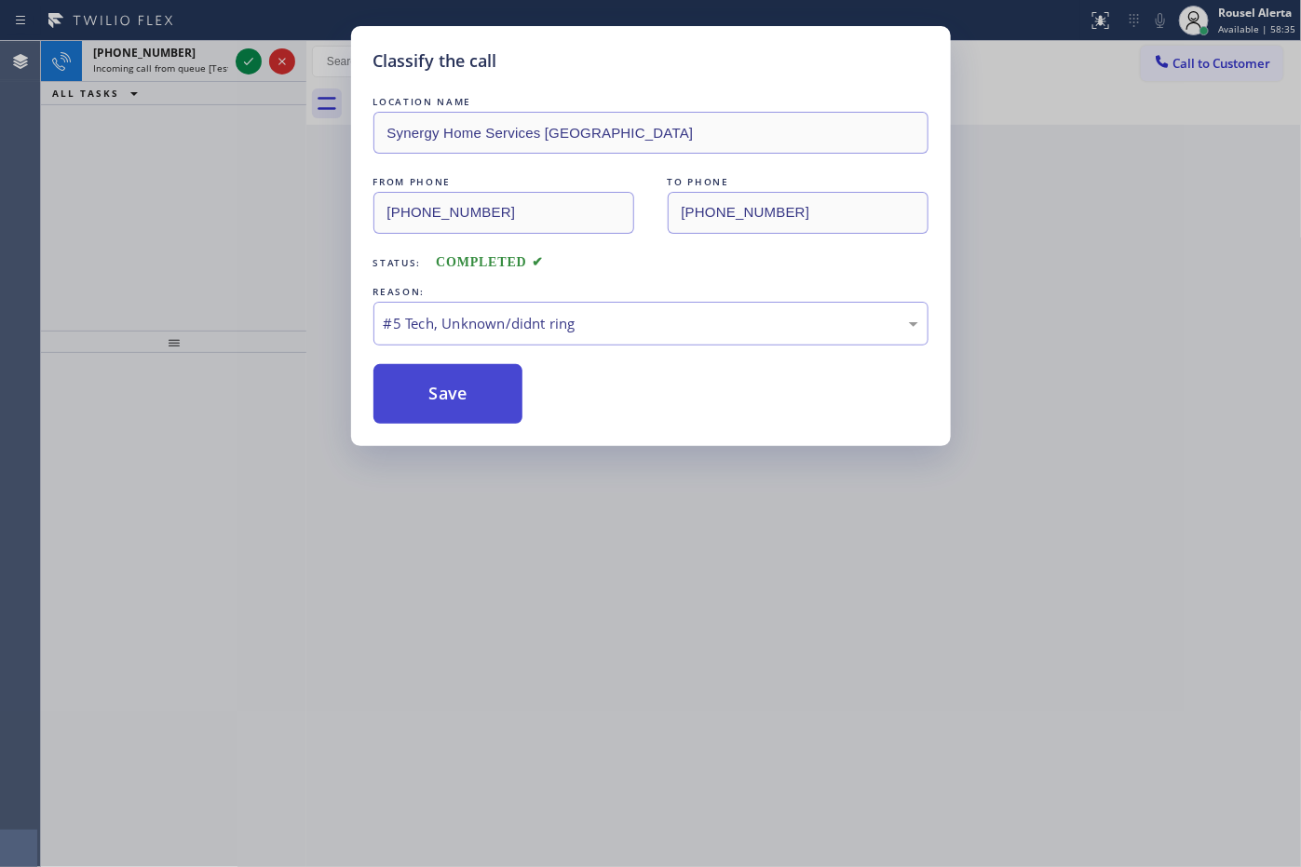
click at [458, 393] on button "Save" at bounding box center [448, 394] width 150 height 60
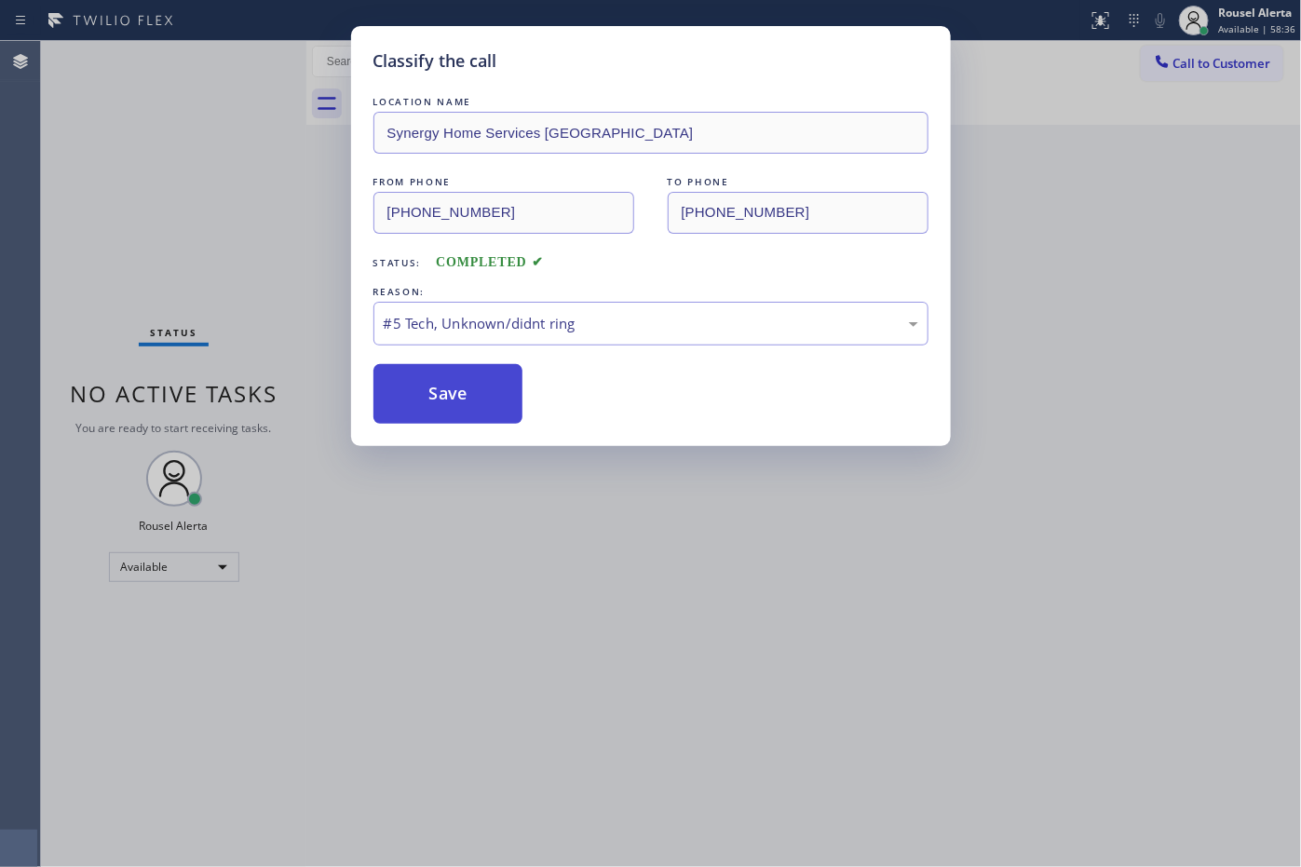
click at [463, 393] on button "Save" at bounding box center [448, 394] width 150 height 60
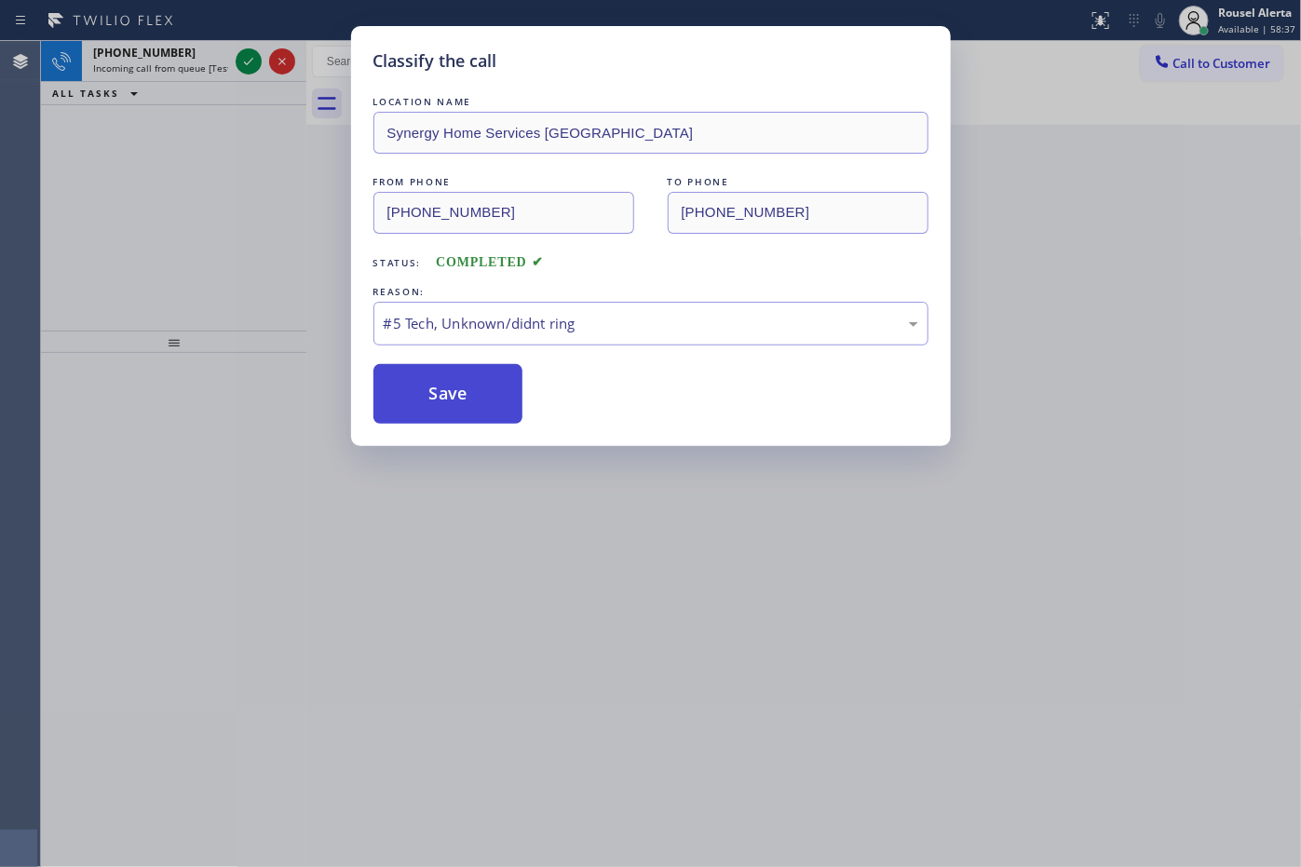
click at [463, 393] on button "Save" at bounding box center [448, 394] width 150 height 60
drag, startPoint x: 463, startPoint y: 393, endPoint x: 519, endPoint y: 463, distance: 89.4
click at [518, 462] on div "Classify the call LOCATION NAME Synergy Home Services [GEOGRAPHIC_DATA] FROM PH…" at bounding box center [650, 433] width 1301 height 867
click at [484, 400] on button "Save" at bounding box center [448, 394] width 150 height 60
click at [481, 398] on button "Save" at bounding box center [448, 394] width 150 height 60
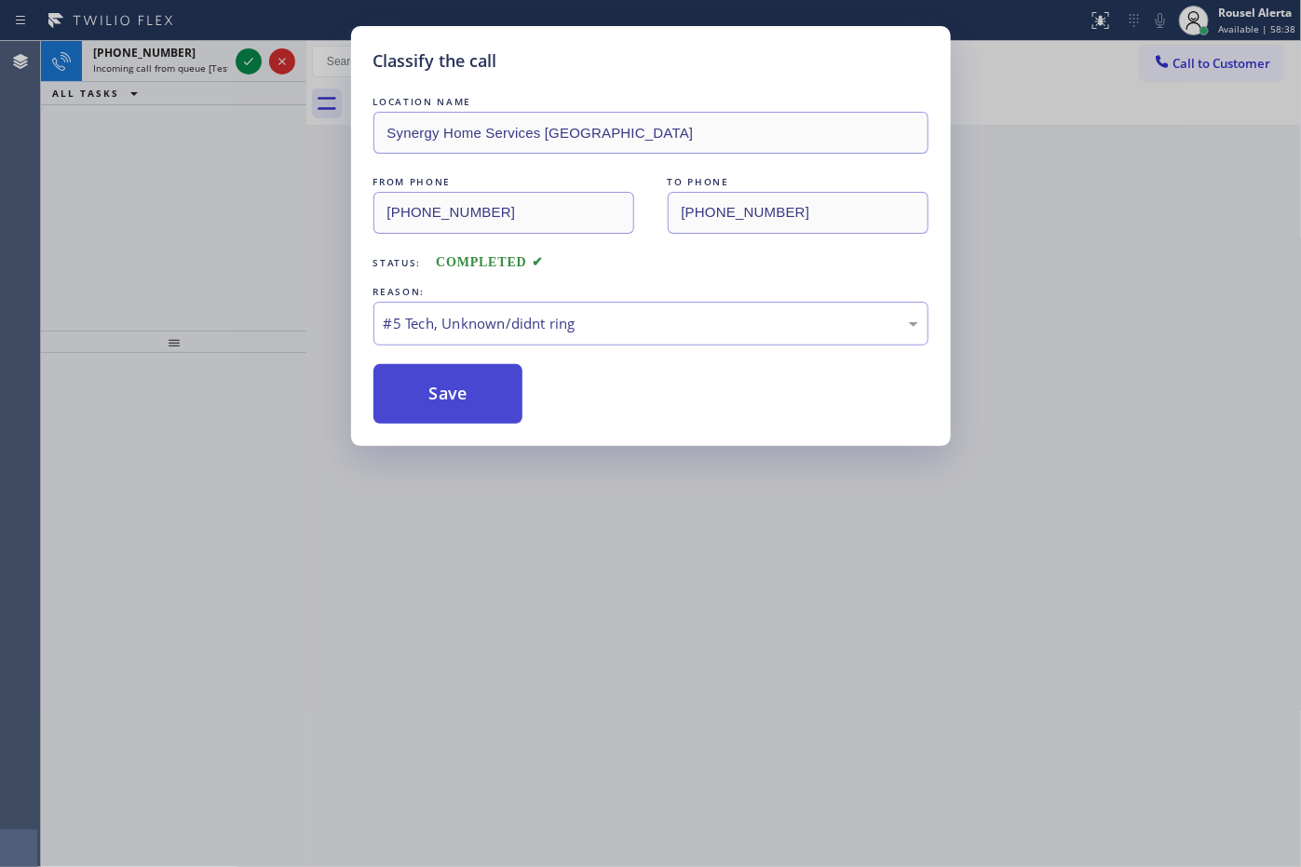
click at [481, 397] on button "Save" at bounding box center [448, 394] width 150 height 60
click at [429, 399] on button "Save" at bounding box center [448, 394] width 150 height 60
click at [438, 399] on button "Save" at bounding box center [448, 394] width 150 height 60
click at [439, 399] on button "Save" at bounding box center [448, 394] width 150 height 60
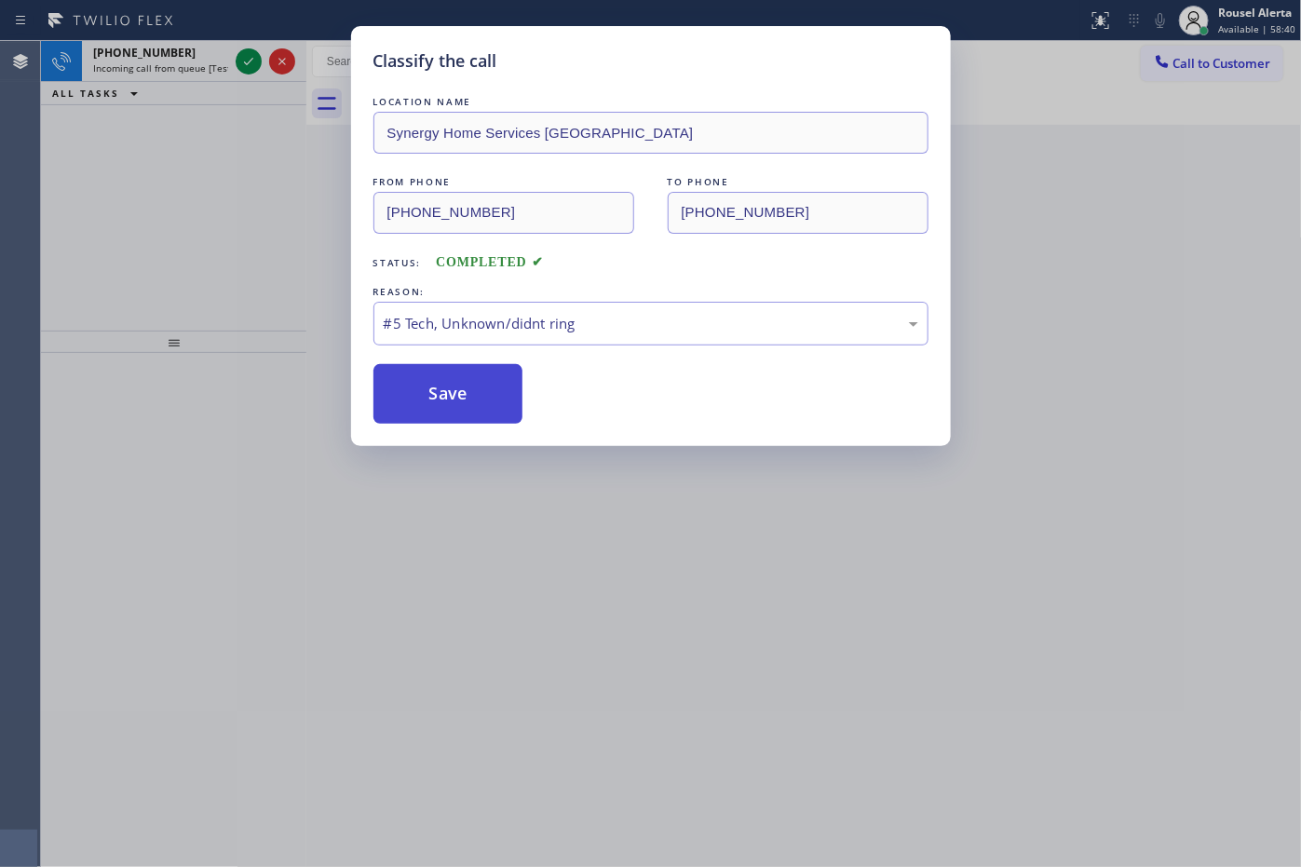
click at [439, 399] on button "Save" at bounding box center [448, 394] width 150 height 60
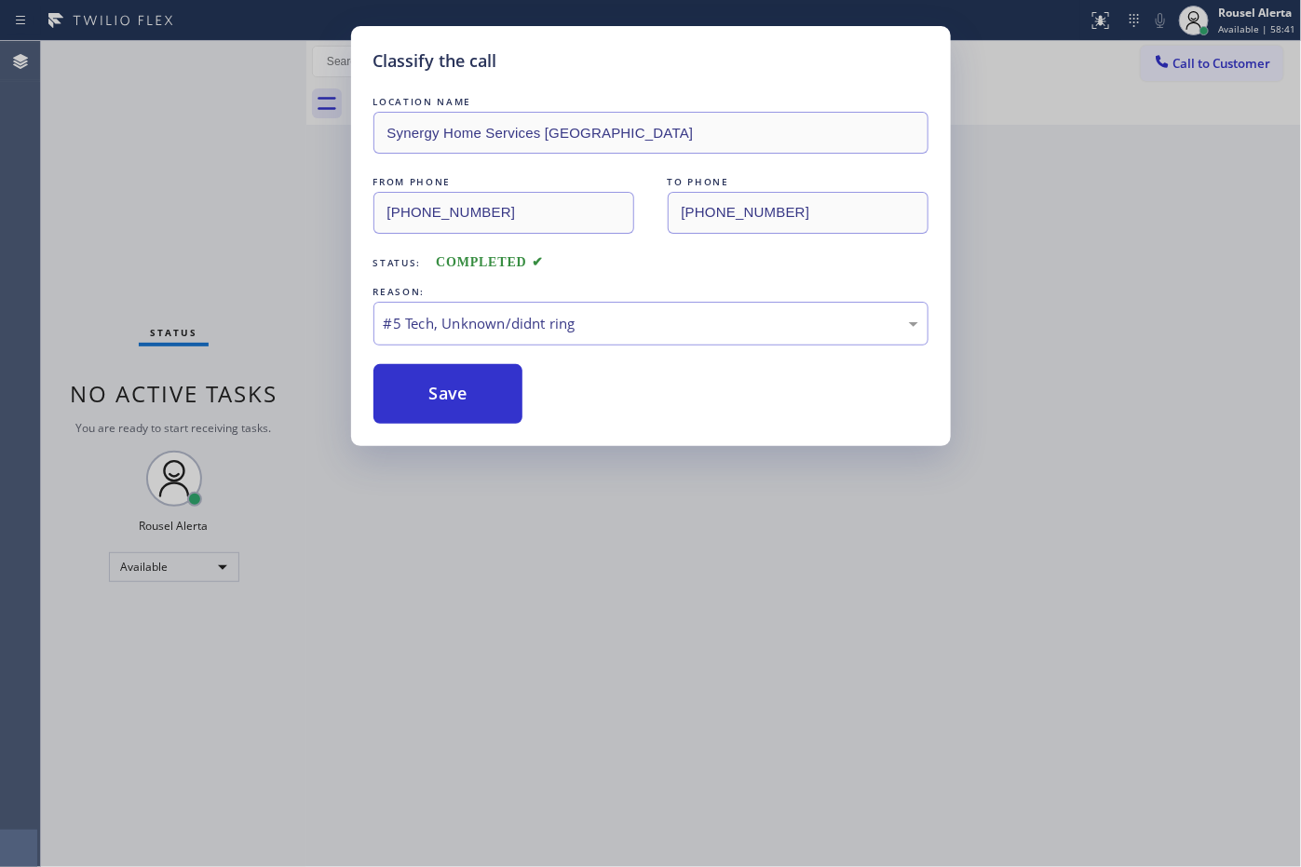
drag, startPoint x: 439, startPoint y: 399, endPoint x: 408, endPoint y: 517, distance: 122.2
click at [422, 566] on div "Classify the call LOCATION NAME Synergy Home Services [GEOGRAPHIC_DATA] FROM PH…" at bounding box center [650, 433] width 1301 height 867
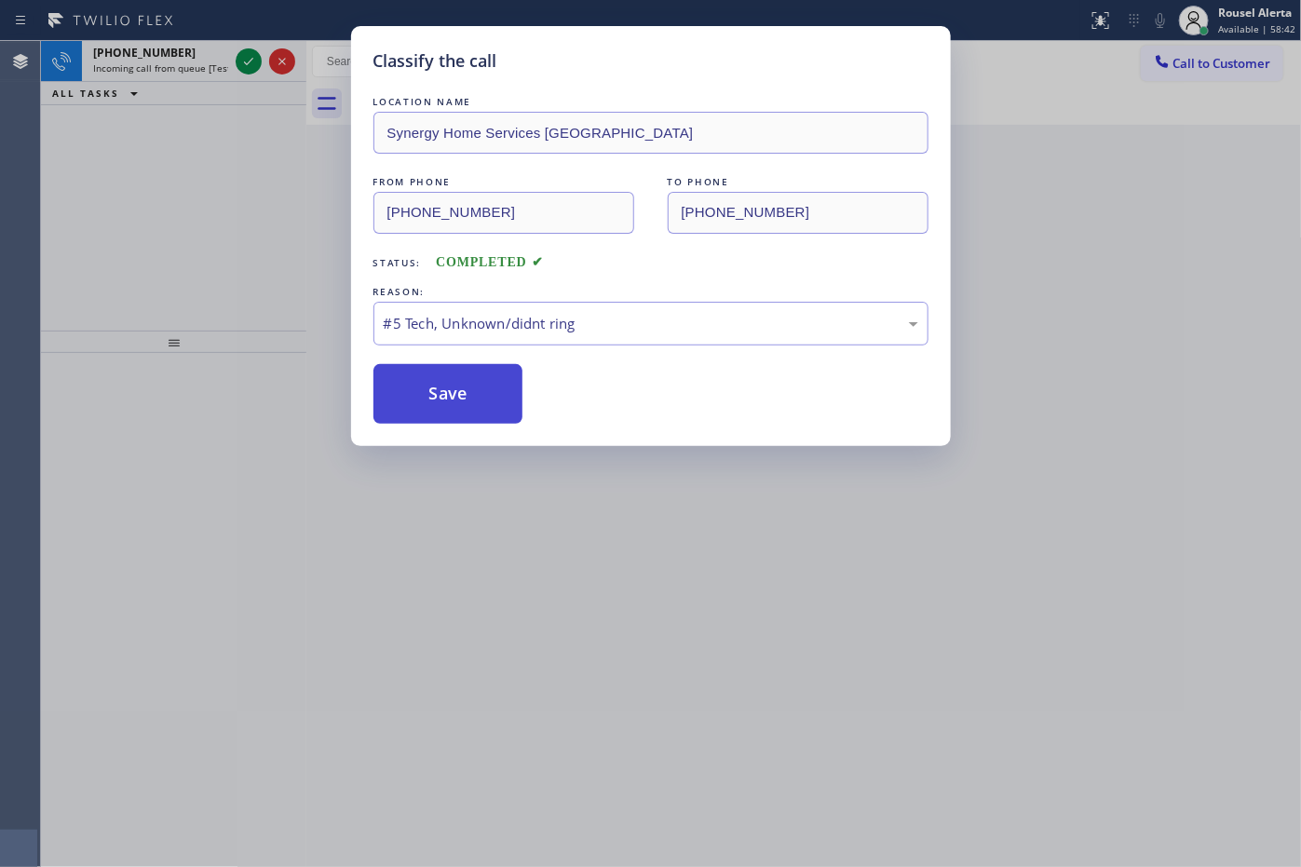
click at [426, 410] on button "Save" at bounding box center [448, 394] width 150 height 60
click at [426, 407] on button "Save" at bounding box center [448, 394] width 150 height 60
click at [425, 406] on button "Save" at bounding box center [448, 394] width 150 height 60
click at [417, 406] on button "Save" at bounding box center [448, 394] width 150 height 60
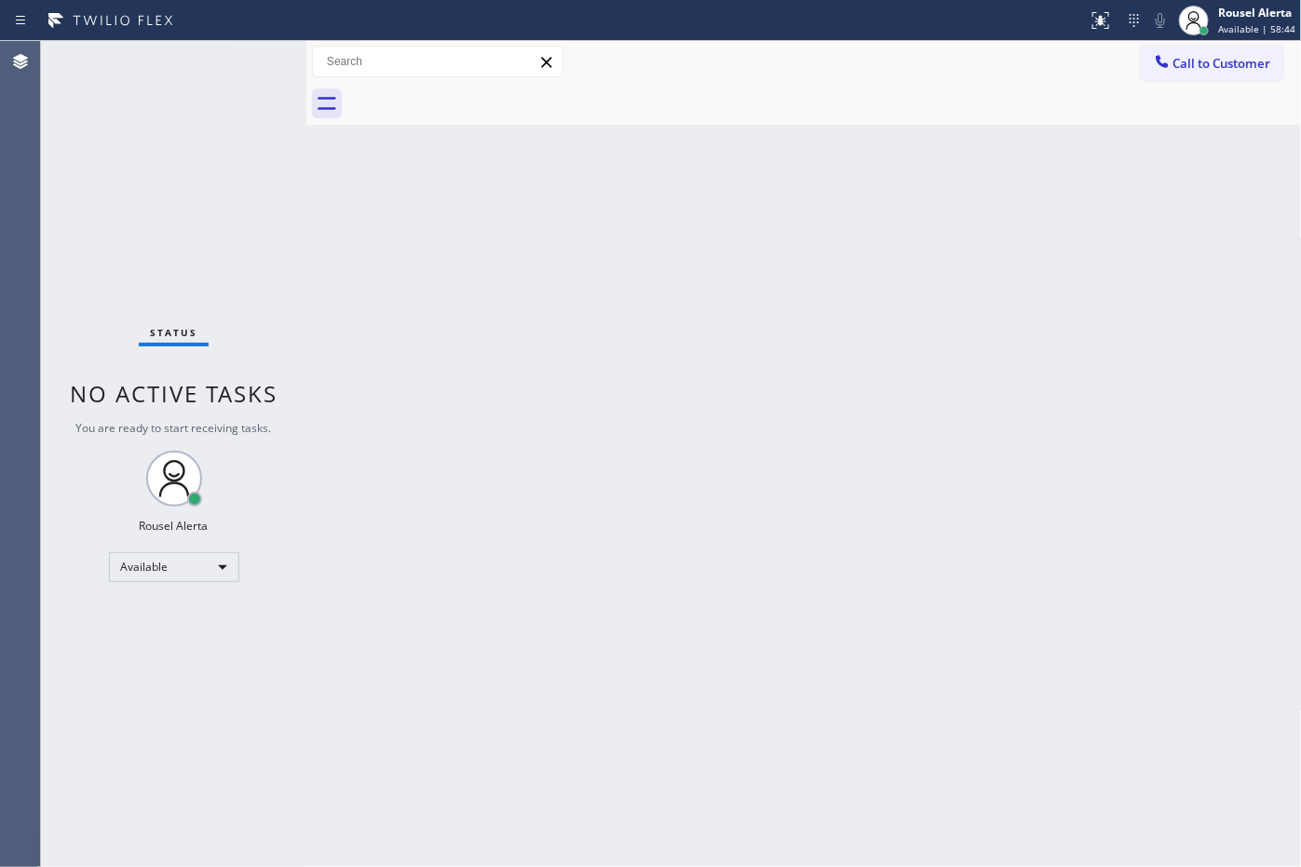
drag, startPoint x: 806, startPoint y: 304, endPoint x: 797, endPoint y: 307, distance: 10.0
click at [806, 305] on div "Back to Dashboard Change Sender ID Customers Technicians Select a contact Outbo…" at bounding box center [803, 454] width 995 height 826
click at [533, 279] on div "Back to Dashboard Change Sender ID Customers Technicians Select a contact Outbo…" at bounding box center [803, 454] width 995 height 826
click at [537, 280] on div "Back to Dashboard Change Sender ID Customers Technicians Select a contact Outbo…" at bounding box center [803, 454] width 995 height 826
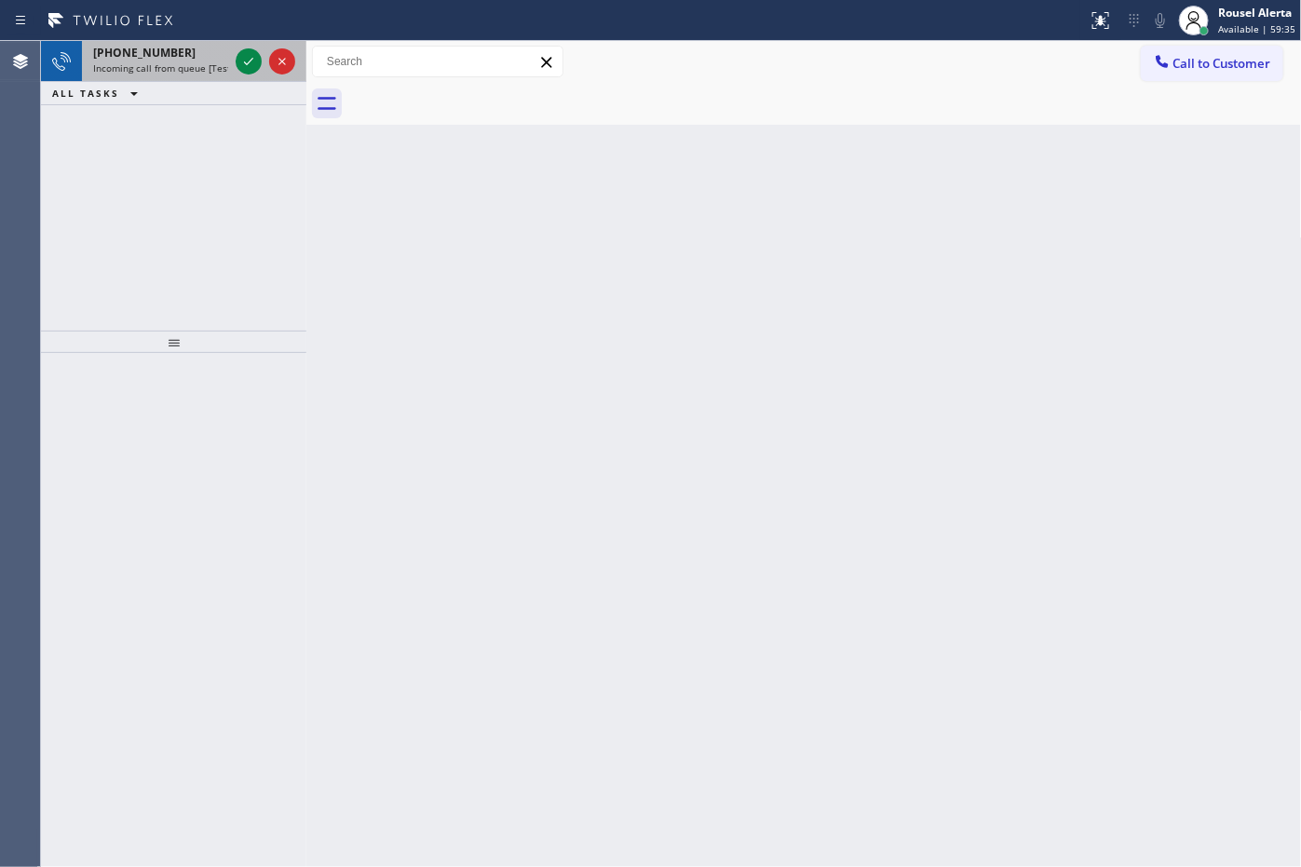
click at [205, 59] on div "[PHONE_NUMBER]" at bounding box center [160, 53] width 135 height 16
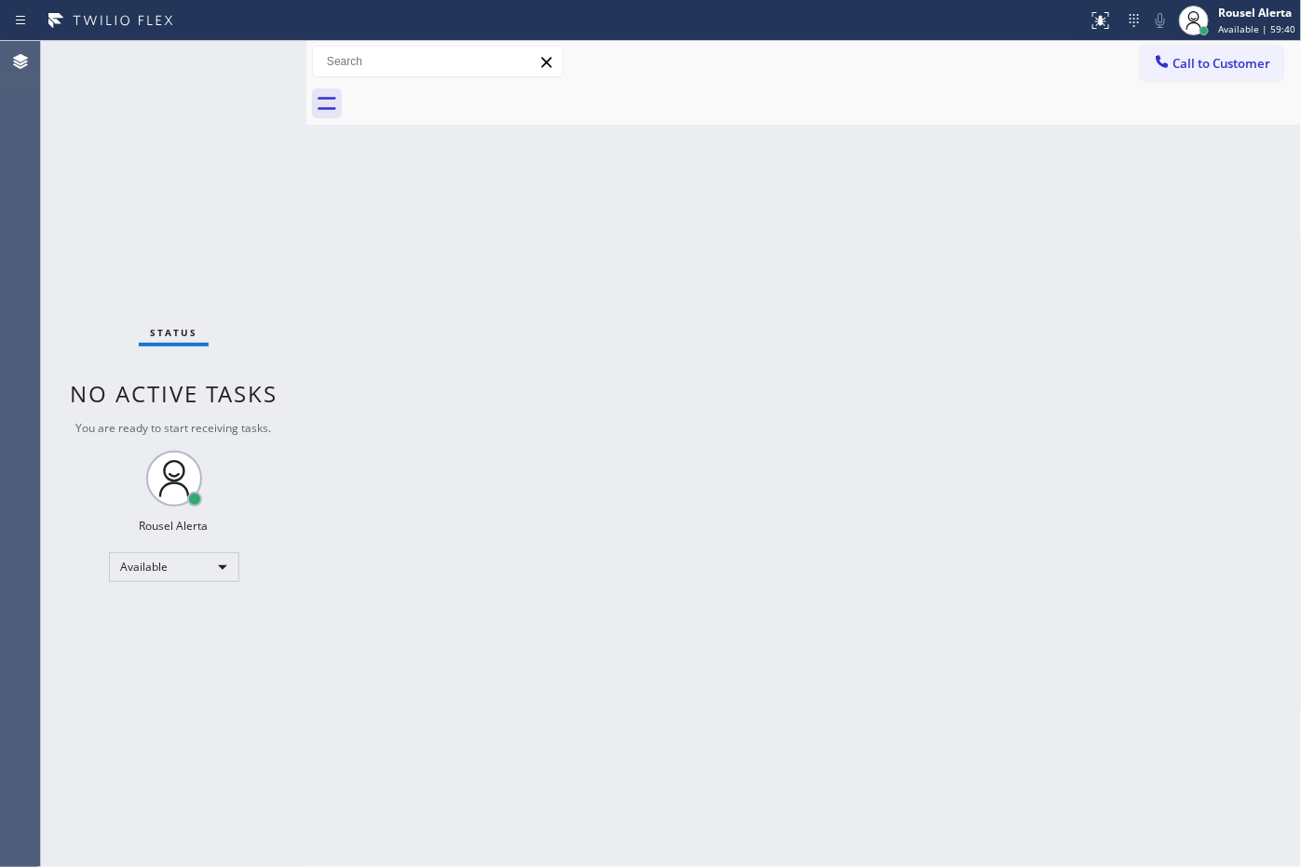
click at [205, 84] on div "Status No active tasks You are ready to start receiving tasks. Rousel Alerta Av…" at bounding box center [173, 454] width 265 height 826
click at [215, 66] on div "Status No active tasks You are ready to start receiving tasks. Rousel Alerta Av…" at bounding box center [173, 454] width 265 height 826
click at [225, 65] on div "Status No active tasks You are ready to start receiving tasks. Rousel Alerta Av…" at bounding box center [173, 454] width 265 height 826
click at [340, 508] on div "Back to Dashboard Change Sender ID Customers Technicians Select a contact Outbo…" at bounding box center [803, 454] width 995 height 826
click at [198, 52] on div "Status No active tasks You are ready to start receiving tasks. Rousel Alerta Av…" at bounding box center [173, 454] width 265 height 826
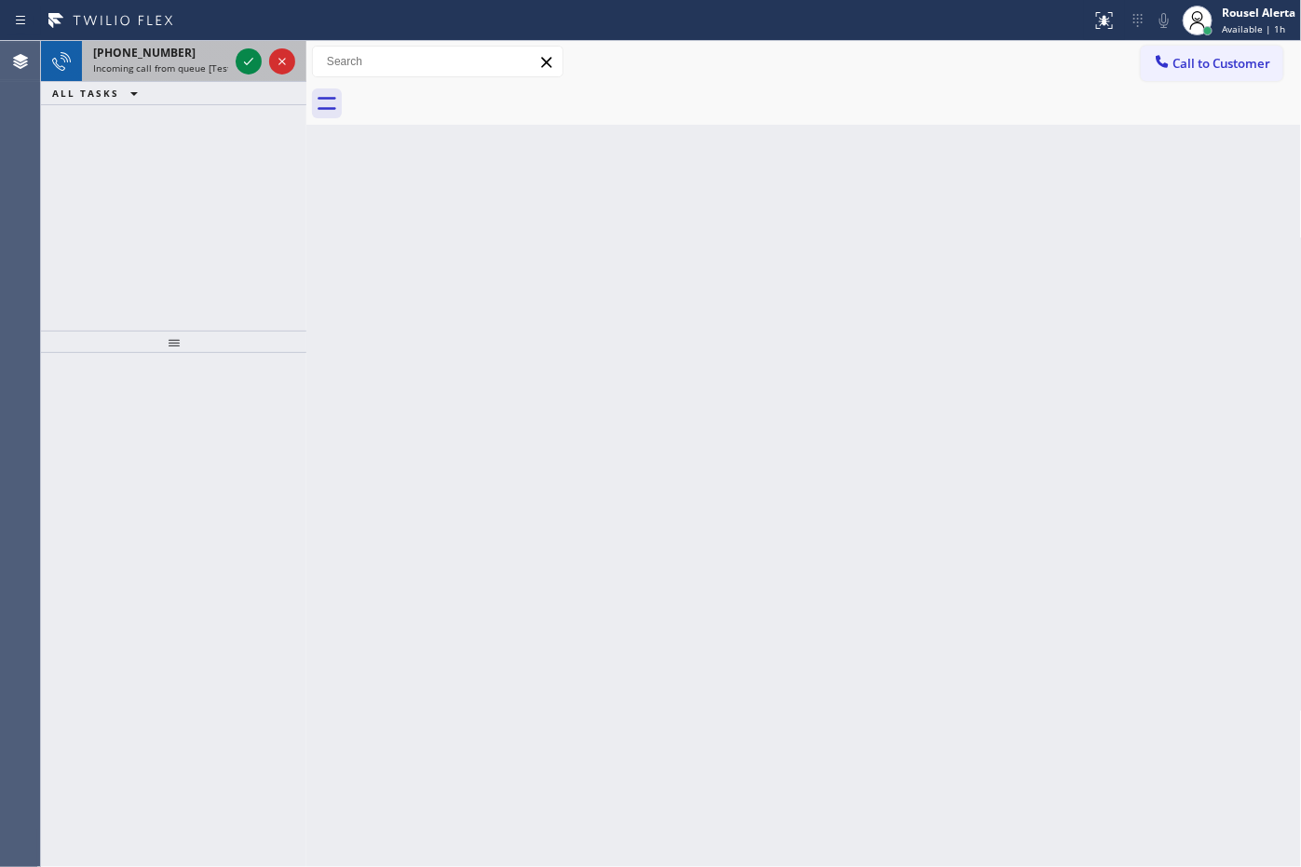
drag, startPoint x: 174, startPoint y: 42, endPoint x: 220, endPoint y: 56, distance: 47.7
click at [177, 44] on div "[PHONE_NUMBER] Incoming call from queue [Test] All" at bounding box center [157, 61] width 150 height 41
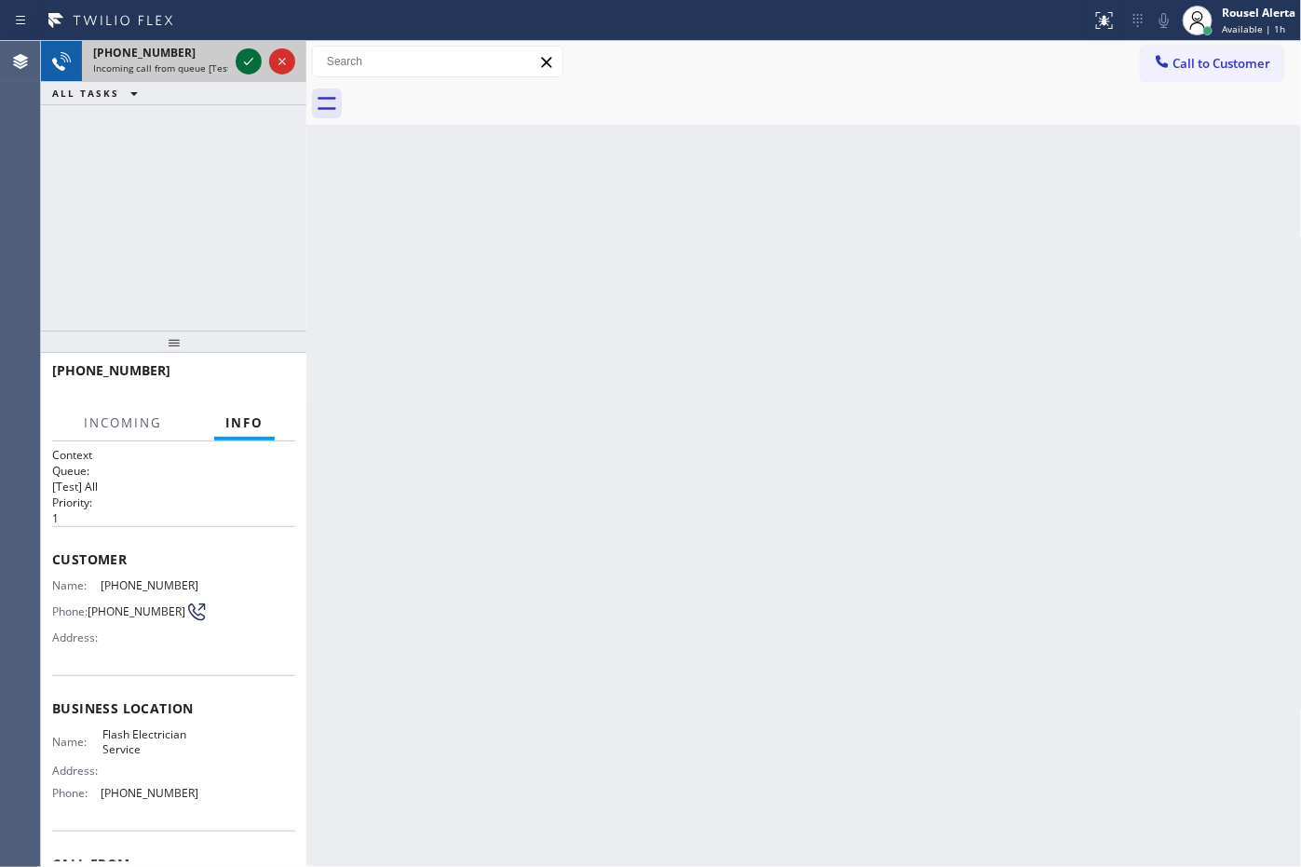
click at [238, 58] on icon at bounding box center [248, 61] width 22 height 22
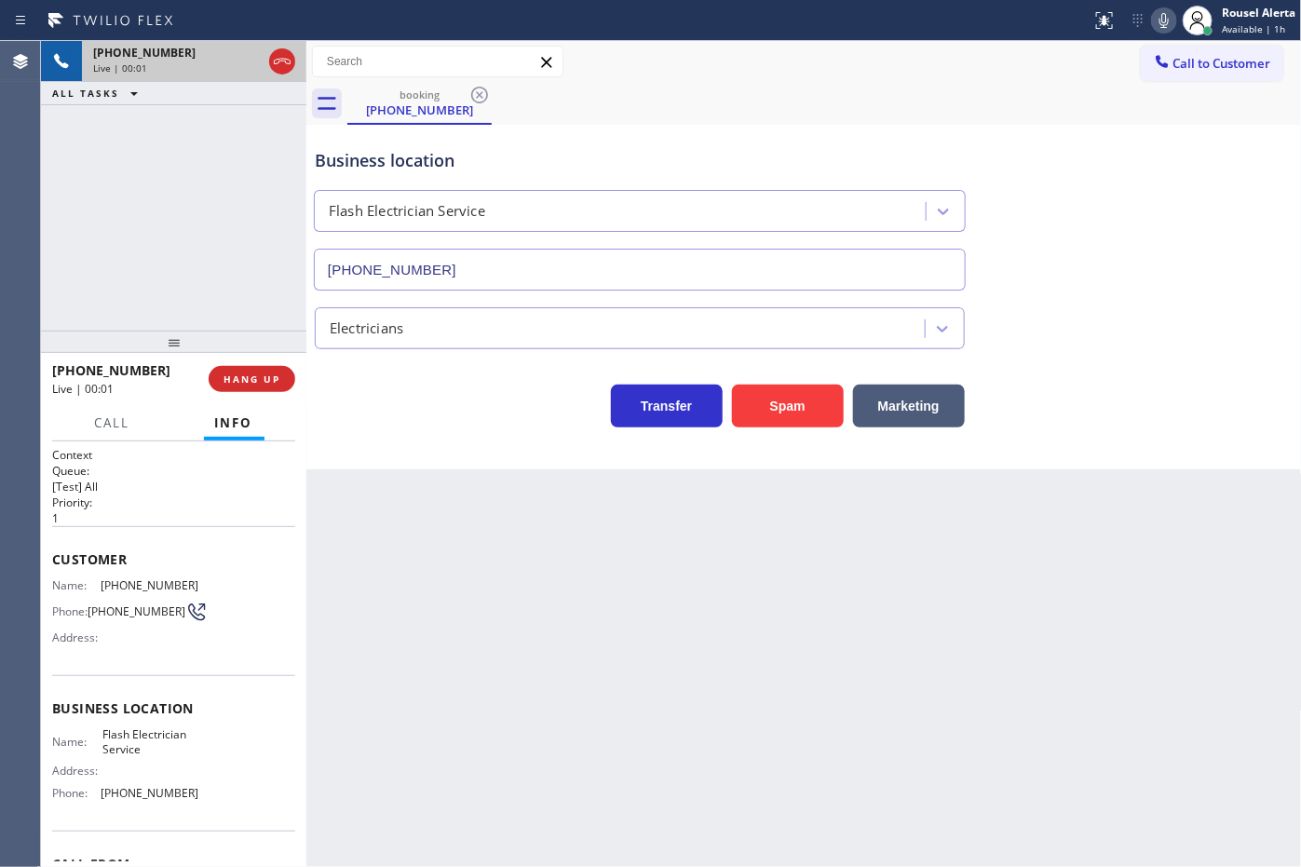
type input "[PHONE_NUMBER]"
click at [428, 643] on div "Back to Dashboard Change Sender ID Customers Technicians Select a contact Outbo…" at bounding box center [803, 454] width 995 height 826
drag, startPoint x: 295, startPoint y: 512, endPoint x: 295, endPoint y: 633, distance: 121.1
click at [295, 633] on div "Context Queue: [Test] All Priority: 1 Customer Name: [PHONE_NUMBER] Phone: [PHO…" at bounding box center [173, 654] width 265 height 426
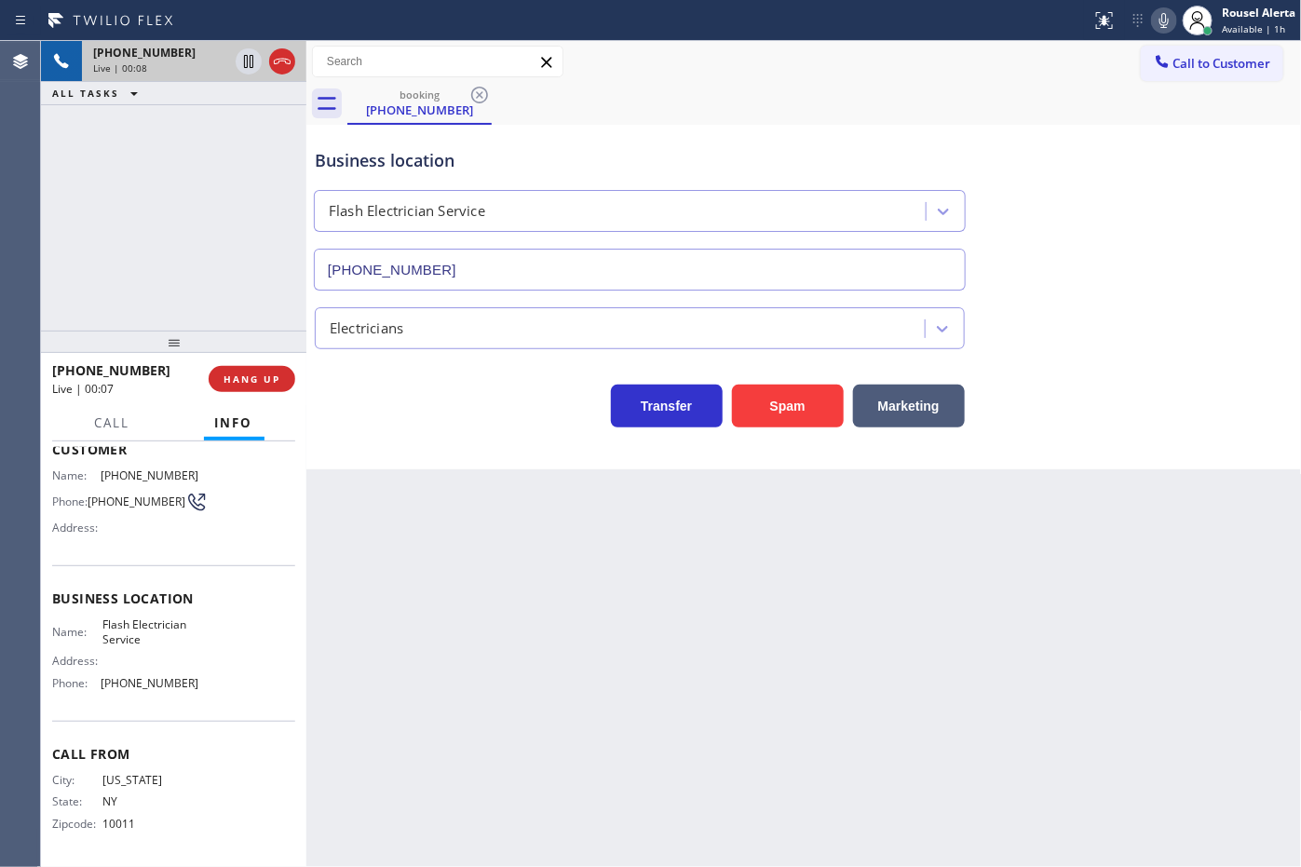
click at [401, 616] on div "Back to Dashboard Change Sender ID Customers Technicians Select a contact Outbo…" at bounding box center [803, 454] width 995 height 826
click at [270, 388] on button "HANG UP" at bounding box center [252, 379] width 87 height 26
click at [271, 388] on button "HANG UP" at bounding box center [252, 379] width 87 height 26
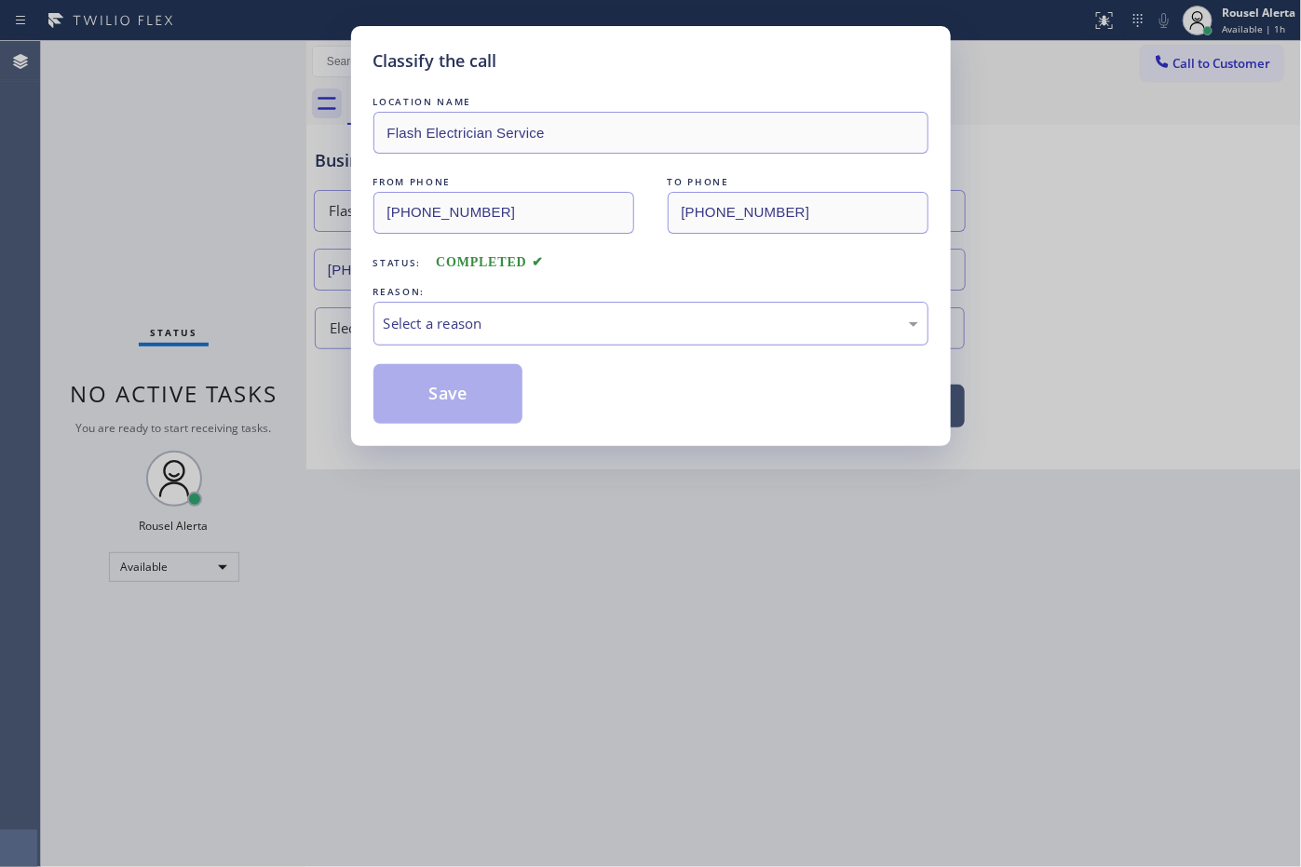
click at [440, 308] on div "Select a reason" at bounding box center [650, 324] width 555 height 44
click at [478, 406] on button "Save" at bounding box center [448, 394] width 150 height 60
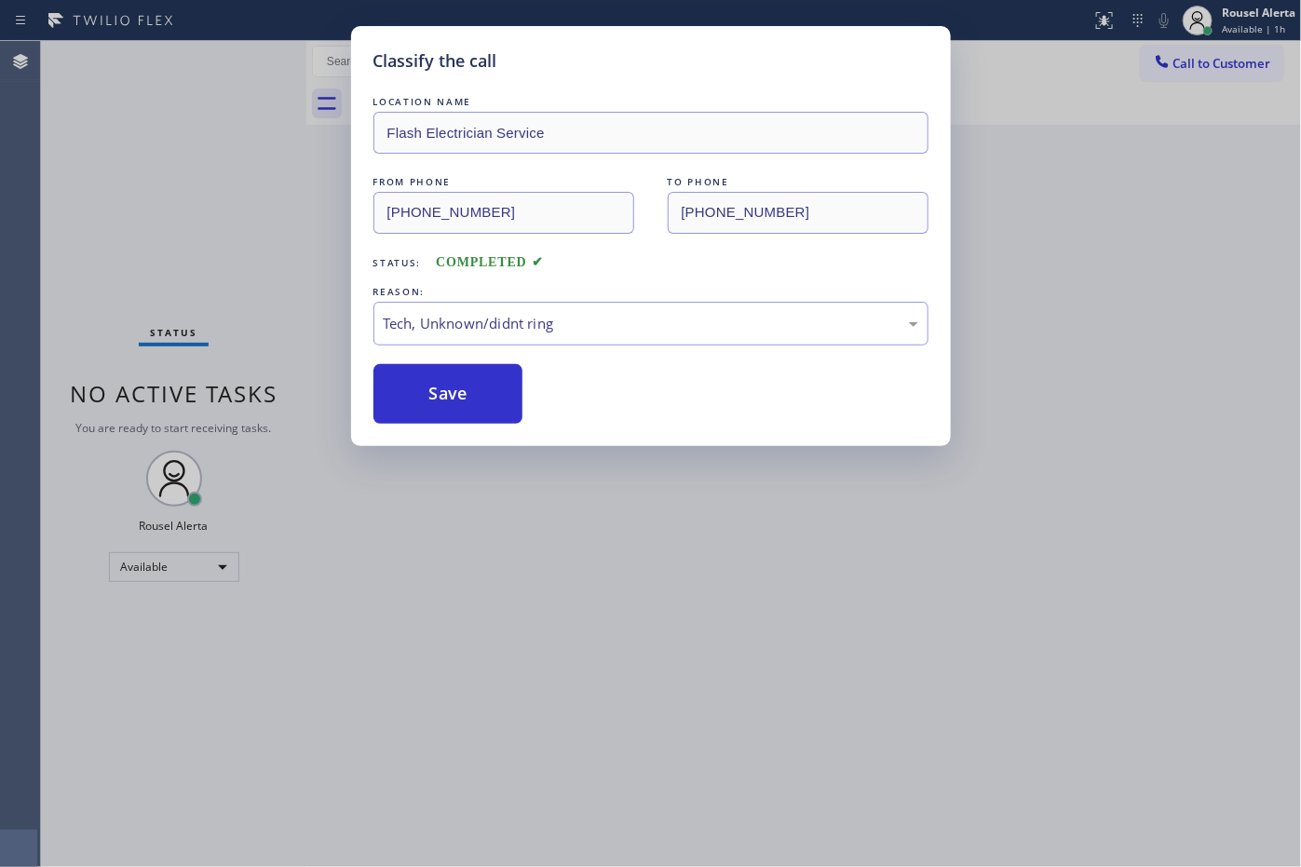
click at [647, 552] on div "Classify the call LOCATION NAME Flash Electrician Service FROM PHONE [PHONE_NUM…" at bounding box center [650, 433] width 1301 height 867
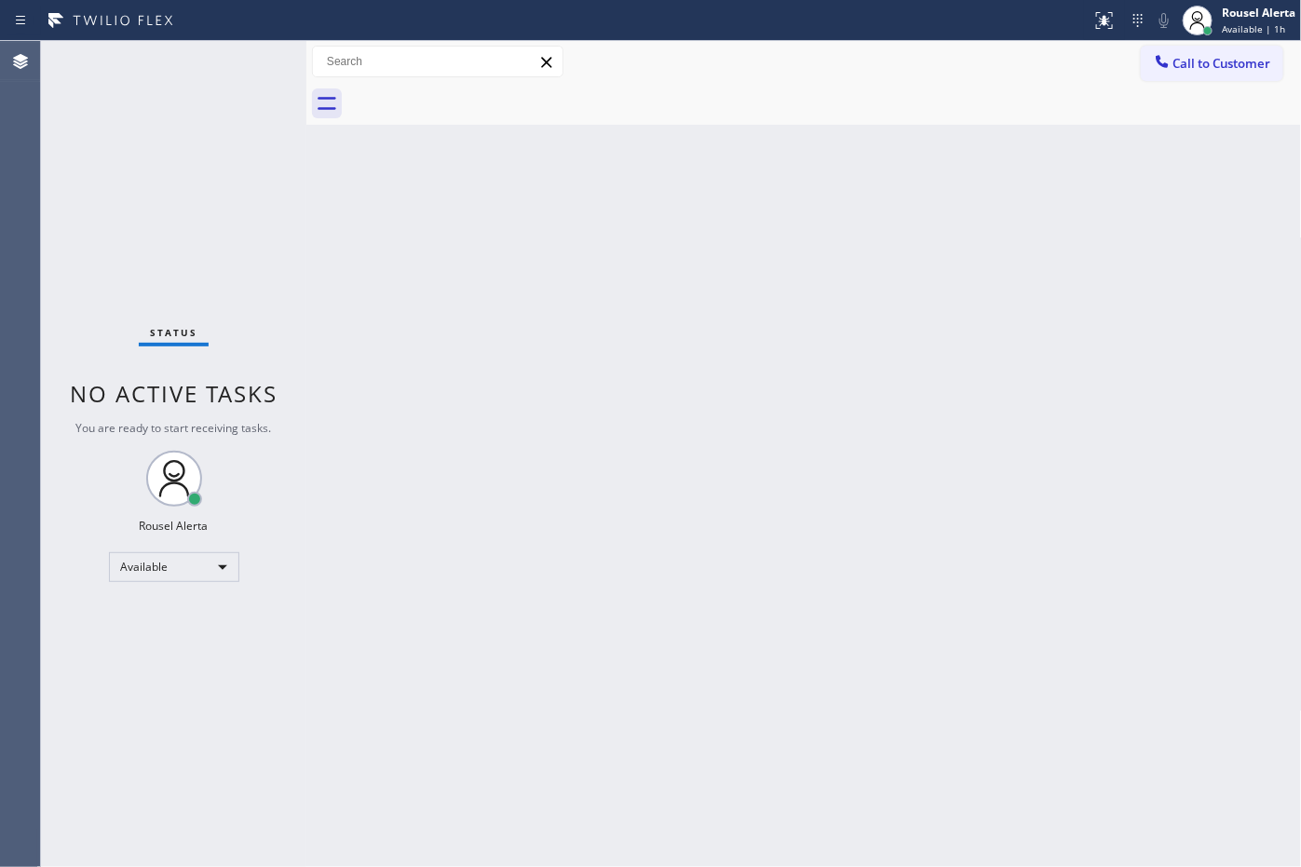
drag, startPoint x: 925, startPoint y: 436, endPoint x: 939, endPoint y: 254, distance: 182.1
click at [924, 422] on div "Back to Dashboard Change Sender ID Customers Technicians Select a contact Outbo…" at bounding box center [803, 454] width 995 height 826
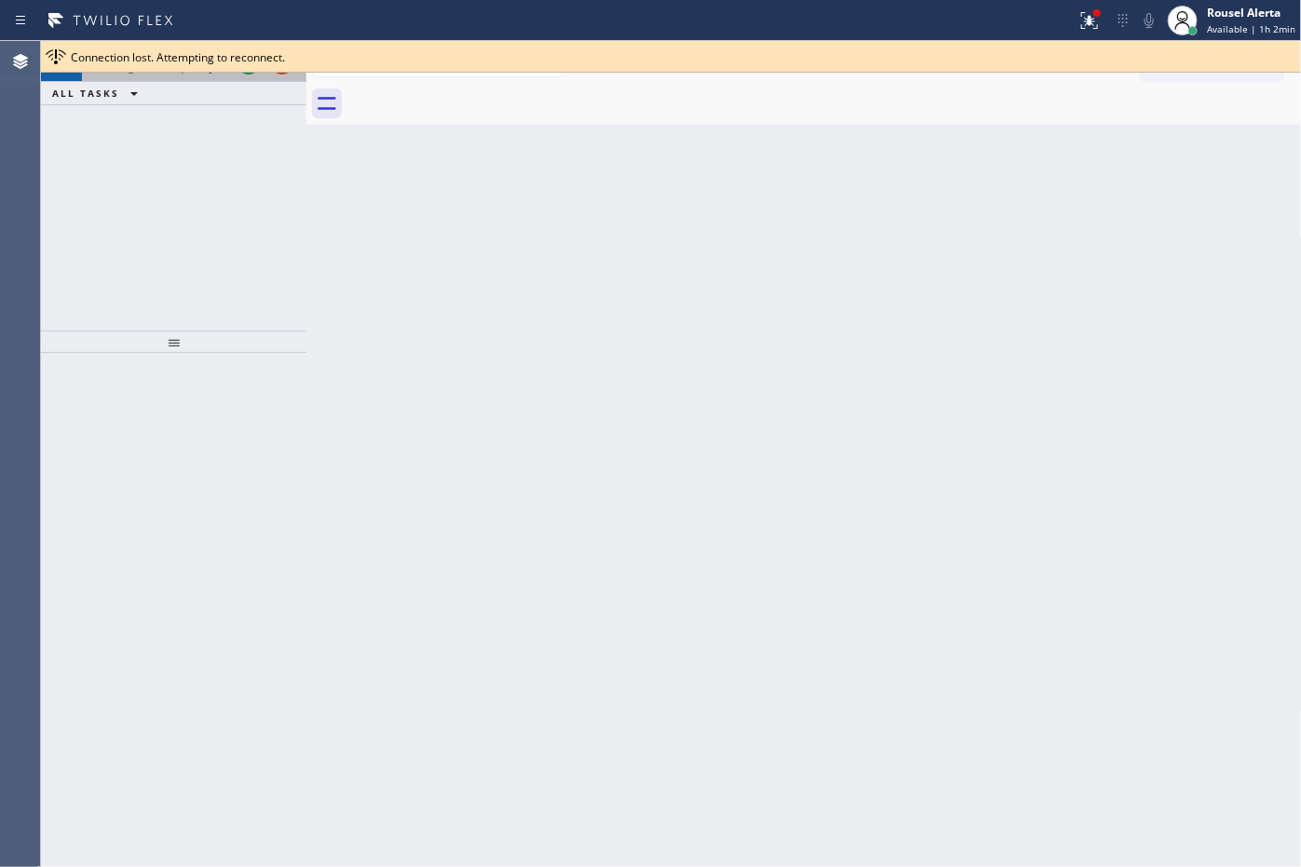
click at [236, 79] on div at bounding box center [265, 61] width 67 height 41
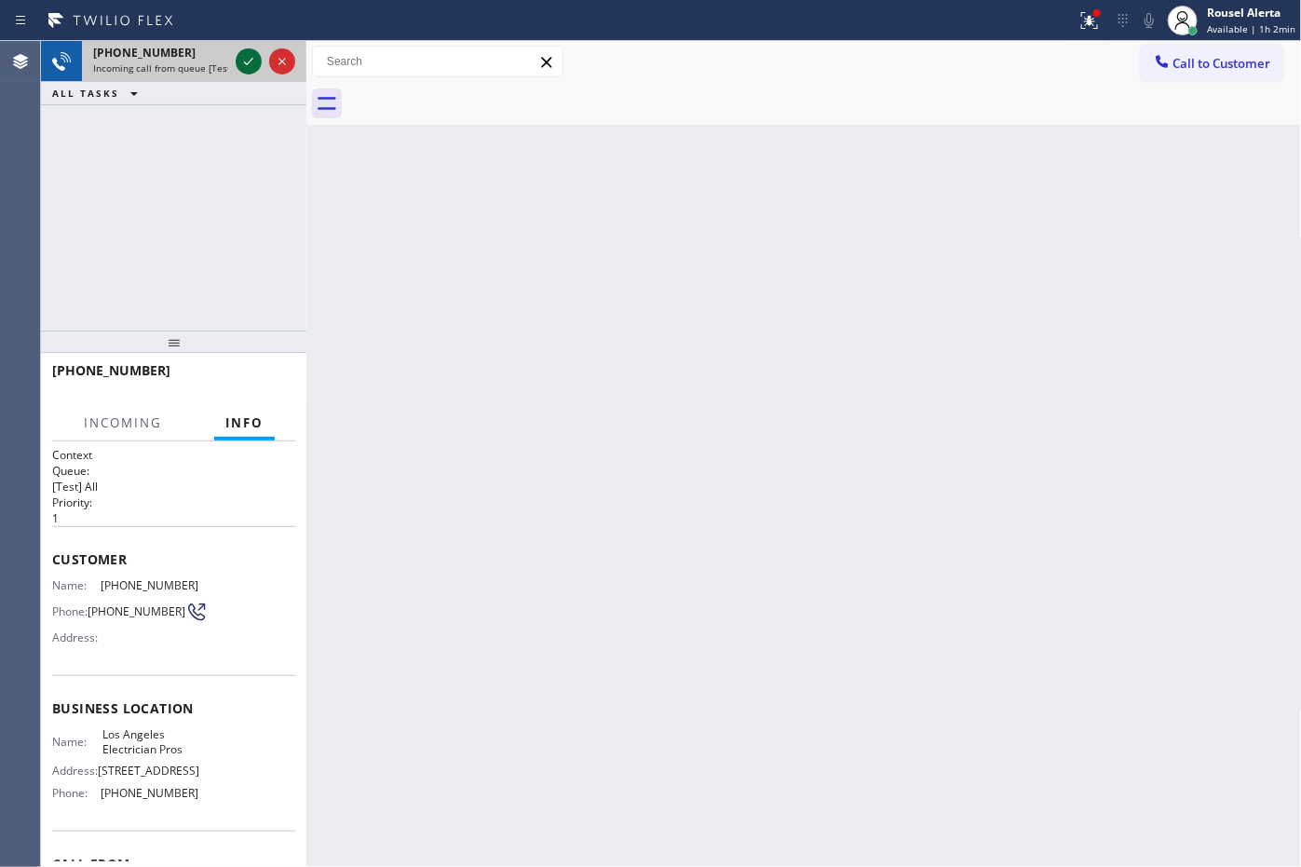
click at [238, 67] on icon at bounding box center [248, 61] width 22 height 22
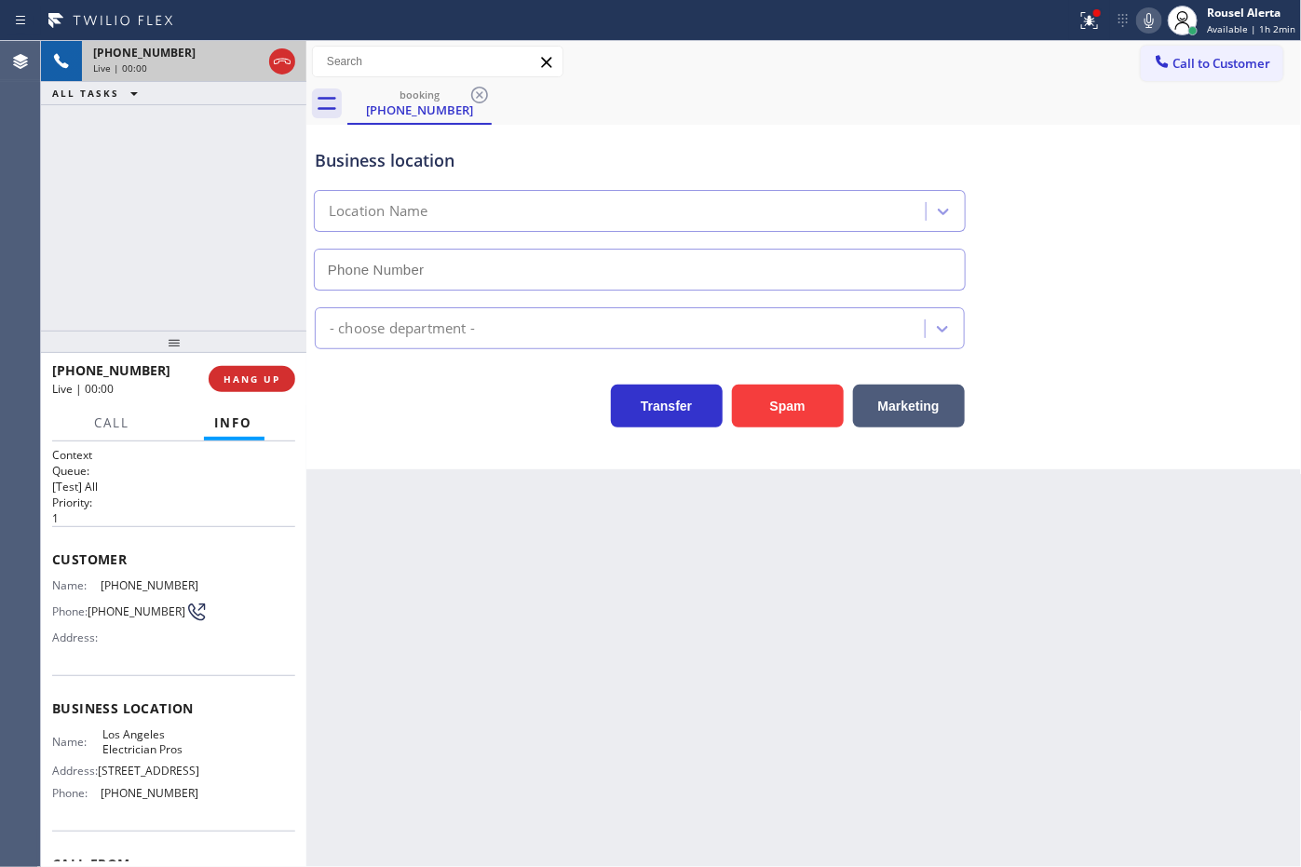
type input "[PHONE_NUMBER]"
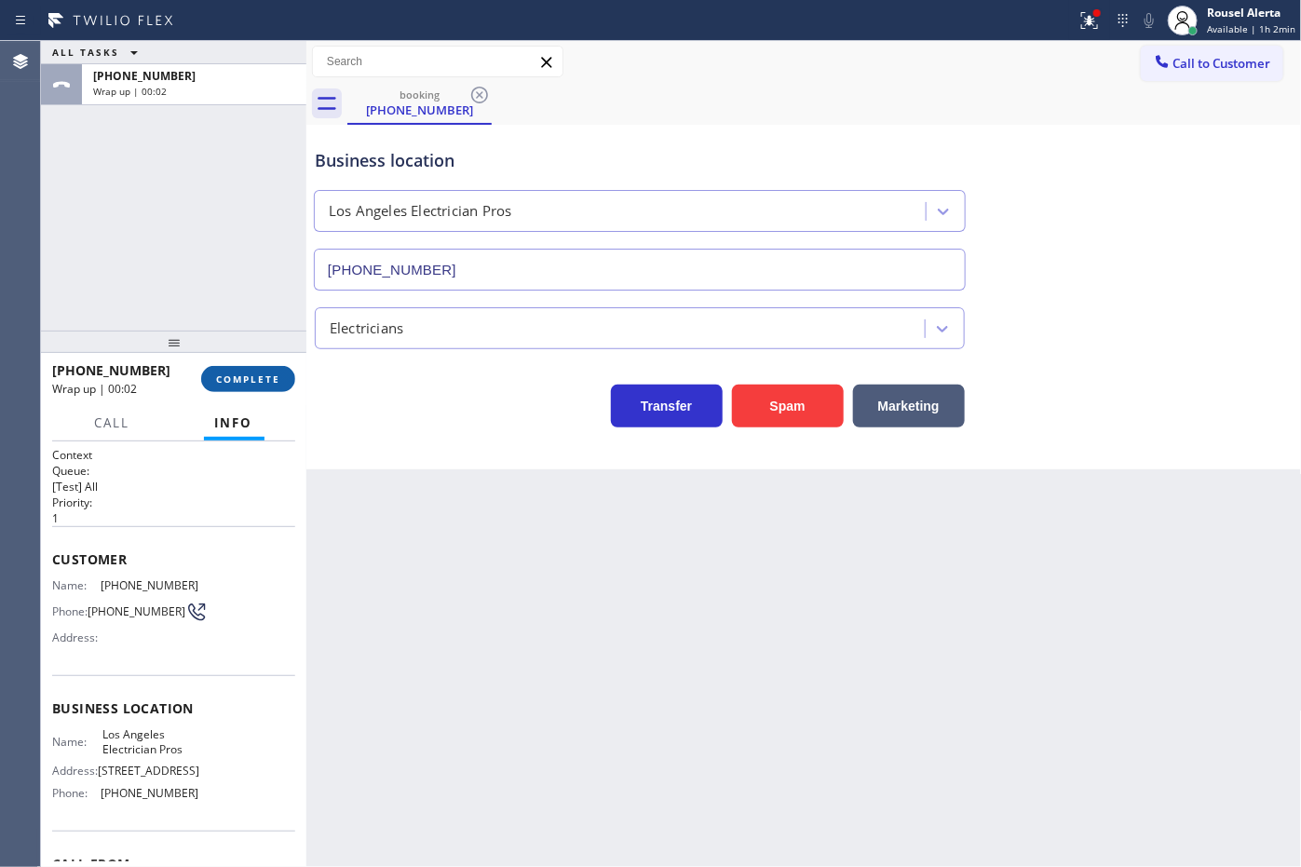
click at [261, 378] on span "COMPLETE" at bounding box center [248, 378] width 64 height 13
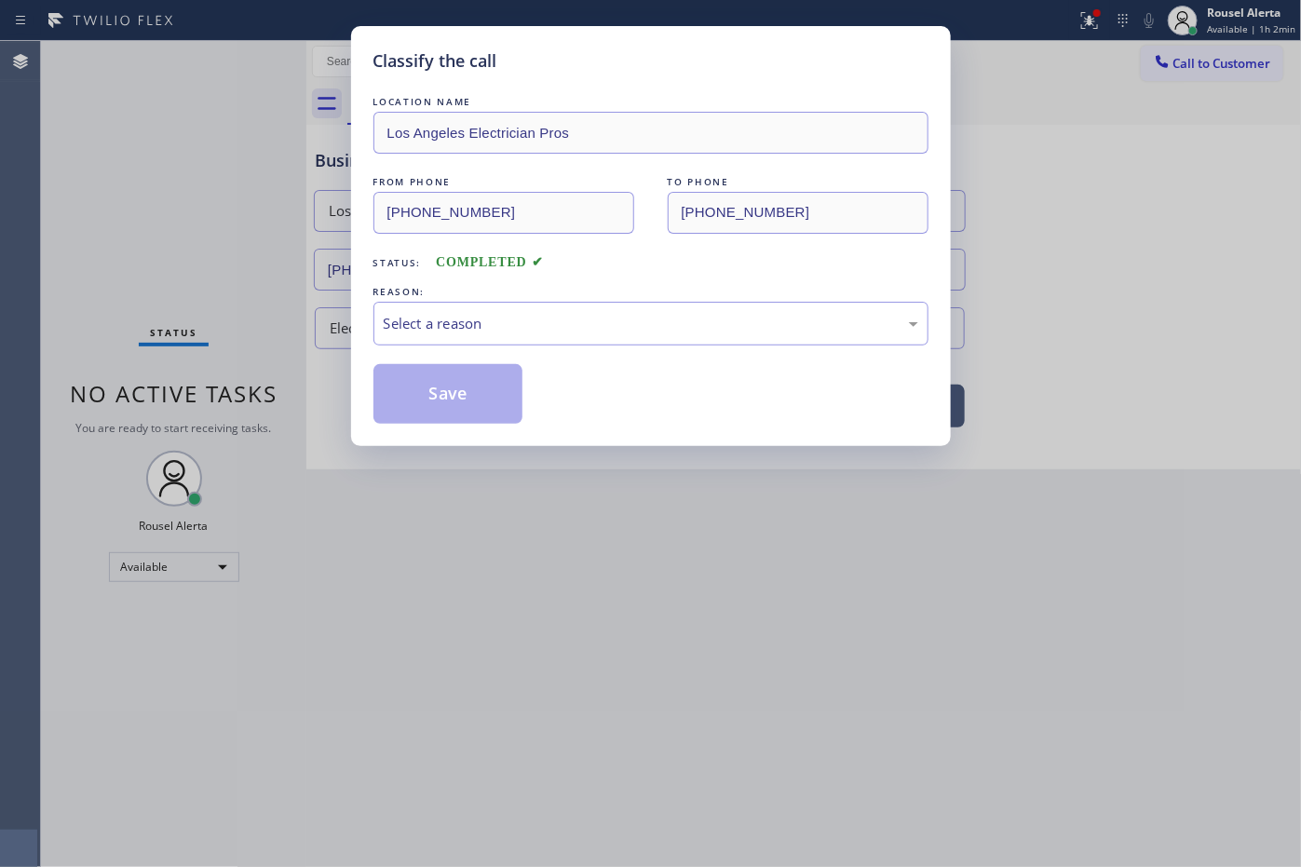
click at [443, 329] on div "Select a reason" at bounding box center [651, 323] width 535 height 21
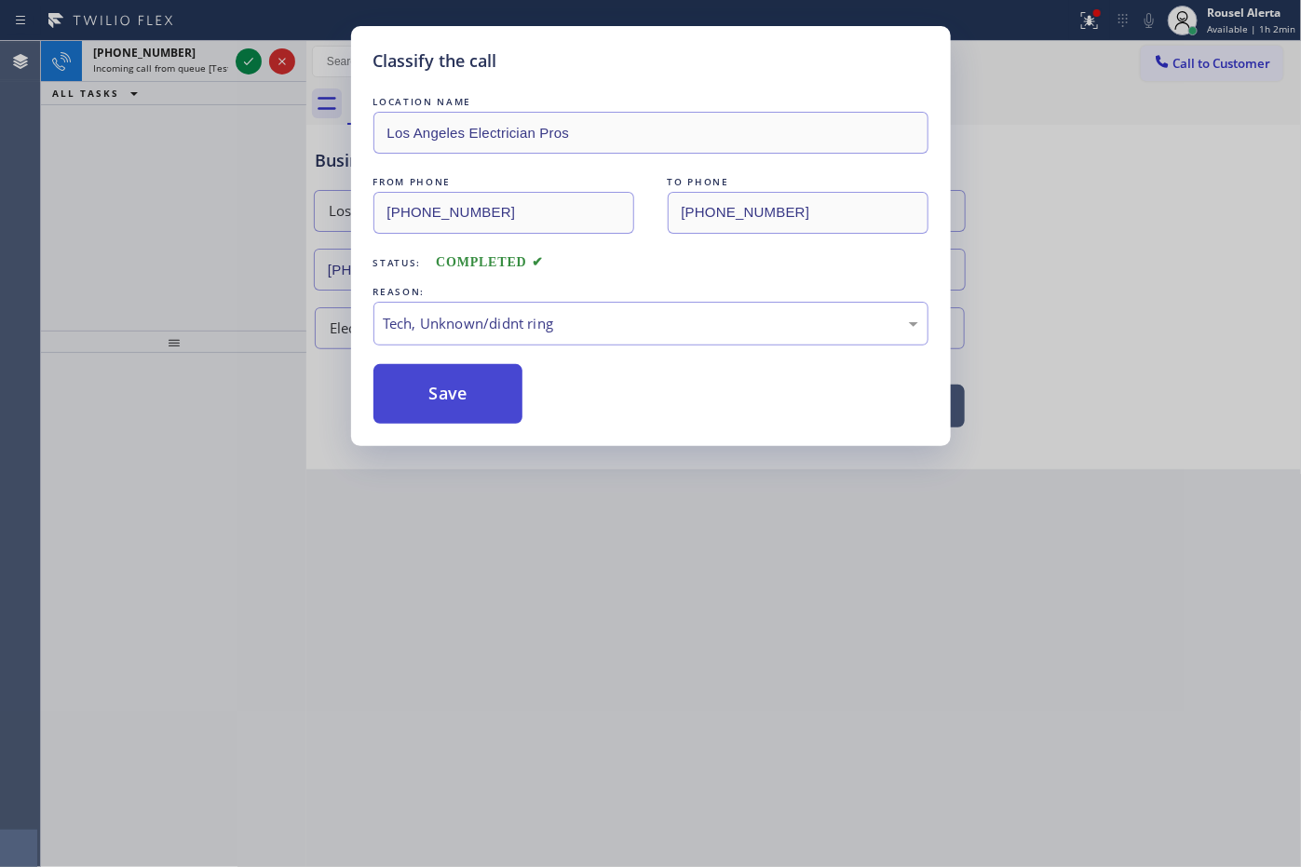
click at [463, 414] on button "Save" at bounding box center [448, 394] width 150 height 60
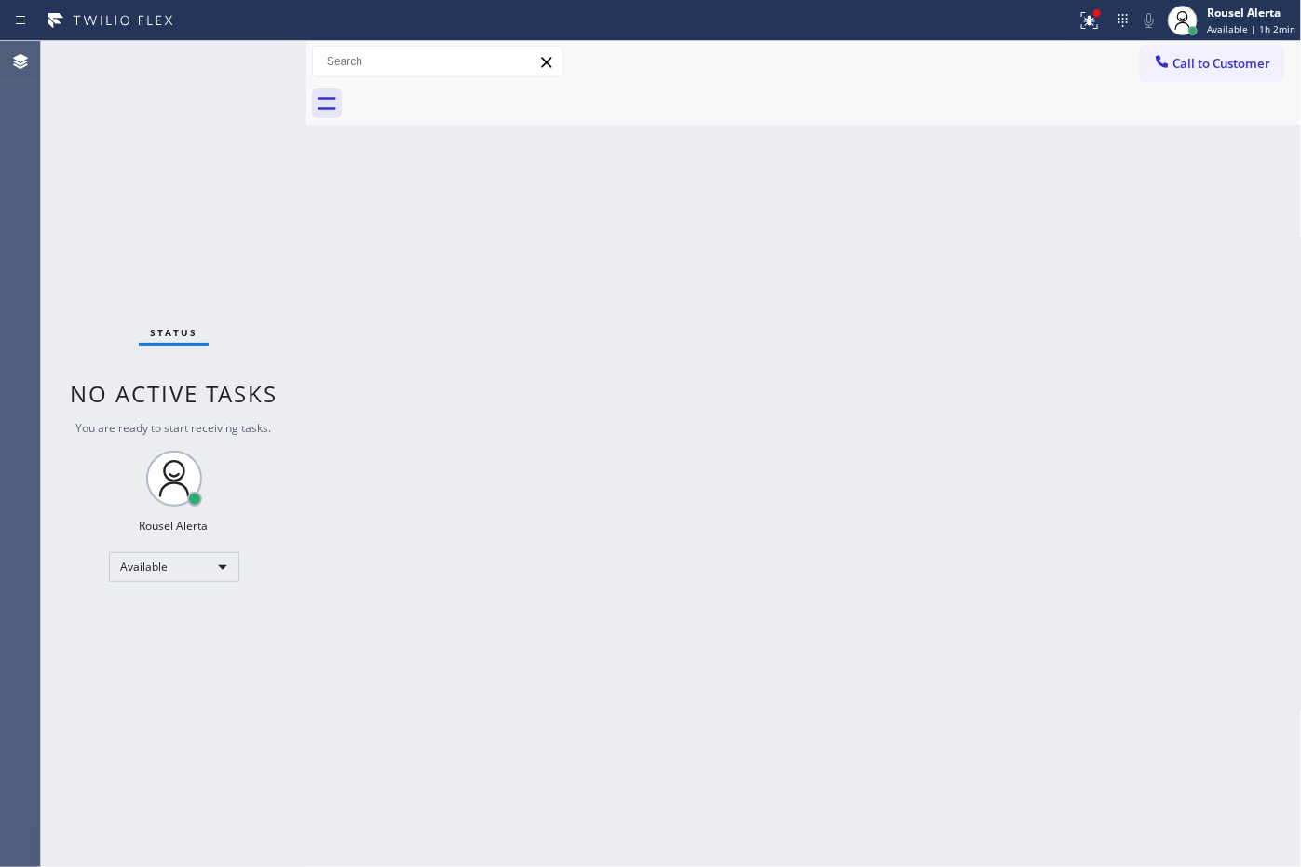
click at [193, 75] on div "Status No active tasks You are ready to start receiving tasks. Rousel Alerta Av…" at bounding box center [173, 454] width 265 height 826
click at [1085, 28] on icon at bounding box center [1089, 20] width 22 height 22
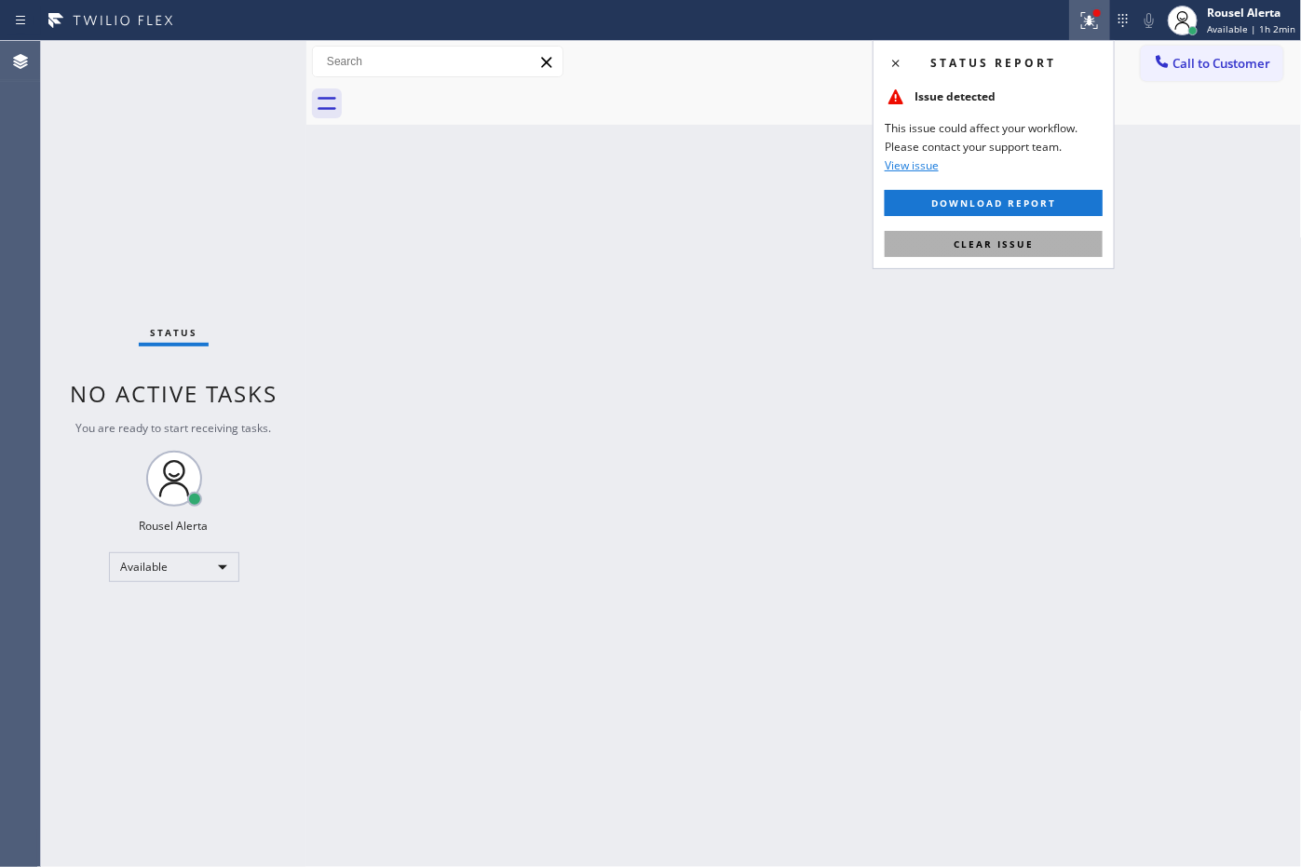
click at [1055, 244] on button "Clear issue" at bounding box center [994, 244] width 218 height 26
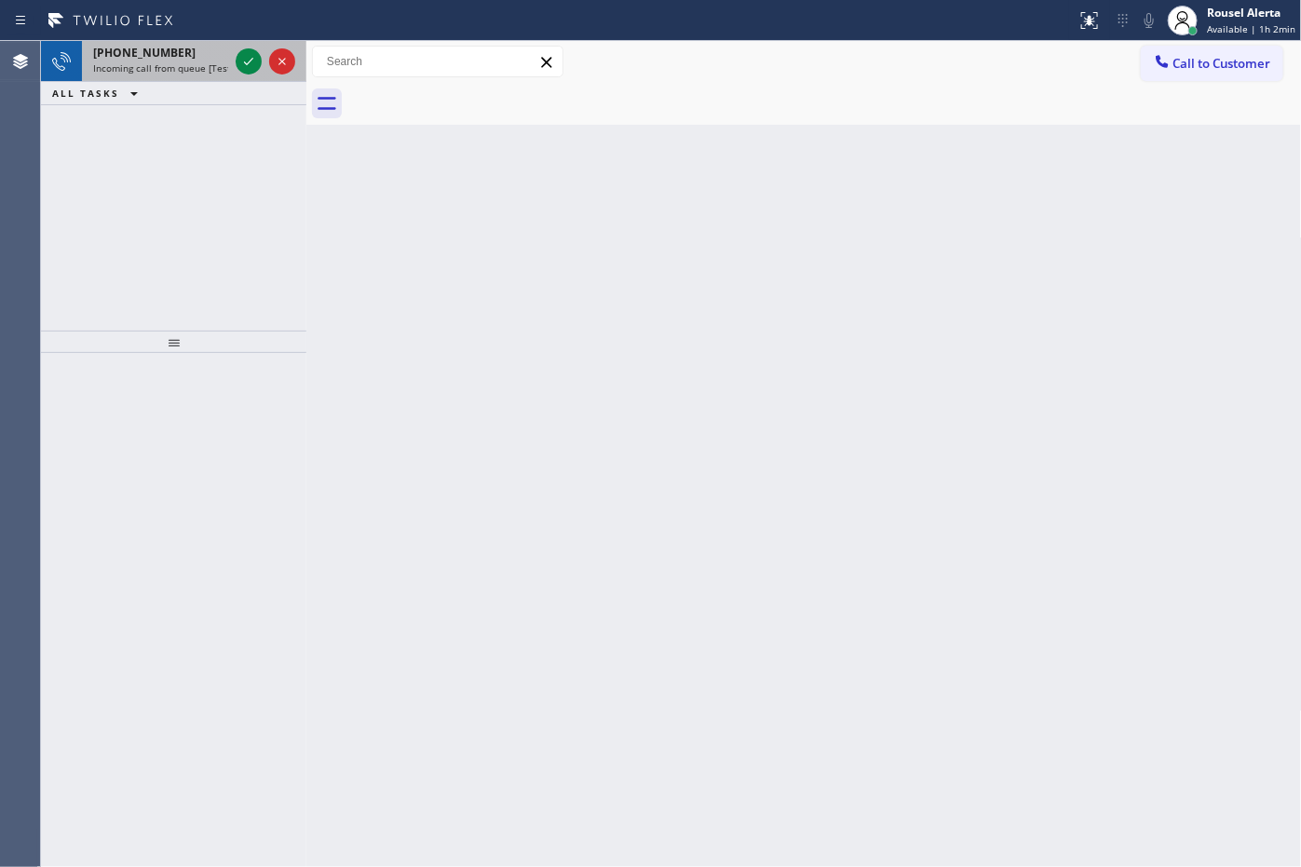
drag, startPoint x: 189, startPoint y: 61, endPoint x: 225, endPoint y: 57, distance: 36.5
click at [191, 61] on span "Incoming call from queue [Test] All" at bounding box center [170, 67] width 155 height 13
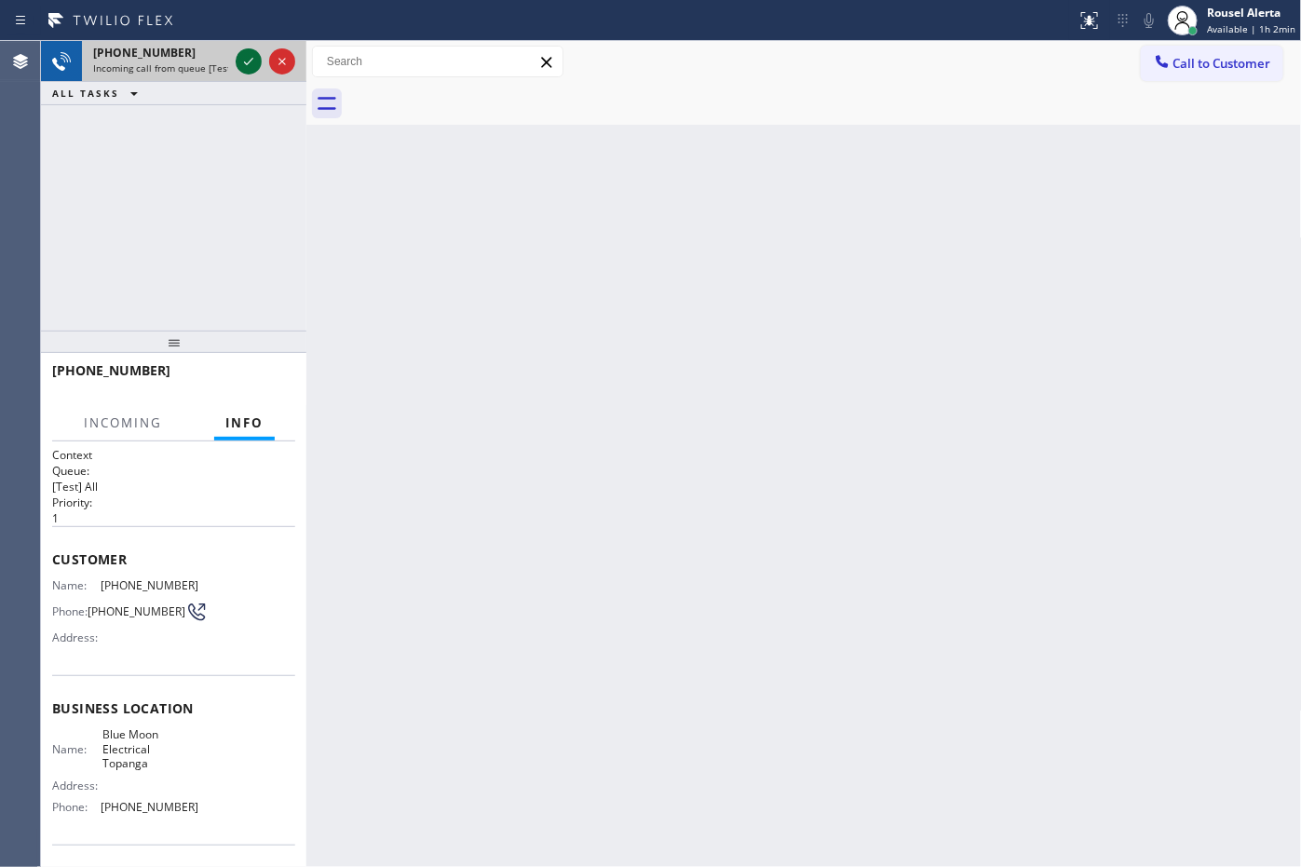
click at [244, 59] on icon at bounding box center [248, 61] width 22 height 22
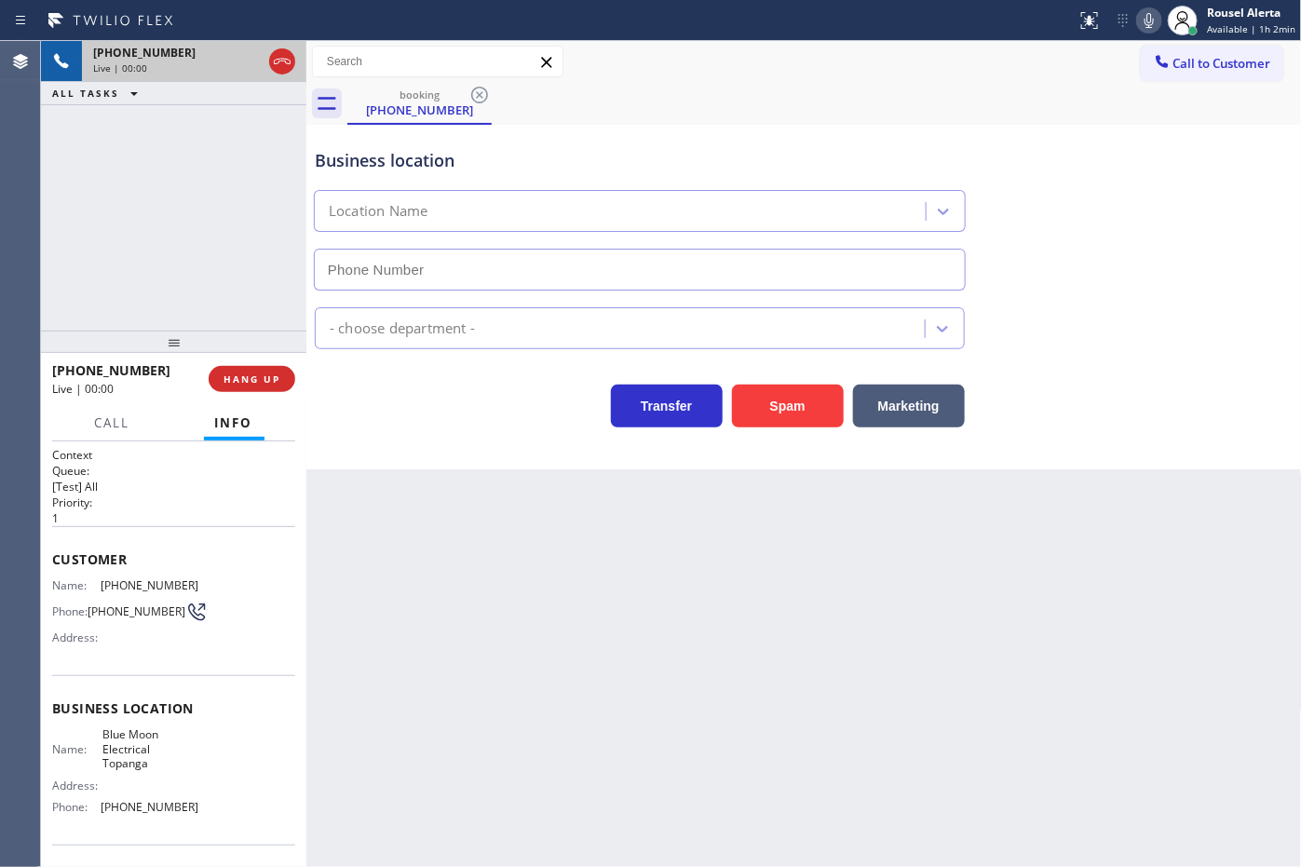
type input "[PHONE_NUMBER]"
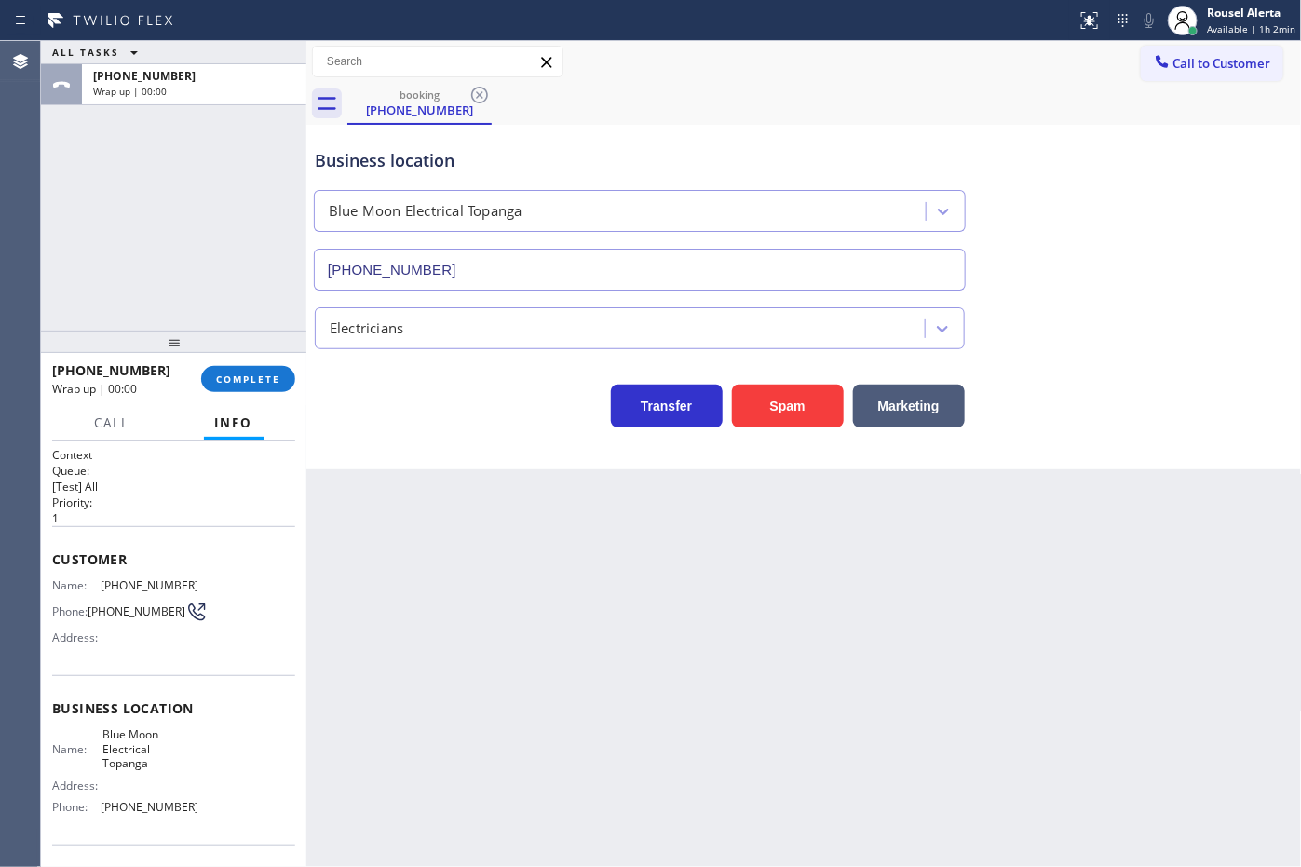
click at [296, 375] on div "[PHONE_NUMBER] Wrap up | 00:00 COMPLETE" at bounding box center [173, 379] width 265 height 52
click at [279, 377] on button "COMPLETE" at bounding box center [248, 379] width 94 height 26
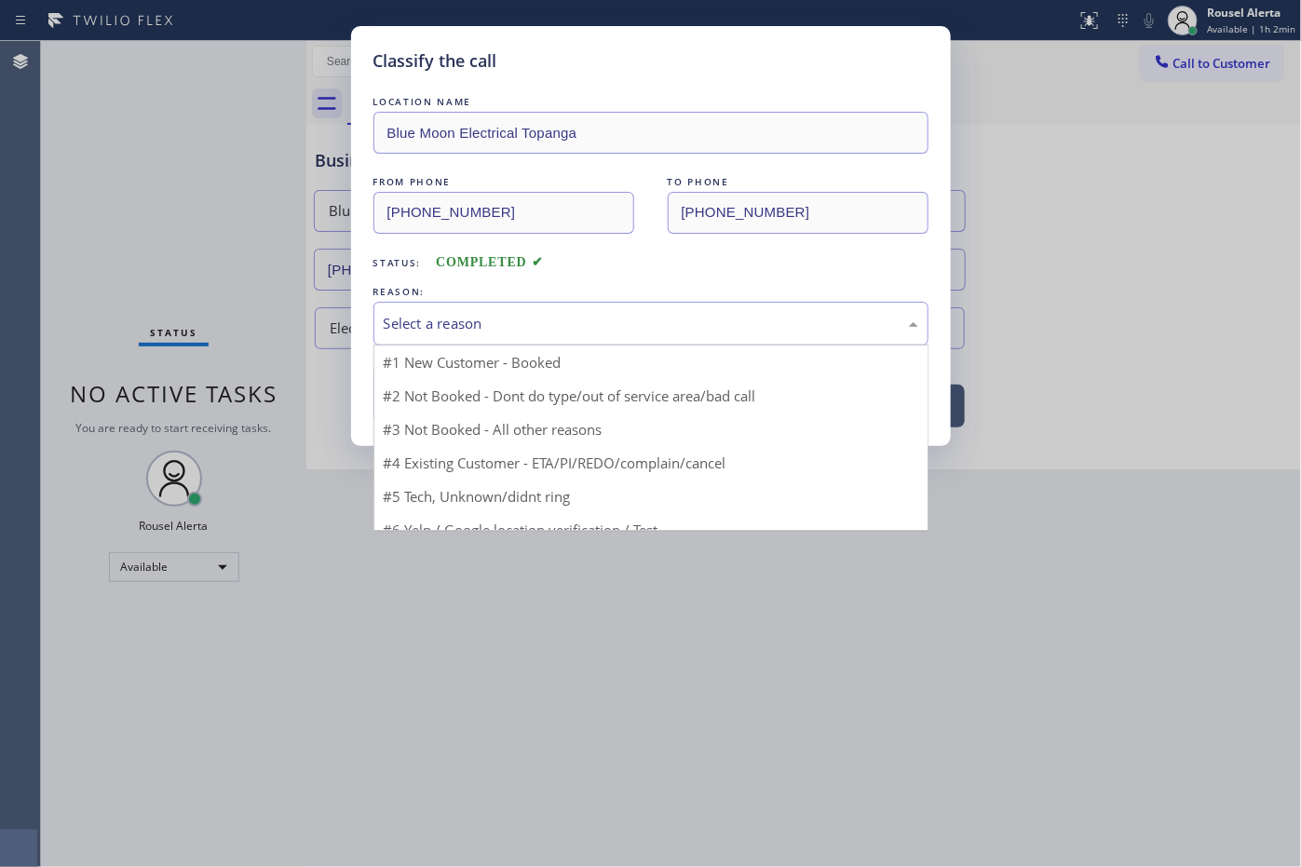
click at [515, 329] on div "Select a reason" at bounding box center [651, 323] width 535 height 21
drag, startPoint x: 535, startPoint y: 467, endPoint x: 510, endPoint y: 463, distance: 25.4
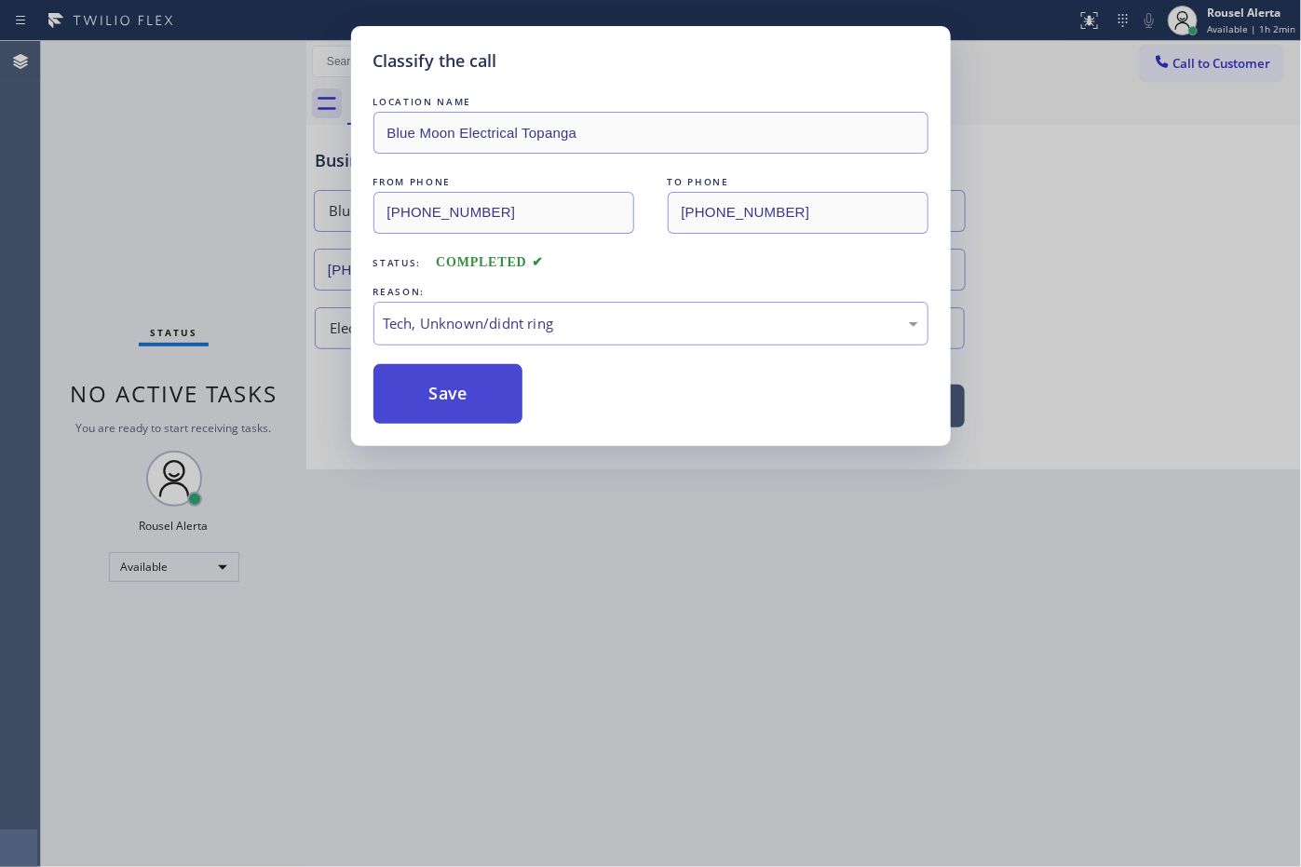
click at [433, 414] on button "Save" at bounding box center [448, 394] width 150 height 60
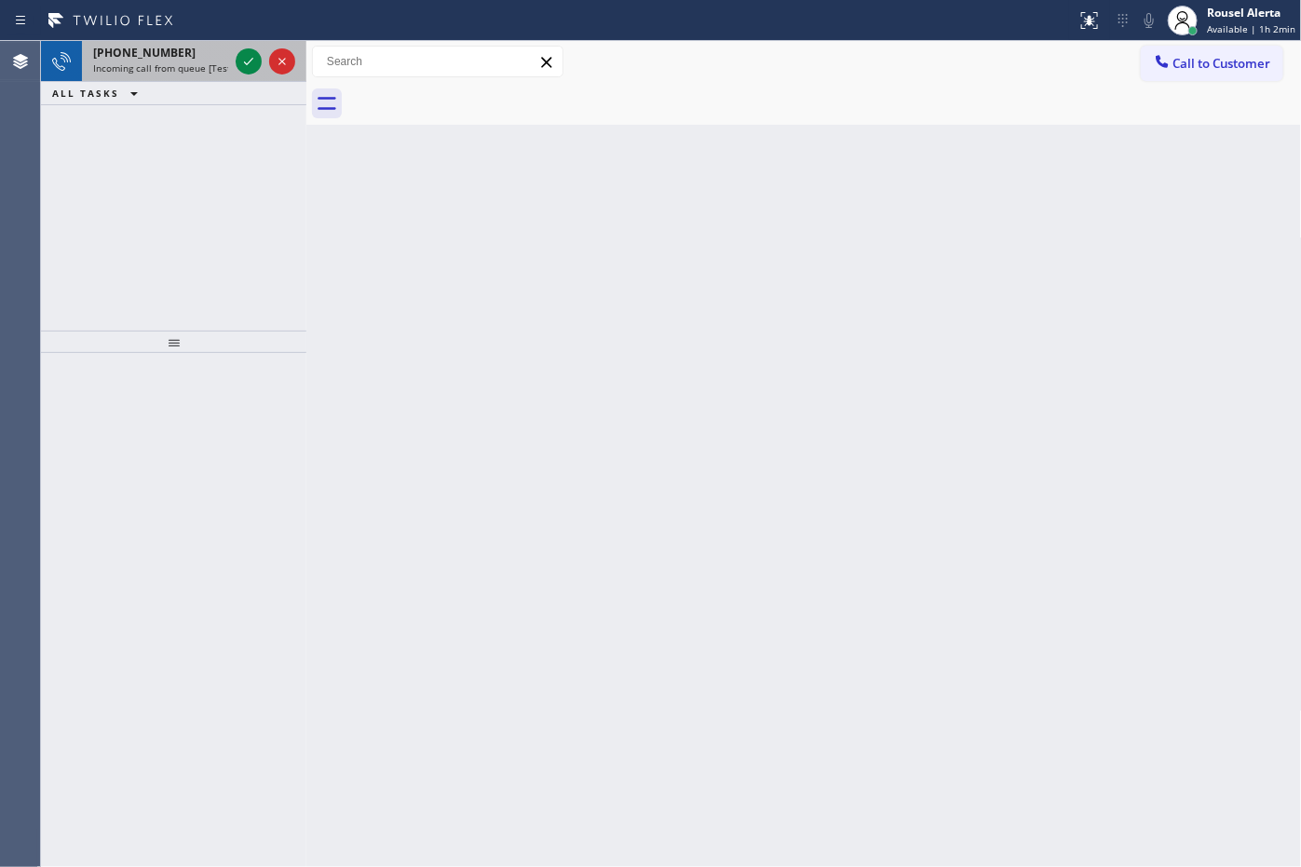
click at [220, 53] on div "[PHONE_NUMBER]" at bounding box center [160, 53] width 135 height 16
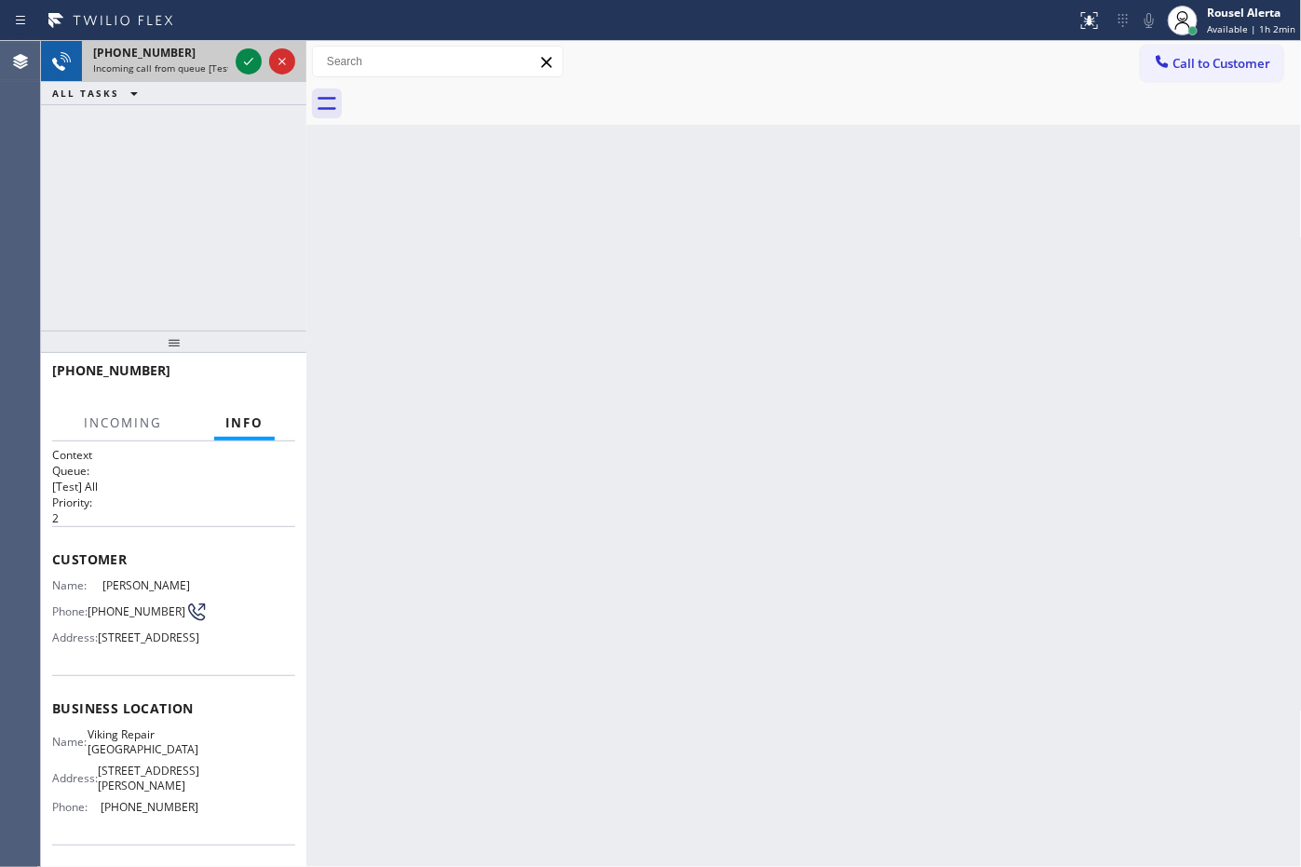
click at [170, 48] on div "[PHONE_NUMBER]" at bounding box center [160, 53] width 135 height 16
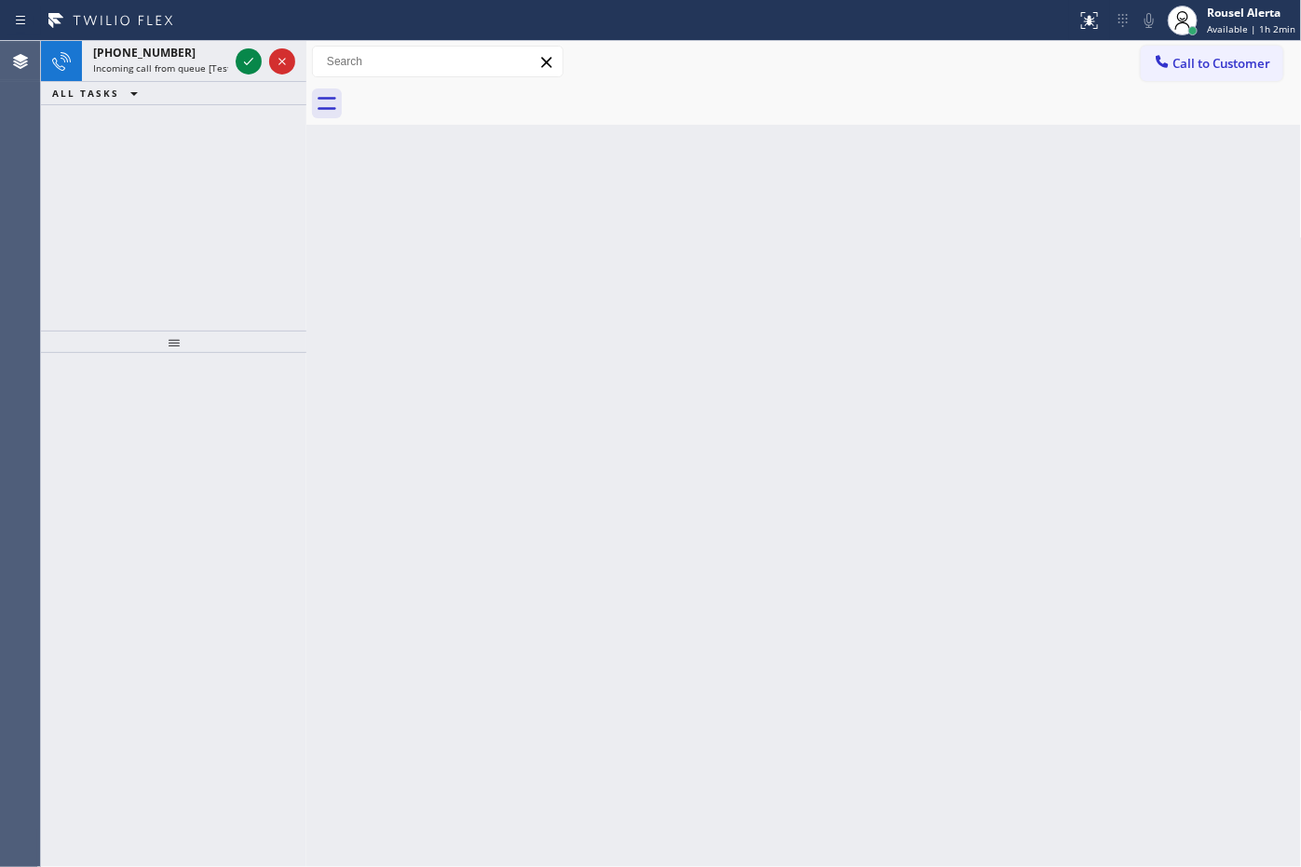
click at [170, 48] on div "[PHONE_NUMBER]" at bounding box center [160, 53] width 135 height 16
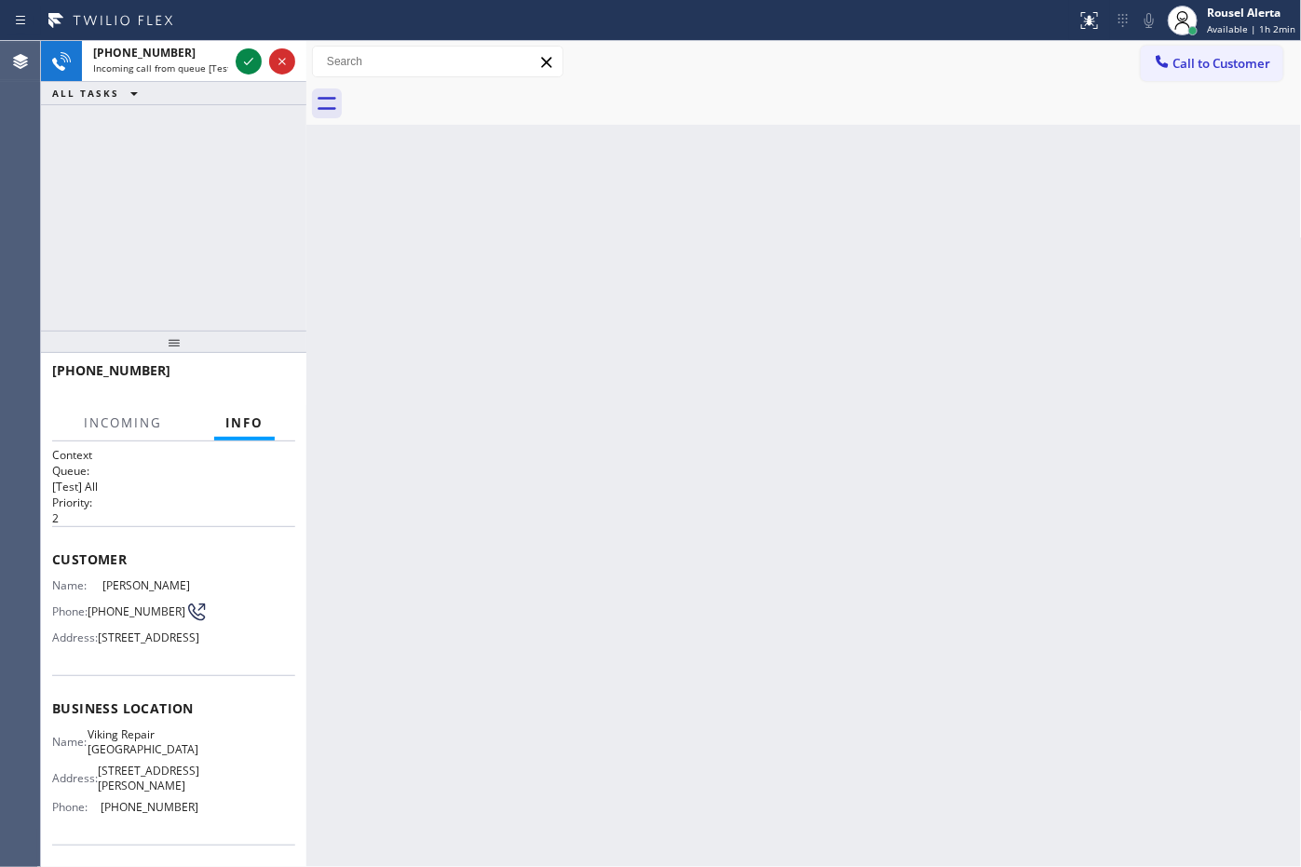
click at [170, 48] on div "[PHONE_NUMBER]" at bounding box center [160, 53] width 135 height 16
click at [250, 56] on icon at bounding box center [248, 61] width 22 height 22
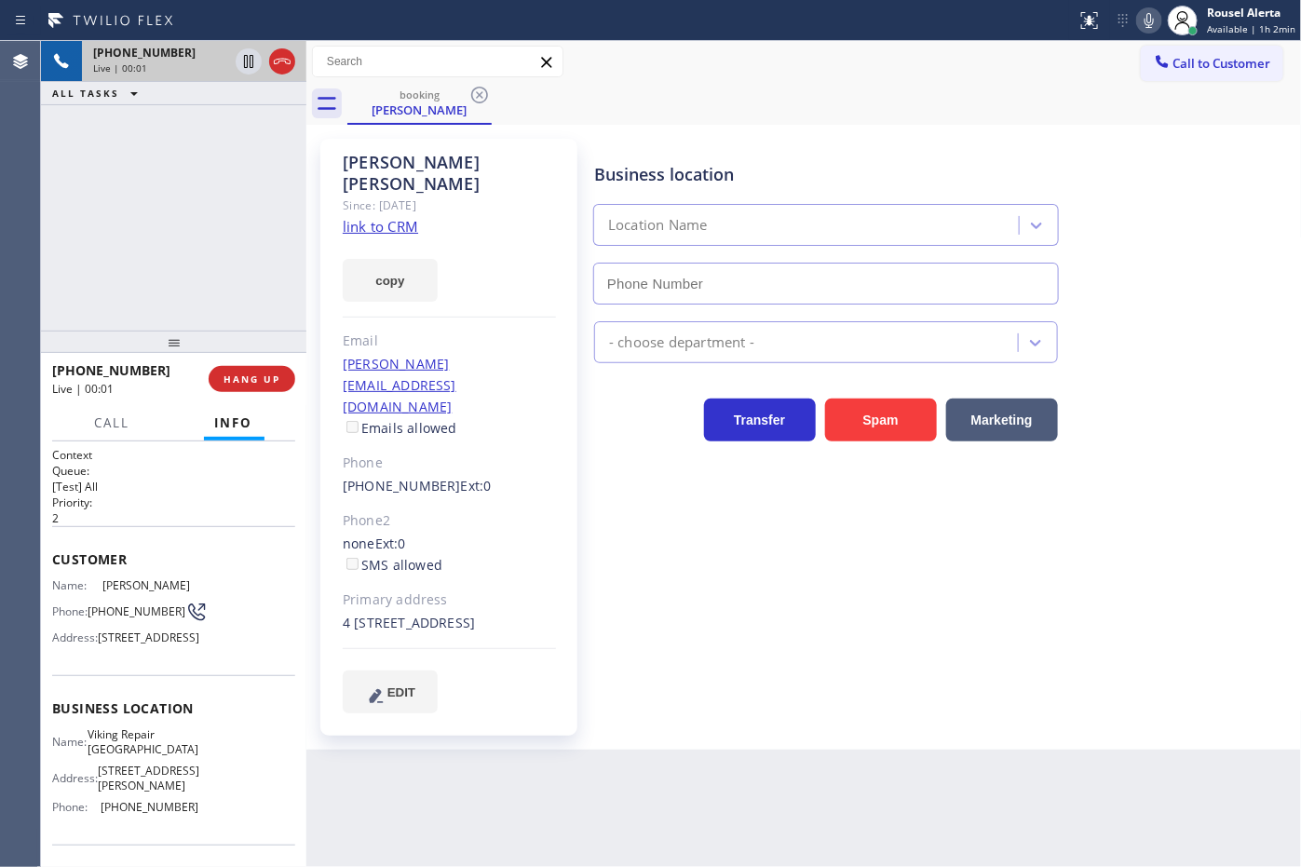
type input "[PHONE_NUMBER]"
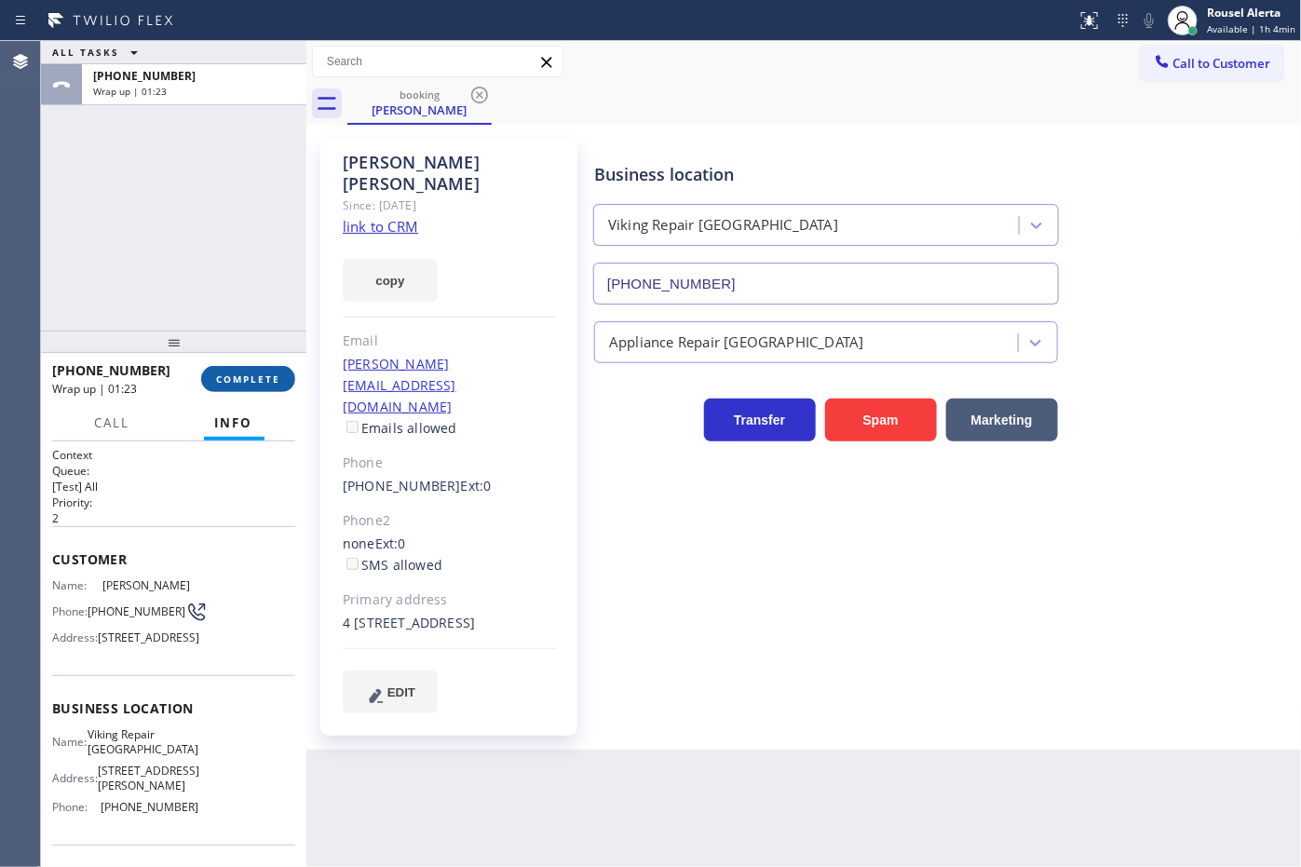
click at [264, 380] on span "COMPLETE" at bounding box center [248, 378] width 64 height 13
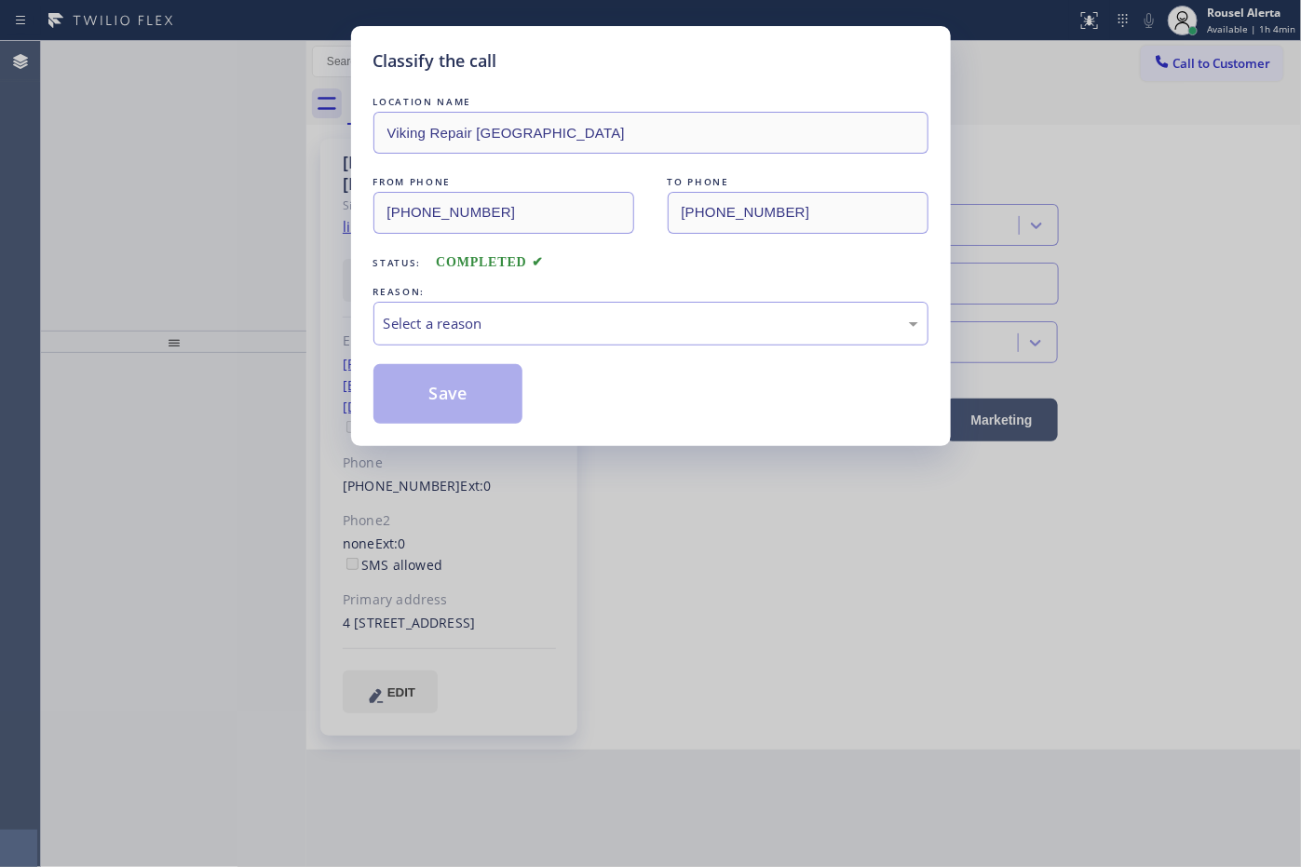
click at [492, 305] on div "Select a reason" at bounding box center [650, 324] width 555 height 44
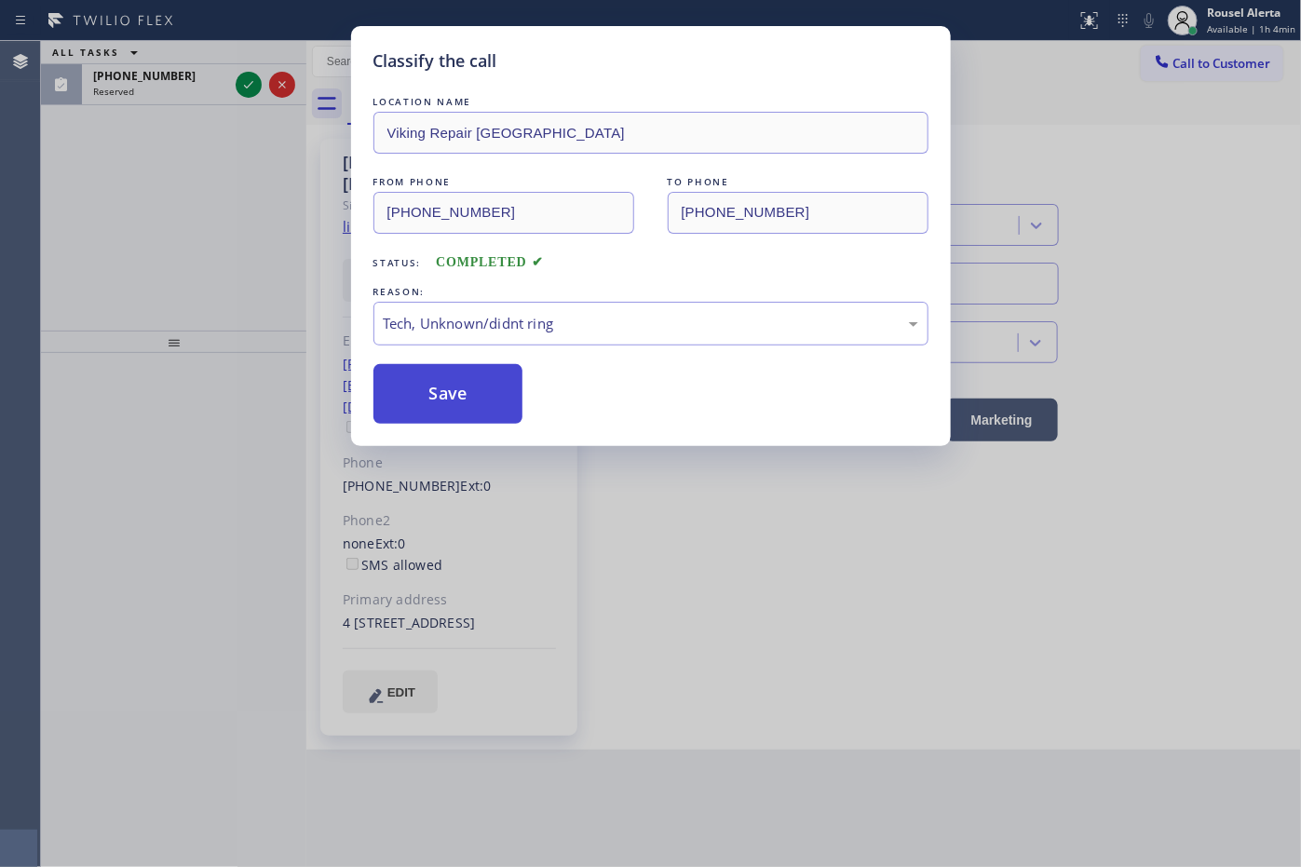
click at [444, 421] on button "Save" at bounding box center [448, 394] width 150 height 60
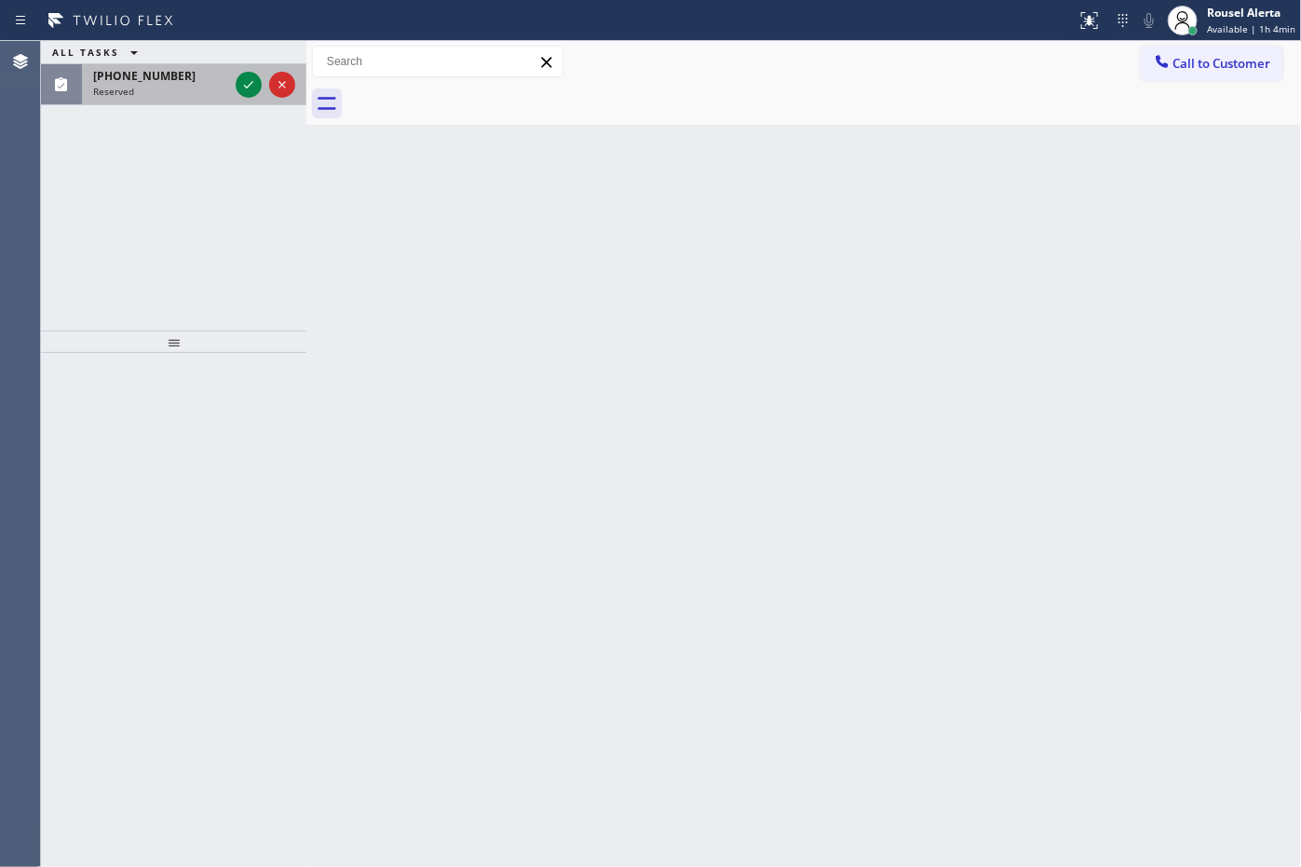
click at [238, 96] on div at bounding box center [265, 84] width 67 height 41
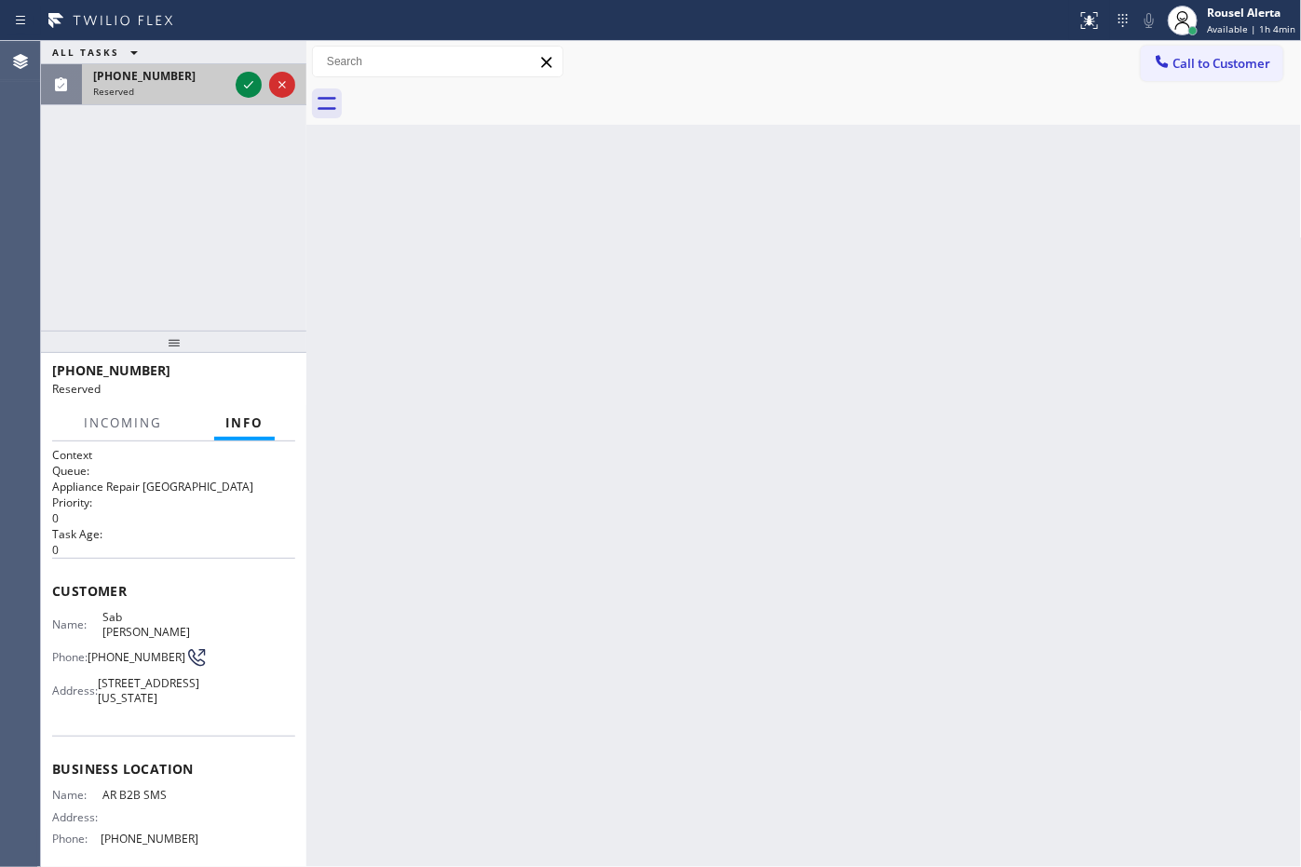
click at [238, 96] on div at bounding box center [265, 84] width 67 height 41
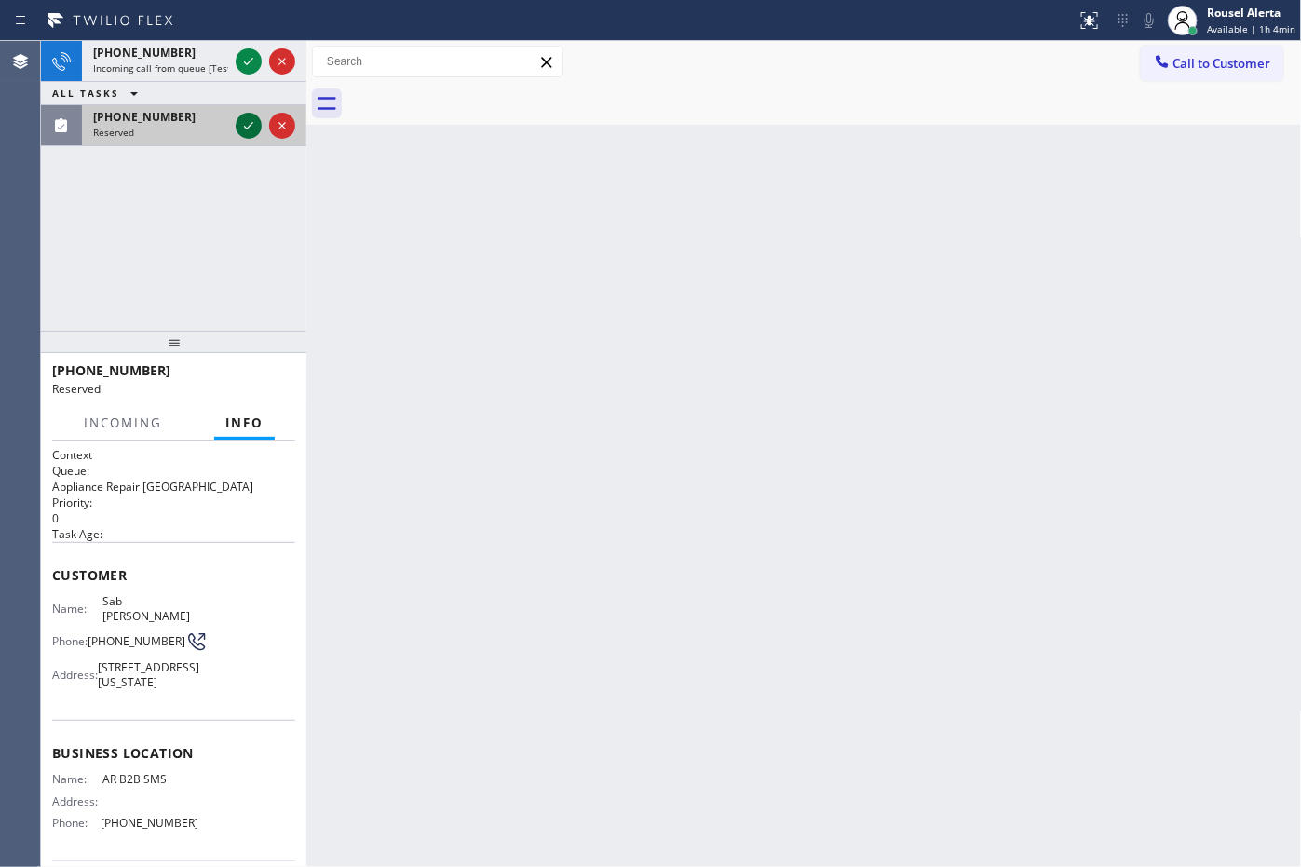
click at [242, 119] on icon at bounding box center [248, 126] width 22 height 22
click at [228, 119] on div "[PHONE_NUMBER]" at bounding box center [160, 117] width 135 height 16
click at [242, 119] on div "[PHONE_NUMBER]" at bounding box center [194, 117] width 202 height 16
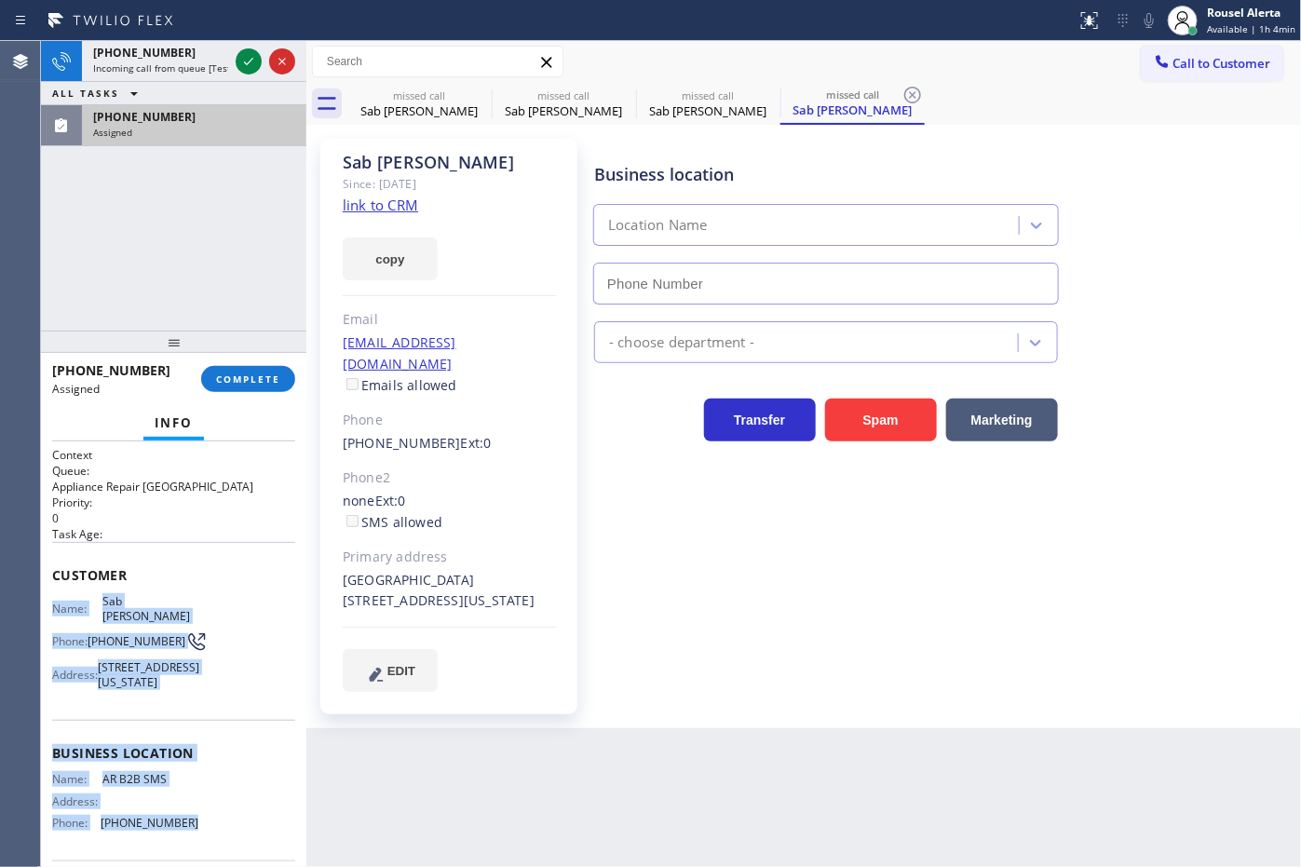
drag, startPoint x: 44, startPoint y: 596, endPoint x: 187, endPoint y: 834, distance: 278.2
click at [187, 834] on div "Context Queue: Appliance Repair High End Priority: 0 Task Age: Customer Name: […" at bounding box center [173, 654] width 265 height 426
type input "[PHONE_NUMBER]"
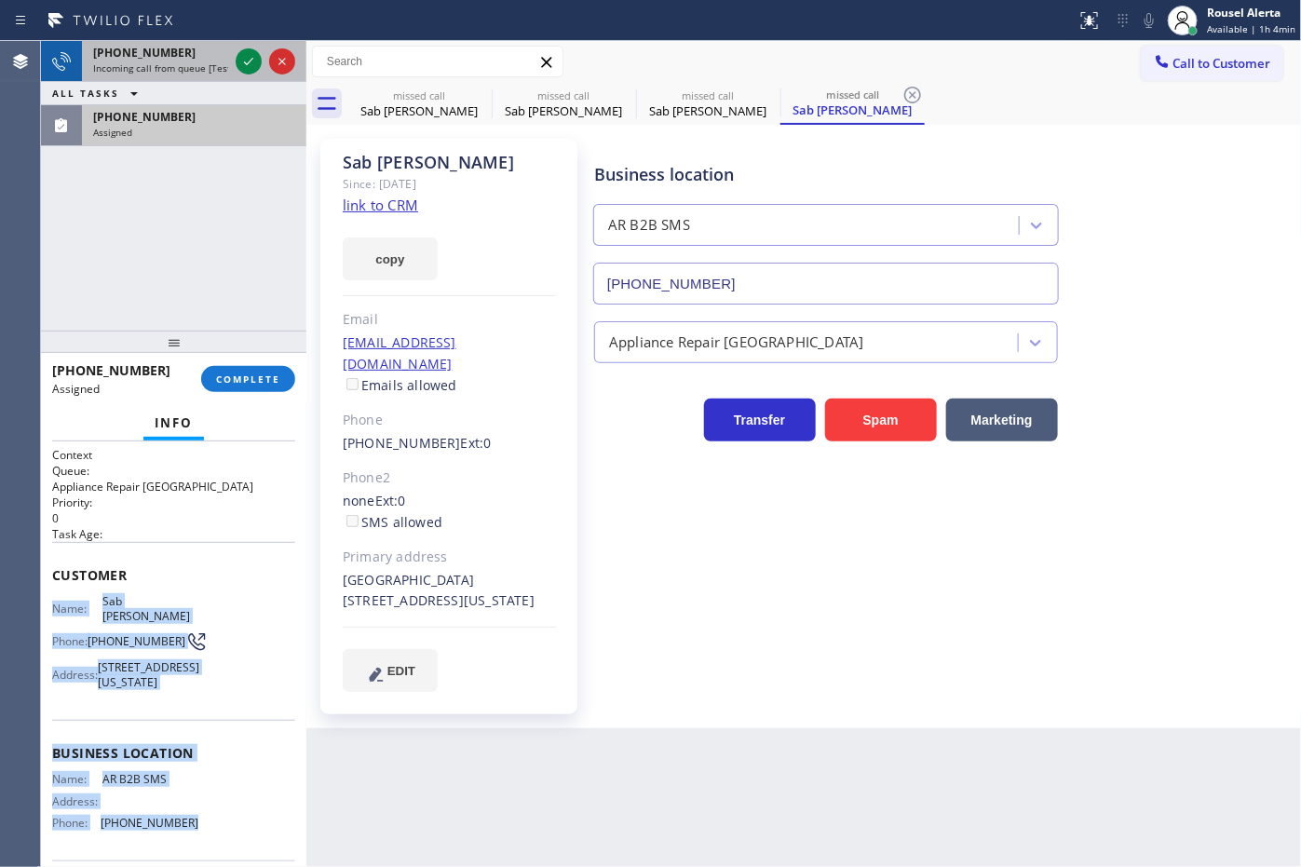
click at [207, 72] on span "Incoming call from queue [Test] All" at bounding box center [170, 67] width 155 height 13
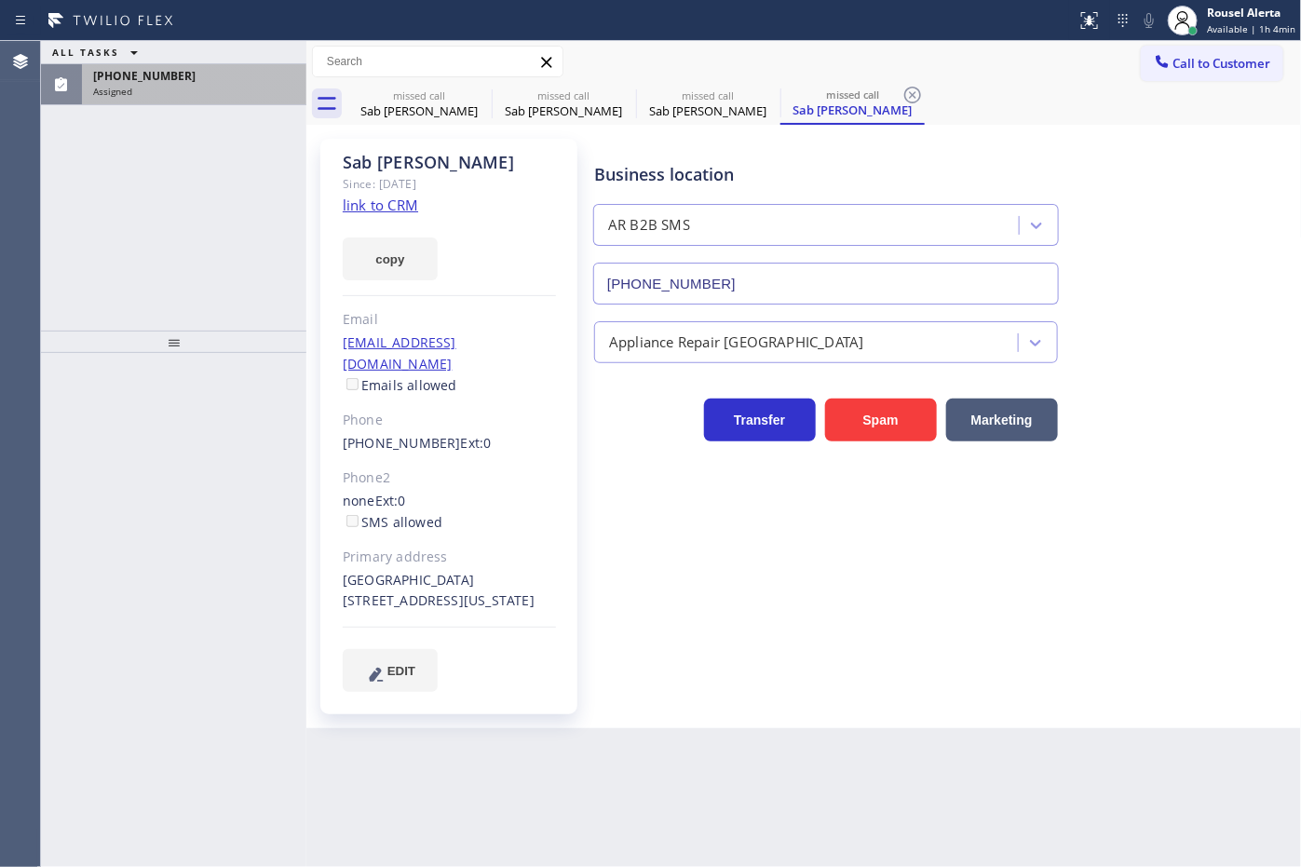
click at [196, 76] on div "[PHONE_NUMBER]" at bounding box center [194, 76] width 202 height 16
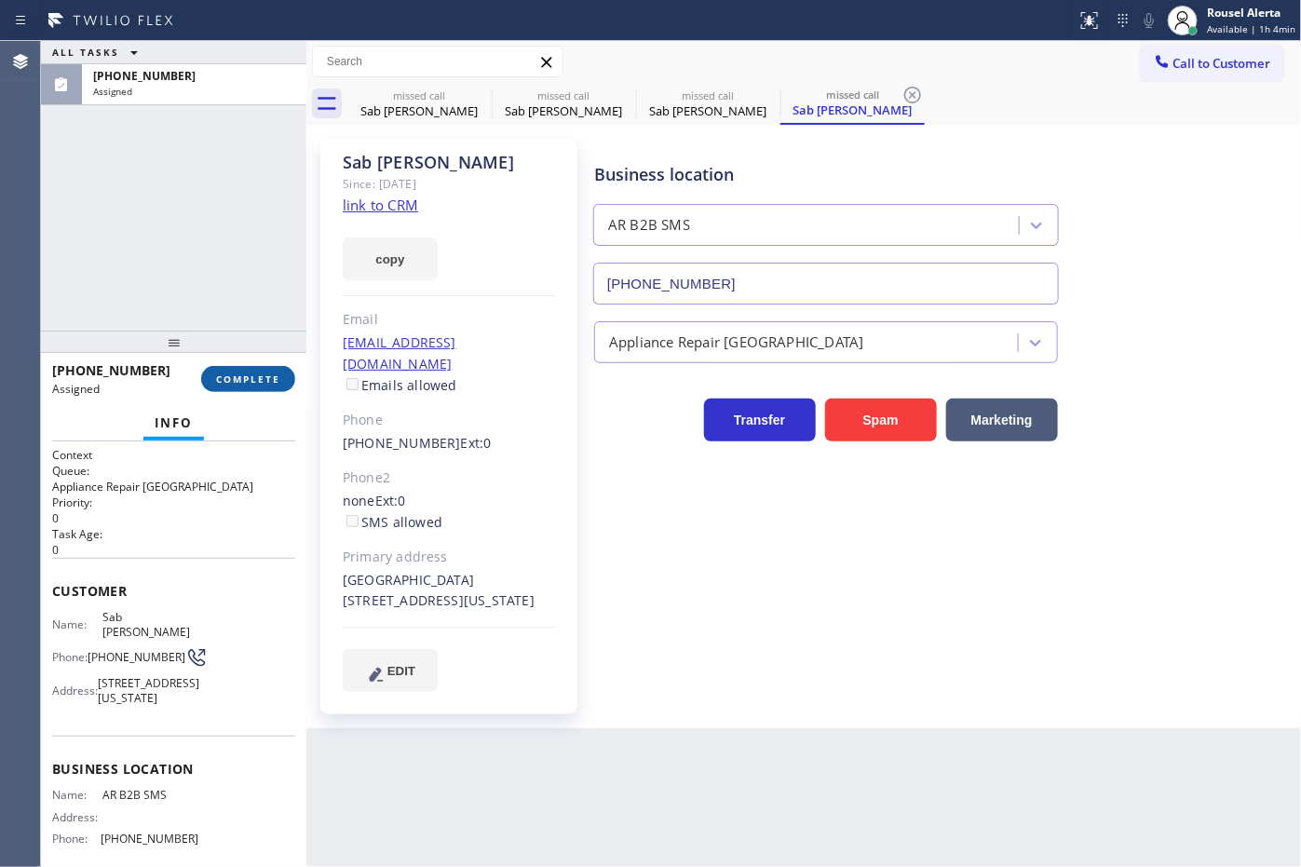
click at [252, 373] on span "COMPLETE" at bounding box center [248, 378] width 64 height 13
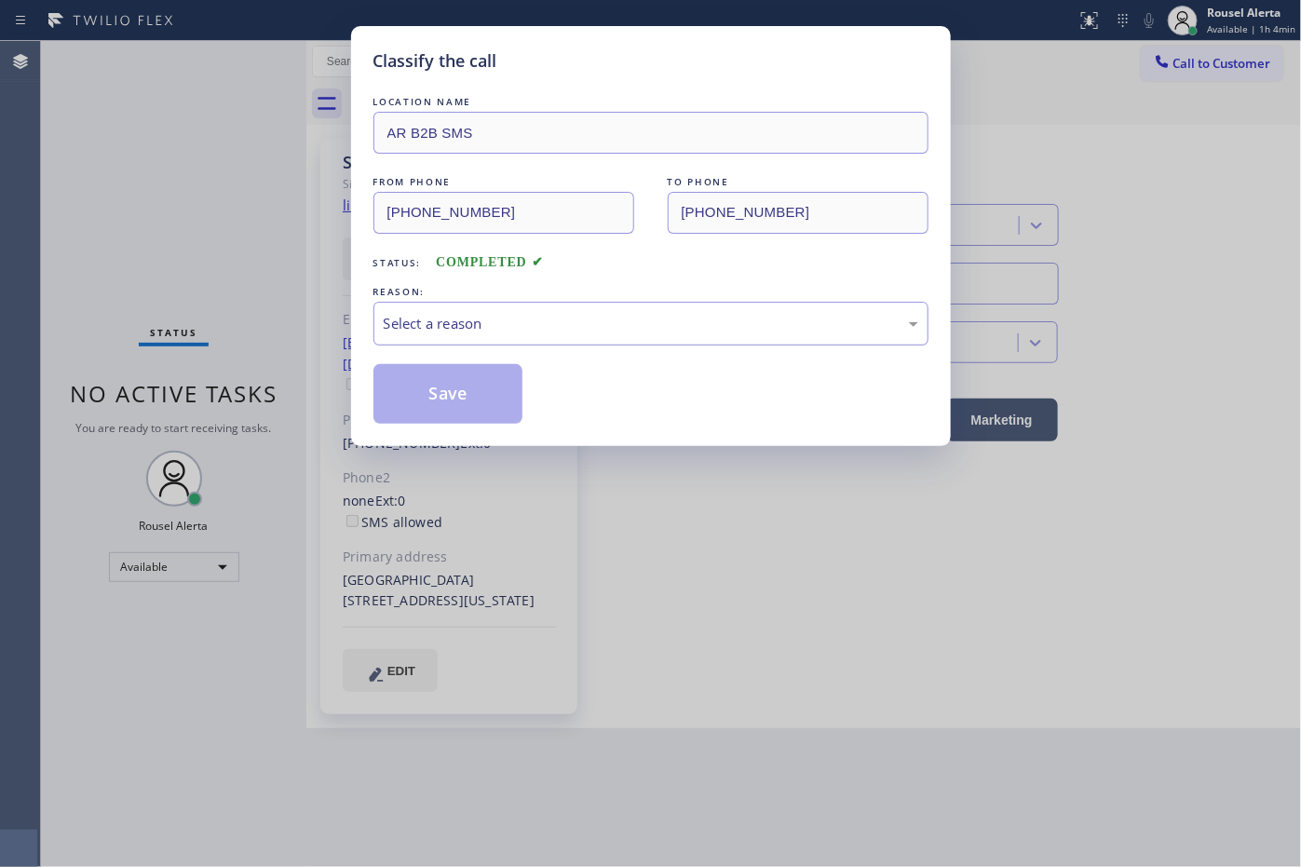
click at [503, 305] on div "Select a reason" at bounding box center [650, 324] width 555 height 44
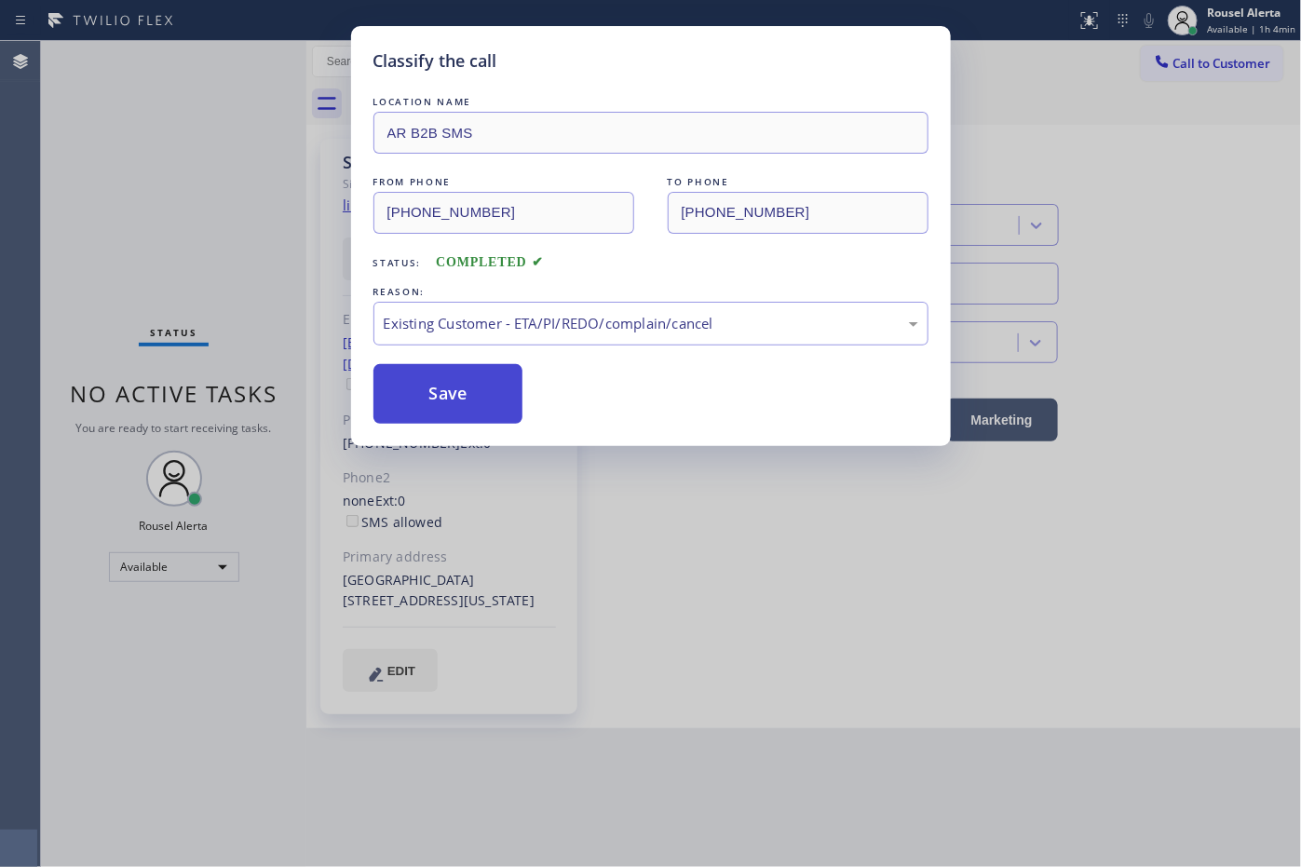
click at [494, 394] on button "Save" at bounding box center [448, 394] width 150 height 60
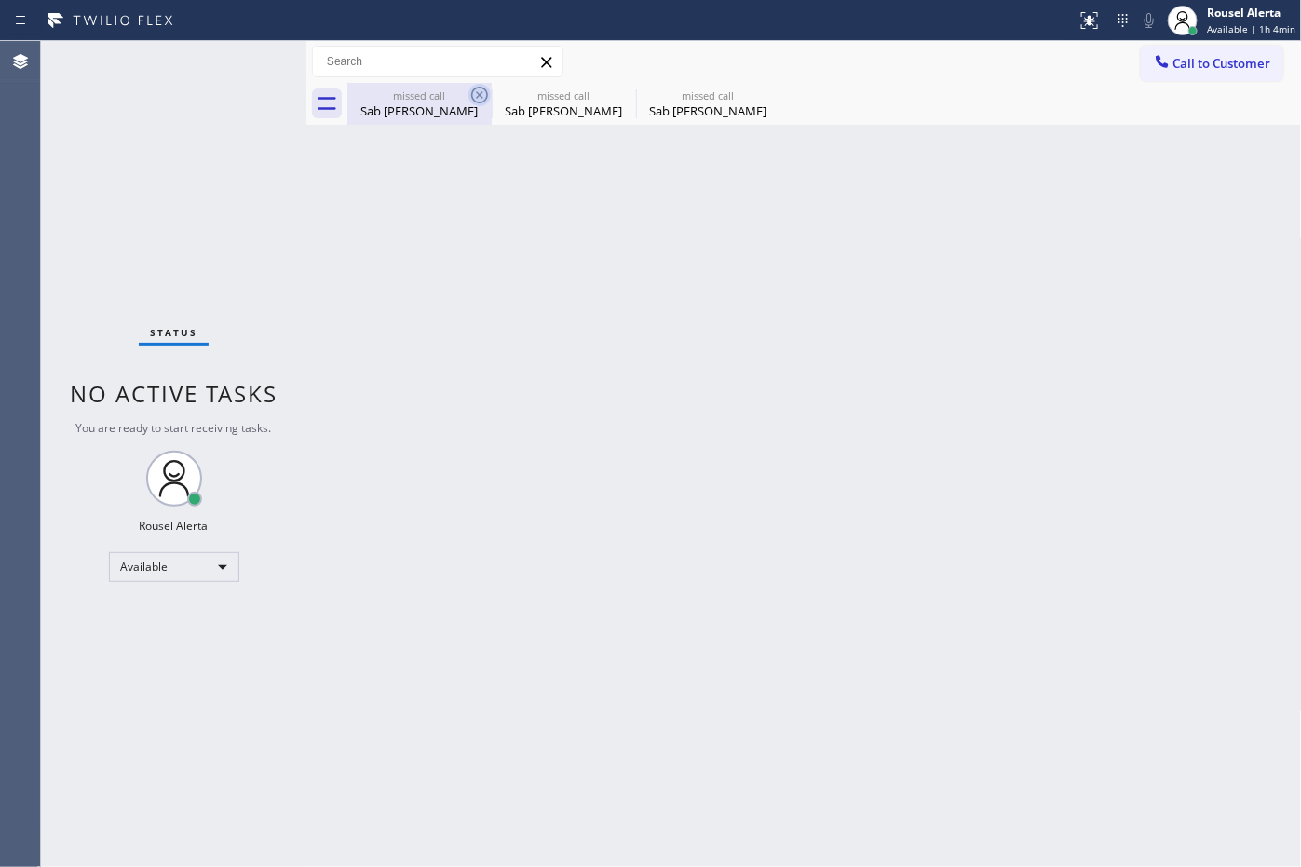
click at [476, 94] on icon at bounding box center [479, 95] width 22 height 22
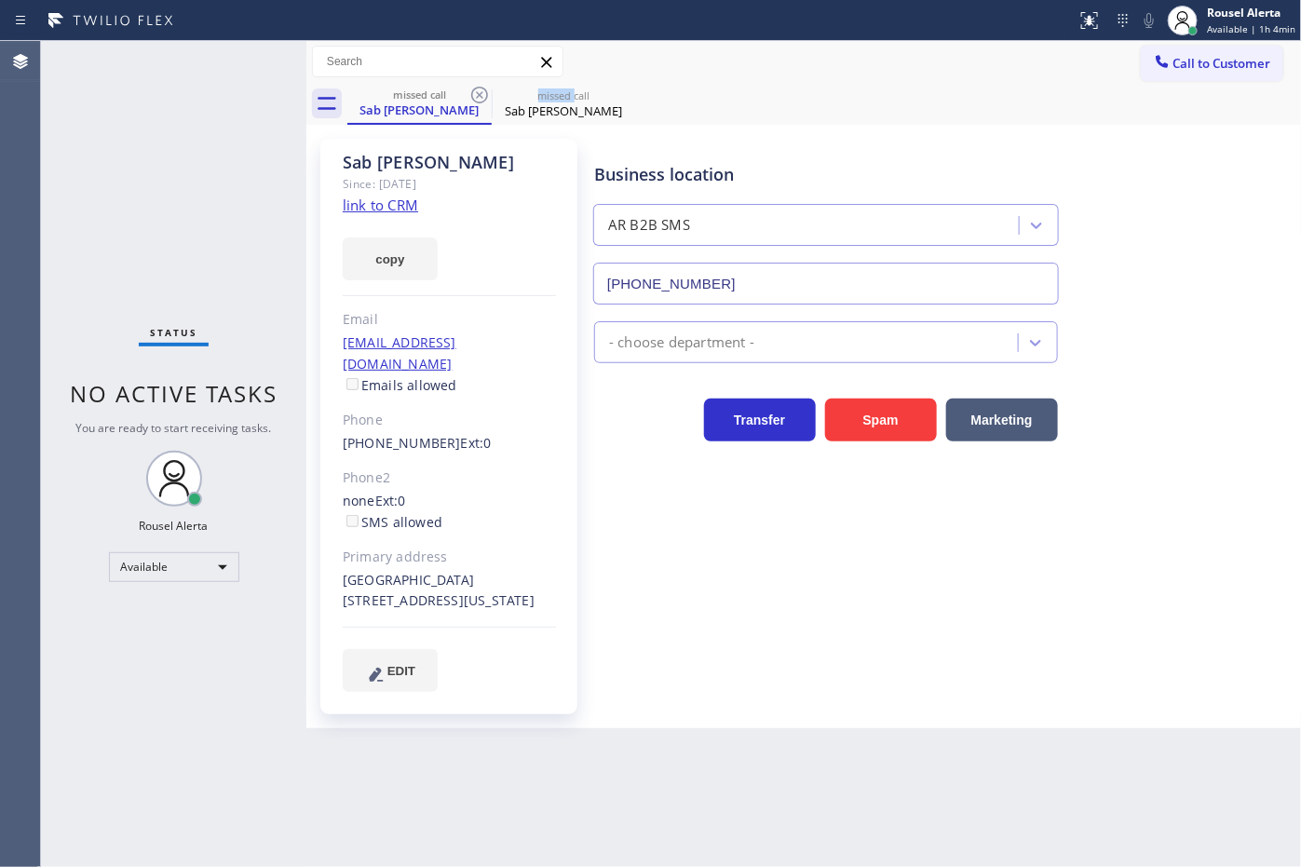
click at [476, 94] on icon at bounding box center [479, 95] width 22 height 22
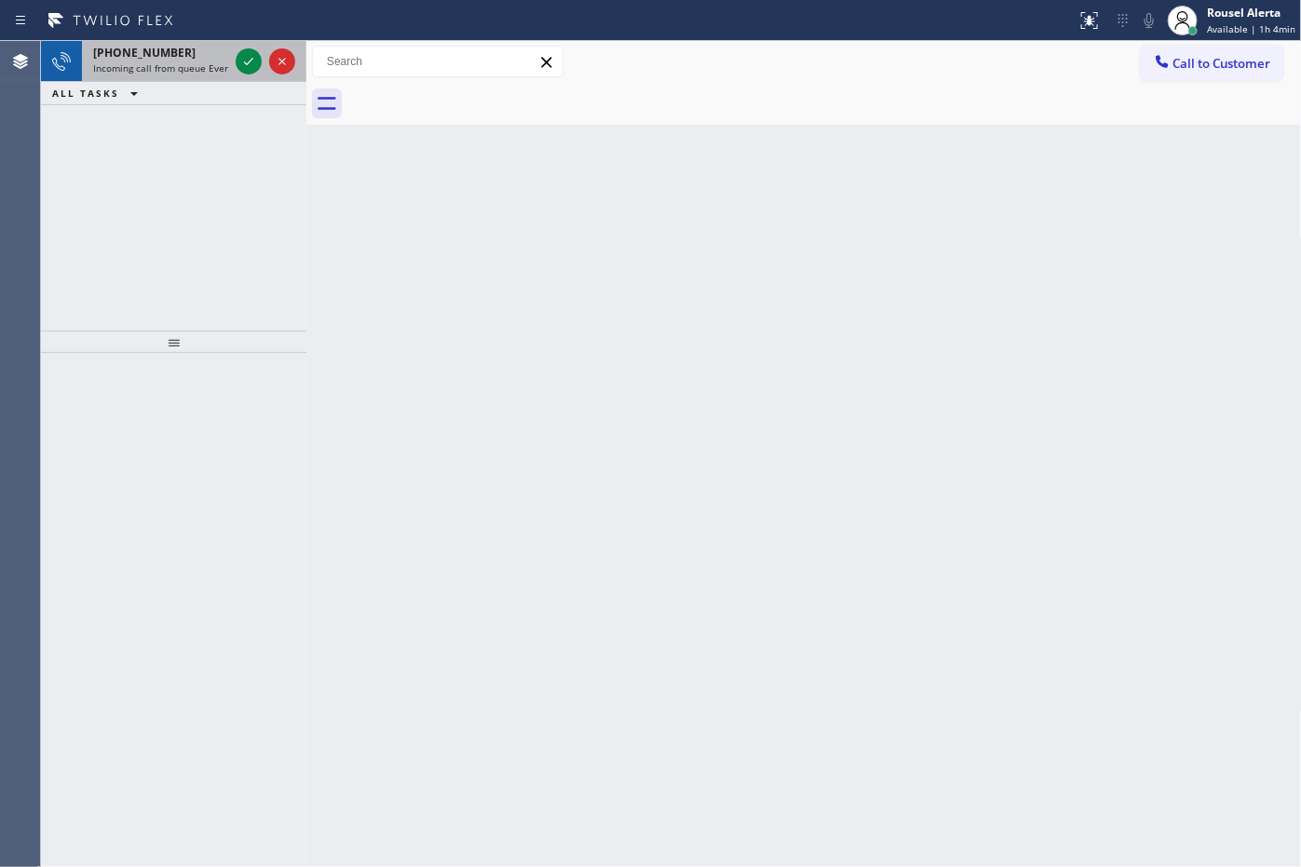
drag, startPoint x: 202, startPoint y: 49, endPoint x: 216, endPoint y: 52, distance: 14.2
click at [202, 49] on div "[PHONE_NUMBER]" at bounding box center [160, 53] width 135 height 16
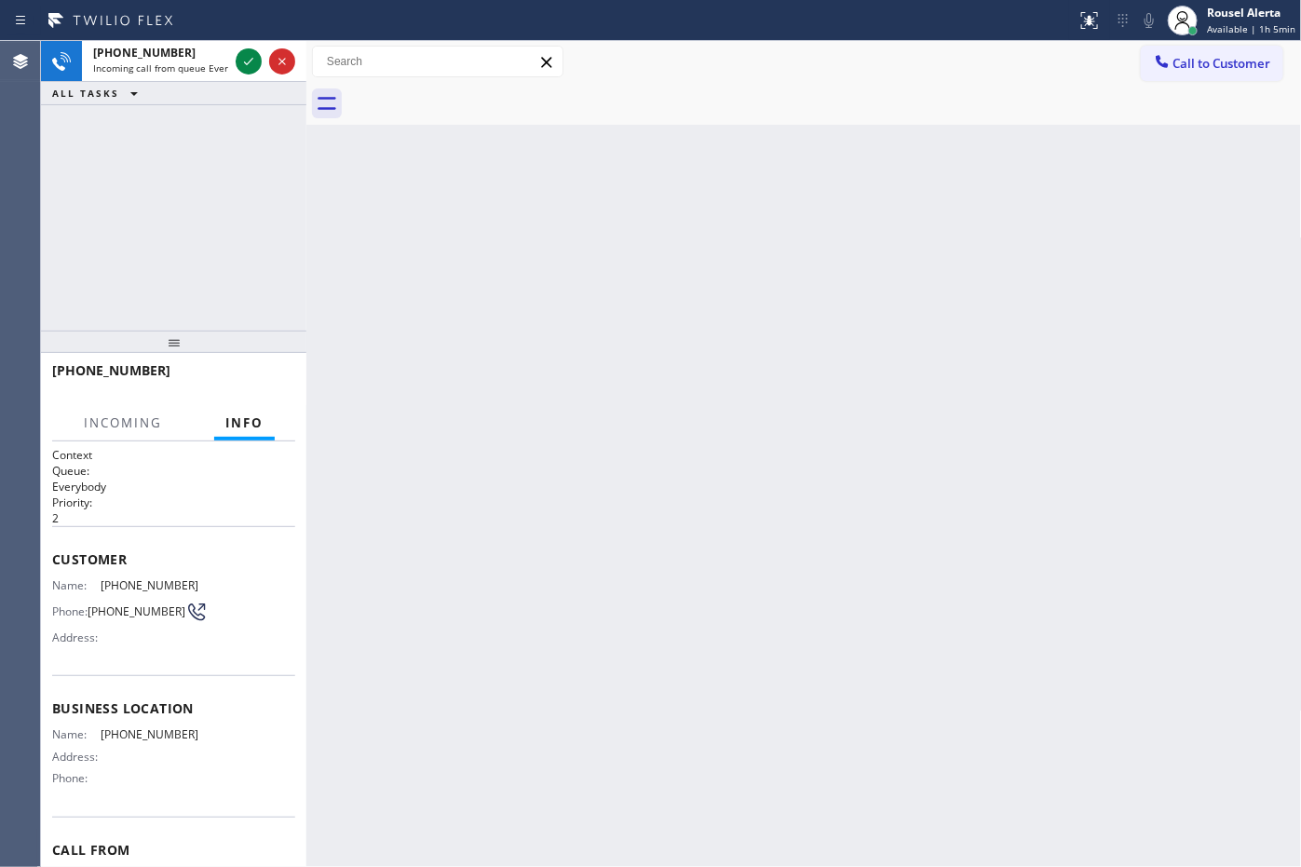
drag, startPoint x: 243, startPoint y: 57, endPoint x: 281, endPoint y: 137, distance: 88.7
click at [243, 57] on icon at bounding box center [248, 61] width 22 height 22
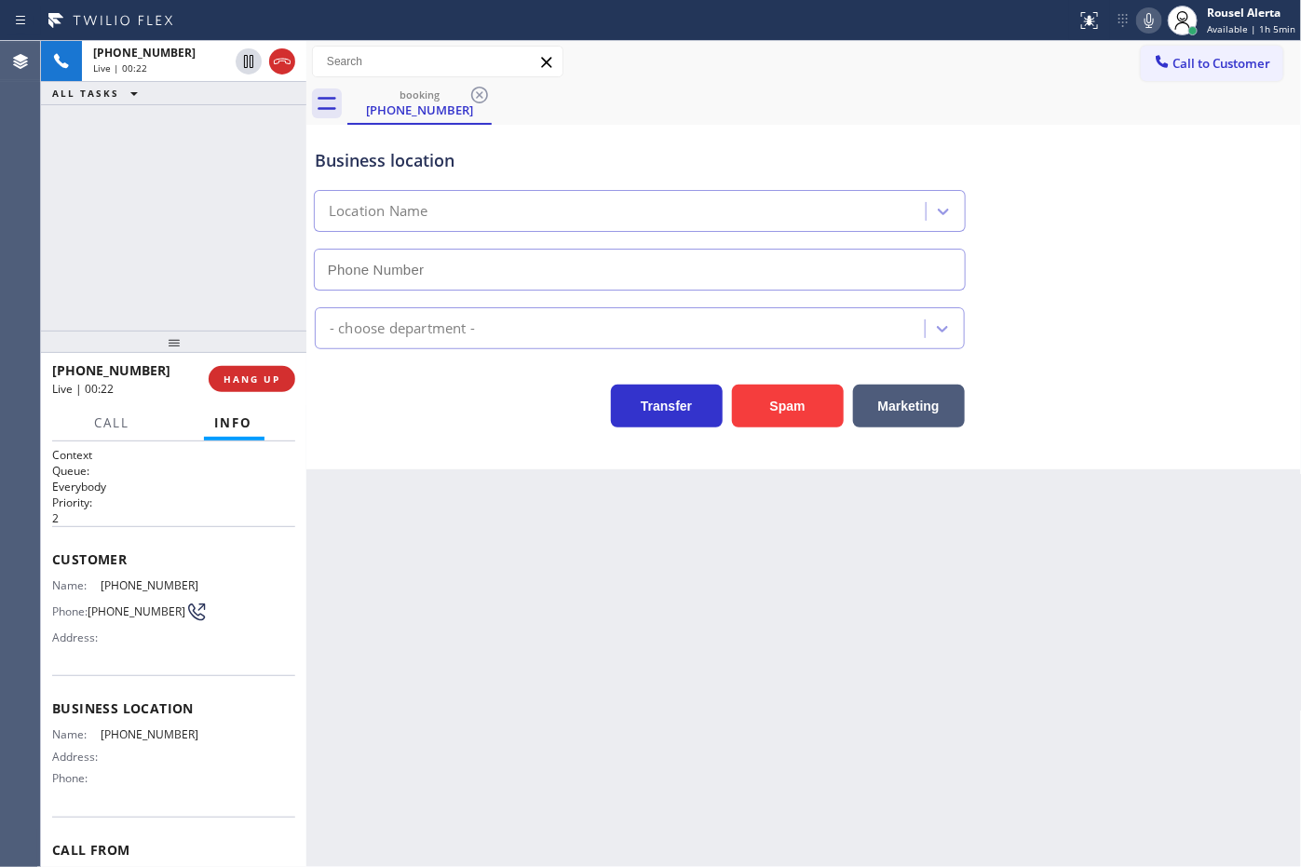
drag, startPoint x: 253, startPoint y: 388, endPoint x: 271, endPoint y: 394, distance: 18.6
click at [253, 388] on button "HANG UP" at bounding box center [252, 379] width 87 height 26
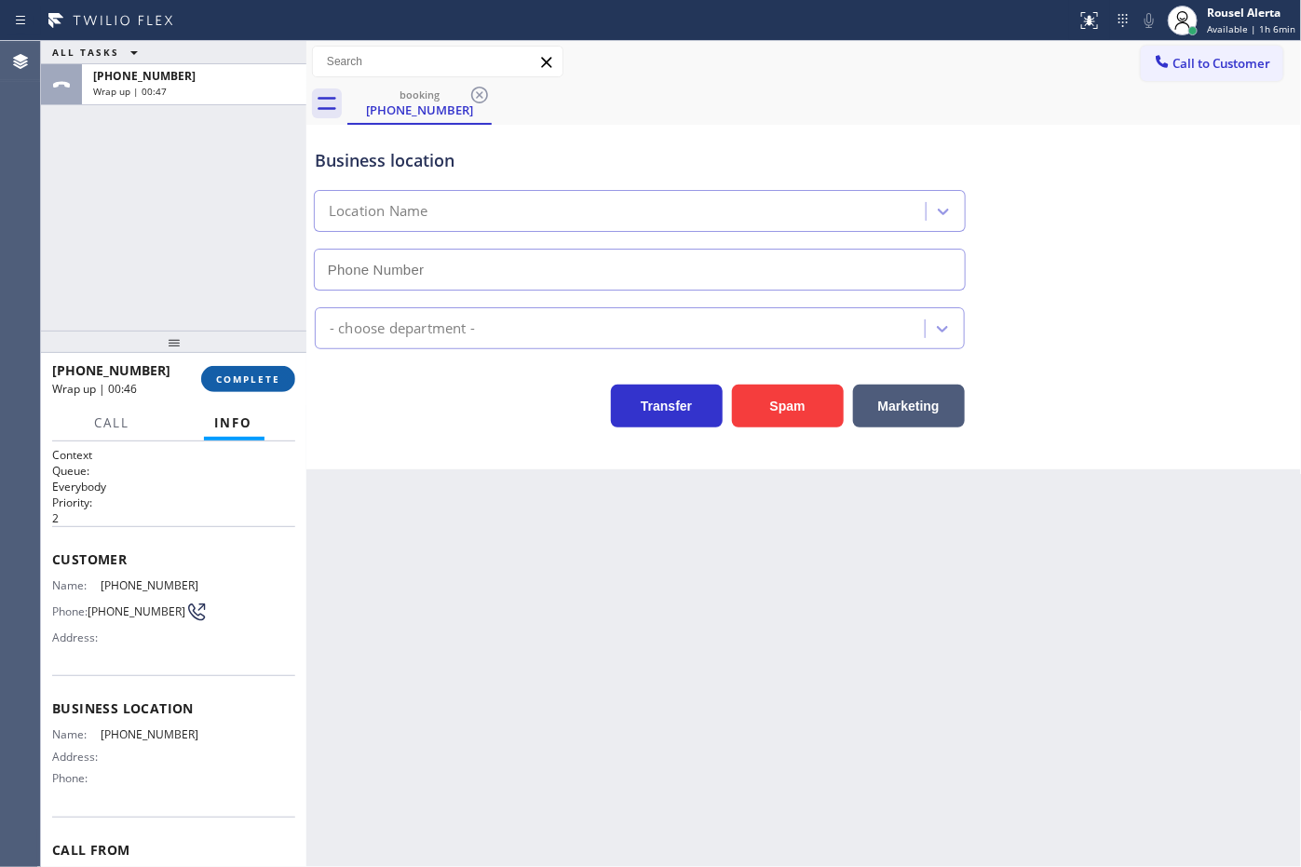
click at [229, 370] on button "COMPLETE" at bounding box center [248, 379] width 94 height 26
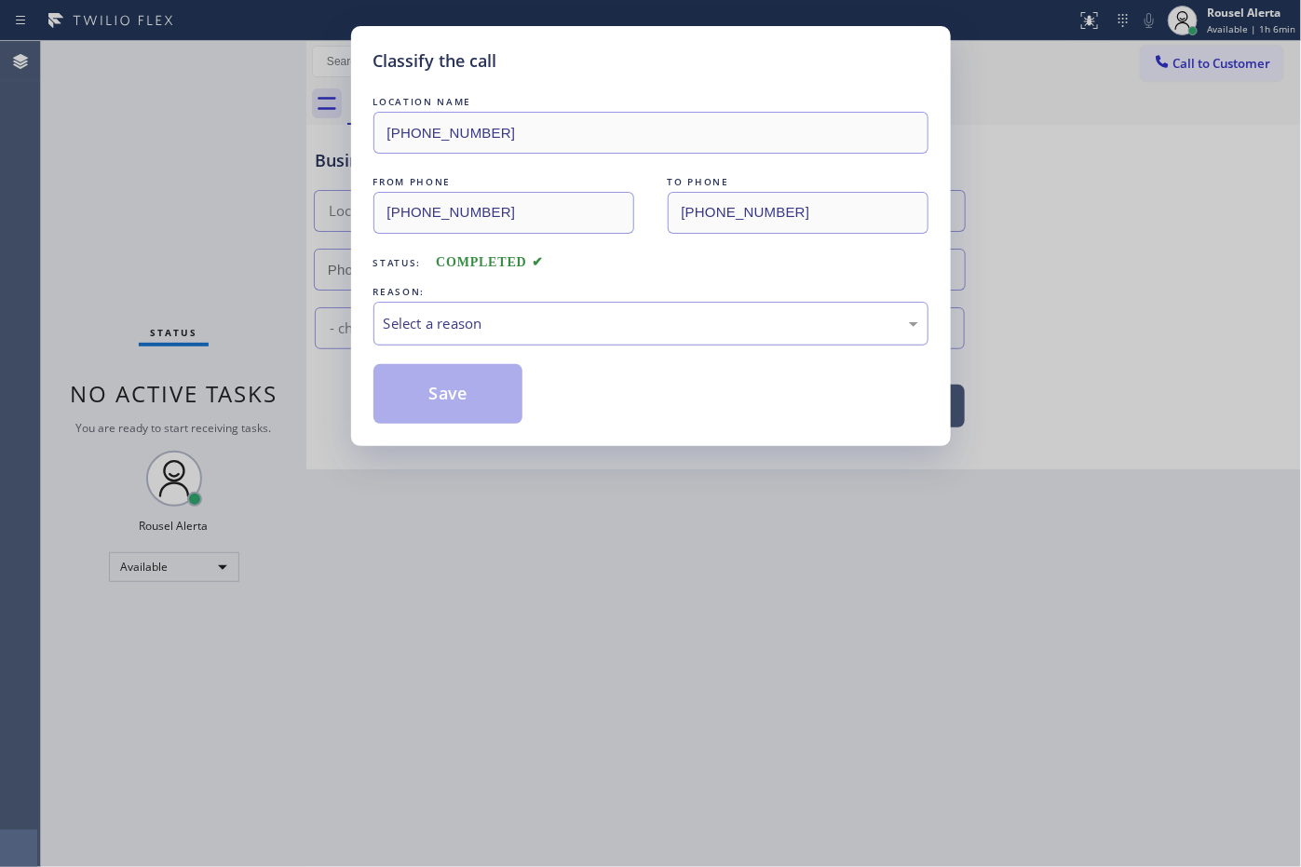
click at [431, 323] on div "Select a reason" at bounding box center [651, 323] width 535 height 21
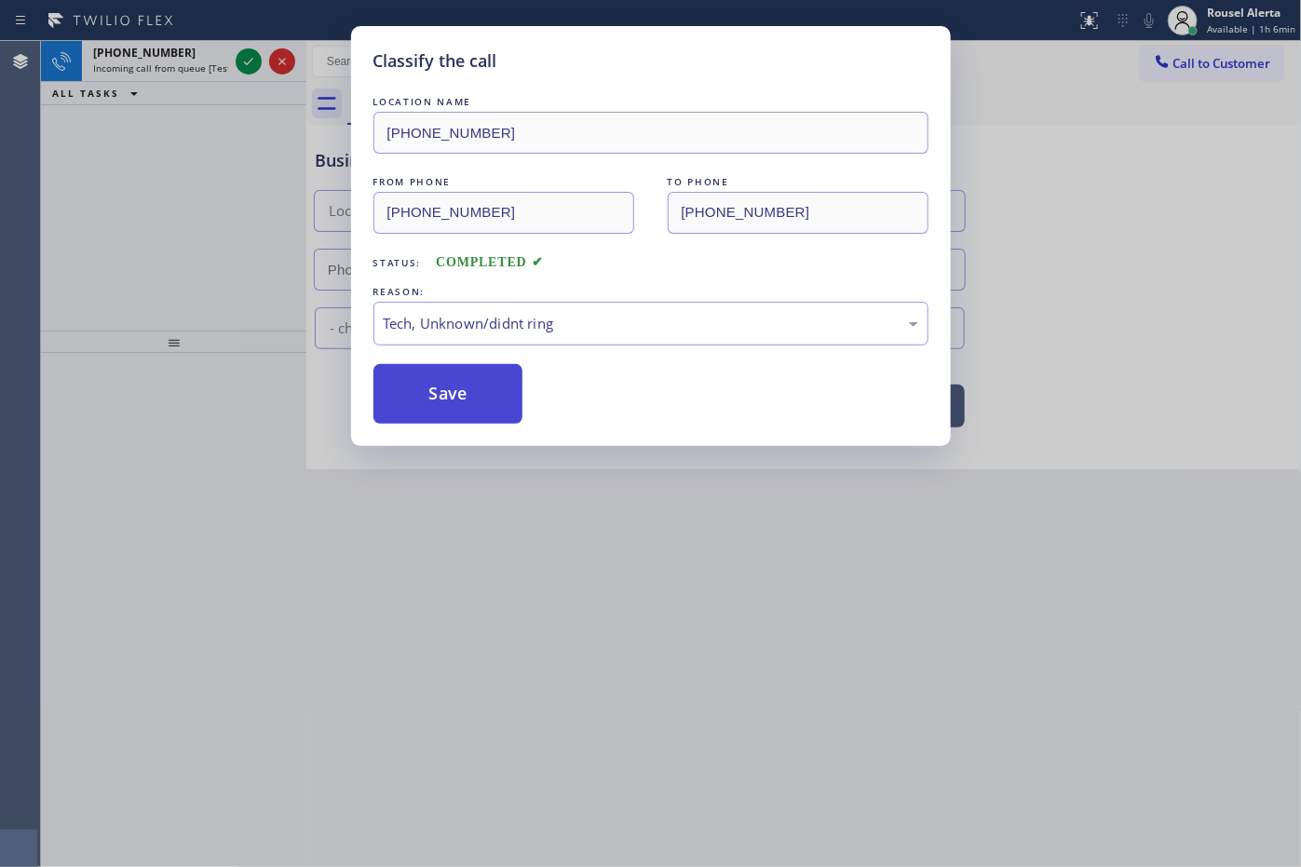
click at [417, 405] on button "Save" at bounding box center [448, 394] width 150 height 60
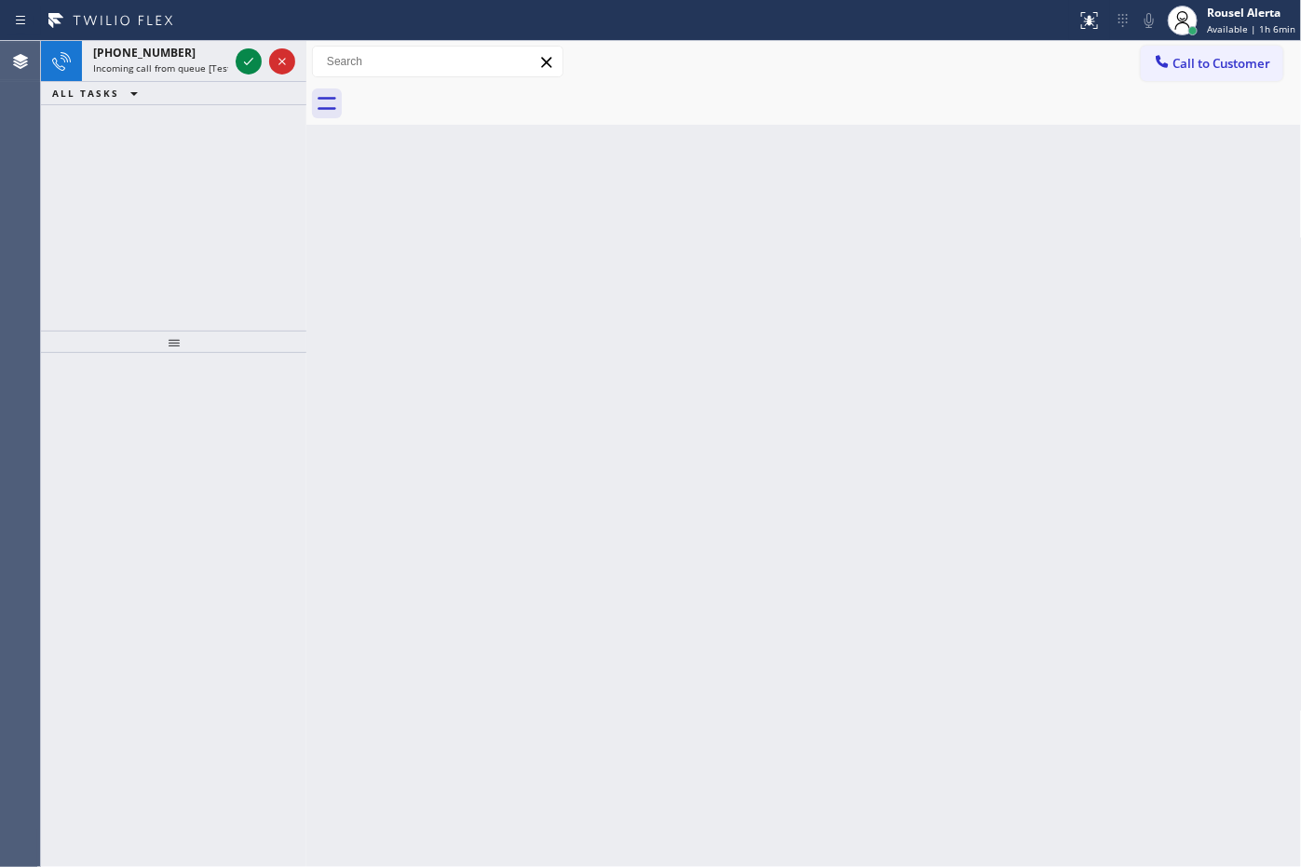
click at [193, 63] on span "Incoming call from queue [Test] All" at bounding box center [170, 67] width 155 height 13
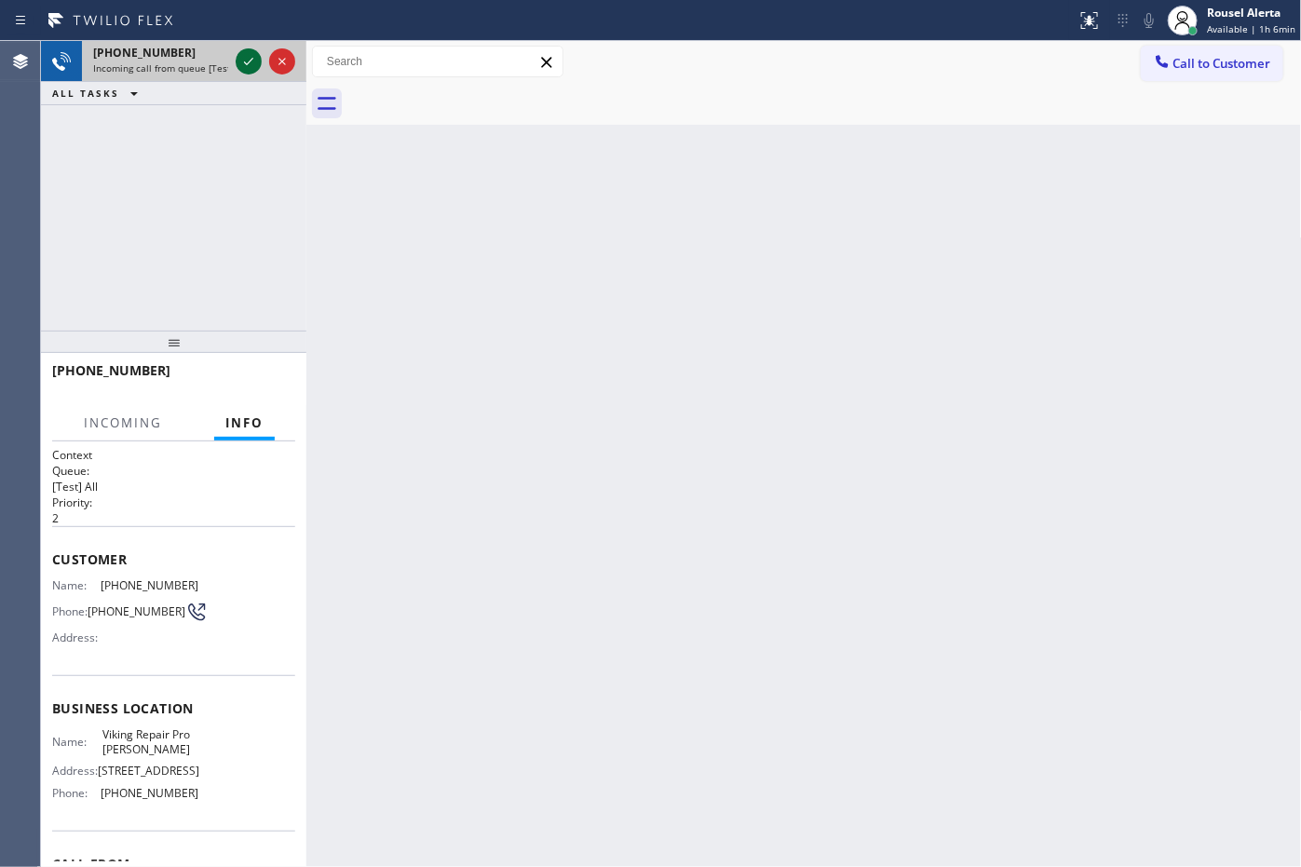
click at [245, 62] on icon at bounding box center [248, 61] width 9 height 7
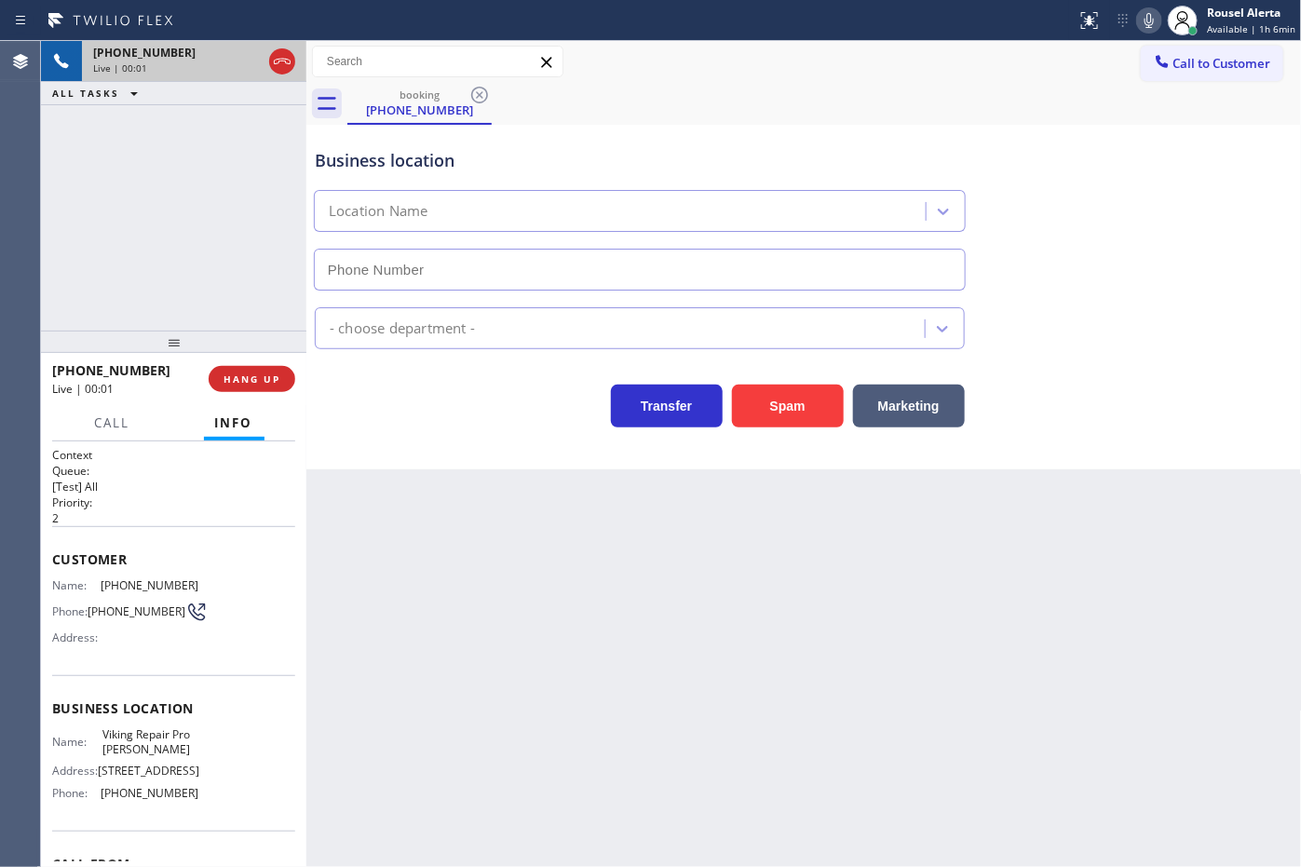
type input "[PHONE_NUMBER]"
click at [219, 259] on div "[PHONE_NUMBER] Live | 00:14 ALL TASKS ALL TASKS ACTIVE TASKS TASKS IN WRAP UP" at bounding box center [173, 186] width 265 height 290
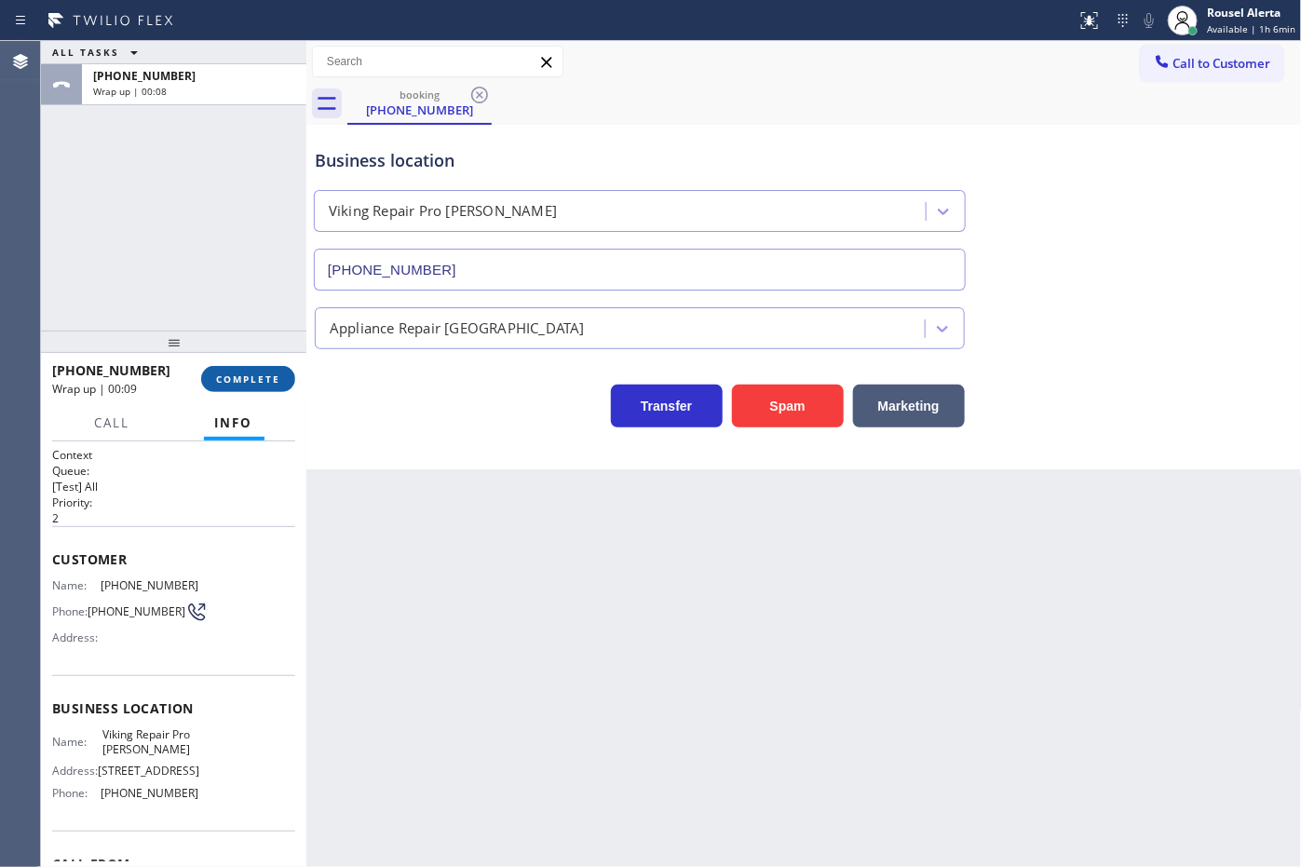
click at [273, 379] on span "COMPLETE" at bounding box center [248, 378] width 64 height 13
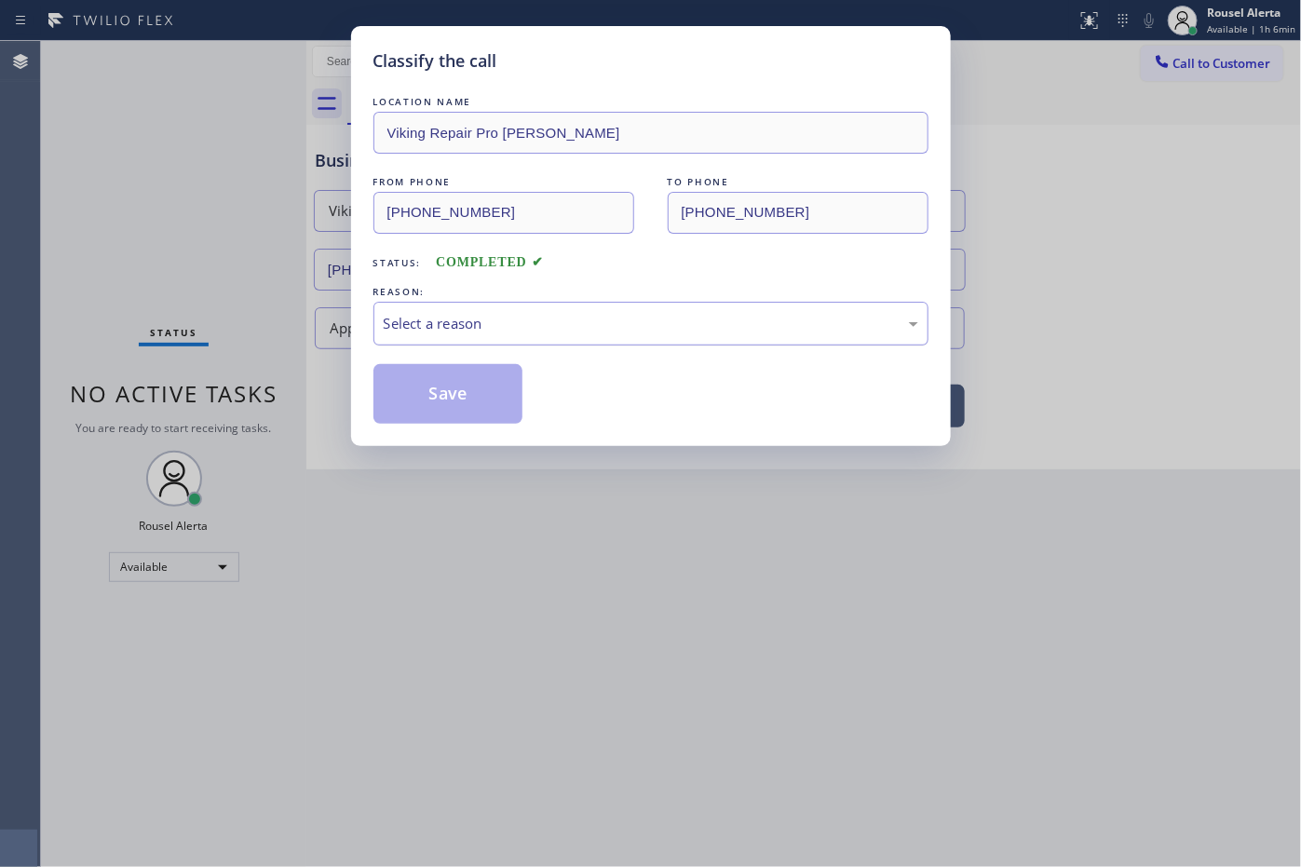
click at [454, 315] on div "Select a reason" at bounding box center [651, 323] width 535 height 21
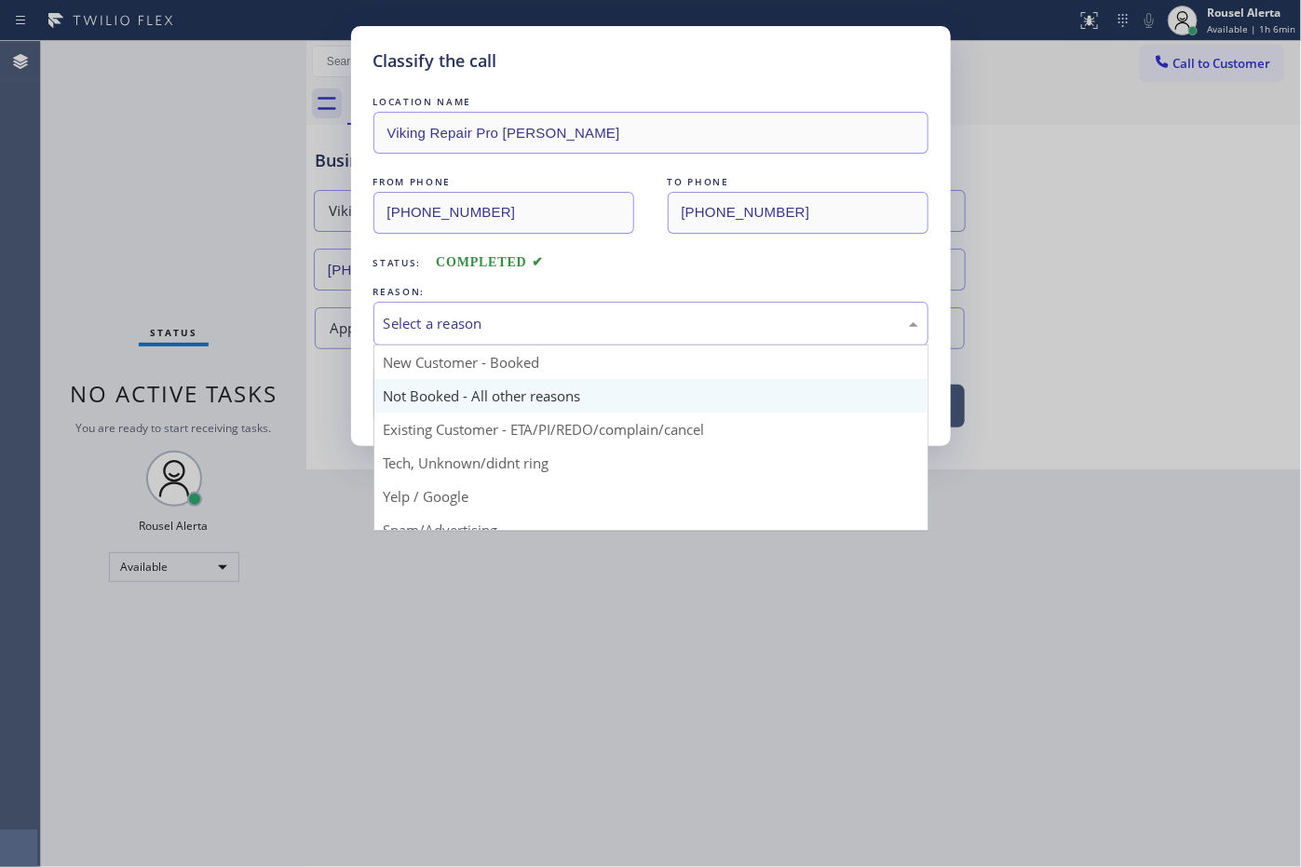
scroll to position [116, 0]
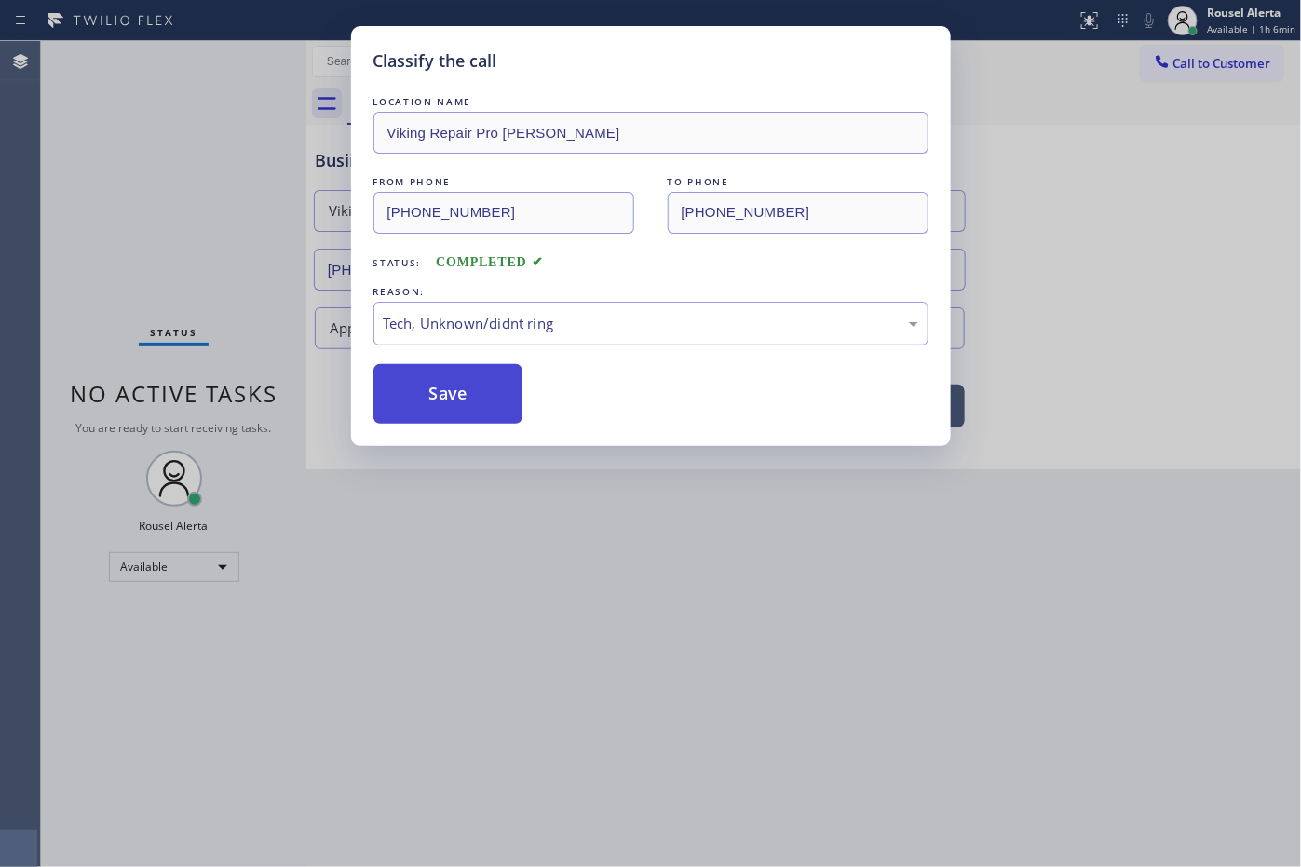
click at [453, 385] on button "Save" at bounding box center [448, 394] width 150 height 60
